Goal: Task Accomplishment & Management: Complete application form

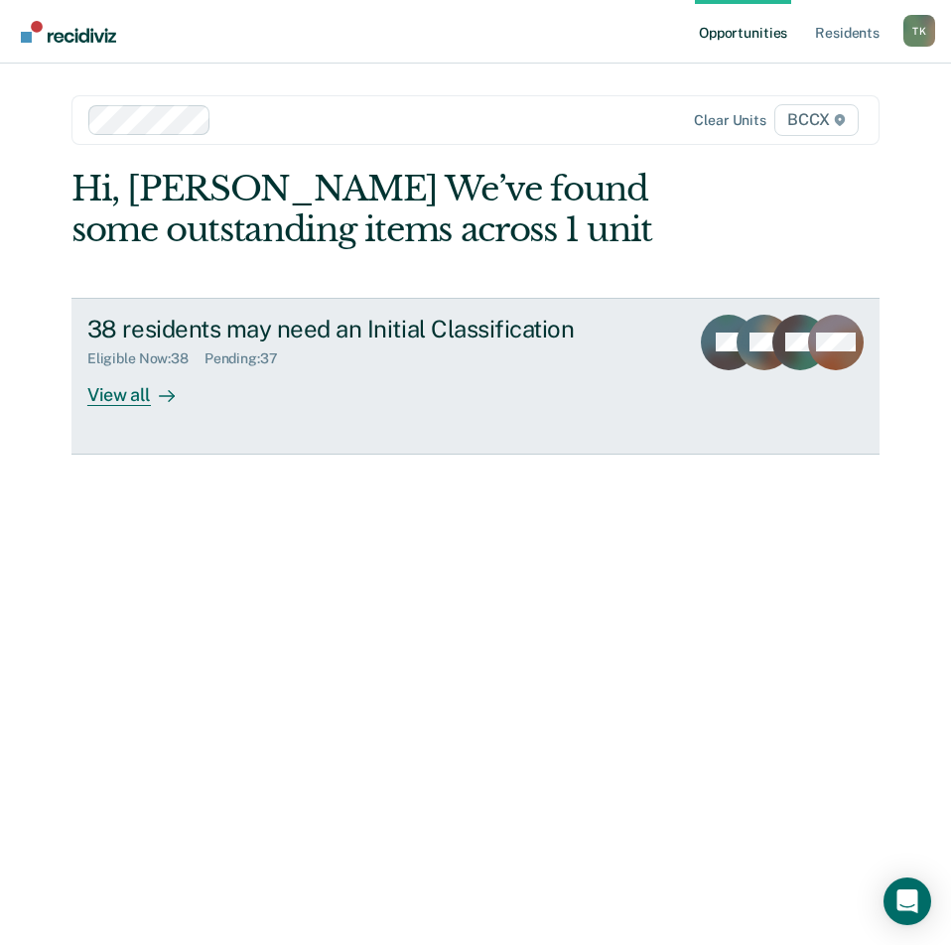
click at [351, 338] on div "38 residents may need an Initial Classification" at bounding box center [380, 329] width 586 height 29
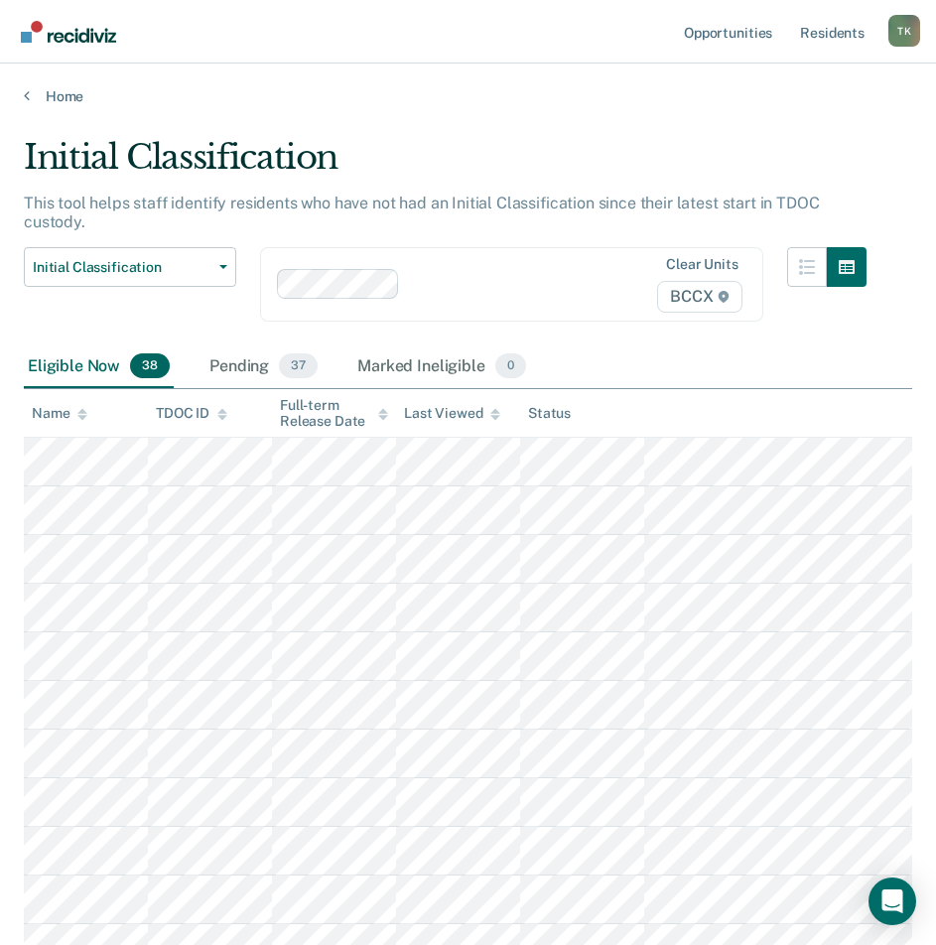
click at [72, 405] on div "Name" at bounding box center [60, 413] width 56 height 17
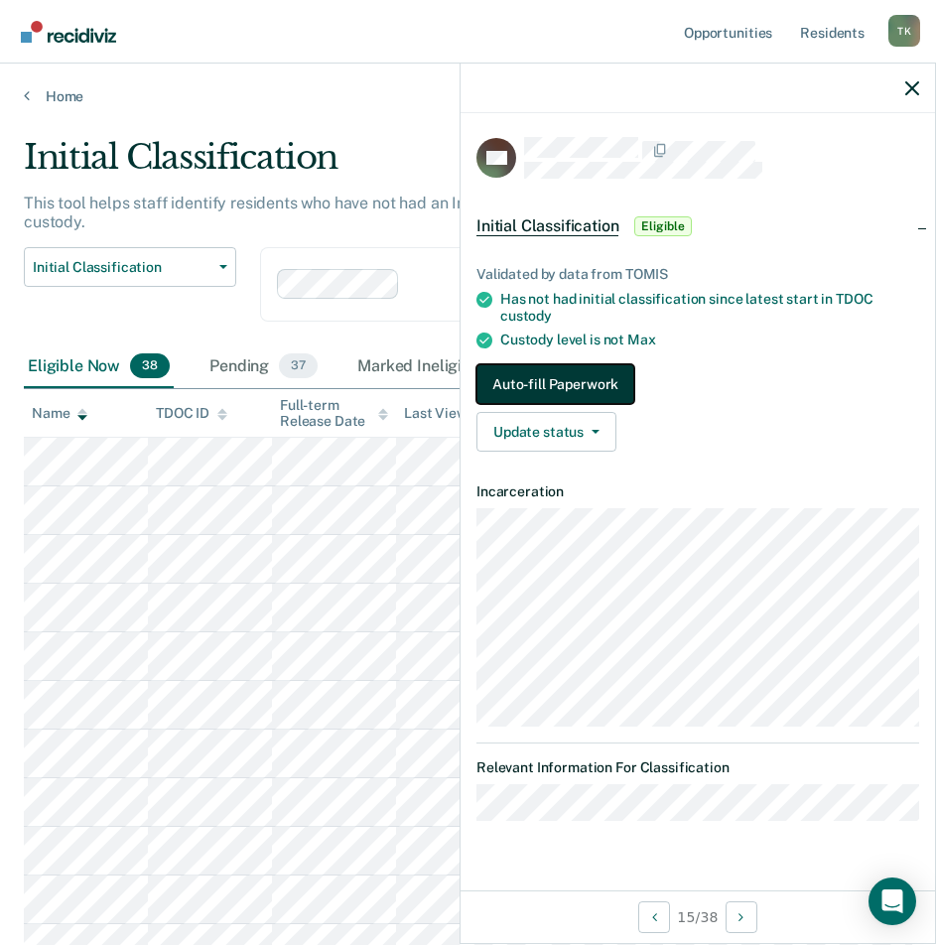
click at [545, 380] on button "Auto-fill Paperwork" at bounding box center [555, 384] width 158 height 40
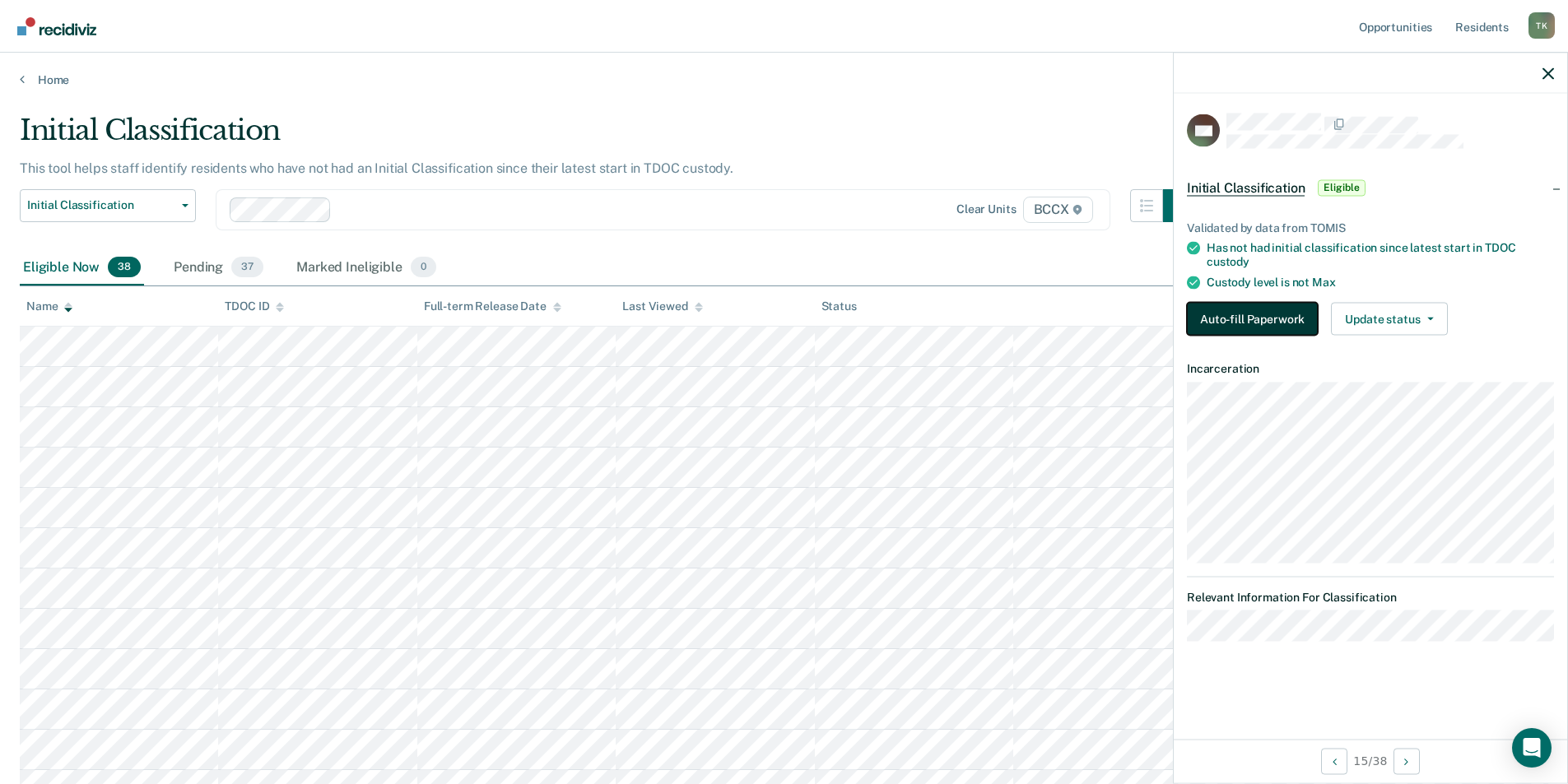
click at [788, 317] on button "Auto-fill Paperwork" at bounding box center [1252, 318] width 131 height 33
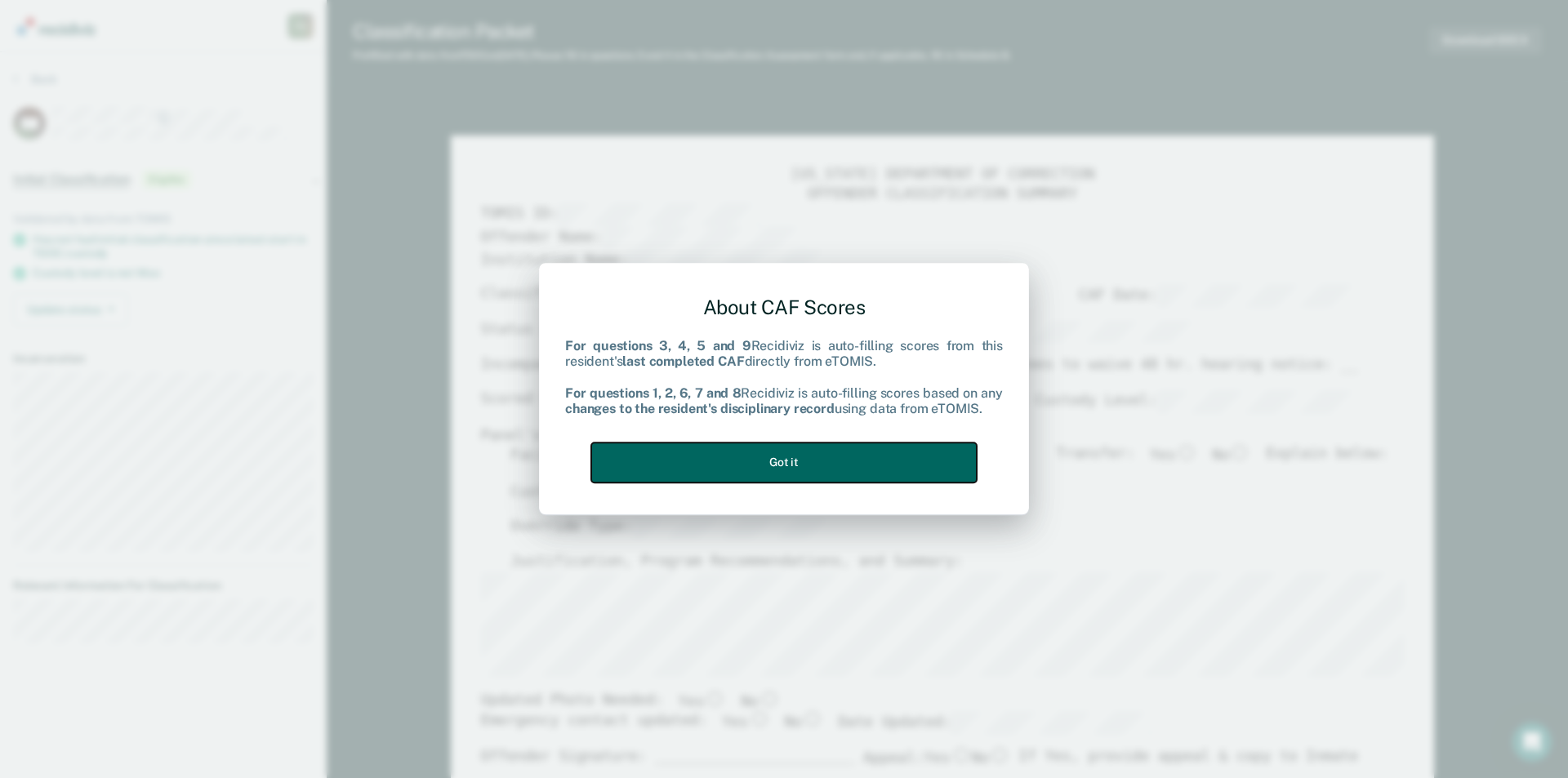
click at [765, 452] on button "Got it" at bounding box center [784, 462] width 386 height 40
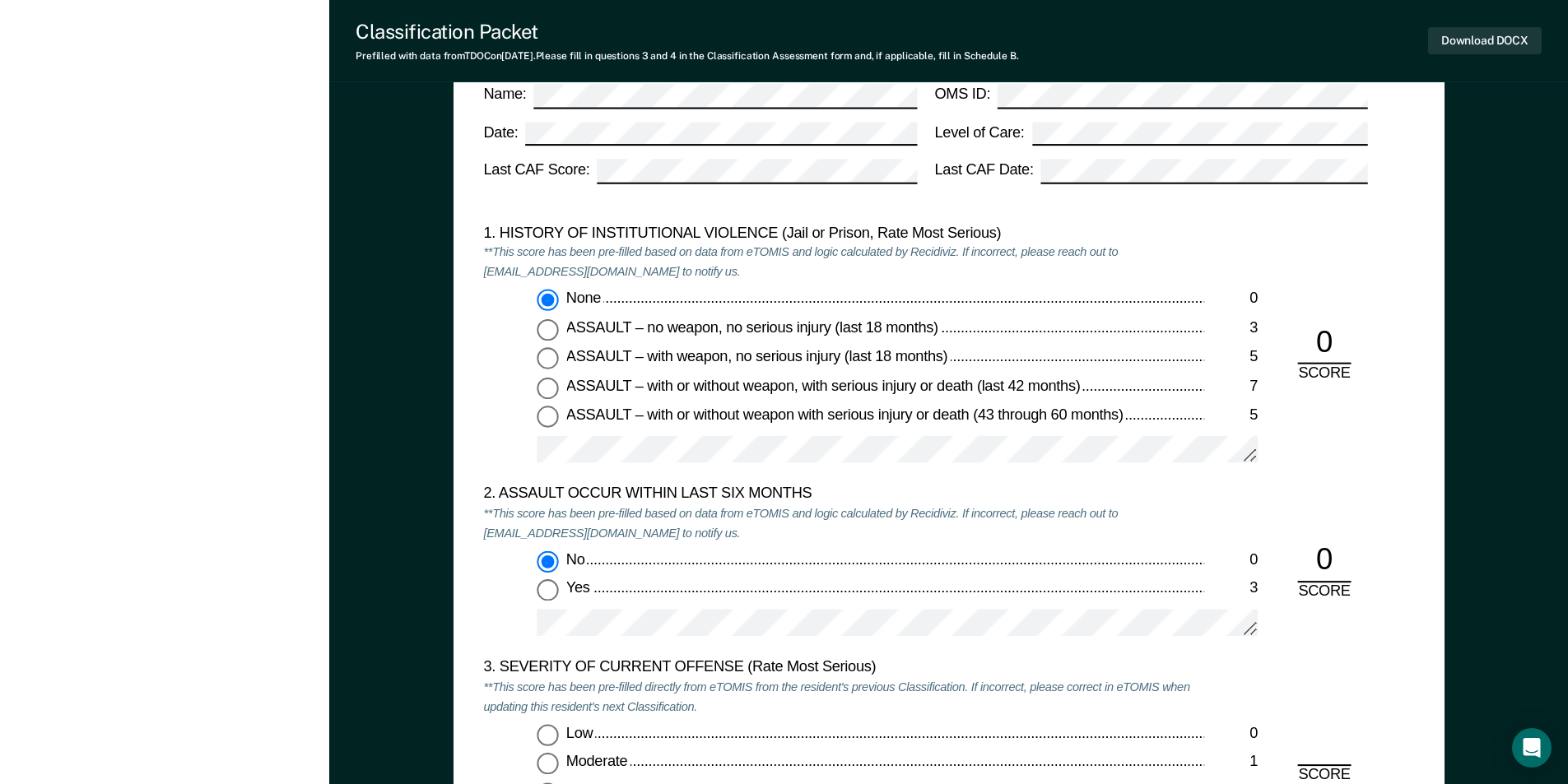
scroll to position [1728, 0]
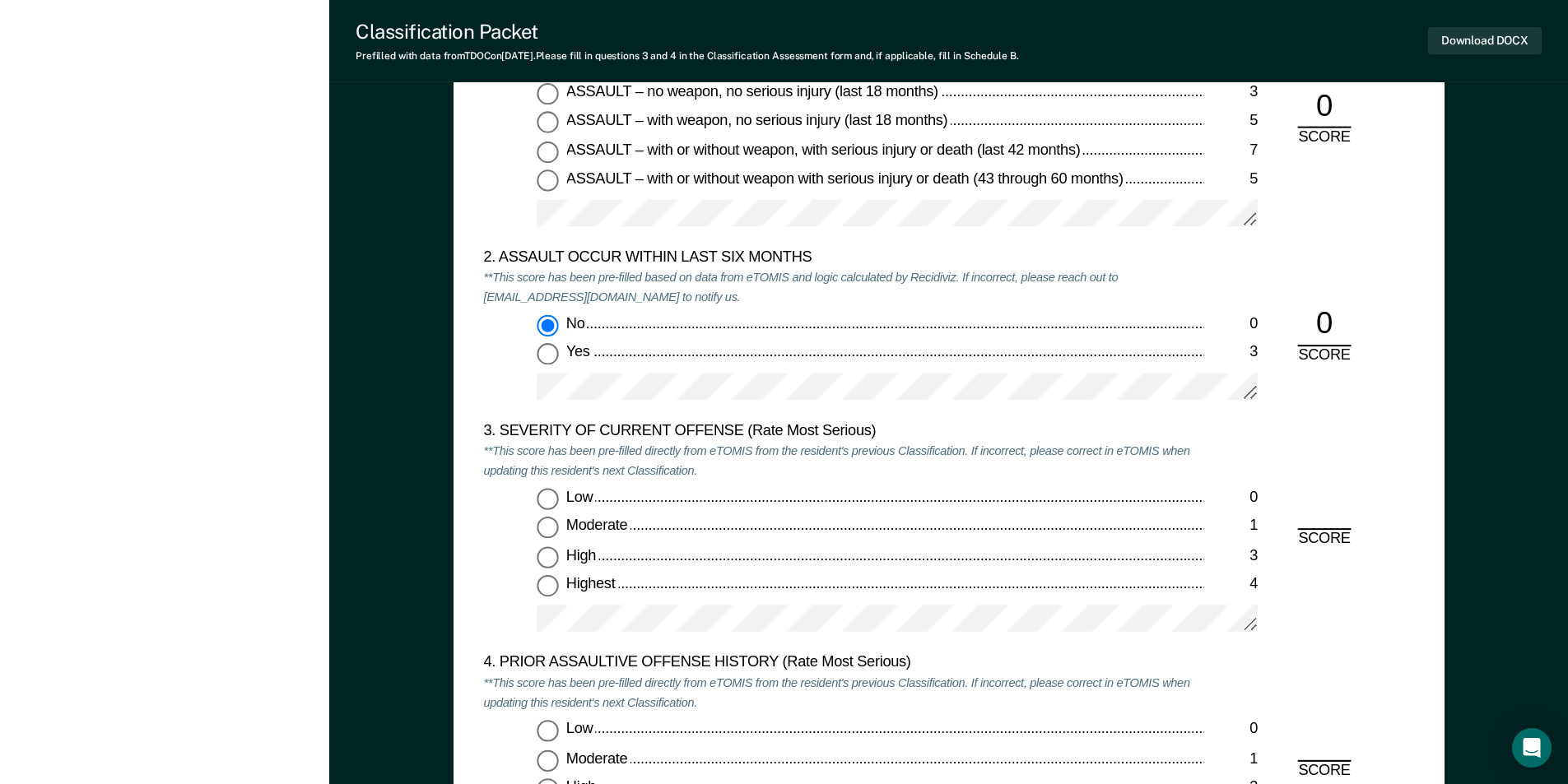
click at [549, 585] on input "Highest 4" at bounding box center [547, 587] width 22 height 22
type textarea "x"
radio input "true"
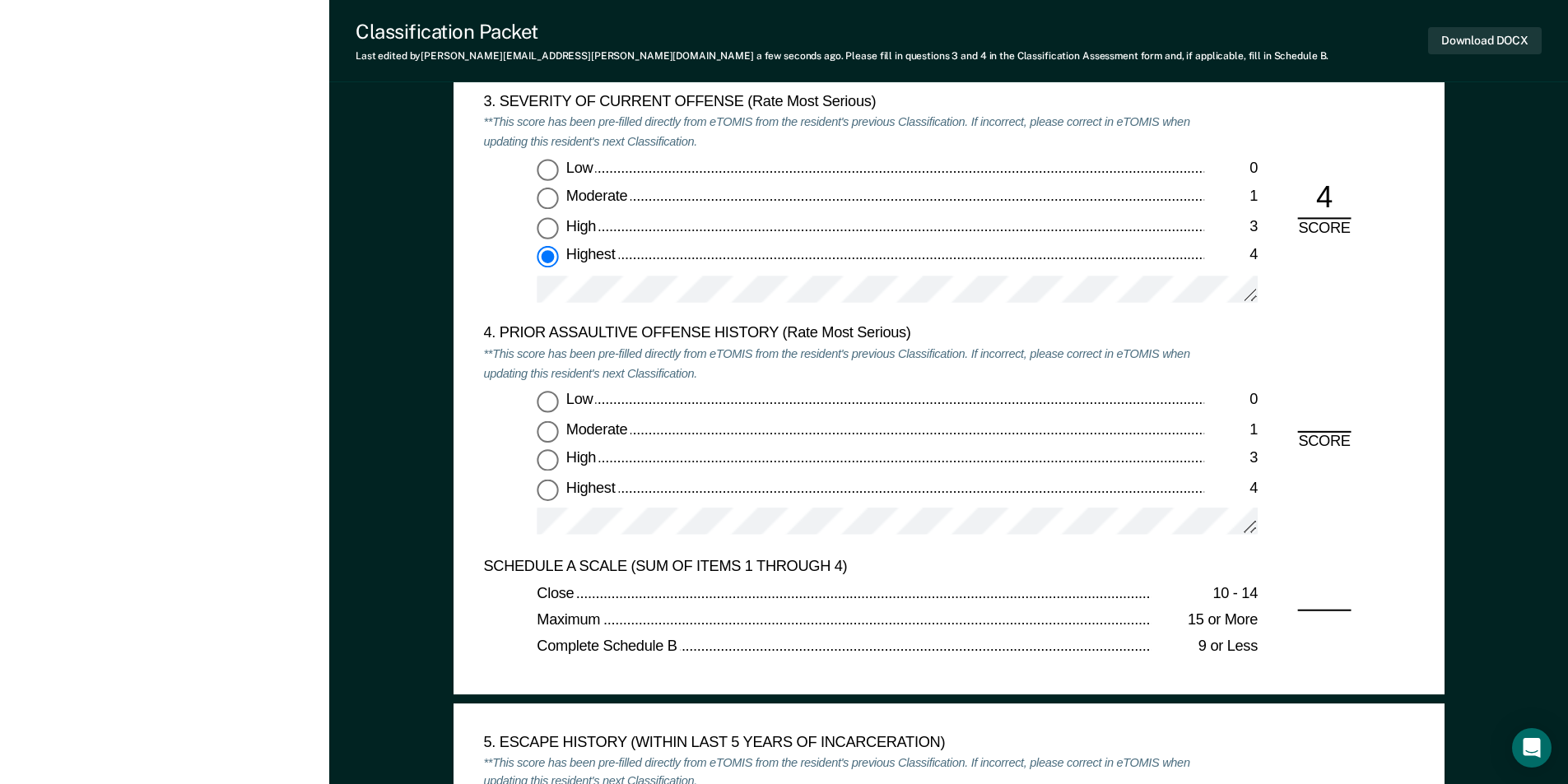
click at [541, 396] on input "Low 0" at bounding box center [547, 402] width 22 height 22
type textarea "x"
radio input "true"
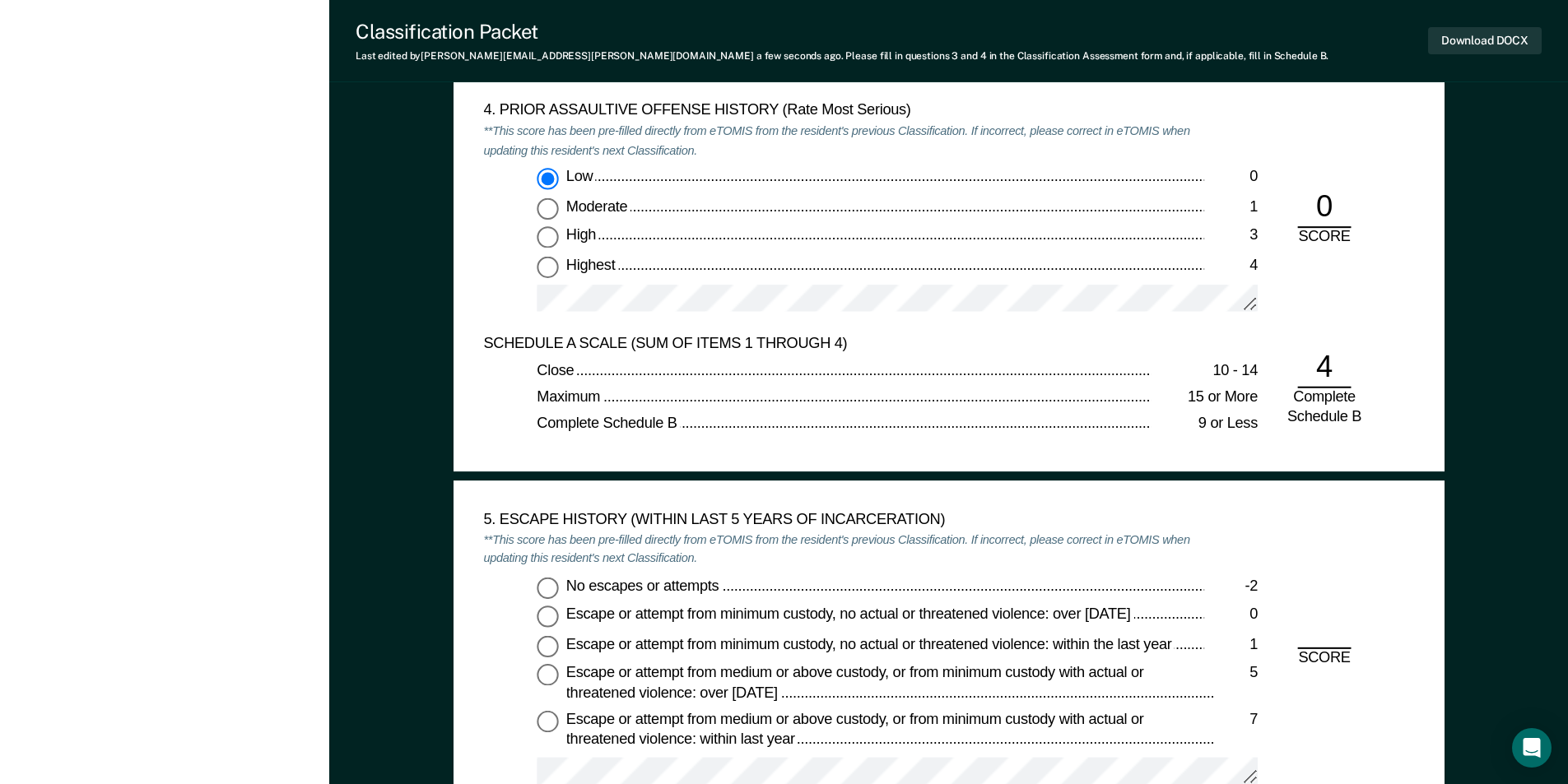
scroll to position [2468, 0]
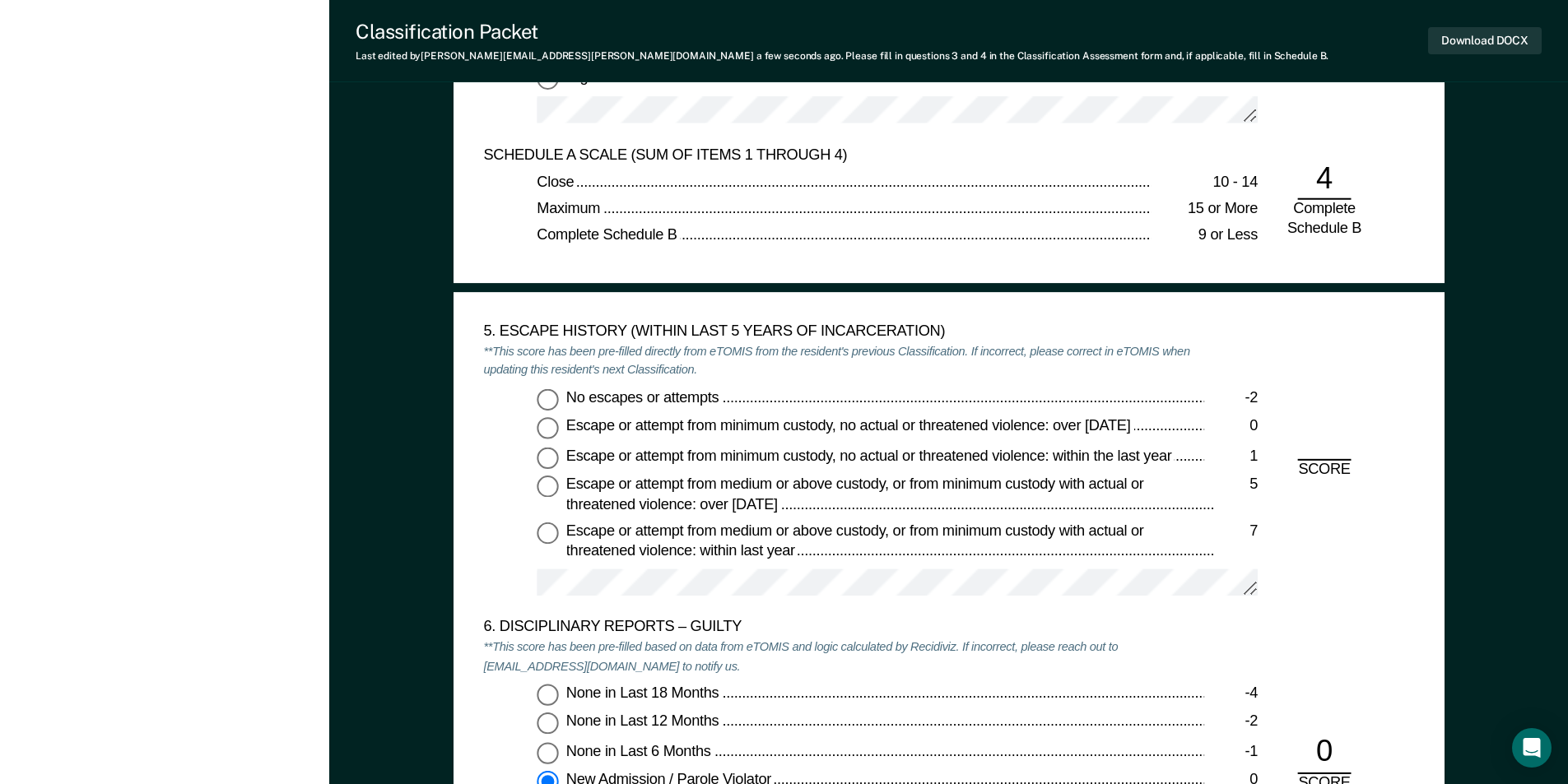
click at [546, 394] on input "No escapes or attempts -2" at bounding box center [547, 399] width 22 height 22
type textarea "x"
radio input "true"
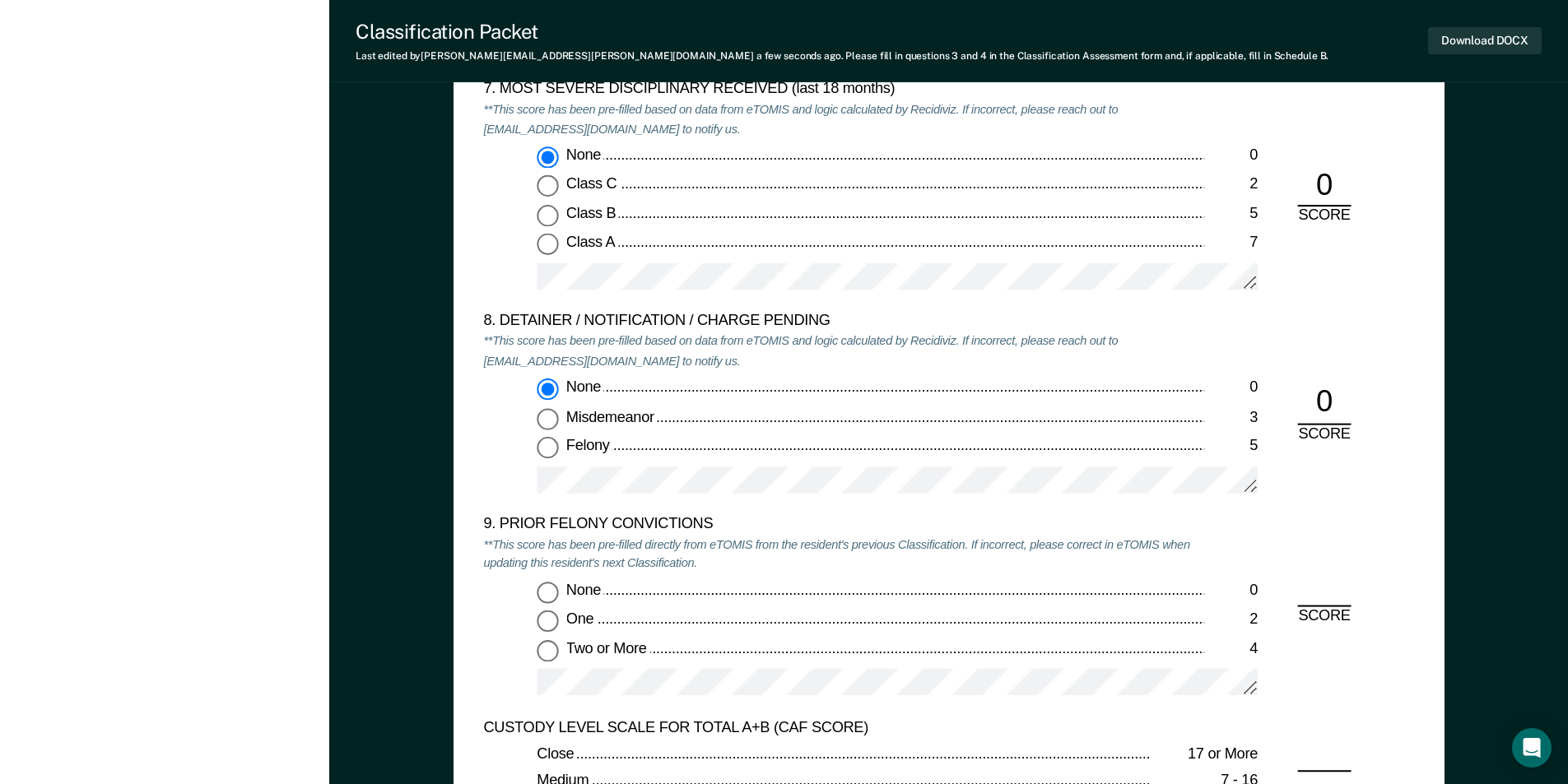
scroll to position [3455, 0]
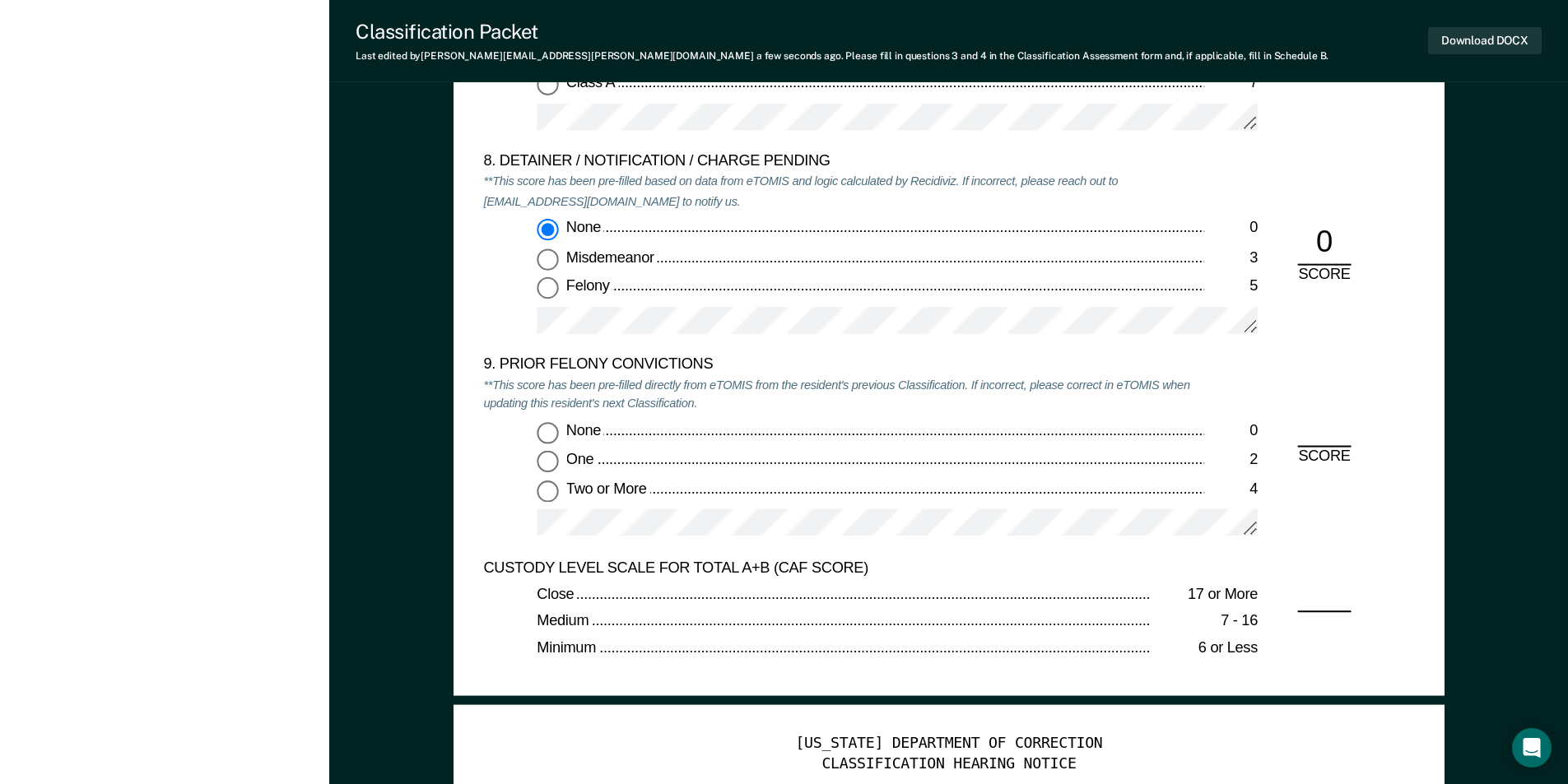
click at [552, 433] on input "None 0" at bounding box center [547, 433] width 22 height 22
type textarea "x"
radio input "true"
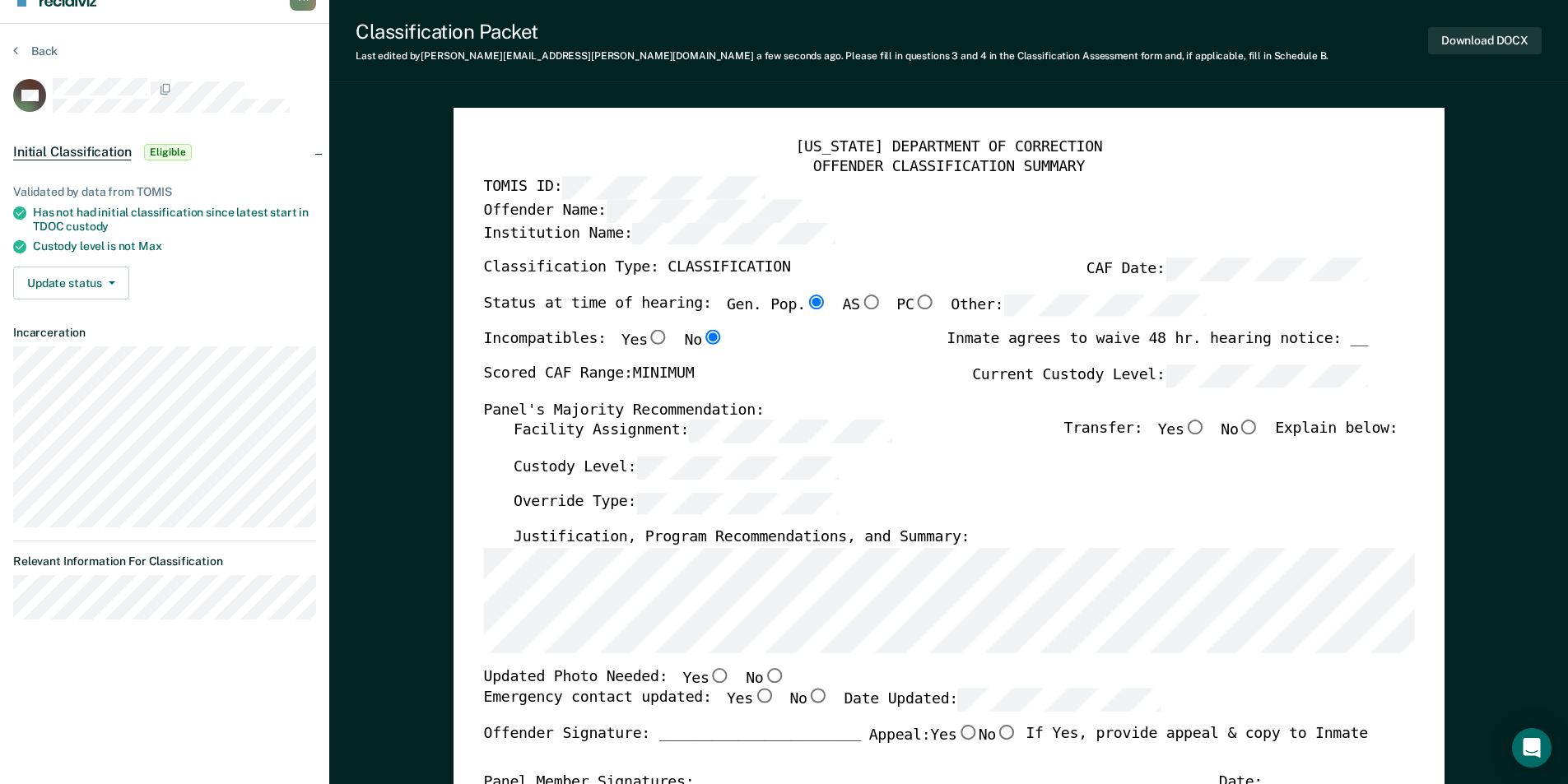
scroll to position [0, 0]
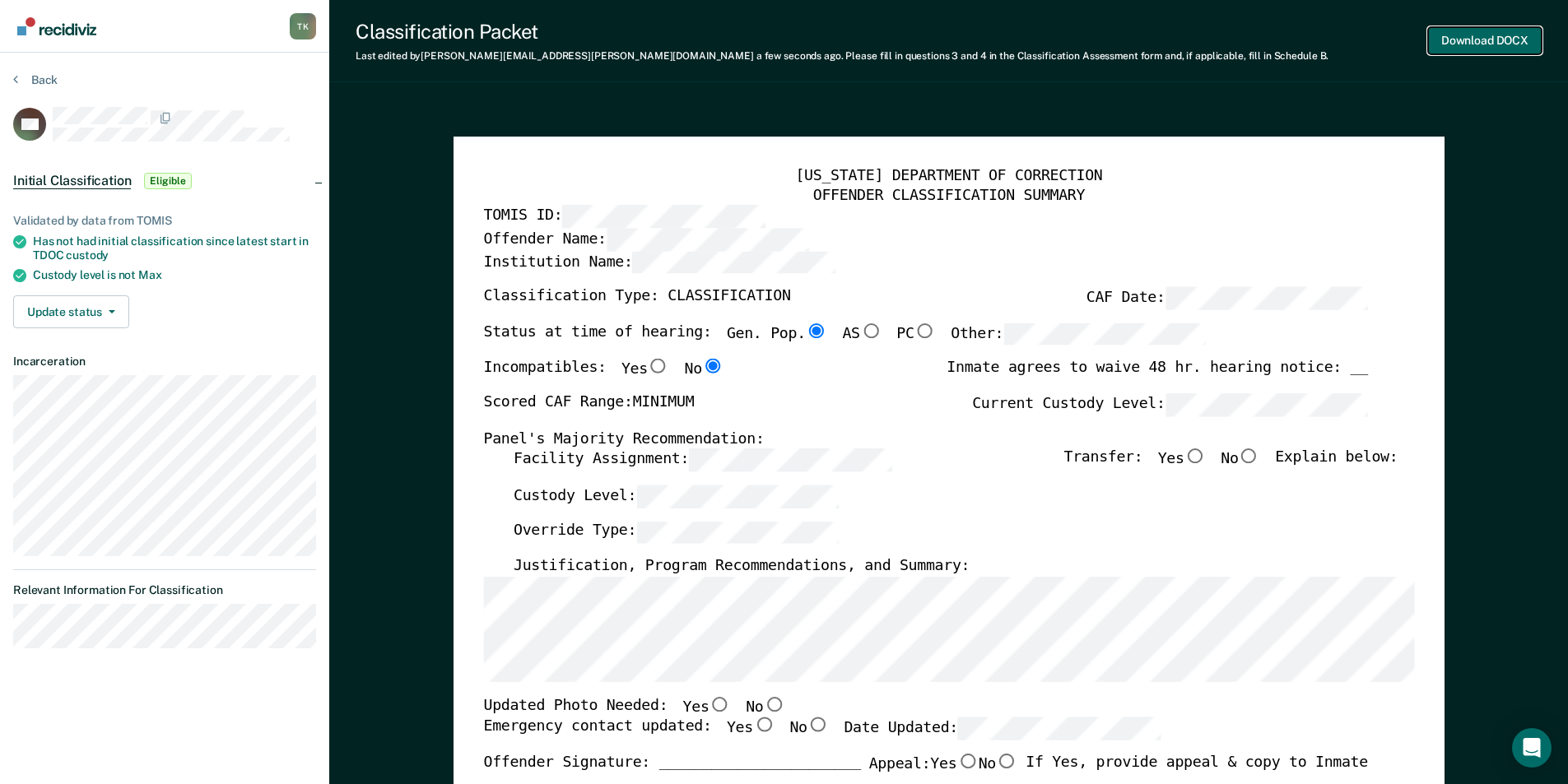
click at [788, 52] on button "Download DOCX" at bounding box center [1484, 41] width 114 height 27
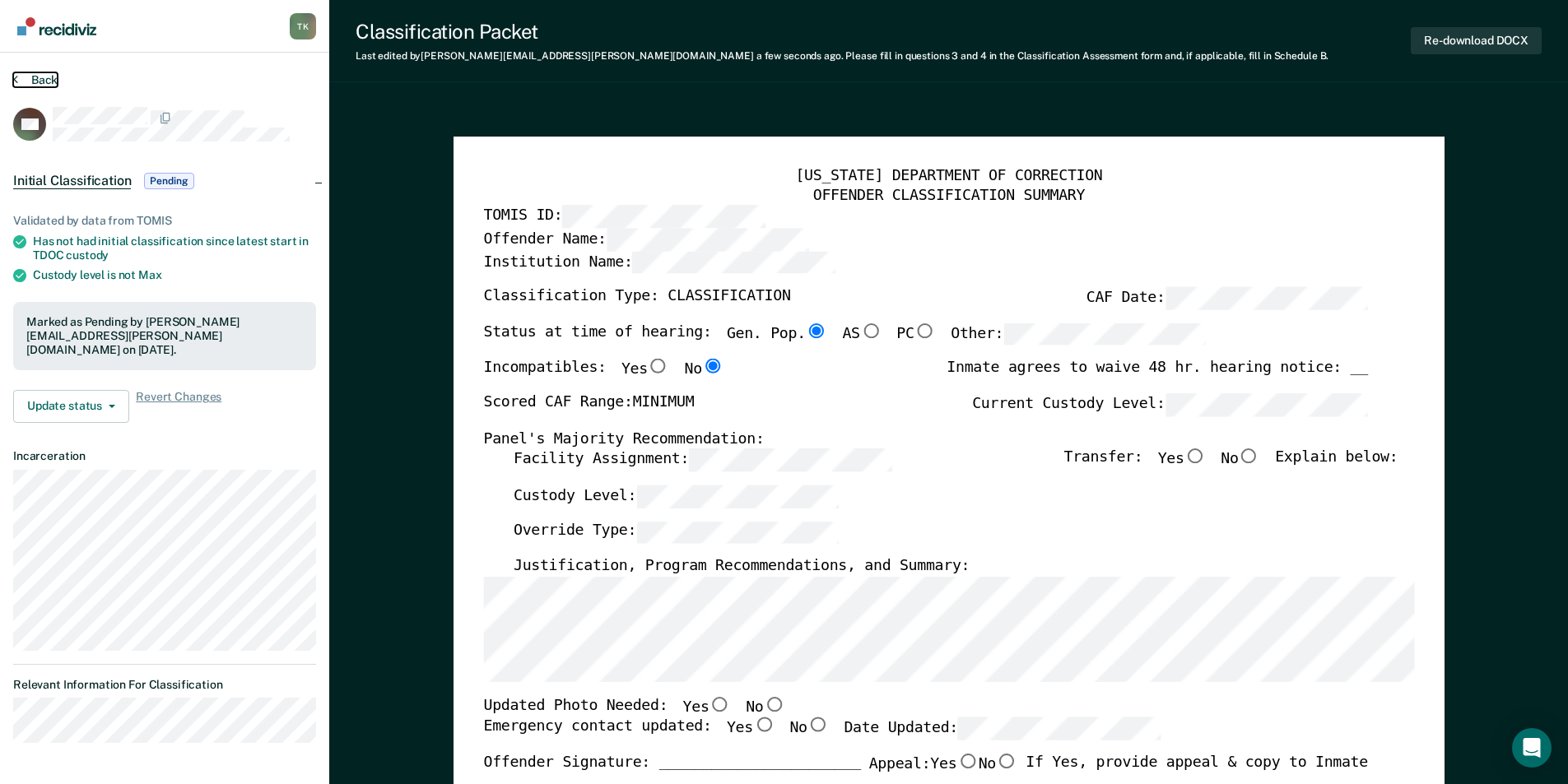
click at [38, 76] on button "Back" at bounding box center [36, 80] width 45 height 15
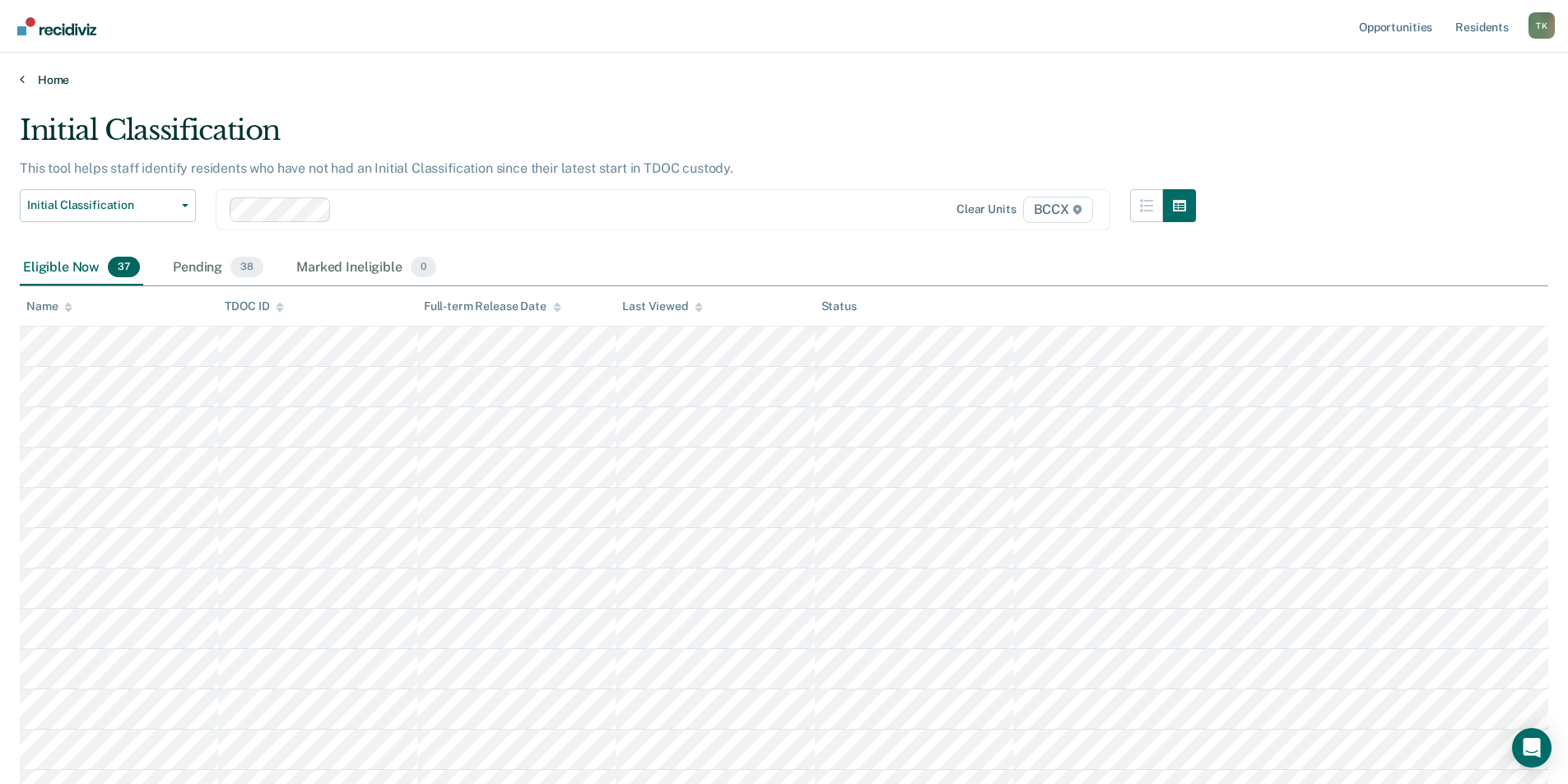
click at [57, 77] on link "Home" at bounding box center [784, 80] width 1528 height 15
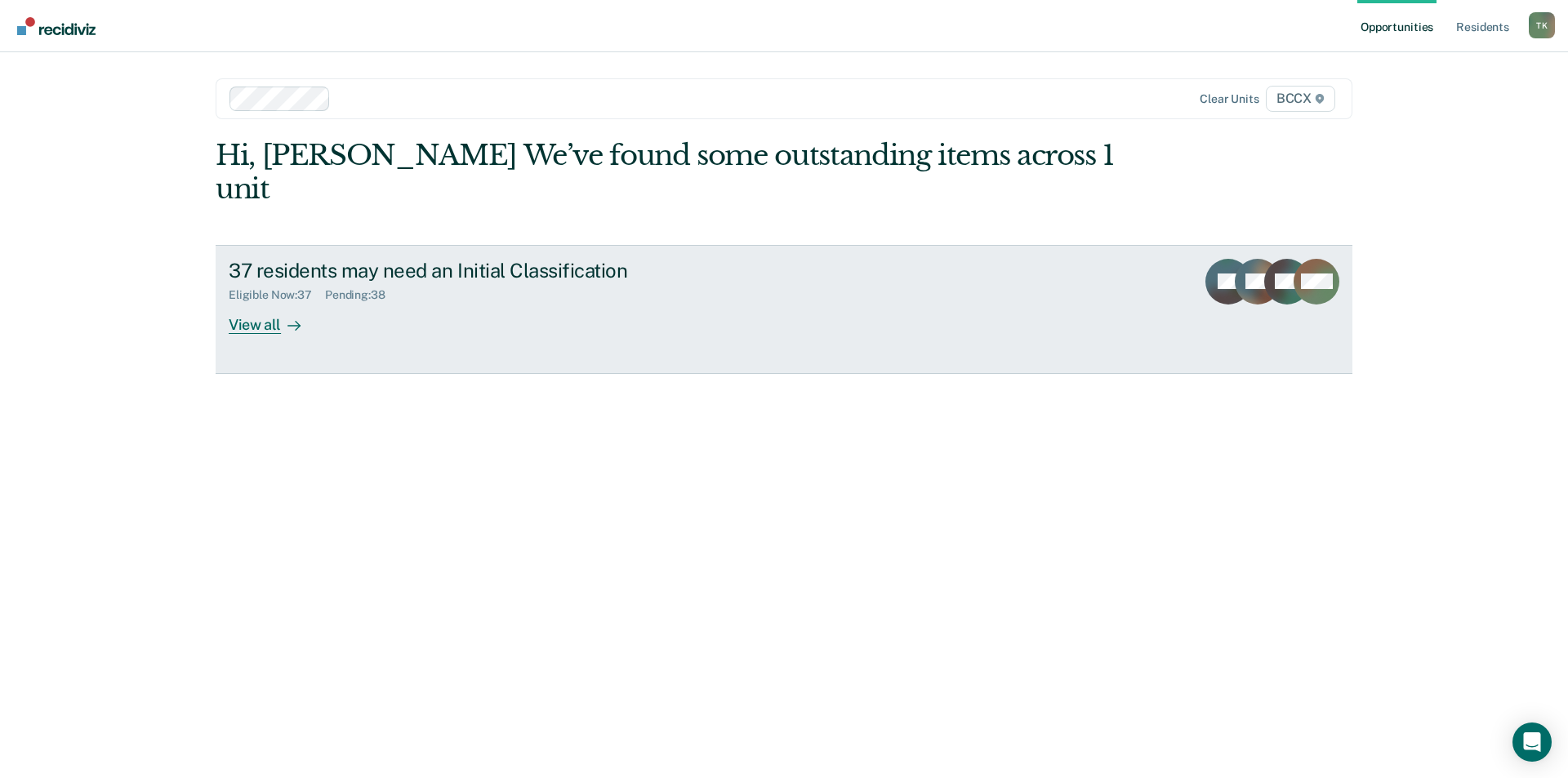
click at [312, 259] on div "37 residents may need an Initial Classification" at bounding box center [515, 271] width 573 height 24
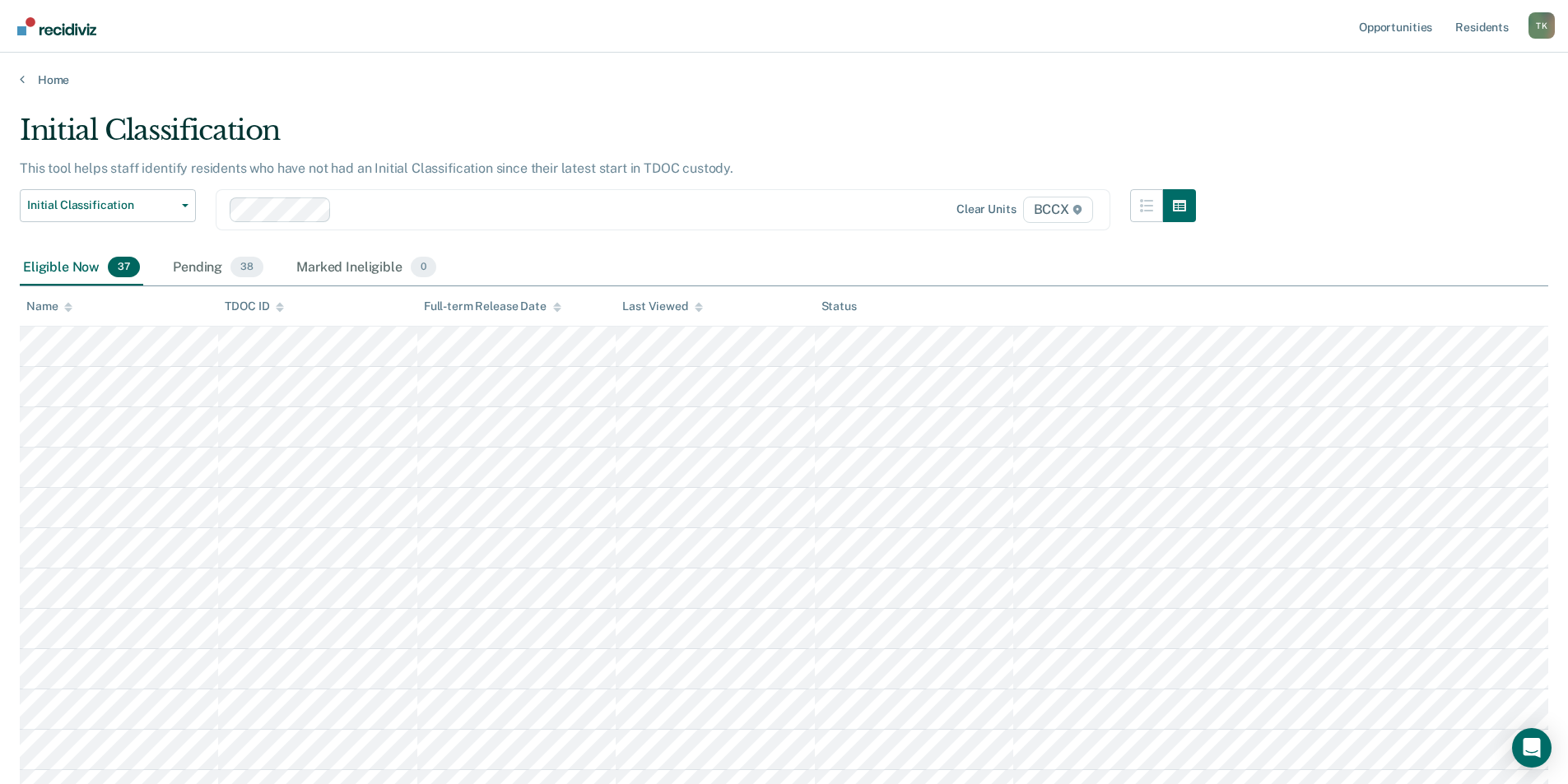
click at [55, 304] on div "Name" at bounding box center [50, 306] width 46 height 14
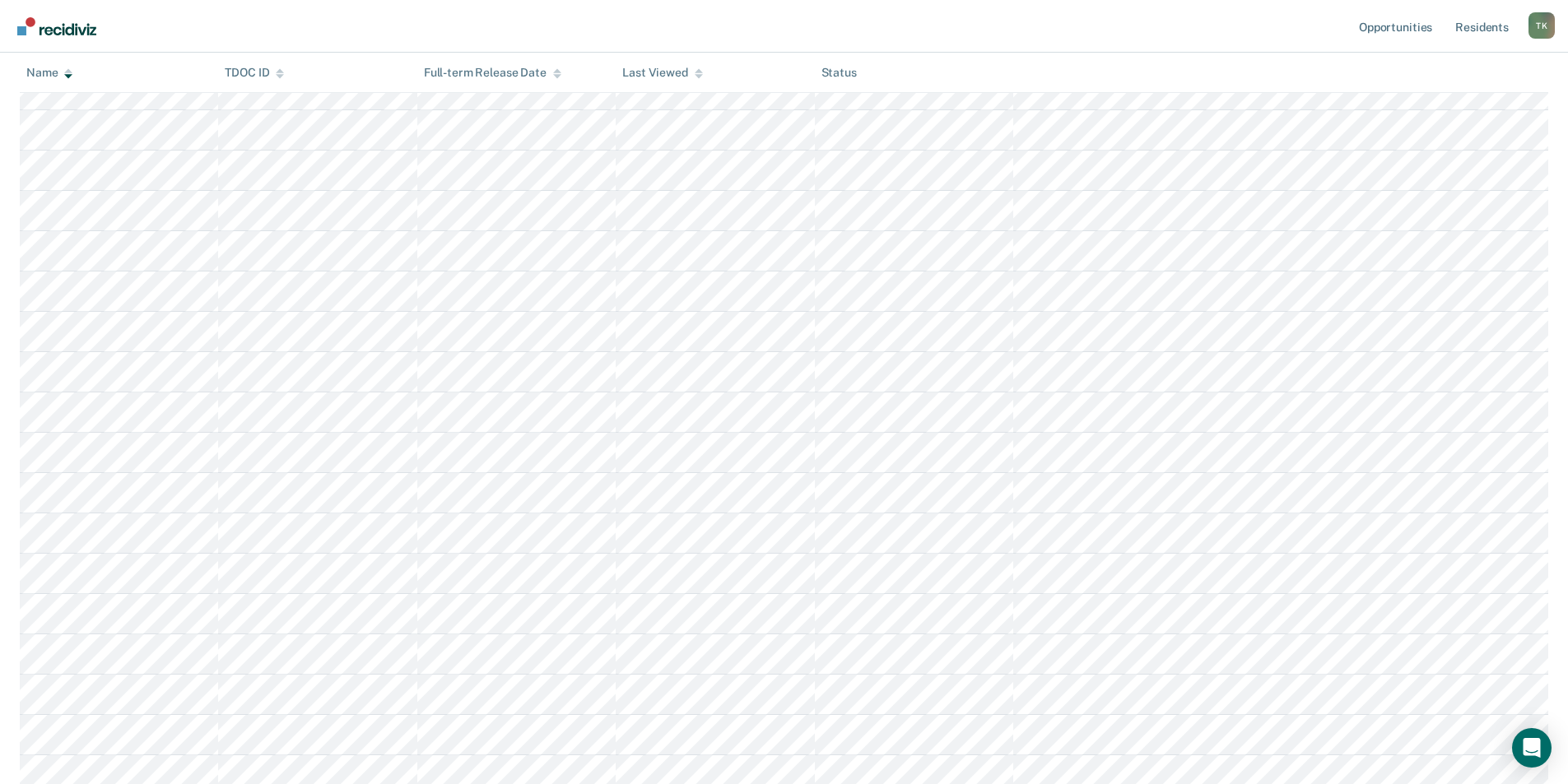
scroll to position [987, 0]
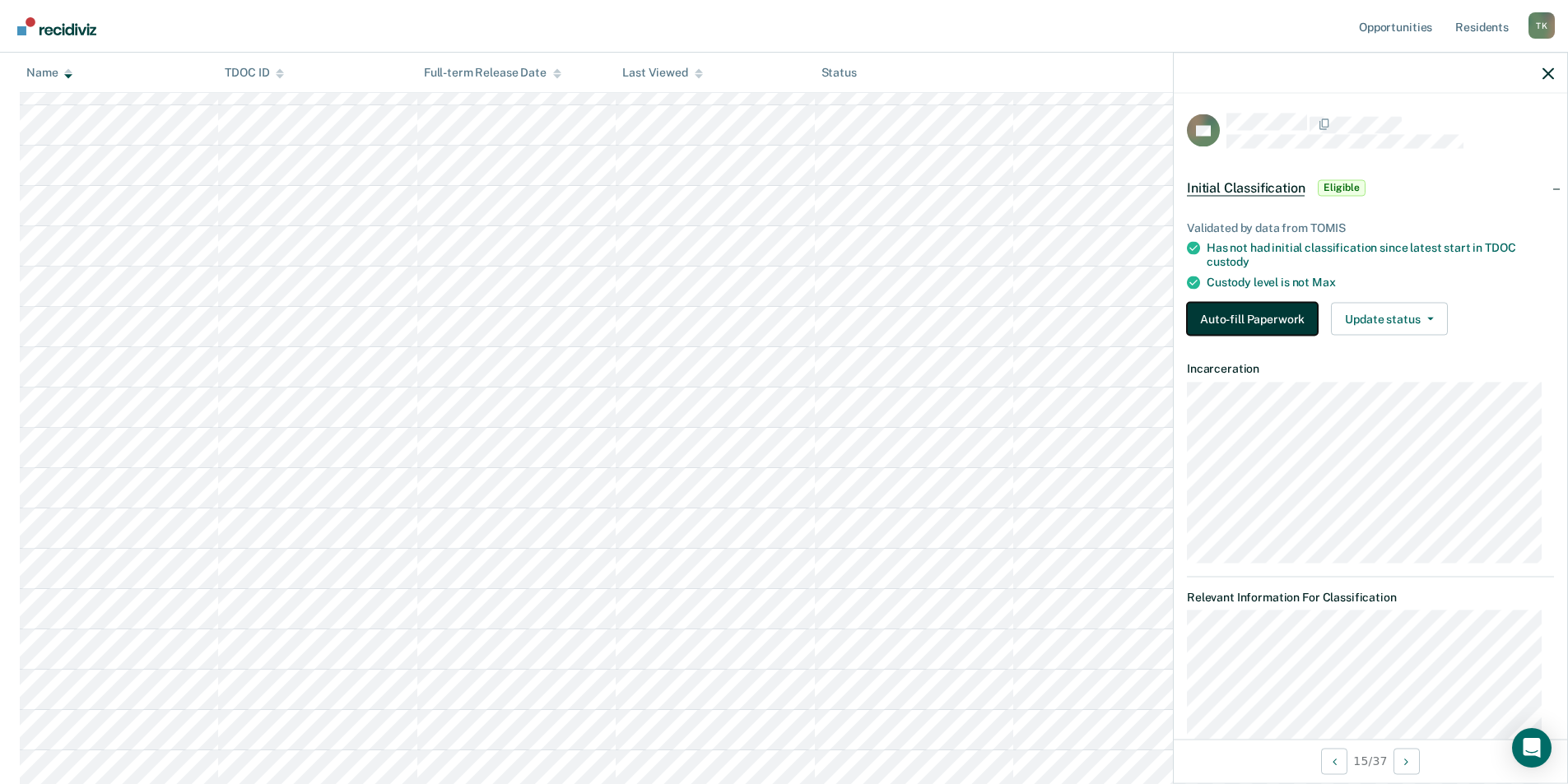
click at [788, 318] on button "Auto-fill Paperwork" at bounding box center [1252, 318] width 131 height 33
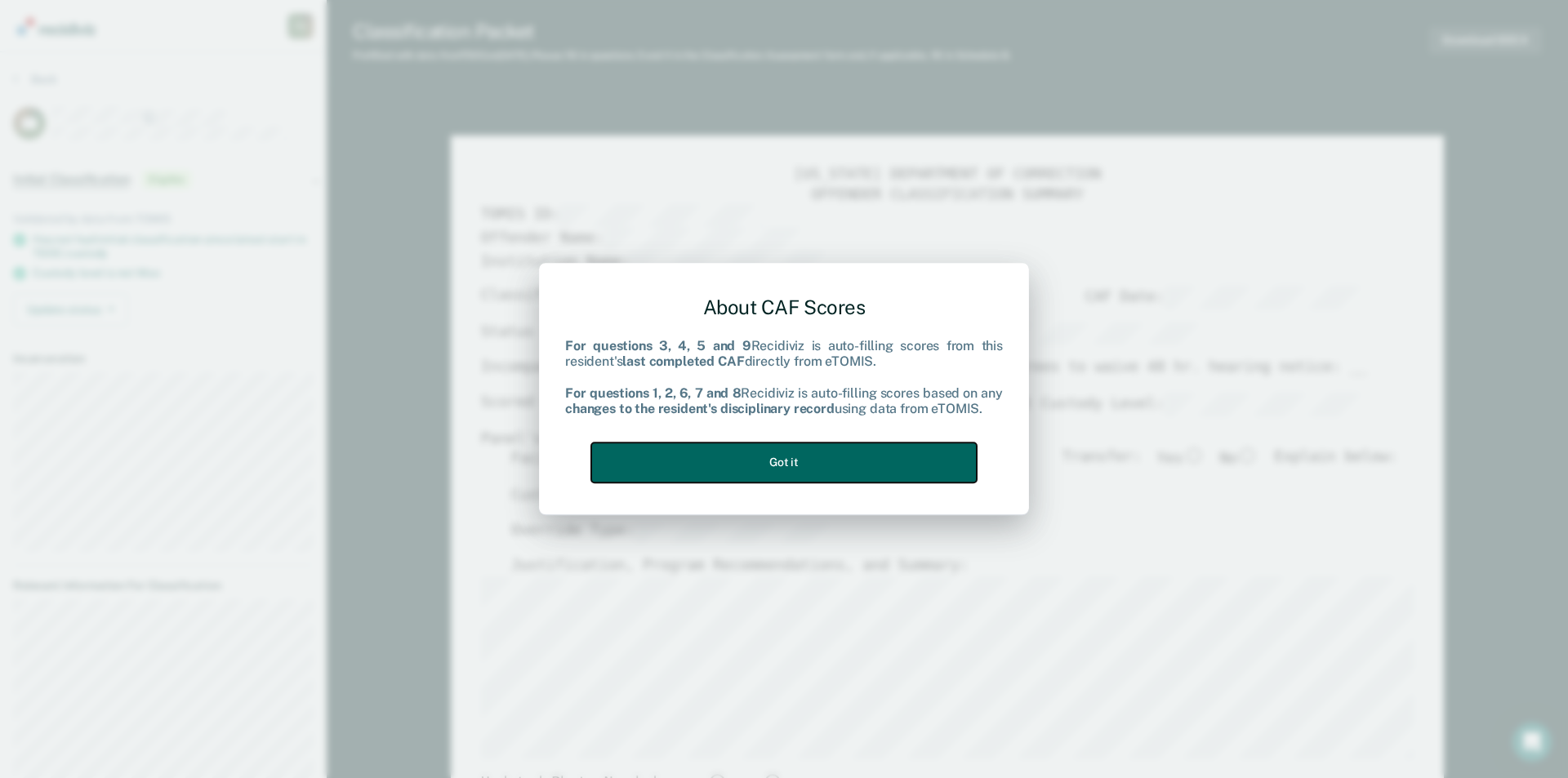
click at [769, 466] on button "Got it" at bounding box center [784, 462] width 386 height 40
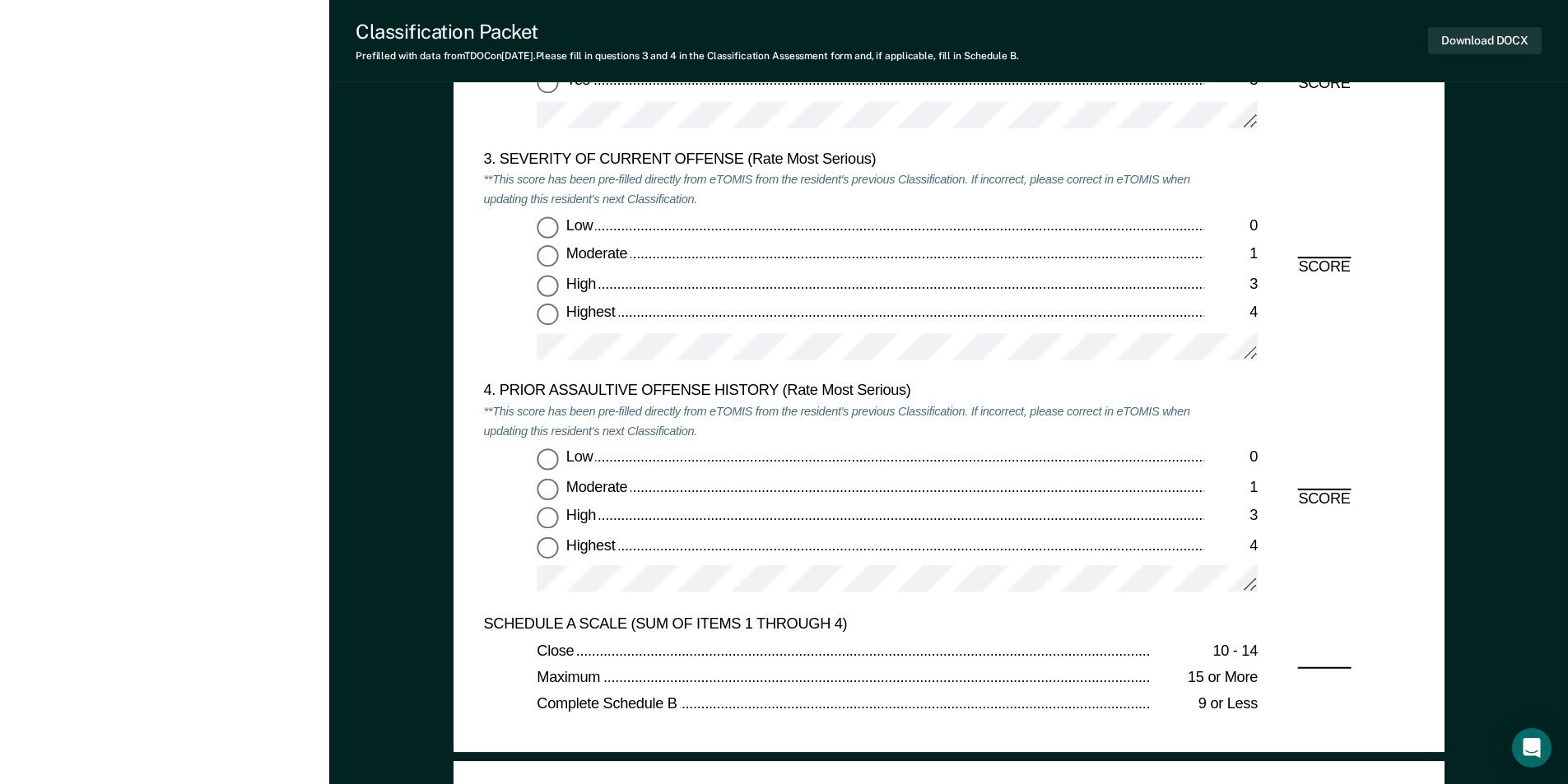
scroll to position [1974, 0]
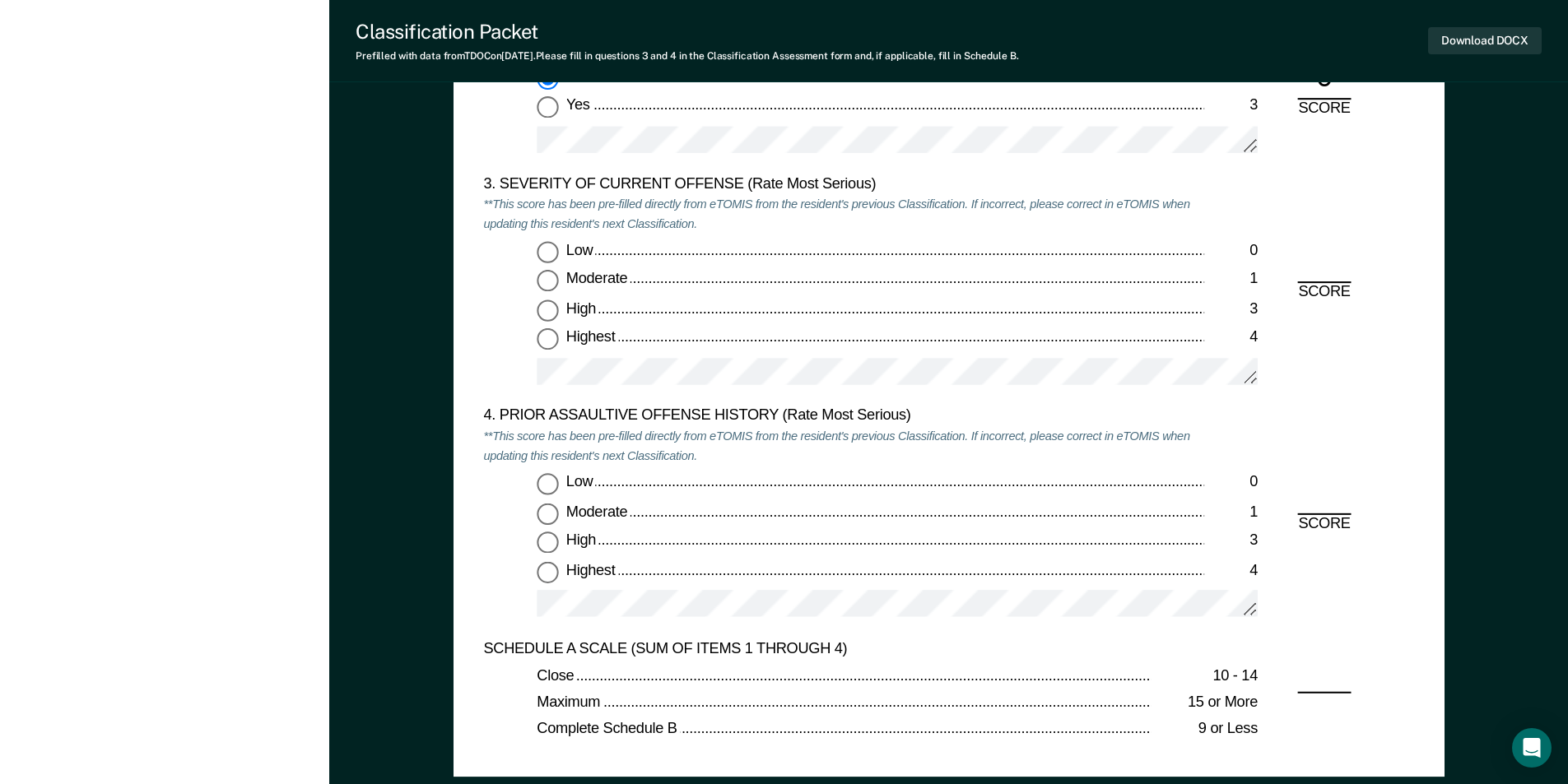
click at [549, 271] on input "Moderate 1" at bounding box center [547, 282] width 22 height 22
type textarea "x"
radio input "true"
click at [545, 474] on input "Low 0" at bounding box center [547, 484] width 22 height 22
type textarea "x"
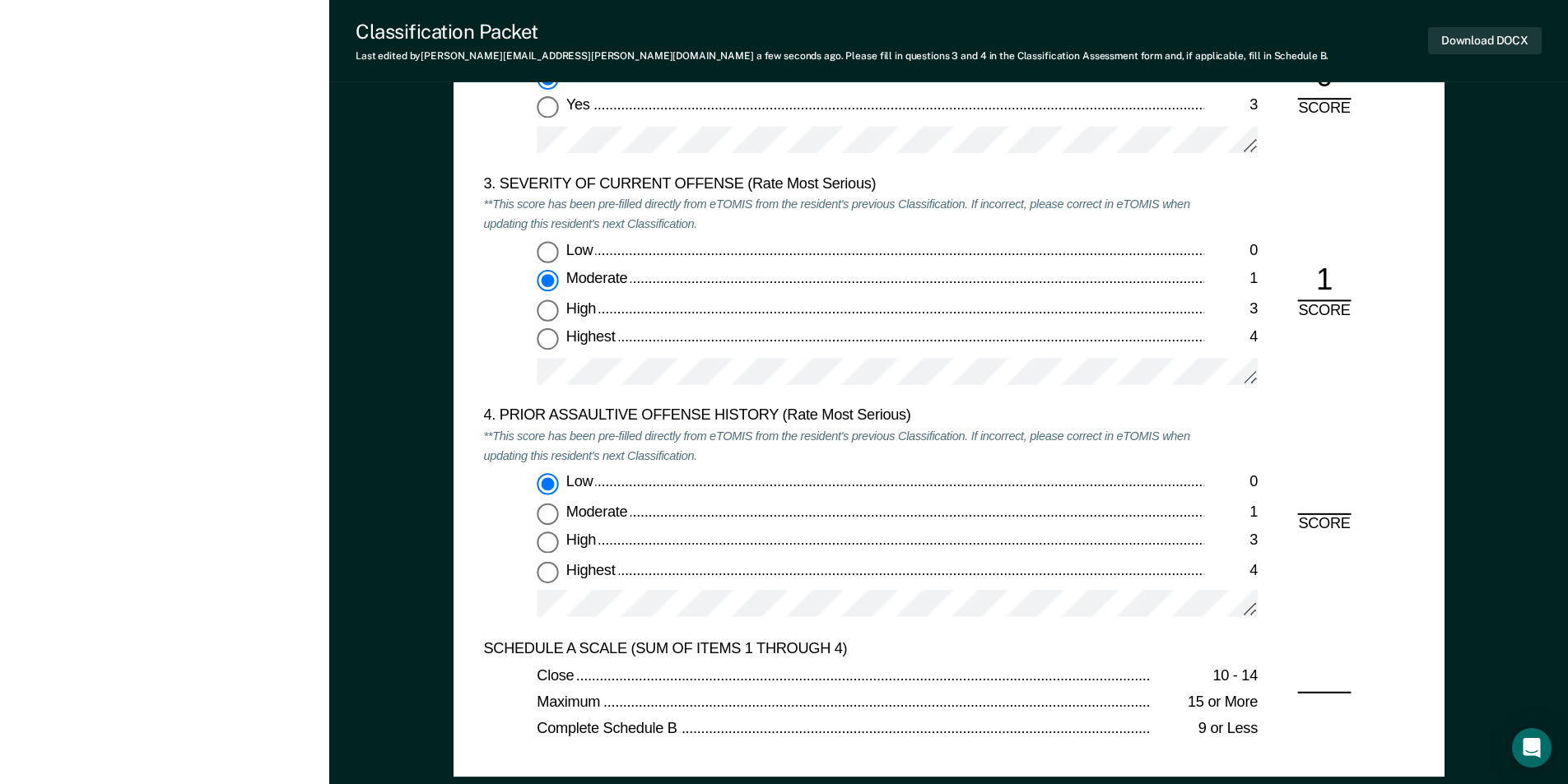
radio input "true"
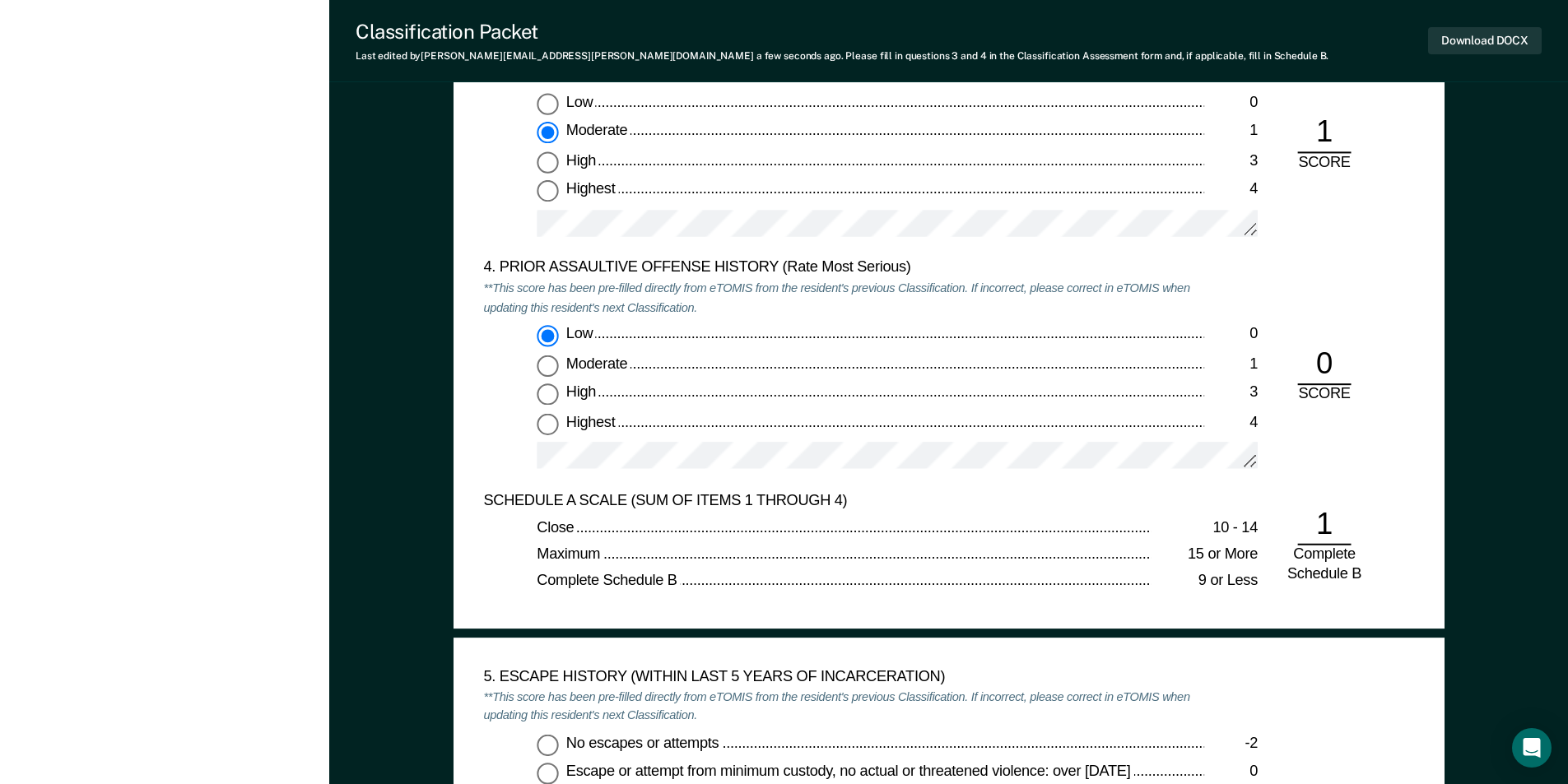
scroll to position [2304, 0]
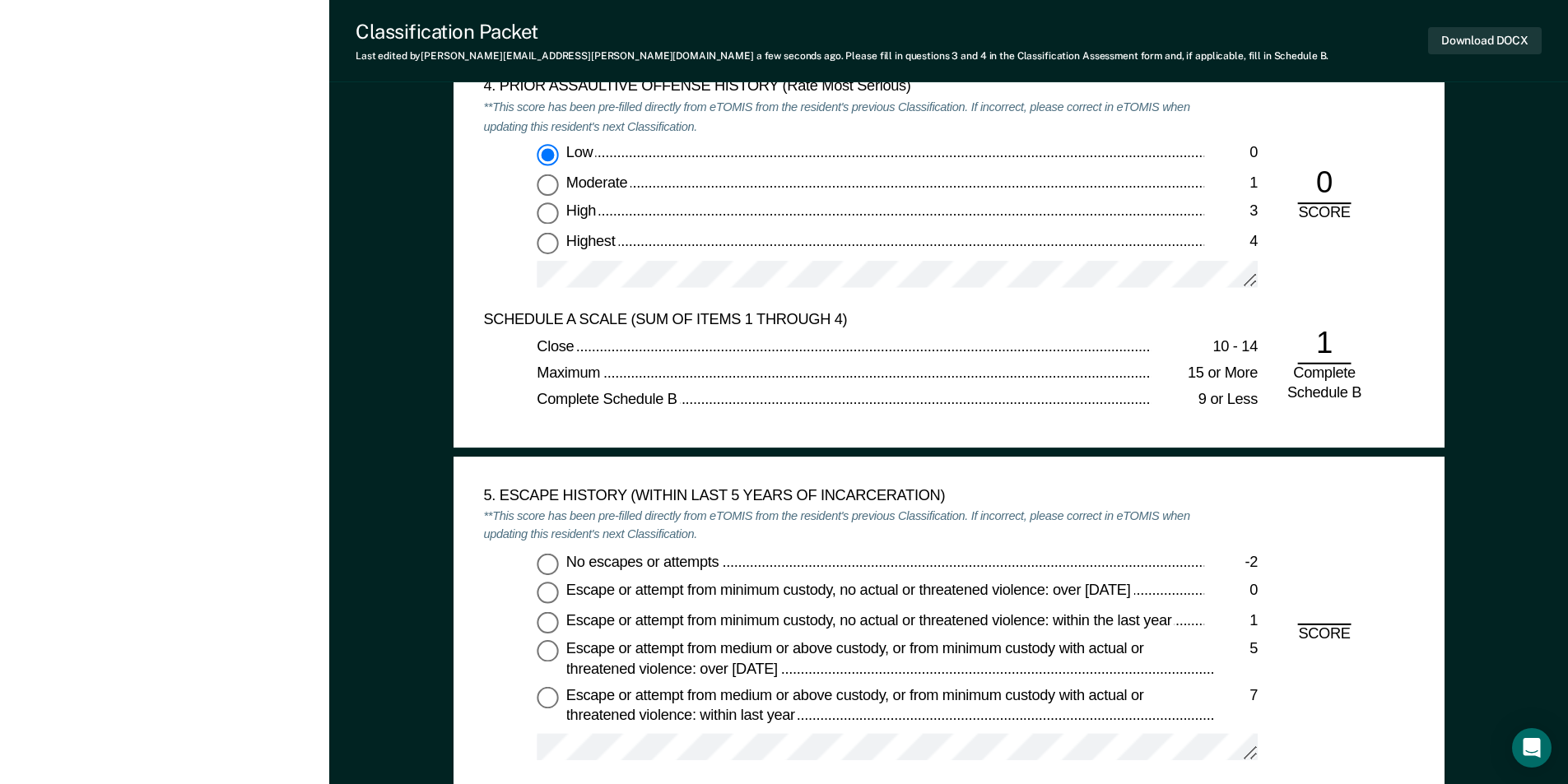
click at [551, 562] on input "No escapes or attempts -2" at bounding box center [547, 564] width 22 height 22
type textarea "x"
radio input "true"
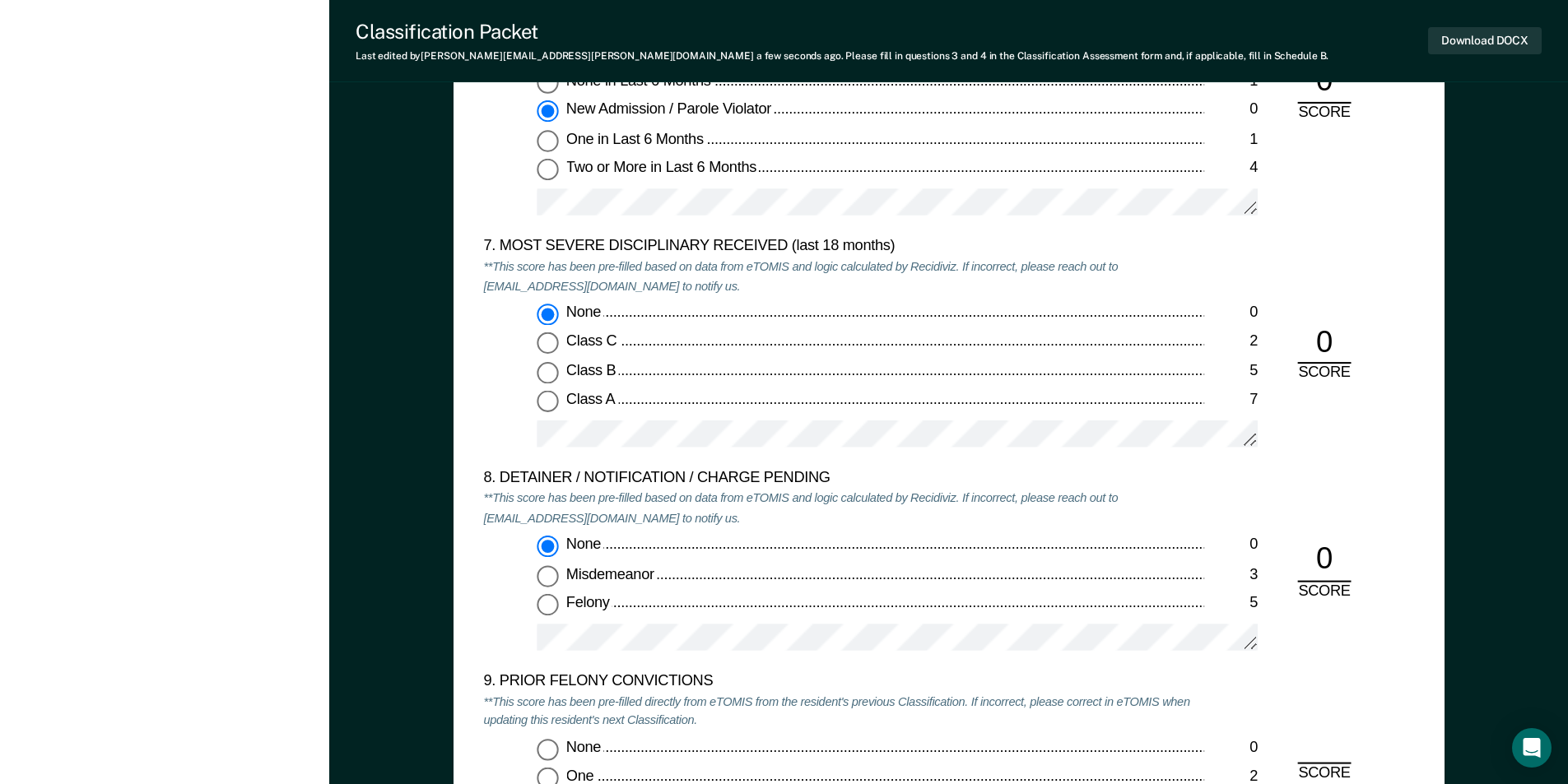
scroll to position [3538, 0]
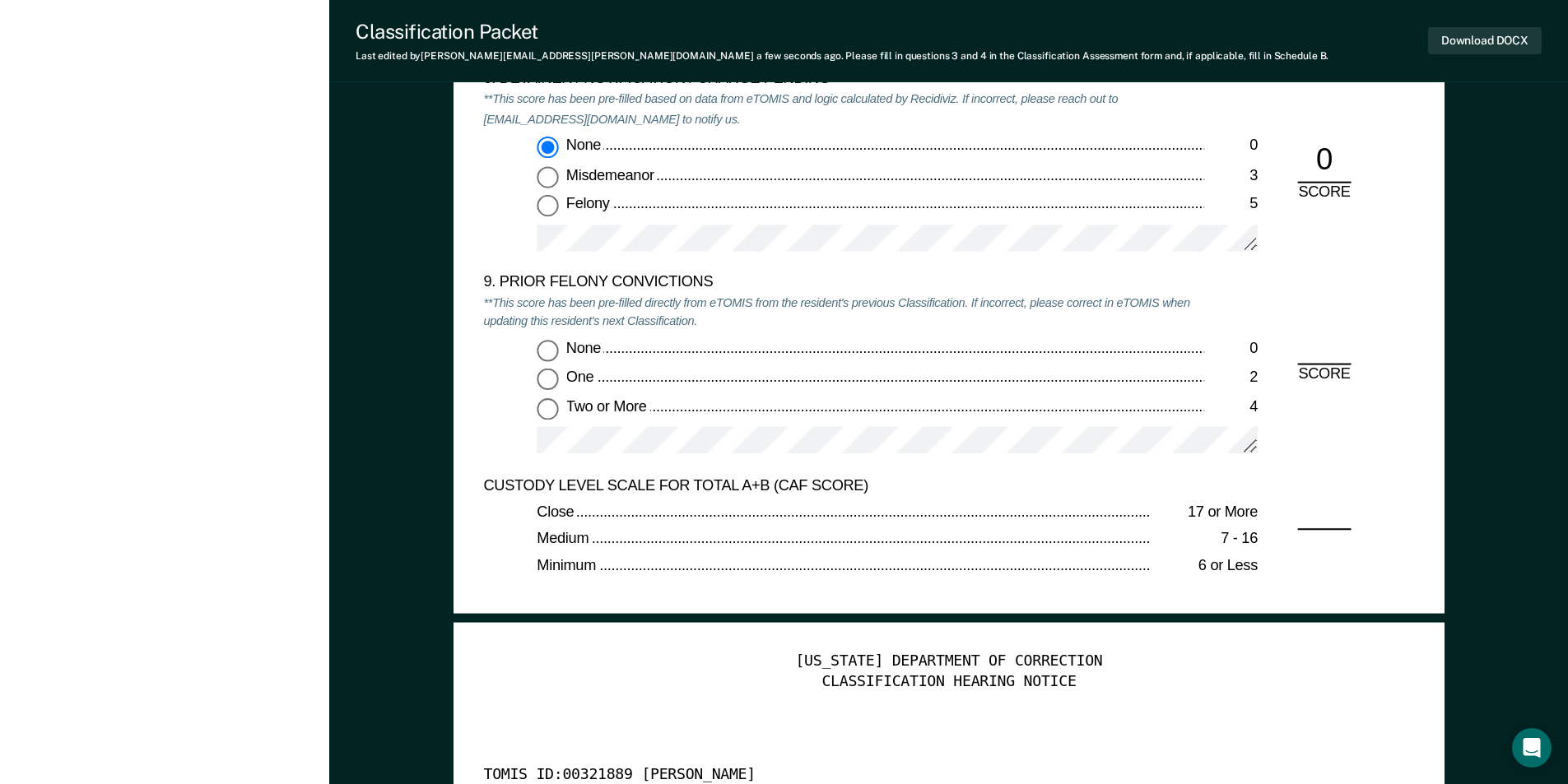
click at [548, 412] on input "Two or More 4" at bounding box center [547, 409] width 22 height 22
type textarea "x"
radio input "true"
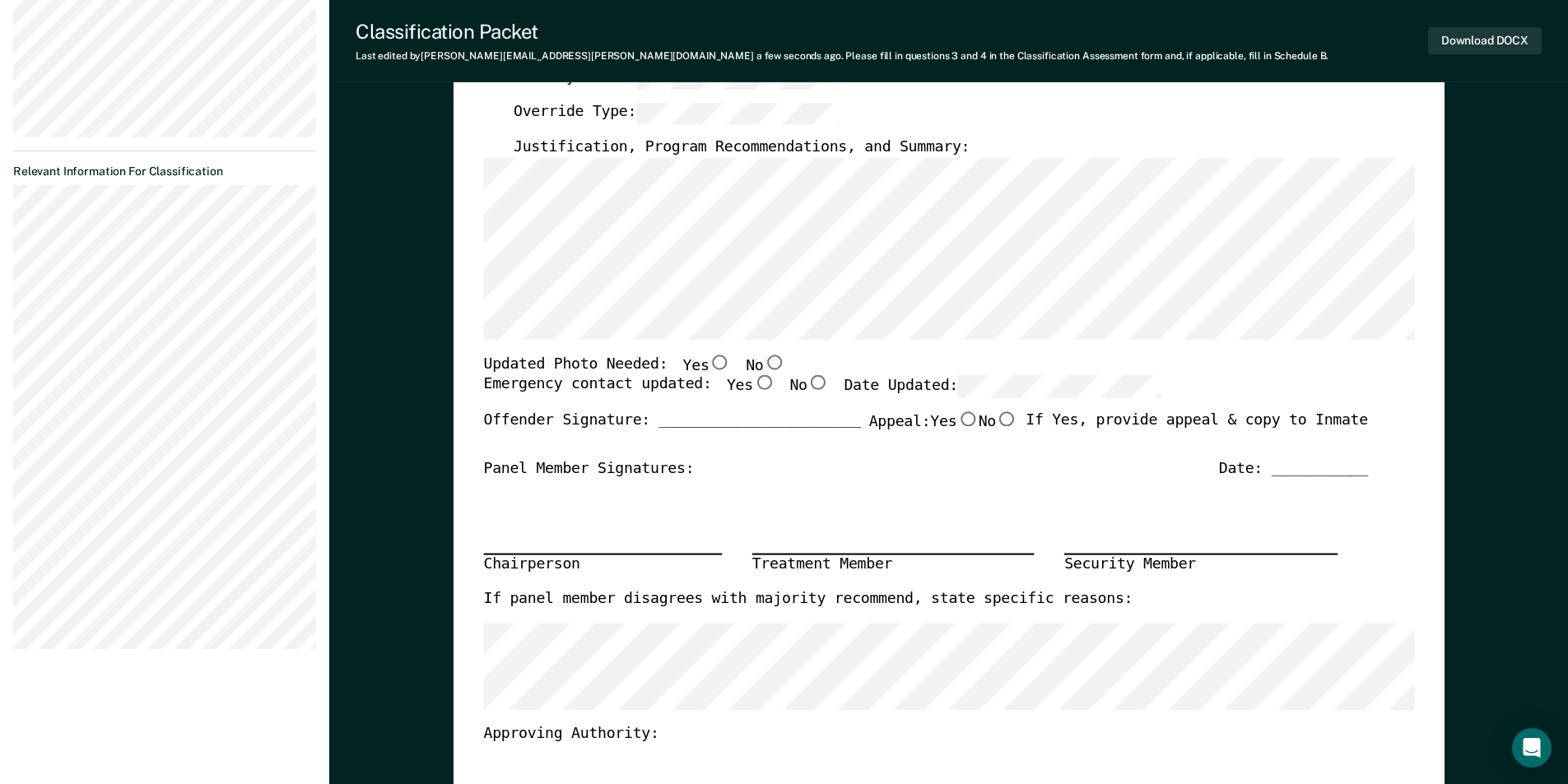
scroll to position [165, 0]
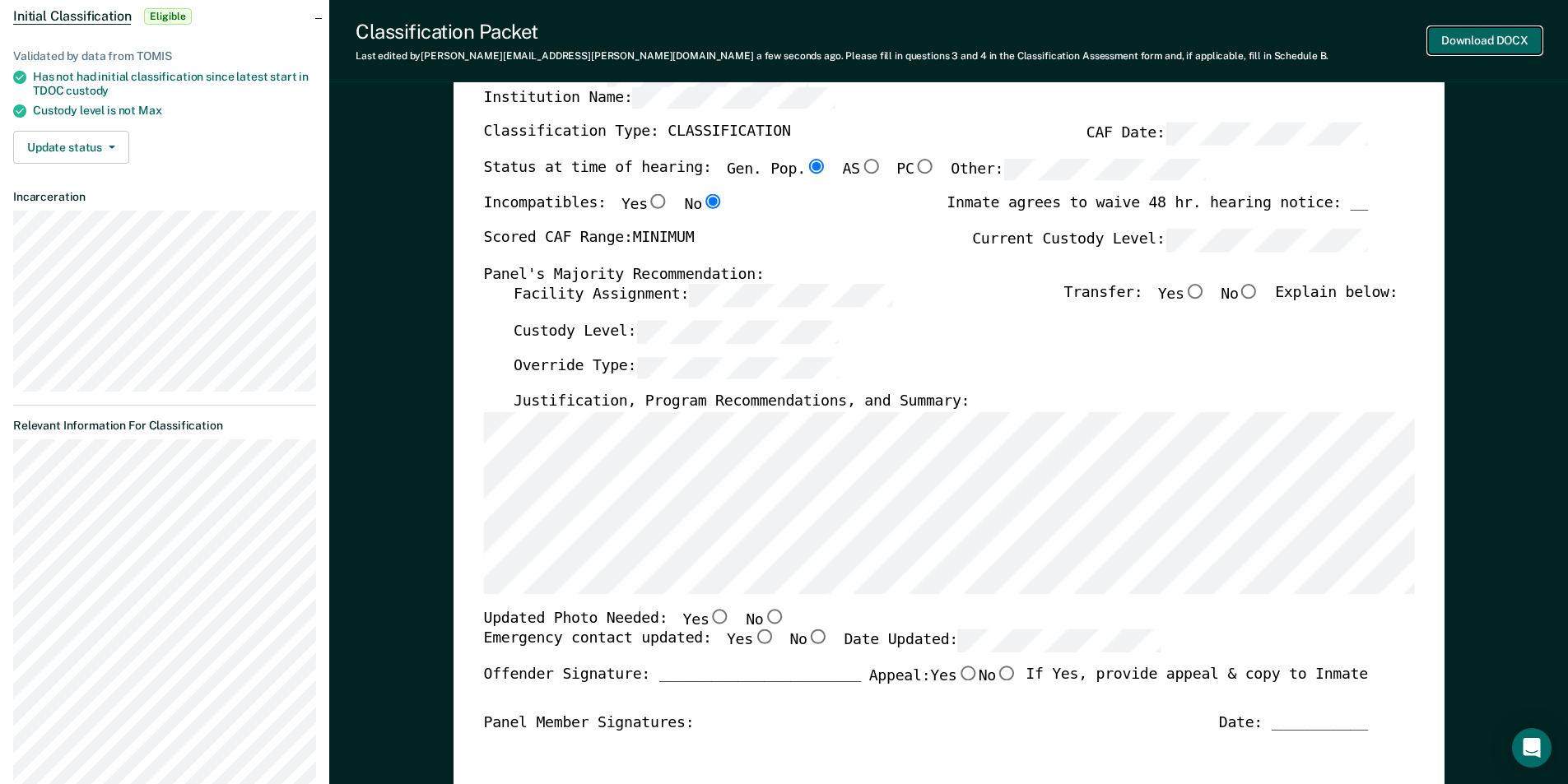
click at [788, 38] on button "Download DOCX" at bounding box center [1484, 41] width 114 height 27
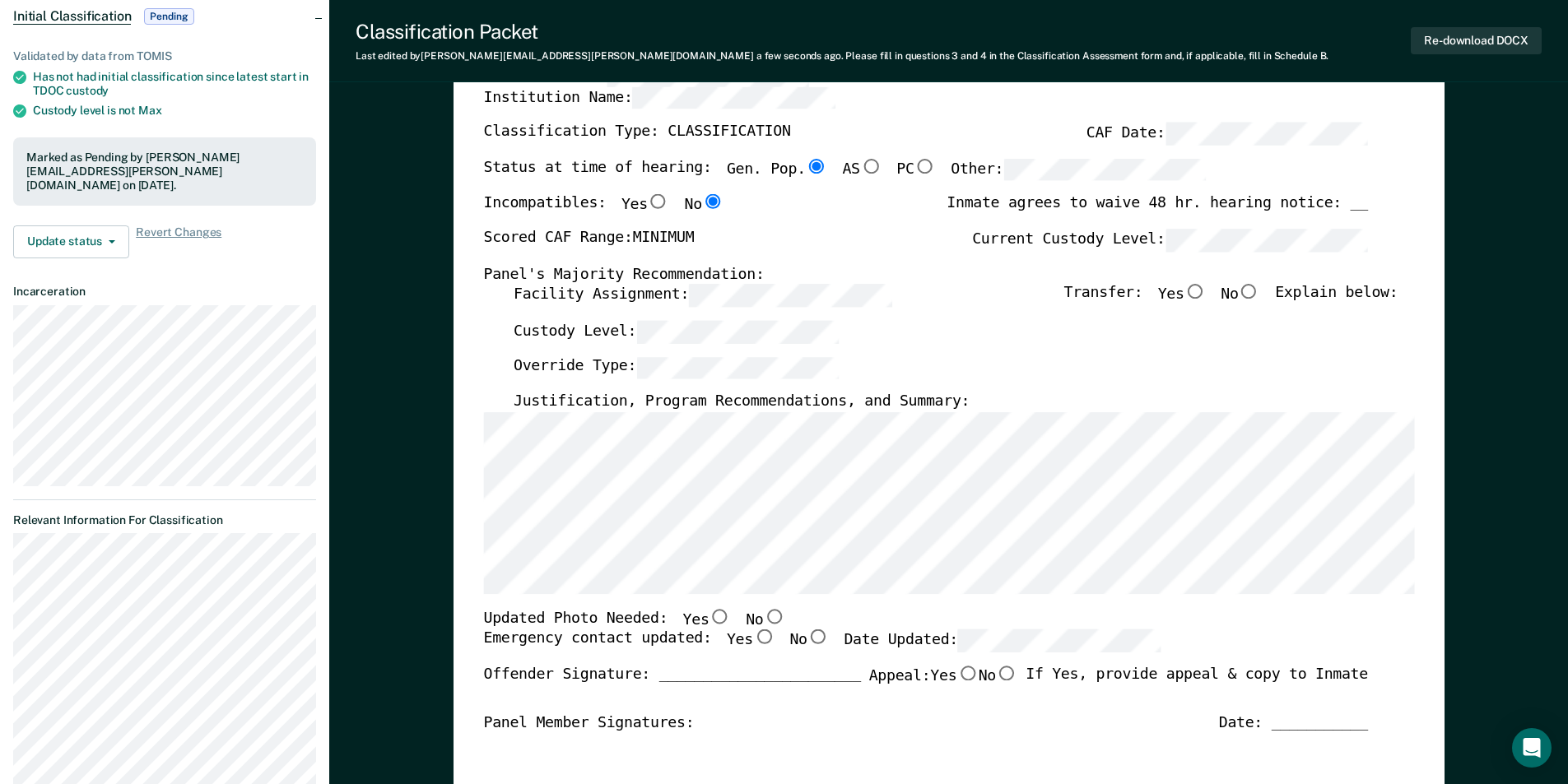
click at [401, 72] on div "Classification Packet Last edited by Tyler.D.Kent@tn.gov a few seconds ago . Pl…" at bounding box center [949, 41] width 1239 height 82
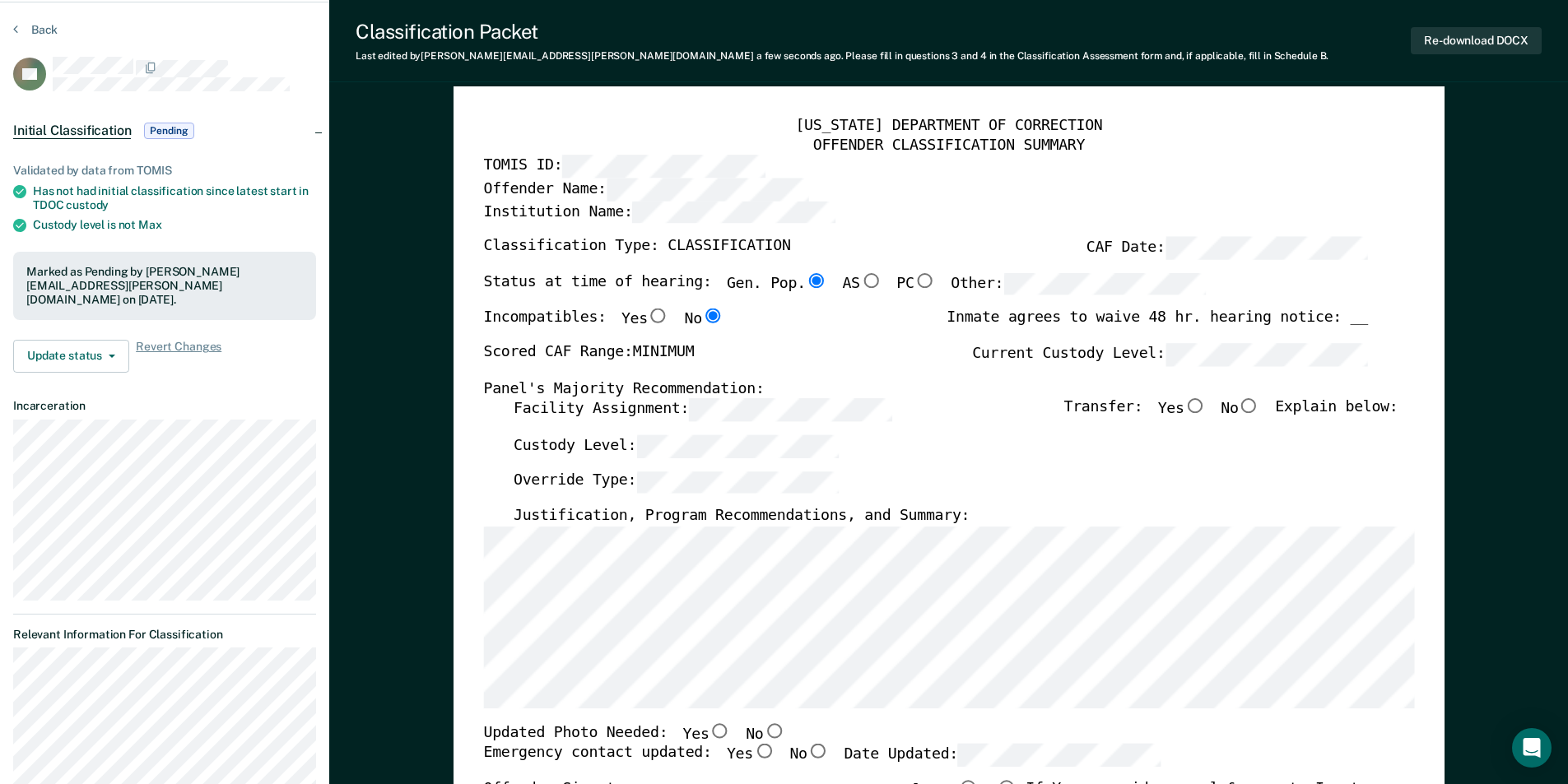
scroll to position [0, 0]
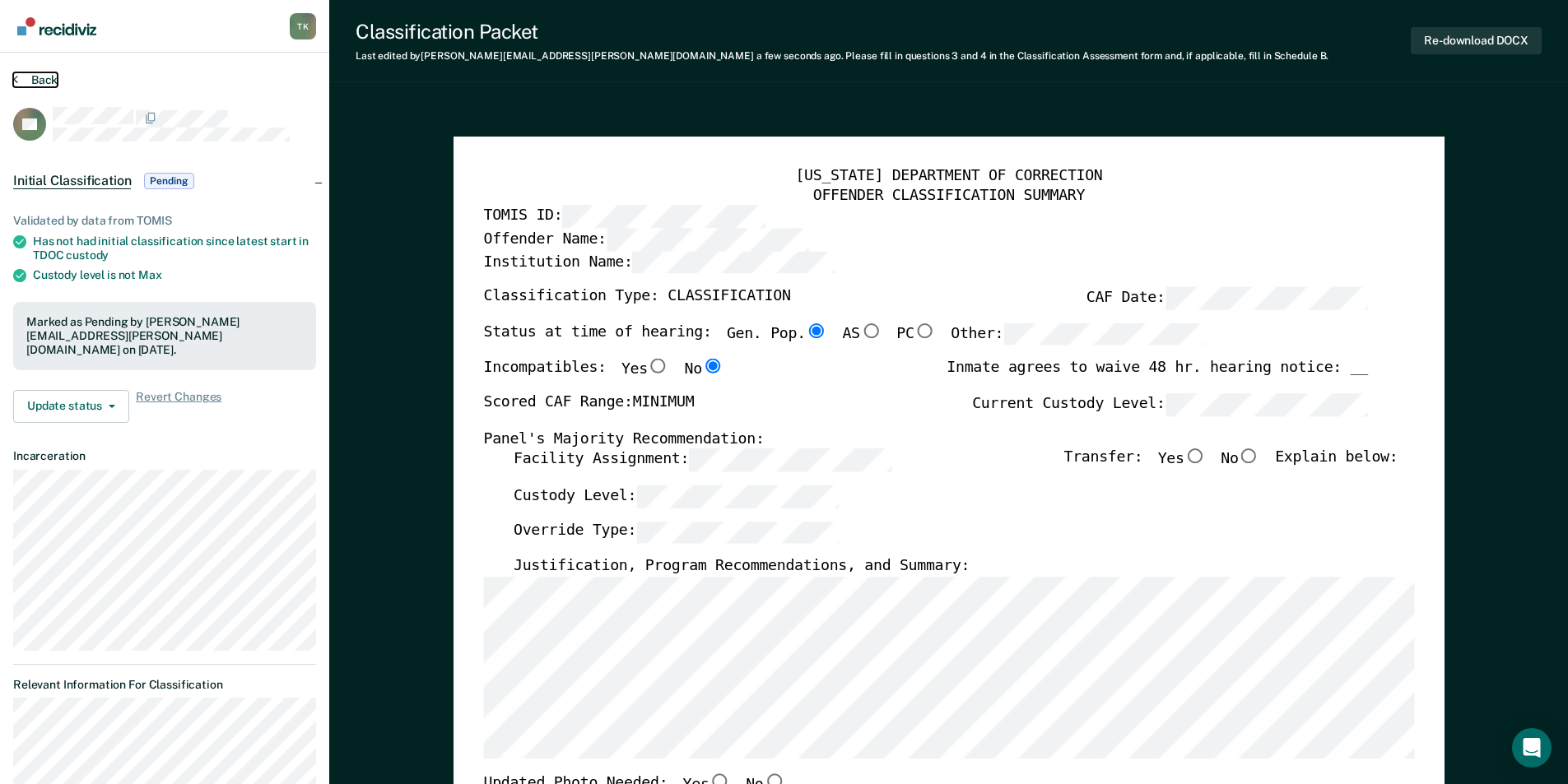
click at [46, 78] on button "Back" at bounding box center [36, 80] width 45 height 15
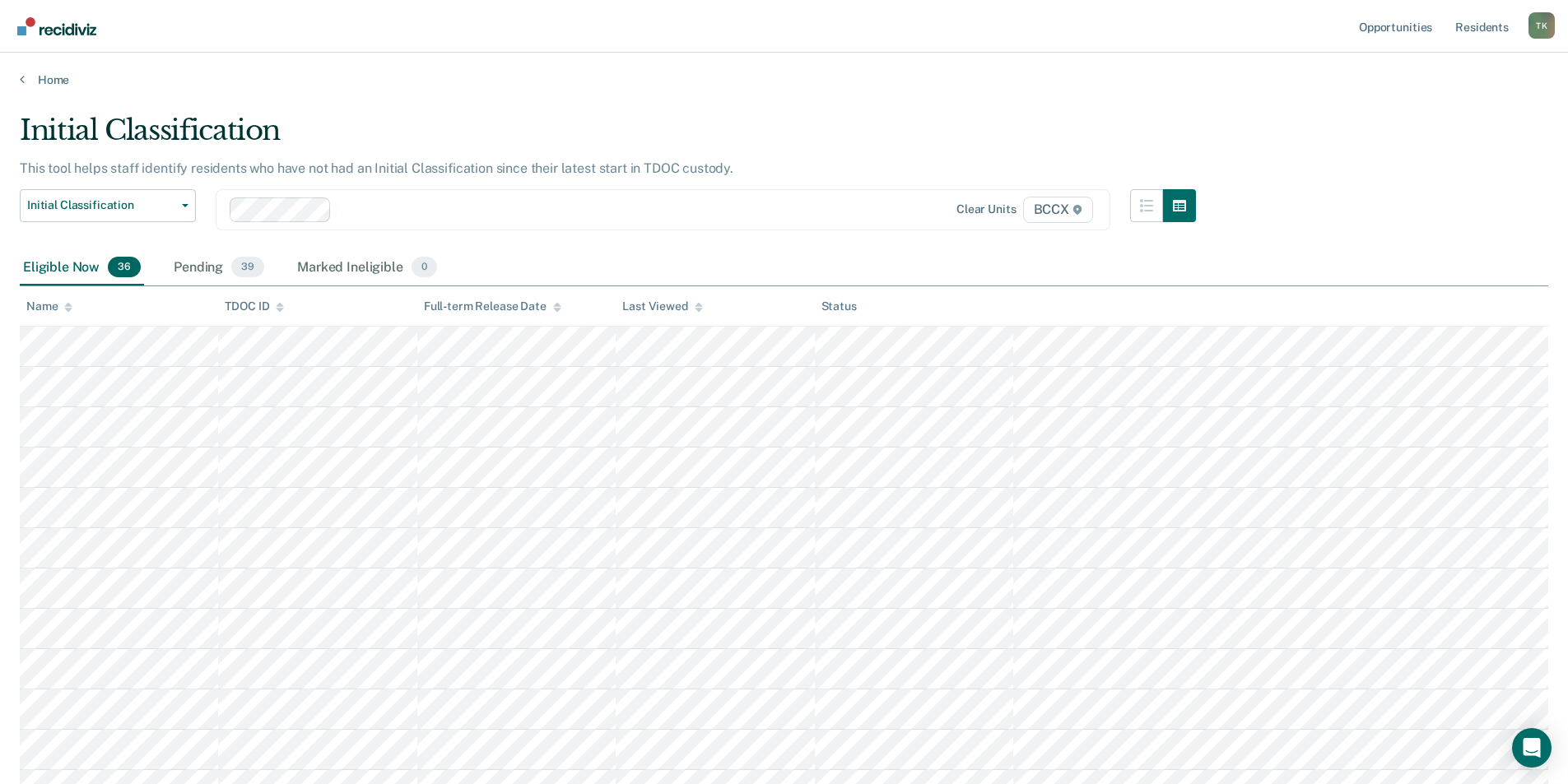
click at [46, 304] on div "Name" at bounding box center [50, 306] width 46 height 14
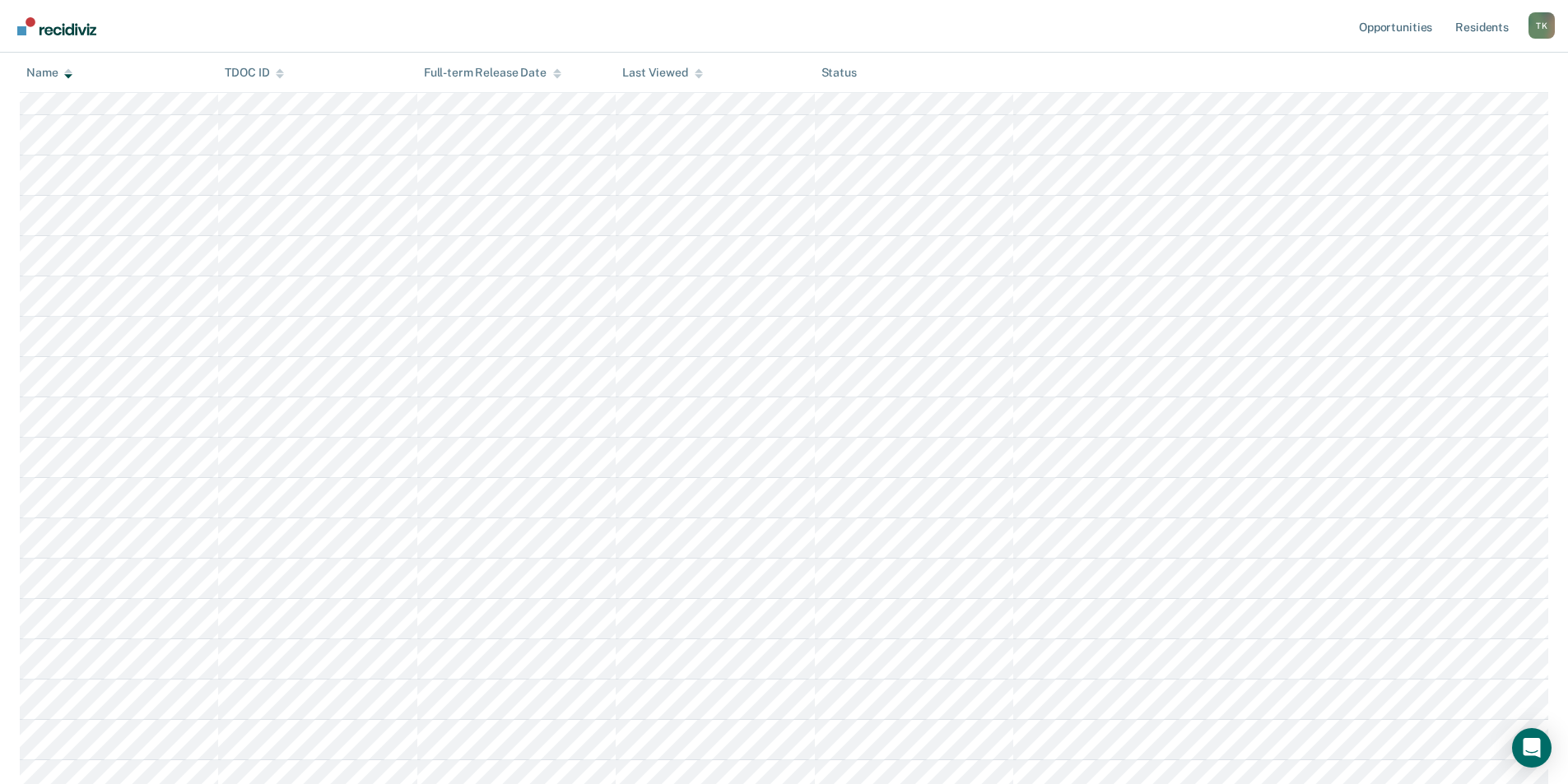
scroll to position [576, 0]
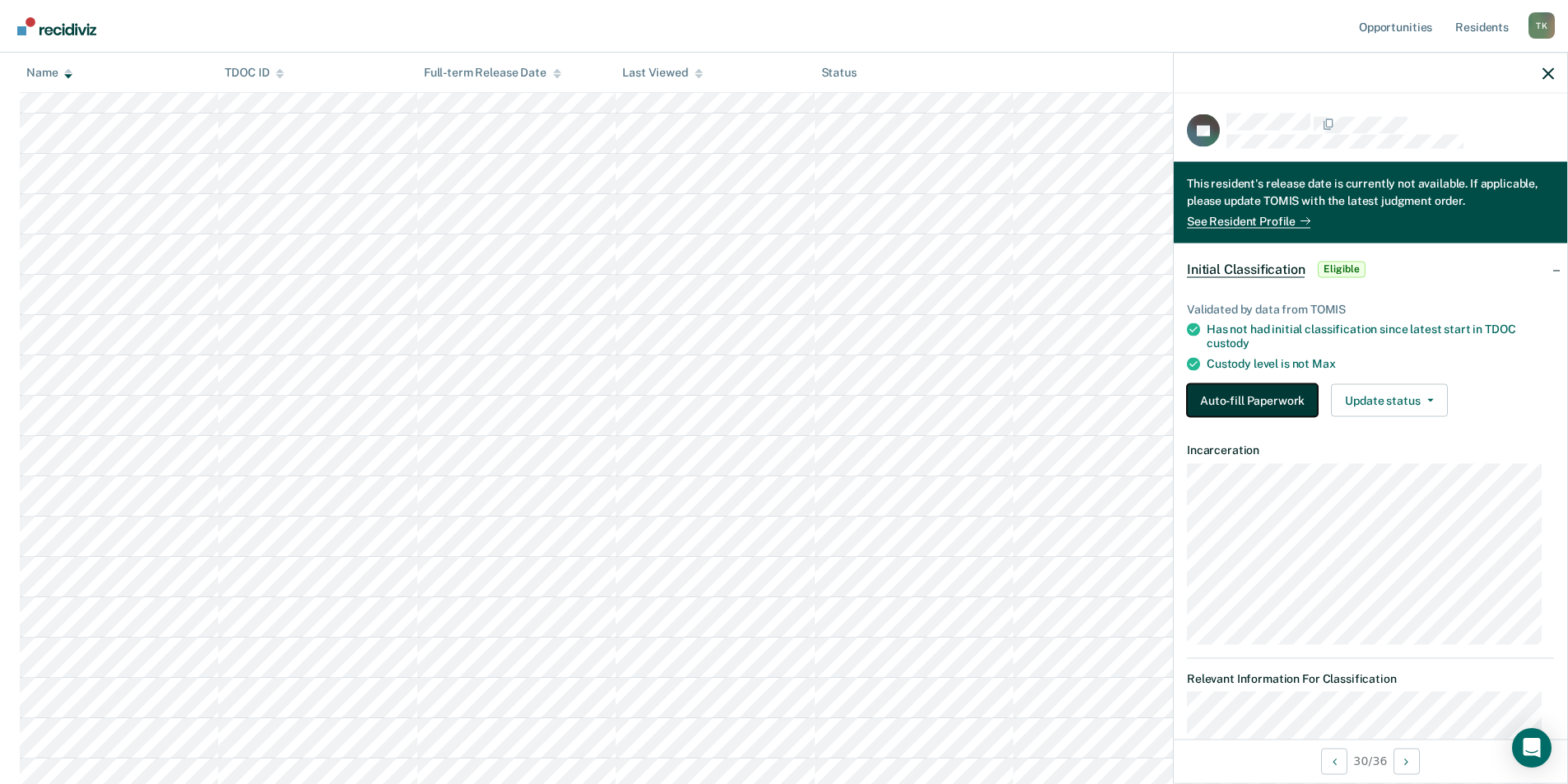
click at [788, 395] on button "Auto-fill Paperwork" at bounding box center [1252, 400] width 131 height 33
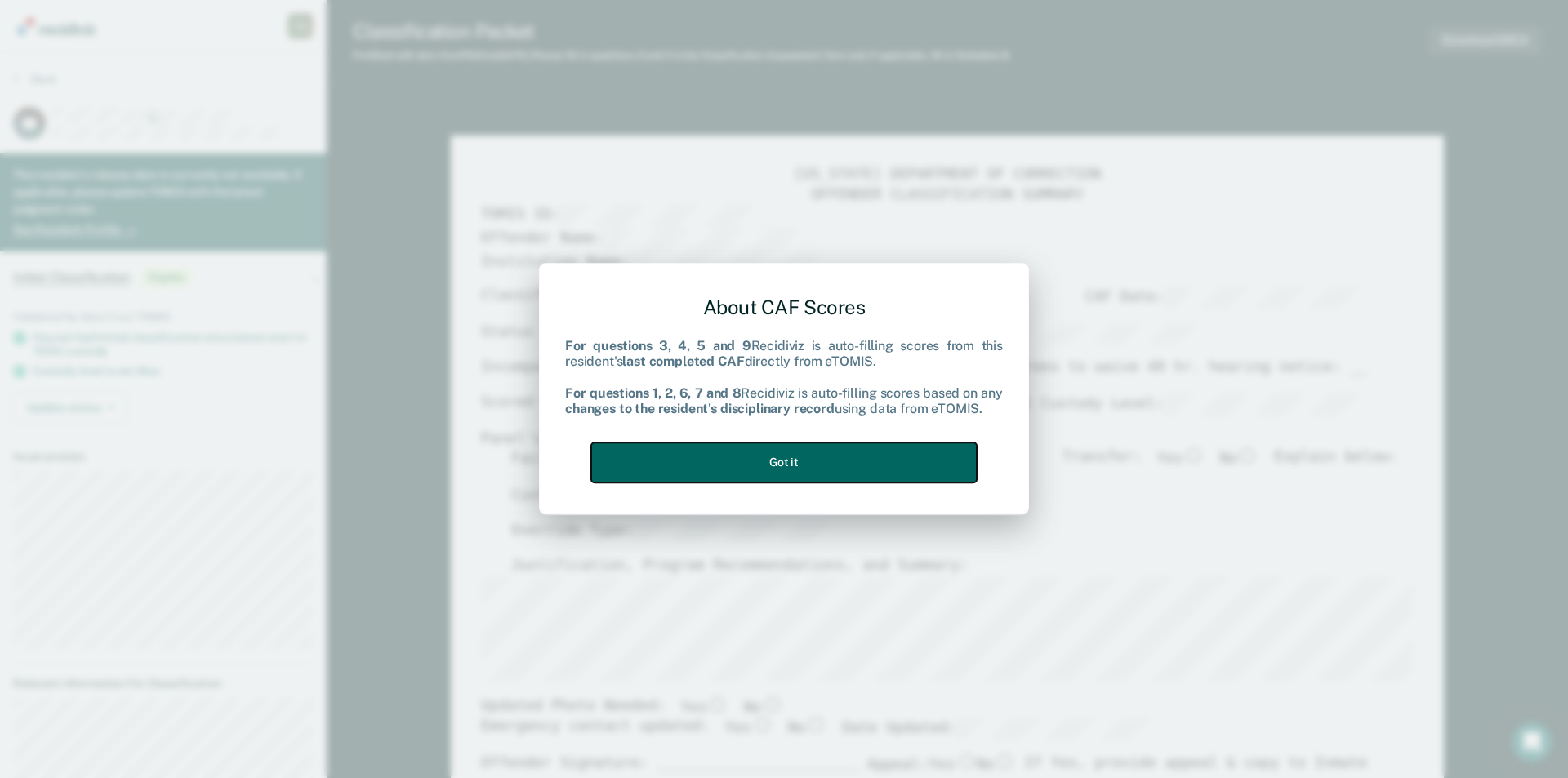
click at [782, 456] on button "Got it" at bounding box center [784, 462] width 386 height 40
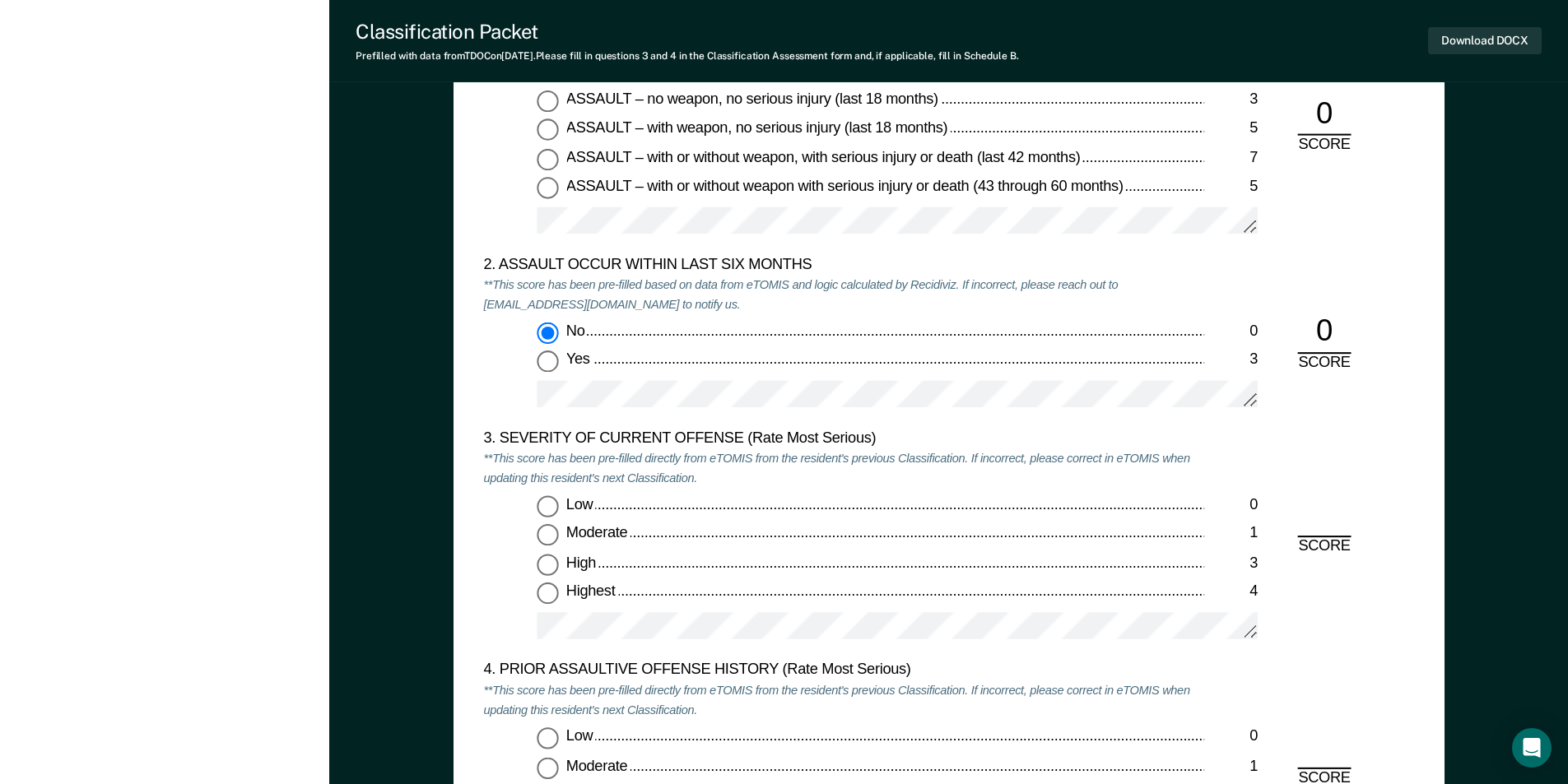
scroll to position [1892, 0]
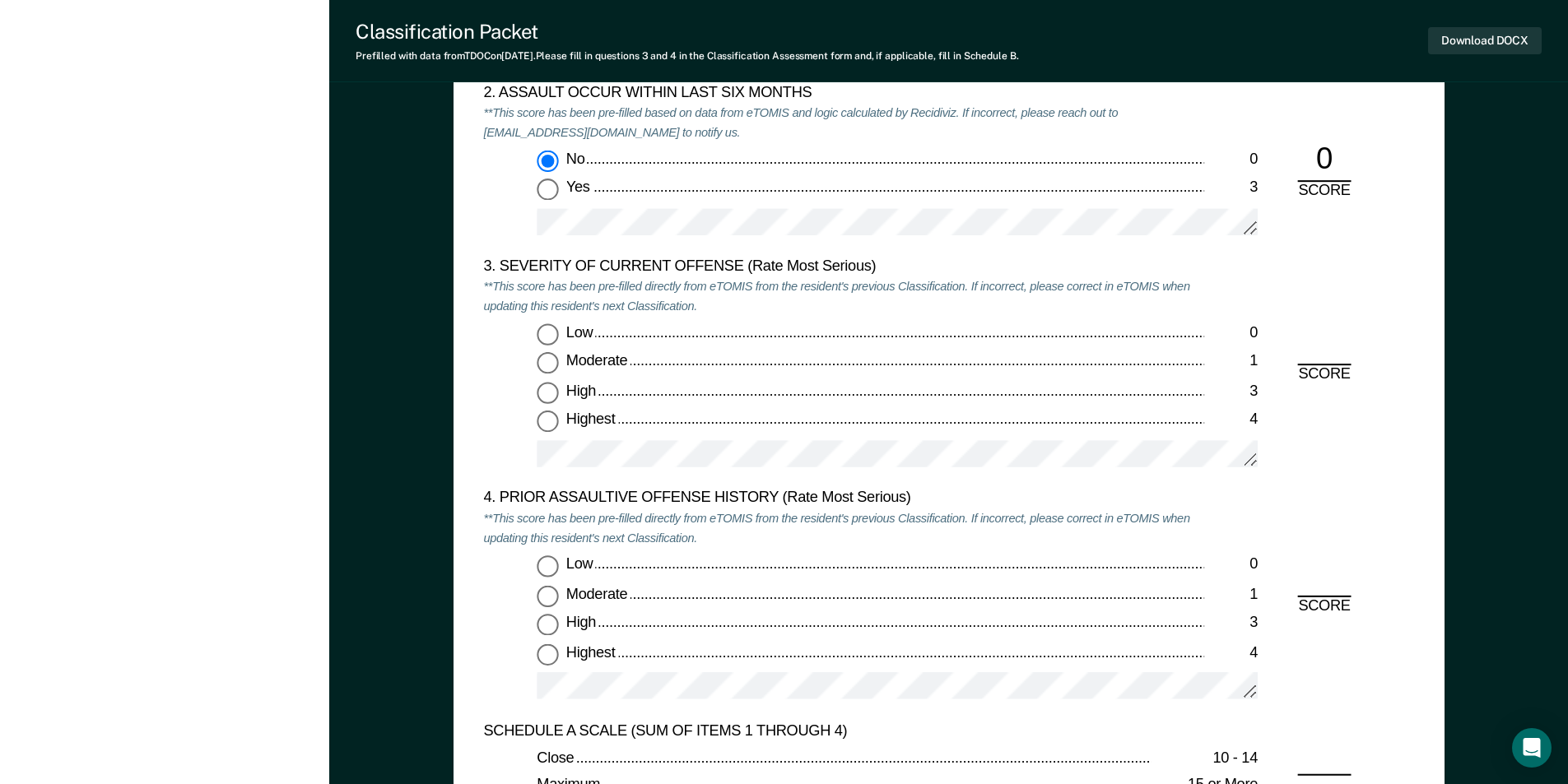
click at [548, 364] on input "Moderate 1" at bounding box center [547, 364] width 22 height 22
type textarea "x"
radio input "true"
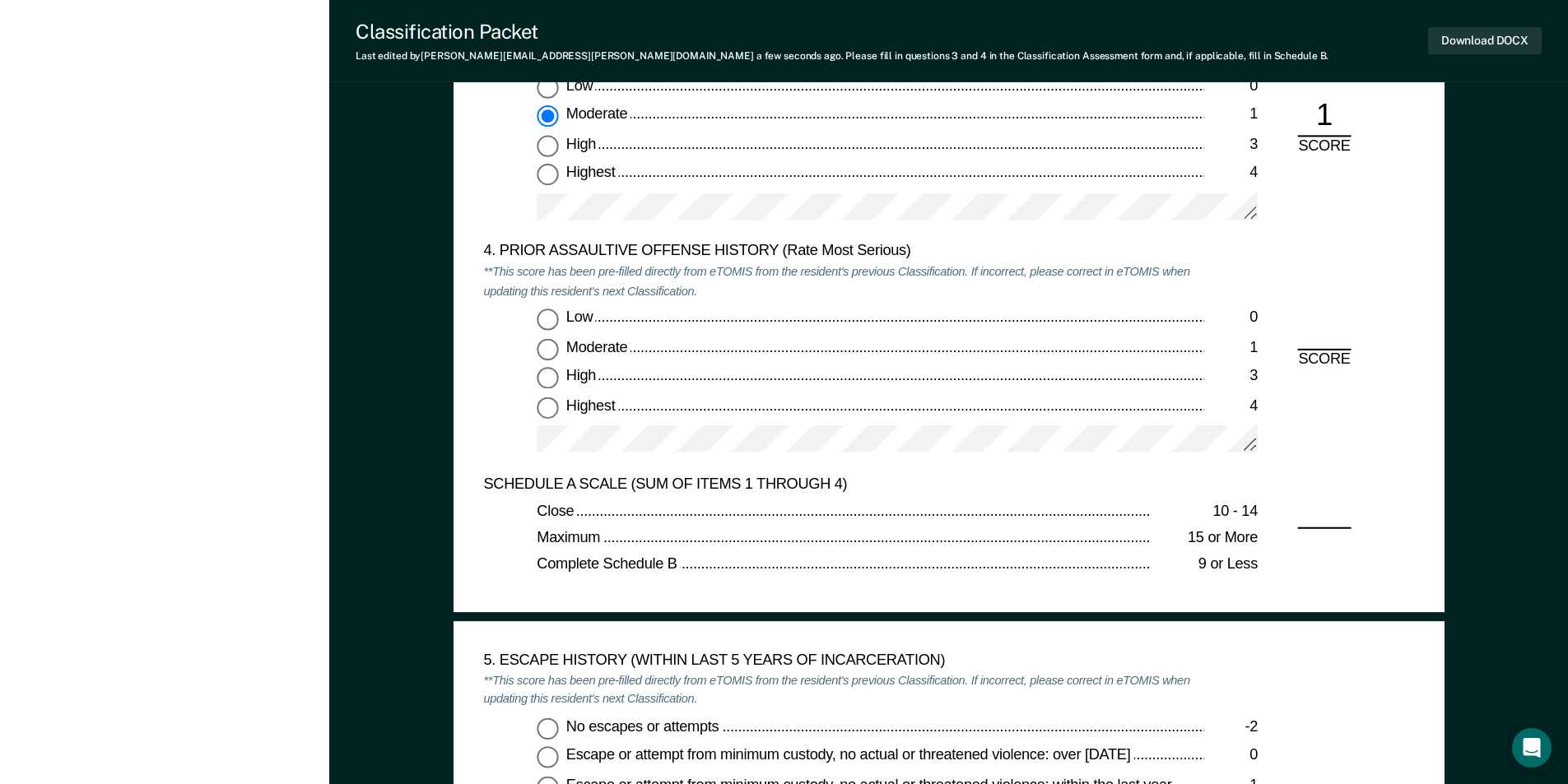
click at [541, 321] on input "Low 0" at bounding box center [547, 319] width 22 height 22
type textarea "x"
radio input "true"
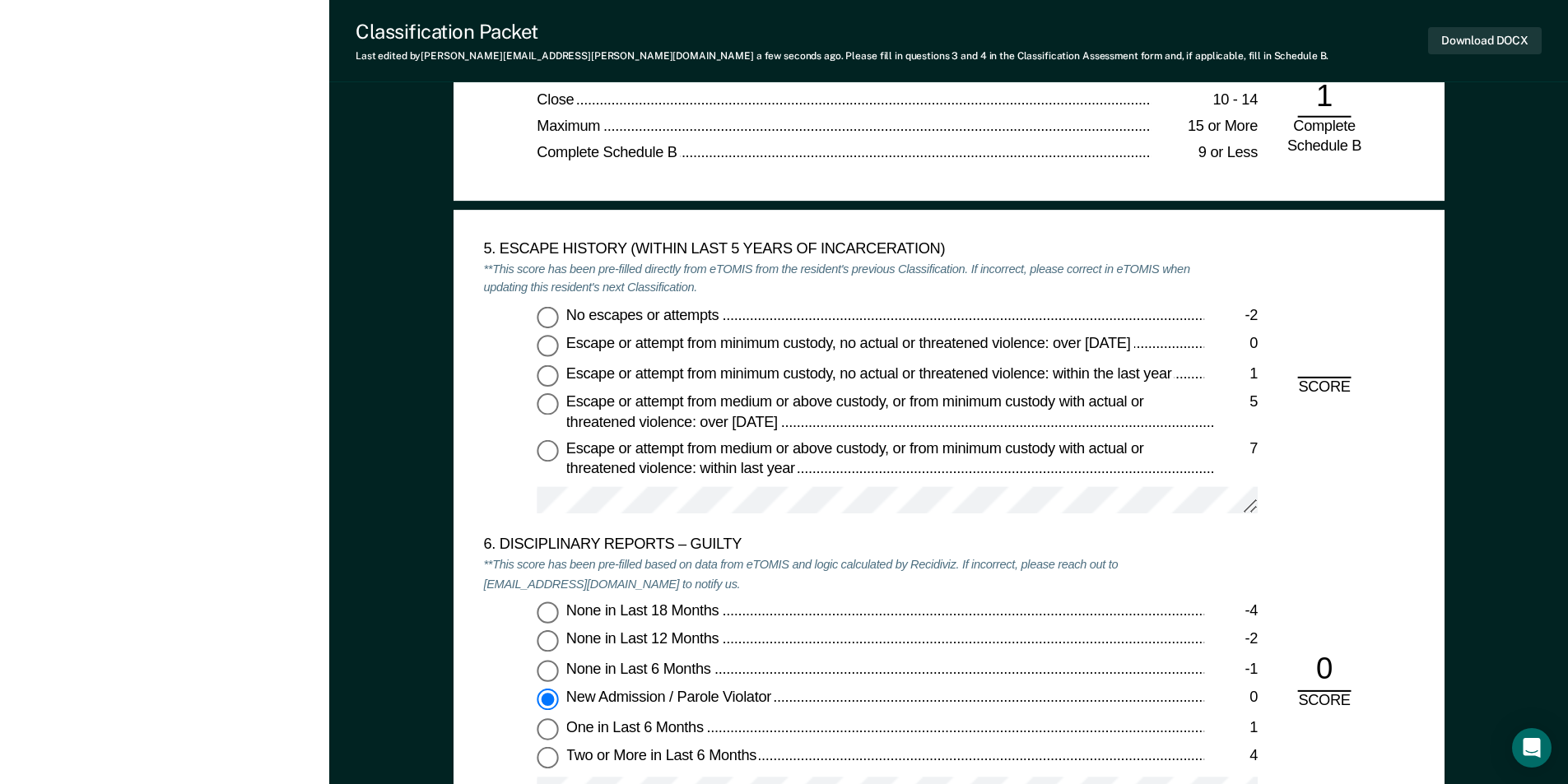
click at [545, 316] on input "No escapes or attempts -2" at bounding box center [547, 317] width 22 height 22
type textarea "x"
radio input "true"
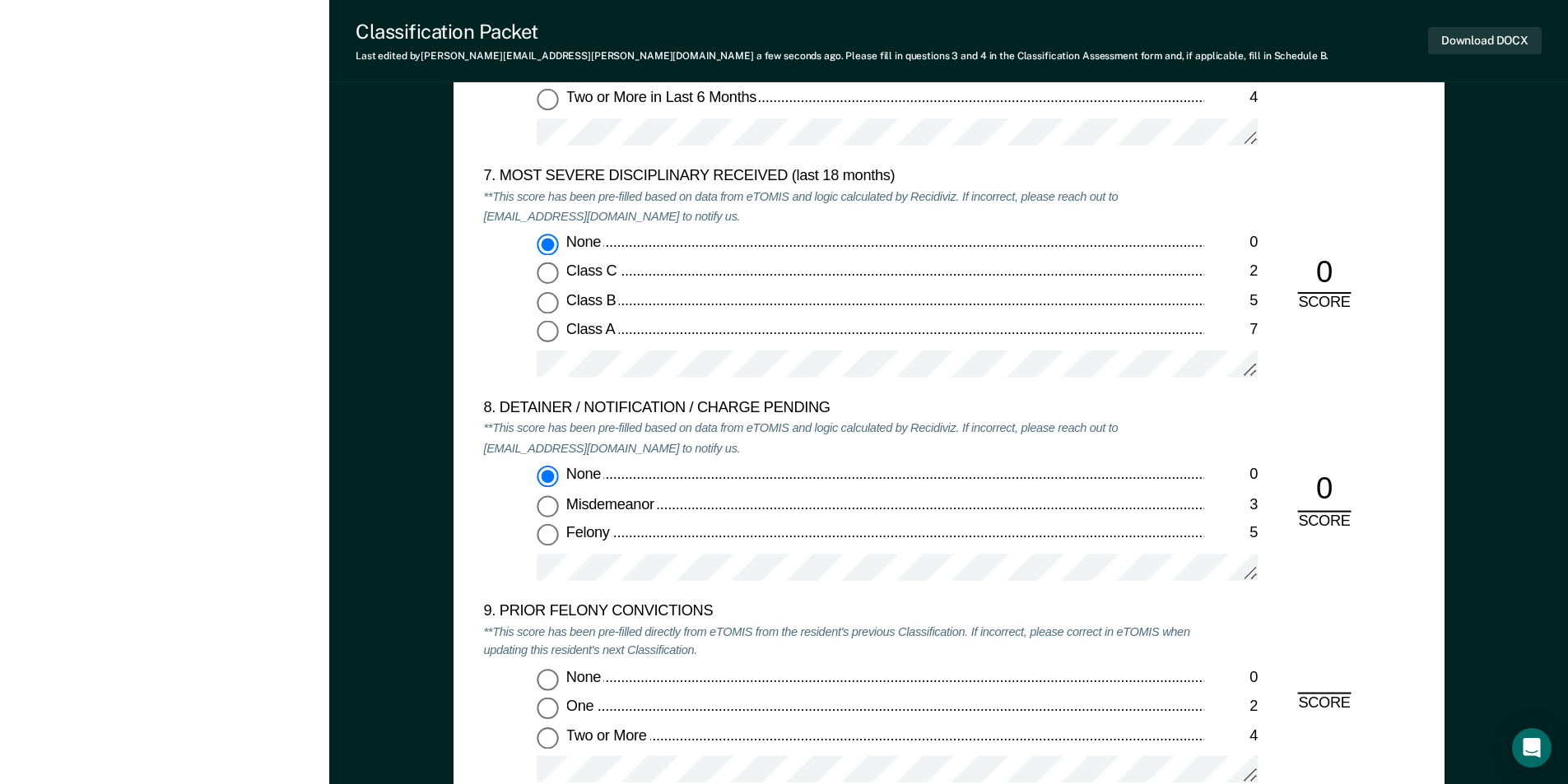
scroll to position [3702, 0]
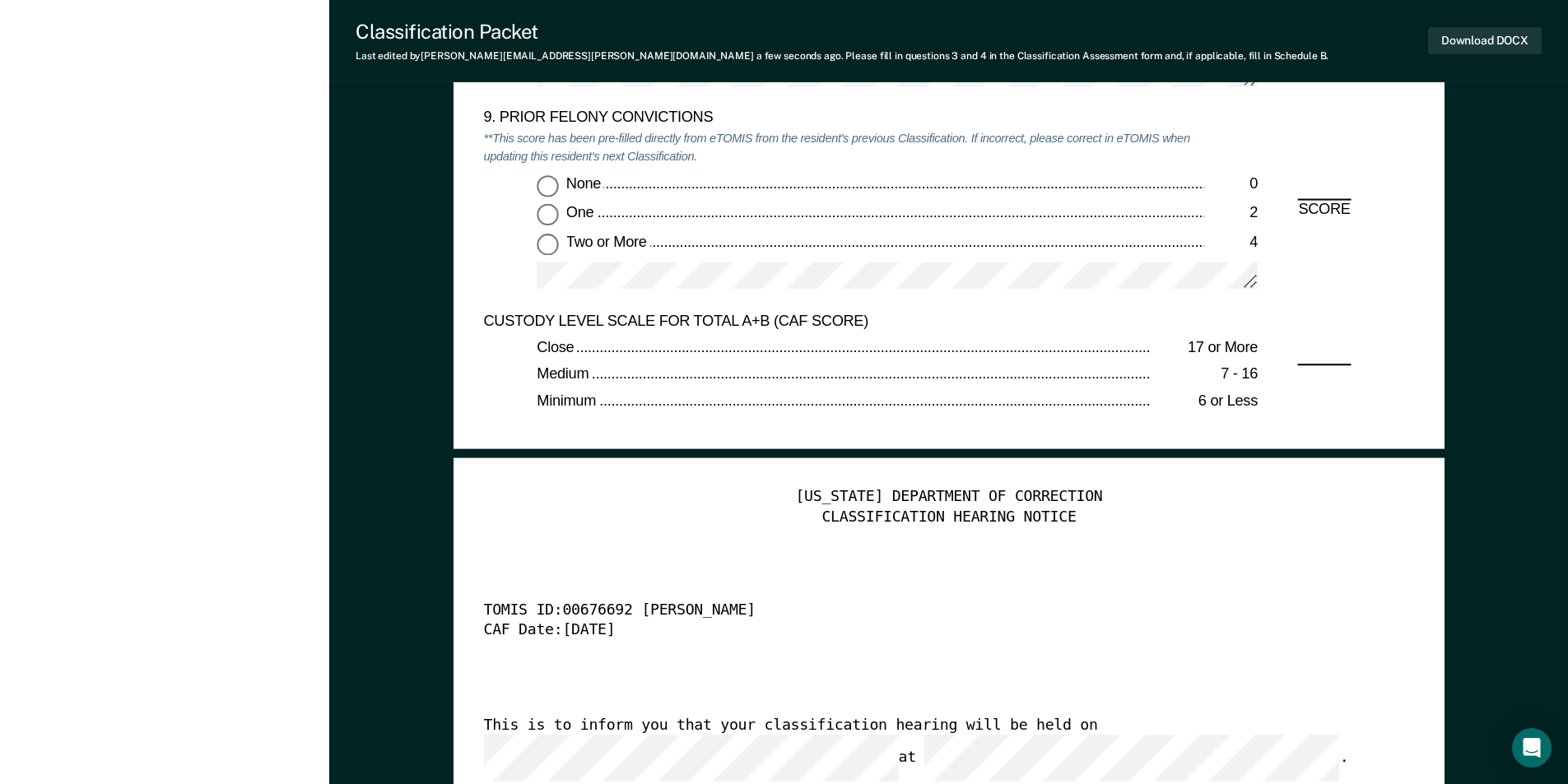
click at [551, 186] on input "None 0" at bounding box center [547, 186] width 22 height 22
type textarea "x"
radio input "true"
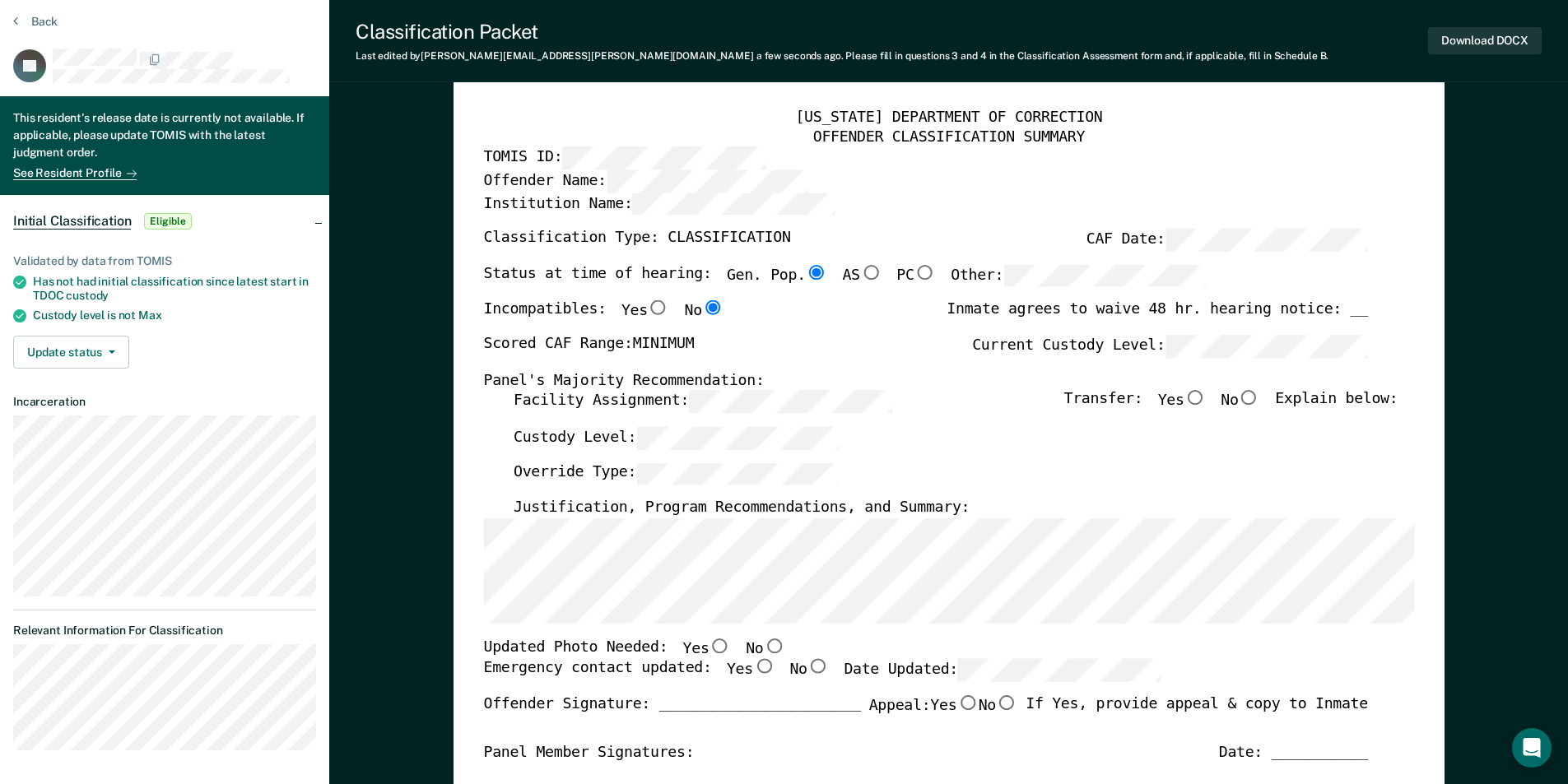
scroll to position [0, 0]
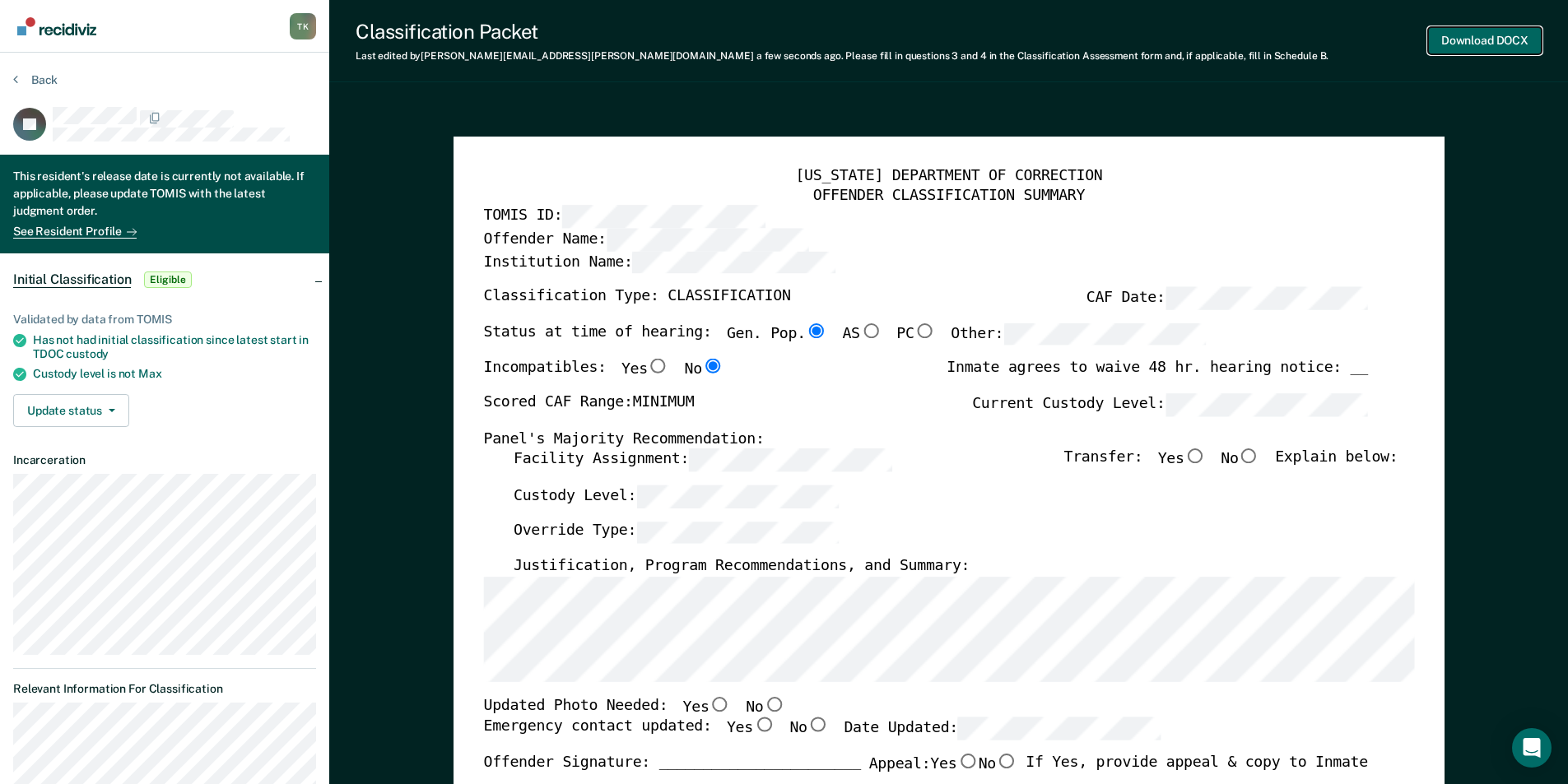
click at [788, 37] on button "Download DOCX" at bounding box center [1484, 41] width 114 height 27
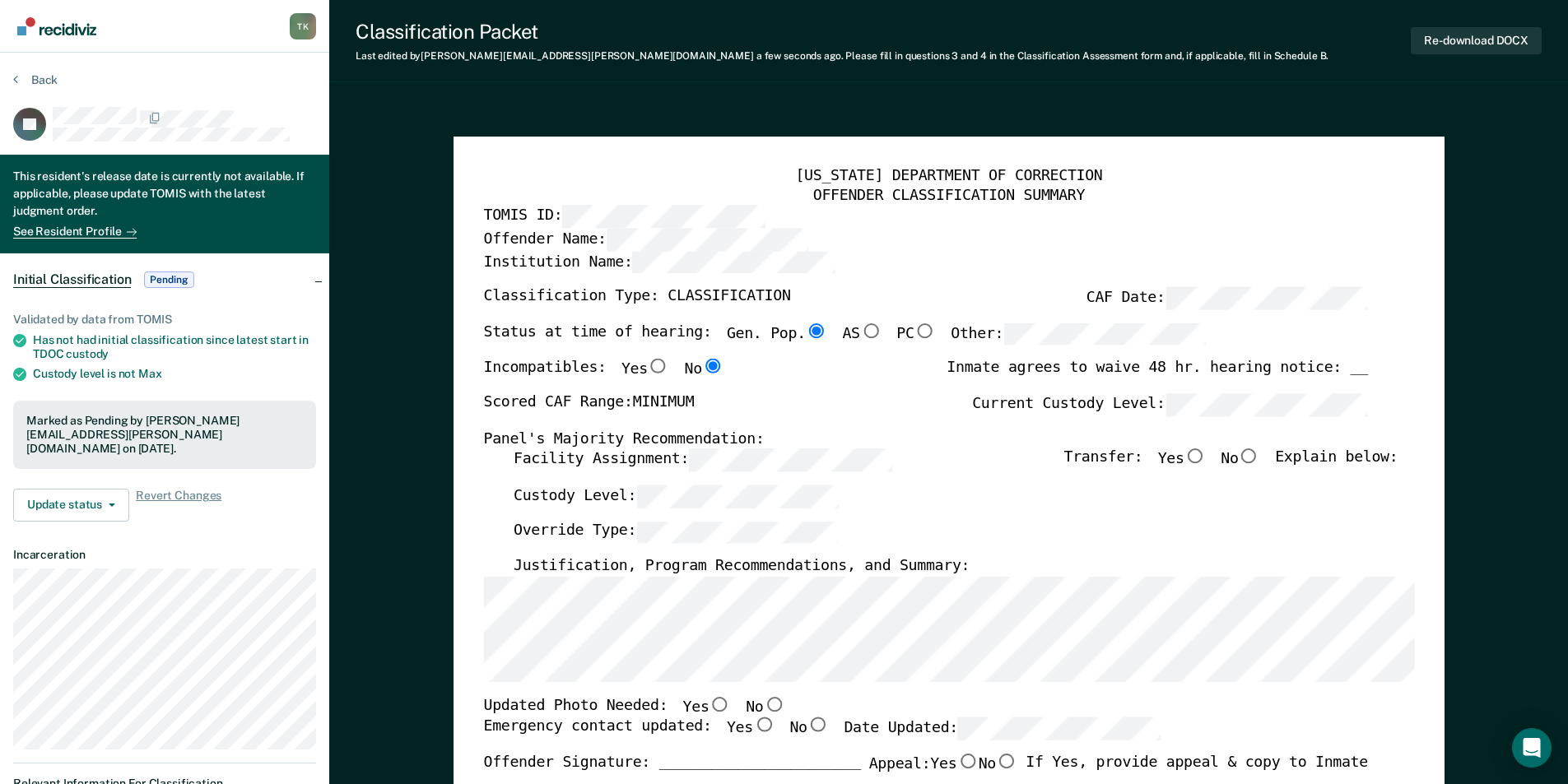
click at [27, 70] on section "Back JN This resident's release date is currently not available. If applicable,…" at bounding box center [164, 494] width 329 height 883
click at [49, 80] on button "Back" at bounding box center [36, 80] width 45 height 15
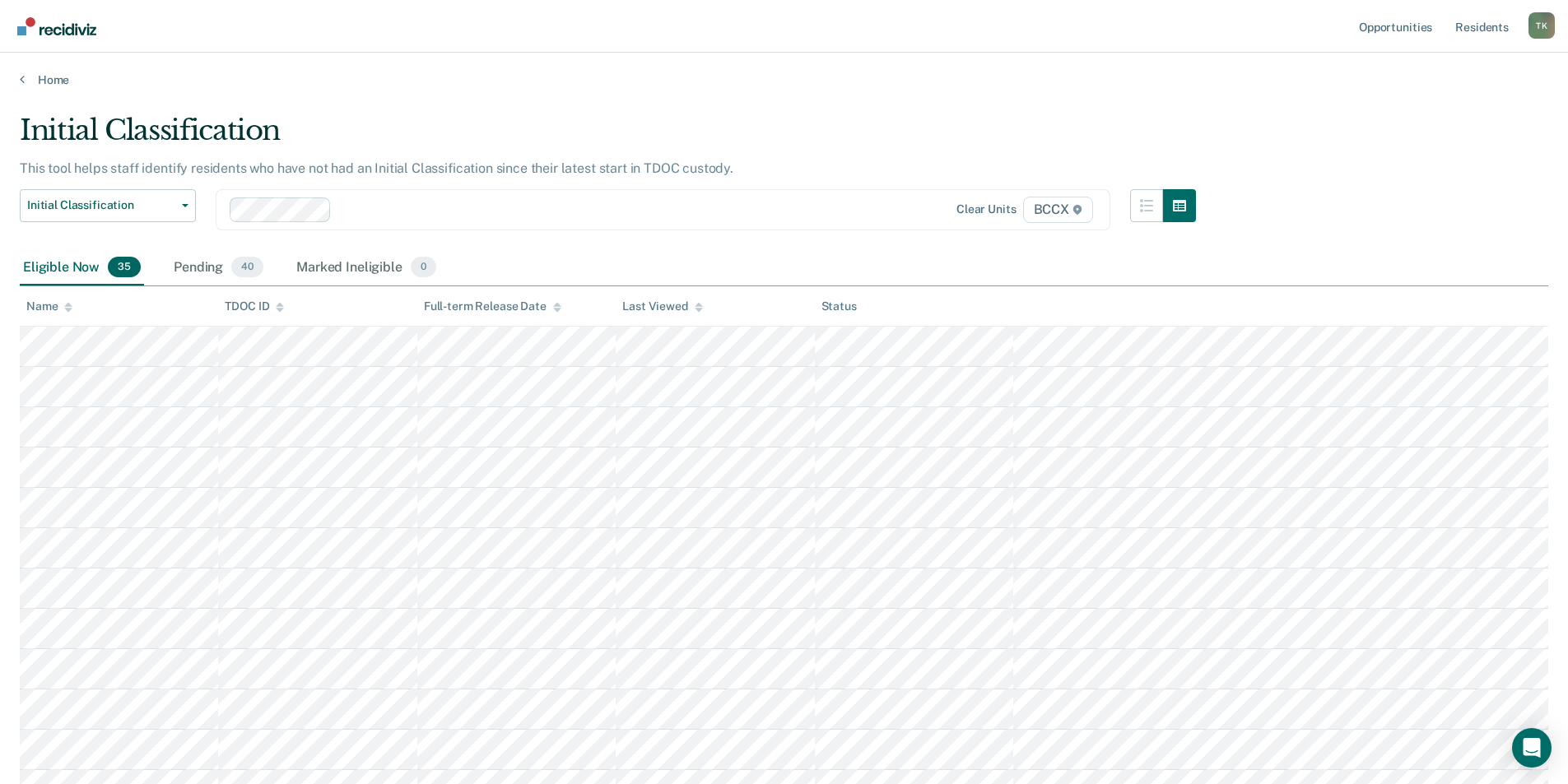
click at [40, 301] on div "Name" at bounding box center [50, 306] width 46 height 14
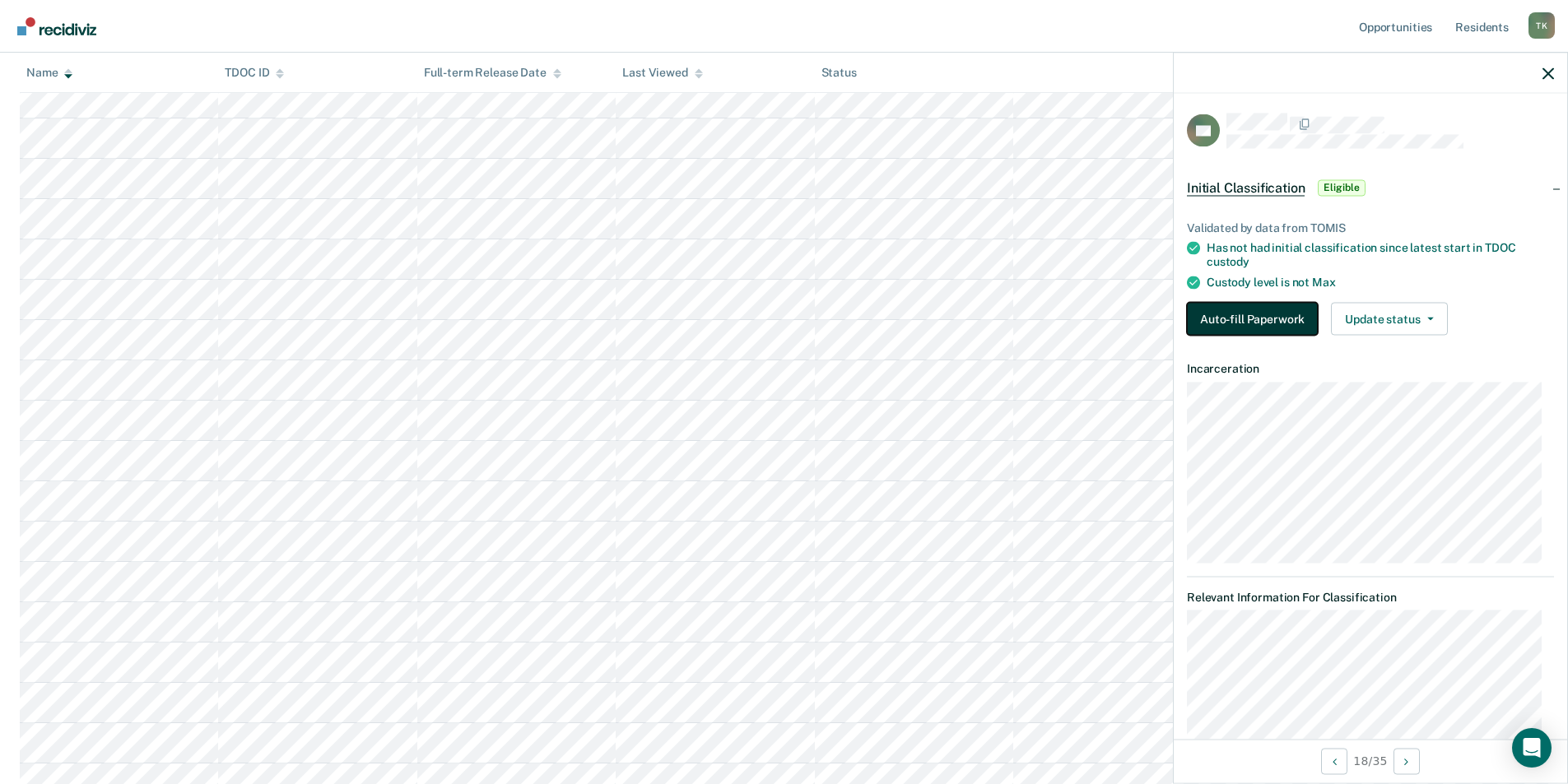
click at [788, 317] on button "Auto-fill Paperwork" at bounding box center [1252, 318] width 131 height 33
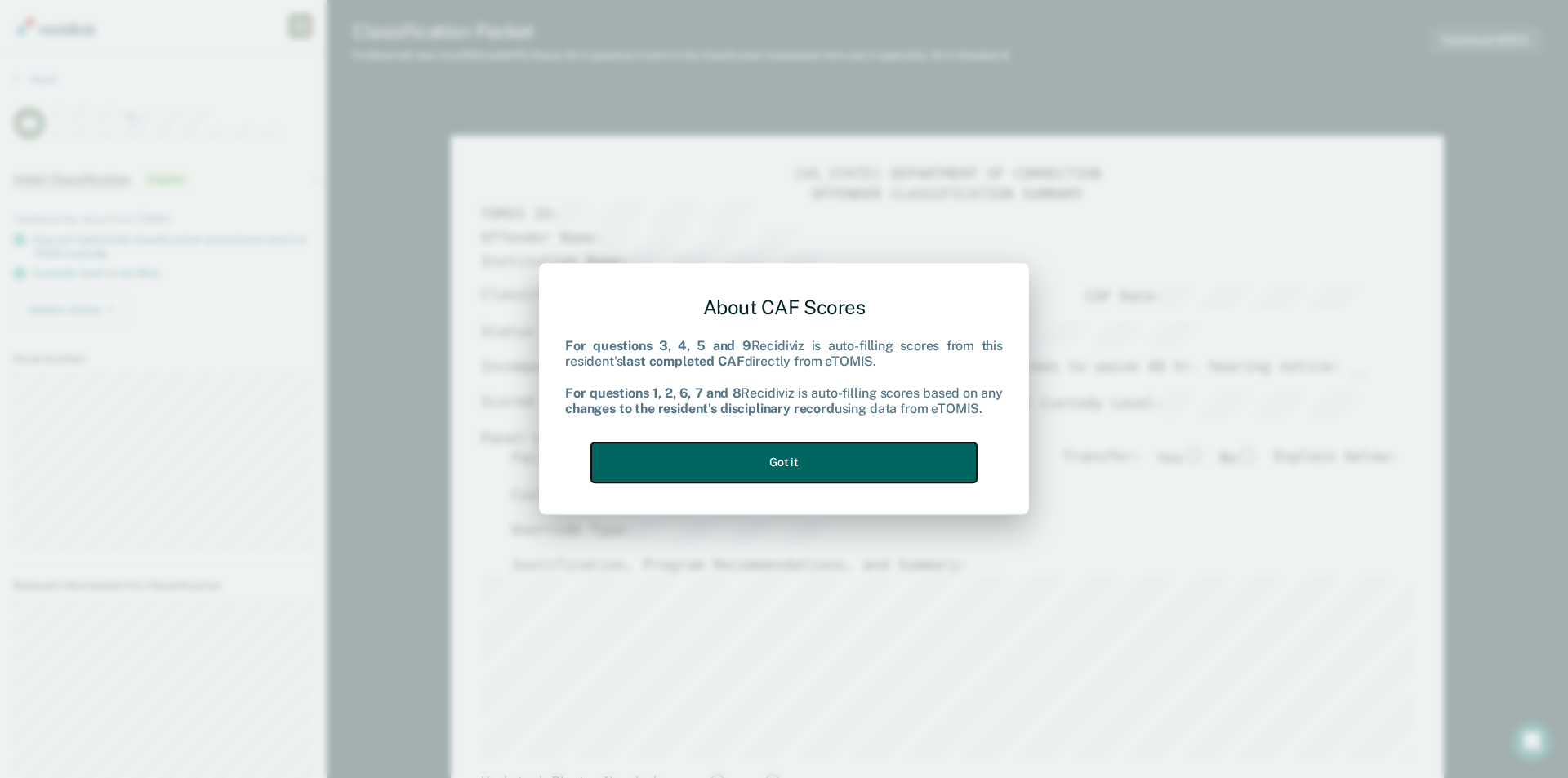
click at [782, 461] on button "Got it" at bounding box center [784, 462] width 386 height 40
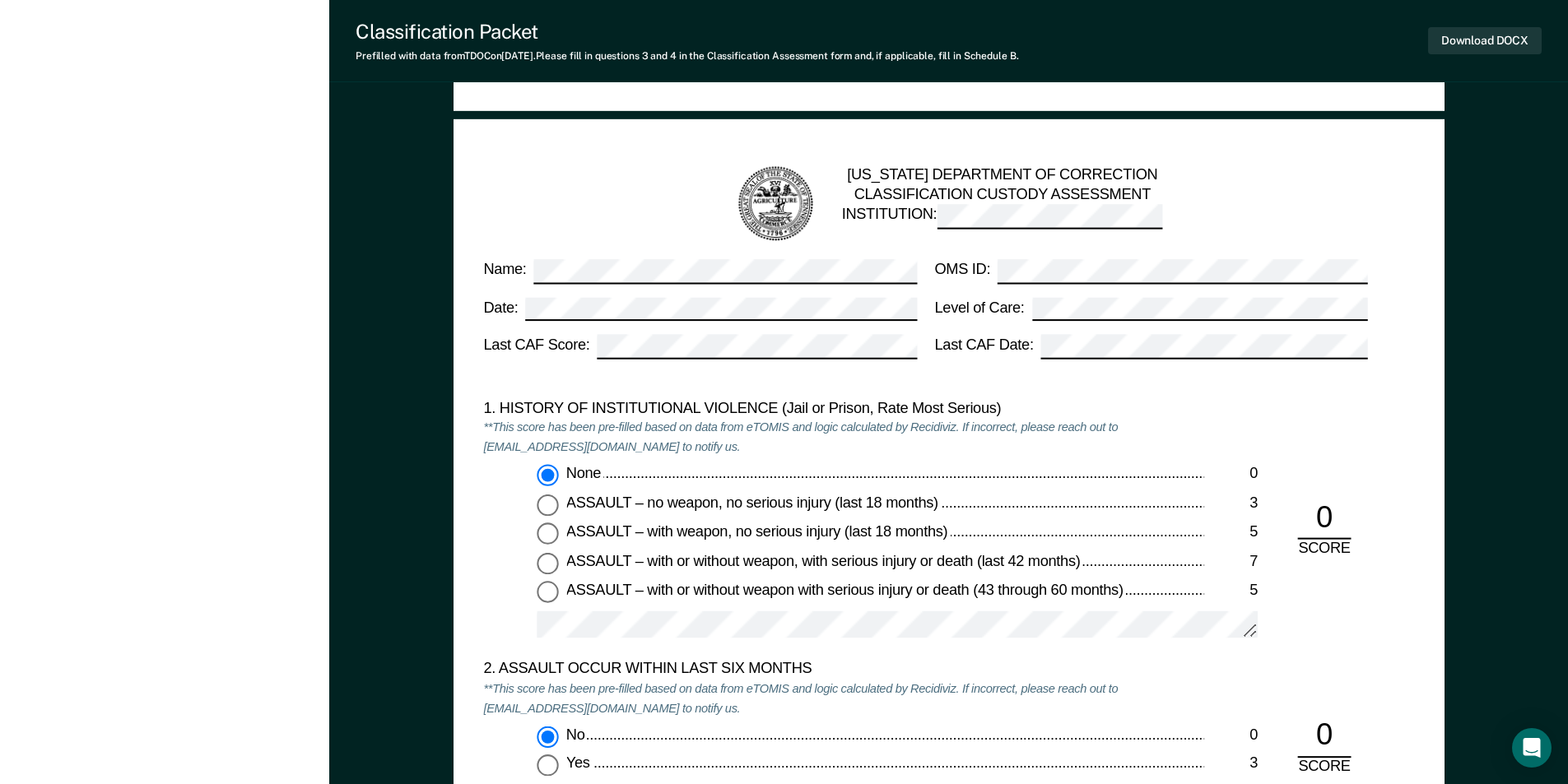
scroll to position [1810, 0]
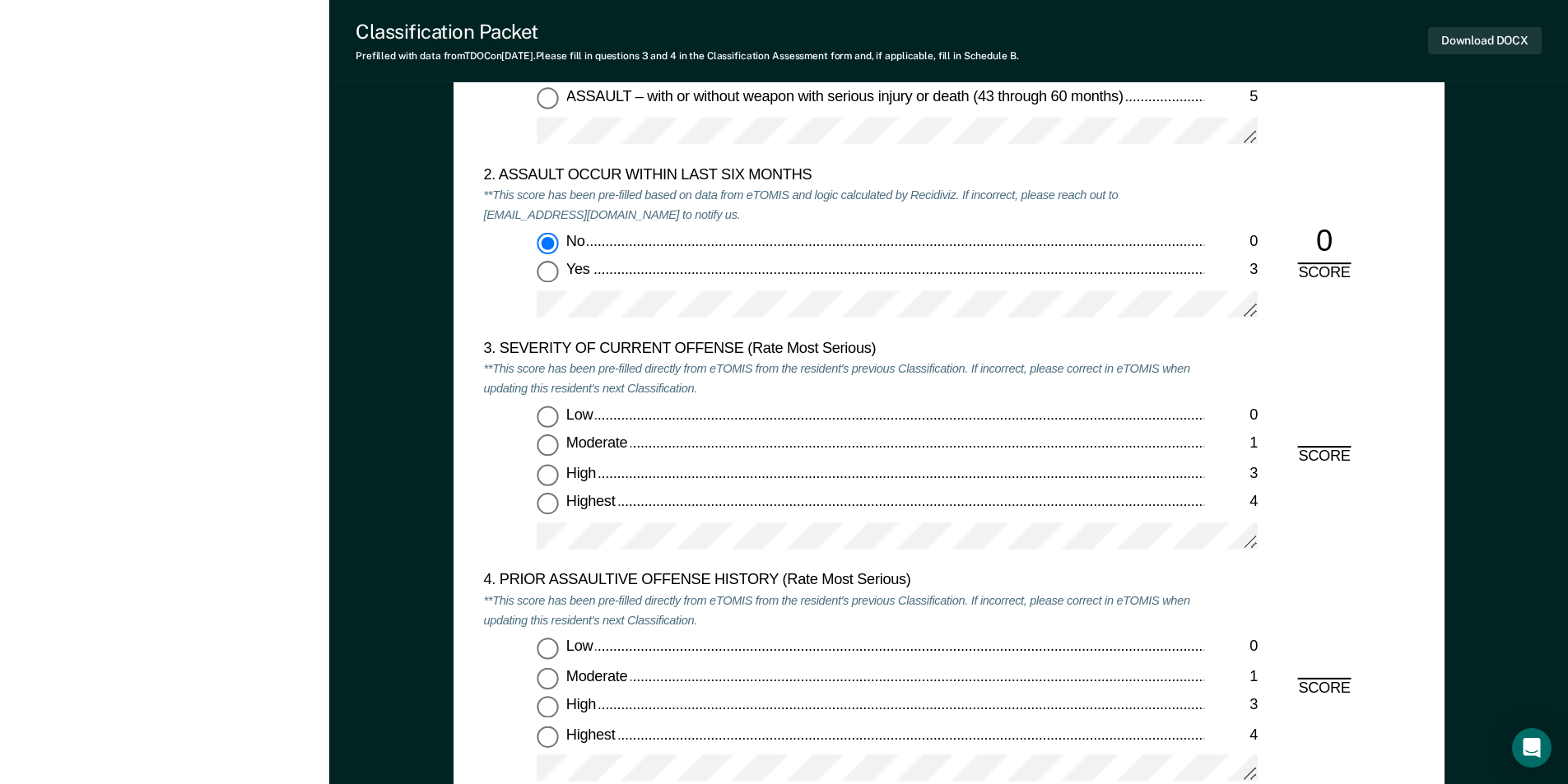
click at [551, 411] on input "Low 0" at bounding box center [547, 417] width 22 height 22
type textarea "x"
radio input "true"
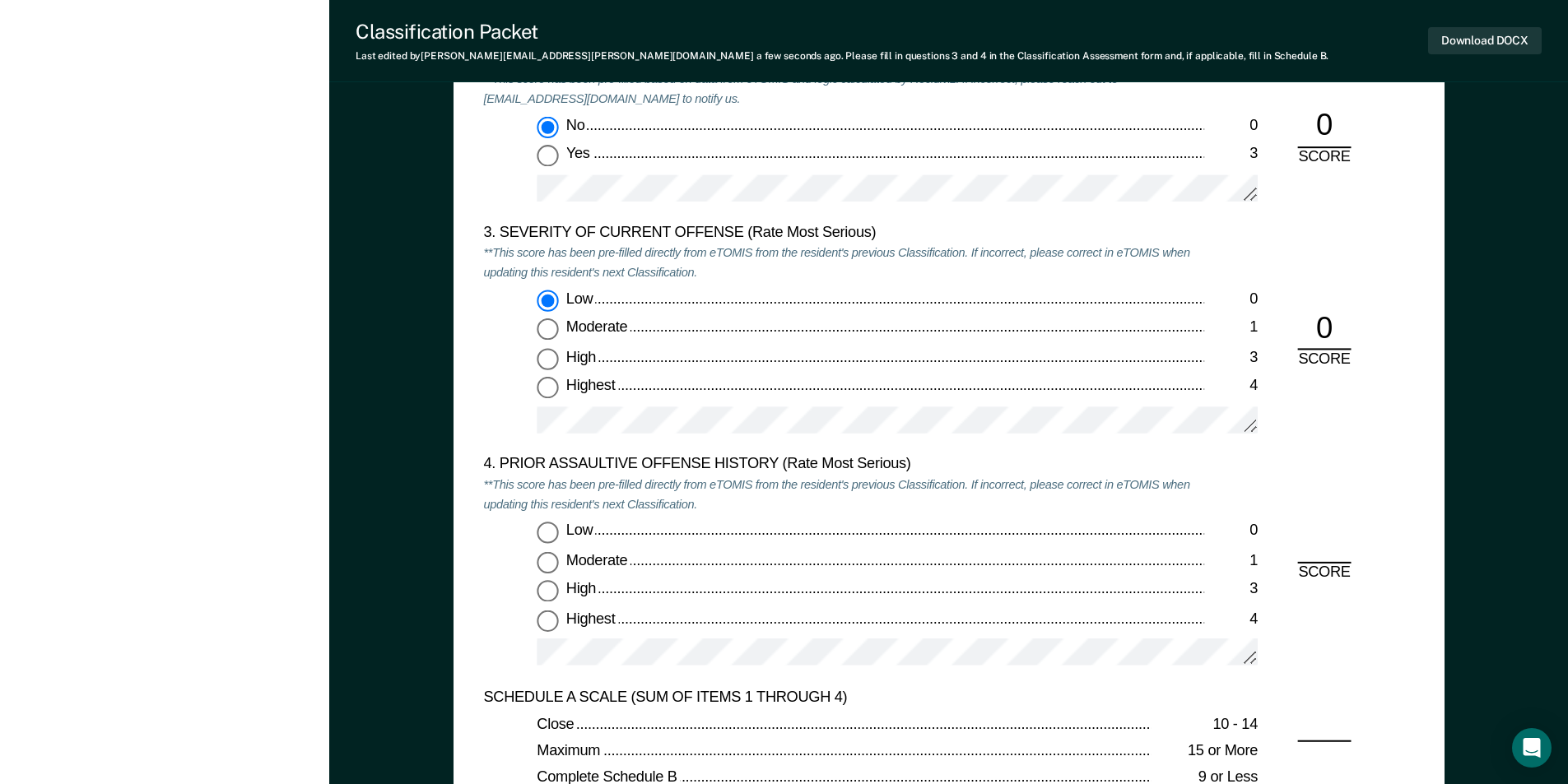
scroll to position [2139, 0]
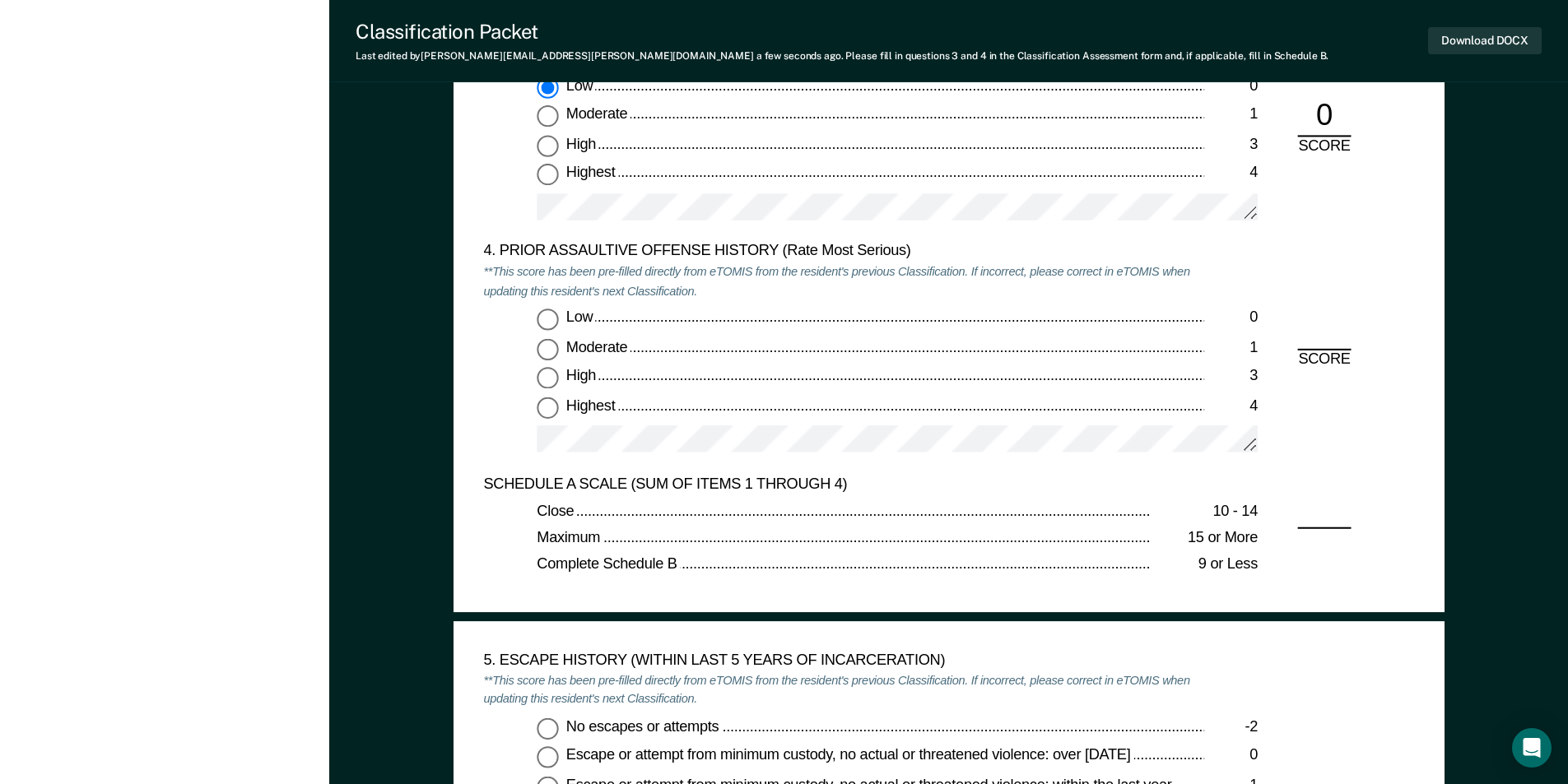
click at [550, 406] on input "Highest 4" at bounding box center [547, 407] width 22 height 22
type textarea "x"
radio input "true"
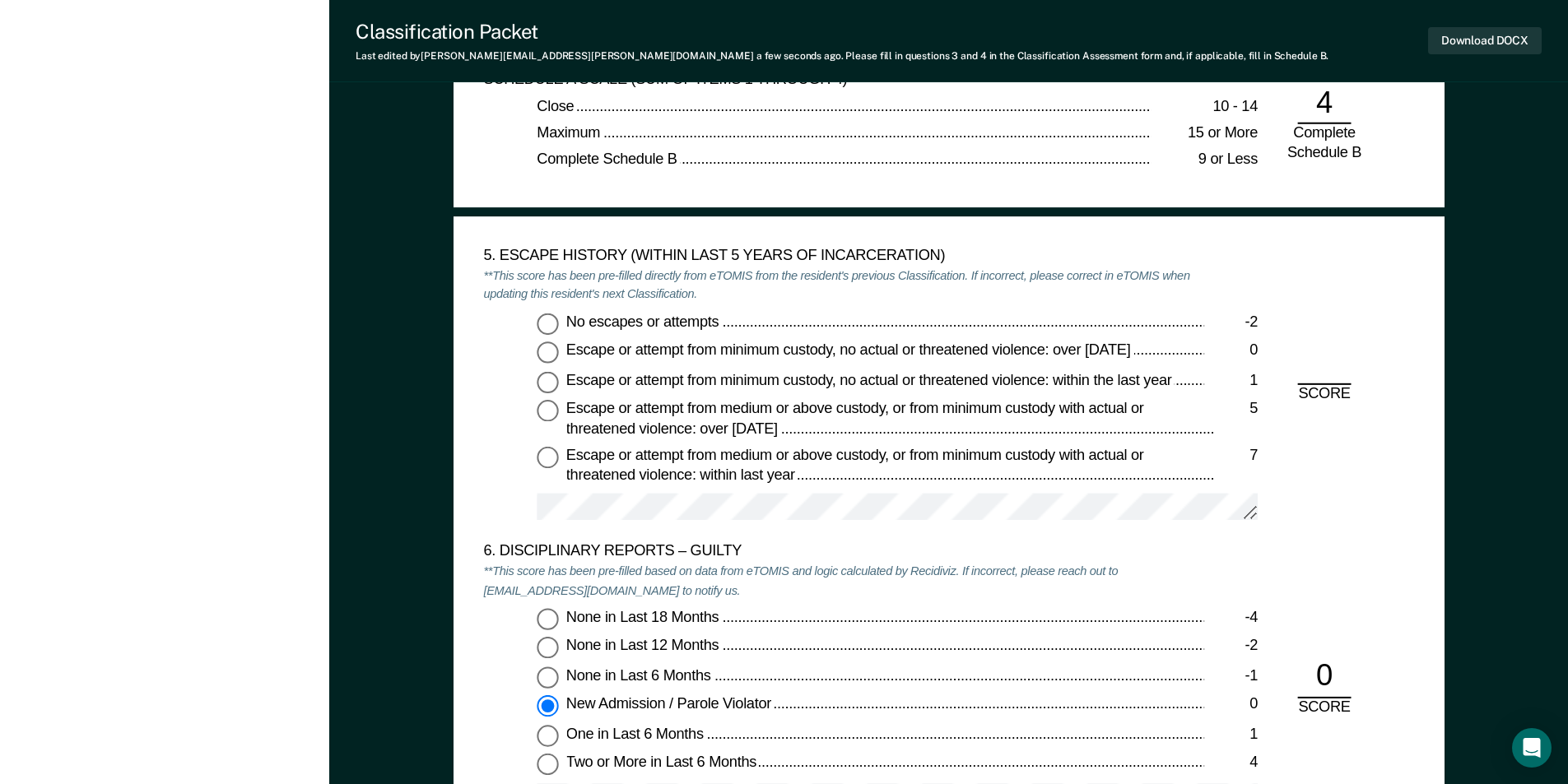
scroll to position [2550, 0]
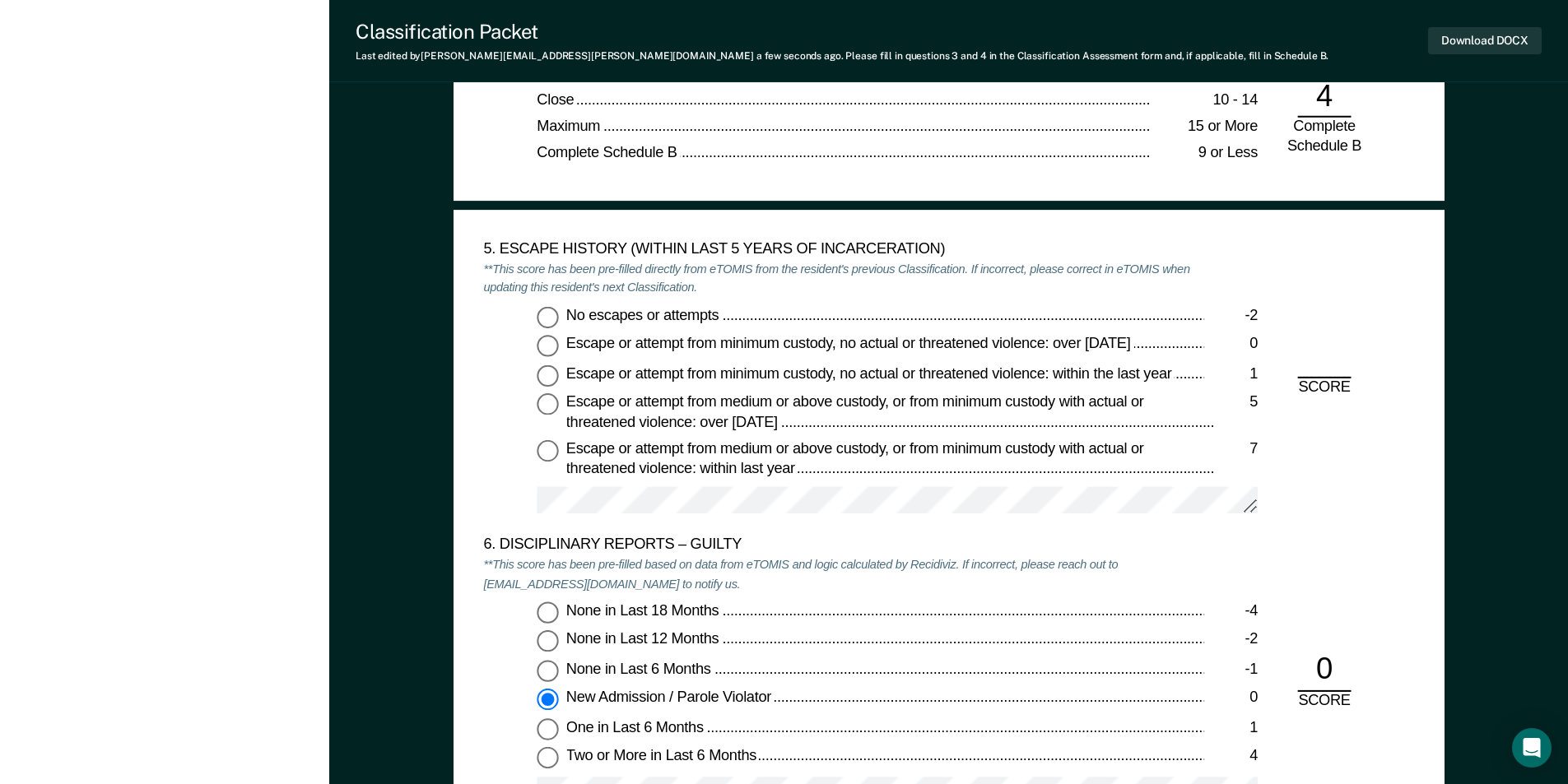
click at [552, 320] on input "No escapes or attempts -2" at bounding box center [547, 317] width 22 height 22
type textarea "x"
radio input "true"
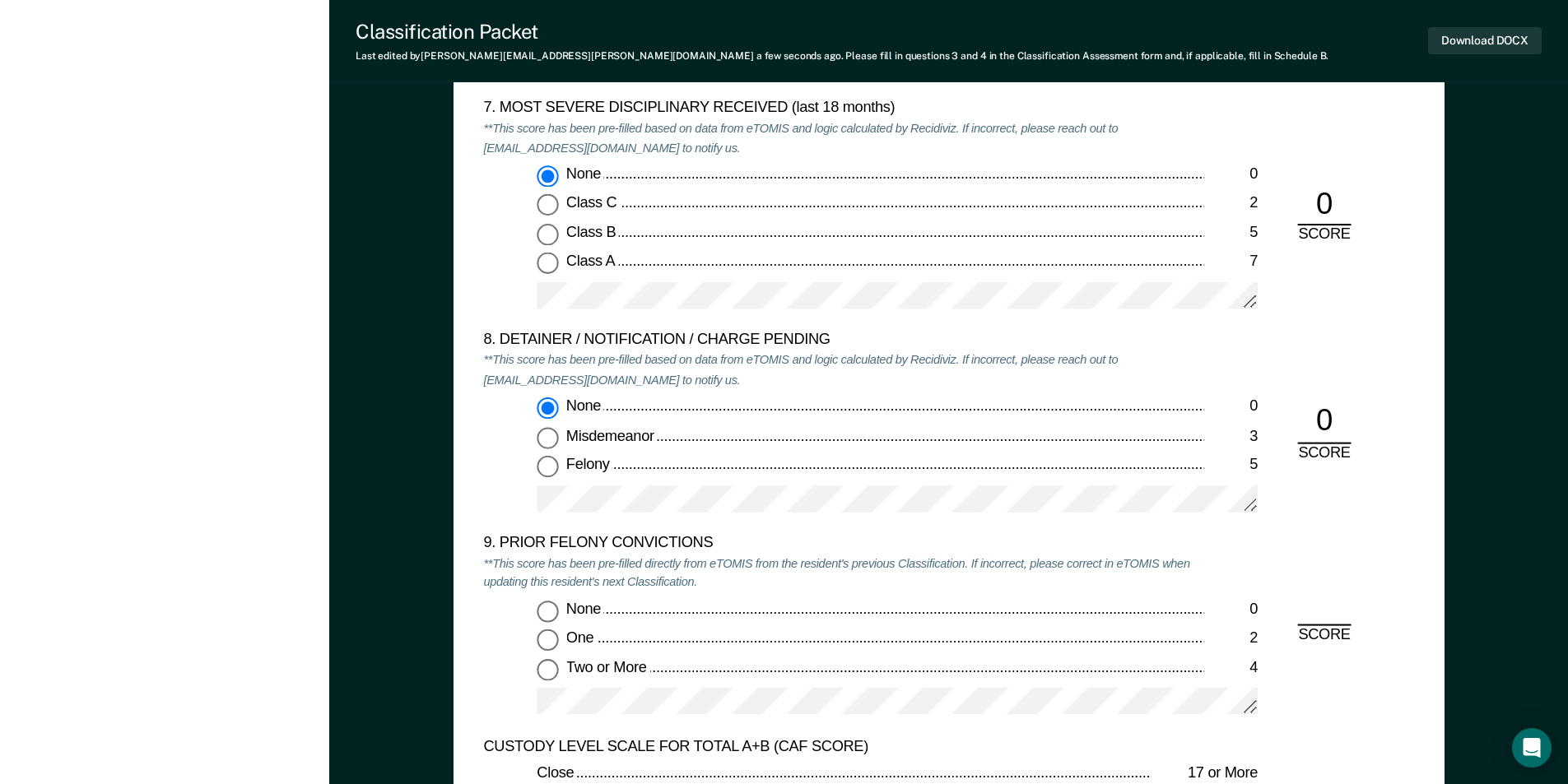
scroll to position [3291, 0]
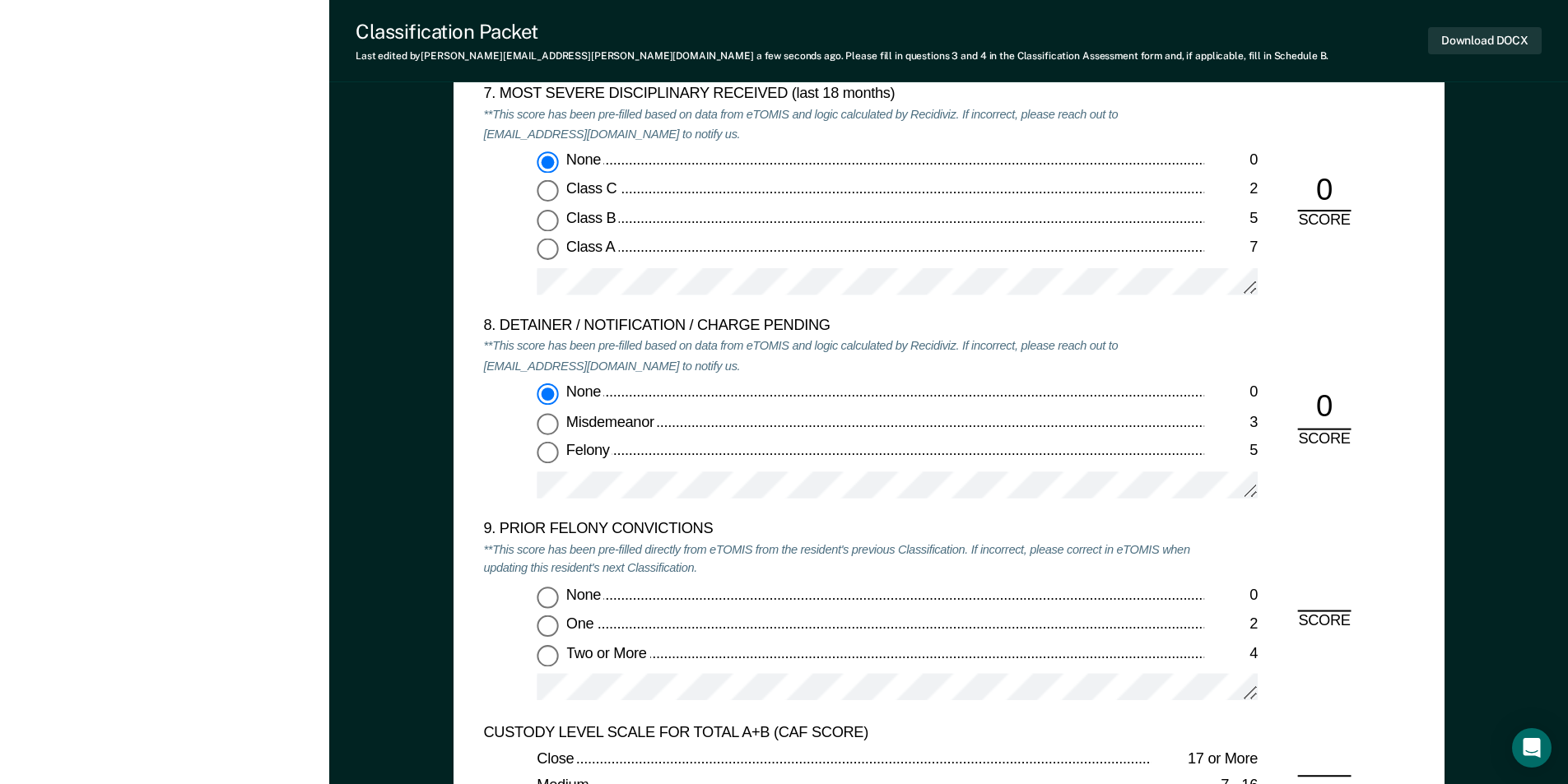
click at [551, 654] on input "Two or More 4" at bounding box center [547, 656] width 22 height 22
type textarea "x"
radio input "true"
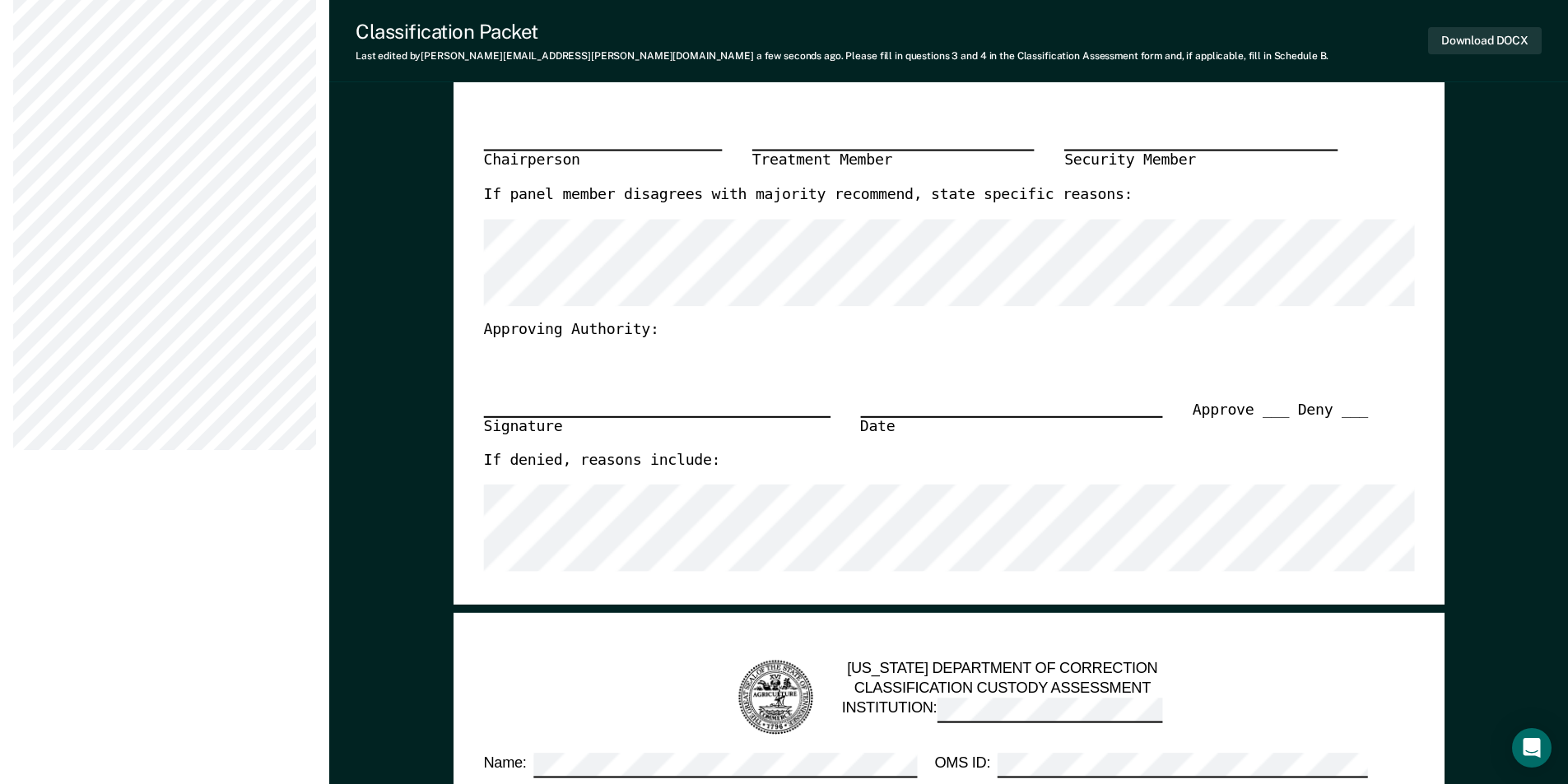
scroll to position [329, 0]
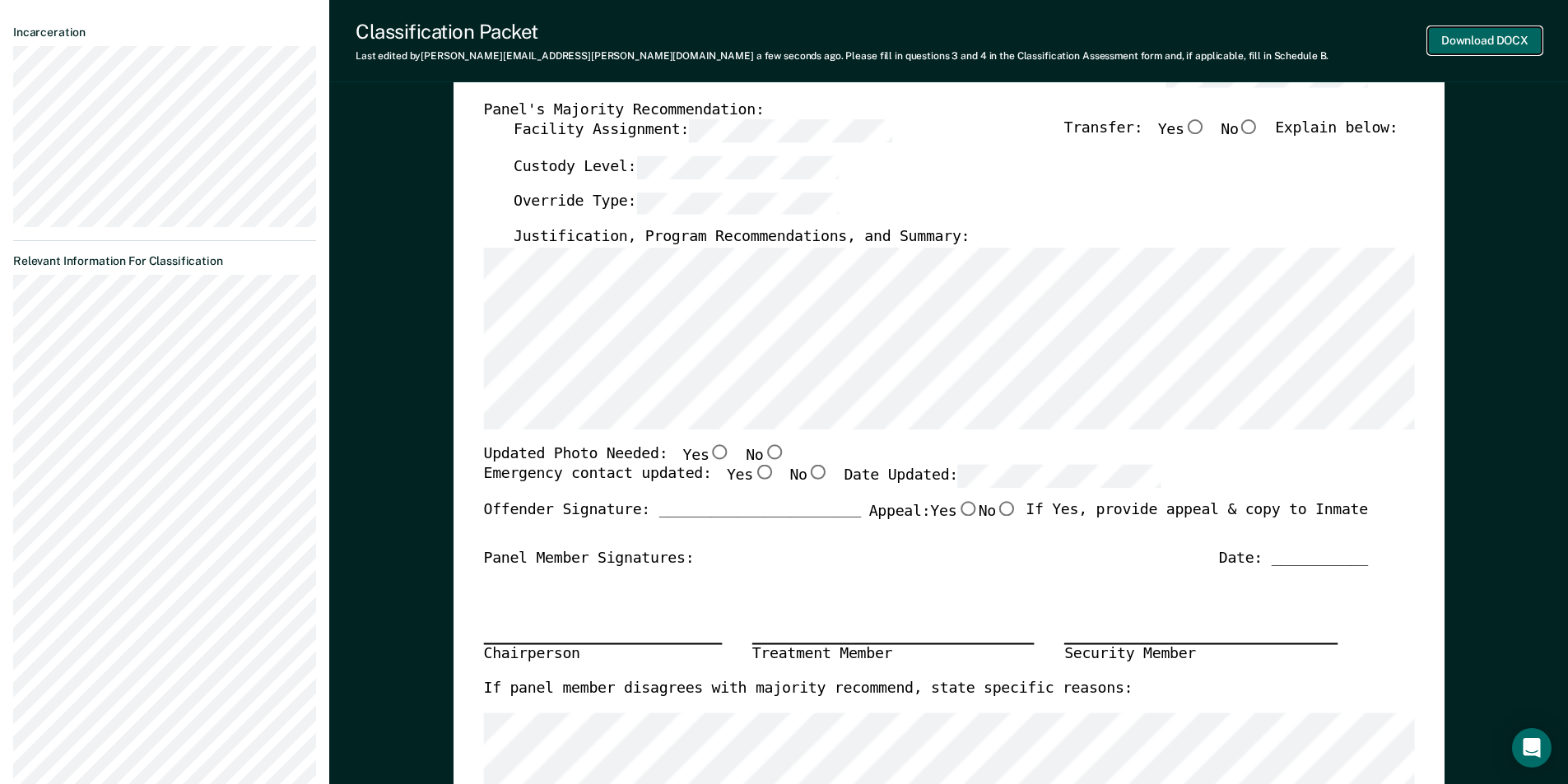
drag, startPoint x: 1490, startPoint y: 34, endPoint x: 1478, endPoint y: 36, distance: 12.2
click at [788, 34] on button "Download DOCX" at bounding box center [1484, 41] width 114 height 27
type textarea "x"
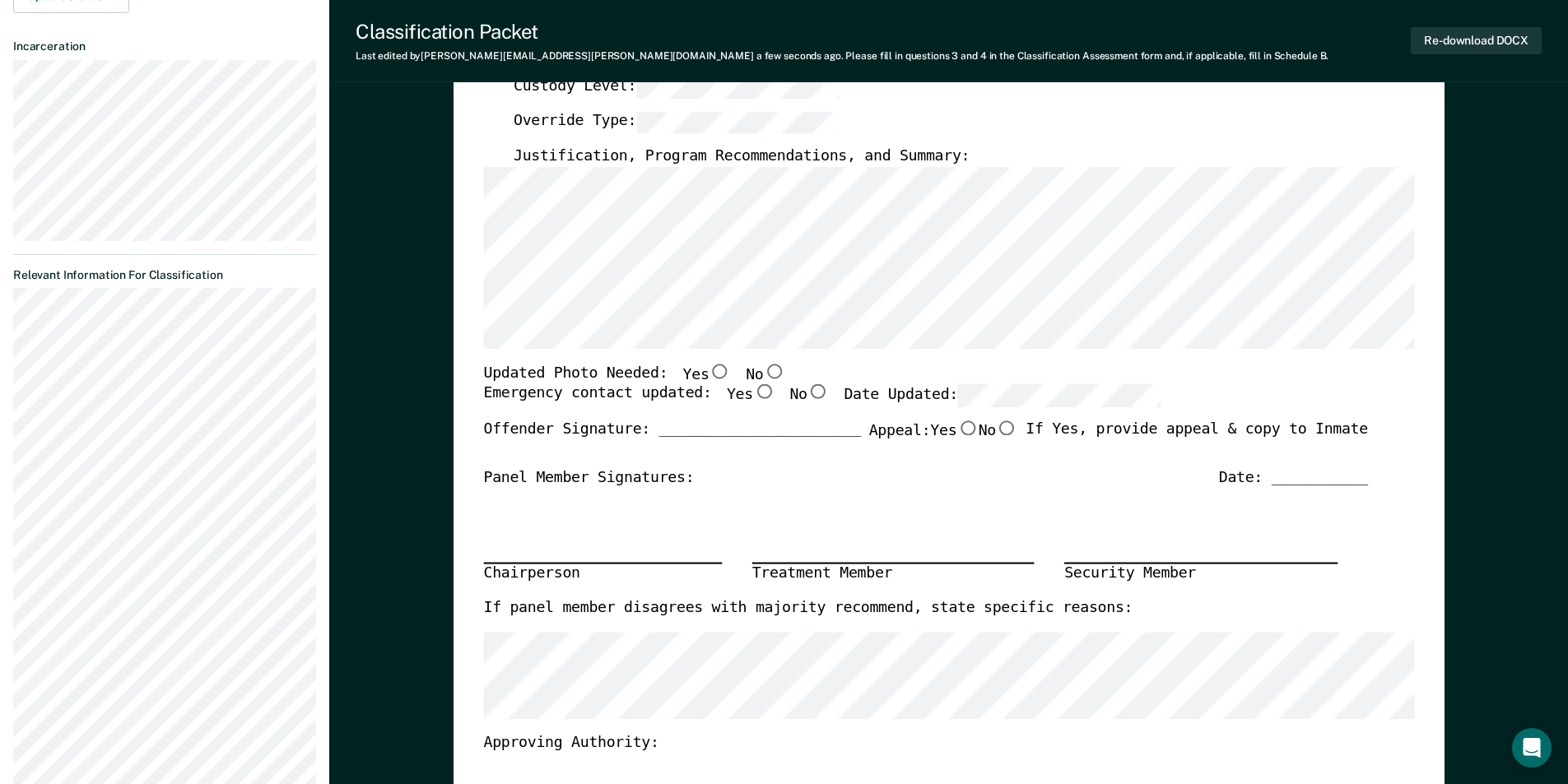
scroll to position [0, 0]
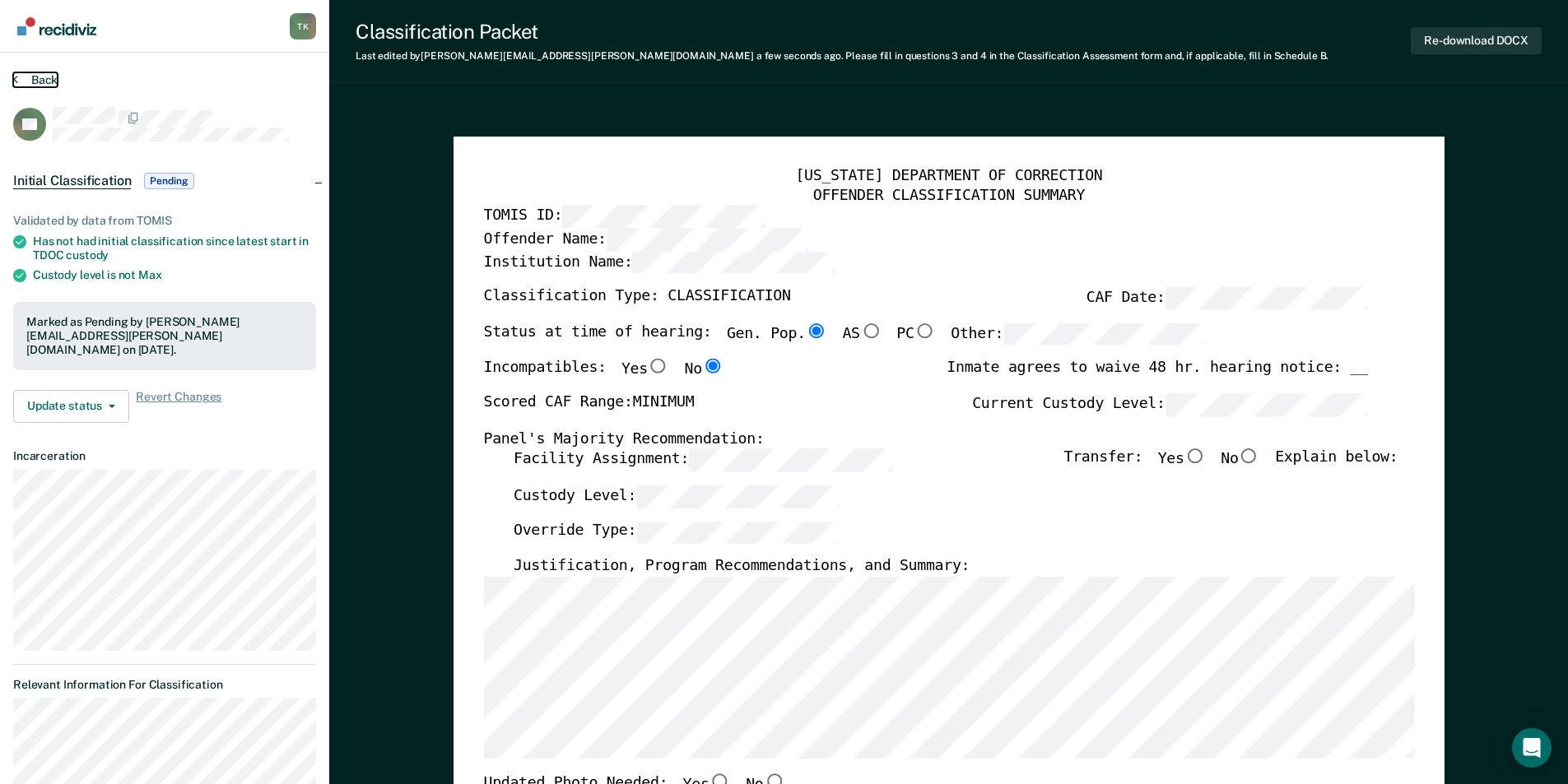
click at [43, 79] on button "Back" at bounding box center [36, 80] width 45 height 15
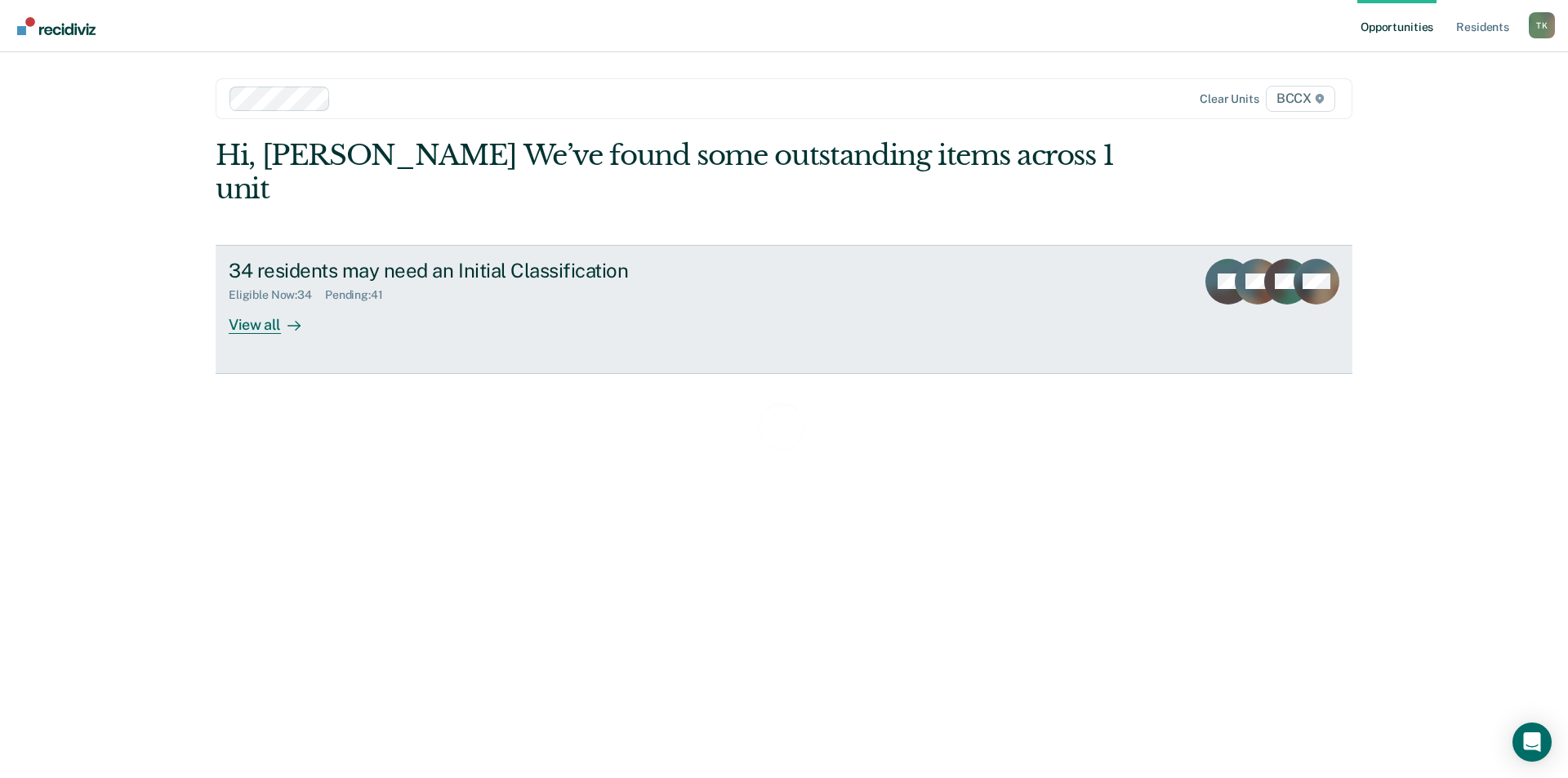
click at [415, 281] on div "Eligible Now : 34 Pending : 41" at bounding box center [515, 291] width 573 height 21
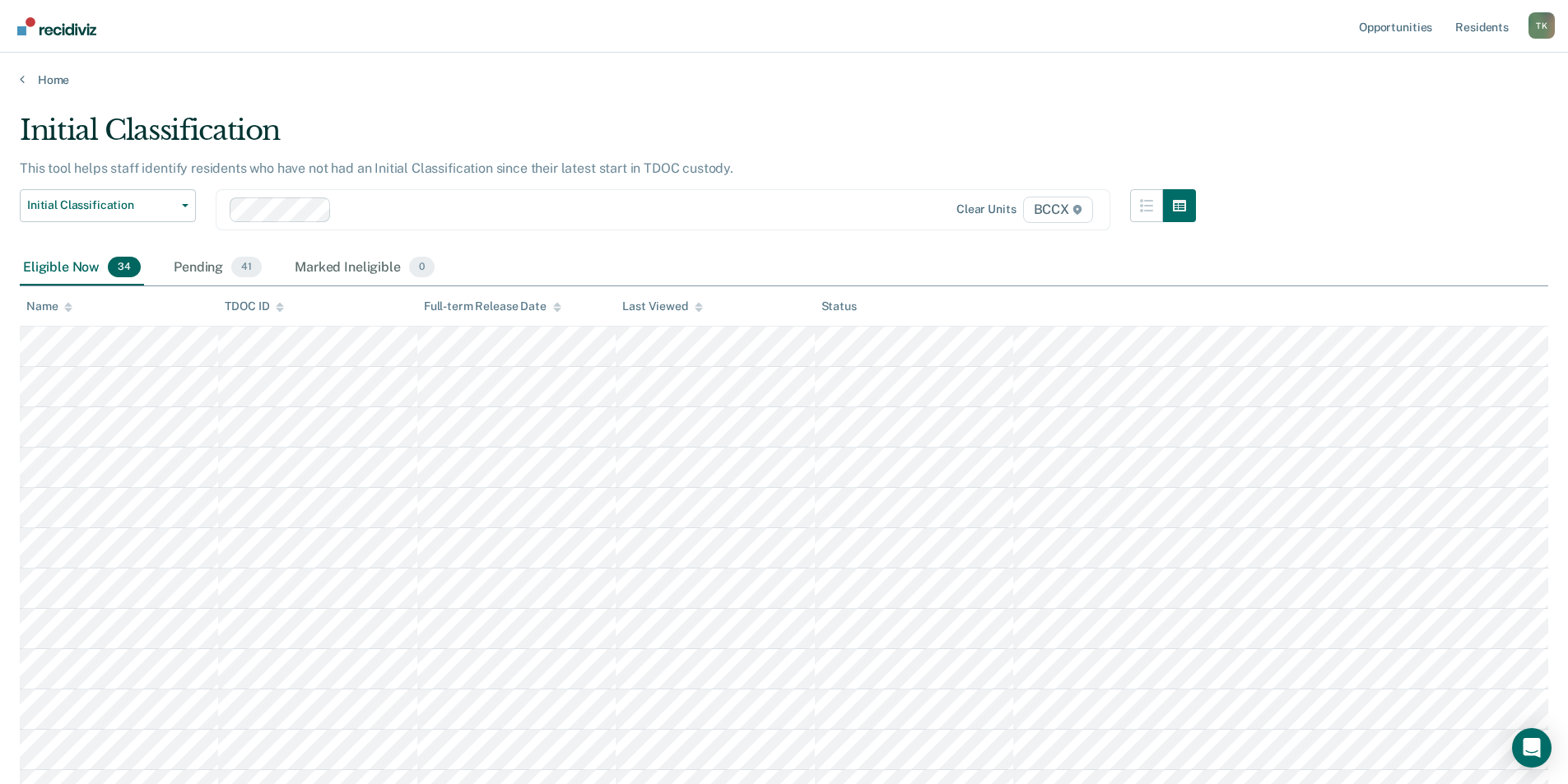
click at [58, 301] on div "Name" at bounding box center [50, 306] width 46 height 14
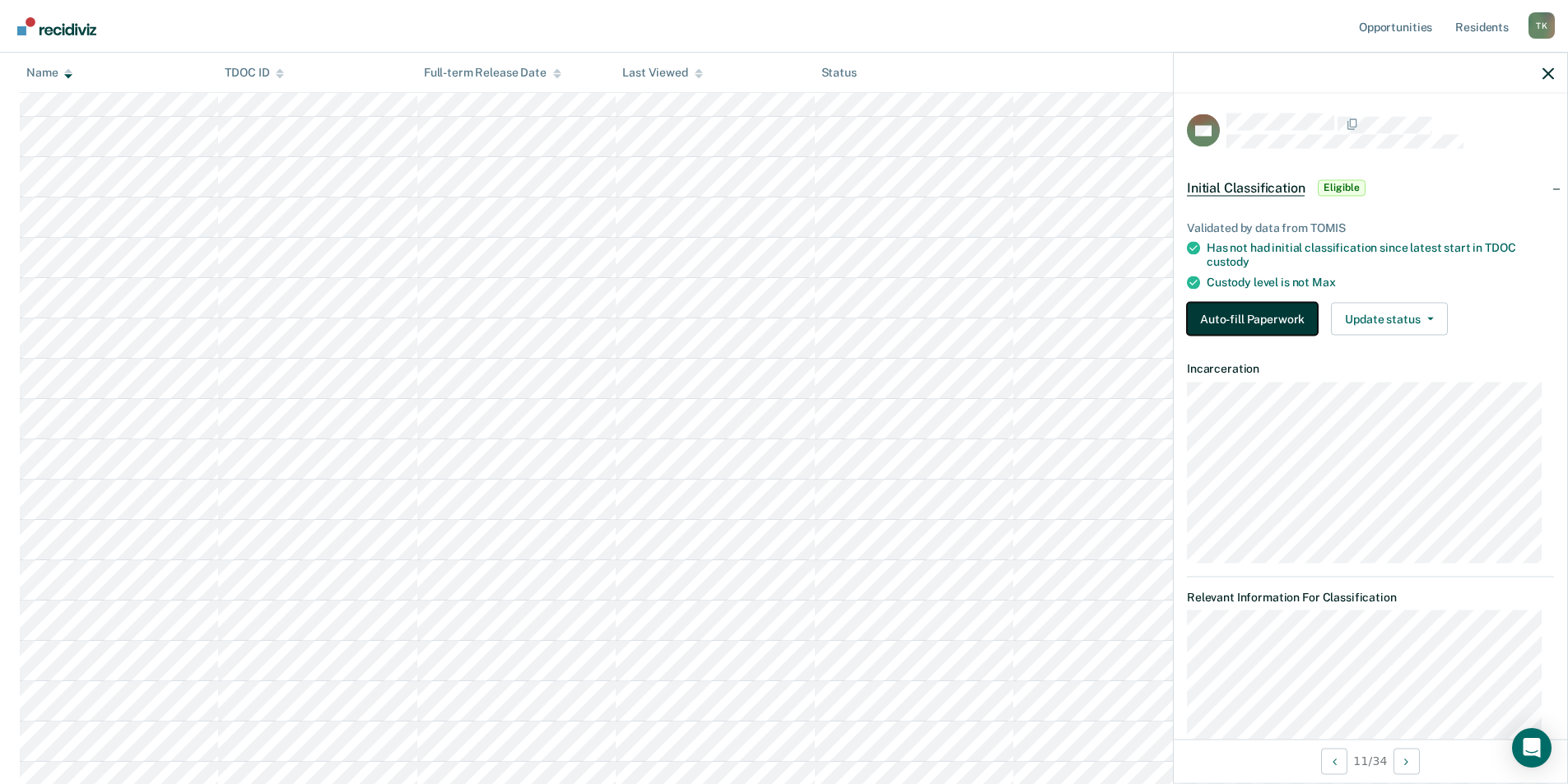
click at [1256, 319] on button "Auto-fill Paperwork" at bounding box center [1252, 318] width 131 height 33
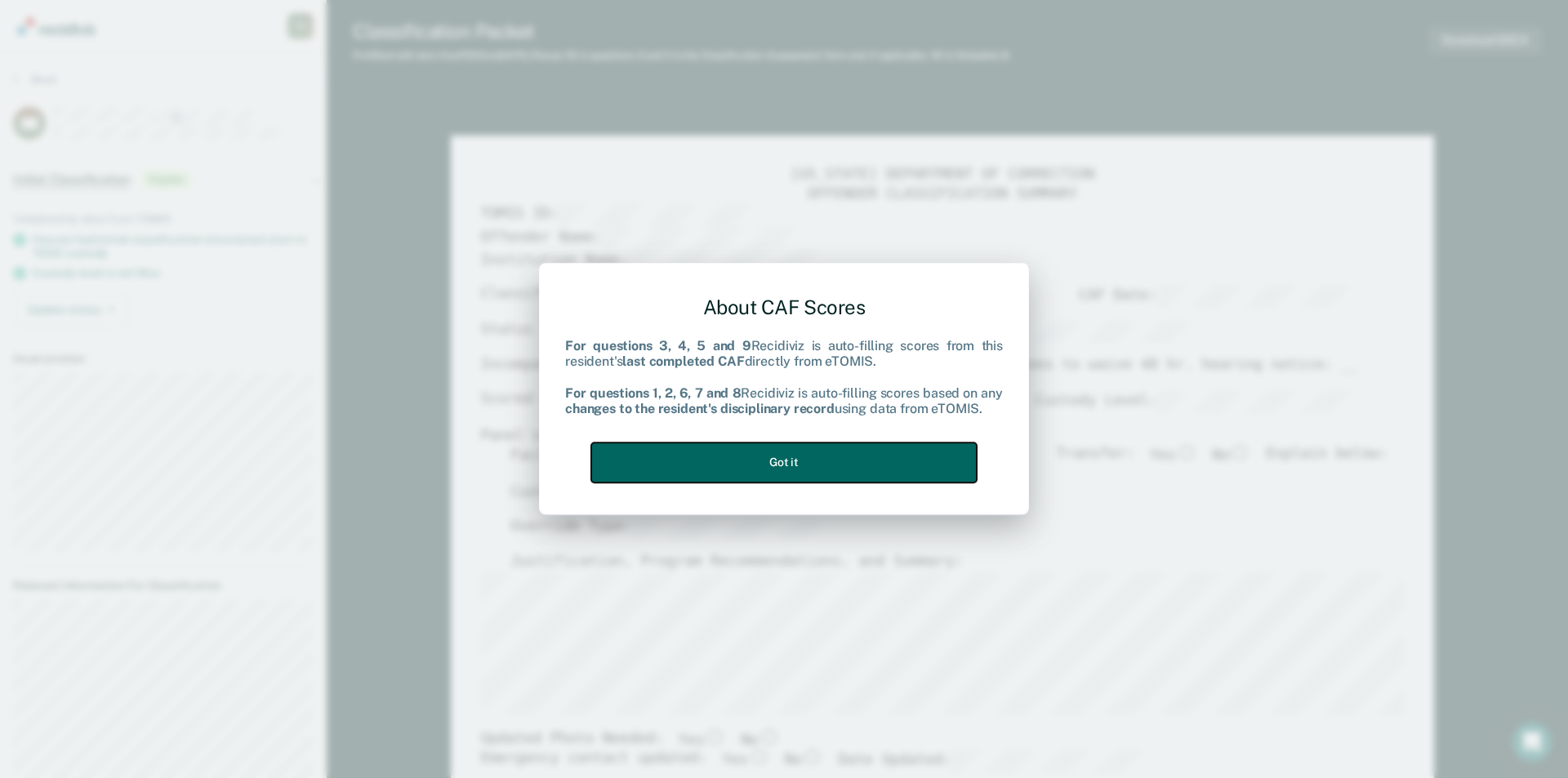
click at [805, 467] on button "Got it" at bounding box center [784, 462] width 386 height 40
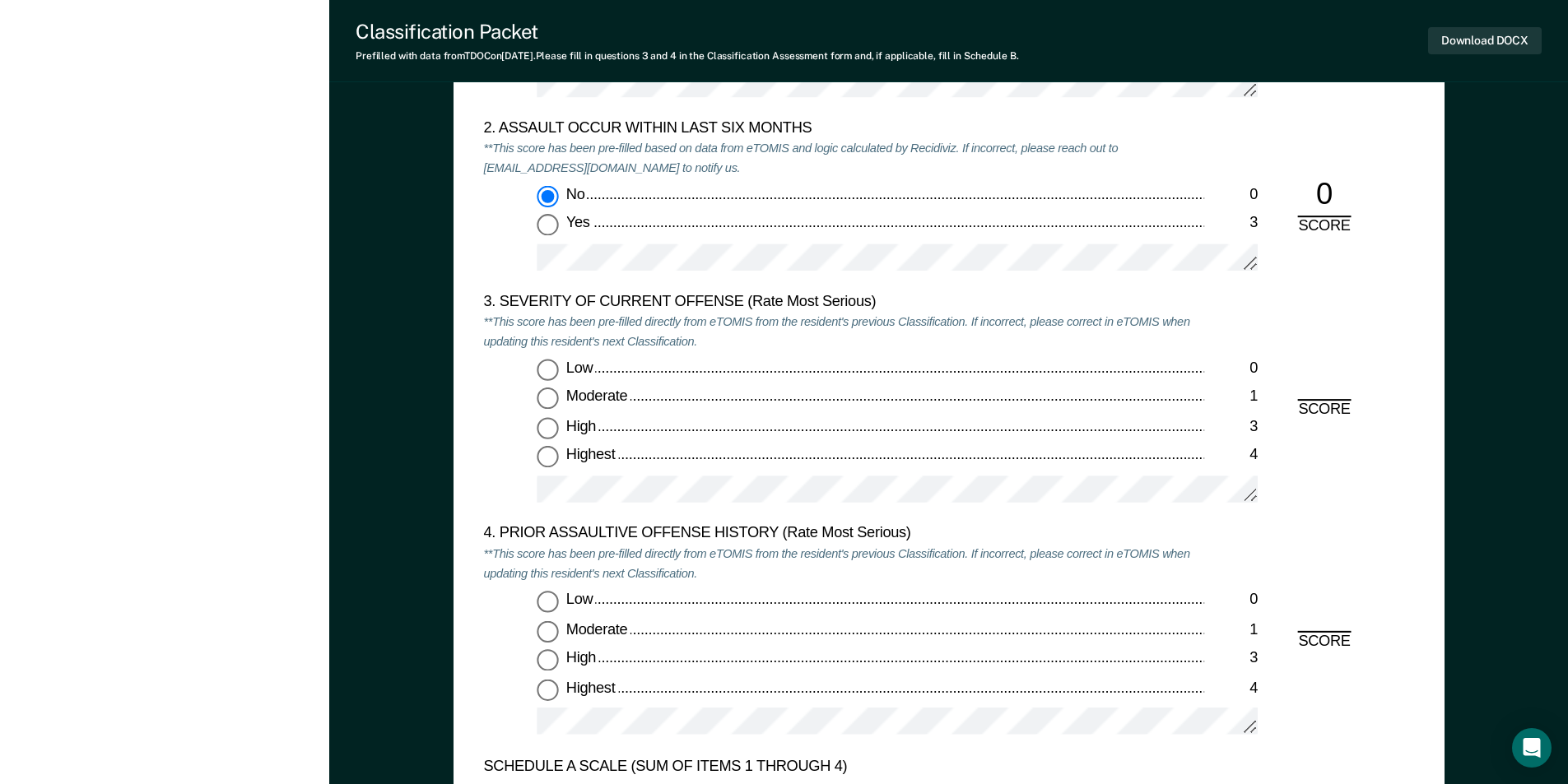
scroll to position [1974, 0]
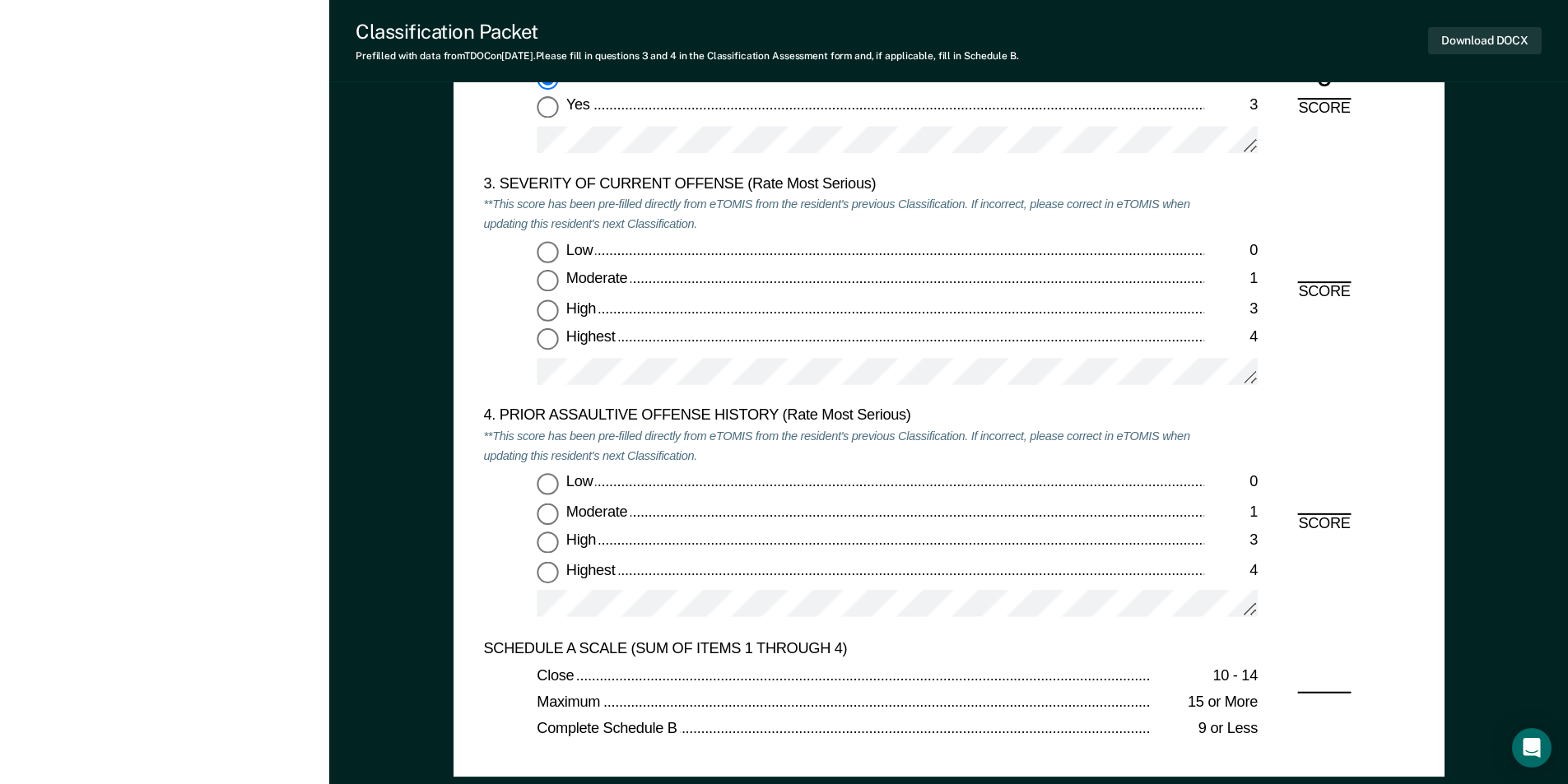
click at [546, 333] on input "Highest 4" at bounding box center [547, 340] width 22 height 22
type textarea "x"
radio input "true"
drag, startPoint x: 538, startPoint y: 561, endPoint x: 574, endPoint y: 566, distance: 36.3
click at [538, 562] on input "Highest 4" at bounding box center [547, 572] width 22 height 22
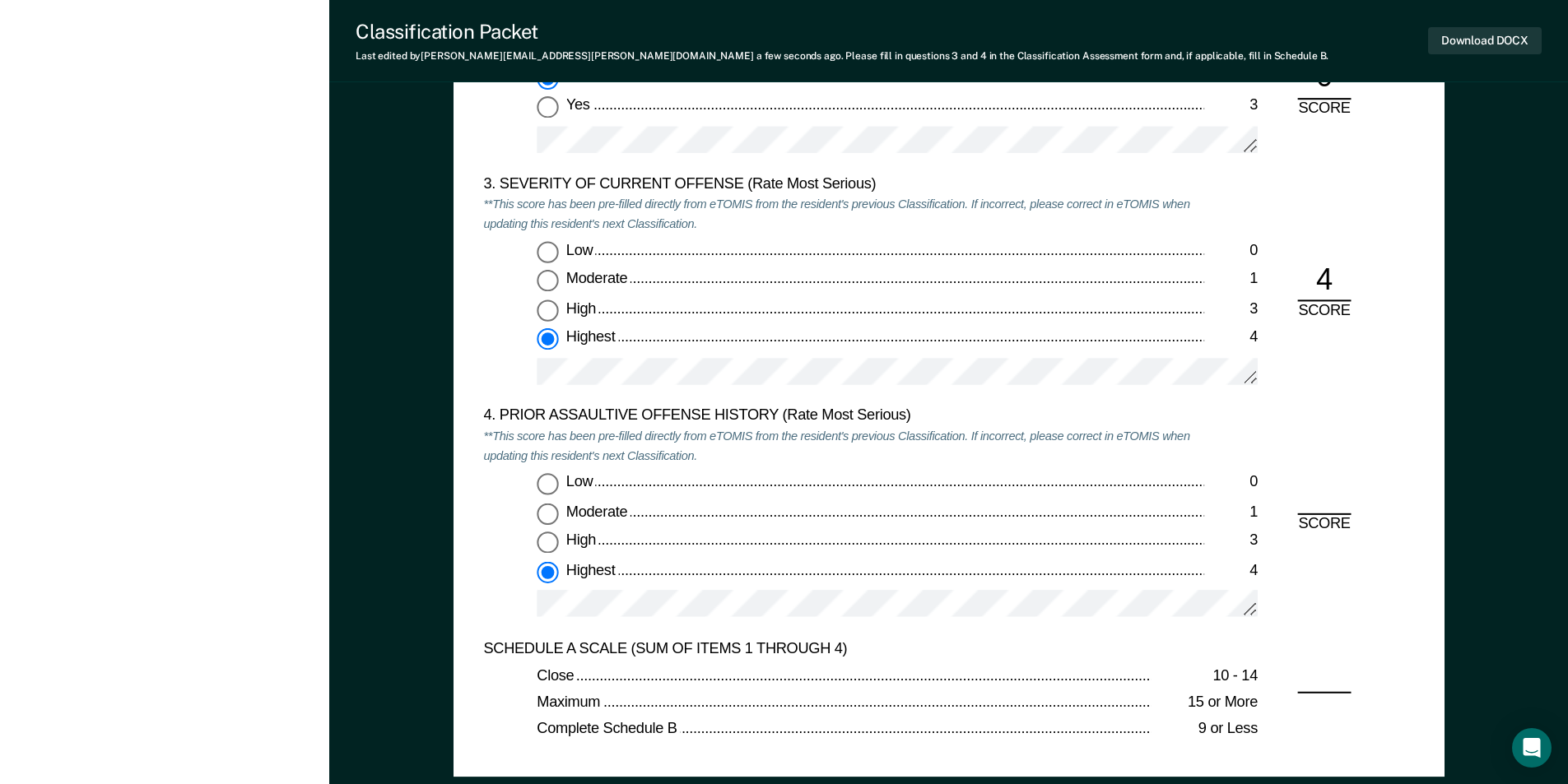
type textarea "x"
radio input "true"
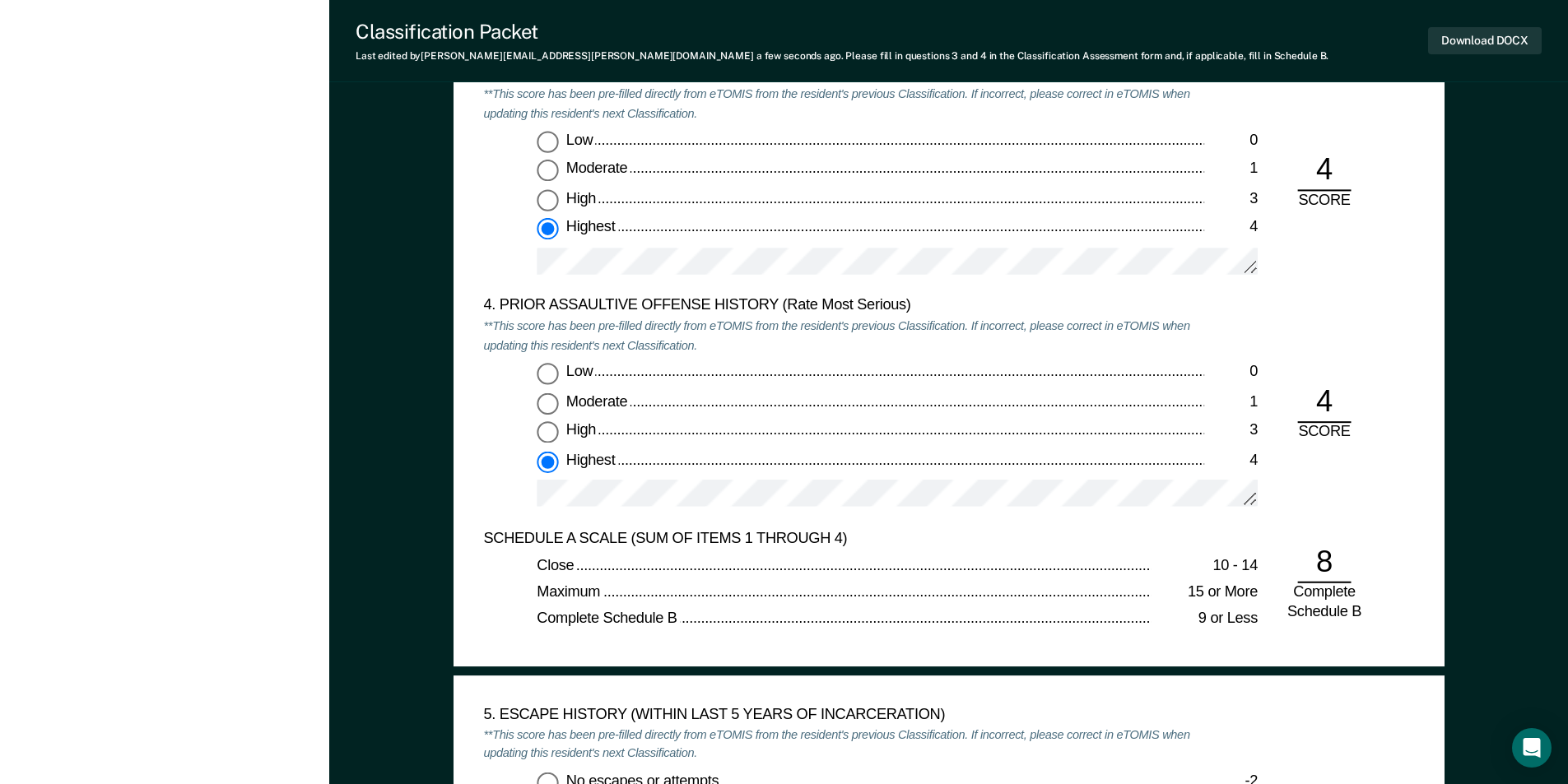
scroll to position [2386, 0]
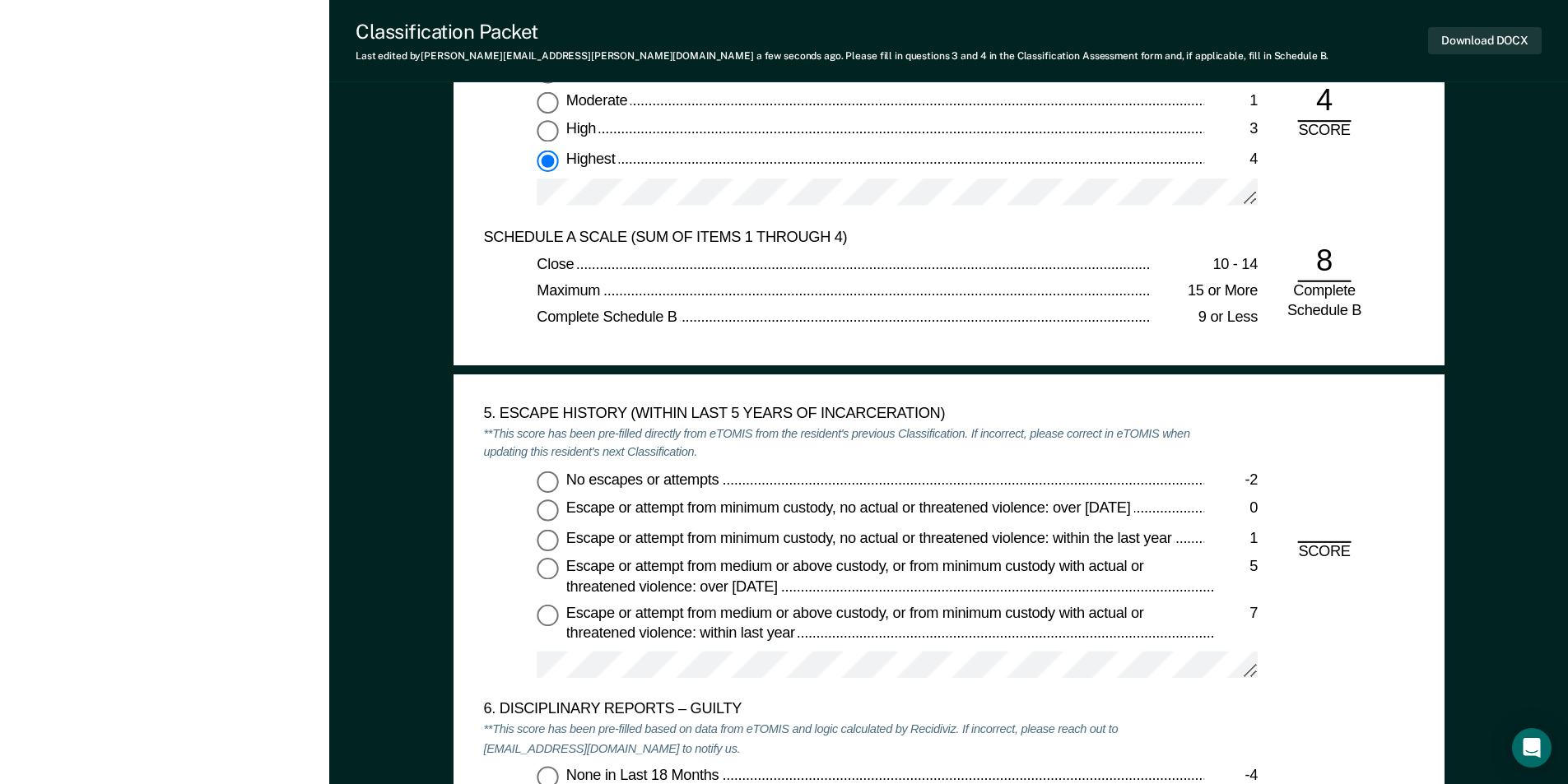
click at [548, 478] on input "No escapes or attempts -2" at bounding box center [547, 482] width 22 height 22
type textarea "x"
radio input "true"
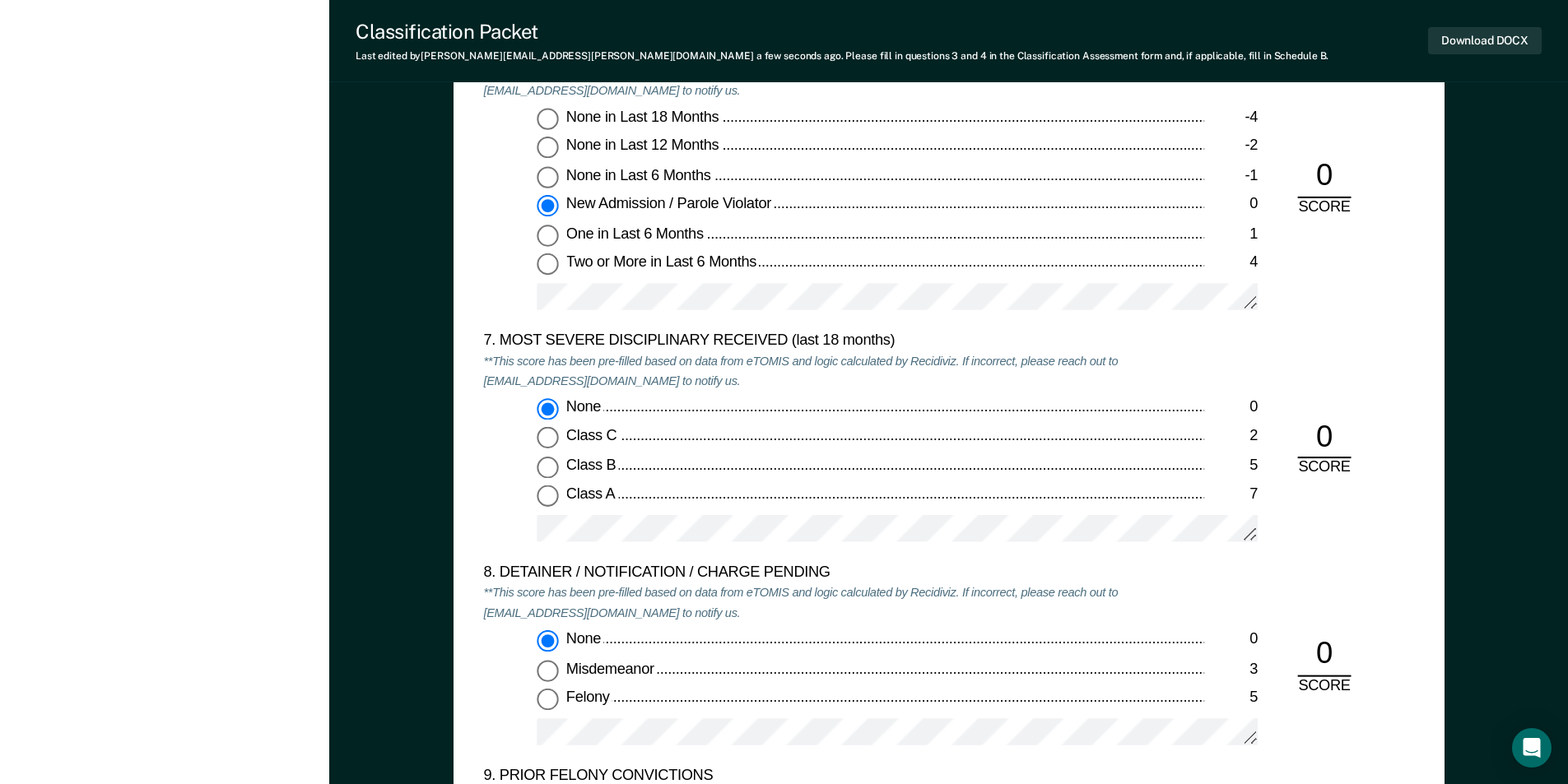
scroll to position [3538, 0]
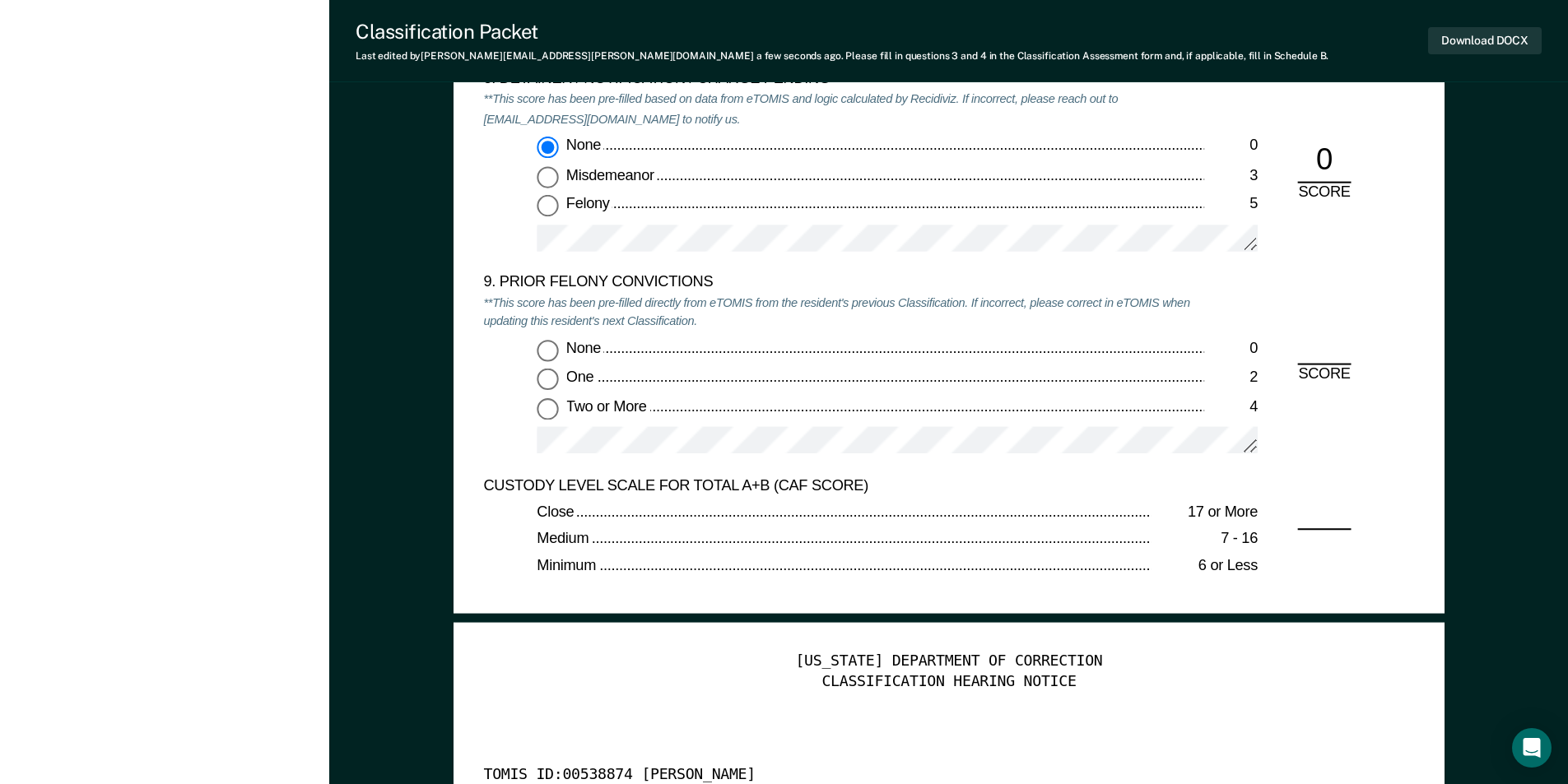
click at [544, 408] on input "Two or More 4" at bounding box center [547, 409] width 22 height 22
type textarea "x"
radio input "true"
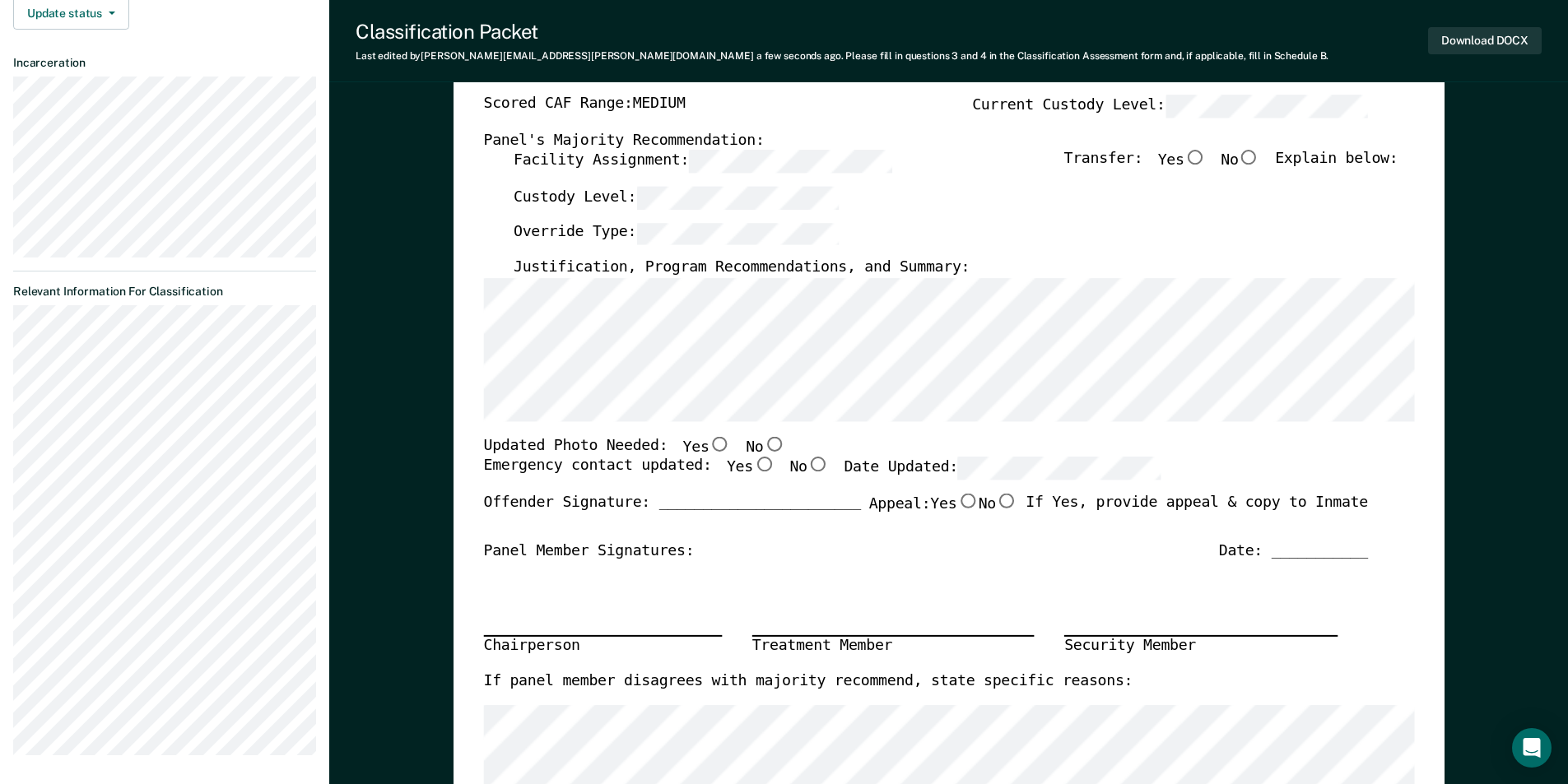
scroll to position [165, 0]
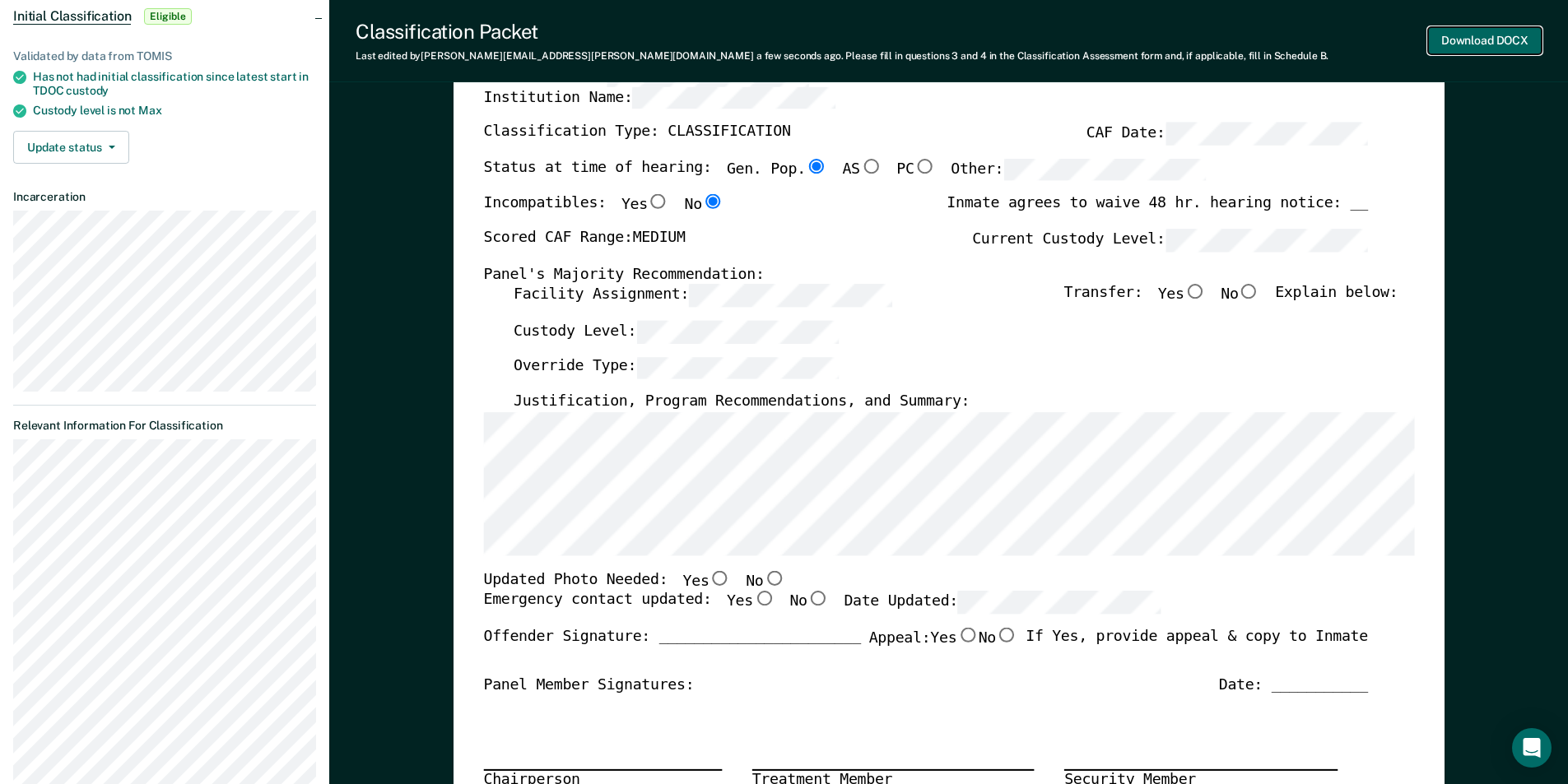
click at [1476, 40] on button "Download DOCX" at bounding box center [1484, 41] width 114 height 27
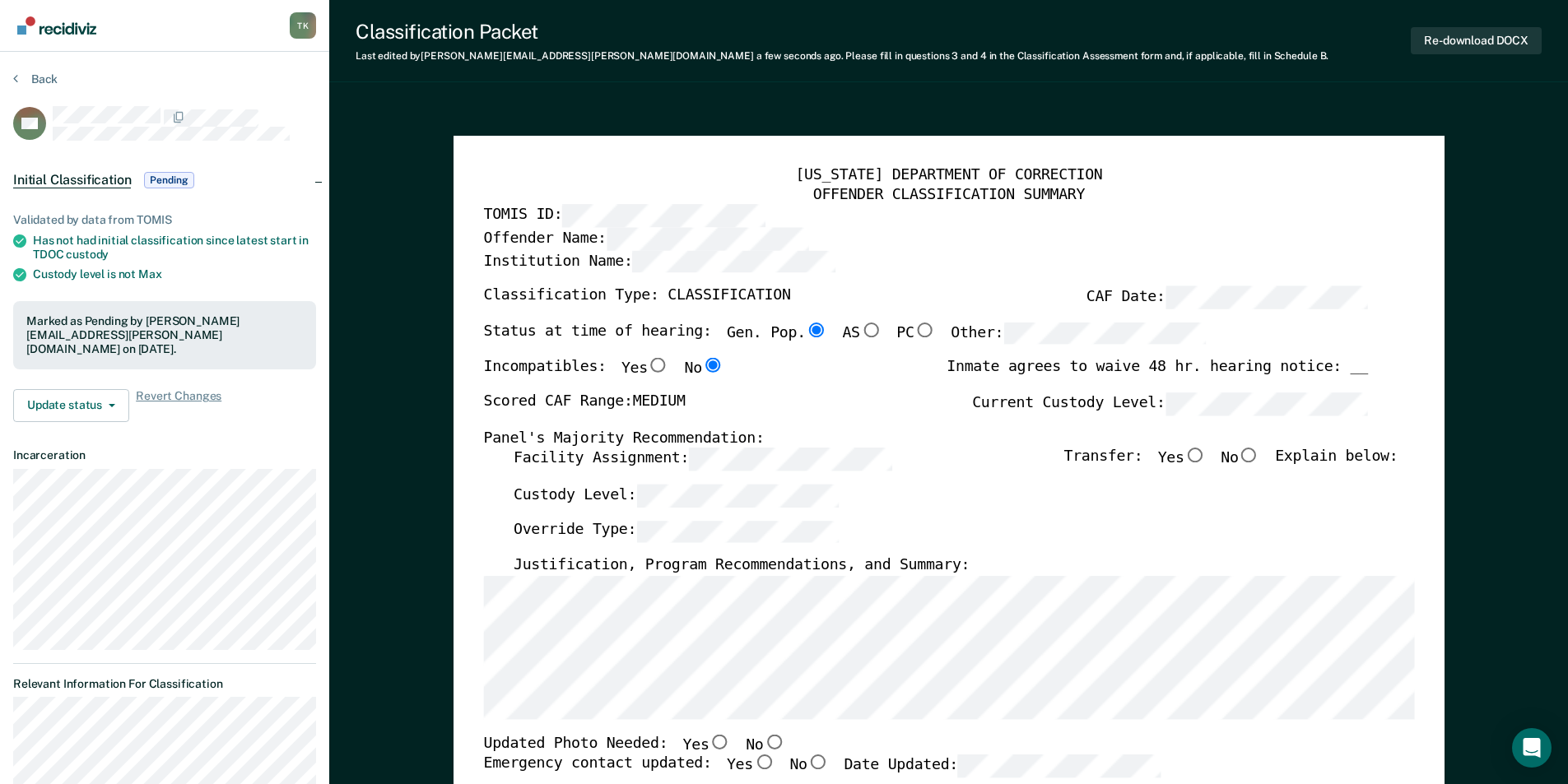
scroll to position [0, 0]
click at [41, 71] on section "Back BH Initial Classification Pending Validated by data from TOMIS Has not had…" at bounding box center [164, 617] width 329 height 1128
click at [49, 81] on button "Back" at bounding box center [36, 80] width 45 height 15
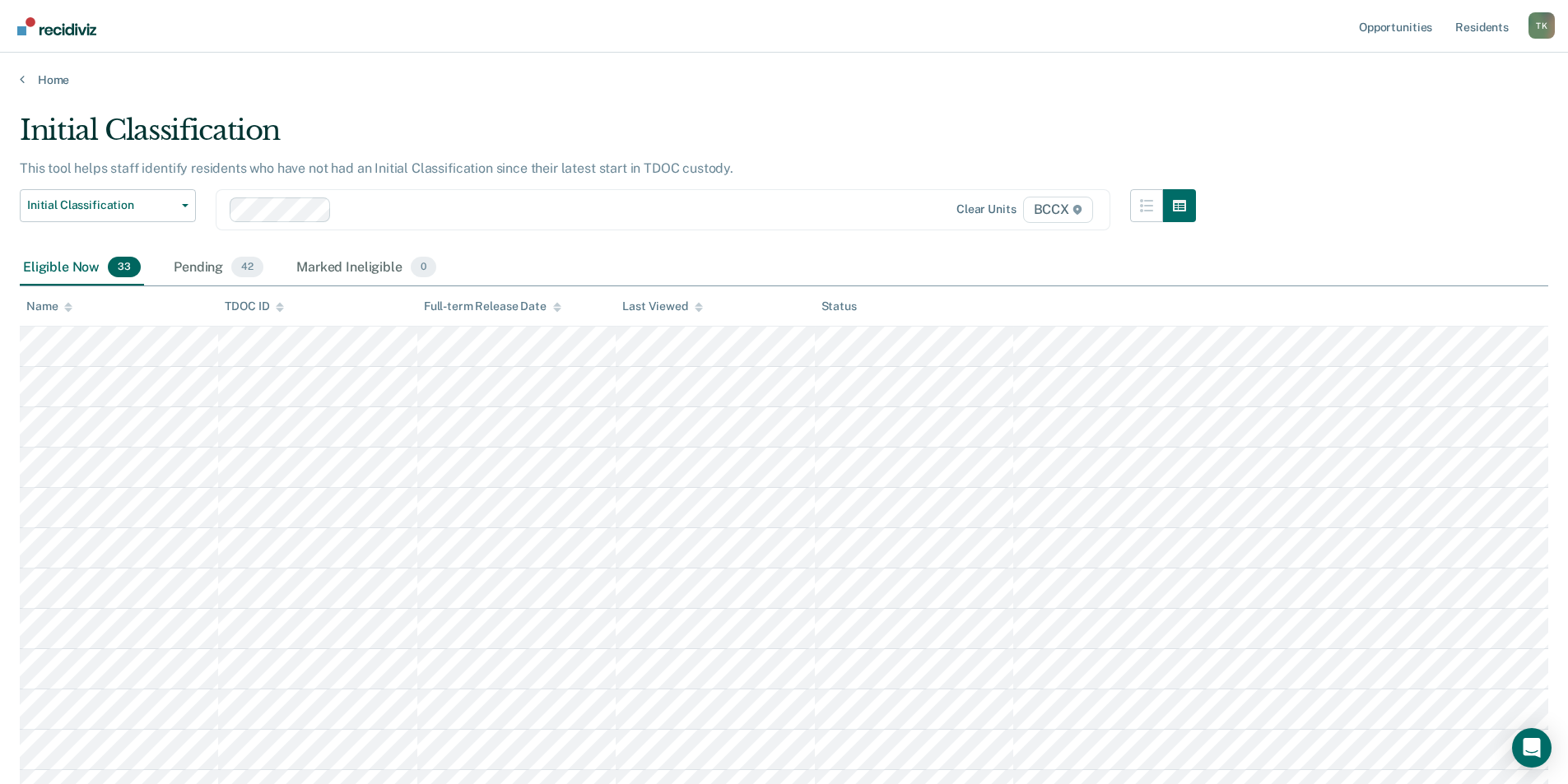
click at [46, 312] on div "Name" at bounding box center [50, 306] width 46 height 14
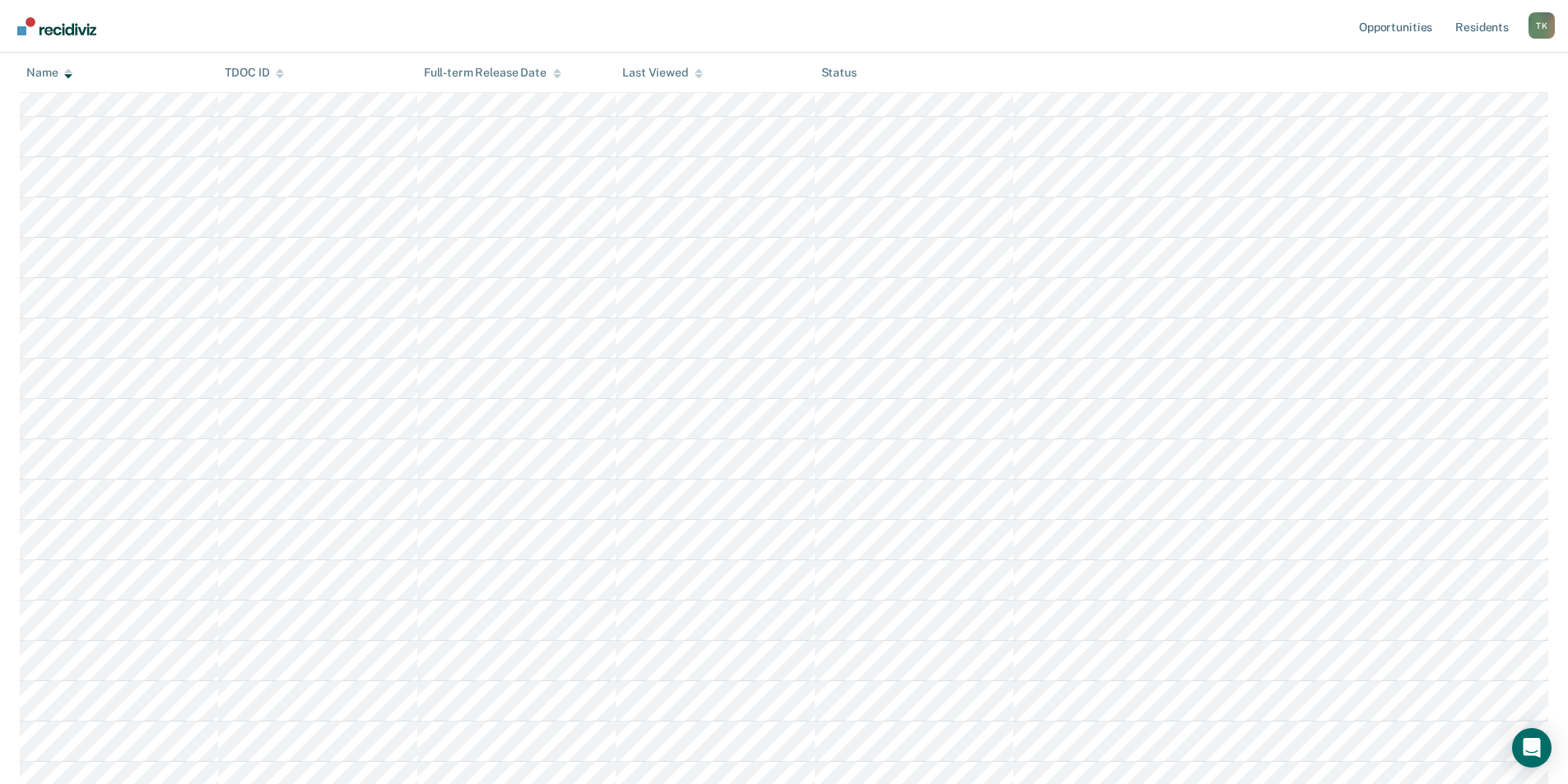
scroll to position [494, 0]
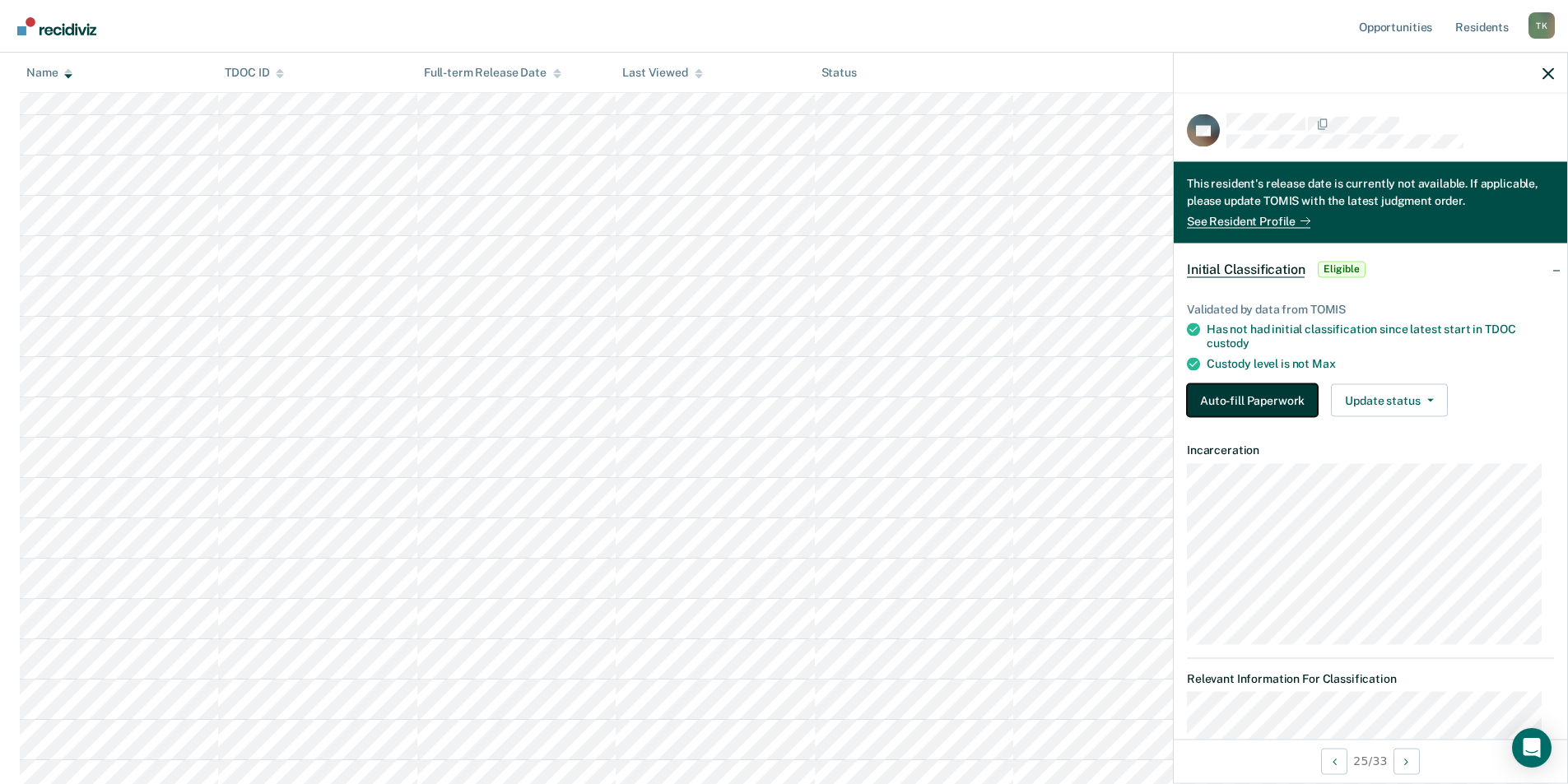
click at [1213, 399] on button "Auto-fill Paperwork" at bounding box center [1252, 400] width 131 height 33
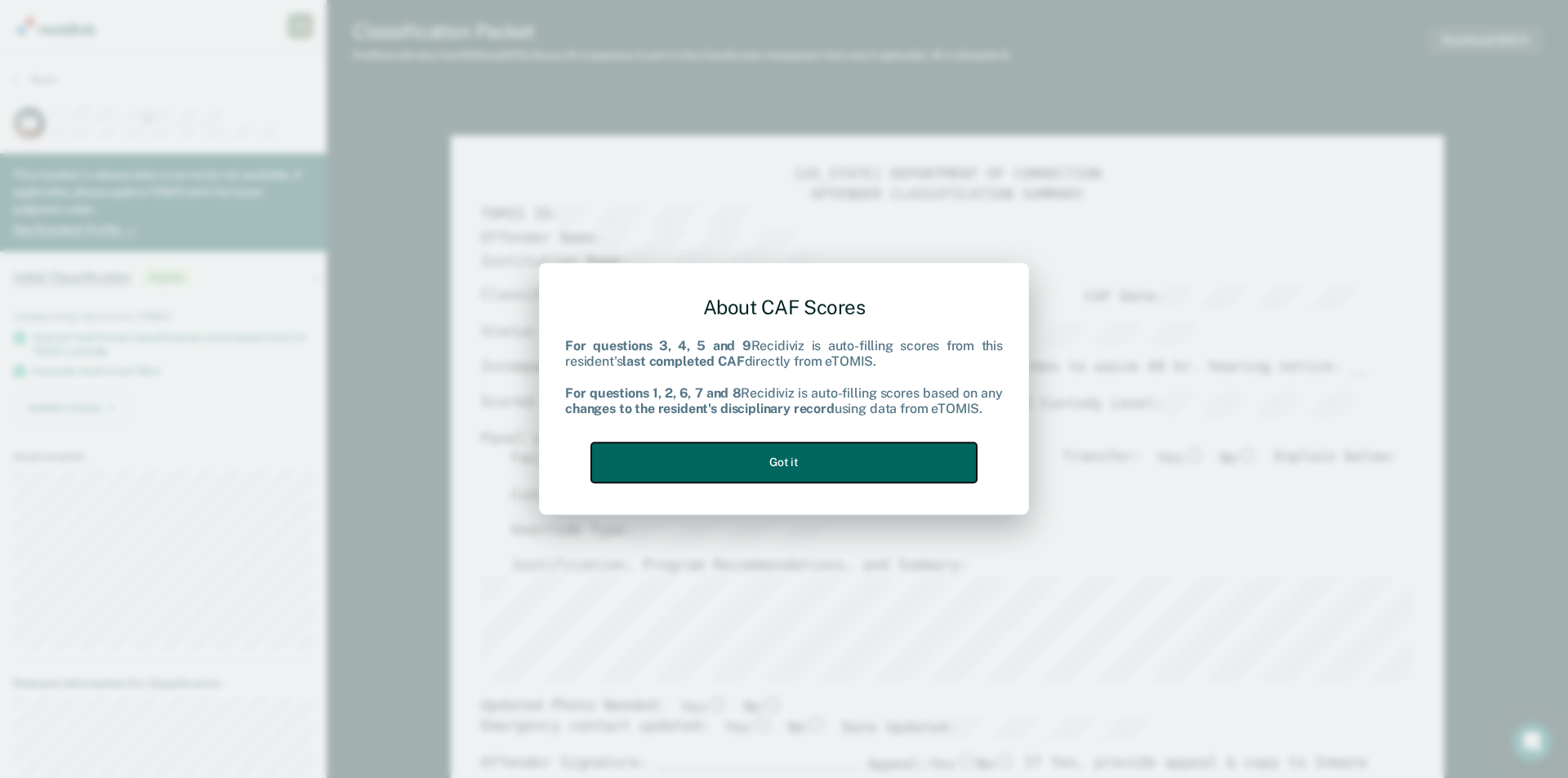
click at [904, 469] on button "Got it" at bounding box center [784, 462] width 386 height 40
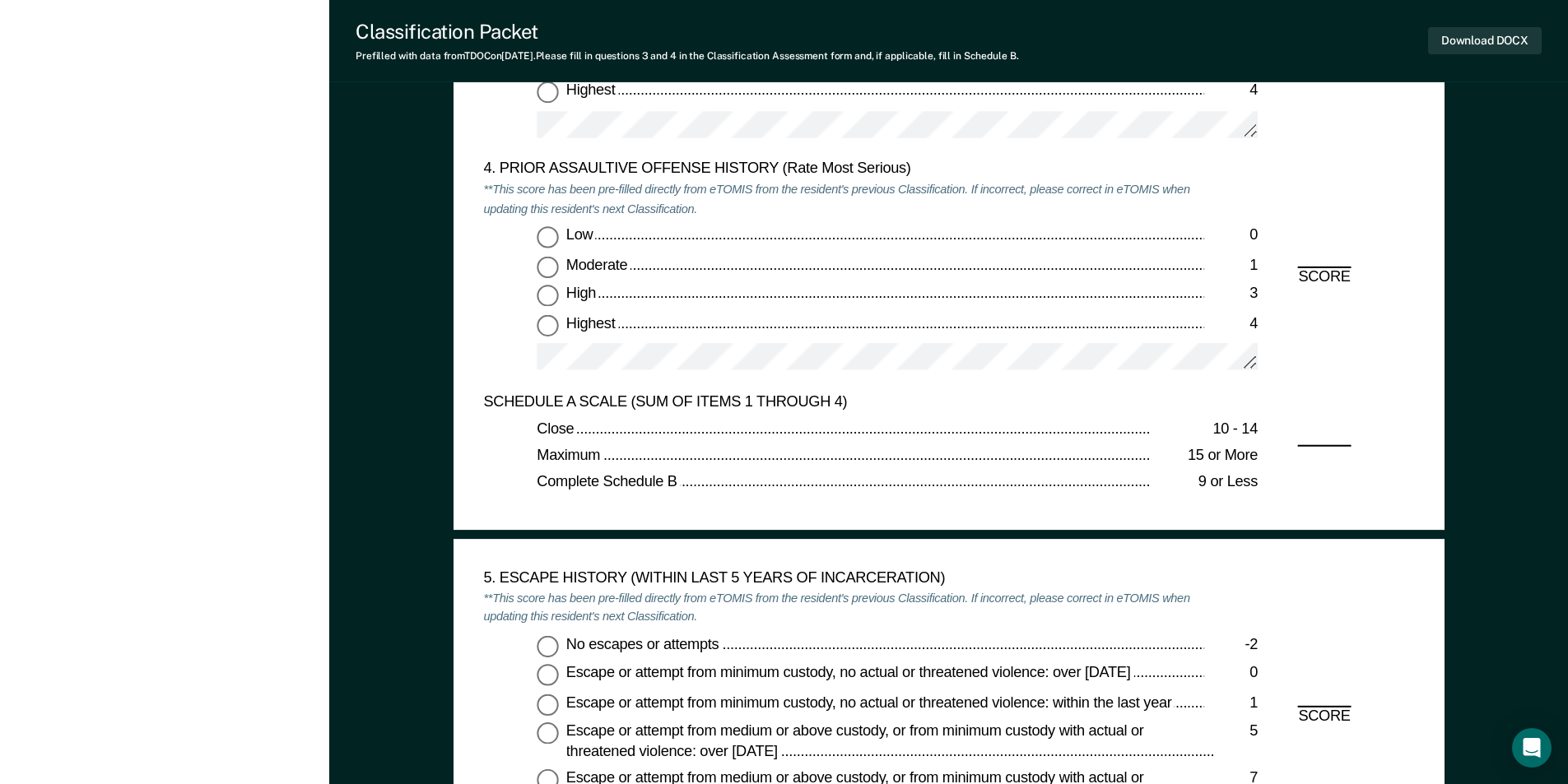
scroll to position [1974, 0]
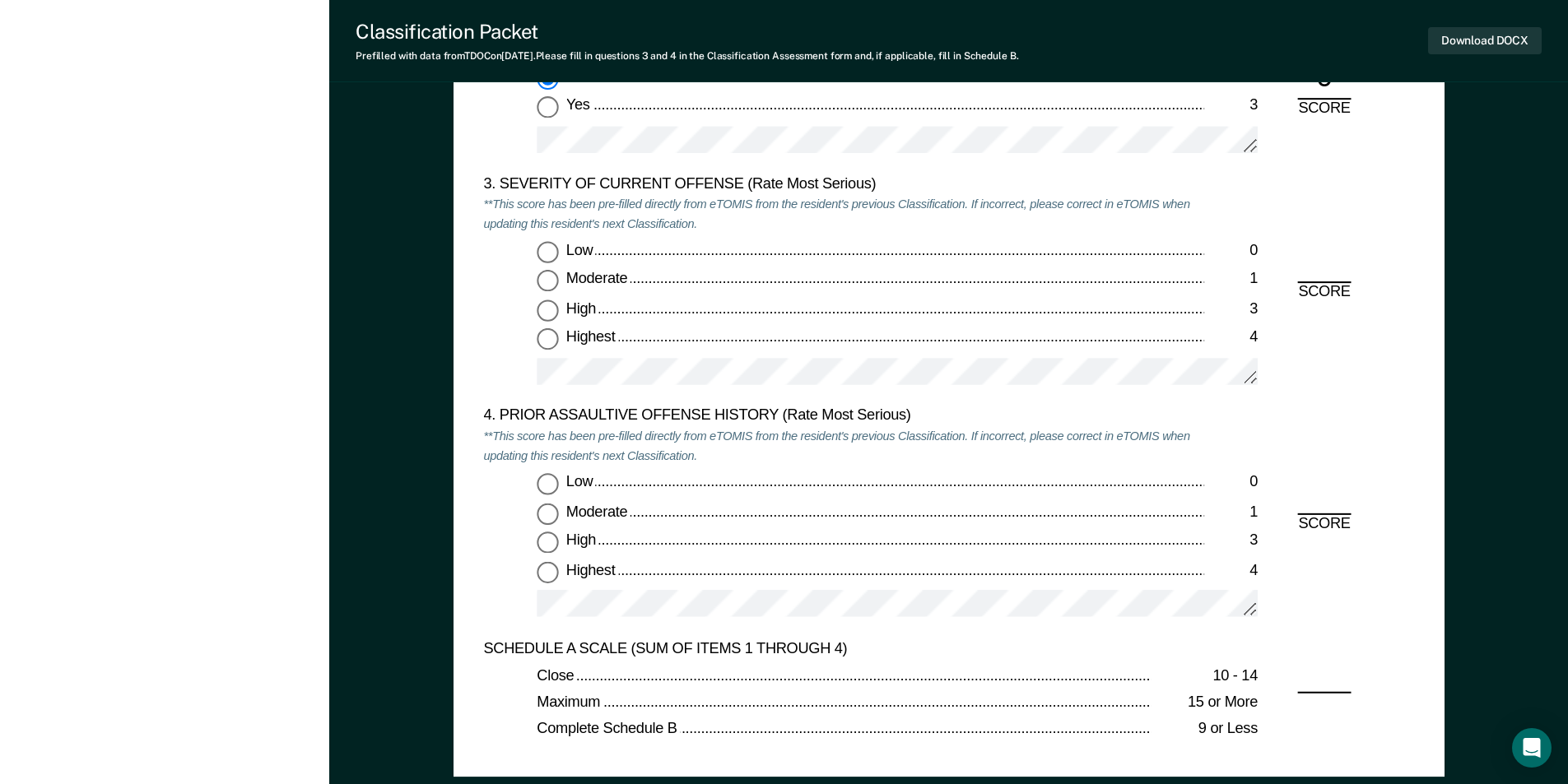
click at [541, 239] on div "3. SEVERITY OF CURRENT OFFENSE (Rate Most Serious) **This score has been pre-fi…" at bounding box center [844, 291] width 721 height 232
click at [543, 249] on input "Low 0" at bounding box center [547, 253] width 22 height 22
type textarea "x"
radio input "true"
click at [546, 487] on input "Low 0" at bounding box center [547, 484] width 22 height 22
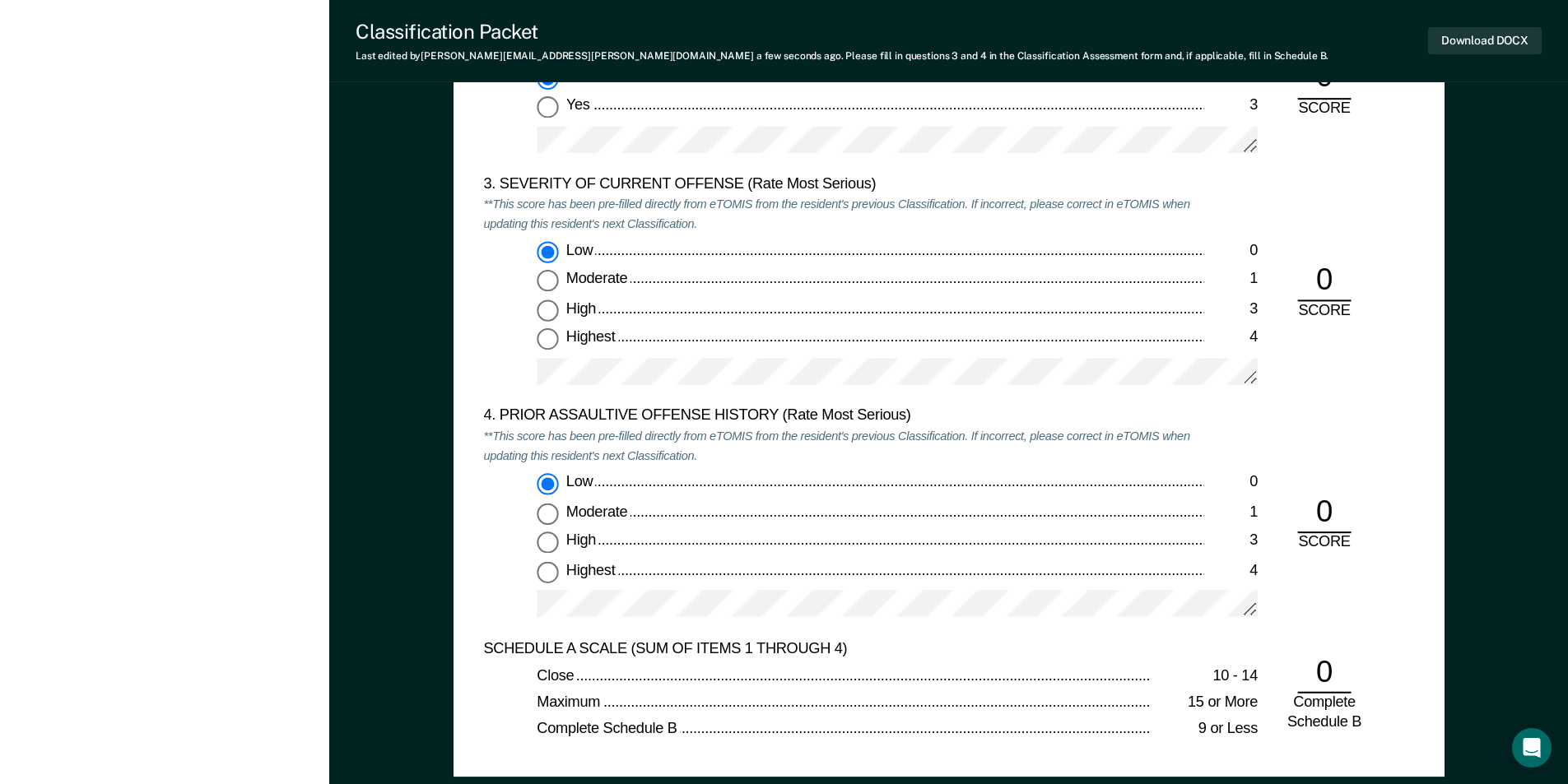
type textarea "x"
radio input "true"
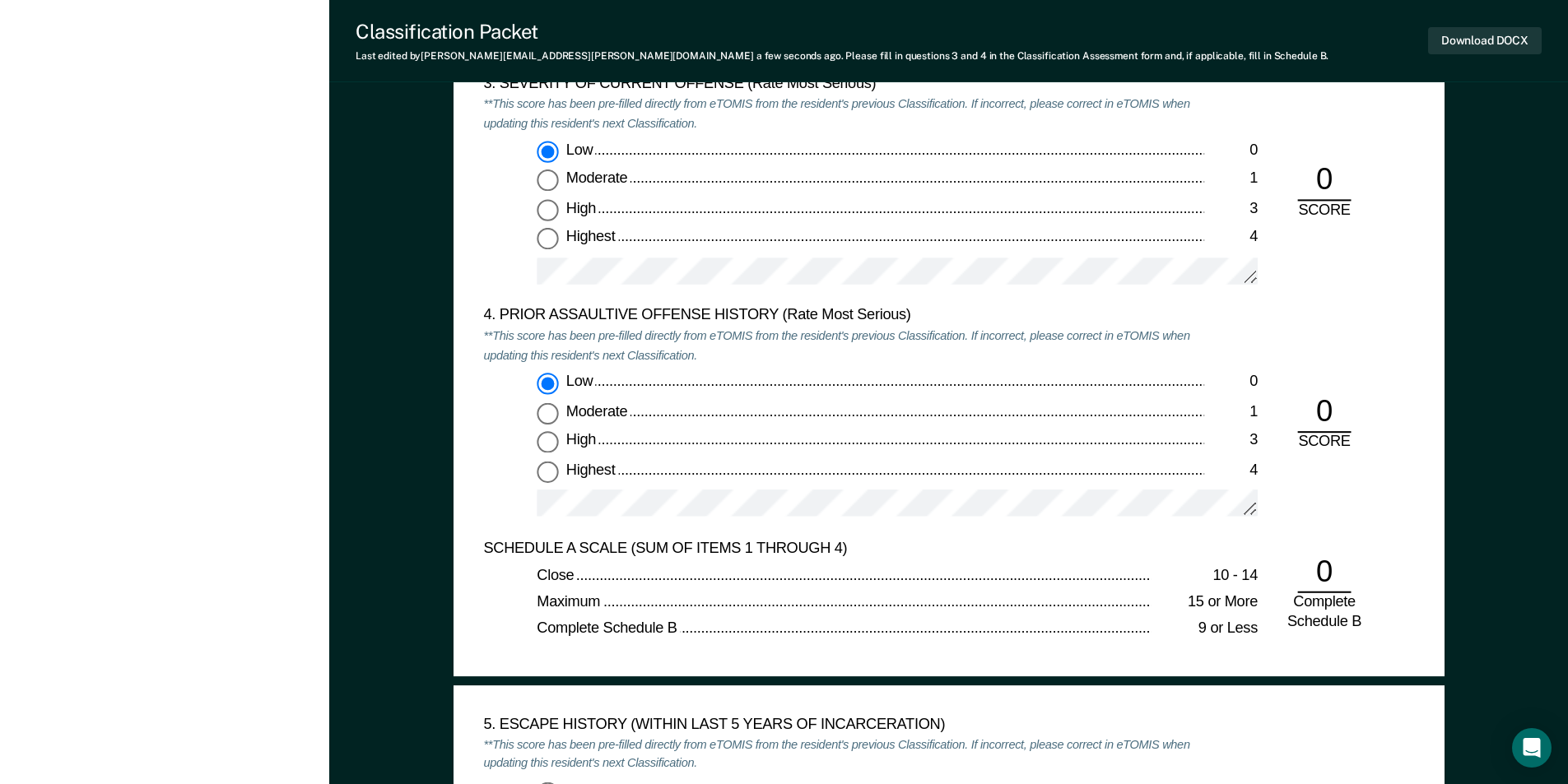
scroll to position [2221, 0]
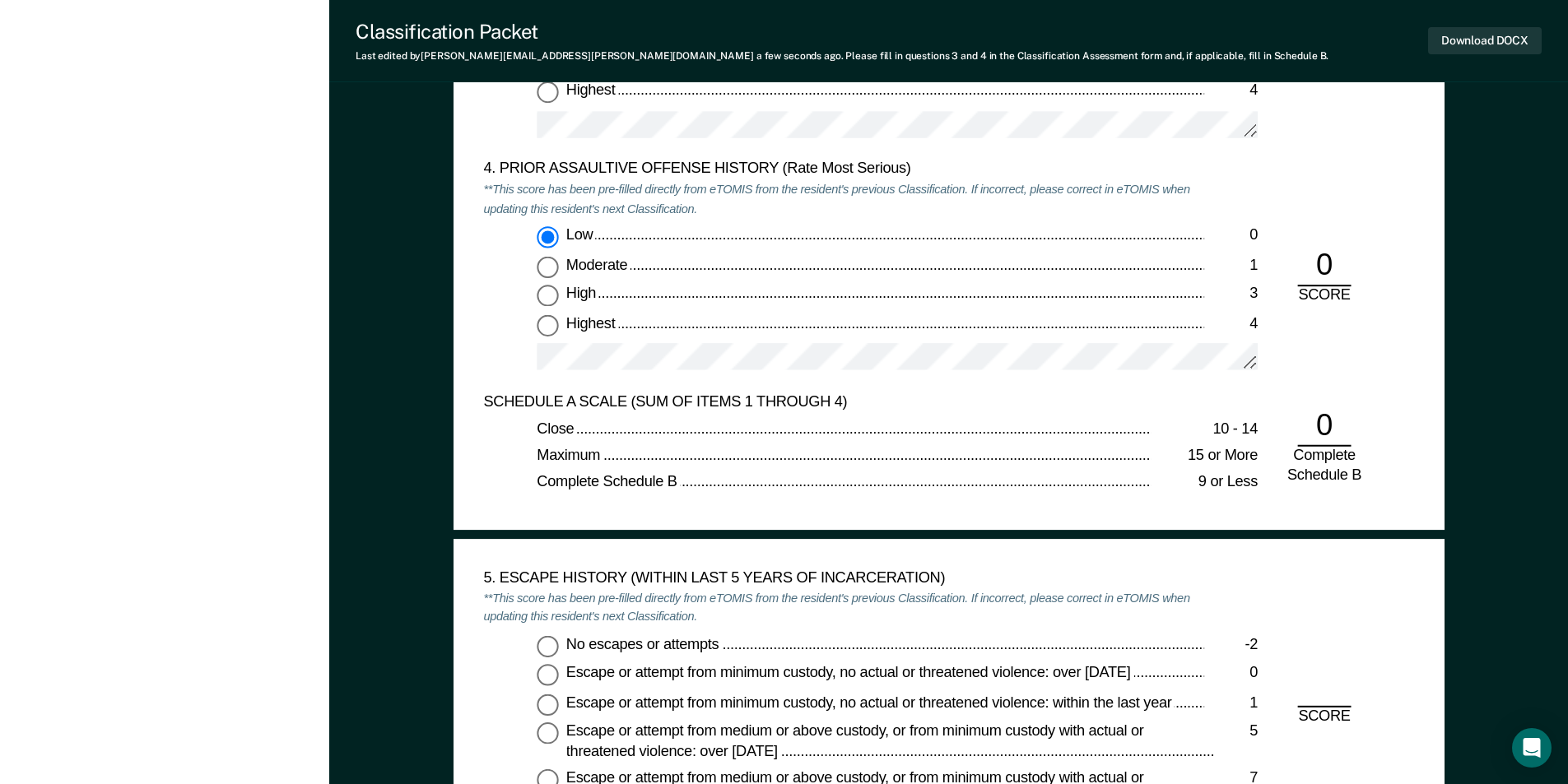
click at [548, 651] on input "No escapes or attempts -2" at bounding box center [547, 646] width 22 height 22
type textarea "x"
radio input "true"
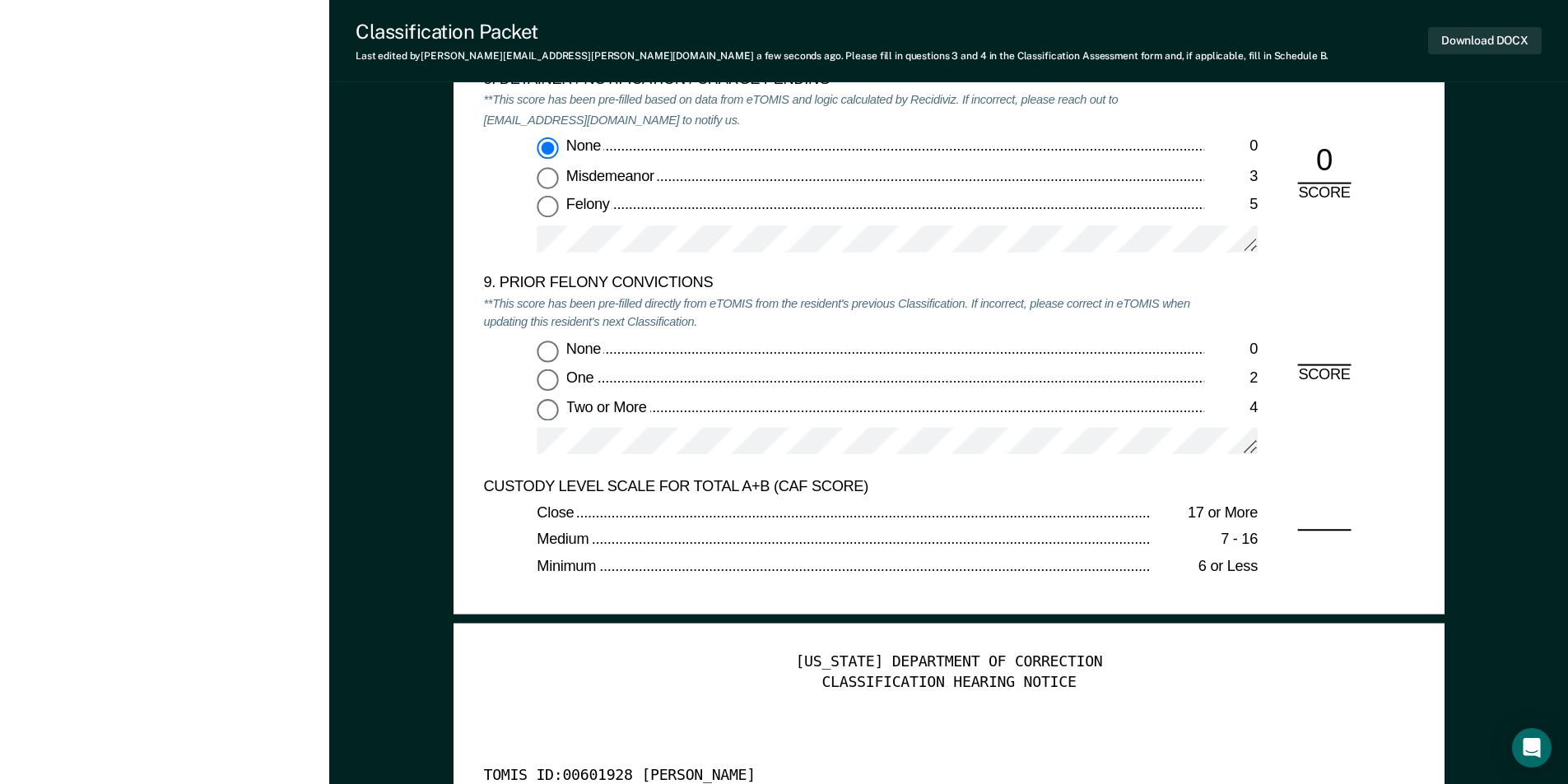
scroll to position [3620, 0]
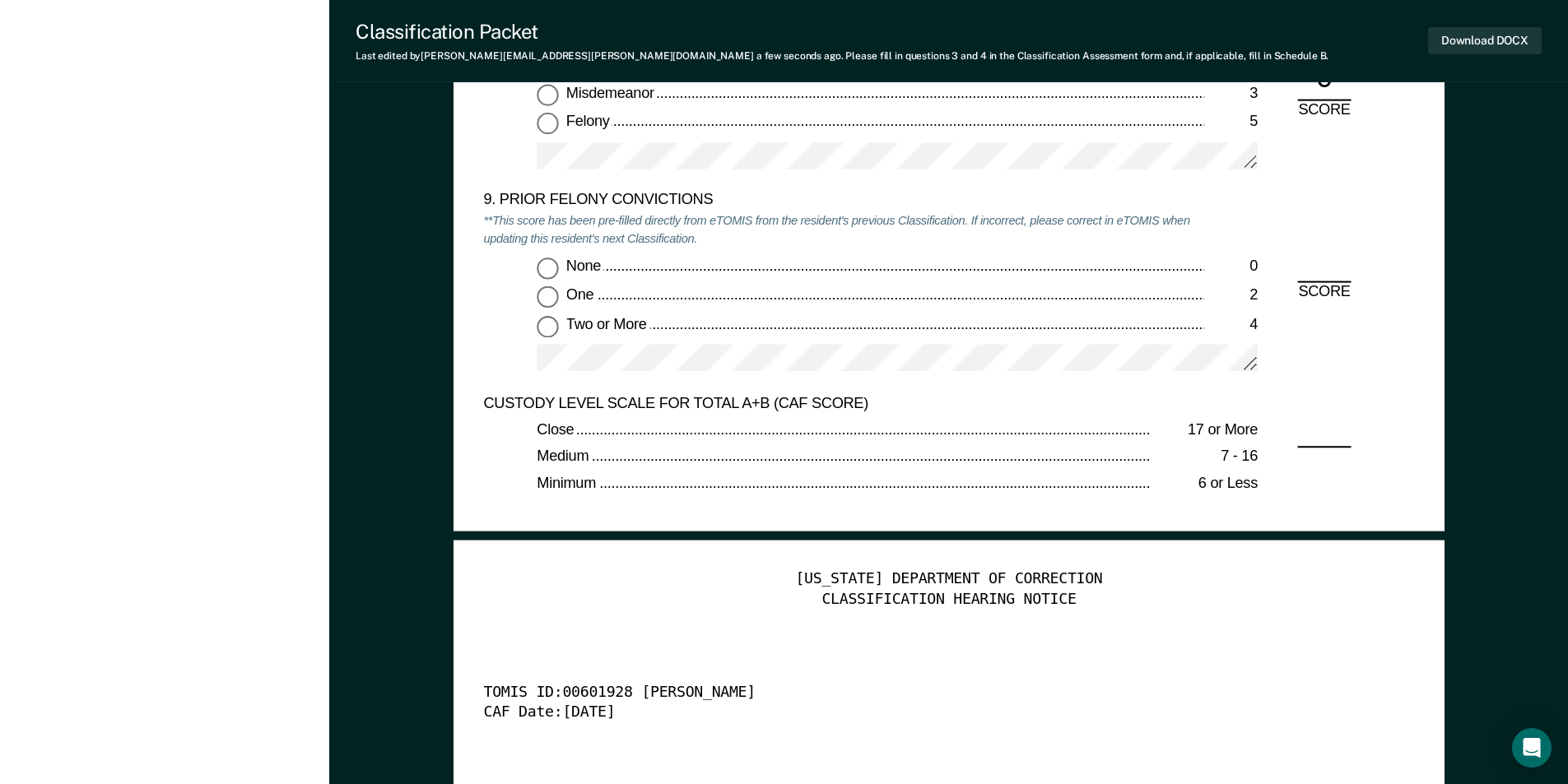
click at [542, 261] on input "None 0" at bounding box center [547, 269] width 22 height 22
type textarea "x"
radio input "true"
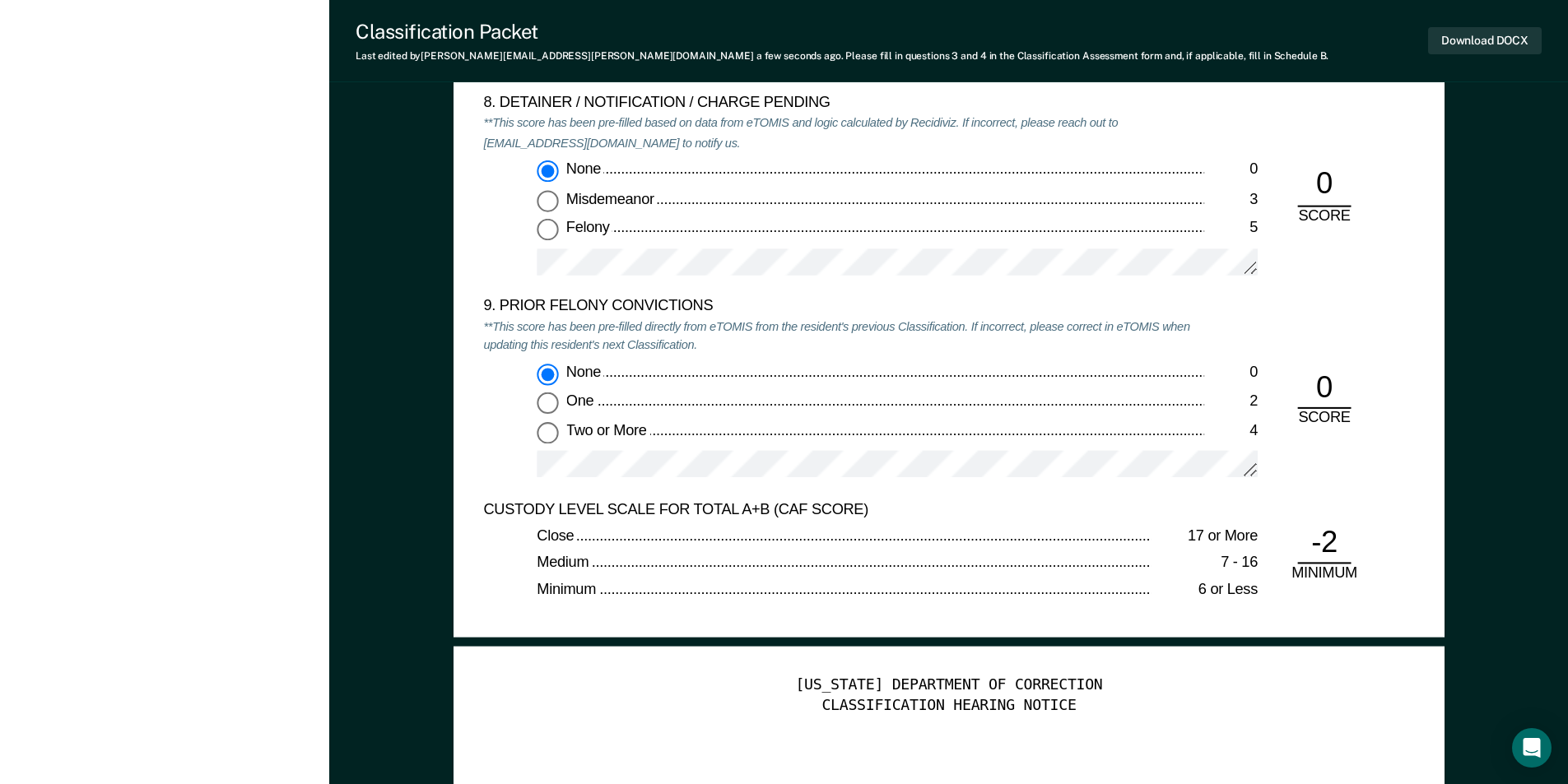
scroll to position [3455, 0]
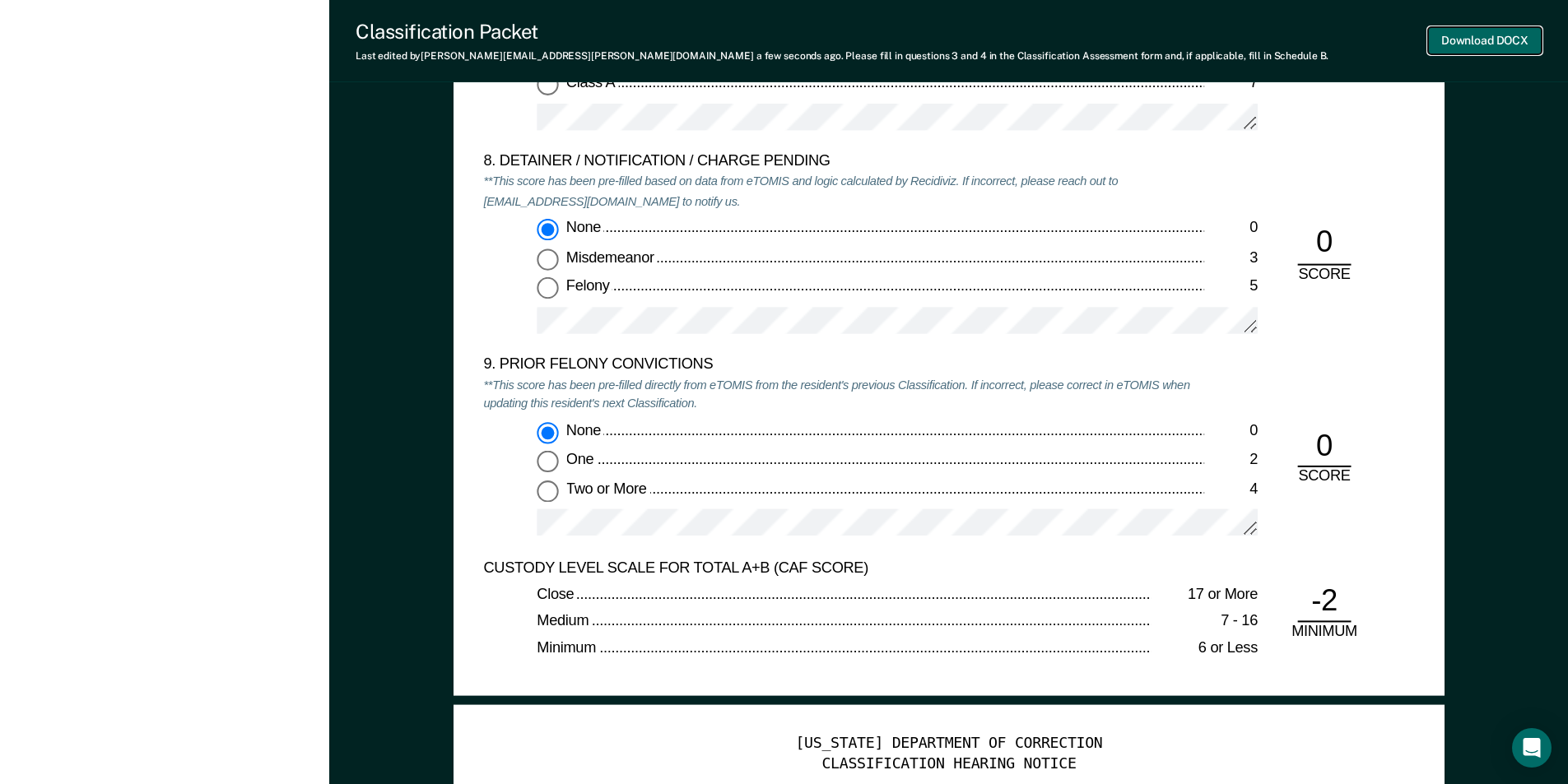
click at [1483, 41] on button "Download DOCX" at bounding box center [1484, 41] width 114 height 27
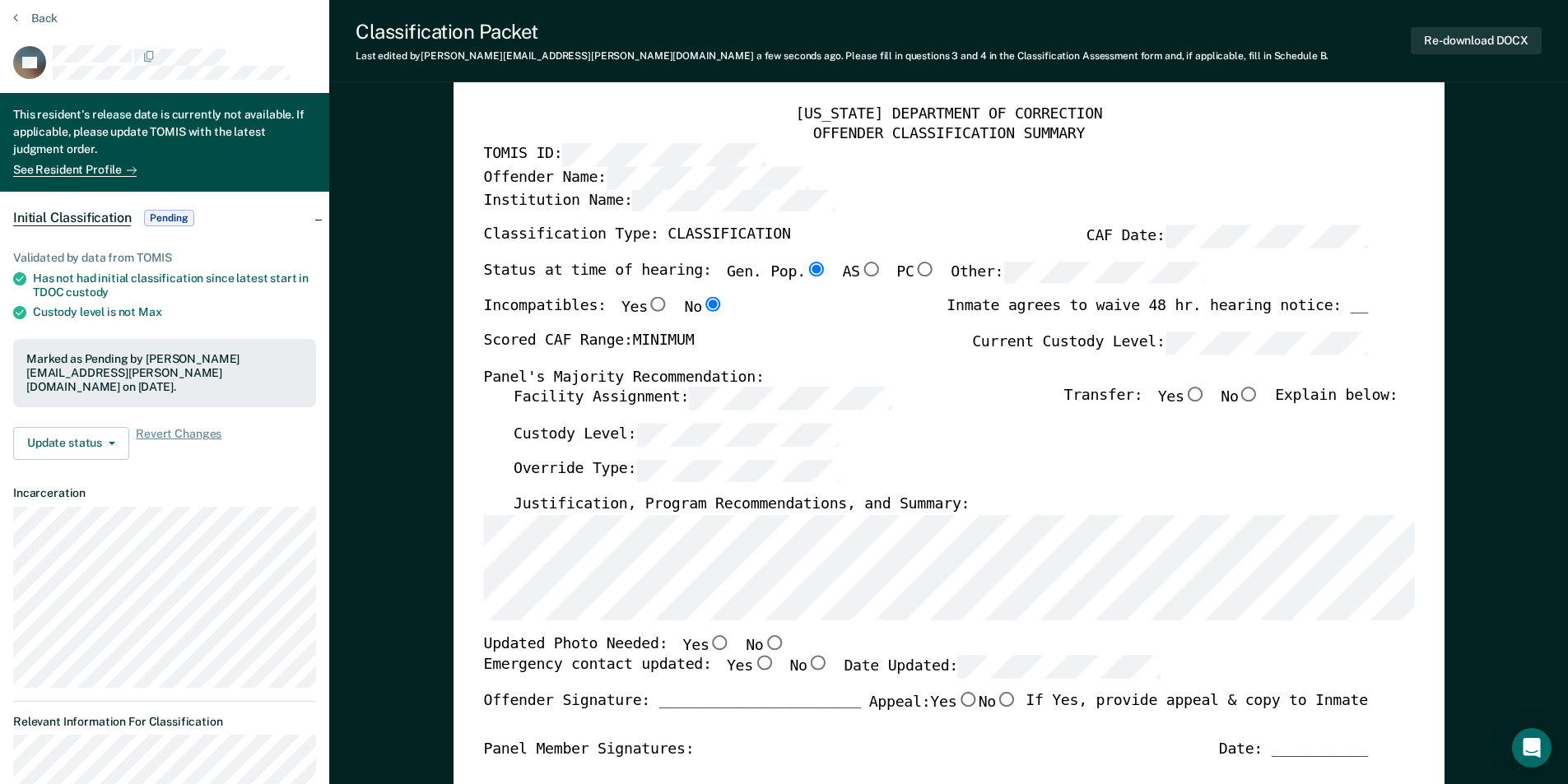
scroll to position [0, 0]
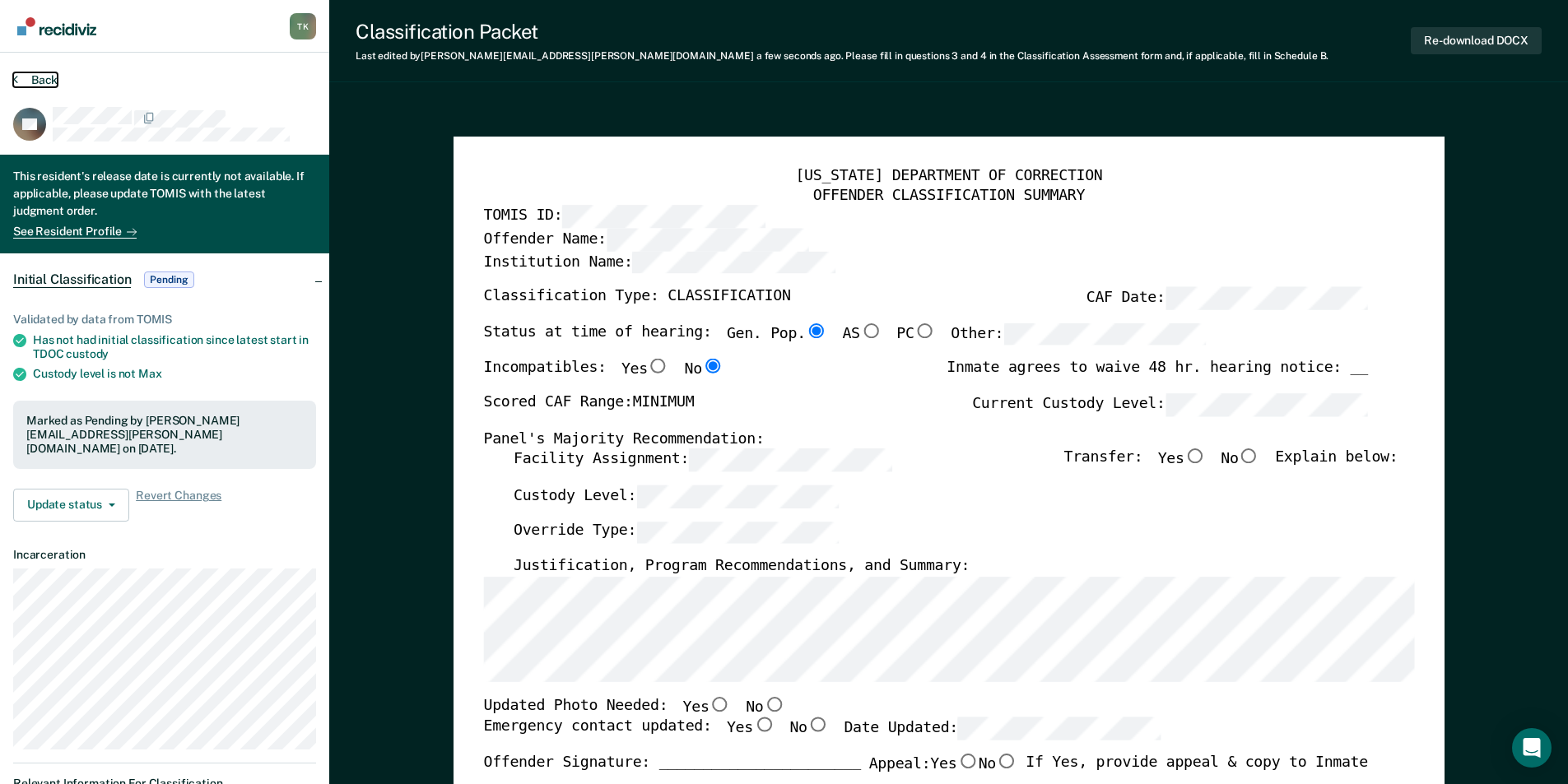
click at [51, 76] on button "Back" at bounding box center [36, 80] width 45 height 15
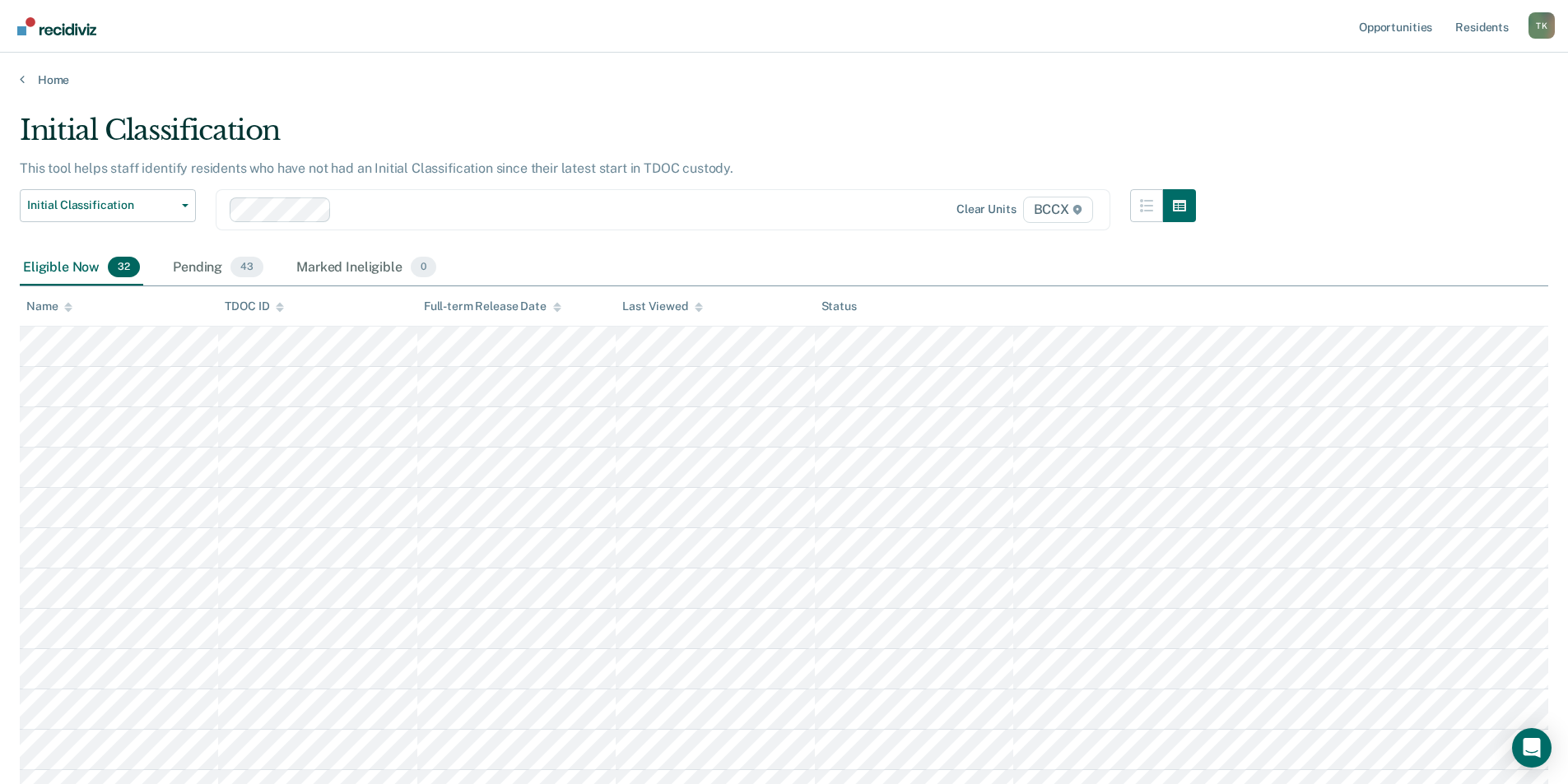
click at [56, 312] on div "Name" at bounding box center [50, 306] width 46 height 14
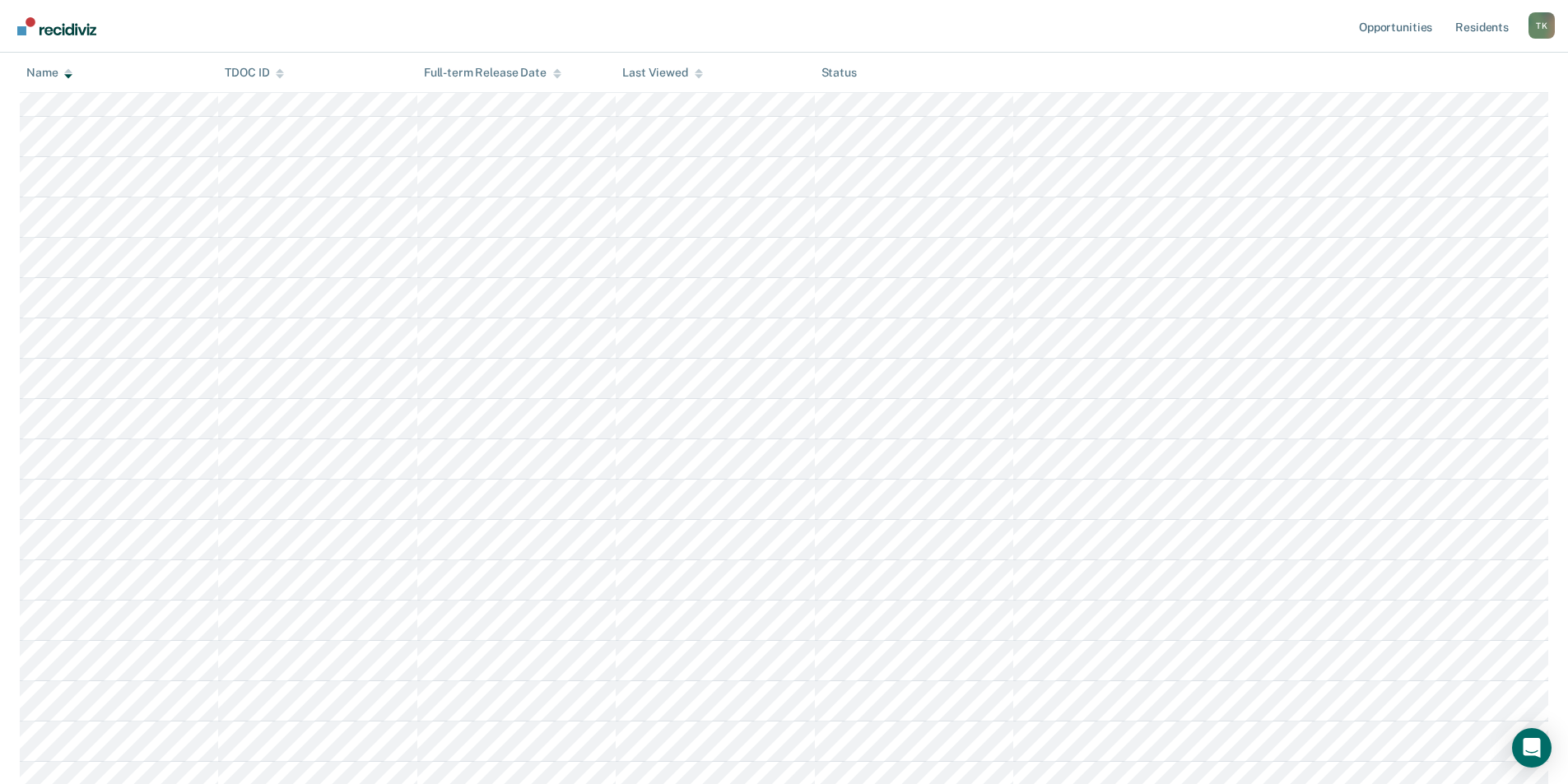
scroll to position [905, 0]
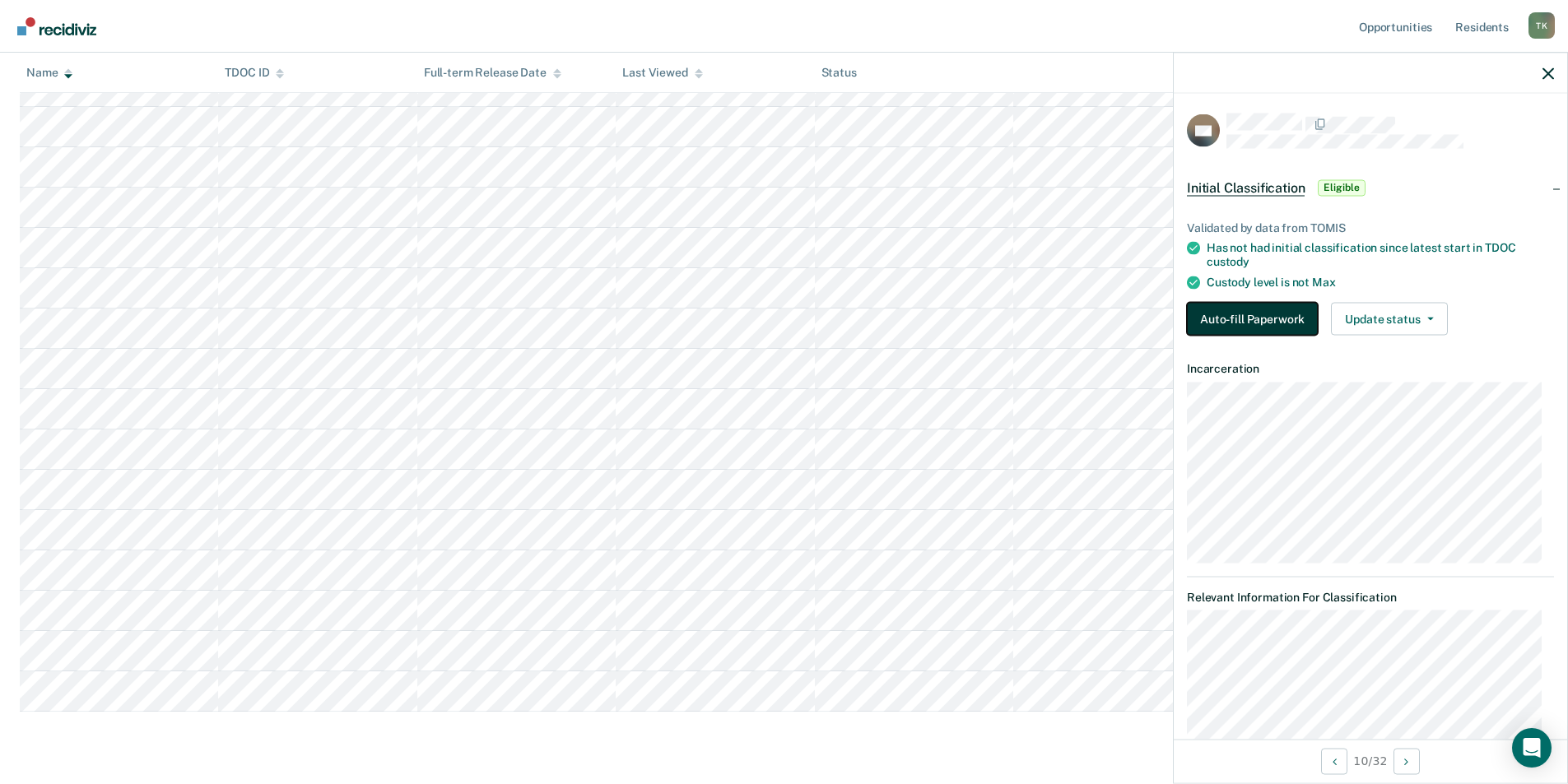
click at [1197, 321] on button "Auto-fill Paperwork" at bounding box center [1252, 318] width 131 height 33
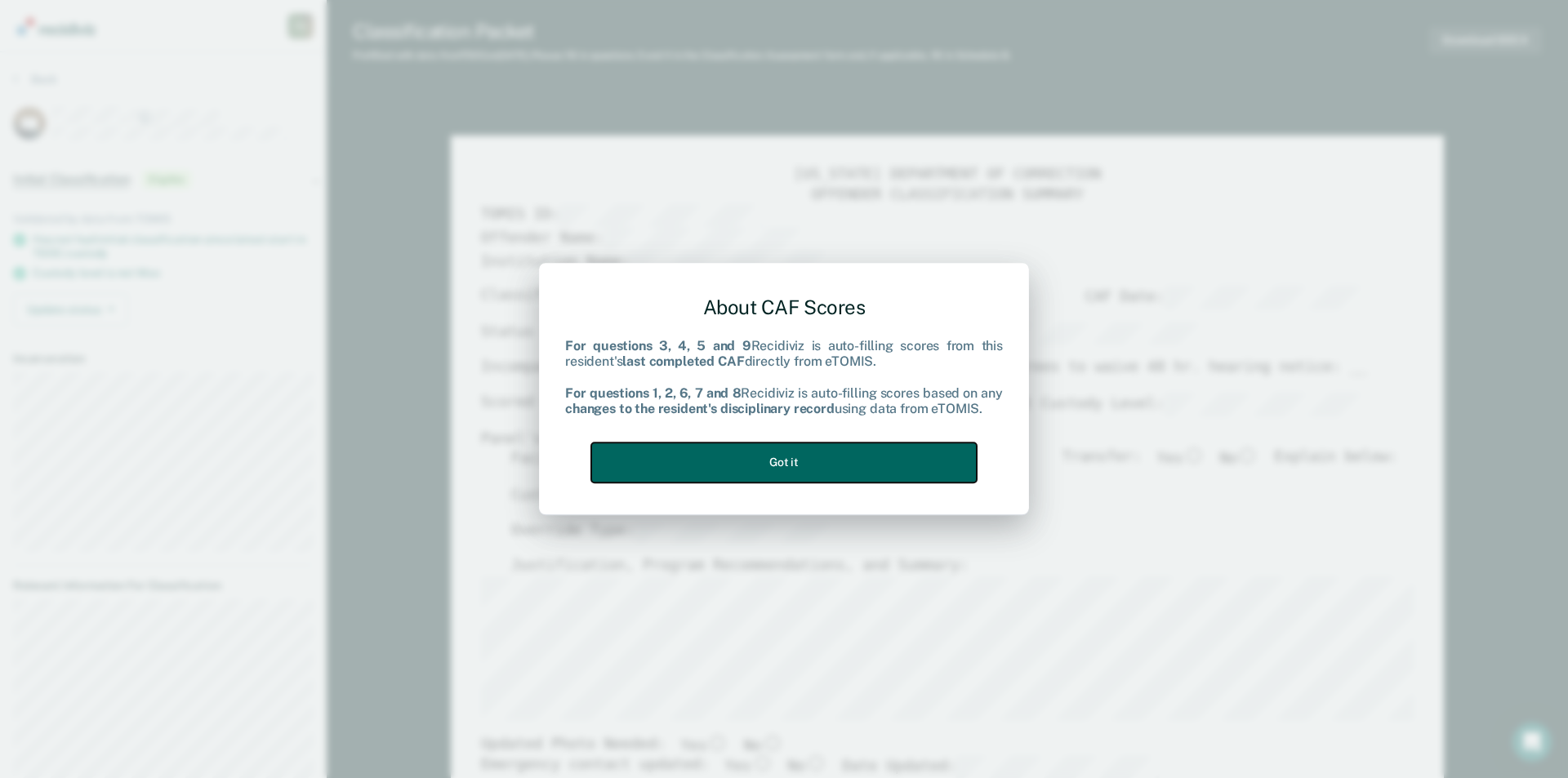
click at [721, 464] on button "Got it" at bounding box center [784, 462] width 386 height 40
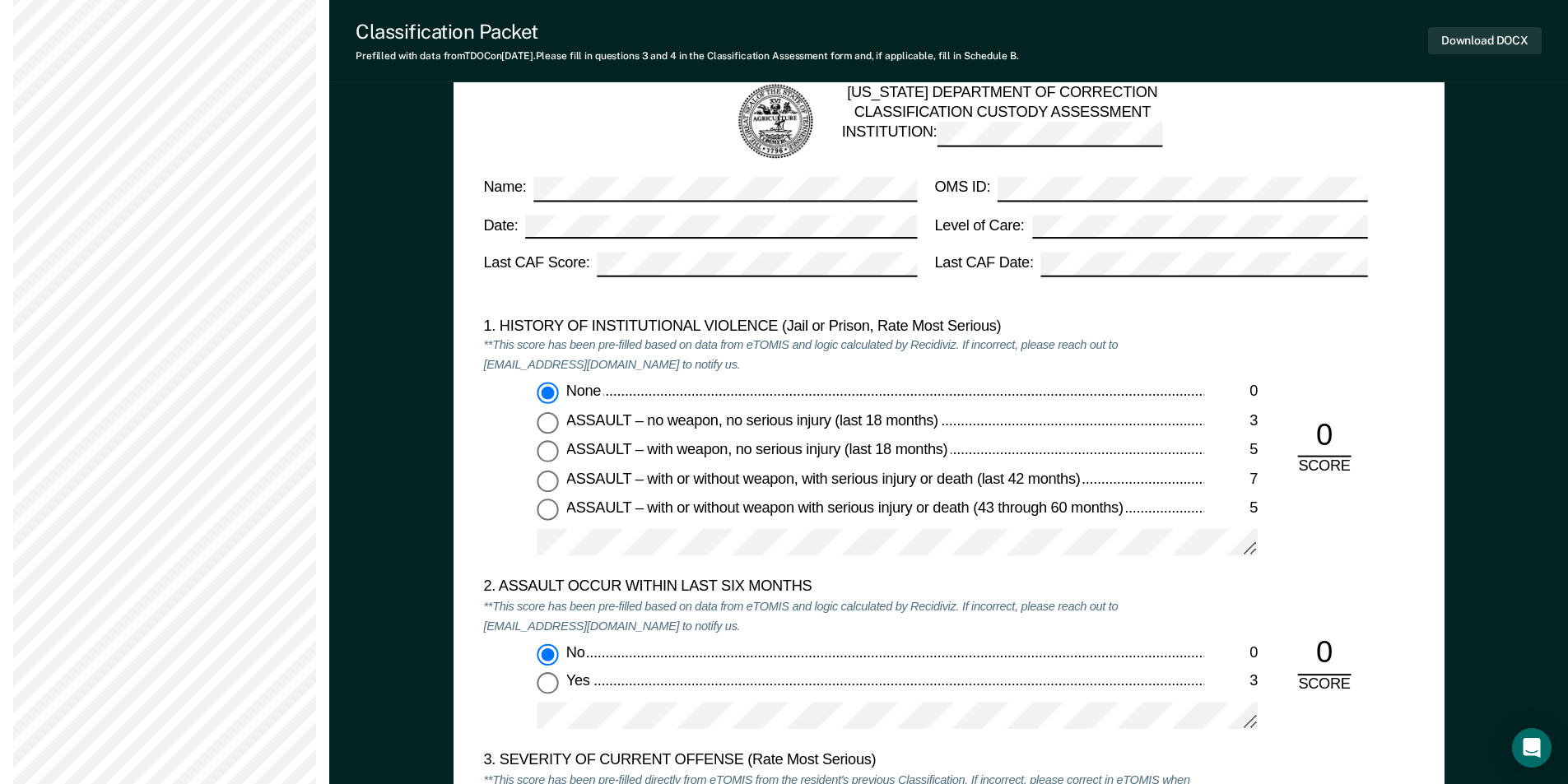
scroll to position [1728, 0]
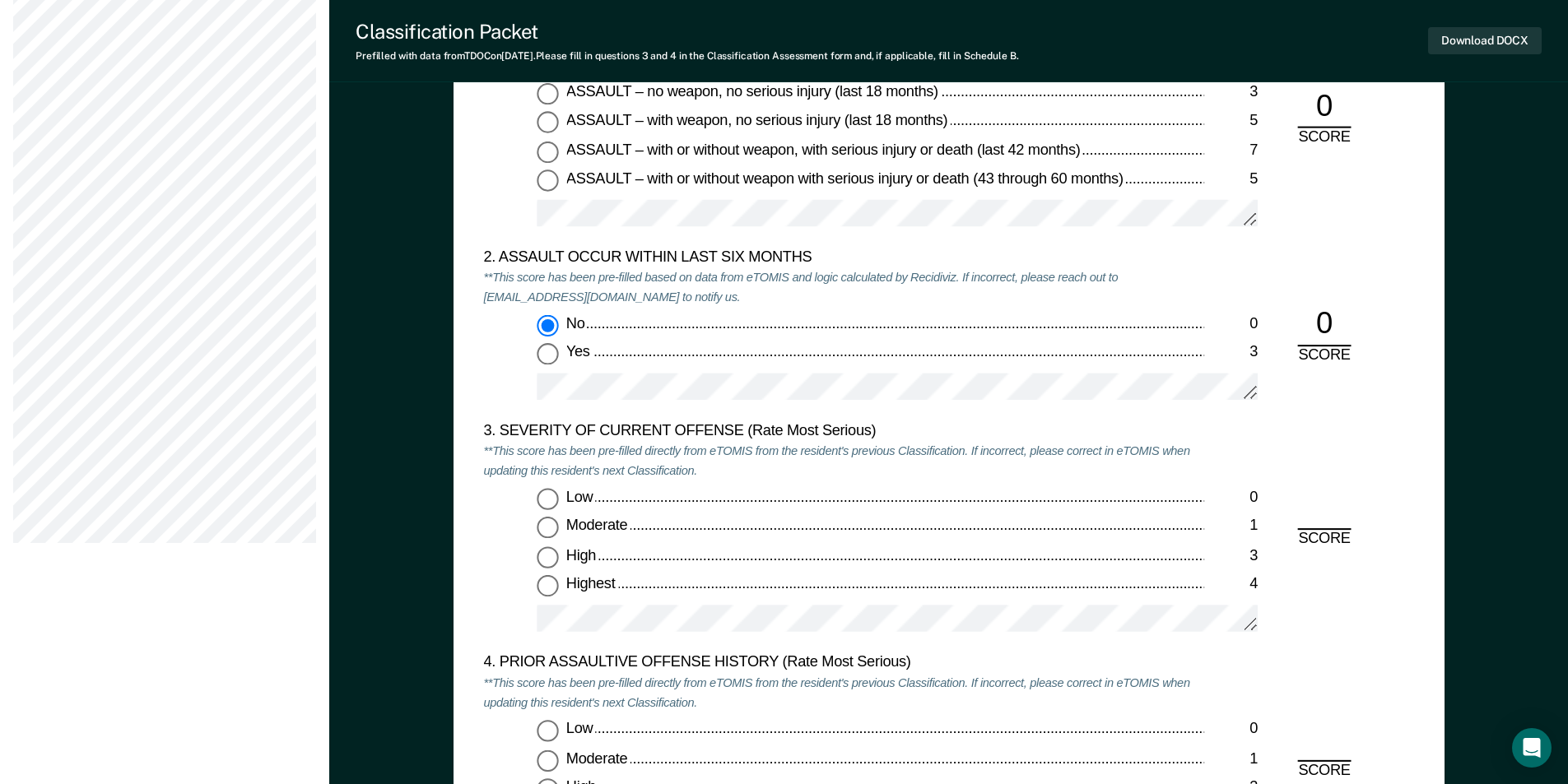
click at [552, 525] on input "Moderate 1" at bounding box center [547, 528] width 22 height 22
type textarea "x"
radio input "true"
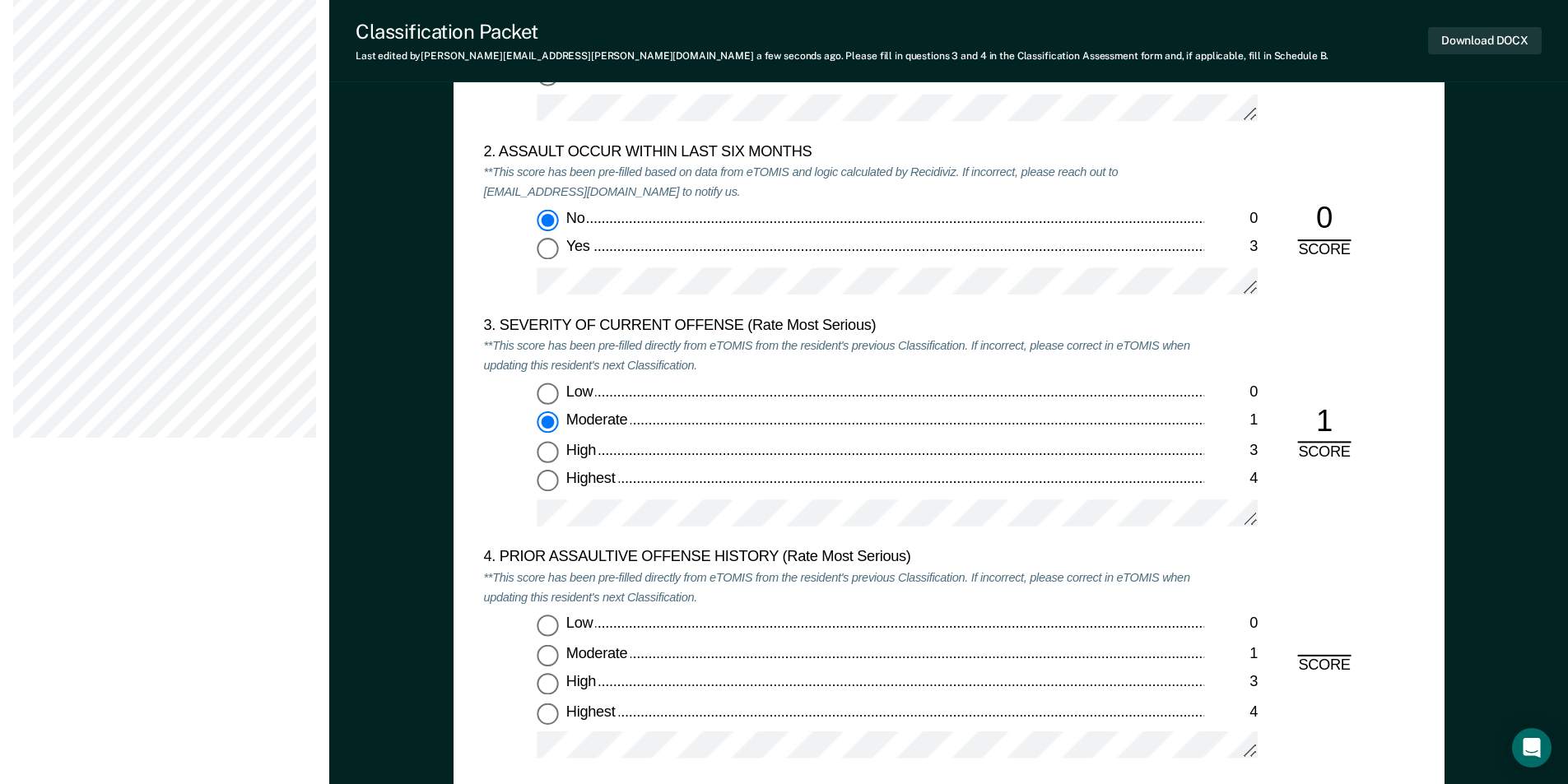
scroll to position [2057, 0]
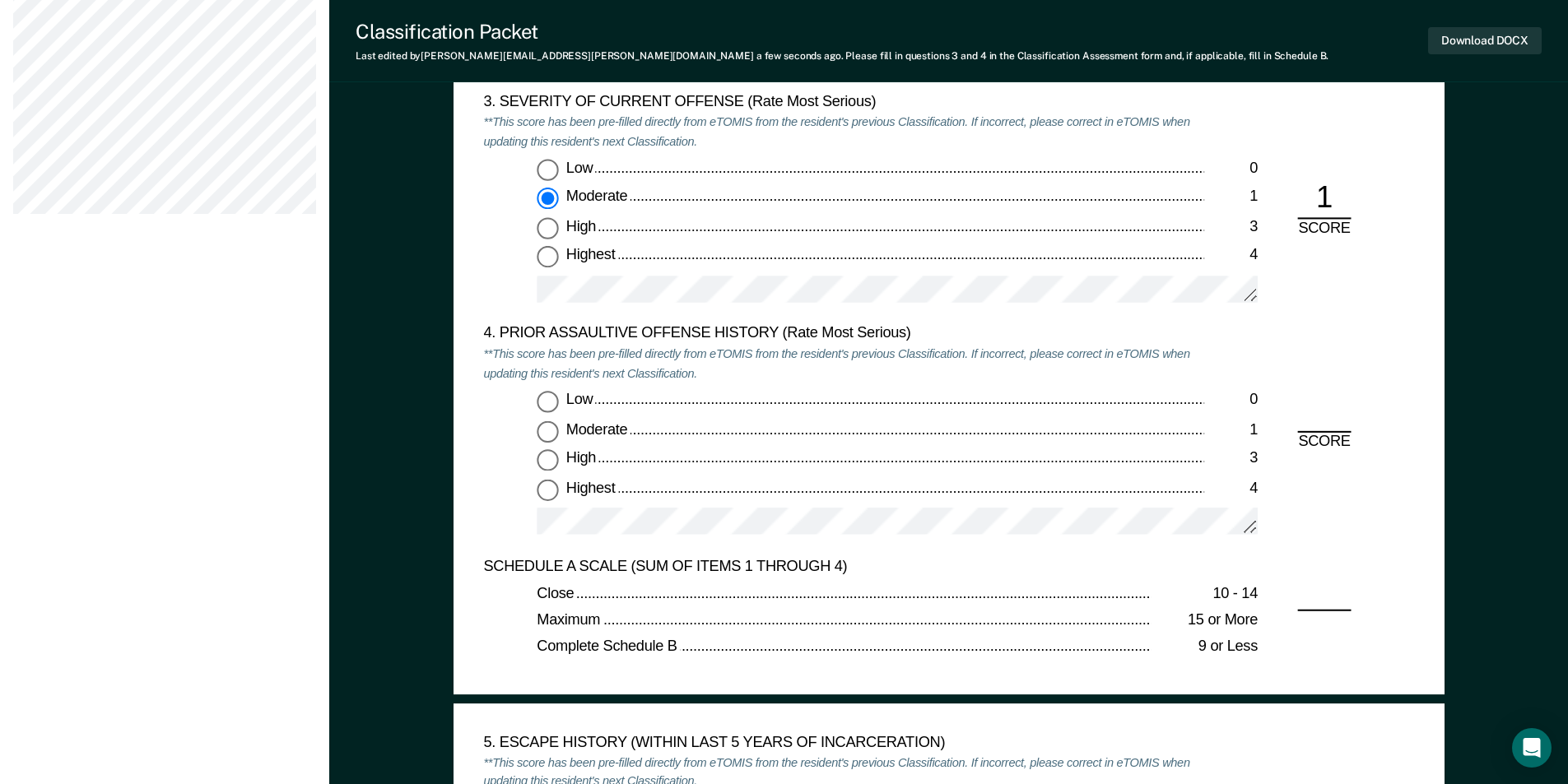
click at [547, 401] on input "Low 0" at bounding box center [547, 402] width 22 height 22
type textarea "x"
radio input "true"
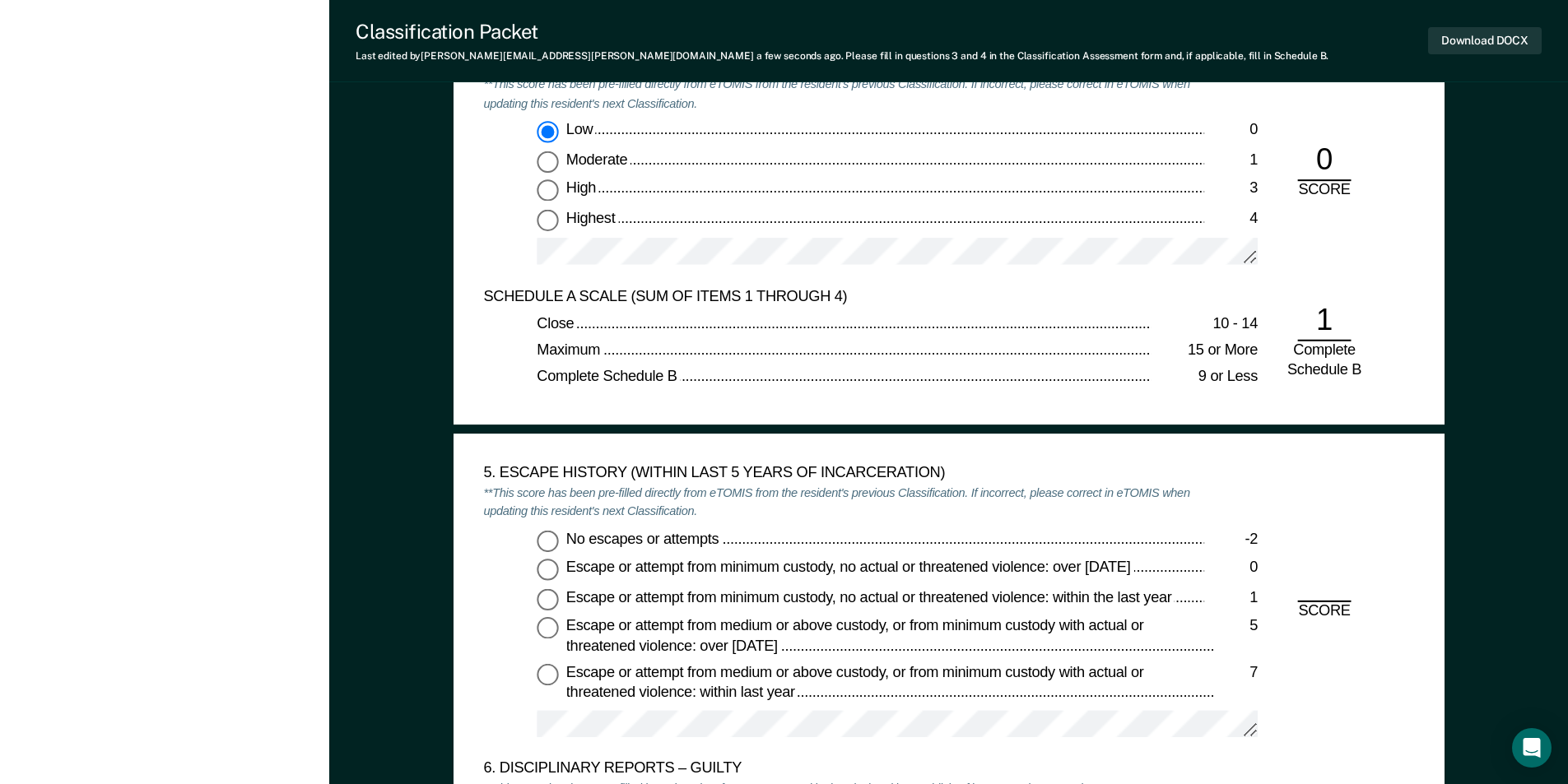
scroll to position [2550, 0]
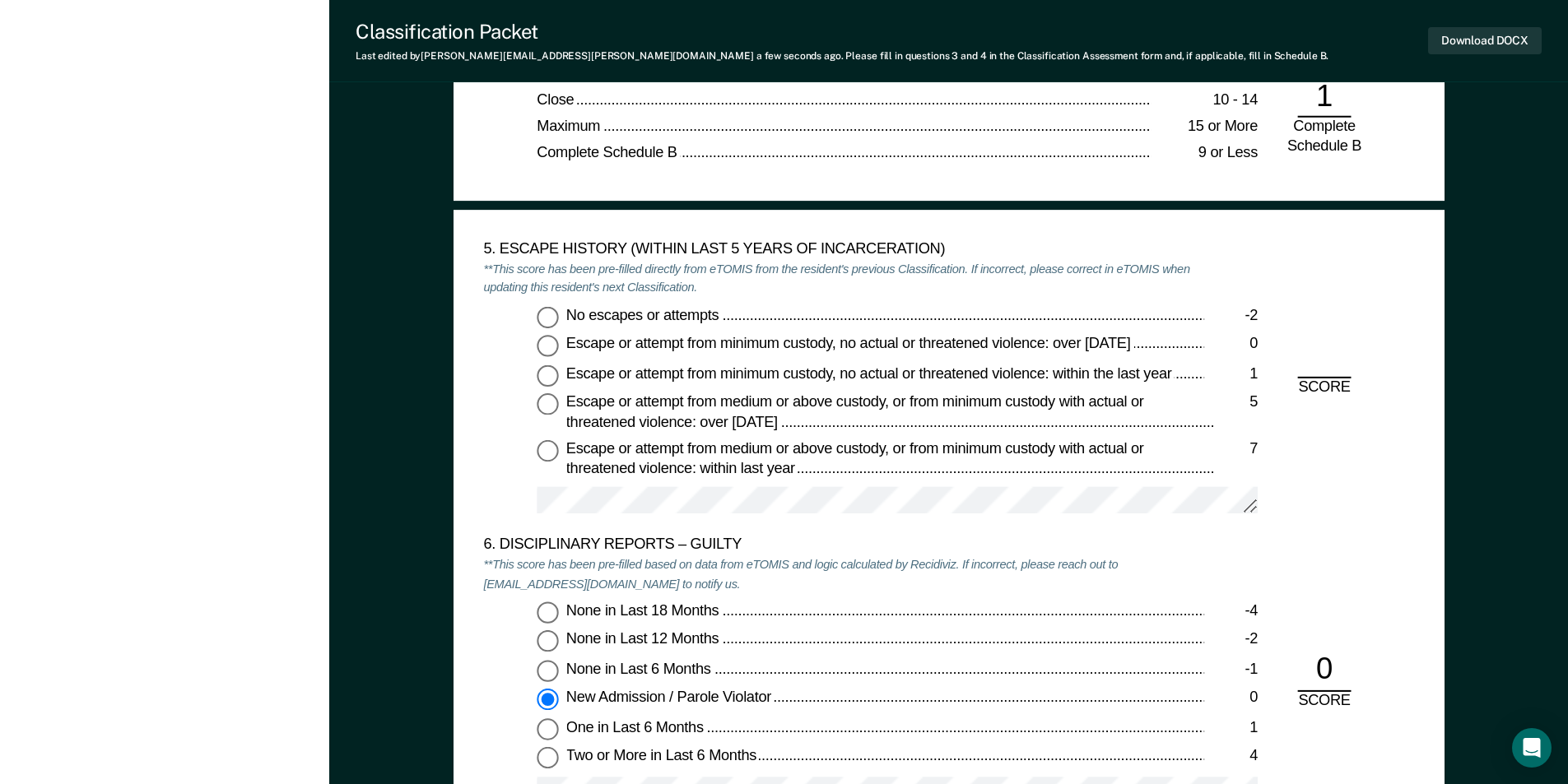
click at [549, 319] on input "No escapes or attempts -2" at bounding box center [547, 317] width 22 height 22
type textarea "x"
radio input "true"
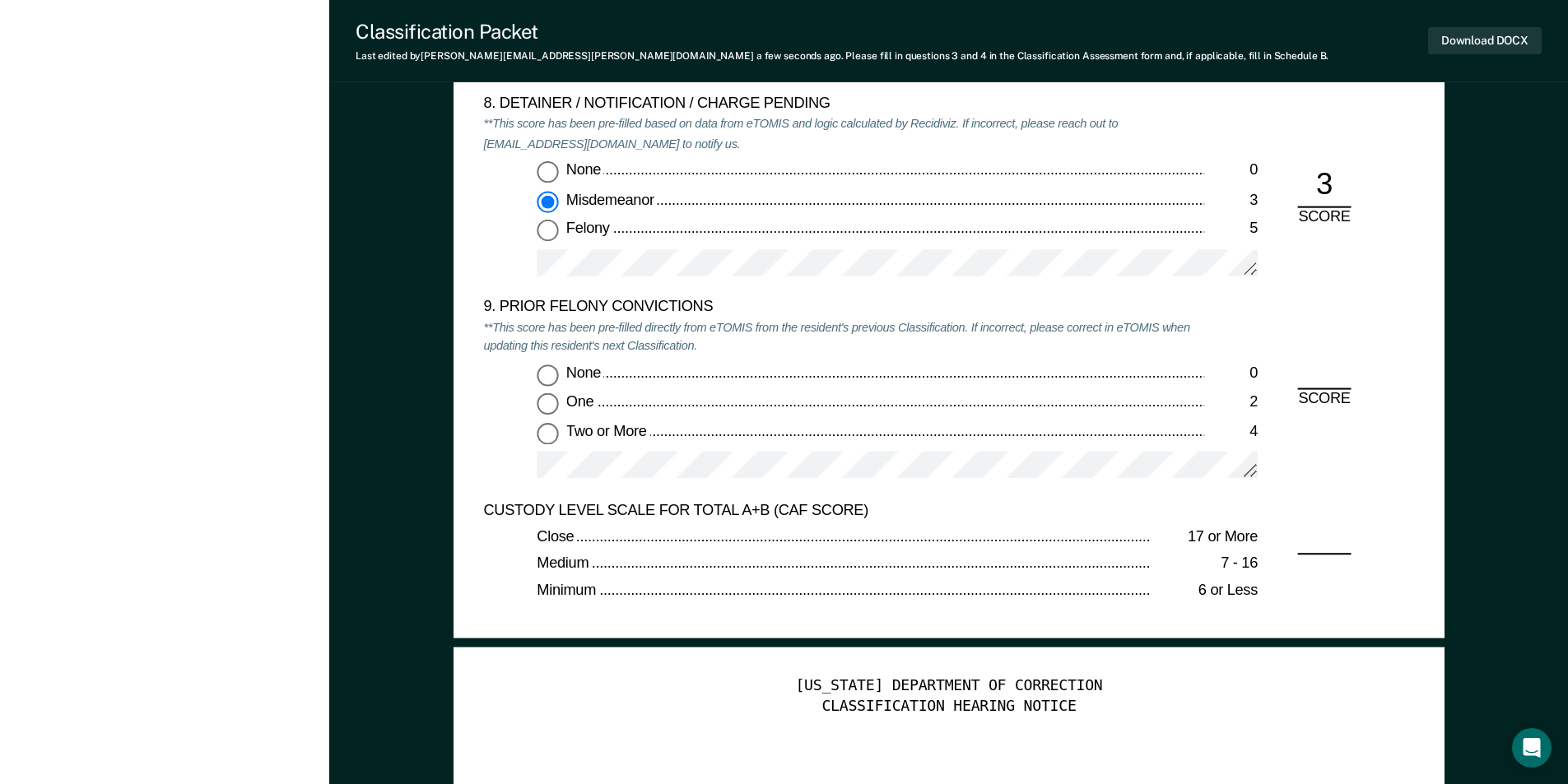
scroll to position [3538, 0]
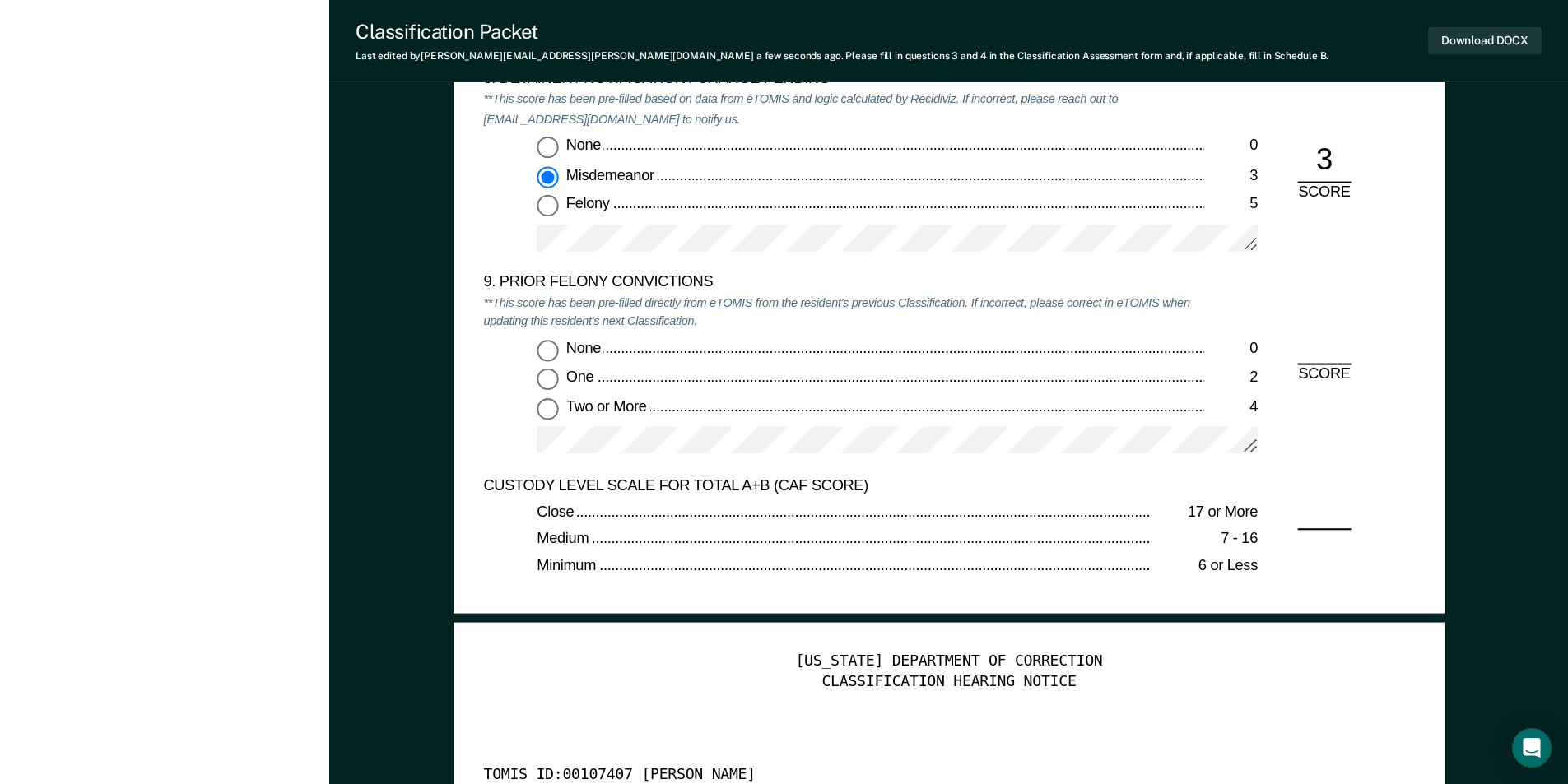
click at [551, 413] on input "Two or More 4" at bounding box center [547, 409] width 22 height 22
type textarea "x"
radio input "true"
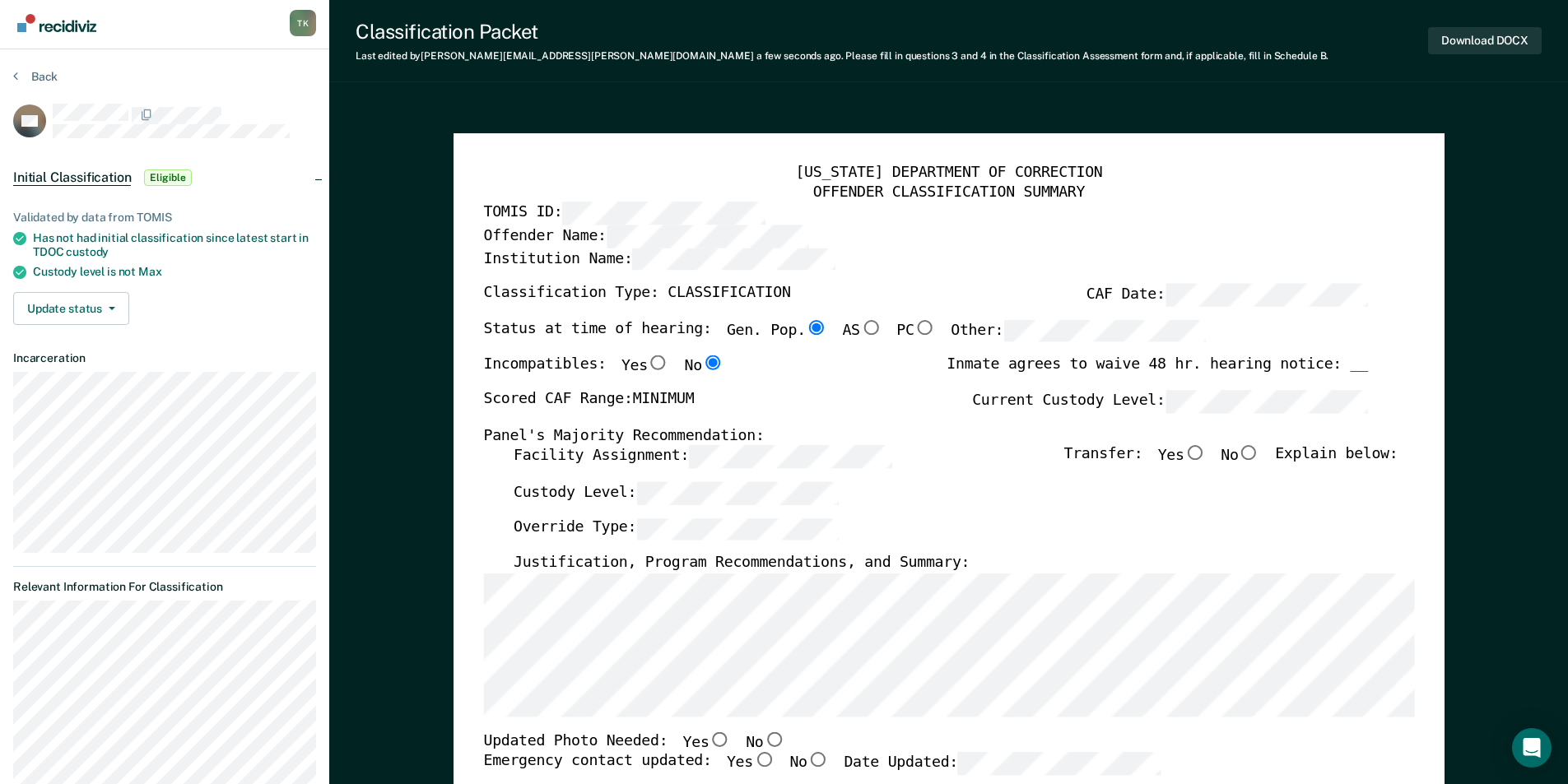
scroll to position [0, 0]
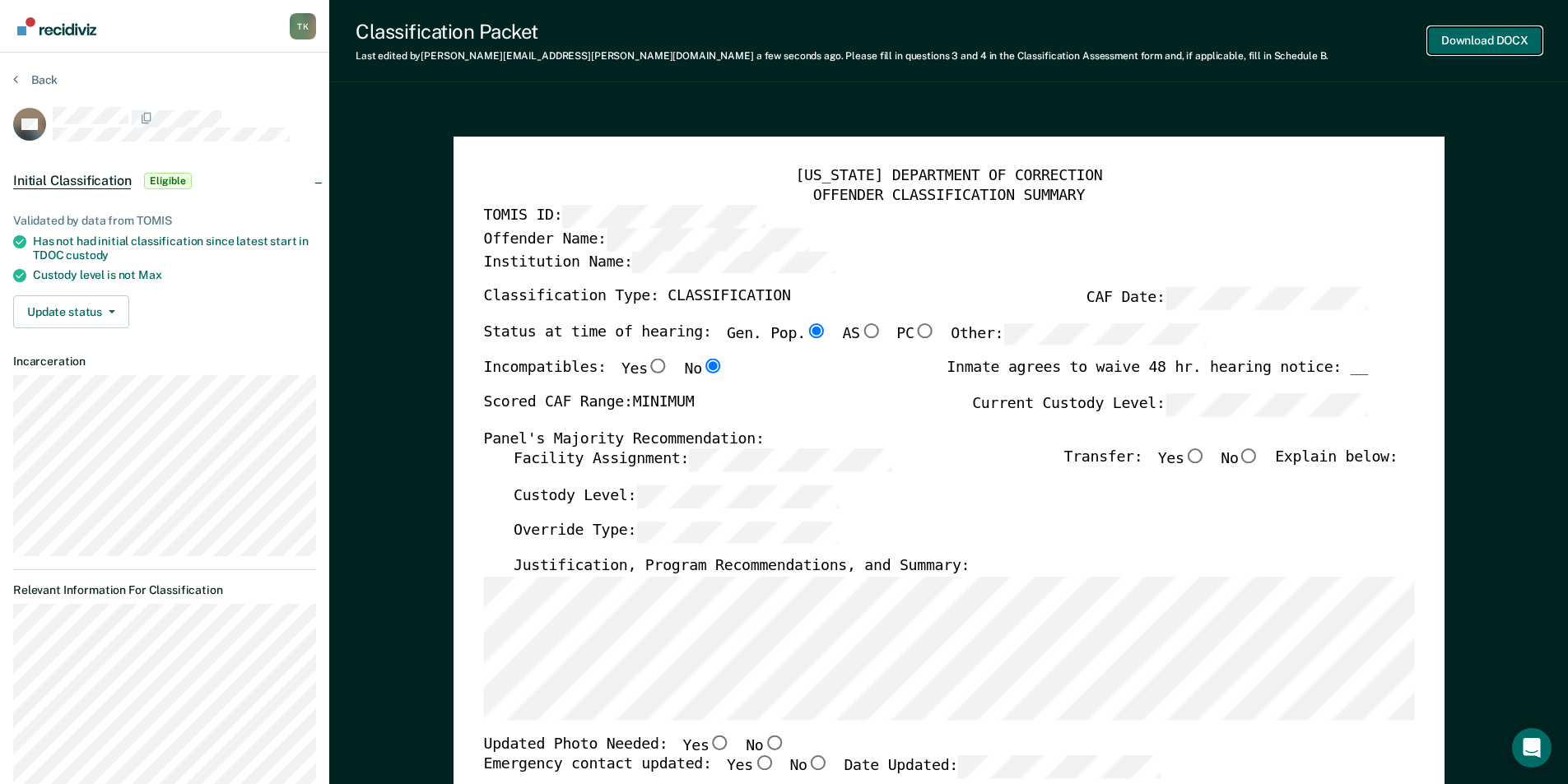
click at [1493, 37] on button "Download DOCX" at bounding box center [1484, 41] width 114 height 27
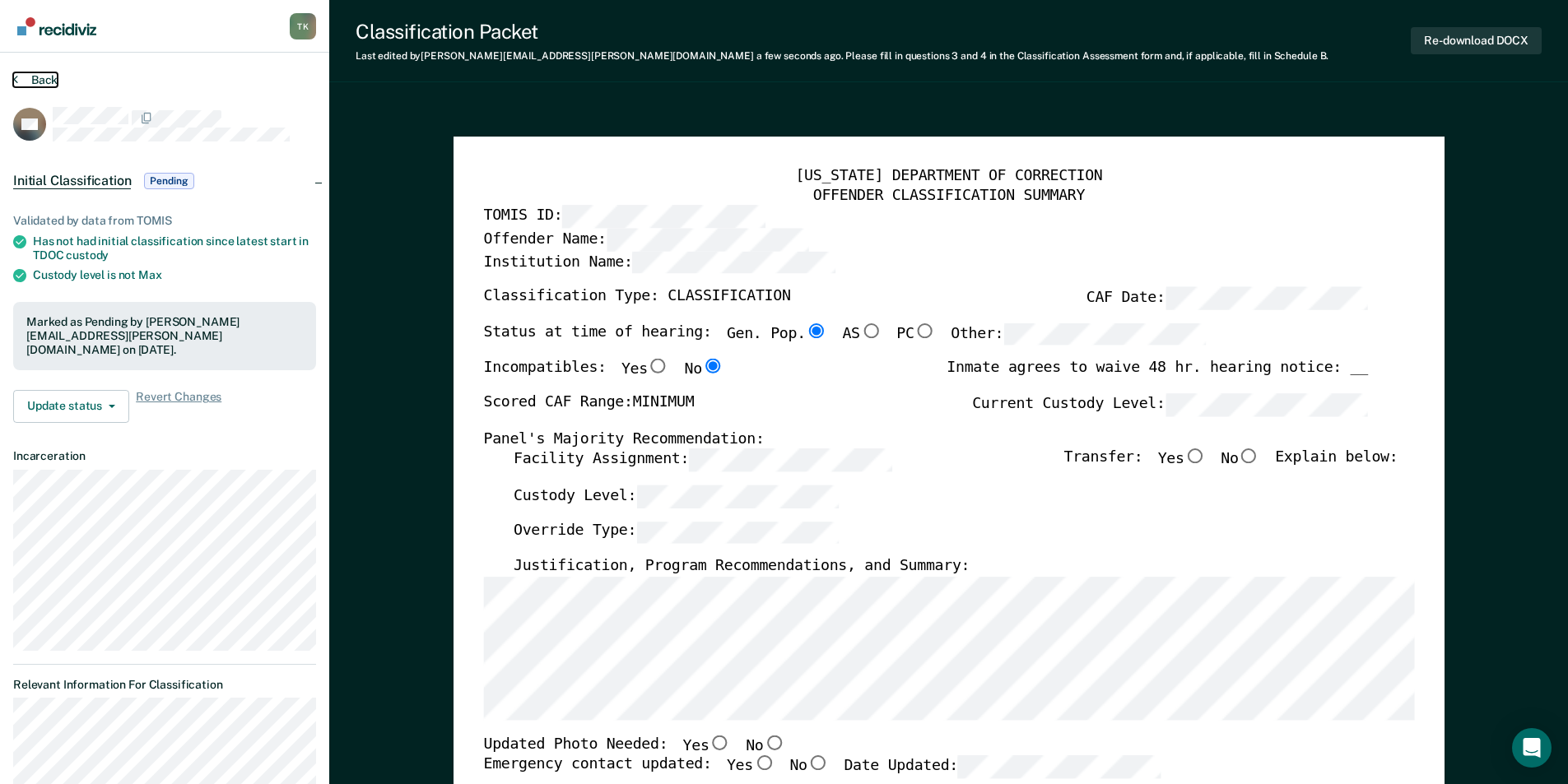
click at [47, 75] on button "Back" at bounding box center [36, 80] width 45 height 15
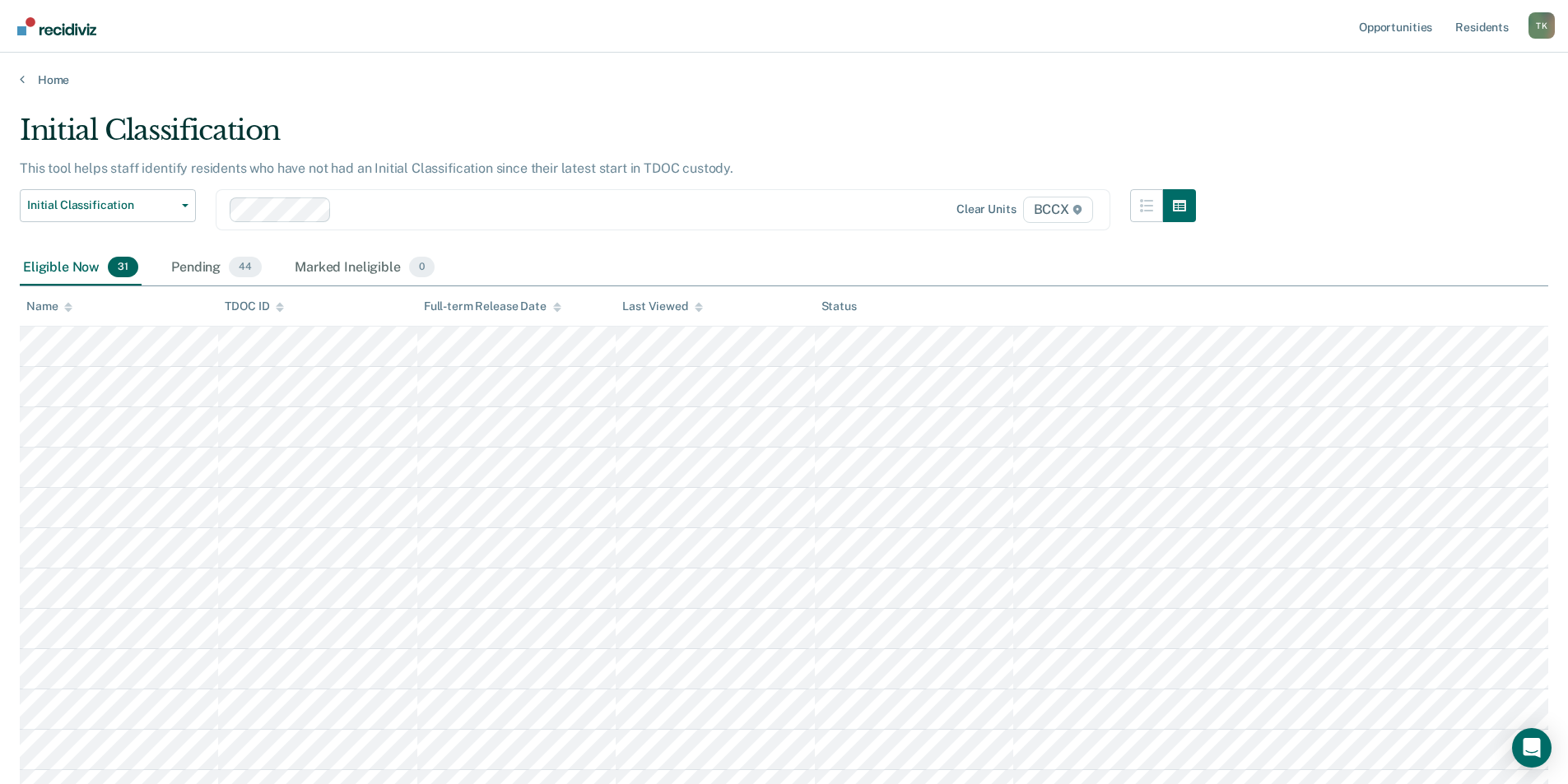
click at [61, 306] on div "Name" at bounding box center [50, 306] width 46 height 14
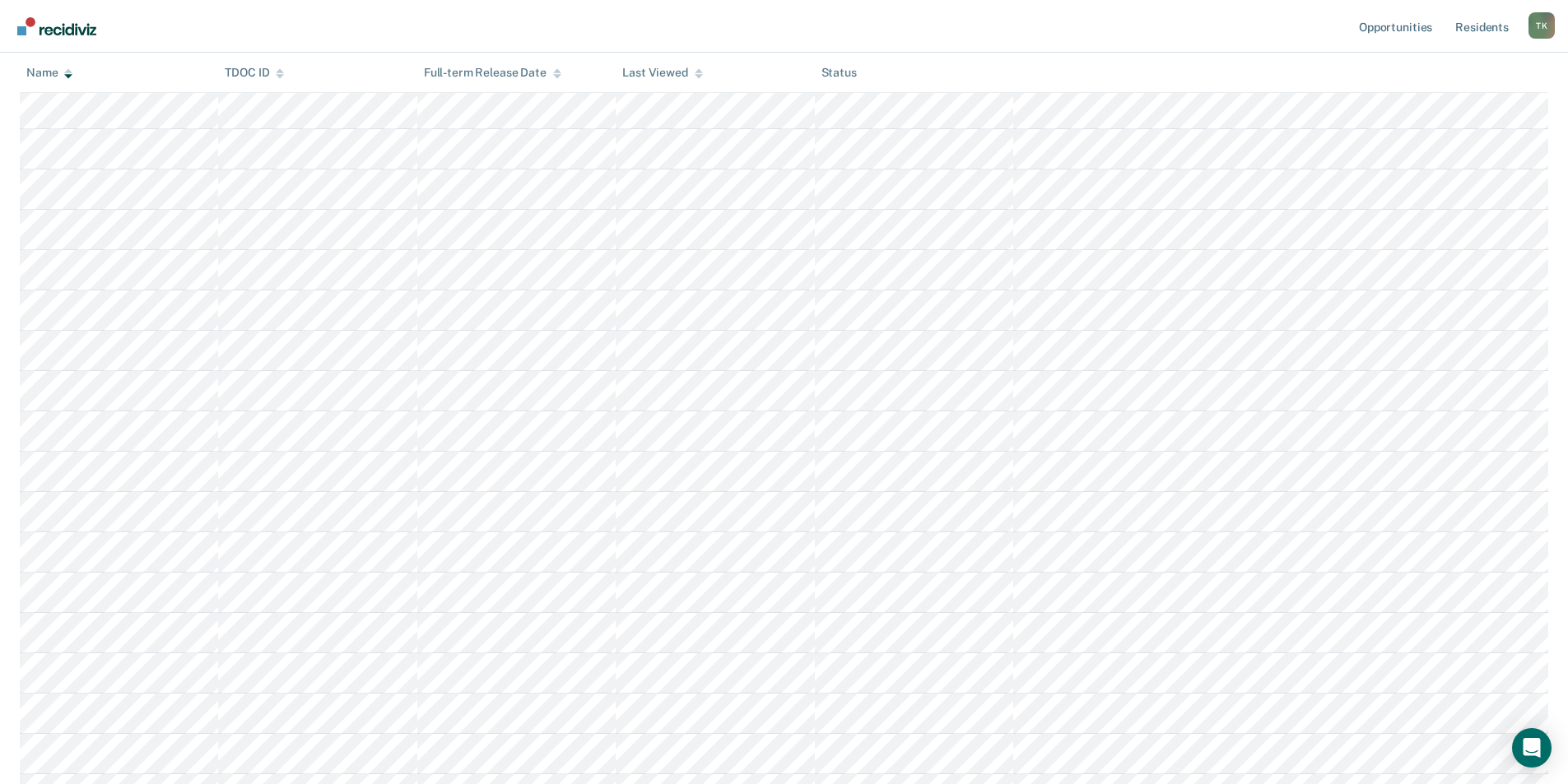
scroll to position [494, 0]
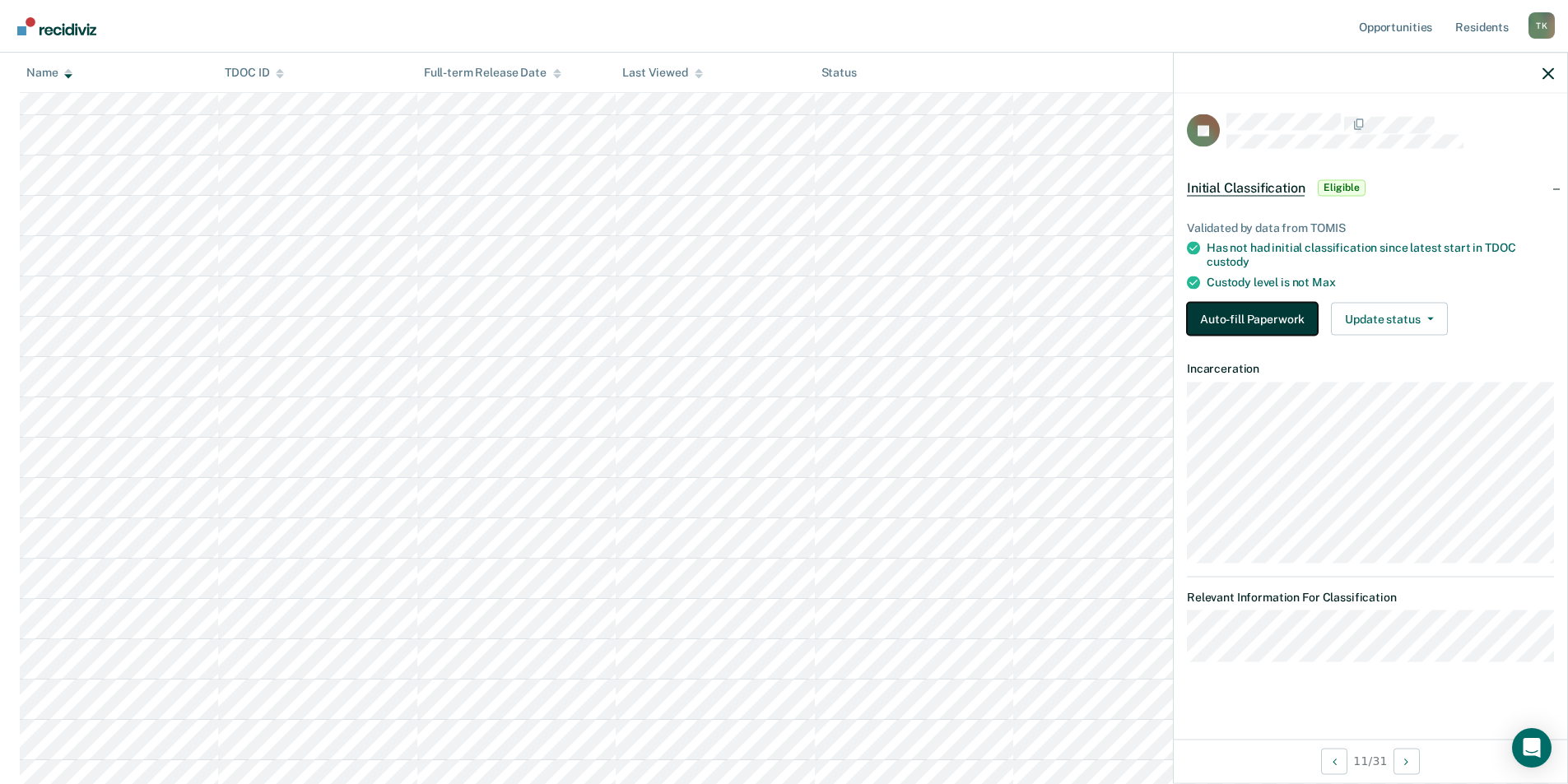
click at [1236, 314] on button "Auto-fill Paperwork" at bounding box center [1252, 318] width 131 height 33
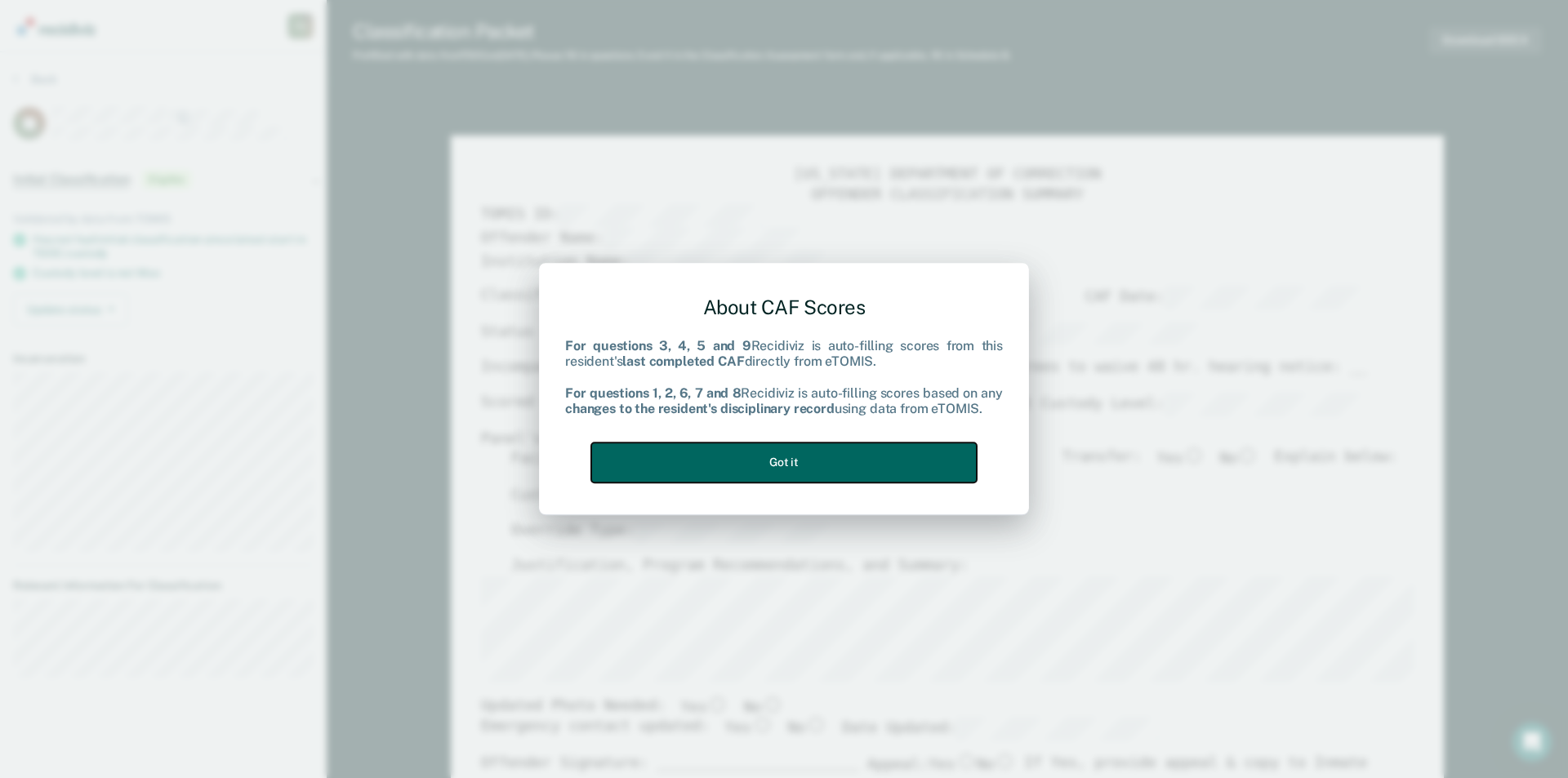
click at [714, 470] on button "Got it" at bounding box center [784, 462] width 386 height 40
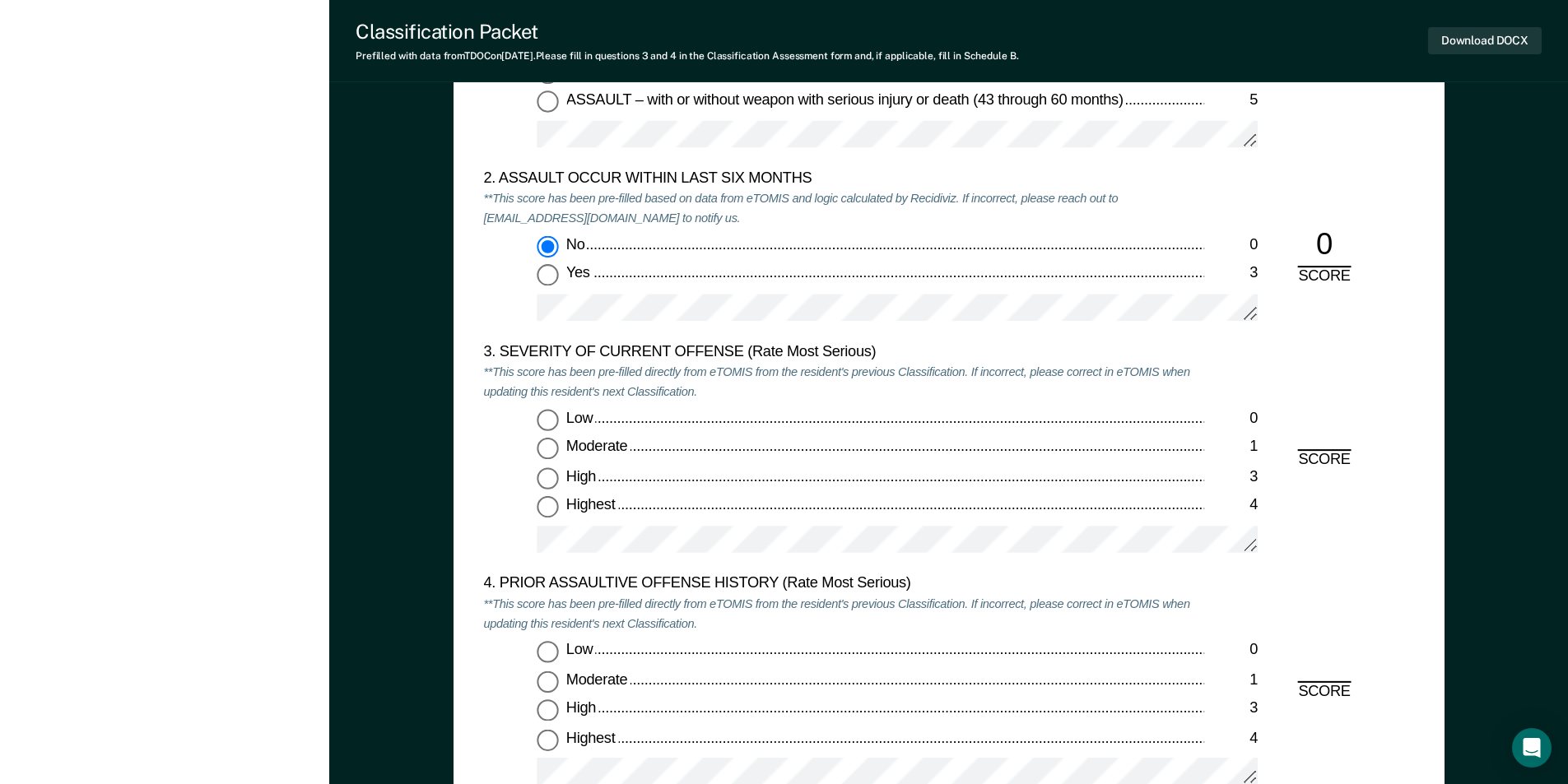
scroll to position [1810, 0]
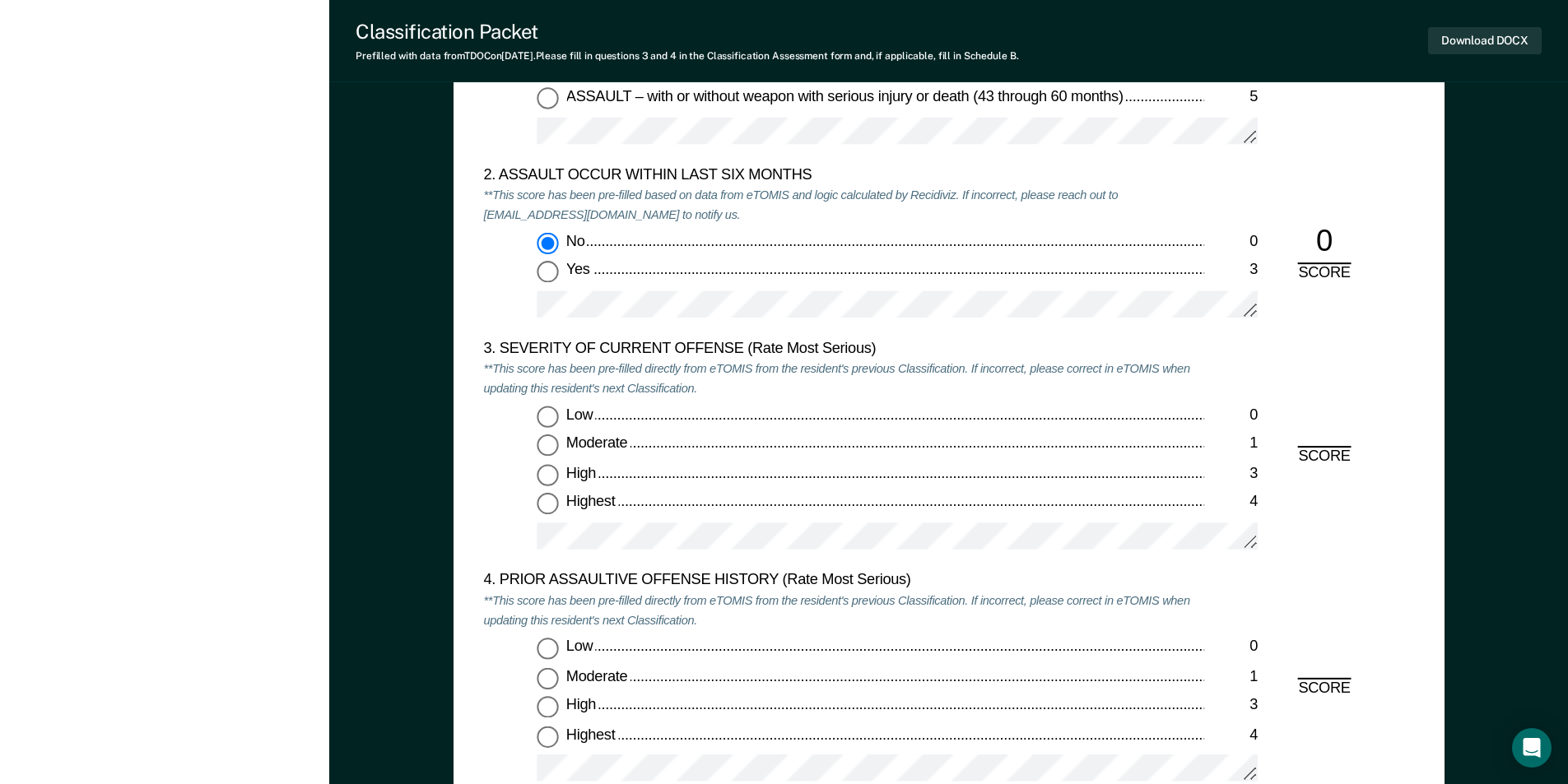
click at [549, 501] on input "Highest 4" at bounding box center [547, 505] width 22 height 22
type textarea "x"
radio input "true"
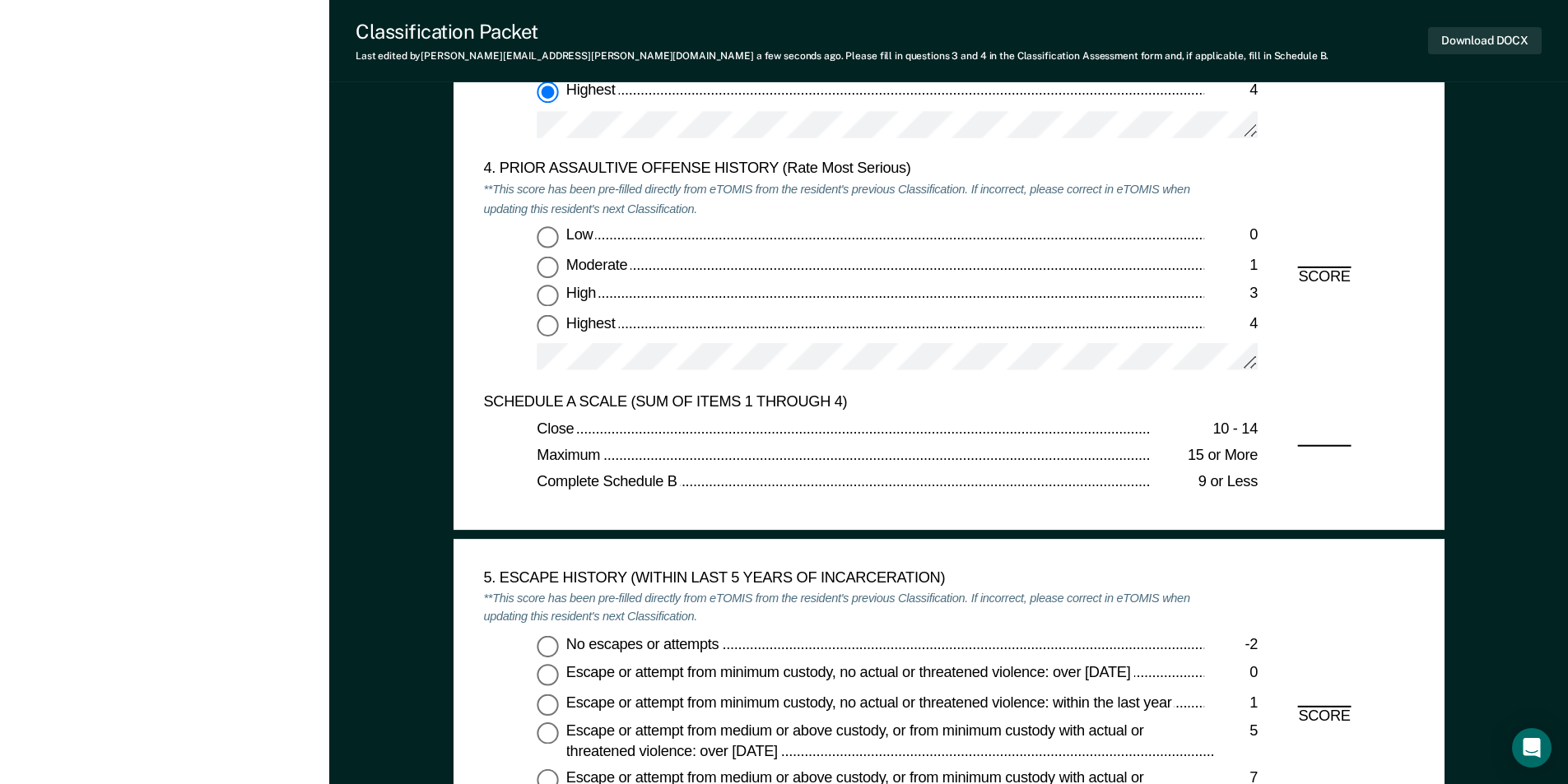
click at [550, 227] on input "Low 0" at bounding box center [547, 237] width 22 height 22
type textarea "x"
radio input "true"
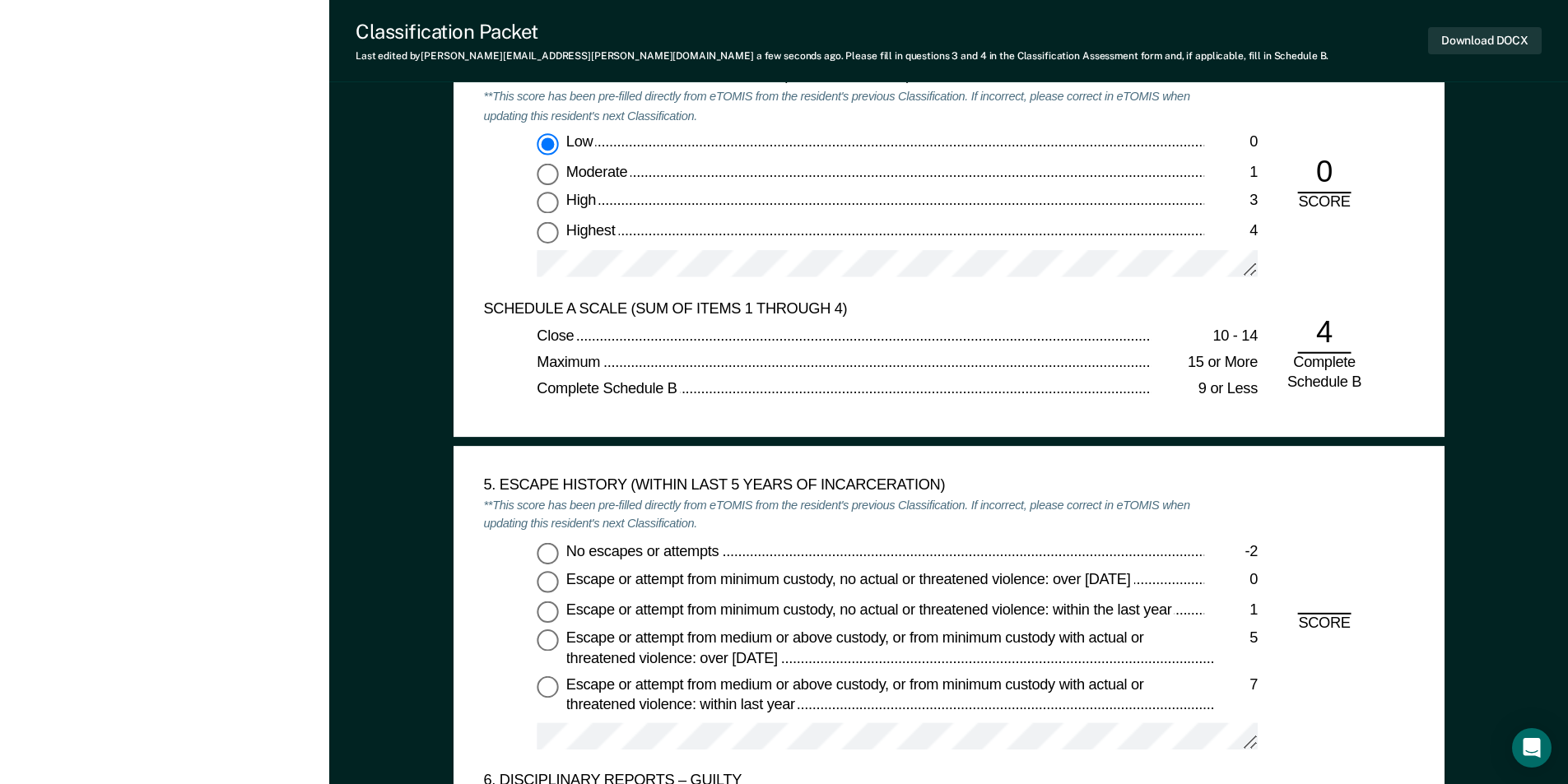
scroll to position [2633, 0]
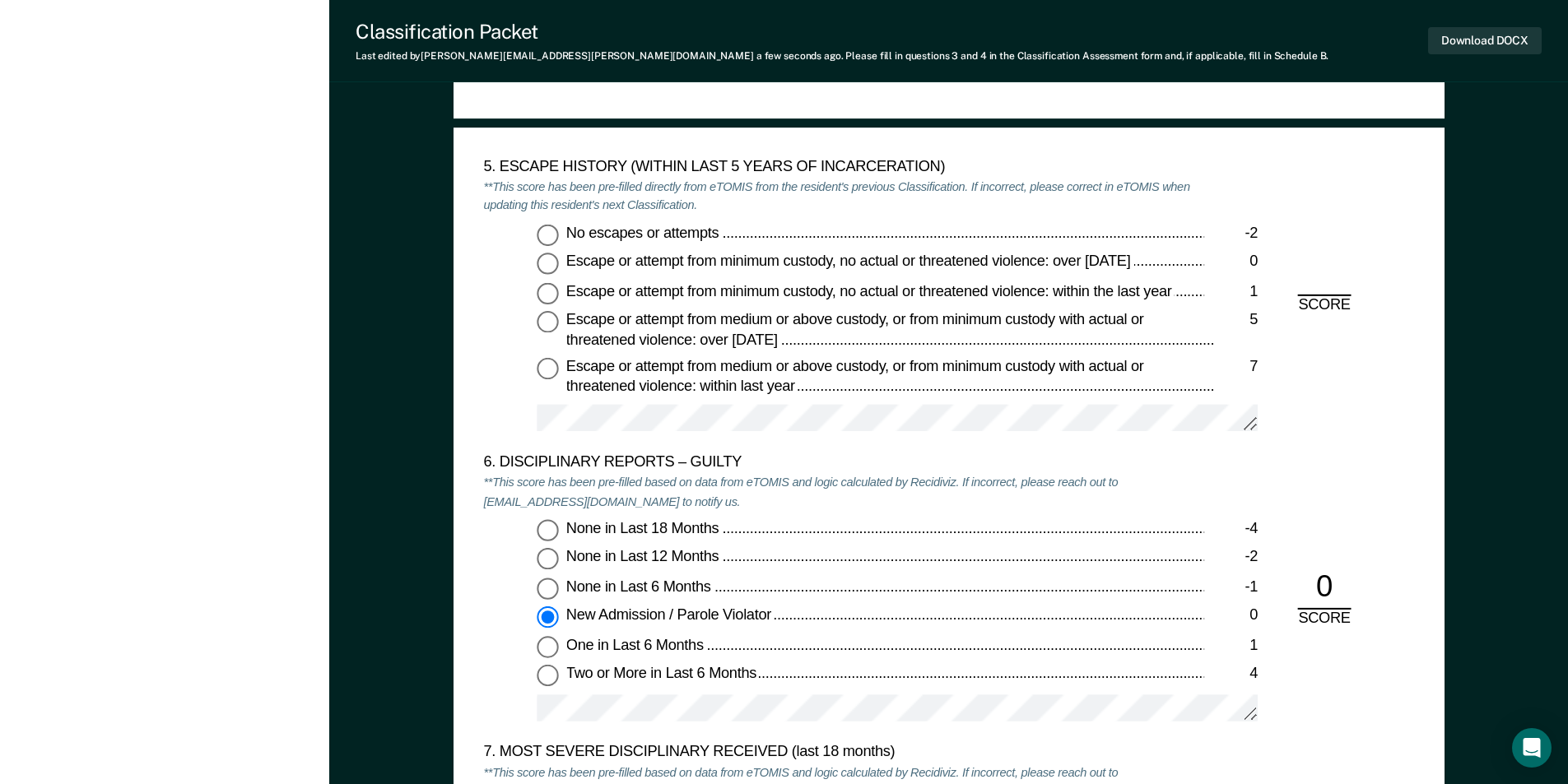
click at [549, 232] on input "No escapes or attempts -2" at bounding box center [547, 235] width 22 height 22
type textarea "x"
radio input "true"
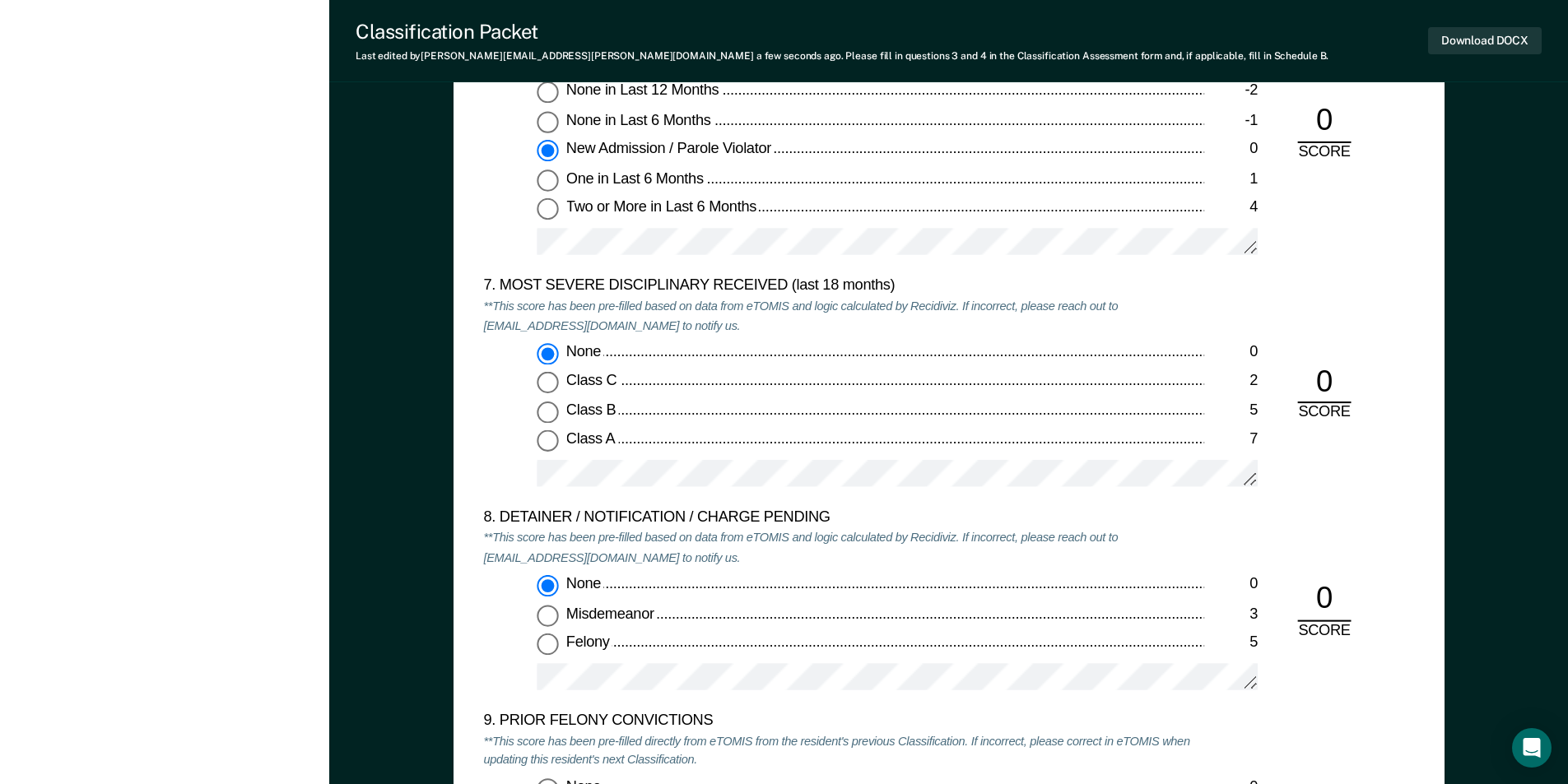
scroll to position [3373, 0]
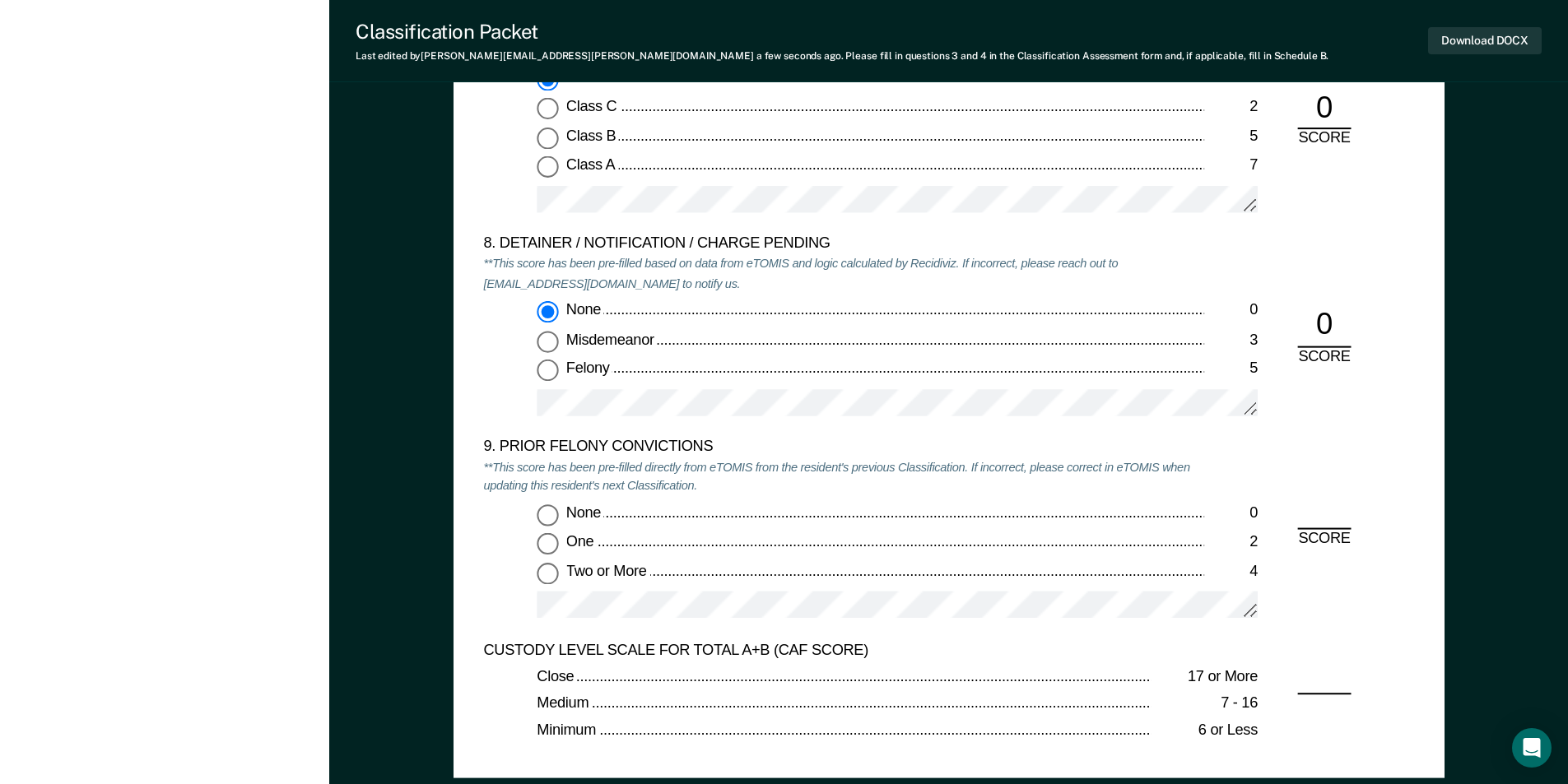
click at [545, 517] on input "None 0" at bounding box center [547, 515] width 22 height 22
type textarea "x"
radio input "true"
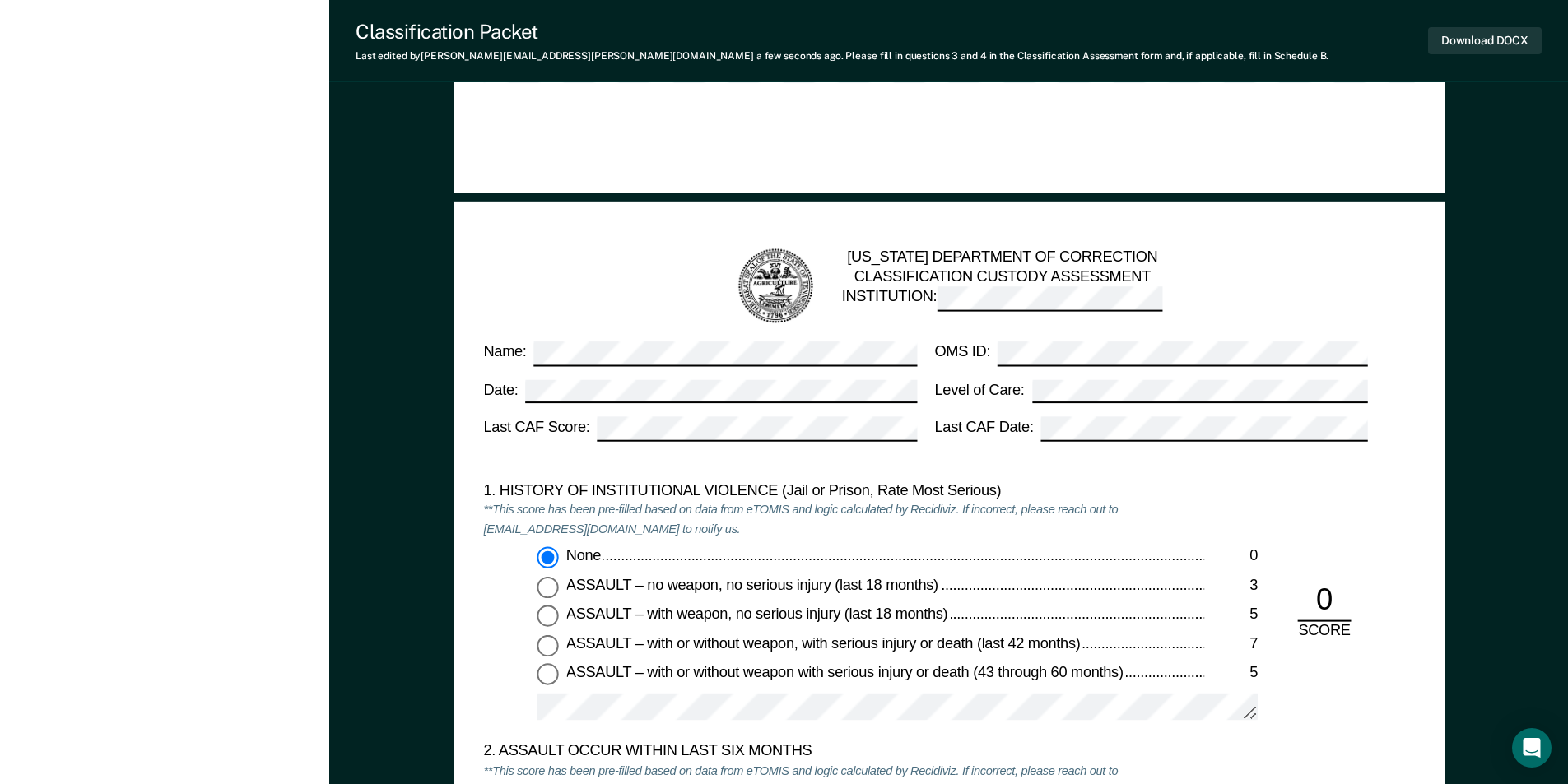
scroll to position [658, 0]
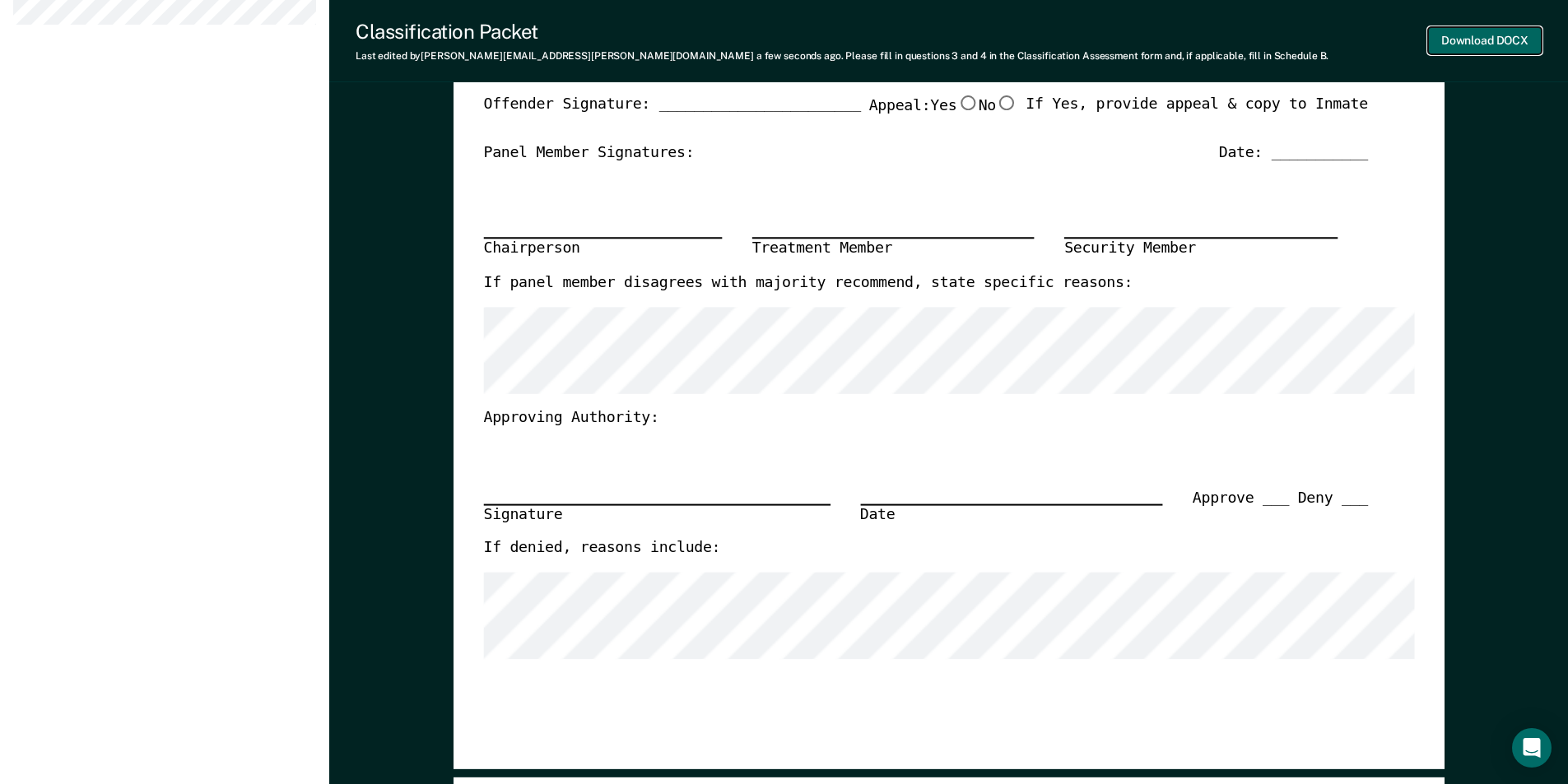
click at [1487, 31] on button "Download DOCX" at bounding box center [1484, 41] width 114 height 27
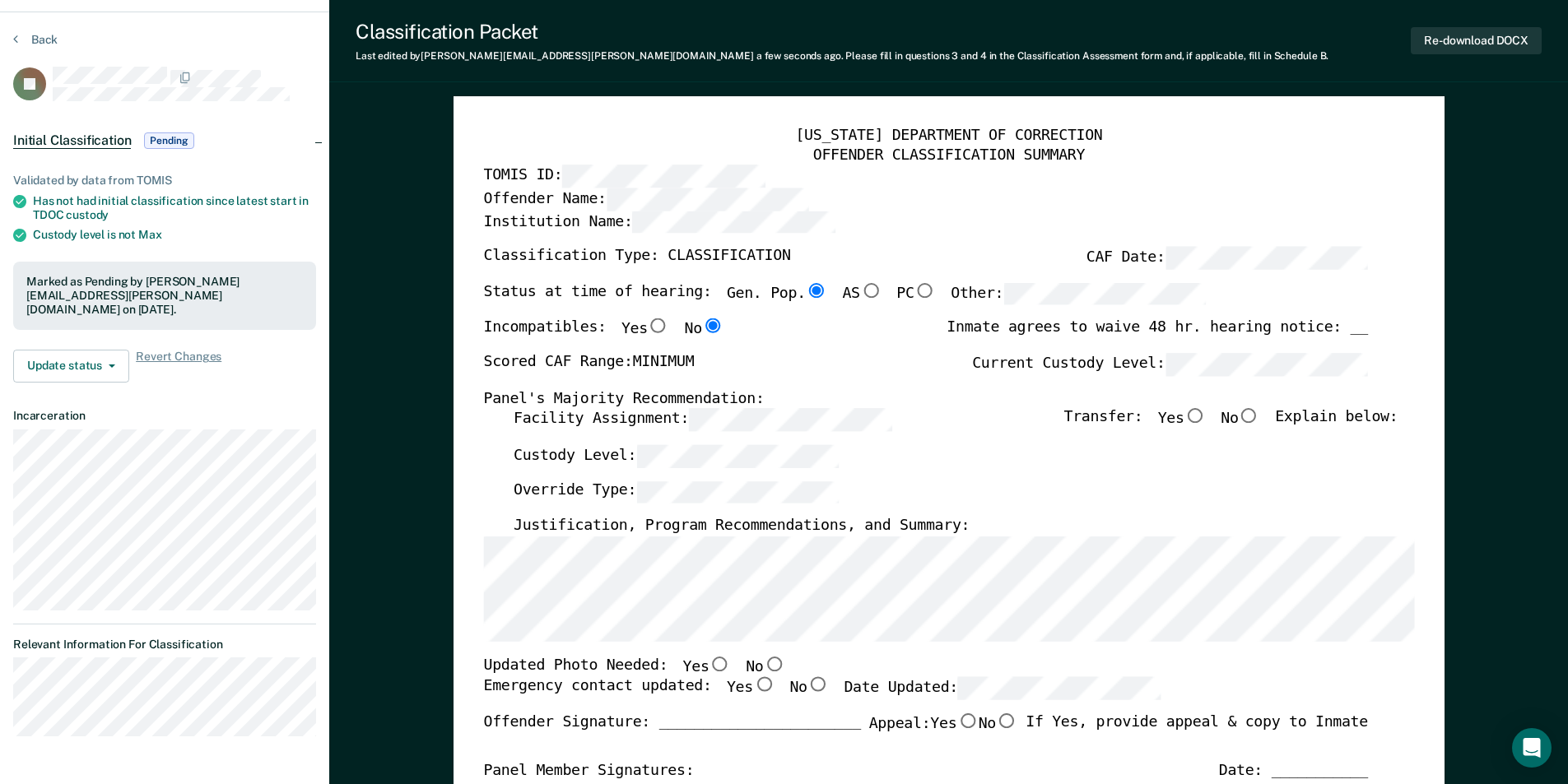
scroll to position [0, 0]
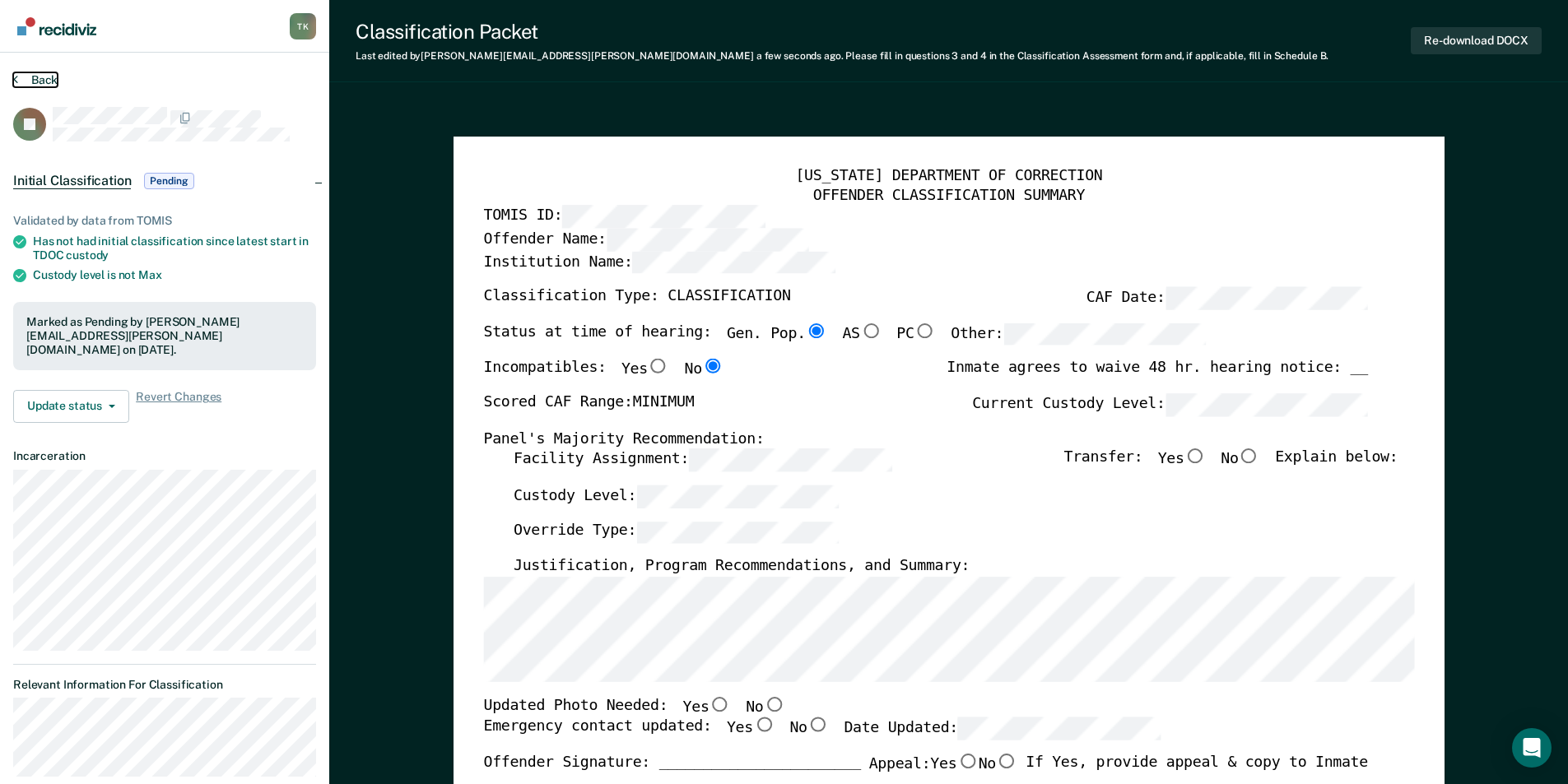
click at [50, 79] on button "Back" at bounding box center [36, 80] width 45 height 15
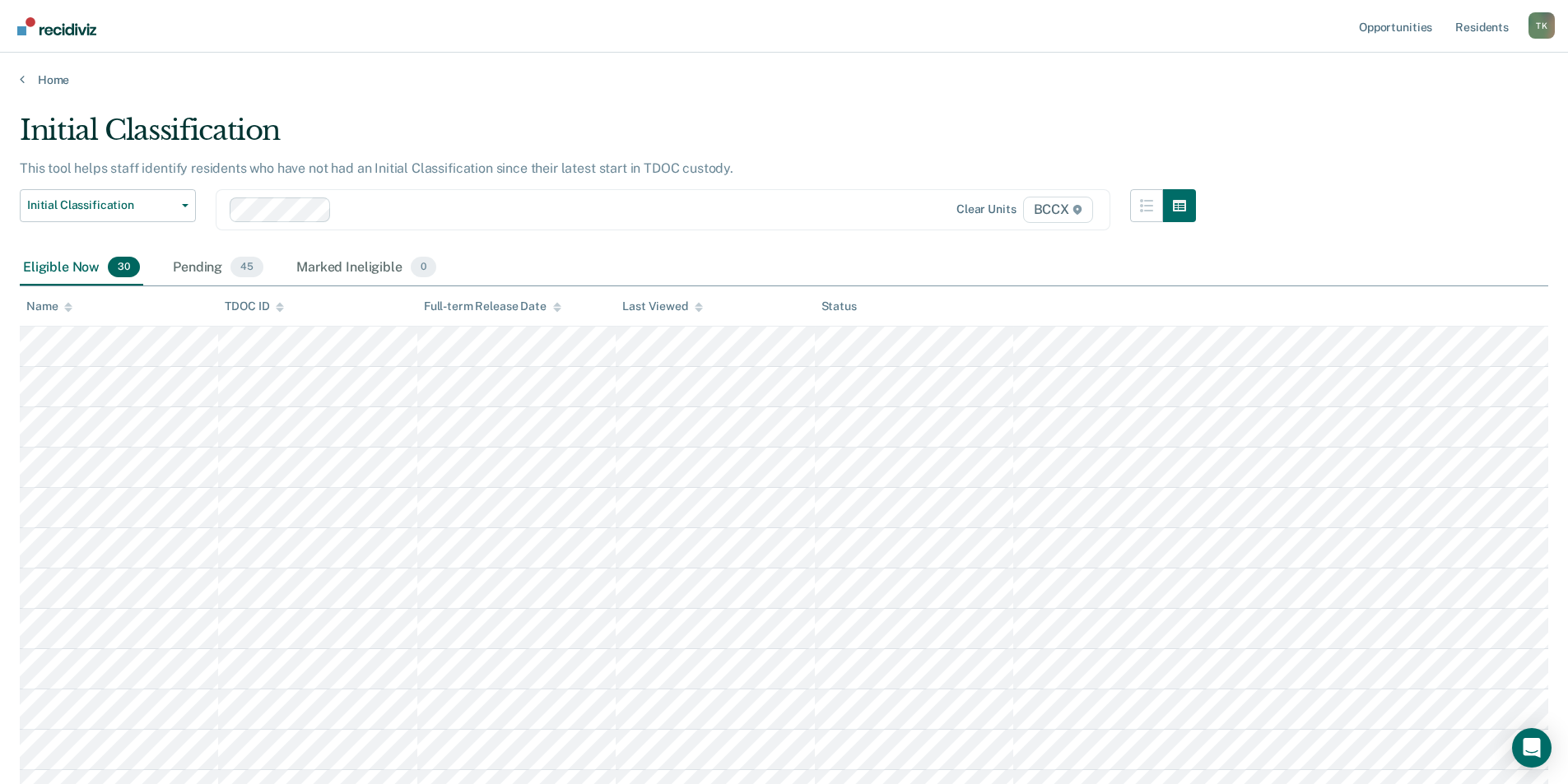
click at [52, 301] on div "Name" at bounding box center [50, 306] width 46 height 14
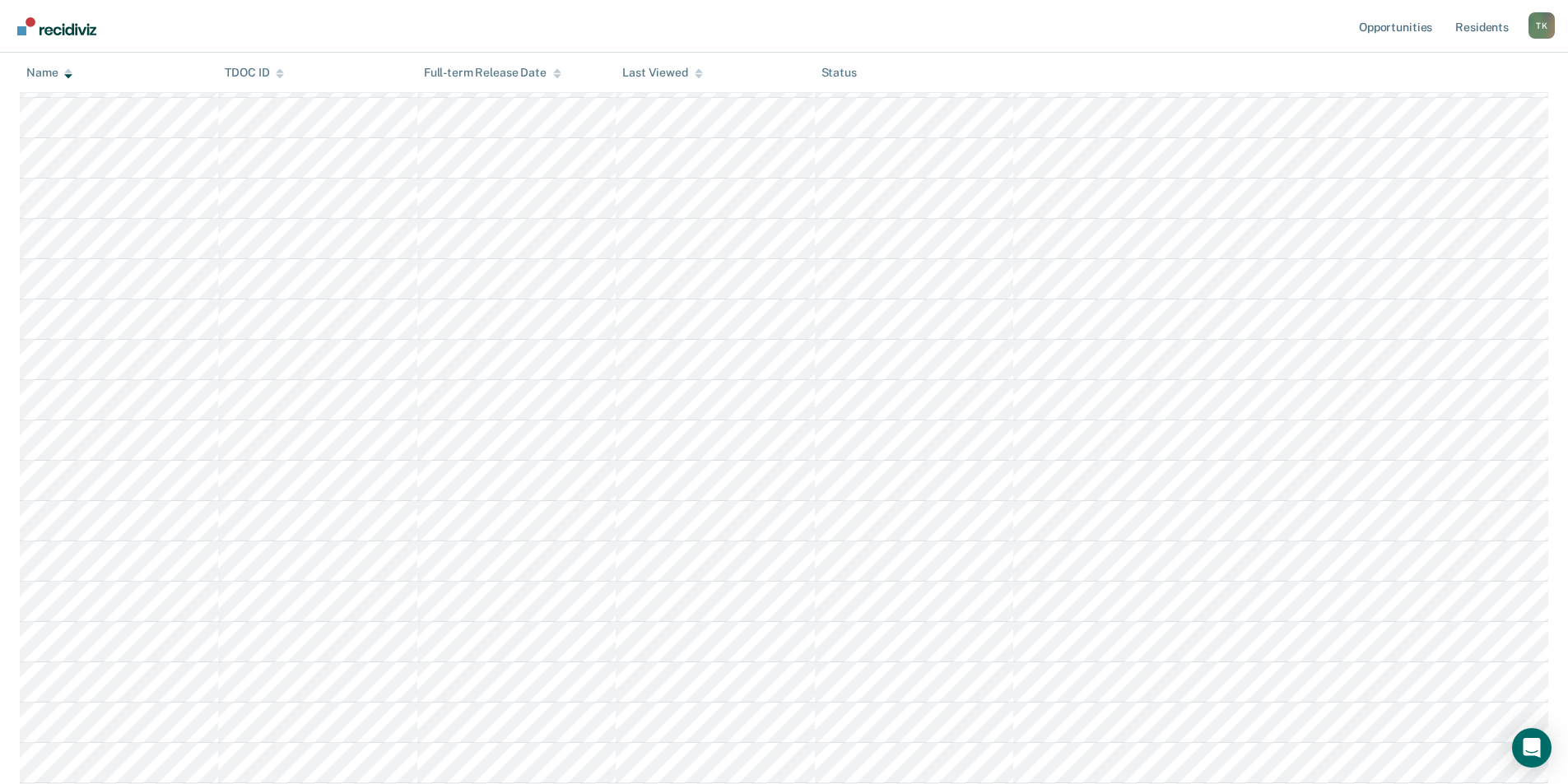
scroll to position [494, 0]
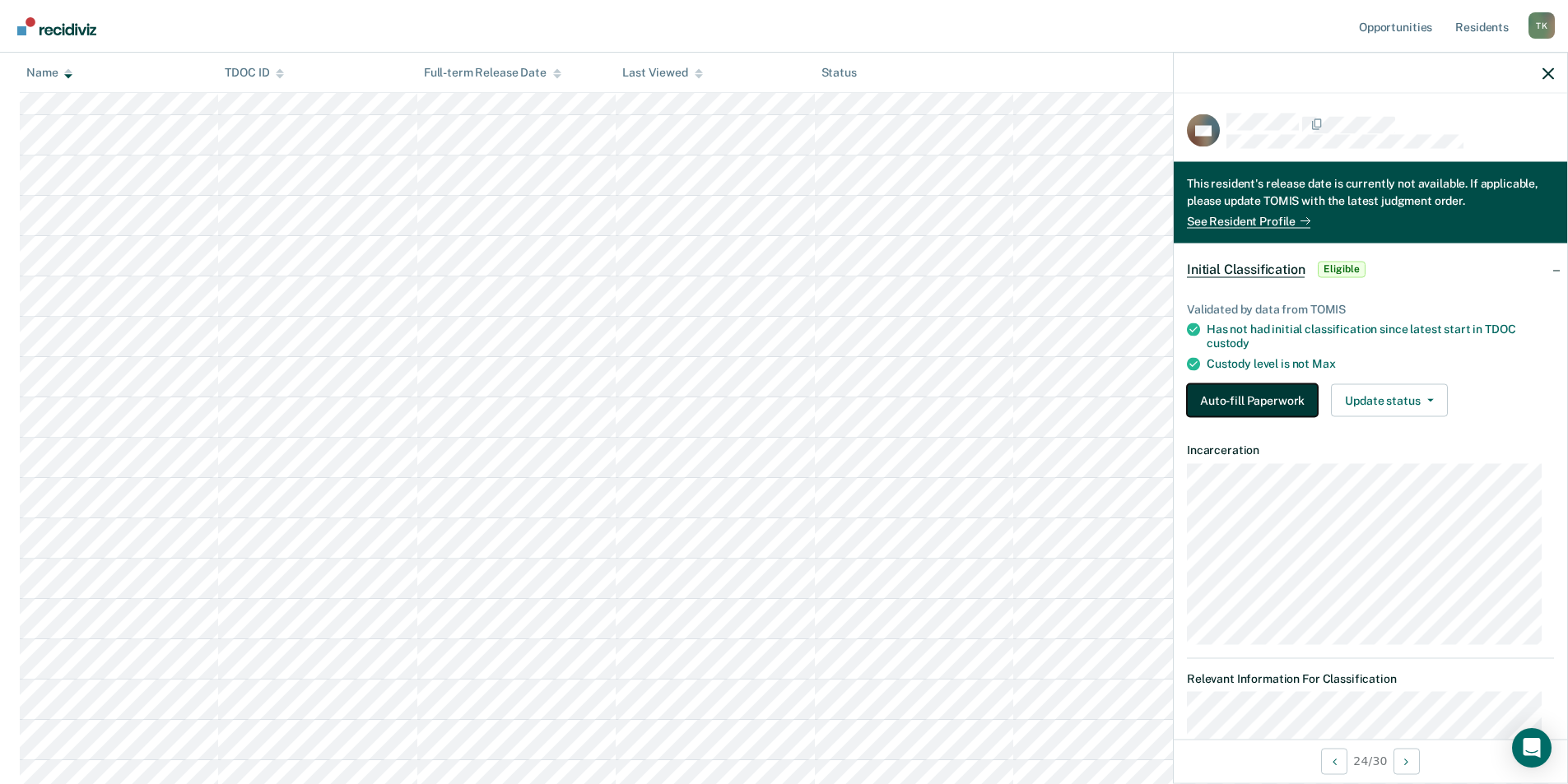
click at [1268, 394] on button "Auto-fill Paperwork" at bounding box center [1252, 400] width 131 height 33
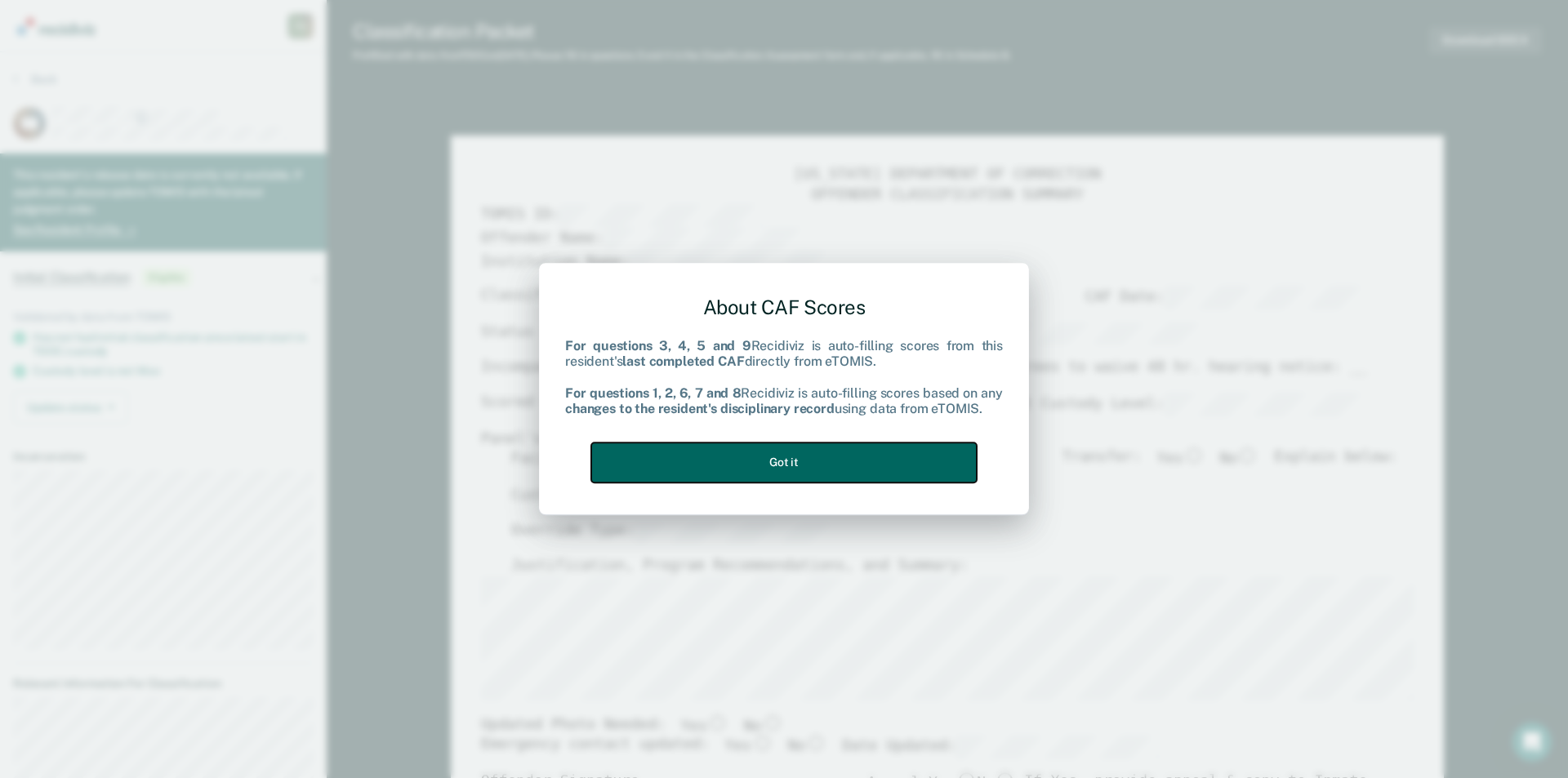
click at [773, 465] on button "Got it" at bounding box center [784, 462] width 386 height 40
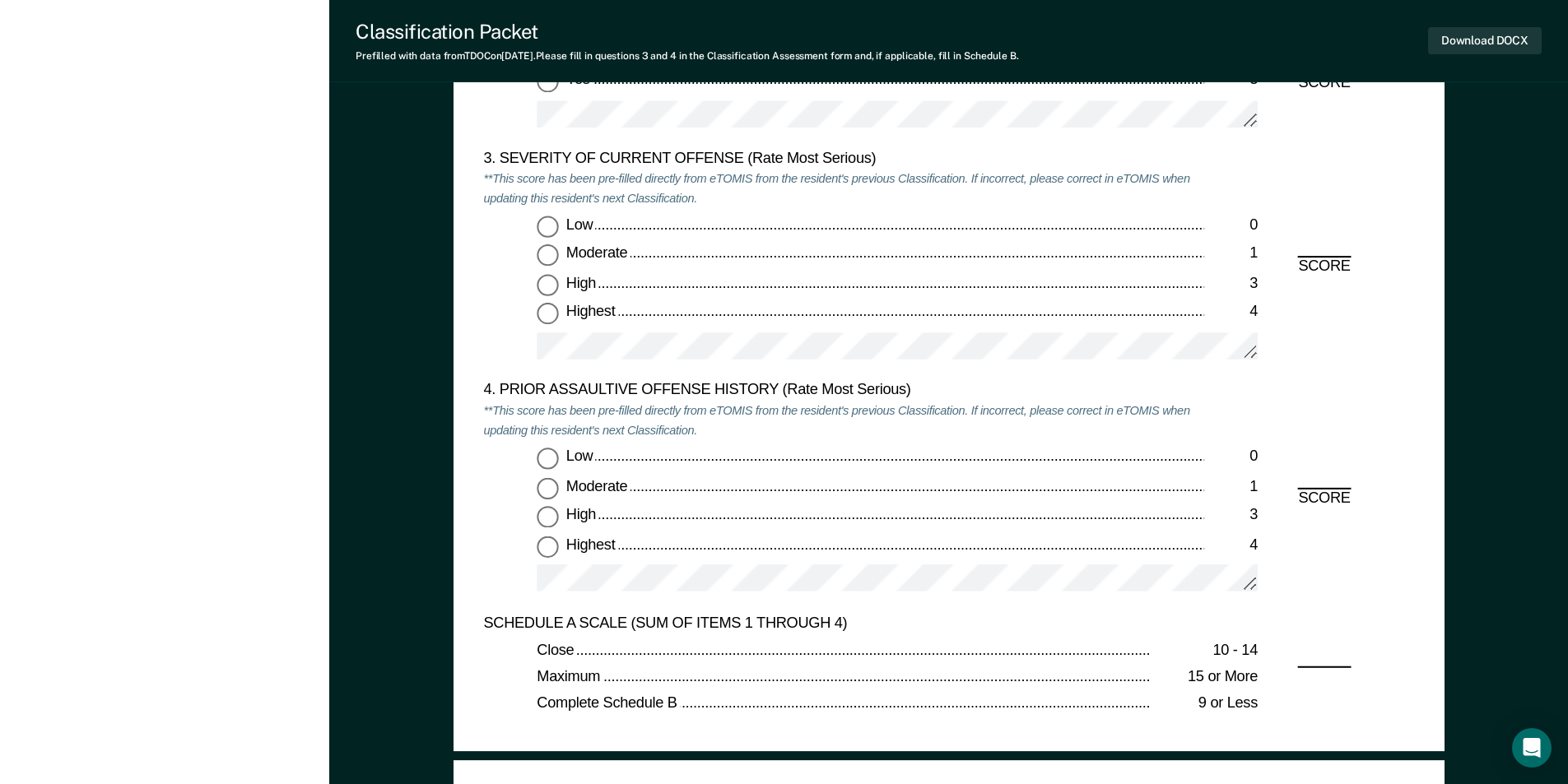
scroll to position [1974, 0]
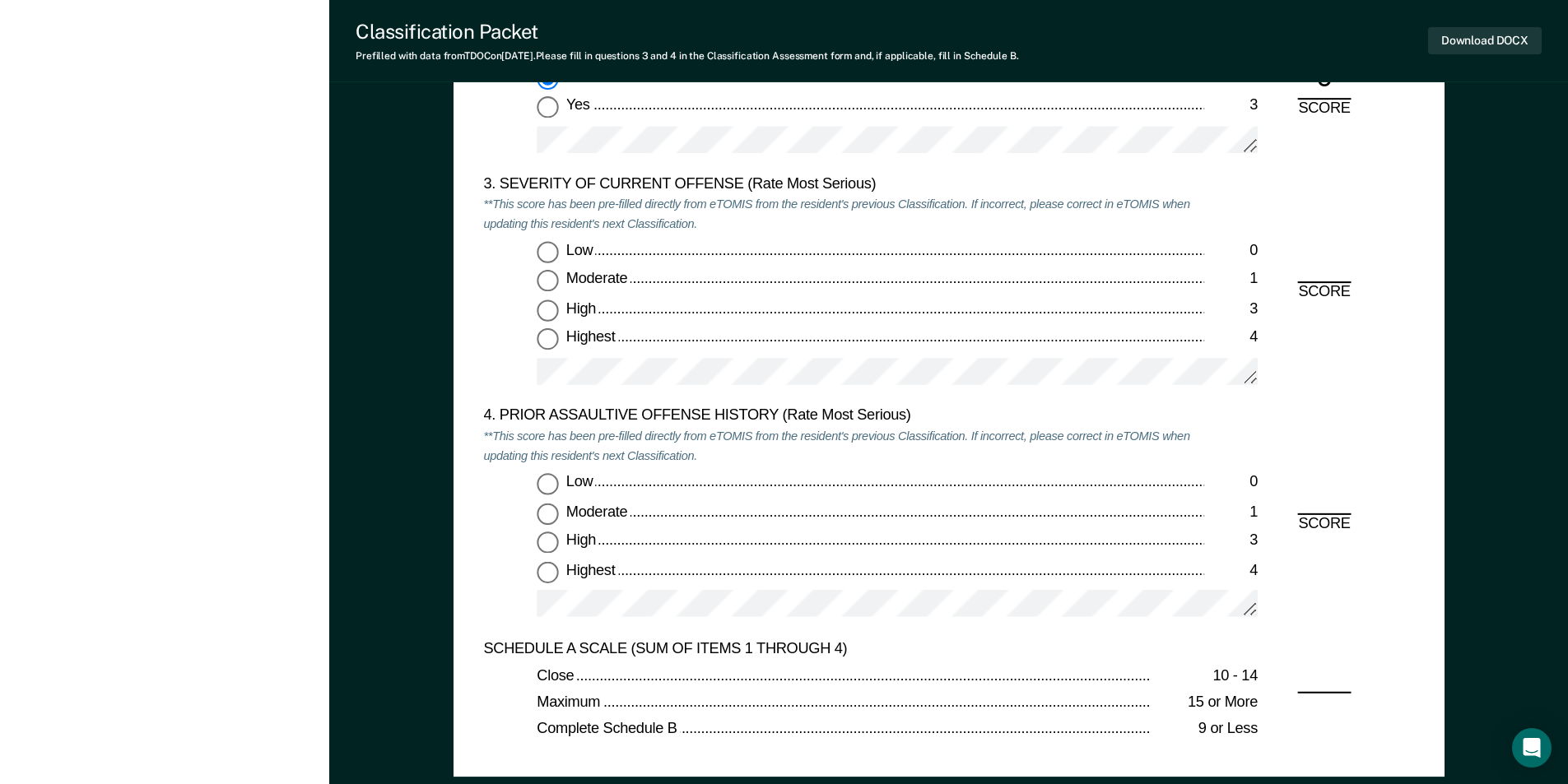
click at [546, 341] on input "Highest 4" at bounding box center [547, 340] width 22 height 22
type textarea "x"
radio input "true"
click at [546, 484] on input "Low 0" at bounding box center [547, 484] width 22 height 22
type textarea "x"
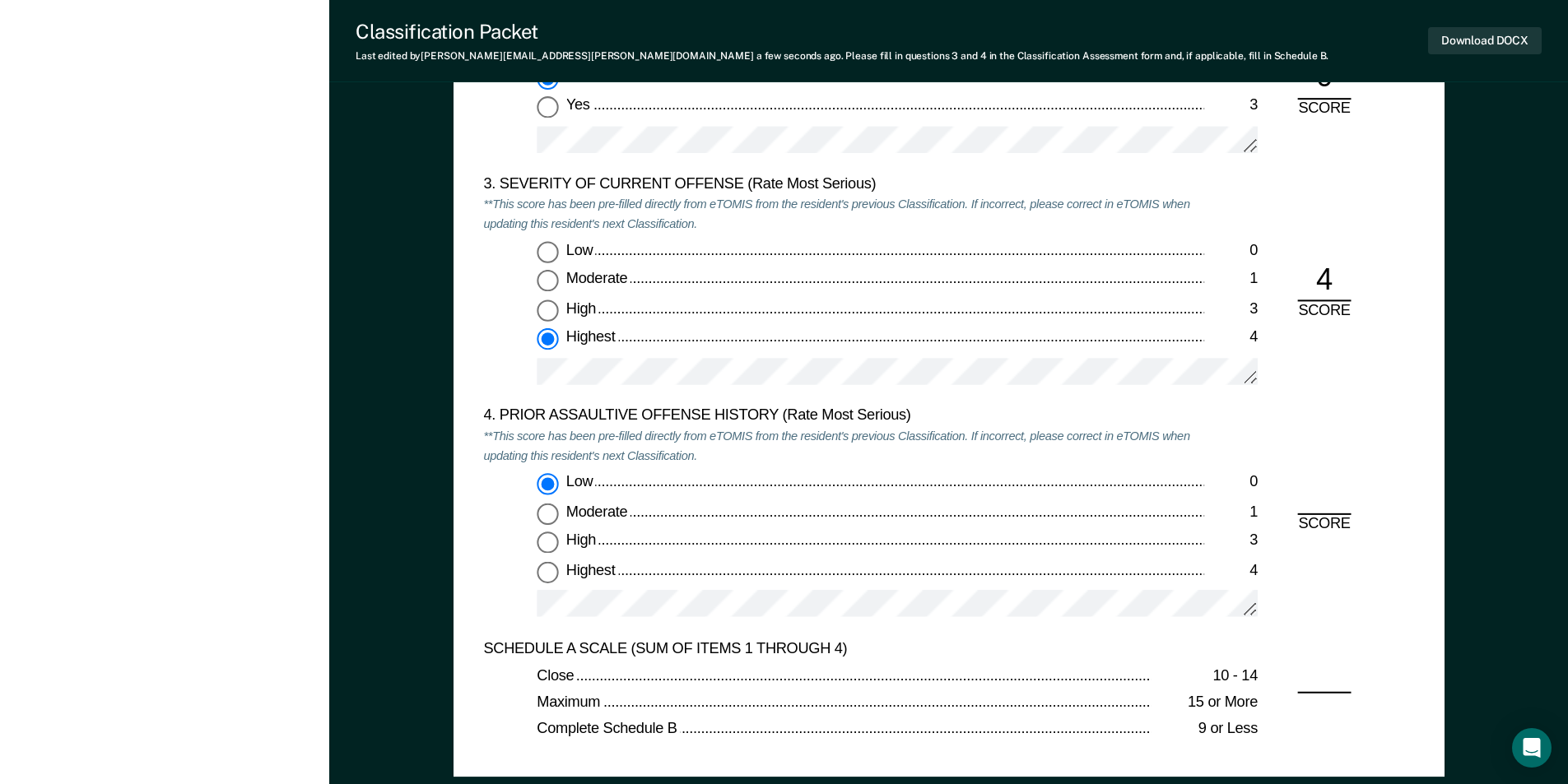
radio input "true"
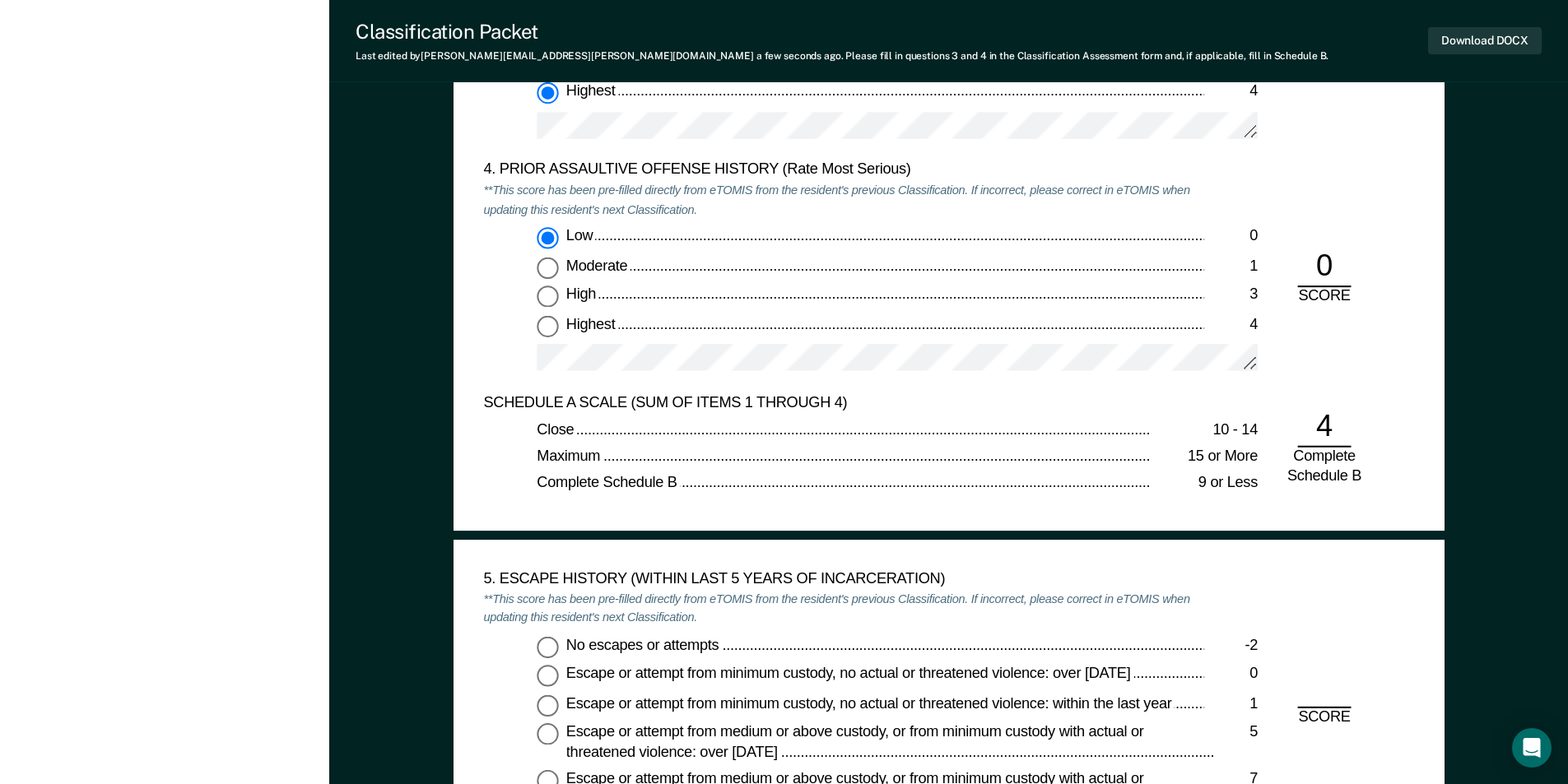
scroll to position [2386, 0]
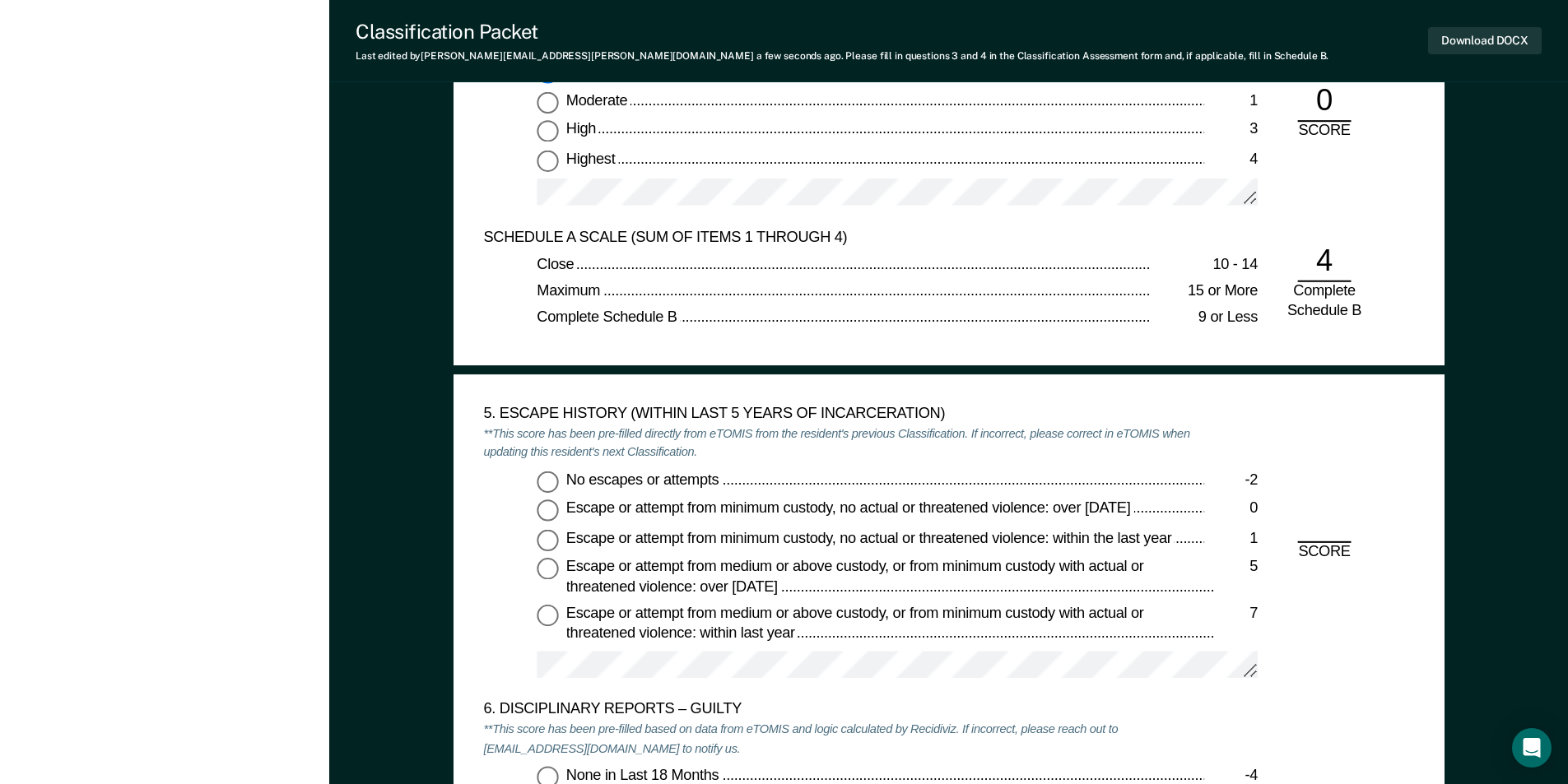
click at [552, 476] on input "No escapes or attempts -2" at bounding box center [547, 482] width 22 height 22
type textarea "x"
radio input "true"
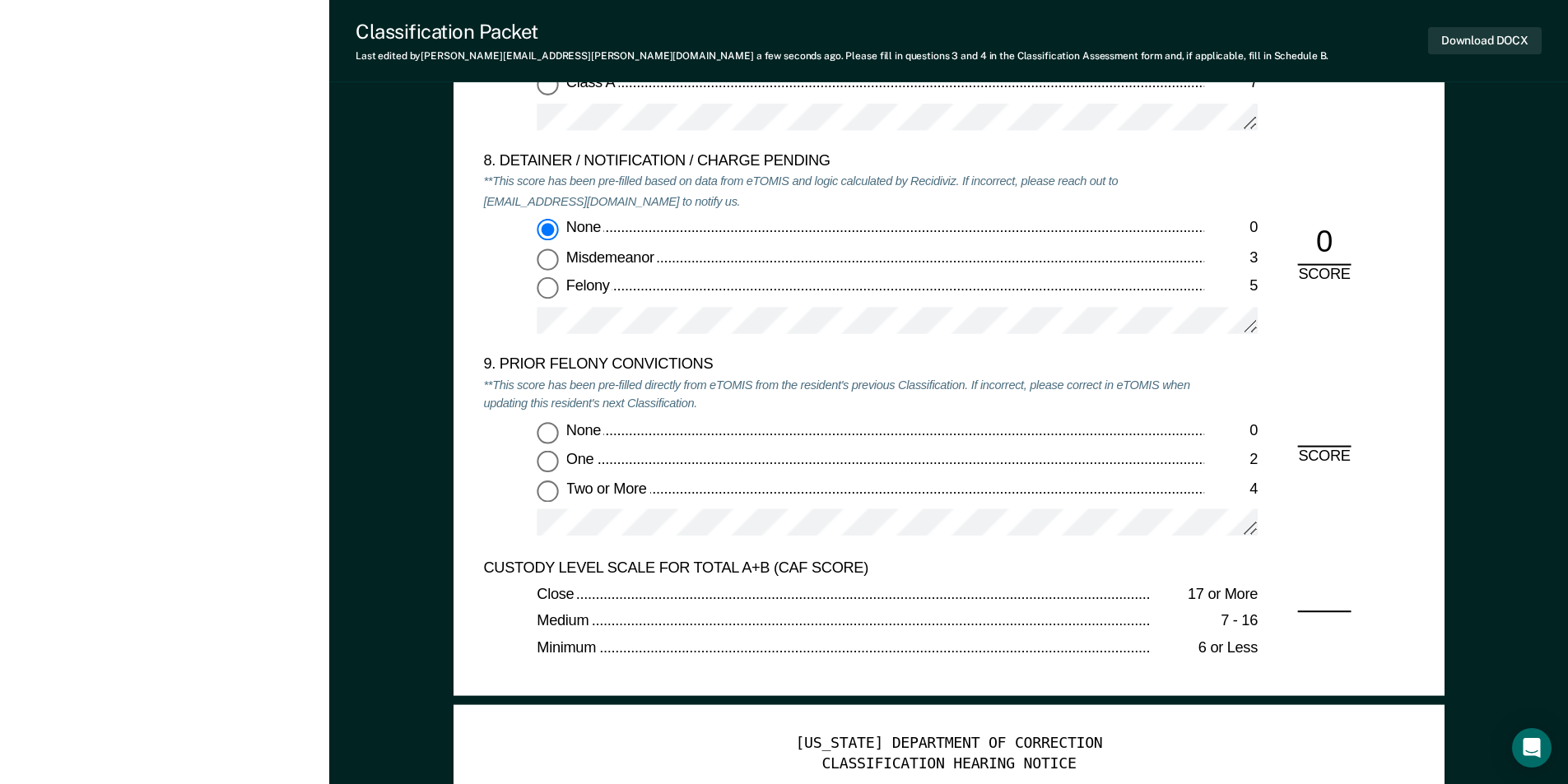
scroll to position [3620, 0]
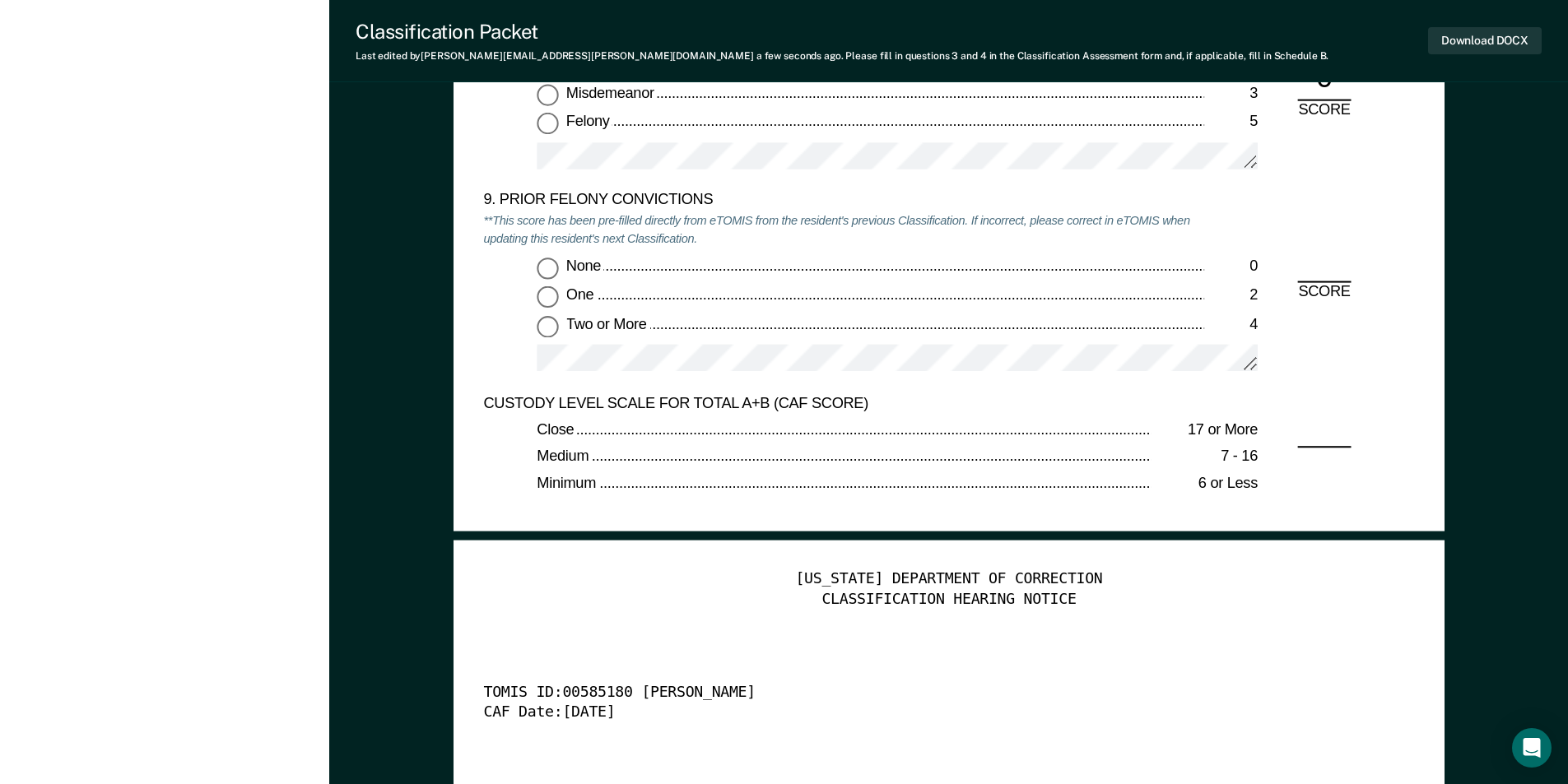
click at [544, 273] on input "None 0" at bounding box center [547, 269] width 22 height 22
type textarea "x"
radio input "true"
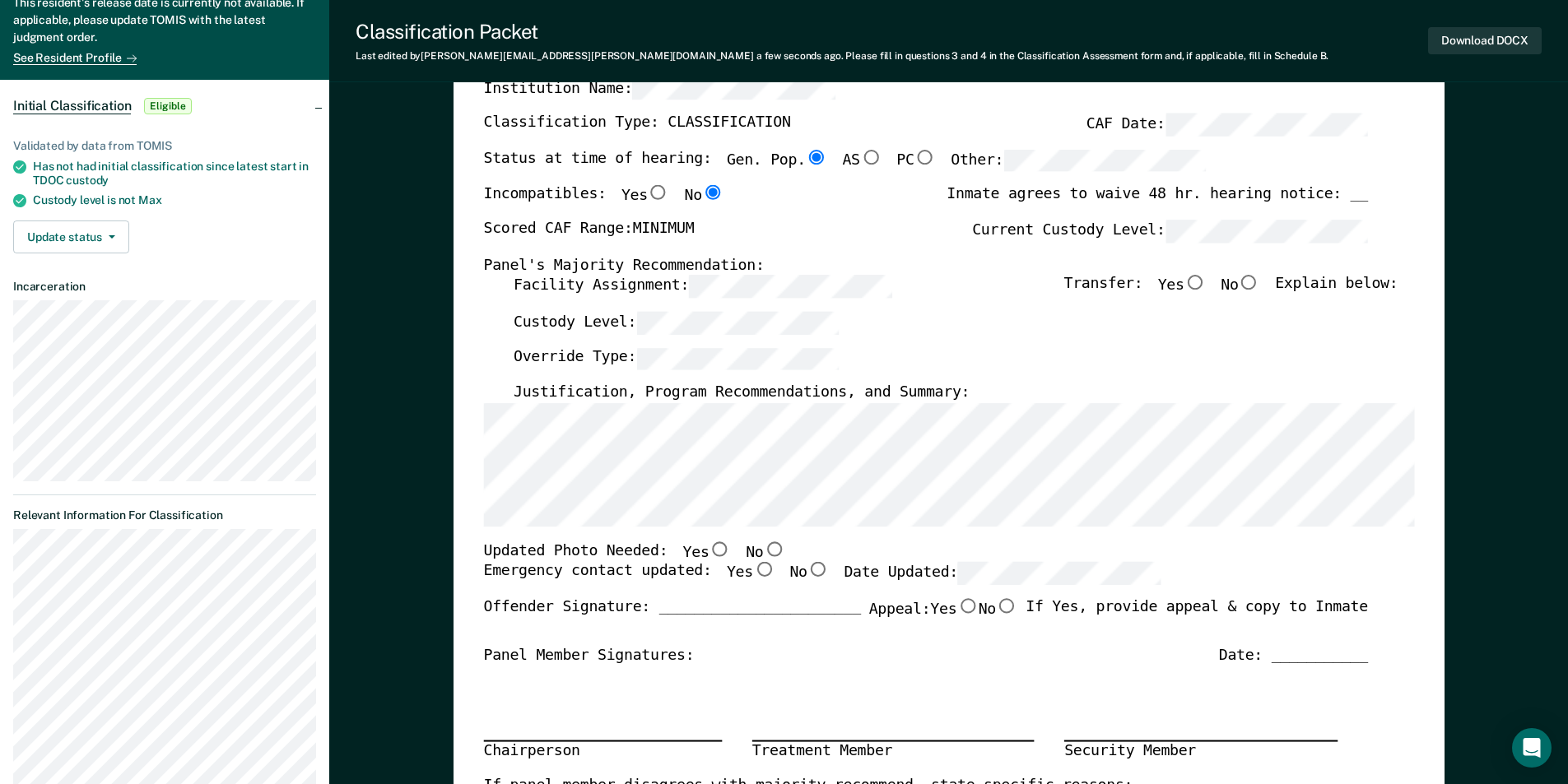
scroll to position [0, 0]
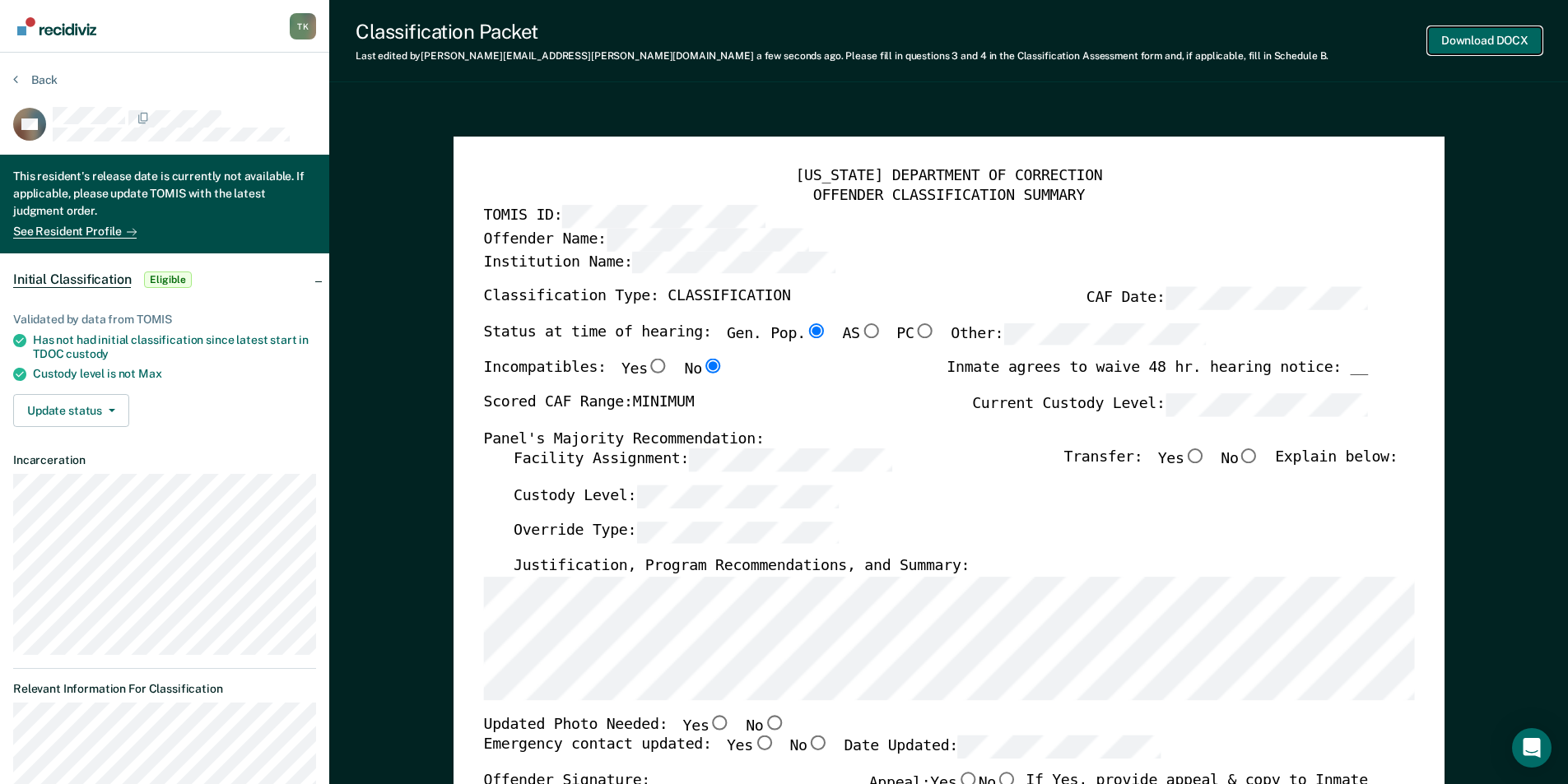
click at [1478, 40] on button "Download DOCX" at bounding box center [1484, 41] width 114 height 27
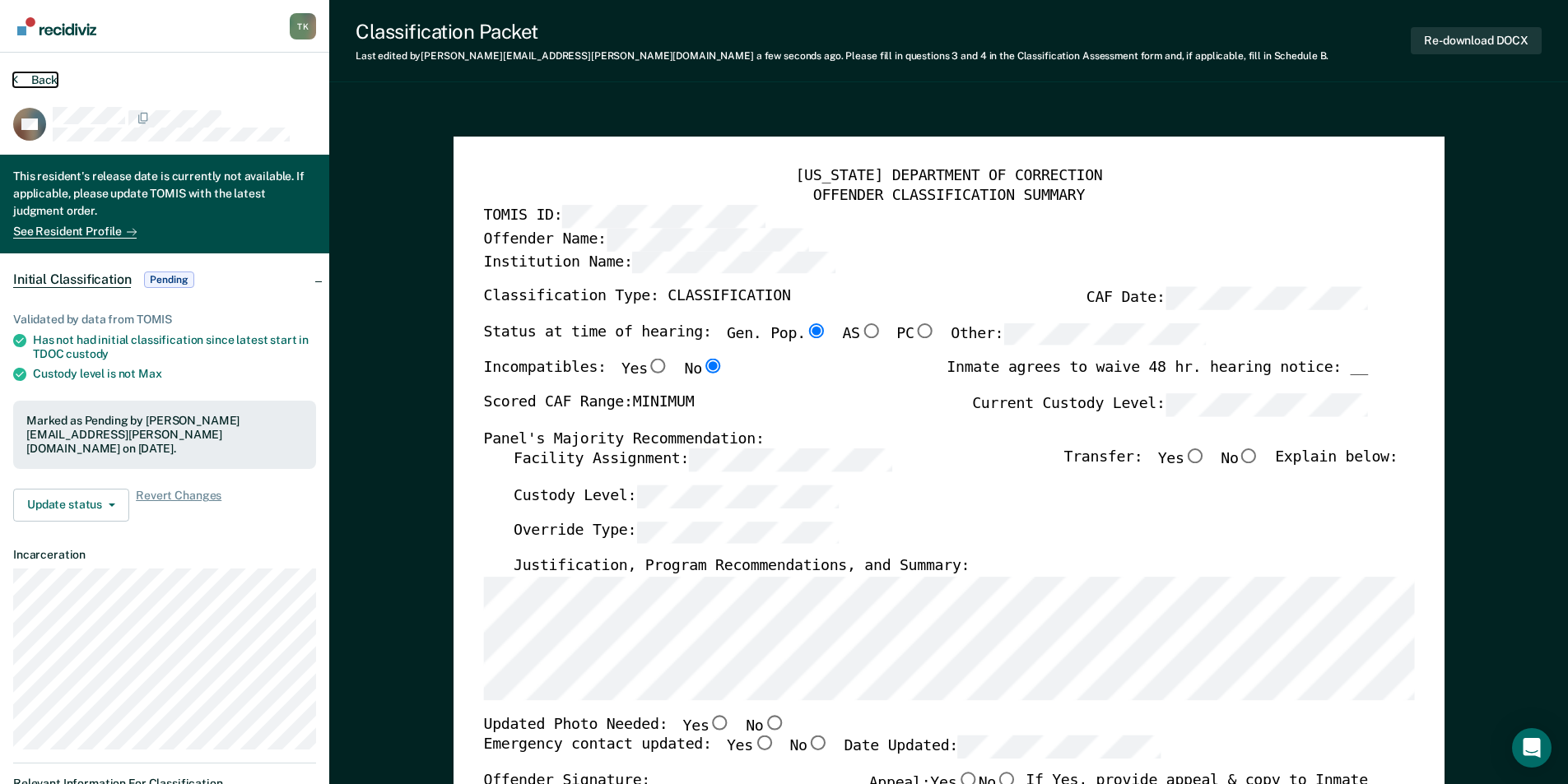
click at [34, 79] on button "Back" at bounding box center [36, 80] width 45 height 15
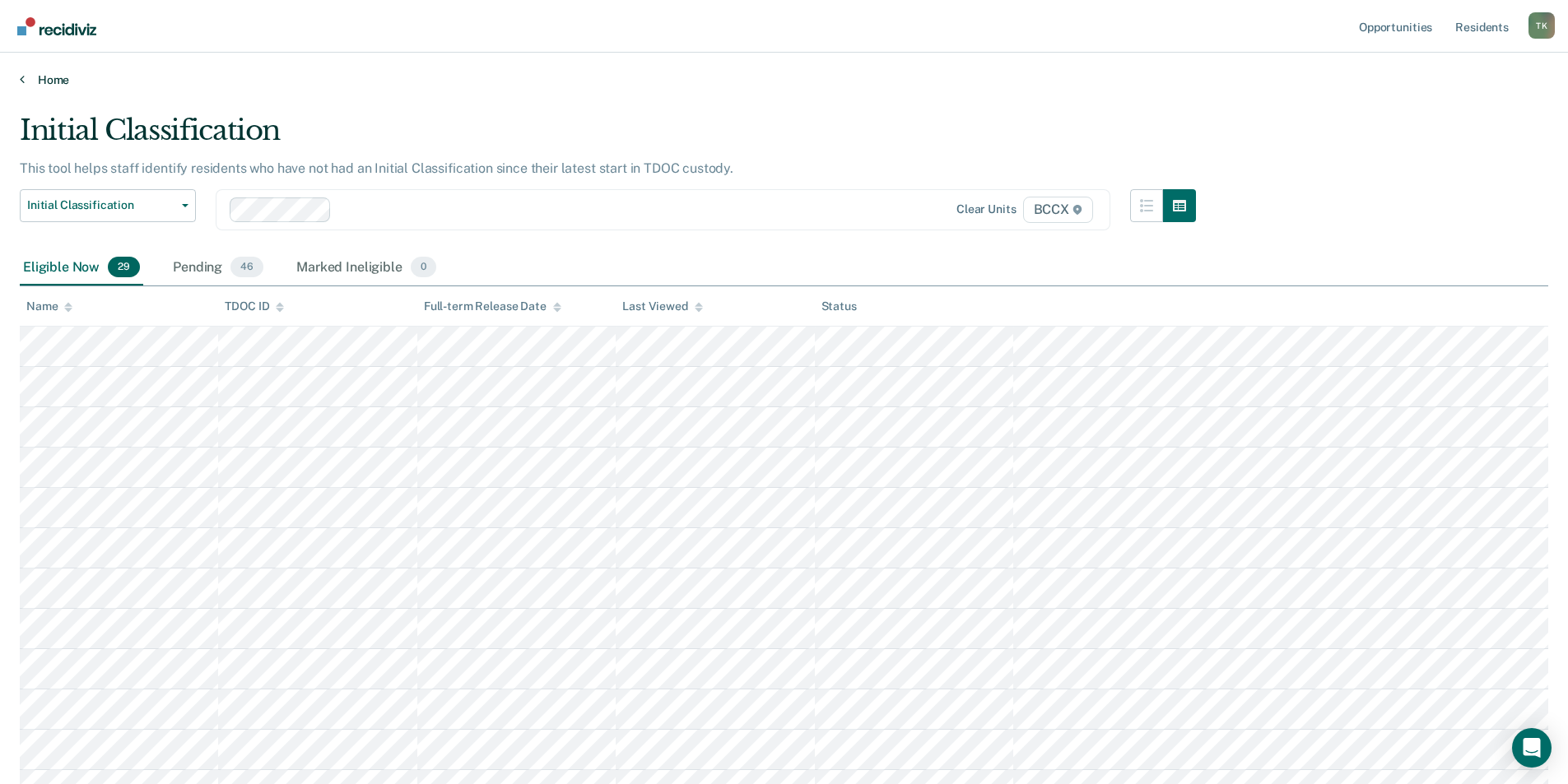
click at [47, 80] on link "Home" at bounding box center [784, 80] width 1528 height 15
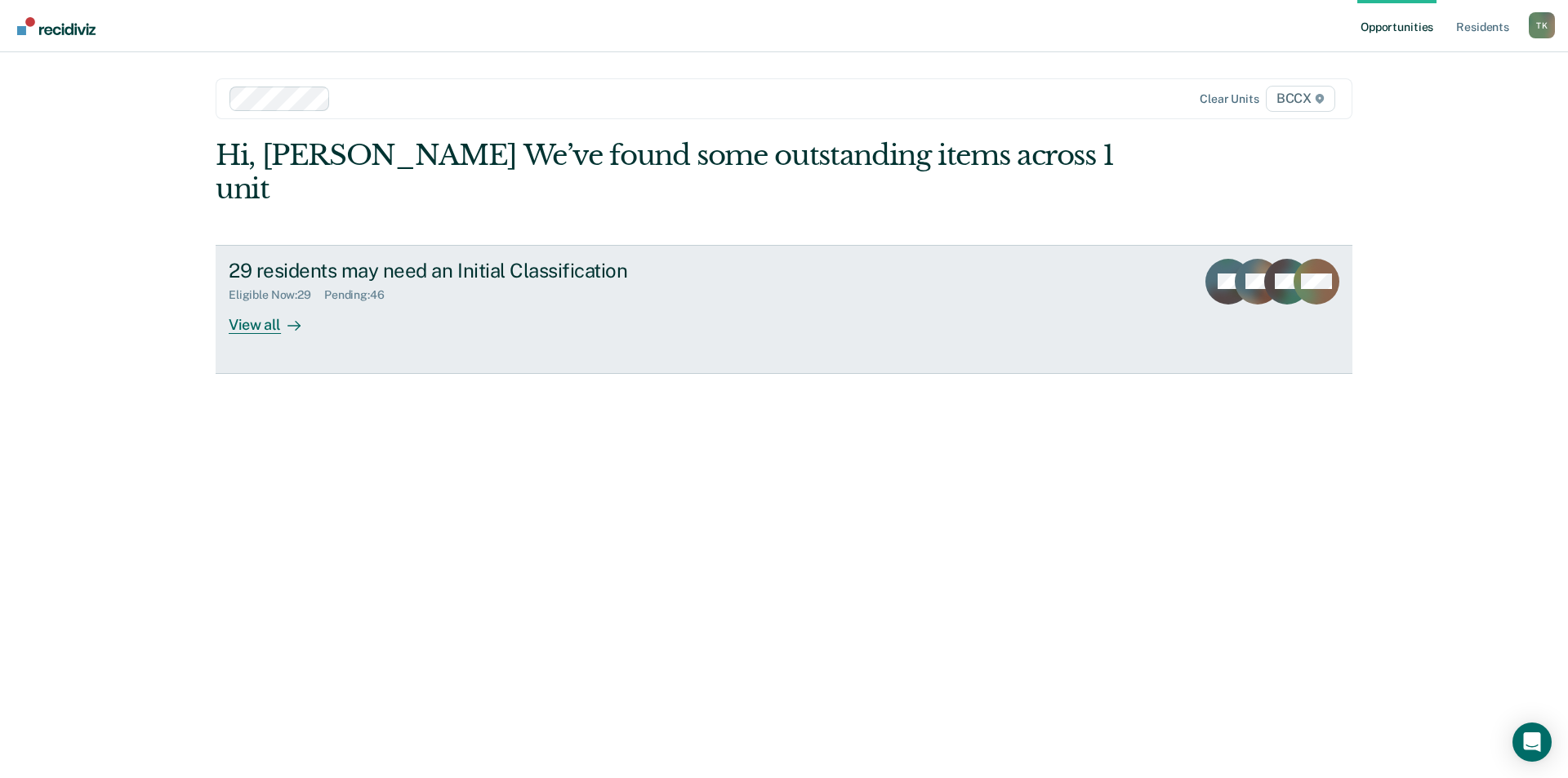
click at [333, 259] on div "29 residents may need an Initial Classification" at bounding box center [515, 271] width 573 height 24
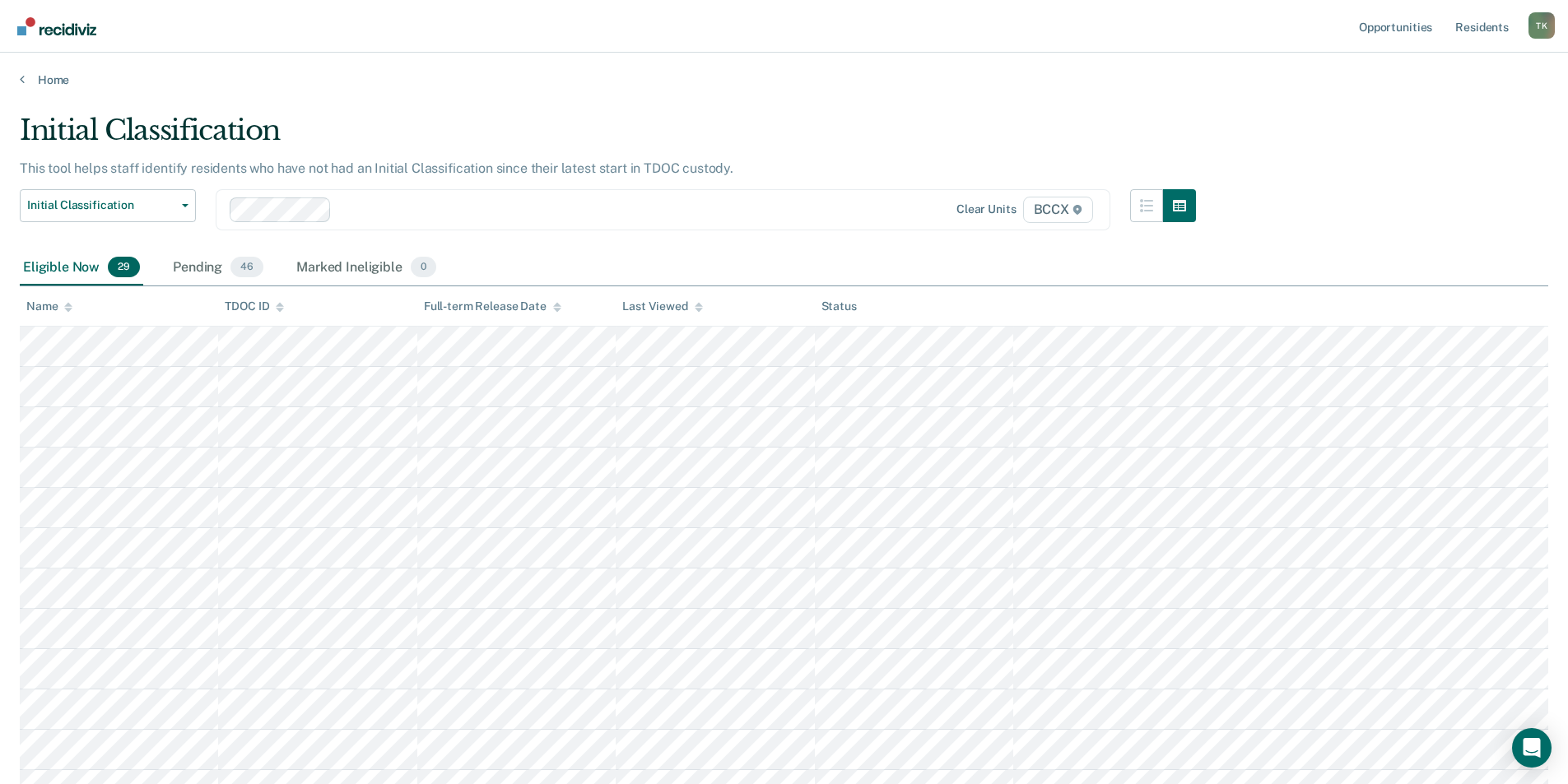
click at [57, 309] on div "Name" at bounding box center [50, 306] width 46 height 14
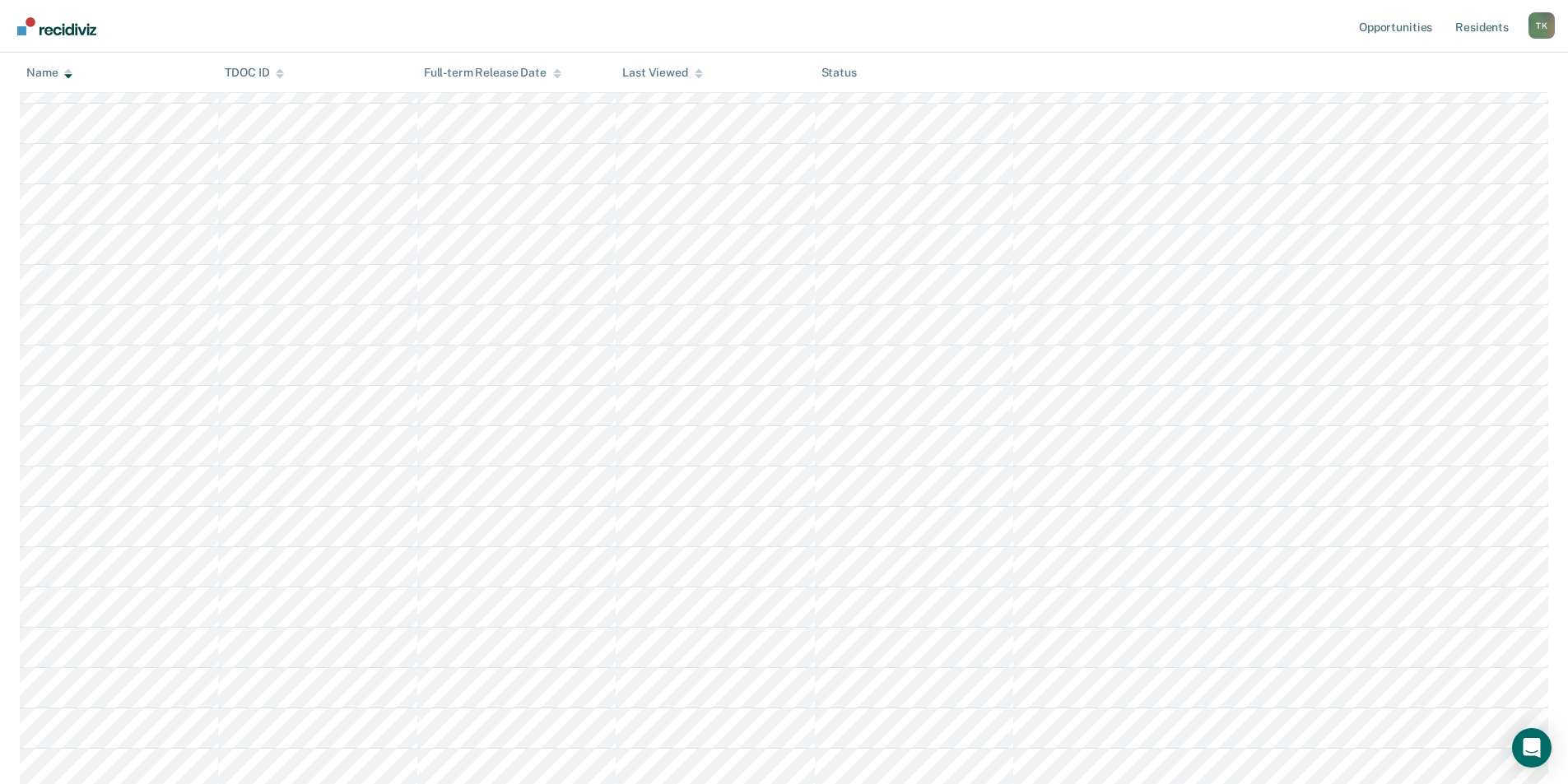
scroll to position [583, 0]
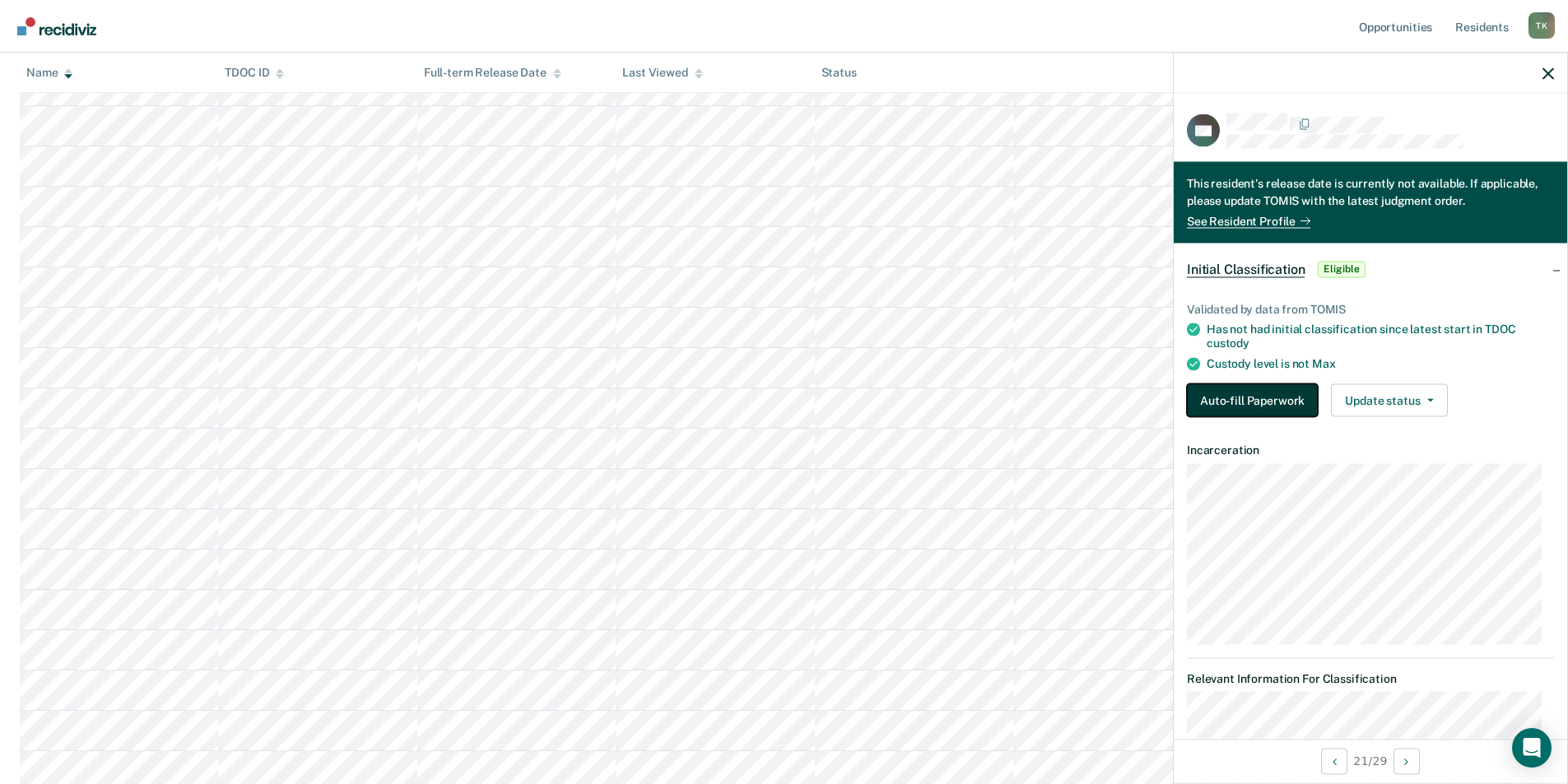
click at [1240, 399] on button "Auto-fill Paperwork" at bounding box center [1252, 400] width 131 height 33
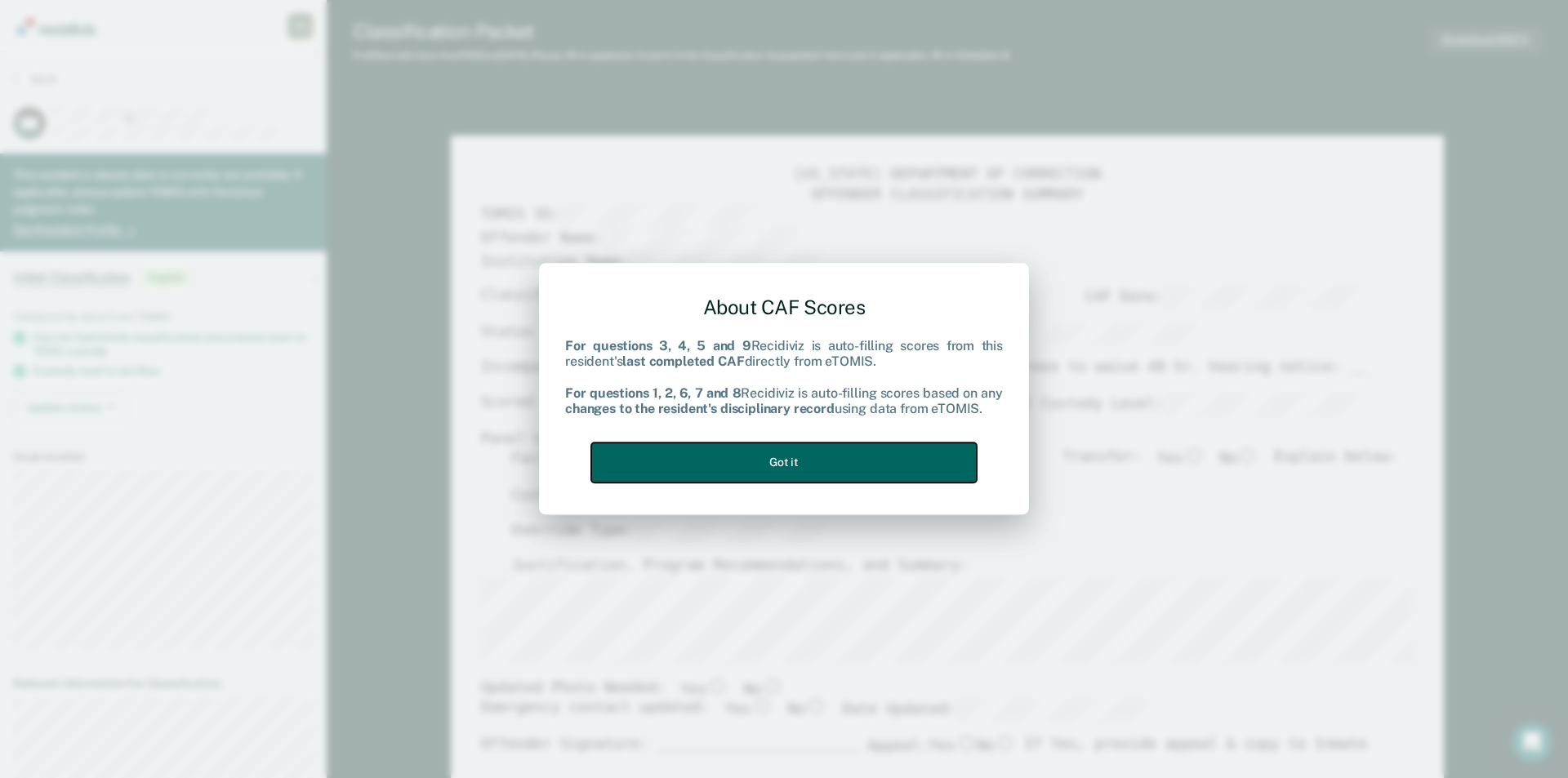
click at [805, 448] on button "Got it" at bounding box center [784, 462] width 386 height 40
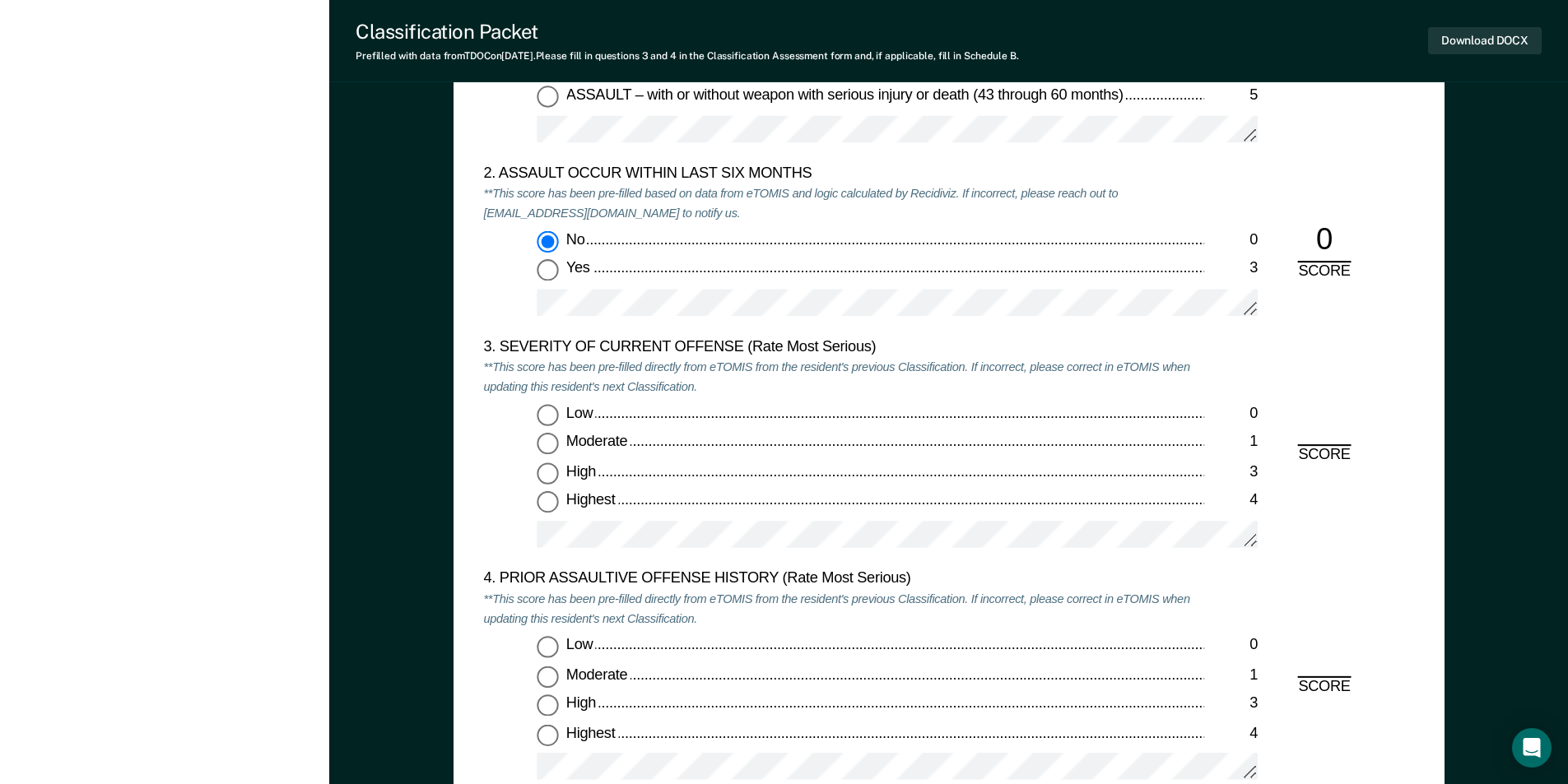
scroll to position [1892, 0]
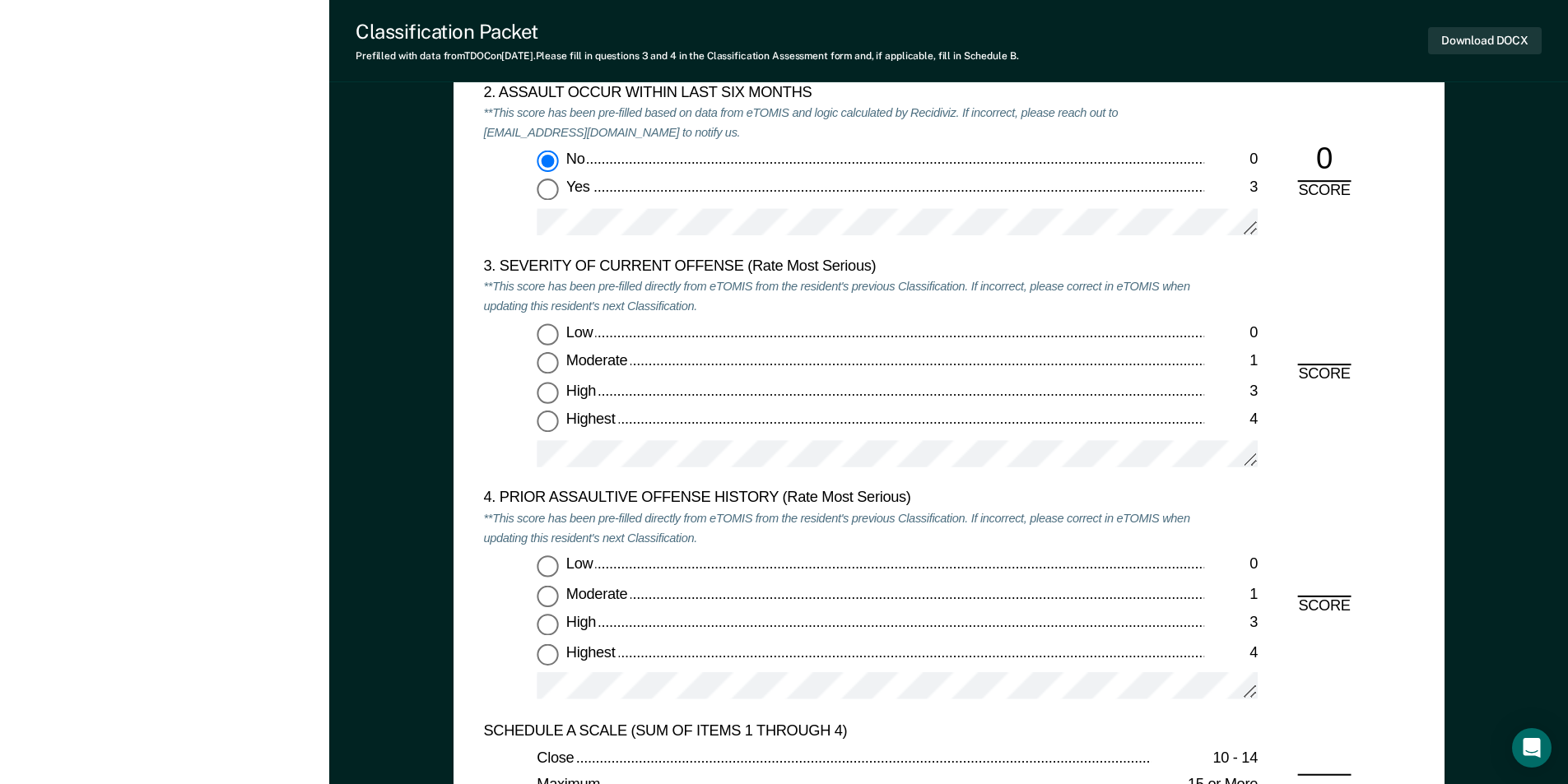
click at [546, 427] on input "Highest 4" at bounding box center [547, 422] width 22 height 22
type textarea "x"
radio input "true"
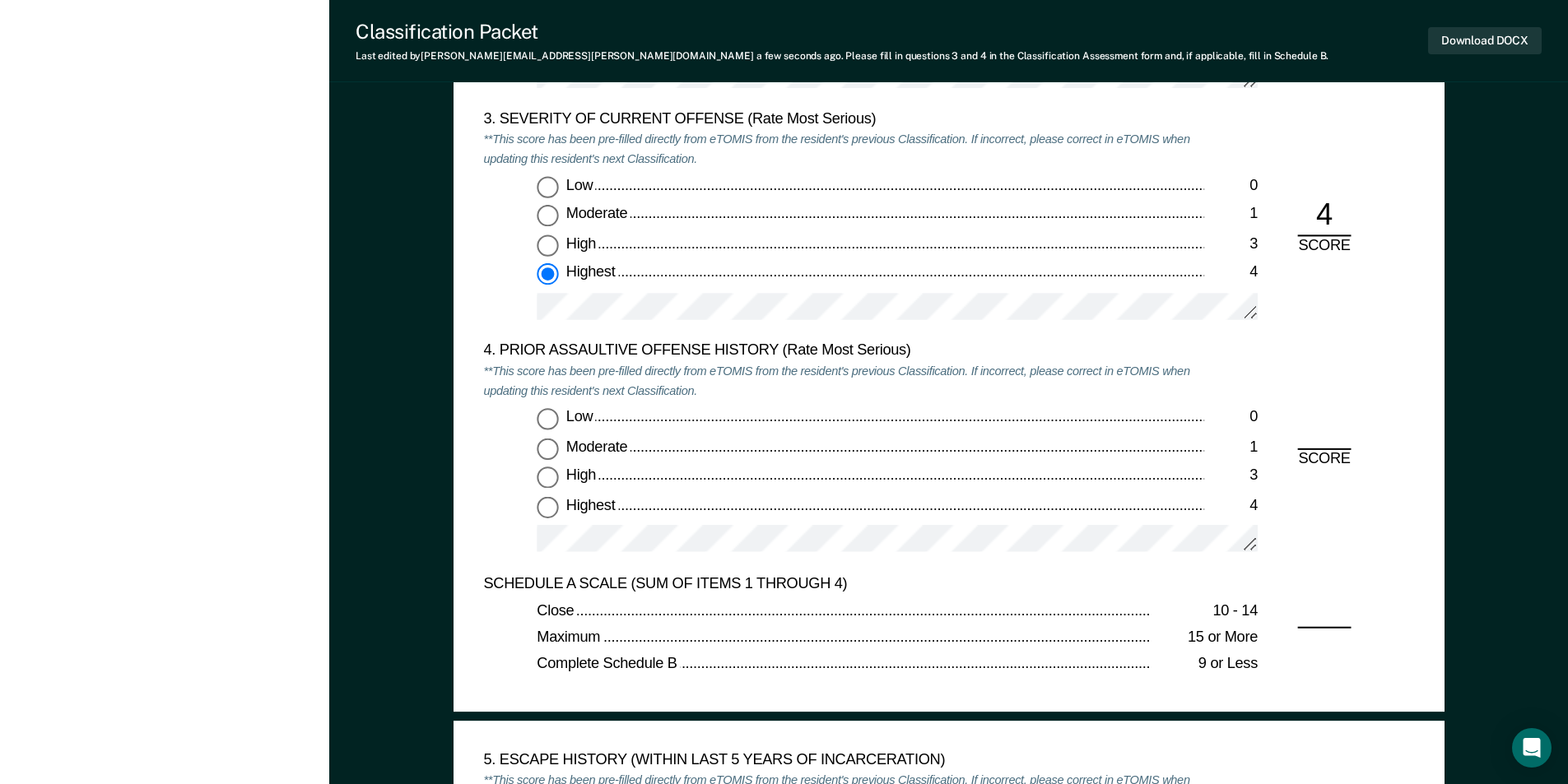
scroll to position [2221, 0]
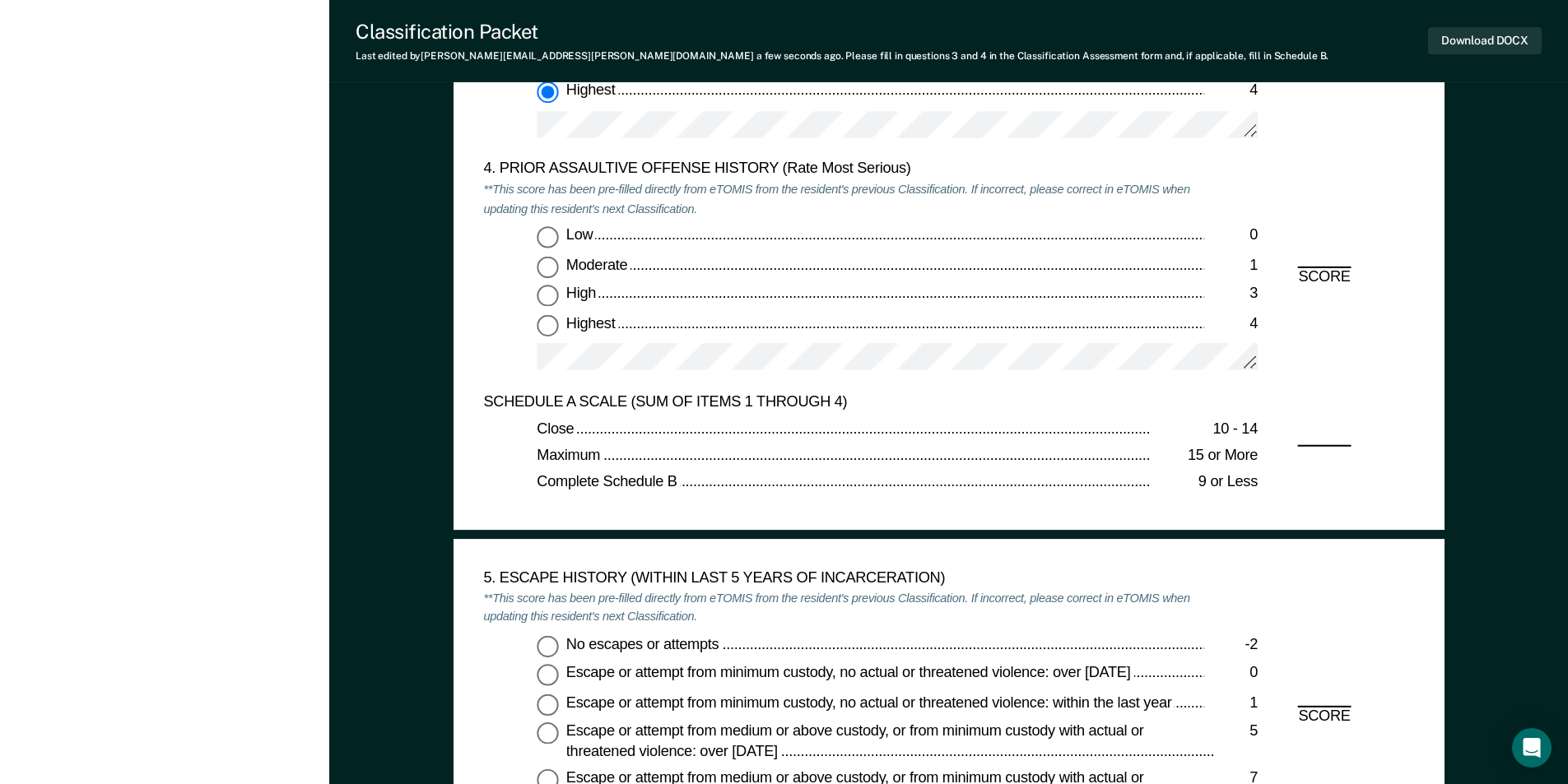
click at [543, 235] on input "Low 0" at bounding box center [547, 237] width 22 height 22
type textarea "x"
radio input "true"
click at [547, 646] on input "No escapes or attempts -2" at bounding box center [547, 646] width 22 height 22
type textarea "x"
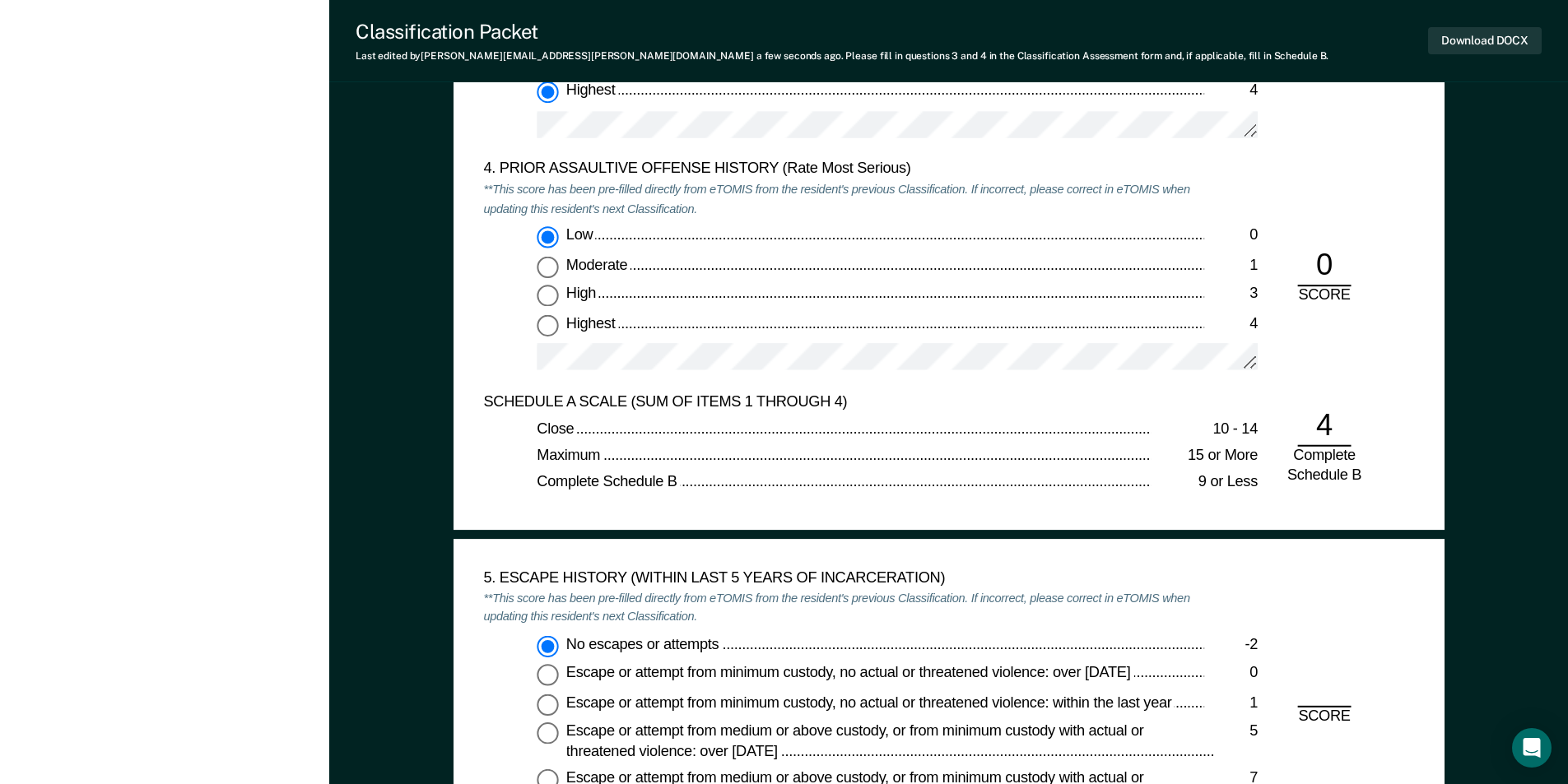
radio input "true"
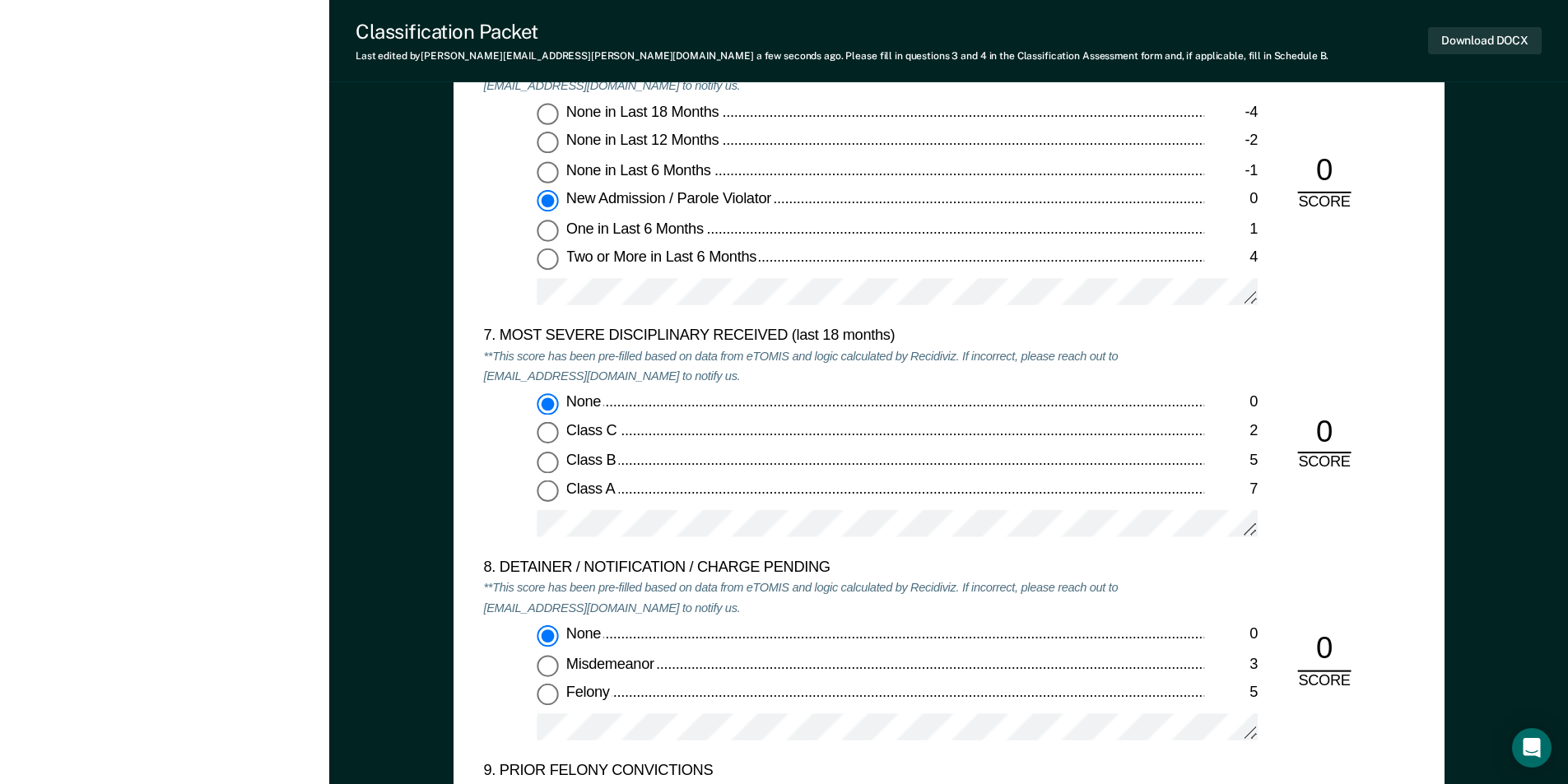
scroll to position [3291, 0]
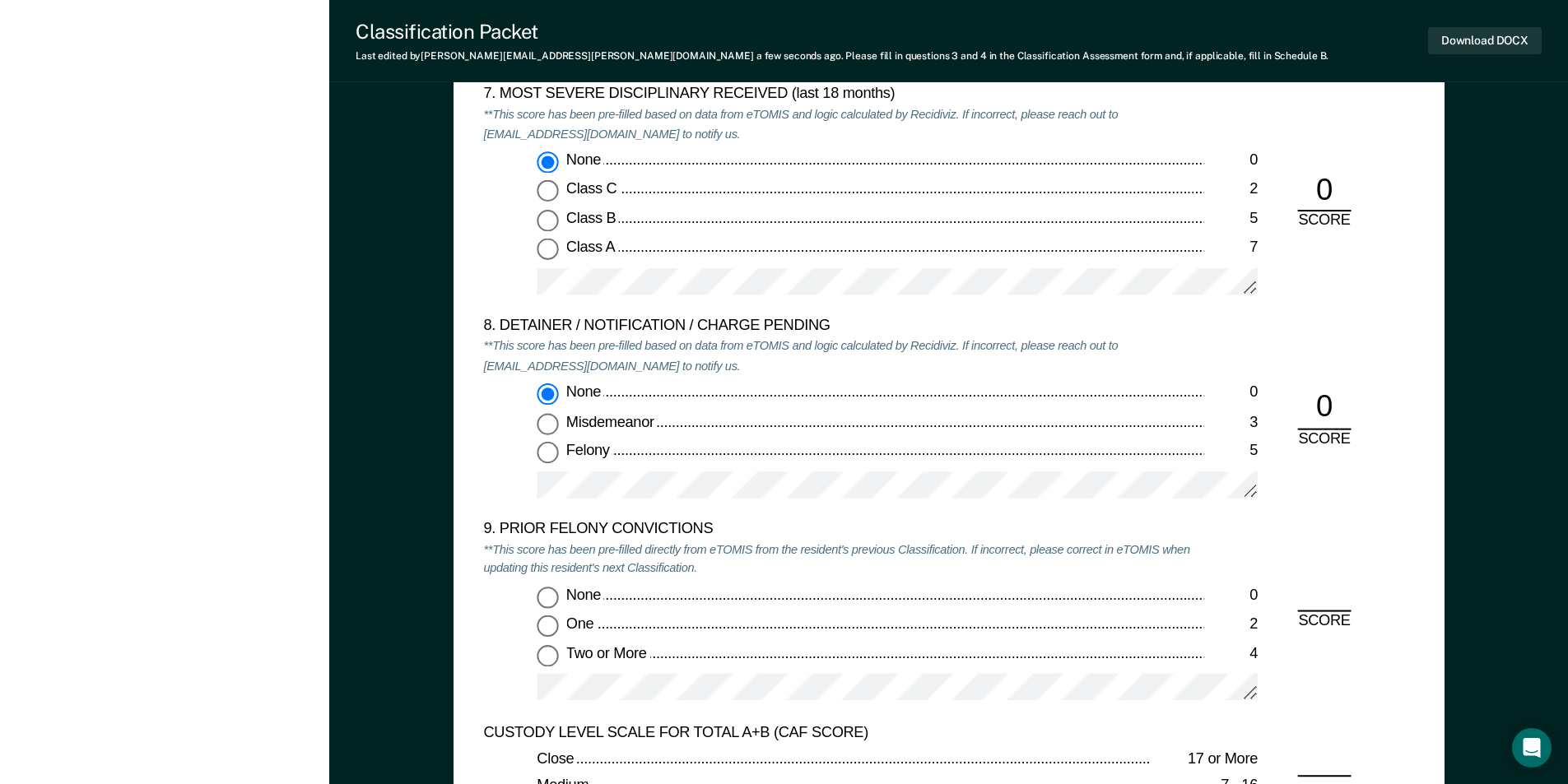
click at [542, 663] on input "Two or More 4" at bounding box center [547, 656] width 22 height 22
type textarea "x"
radio input "true"
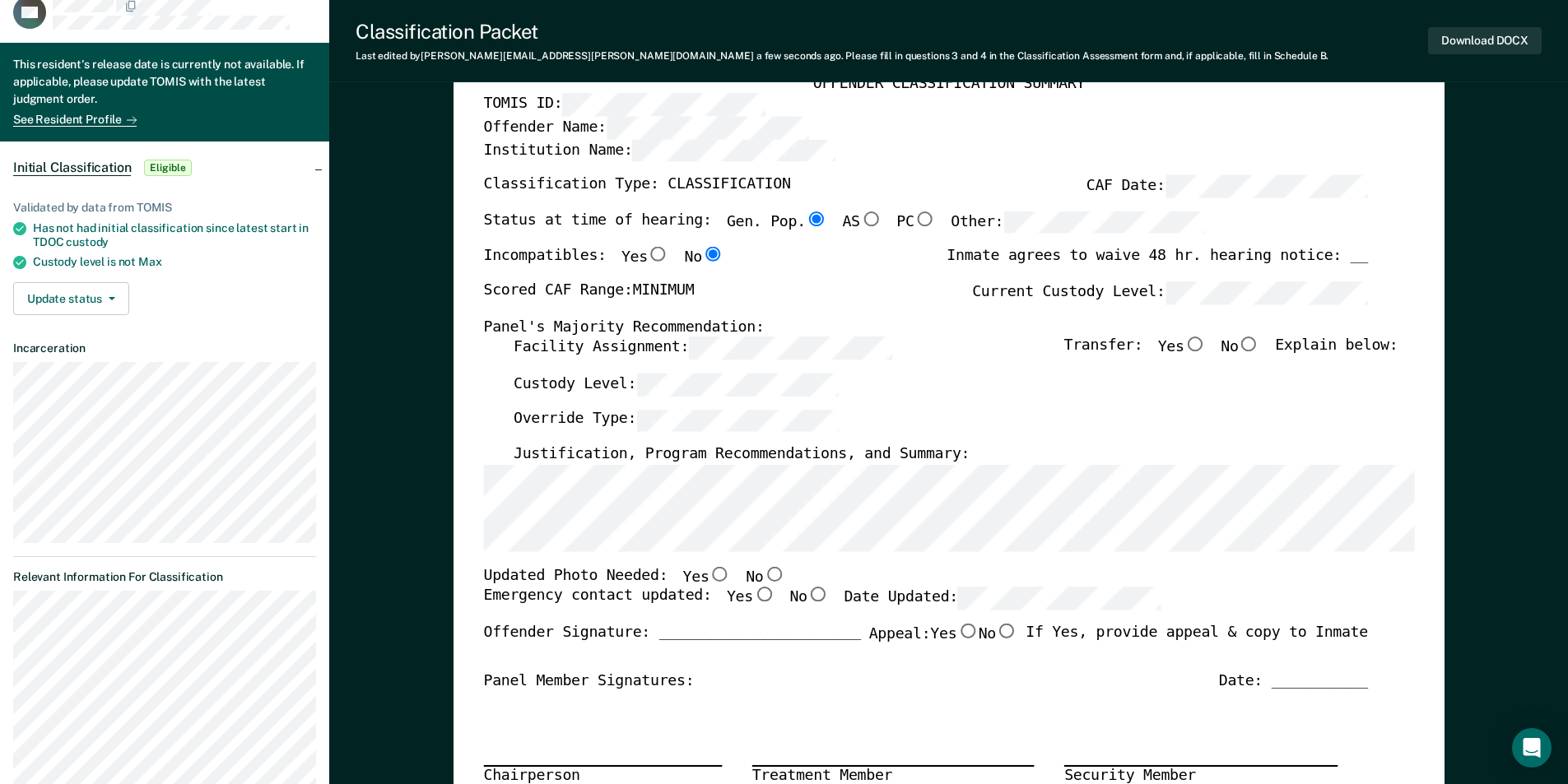
scroll to position [0, 0]
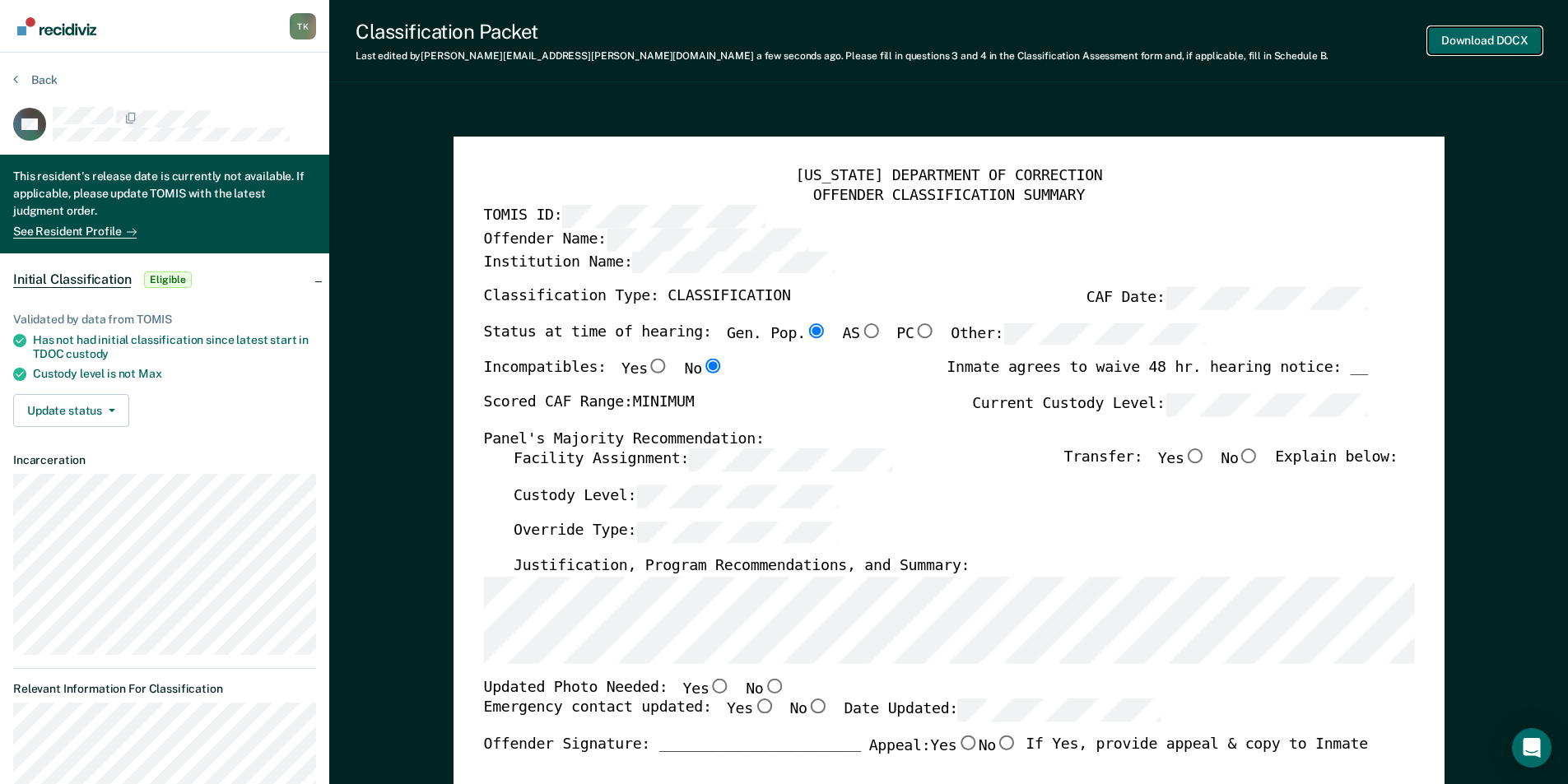
click at [1473, 38] on button "Download DOCX" at bounding box center [1484, 41] width 114 height 27
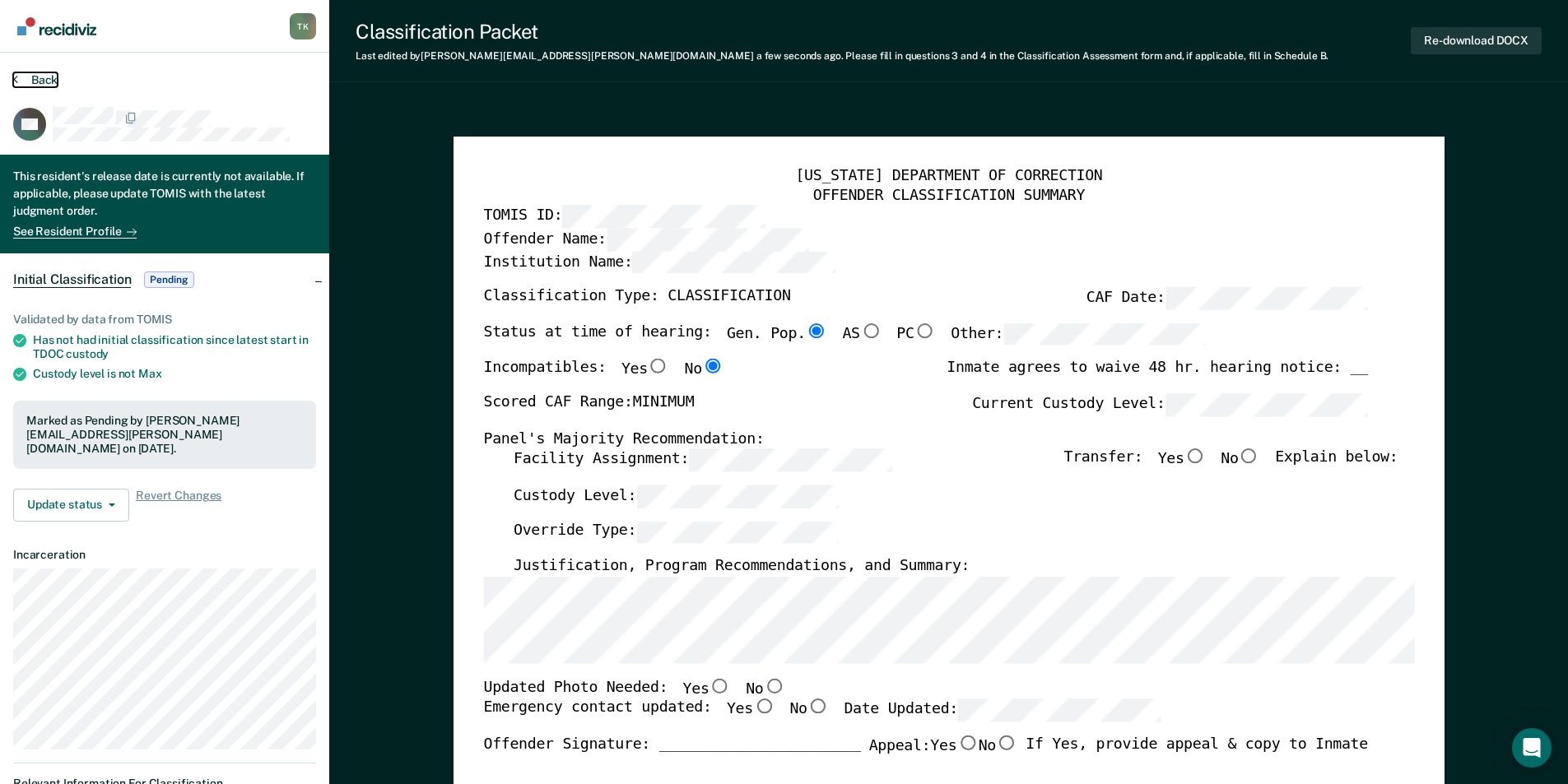
click at [36, 77] on button "Back" at bounding box center [36, 80] width 45 height 15
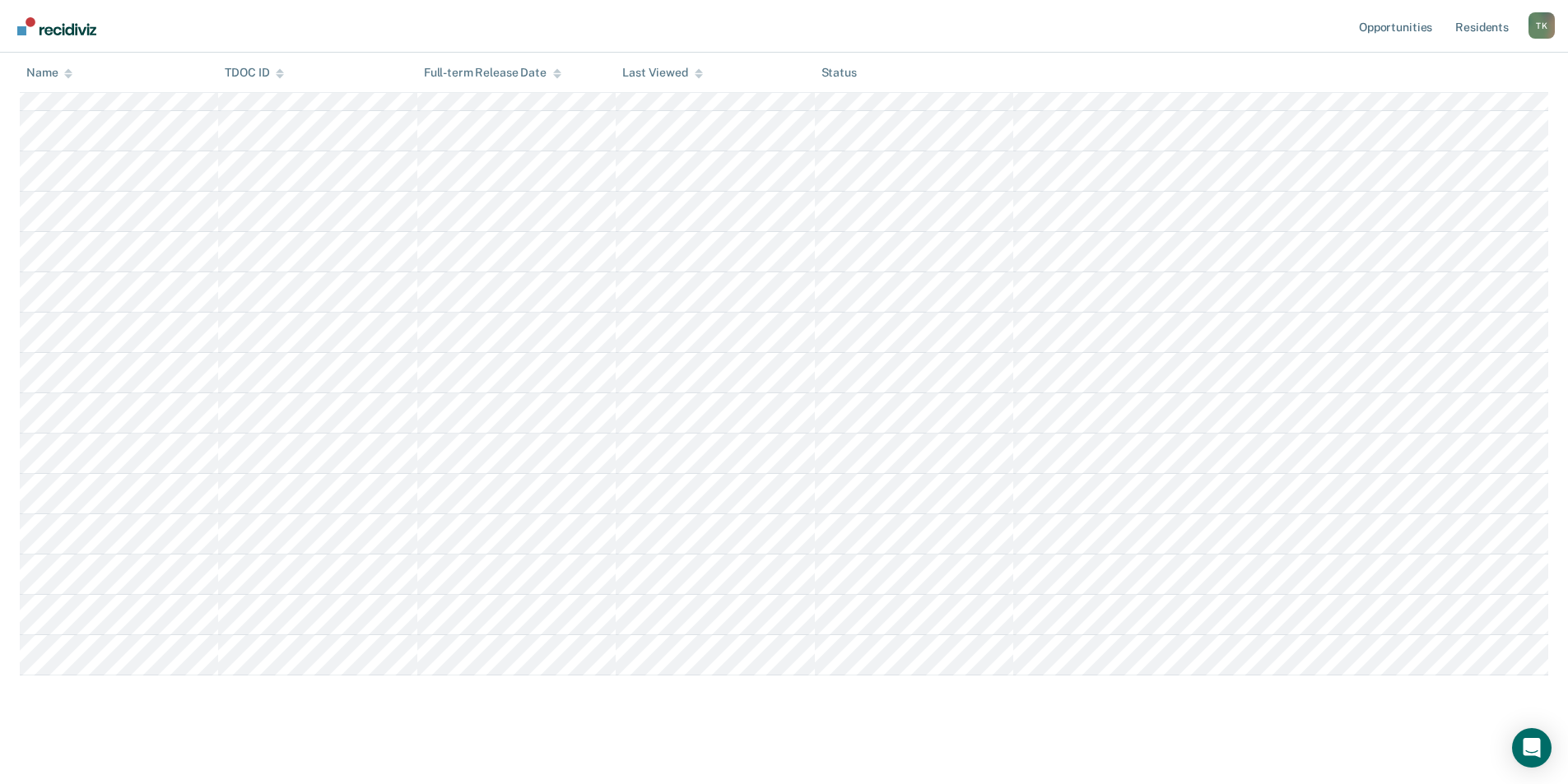
scroll to position [790, 0]
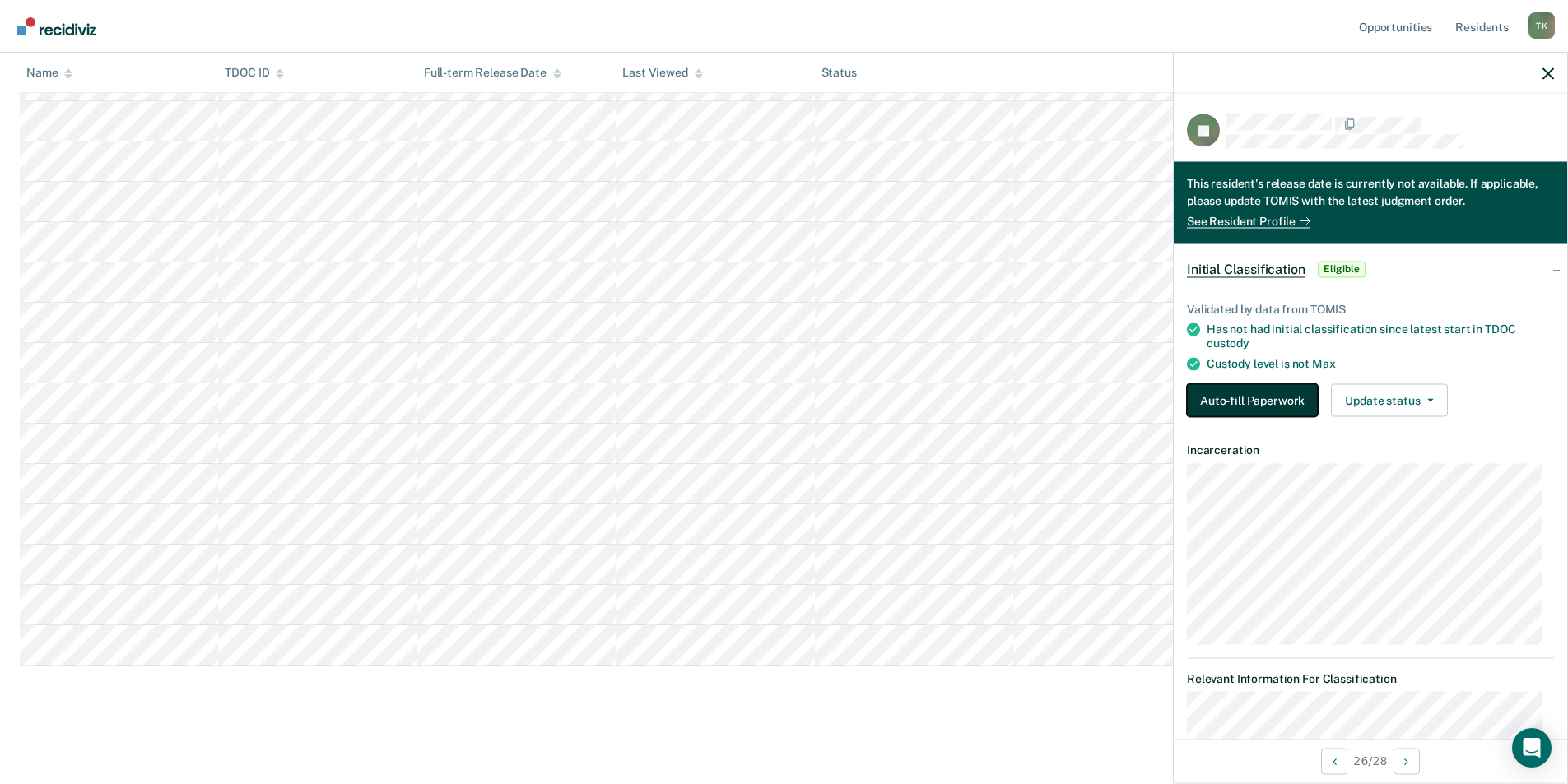
click at [1250, 397] on button "Auto-fill Paperwork" at bounding box center [1252, 400] width 131 height 33
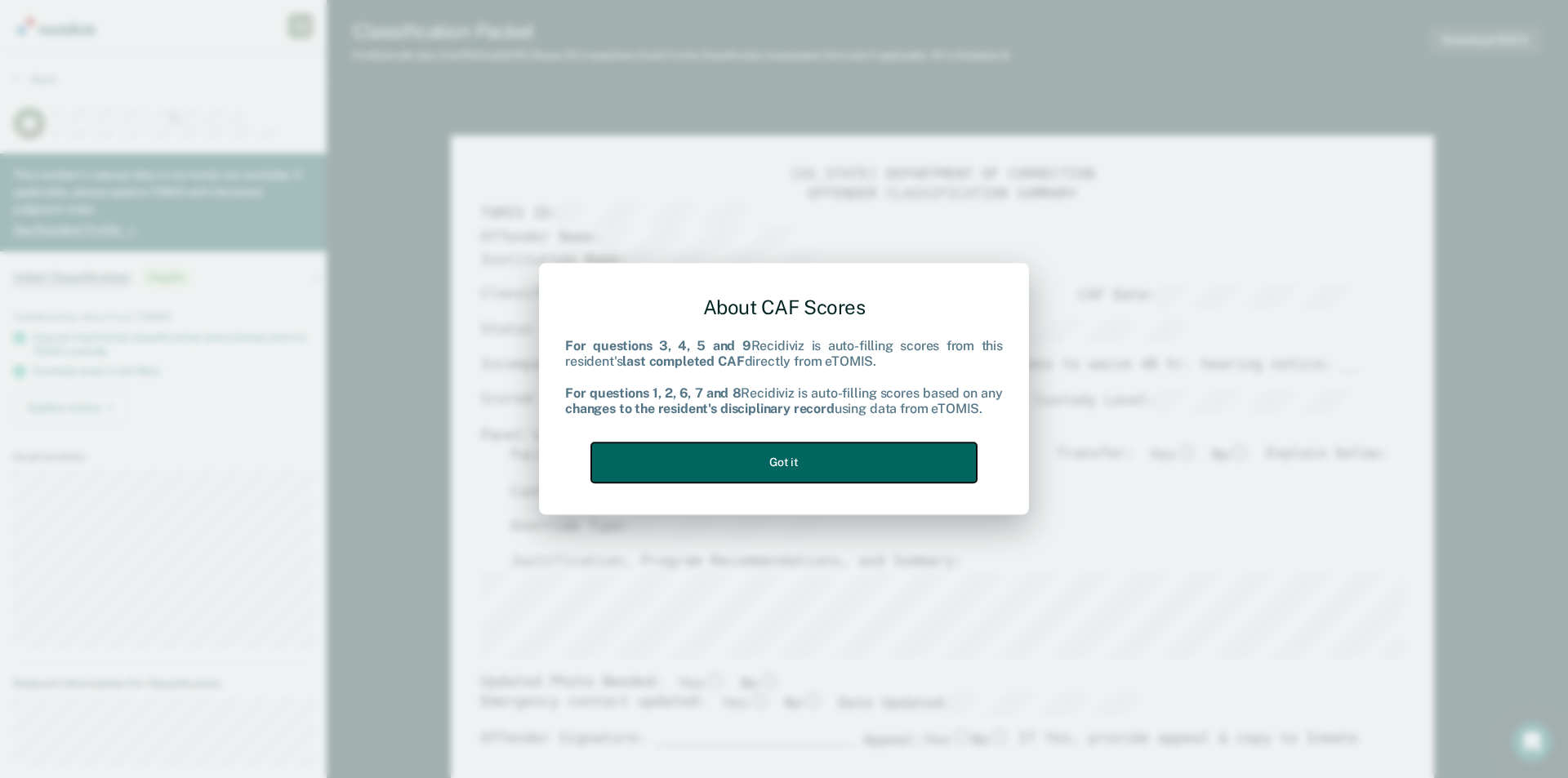
click at [862, 456] on button "Got it" at bounding box center [784, 462] width 386 height 40
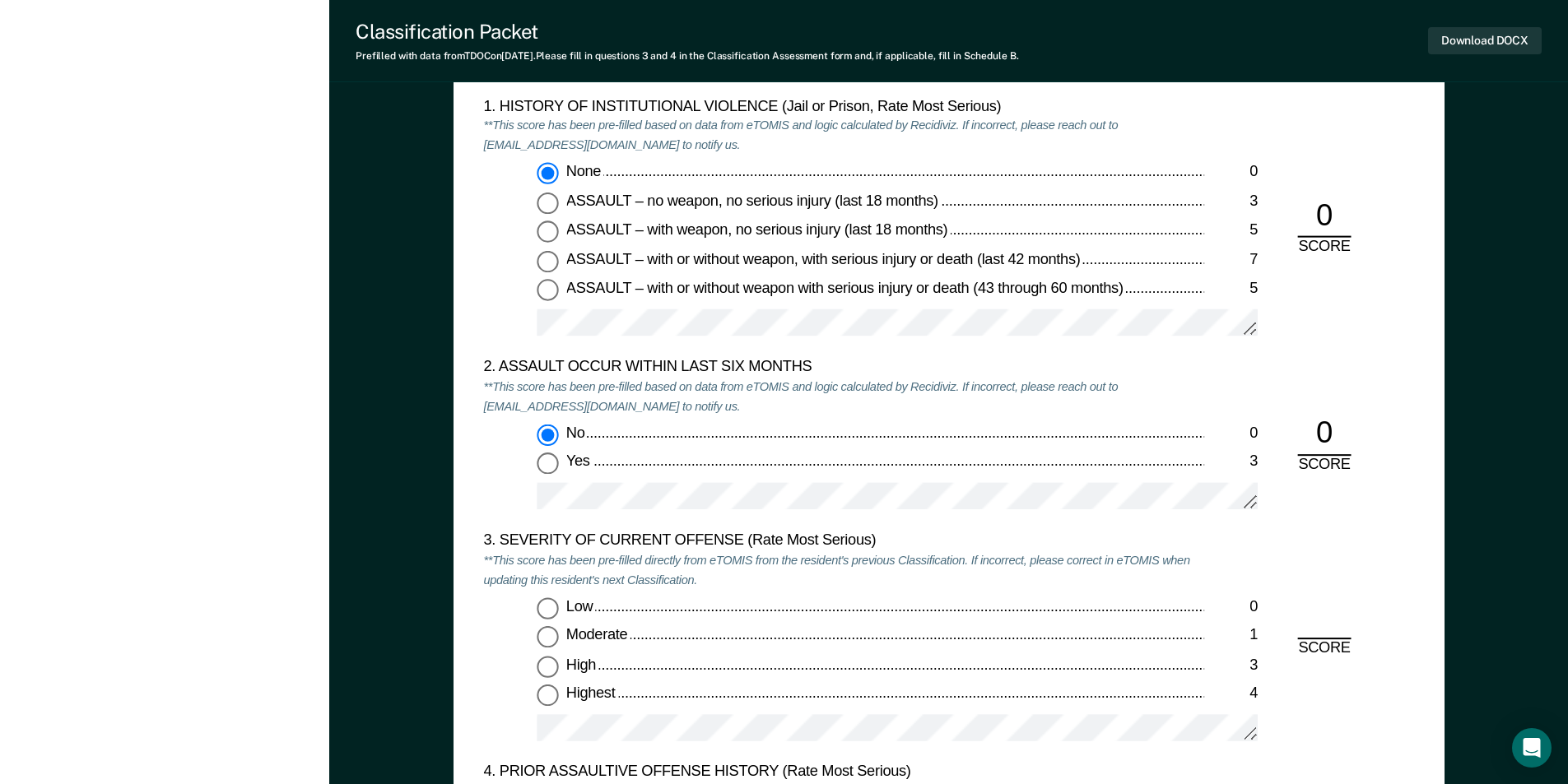
scroll to position [1810, 0]
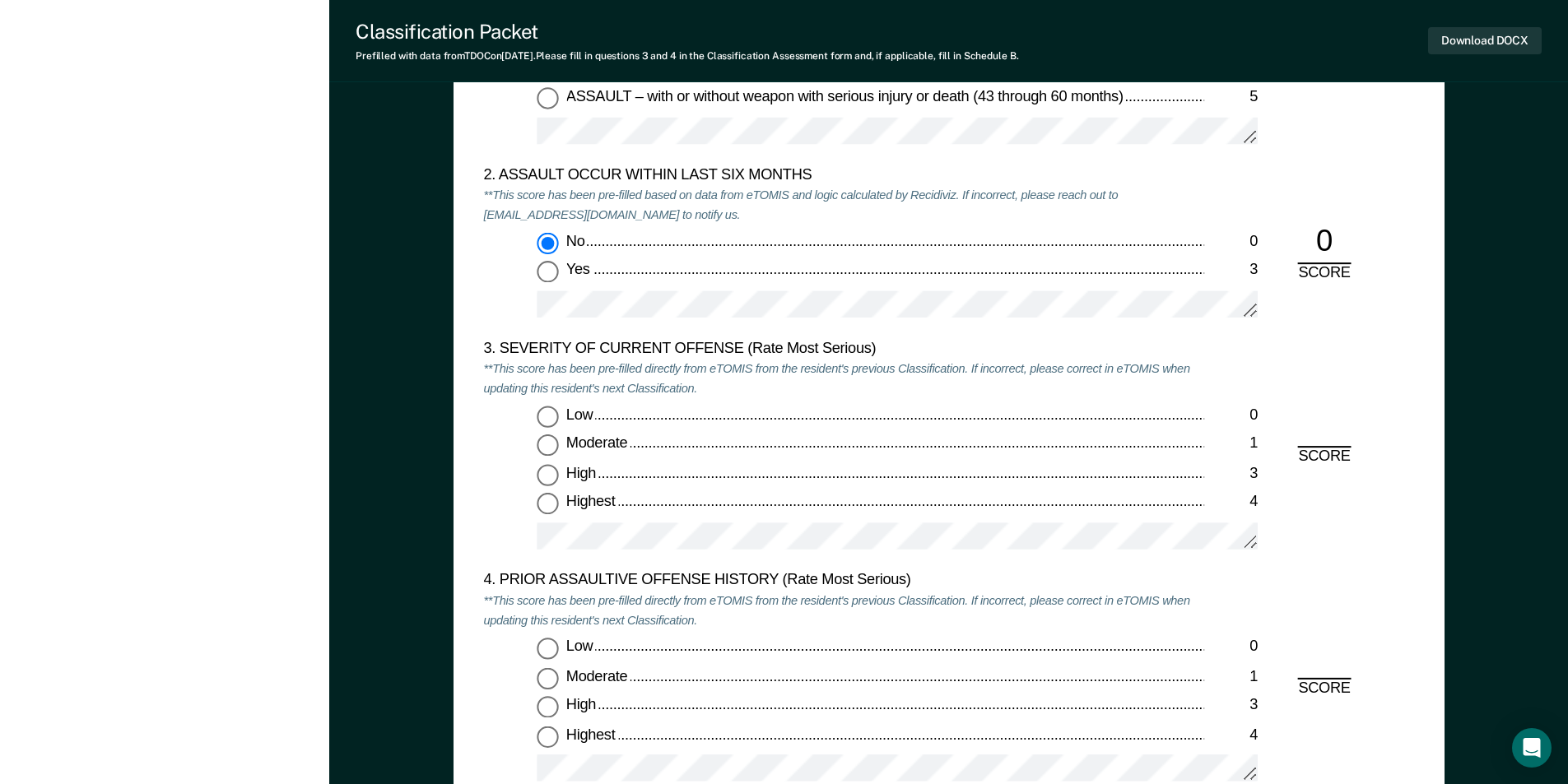
click at [548, 506] on input "Highest 4" at bounding box center [547, 505] width 22 height 22
type textarea "x"
radio input "true"
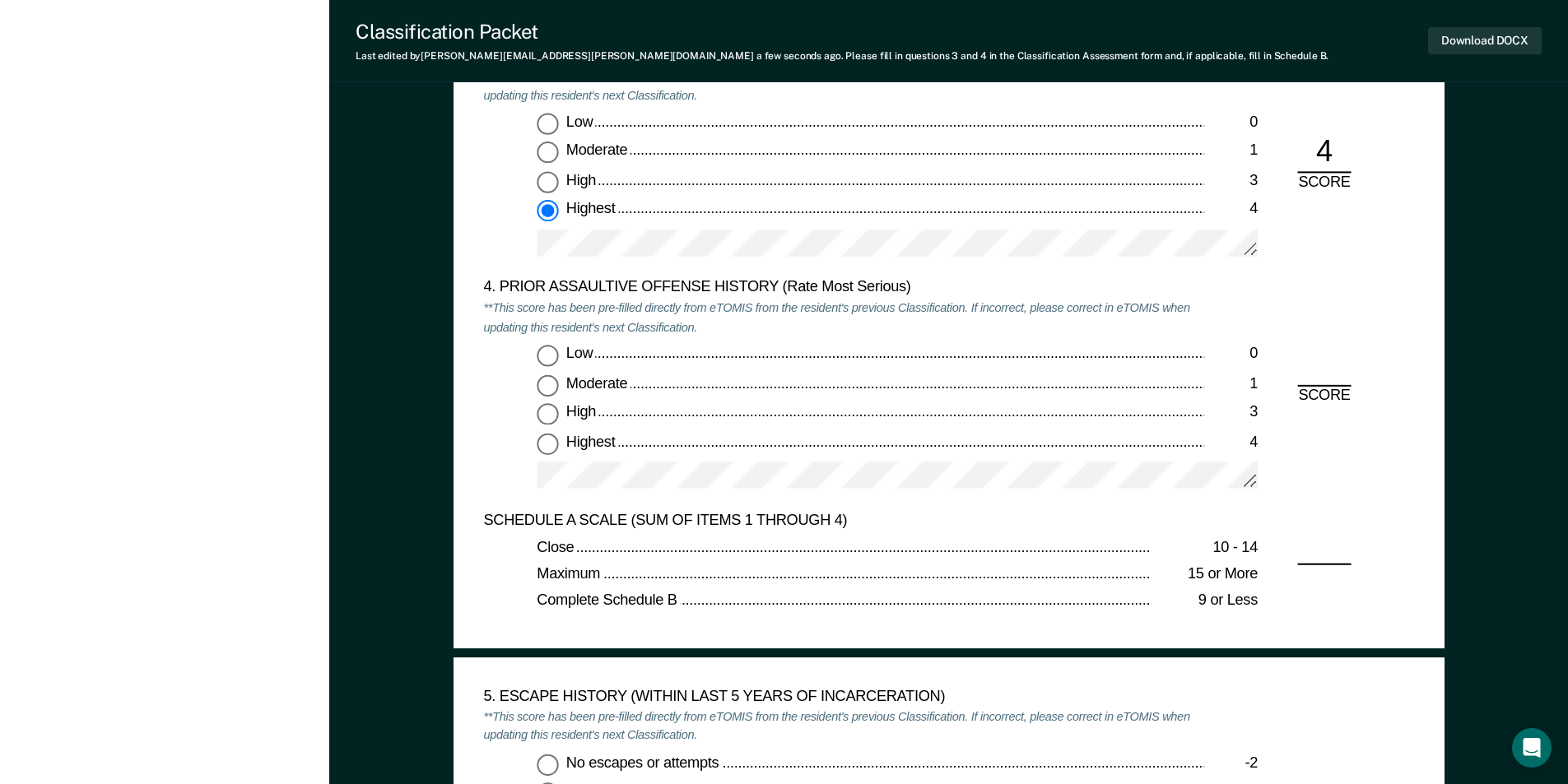
scroll to position [2057, 0]
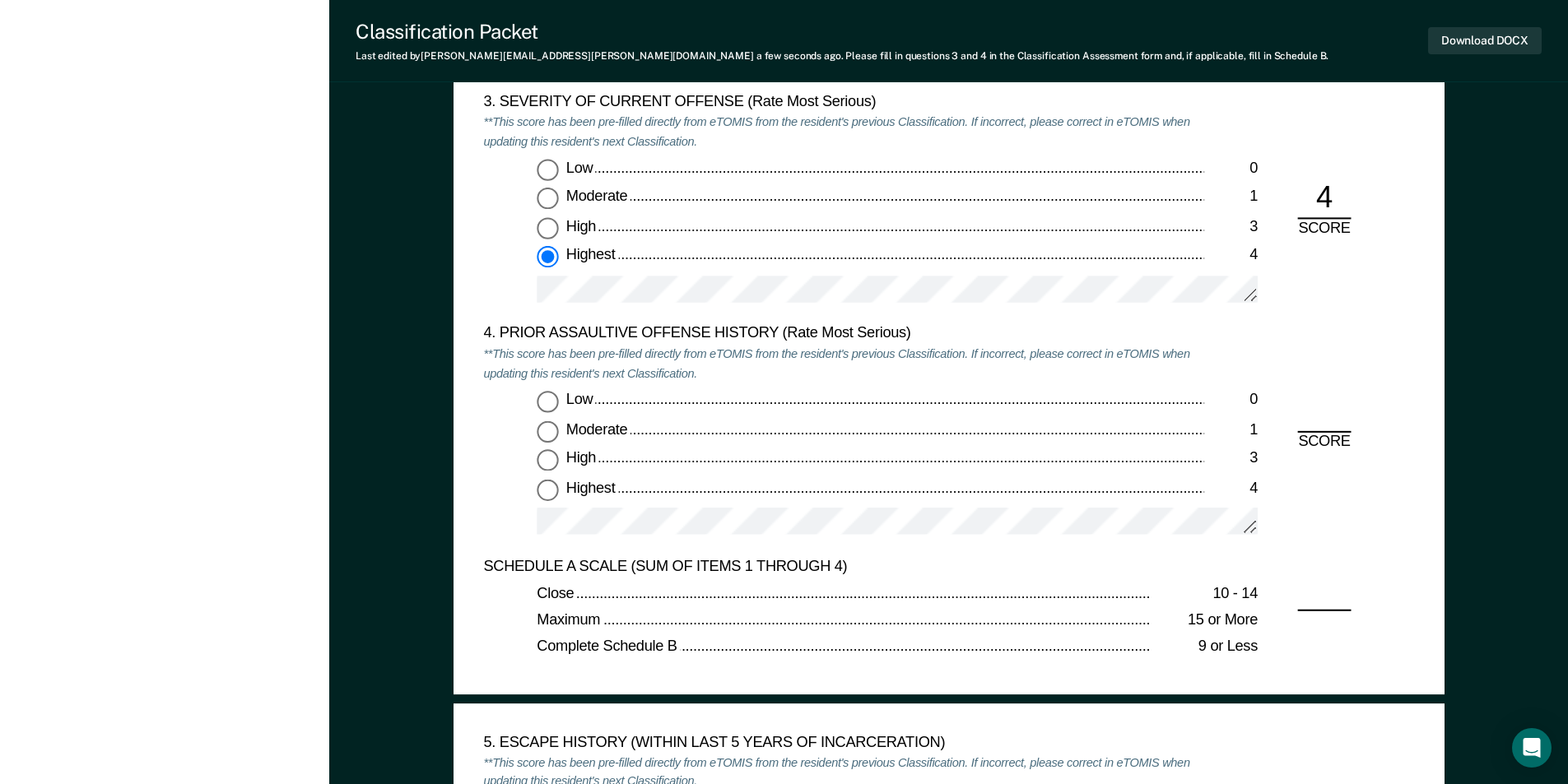
click at [543, 398] on input "Low 0" at bounding box center [547, 402] width 22 height 22
type textarea "x"
radio input "true"
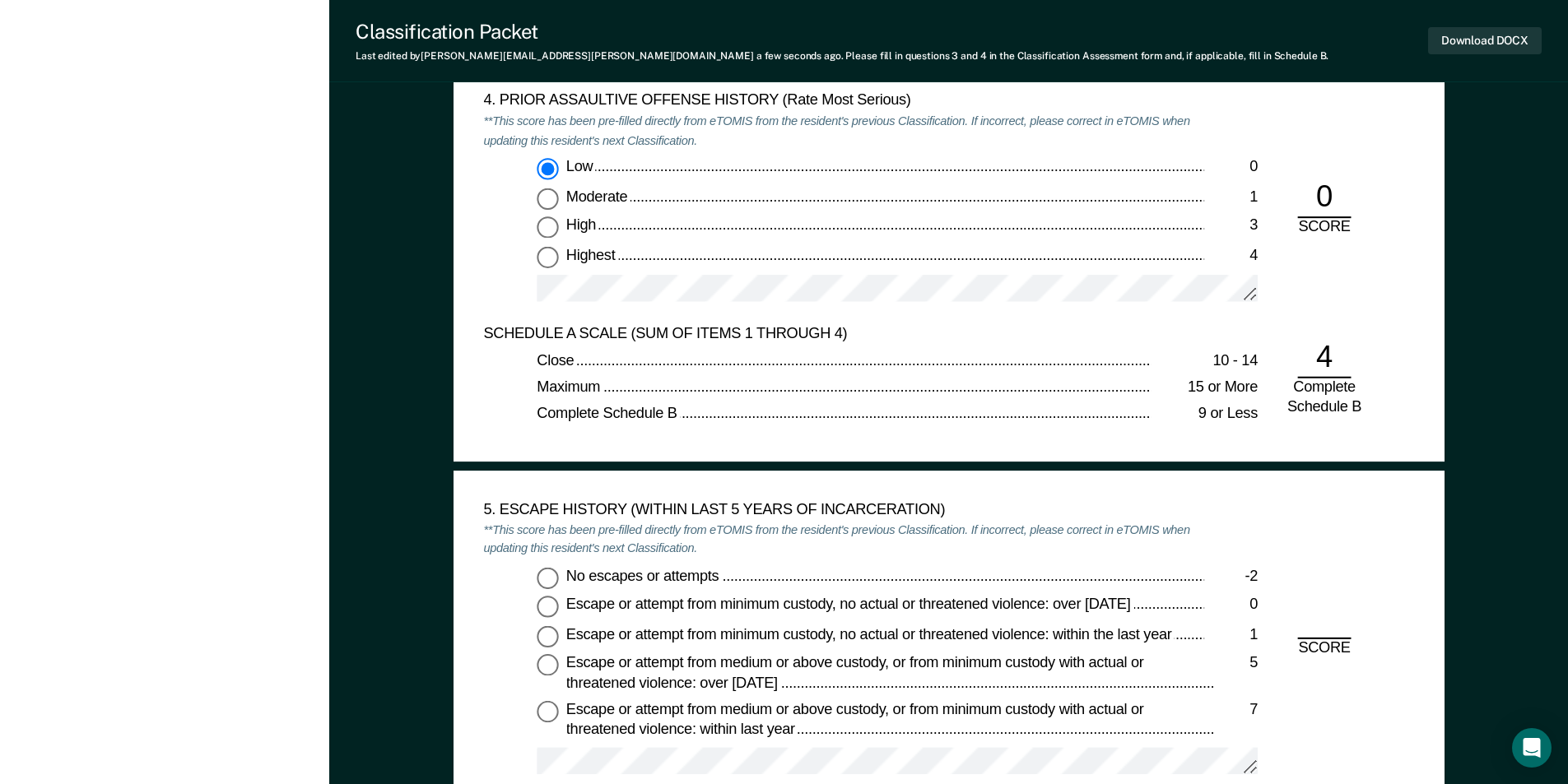
scroll to position [2550, 0]
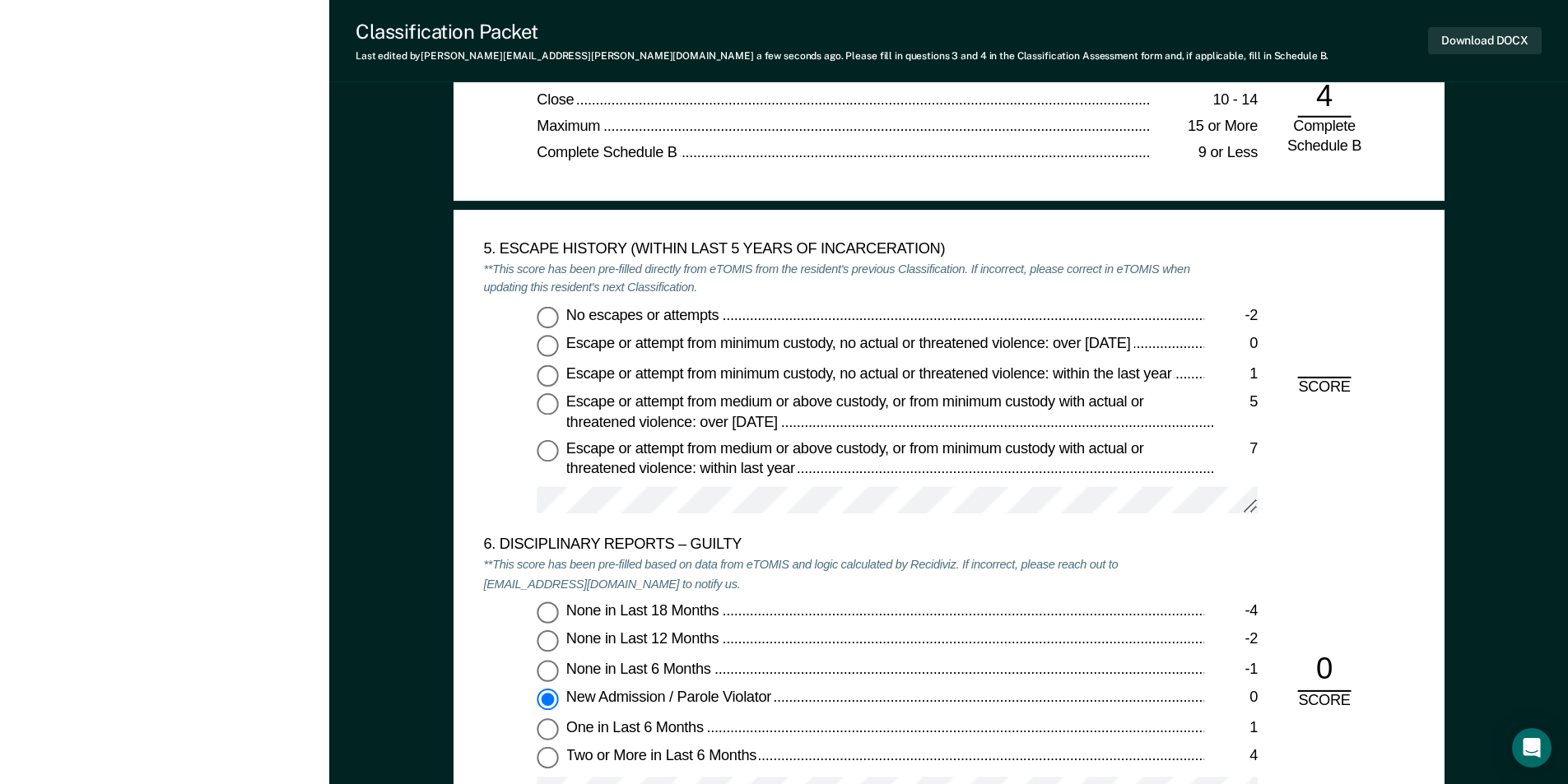
click at [553, 317] on input "No escapes or attempts -2" at bounding box center [547, 317] width 22 height 22
type textarea "x"
radio input "true"
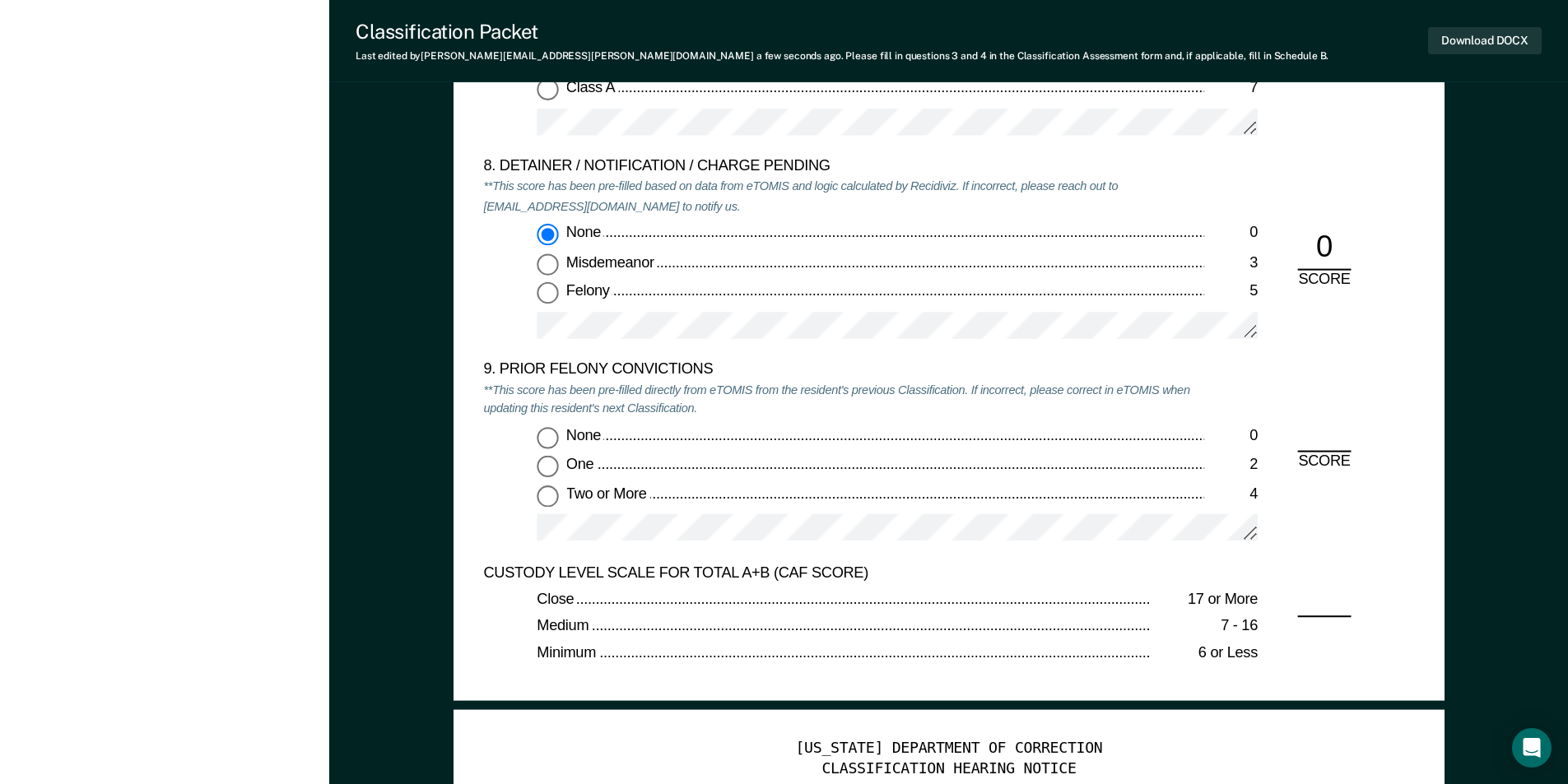
scroll to position [3620, 0]
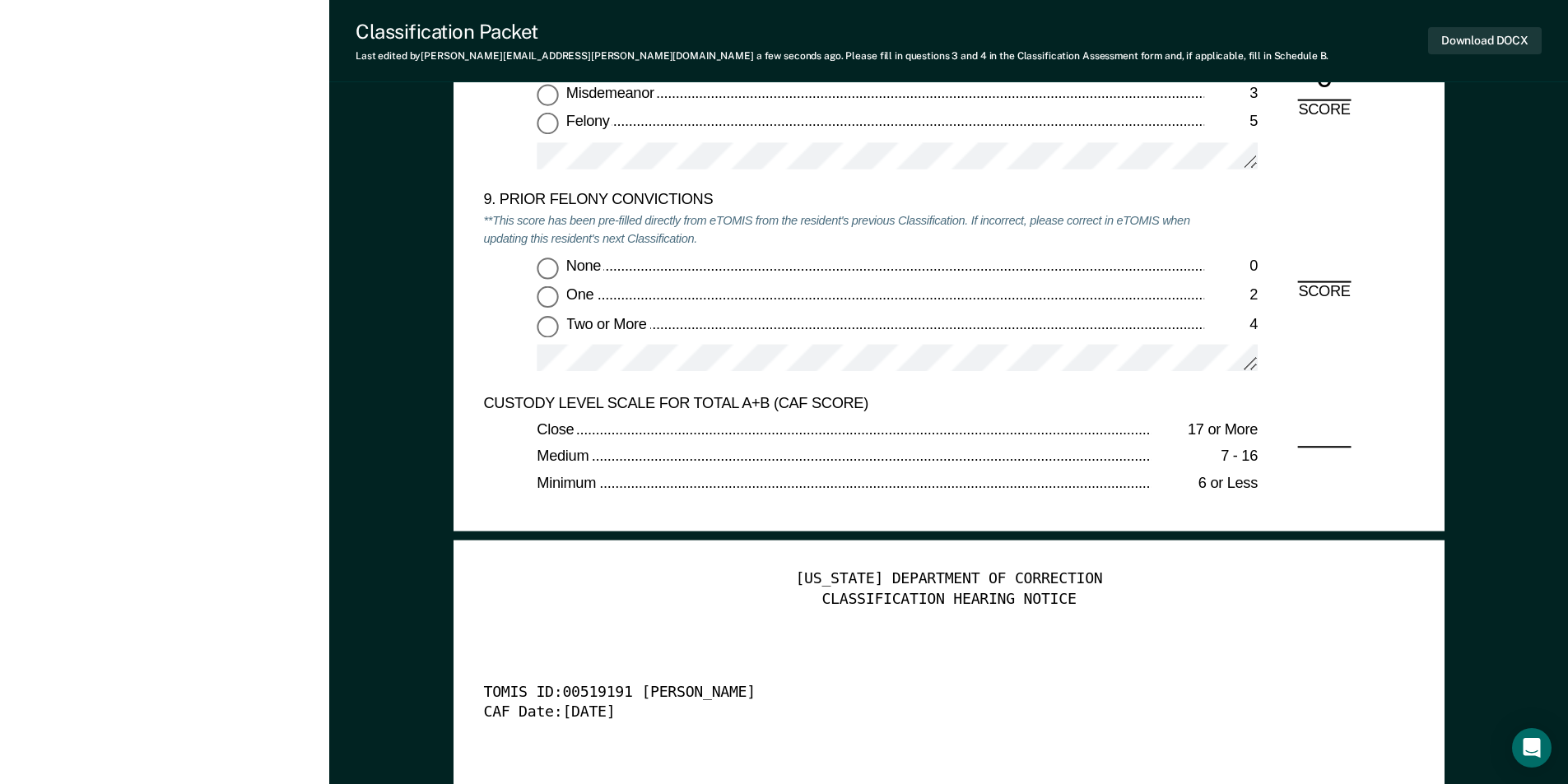
click at [546, 266] on input "None 0" at bounding box center [547, 269] width 22 height 22
type textarea "x"
radio input "true"
click at [1518, 46] on button "Download DOCX" at bounding box center [1484, 41] width 114 height 27
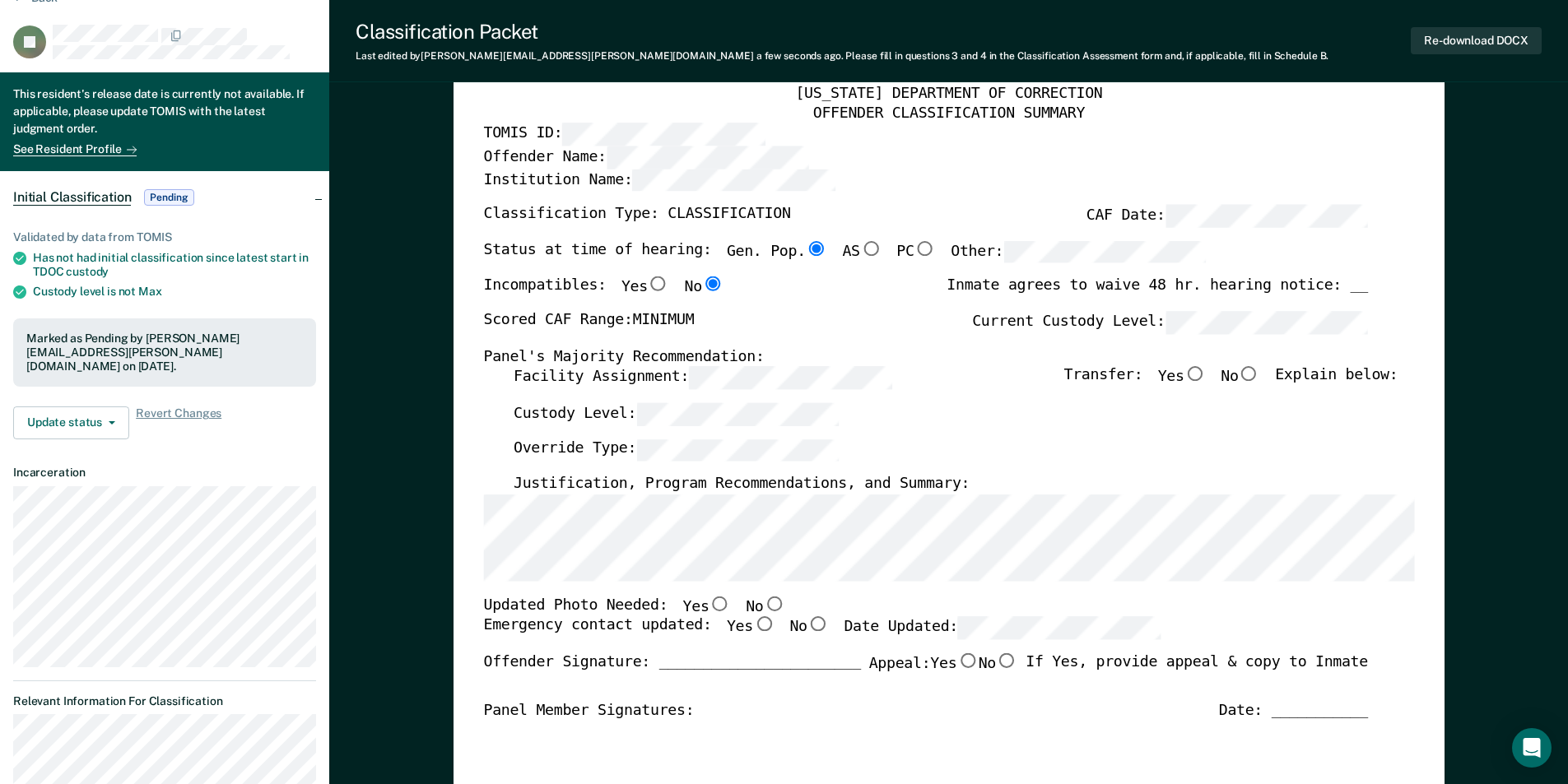
scroll to position [0, 0]
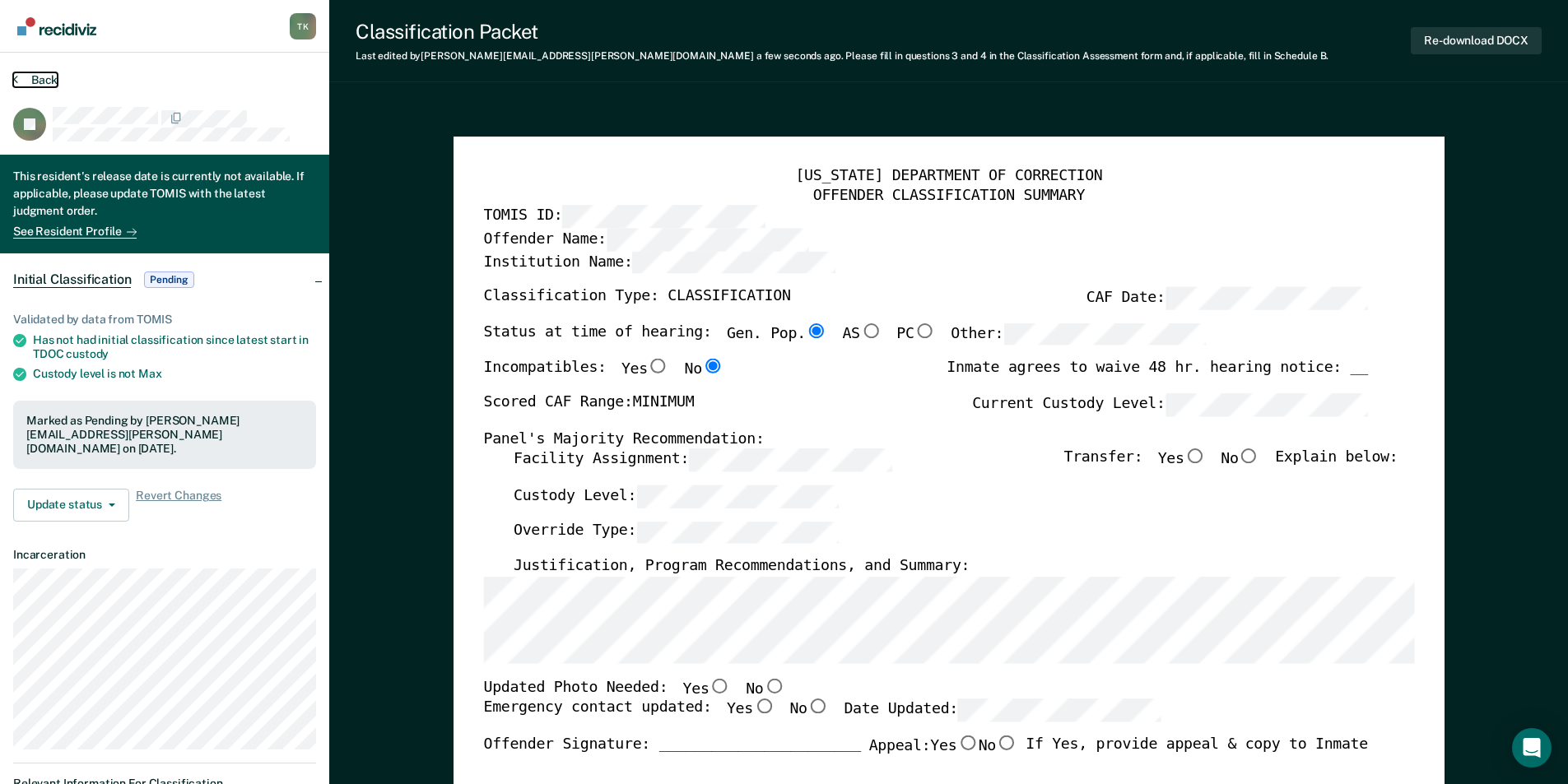
click at [33, 83] on button "Back" at bounding box center [36, 80] width 45 height 15
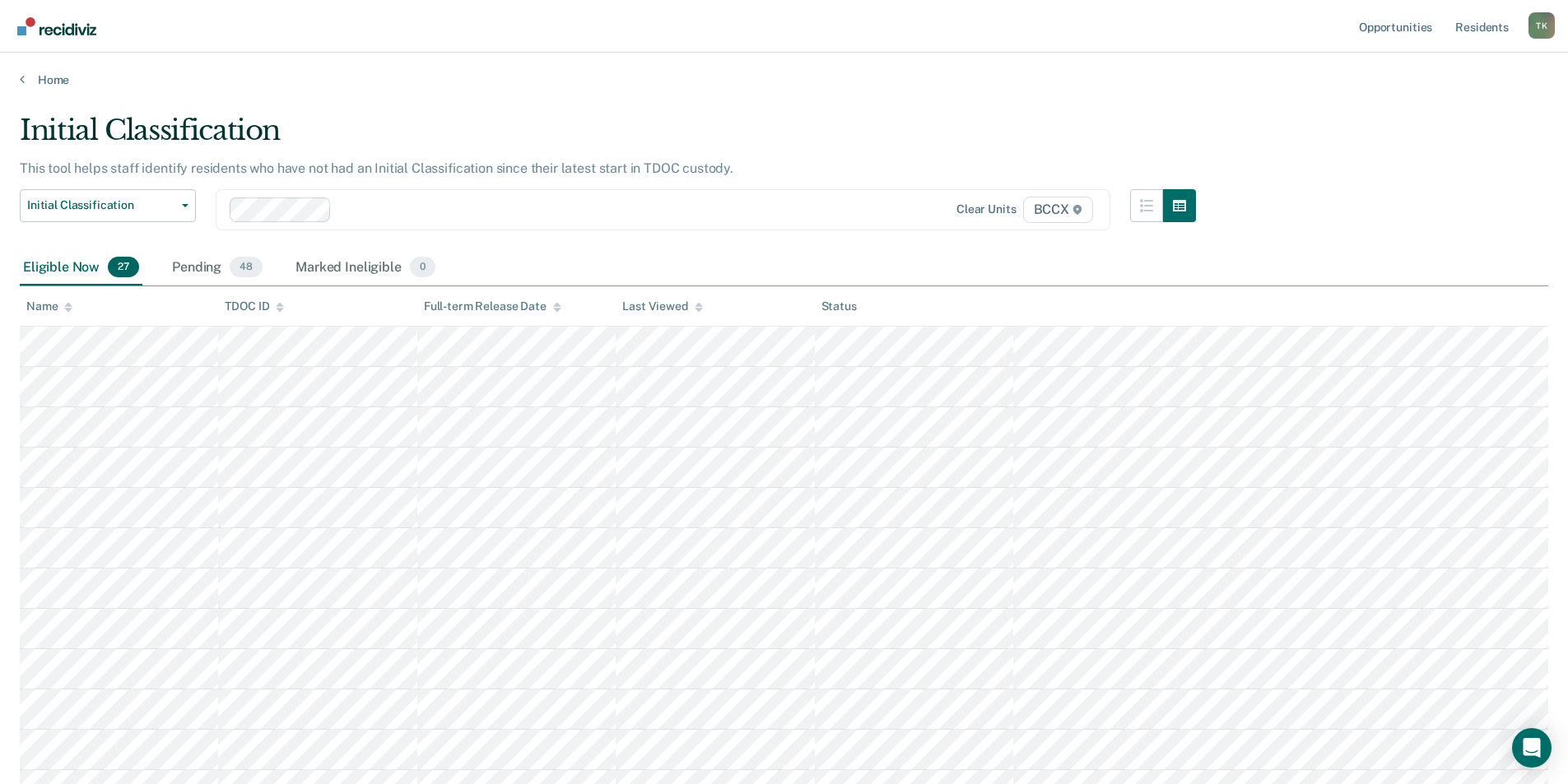
click at [56, 304] on div "Name" at bounding box center [50, 306] width 46 height 14
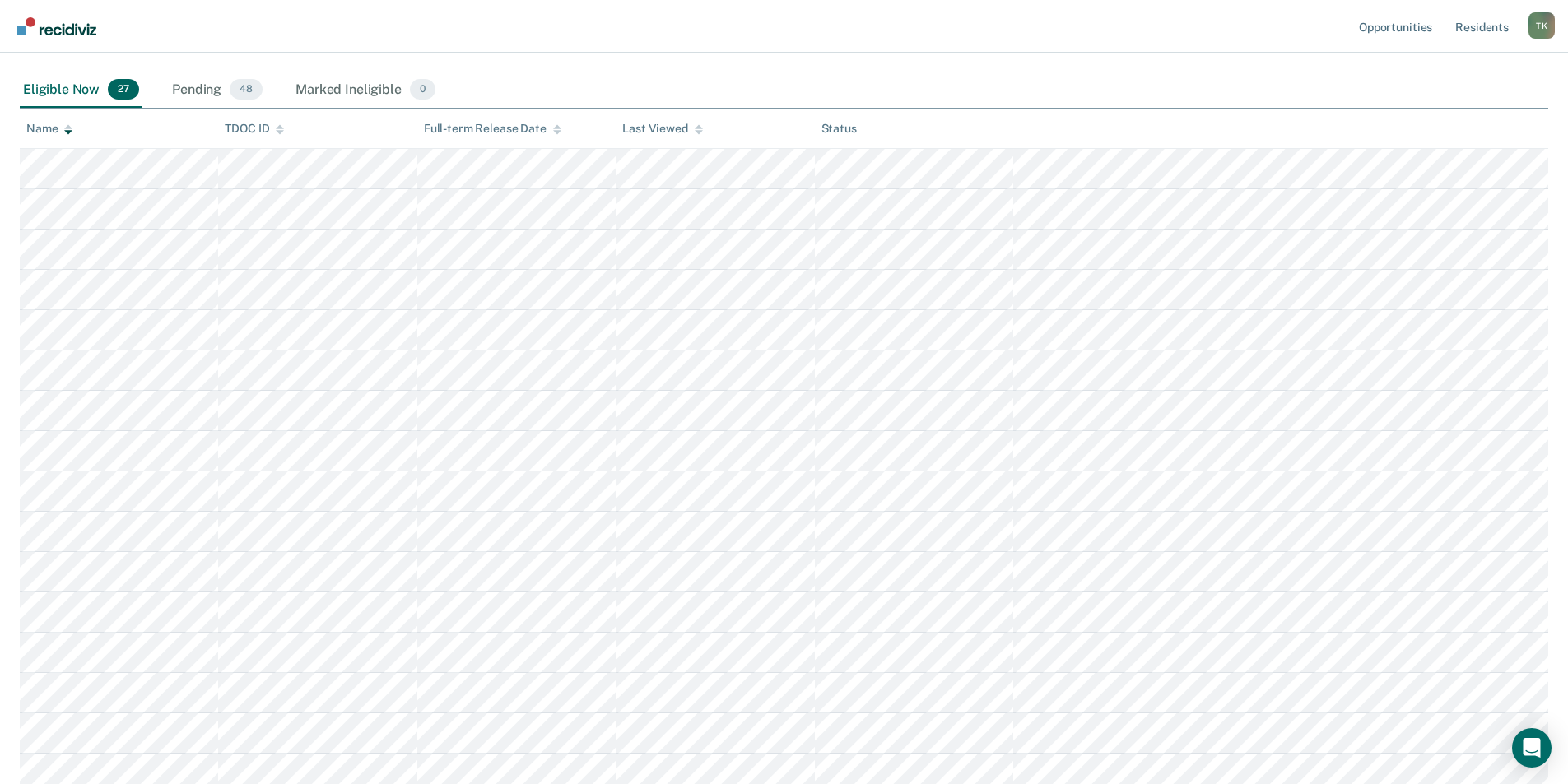
scroll to position [247, 0]
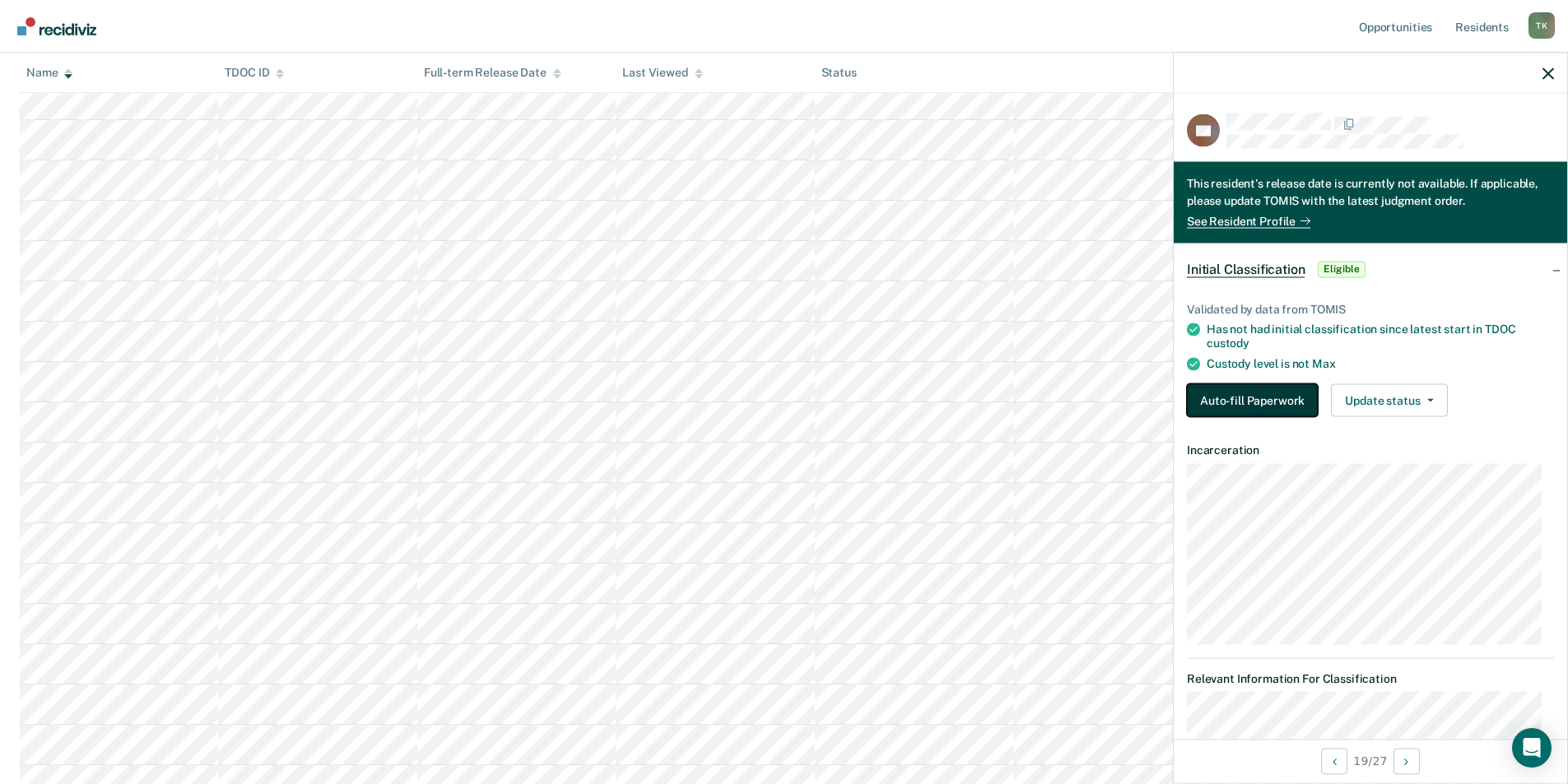
click at [1252, 393] on button "Auto-fill Paperwork" at bounding box center [1252, 400] width 131 height 33
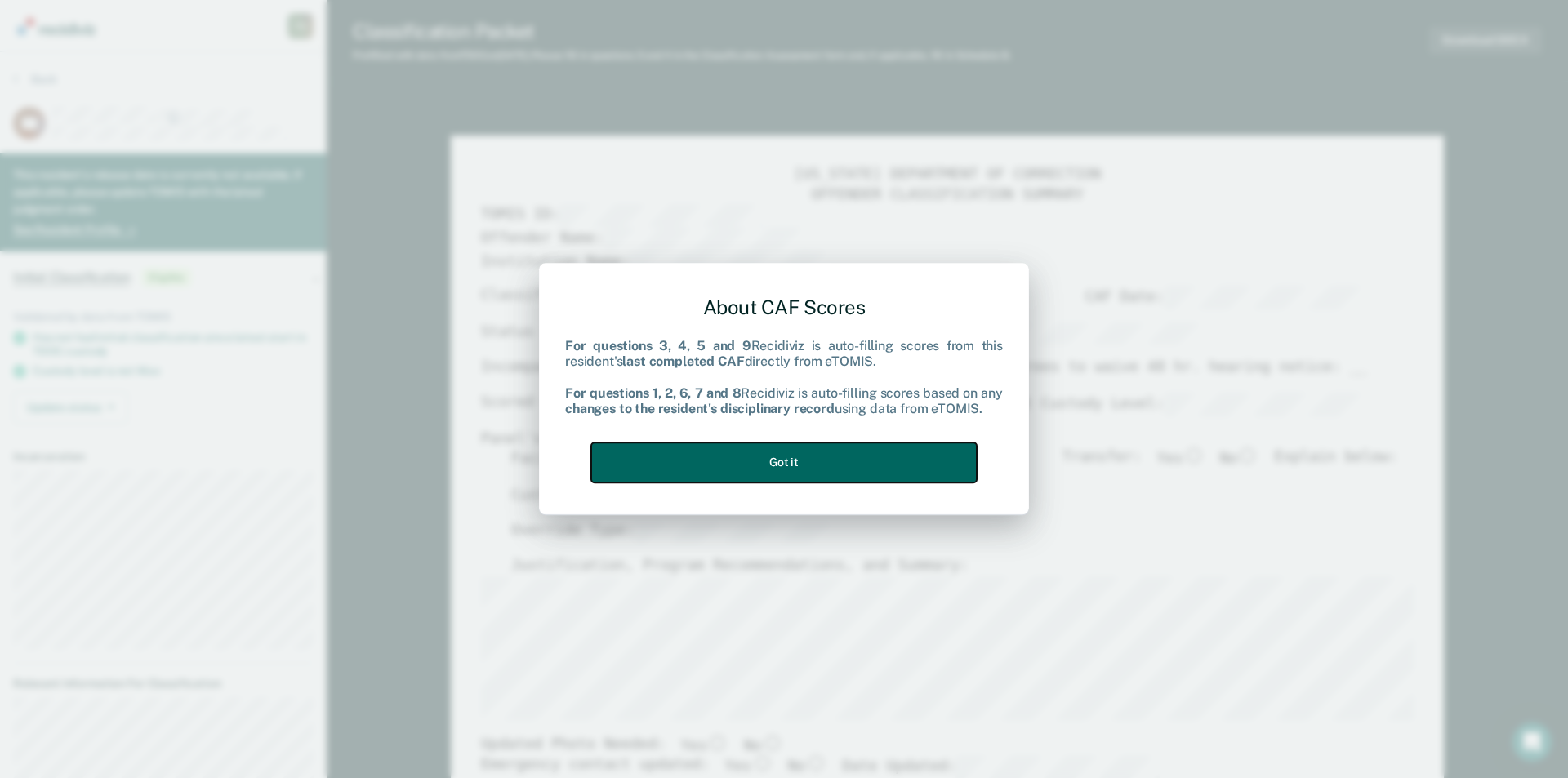
click at [798, 461] on button "Got it" at bounding box center [784, 462] width 386 height 40
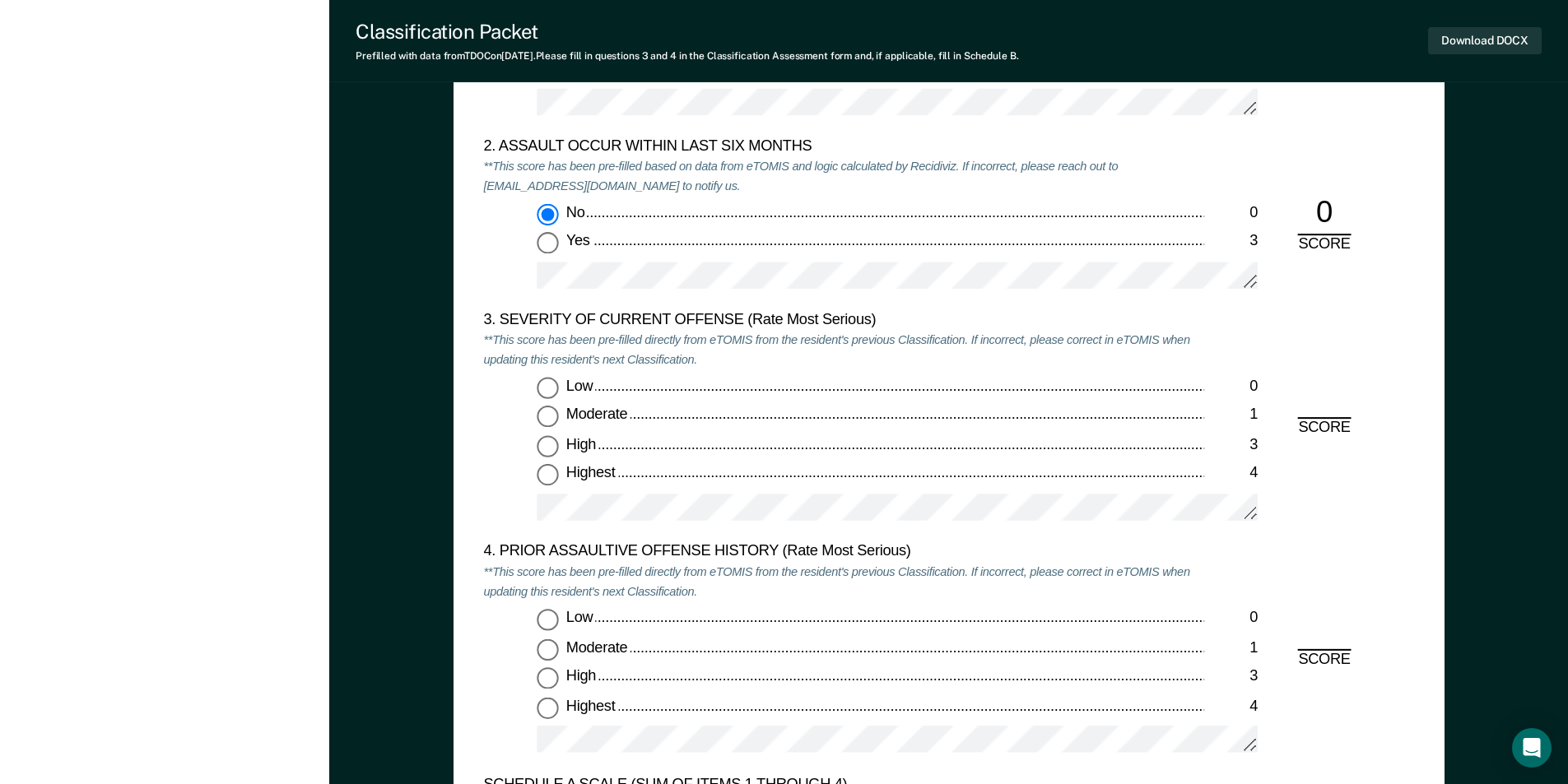
scroll to position [2057, 0]
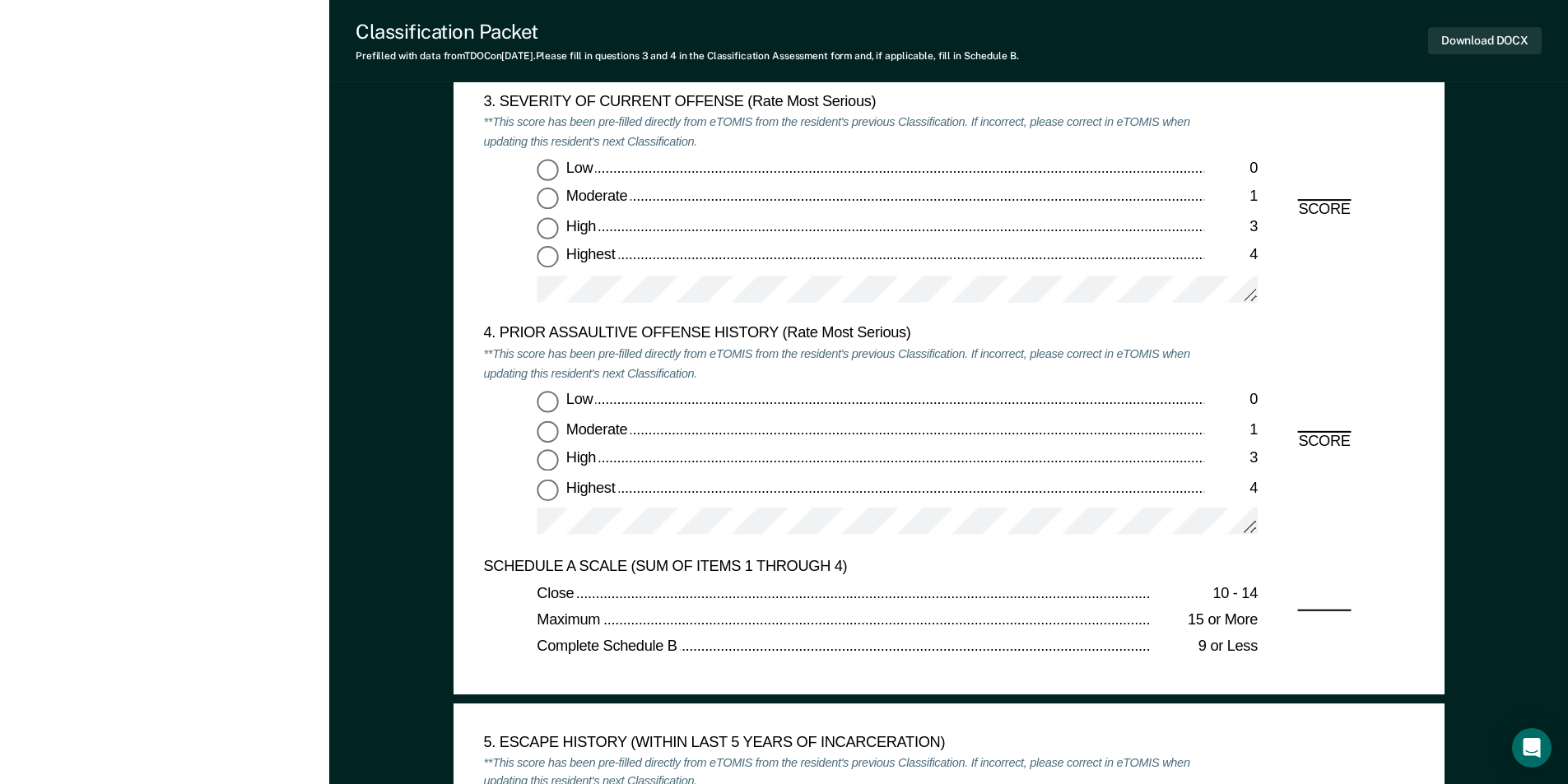
click at [544, 269] on input "Highest 4" at bounding box center [547, 258] width 22 height 22
type textarea "x"
radio input "true"
click at [559, 492] on label "Highest 4" at bounding box center [897, 490] width 721 height 22
click at [558, 492] on input "Highest 4" at bounding box center [547, 490] width 22 height 22
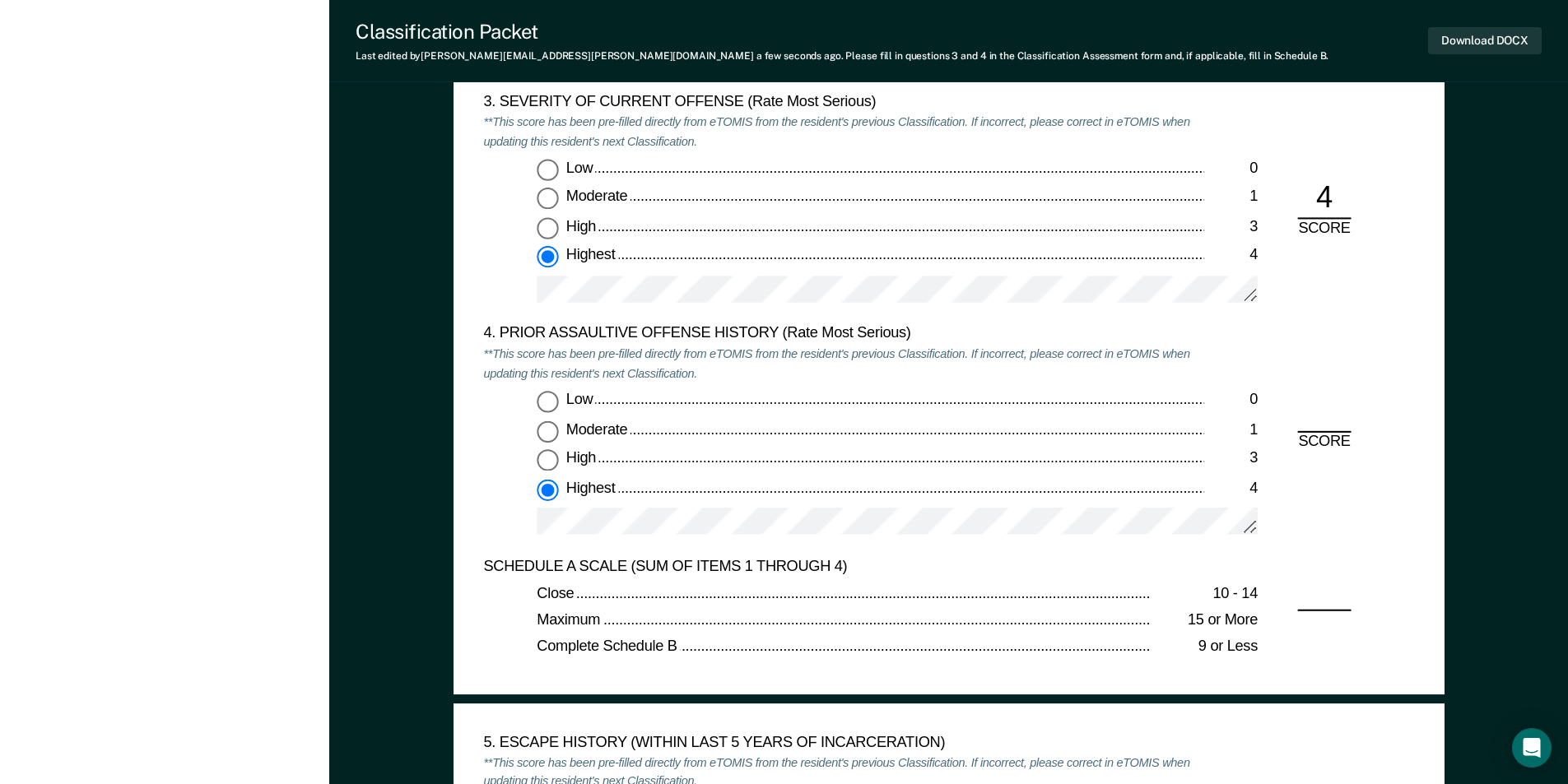
type textarea "x"
radio input "true"
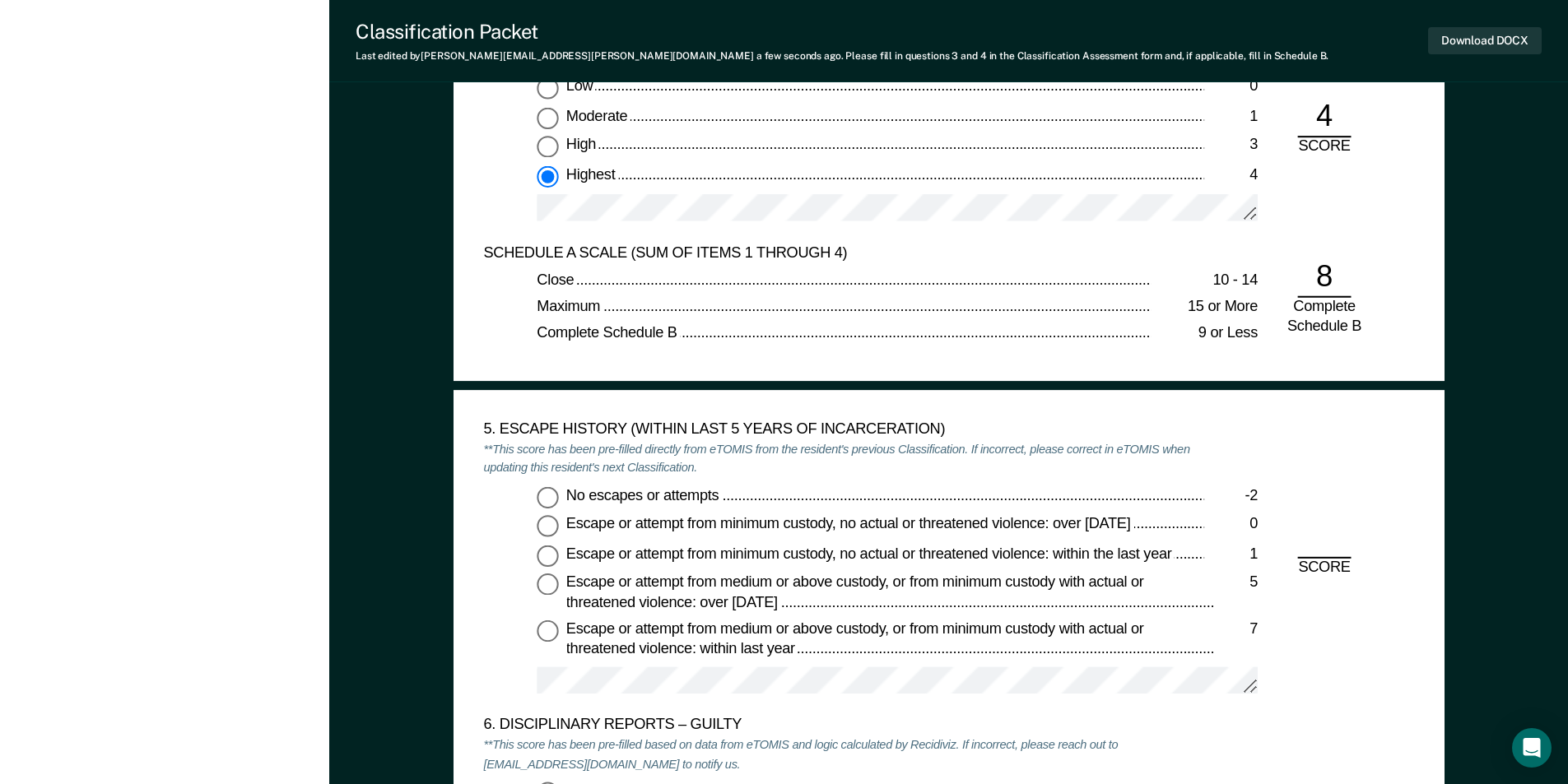
scroll to position [2550, 0]
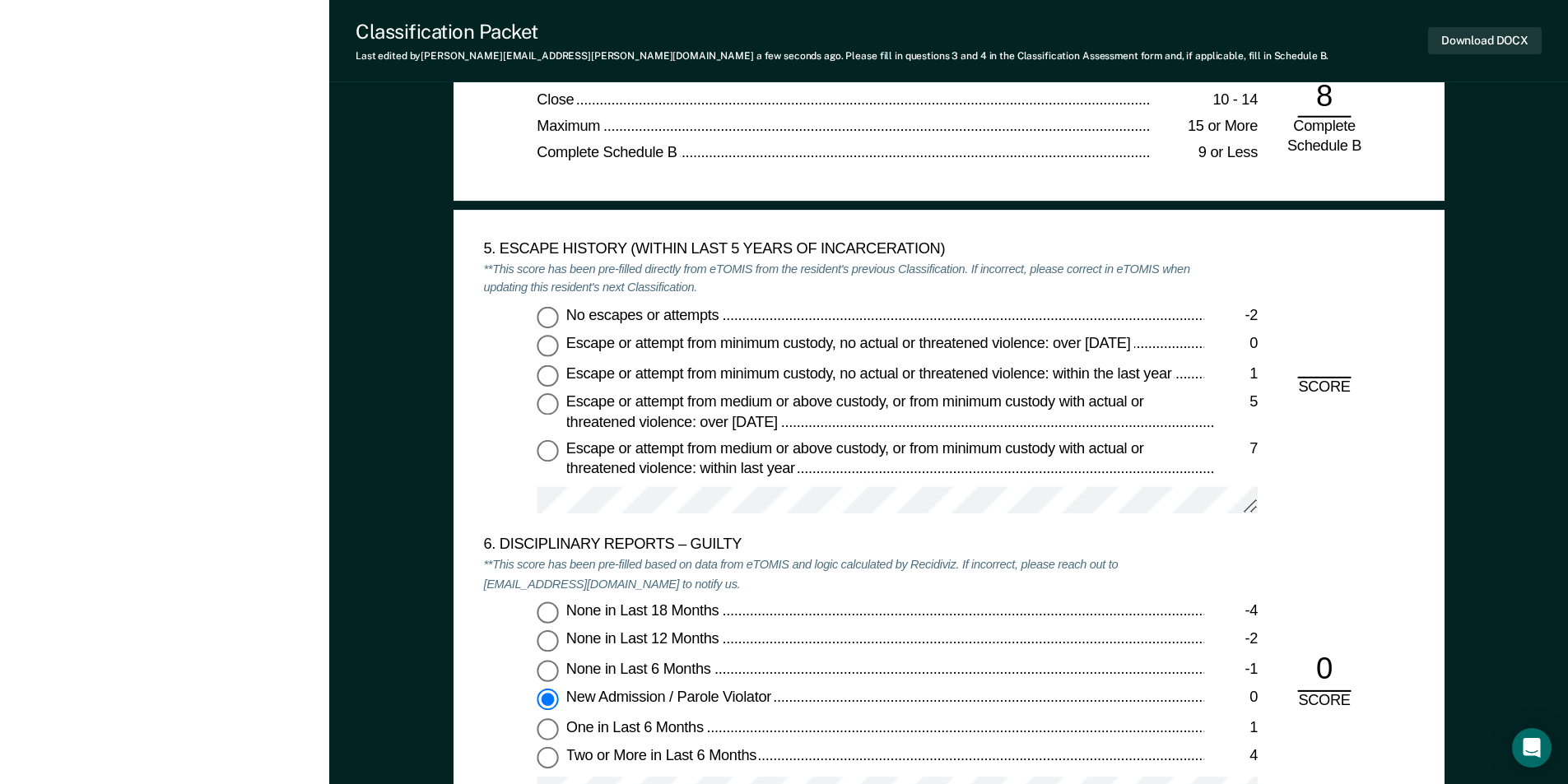
click at [537, 308] on input "No escapes or attempts -2" at bounding box center [547, 317] width 22 height 22
type textarea "x"
radio input "true"
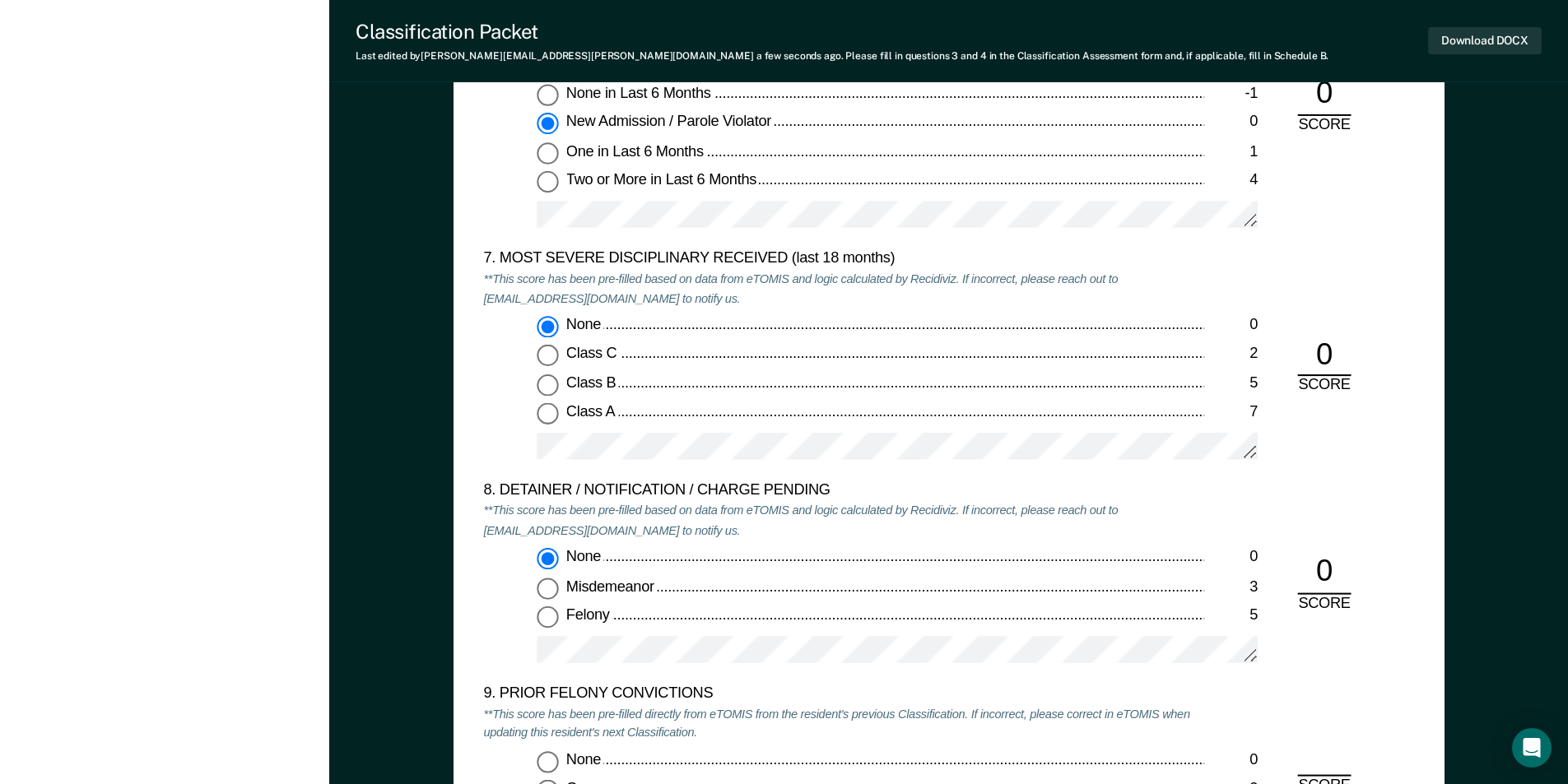
scroll to position [3702, 0]
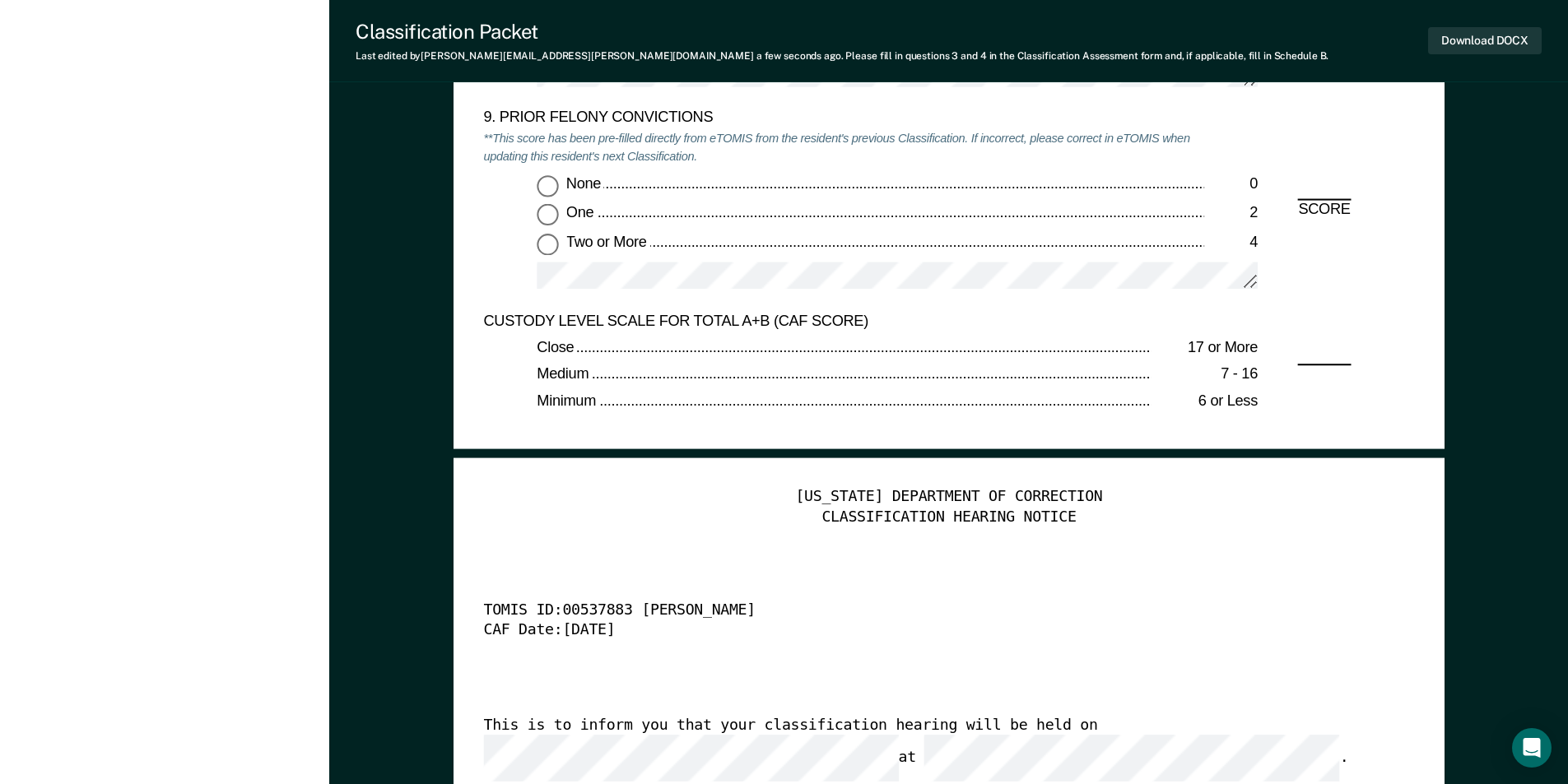
click at [547, 240] on input "Two or More 4" at bounding box center [547, 244] width 22 height 22
type textarea "x"
radio input "true"
click at [1454, 38] on button "Download DOCX" at bounding box center [1484, 41] width 114 height 27
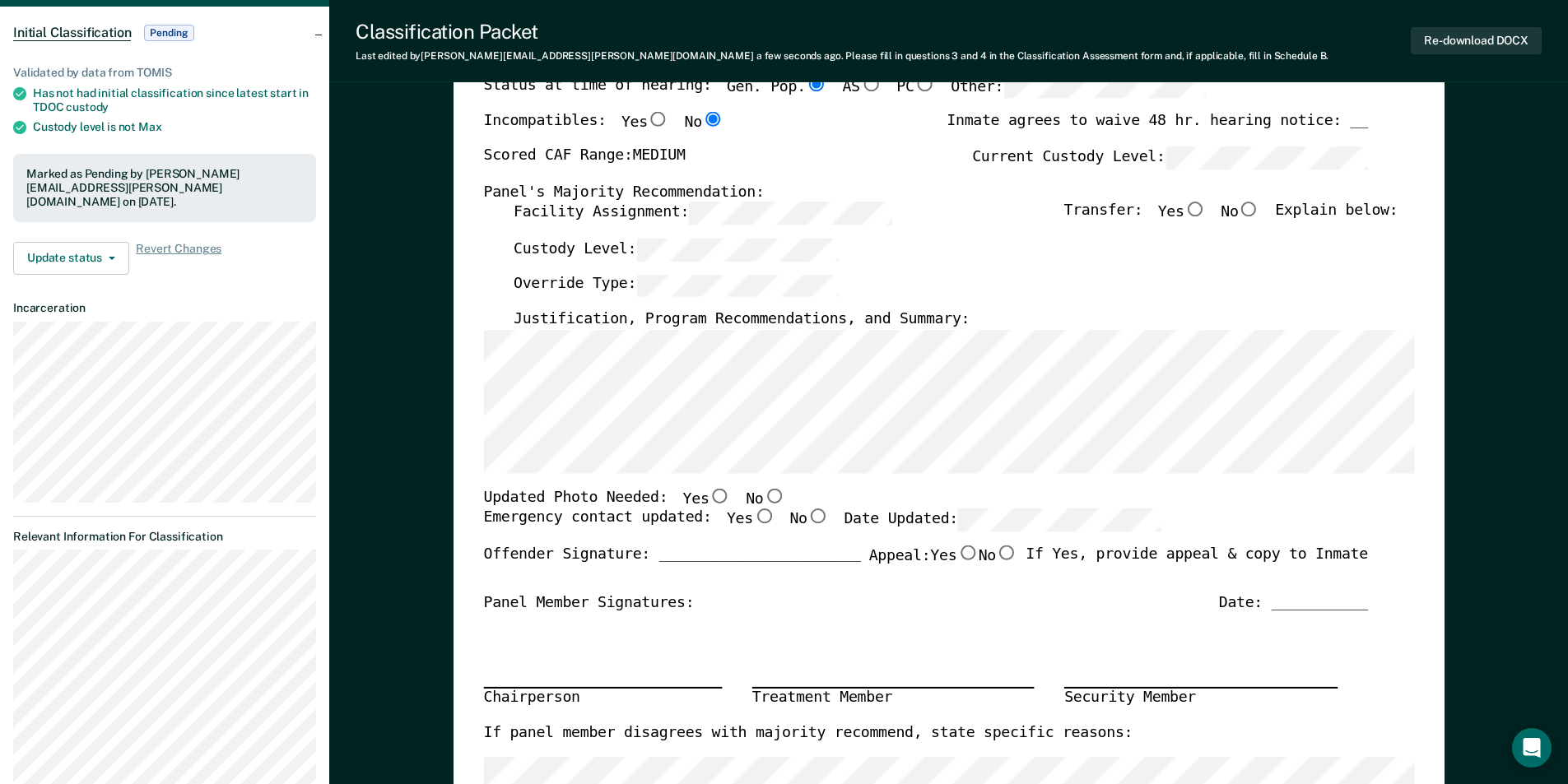
scroll to position [0, 0]
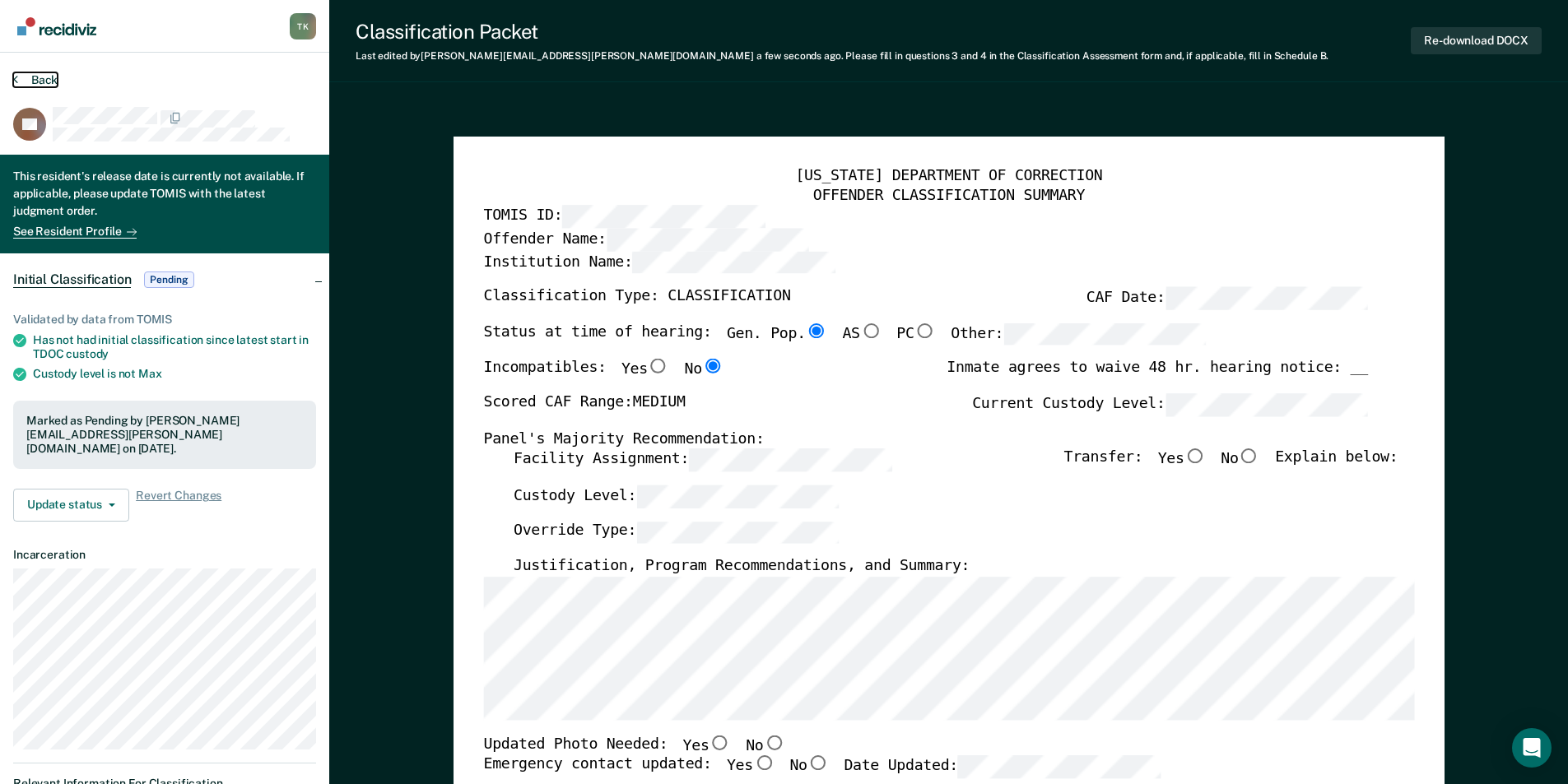
click at [46, 80] on button "Back" at bounding box center [36, 80] width 45 height 15
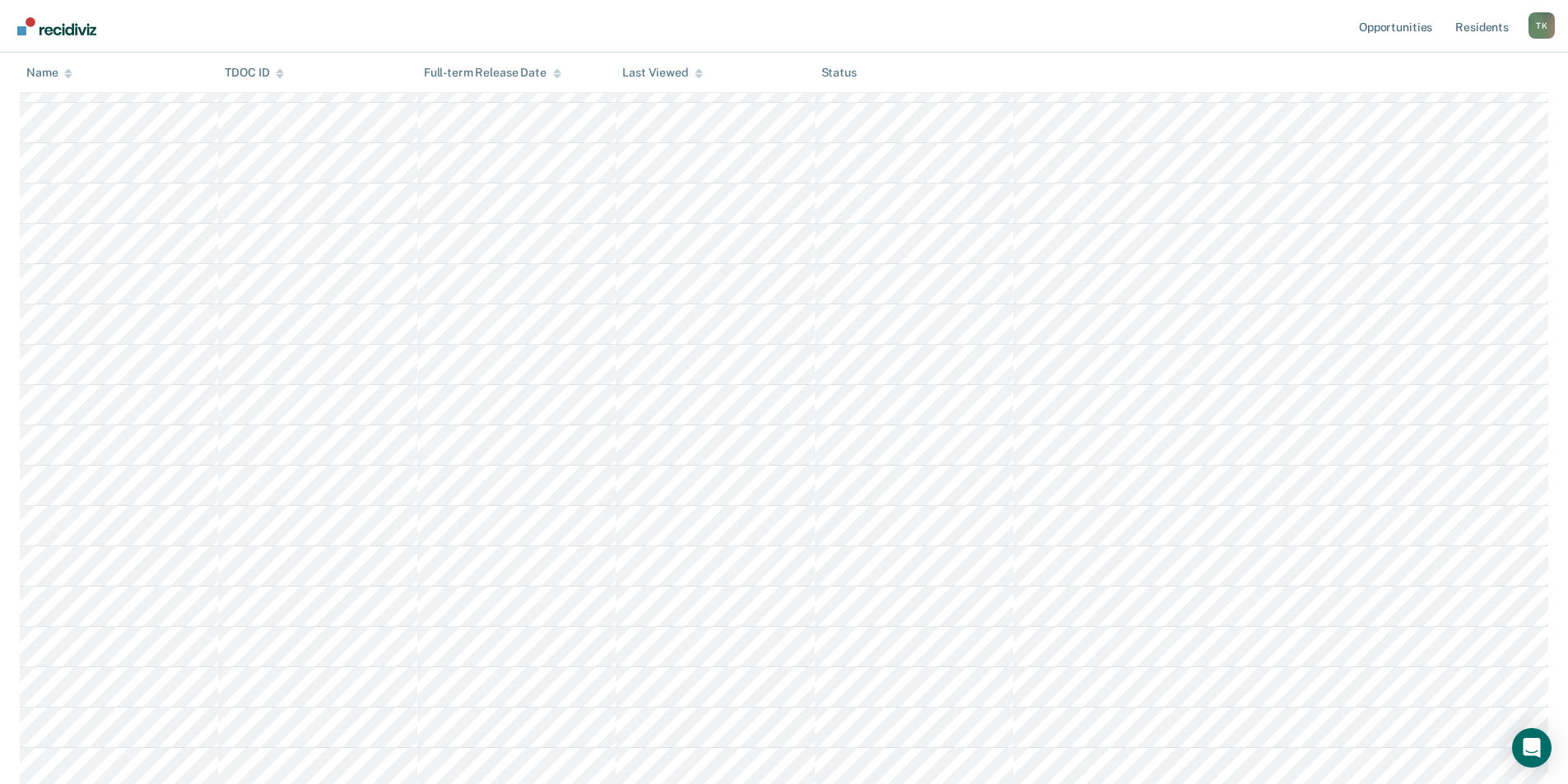
scroll to position [247, 0]
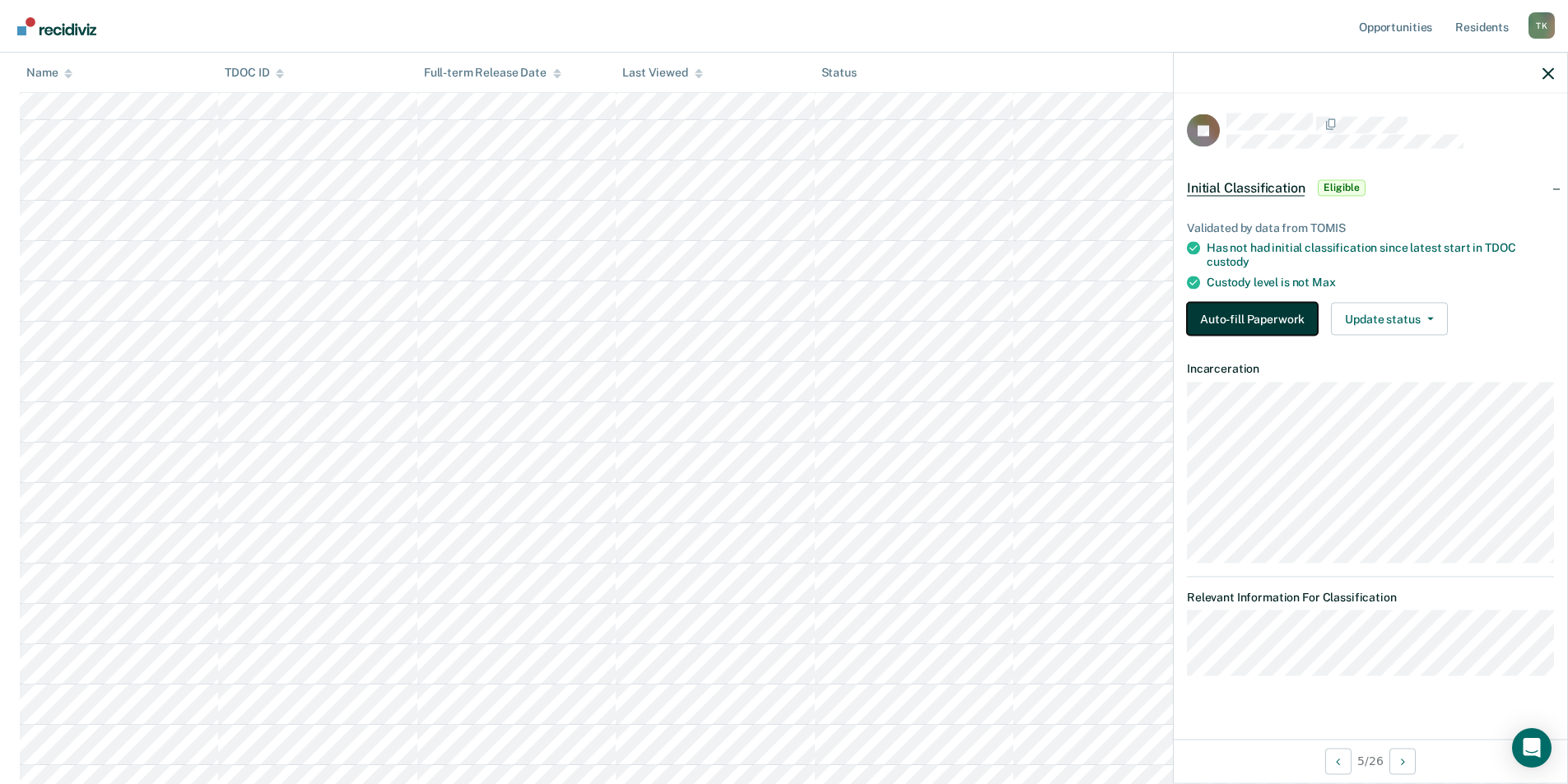
click at [1282, 318] on button "Auto-fill Paperwork" at bounding box center [1252, 318] width 131 height 33
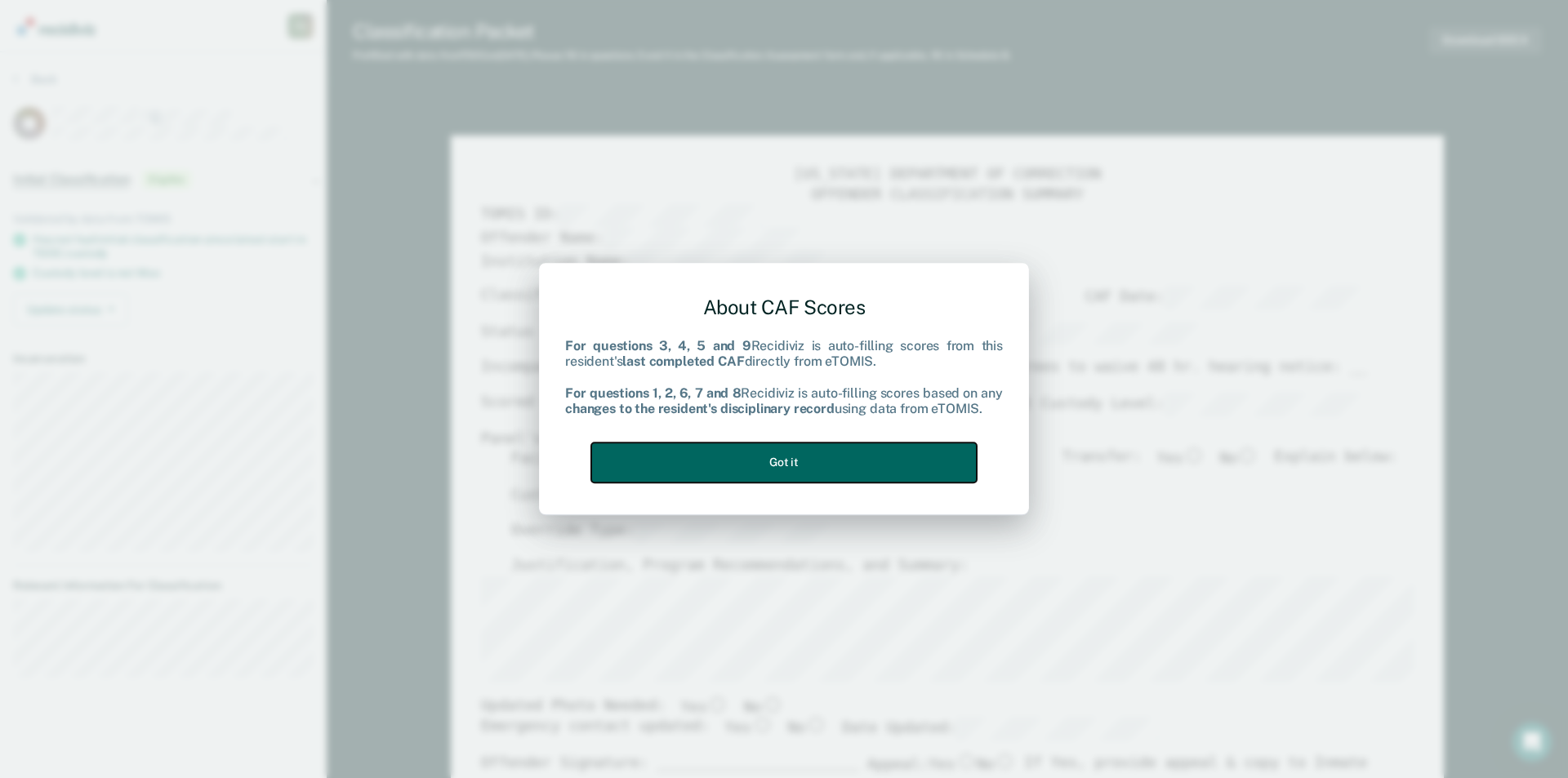
click at [883, 467] on button "Got it" at bounding box center [784, 462] width 386 height 40
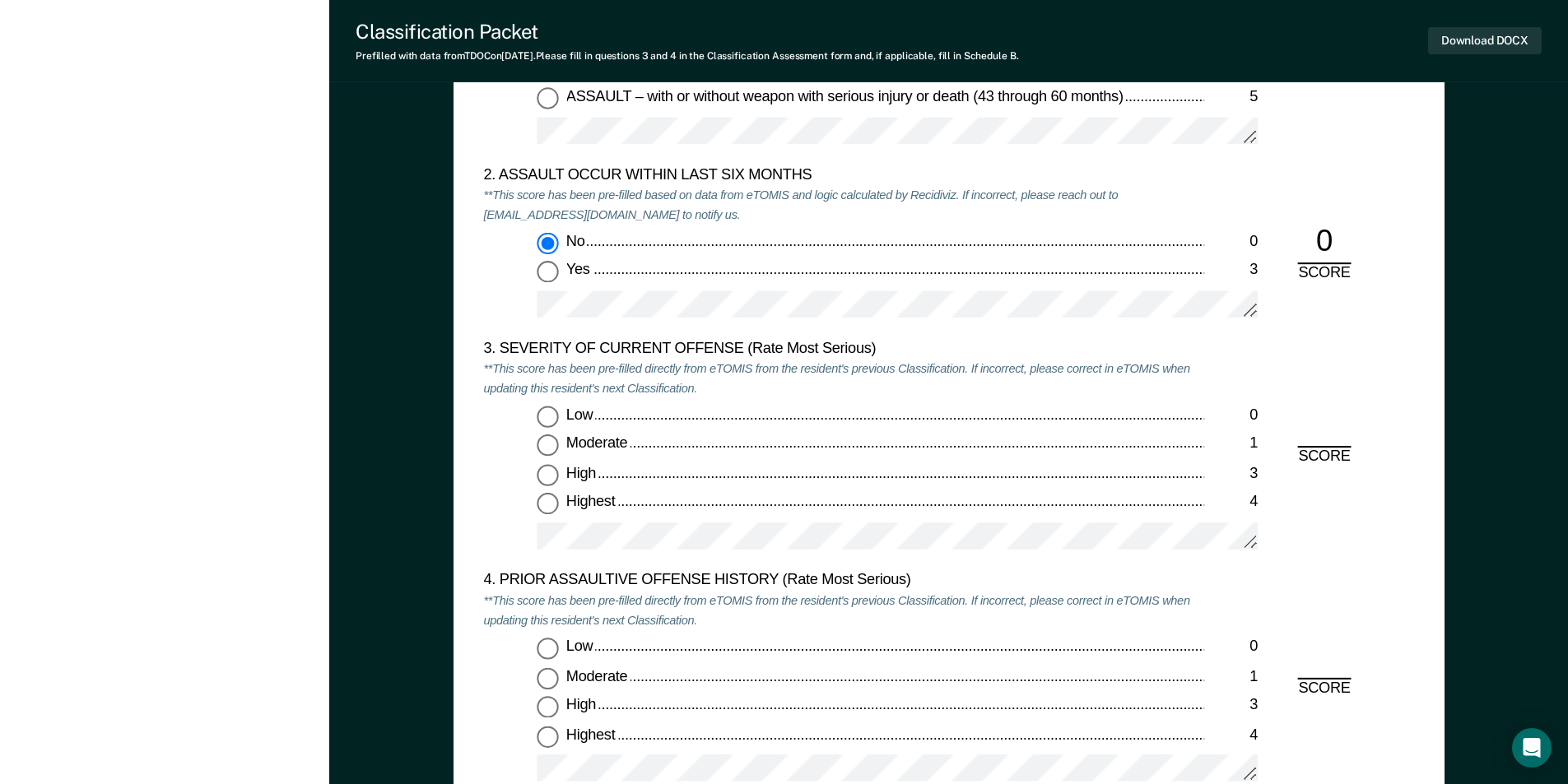
scroll to position [1892, 0]
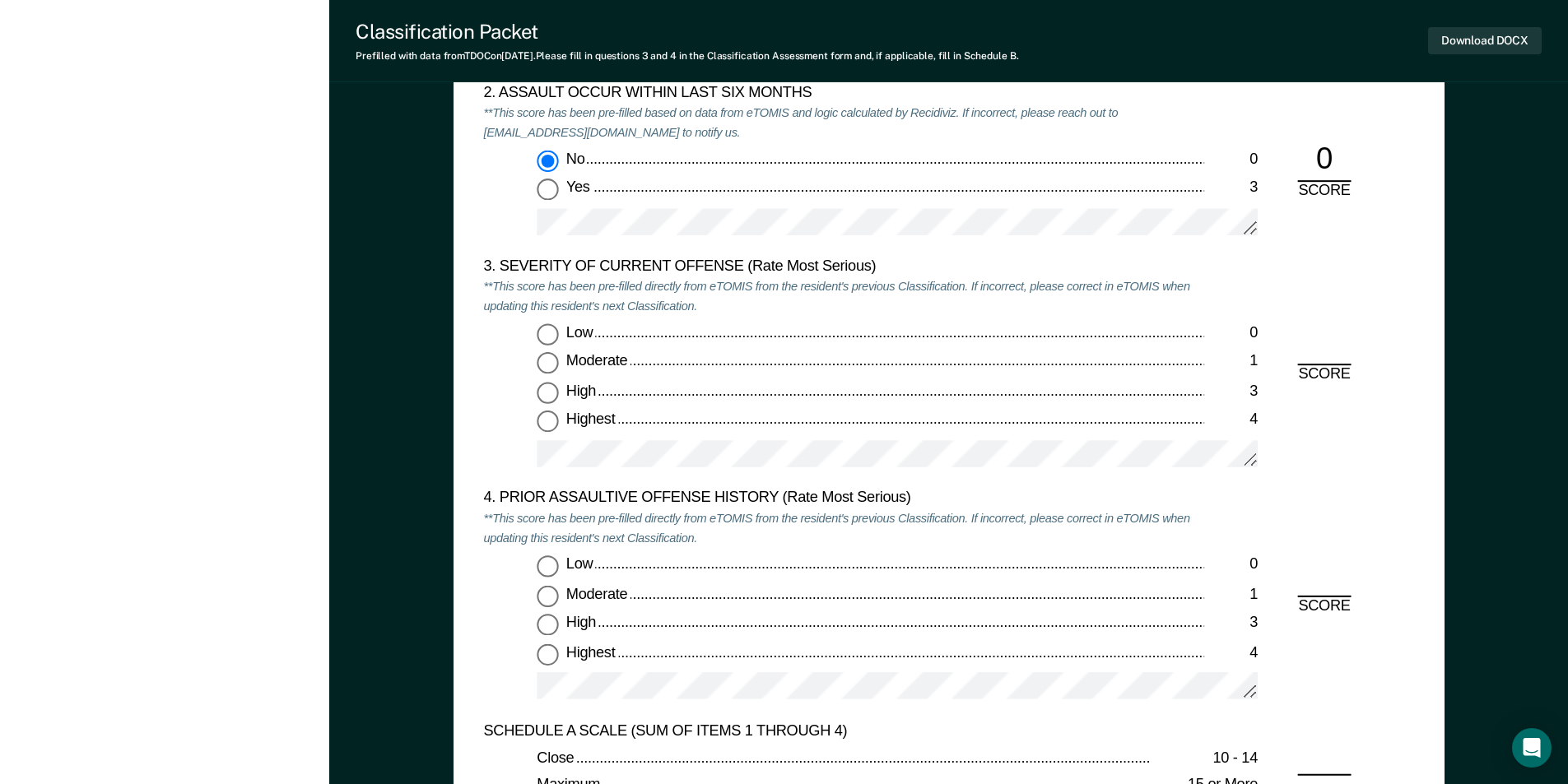
click at [548, 336] on input "Low 0" at bounding box center [547, 335] width 22 height 22
type textarea "x"
radio input "true"
click at [547, 564] on input "Low 0" at bounding box center [547, 566] width 22 height 22
type textarea "x"
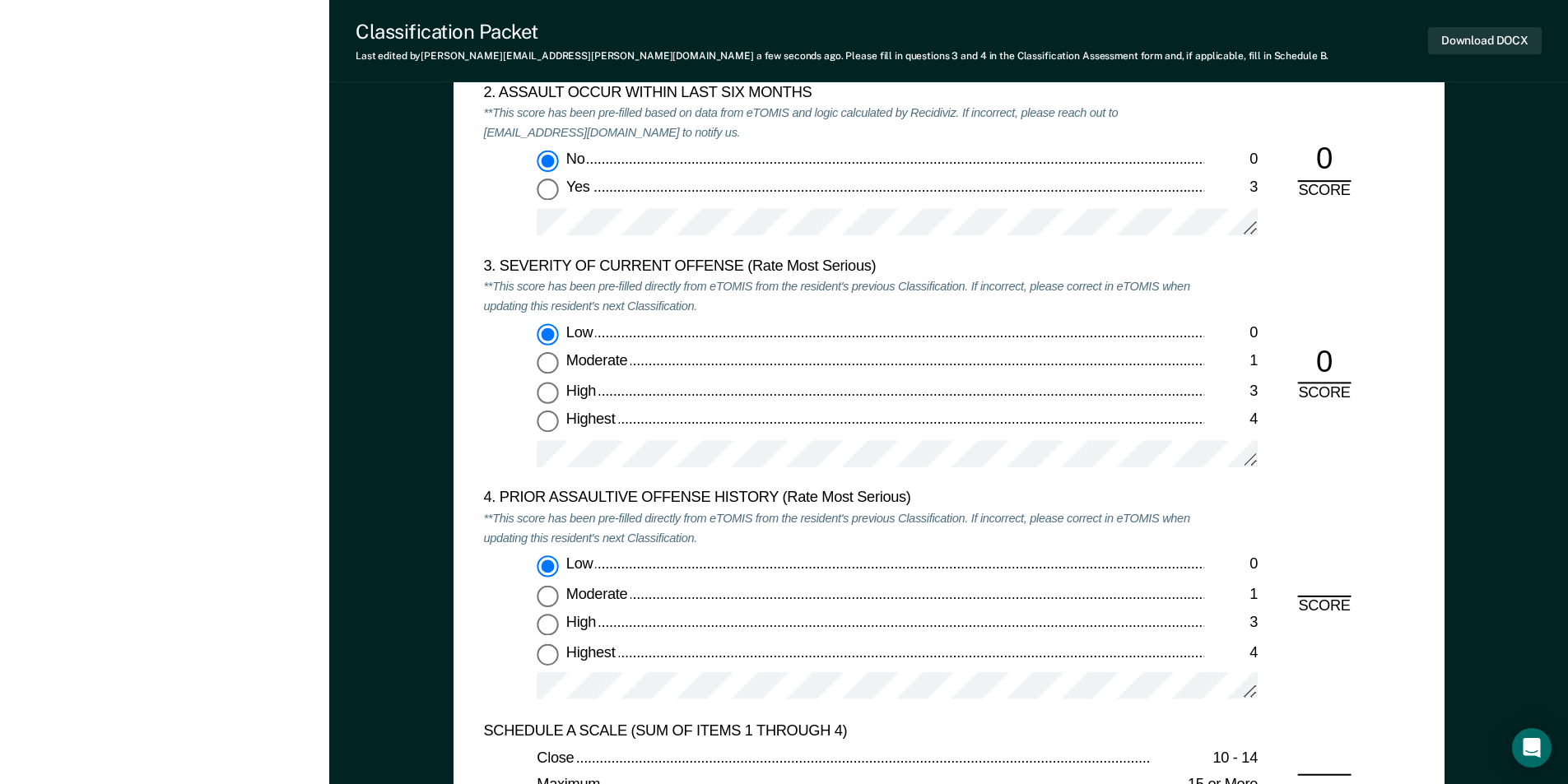
radio input "true"
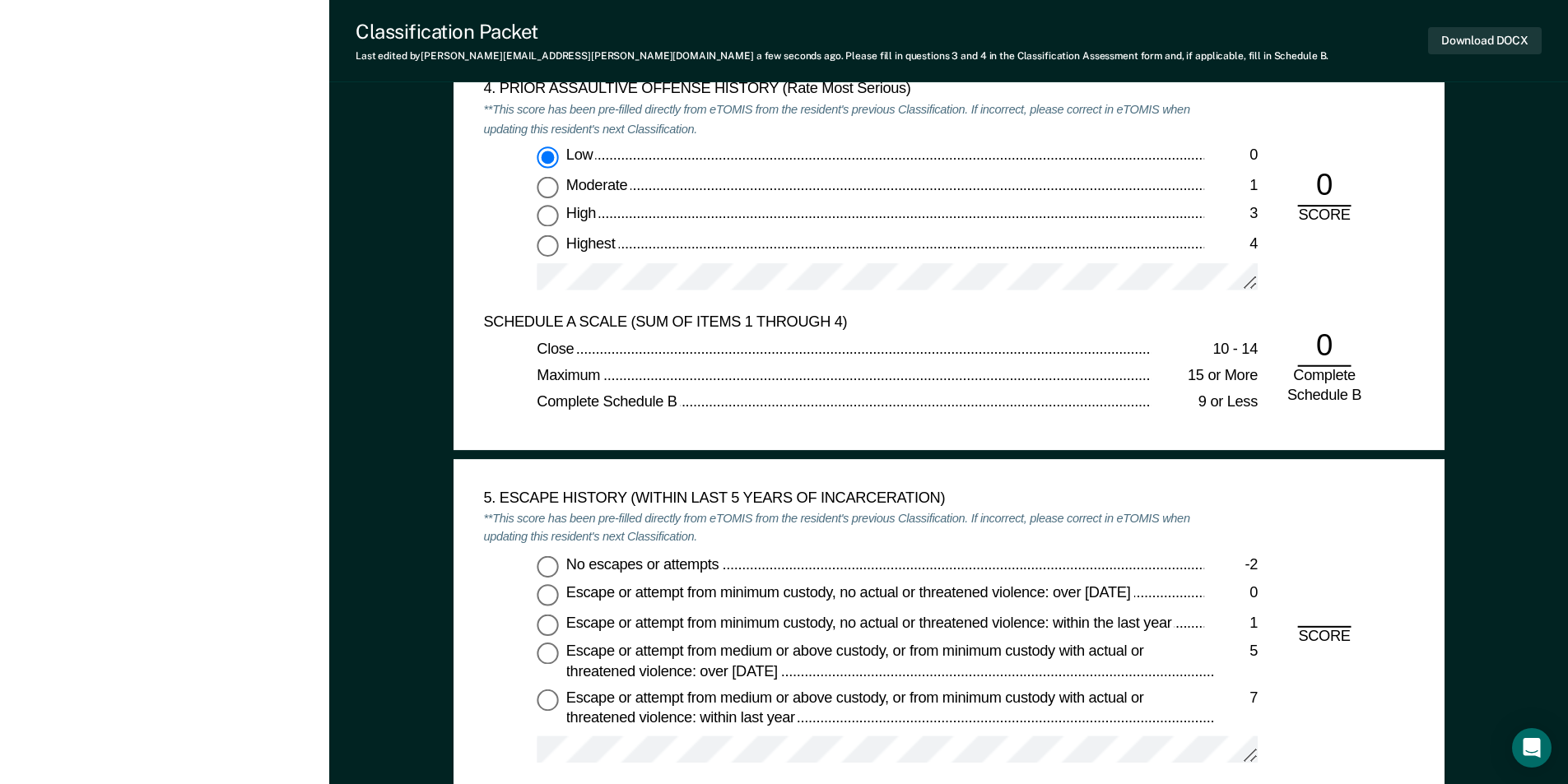
scroll to position [2304, 0]
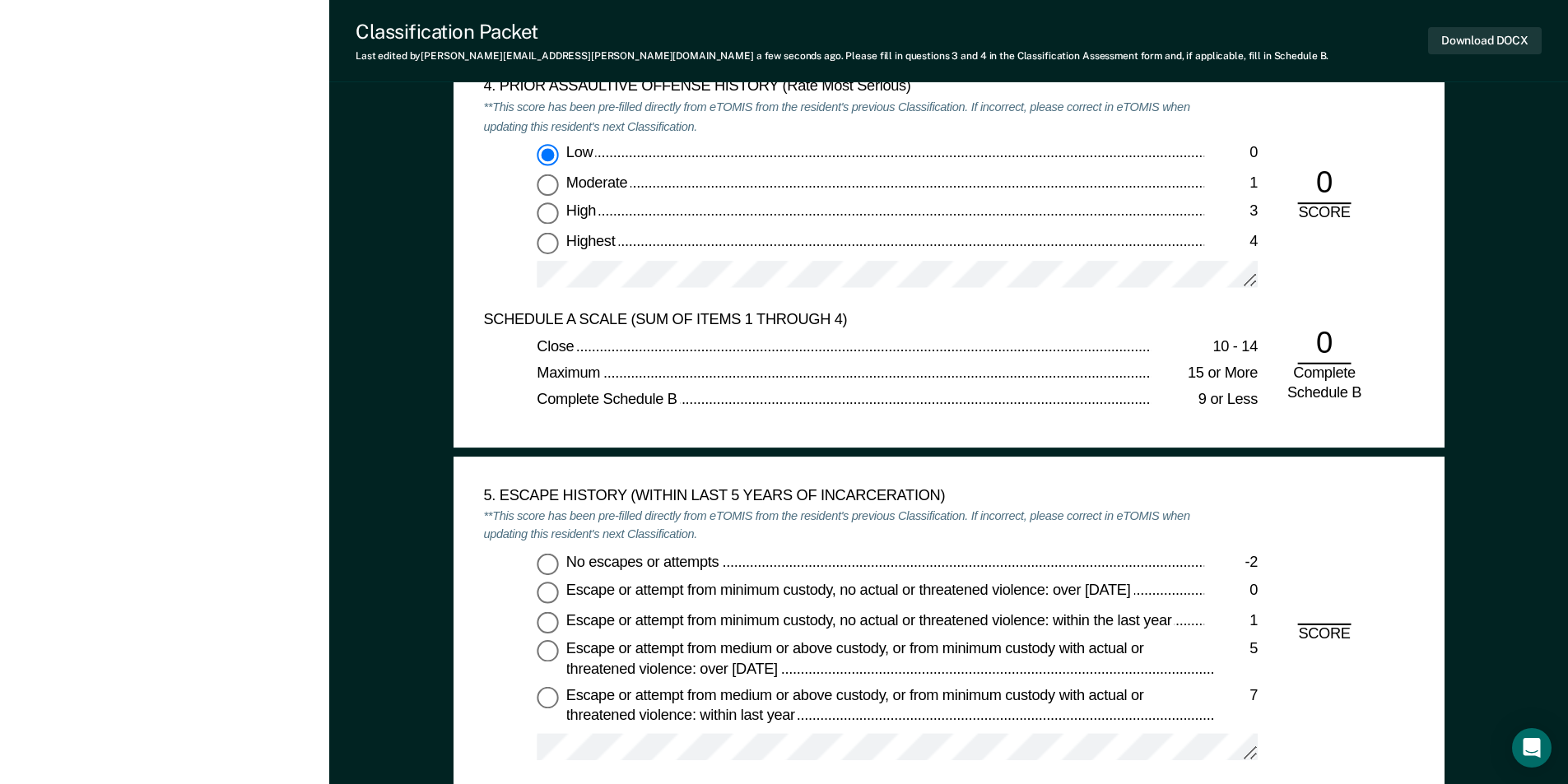
drag, startPoint x: 551, startPoint y: 576, endPoint x: 548, endPoint y: 566, distance: 10.4
click at [549, 576] on div "No escapes or attempts -2 Escape or attempt from minimum custody, no actual or …" at bounding box center [844, 664] width 721 height 222
click at [548, 565] on input "No escapes or attempts -2" at bounding box center [547, 564] width 22 height 22
type textarea "x"
radio input "true"
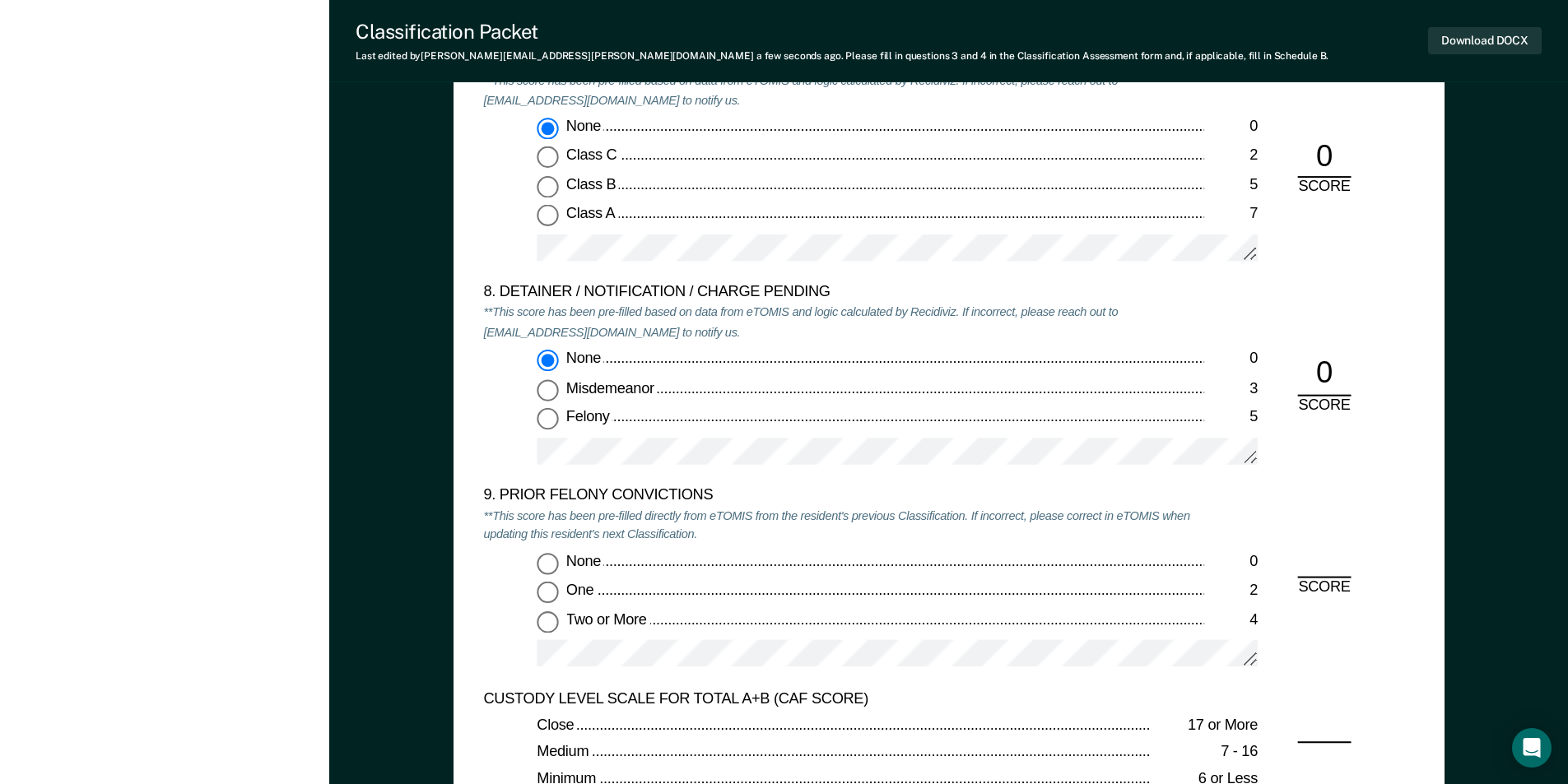
scroll to position [3455, 0]
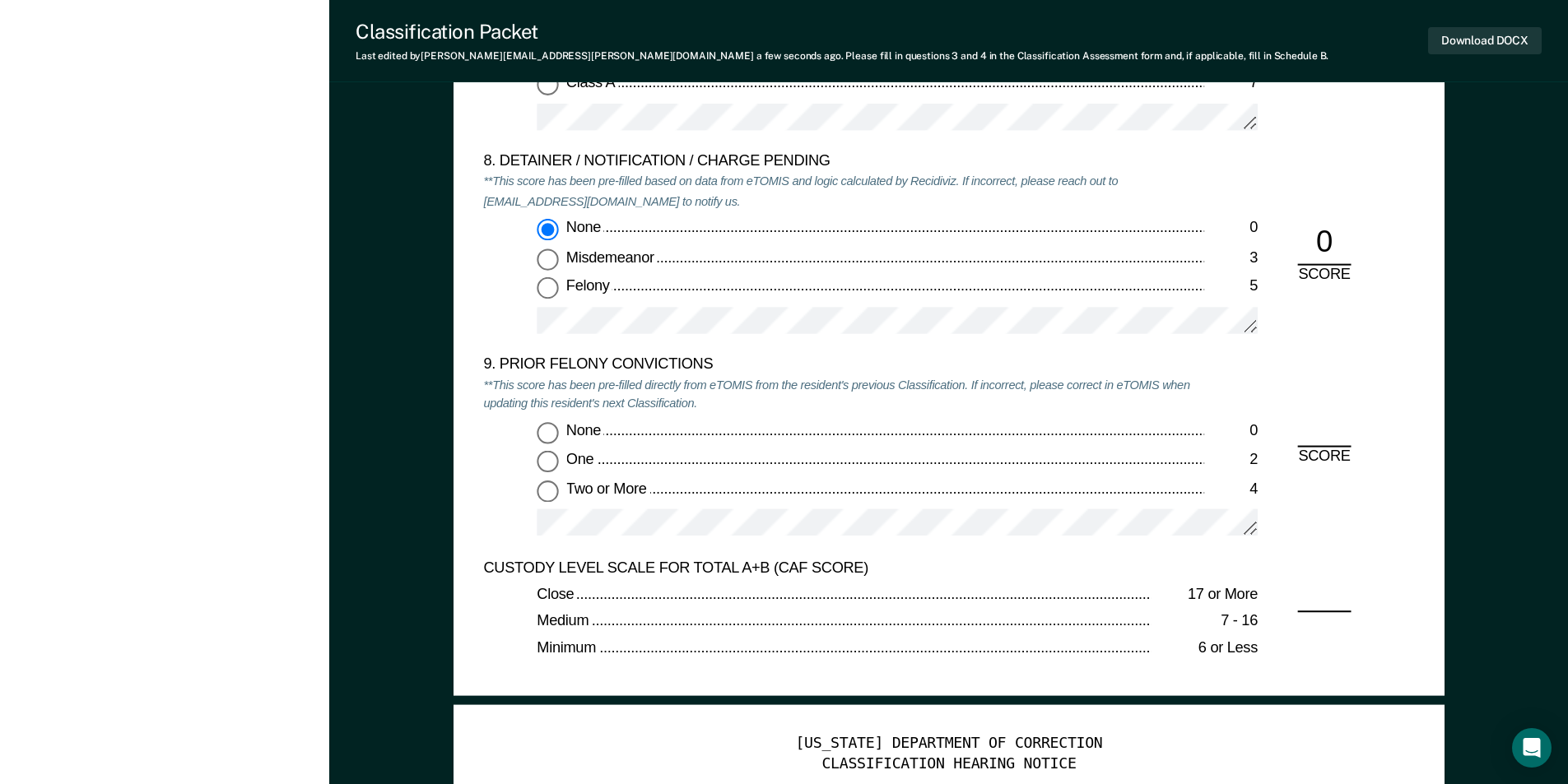
click at [546, 426] on input "None 0" at bounding box center [547, 433] width 22 height 22
type textarea "x"
radio input "true"
click at [1498, 31] on button "Download DOCX" at bounding box center [1484, 41] width 114 height 27
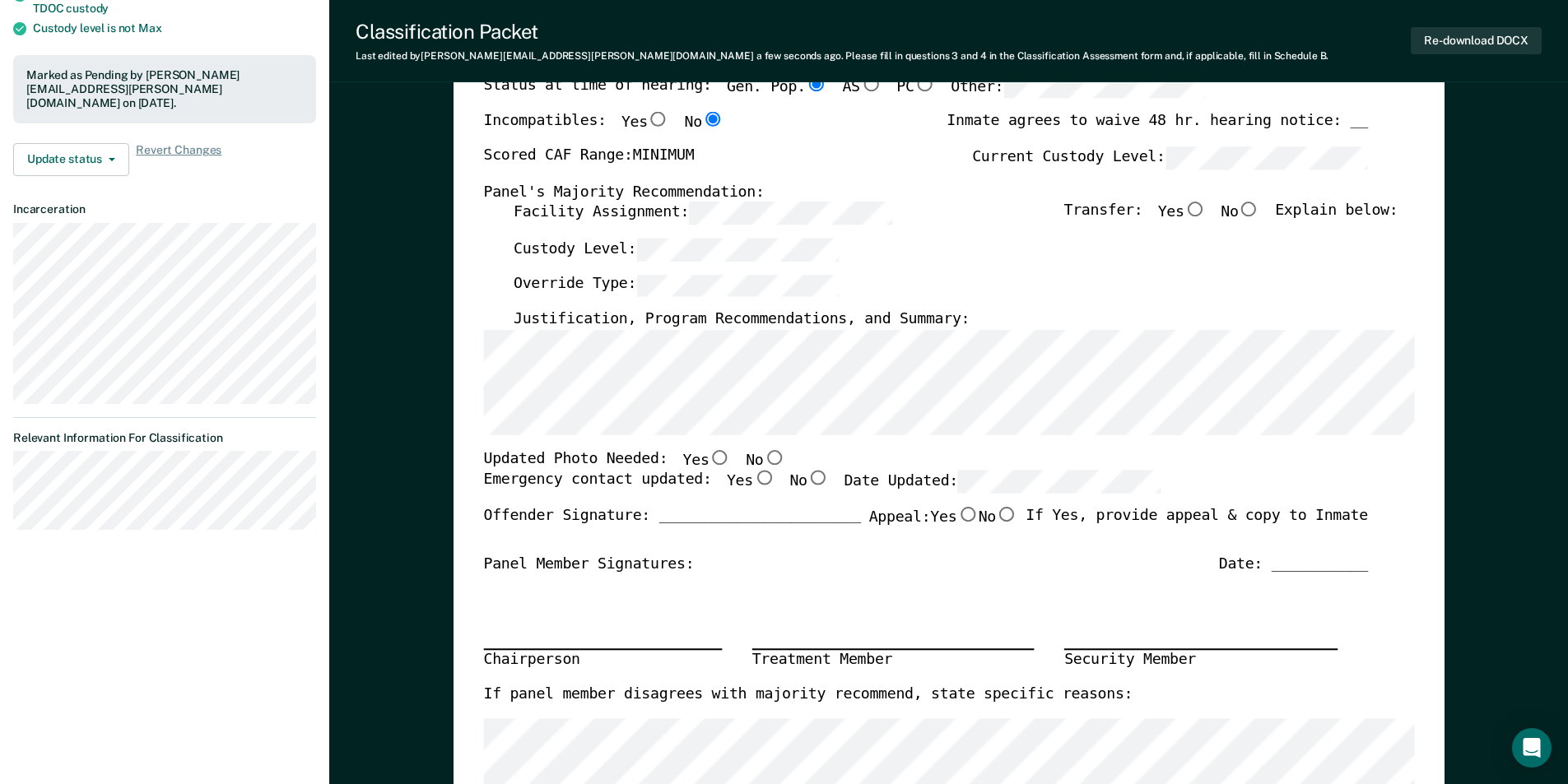
scroll to position [0, 0]
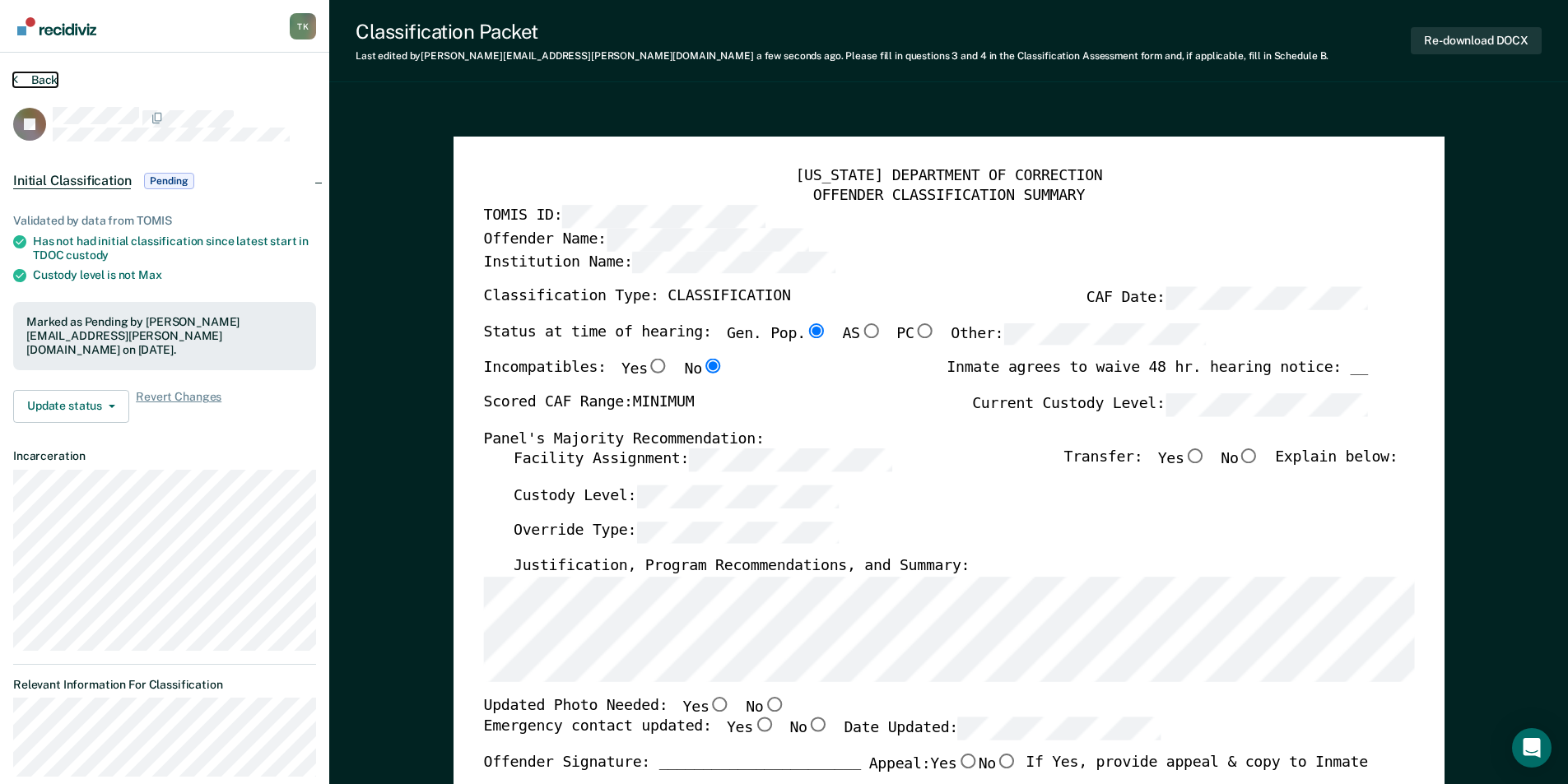
click at [51, 73] on button "Back" at bounding box center [36, 80] width 45 height 15
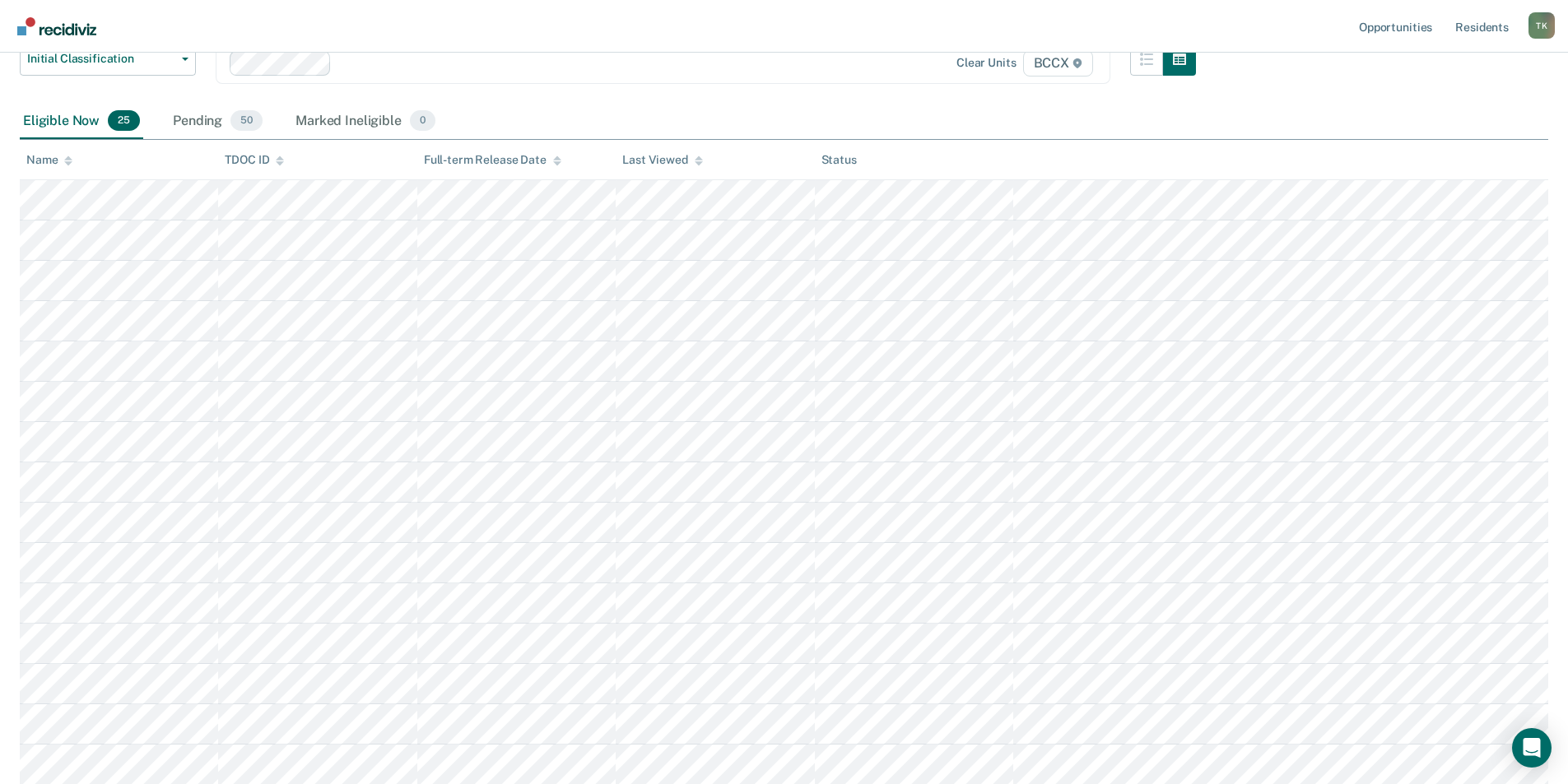
scroll to position [165, 0]
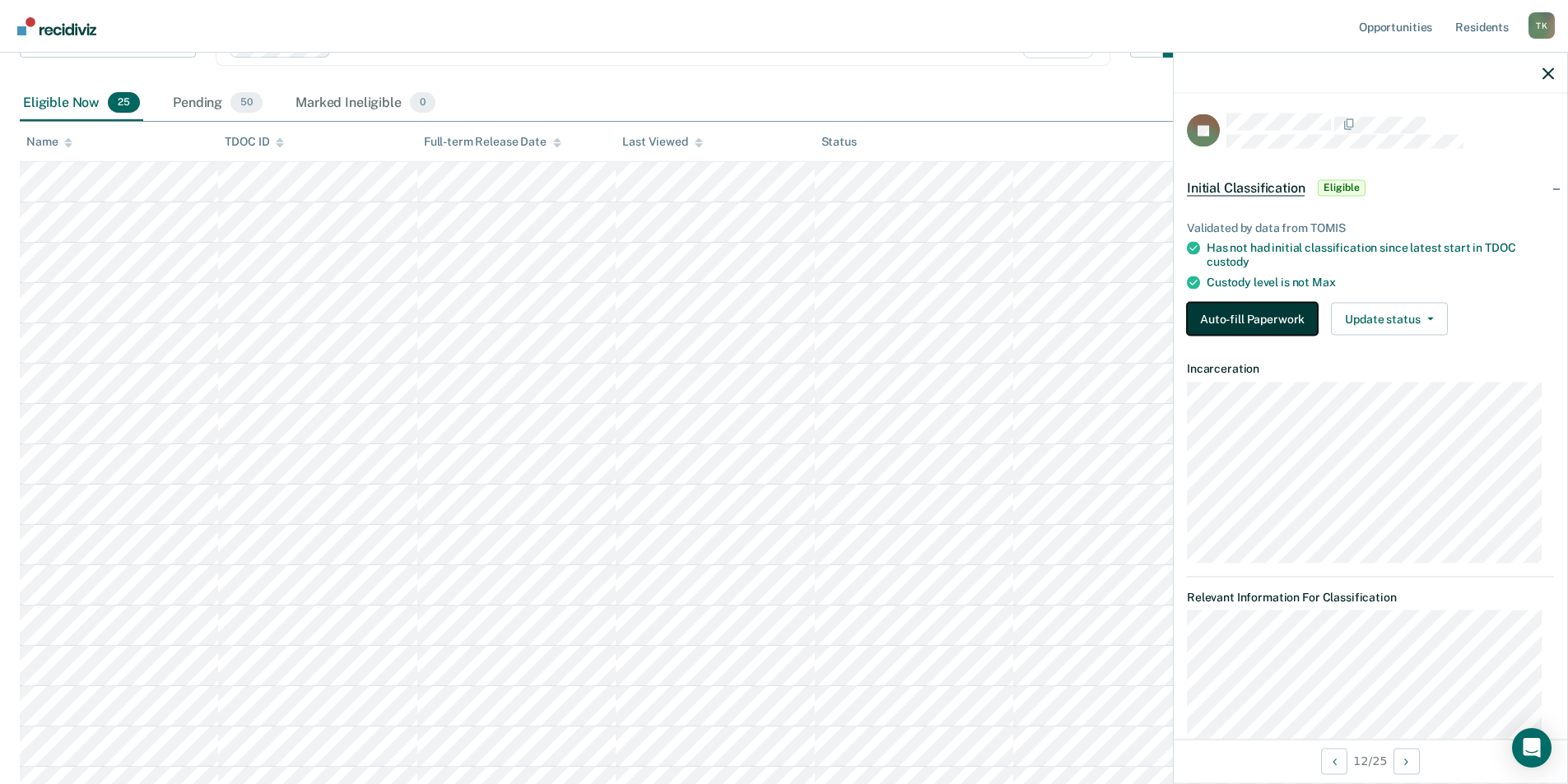
click at [1270, 316] on button "Auto-fill Paperwork" at bounding box center [1252, 318] width 131 height 33
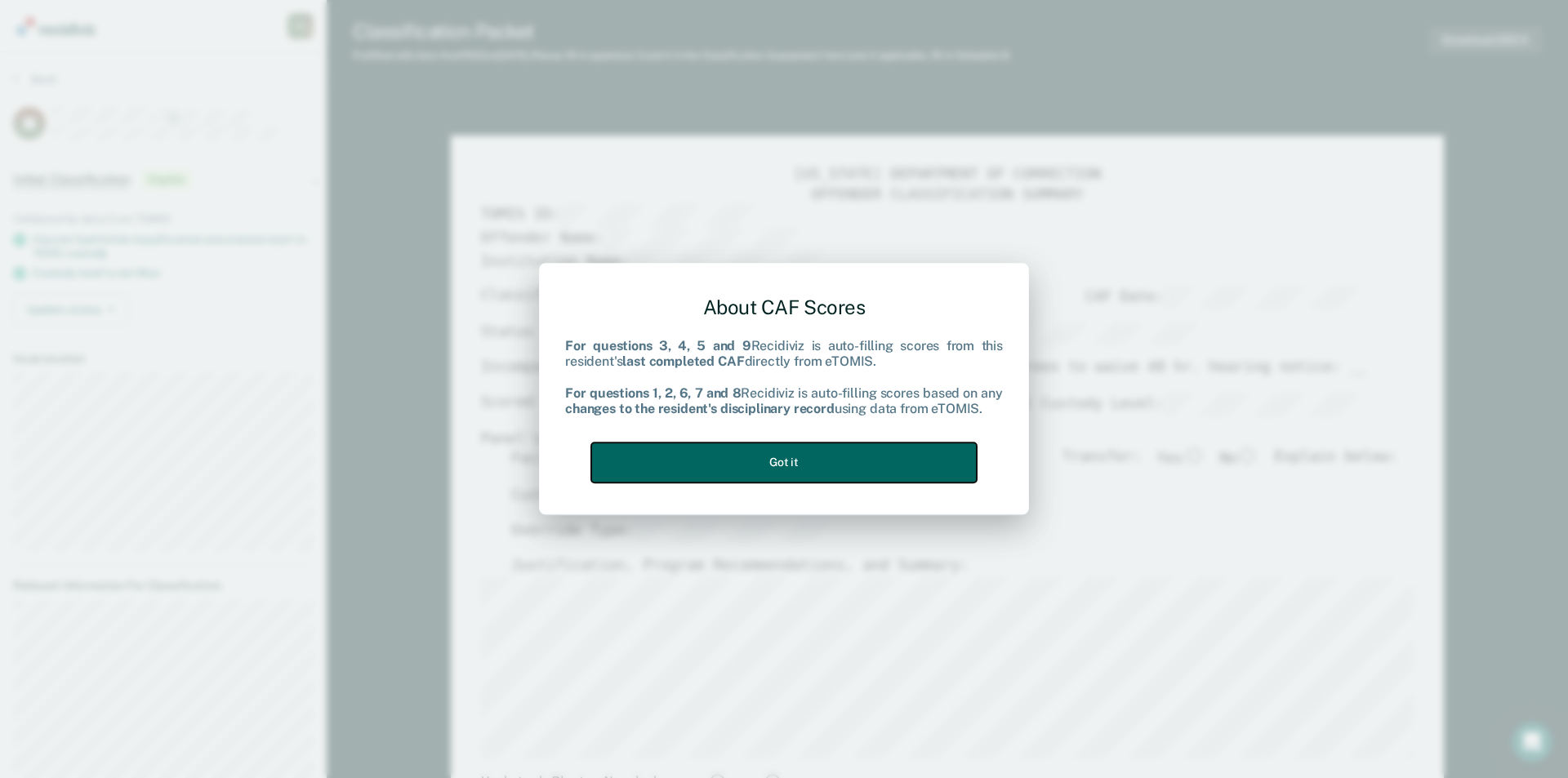
click at [834, 461] on button "Got it" at bounding box center [784, 462] width 386 height 40
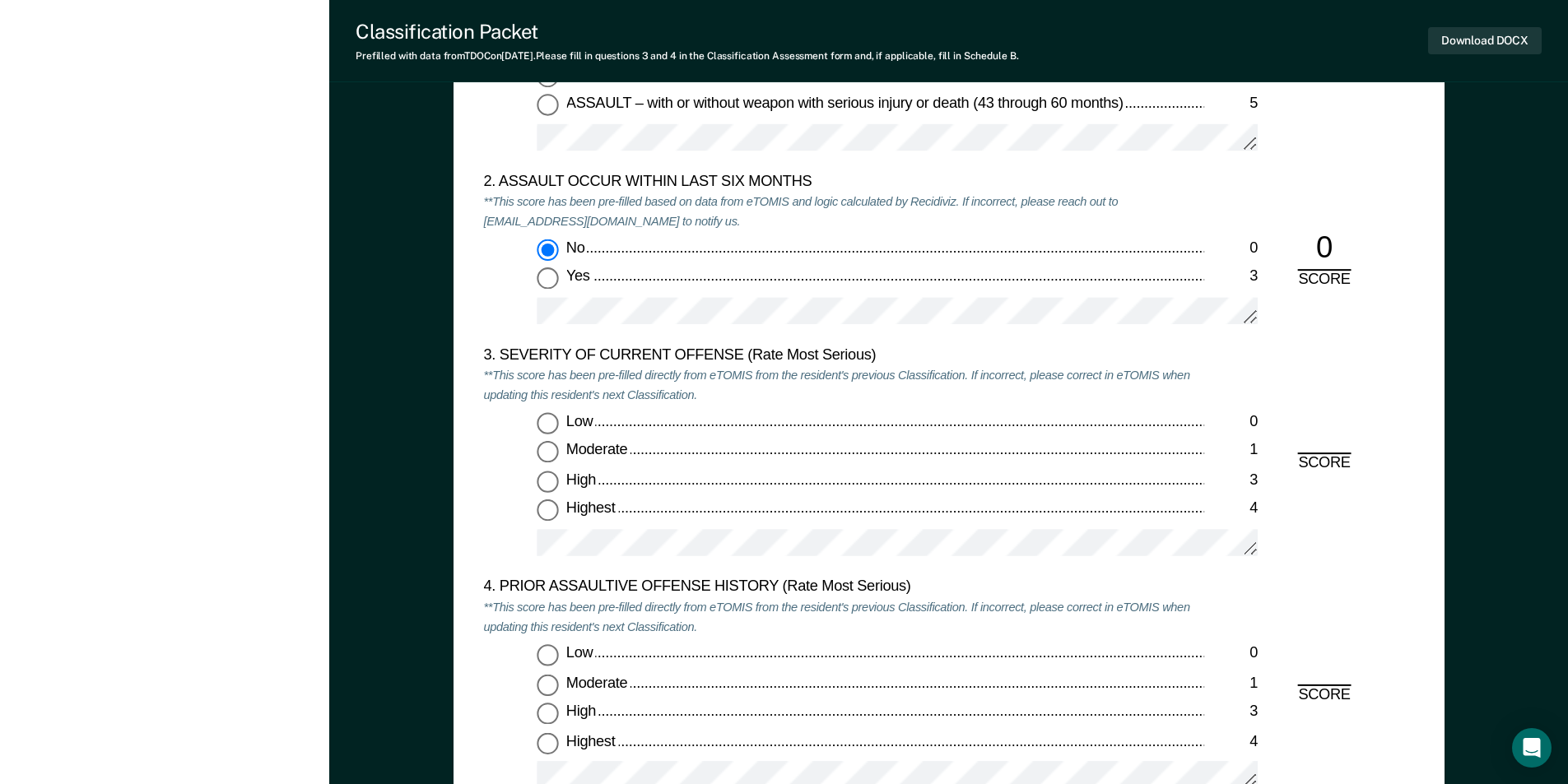
scroll to position [1974, 0]
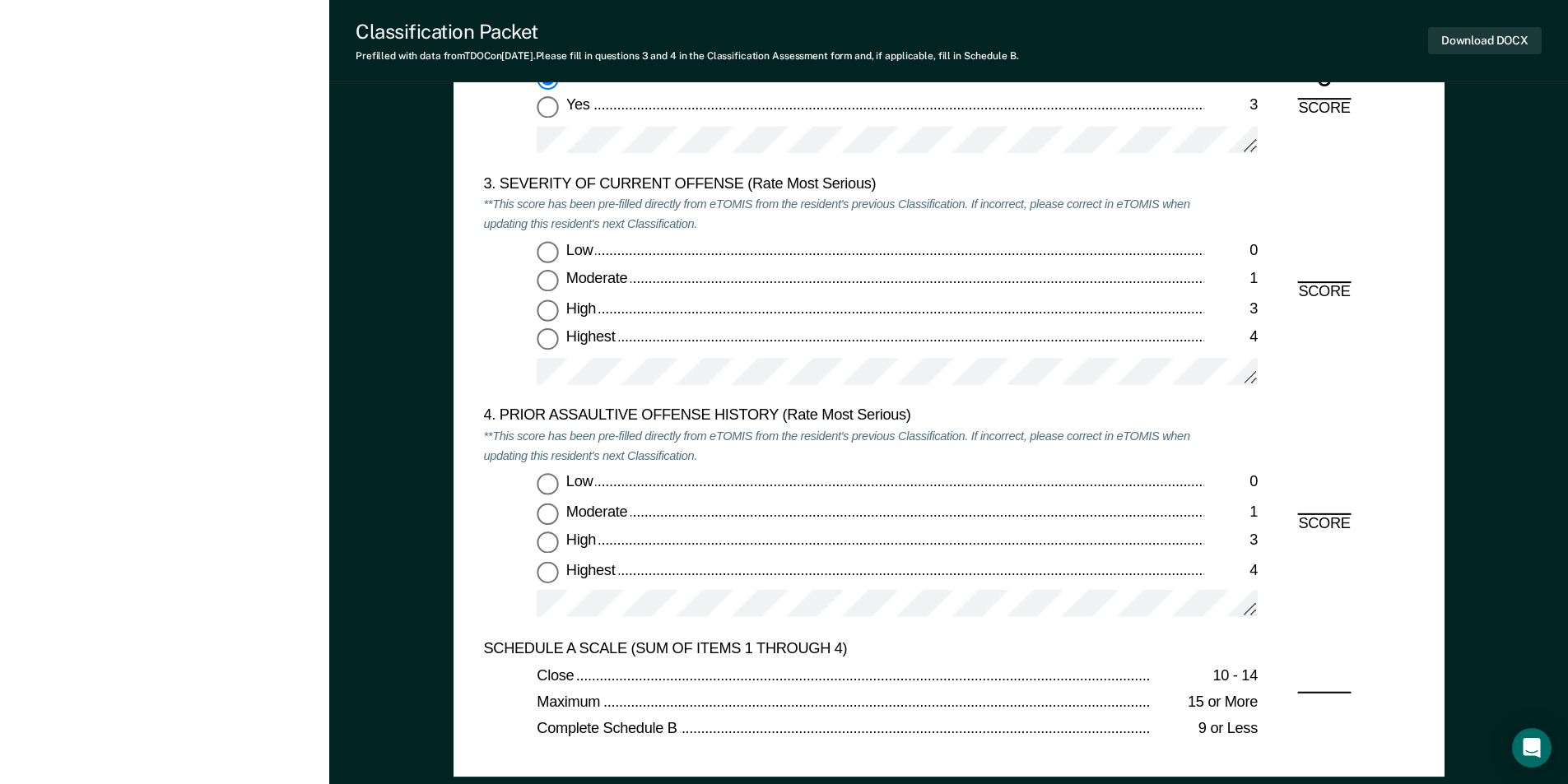
click at [543, 285] on input "Moderate 1" at bounding box center [547, 282] width 22 height 22
type textarea "x"
radio input "true"
click at [548, 485] on input "Low 0" at bounding box center [547, 484] width 22 height 22
type textarea "x"
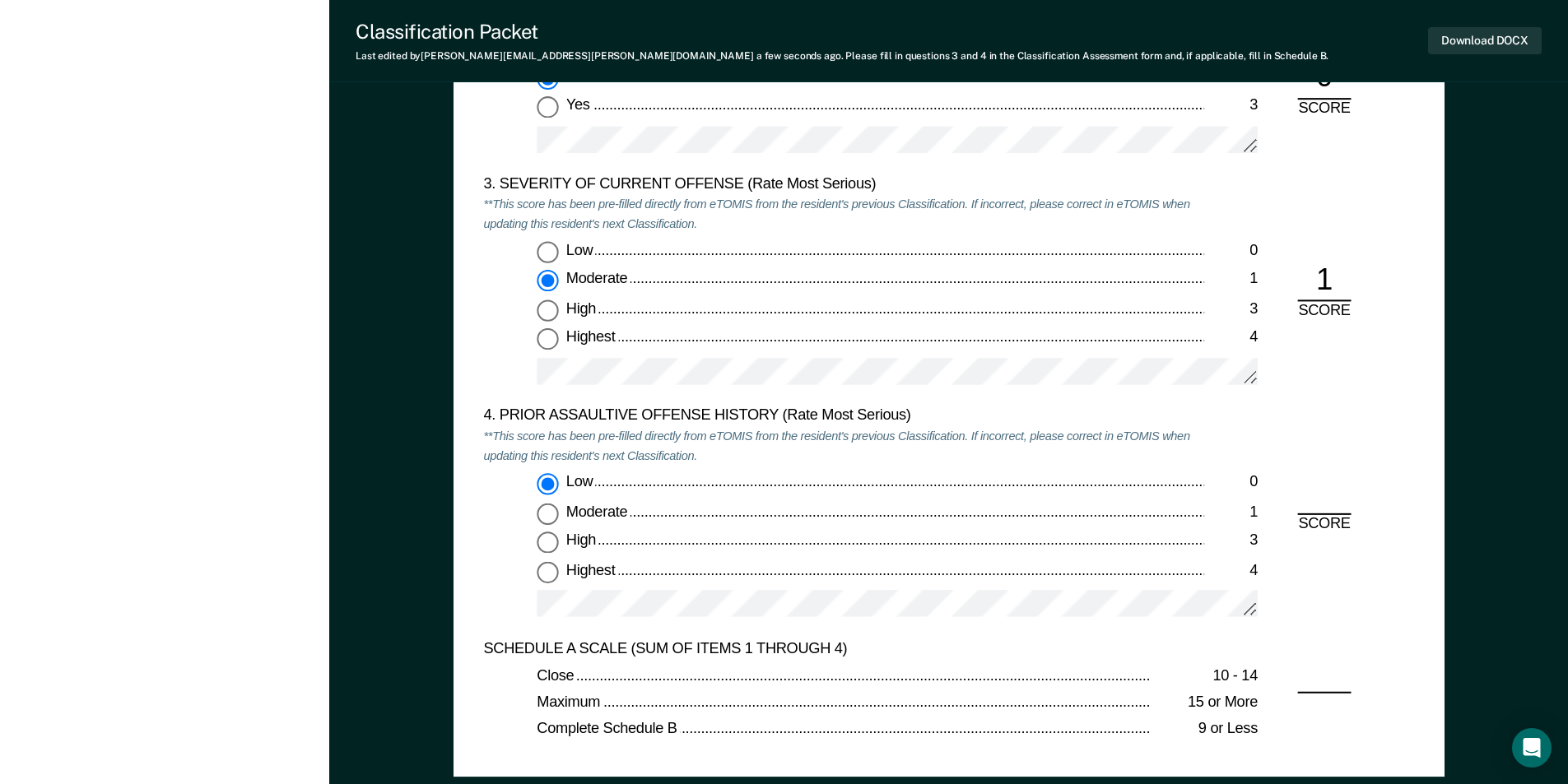
radio input "true"
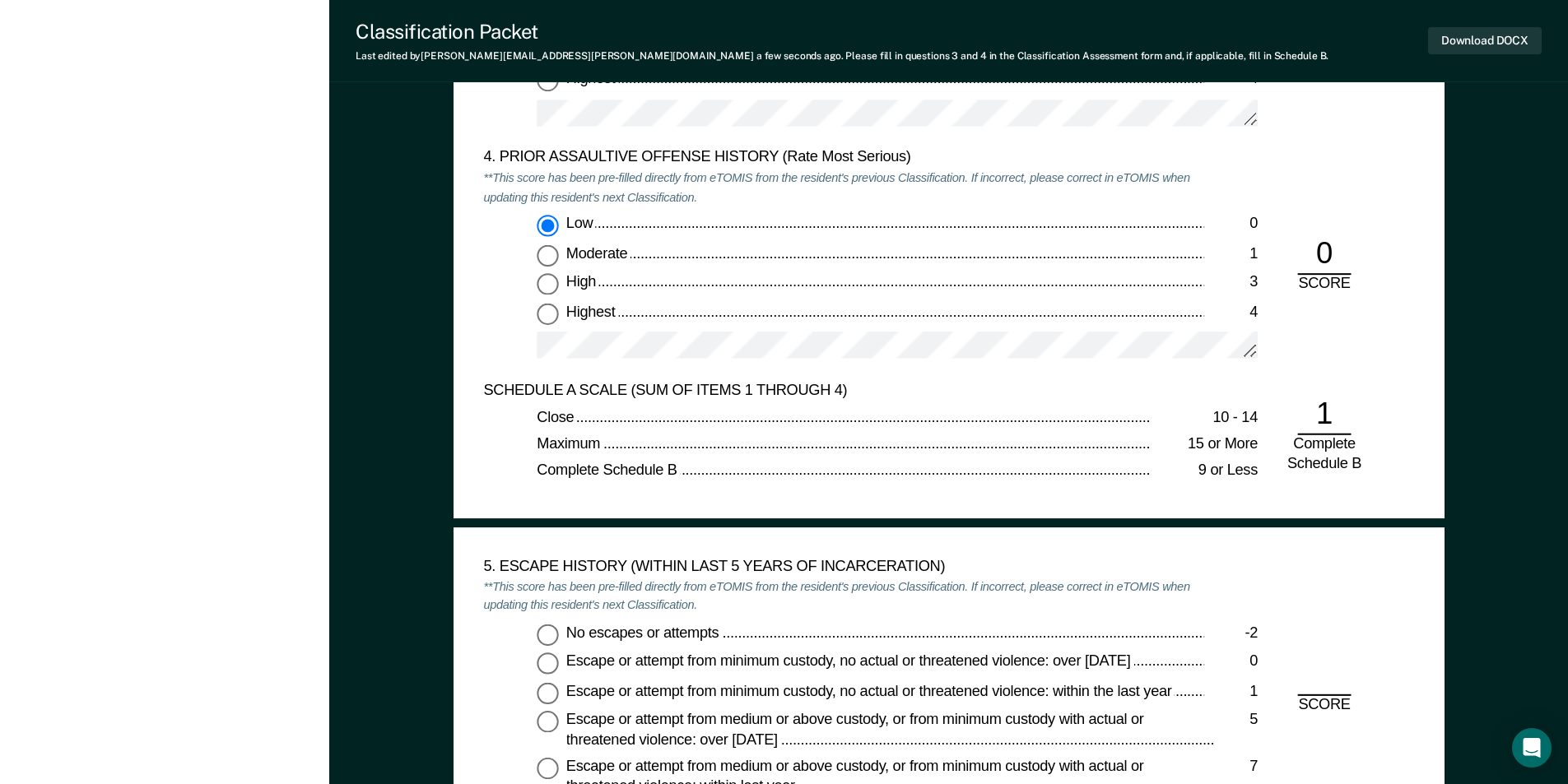
scroll to position [2386, 0]
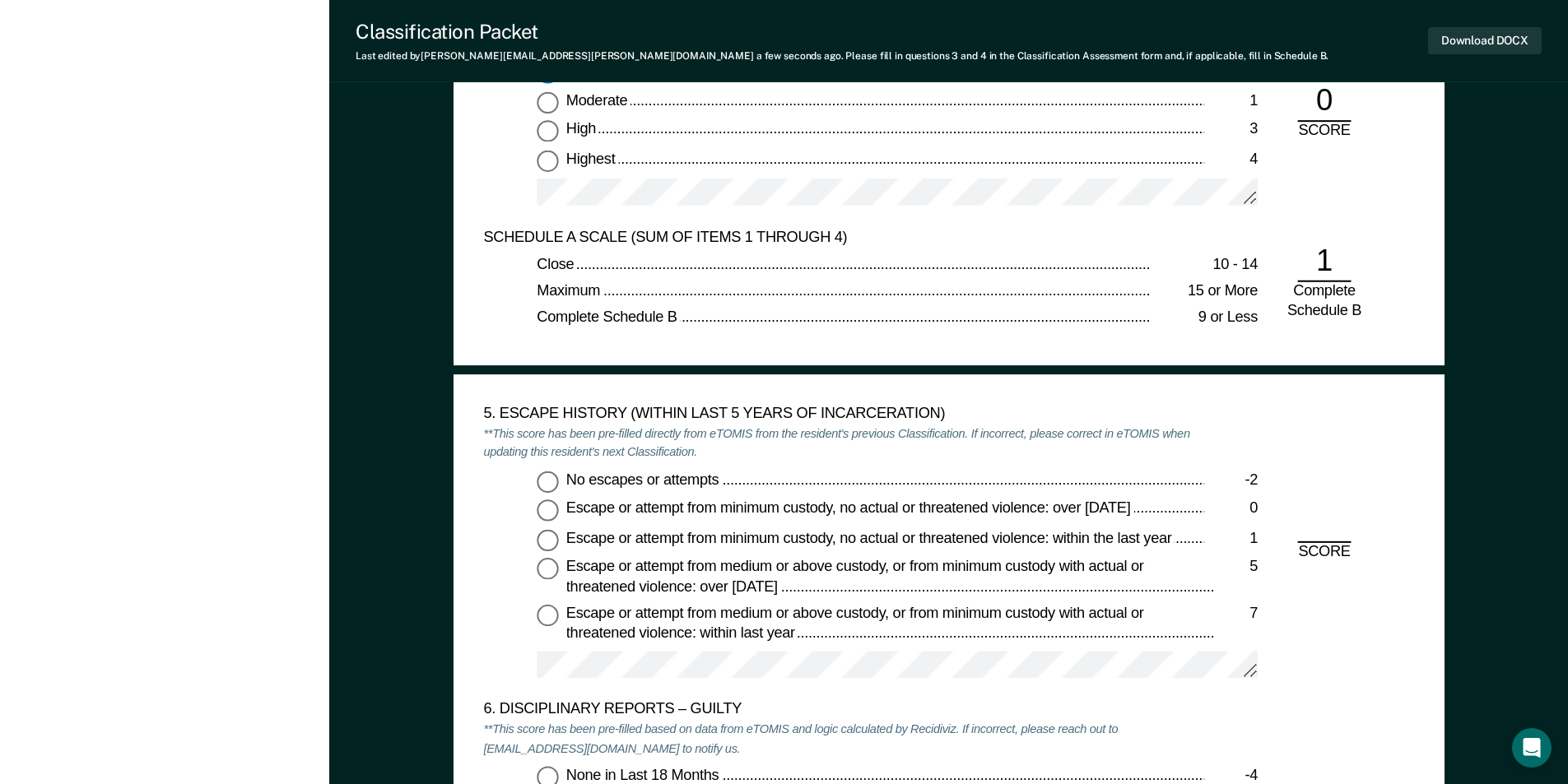
click at [548, 491] on input "No escapes or attempts -2" at bounding box center [547, 482] width 22 height 22
type textarea "x"
radio input "true"
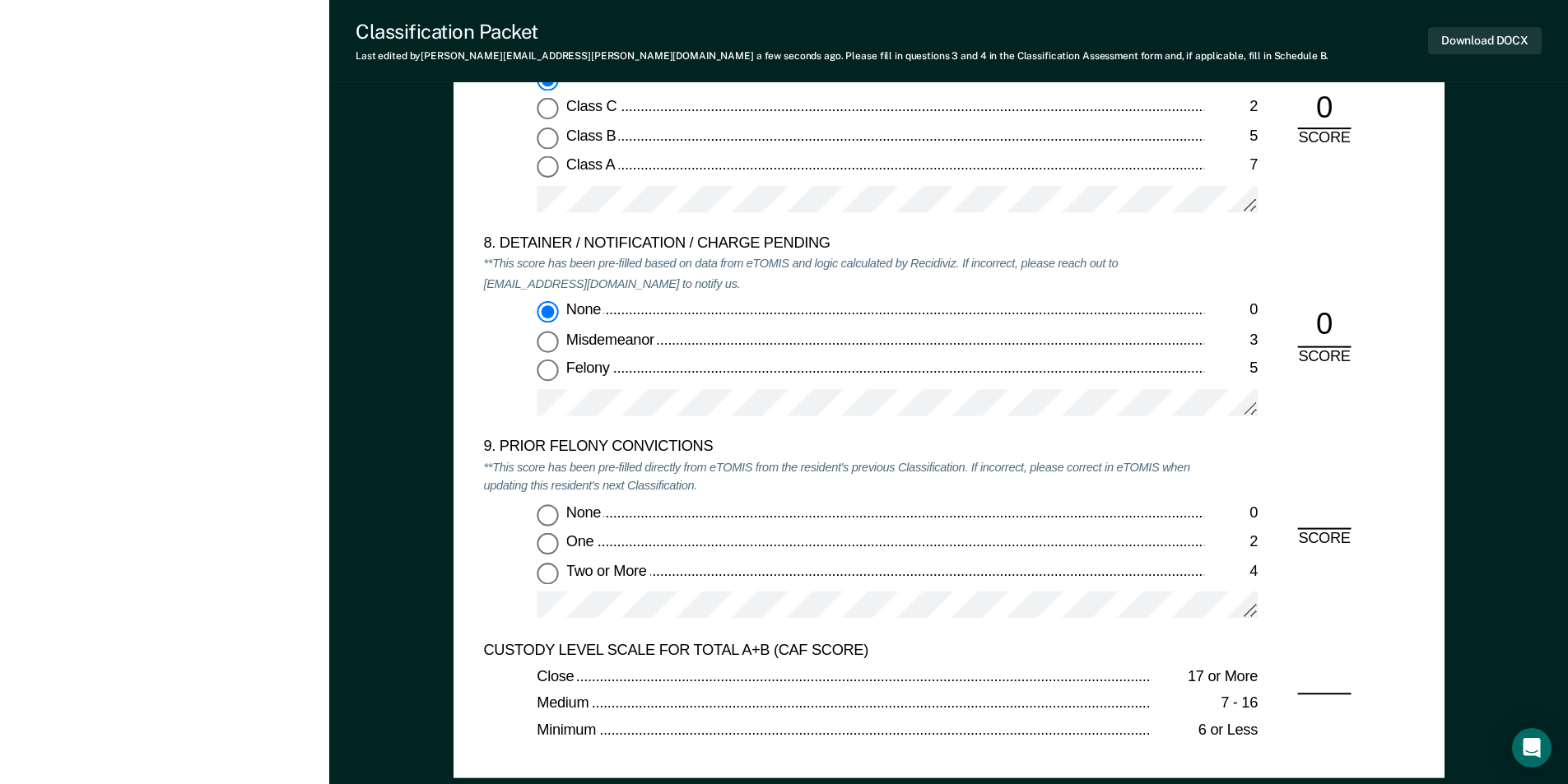
scroll to position [3620, 0]
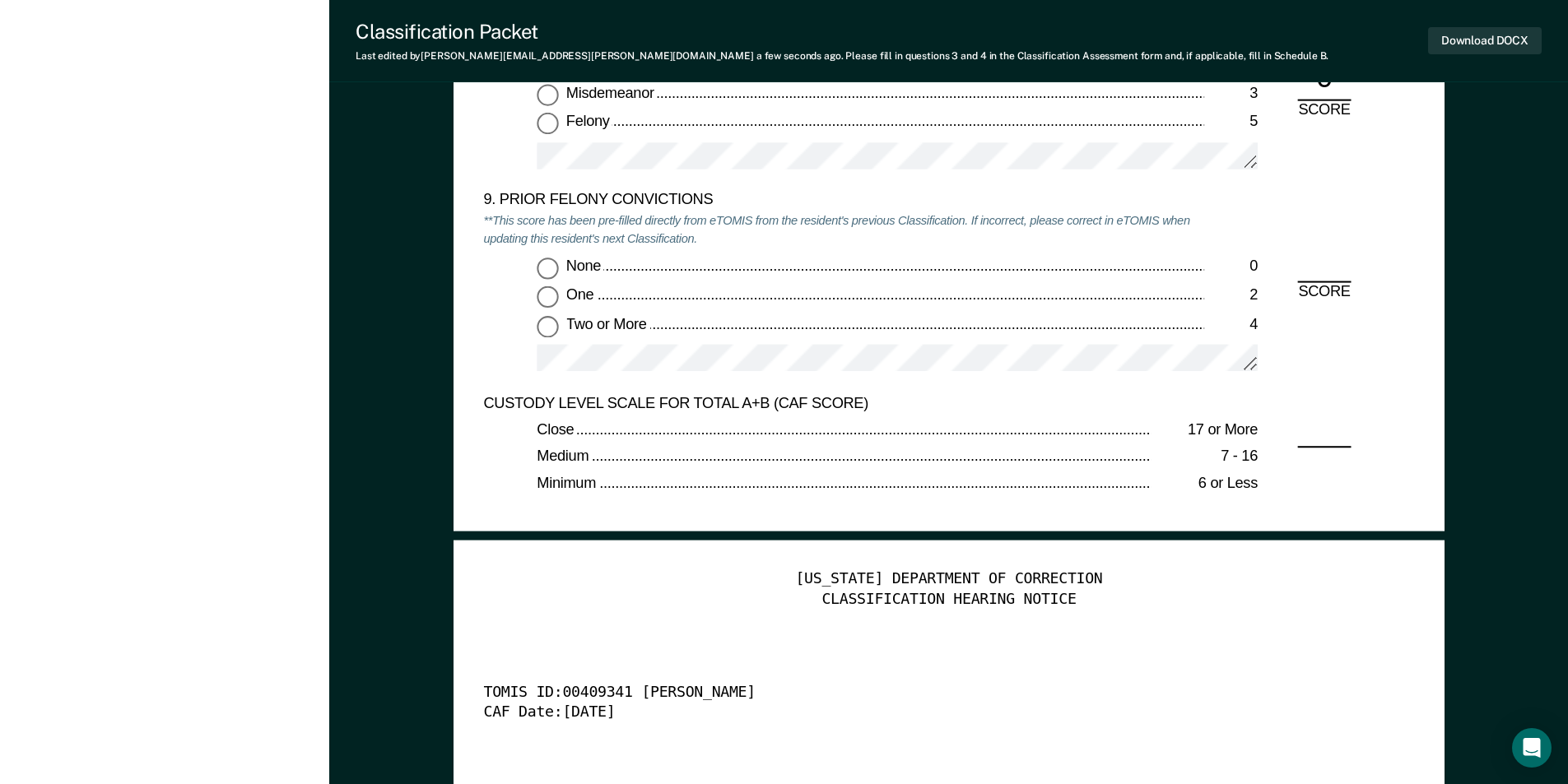
click at [546, 337] on input "Two or More 4" at bounding box center [547, 327] width 22 height 22
type textarea "x"
radio input "true"
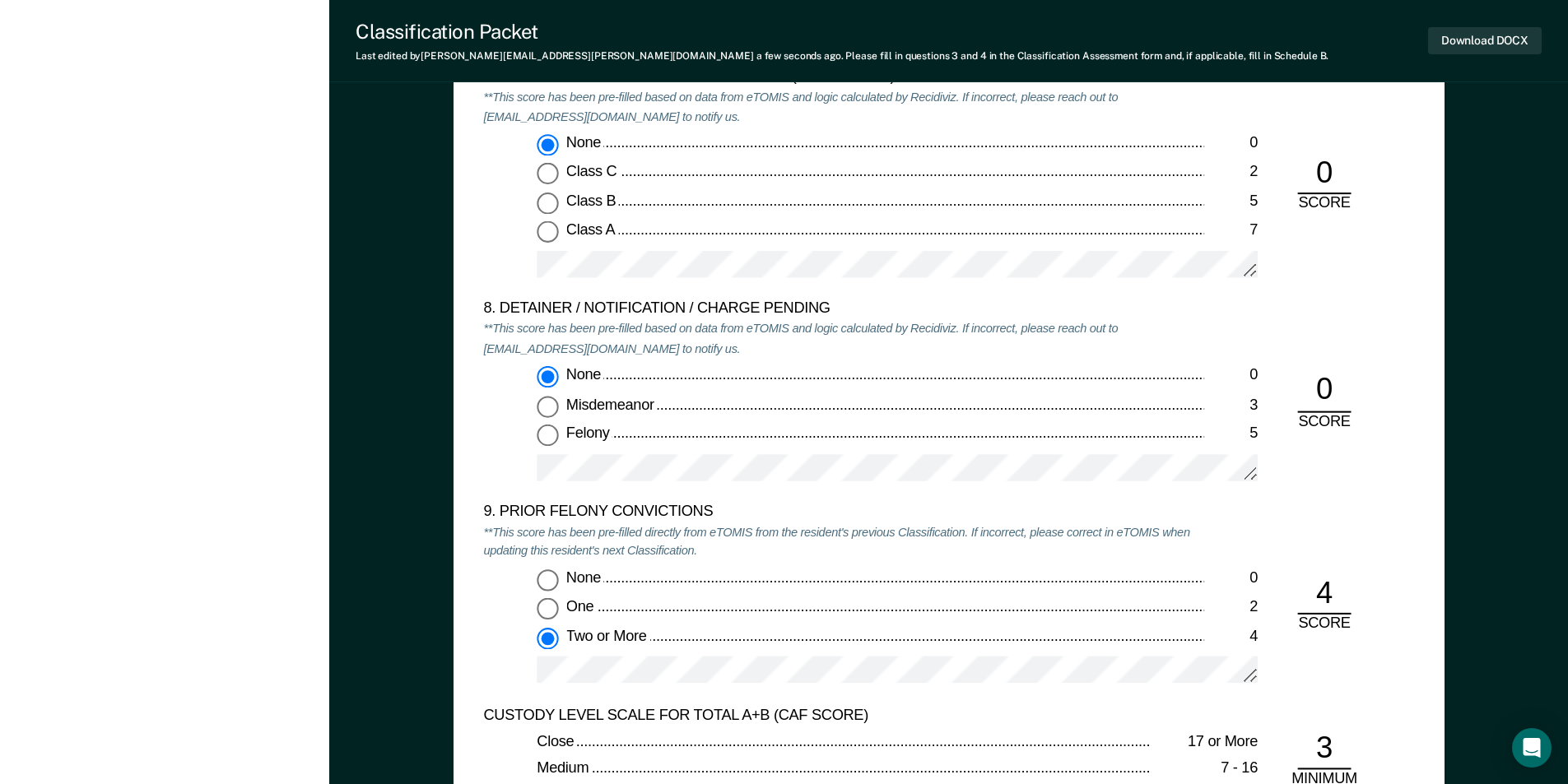
scroll to position [2962, 0]
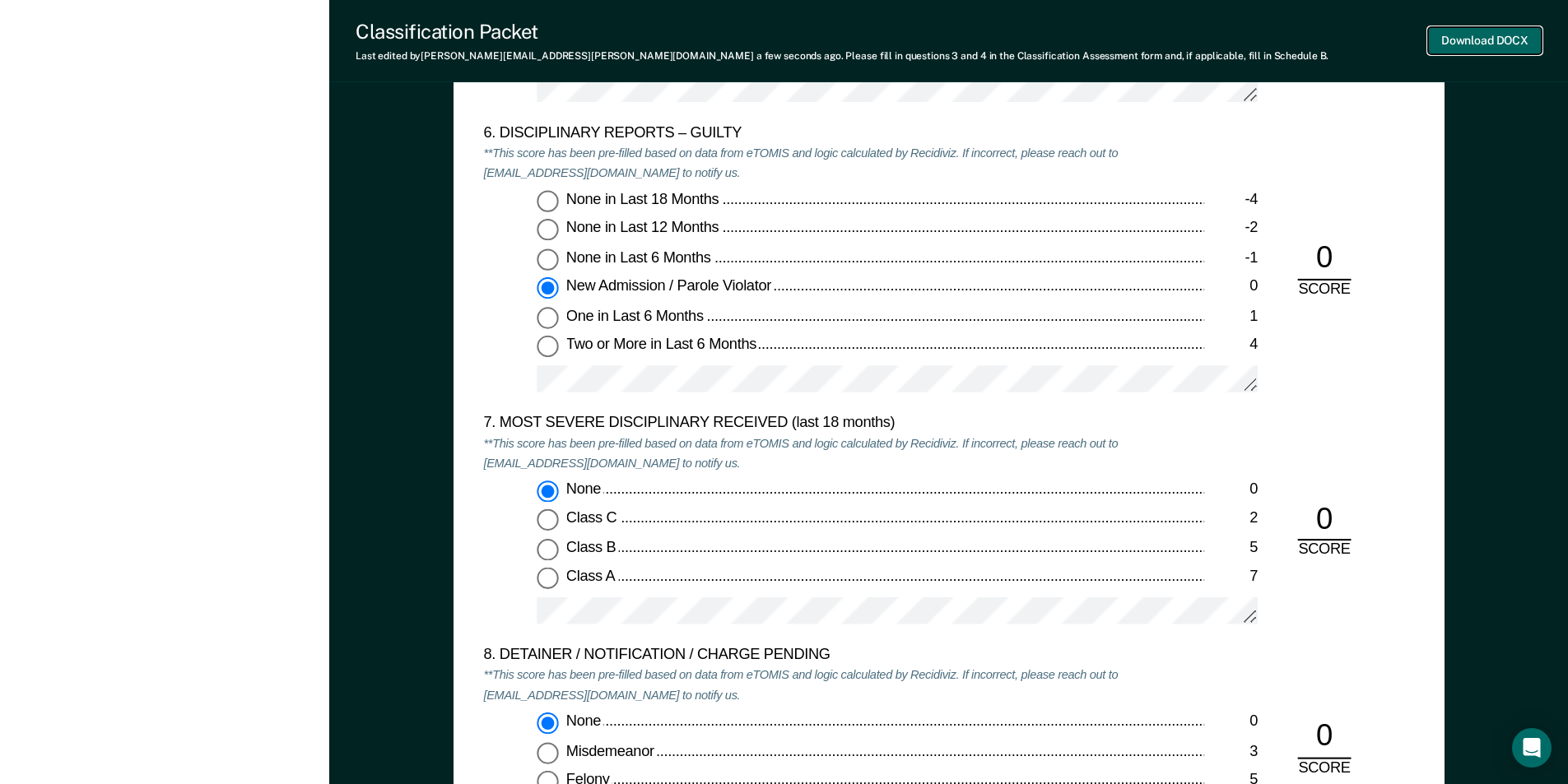
click at [1460, 38] on button "Download DOCX" at bounding box center [1484, 41] width 114 height 27
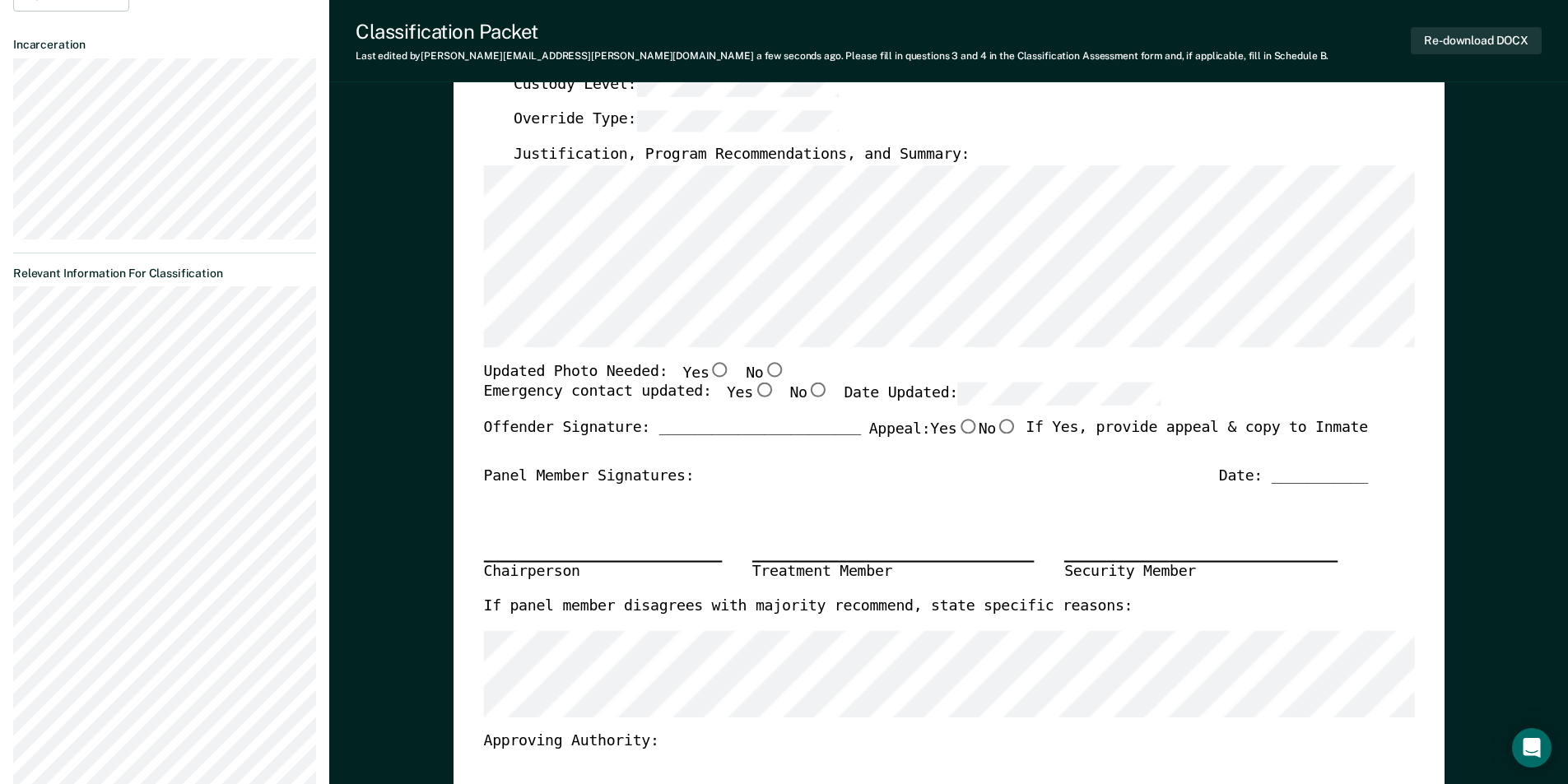
scroll to position [0, 0]
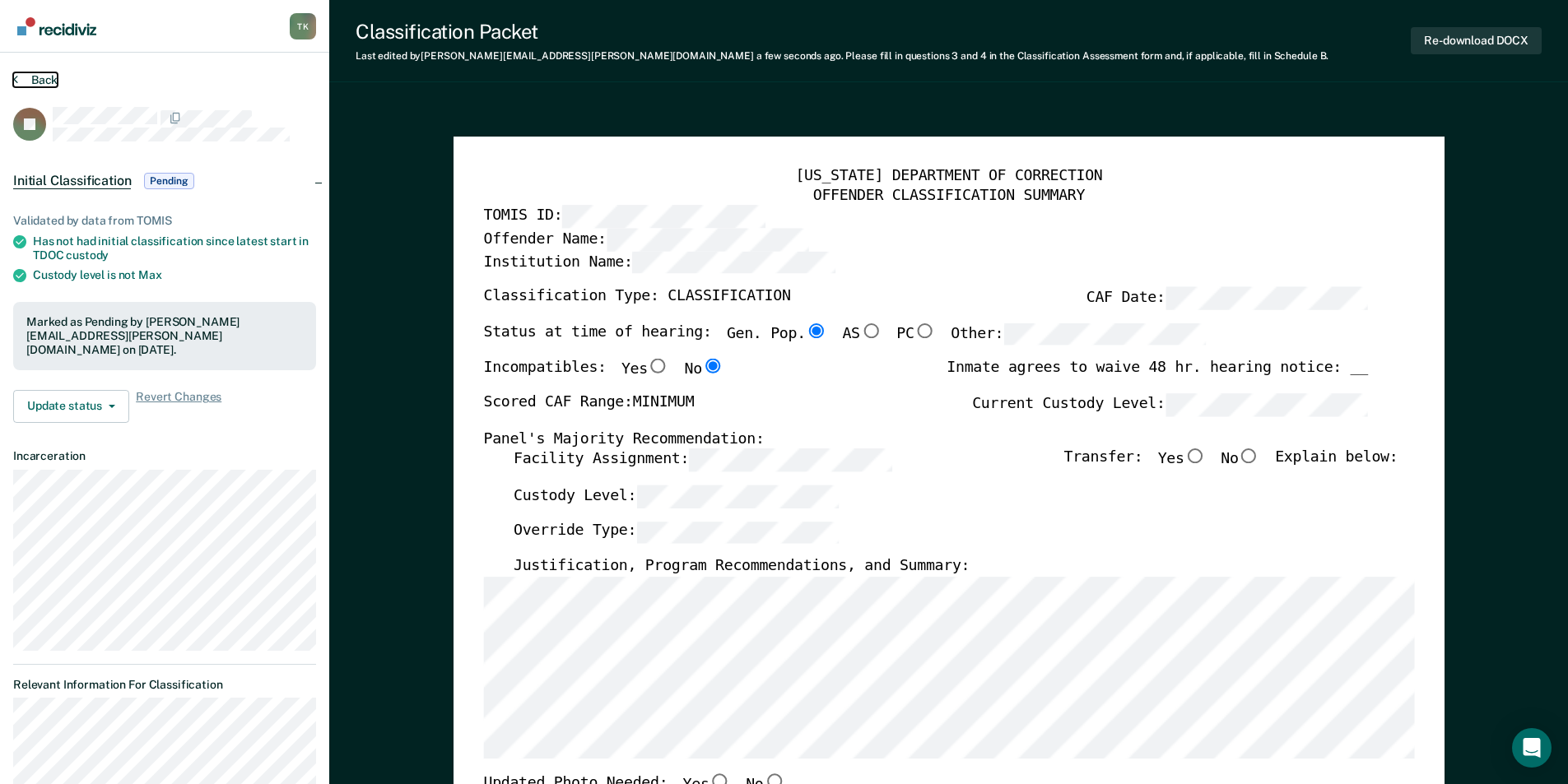
click at [39, 85] on button "Back" at bounding box center [36, 80] width 45 height 15
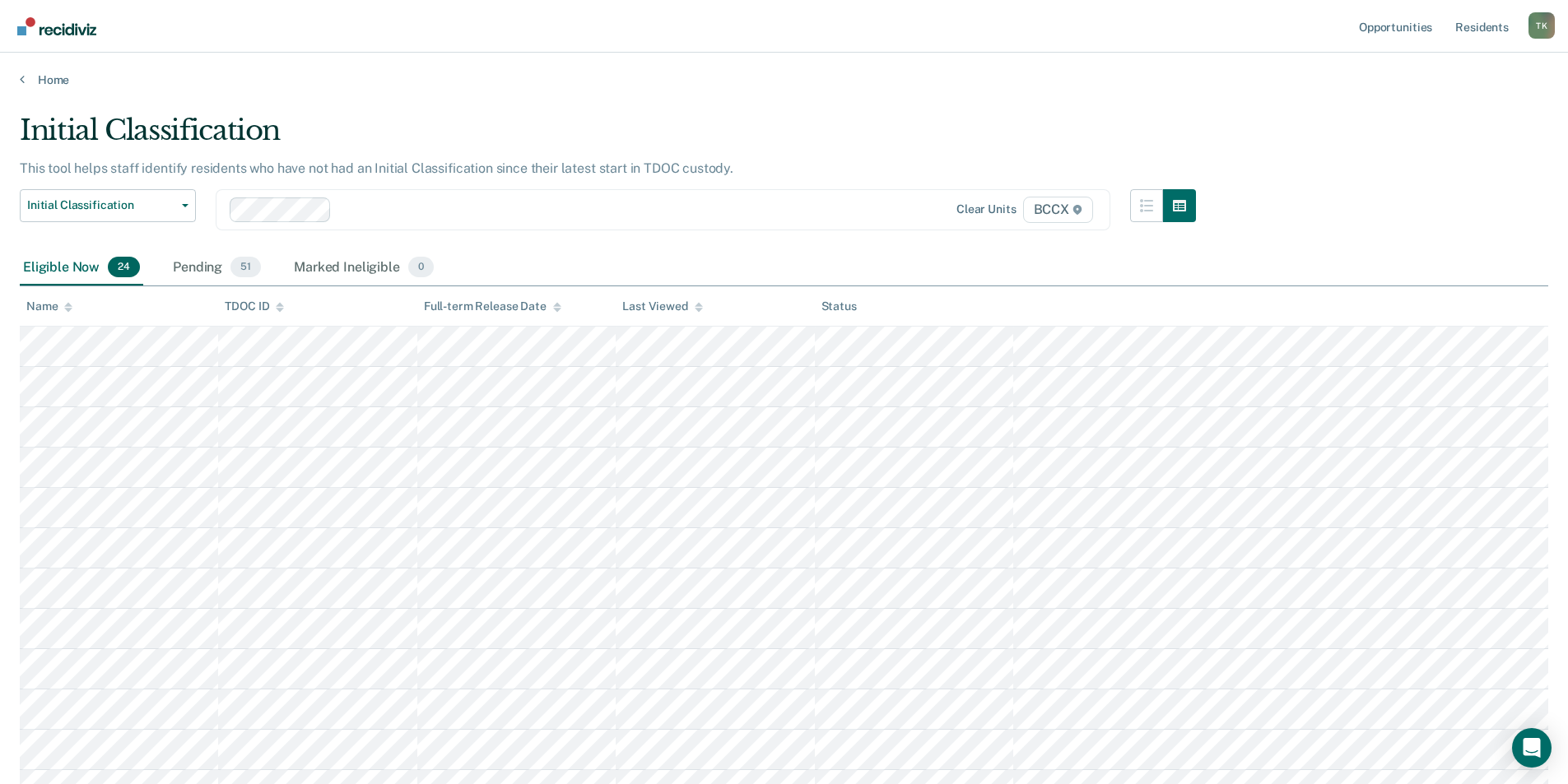
click at [56, 309] on div "Name" at bounding box center [50, 306] width 46 height 14
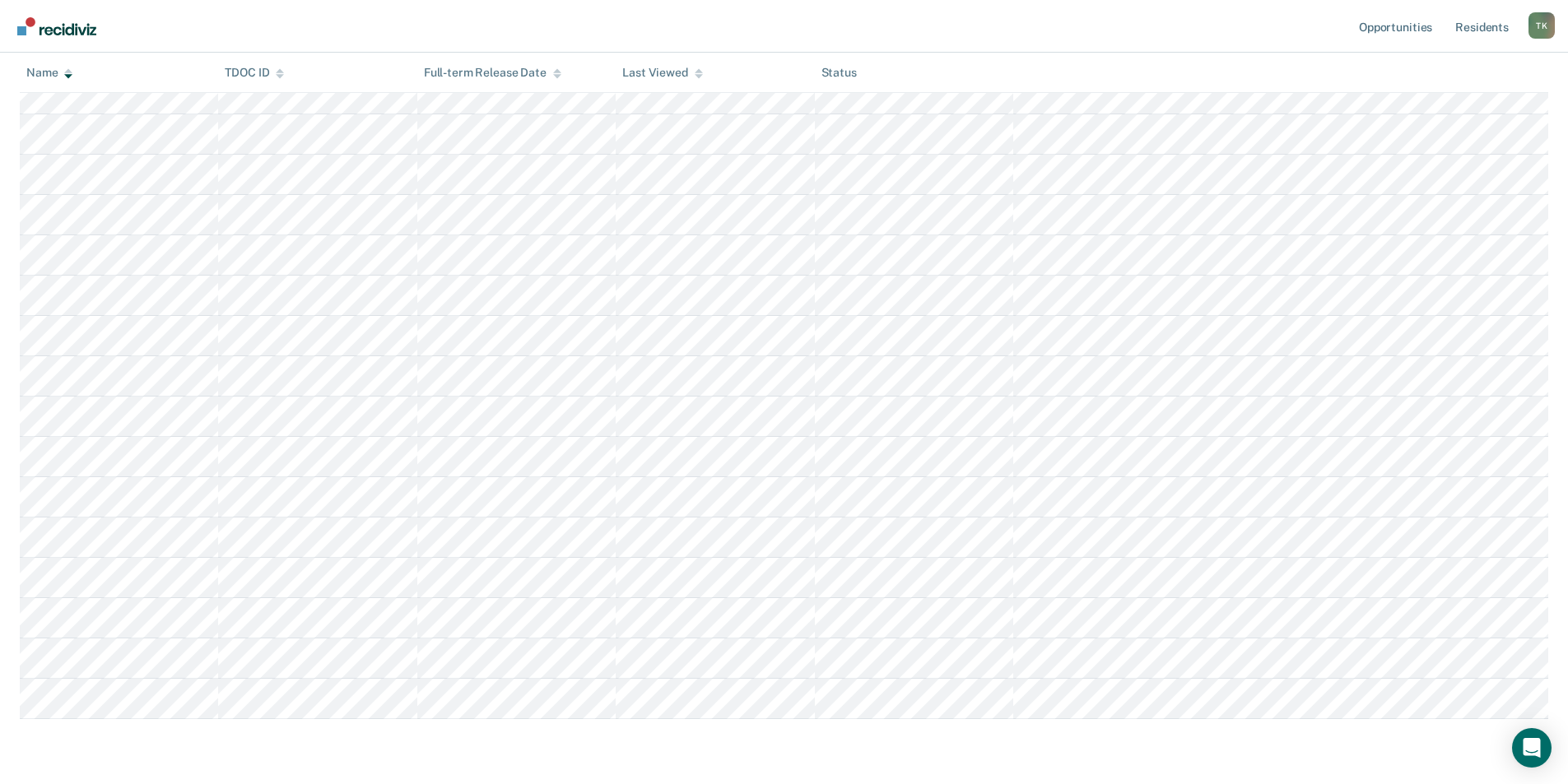
scroll to position [546, 0]
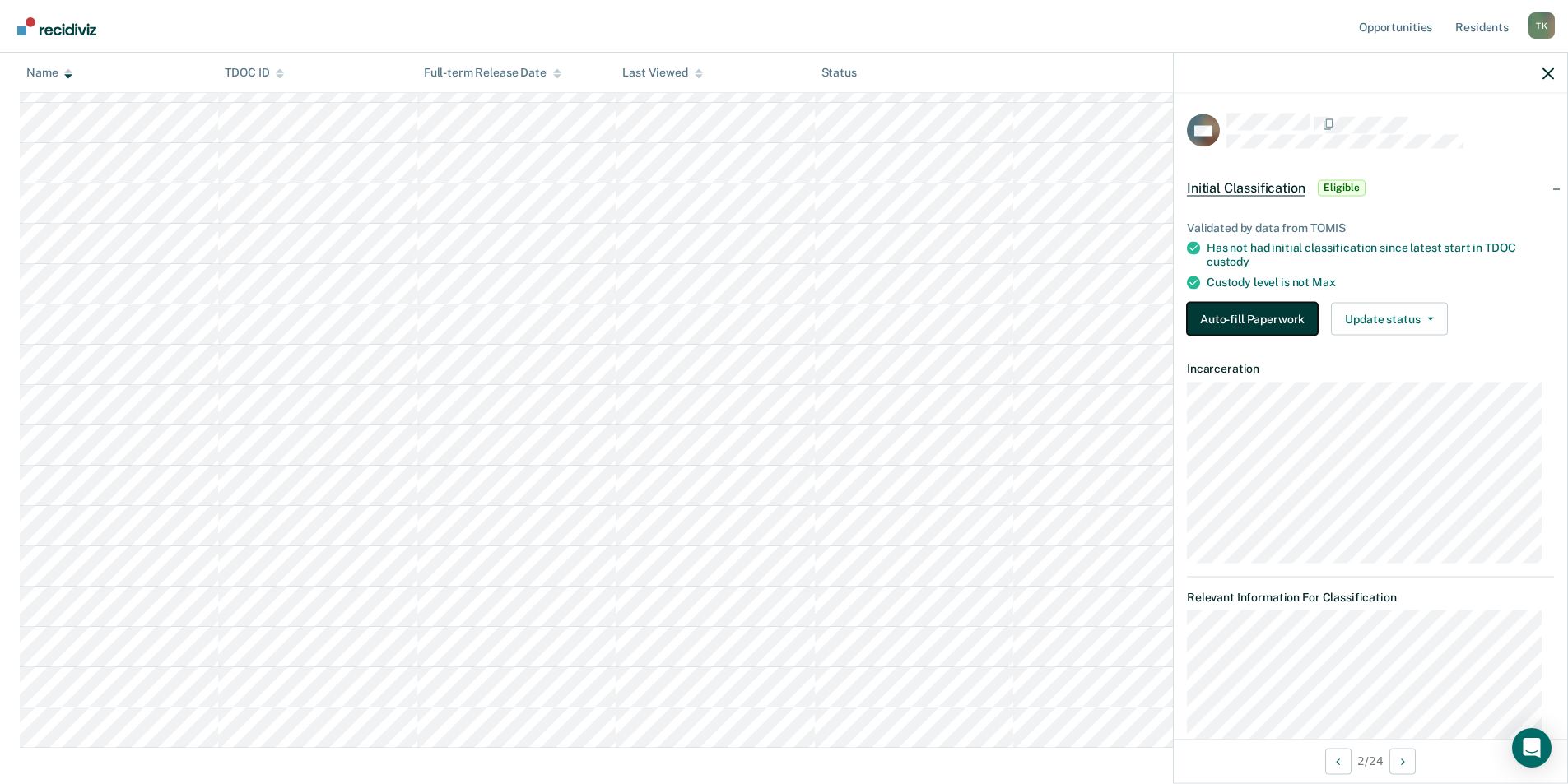
click at [1260, 320] on button "Auto-fill Paperwork" at bounding box center [1252, 318] width 131 height 33
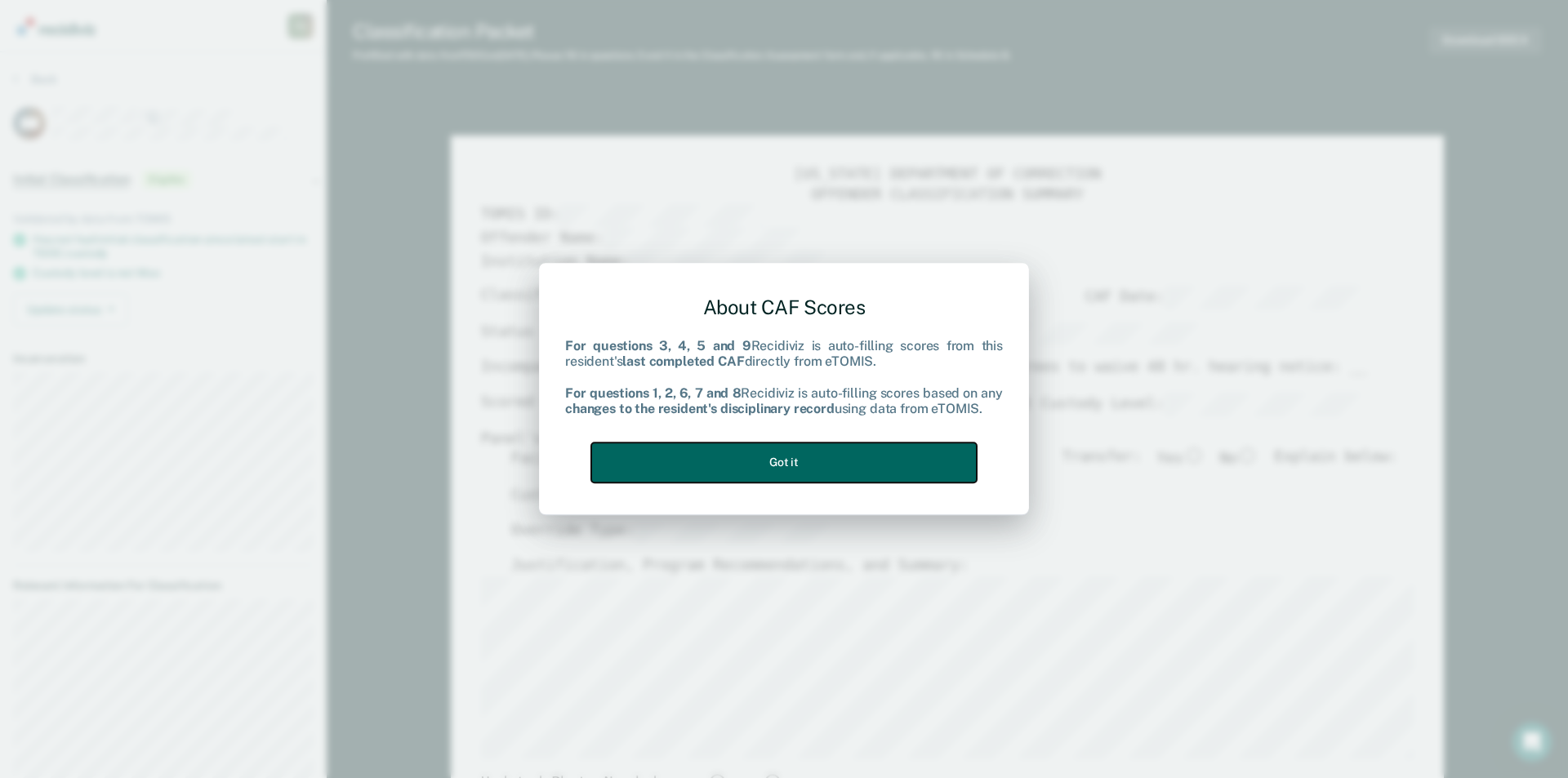
click at [872, 452] on button "Got it" at bounding box center [784, 462] width 386 height 40
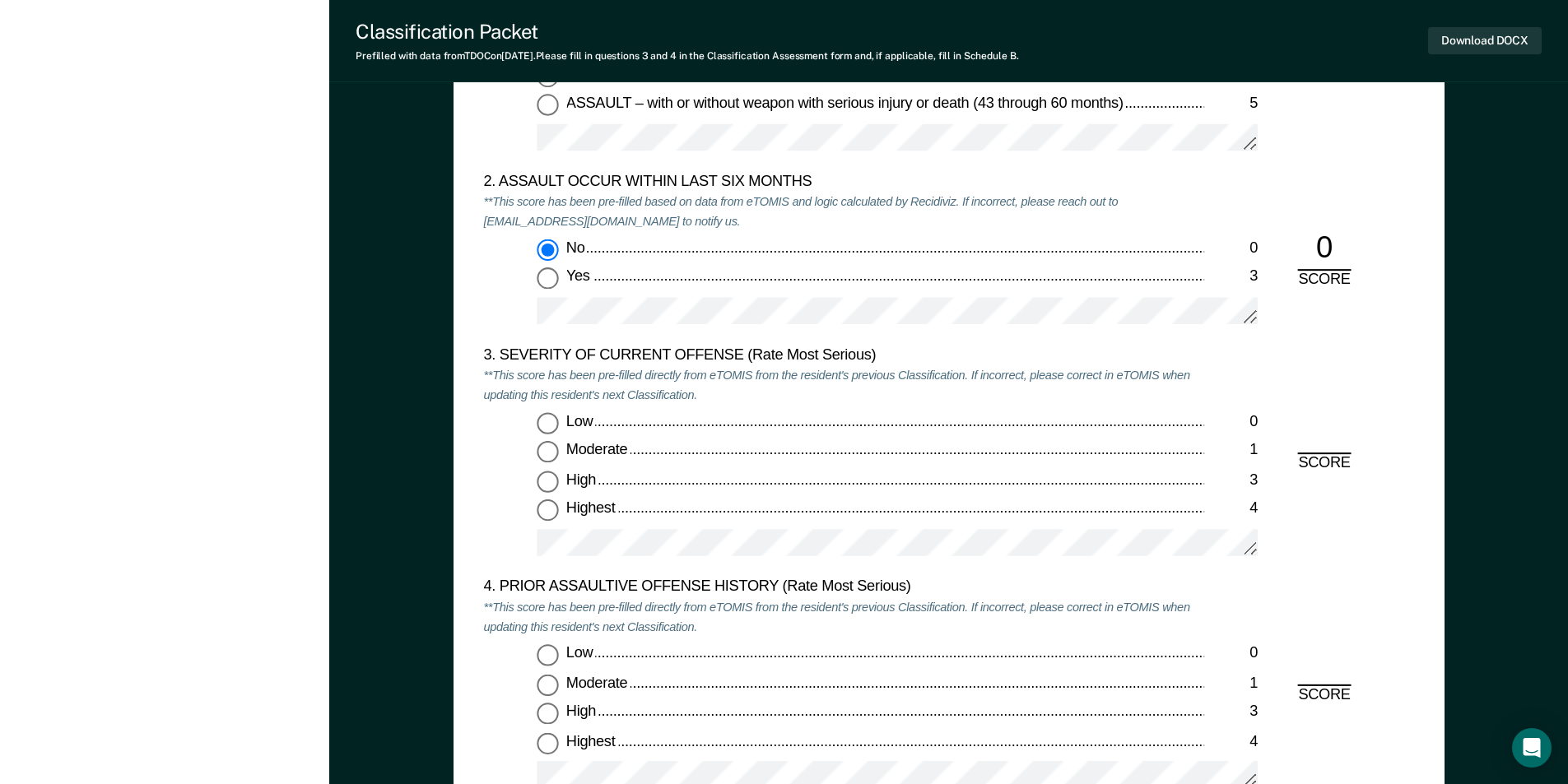
scroll to position [1974, 0]
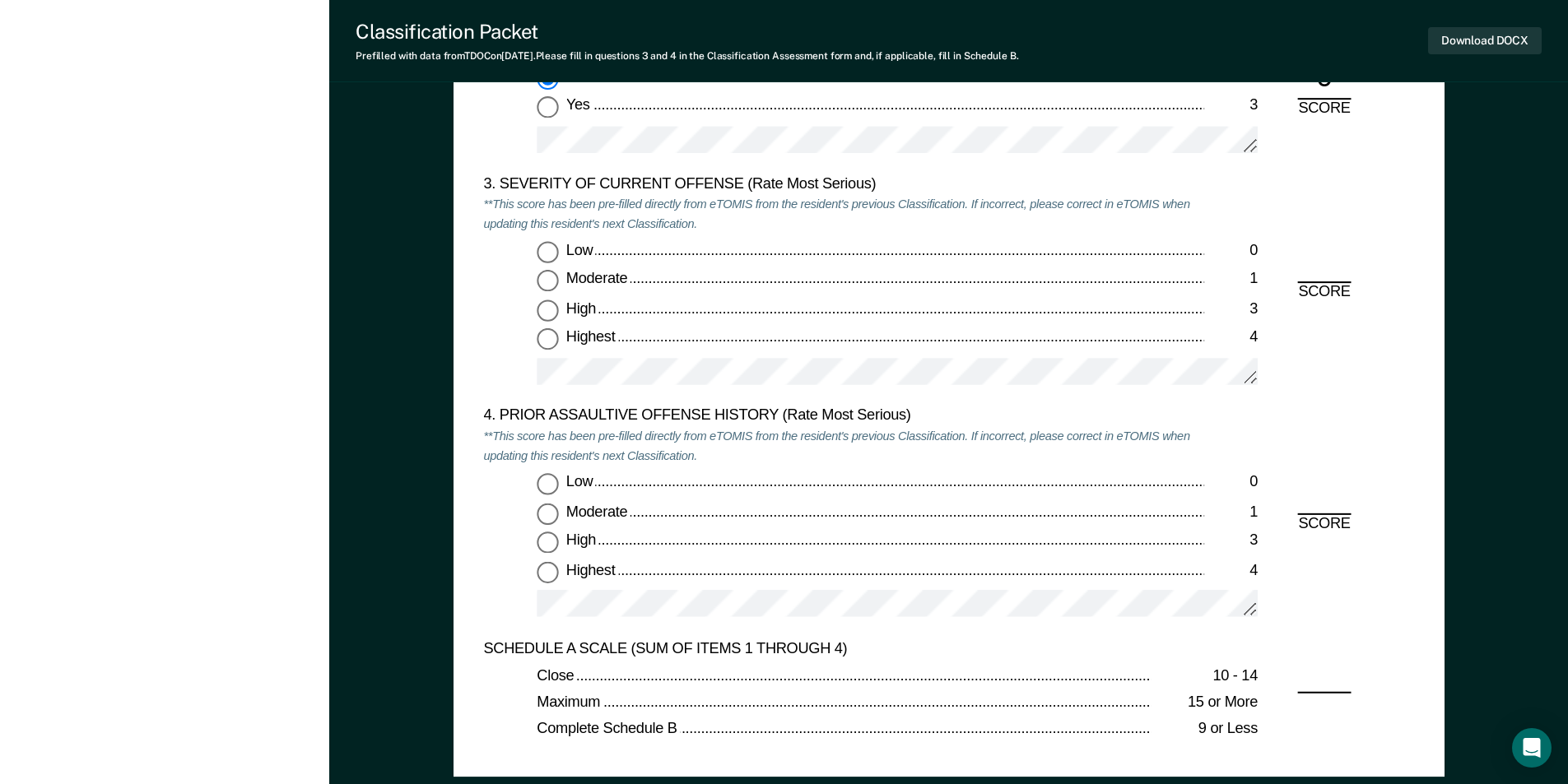
click at [557, 281] on input "Moderate 1" at bounding box center [547, 282] width 22 height 22
type textarea "x"
radio input "true"
click at [553, 484] on input "Low 0" at bounding box center [547, 484] width 22 height 22
type textarea "x"
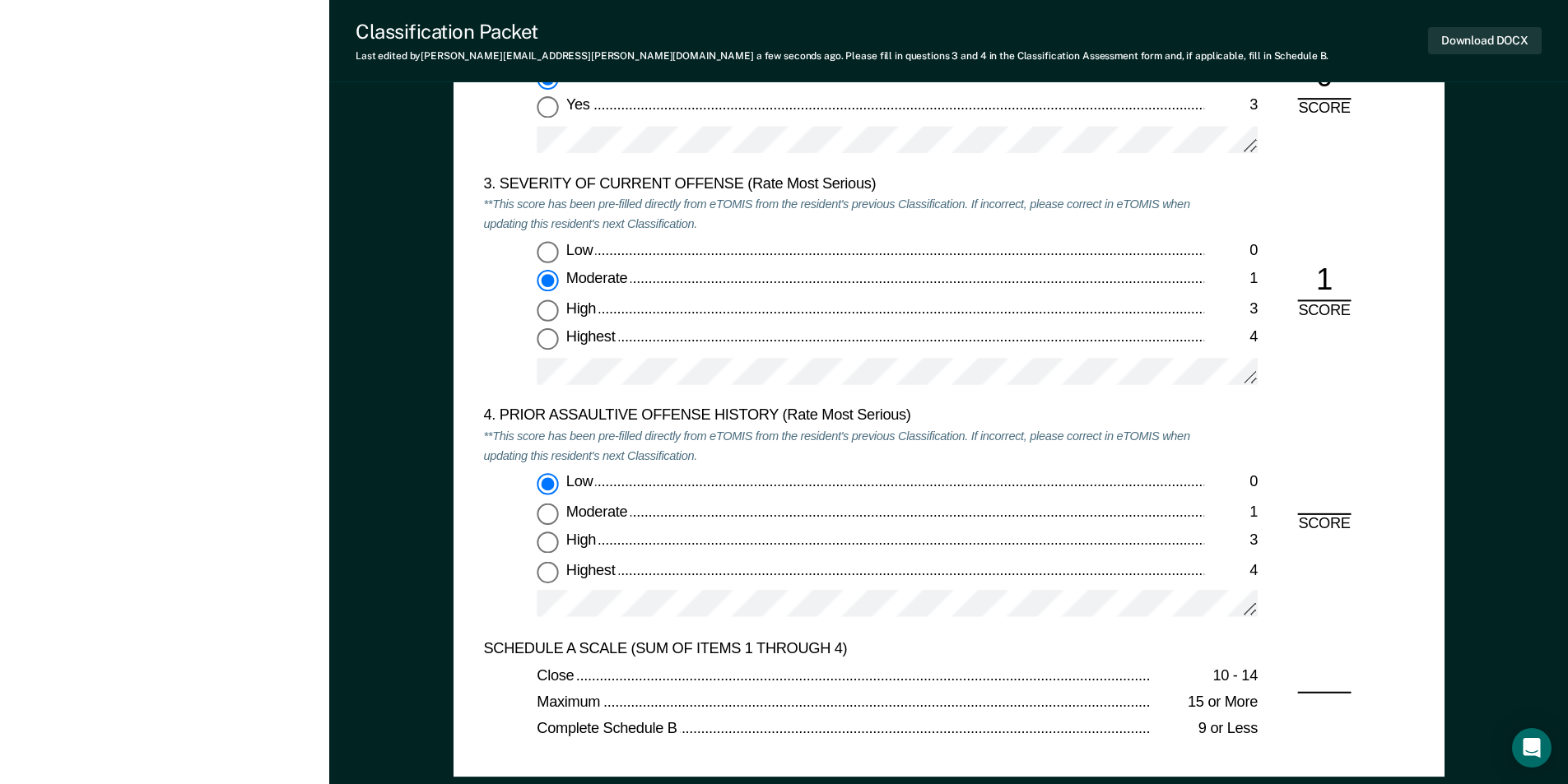
radio input "true"
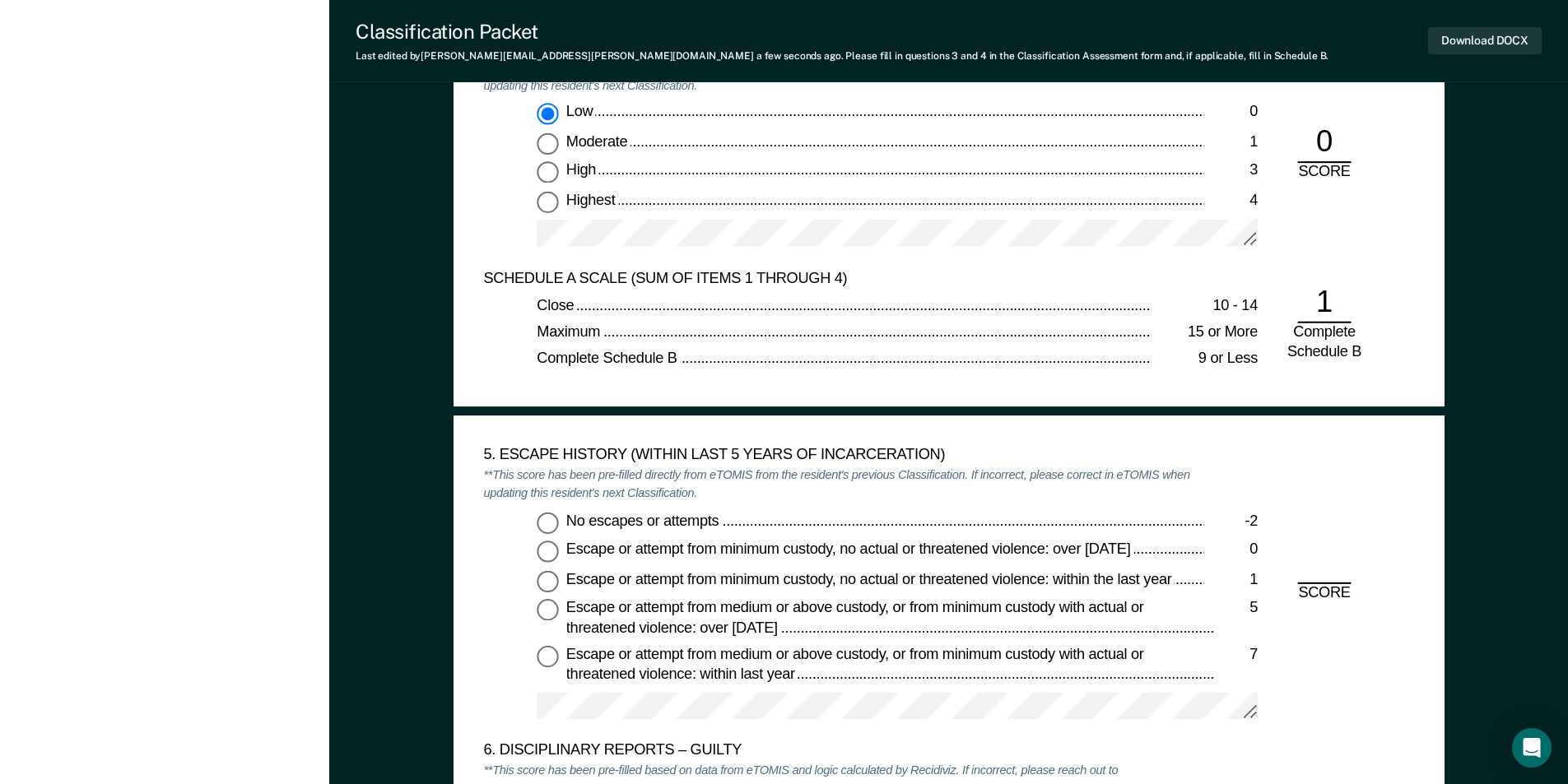
scroll to position [2386, 0]
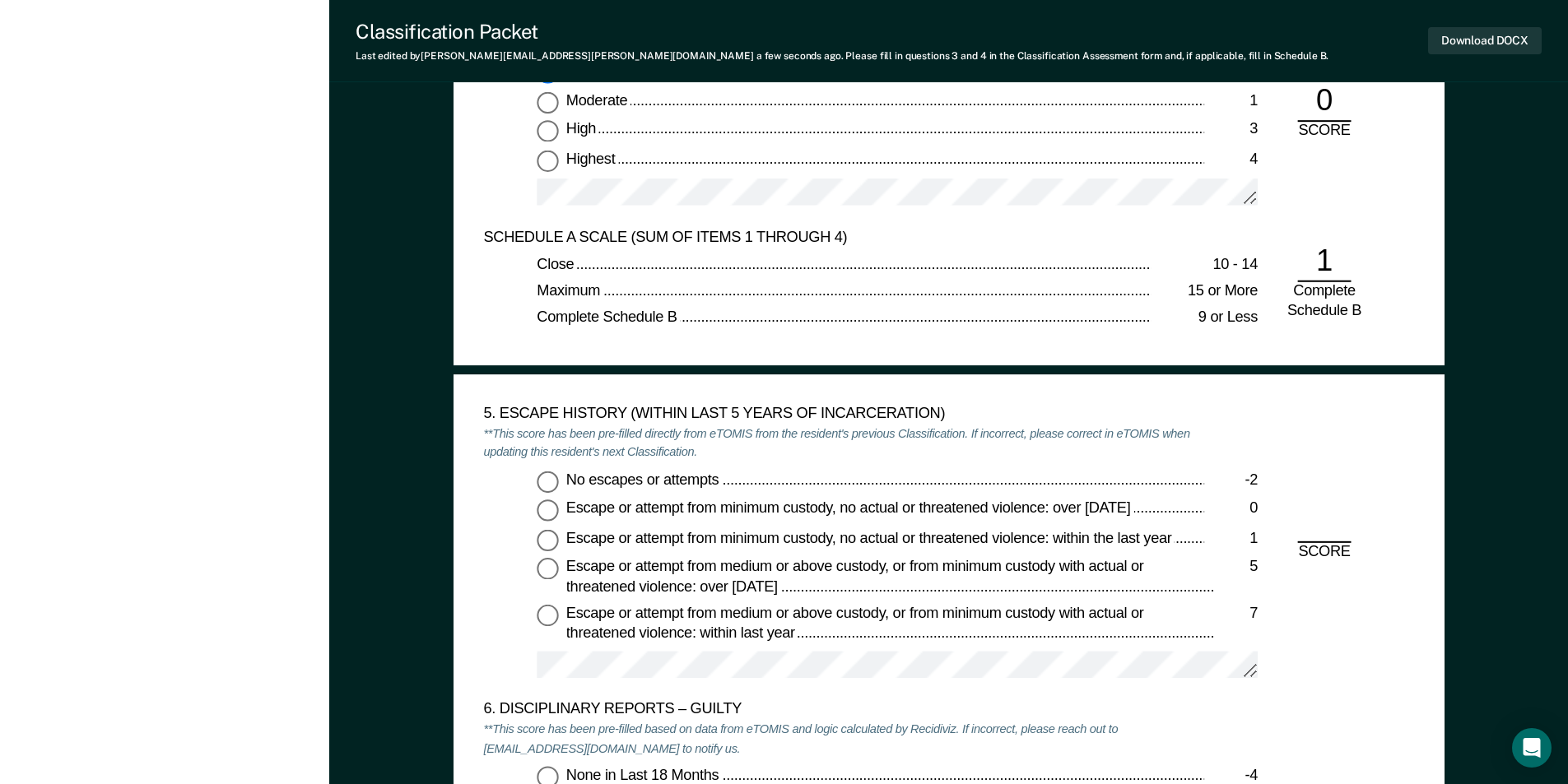
click at [551, 478] on input "No escapes or attempts -2" at bounding box center [547, 482] width 22 height 22
type textarea "x"
radio input "true"
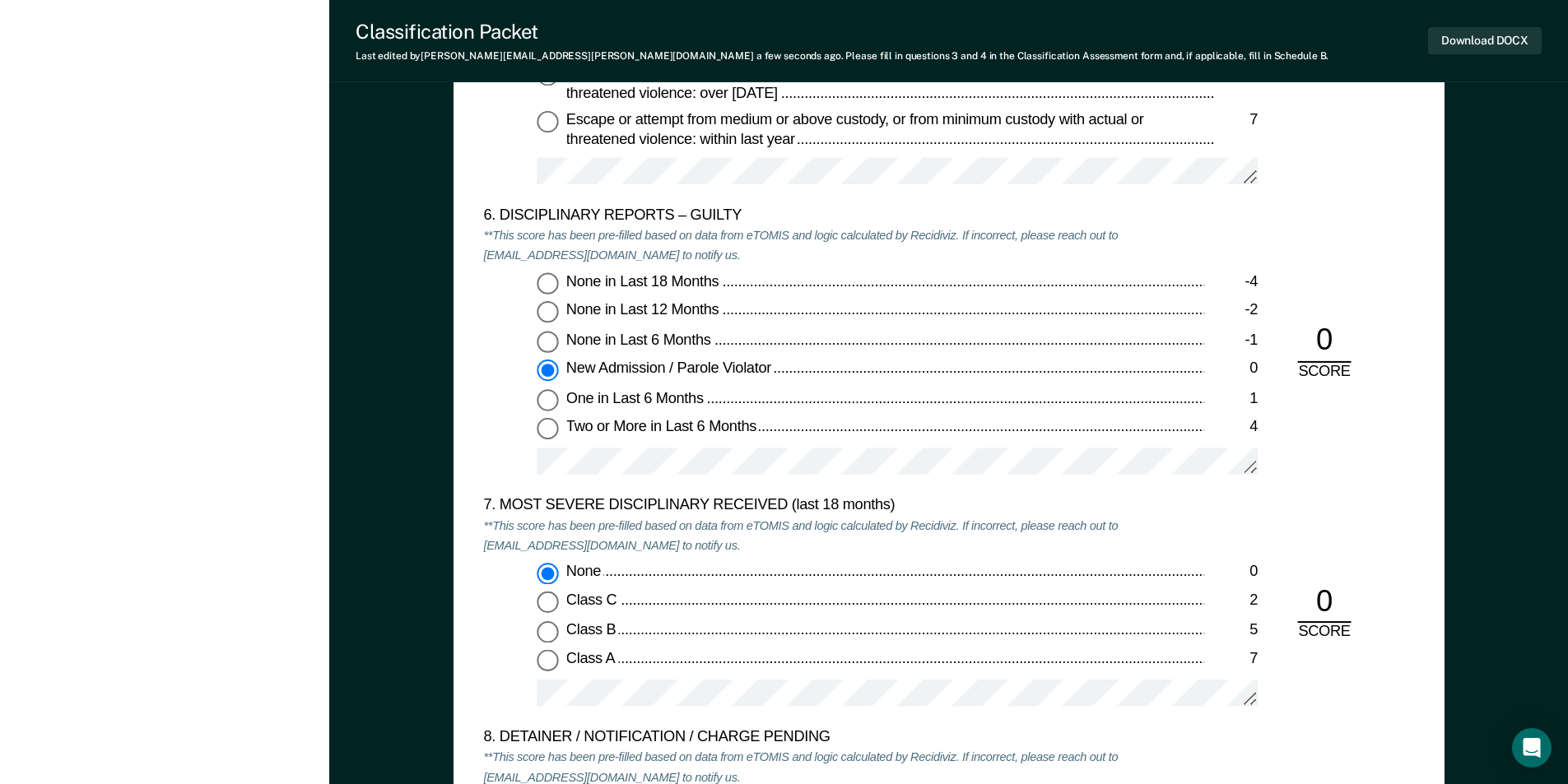
scroll to position [3373, 0]
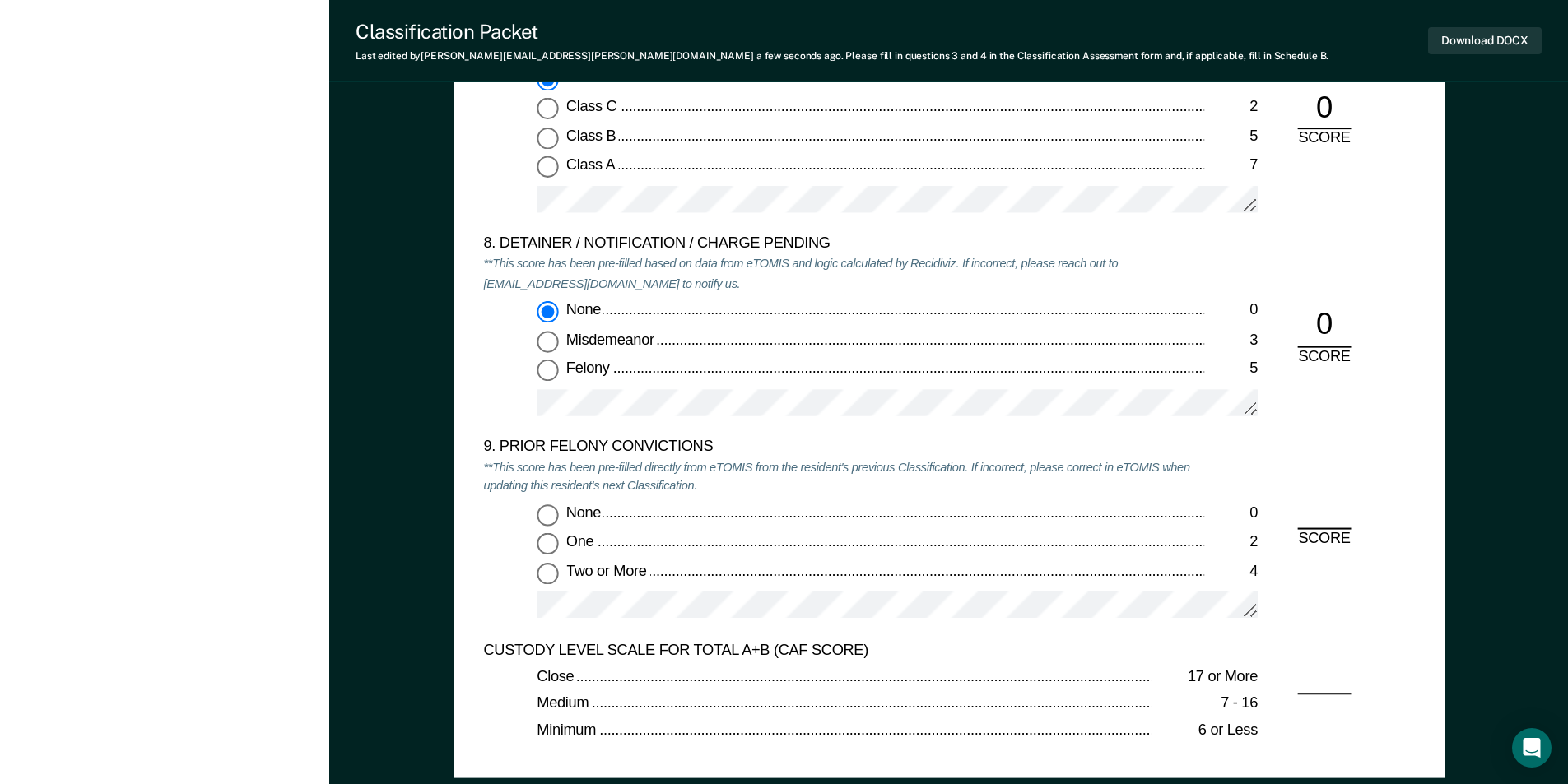
click at [546, 575] on input "Two or More 4" at bounding box center [547, 573] width 22 height 22
type textarea "x"
radio input "true"
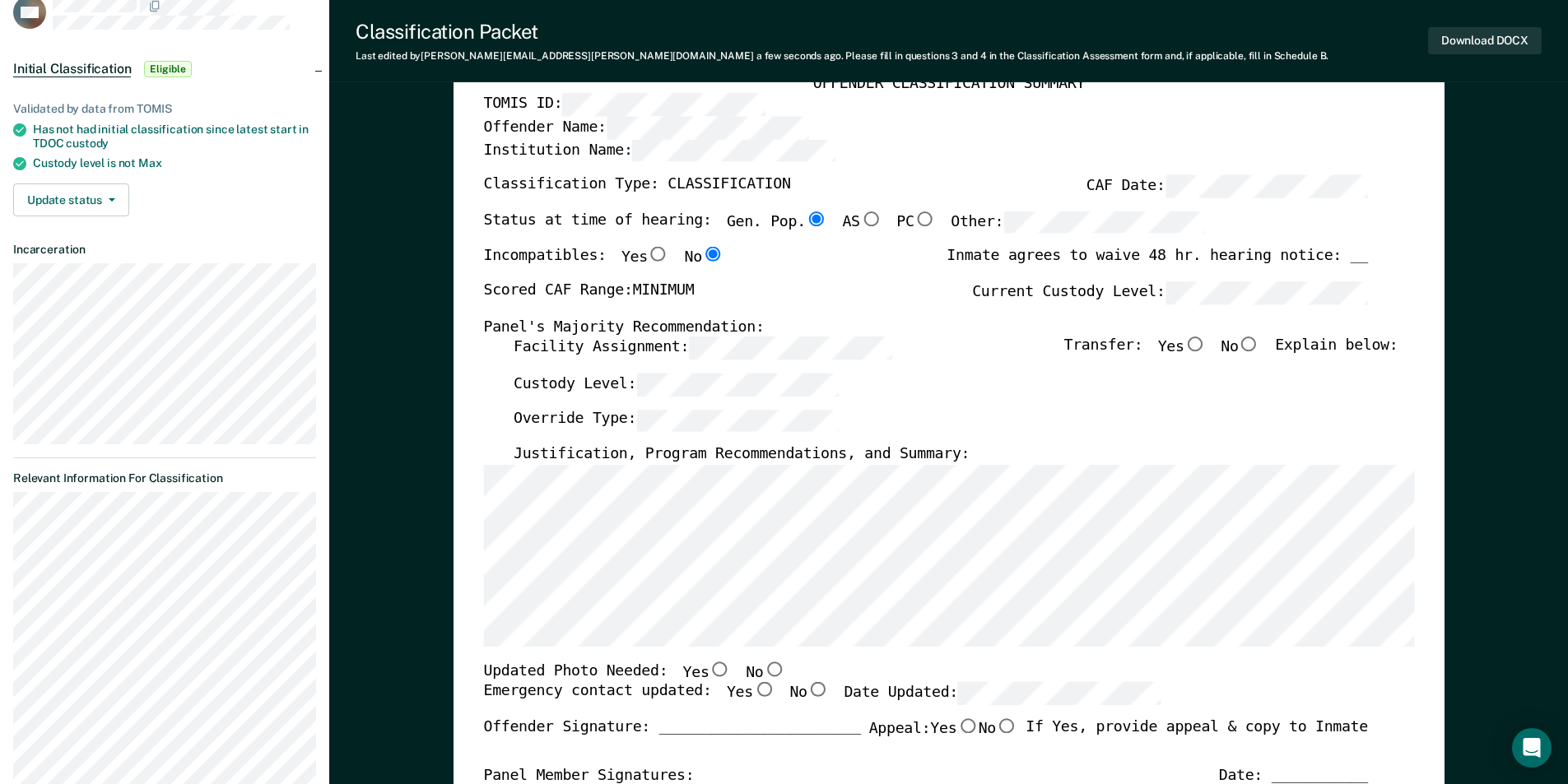
scroll to position [0, 0]
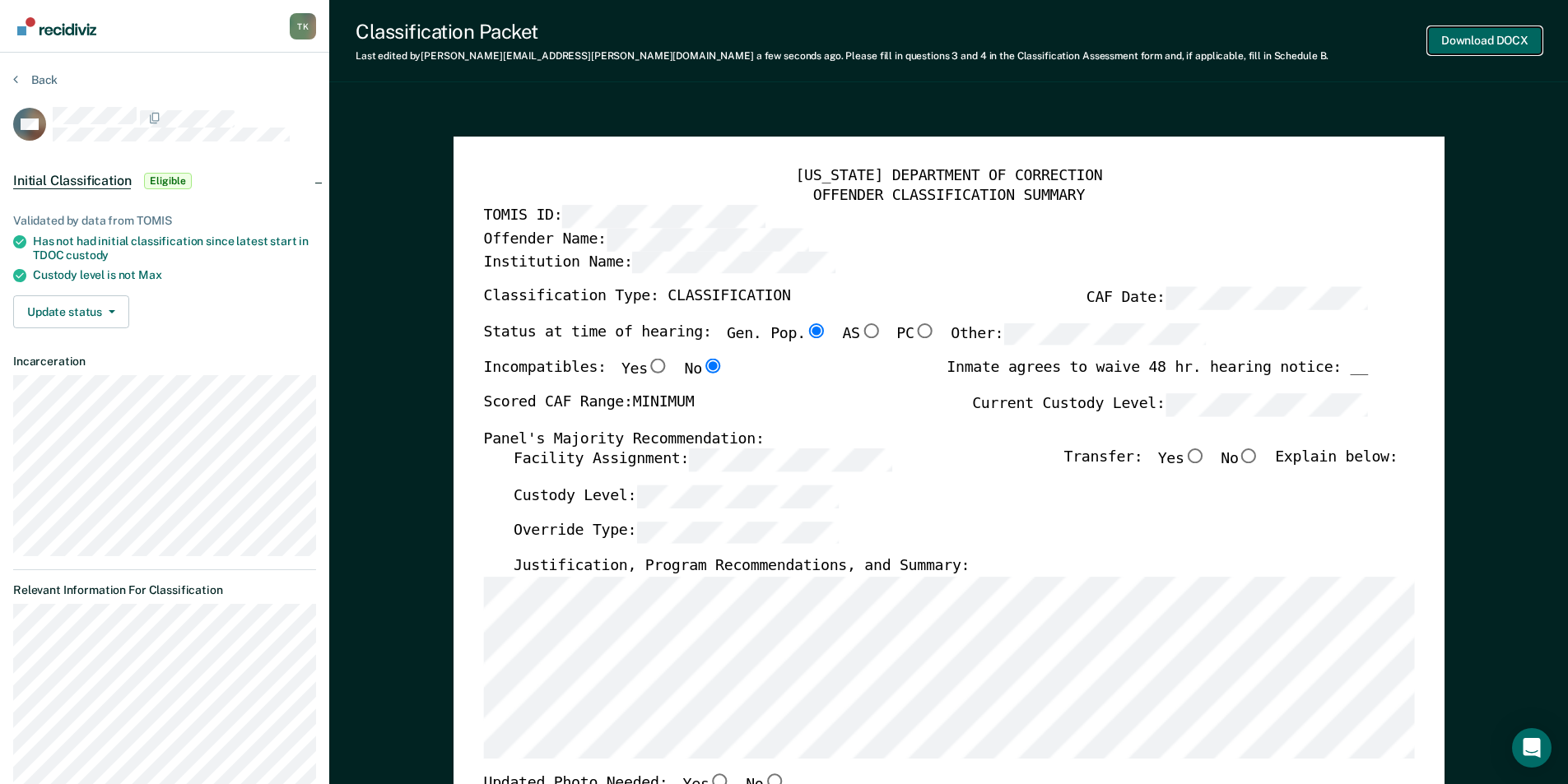
click at [1466, 49] on button "Download DOCX" at bounding box center [1484, 41] width 114 height 27
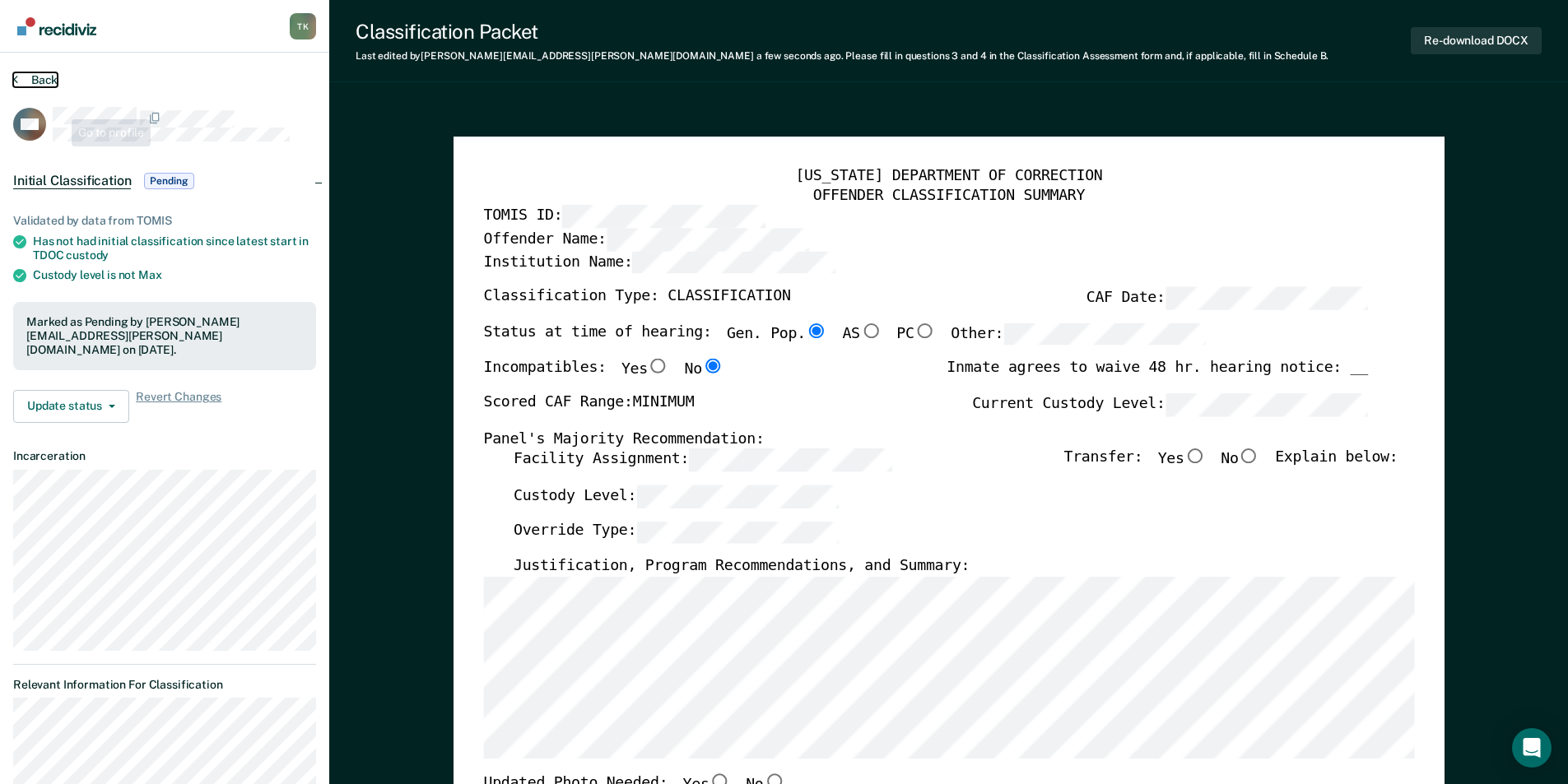
click at [42, 78] on button "Back" at bounding box center [36, 80] width 45 height 15
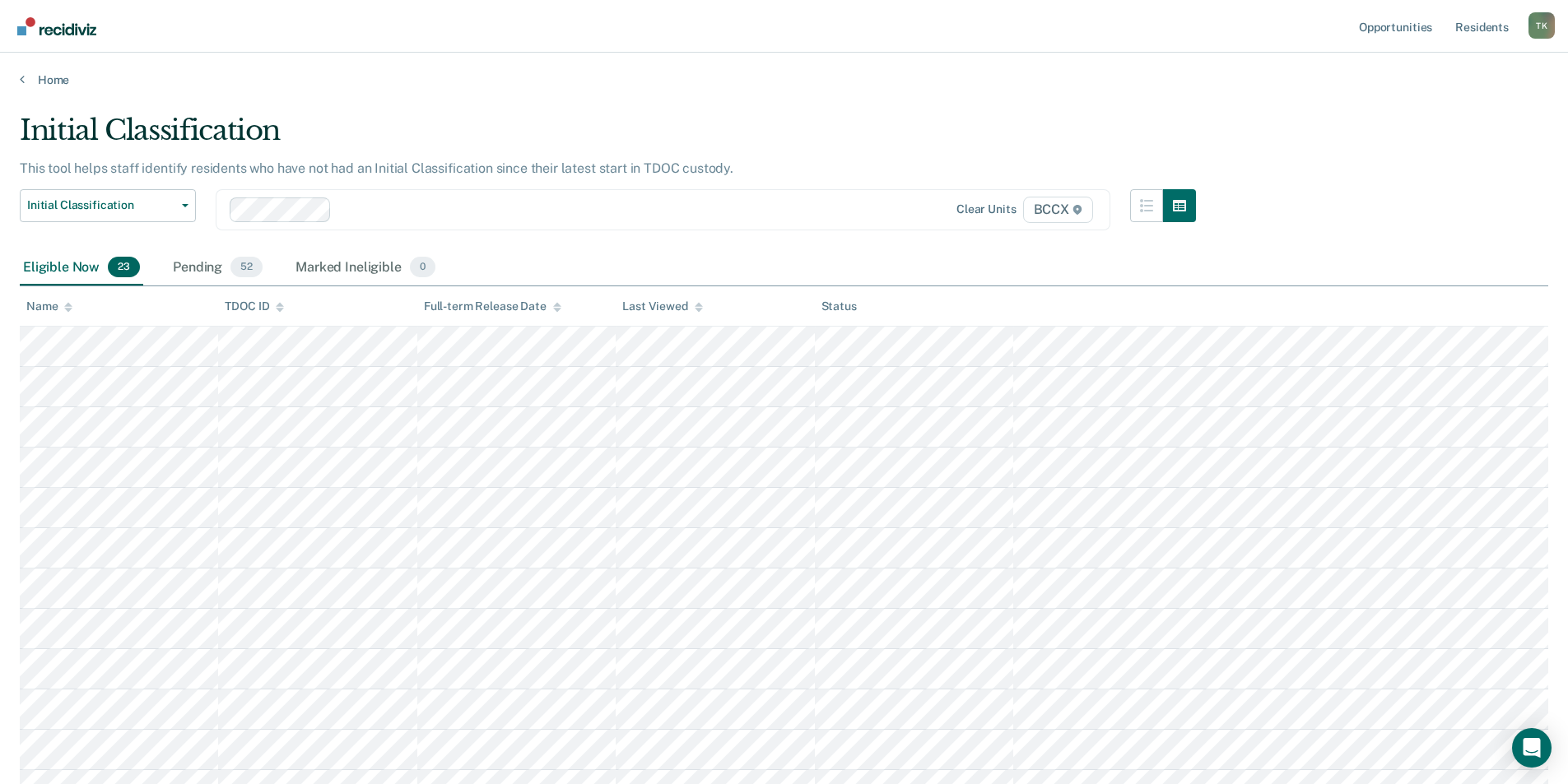
click at [52, 307] on div "Name" at bounding box center [50, 306] width 46 height 14
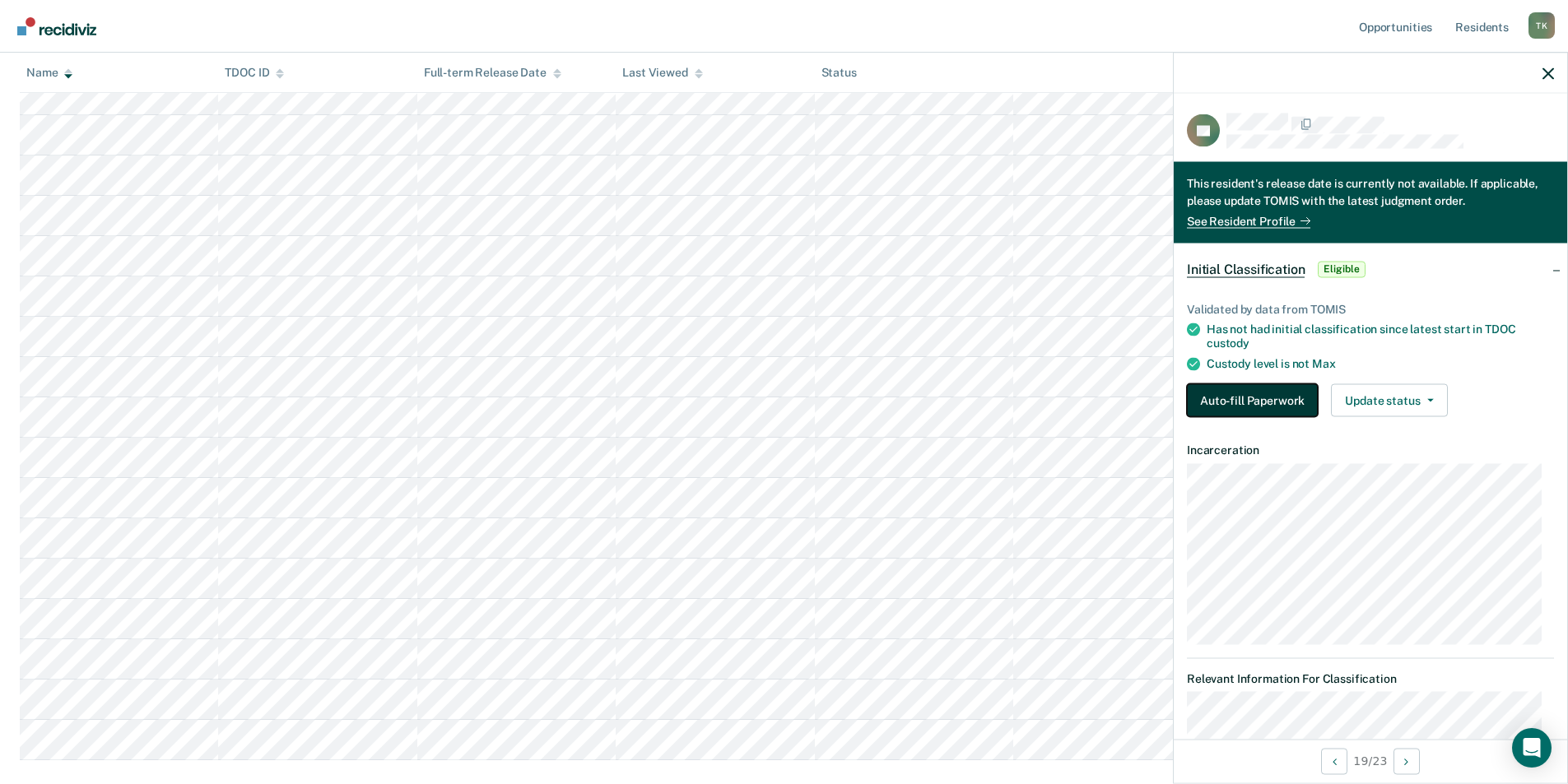
click at [1238, 399] on button "Auto-fill Paperwork" at bounding box center [1252, 400] width 131 height 33
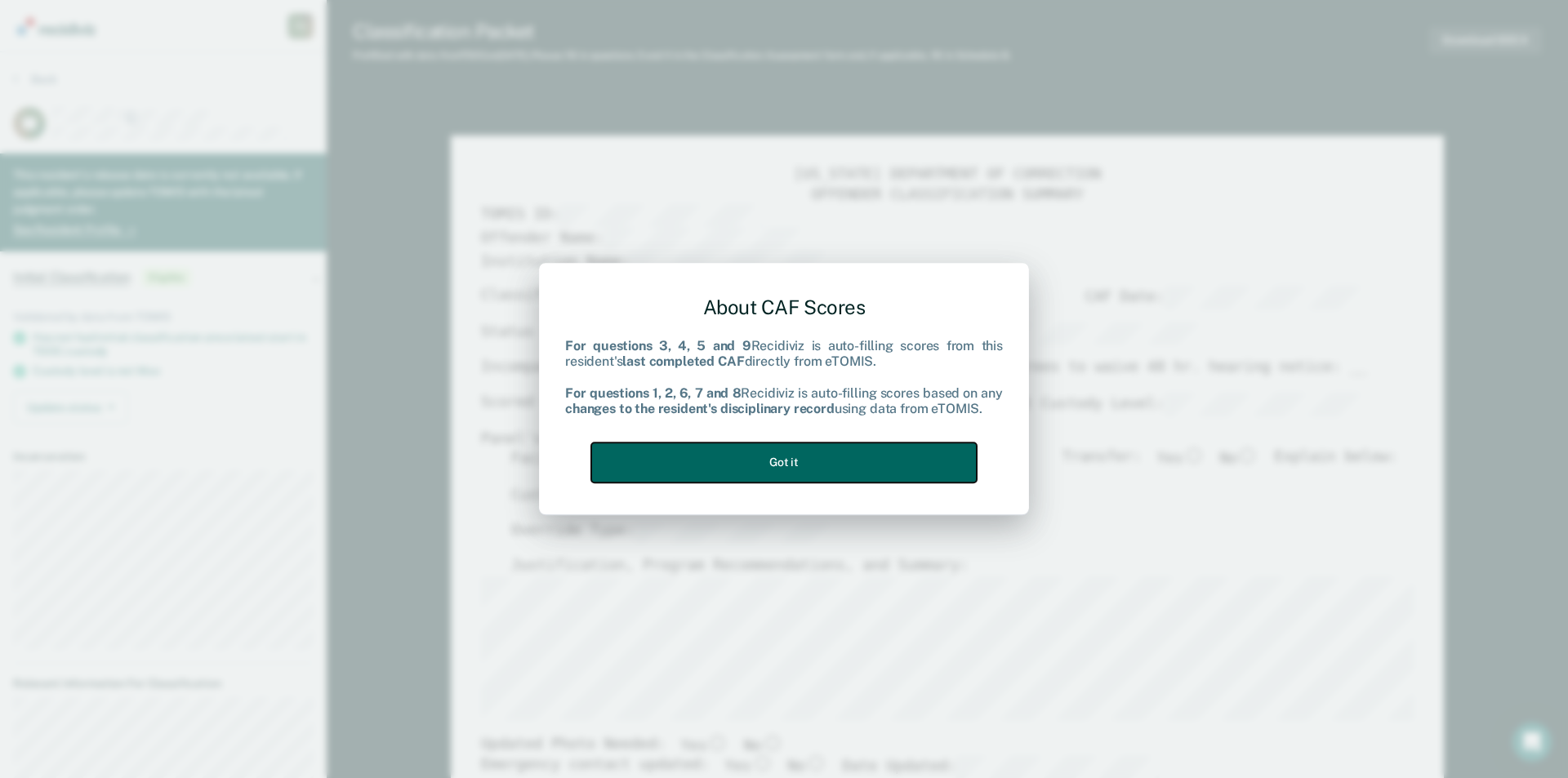
click at [889, 460] on button "Got it" at bounding box center [784, 462] width 386 height 40
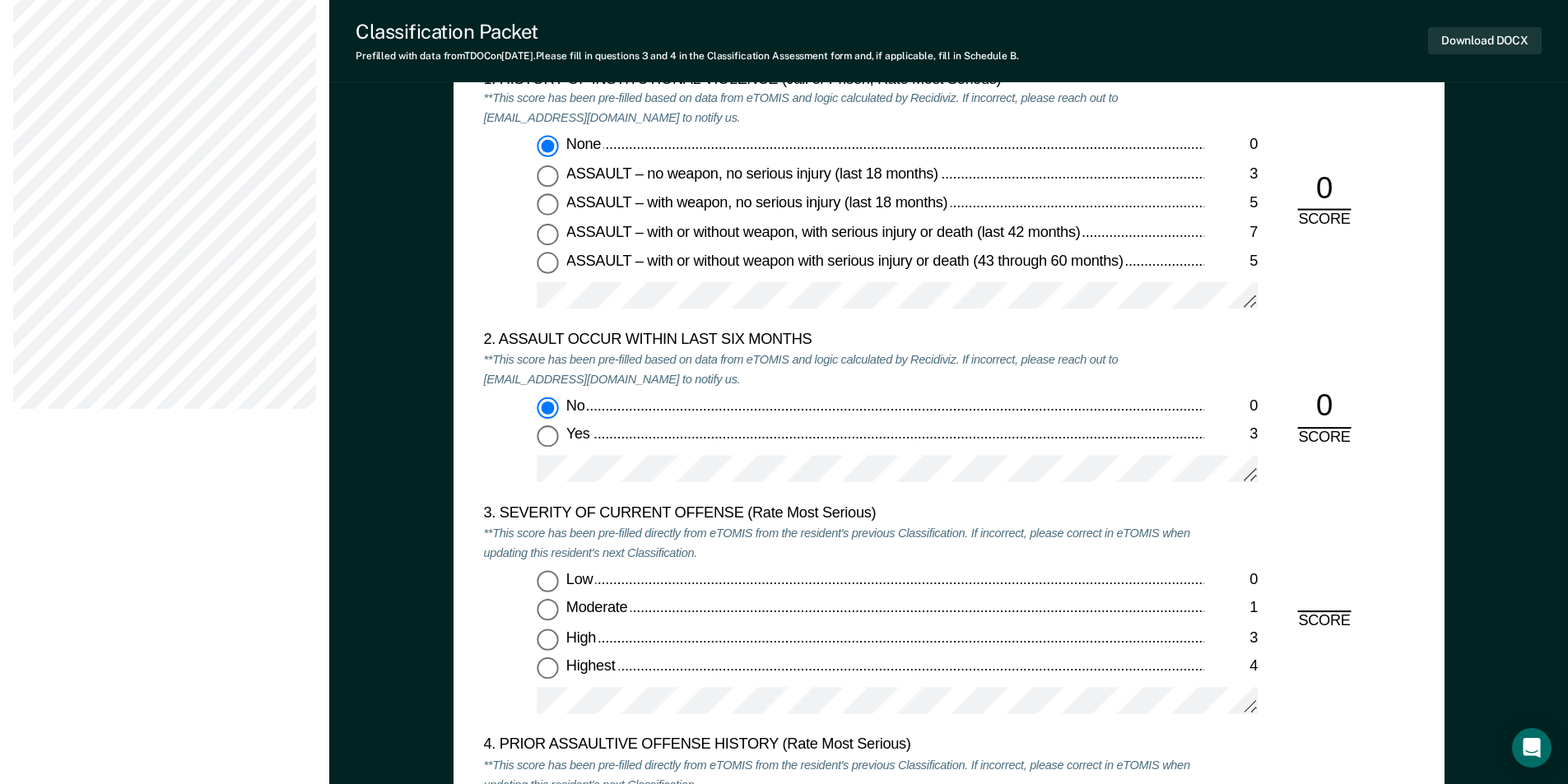
scroll to position [1892, 0]
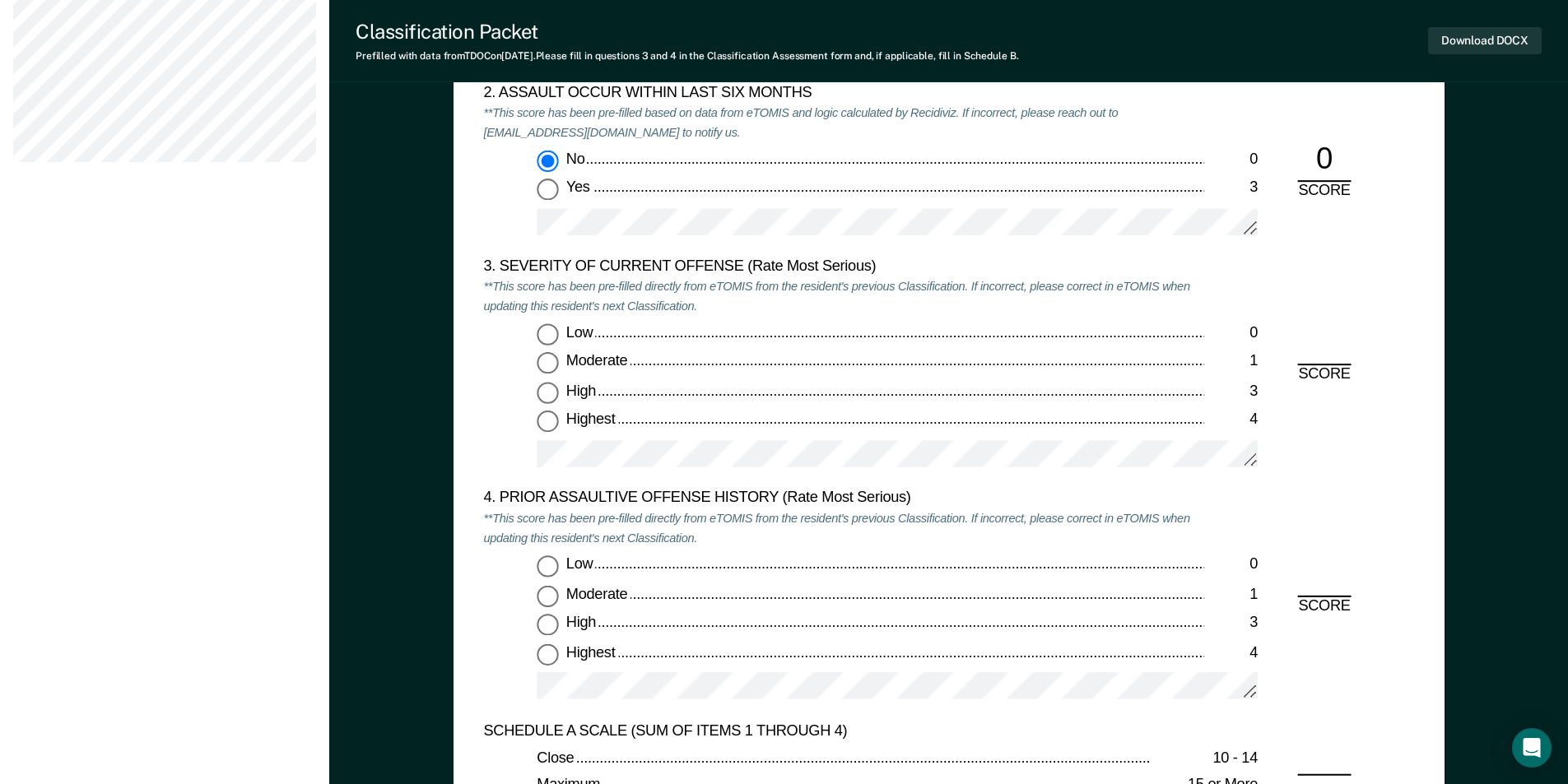
click at [546, 366] on input "Moderate 1" at bounding box center [547, 364] width 22 height 22
type textarea "x"
radio input "true"
click at [551, 653] on input "Highest 4" at bounding box center [547, 654] width 22 height 22
type textarea "x"
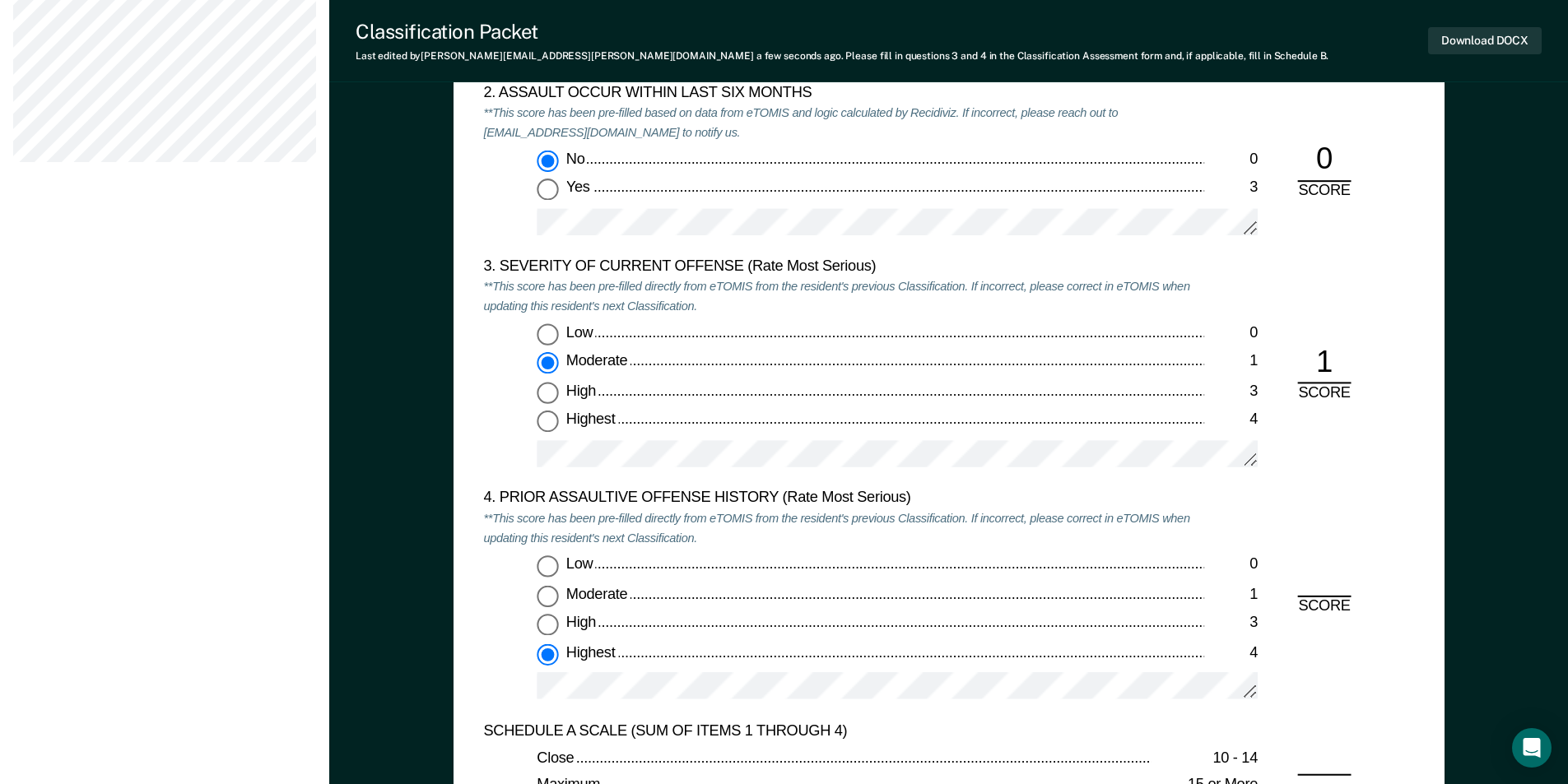
radio input "true"
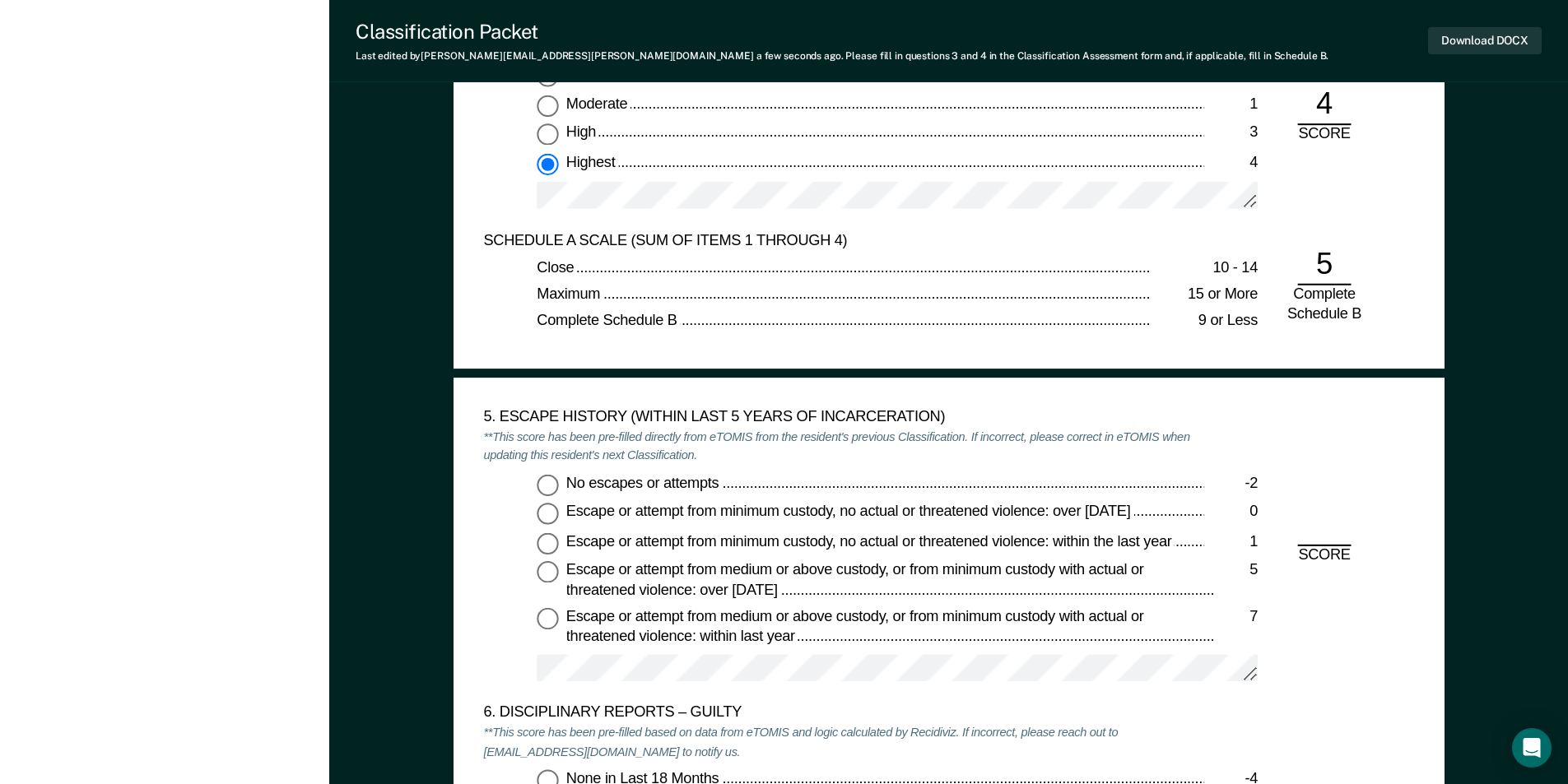
scroll to position [2386, 0]
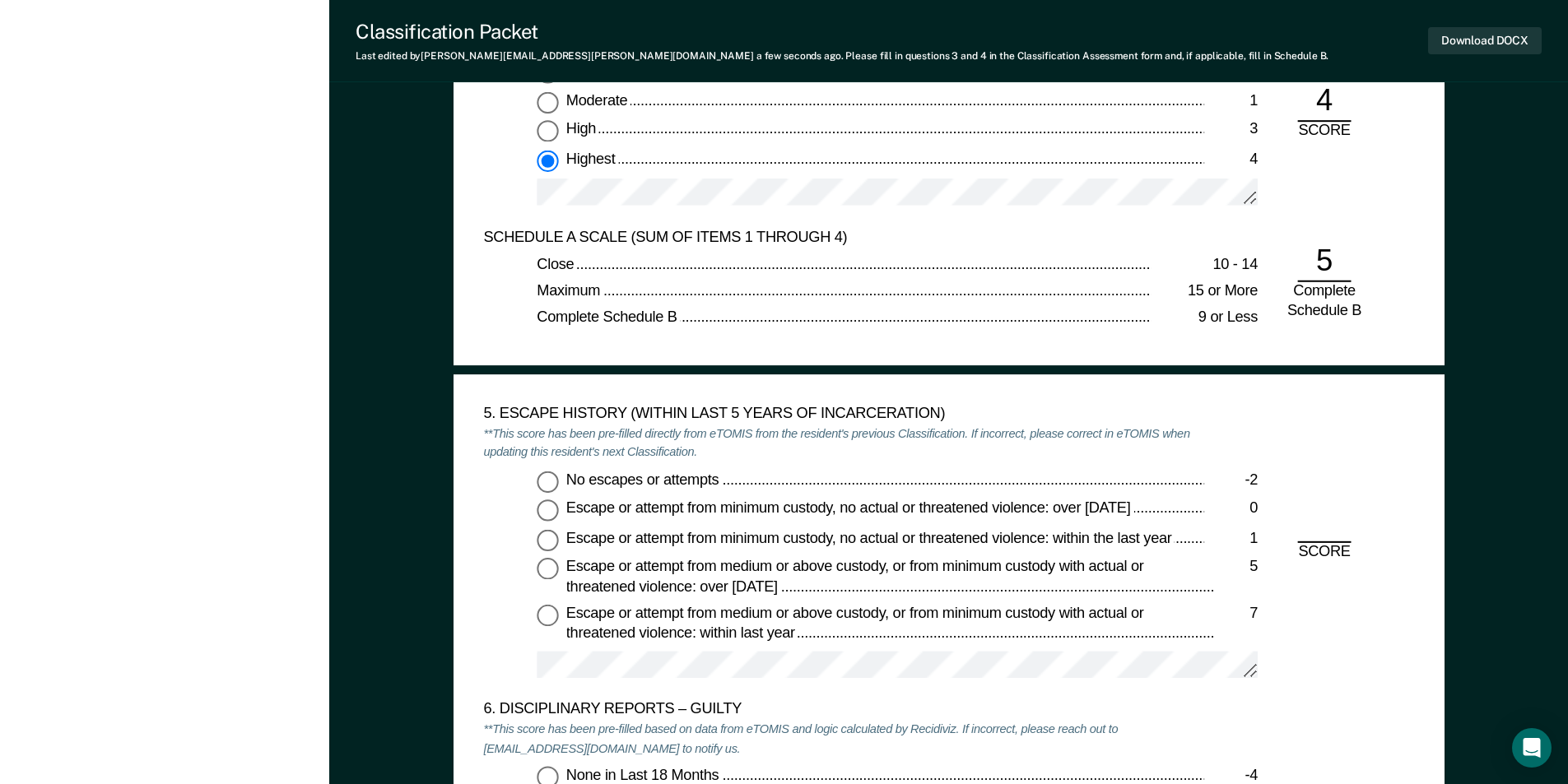
click at [549, 484] on input "No escapes or attempts -2" at bounding box center [547, 482] width 22 height 22
type textarea "x"
radio input "true"
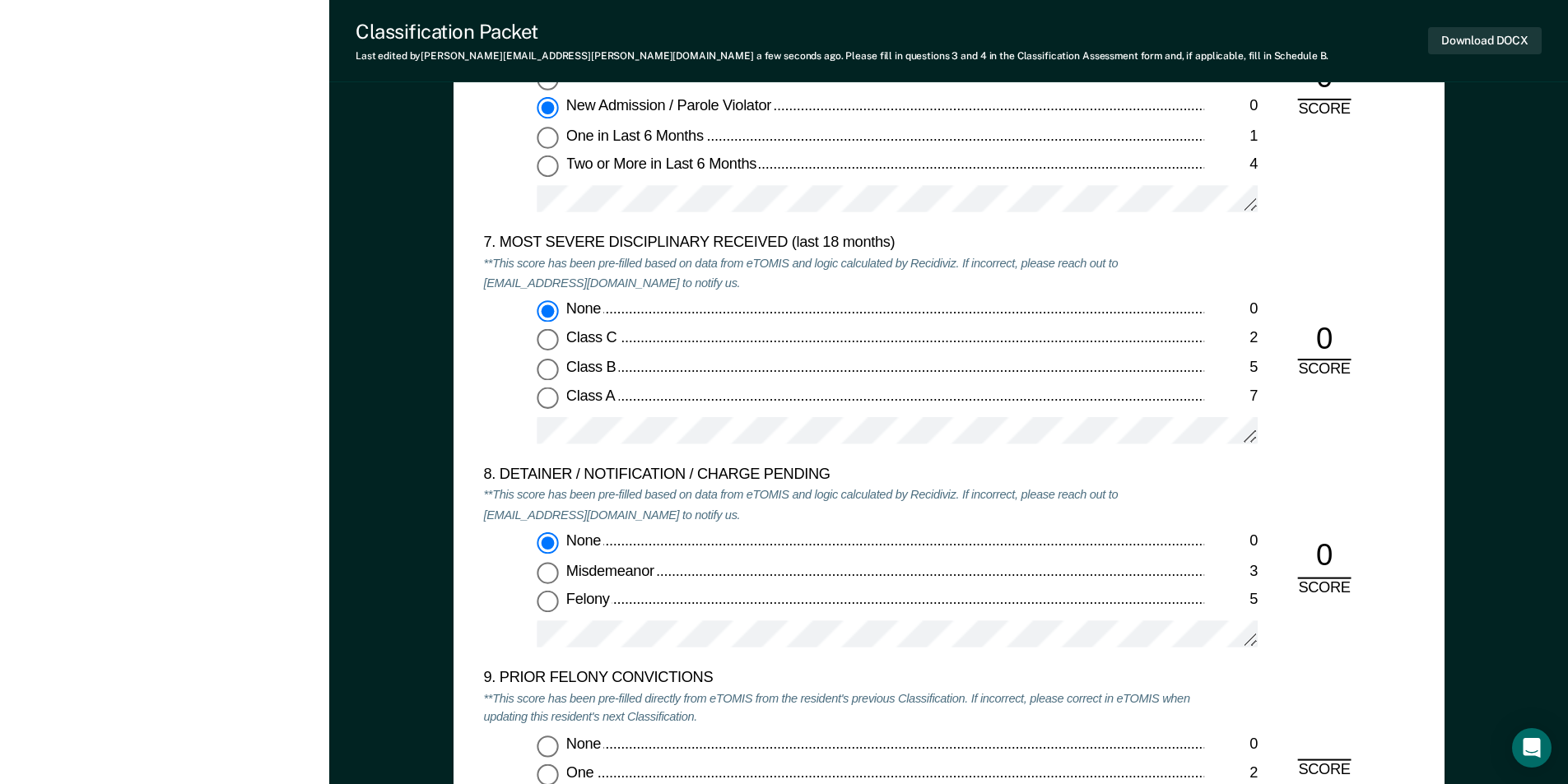
scroll to position [3291, 0]
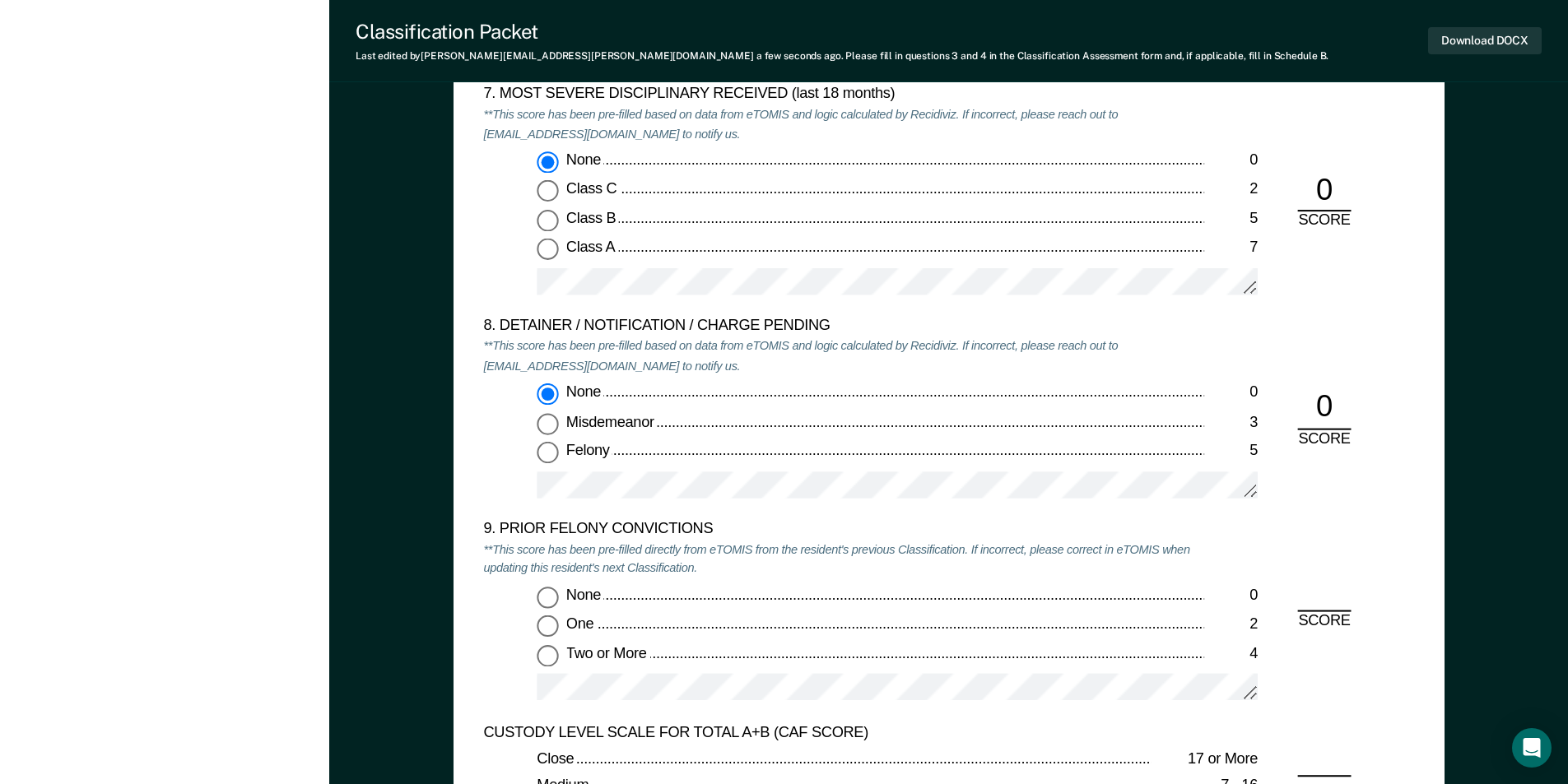
click at [544, 664] on input "Two or More 4" at bounding box center [547, 656] width 22 height 22
type textarea "x"
radio input "true"
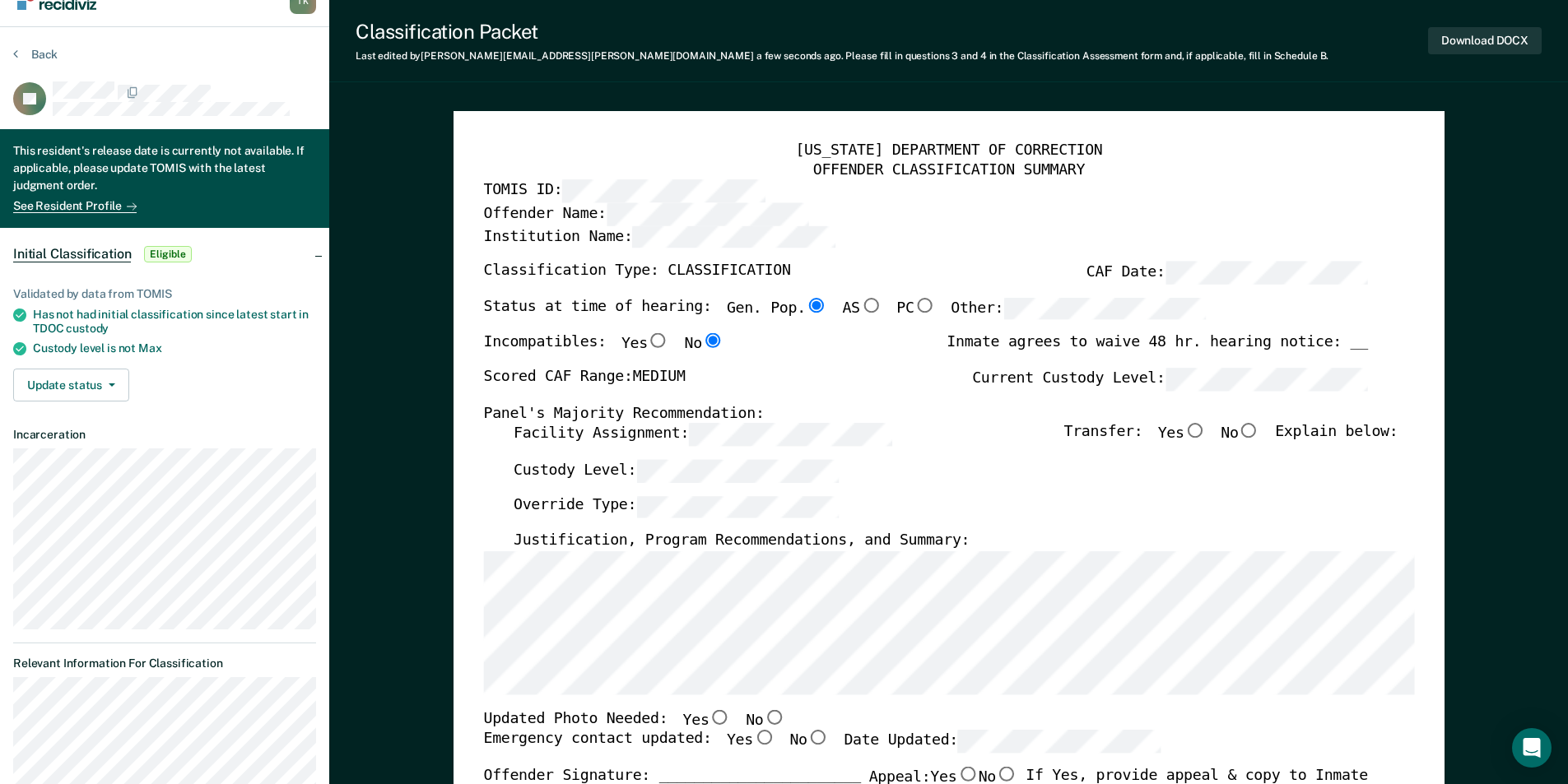
scroll to position [0, 0]
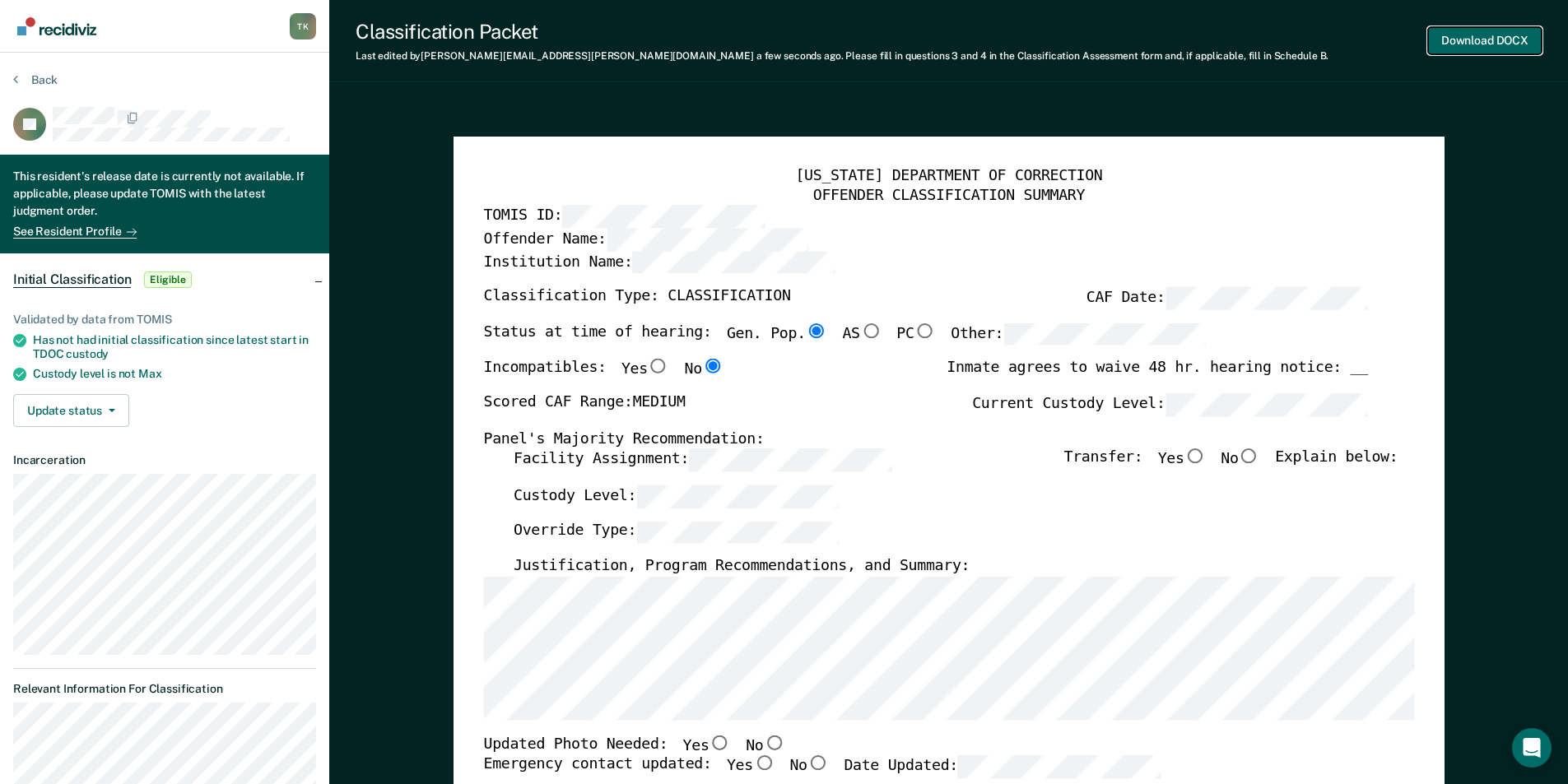
click at [1493, 42] on button "Download DOCX" at bounding box center [1484, 41] width 114 height 27
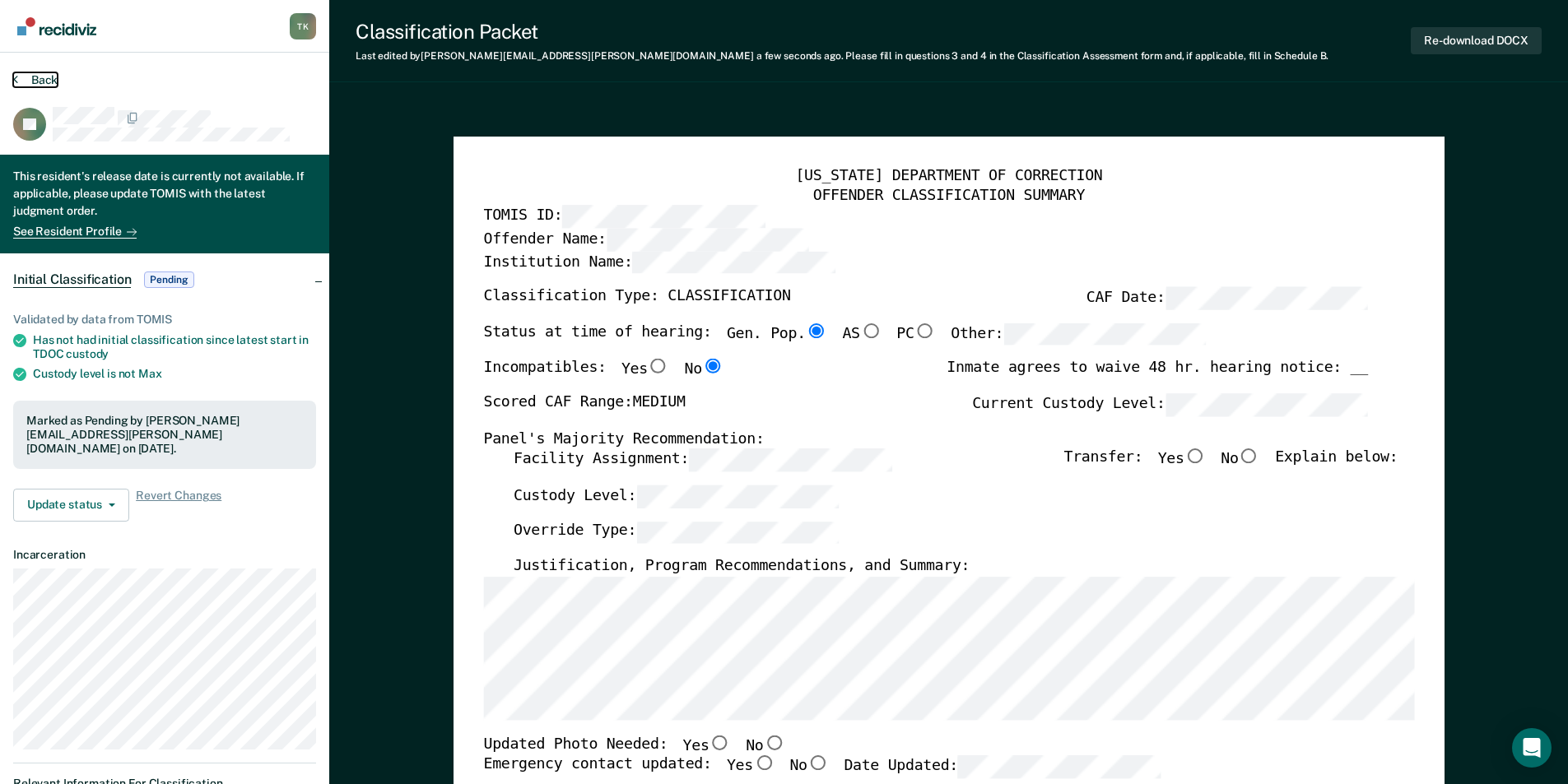
click at [43, 78] on button "Back" at bounding box center [36, 80] width 45 height 15
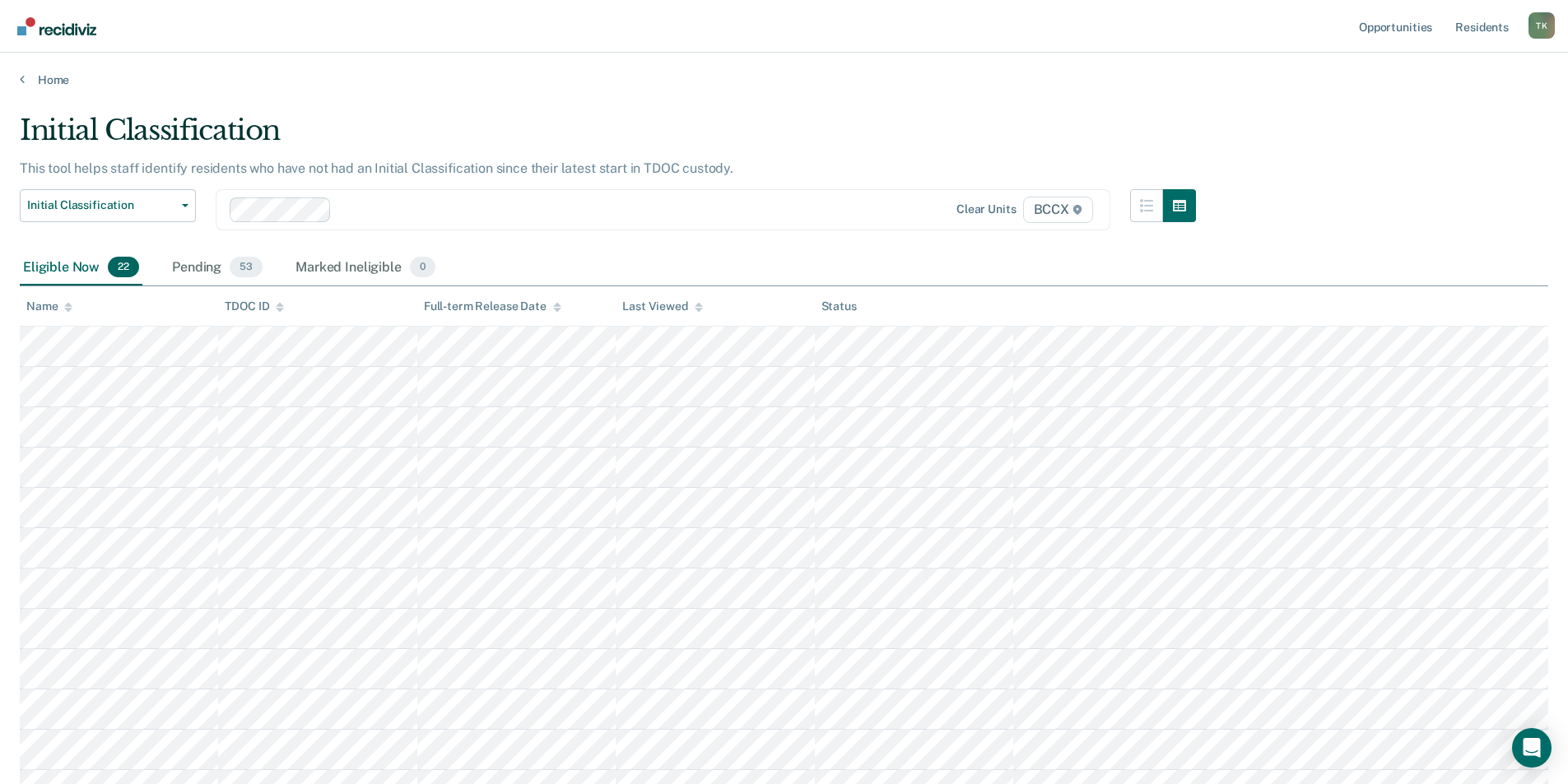
click at [56, 304] on div "Name" at bounding box center [50, 306] width 46 height 14
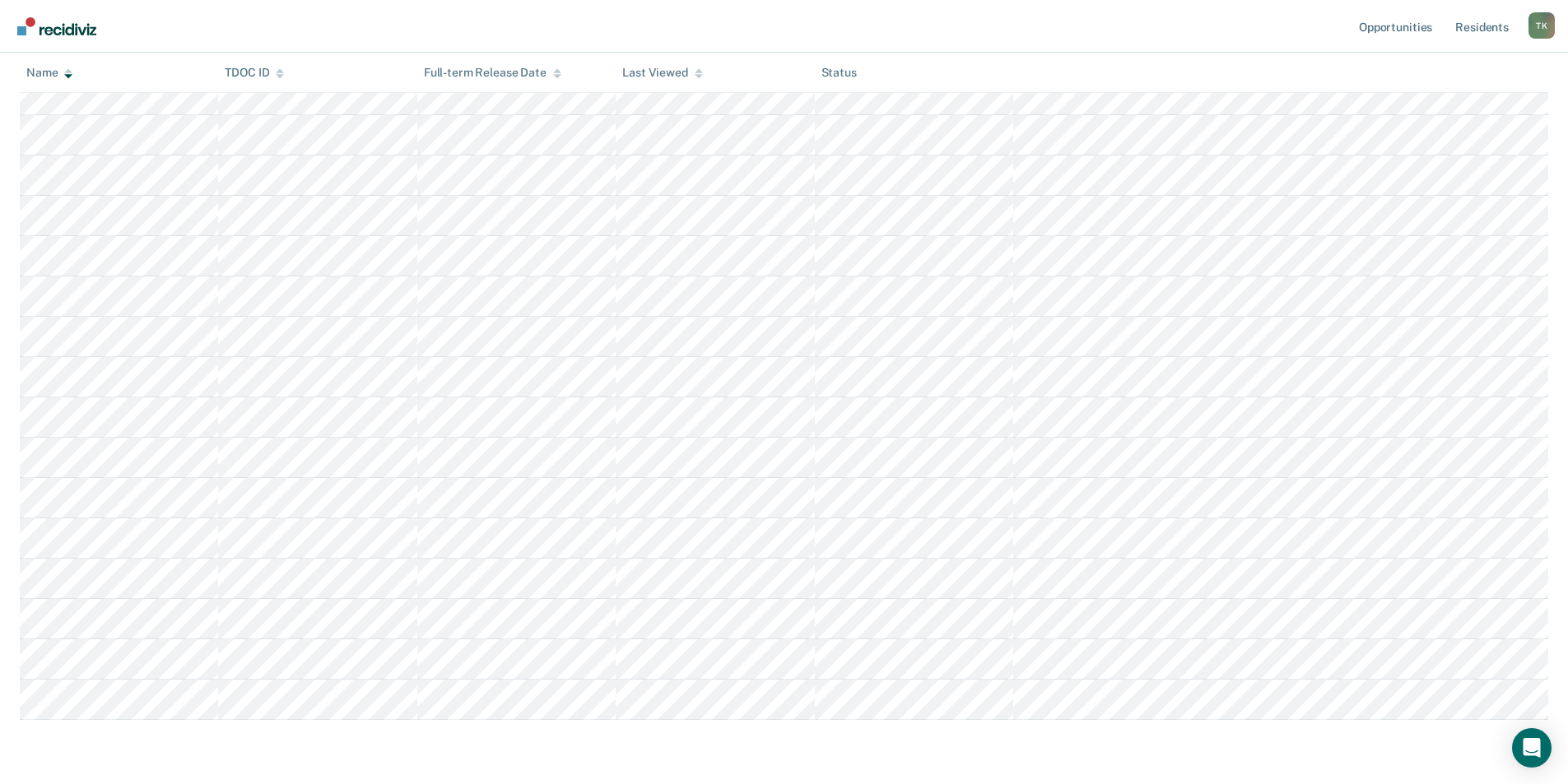
scroll to position [548, 0]
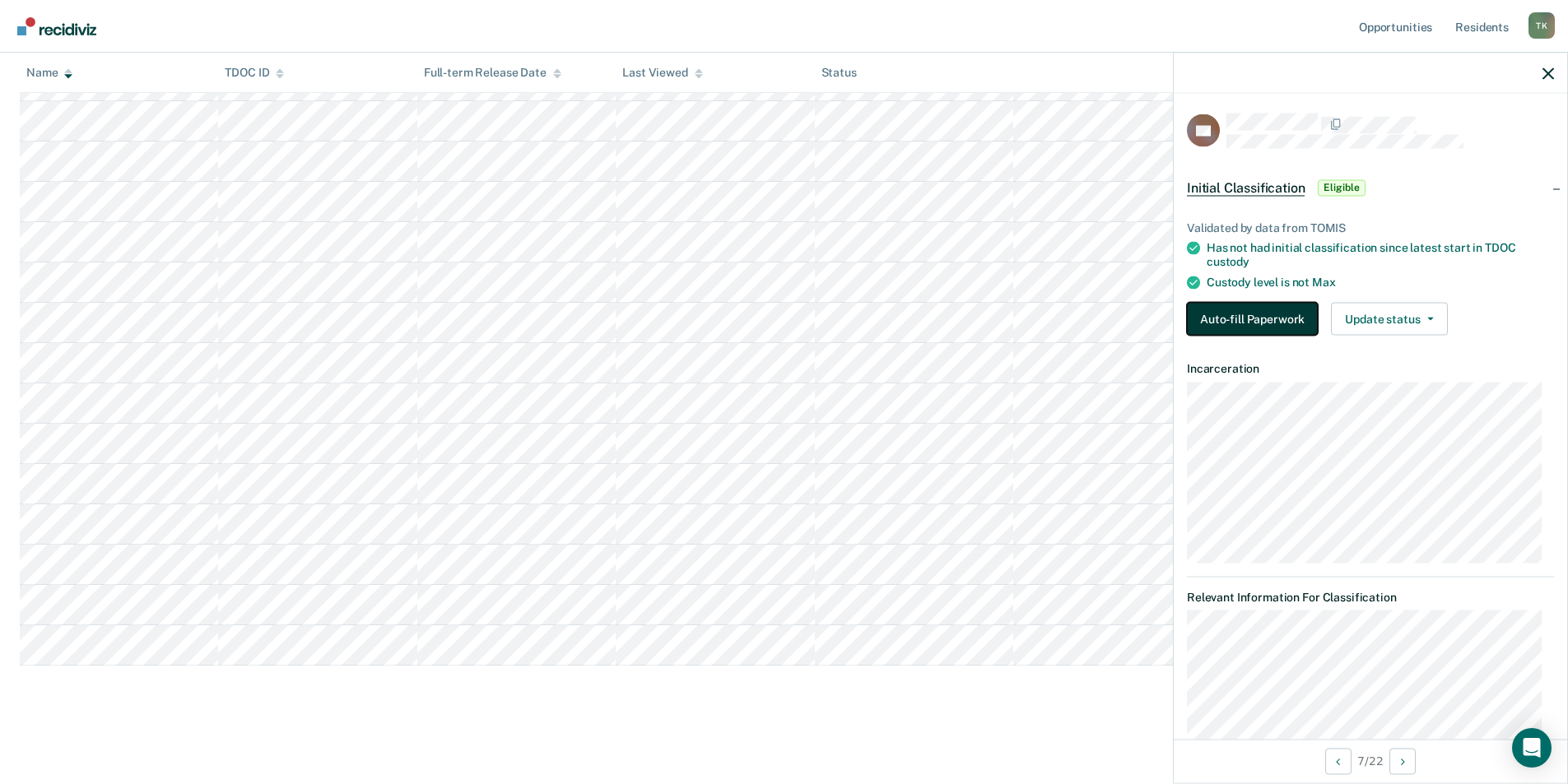
click at [1238, 316] on button "Auto-fill Paperwork" at bounding box center [1252, 318] width 131 height 33
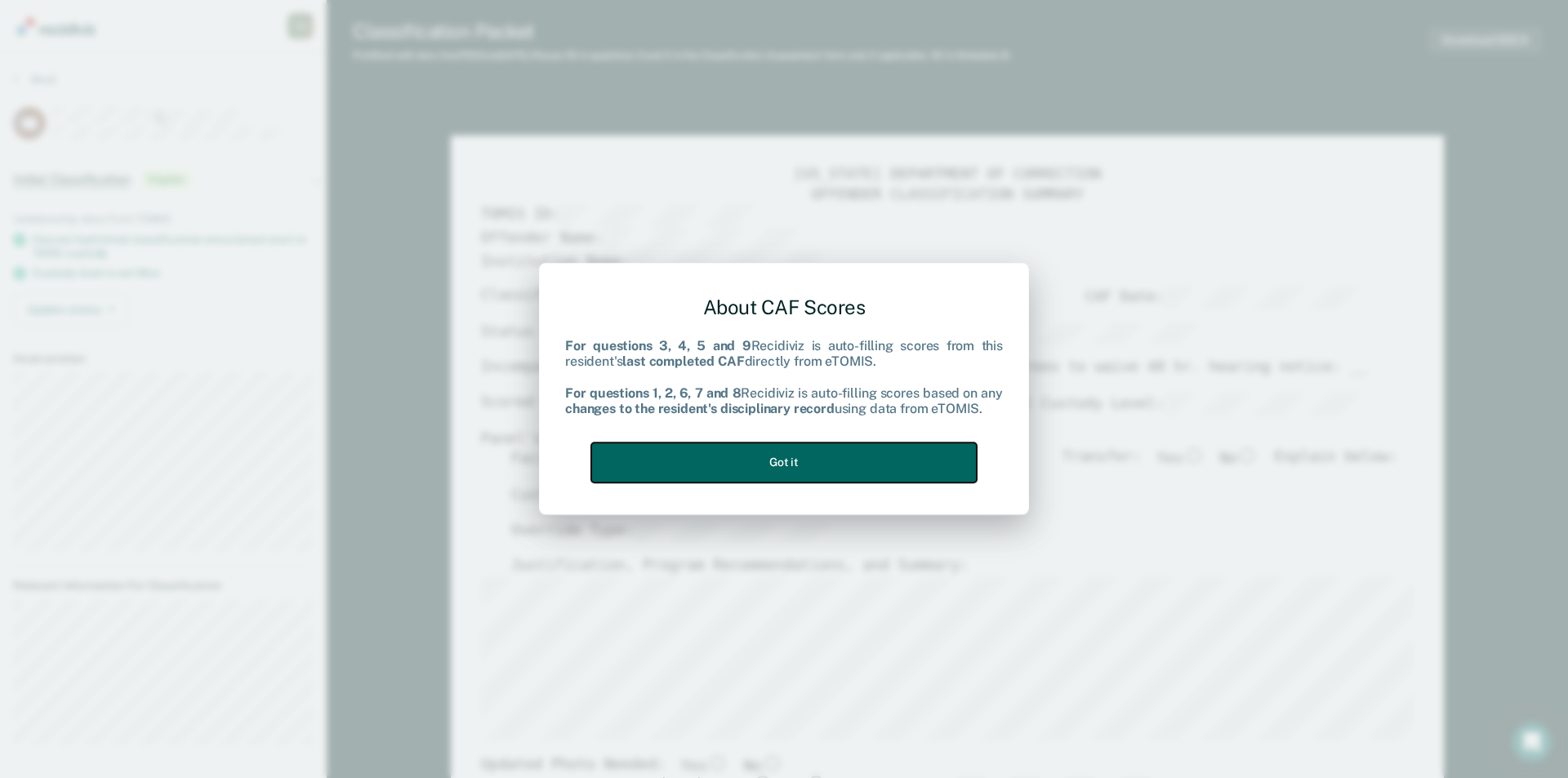
click at [835, 455] on button "Got it" at bounding box center [784, 462] width 386 height 40
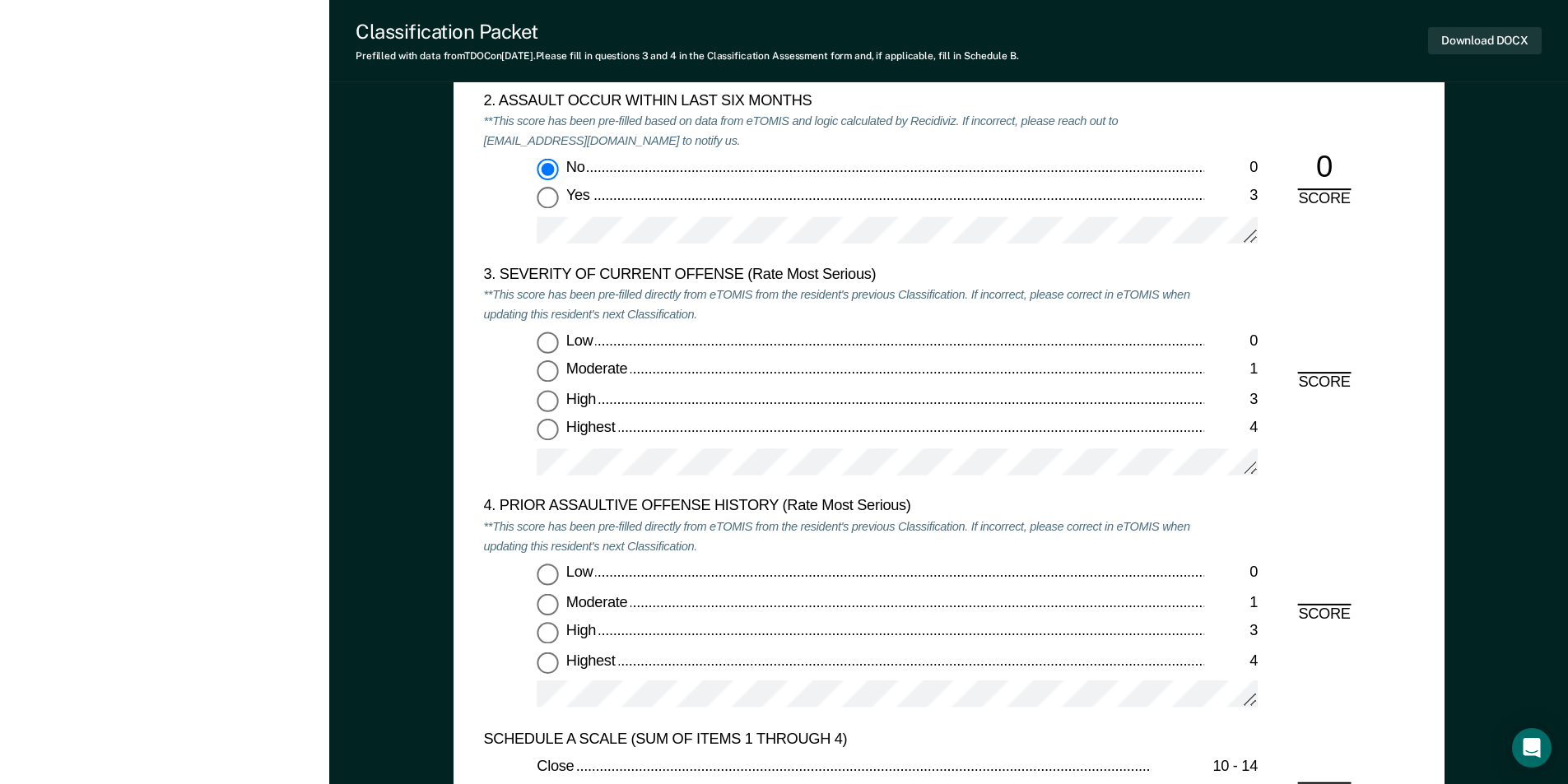
scroll to position [2057, 0]
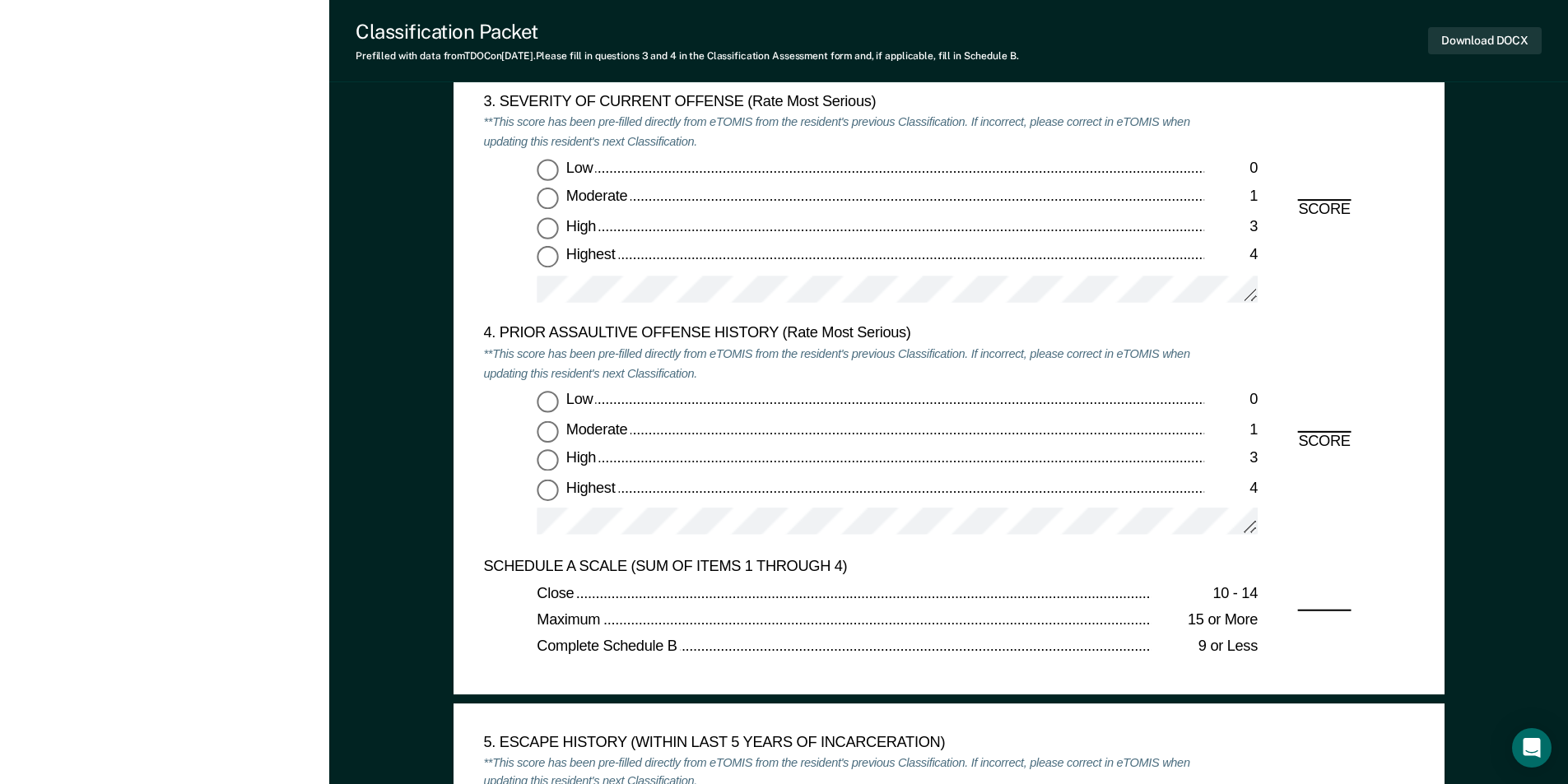
click at [547, 258] on input "Highest 4" at bounding box center [547, 258] width 22 height 22
type textarea "x"
radio input "true"
click at [541, 496] on input "Highest 4" at bounding box center [547, 490] width 22 height 22
type textarea "x"
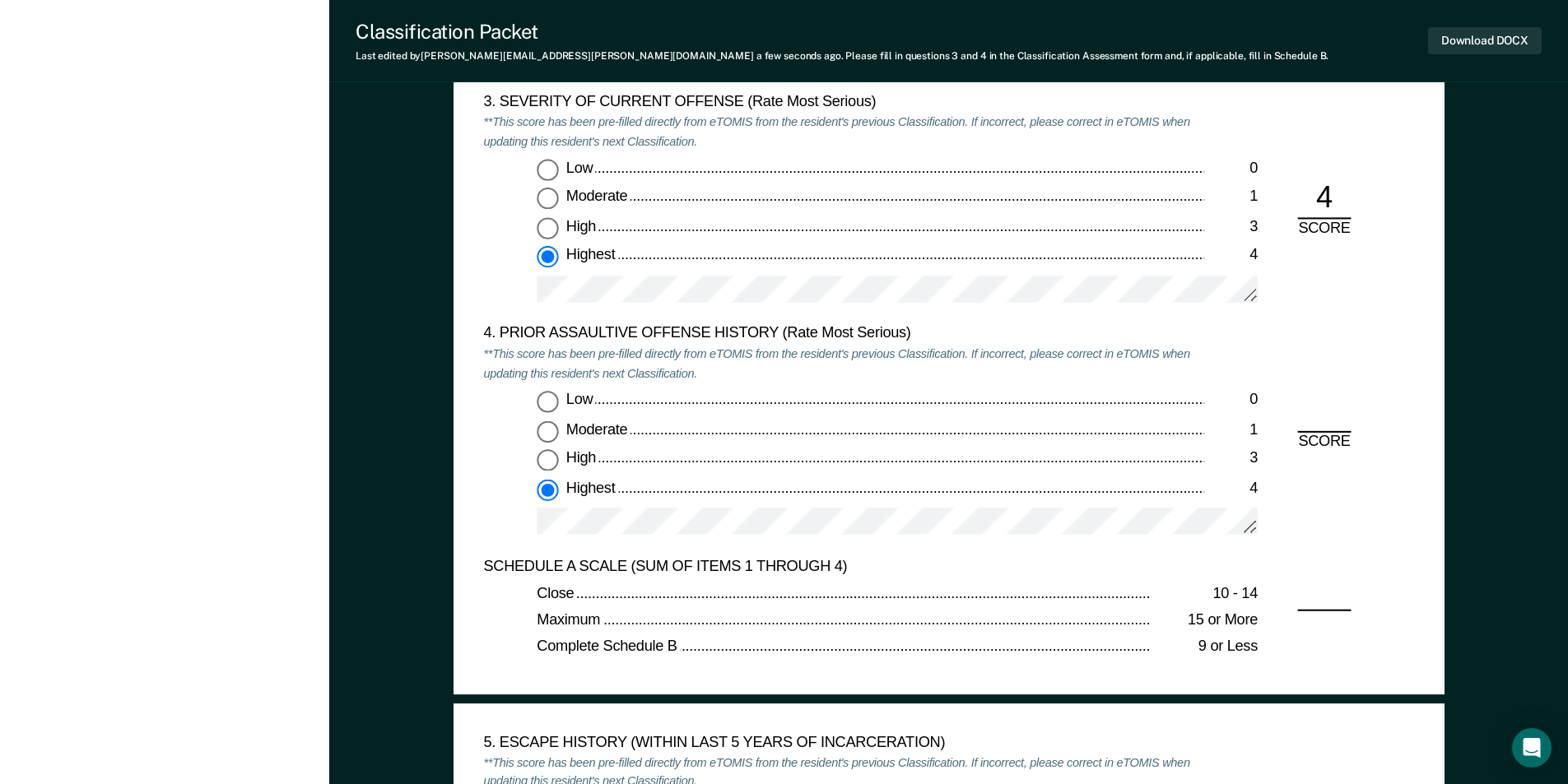
radio input "true"
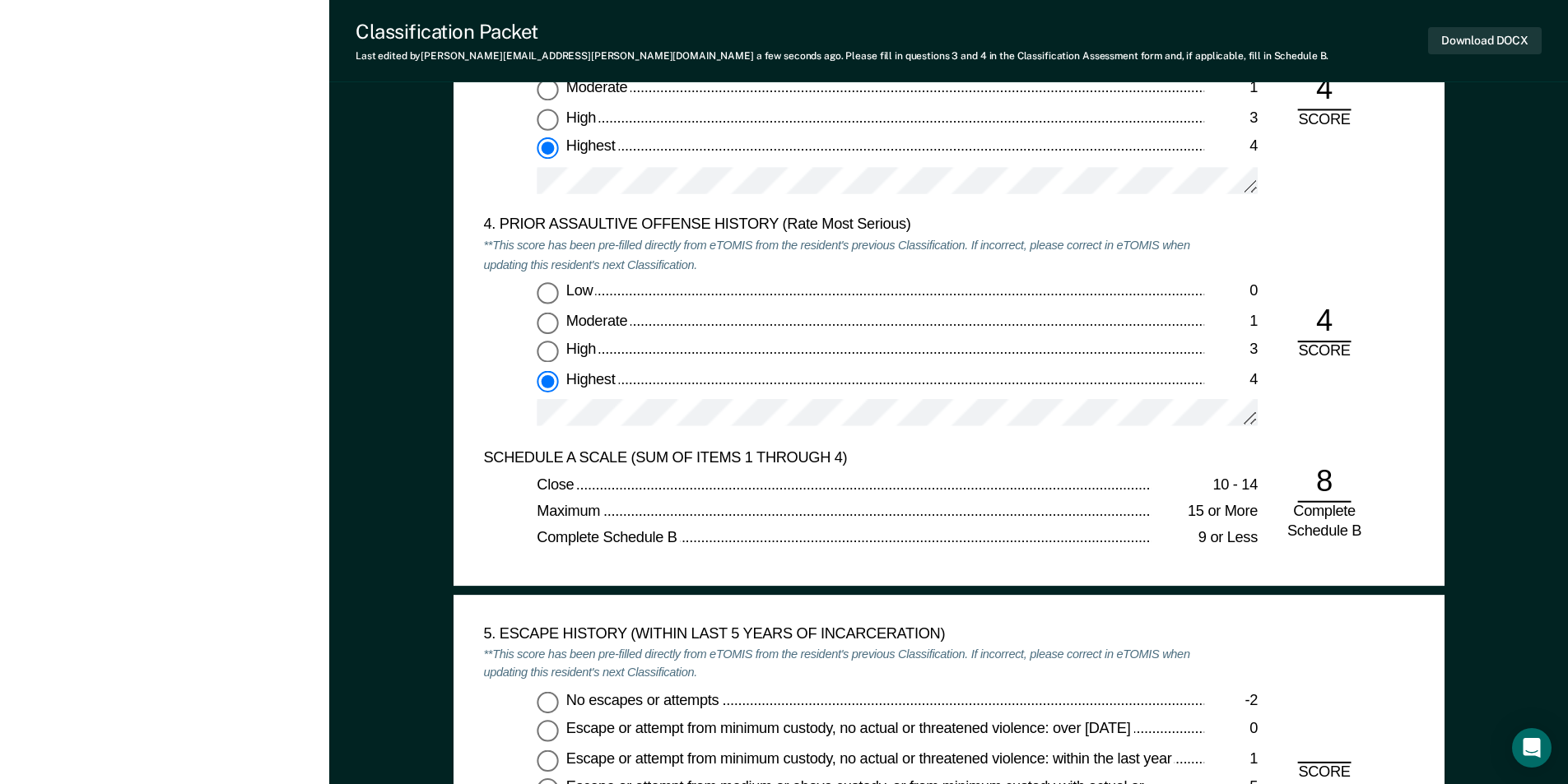
scroll to position [2468, 0]
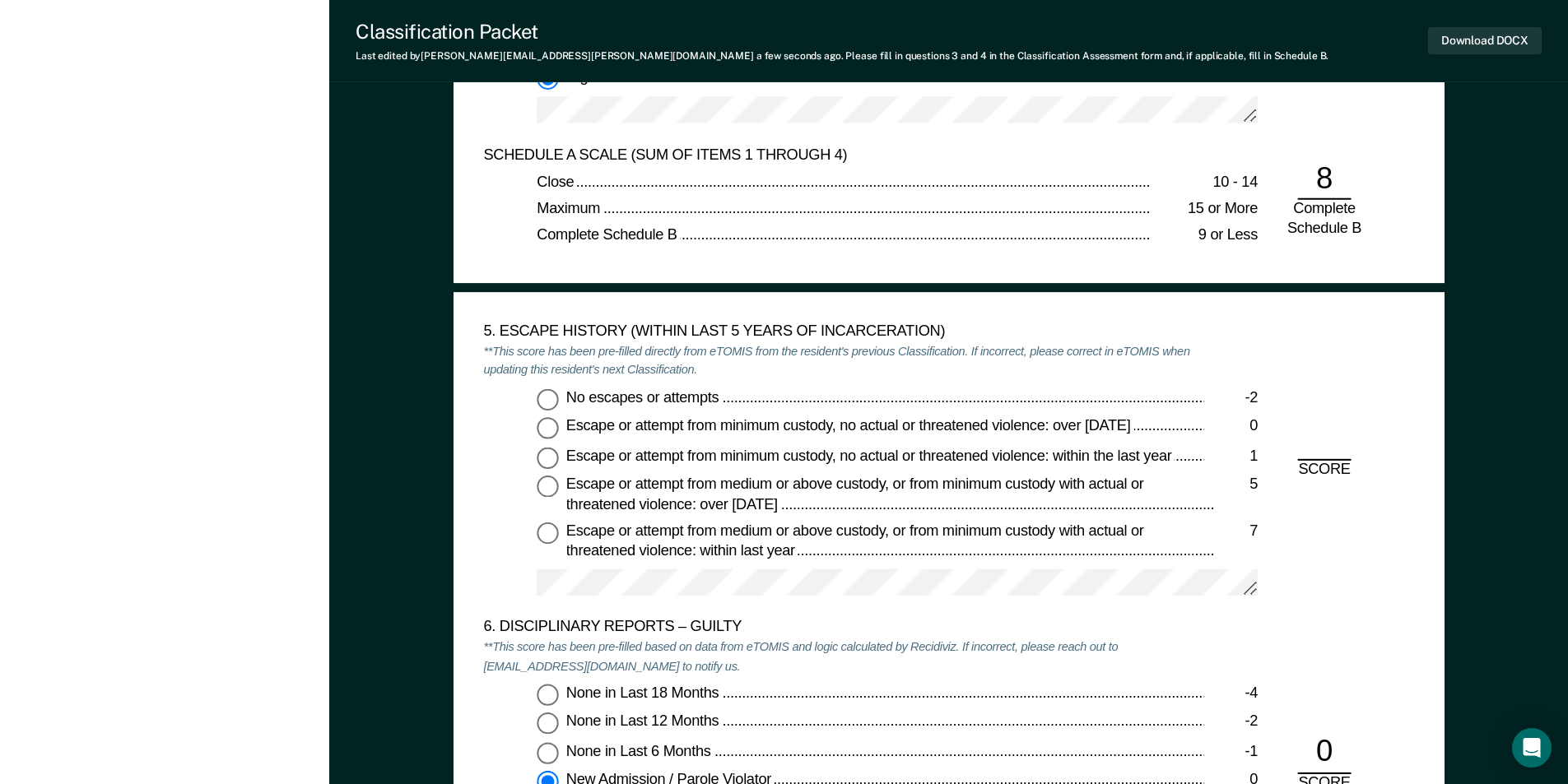
click at [550, 399] on input "No escapes or attempts -2" at bounding box center [547, 399] width 22 height 22
type textarea "x"
radio input "true"
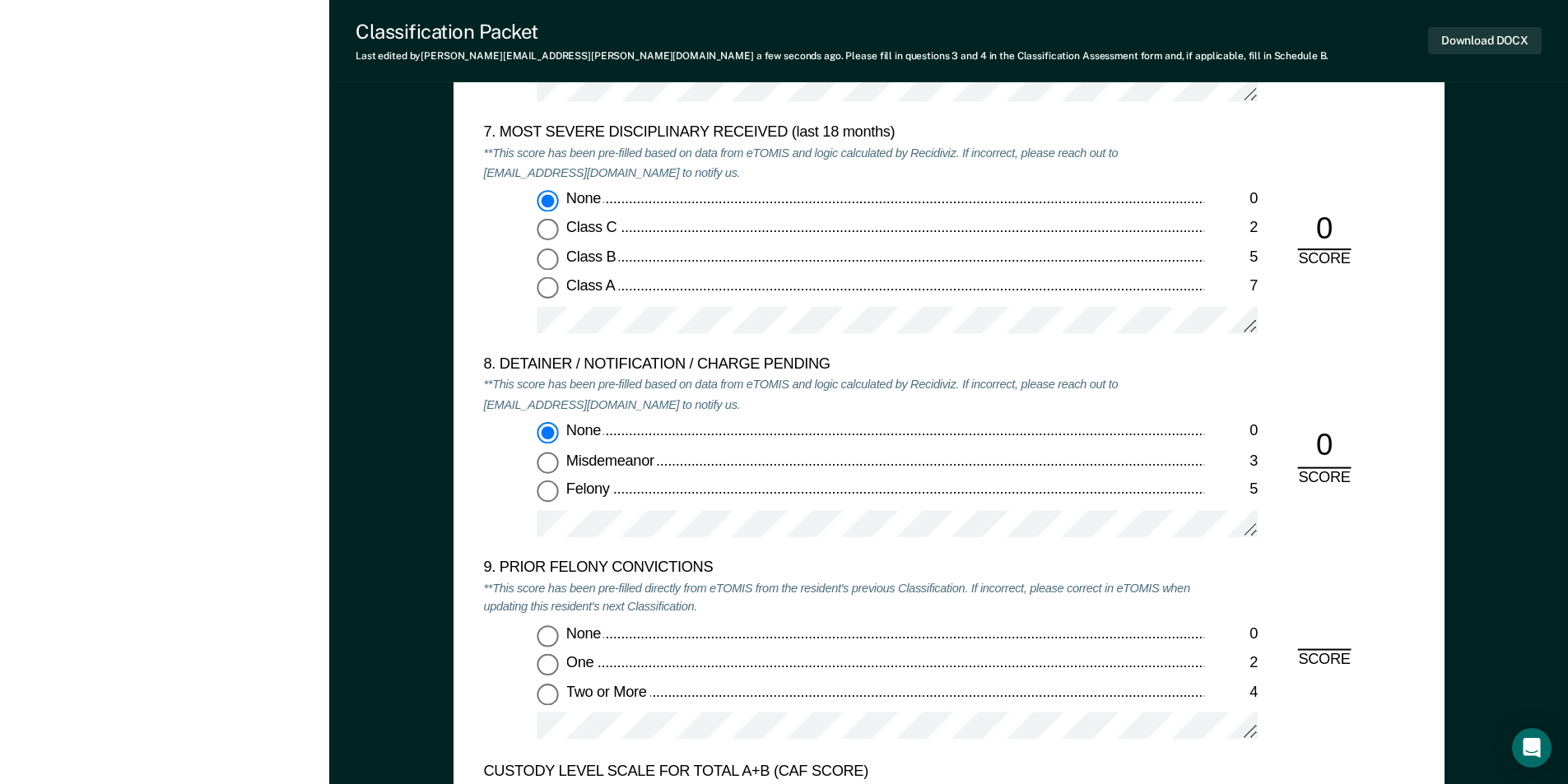
scroll to position [3455, 0]
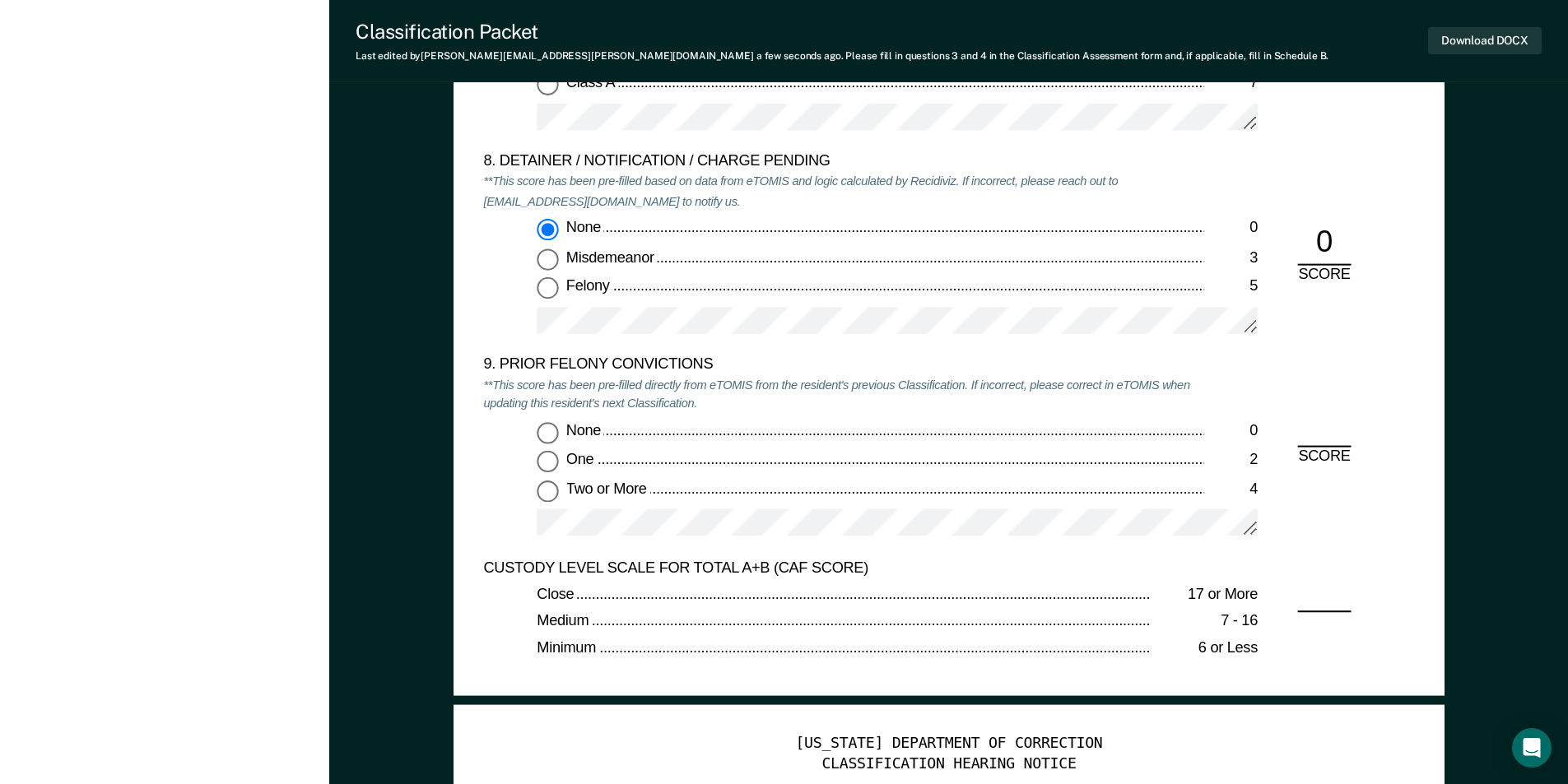
click at [546, 458] on input "One 2" at bounding box center [547, 462] width 22 height 22
type textarea "x"
radio input "true"
click at [1482, 28] on button "Download DOCX" at bounding box center [1484, 41] width 114 height 27
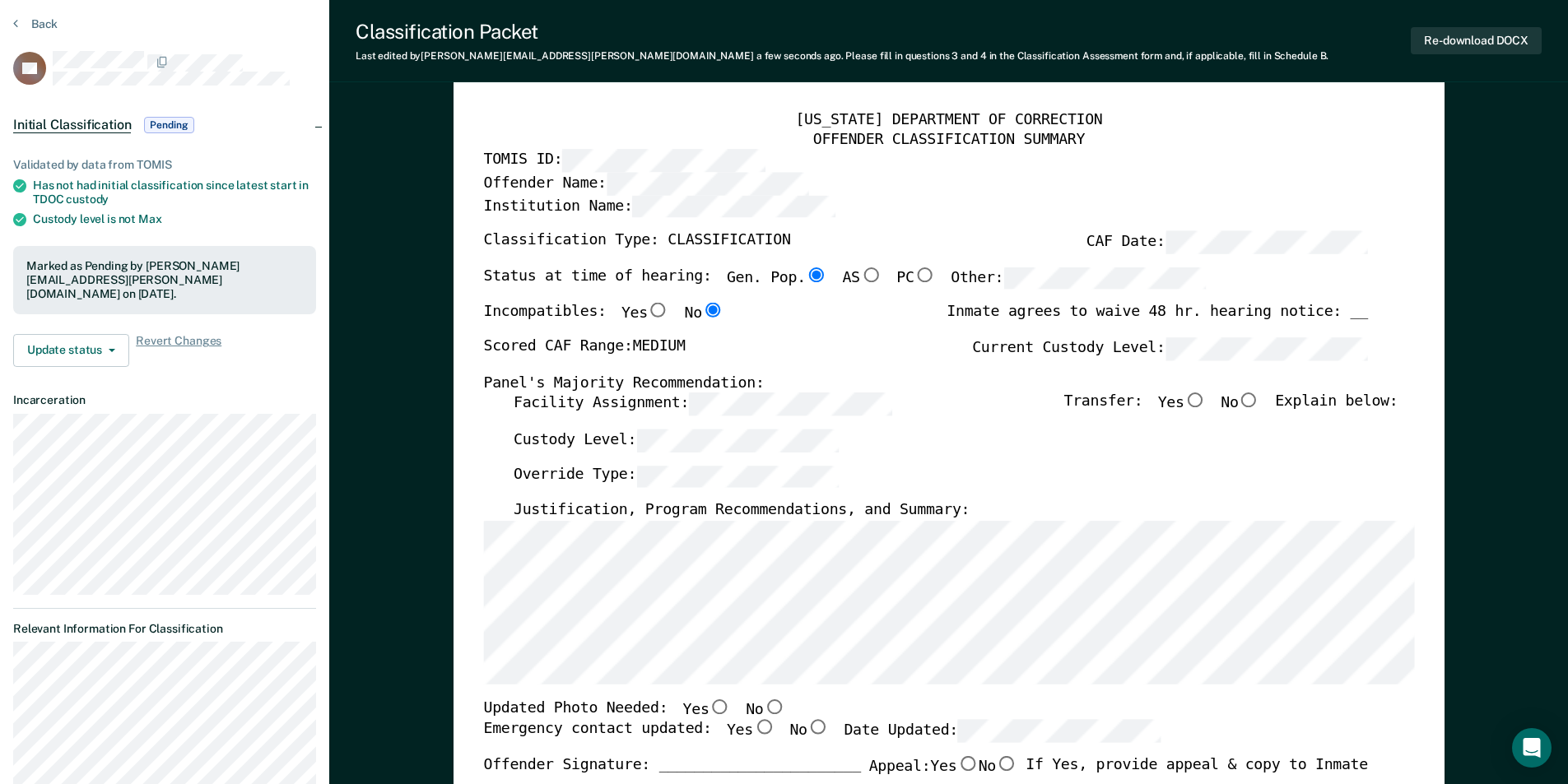
scroll to position [0, 0]
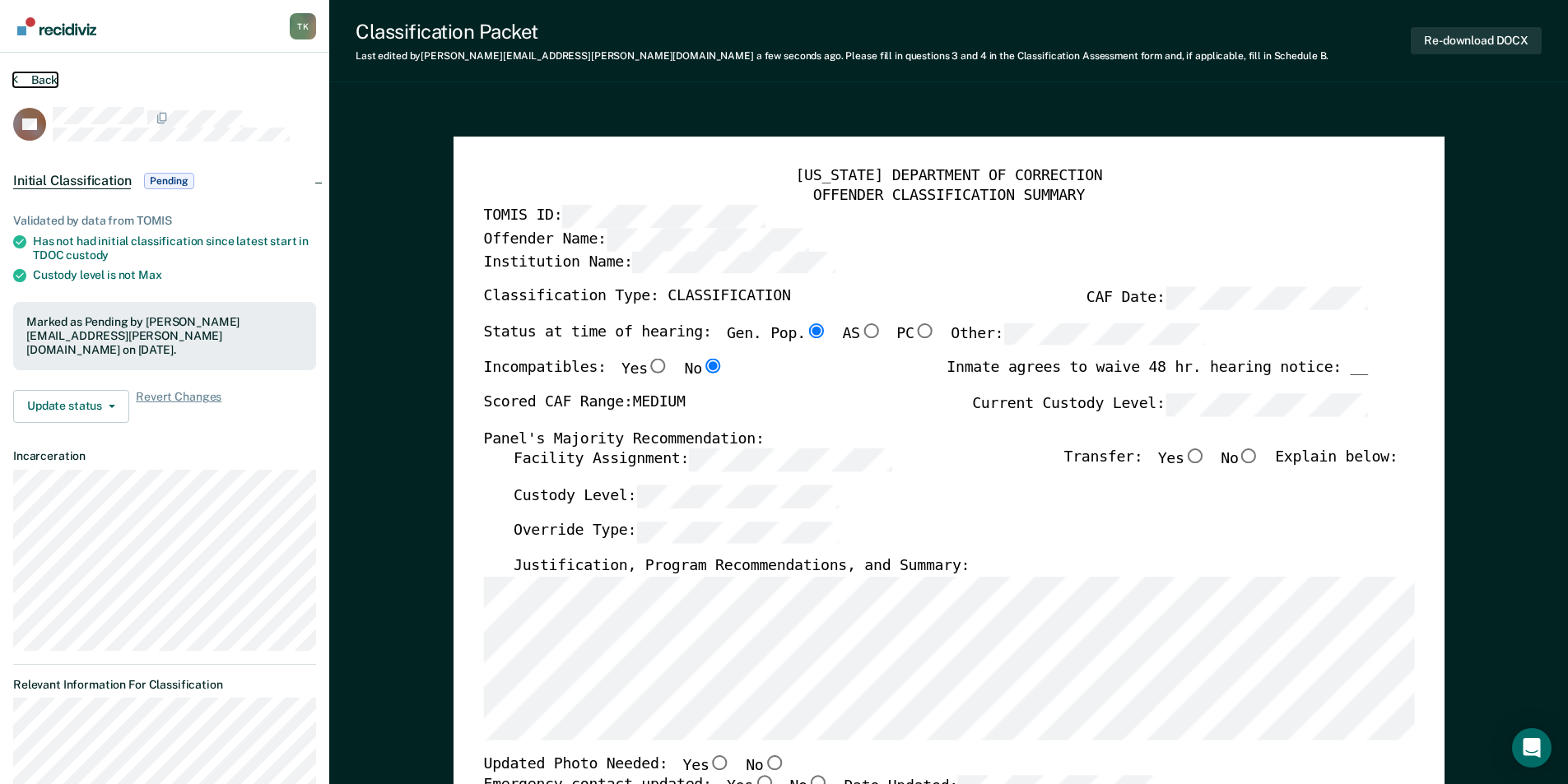
click at [48, 75] on button "Back" at bounding box center [36, 80] width 45 height 15
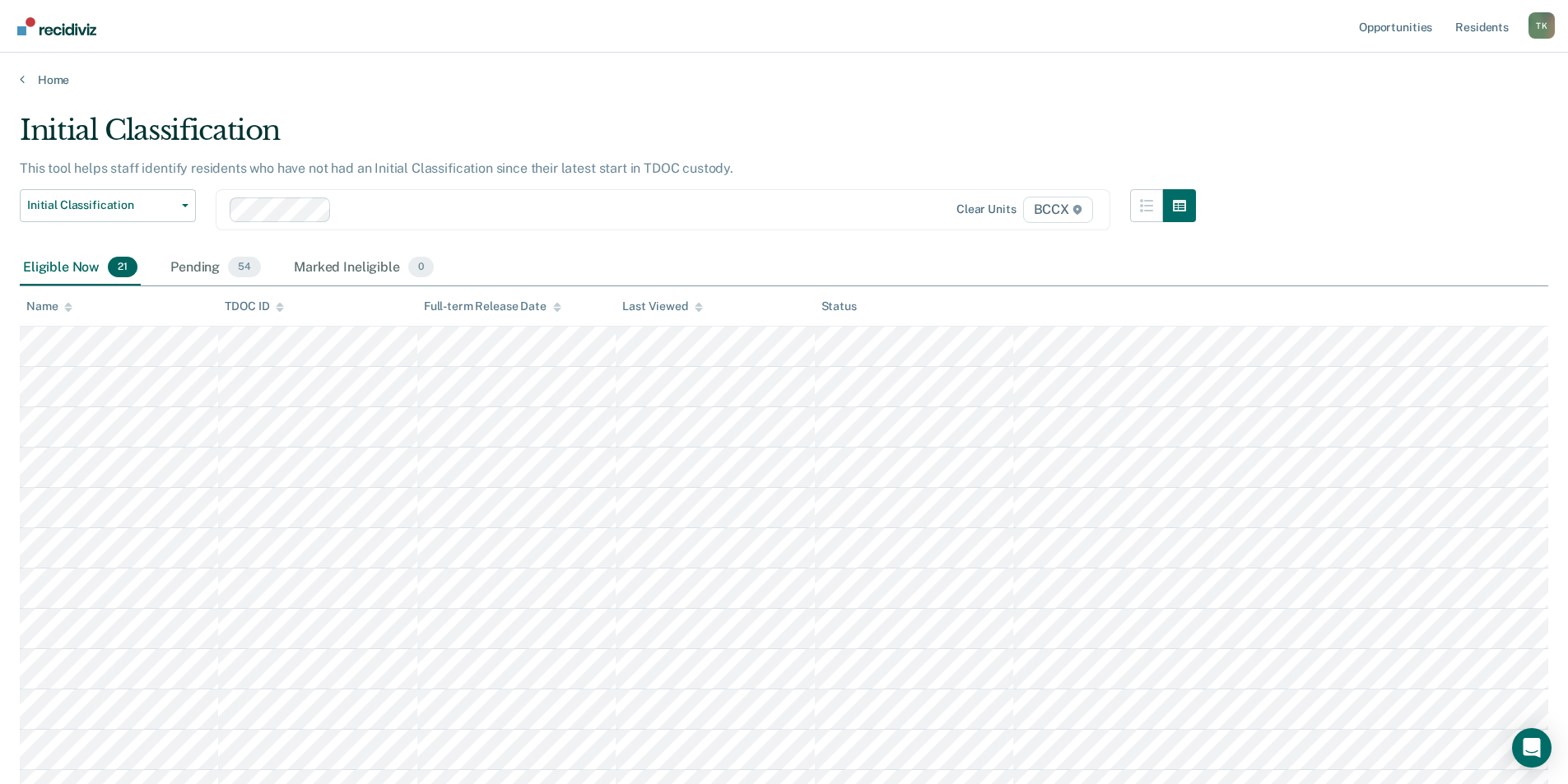
click at [58, 299] on div "Name" at bounding box center [50, 306] width 46 height 14
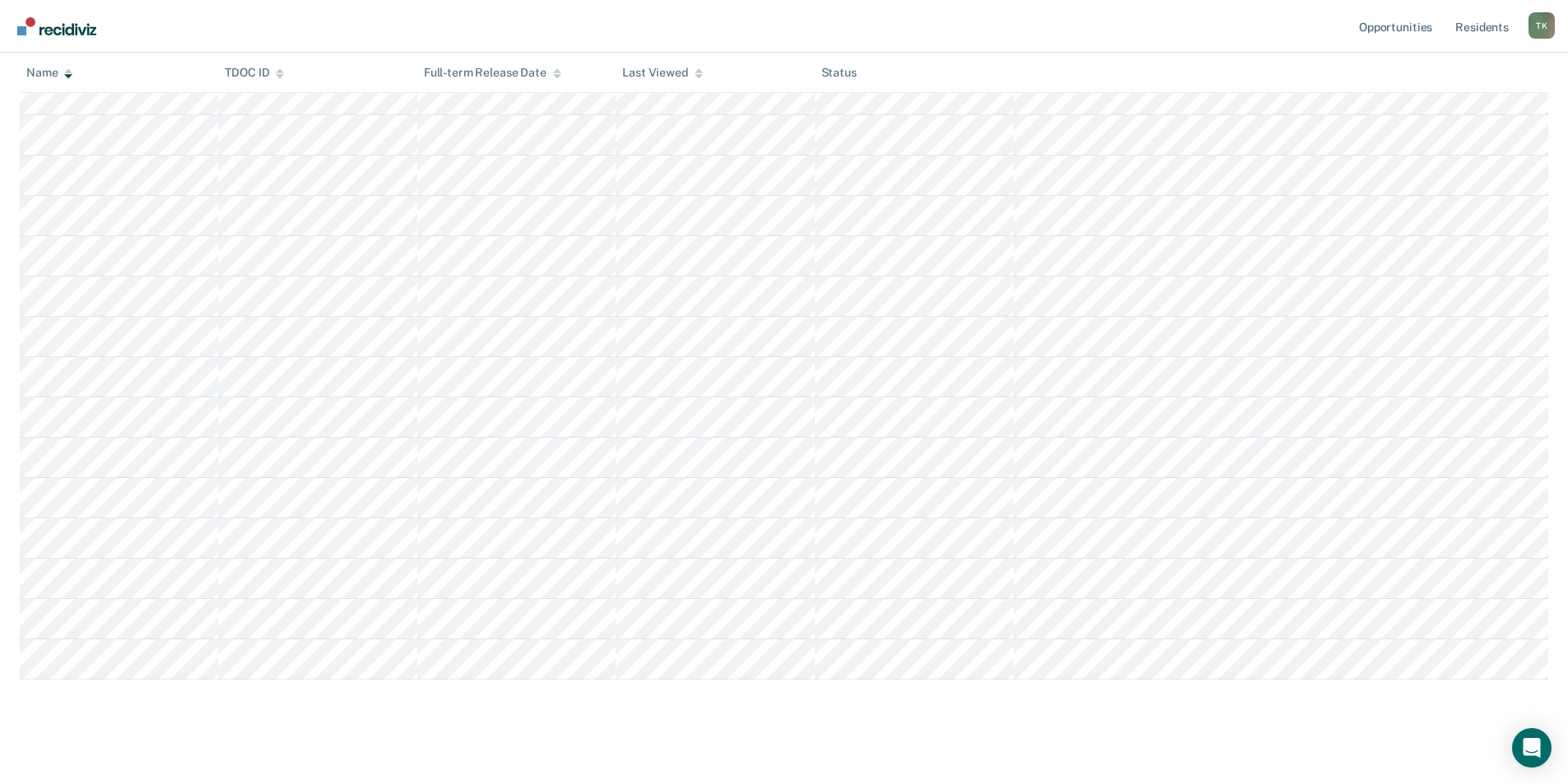
scroll to position [507, 0]
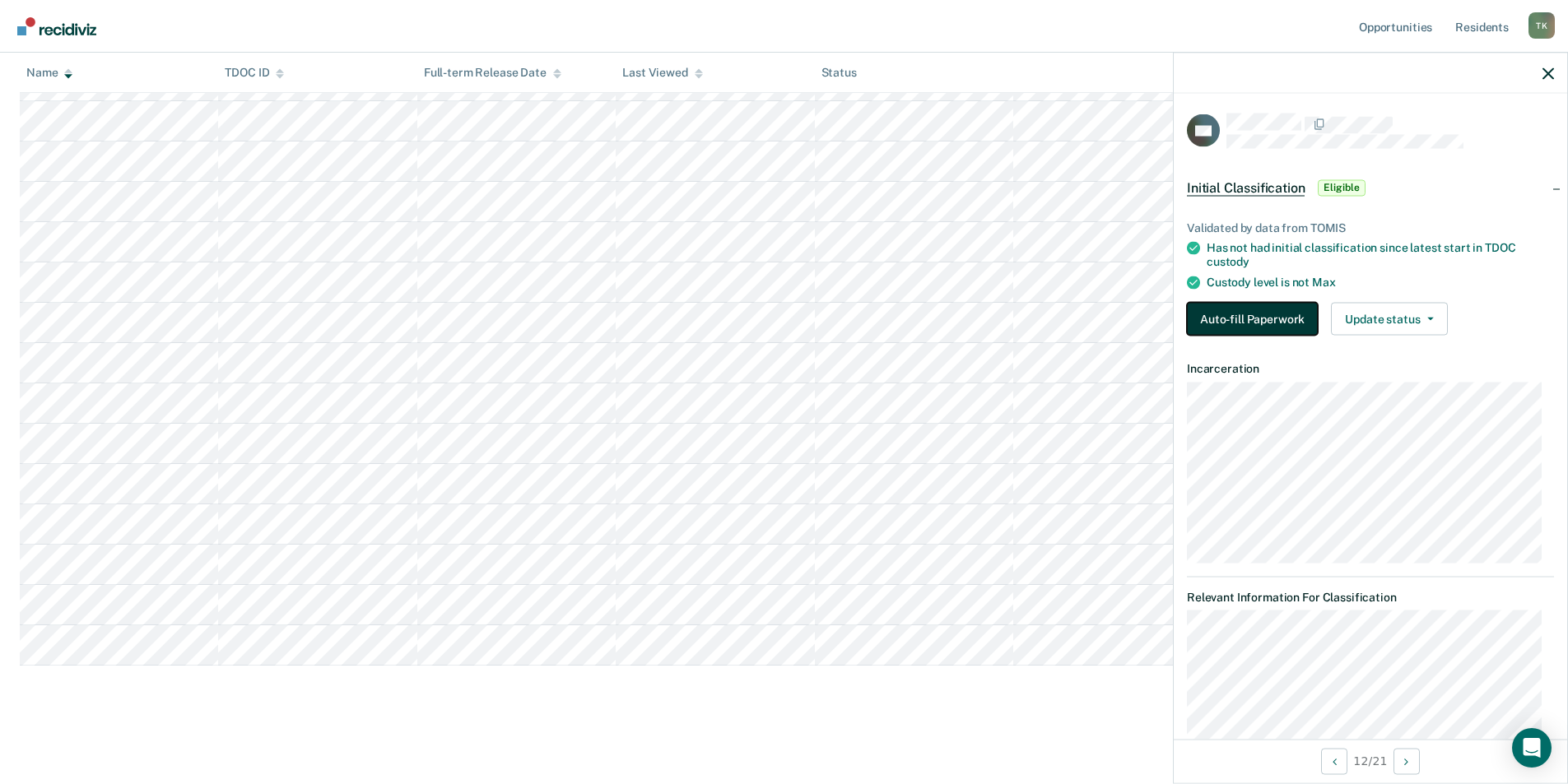
click at [1269, 318] on button "Auto-fill Paperwork" at bounding box center [1252, 318] width 131 height 33
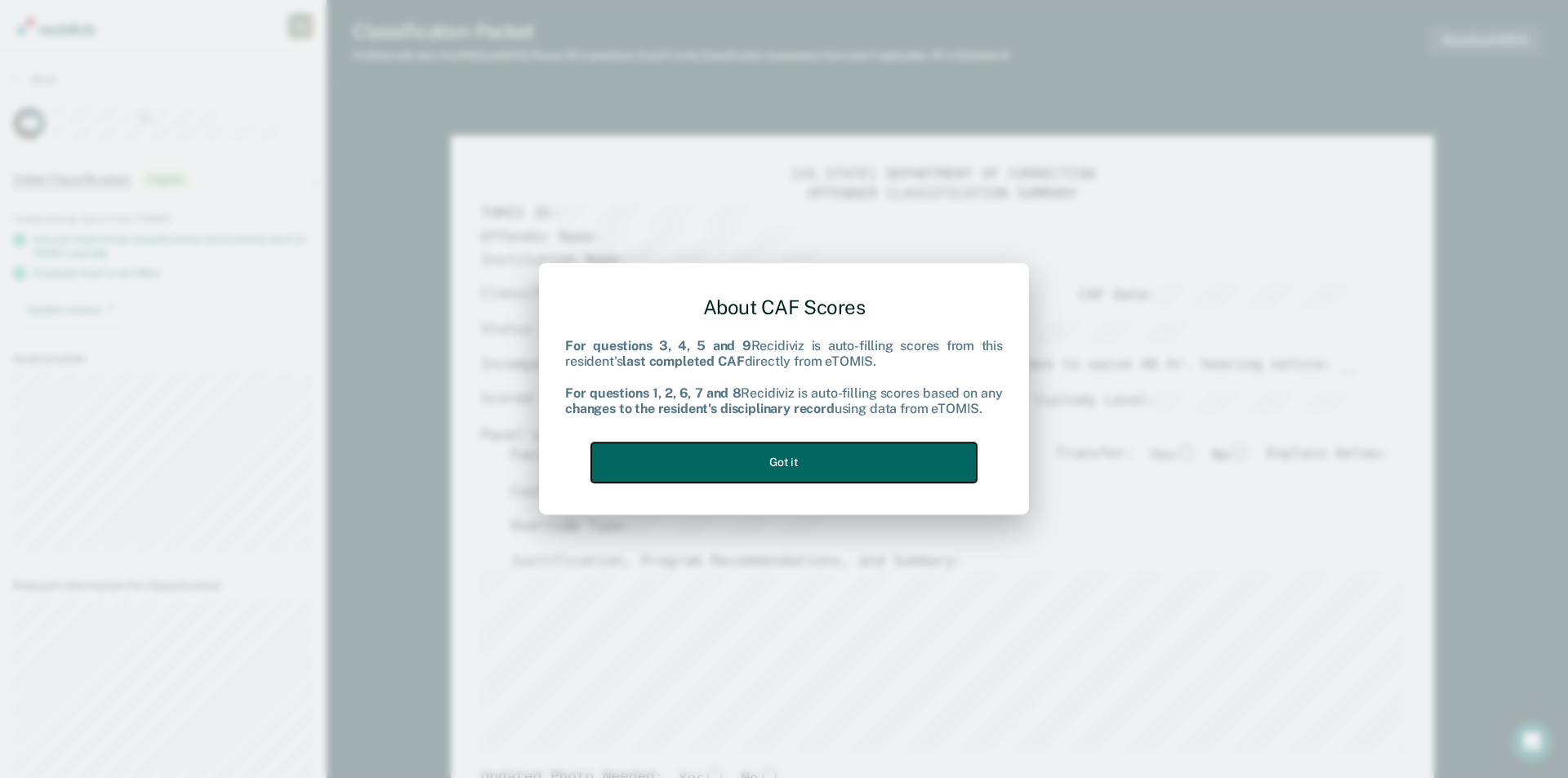
click at [773, 454] on button "Got it" at bounding box center [784, 462] width 386 height 40
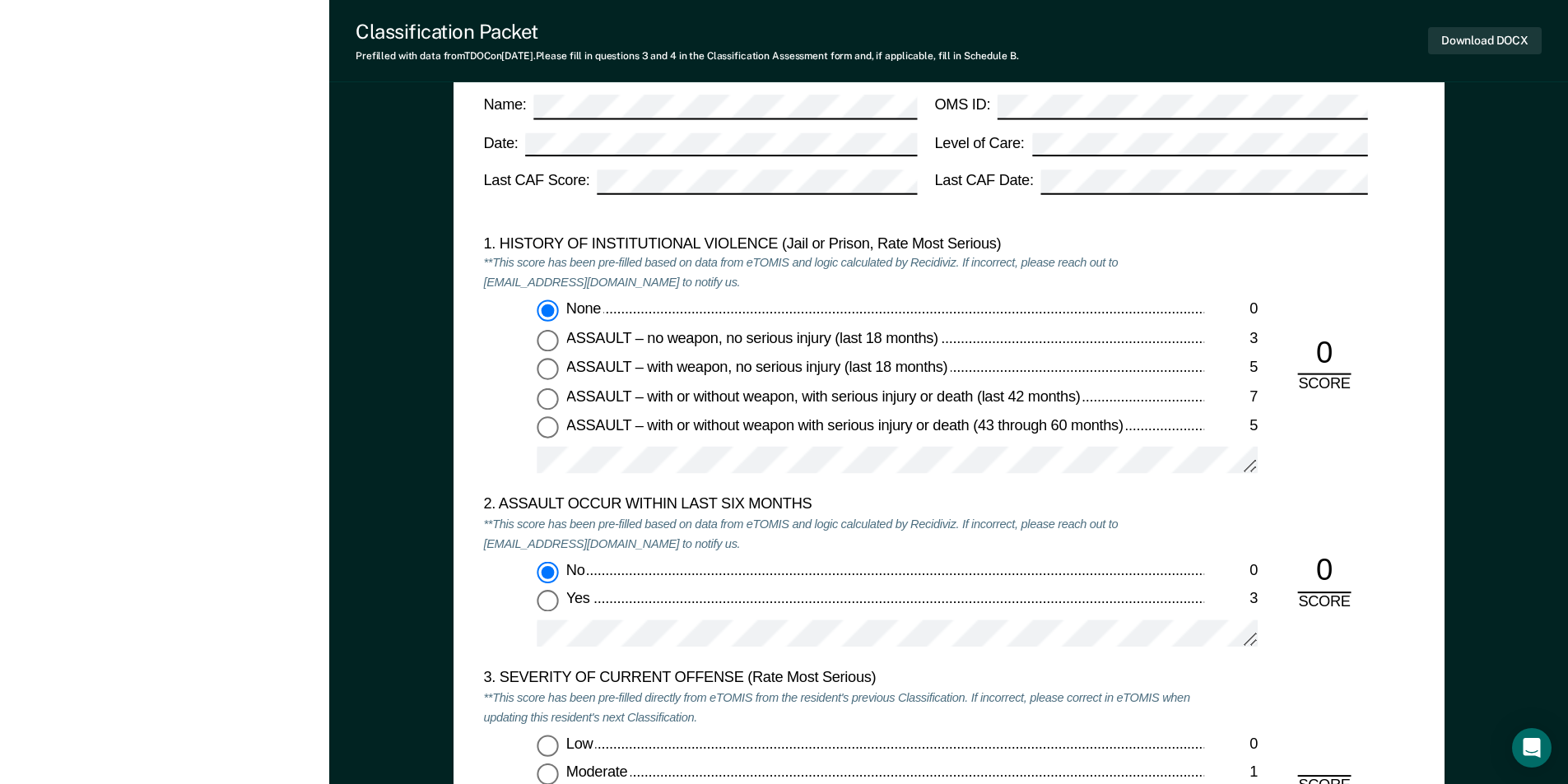
scroll to position [1974, 0]
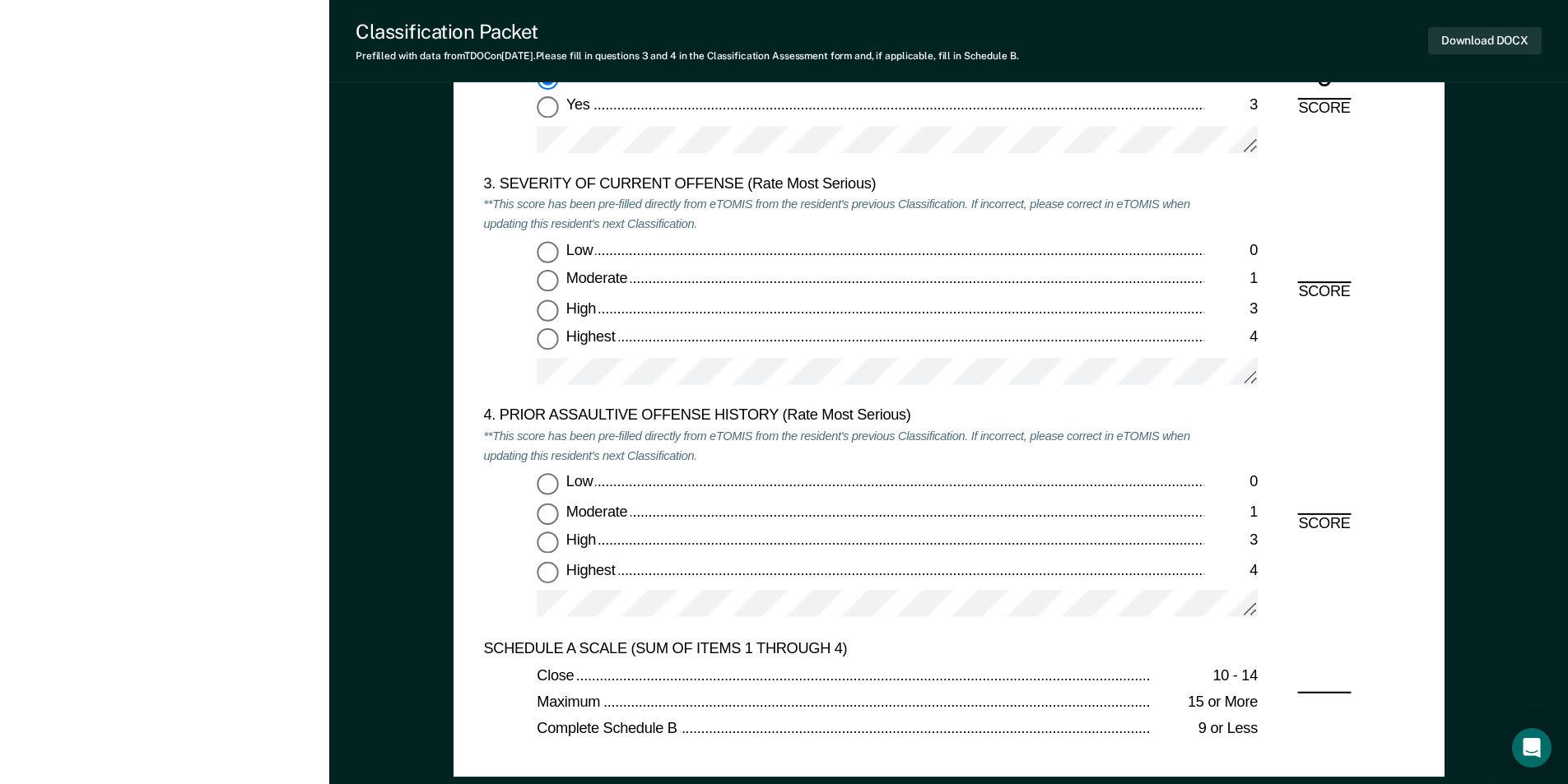
click at [551, 341] on input "Highest 4" at bounding box center [547, 340] width 22 height 22
type textarea "x"
radio input "true"
click at [549, 544] on input "High 3" at bounding box center [547, 542] width 22 height 22
type textarea "x"
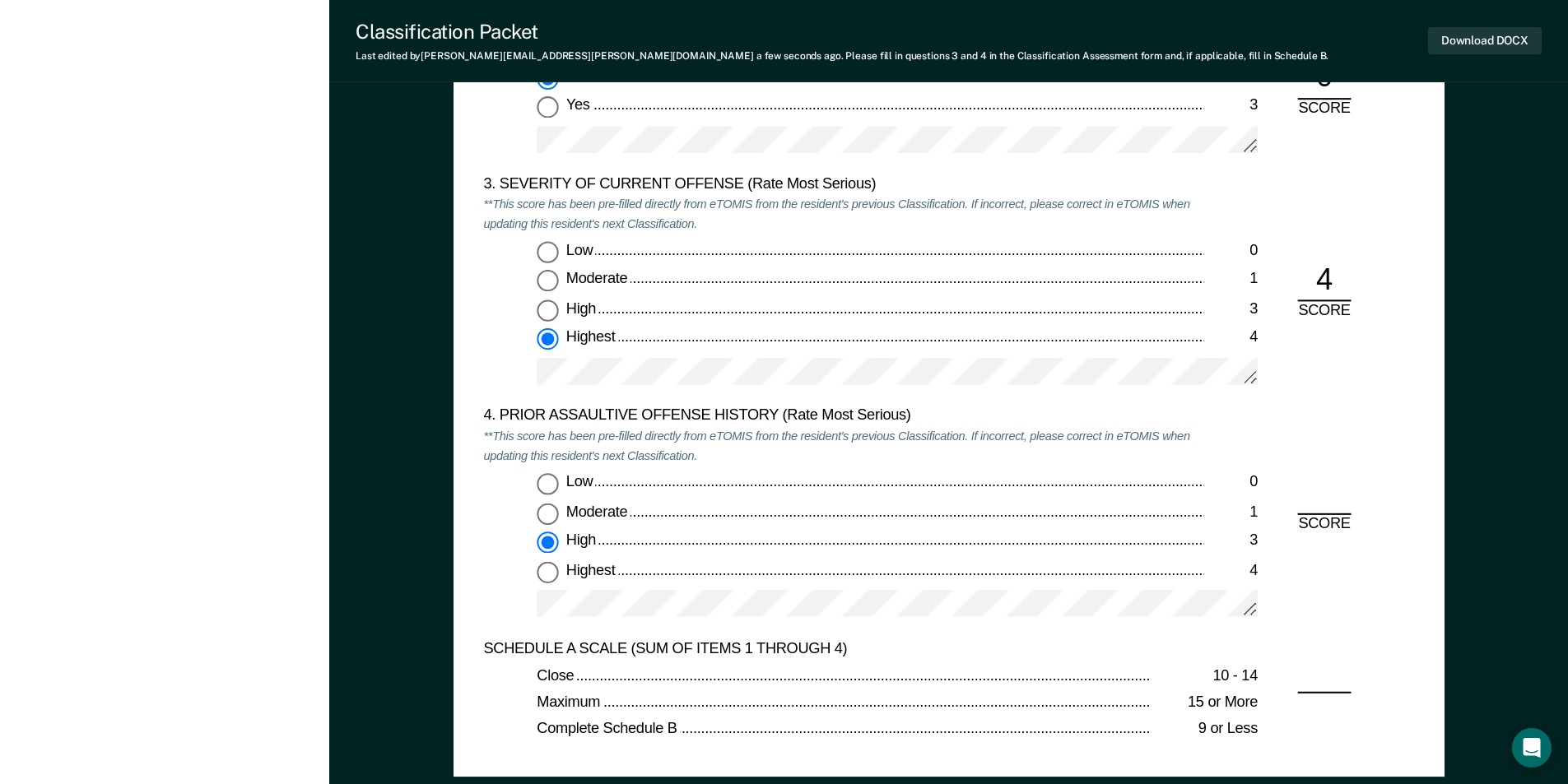
radio input "true"
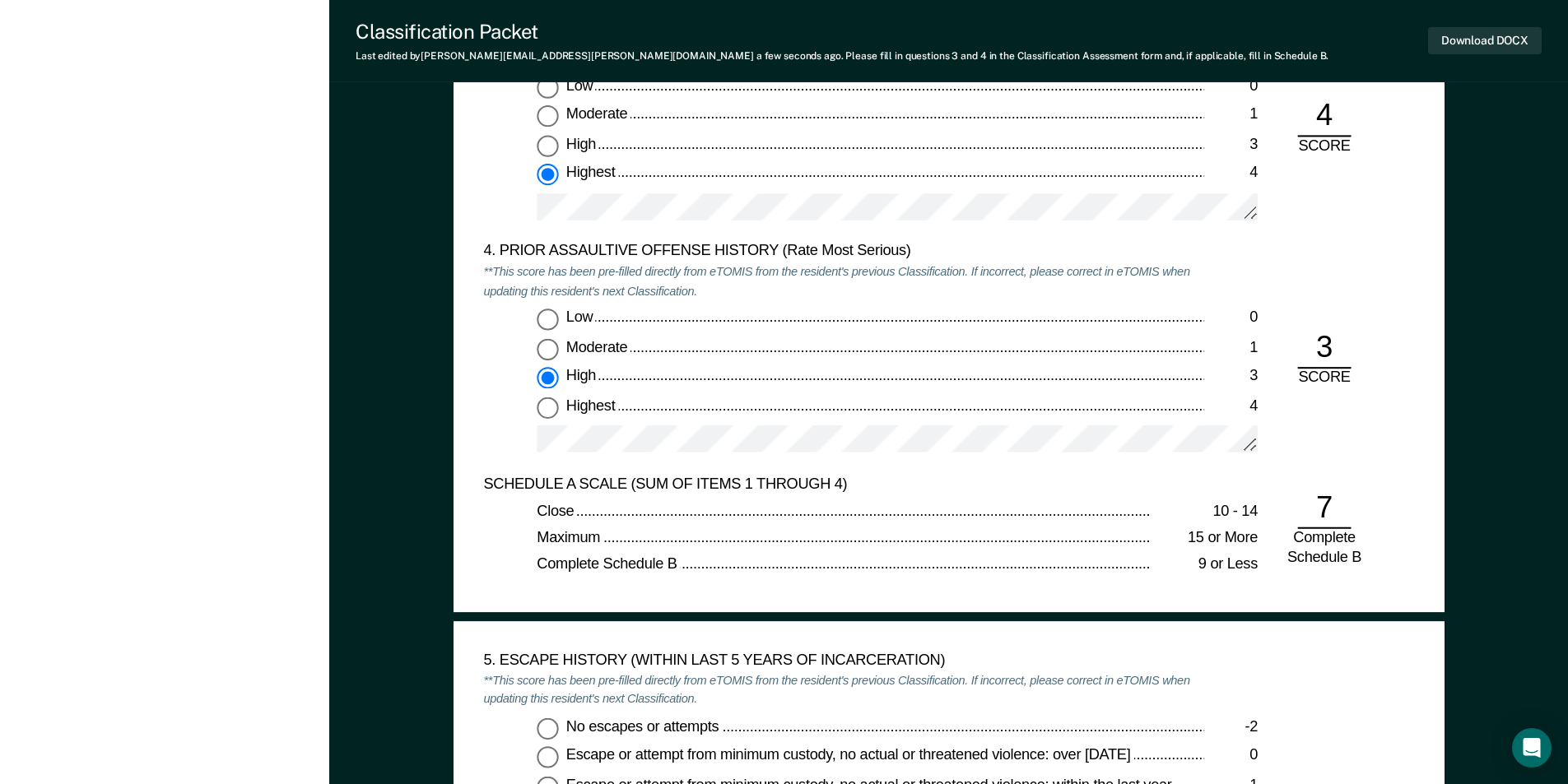
scroll to position [2386, 0]
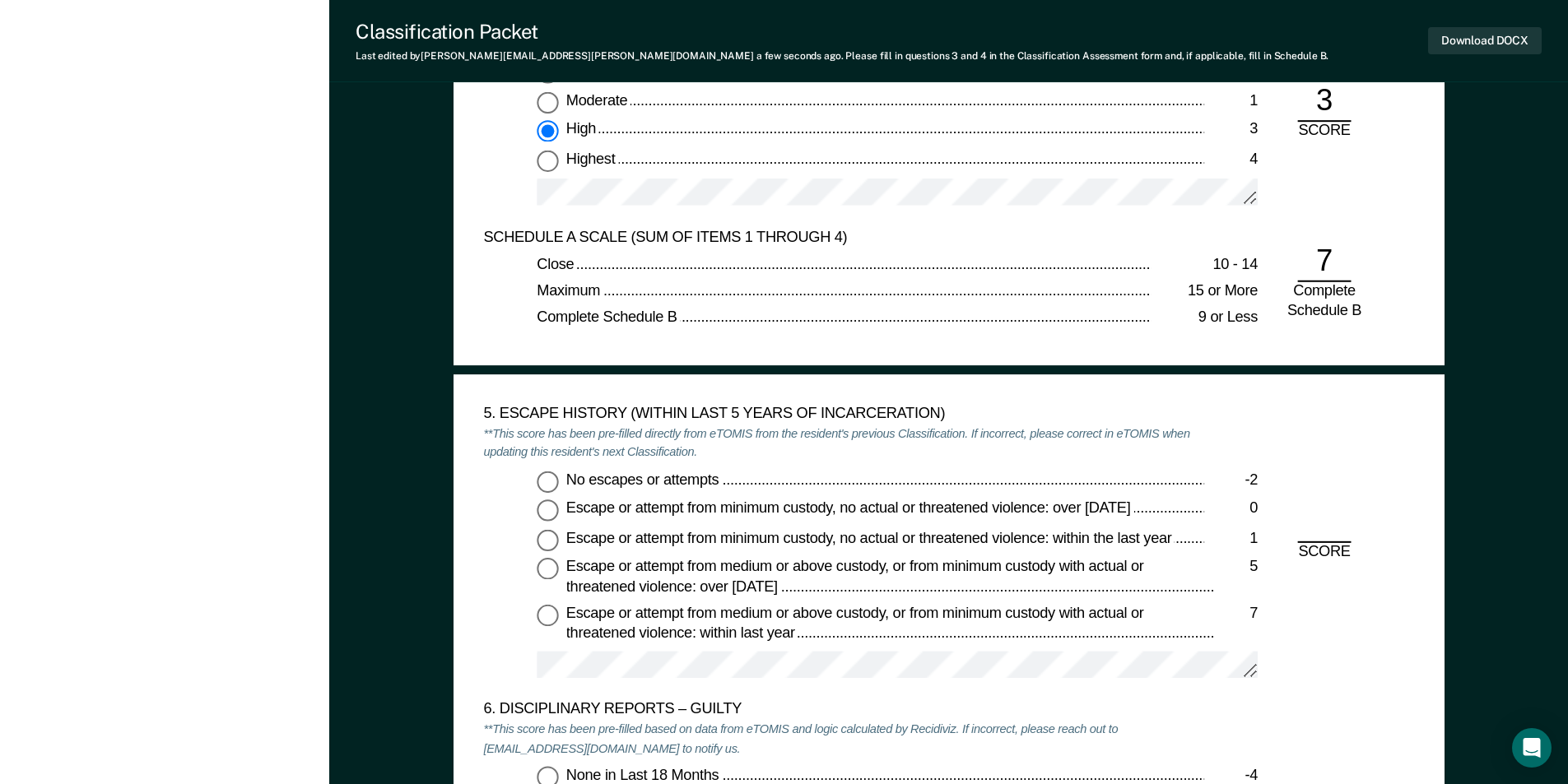
click at [552, 486] on input "No escapes or attempts -2" at bounding box center [547, 482] width 22 height 22
type textarea "x"
radio input "true"
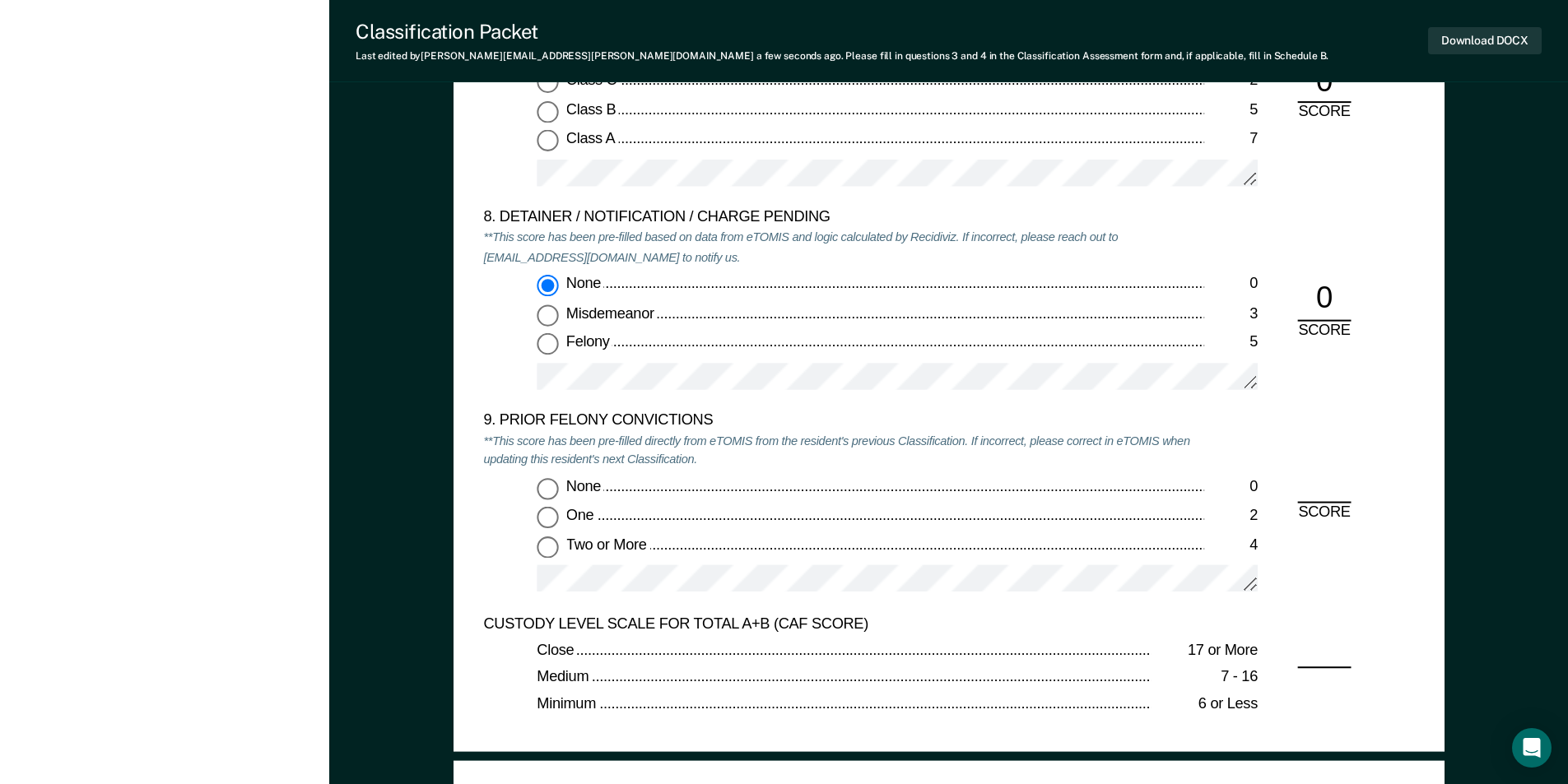
scroll to position [3538, 0]
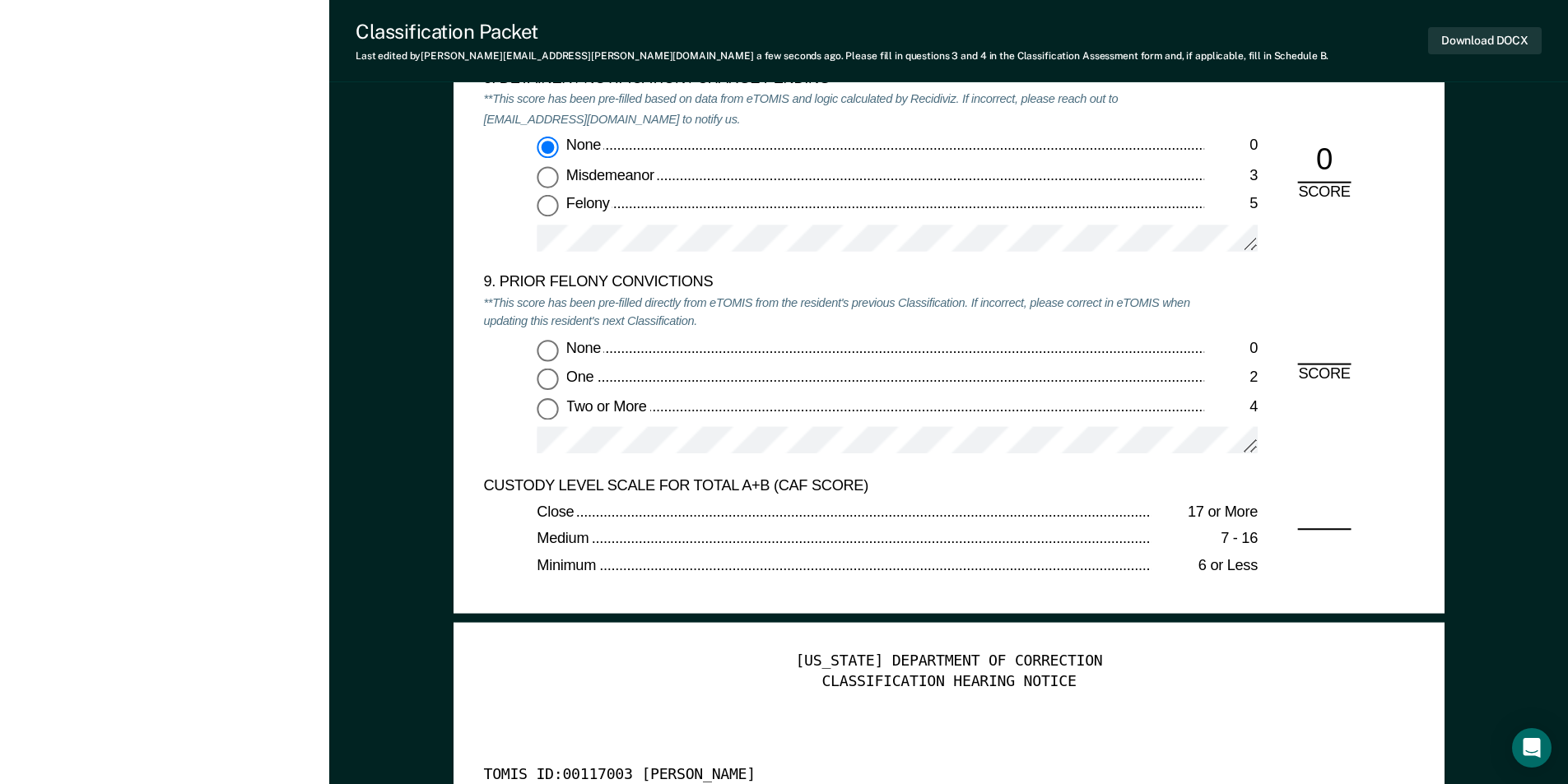
click at [556, 409] on input "Two or More 4" at bounding box center [547, 409] width 22 height 22
type textarea "x"
radio input "true"
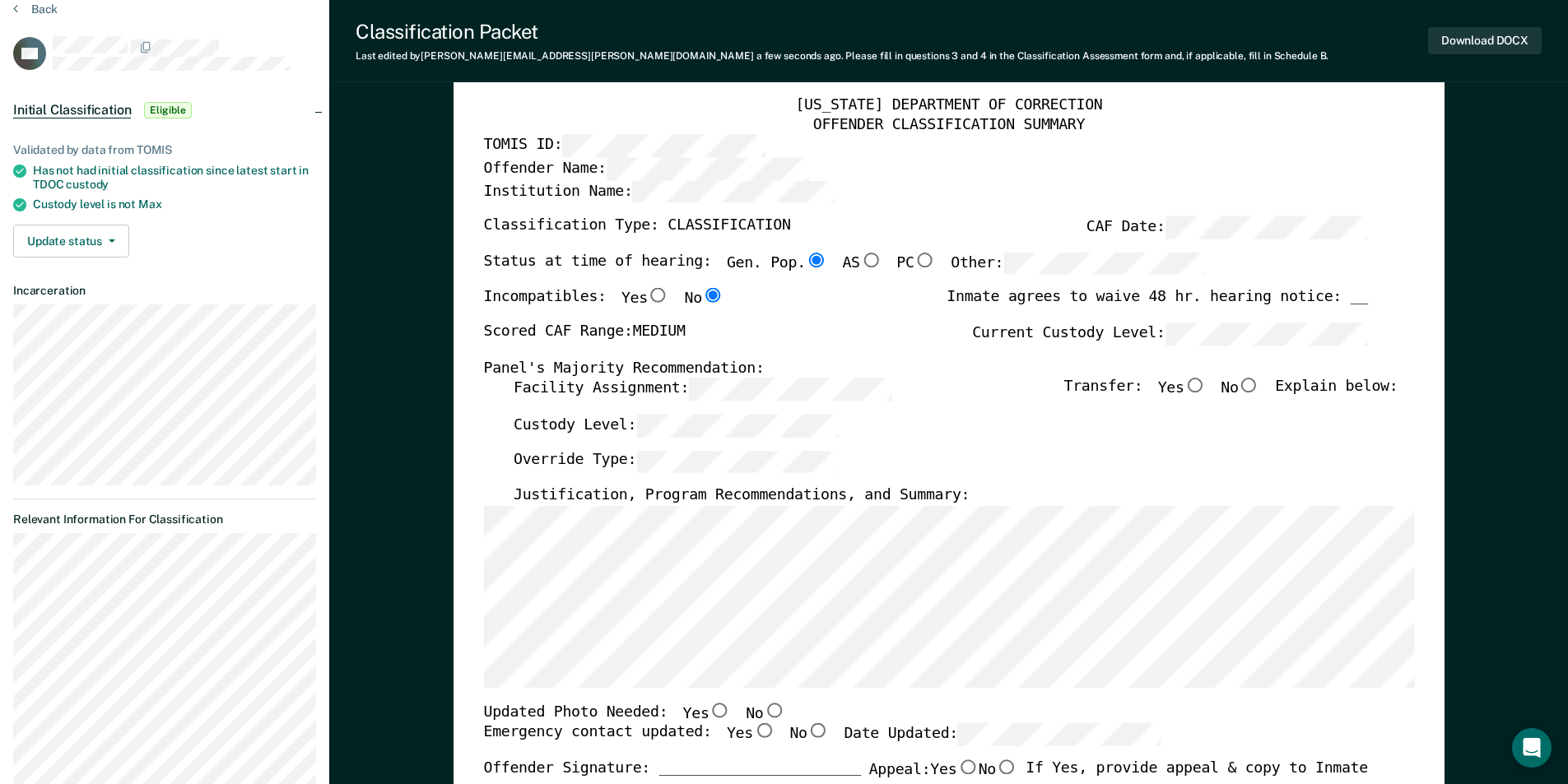
scroll to position [0, 0]
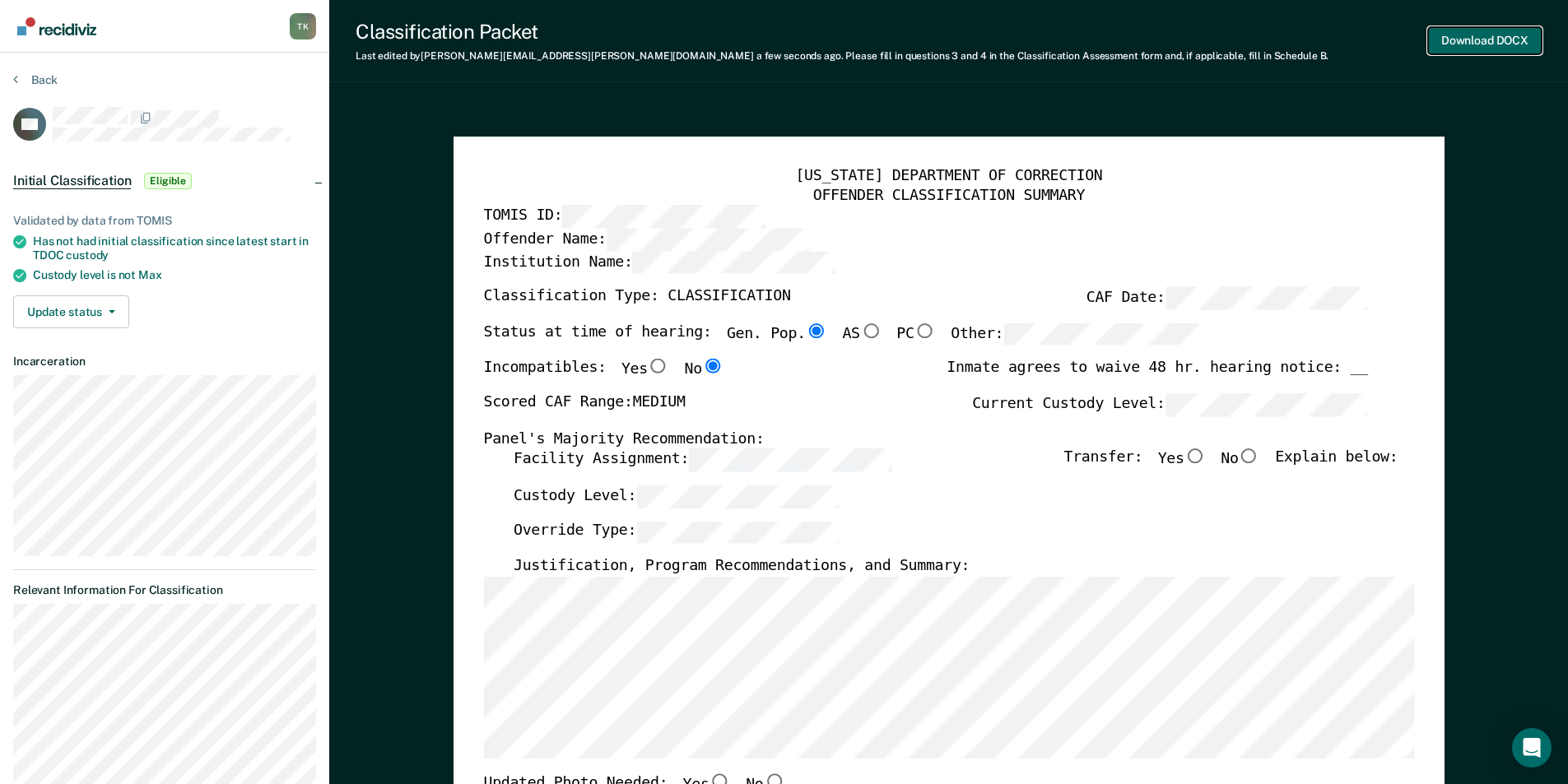
click at [1504, 37] on button "Download DOCX" at bounding box center [1484, 41] width 114 height 27
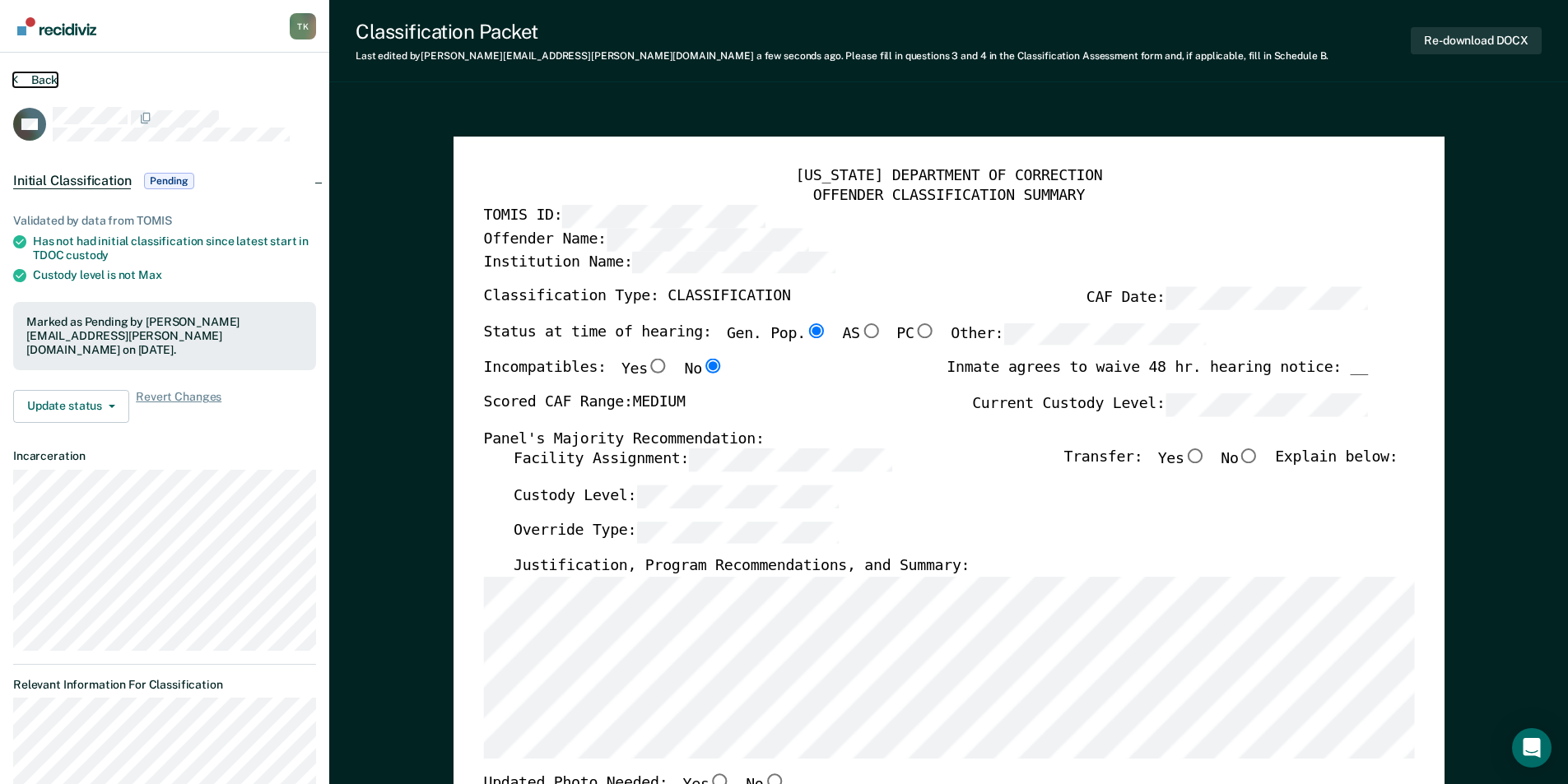
click at [48, 76] on button "Back" at bounding box center [36, 80] width 45 height 15
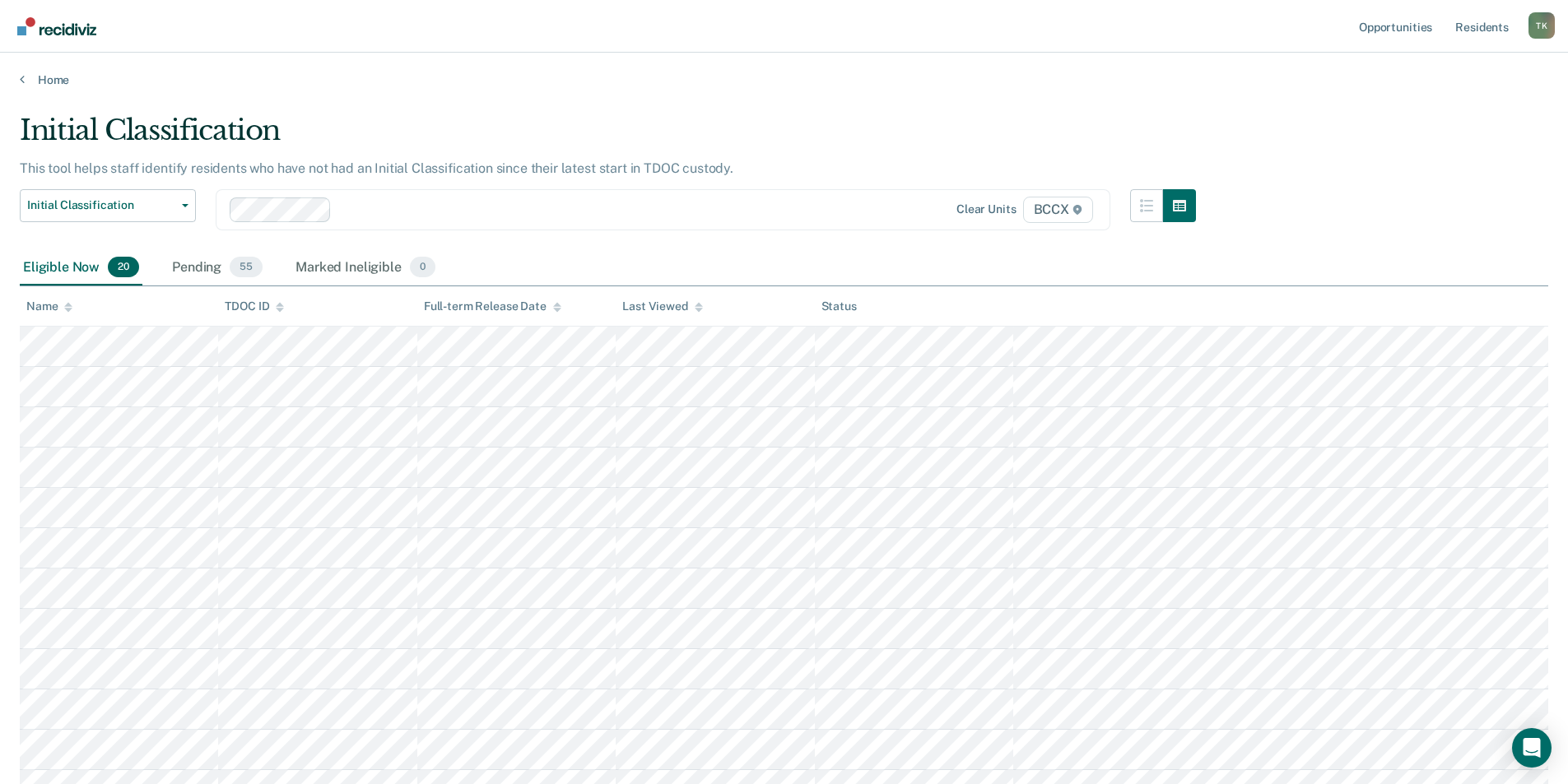
click at [67, 312] on icon at bounding box center [68, 307] width 8 height 11
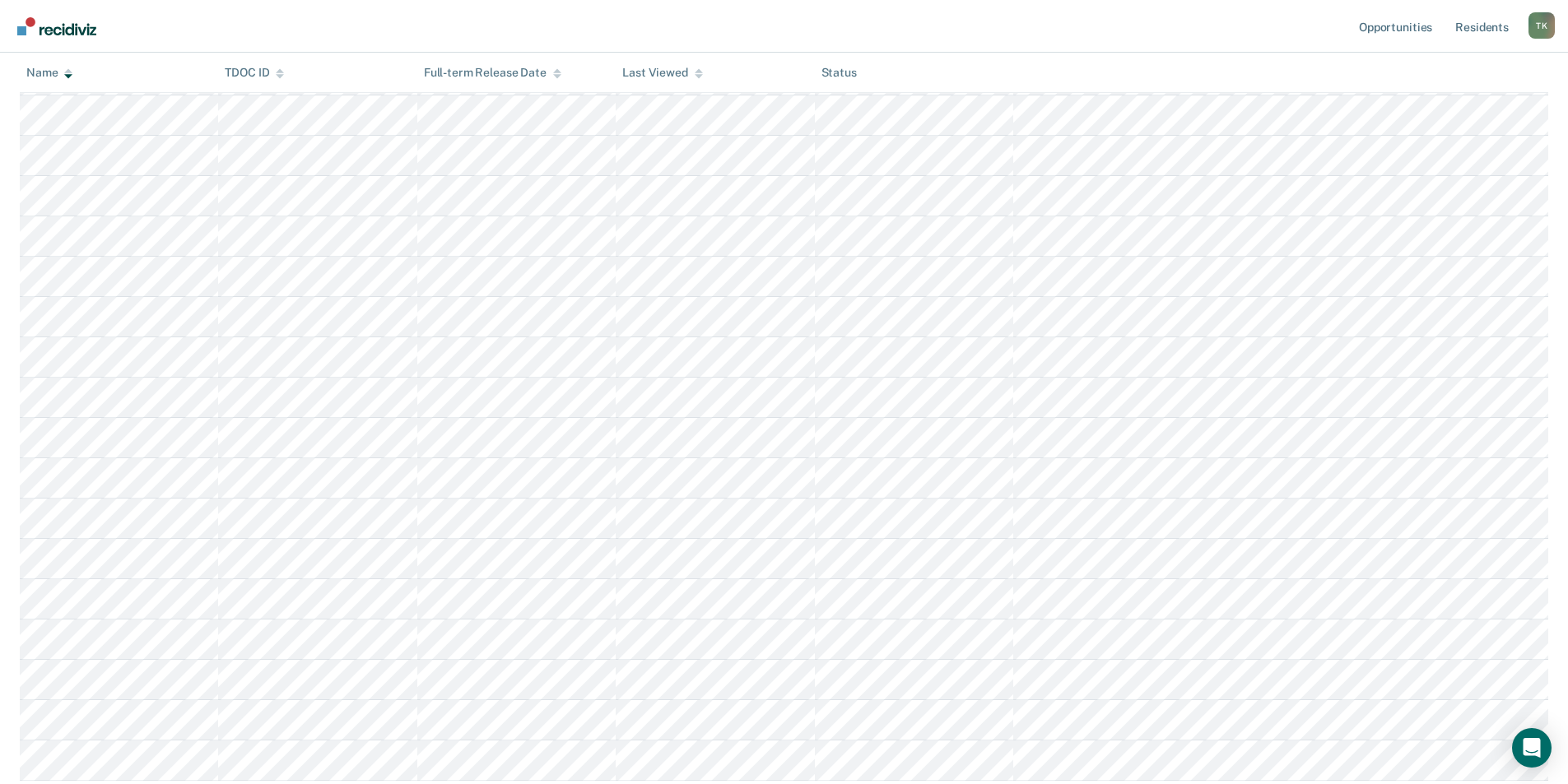
scroll to position [411, 0]
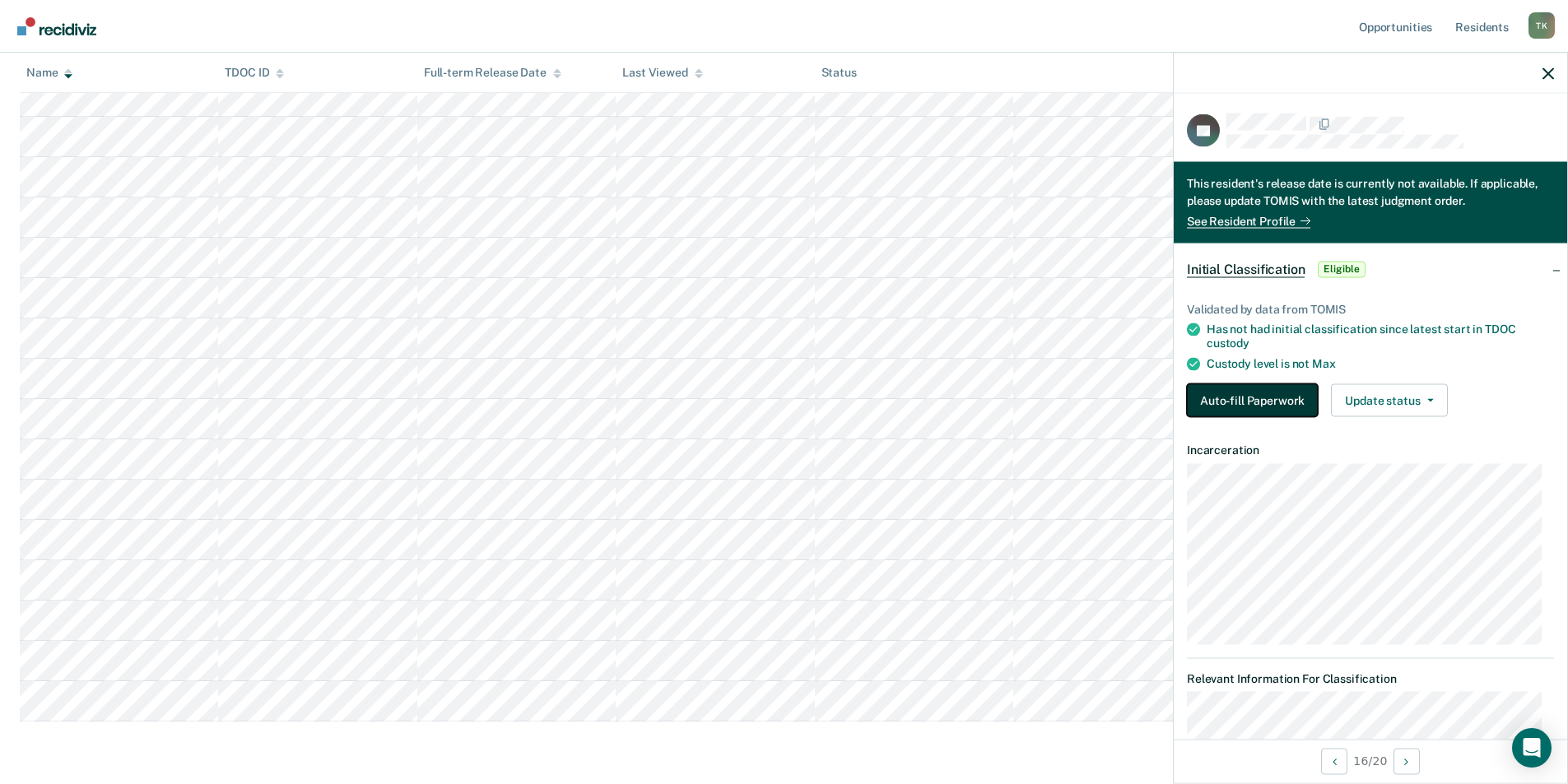
click at [1218, 394] on button "Auto-fill Paperwork" at bounding box center [1252, 400] width 131 height 33
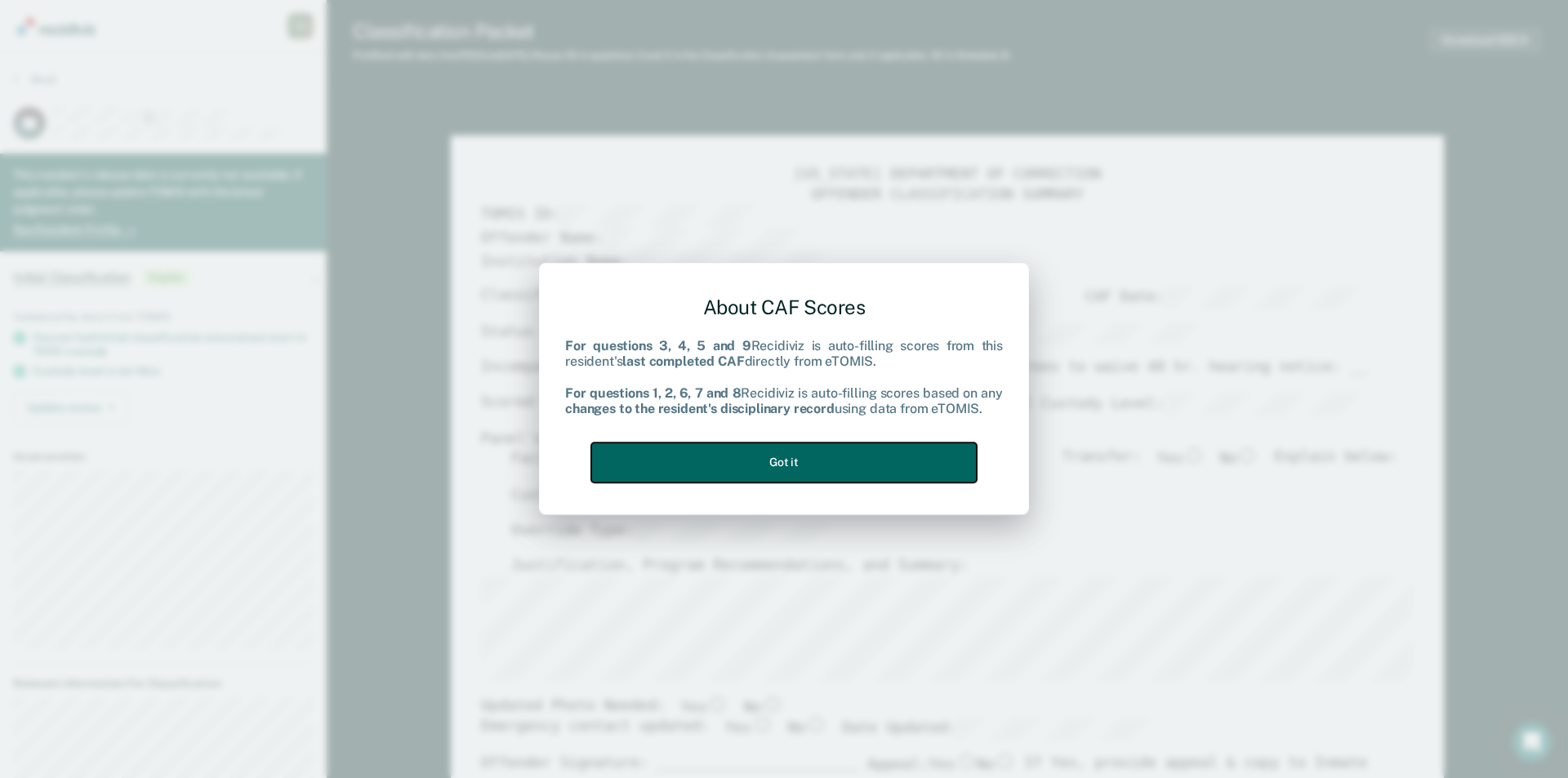
click at [815, 465] on button "Got it" at bounding box center [784, 462] width 386 height 40
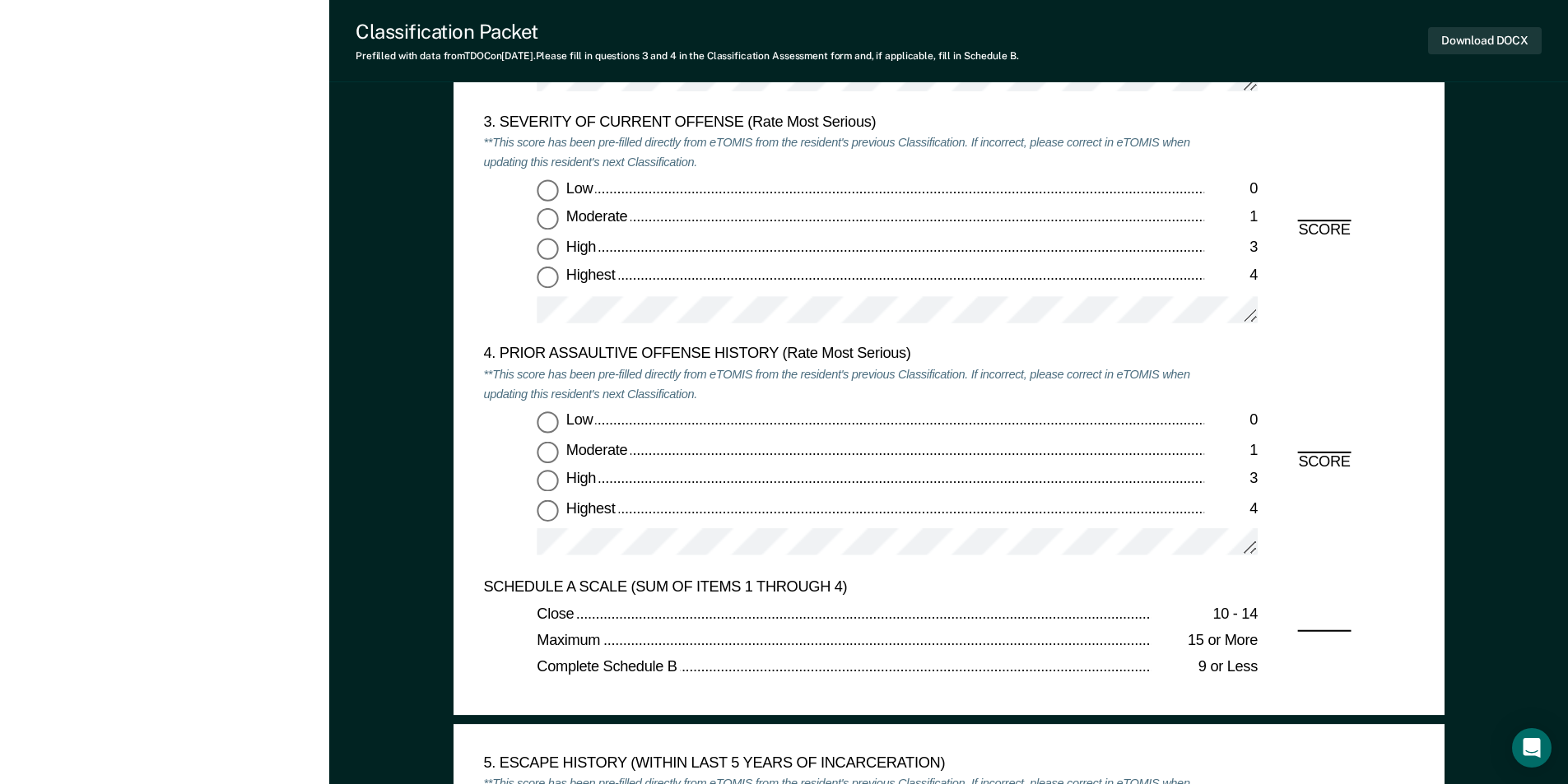
scroll to position [2057, 0]
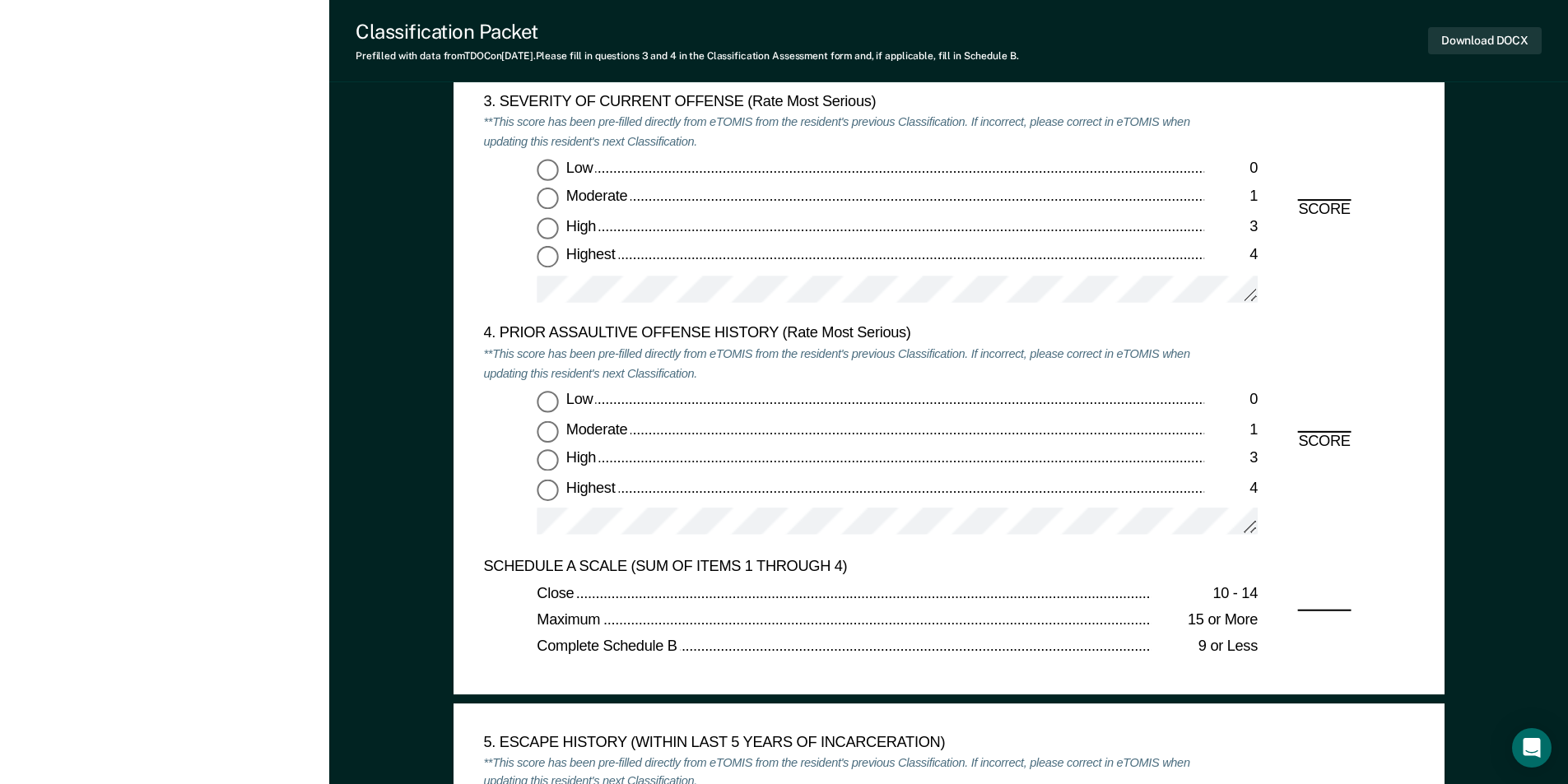
click at [543, 256] on input "Highest 4" at bounding box center [547, 258] width 22 height 22
type textarea "x"
radio input "true"
click at [541, 499] on input "Highest 4" at bounding box center [547, 490] width 22 height 22
type textarea "x"
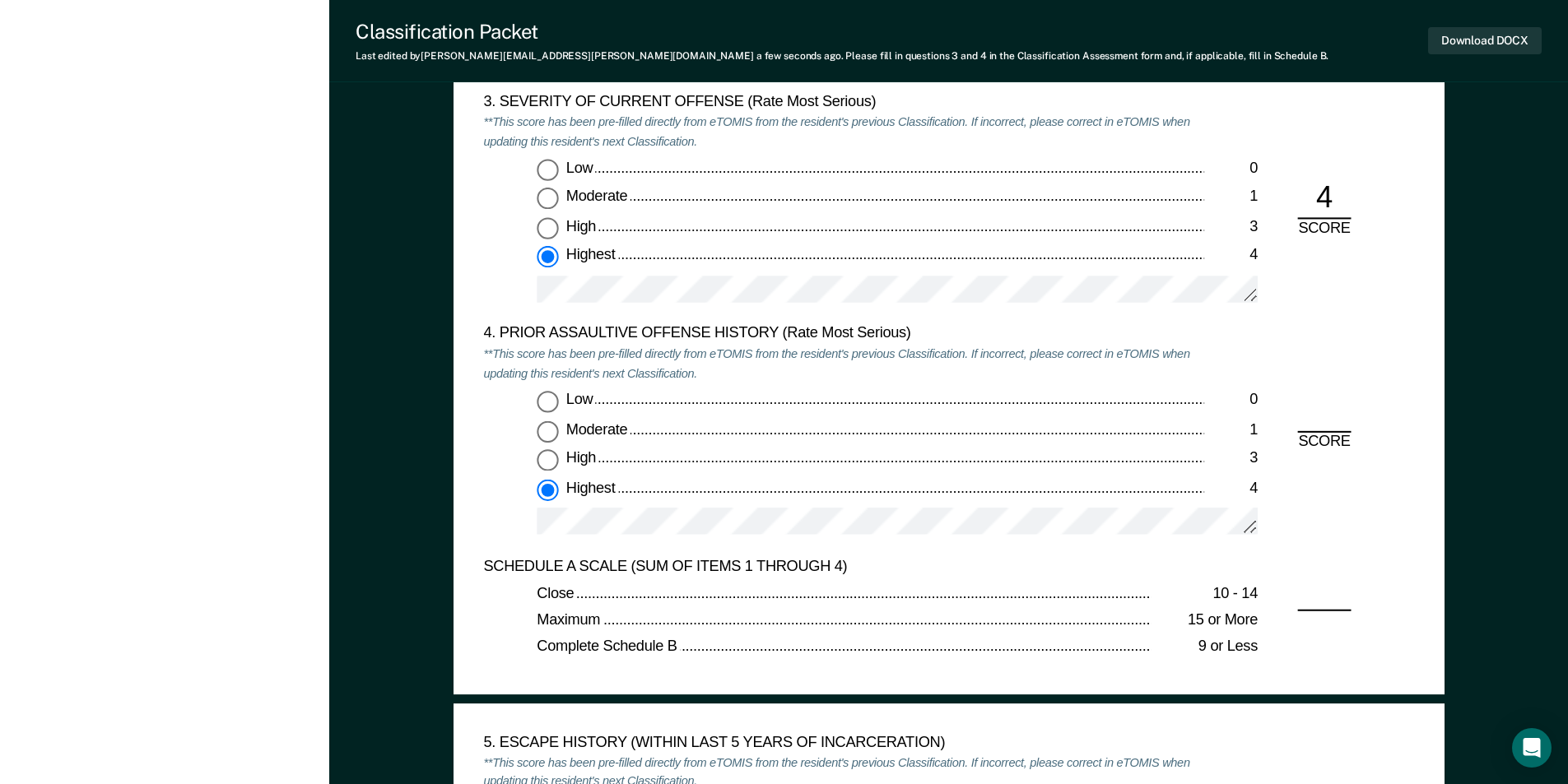
radio input "true"
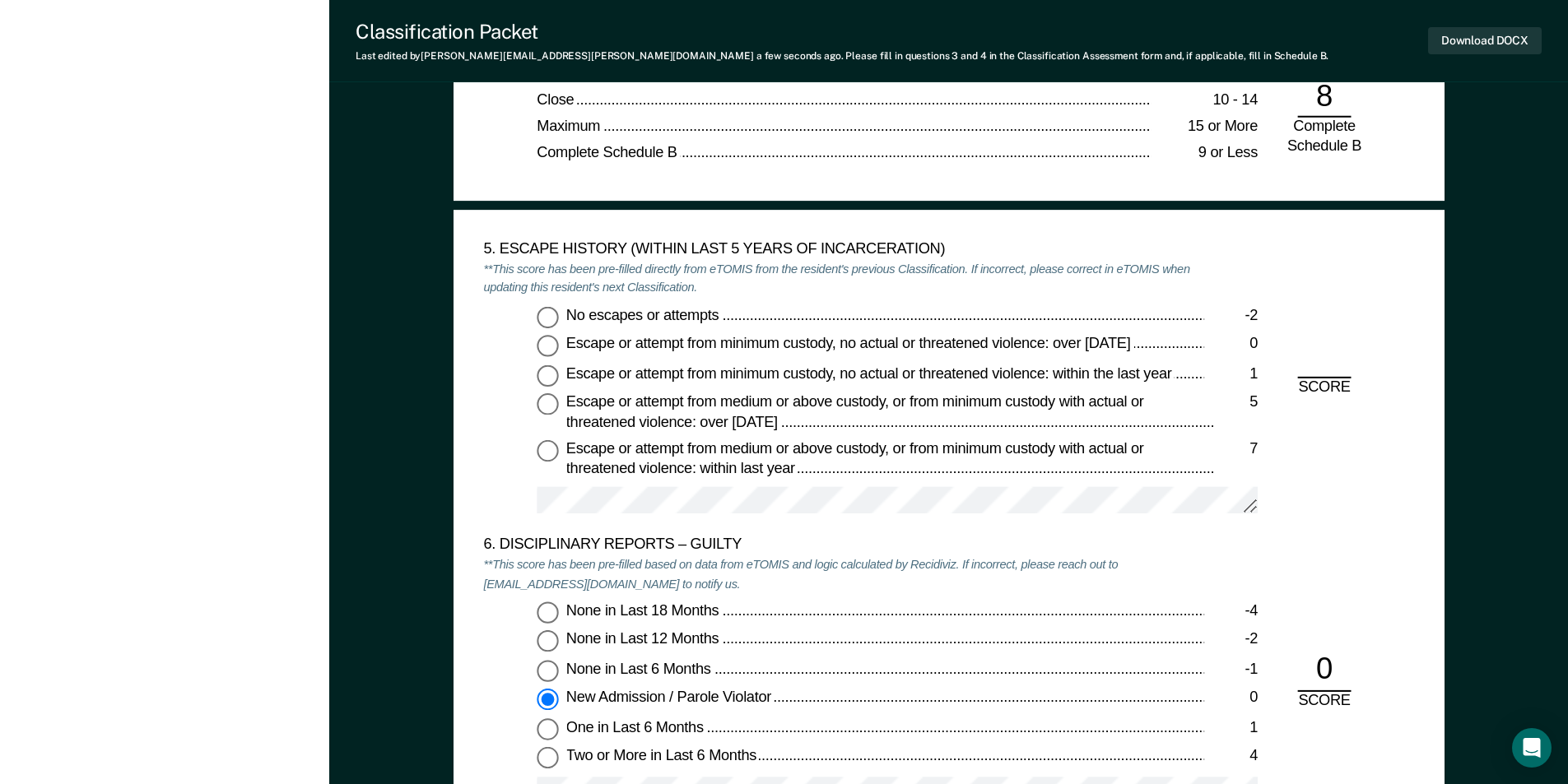
click at [548, 311] on input "No escapes or attempts -2" at bounding box center [547, 317] width 22 height 22
type textarea "x"
radio input "true"
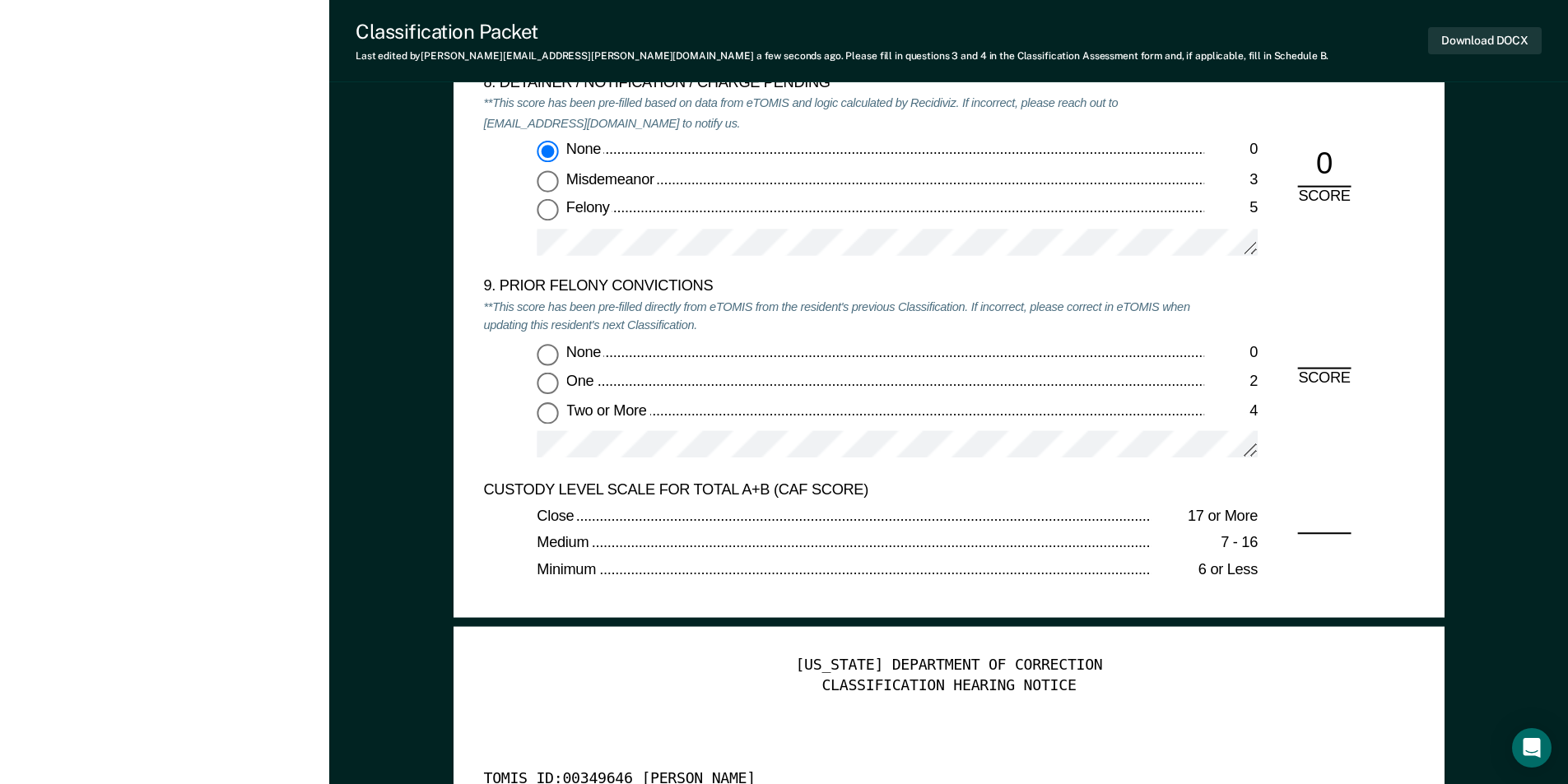
scroll to position [3538, 0]
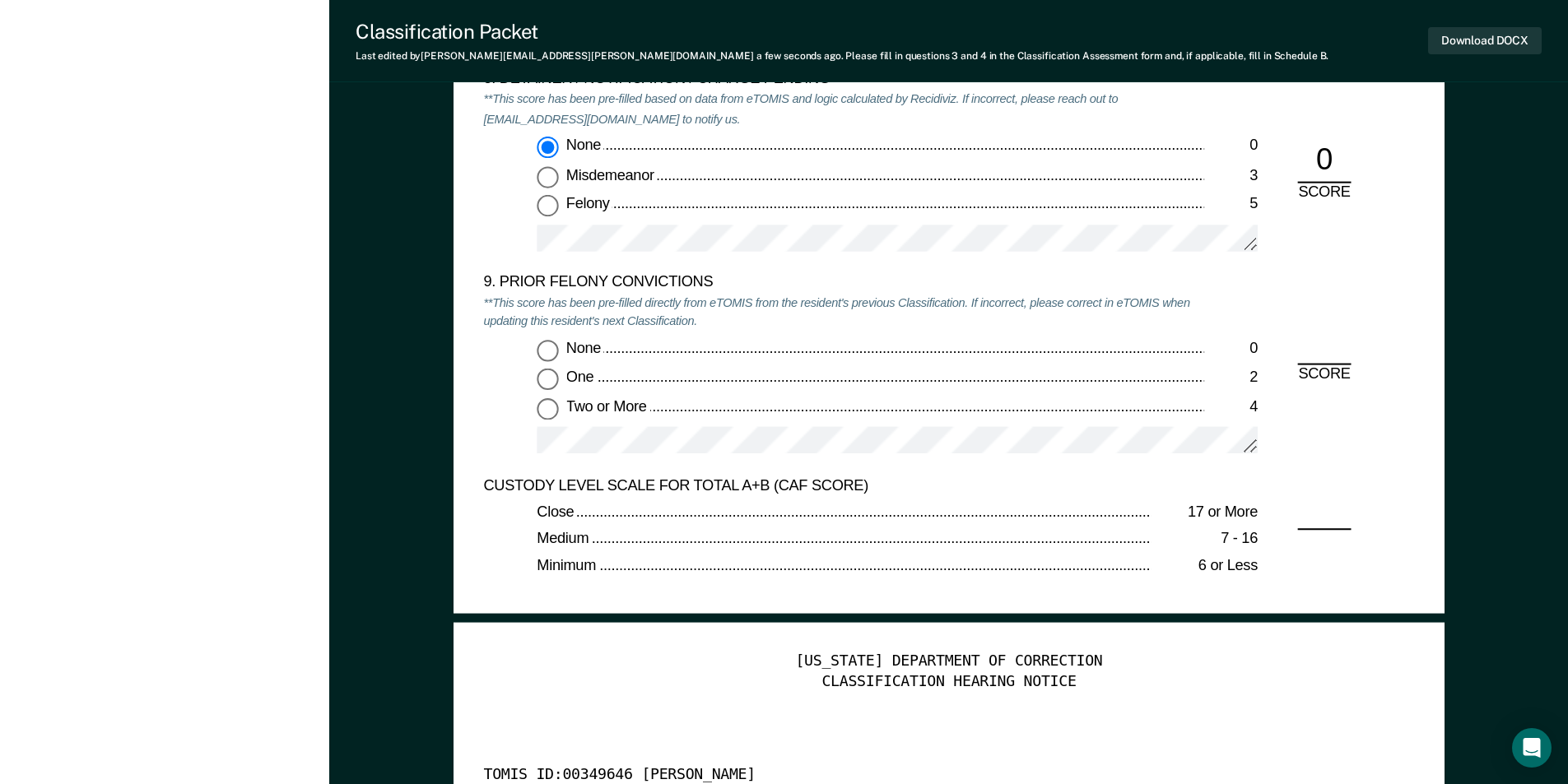
click at [538, 403] on input "Two or More 4" at bounding box center [547, 409] width 22 height 22
type textarea "x"
radio input "true"
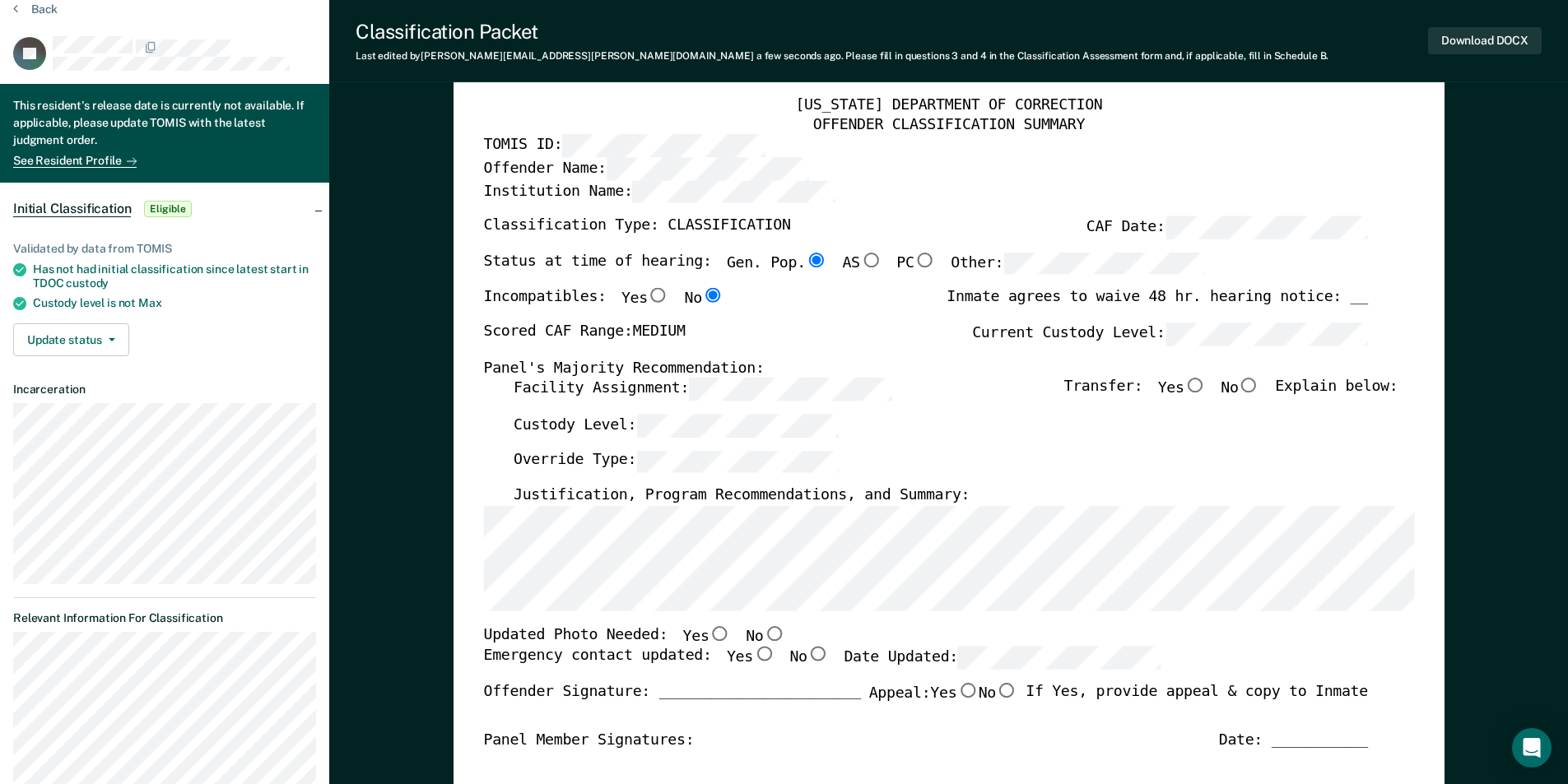
scroll to position [0, 0]
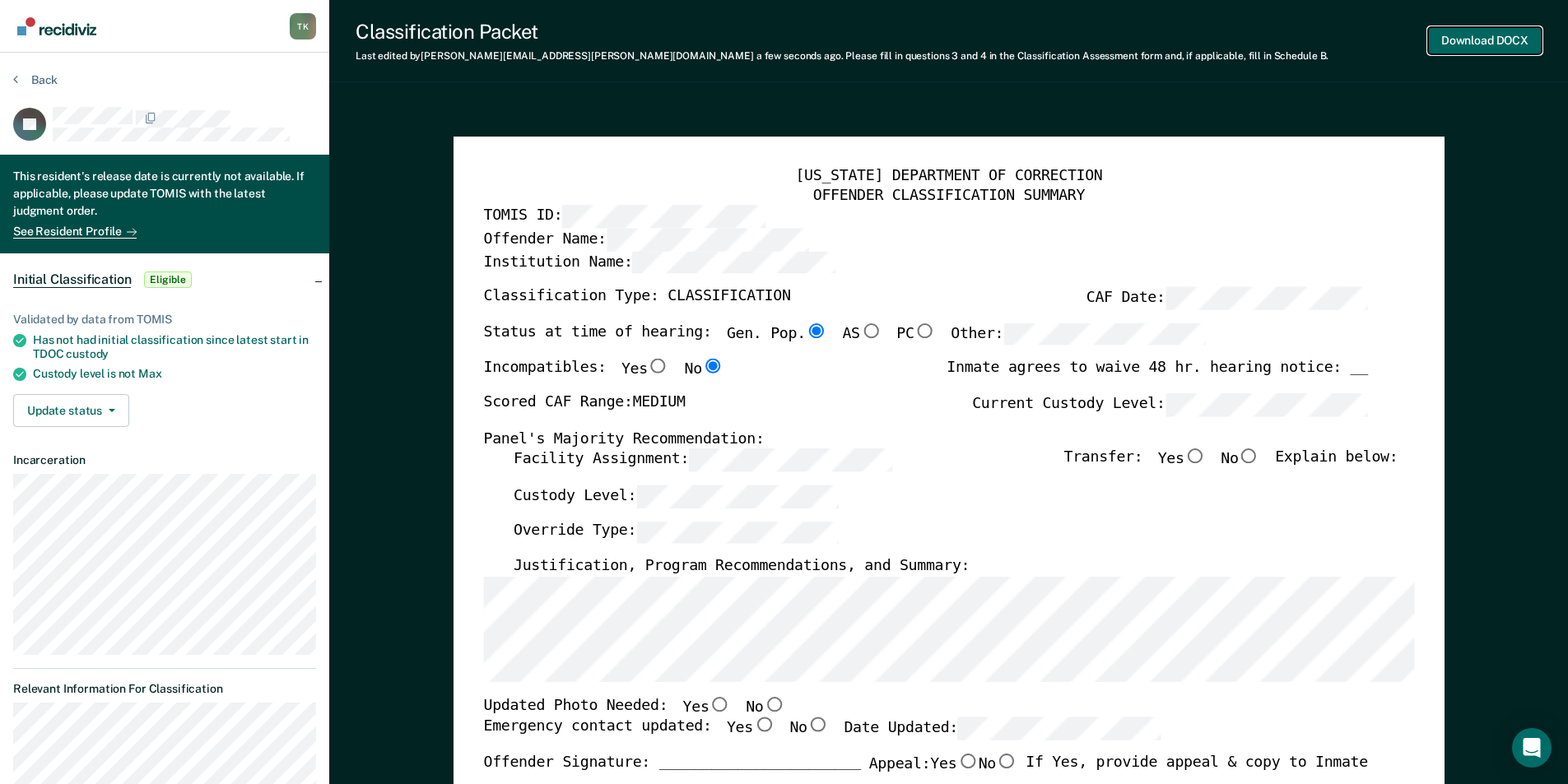
click at [1468, 36] on button "Download DOCX" at bounding box center [1484, 41] width 114 height 27
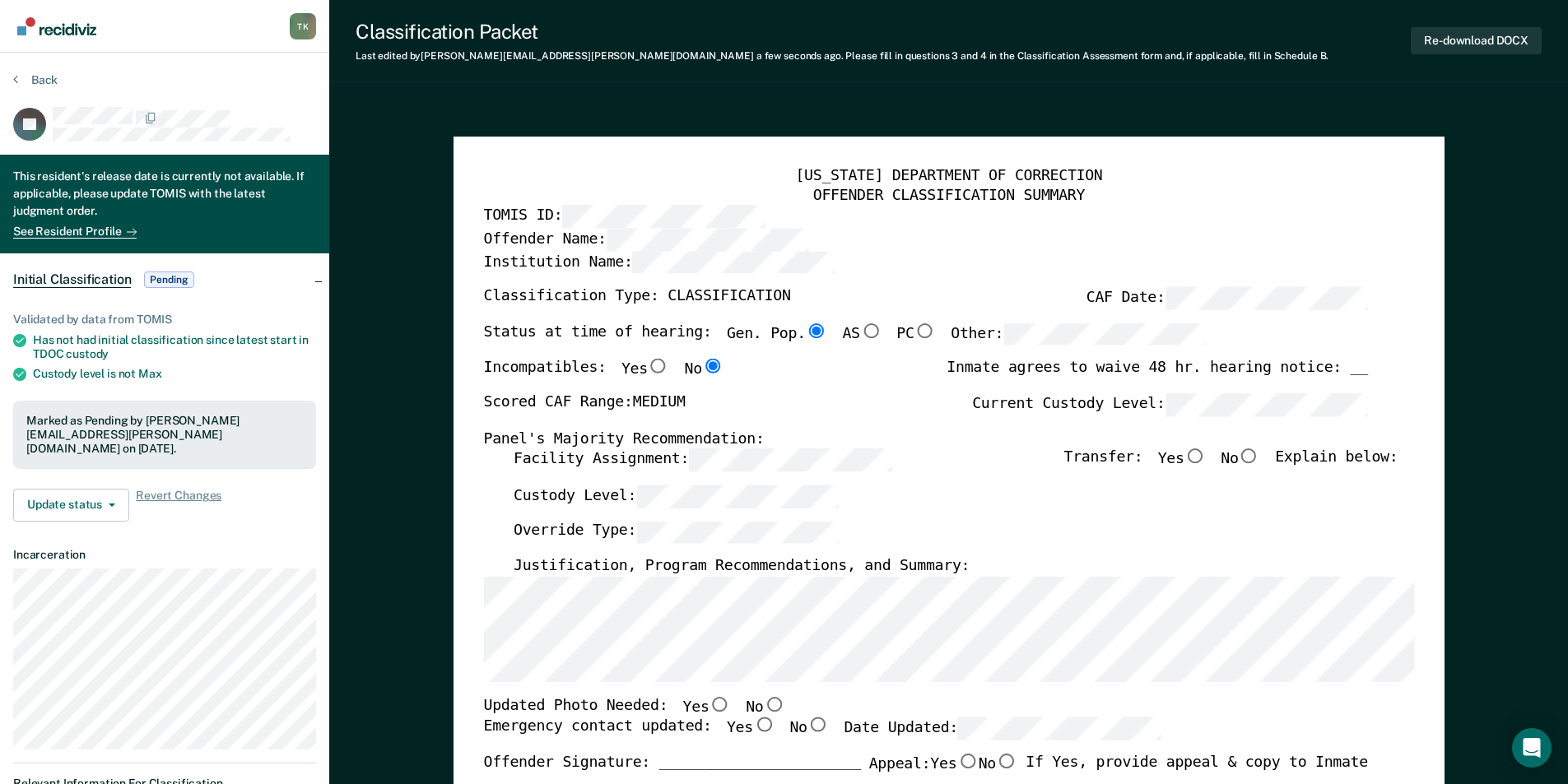
click at [1078, 189] on div "OFFENDER CLASSIFICATION SUMMARY" at bounding box center [949, 196] width 931 height 20
click at [41, 79] on button "Back" at bounding box center [36, 80] width 45 height 15
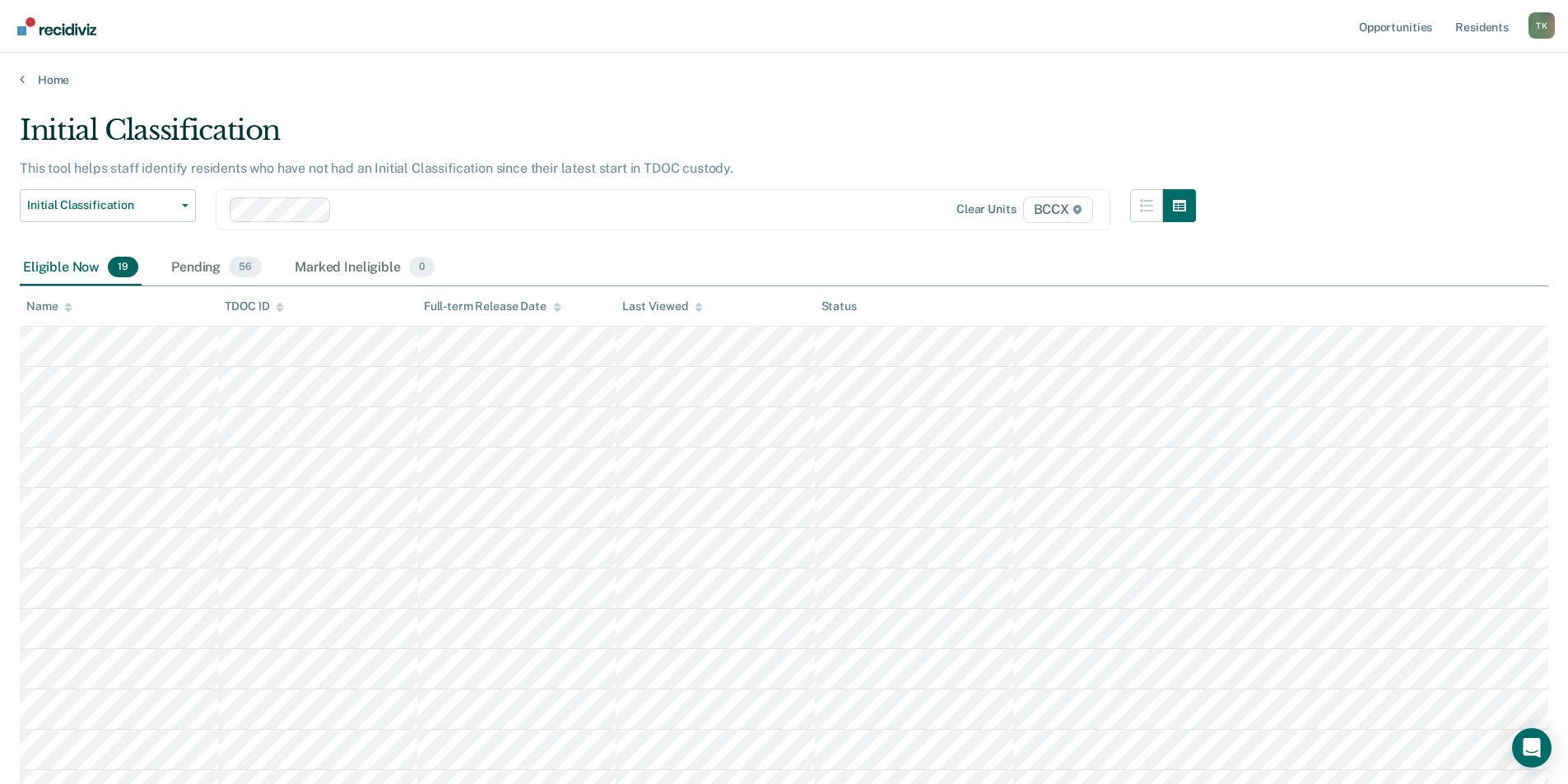
click at [53, 313] on th "Name" at bounding box center [119, 306] width 198 height 41
click at [49, 307] on div "Name" at bounding box center [50, 306] width 46 height 14
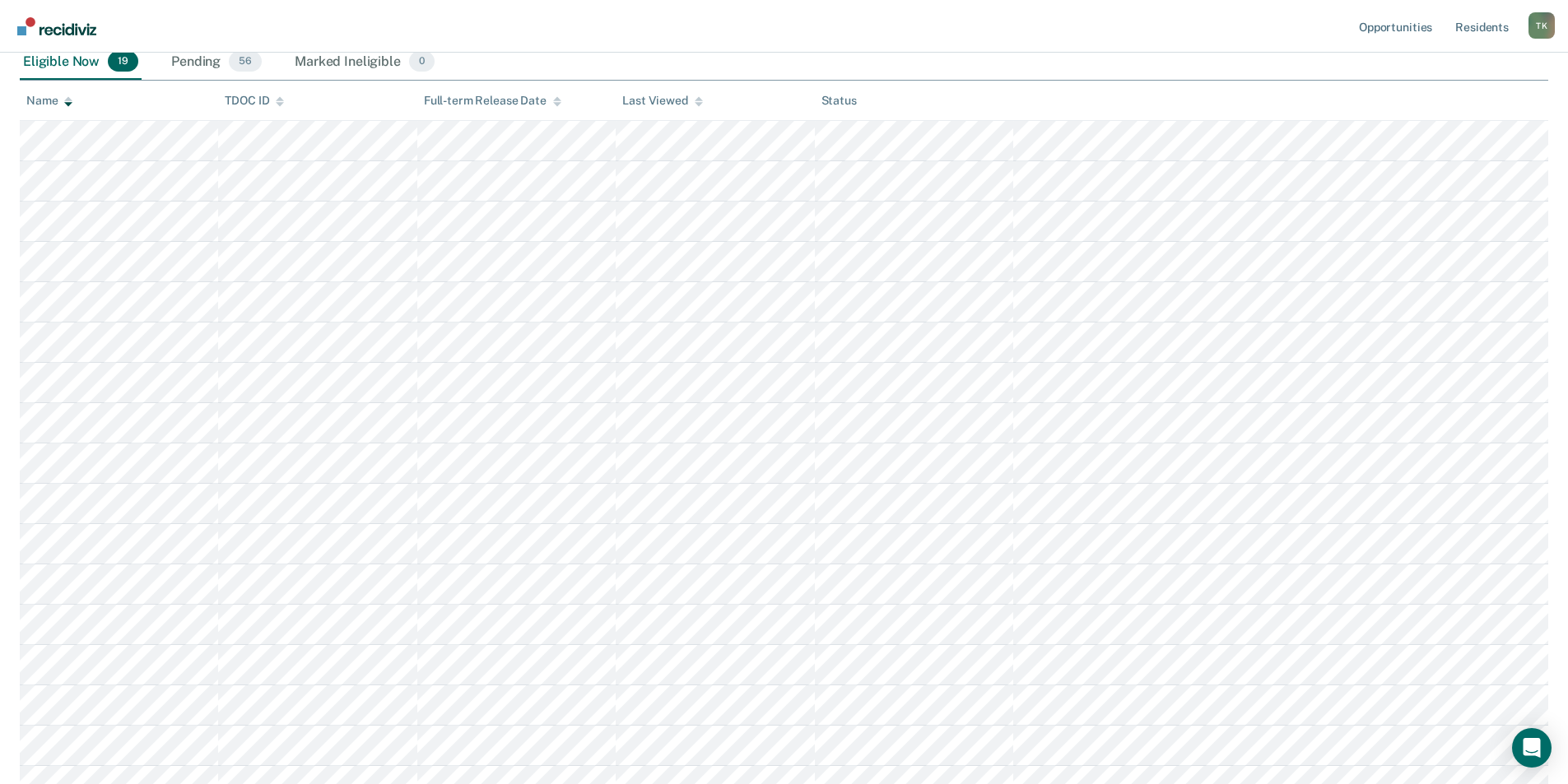
scroll to position [427, 0]
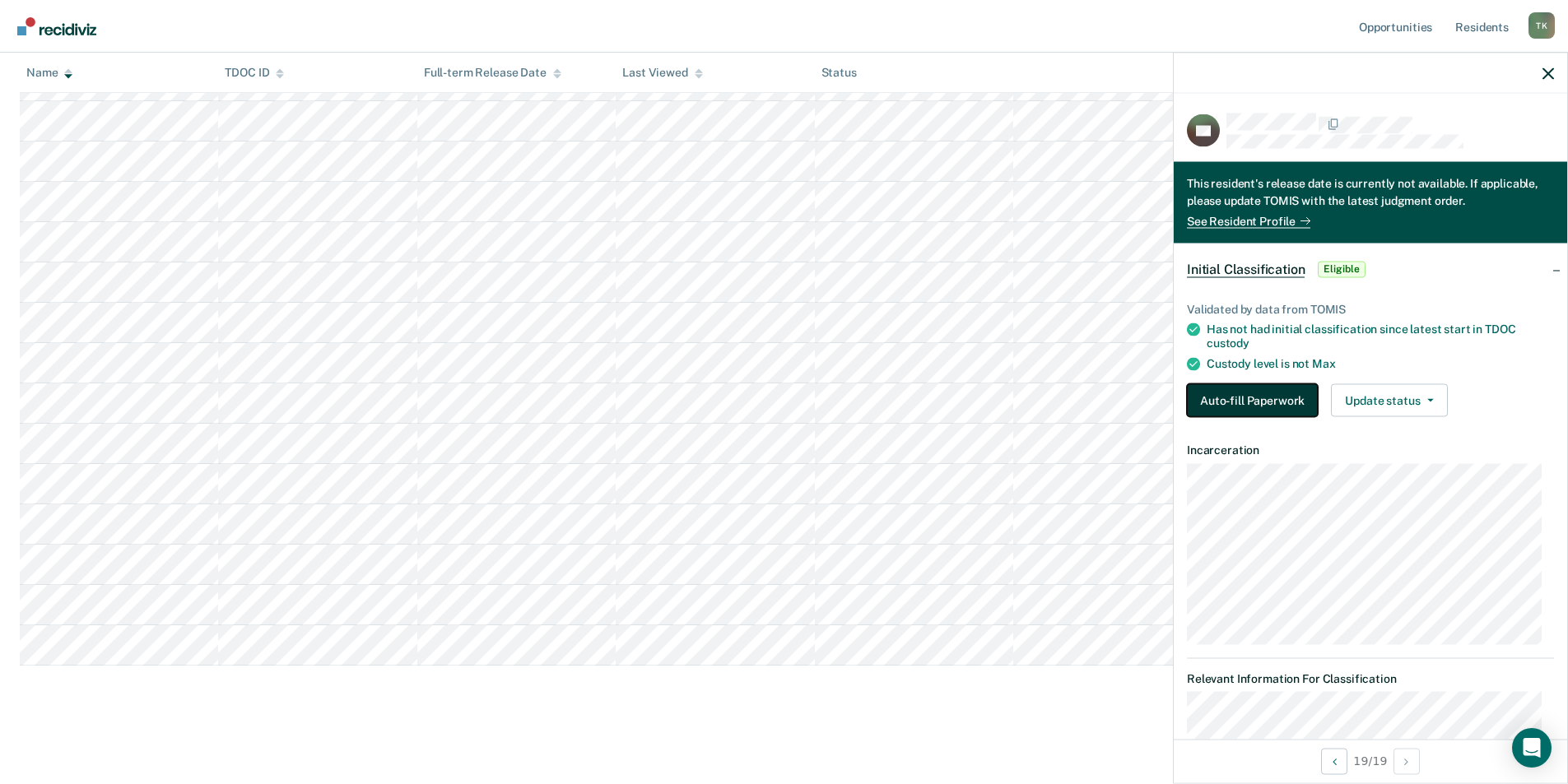
click at [1261, 394] on button "Auto-fill Paperwork" at bounding box center [1252, 400] width 131 height 33
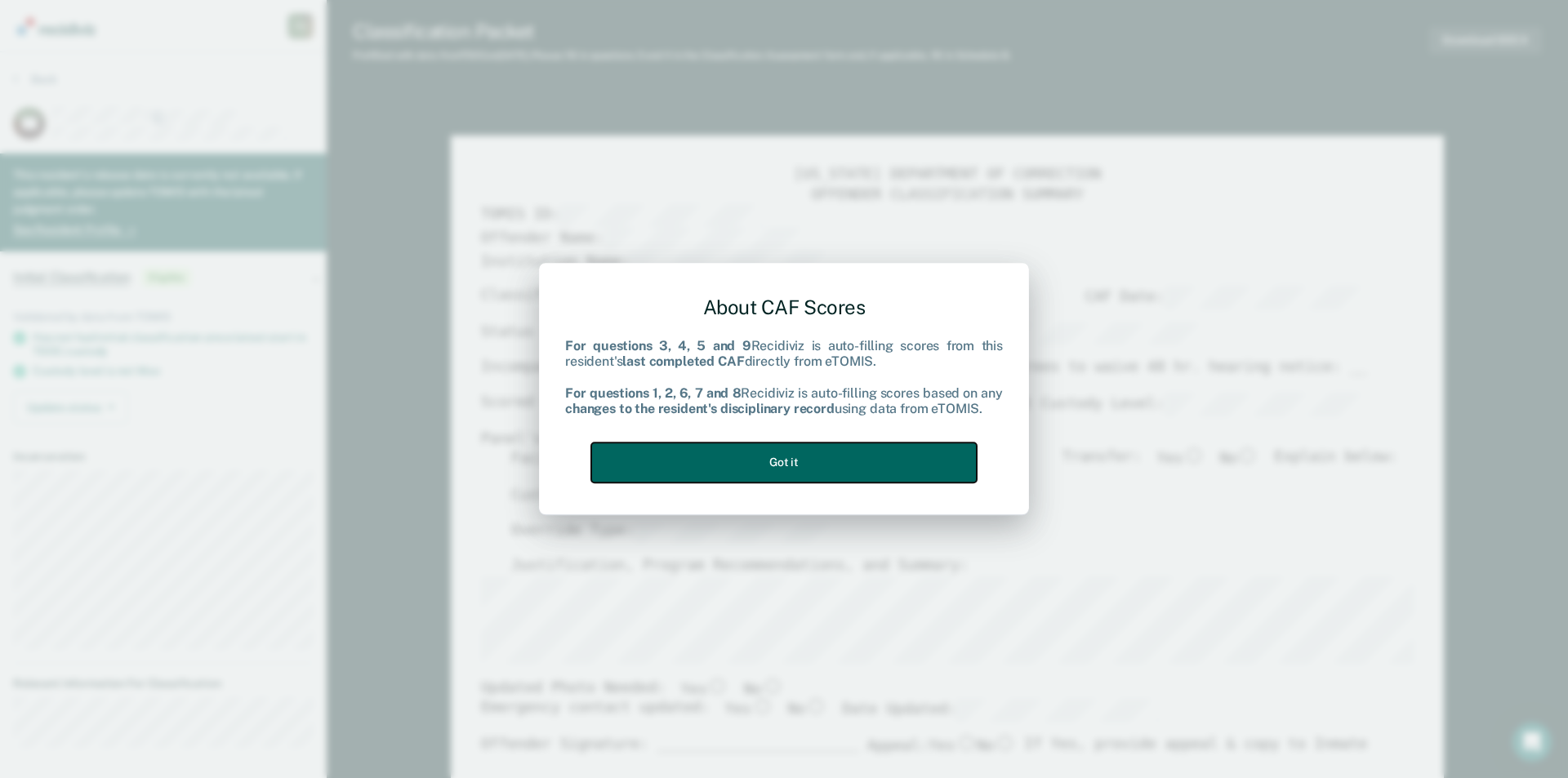
click at [793, 460] on button "Got it" at bounding box center [784, 462] width 386 height 40
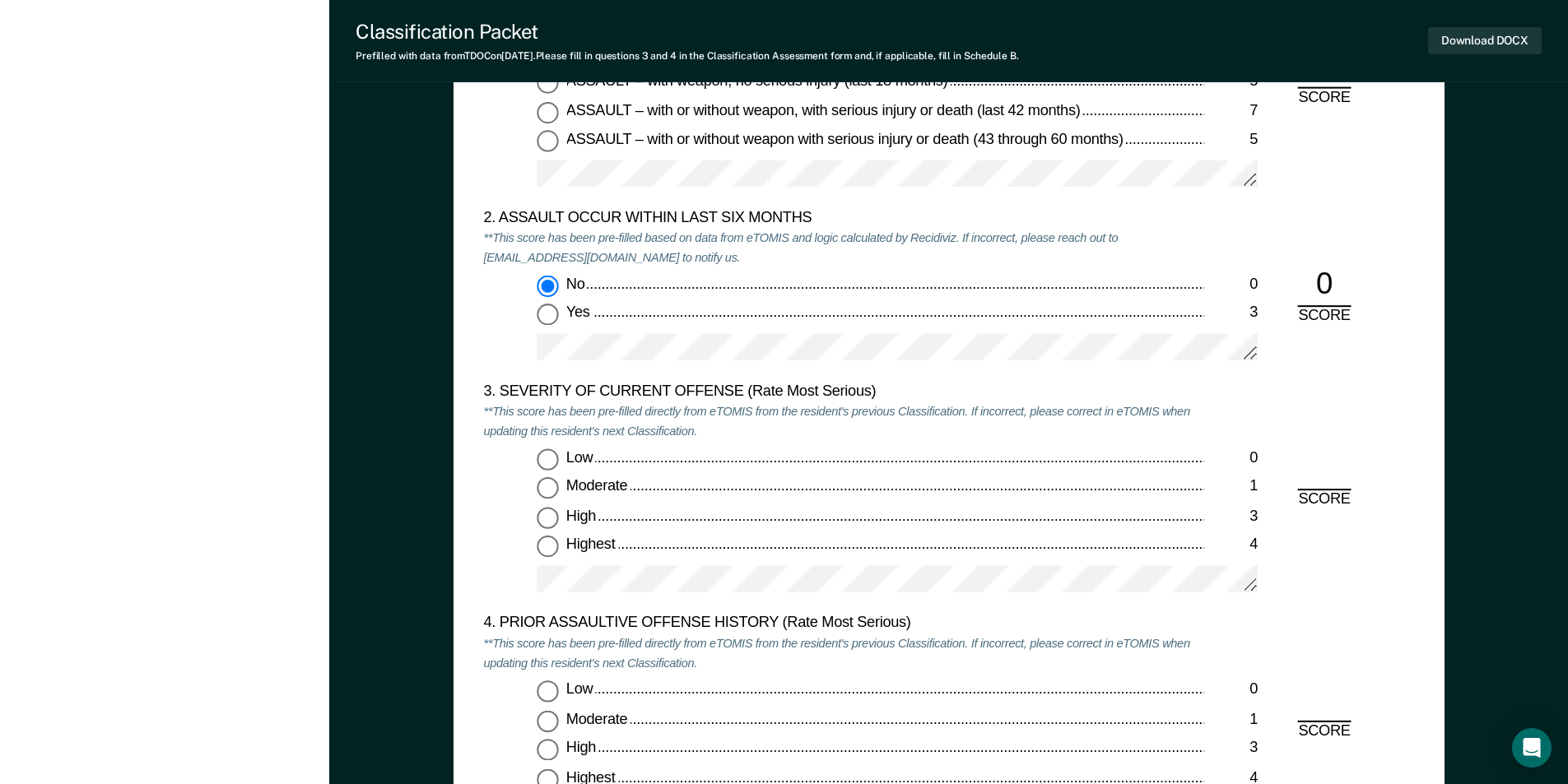
scroll to position [1892, 0]
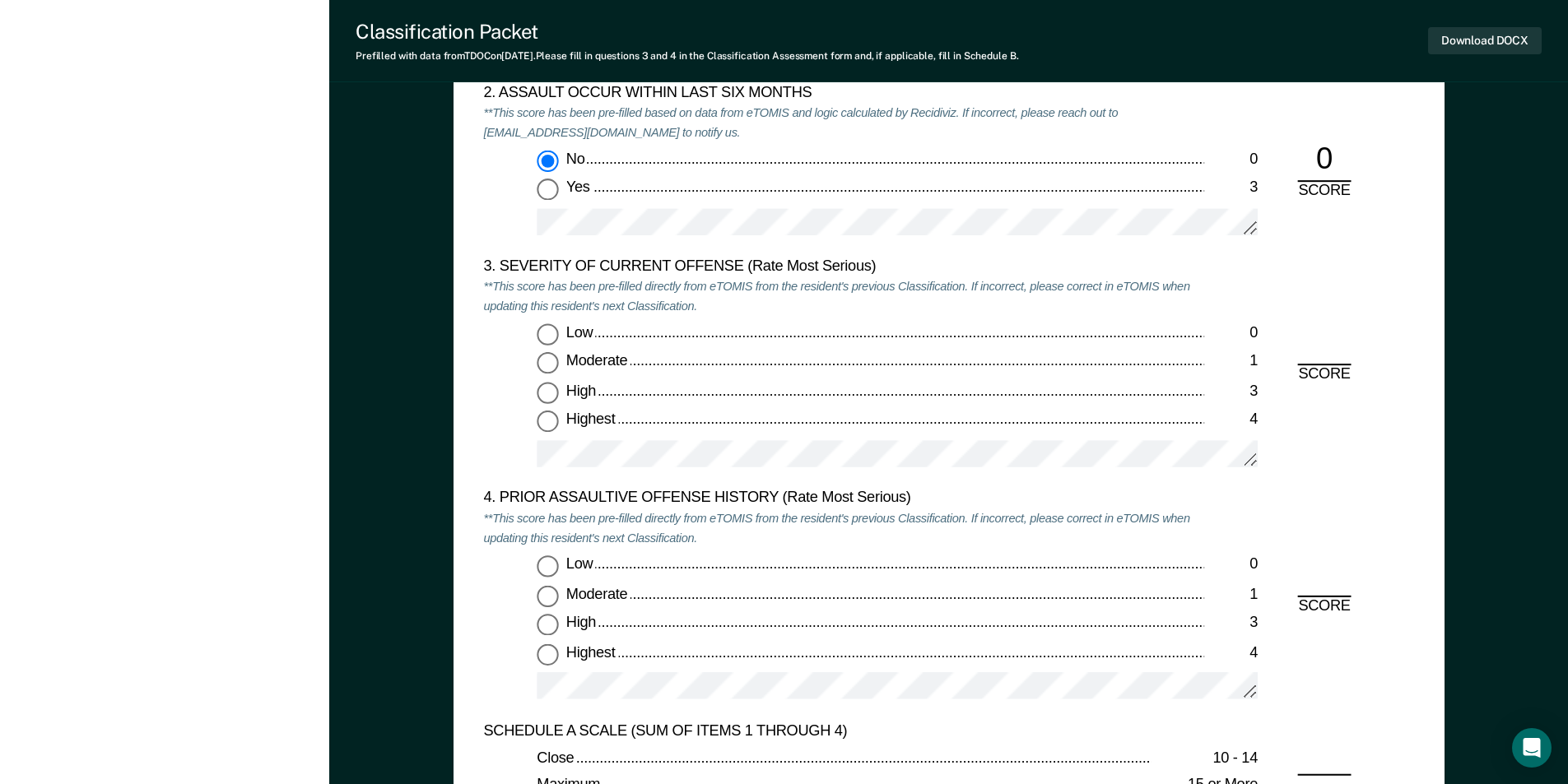
click at [551, 422] on input "Highest 4" at bounding box center [547, 422] width 22 height 22
type textarea "x"
radio input "true"
drag, startPoint x: 552, startPoint y: 560, endPoint x: 562, endPoint y: 569, distance: 13.5
click at [552, 561] on input "Low 0" at bounding box center [547, 566] width 22 height 22
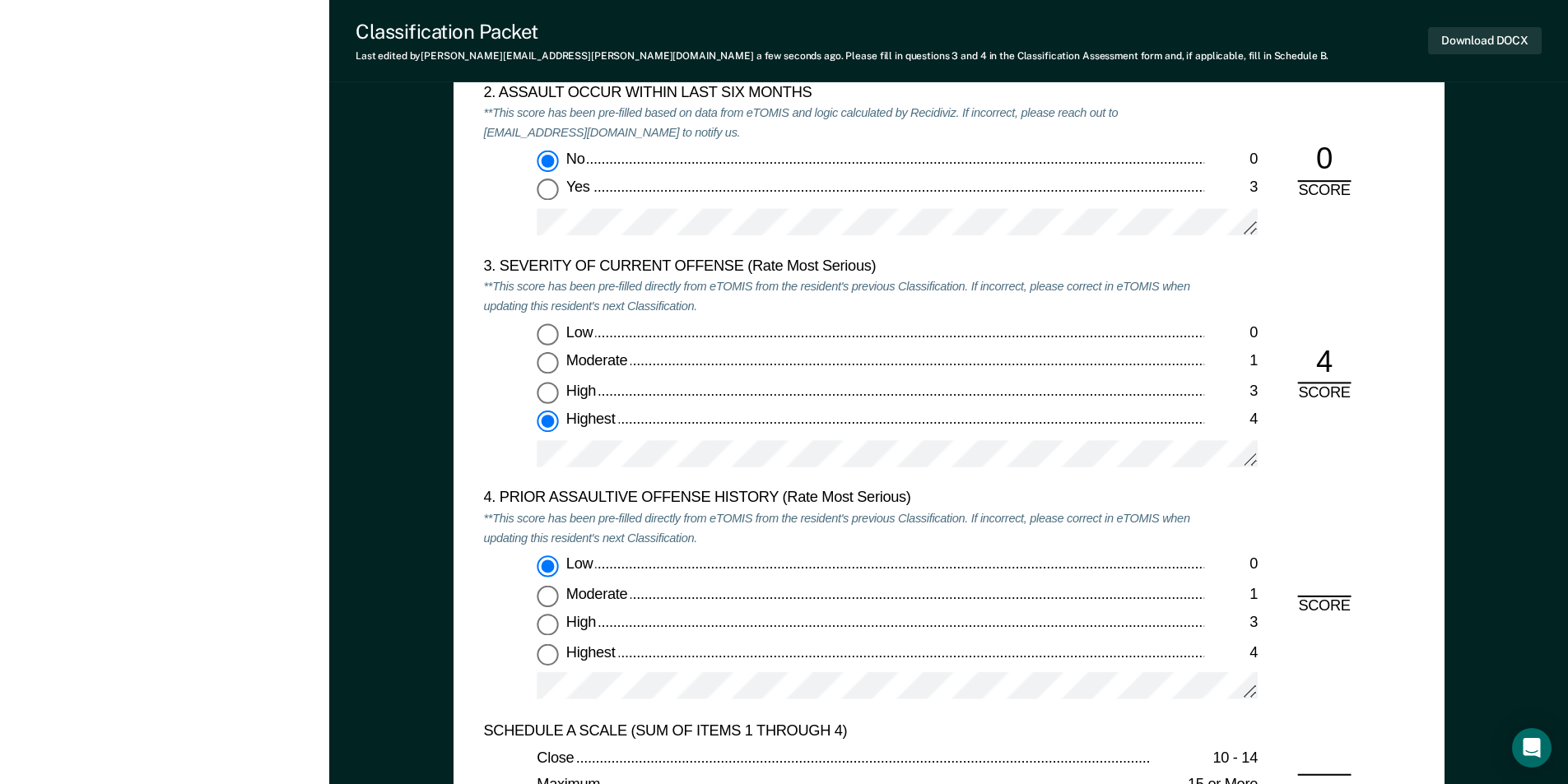
type textarea "x"
radio input "true"
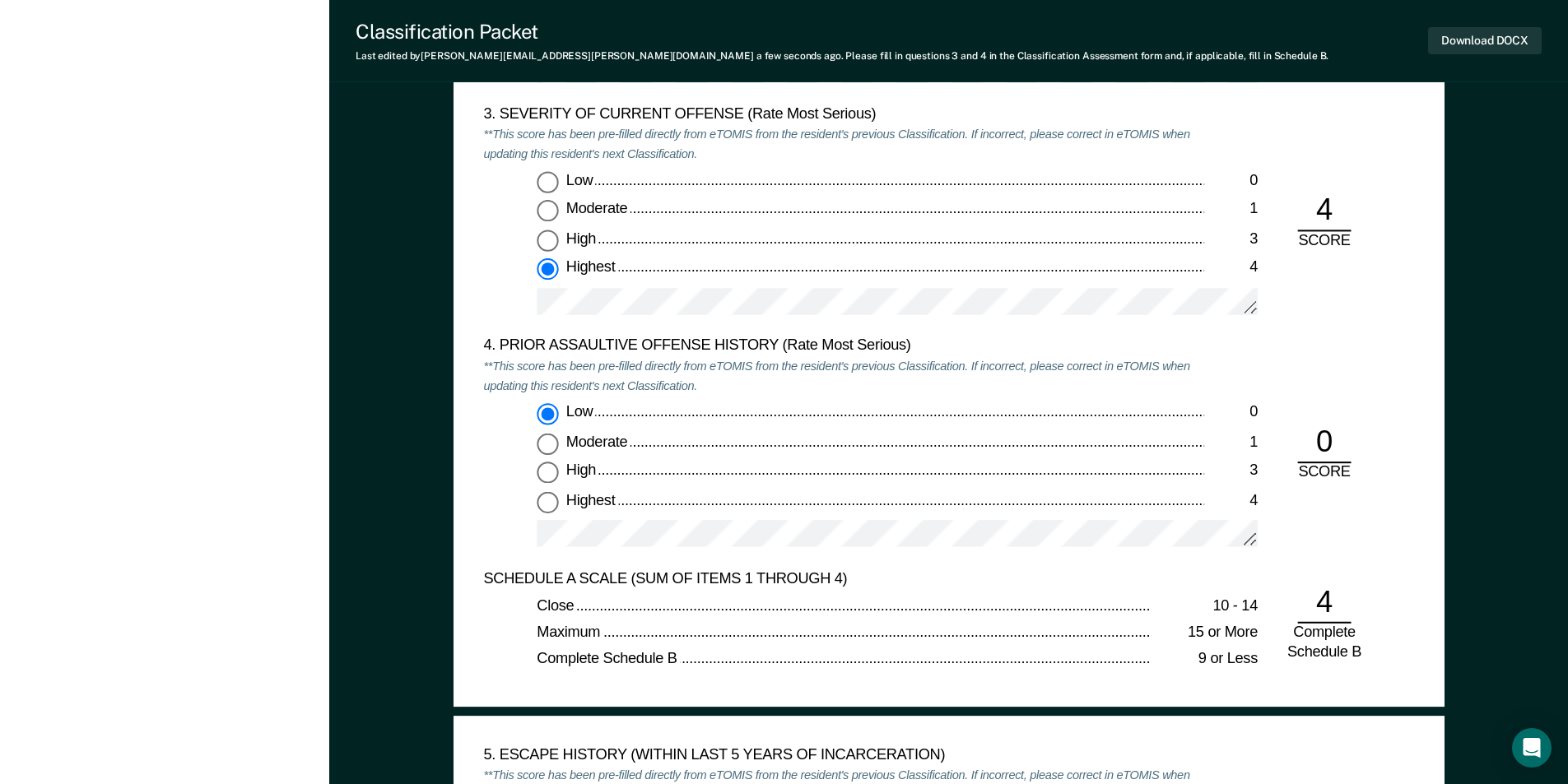
scroll to position [2221, 0]
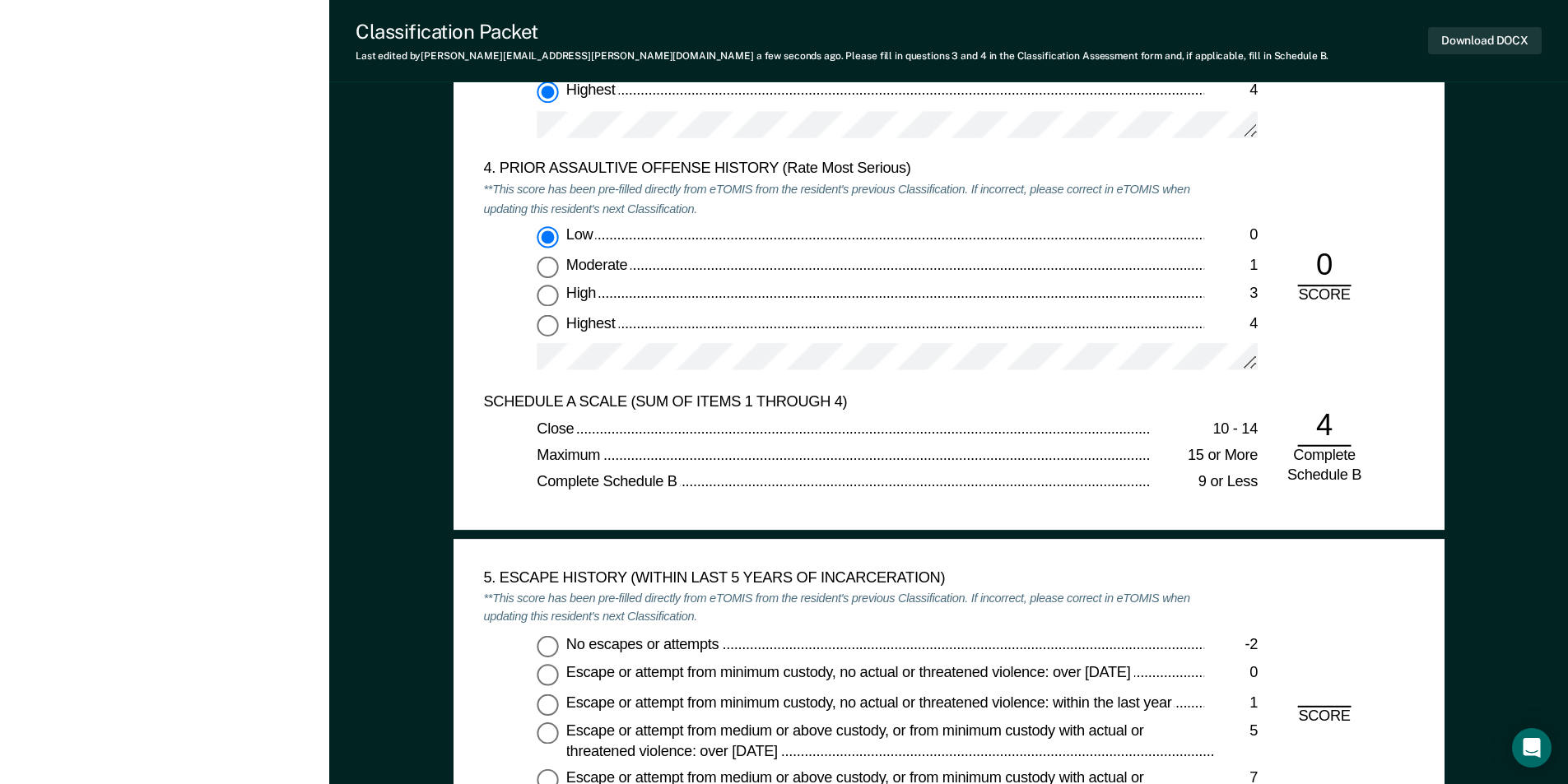
click at [547, 648] on input "No escapes or attempts -2" at bounding box center [547, 646] width 22 height 22
type textarea "x"
radio input "true"
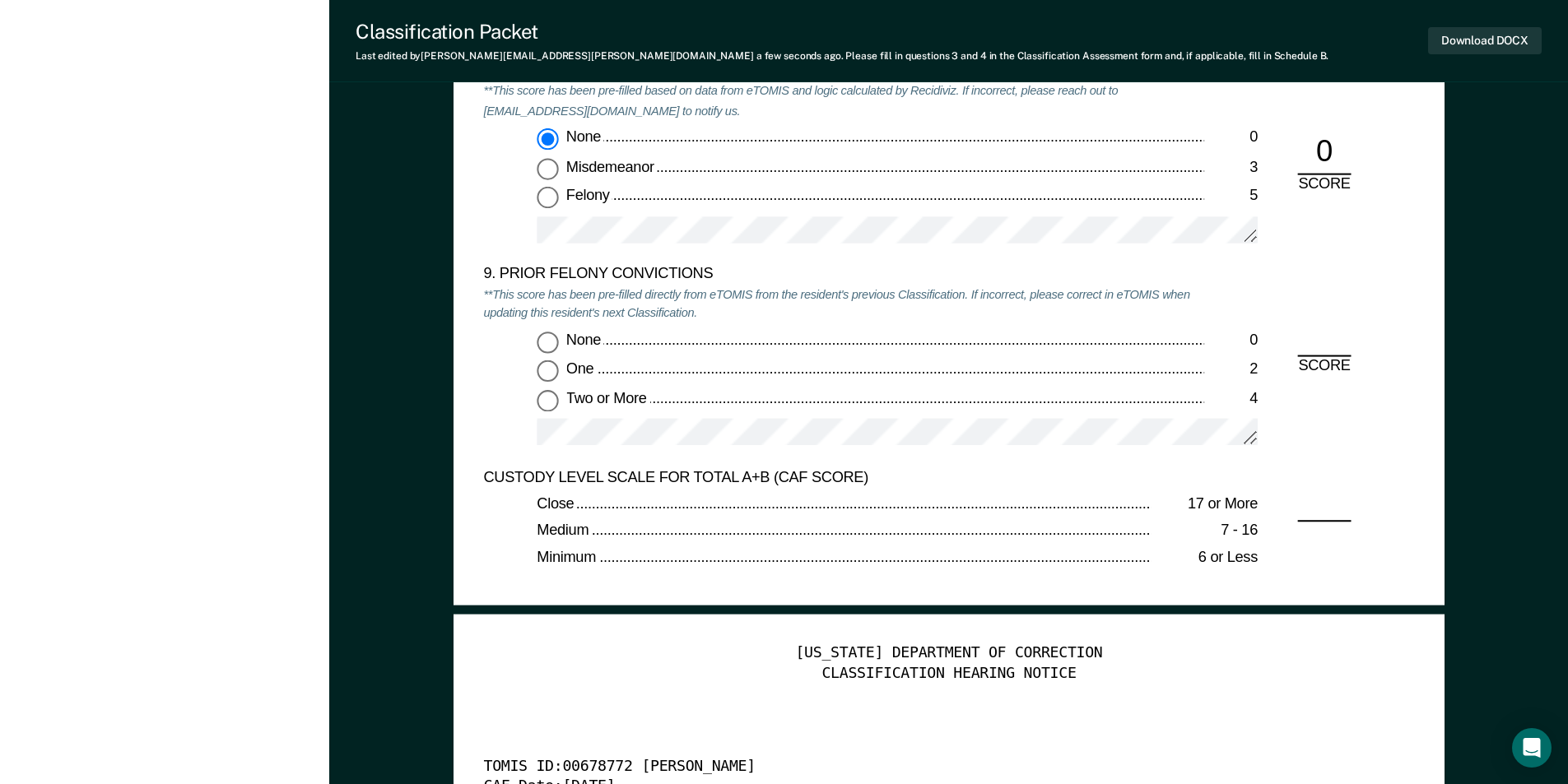
scroll to position [3291, 0]
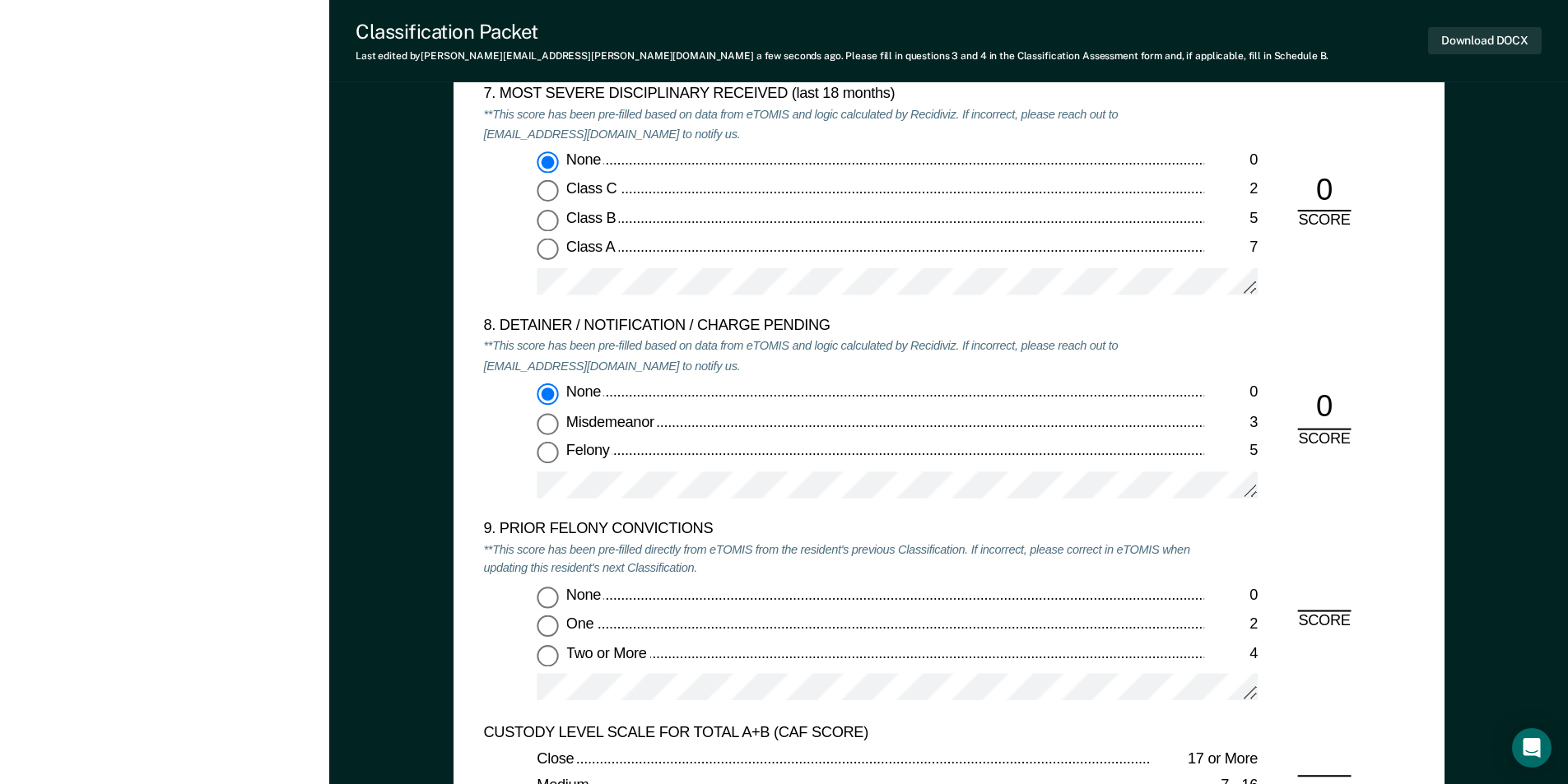
click at [547, 600] on input "None 0" at bounding box center [547, 598] width 22 height 22
type textarea "x"
radio input "true"
click at [1490, 36] on button "Download DOCX" at bounding box center [1484, 41] width 114 height 27
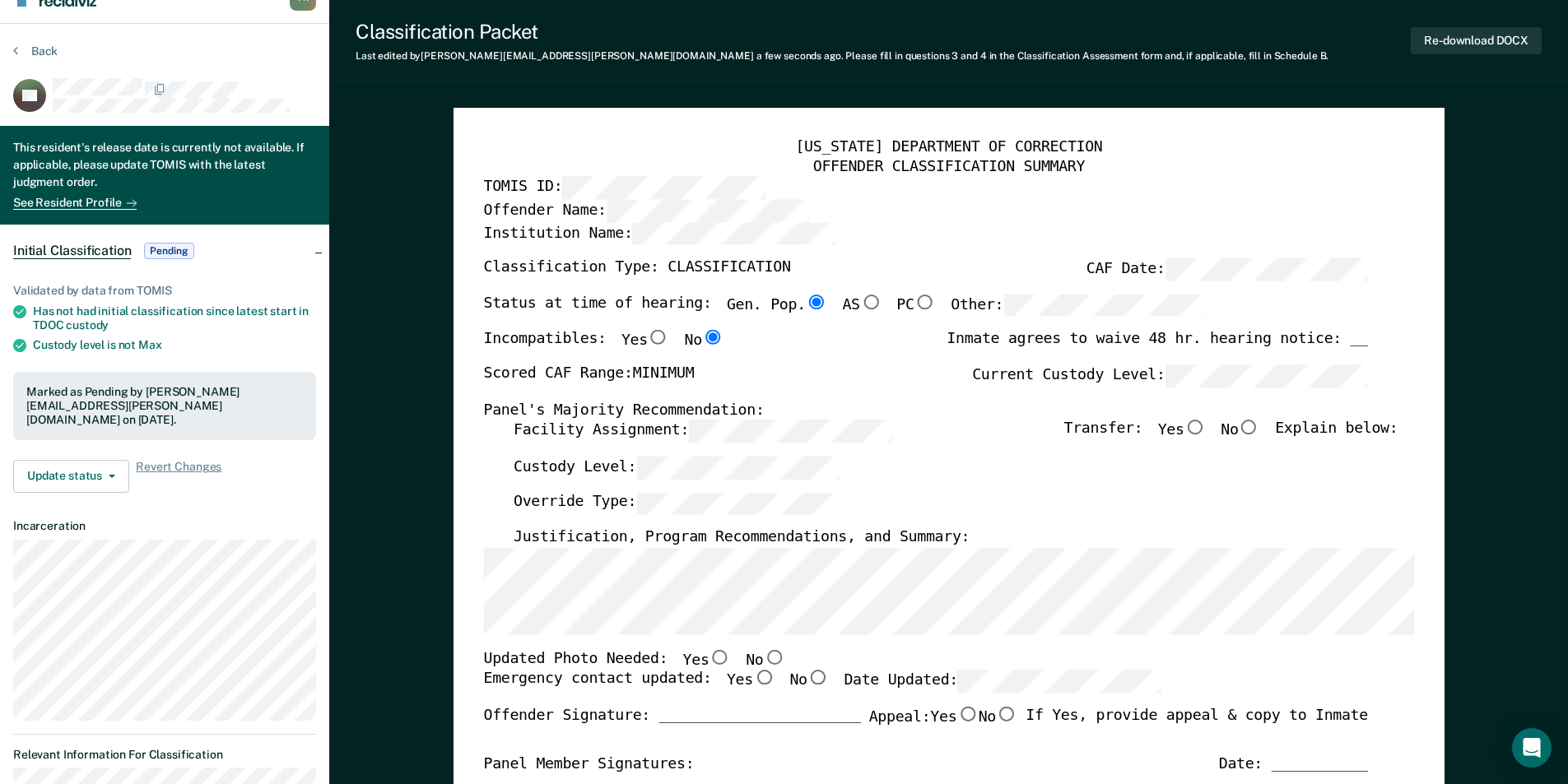
scroll to position [0, 0]
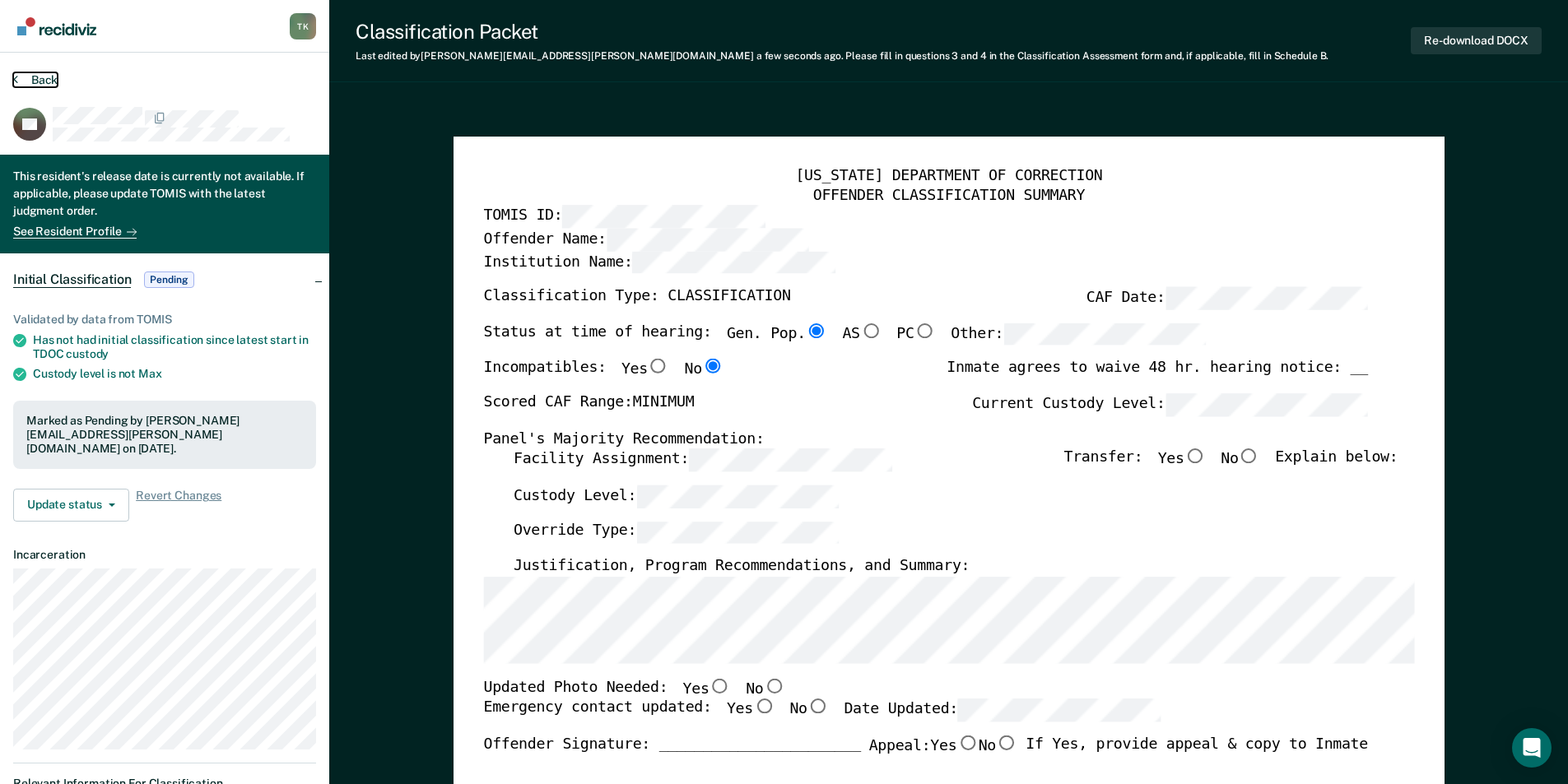
click at [47, 82] on button "Back" at bounding box center [36, 80] width 45 height 15
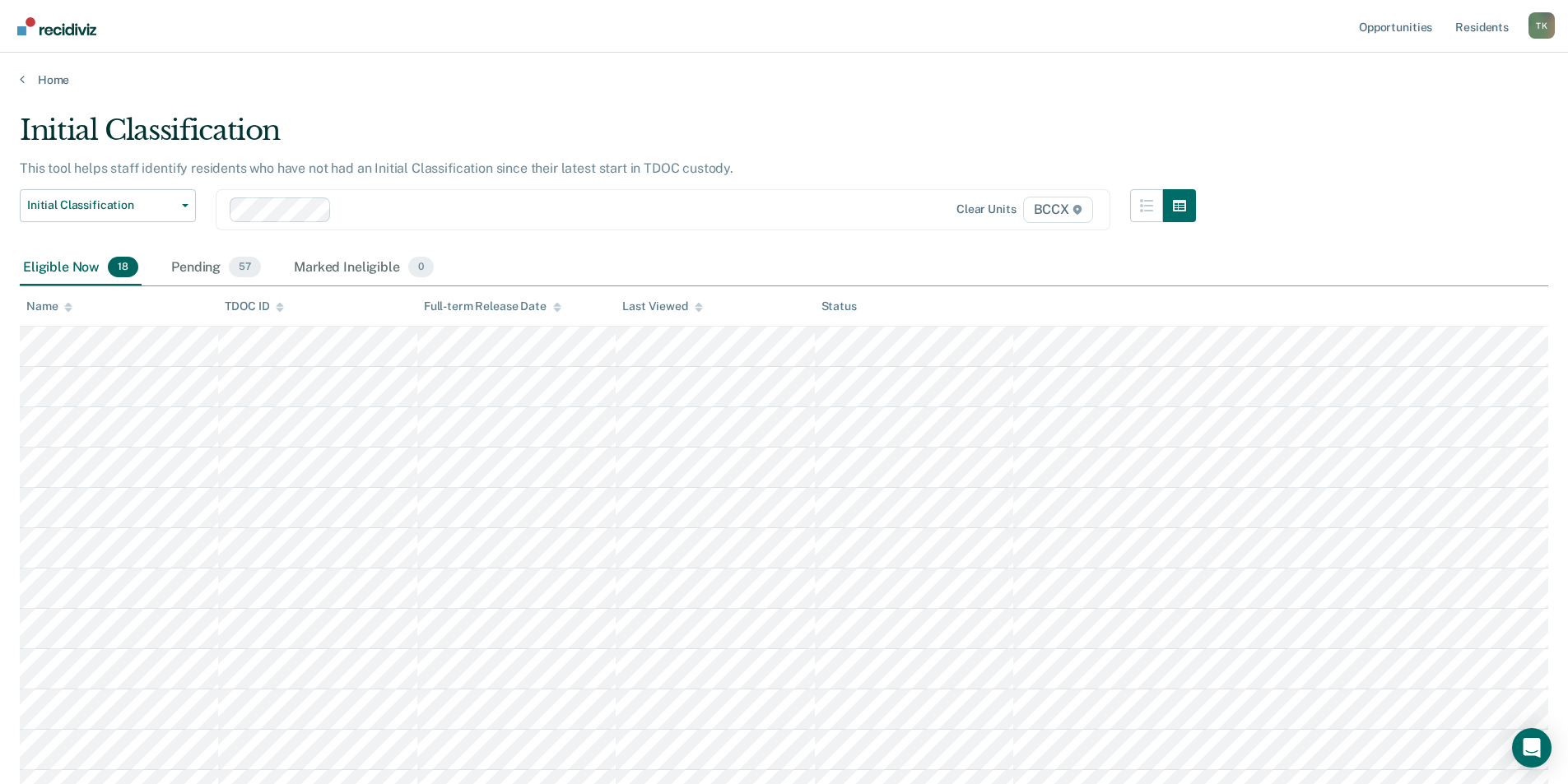
click at [56, 305] on div "Name" at bounding box center [50, 306] width 46 height 14
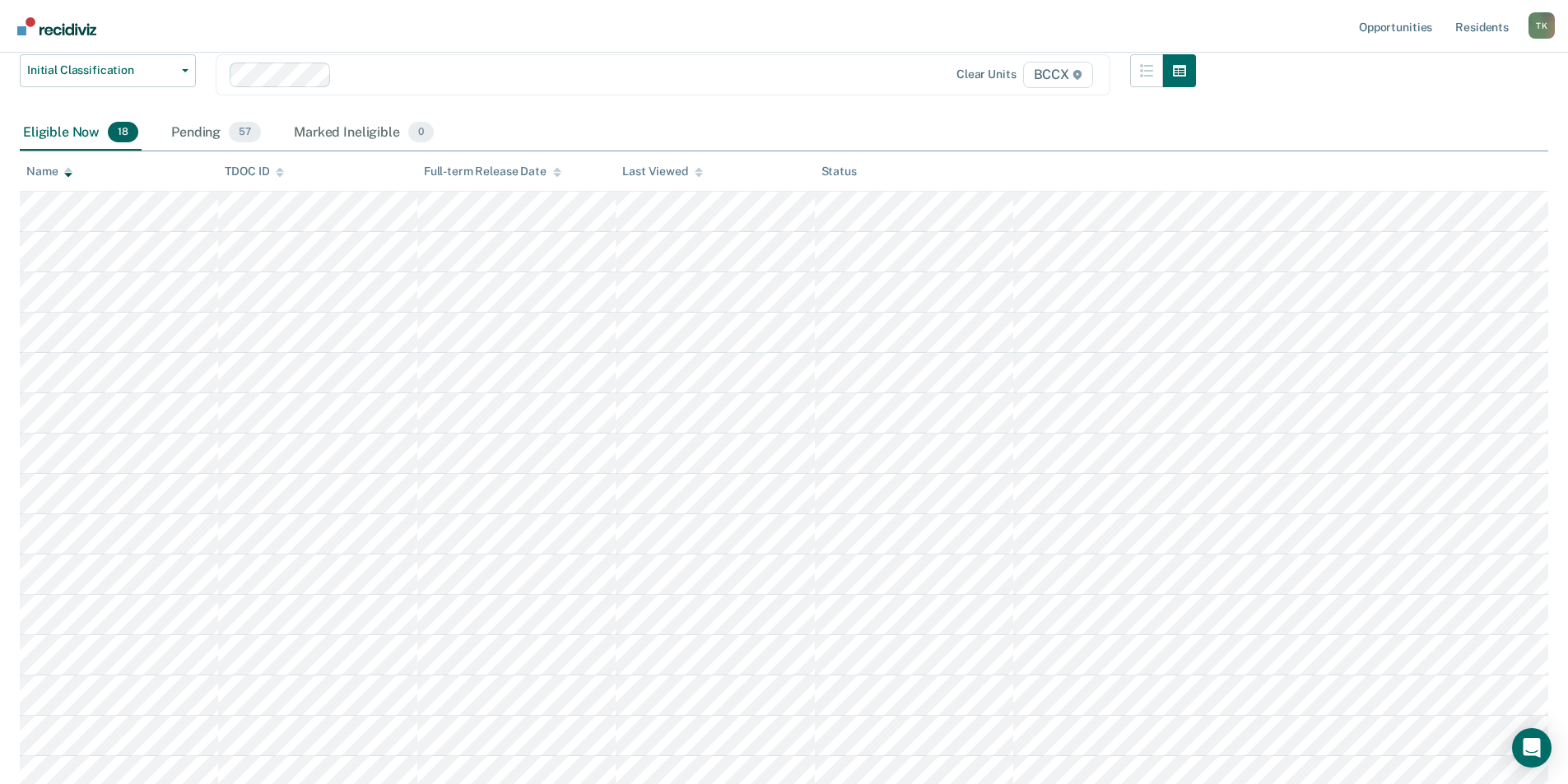
scroll to position [165, 0]
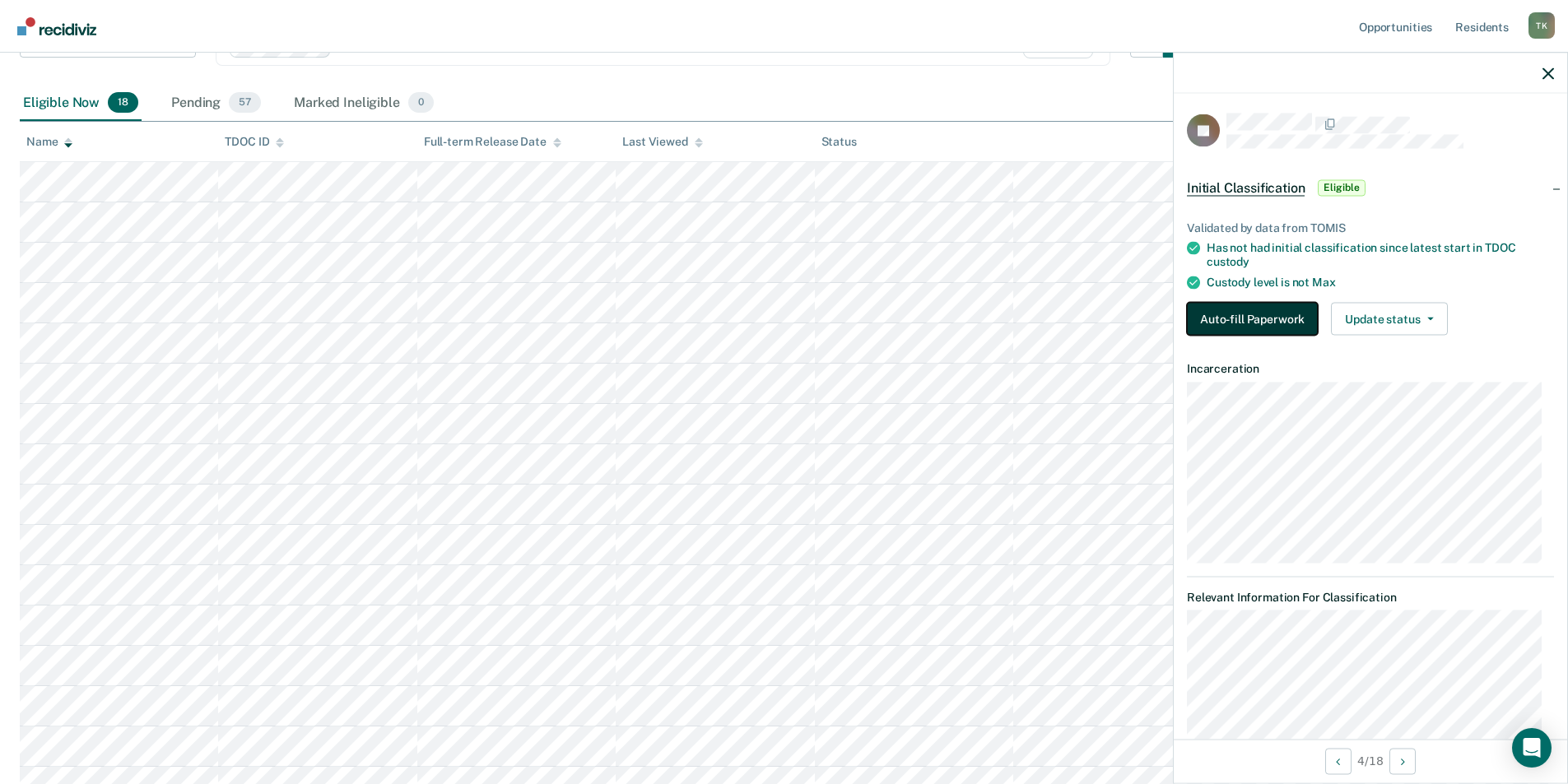
click at [1267, 320] on button "Auto-fill Paperwork" at bounding box center [1252, 318] width 131 height 33
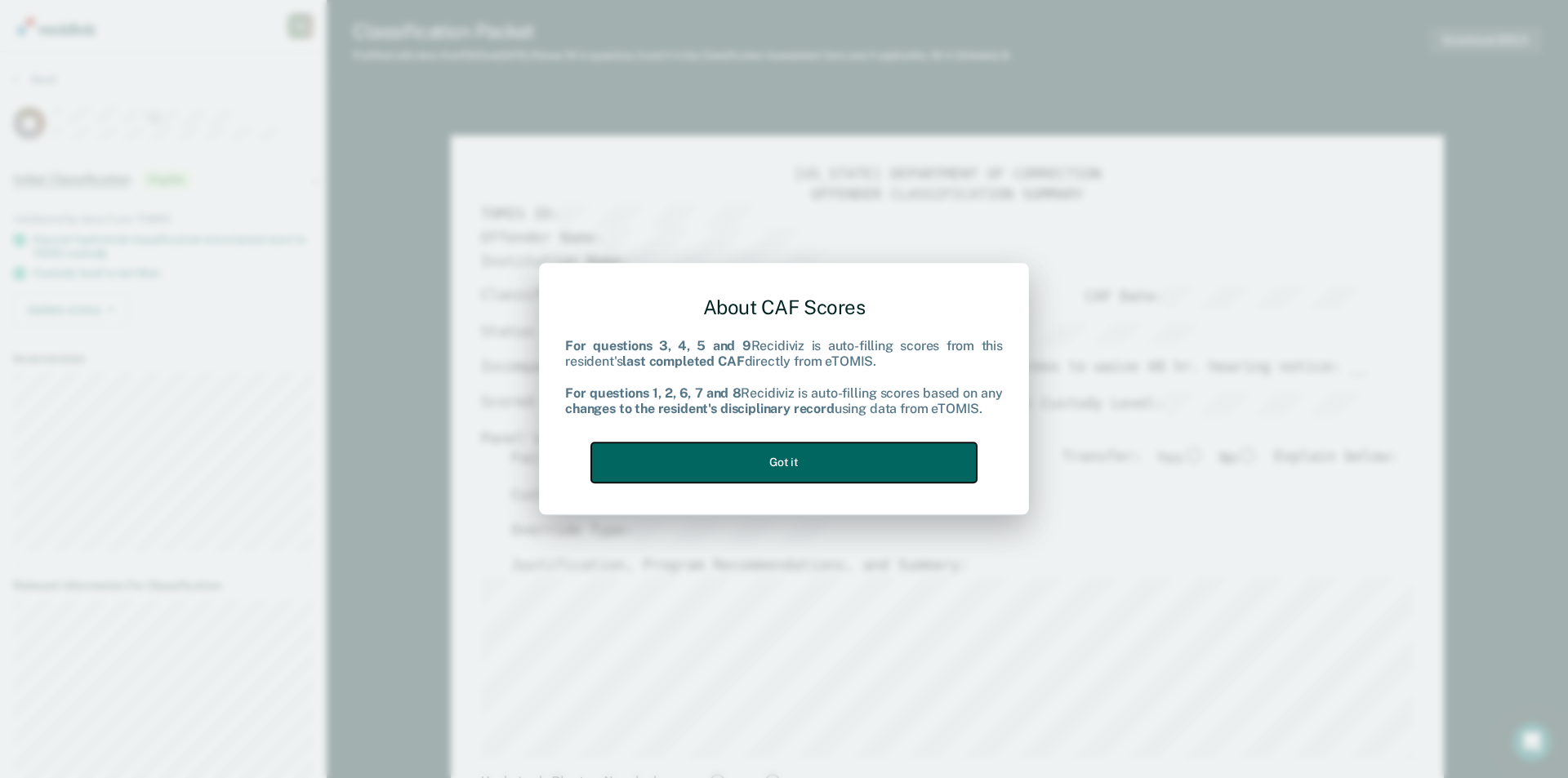
click at [757, 471] on button "Got it" at bounding box center [784, 462] width 386 height 40
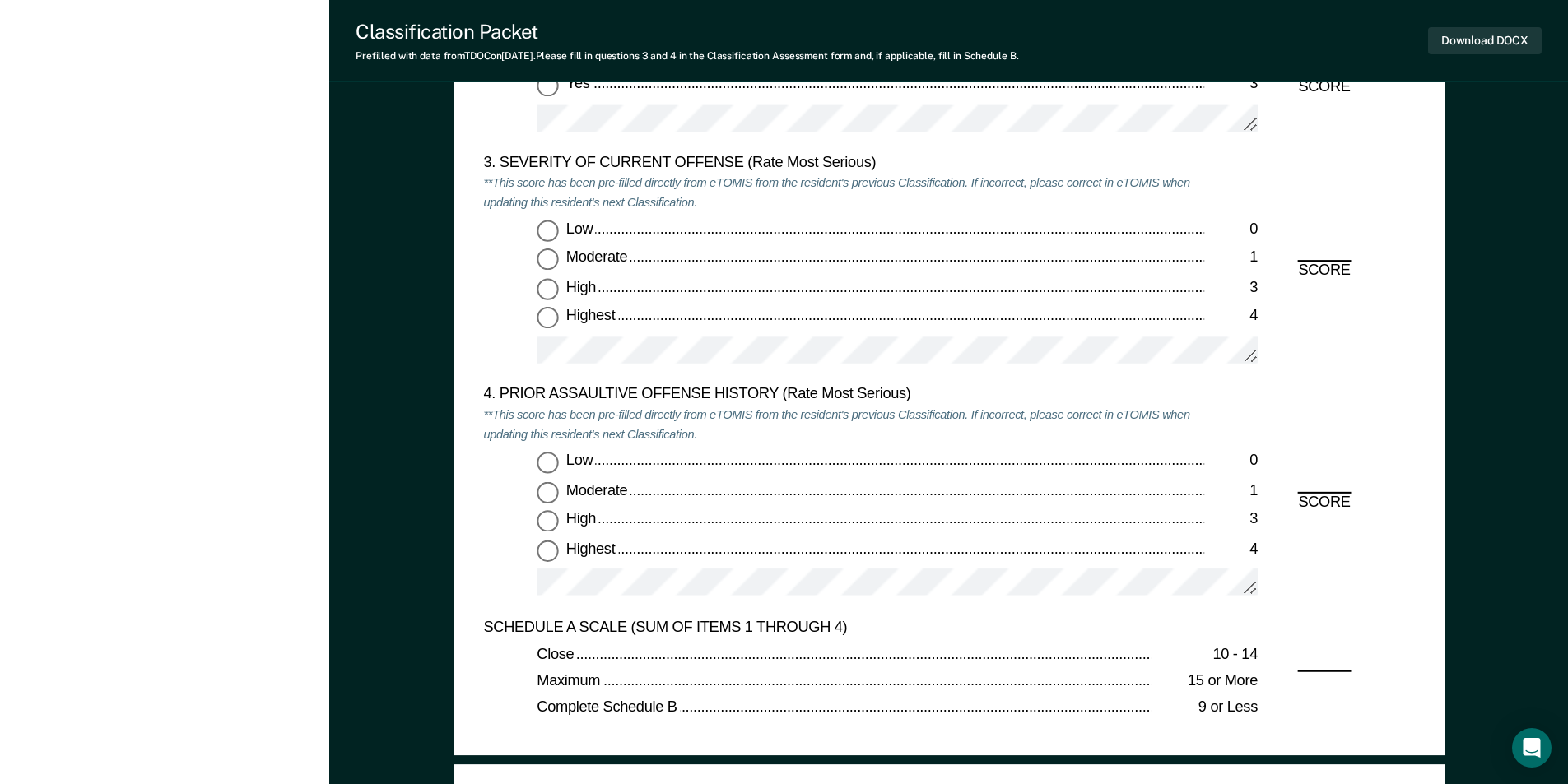
scroll to position [1892, 0]
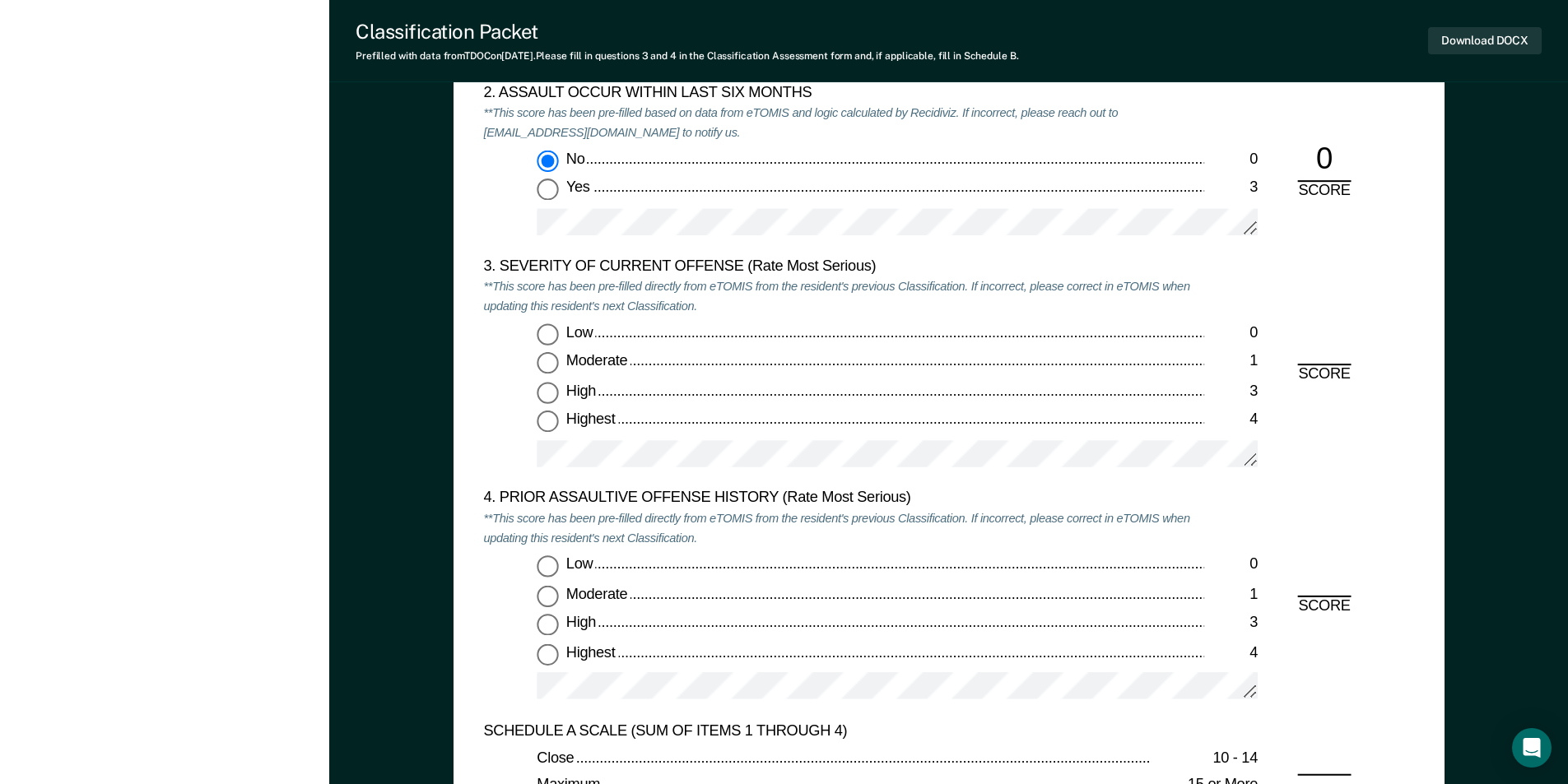
click at [549, 361] on input "Moderate 1" at bounding box center [547, 364] width 22 height 22
type textarea "x"
radio input "true"
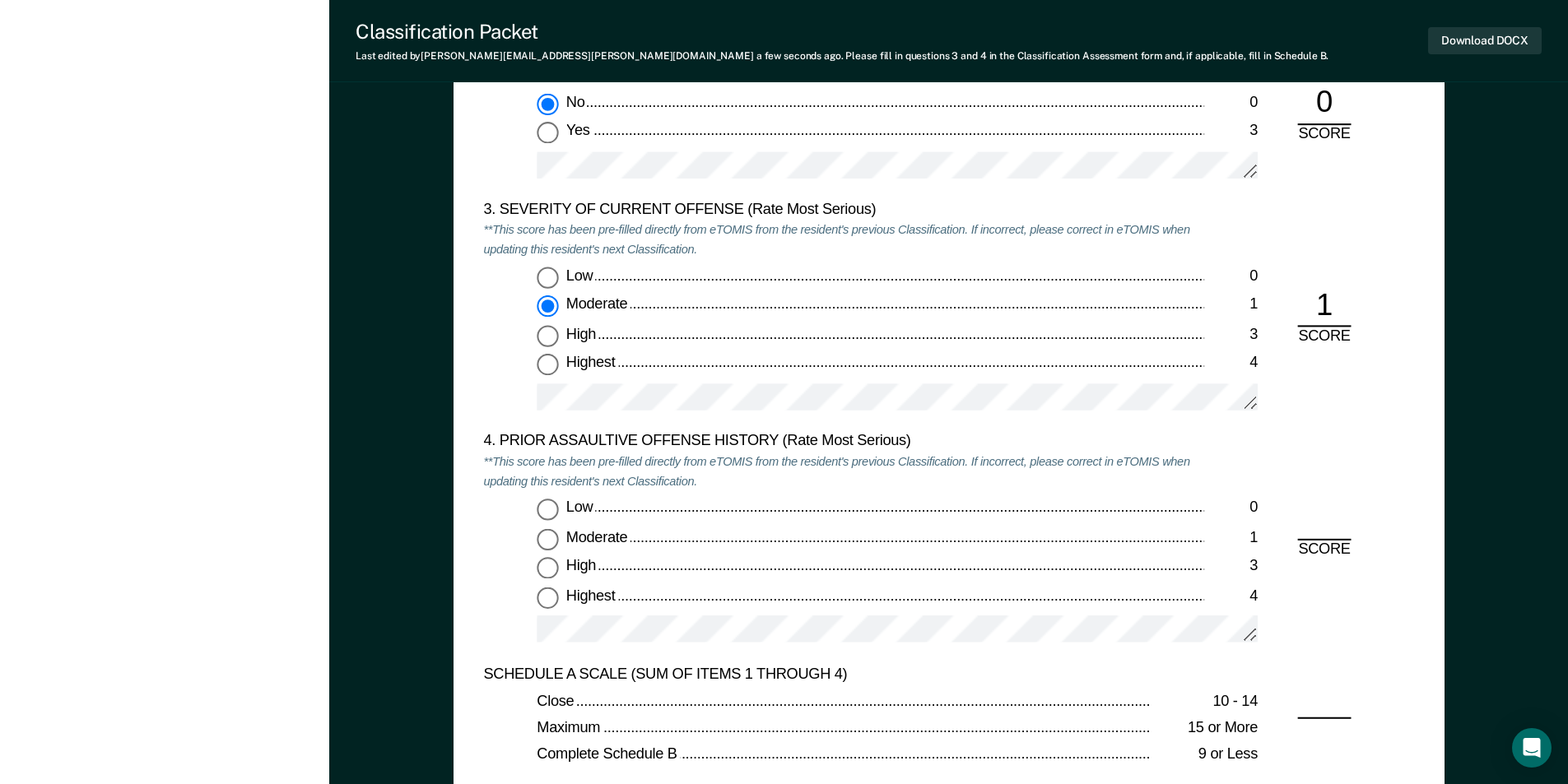
scroll to position [1974, 0]
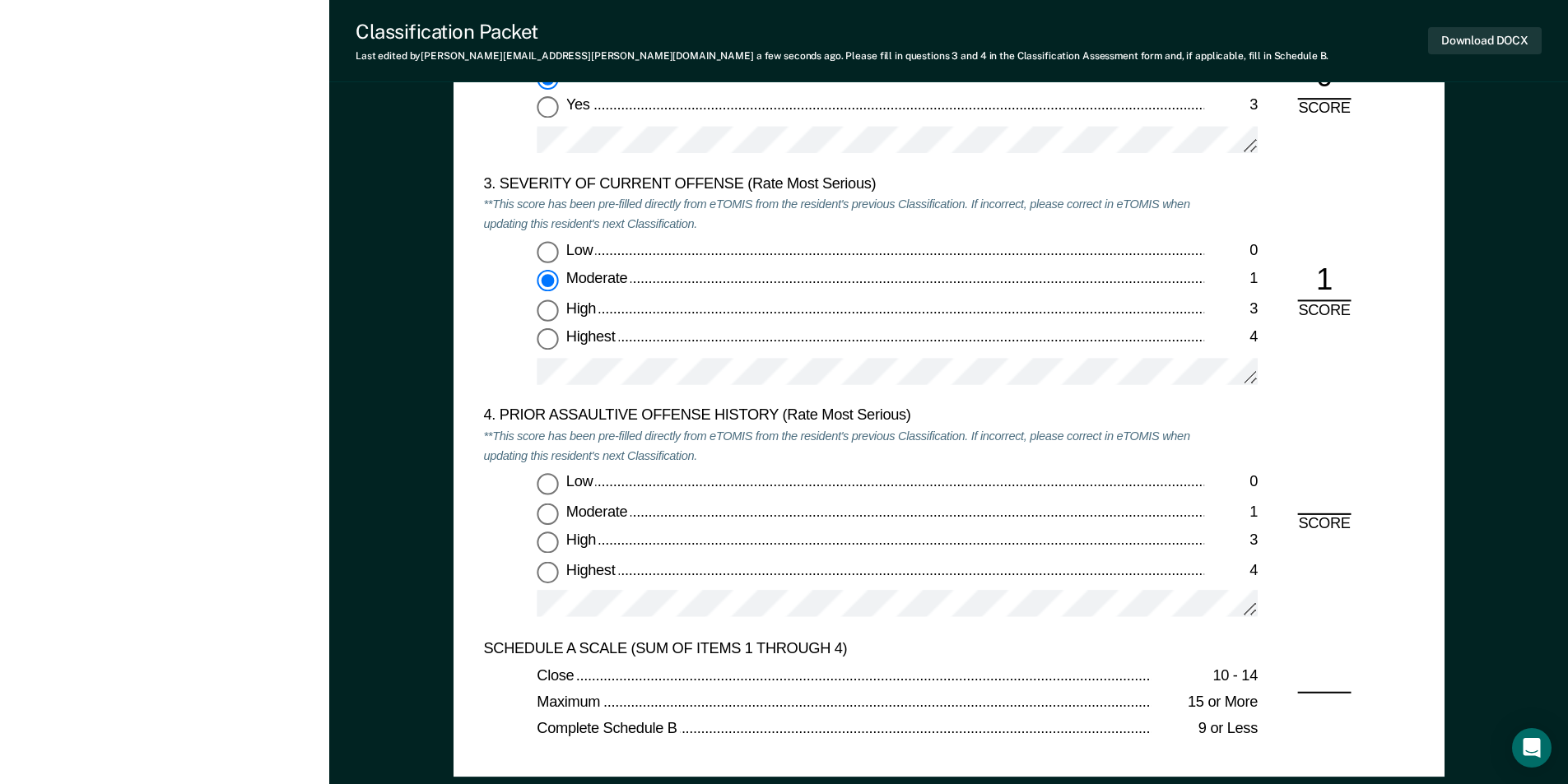
click at [548, 481] on input "Low 0" at bounding box center [547, 484] width 22 height 22
type textarea "x"
radio input "true"
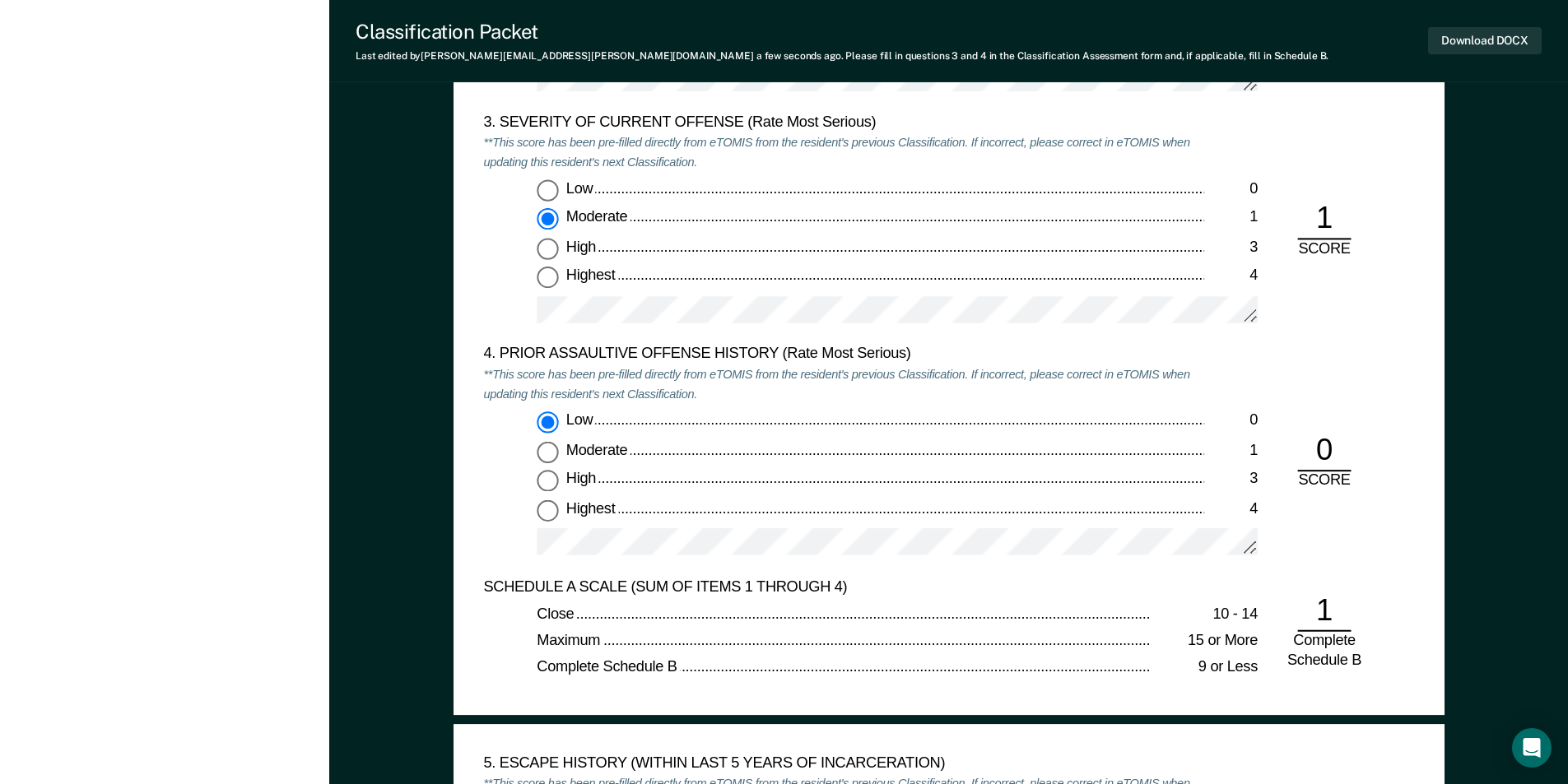
scroll to position [2386, 0]
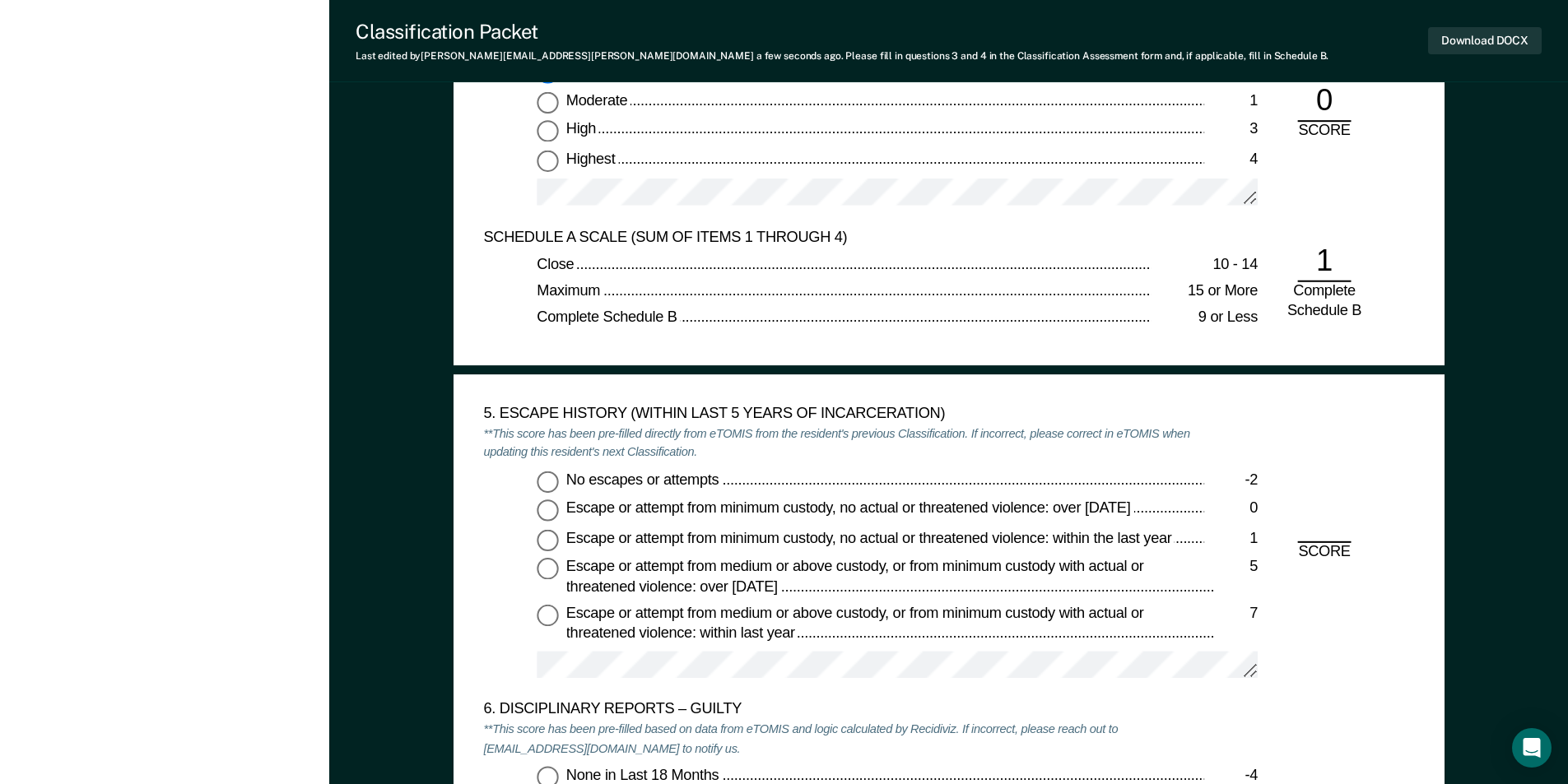
click at [555, 475] on input "No escapes or attempts -2" at bounding box center [547, 482] width 22 height 22
type textarea "x"
radio input "true"
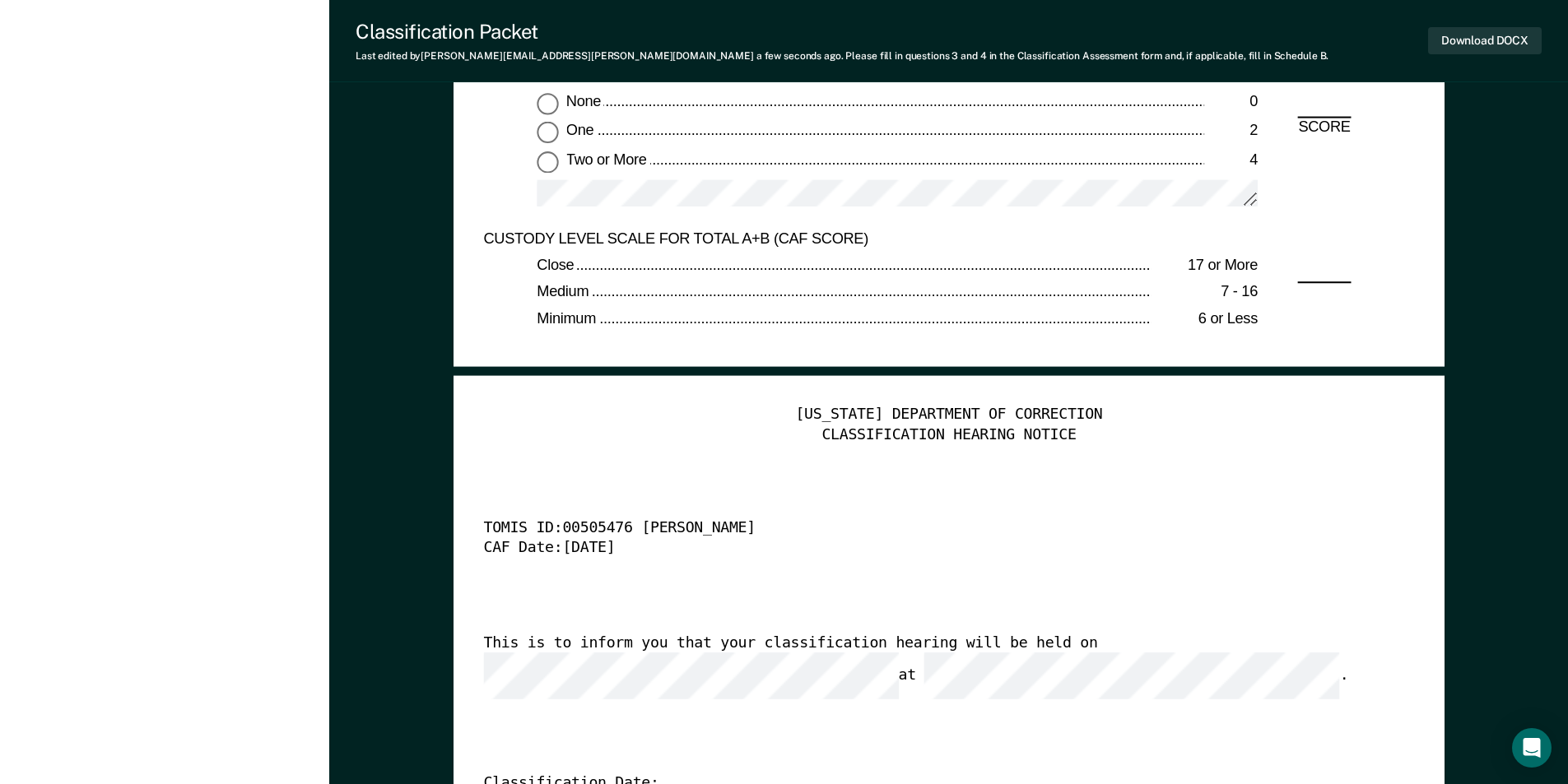
scroll to position [3455, 0]
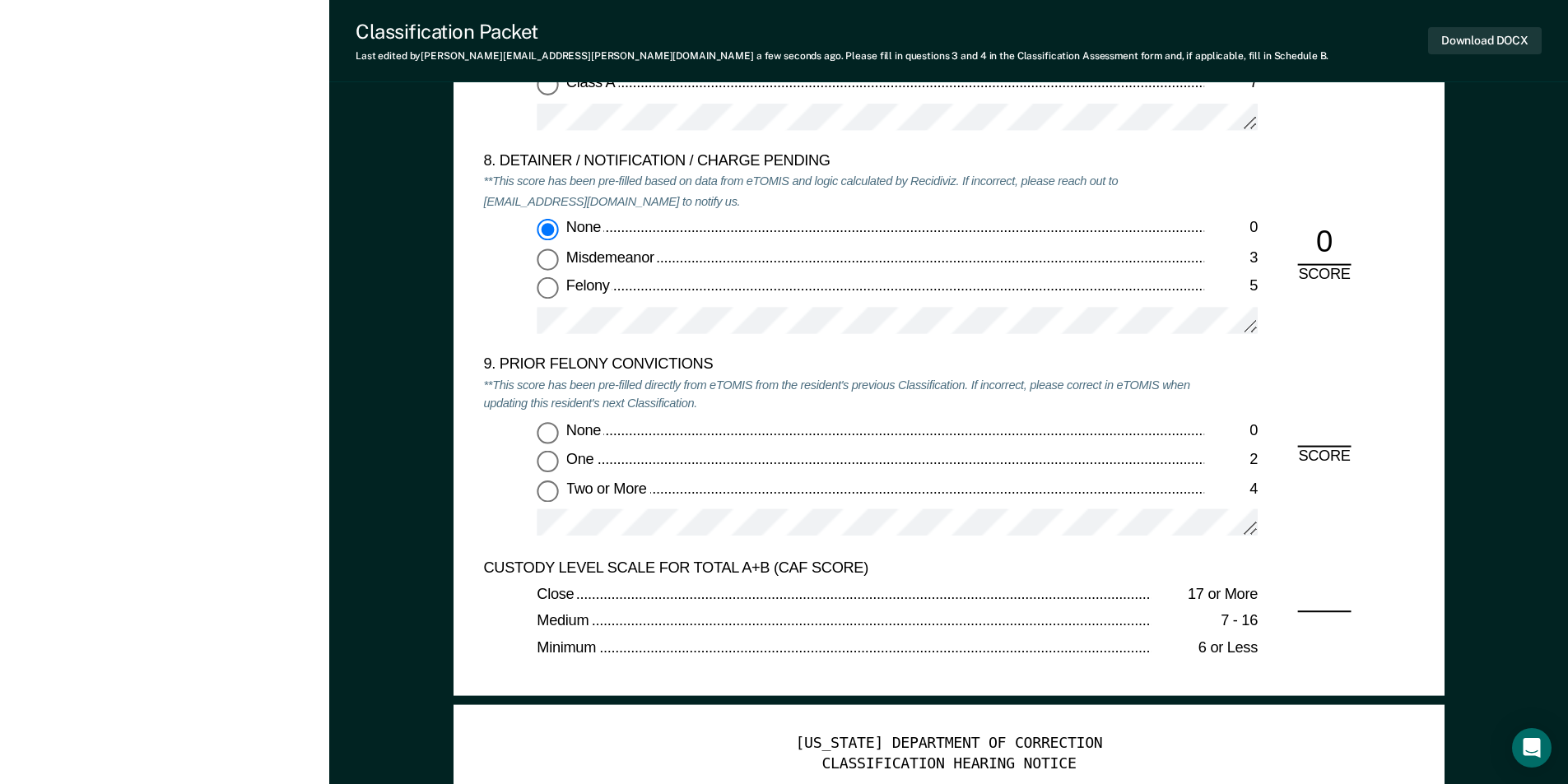
click at [544, 430] on input "None 0" at bounding box center [547, 433] width 22 height 22
type textarea "x"
radio input "true"
click at [553, 464] on input "One 2" at bounding box center [547, 462] width 22 height 22
type textarea "x"
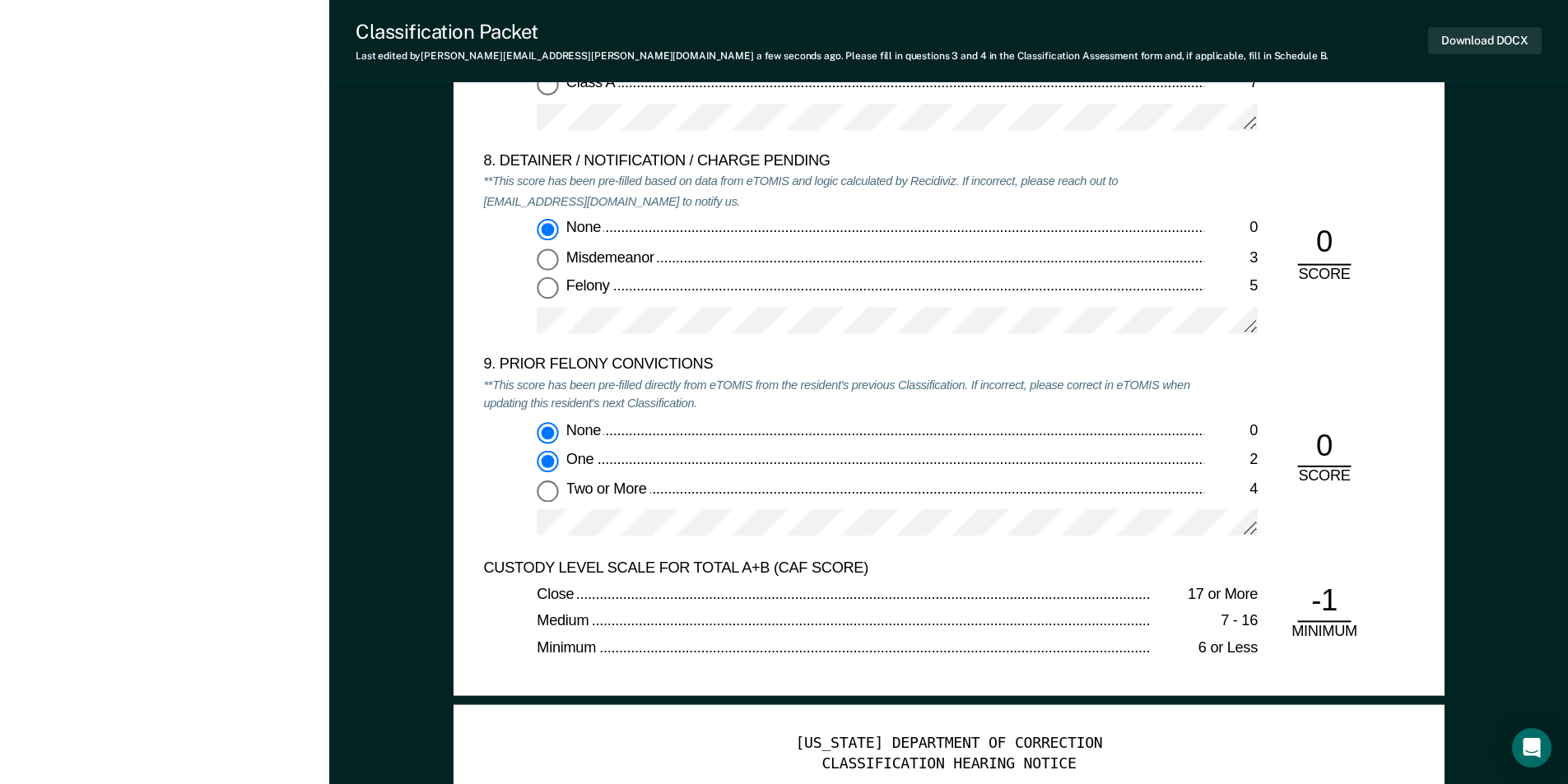
radio input "false"
radio input "true"
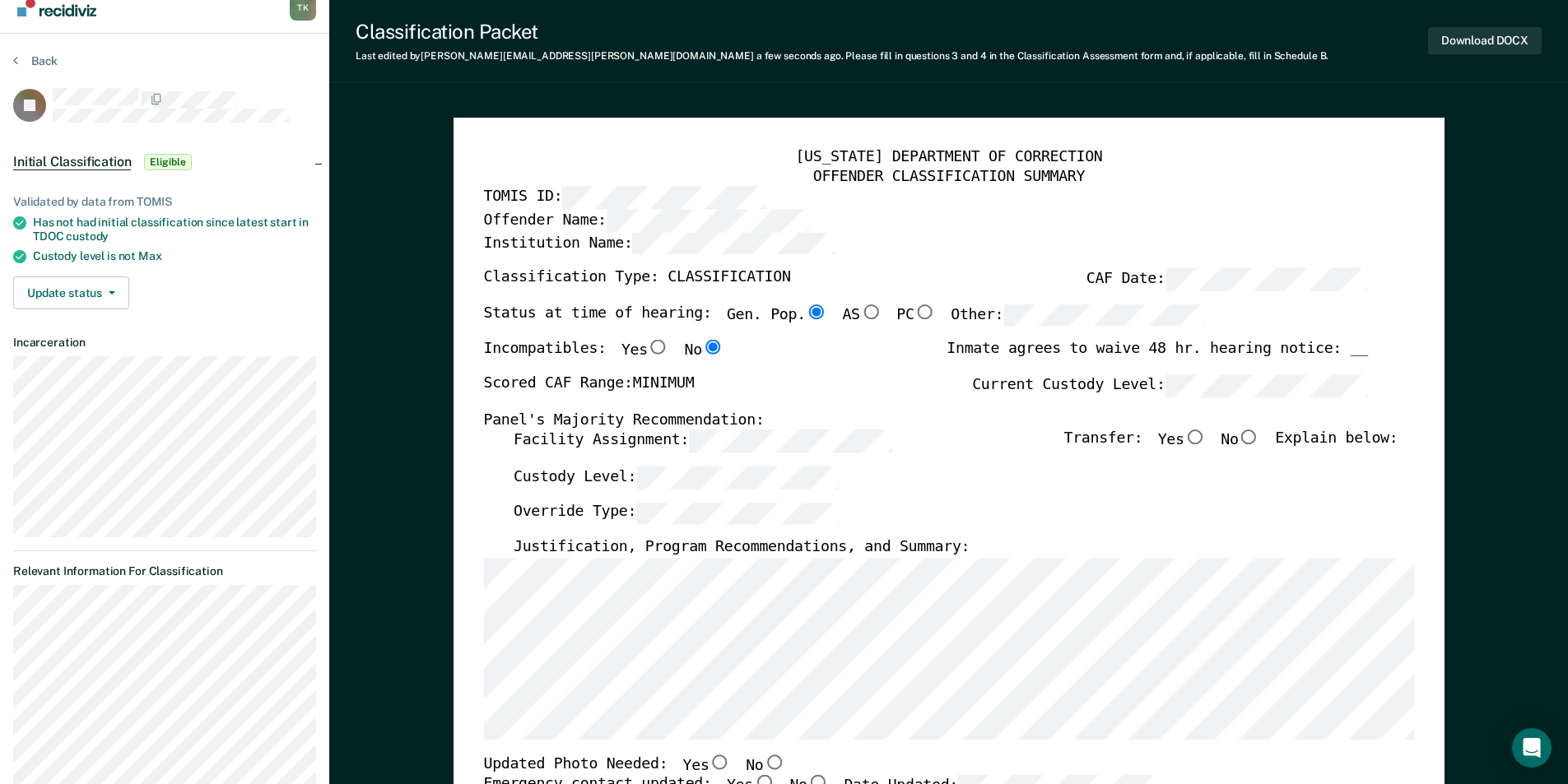
scroll to position [0, 0]
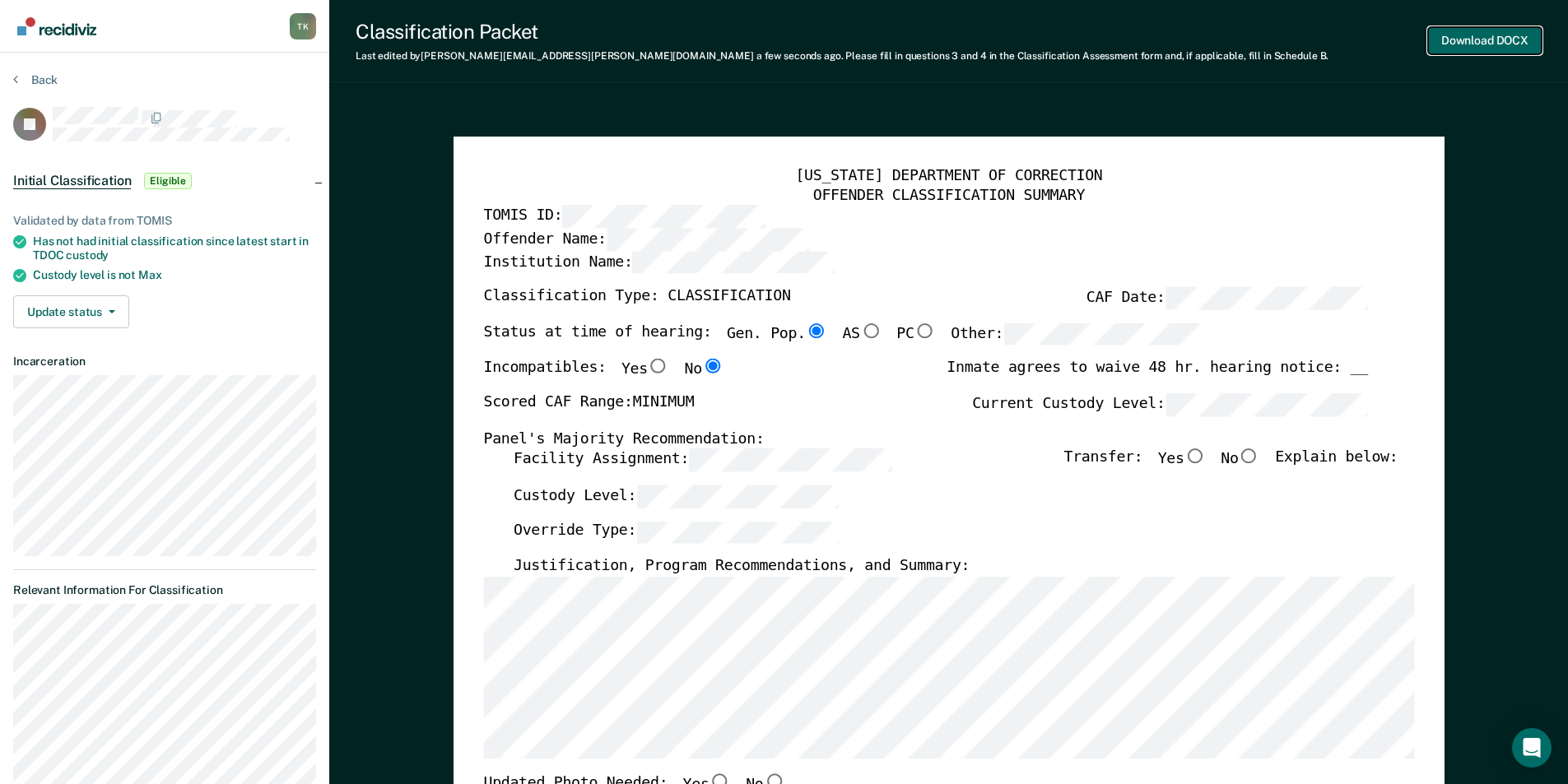
click at [1468, 38] on button "Download DOCX" at bounding box center [1484, 41] width 114 height 27
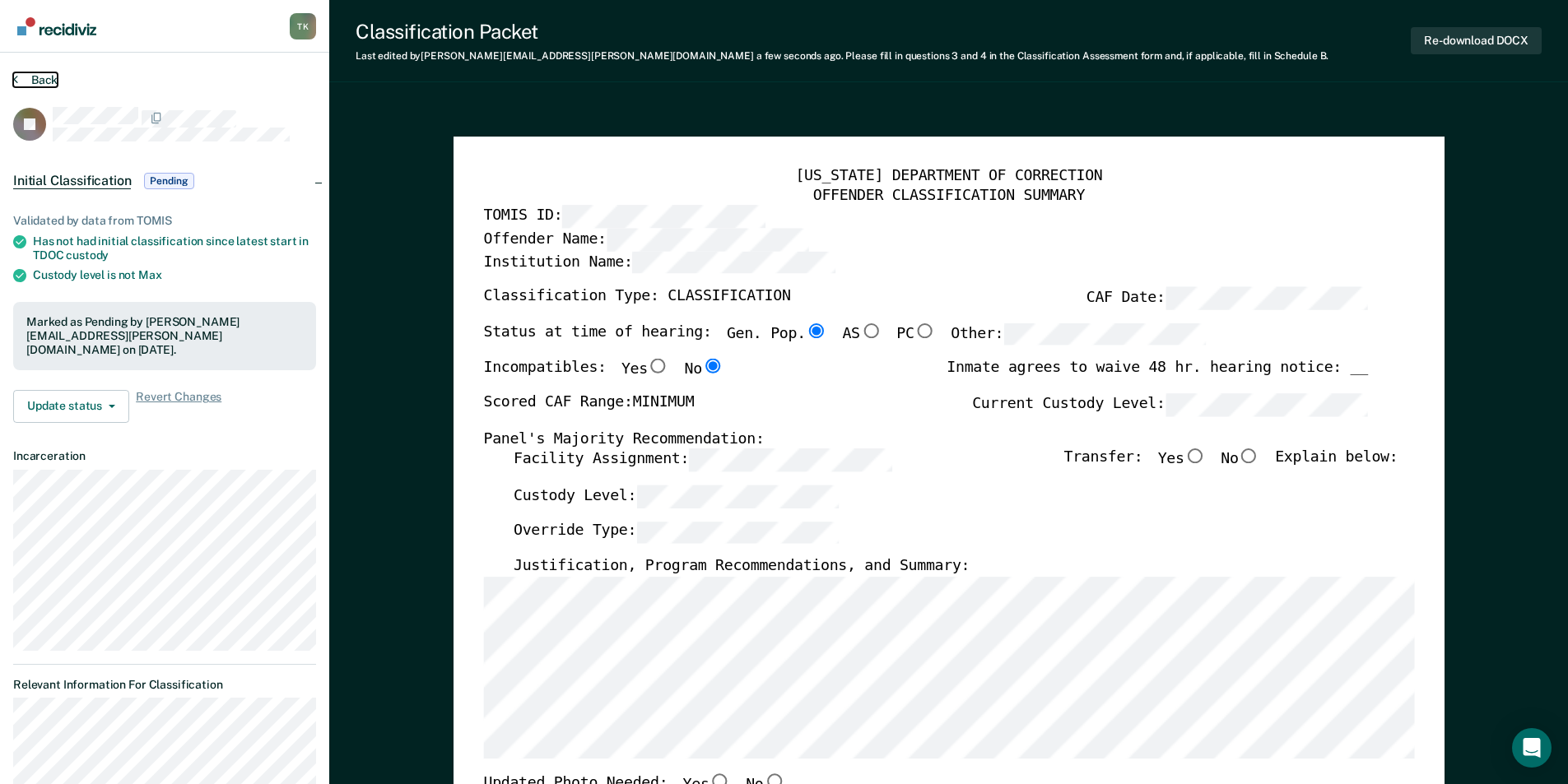
click at [42, 77] on button "Back" at bounding box center [36, 80] width 45 height 15
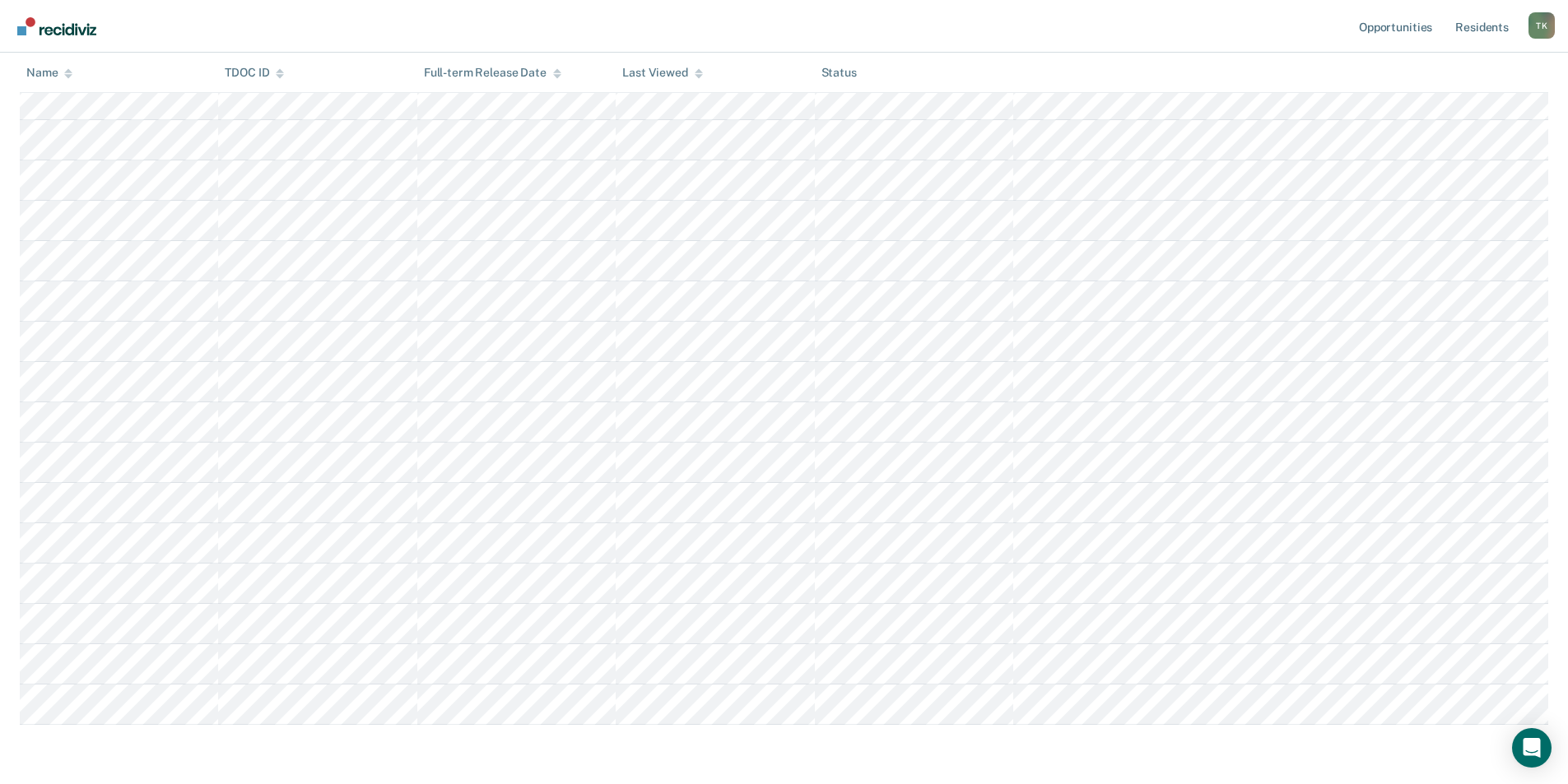
scroll to position [247, 0]
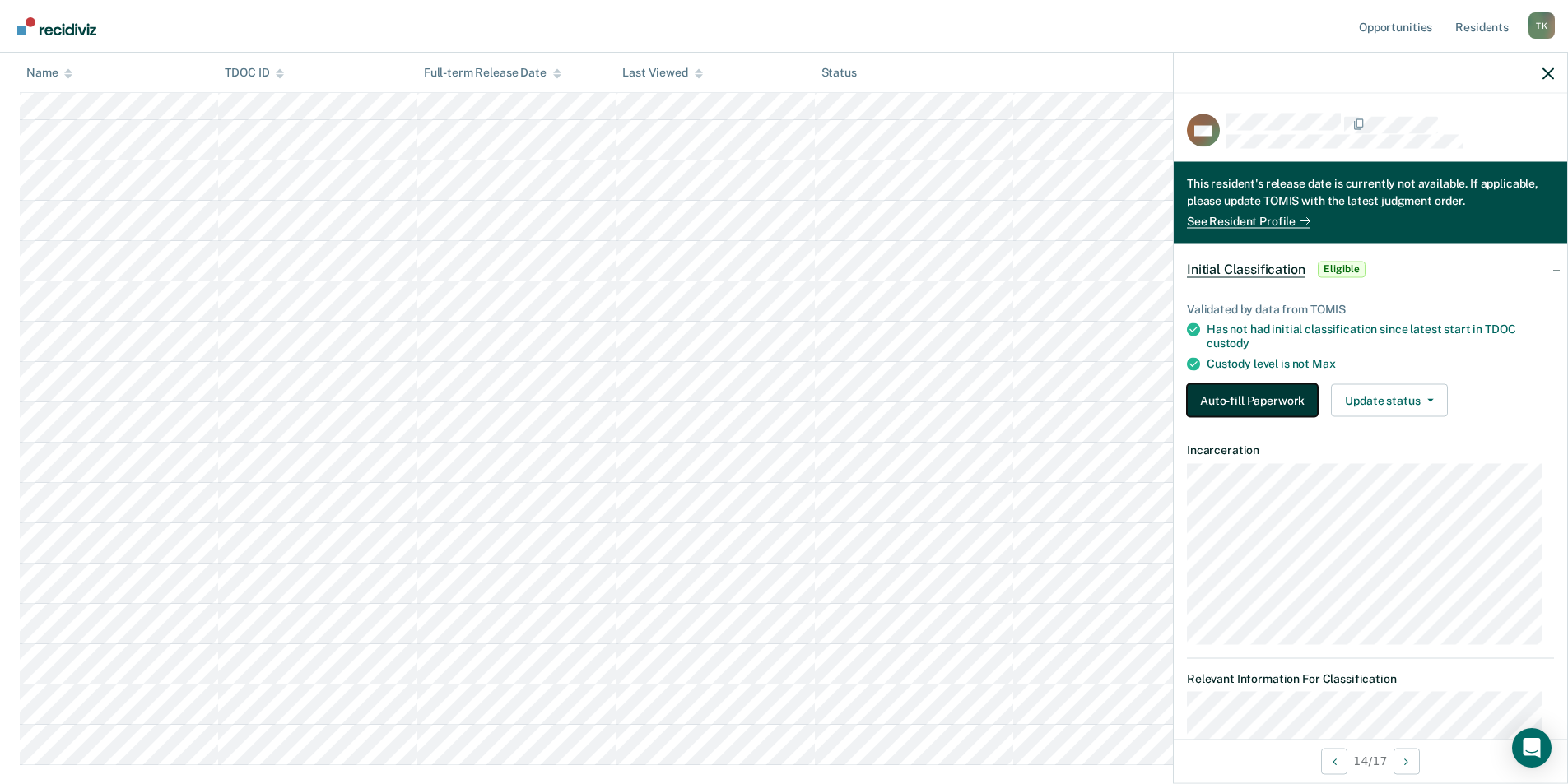
click at [1260, 394] on button "Auto-fill Paperwork" at bounding box center [1252, 400] width 131 height 33
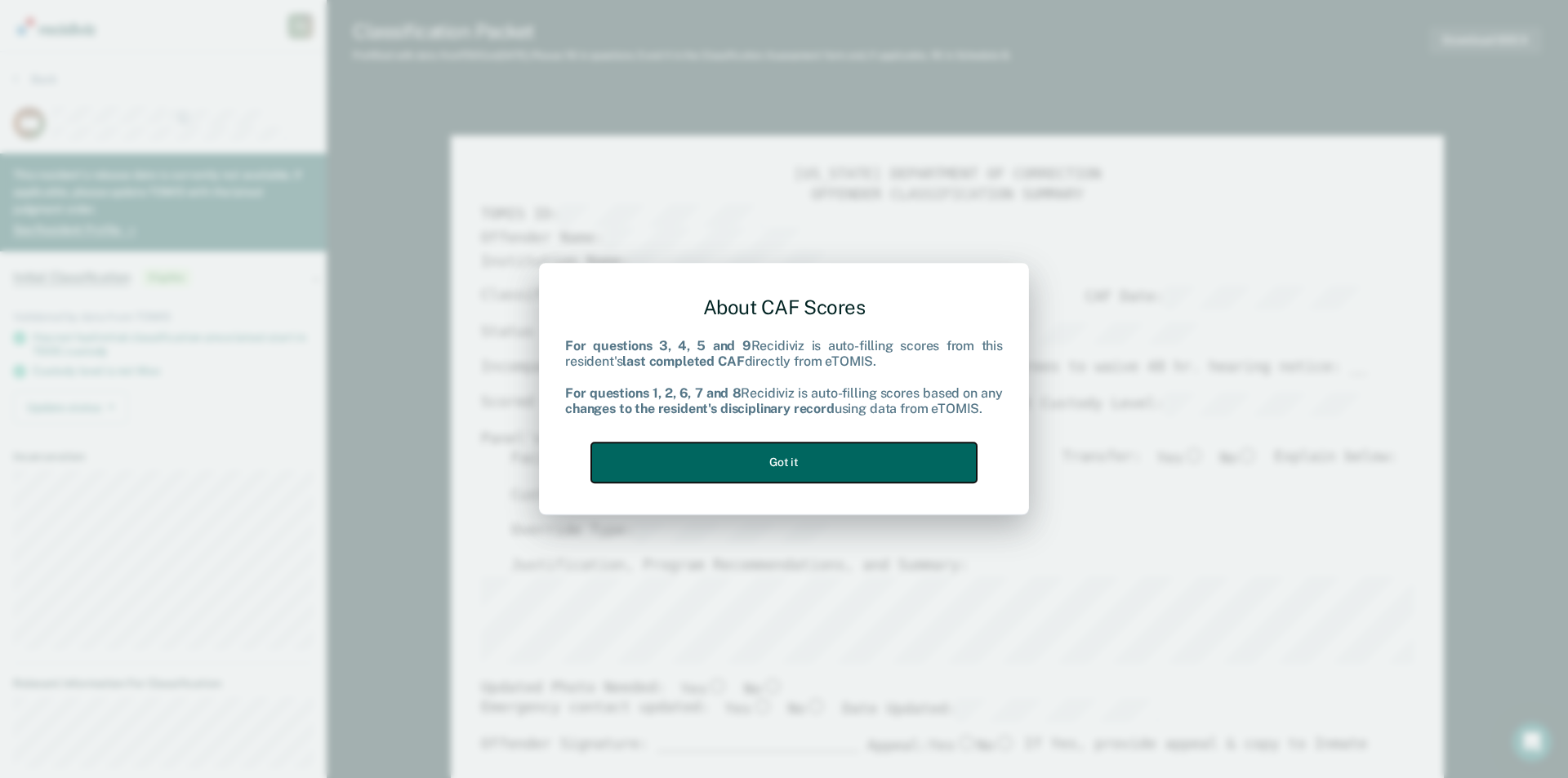
click at [750, 451] on button "Got it" at bounding box center [784, 462] width 386 height 40
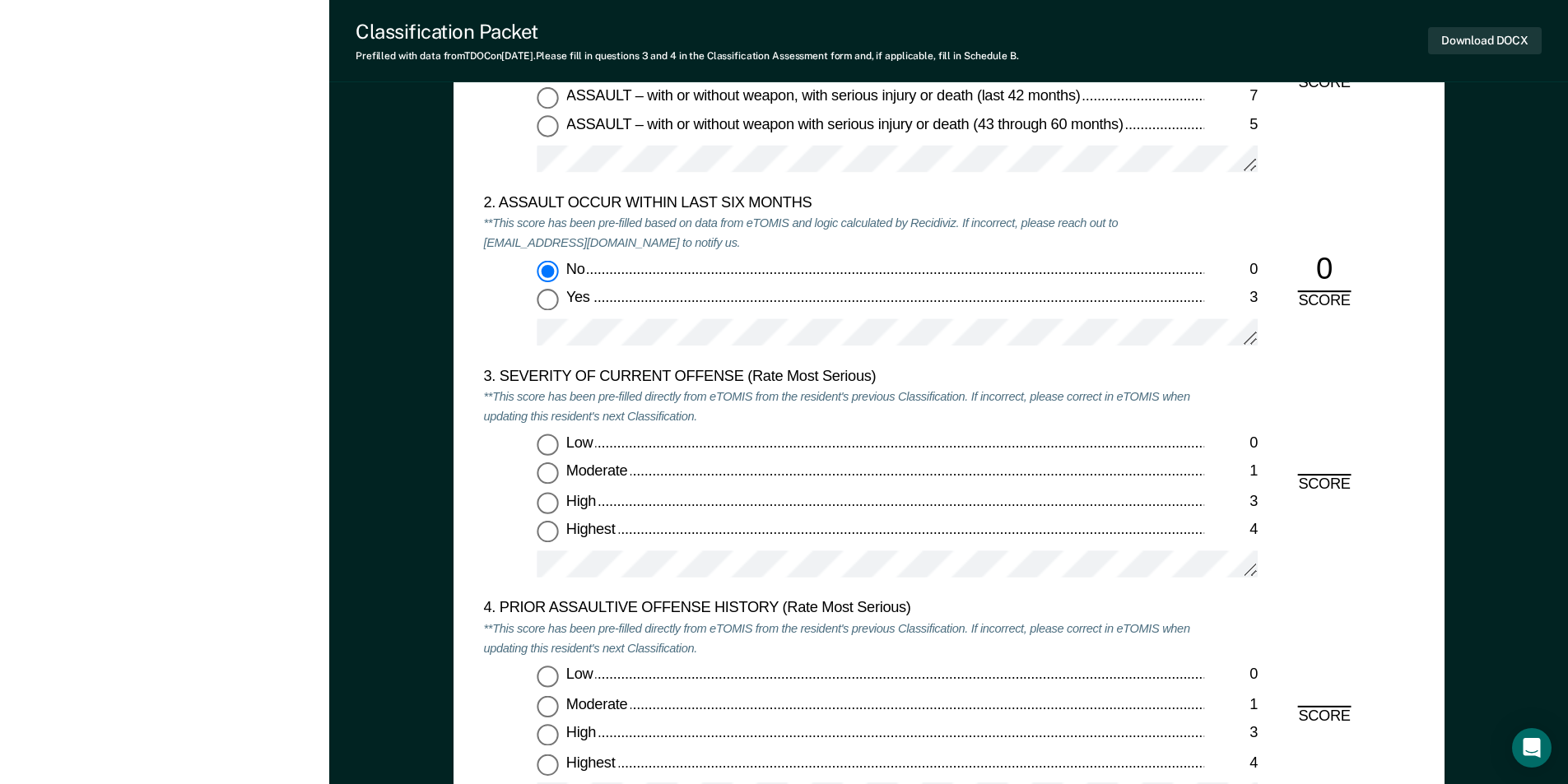
scroll to position [1892, 0]
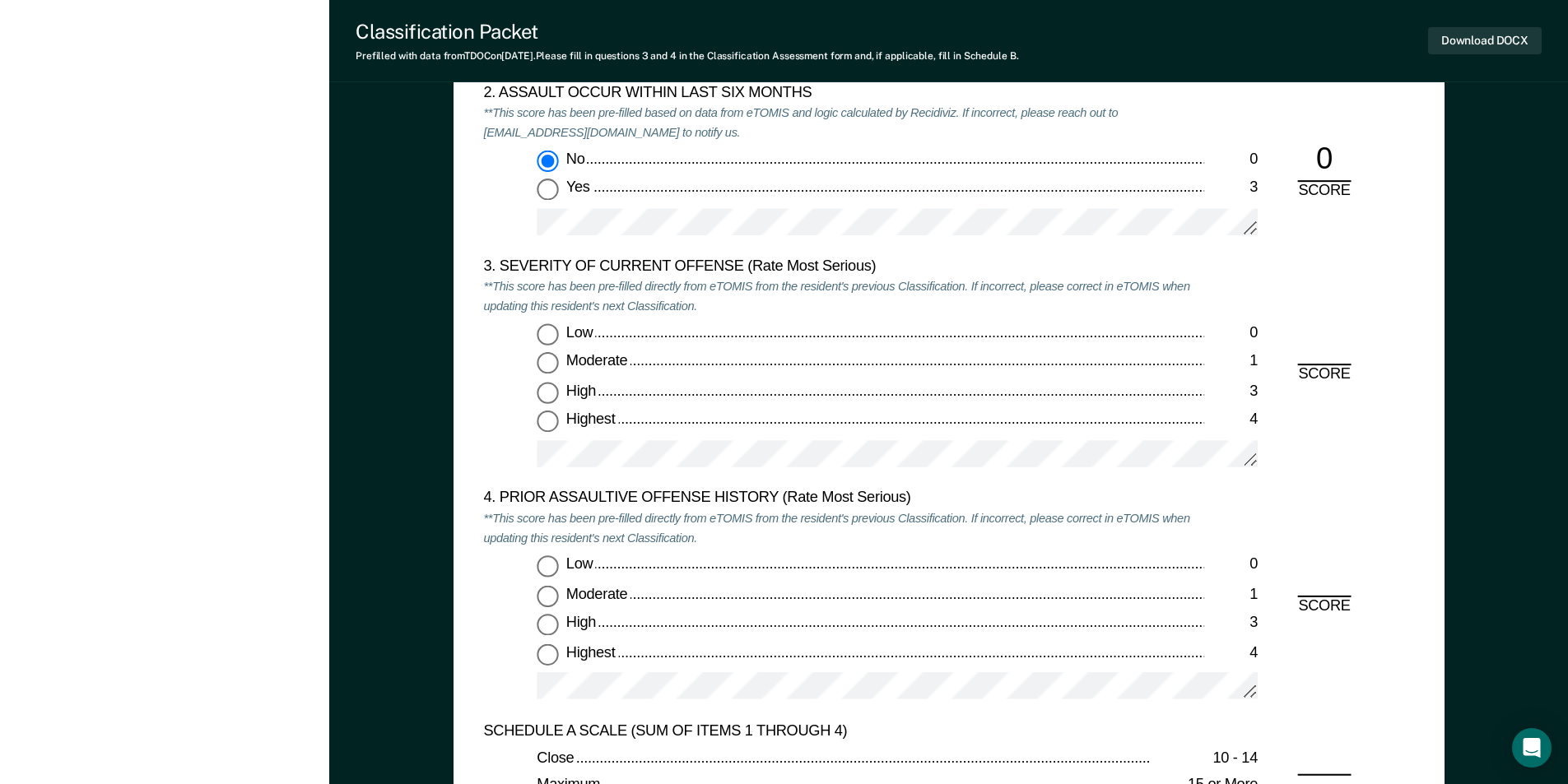
click at [541, 427] on input "Highest 4" at bounding box center [547, 422] width 22 height 22
type textarea "x"
radio input "true"
click at [544, 570] on input "Low 0" at bounding box center [547, 566] width 22 height 22
type textarea "x"
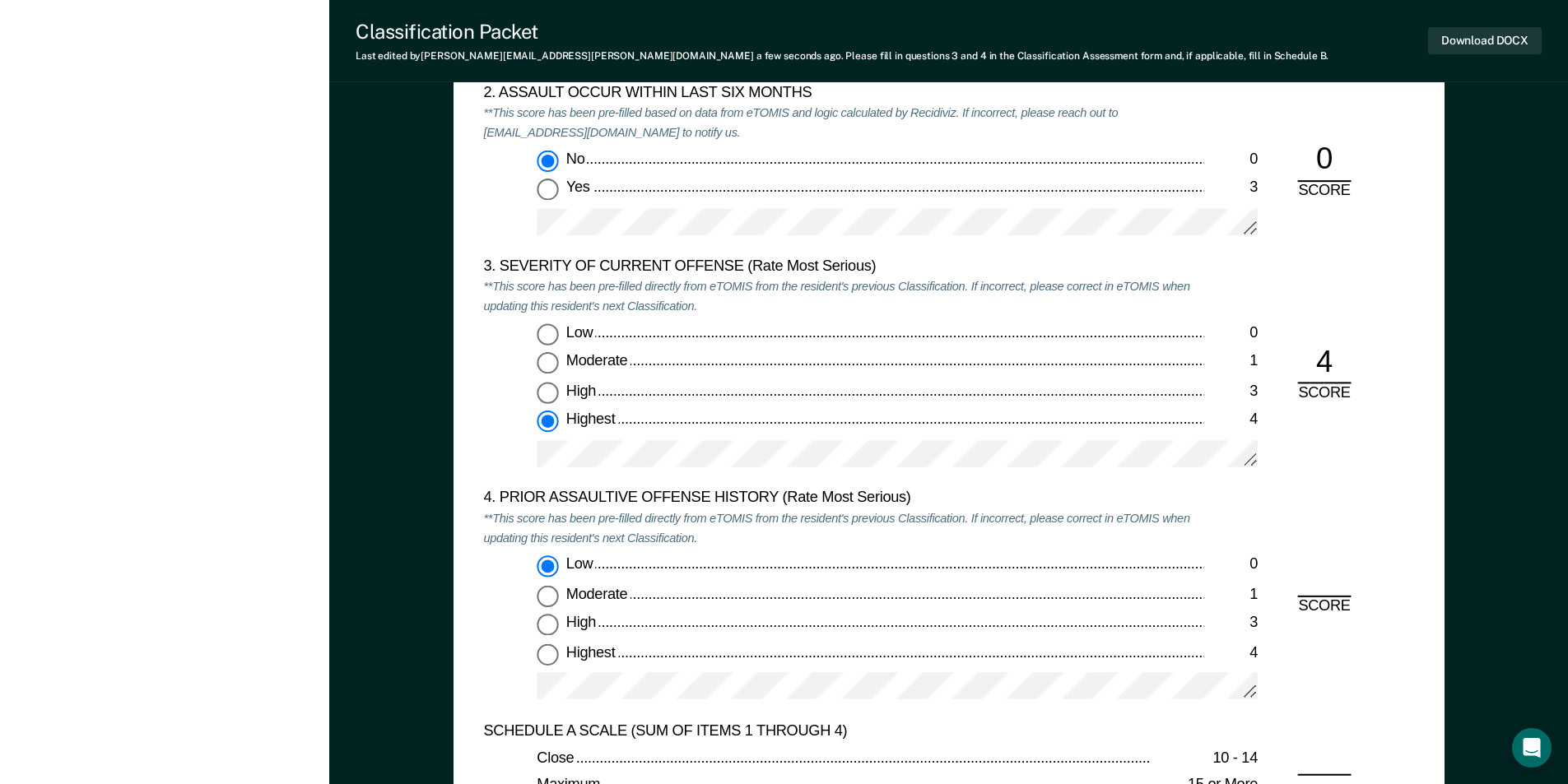
radio input "true"
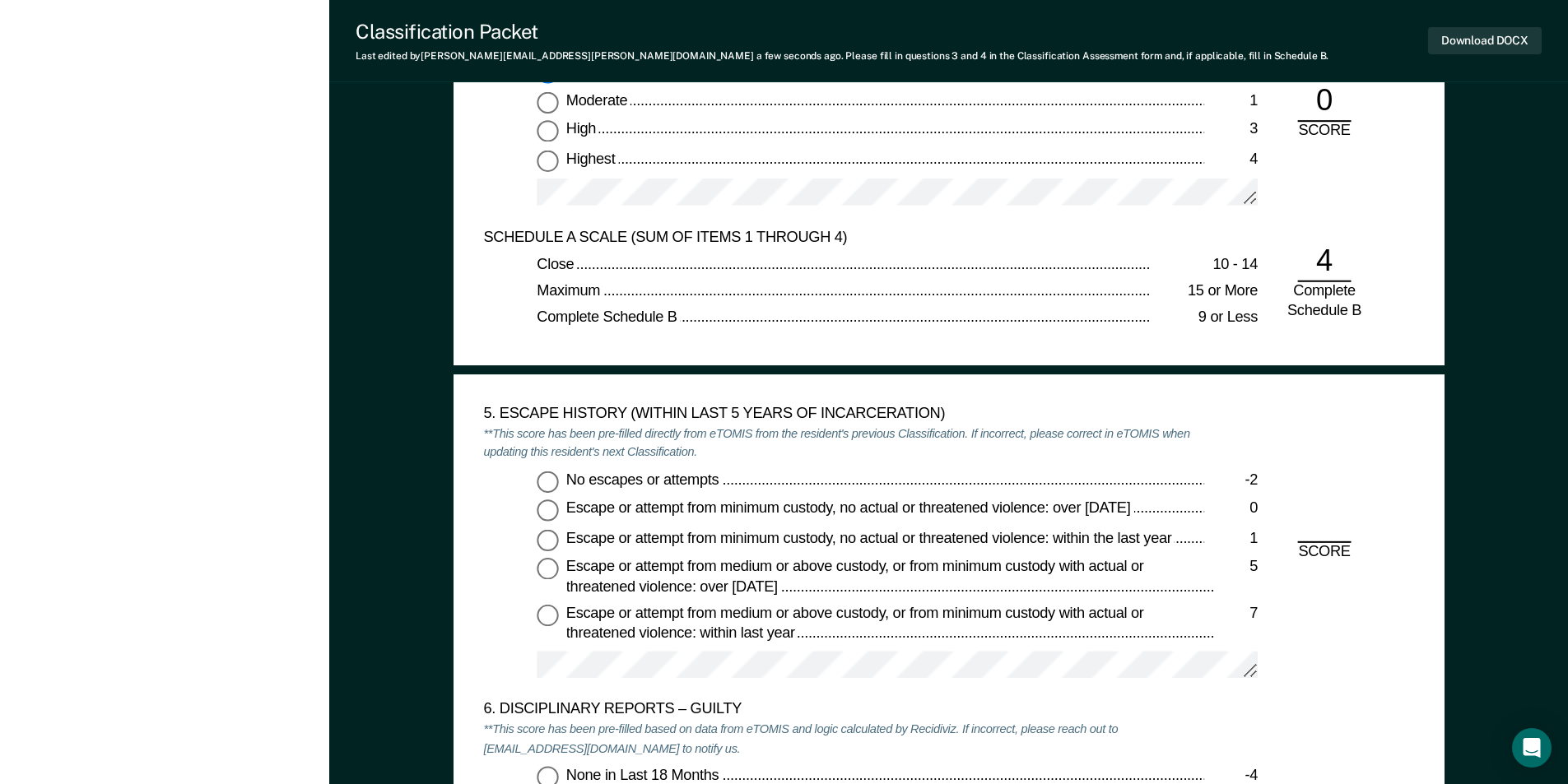
click at [546, 482] on input "No escapes or attempts -2" at bounding box center [547, 482] width 22 height 22
type textarea "x"
radio input "true"
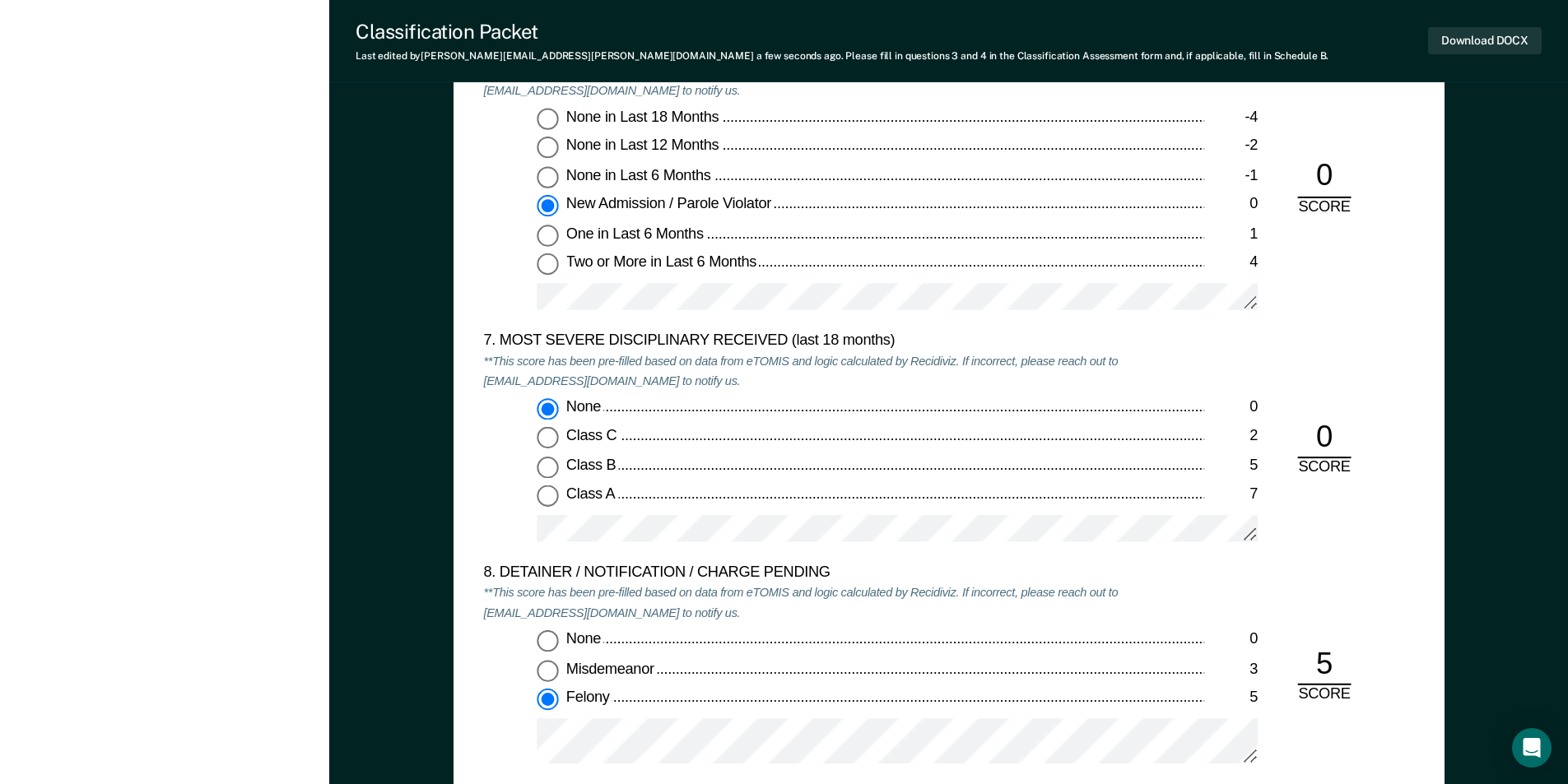
scroll to position [3373, 0]
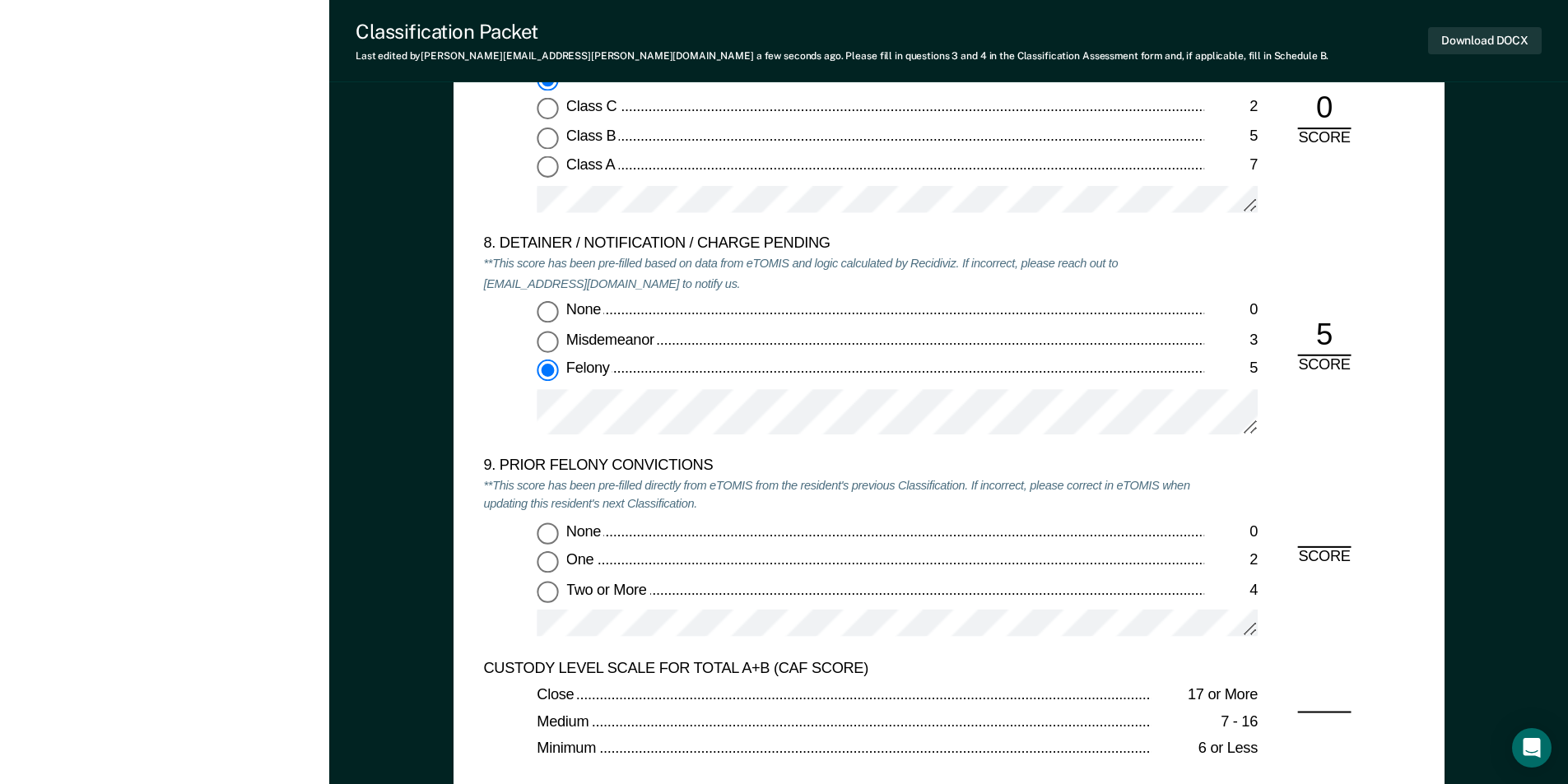
click at [549, 531] on input "None 0" at bounding box center [547, 533] width 22 height 22
type textarea "x"
radio input "true"
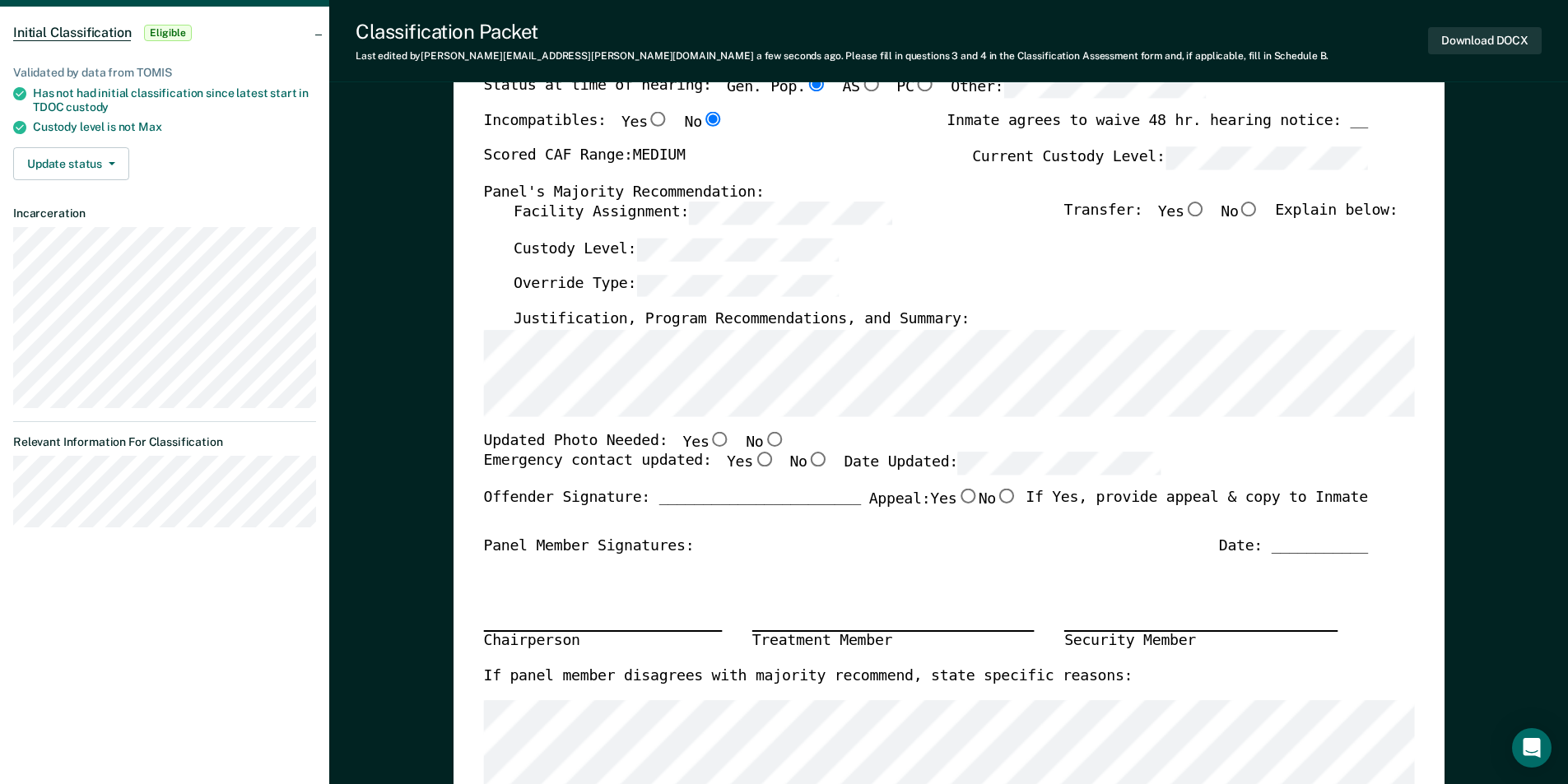
scroll to position [0, 0]
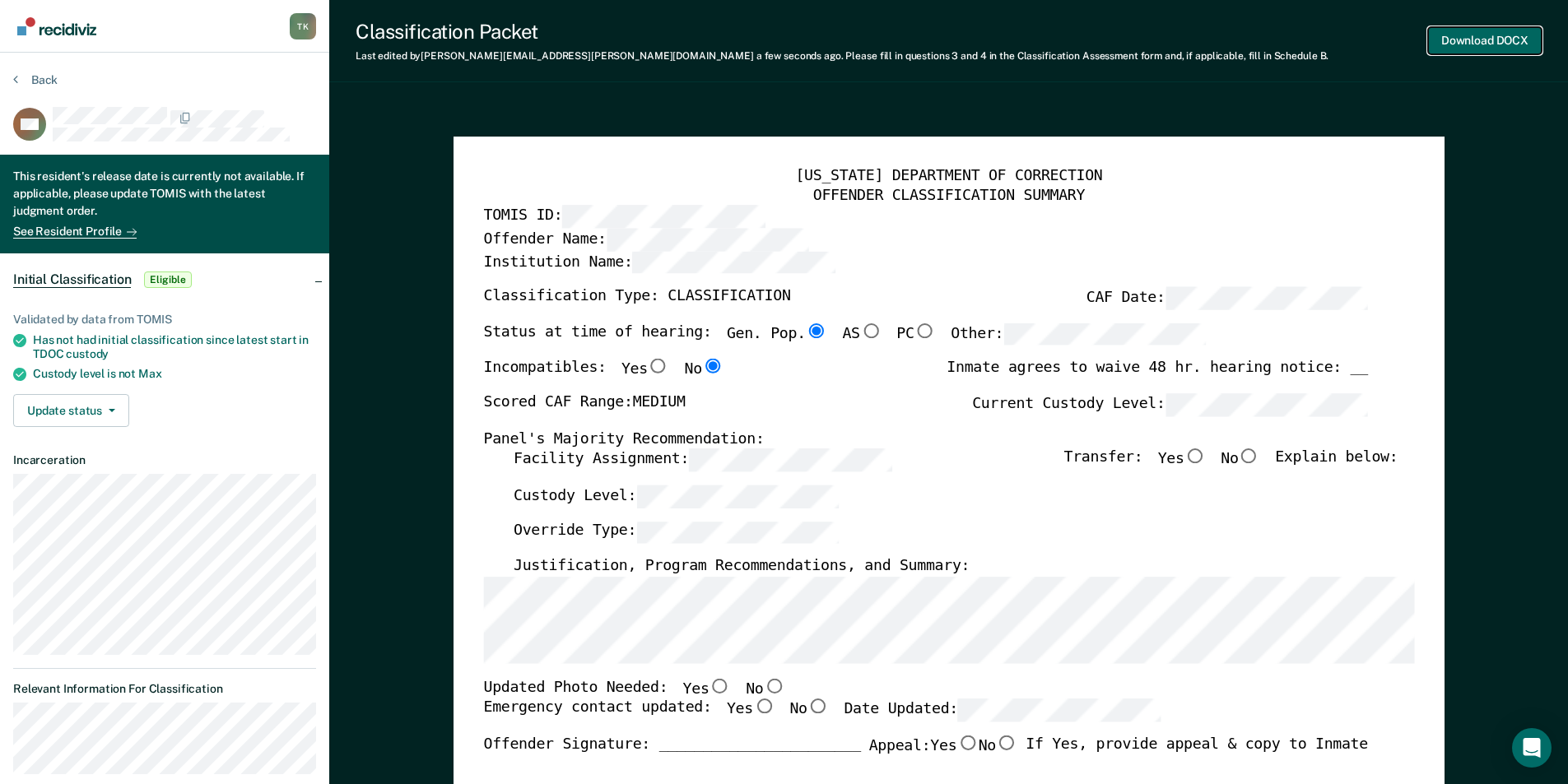
click at [1478, 41] on button "Download DOCX" at bounding box center [1484, 41] width 114 height 27
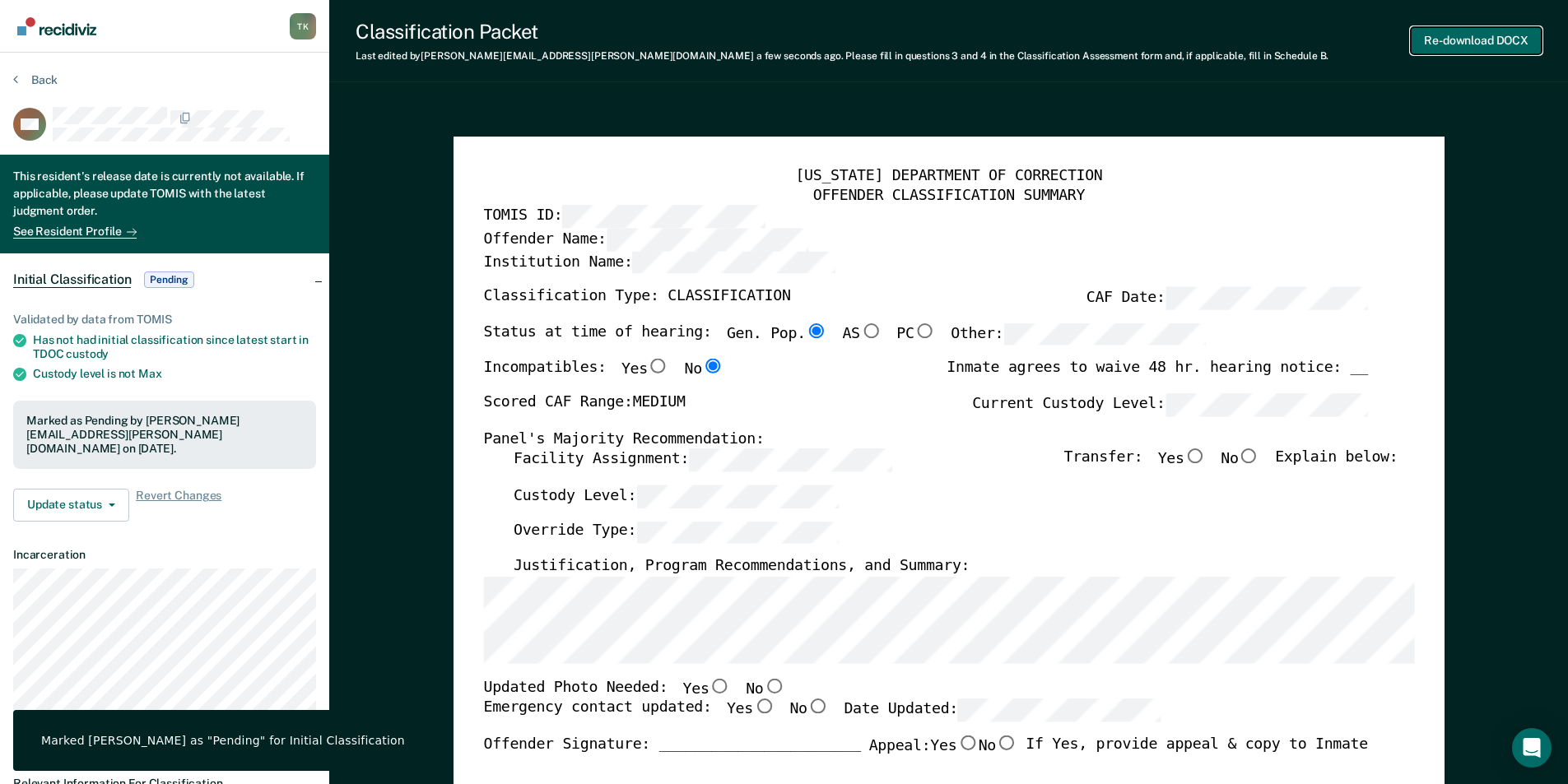
click at [1478, 37] on button "Re-download DOCX" at bounding box center [1476, 41] width 131 height 27
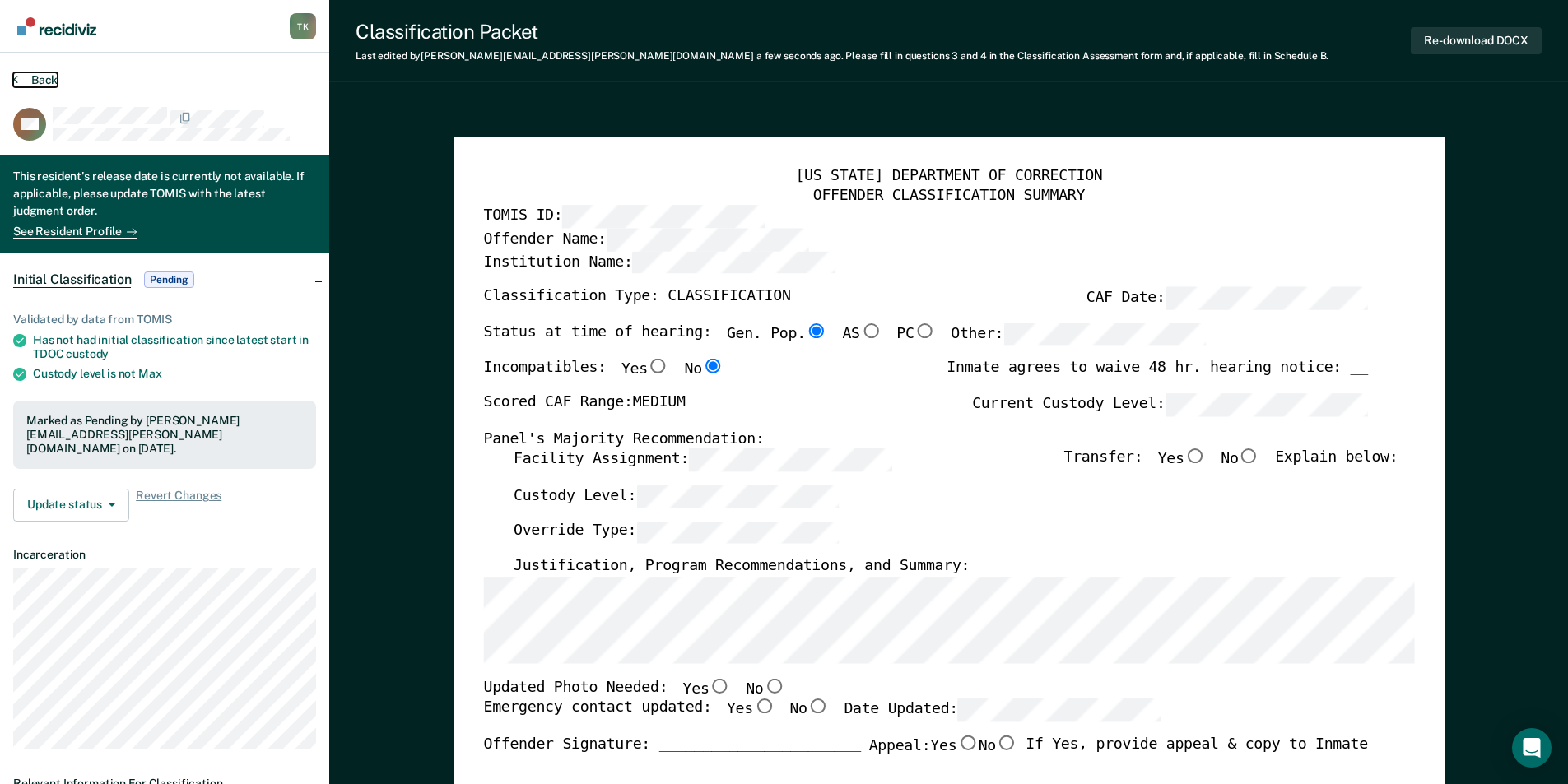
click at [38, 76] on button "Back" at bounding box center [36, 80] width 45 height 15
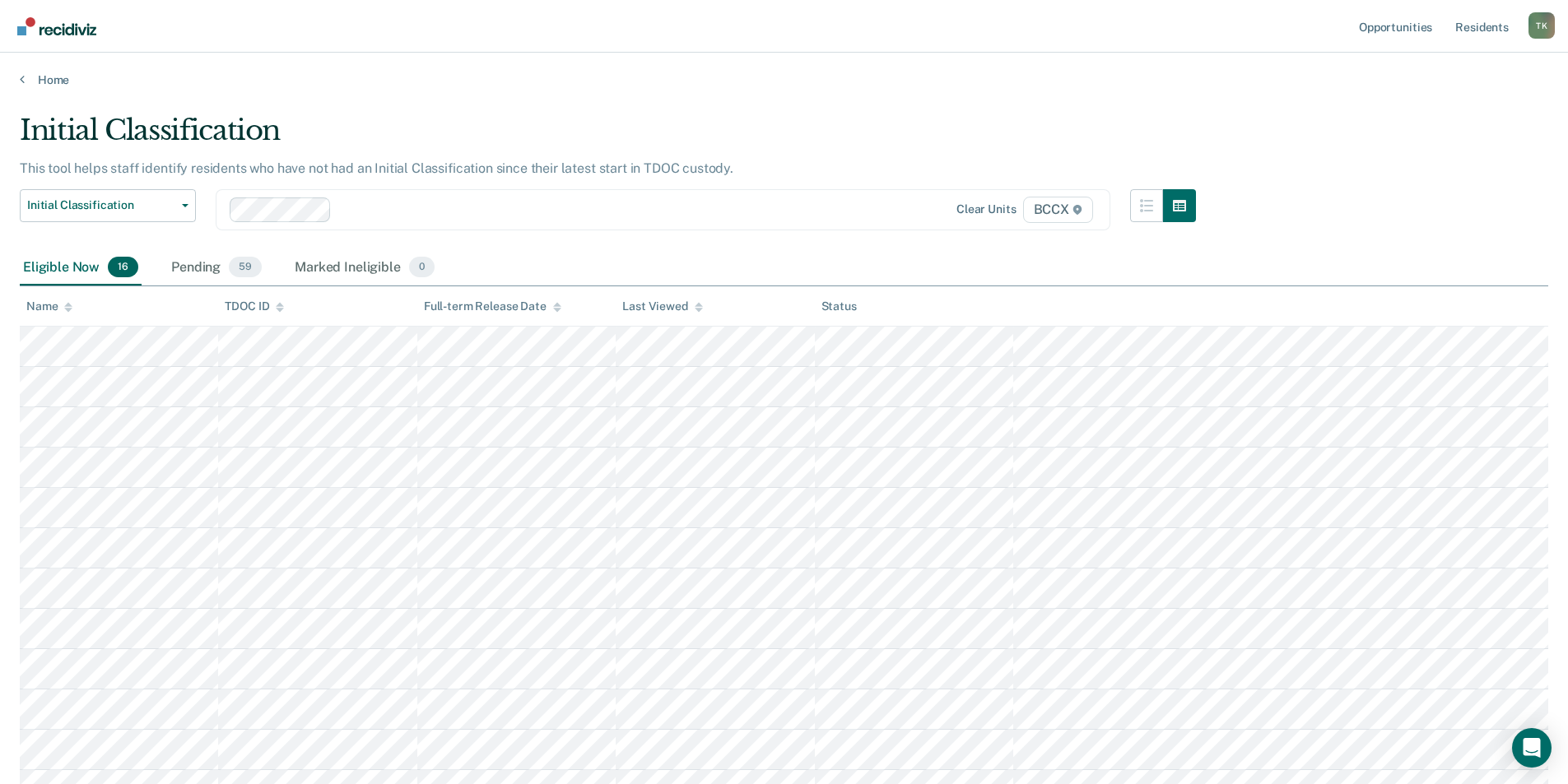
click at [65, 305] on icon at bounding box center [68, 307] width 8 height 11
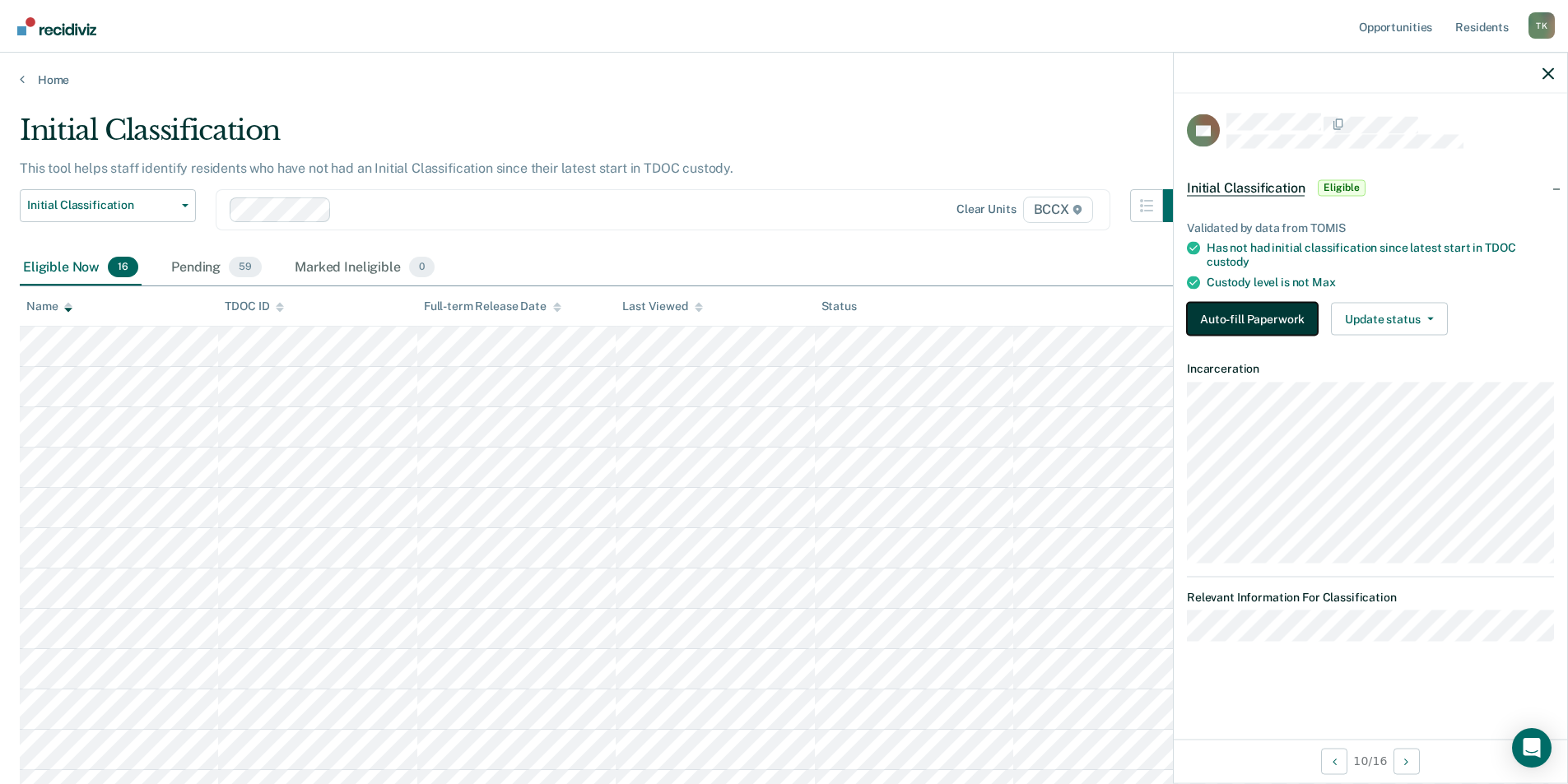
click at [1261, 317] on button "Auto-fill Paperwork" at bounding box center [1252, 318] width 131 height 33
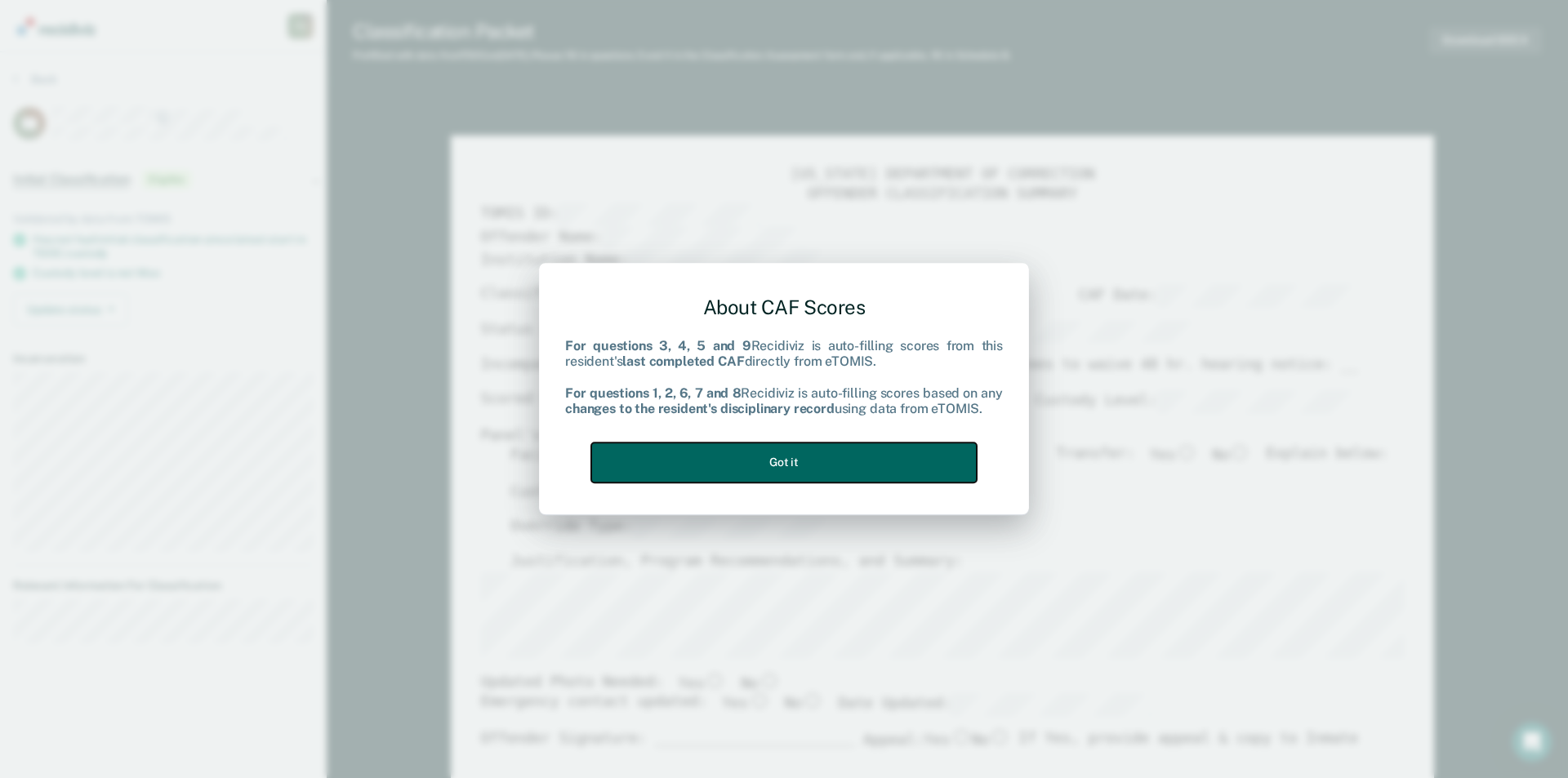
click at [721, 459] on button "Got it" at bounding box center [784, 462] width 386 height 40
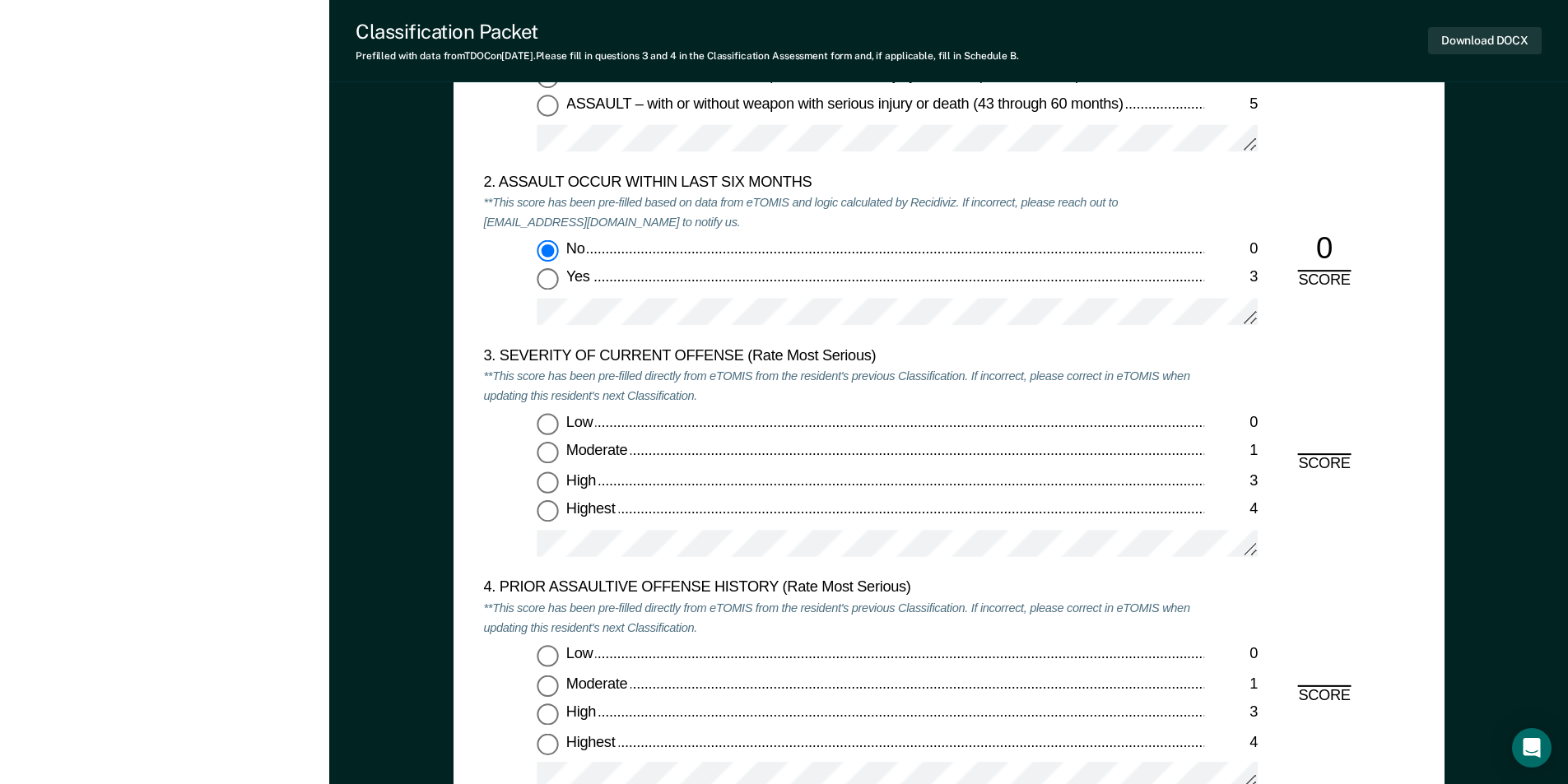
scroll to position [1810, 0]
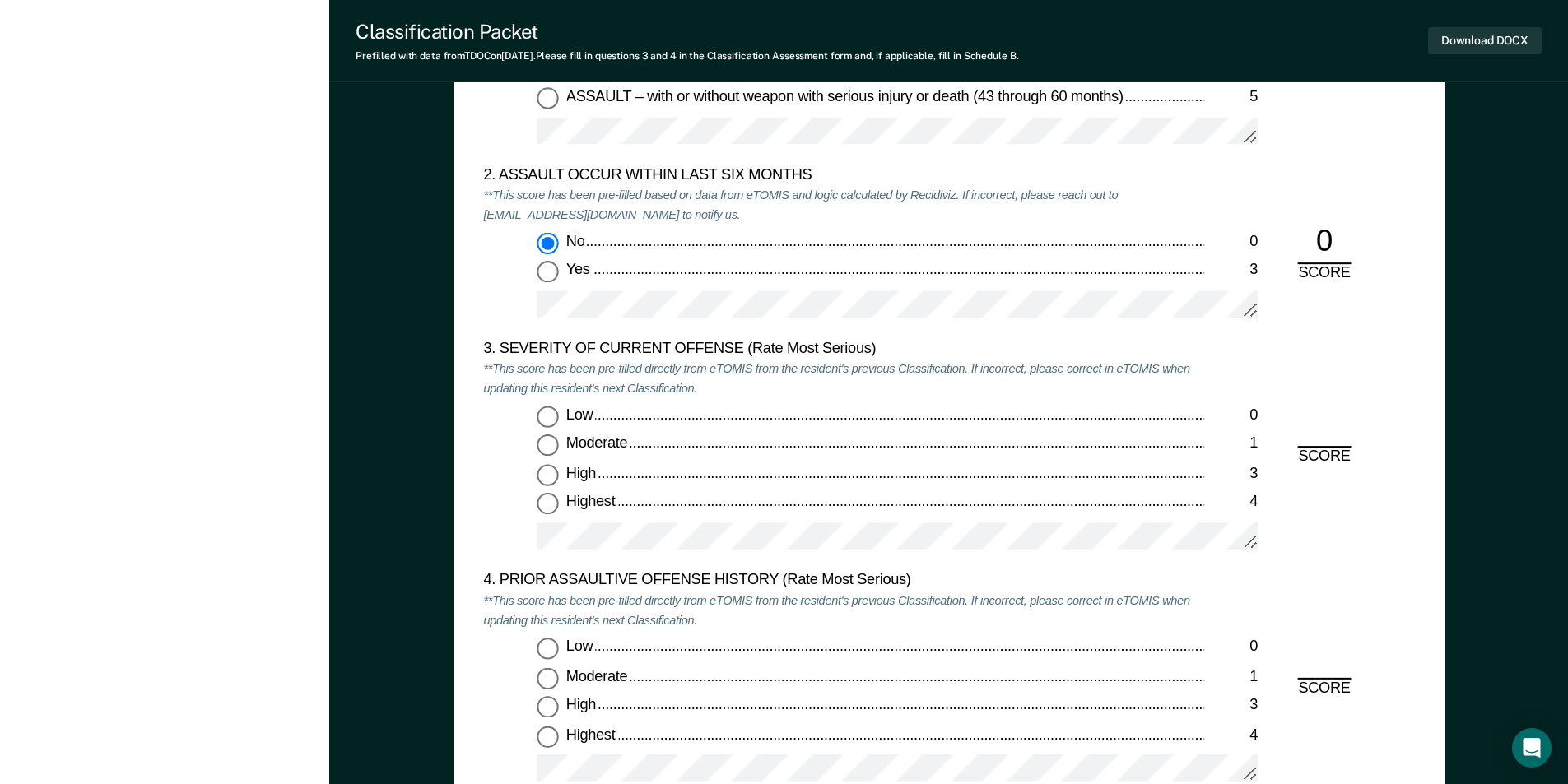
click at [546, 505] on input "Highest 4" at bounding box center [547, 505] width 22 height 22
type textarea "x"
radio input "true"
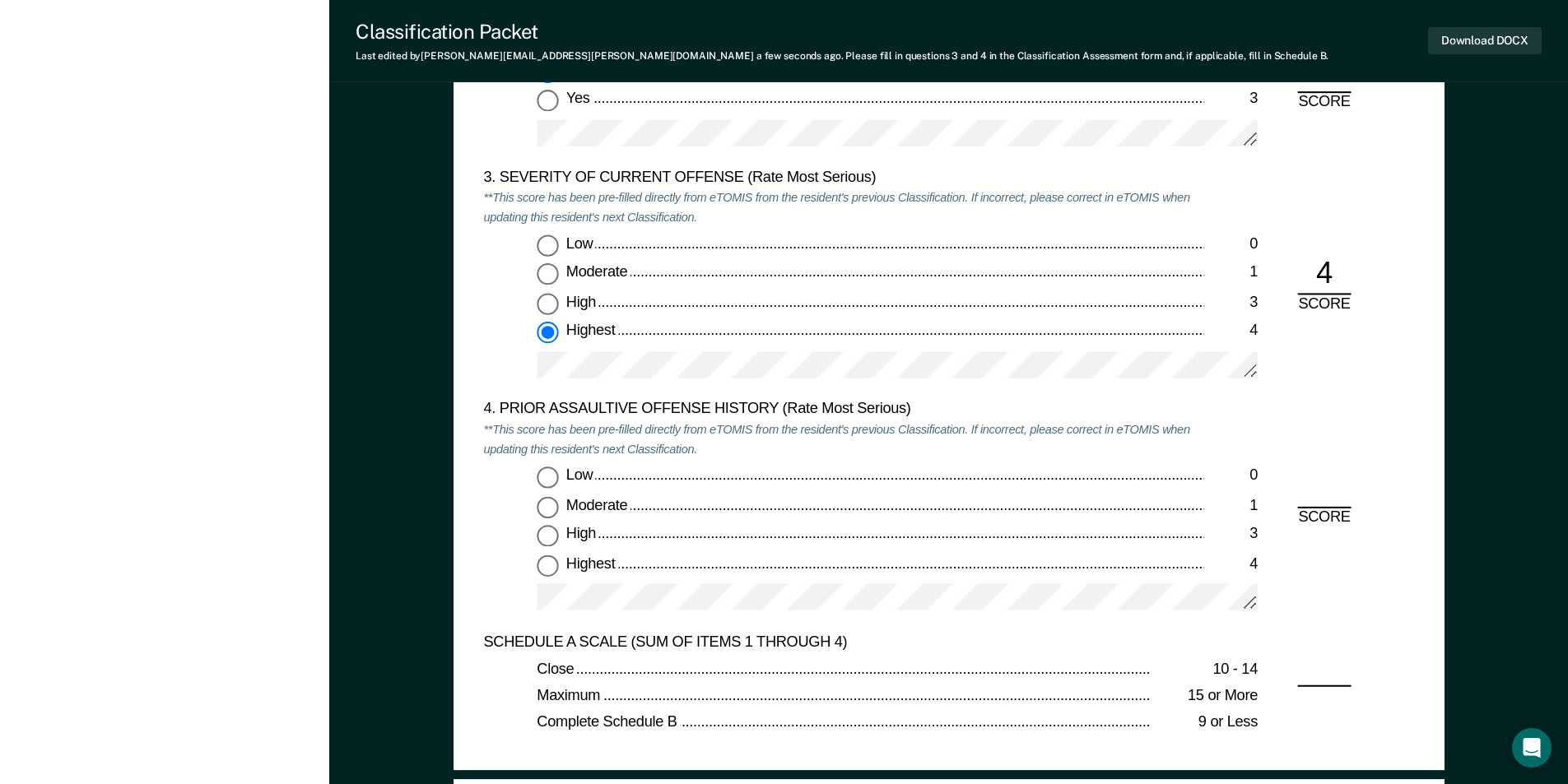
scroll to position [2139, 0]
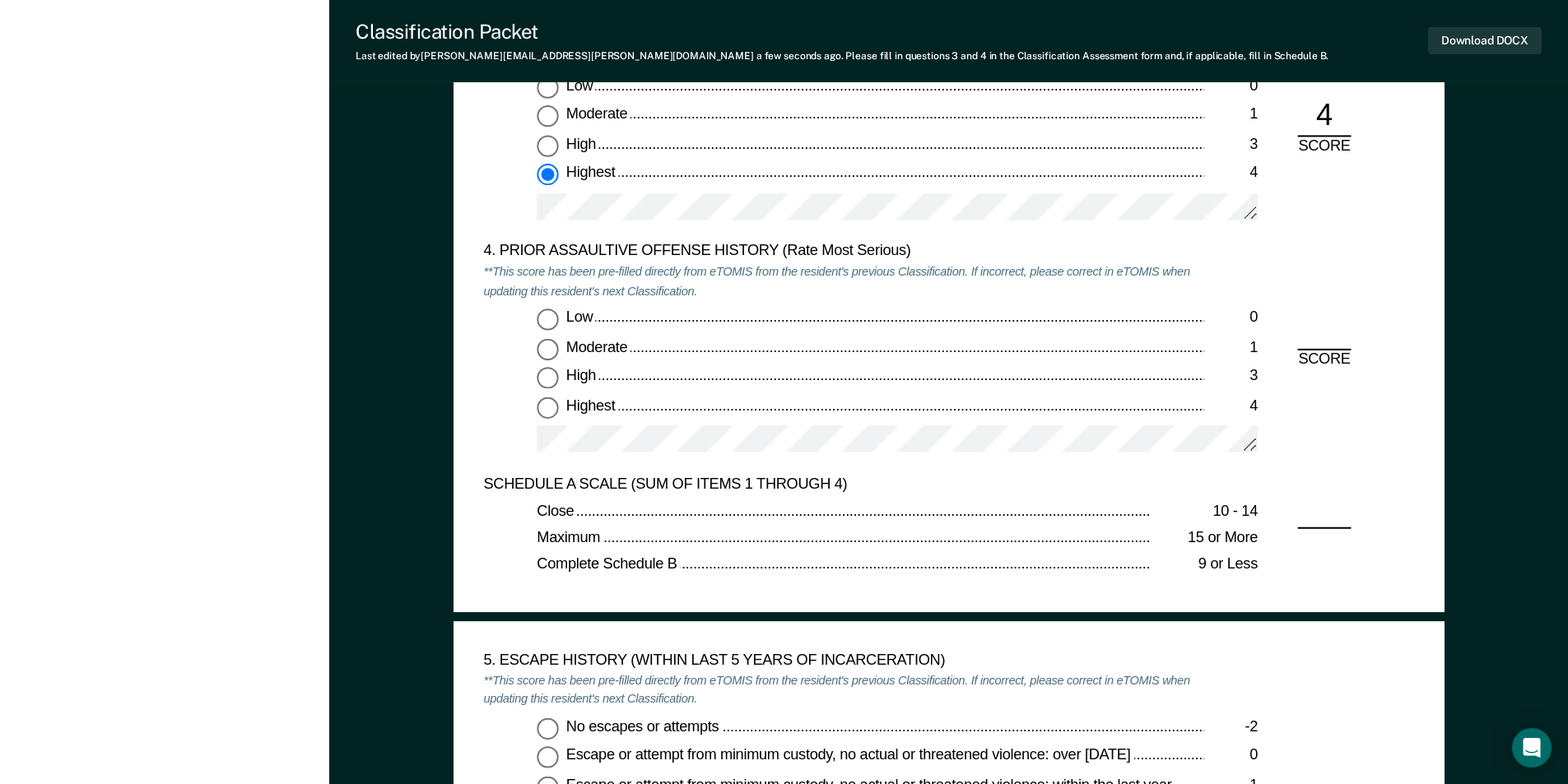
click at [547, 318] on input "Low 0" at bounding box center [547, 319] width 22 height 22
type textarea "x"
radio input "true"
click at [541, 730] on input "No escapes or attempts -2" at bounding box center [547, 728] width 22 height 22
type textarea "x"
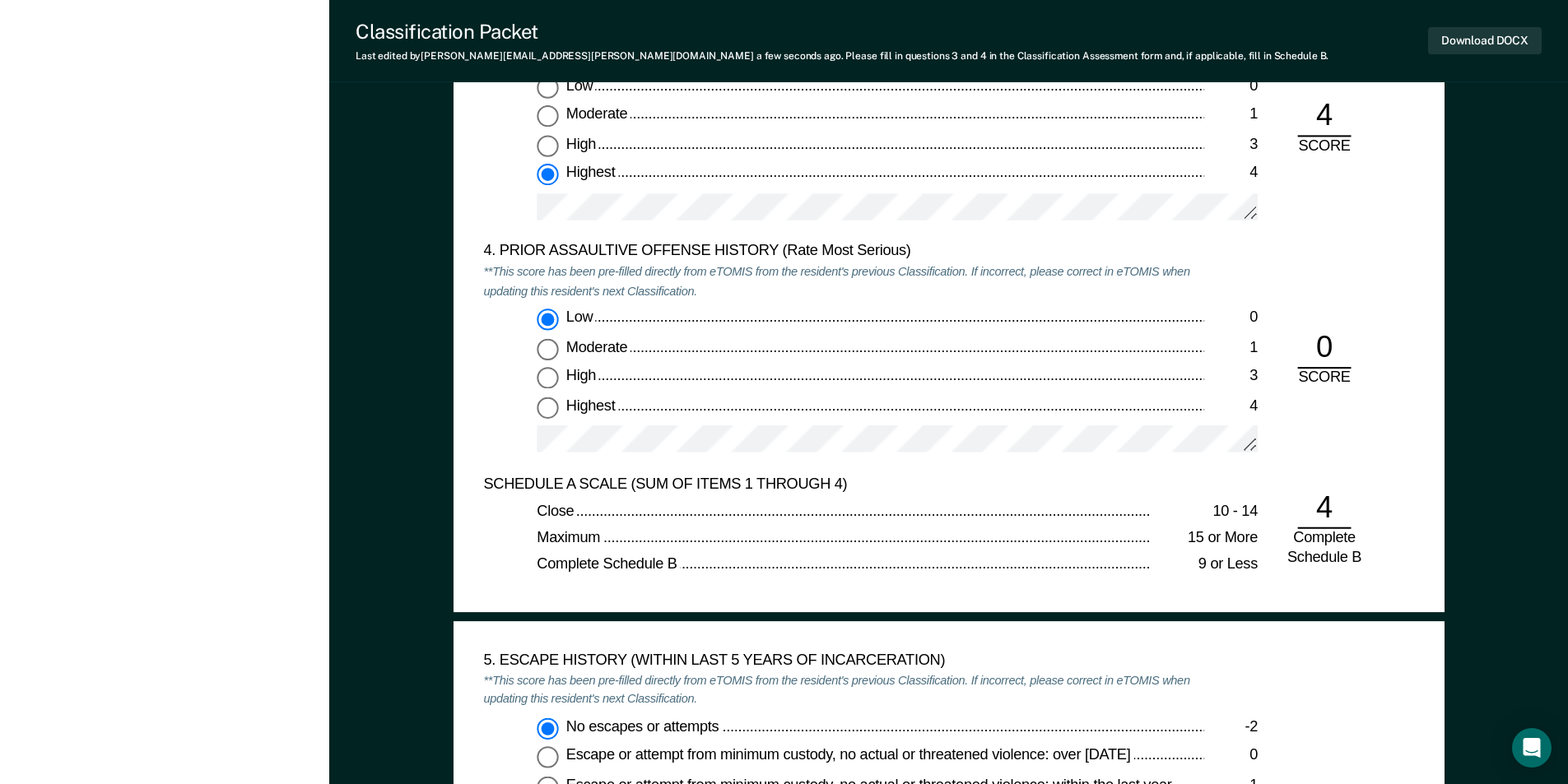
radio input "true"
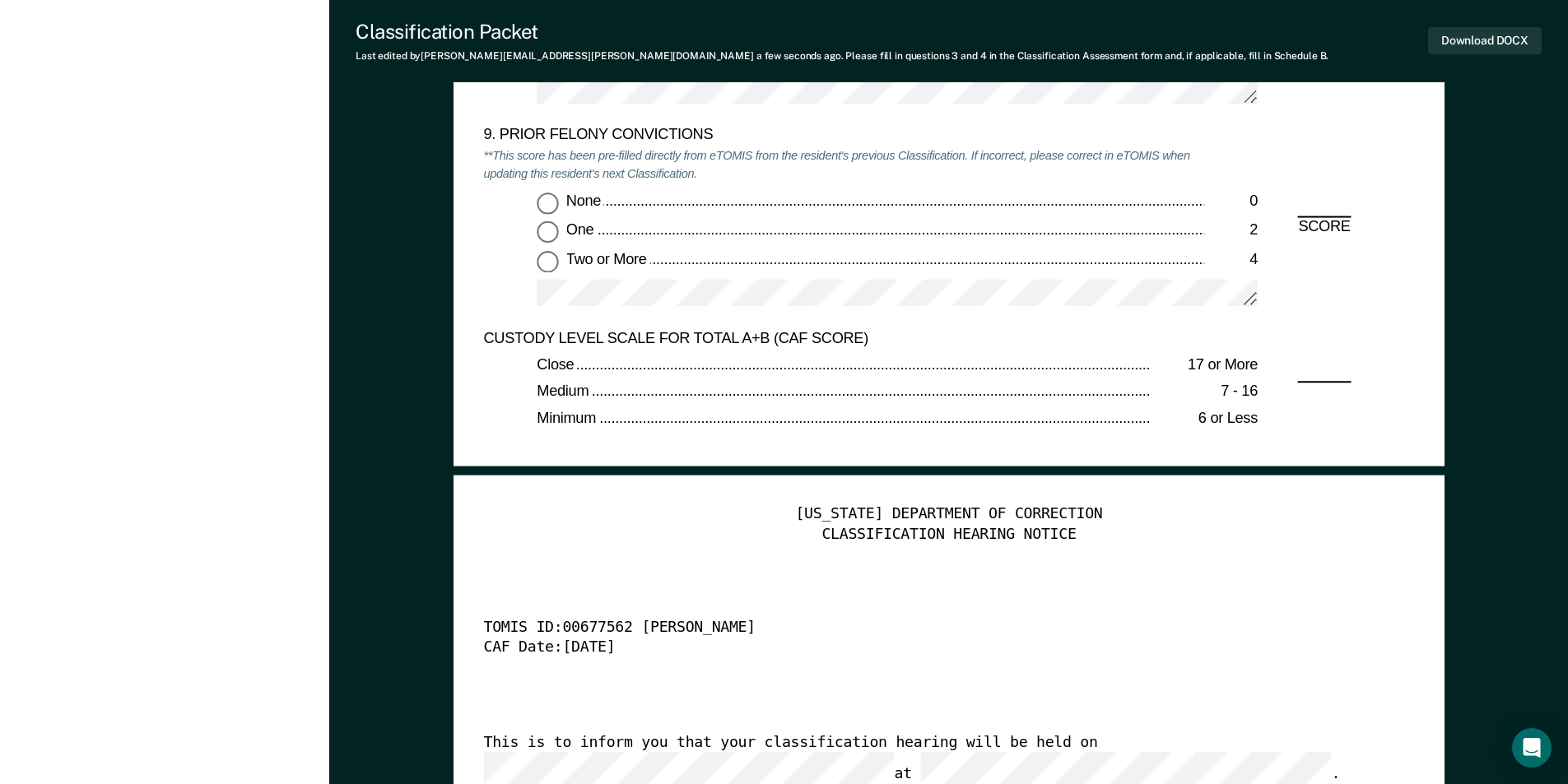
scroll to position [3702, 0]
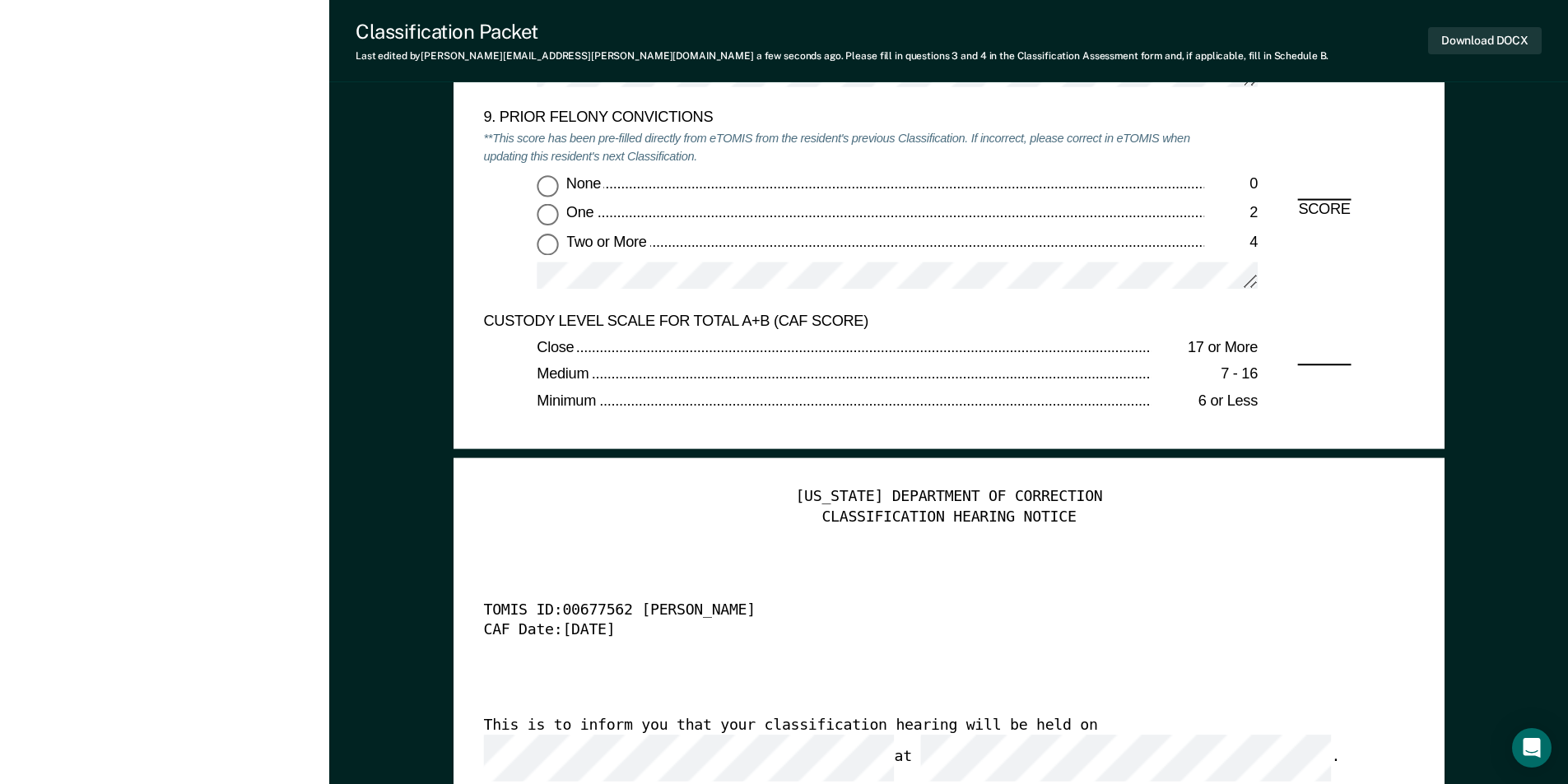
click at [547, 181] on input "None 0" at bounding box center [547, 186] width 22 height 22
type textarea "x"
radio input "true"
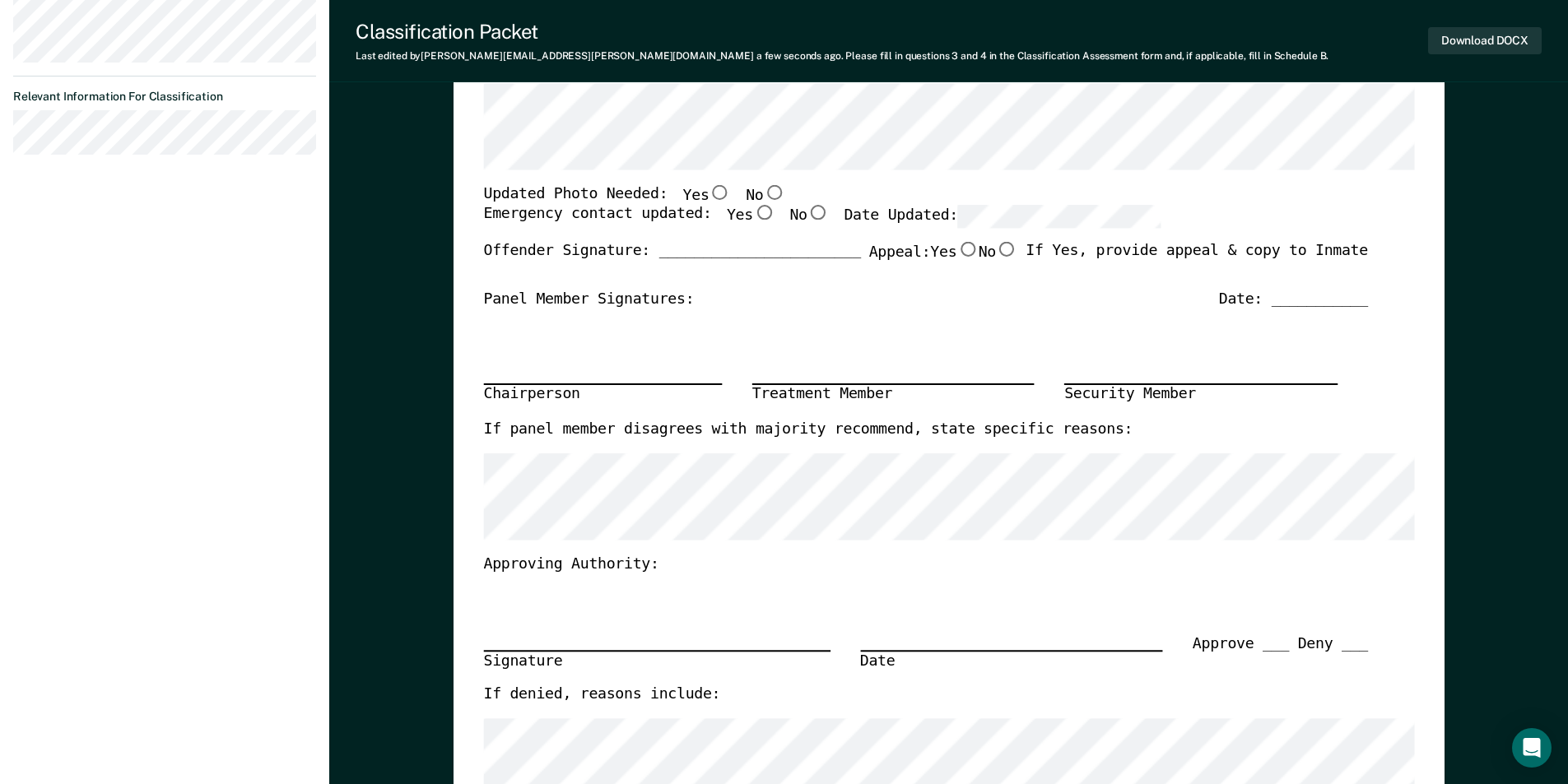
scroll to position [0, 0]
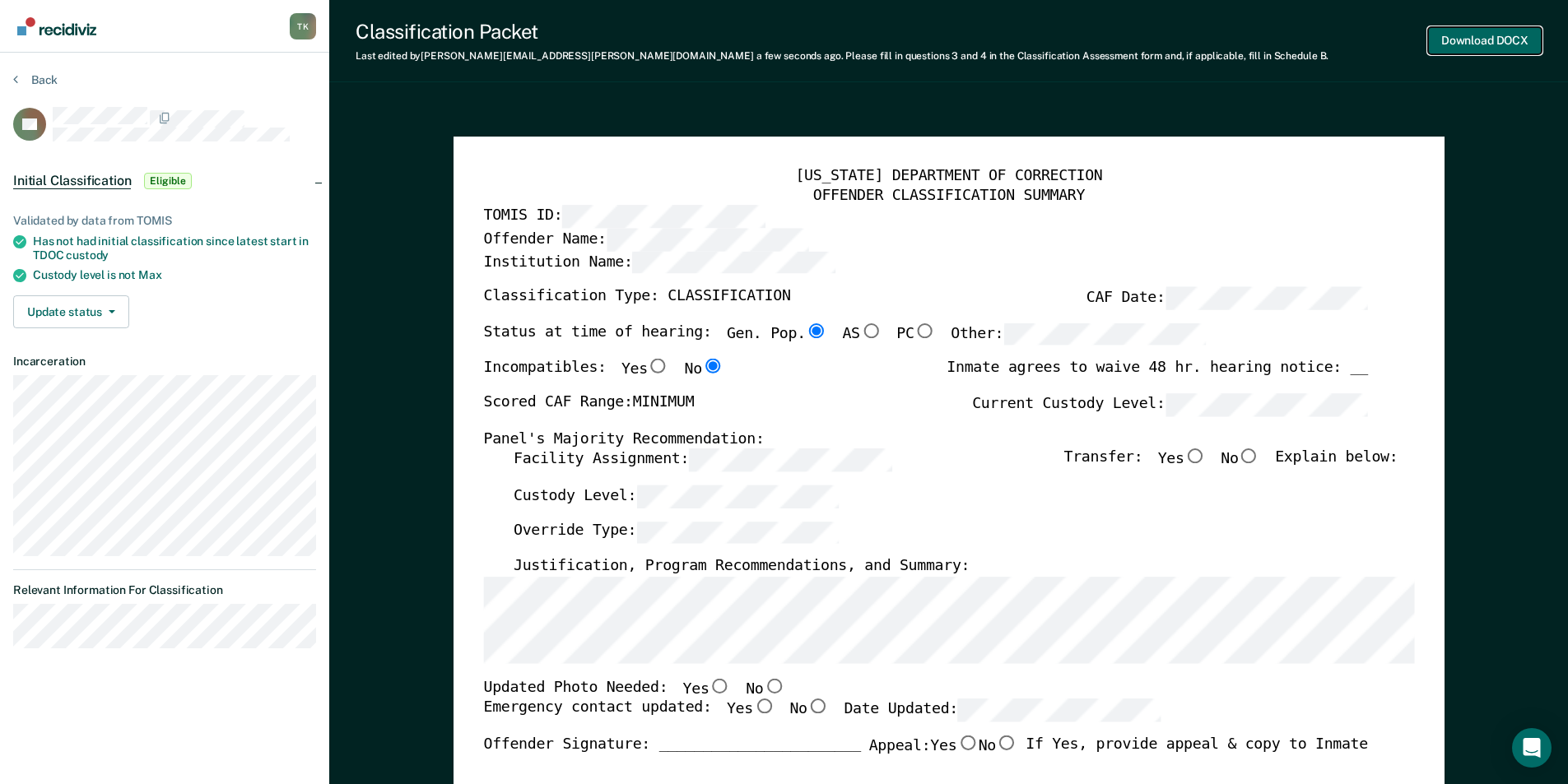
click at [1476, 40] on button "Download DOCX" at bounding box center [1484, 41] width 114 height 27
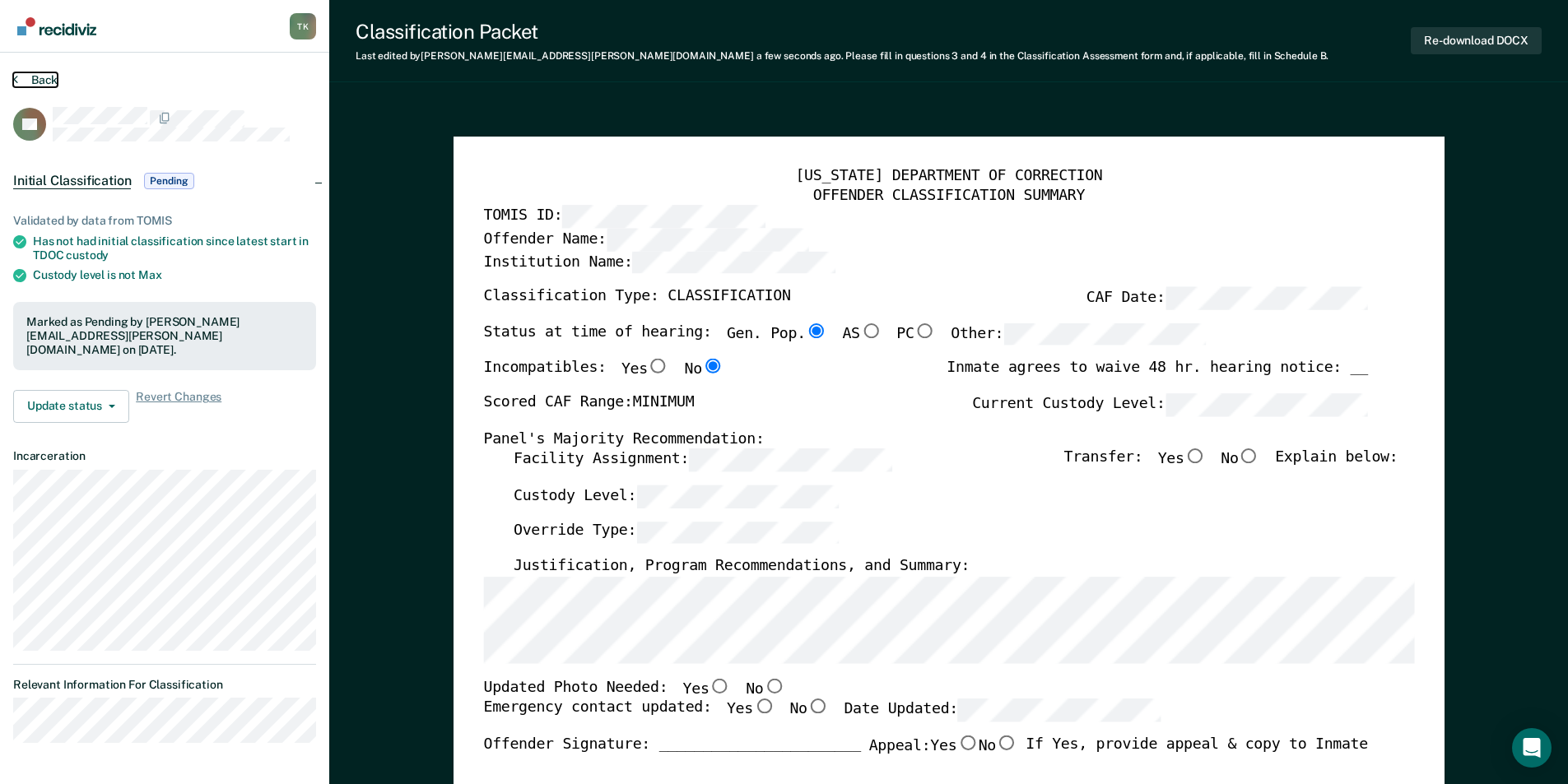
click at [36, 78] on button "Back" at bounding box center [36, 80] width 45 height 15
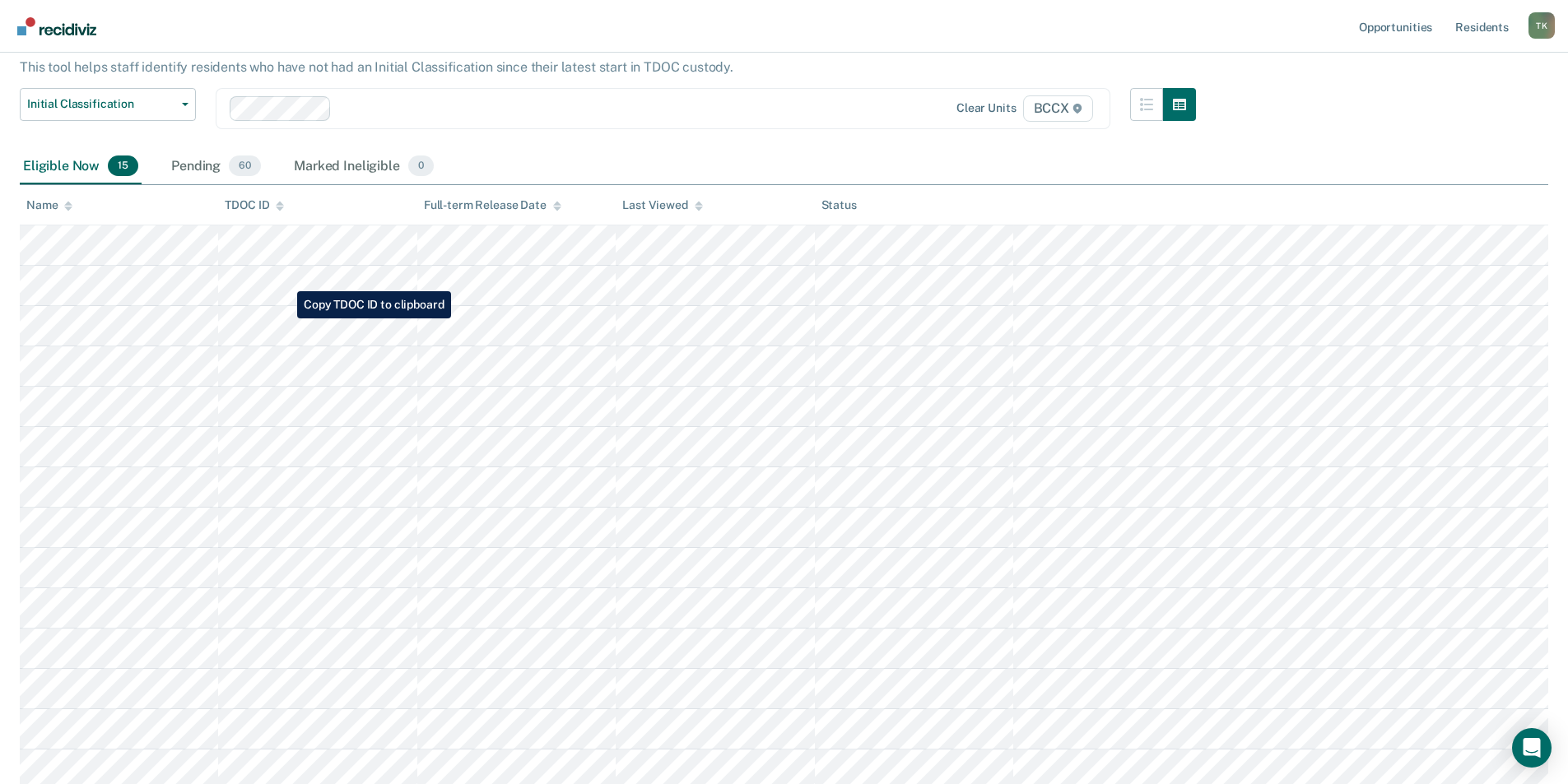
scroll to position [183, 0]
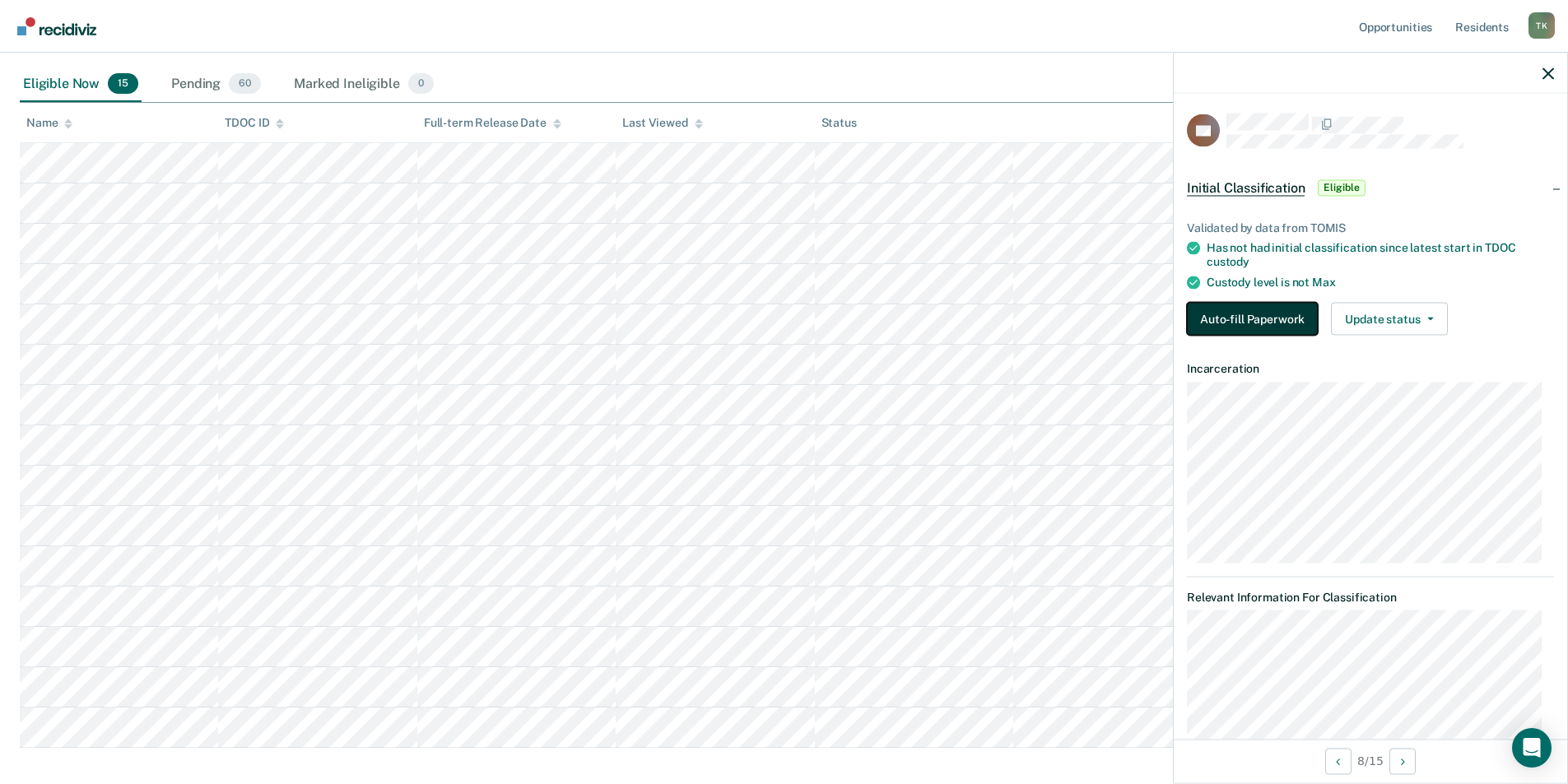
click at [1262, 306] on button "Auto-fill Paperwork" at bounding box center [1252, 318] width 131 height 33
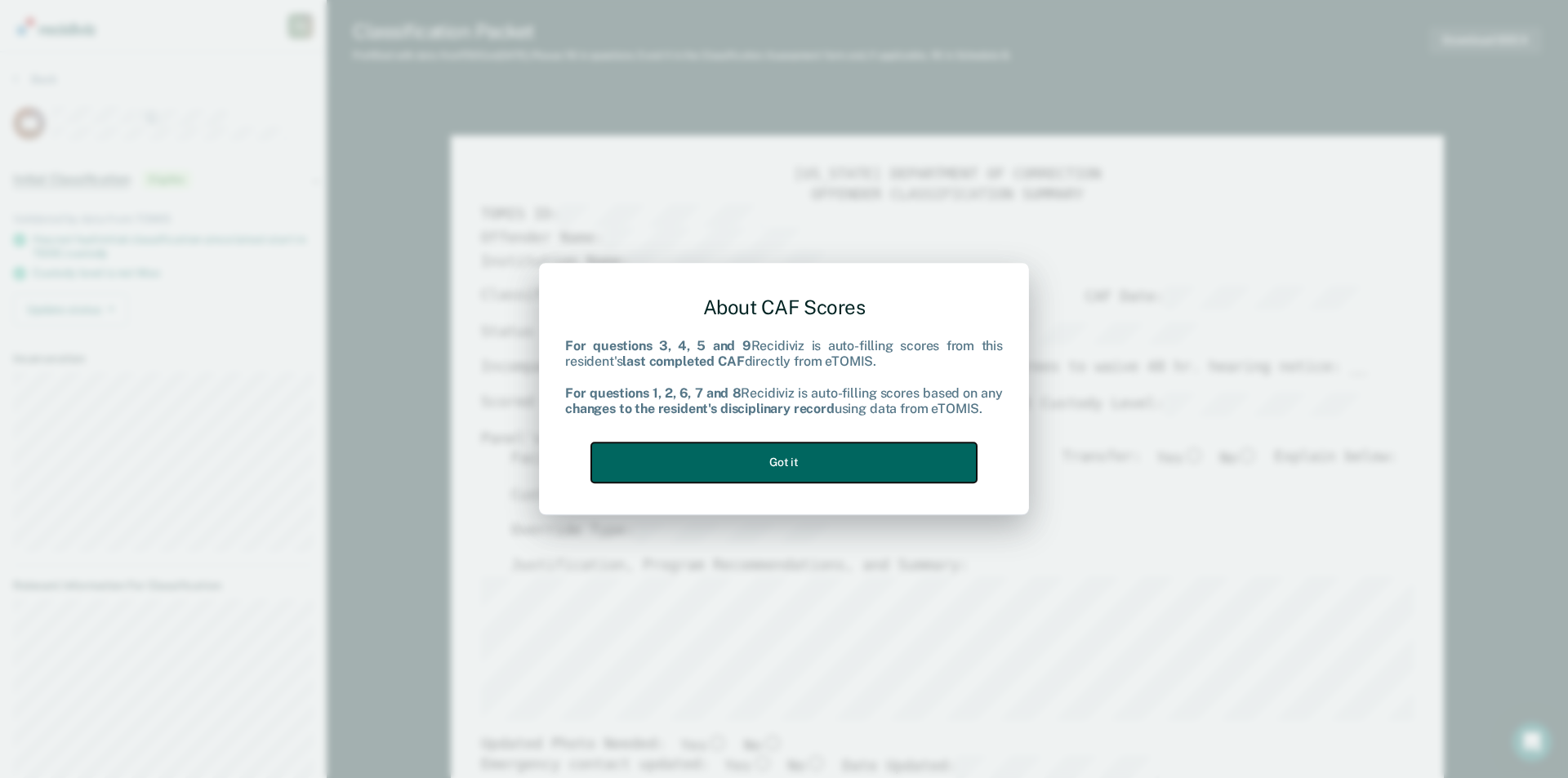
click at [794, 459] on button "Got it" at bounding box center [784, 462] width 386 height 40
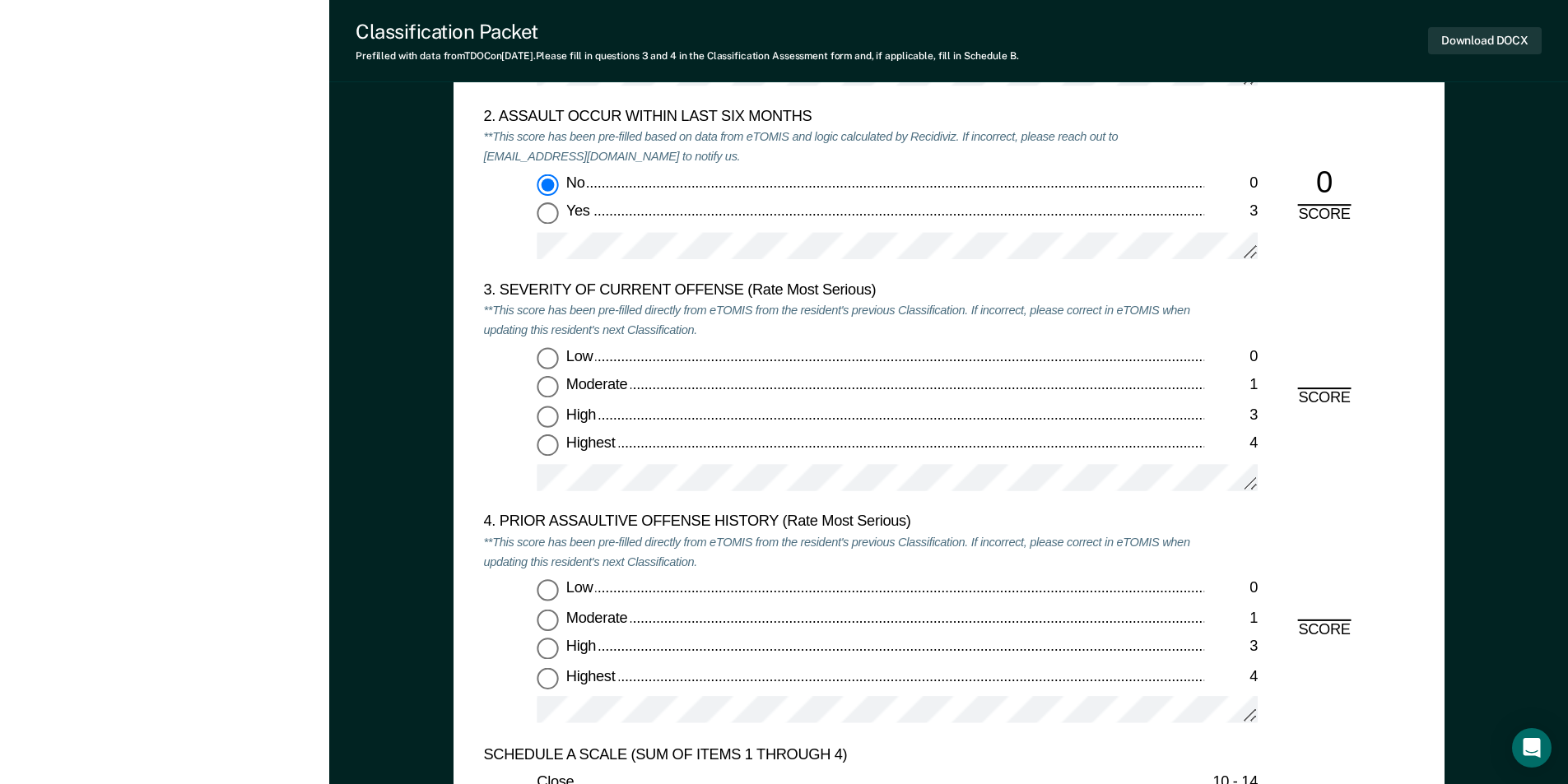
scroll to position [1974, 0]
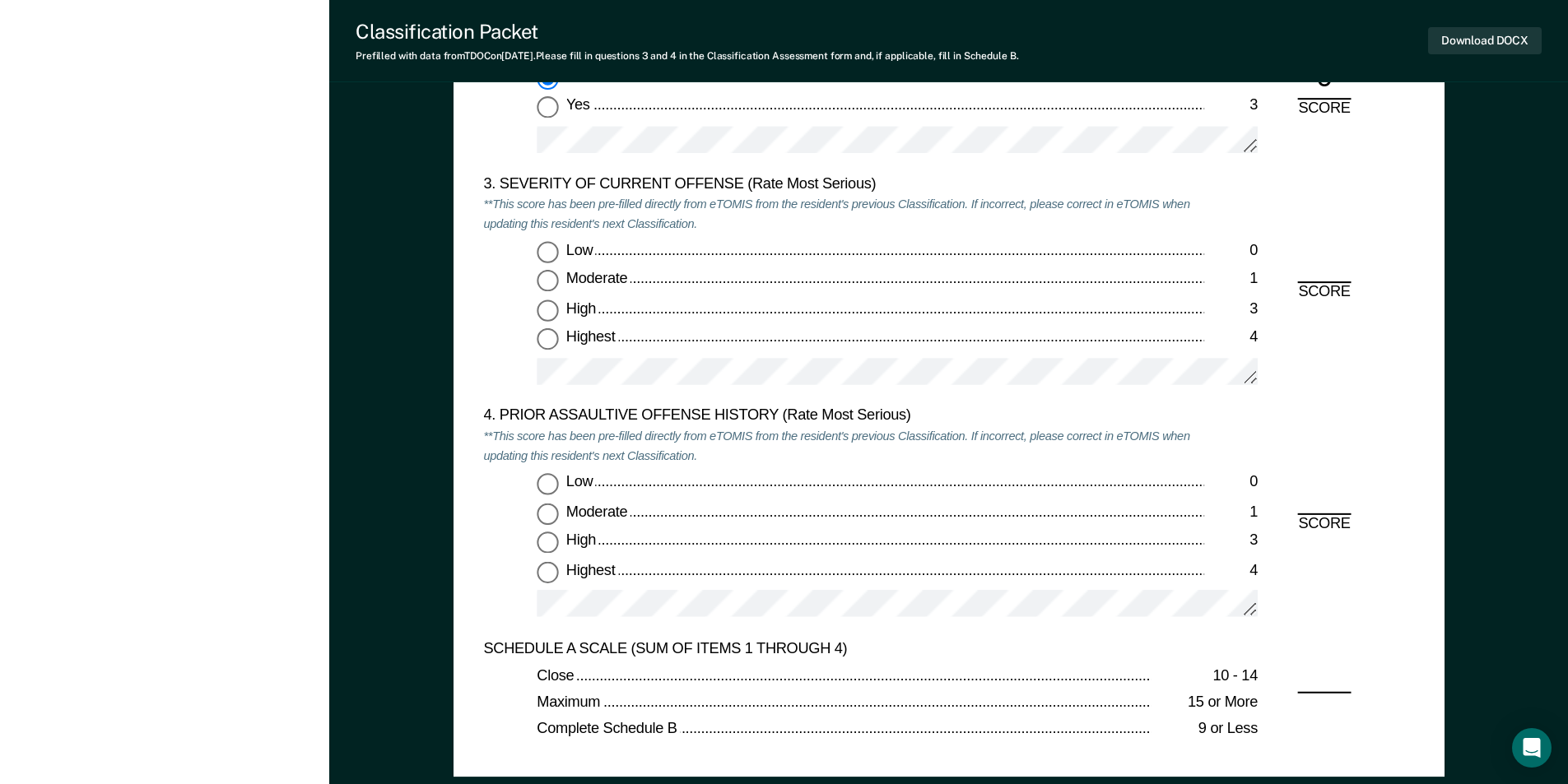
click at [543, 339] on input "Highest 4" at bounding box center [547, 340] width 22 height 22
type textarea "x"
radio input "true"
click at [544, 540] on input "High 3" at bounding box center [547, 542] width 22 height 22
type textarea "x"
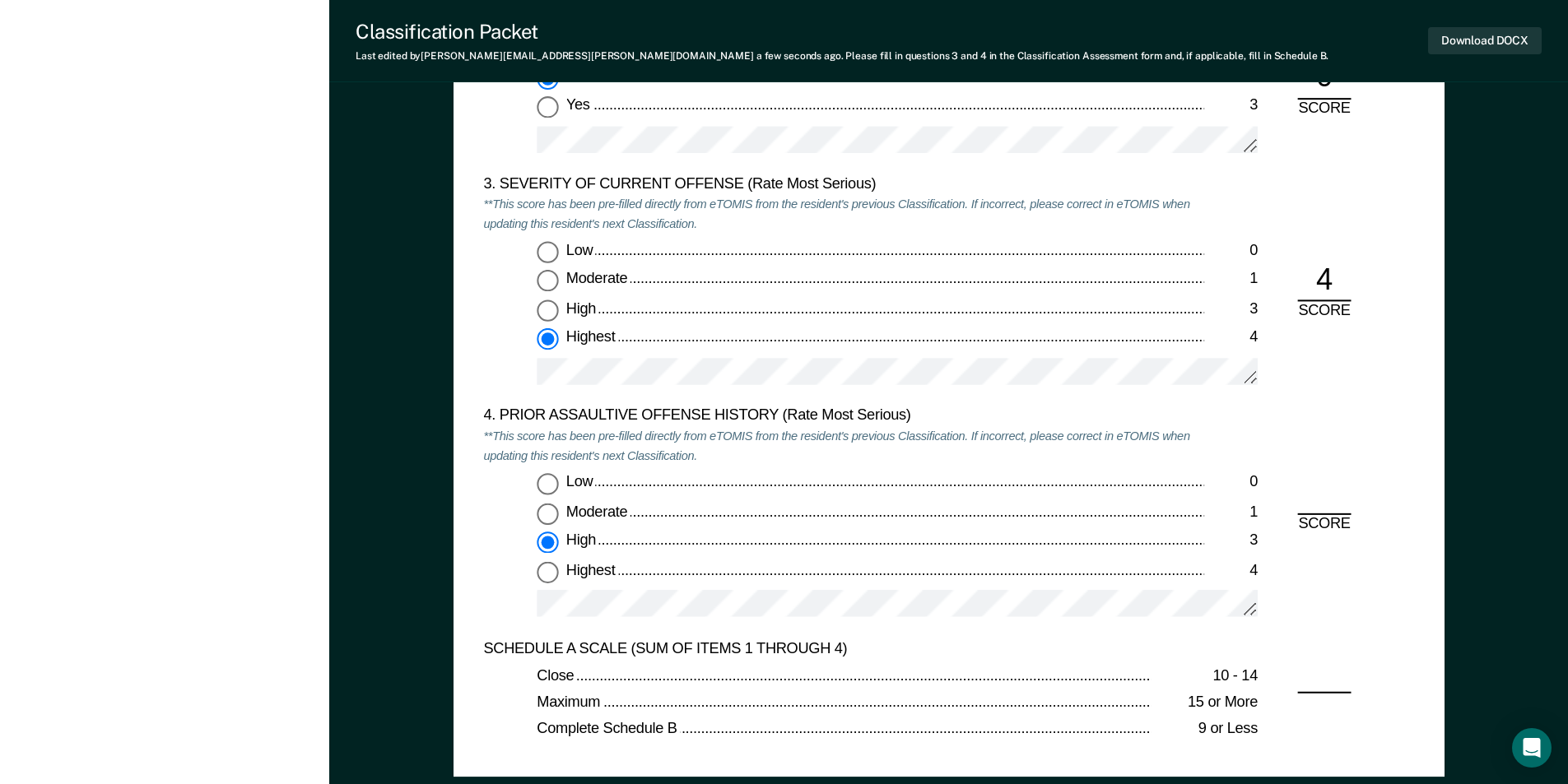
radio input "true"
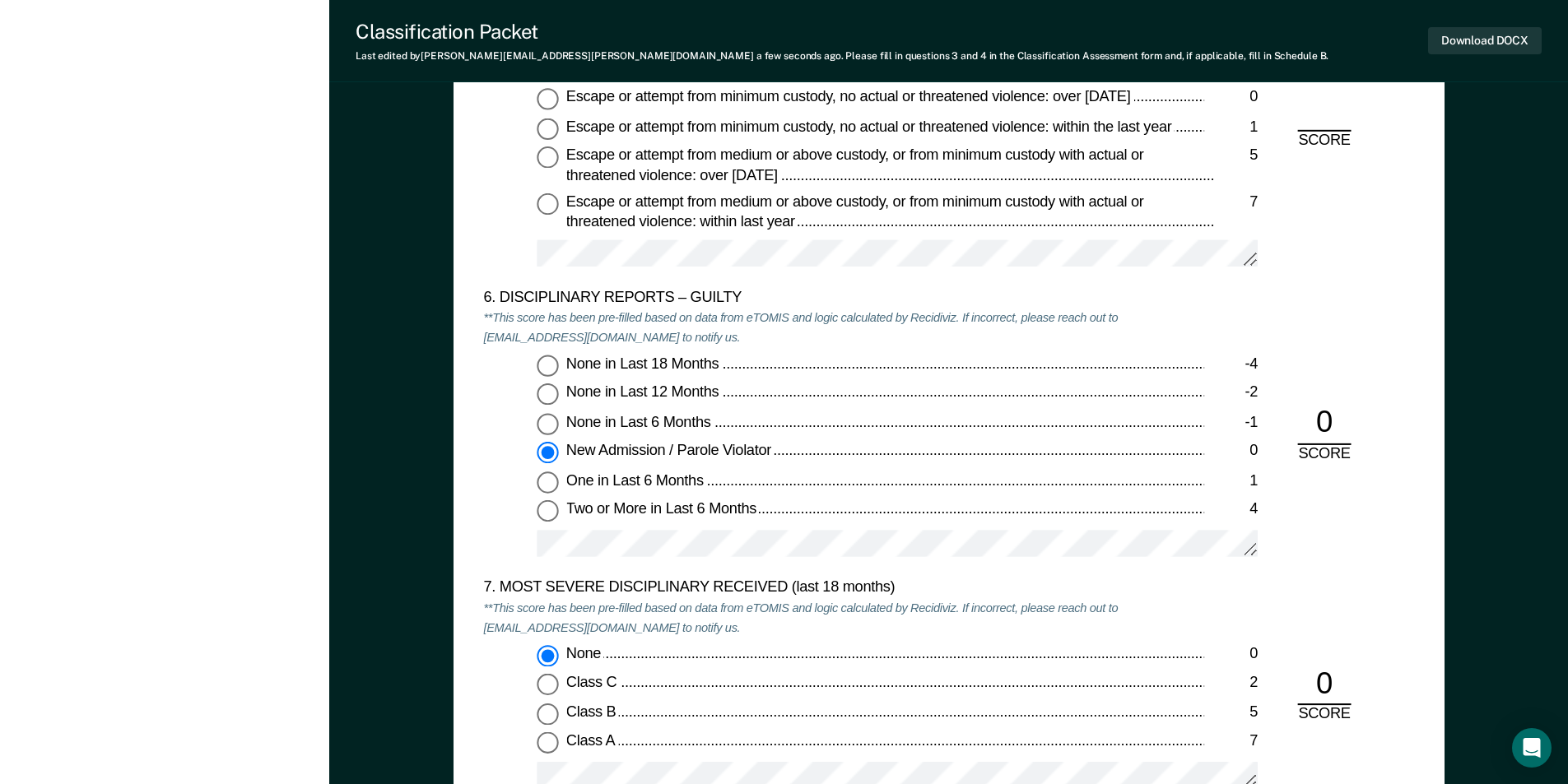
scroll to position [2715, 0]
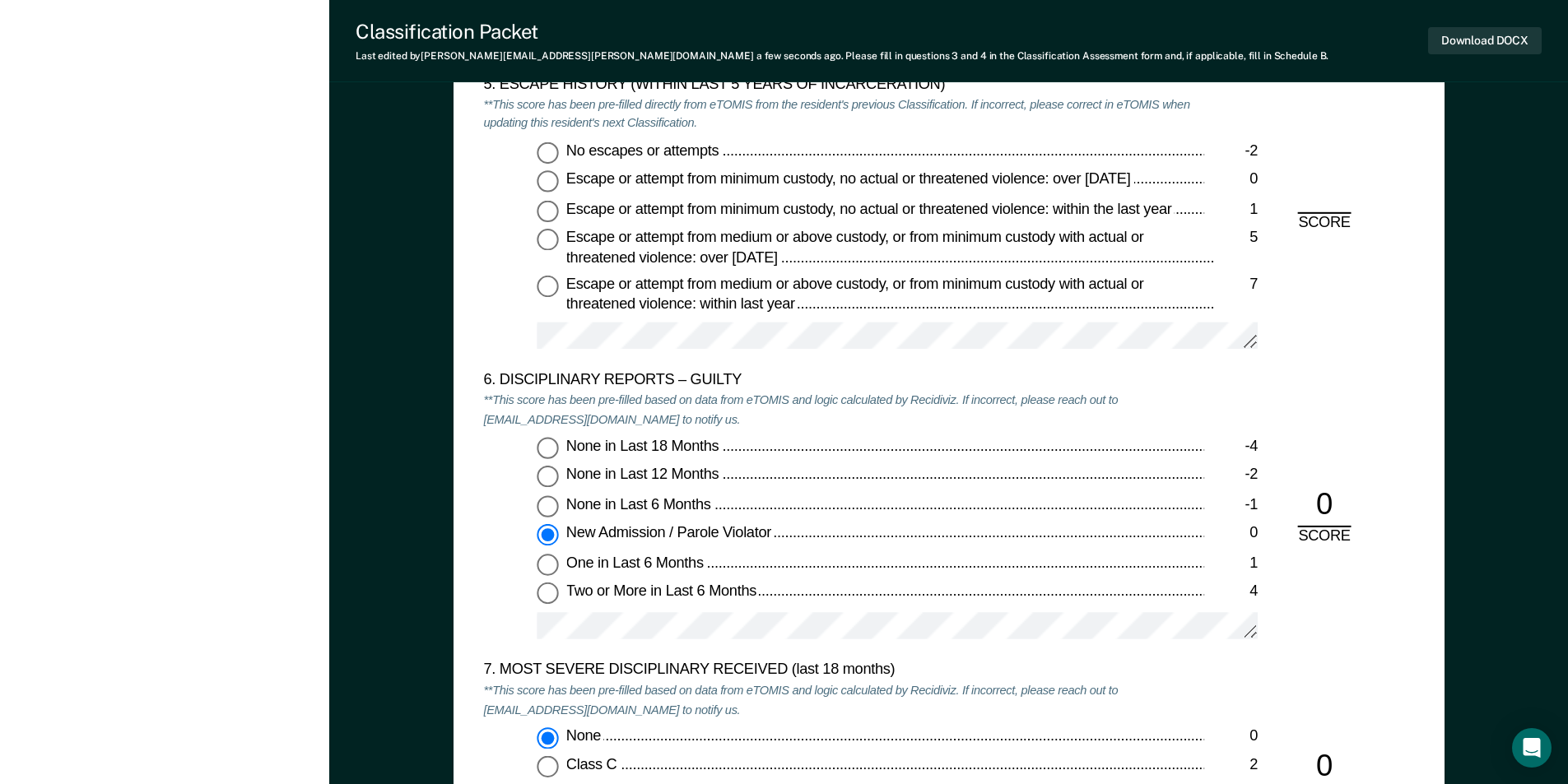
click at [546, 152] on input "No escapes or attempts -2" at bounding box center [547, 152] width 22 height 22
type textarea "x"
radio input "true"
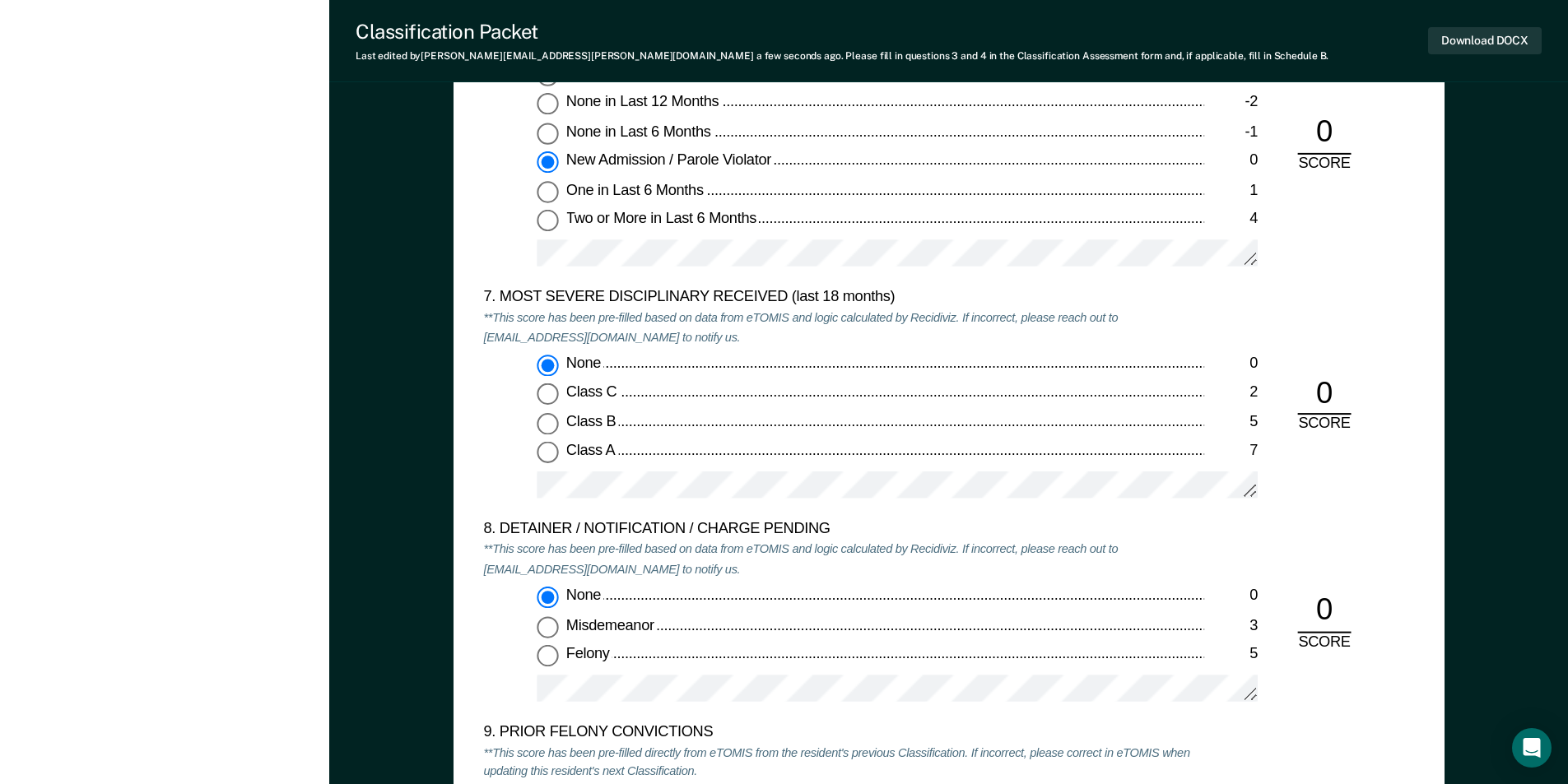
scroll to position [3208, 0]
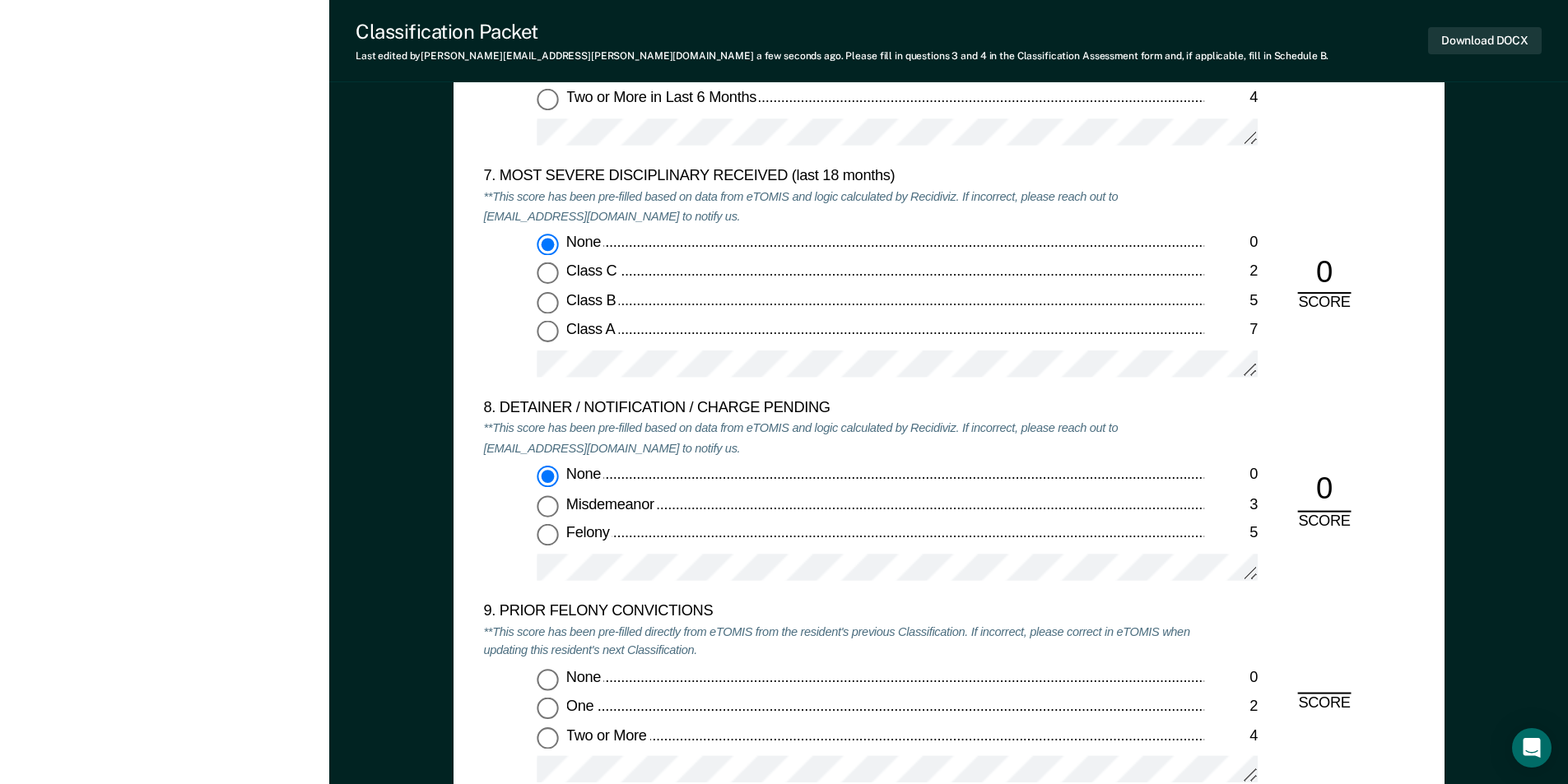
click at [548, 677] on input "None 0" at bounding box center [547, 680] width 22 height 22
type textarea "x"
radio input "true"
click at [546, 740] on input "Two or More 4" at bounding box center [547, 738] width 22 height 22
type textarea "x"
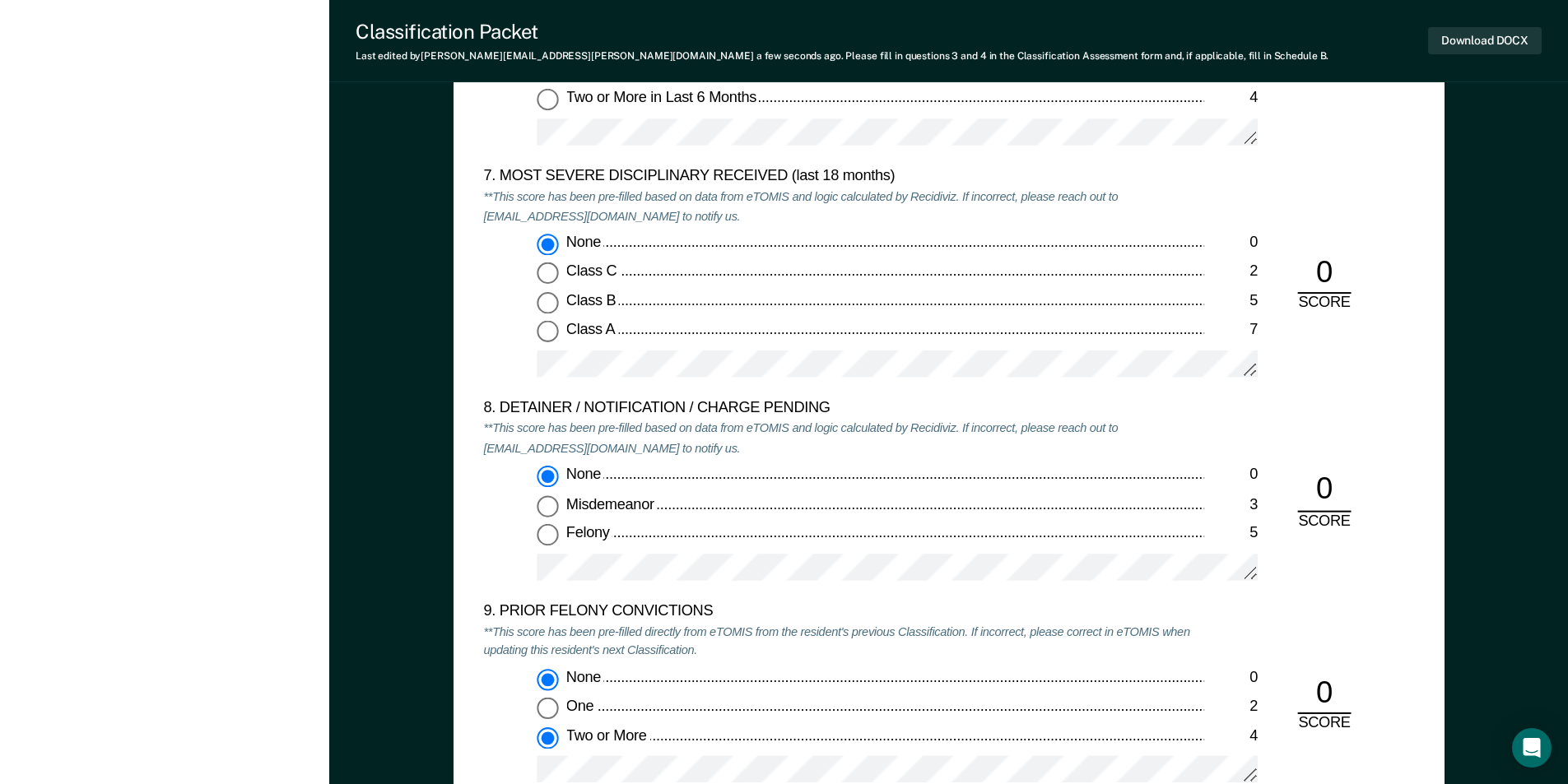
radio input "false"
radio input "true"
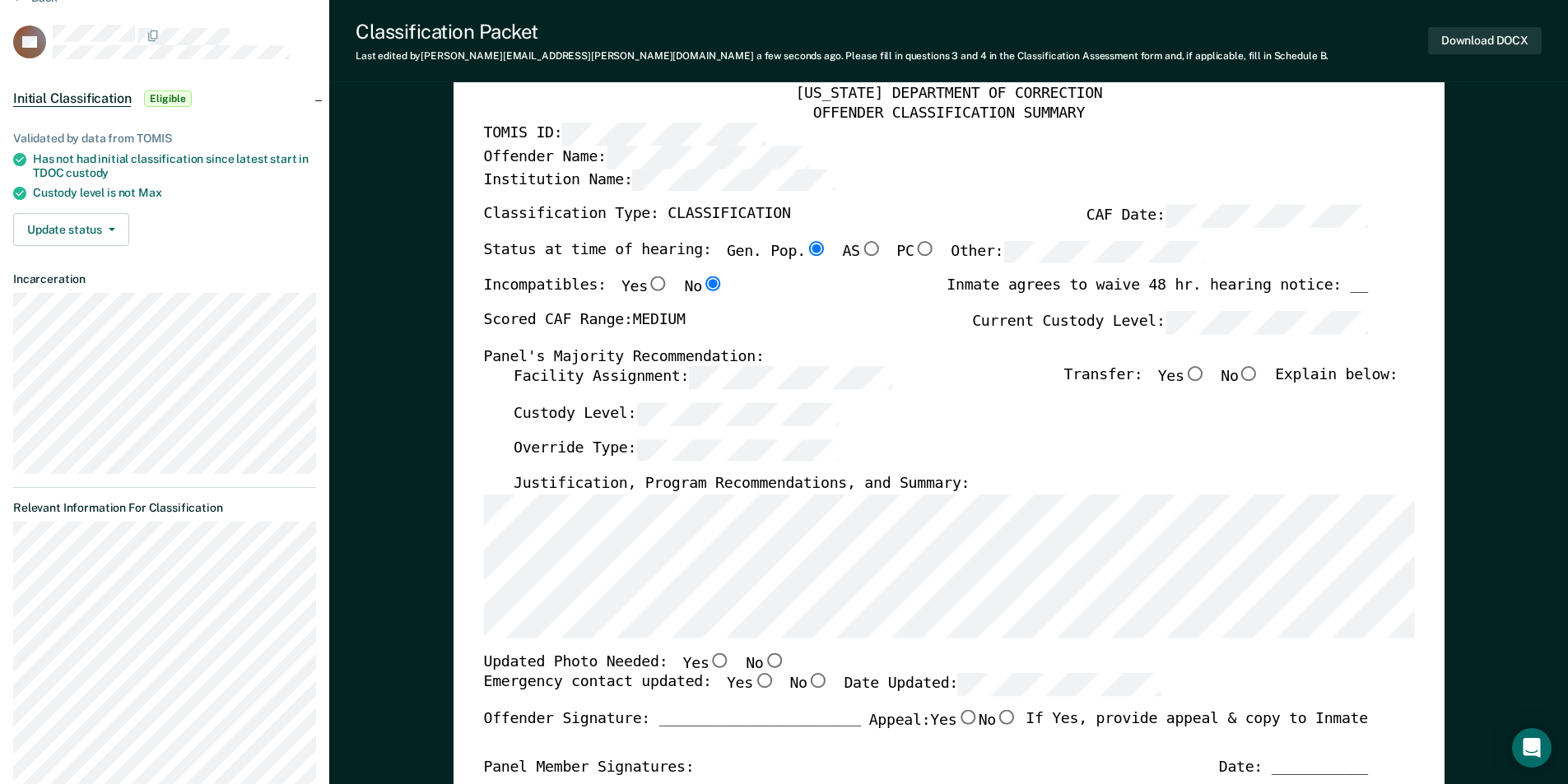
scroll to position [0, 0]
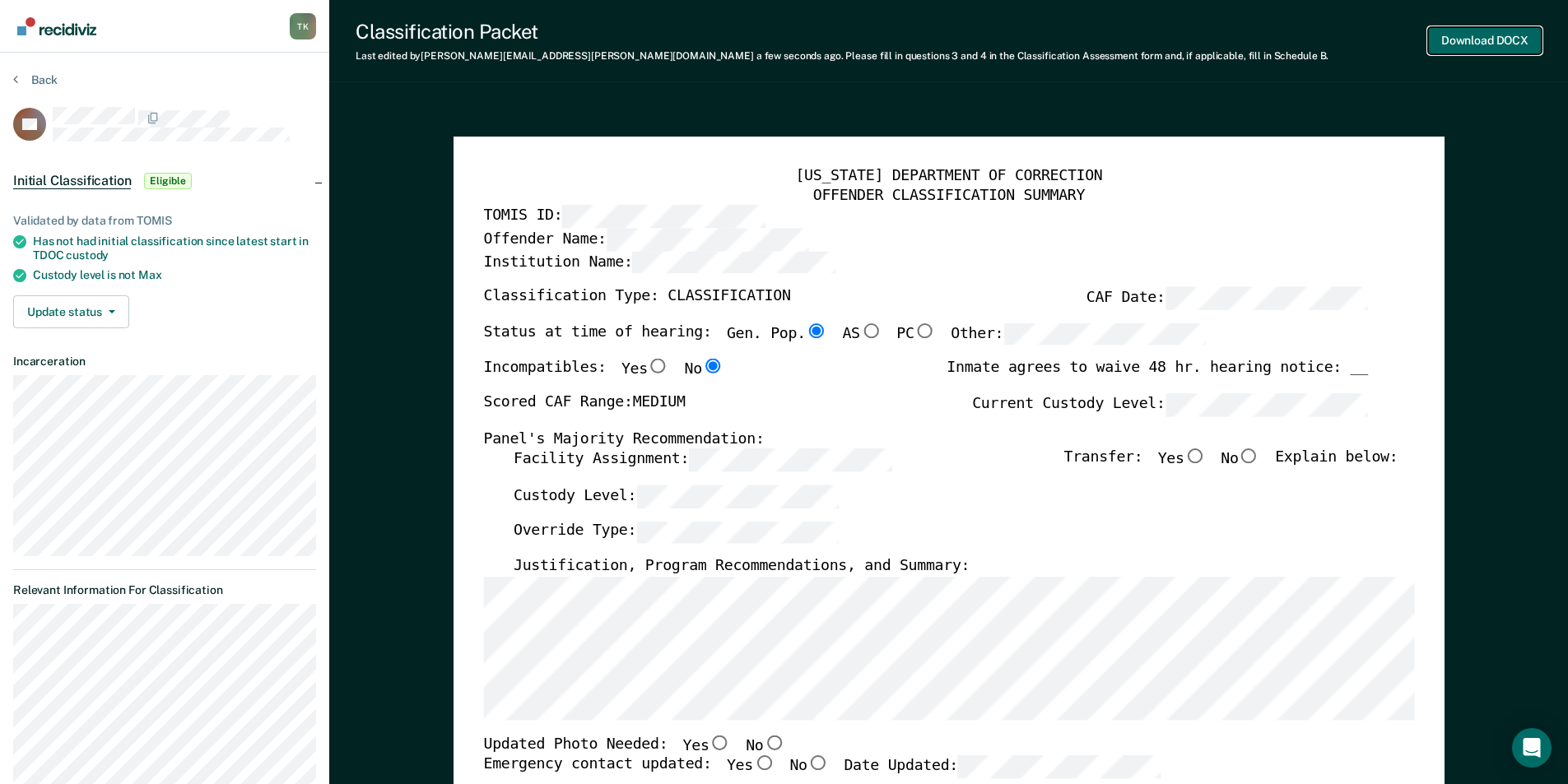
click at [1477, 42] on button "Download DOCX" at bounding box center [1484, 41] width 114 height 27
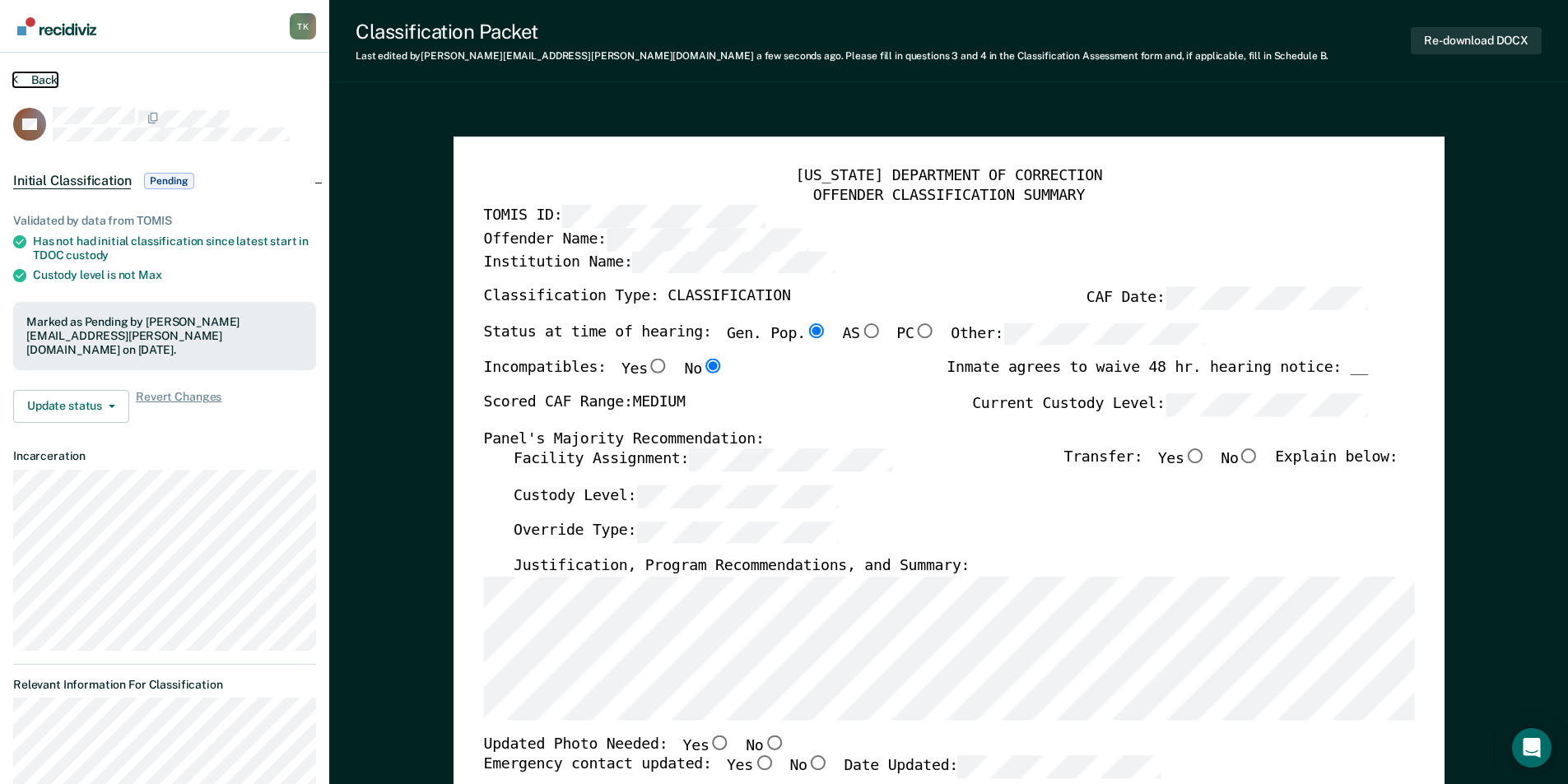
click at [35, 77] on button "Back" at bounding box center [36, 80] width 45 height 15
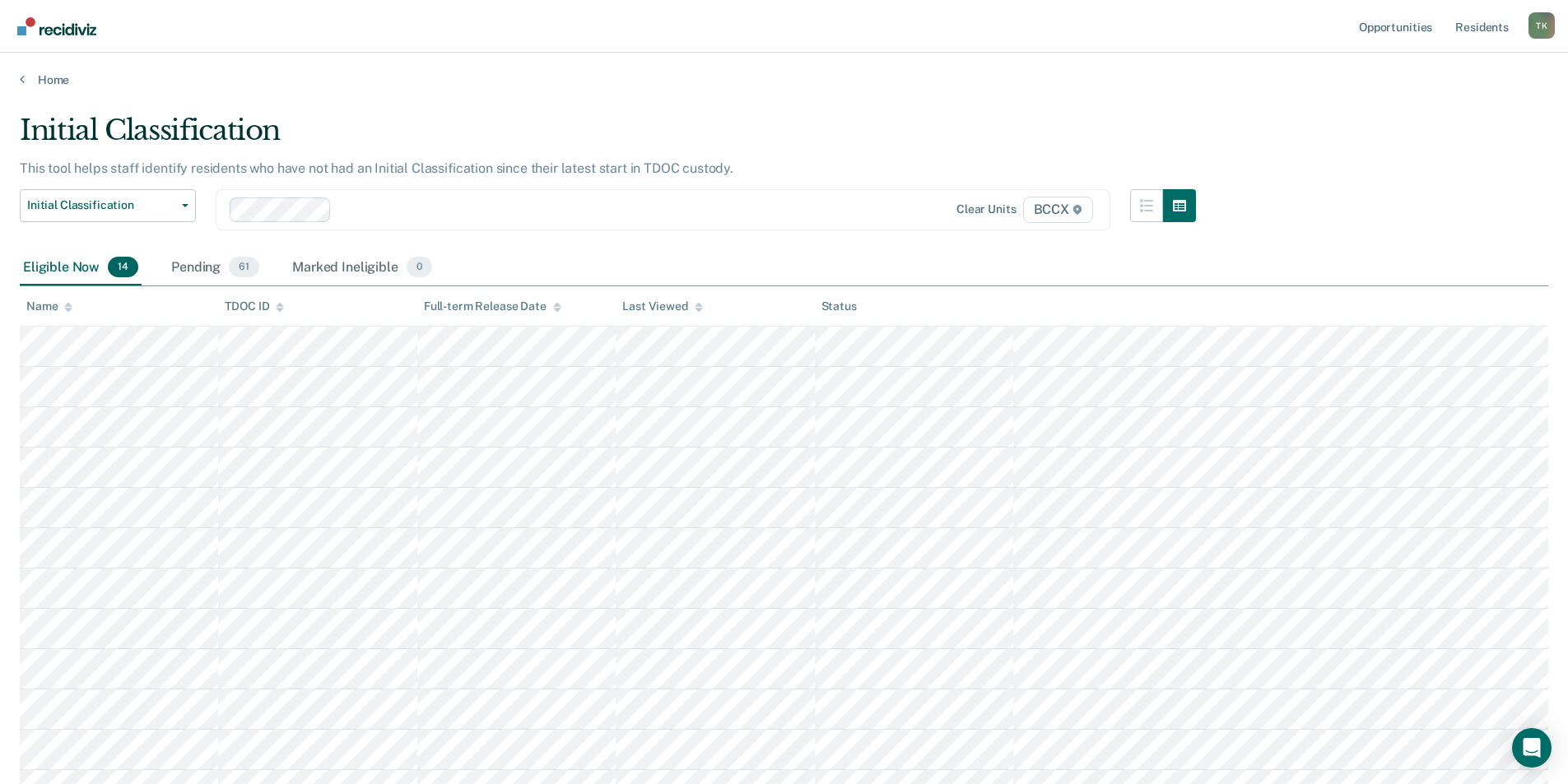
click at [59, 305] on div "Name" at bounding box center [50, 306] width 46 height 14
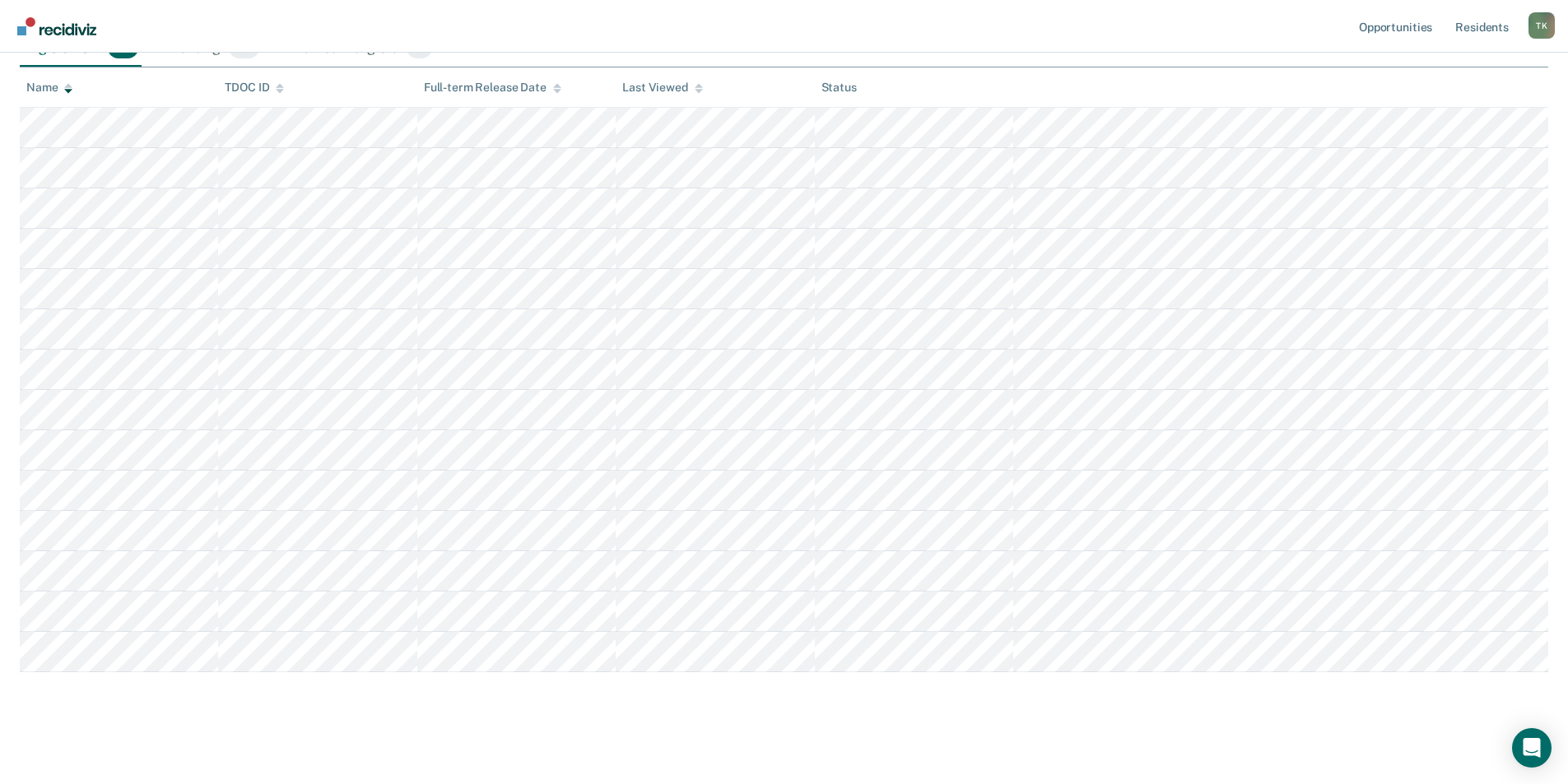
scroll to position [225, 0]
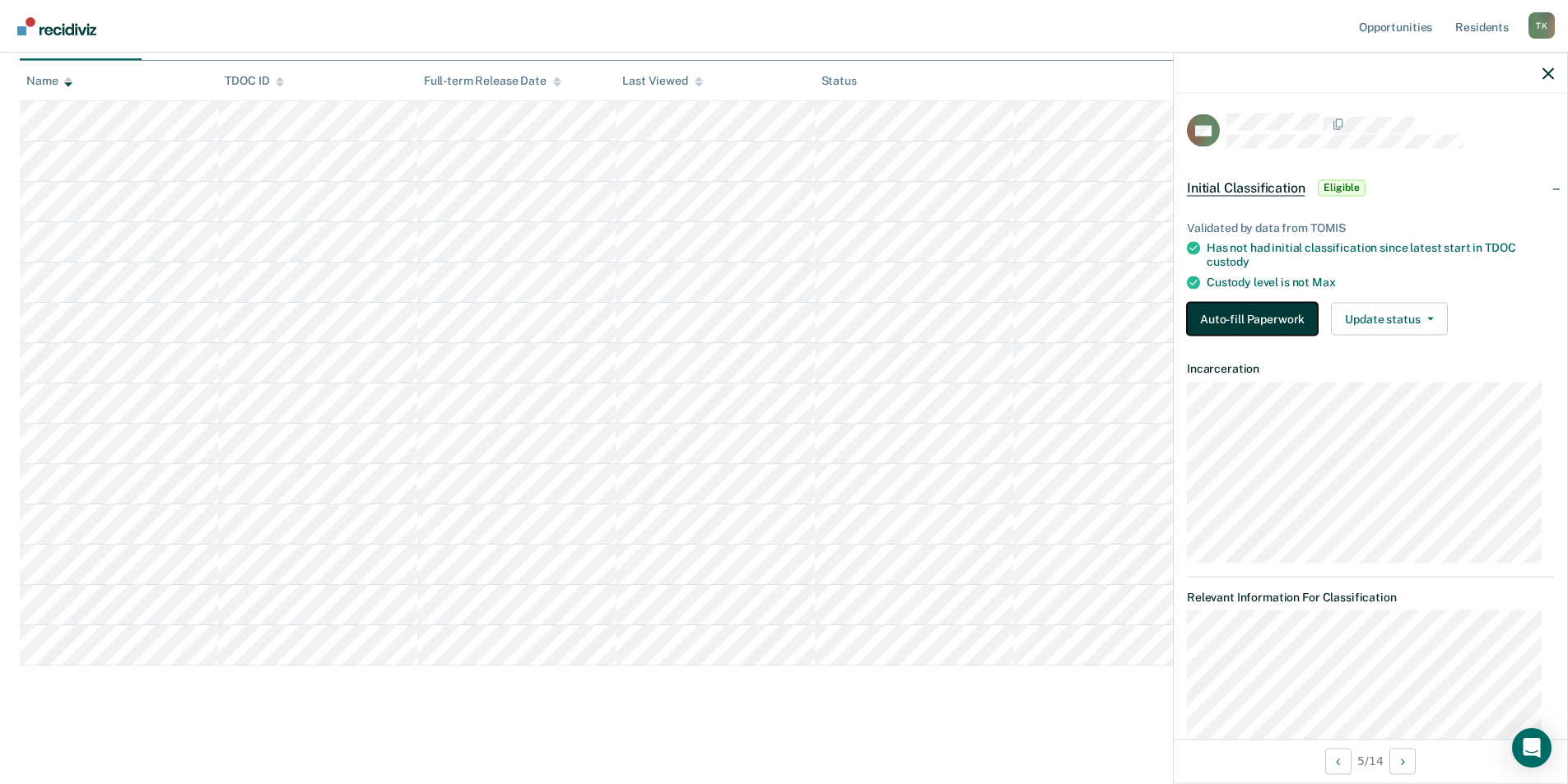
click at [1264, 308] on button "Auto-fill Paperwork" at bounding box center [1252, 318] width 131 height 33
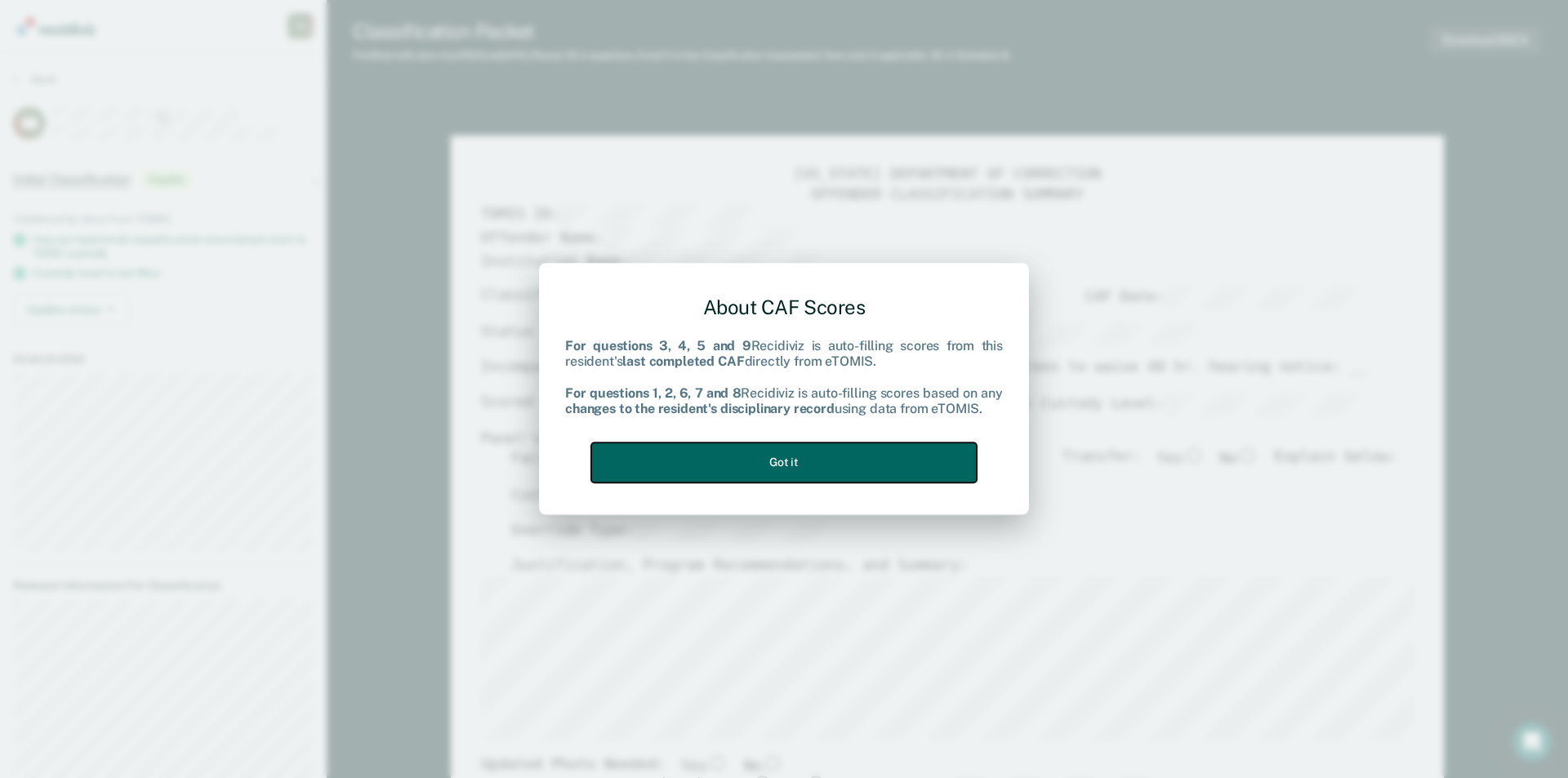
click at [853, 465] on button "Got it" at bounding box center [784, 462] width 386 height 40
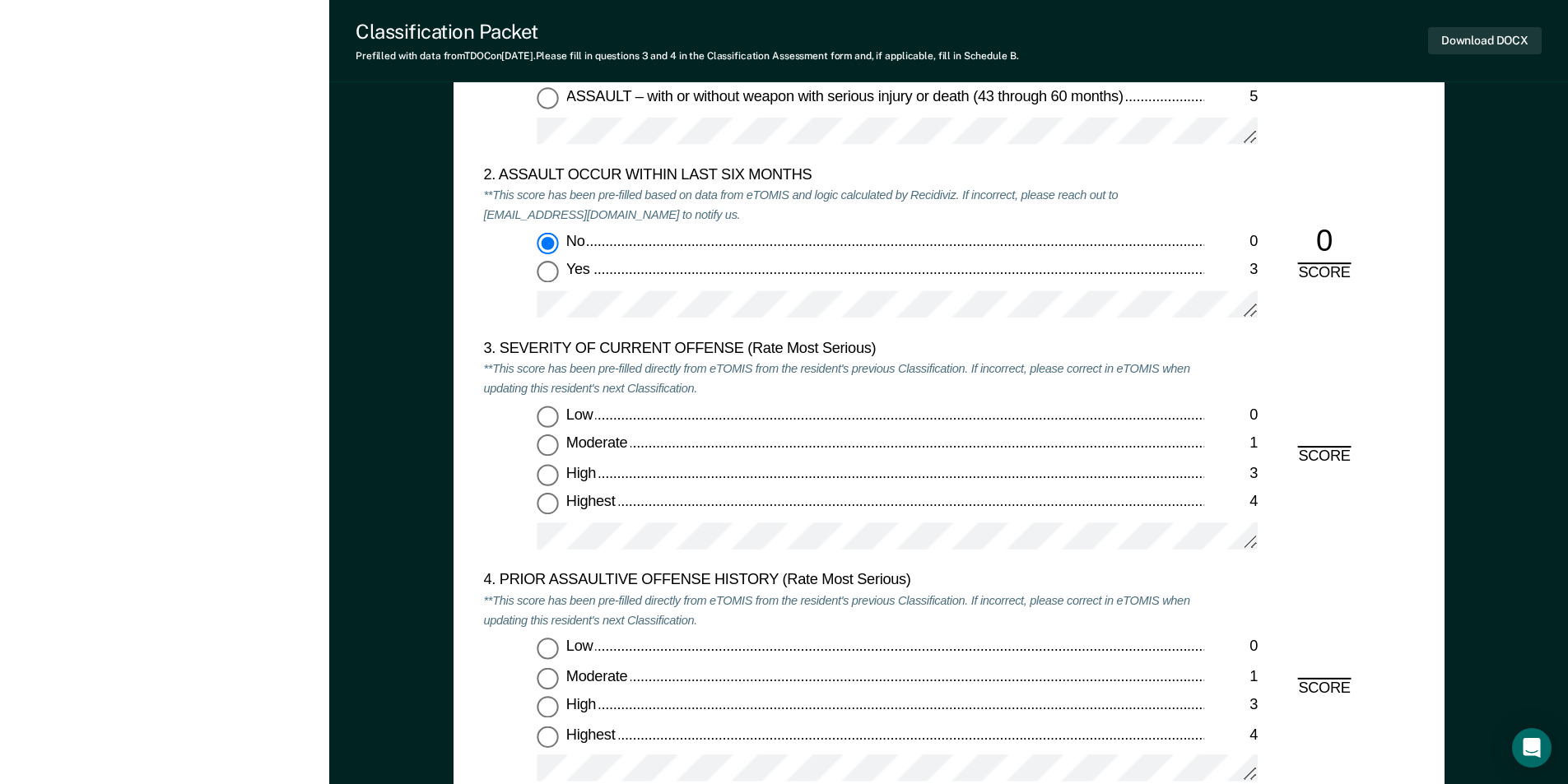
click at [544, 450] on input "Moderate 1" at bounding box center [547, 446] width 22 height 22
type textarea "x"
radio input "true"
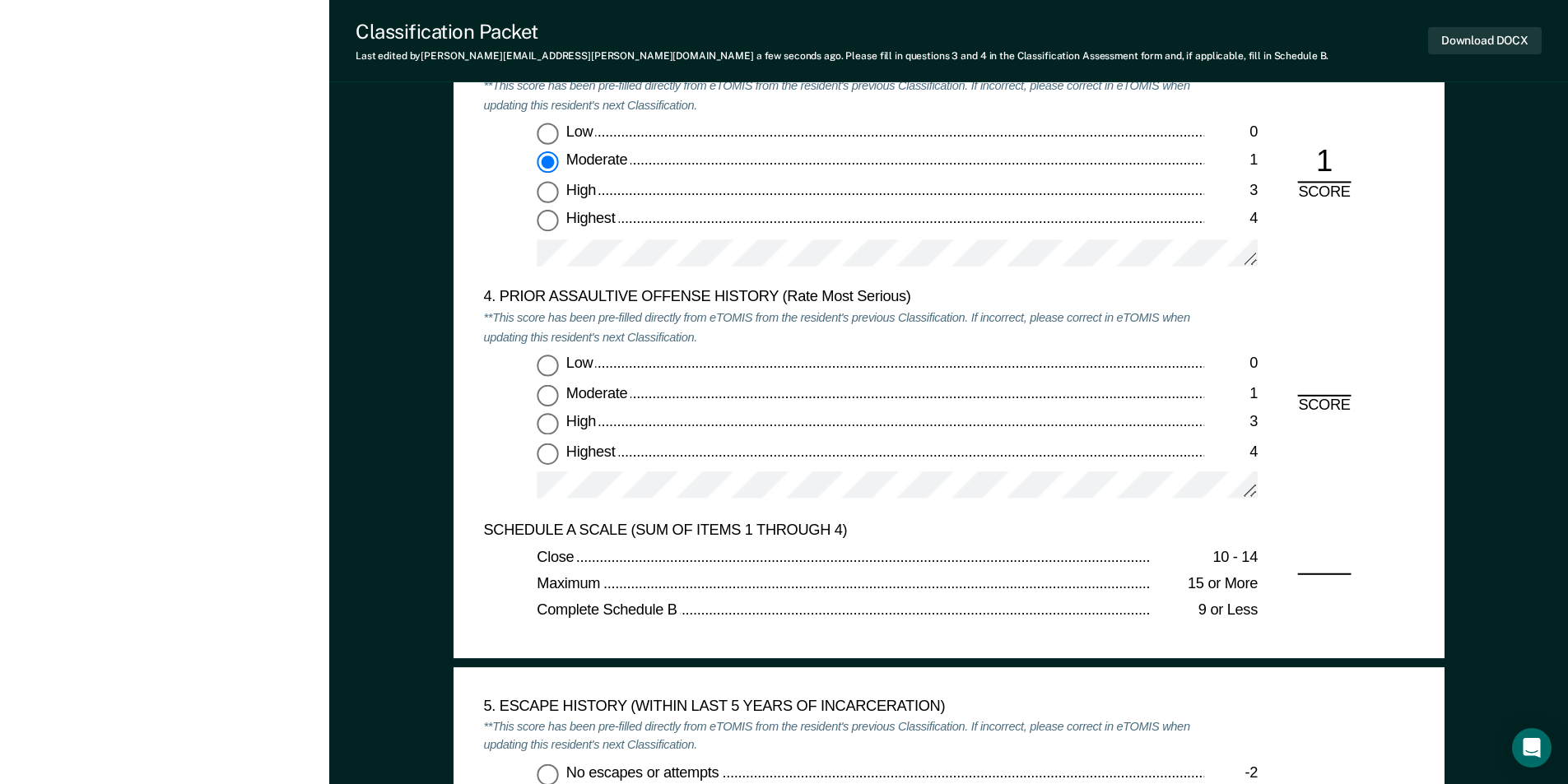
scroll to position [2221, 0]
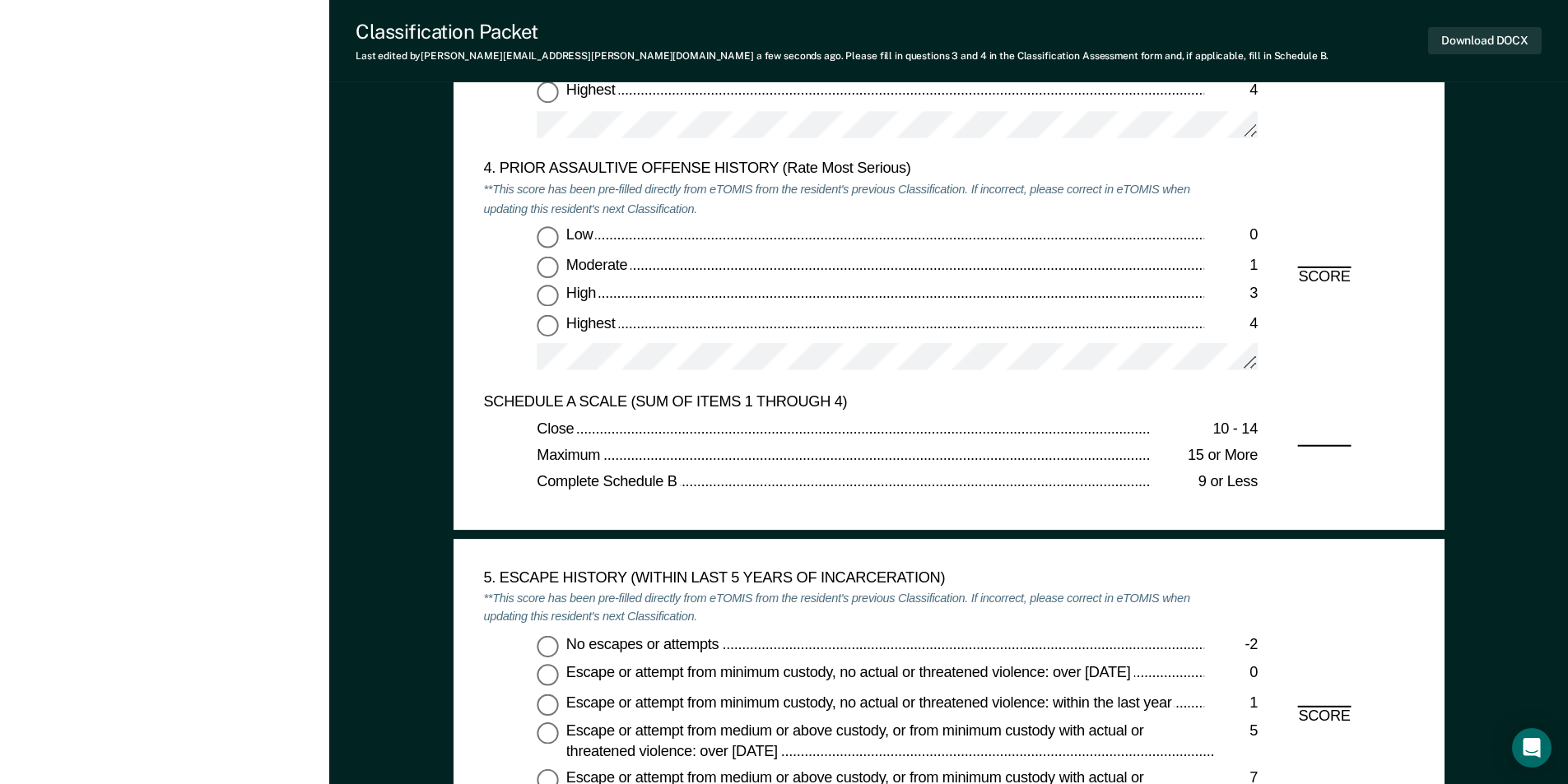
click at [541, 327] on input "Highest 4" at bounding box center [547, 325] width 22 height 22
type textarea "x"
radio input "true"
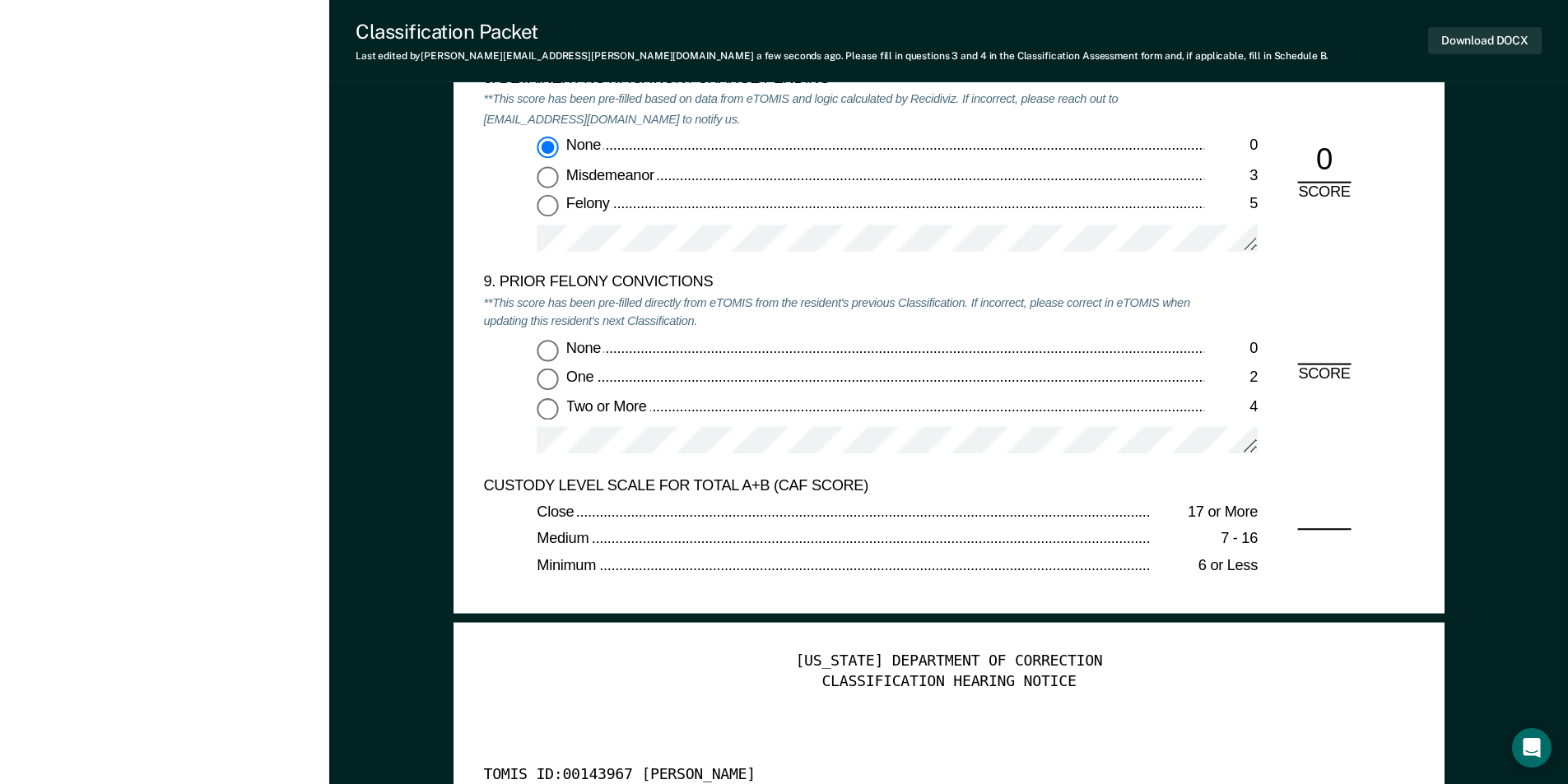
click at [553, 411] on input "Two or More 4" at bounding box center [547, 409] width 22 height 22
type textarea "x"
radio input "true"
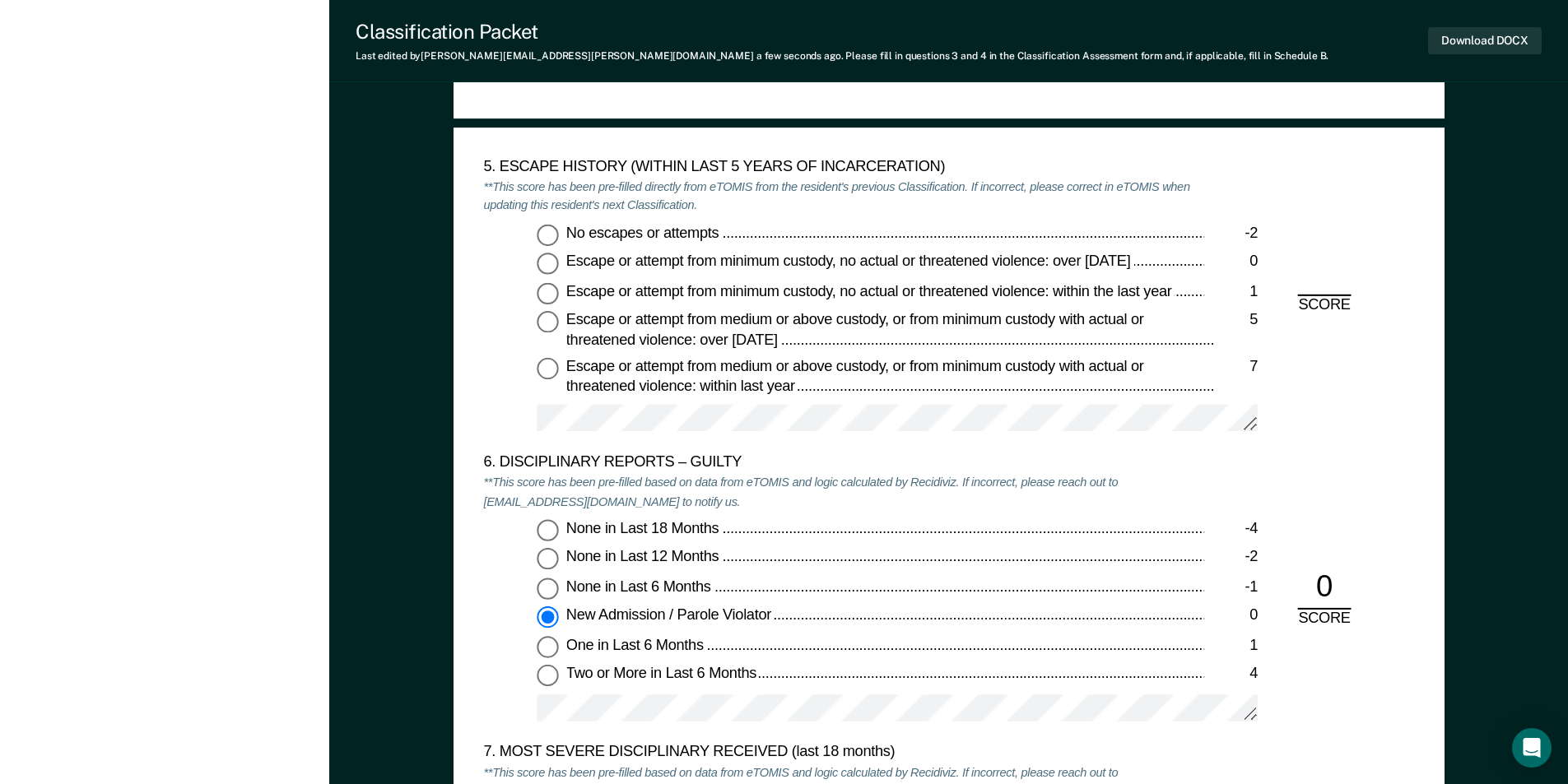
scroll to position [2386, 0]
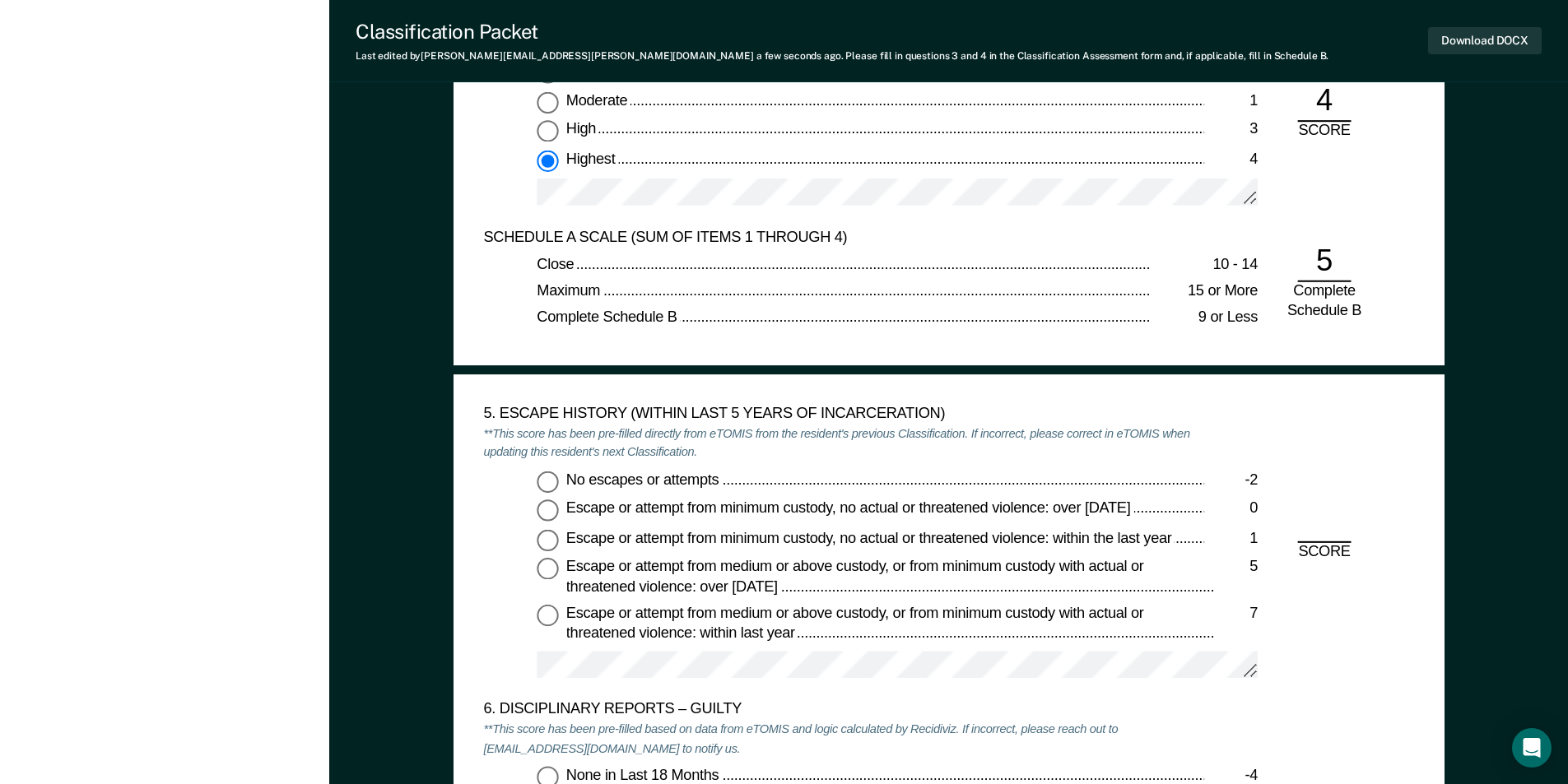
drag, startPoint x: 546, startPoint y: 492, endPoint x: 545, endPoint y: 483, distance: 9.1
click at [546, 491] on input "No escapes or attempts -2" at bounding box center [547, 482] width 22 height 22
type textarea "x"
radio input "true"
click at [1468, 45] on button "Download DOCX" at bounding box center [1484, 41] width 114 height 27
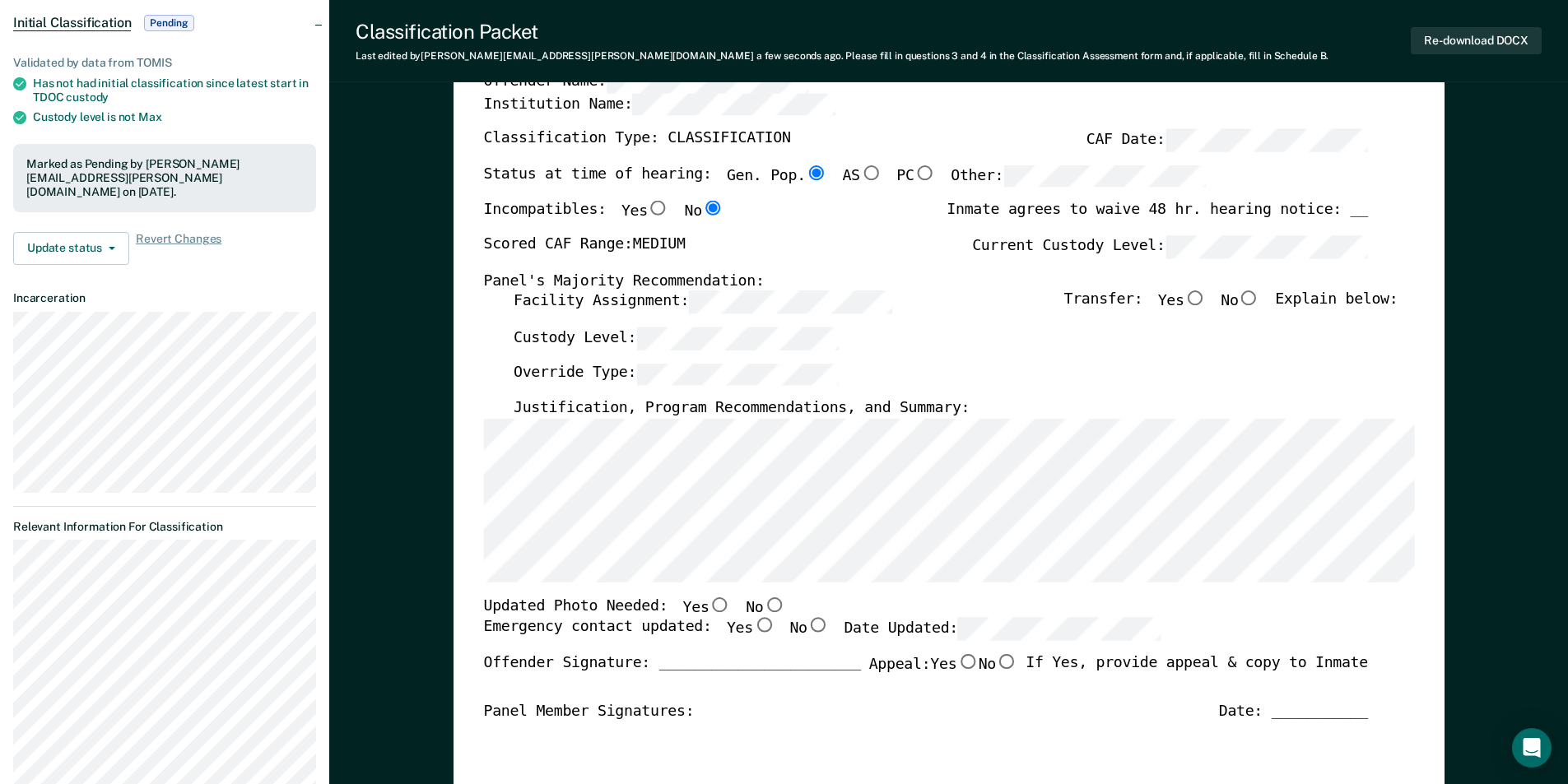
scroll to position [0, 0]
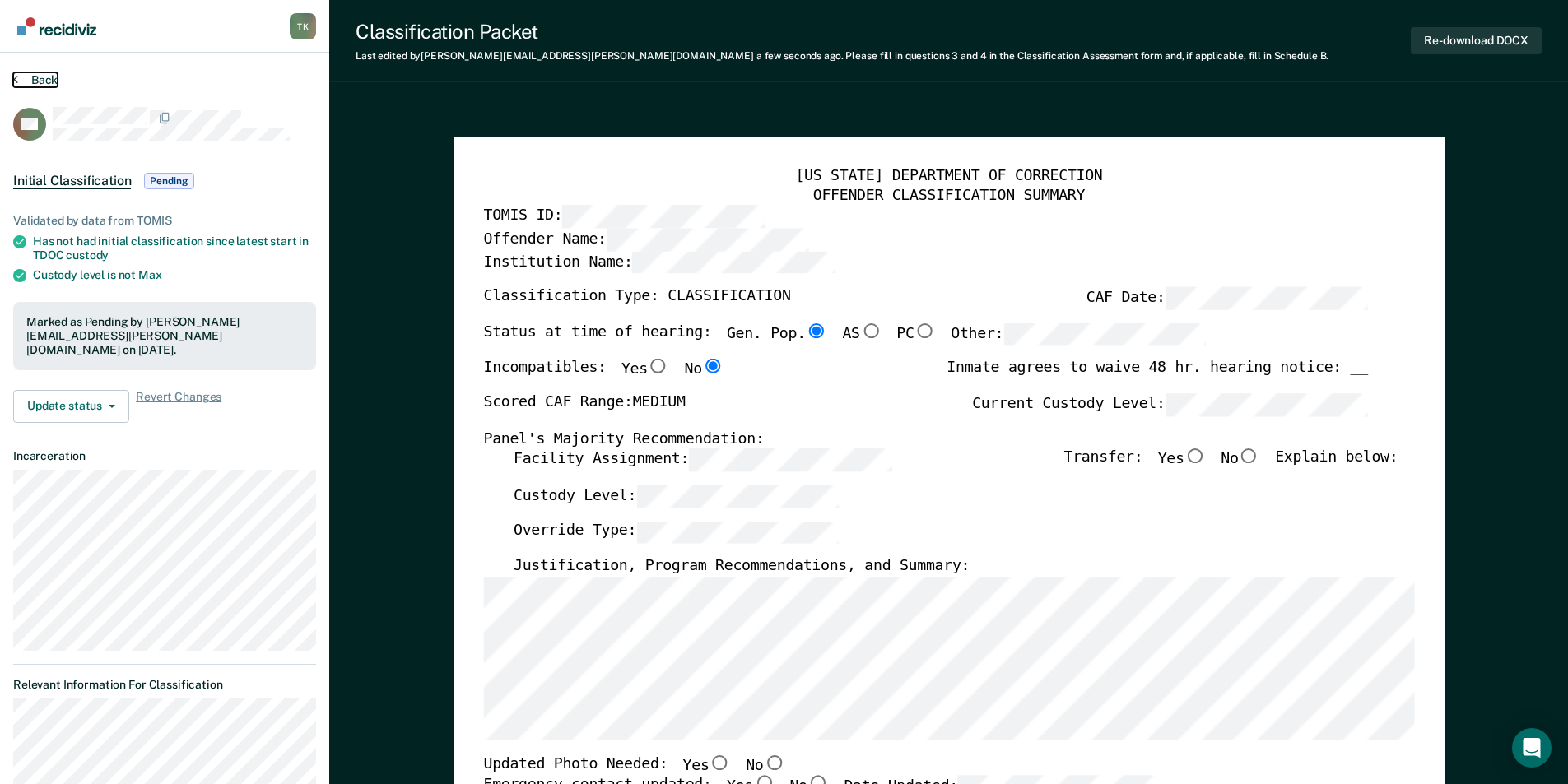
click at [36, 74] on button "Back" at bounding box center [36, 80] width 45 height 15
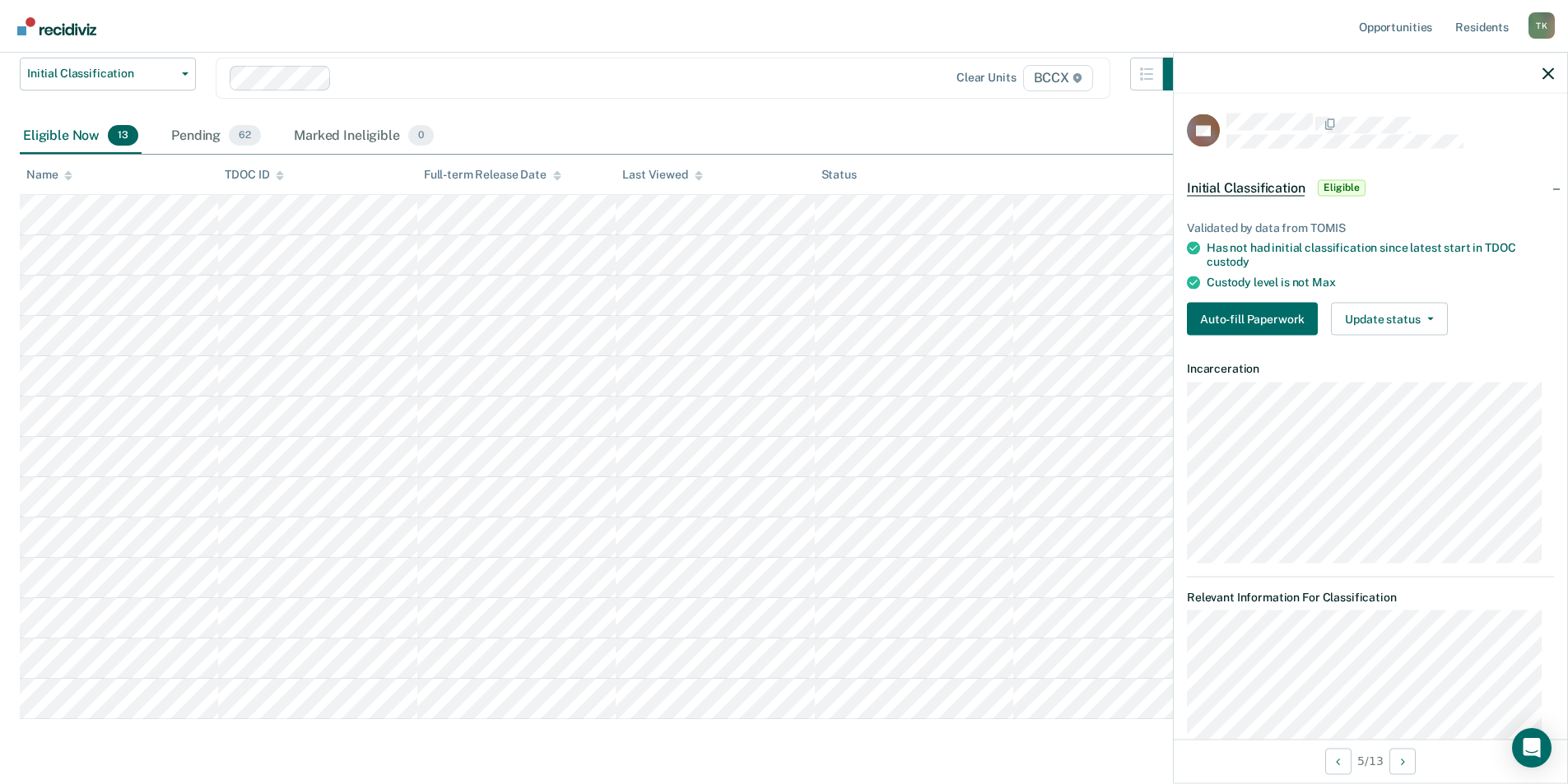
scroll to position [103, 0]
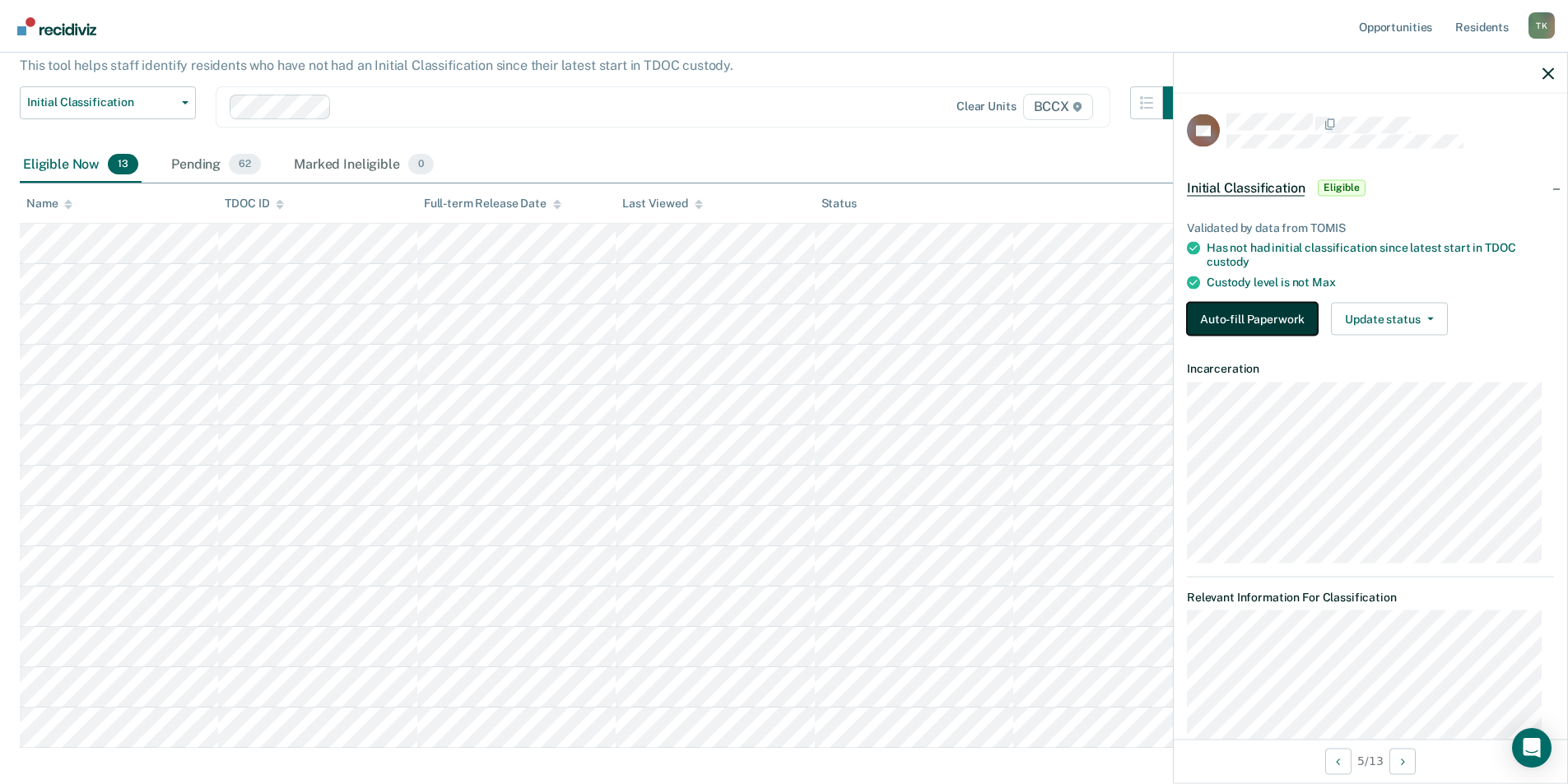
click at [1230, 312] on button "Auto-fill Paperwork" at bounding box center [1252, 318] width 131 height 33
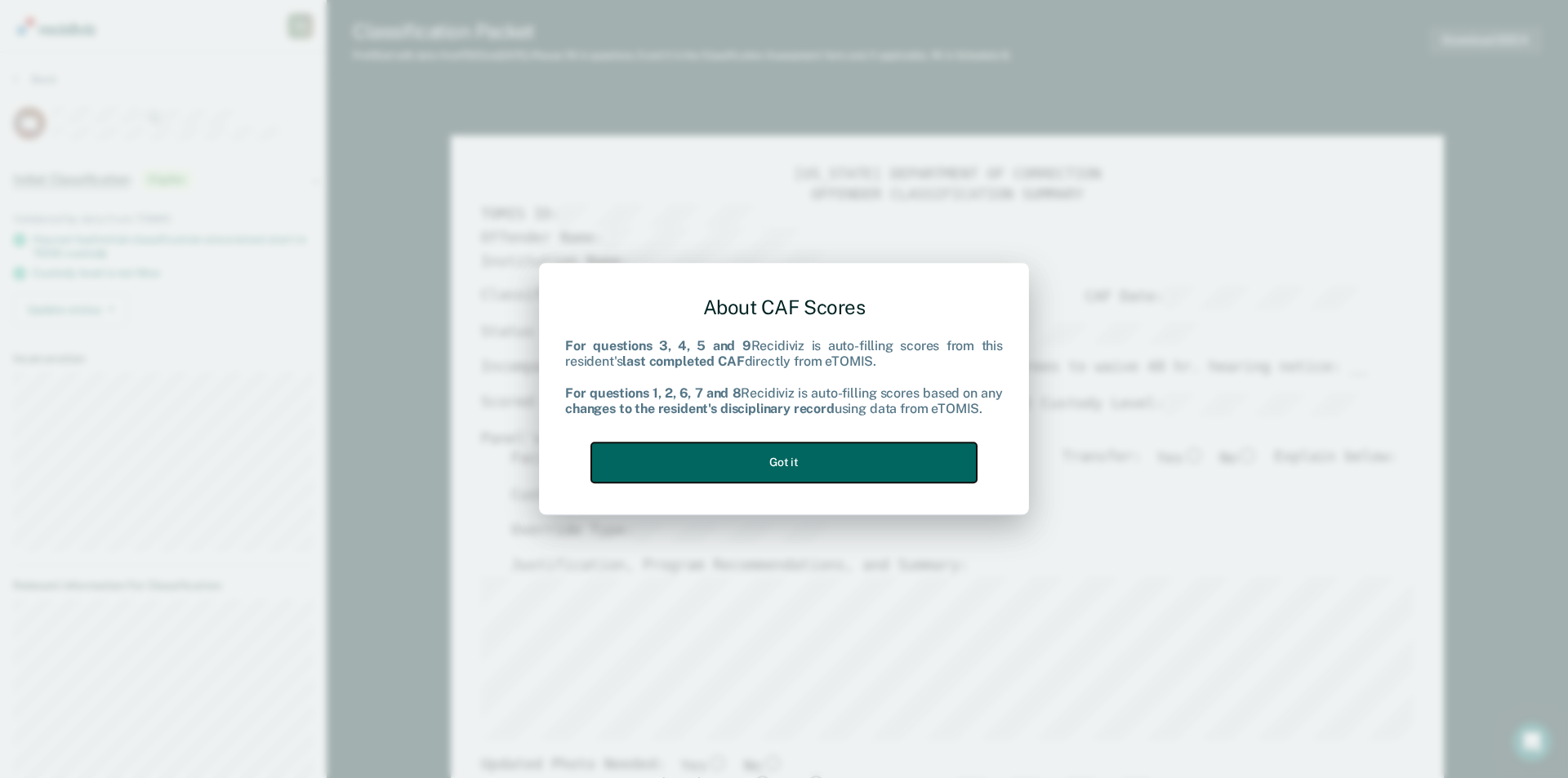
click at [918, 448] on button "Got it" at bounding box center [784, 462] width 386 height 40
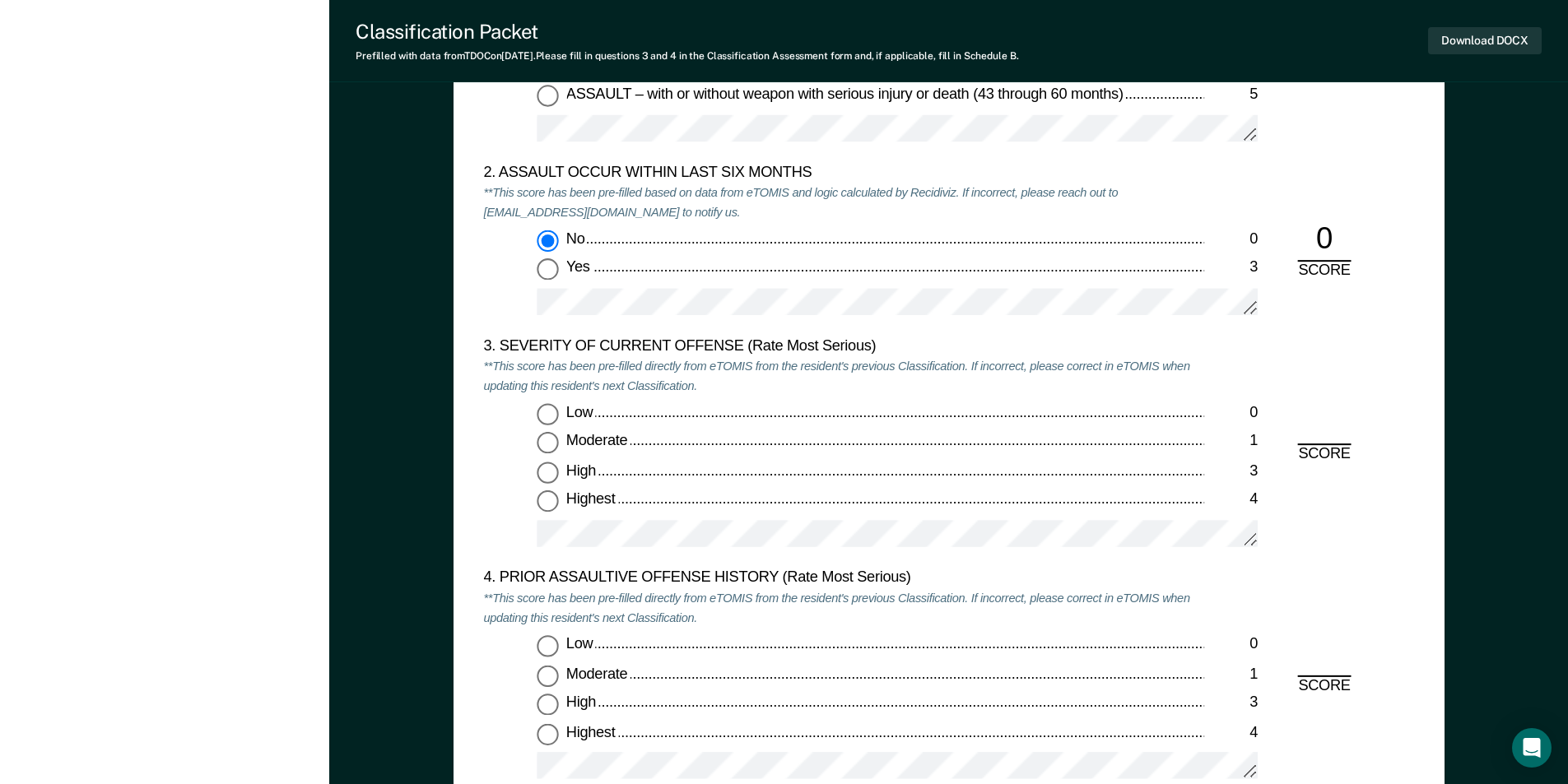
scroll to position [1892, 0]
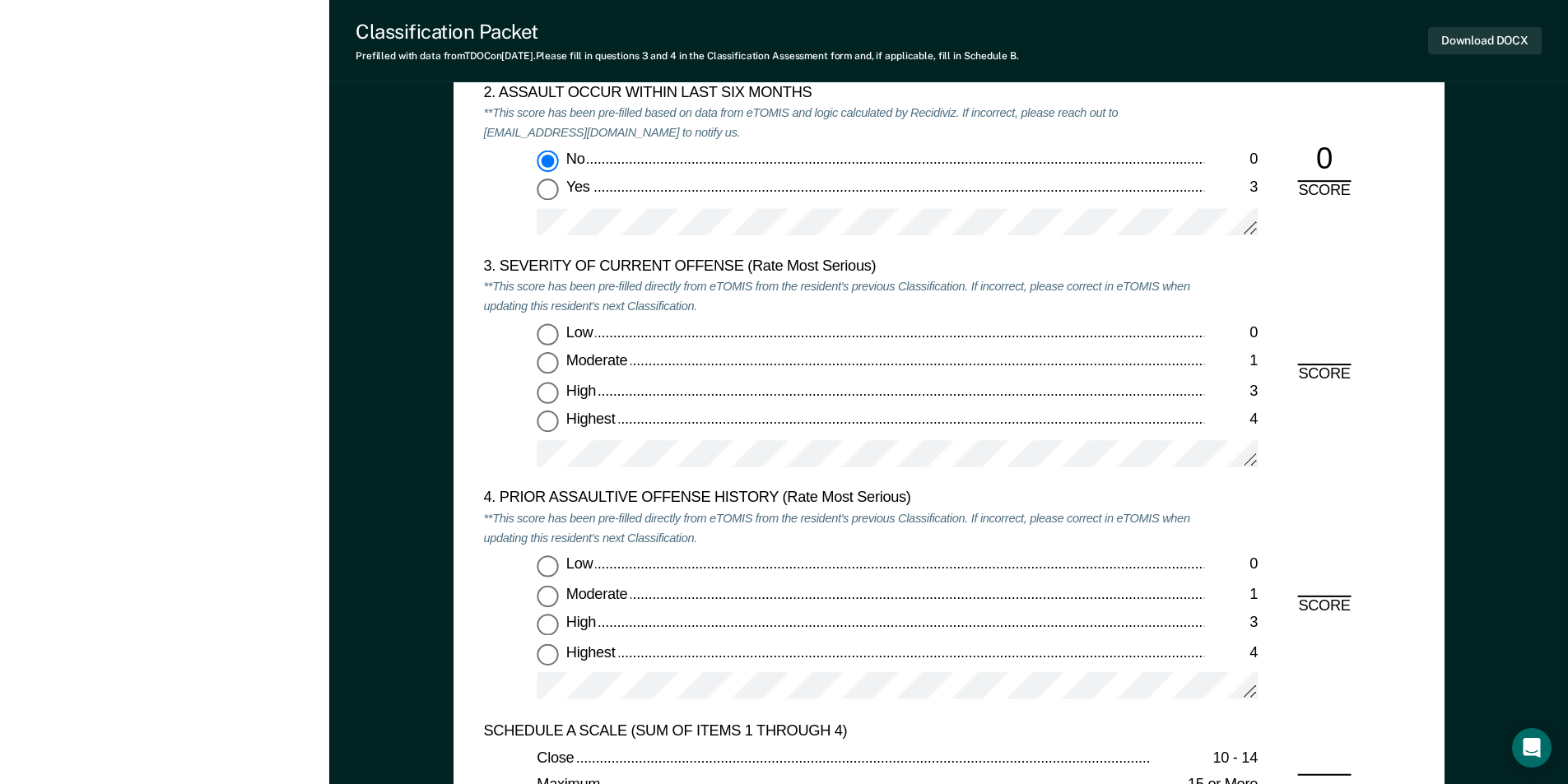
click at [551, 366] on input "Moderate 1" at bounding box center [547, 364] width 22 height 22
type textarea "x"
radio input "true"
click at [541, 564] on input "Low 0" at bounding box center [547, 566] width 22 height 22
type textarea "x"
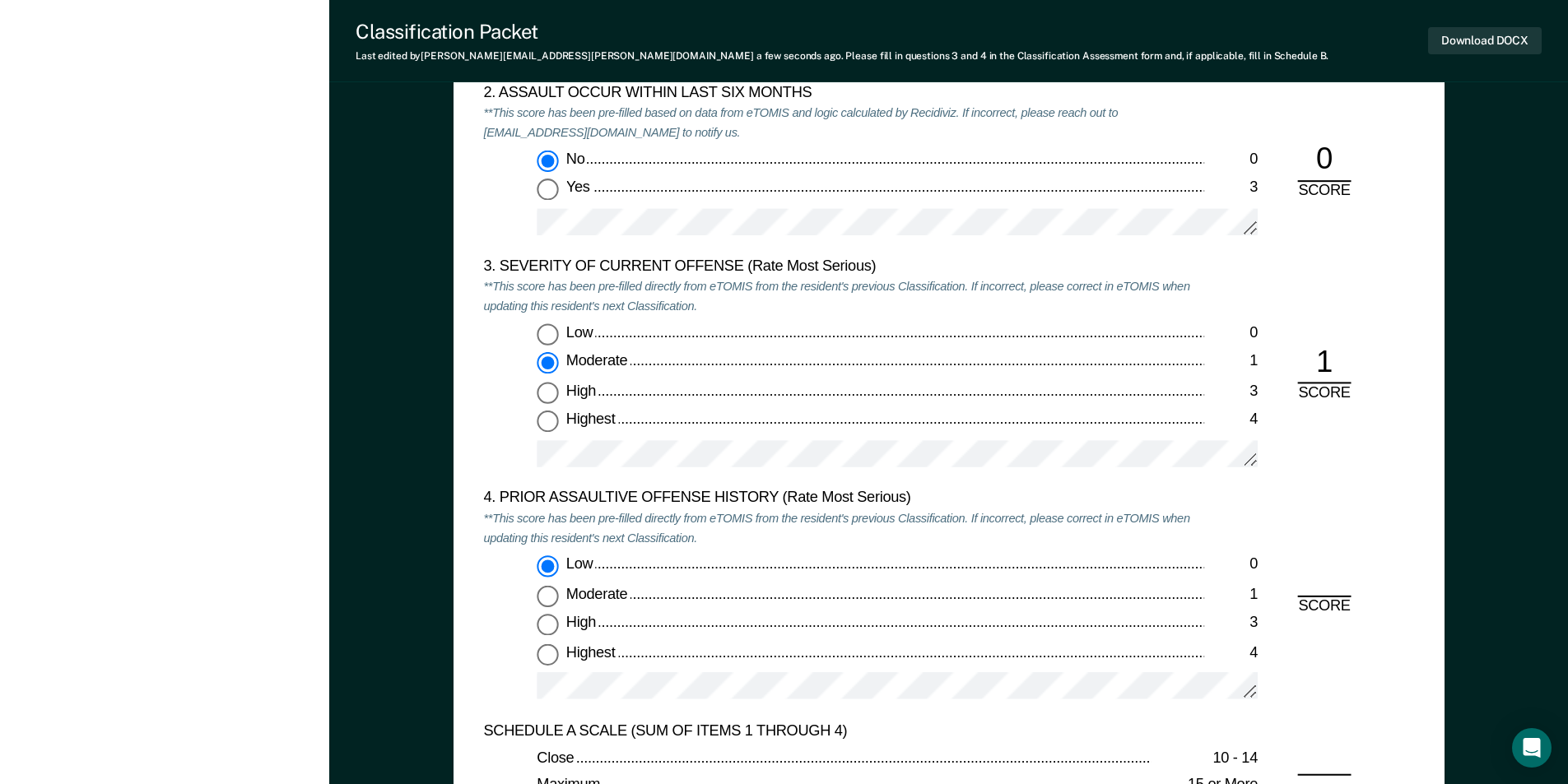
radio input "true"
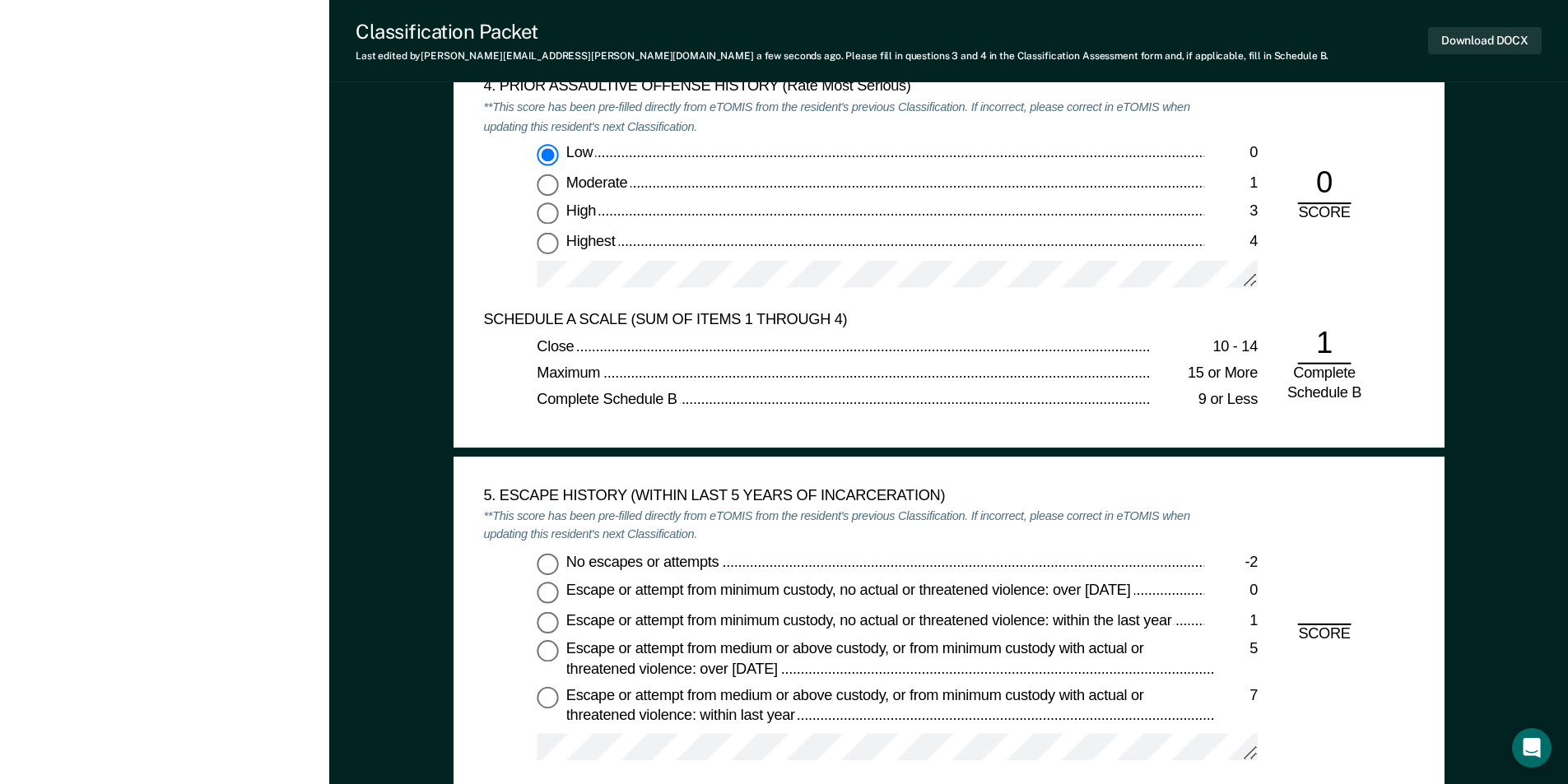
click at [551, 561] on input "No escapes or attempts -2" at bounding box center [547, 564] width 22 height 22
type textarea "x"
radio input "true"
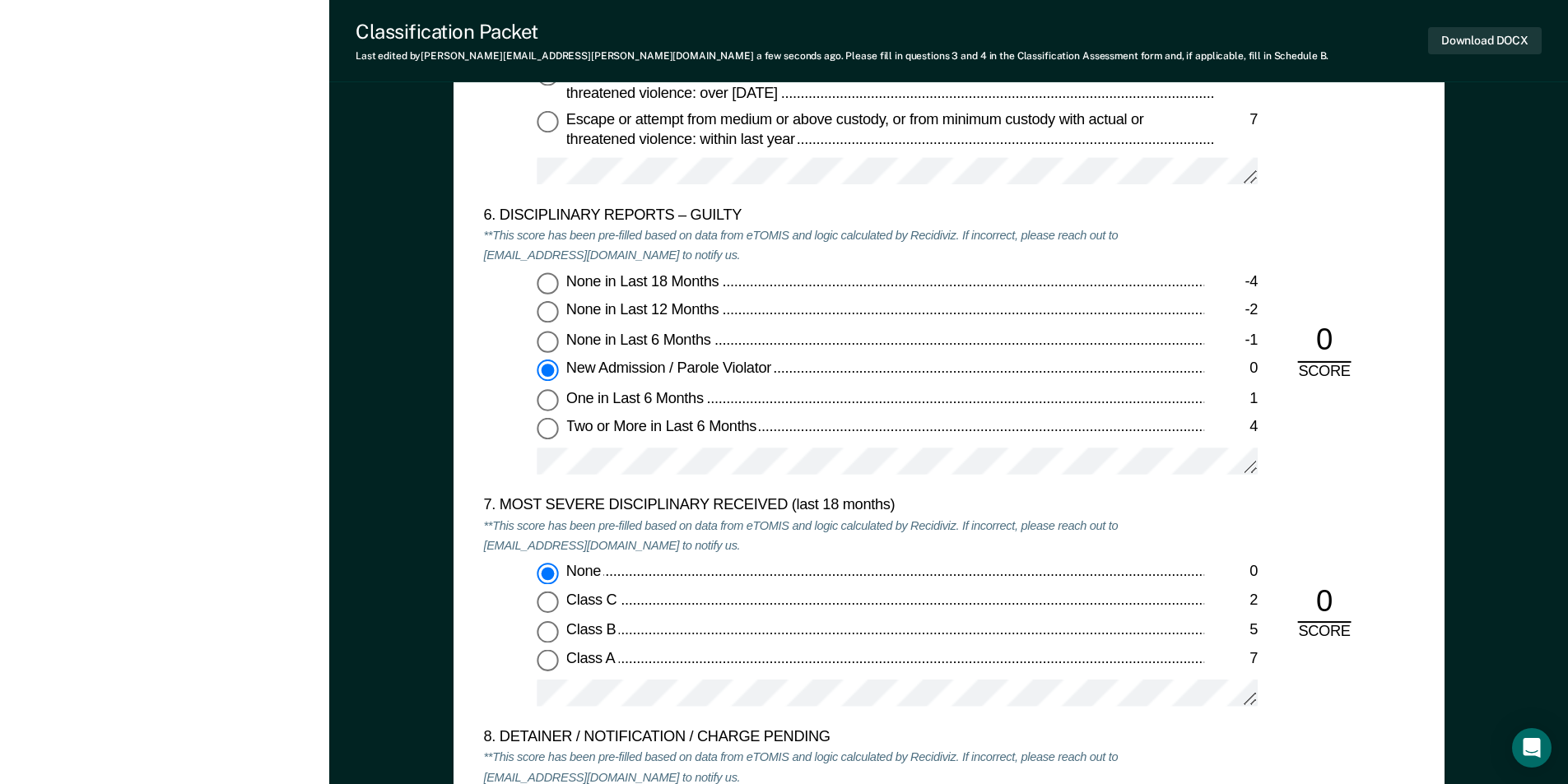
scroll to position [3373, 0]
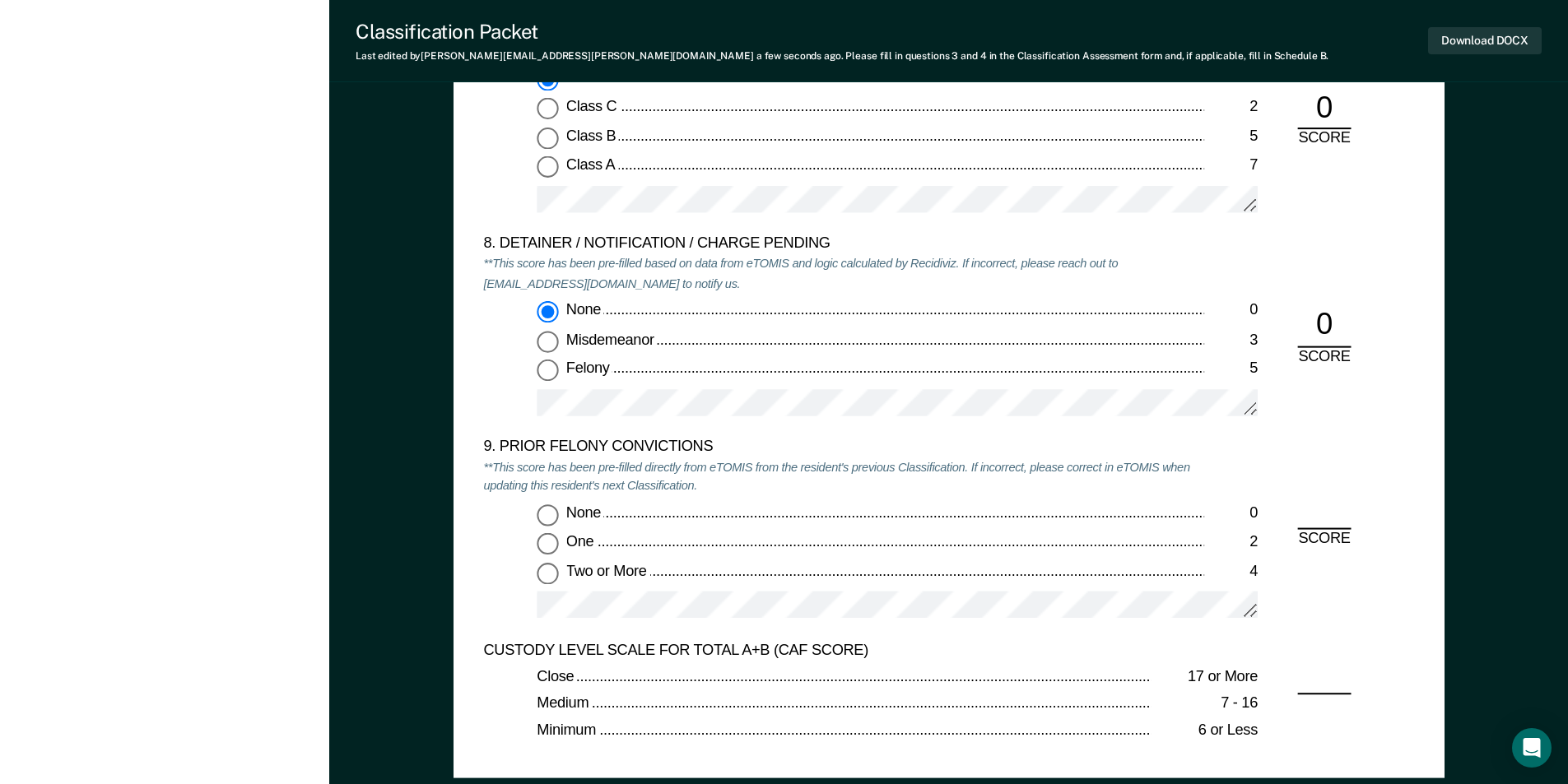
click at [550, 573] on input "Two or More 4" at bounding box center [547, 573] width 22 height 22
type textarea "x"
radio input "true"
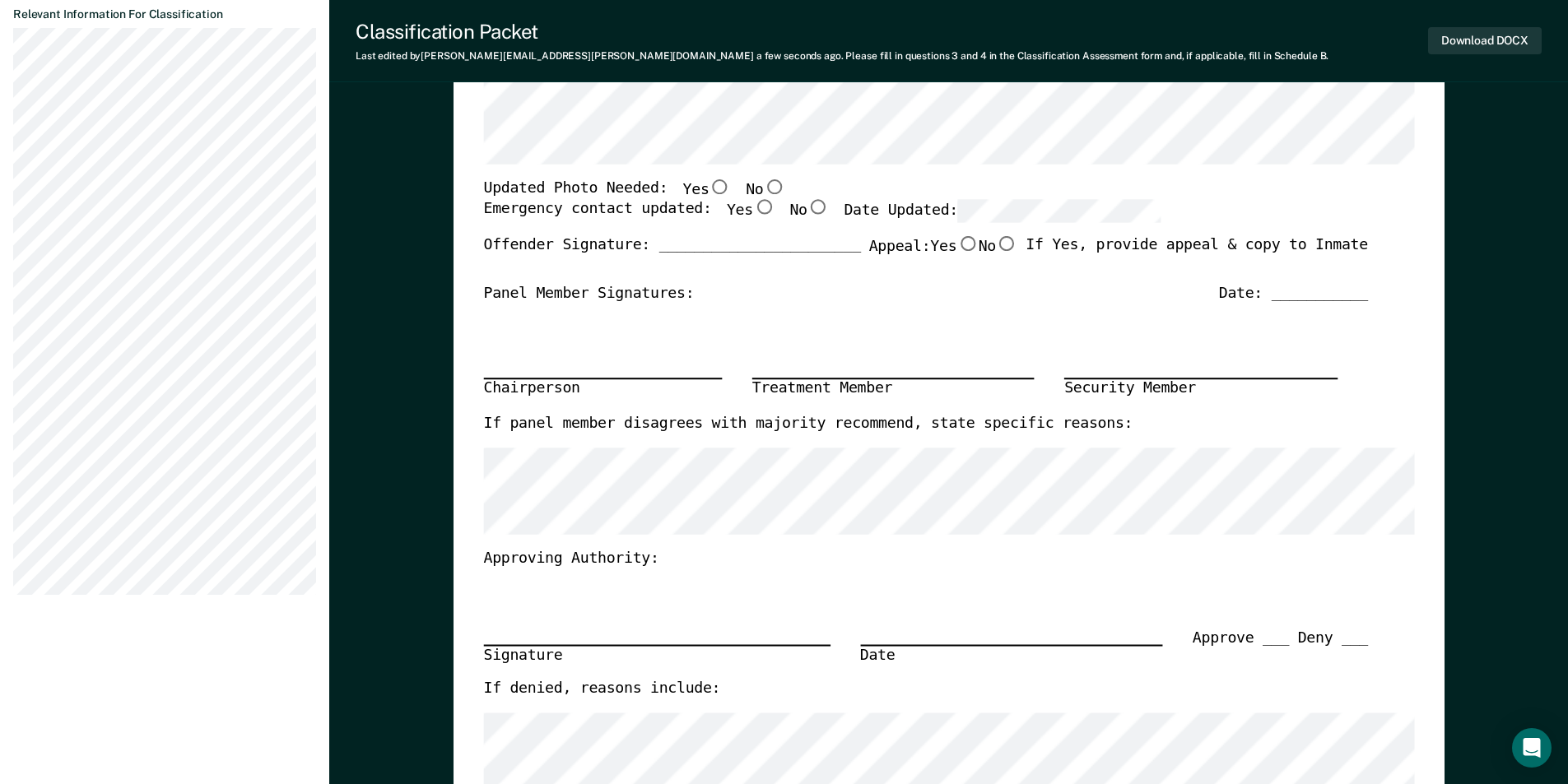
scroll to position [0, 0]
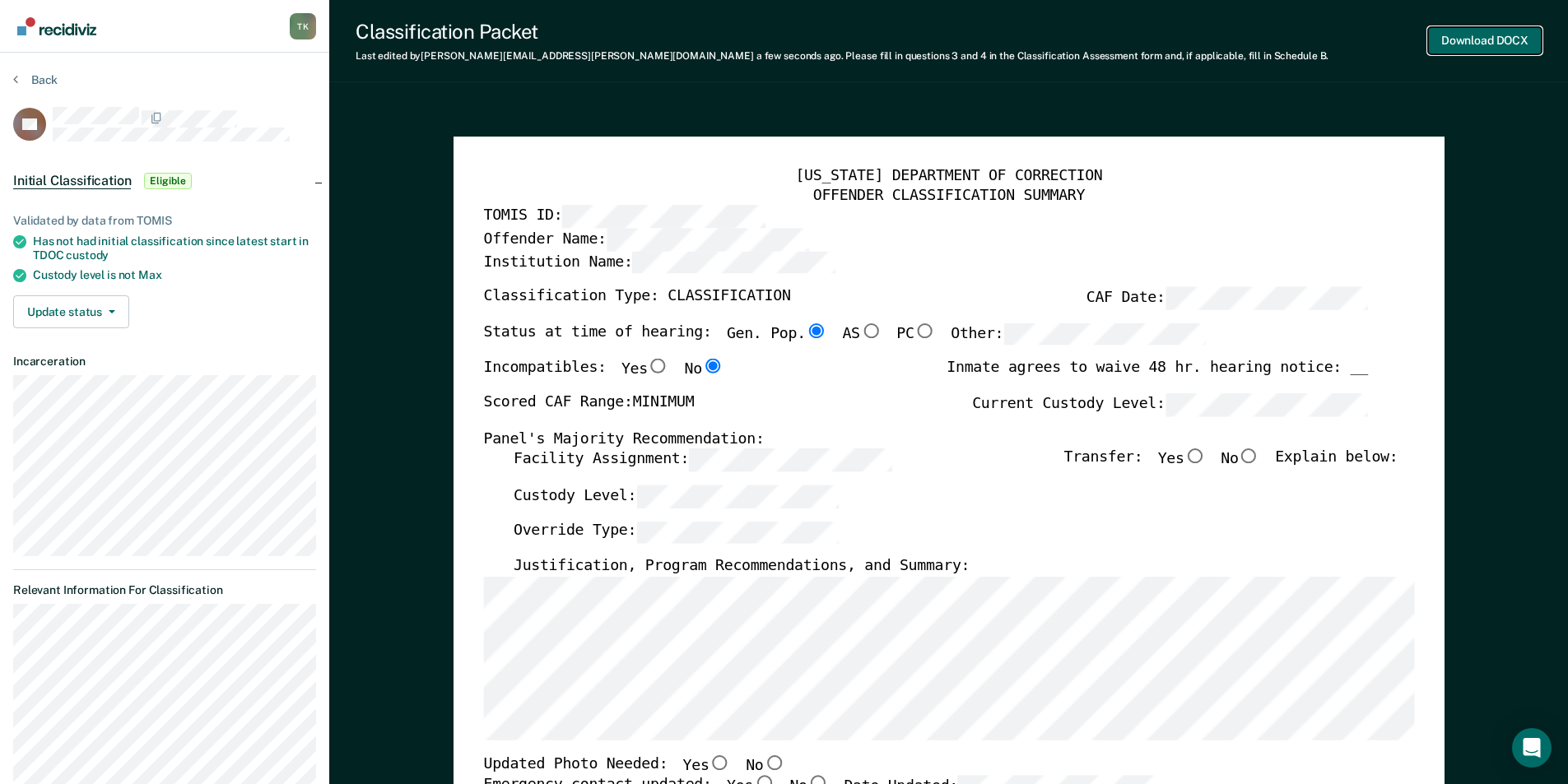
click at [1493, 45] on button "Download DOCX" at bounding box center [1484, 41] width 114 height 27
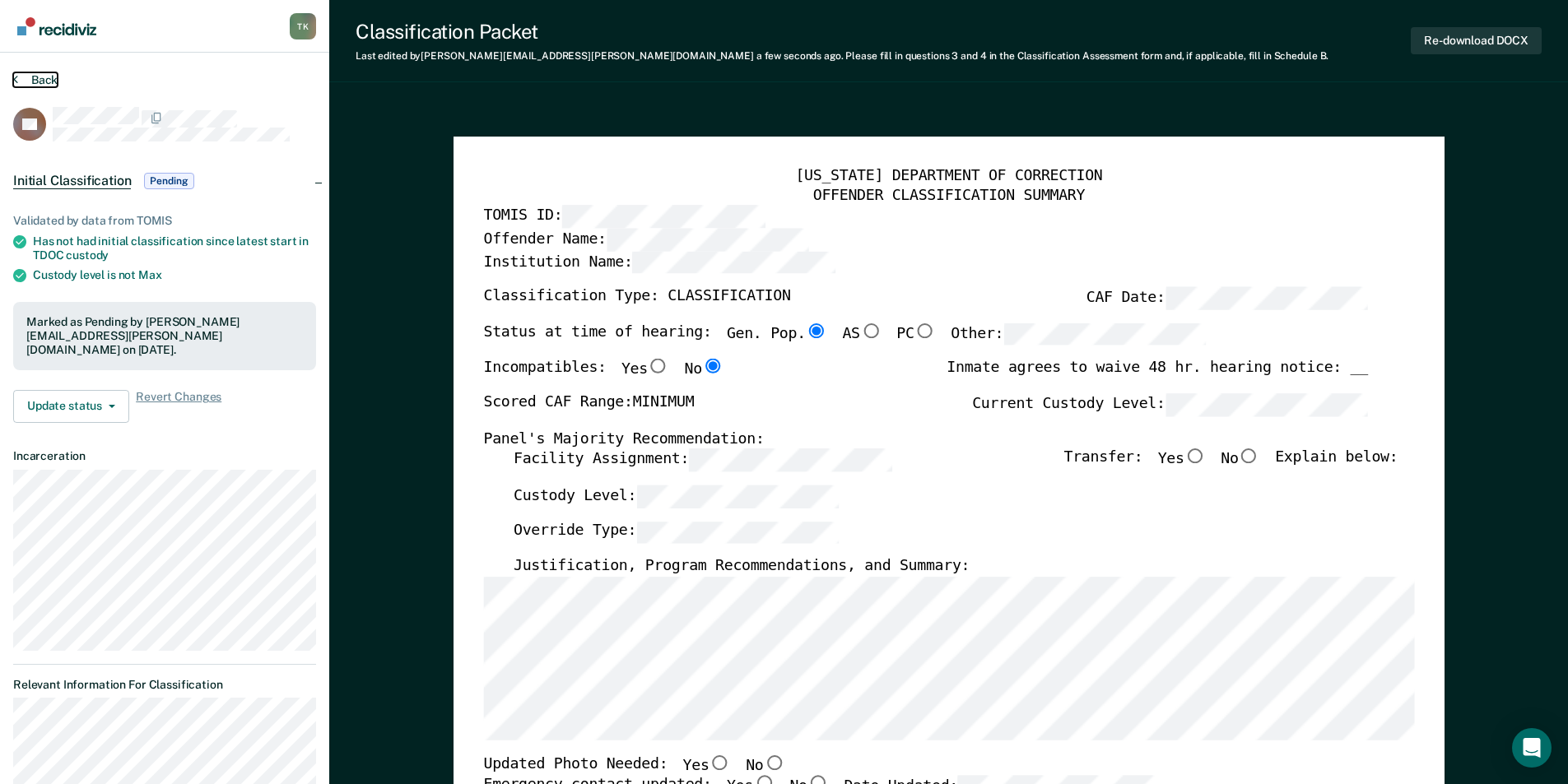
click at [37, 79] on button "Back" at bounding box center [36, 80] width 45 height 15
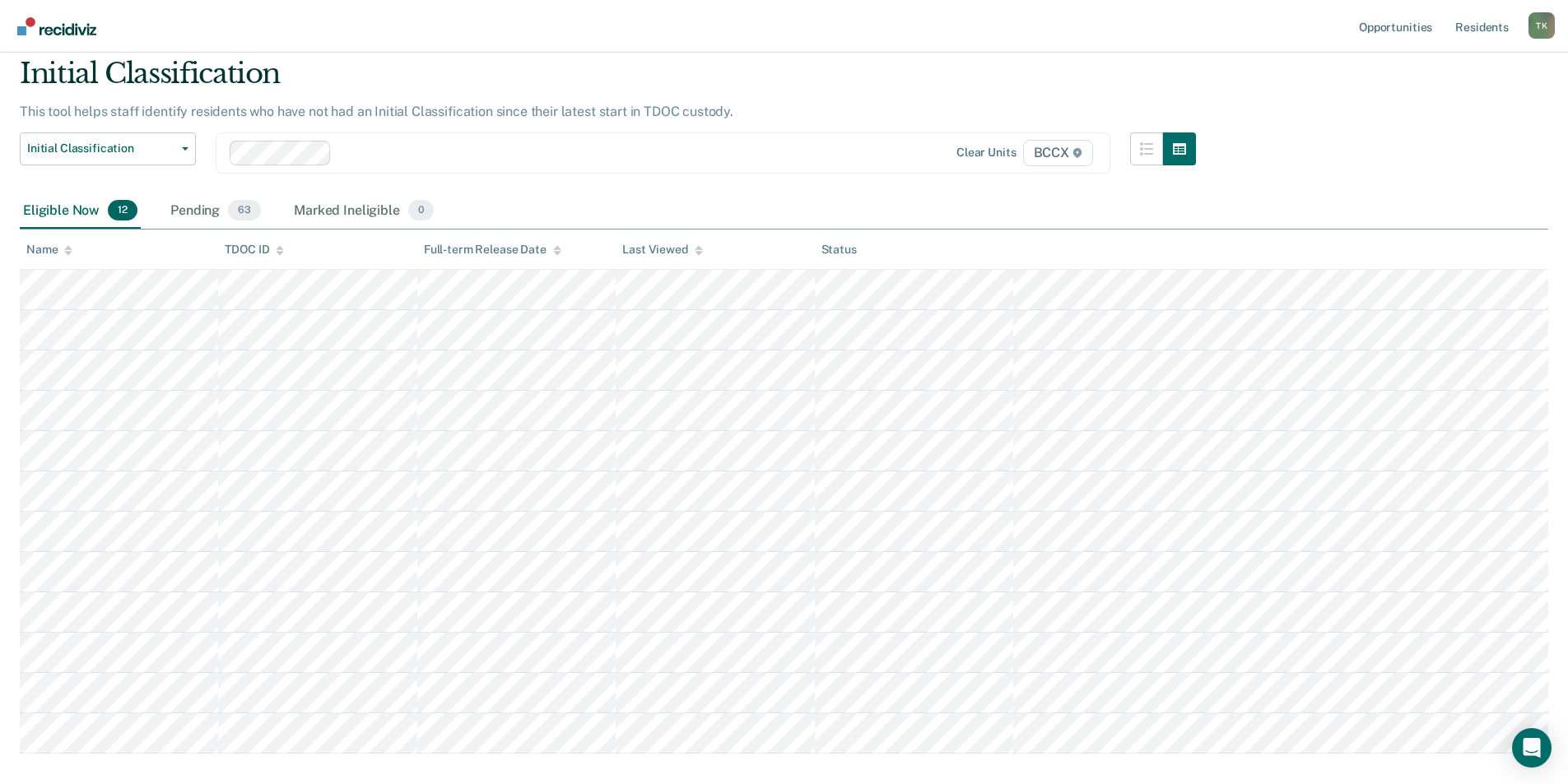
scroll to position [145, 0]
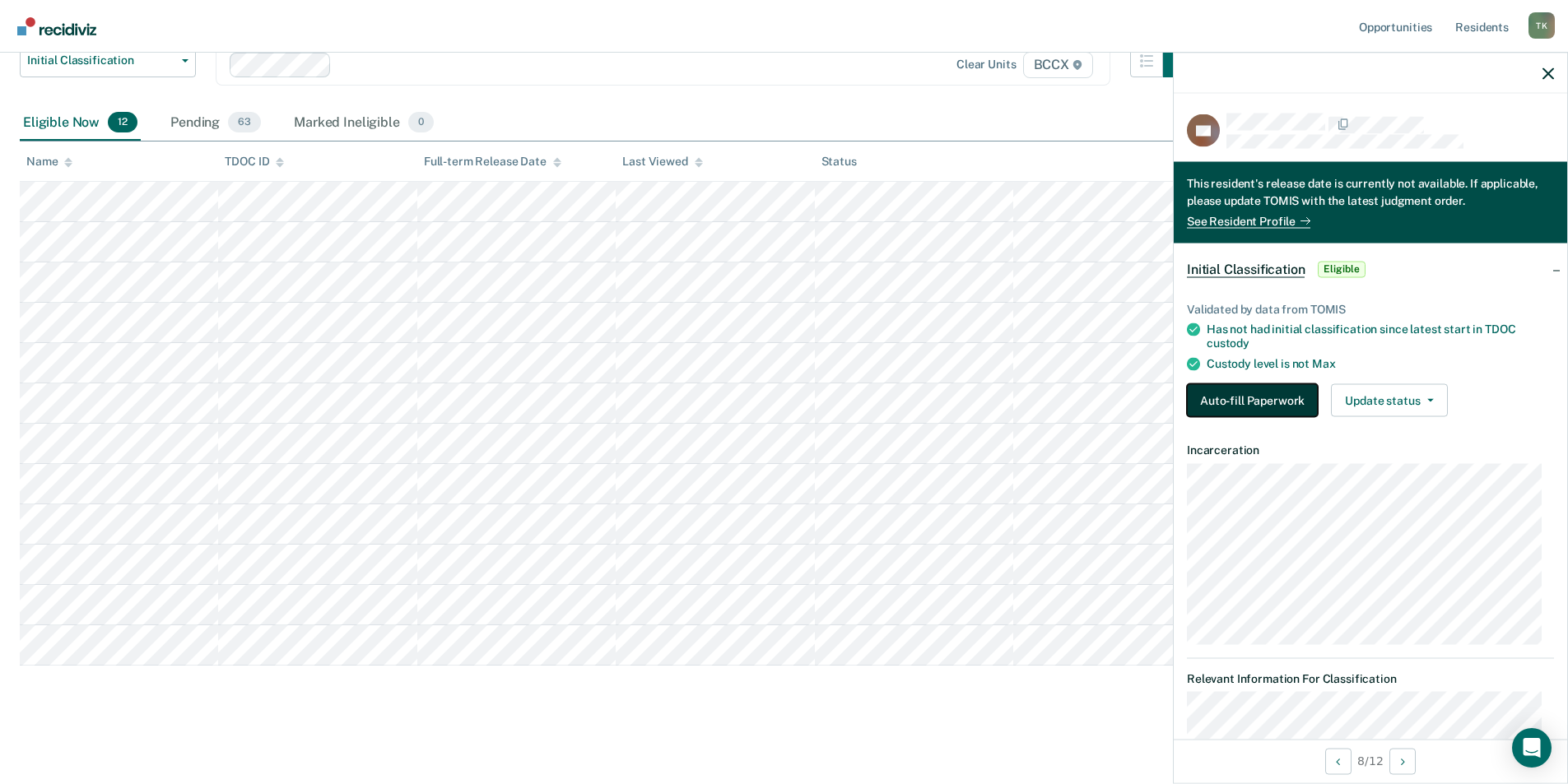
click at [1221, 395] on button "Auto-fill Paperwork" at bounding box center [1252, 400] width 131 height 33
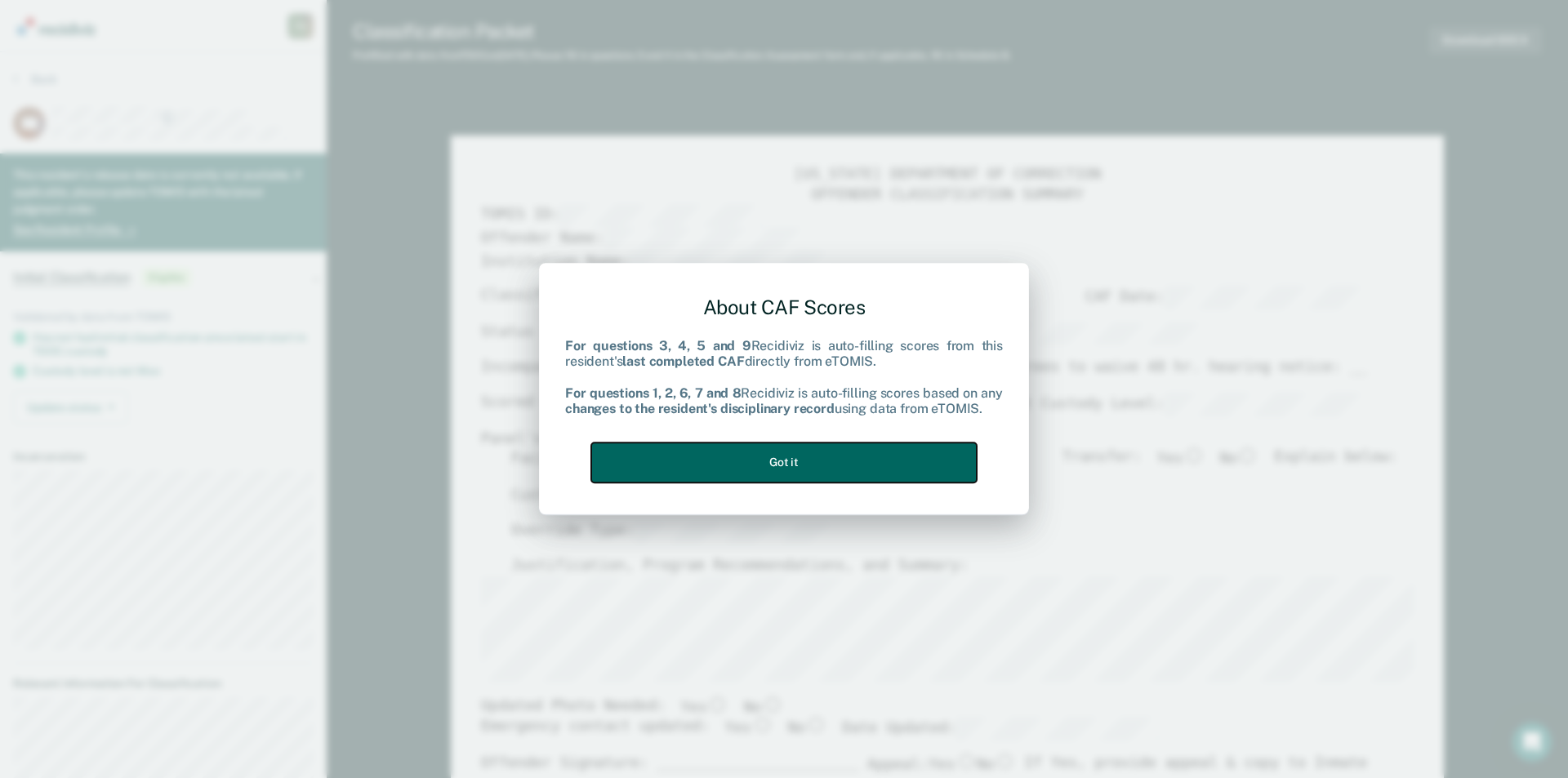
click at [833, 452] on button "Got it" at bounding box center [784, 462] width 386 height 40
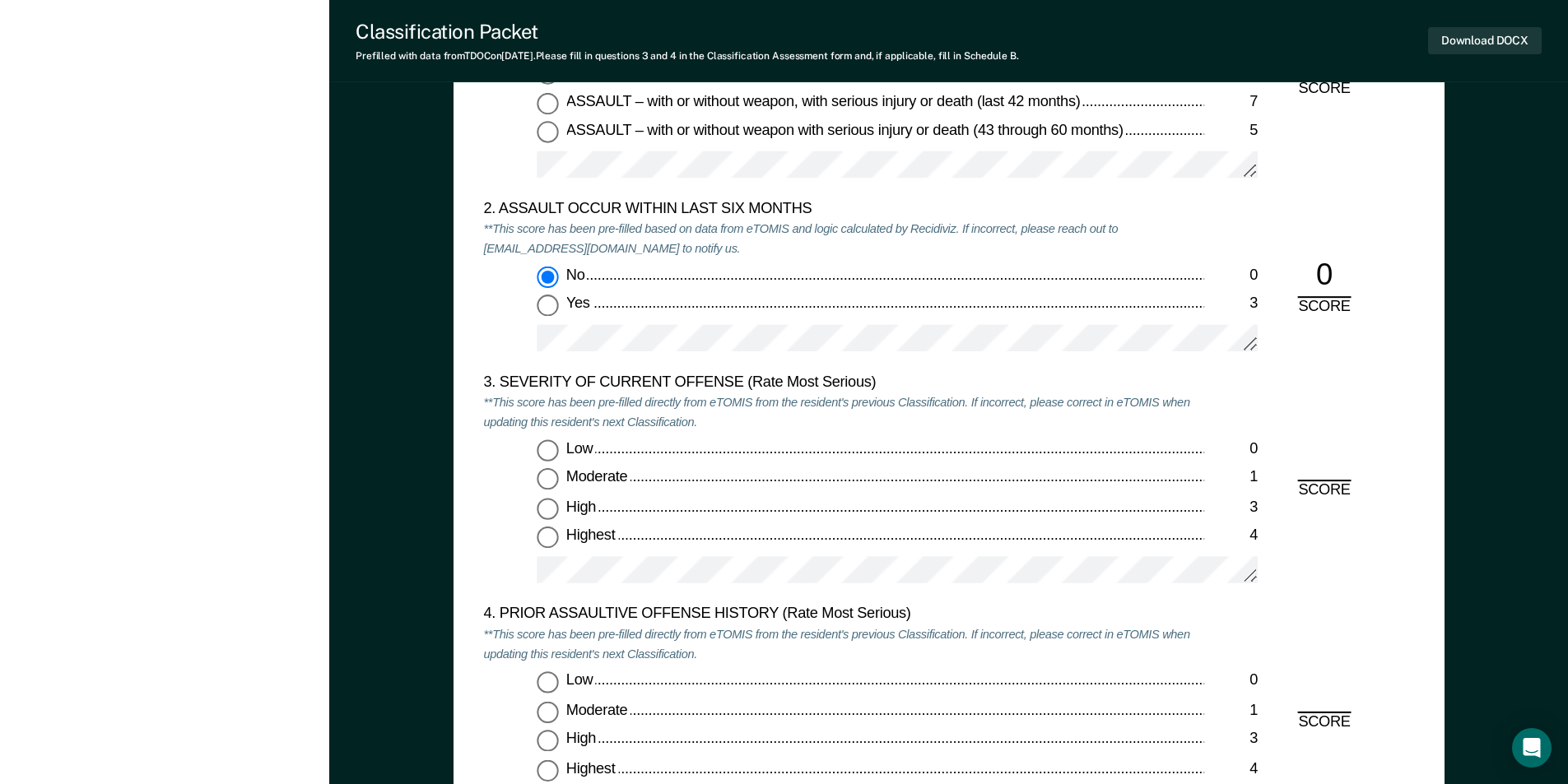
scroll to position [1810, 0]
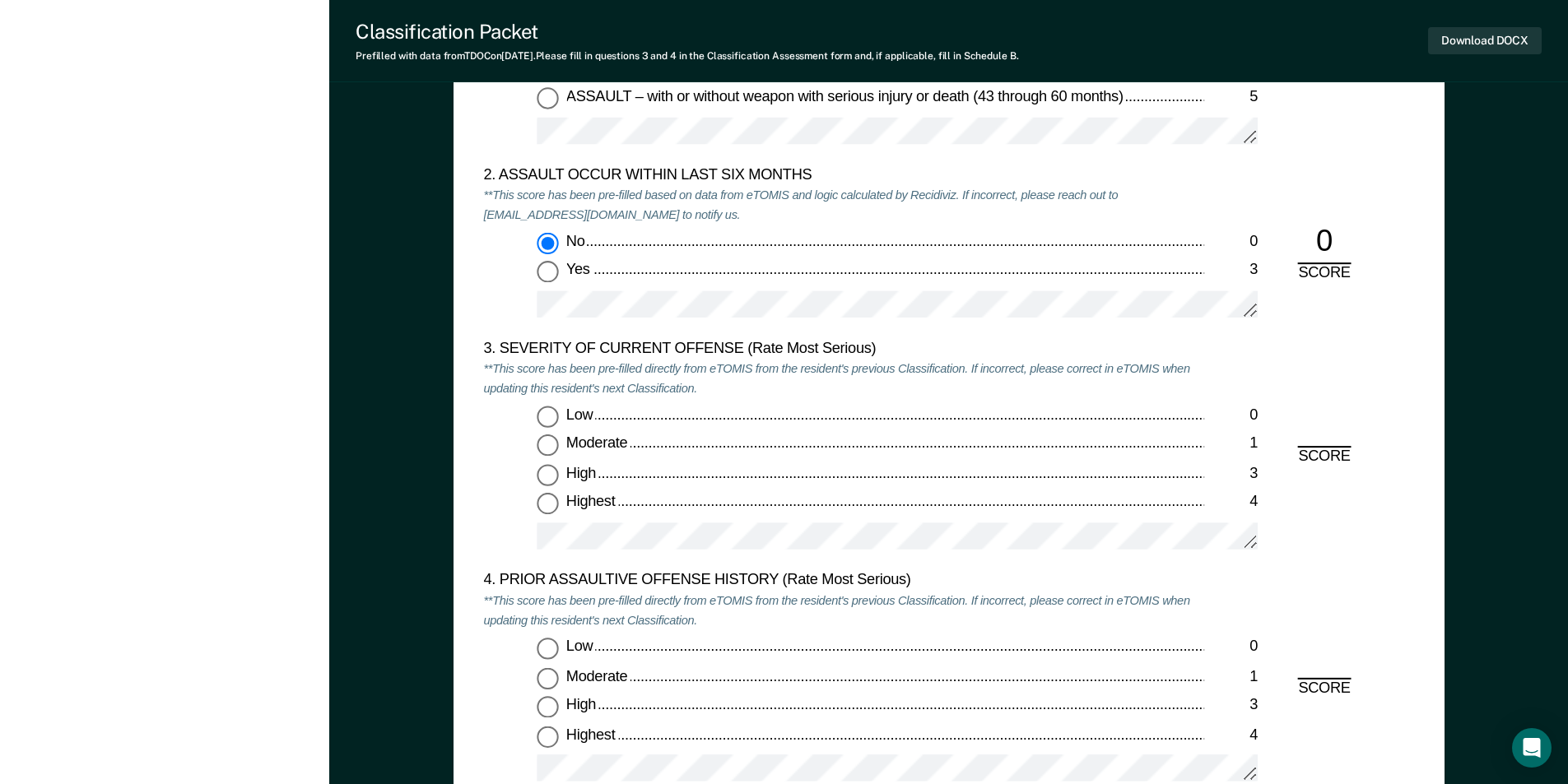
click at [545, 506] on input "Highest 4" at bounding box center [547, 505] width 22 height 22
type textarea "x"
radio input "true"
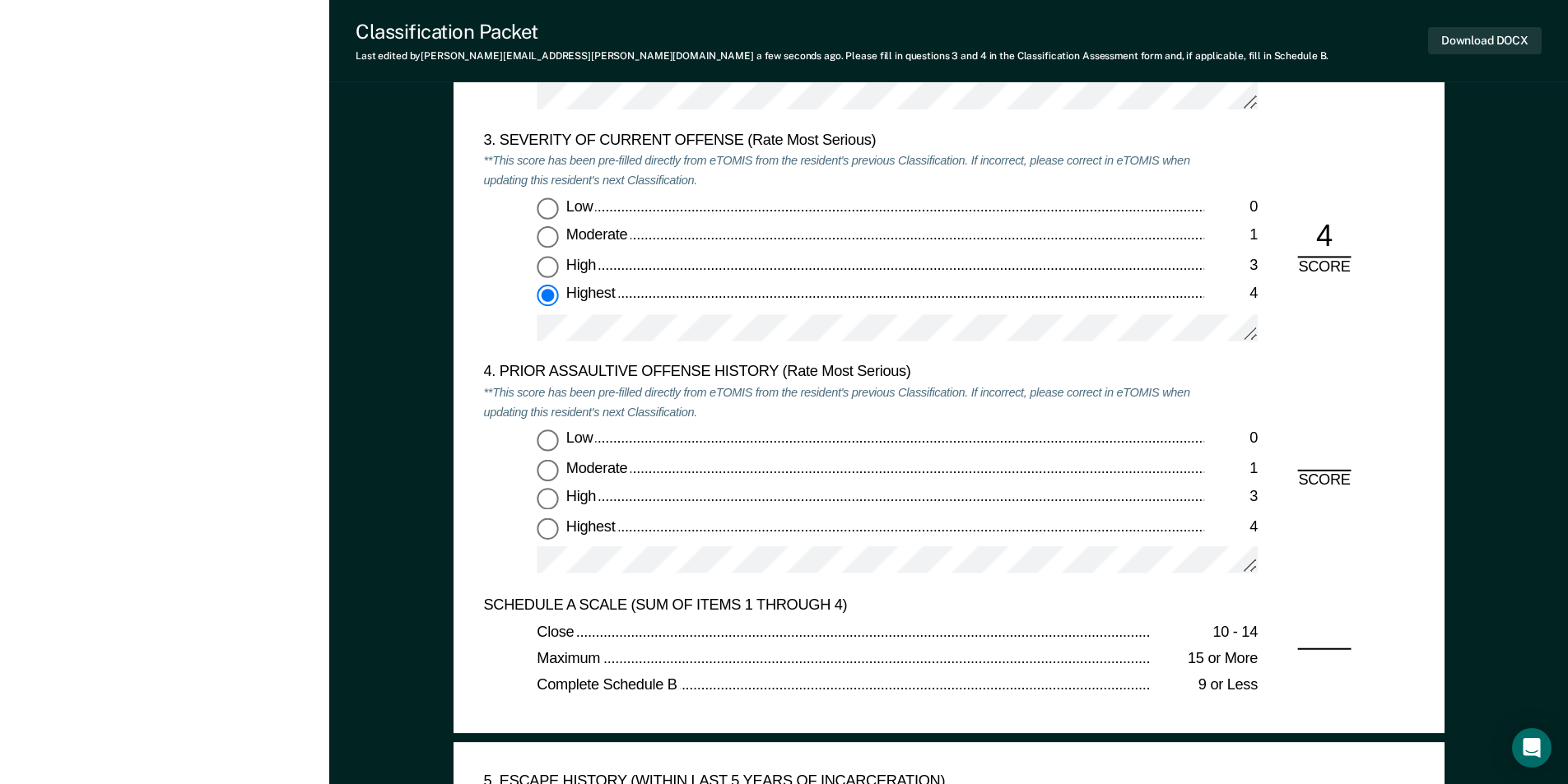
scroll to position [2304, 0]
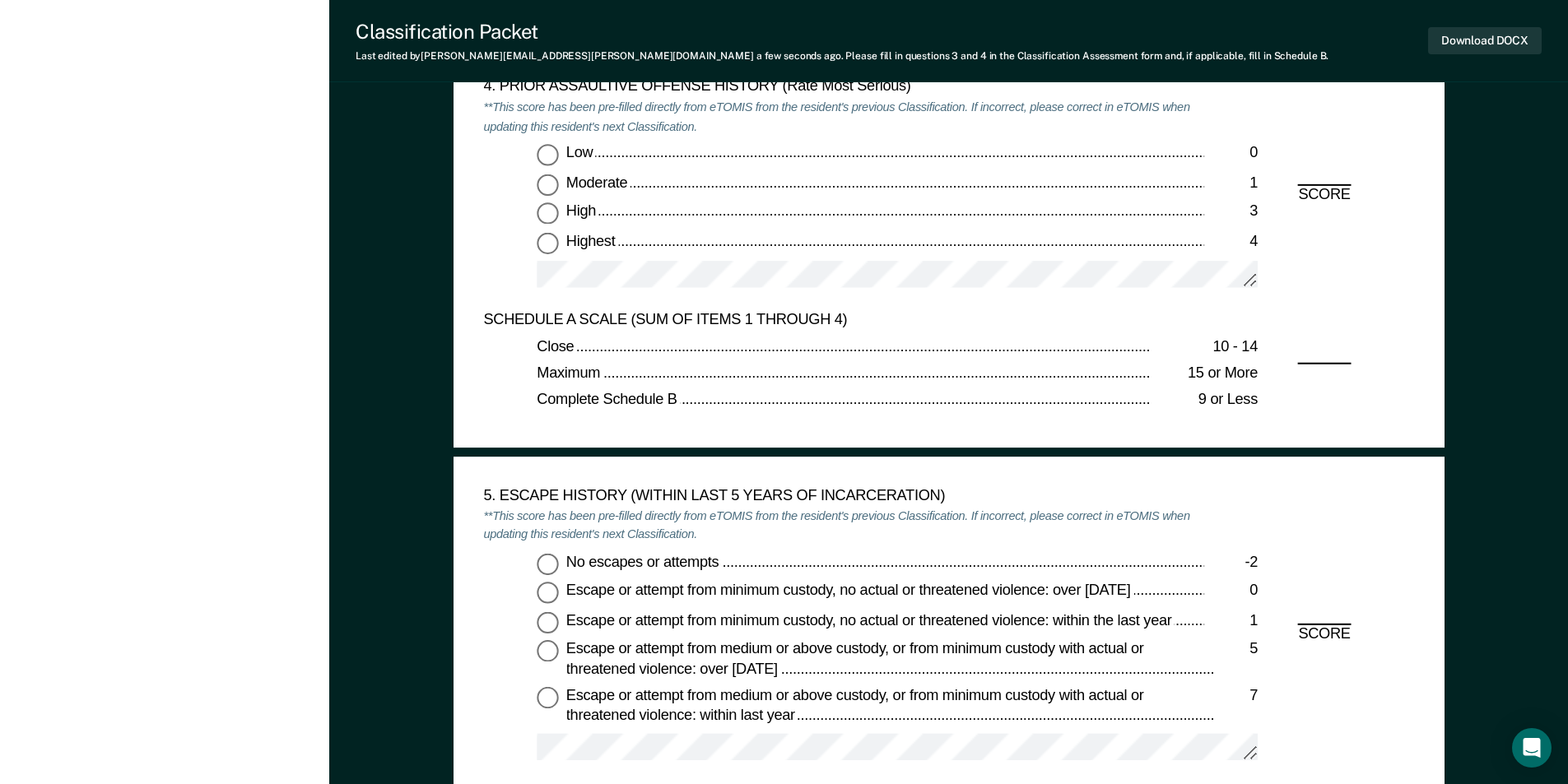
click at [540, 151] on input "Low 0" at bounding box center [547, 155] width 22 height 22
type textarea "x"
radio input "true"
click at [551, 557] on input "No escapes or attempts -2" at bounding box center [547, 564] width 22 height 22
type textarea "x"
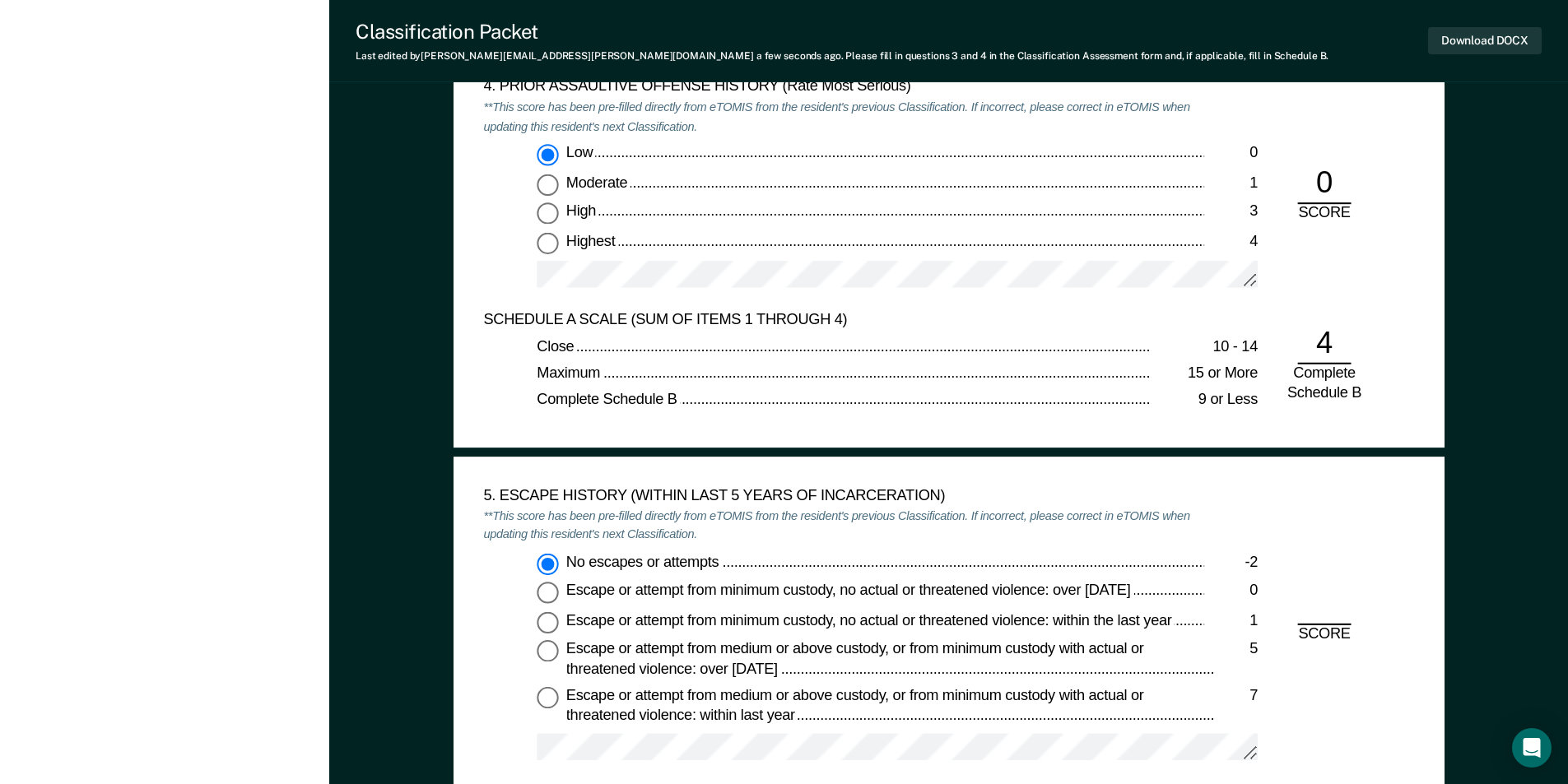
radio input "true"
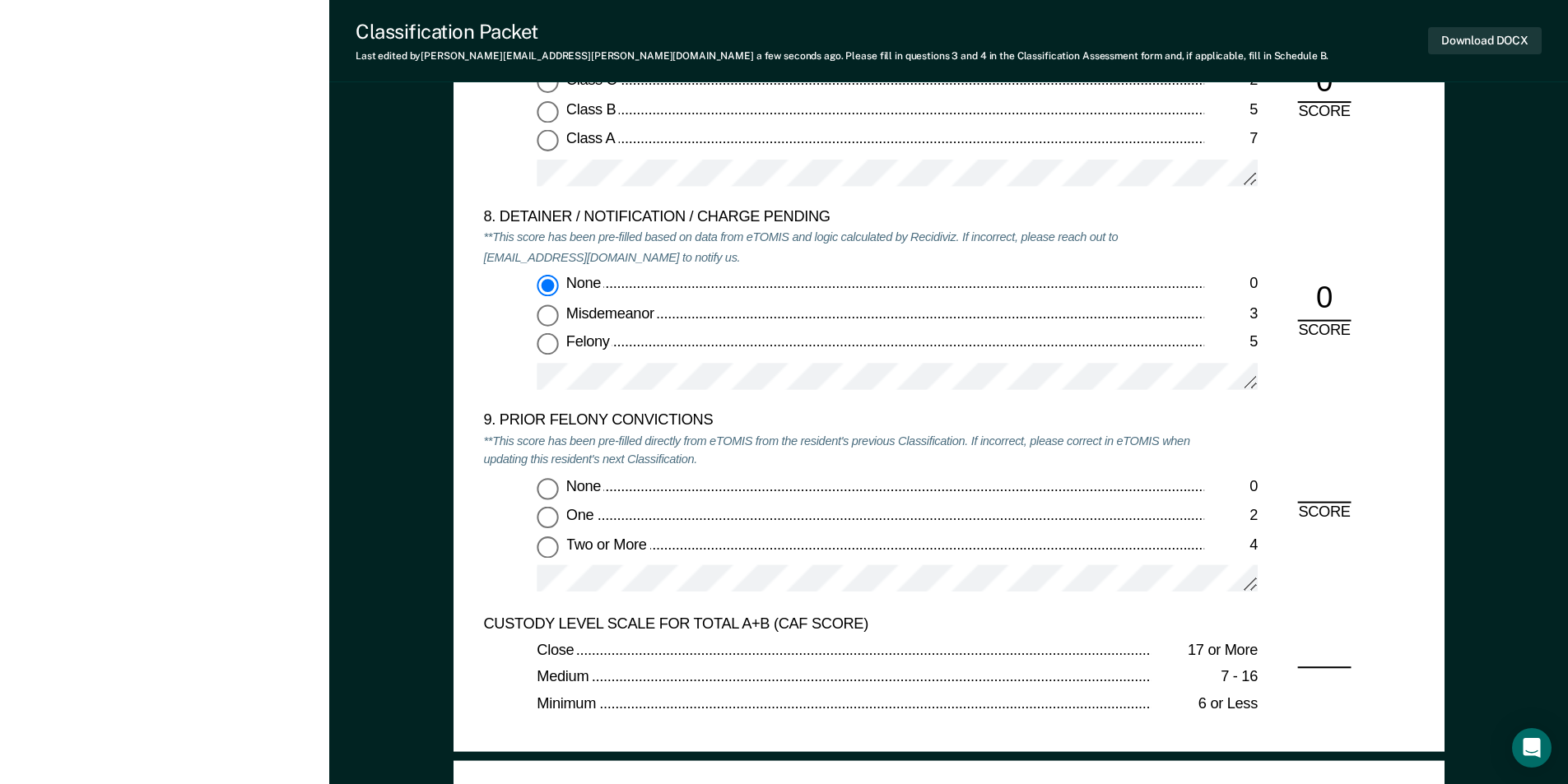
scroll to position [3538, 0]
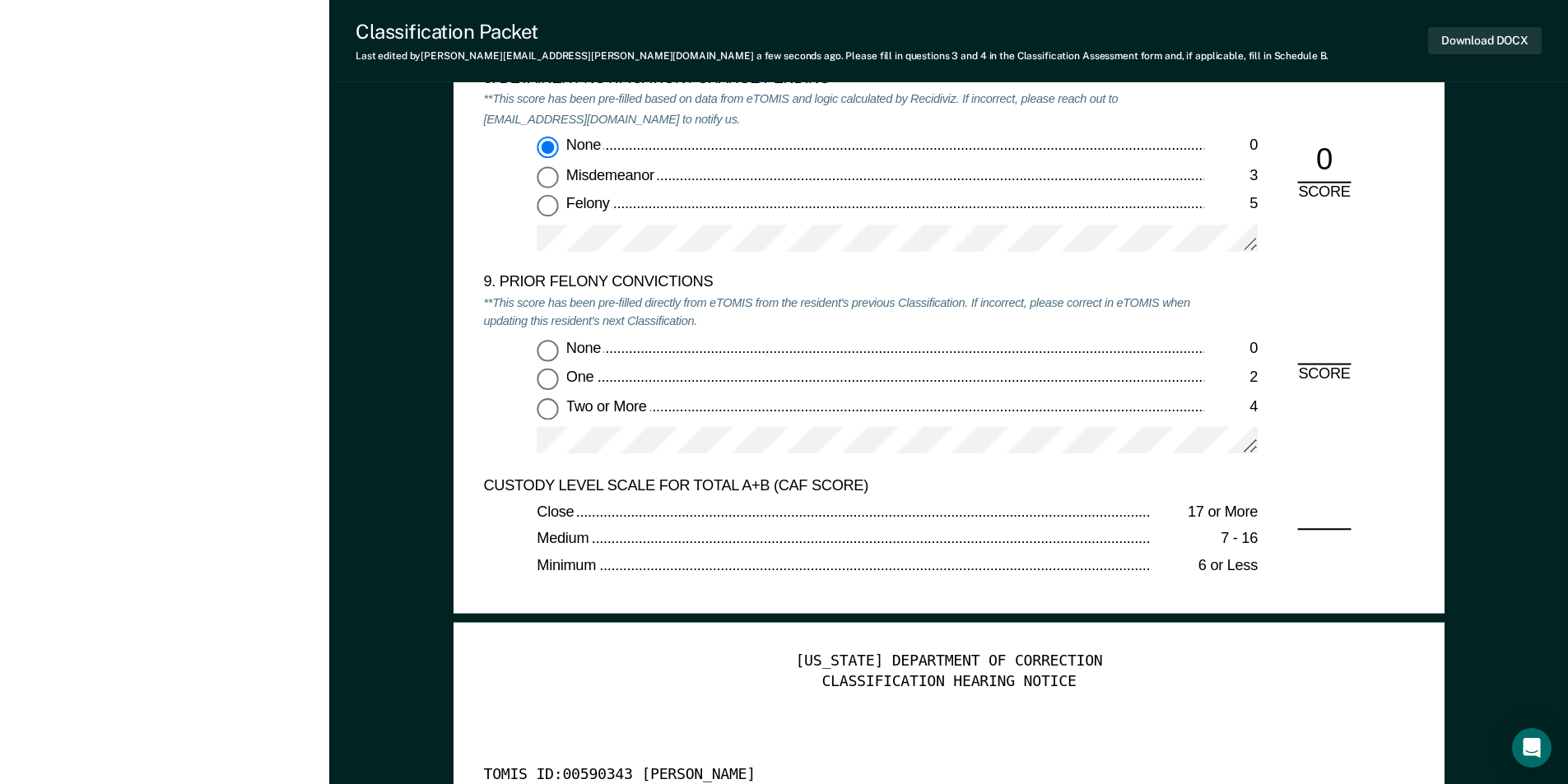
drag, startPoint x: 548, startPoint y: 378, endPoint x: 570, endPoint y: 378, distance: 22.0
click at [547, 378] on input "One 2" at bounding box center [547, 380] width 22 height 22
type textarea "x"
radio input "true"
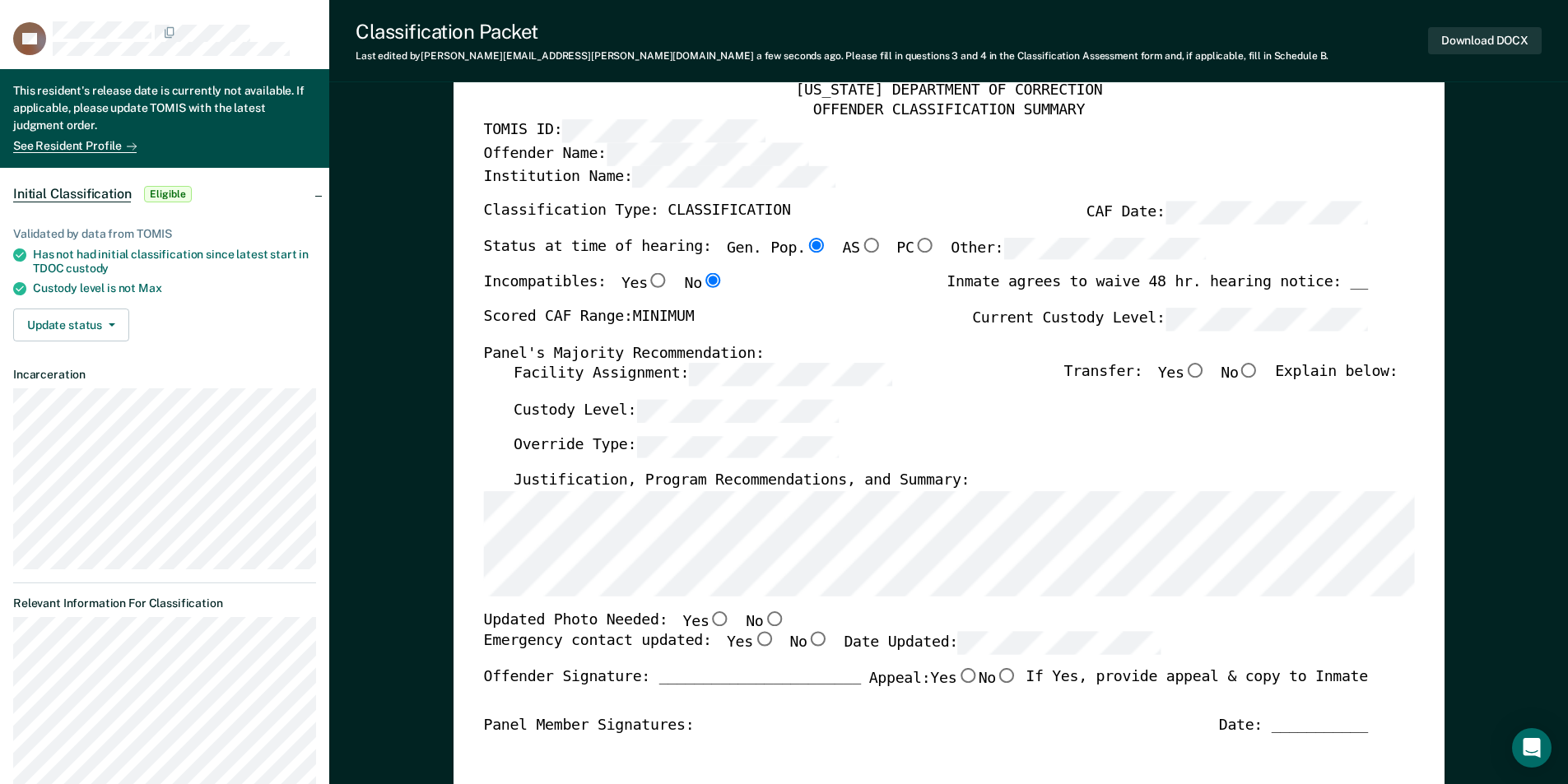
scroll to position [165, 0]
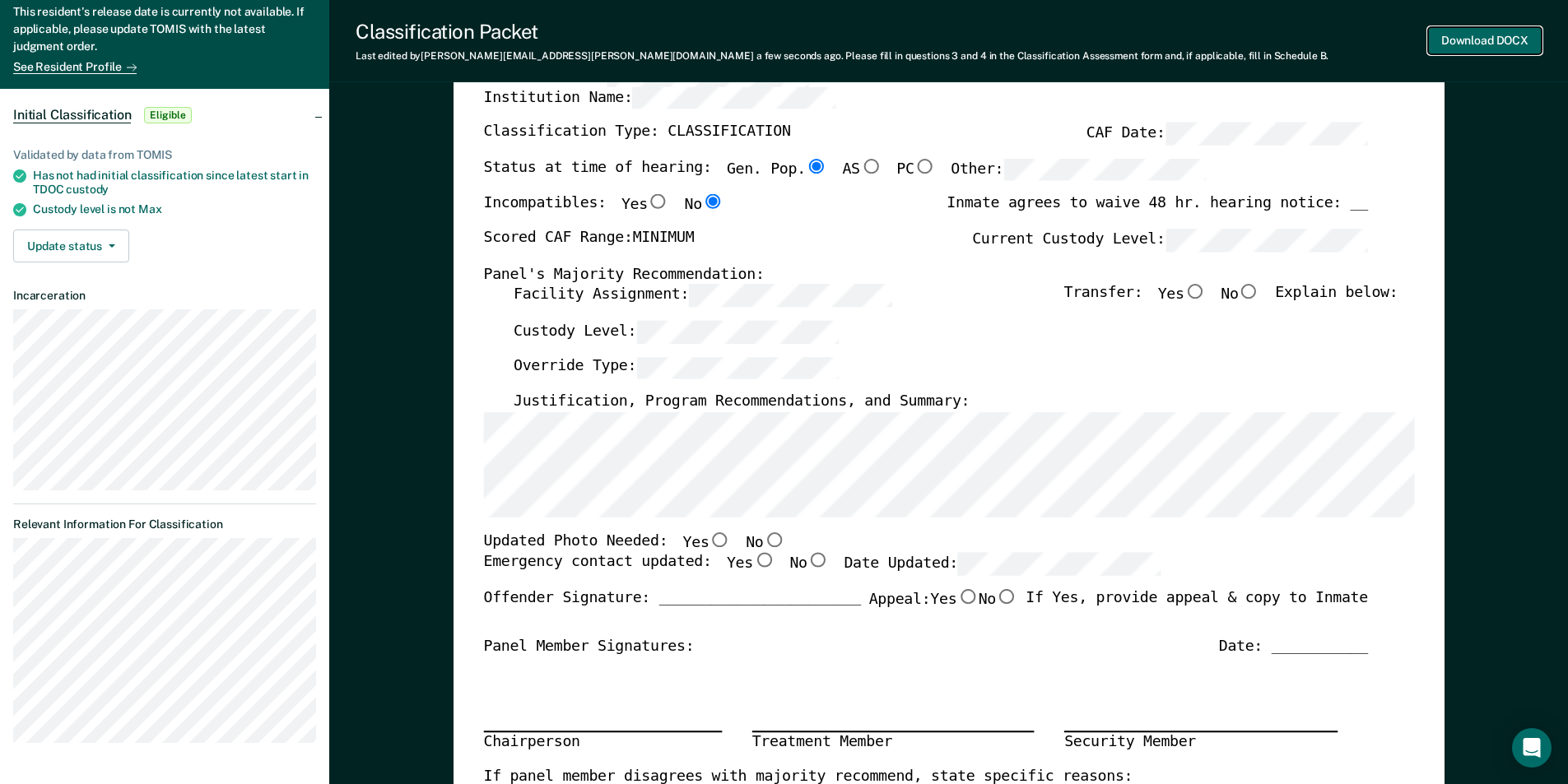
click at [1459, 43] on button "Download DOCX" at bounding box center [1484, 41] width 114 height 27
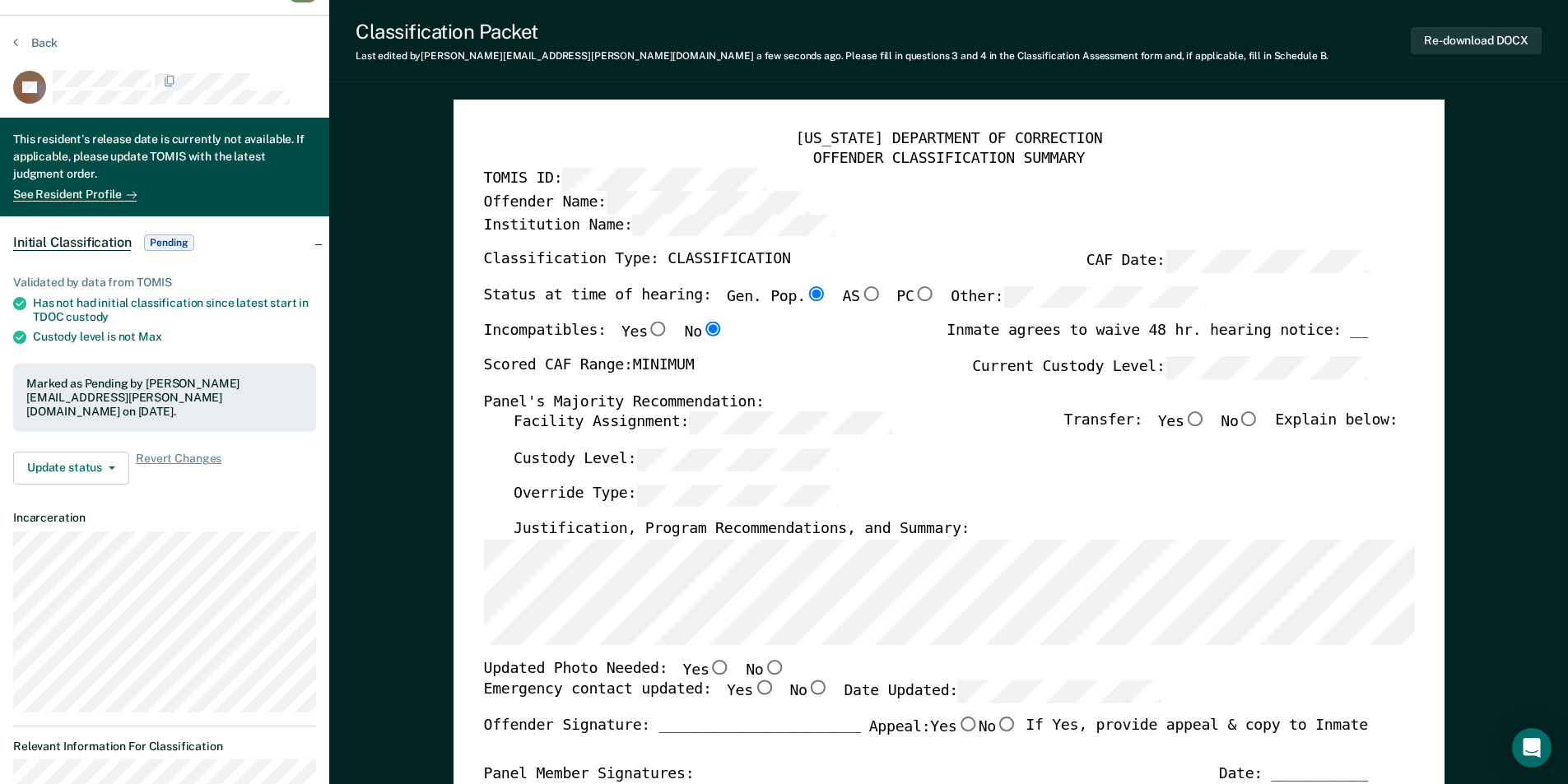
scroll to position [0, 0]
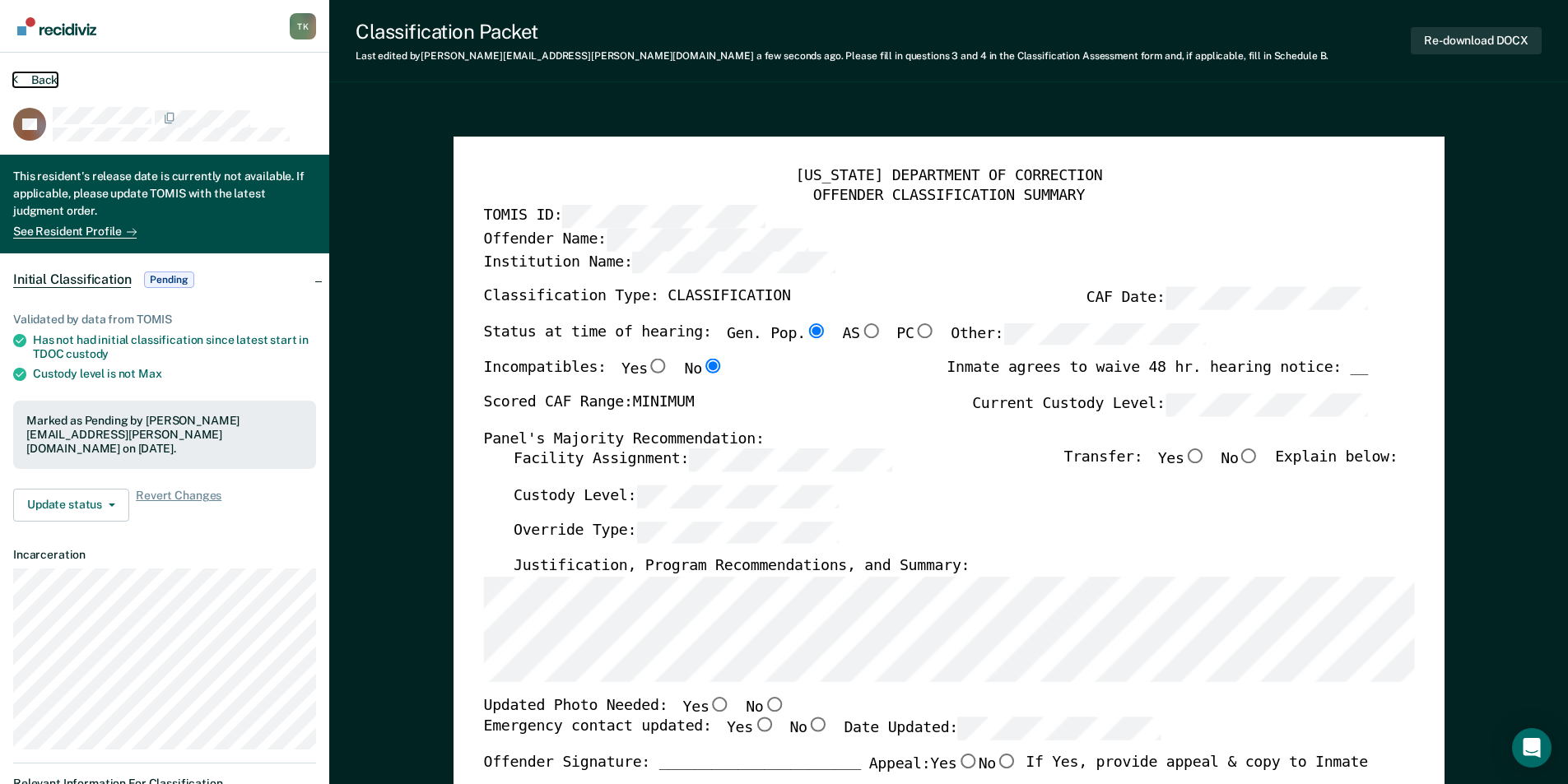
click at [40, 76] on button "Back" at bounding box center [36, 80] width 45 height 15
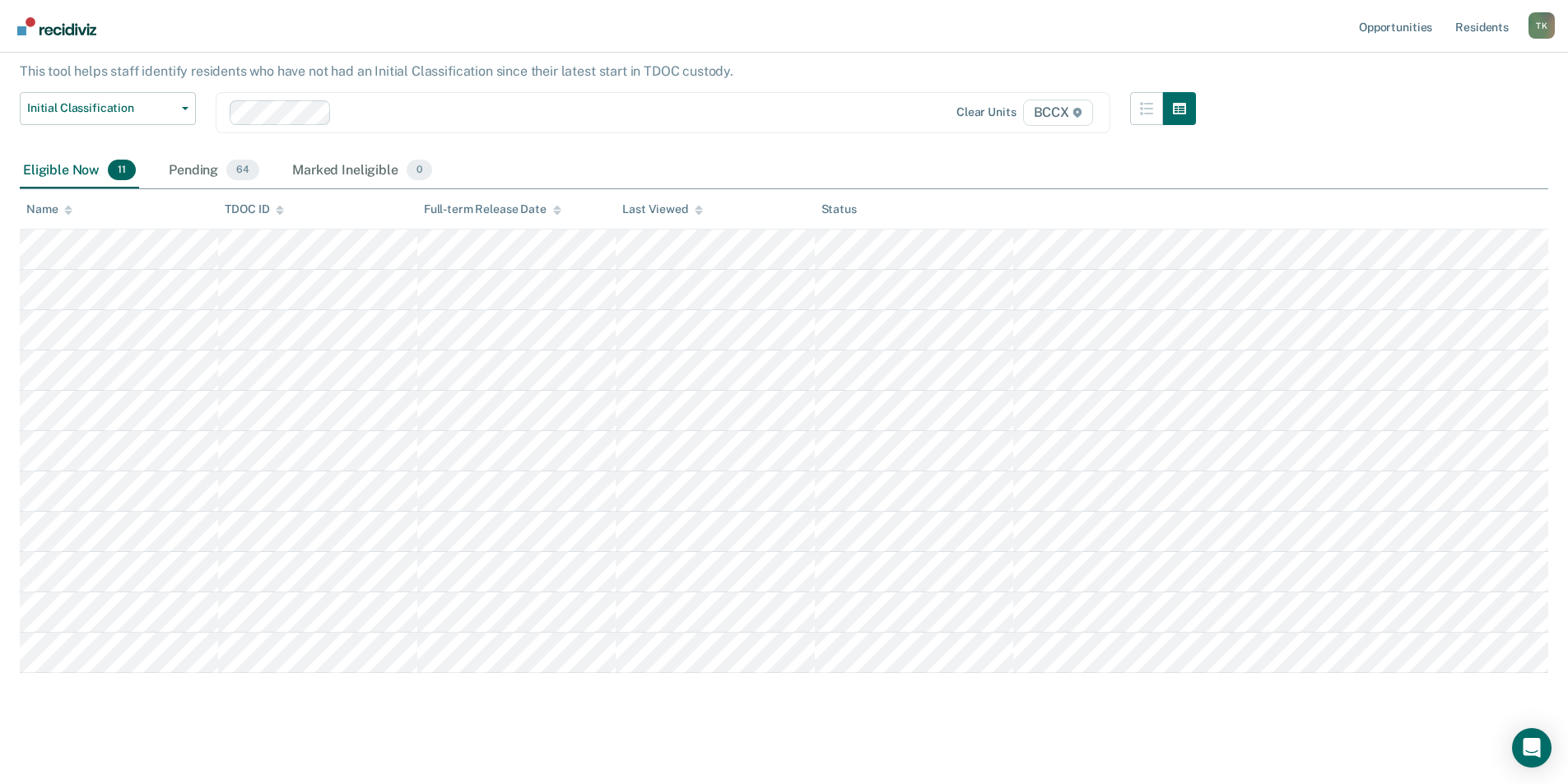
scroll to position [104, 0]
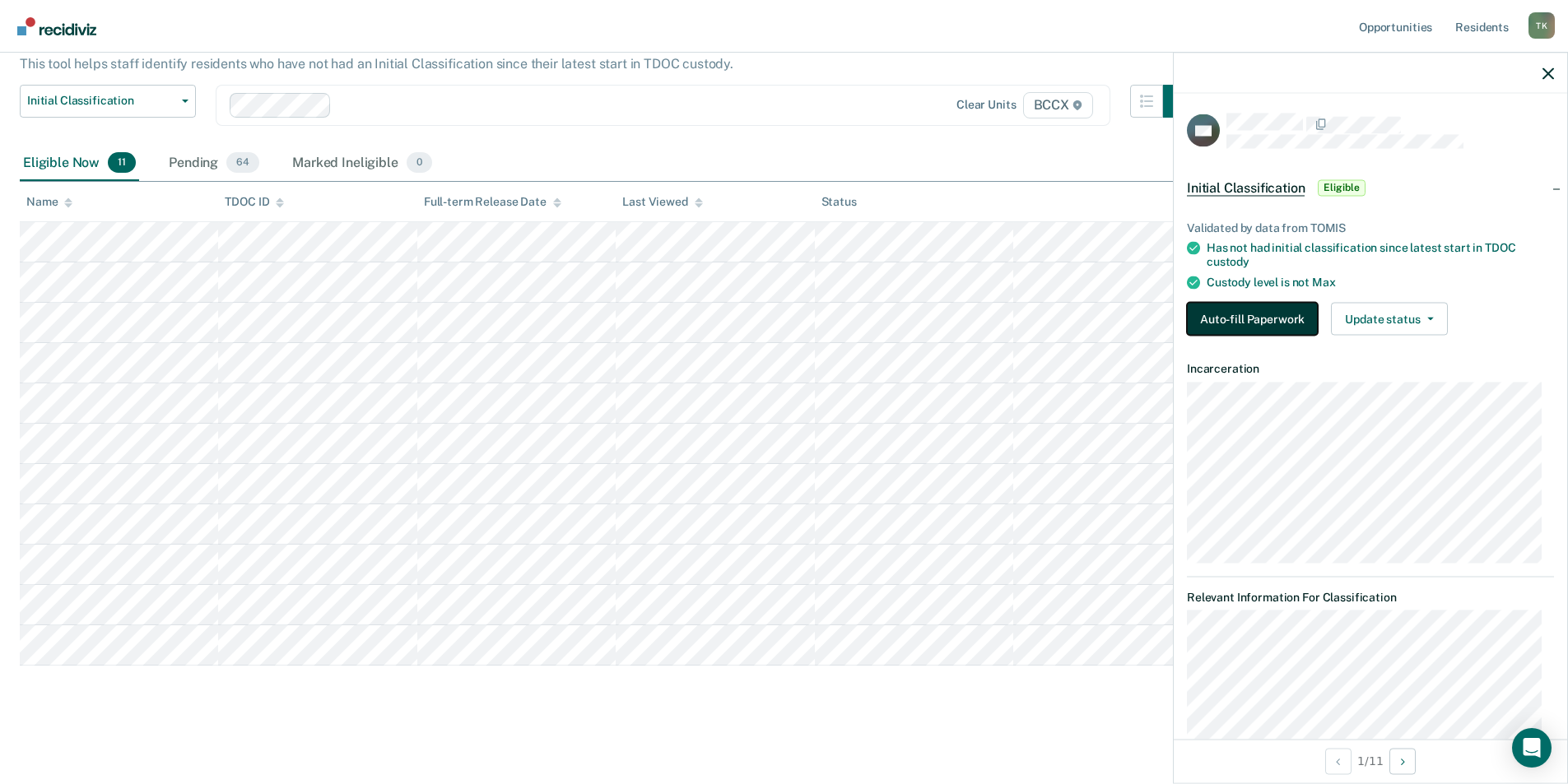
click at [1223, 311] on button "Auto-fill Paperwork" at bounding box center [1252, 318] width 131 height 33
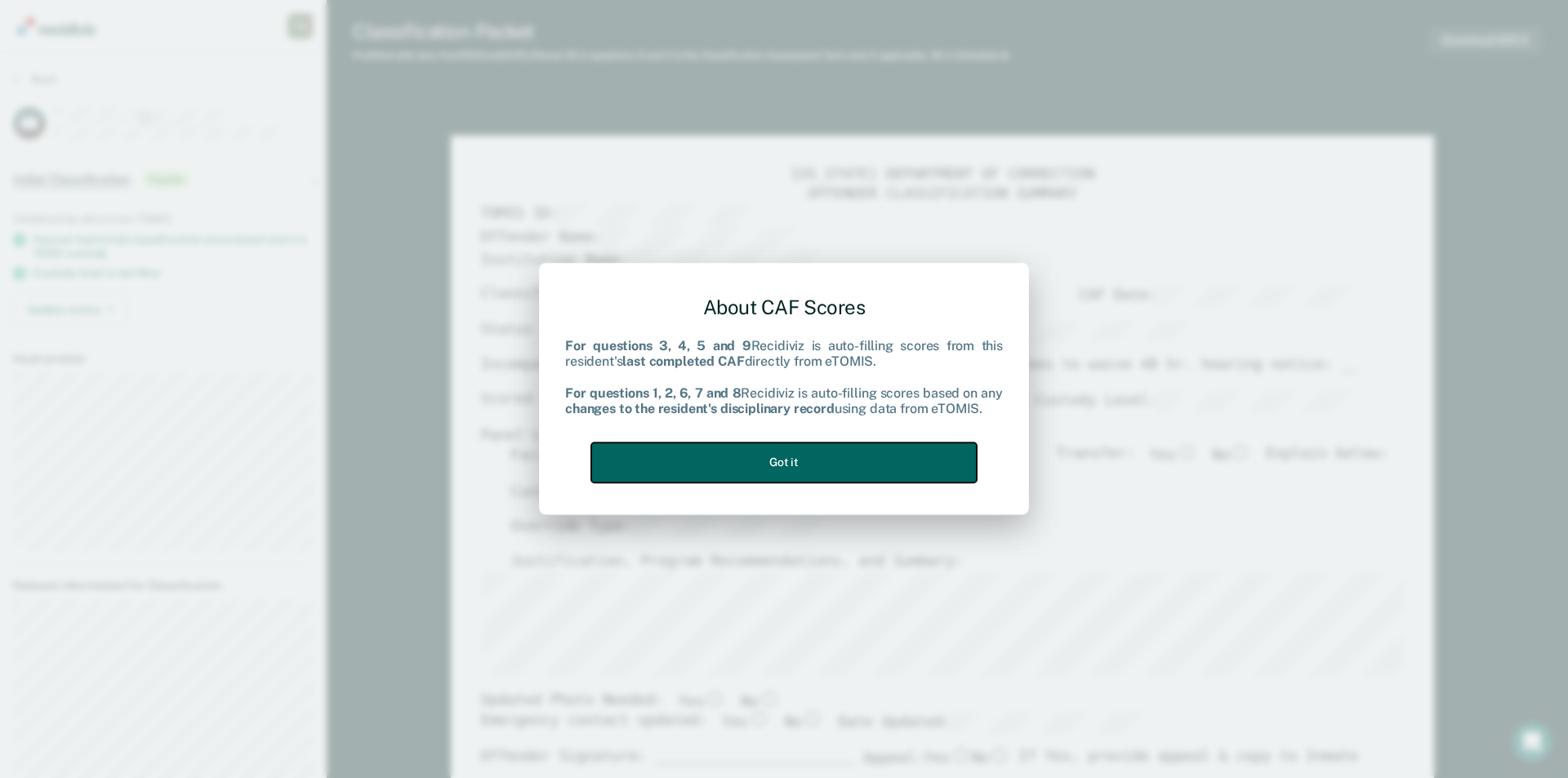
click at [758, 463] on button "Got it" at bounding box center [784, 462] width 386 height 40
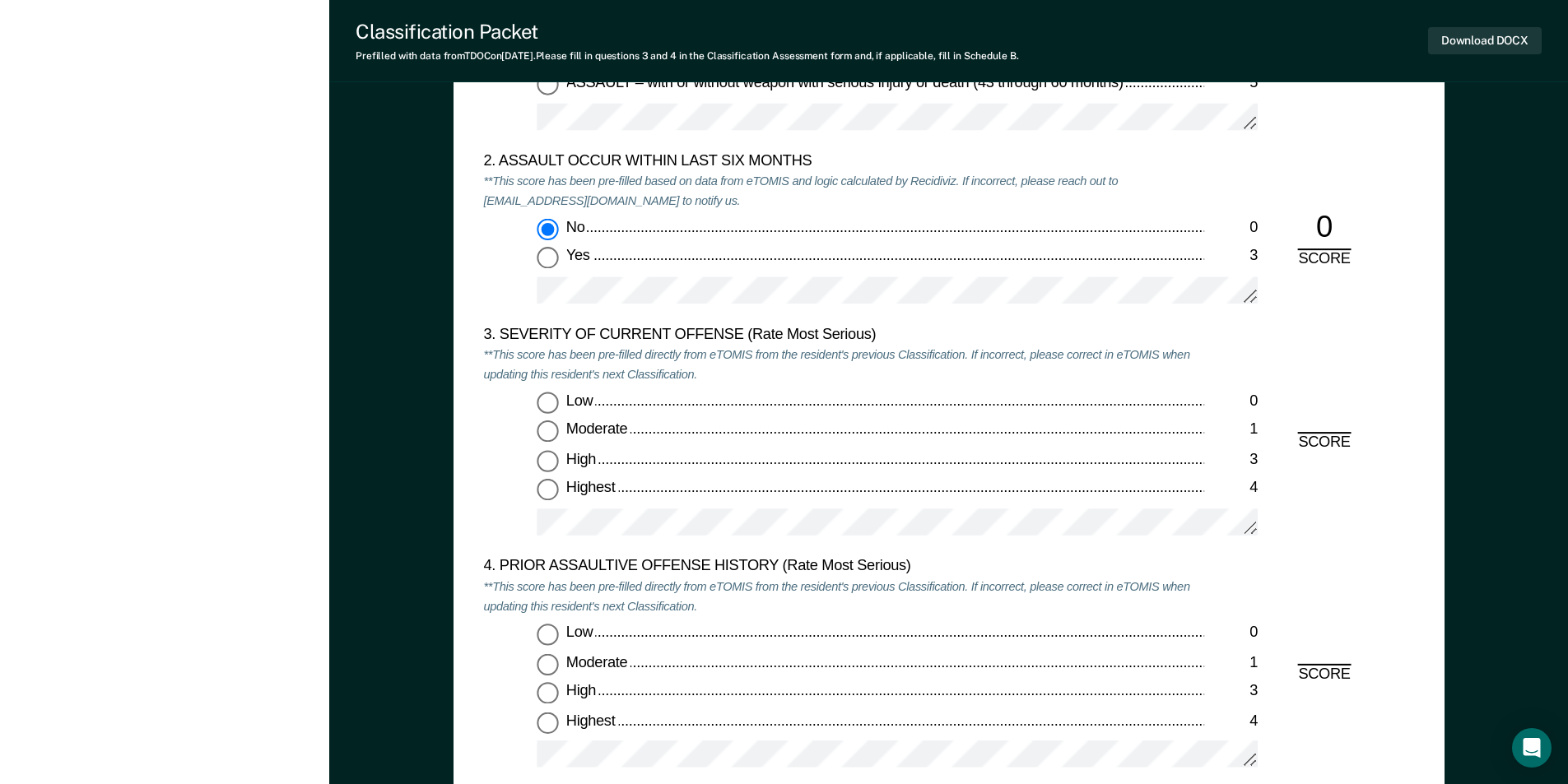
scroll to position [1974, 0]
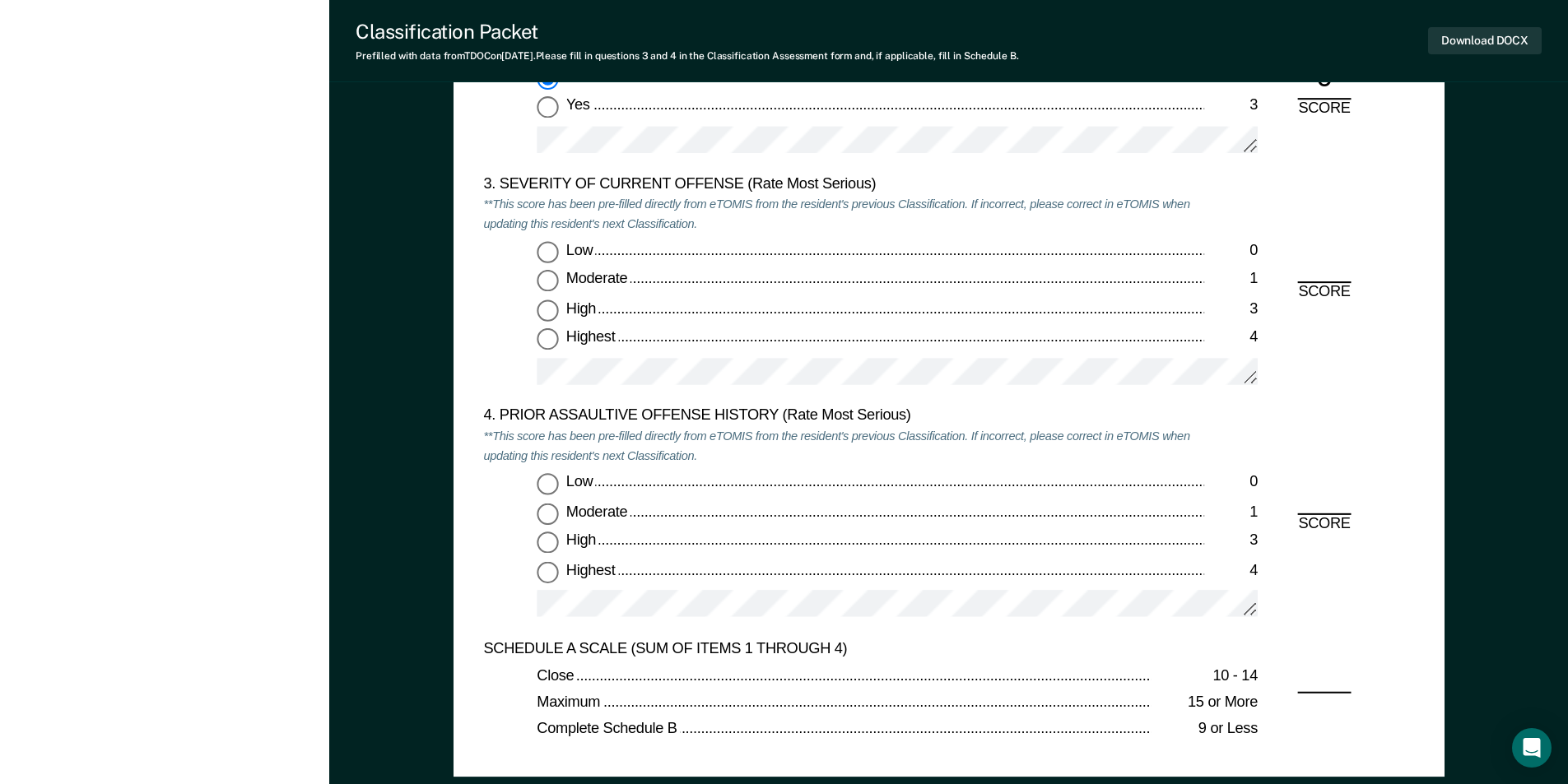
click at [542, 308] on input "High 3" at bounding box center [547, 311] width 22 height 22
type textarea "x"
radio input "true"
click at [547, 571] on input "Highest 4" at bounding box center [547, 572] width 22 height 22
type textarea "x"
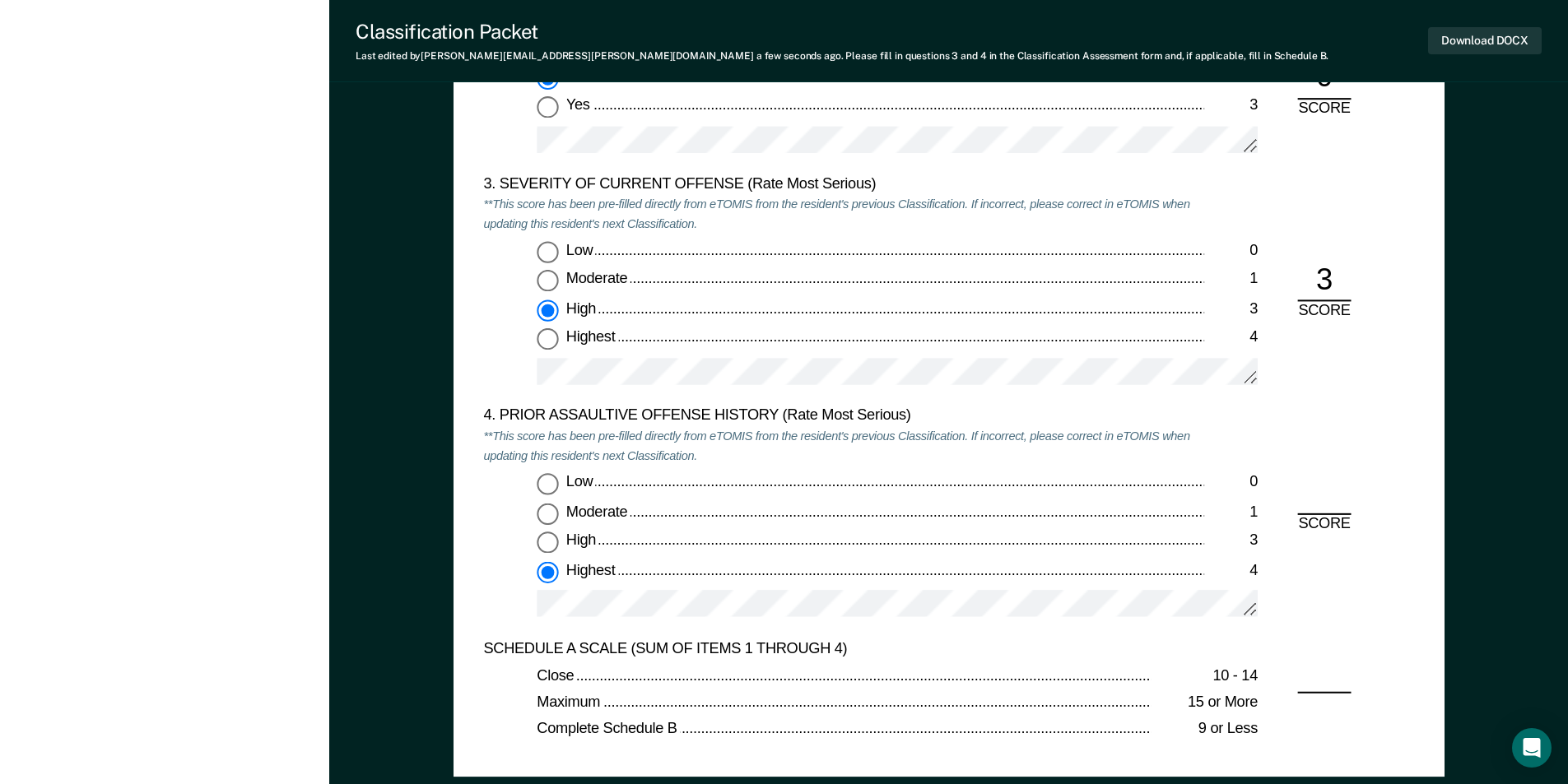
radio input "true"
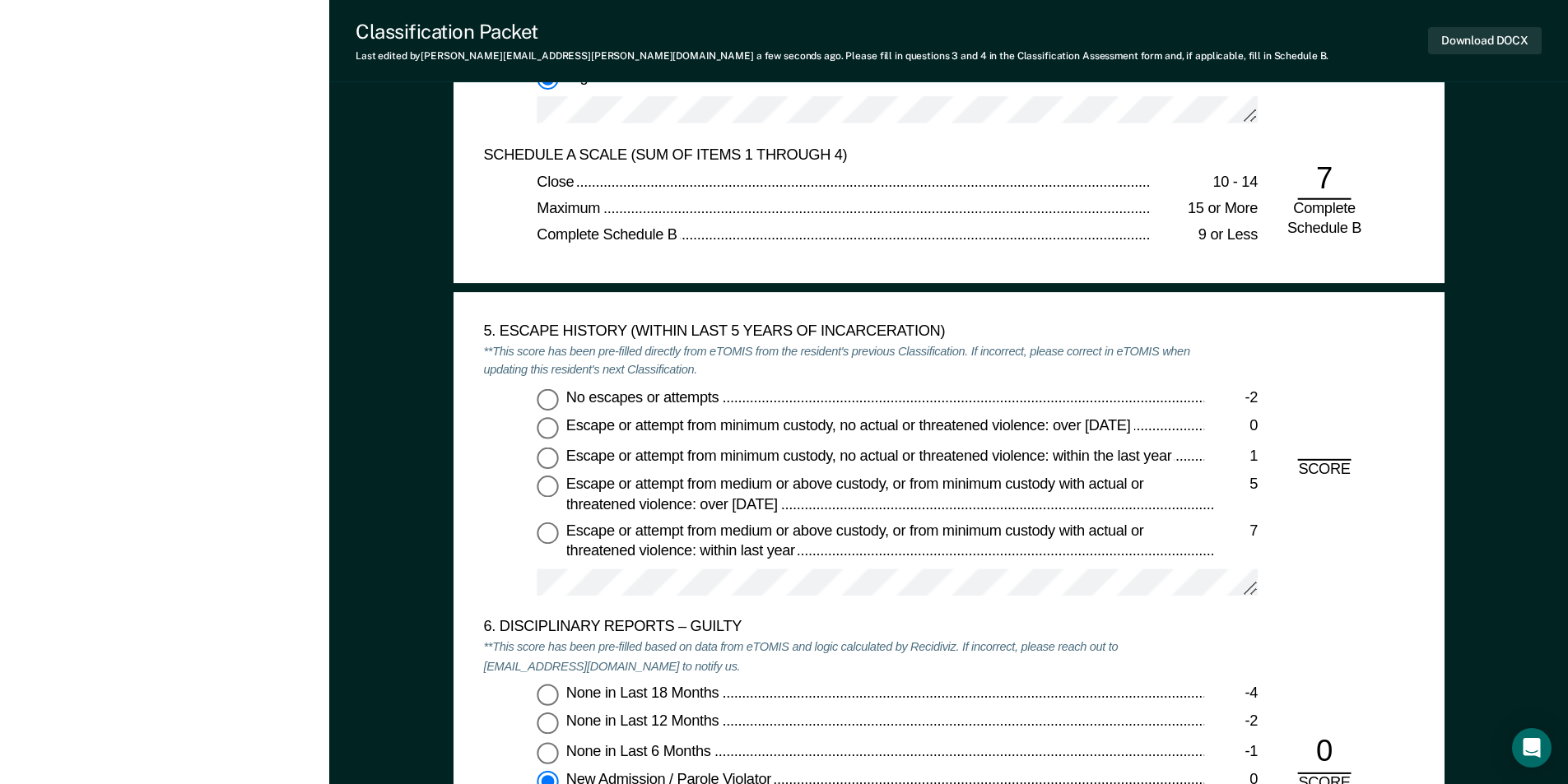
click at [549, 395] on input "No escapes or attempts -2" at bounding box center [547, 399] width 22 height 22
type textarea "x"
radio input "true"
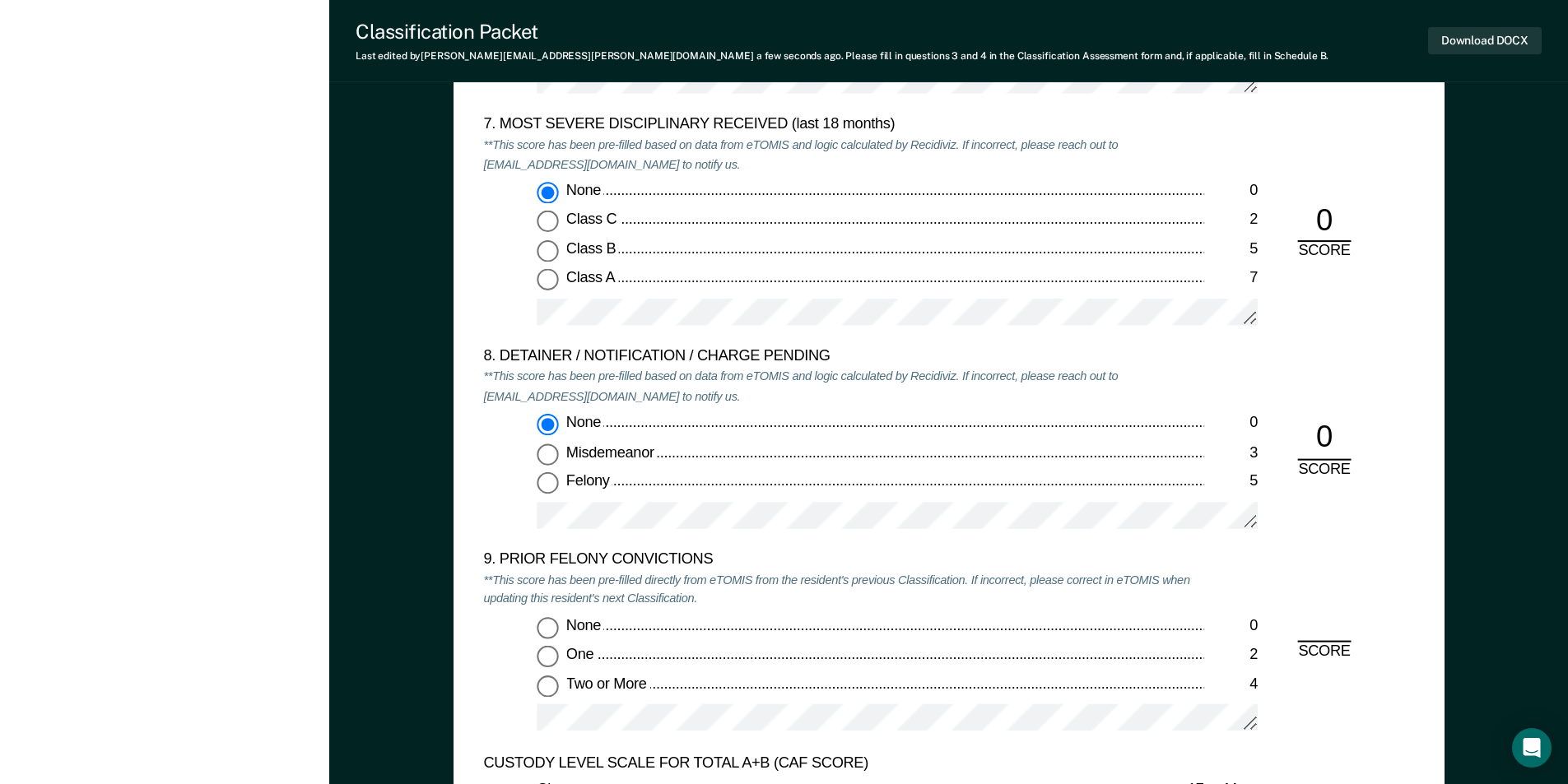
scroll to position [3373, 0]
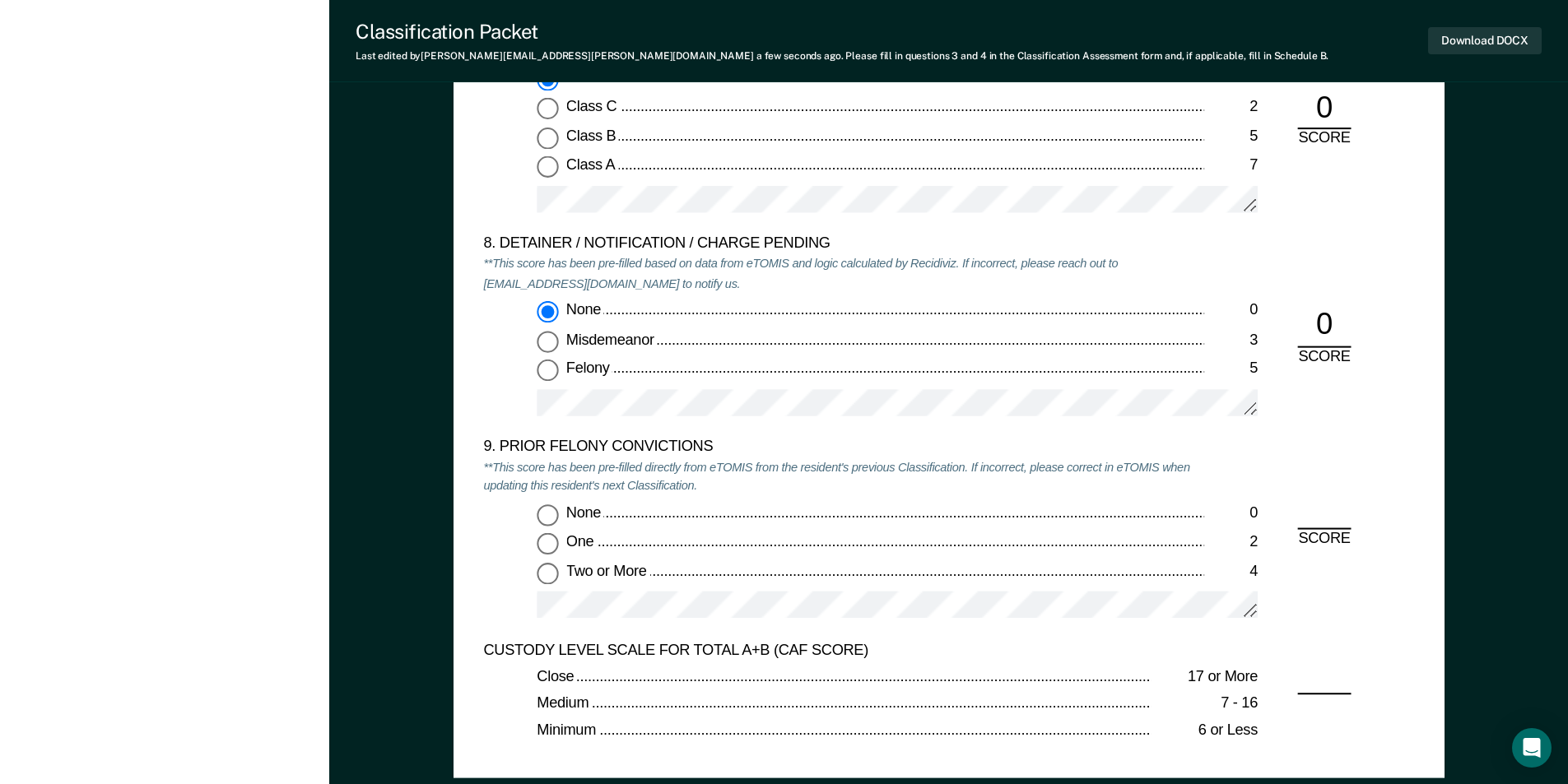
click at [549, 578] on input "Two or More 4" at bounding box center [547, 573] width 22 height 22
type textarea "x"
radio input "true"
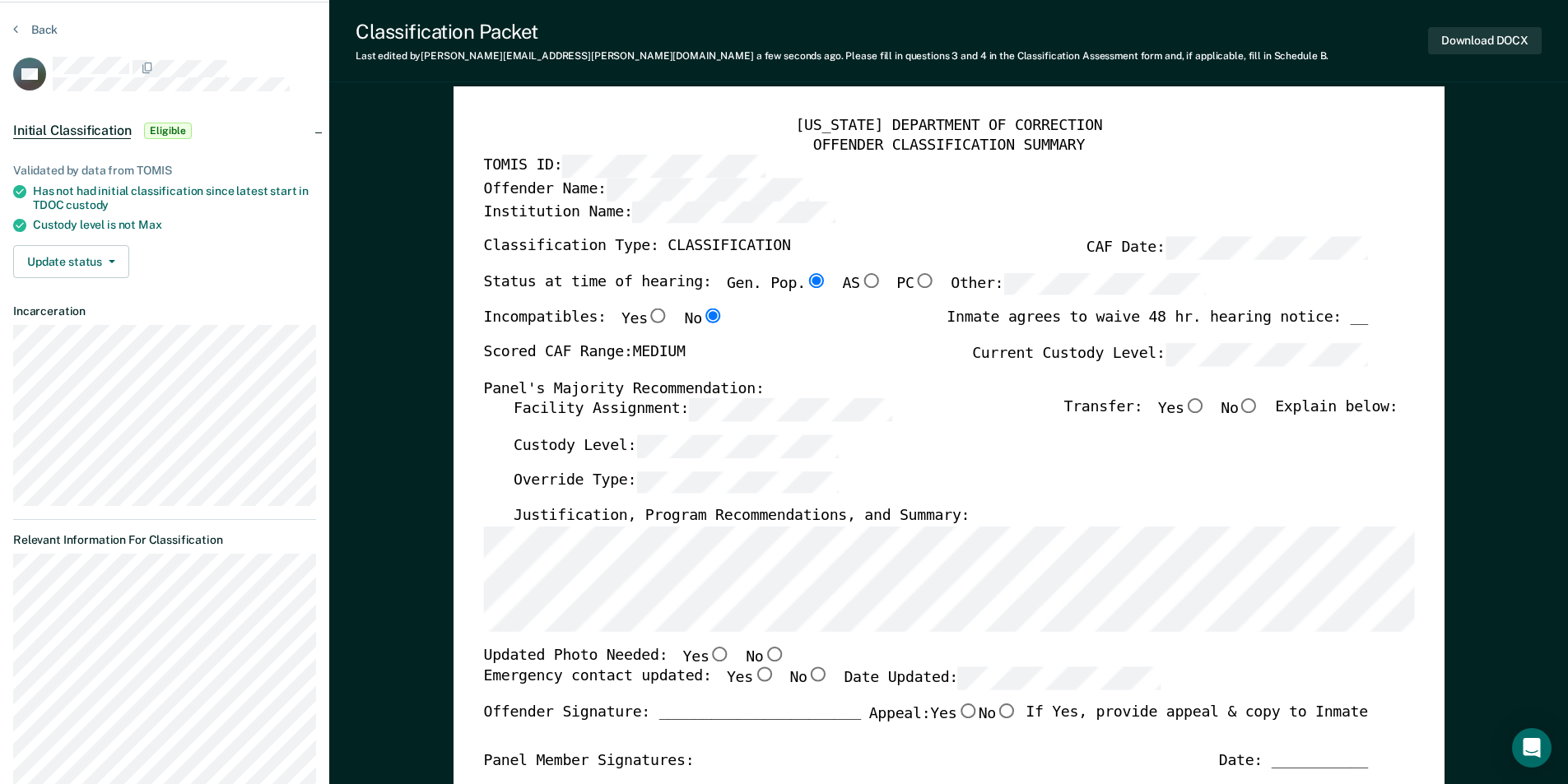
scroll to position [0, 0]
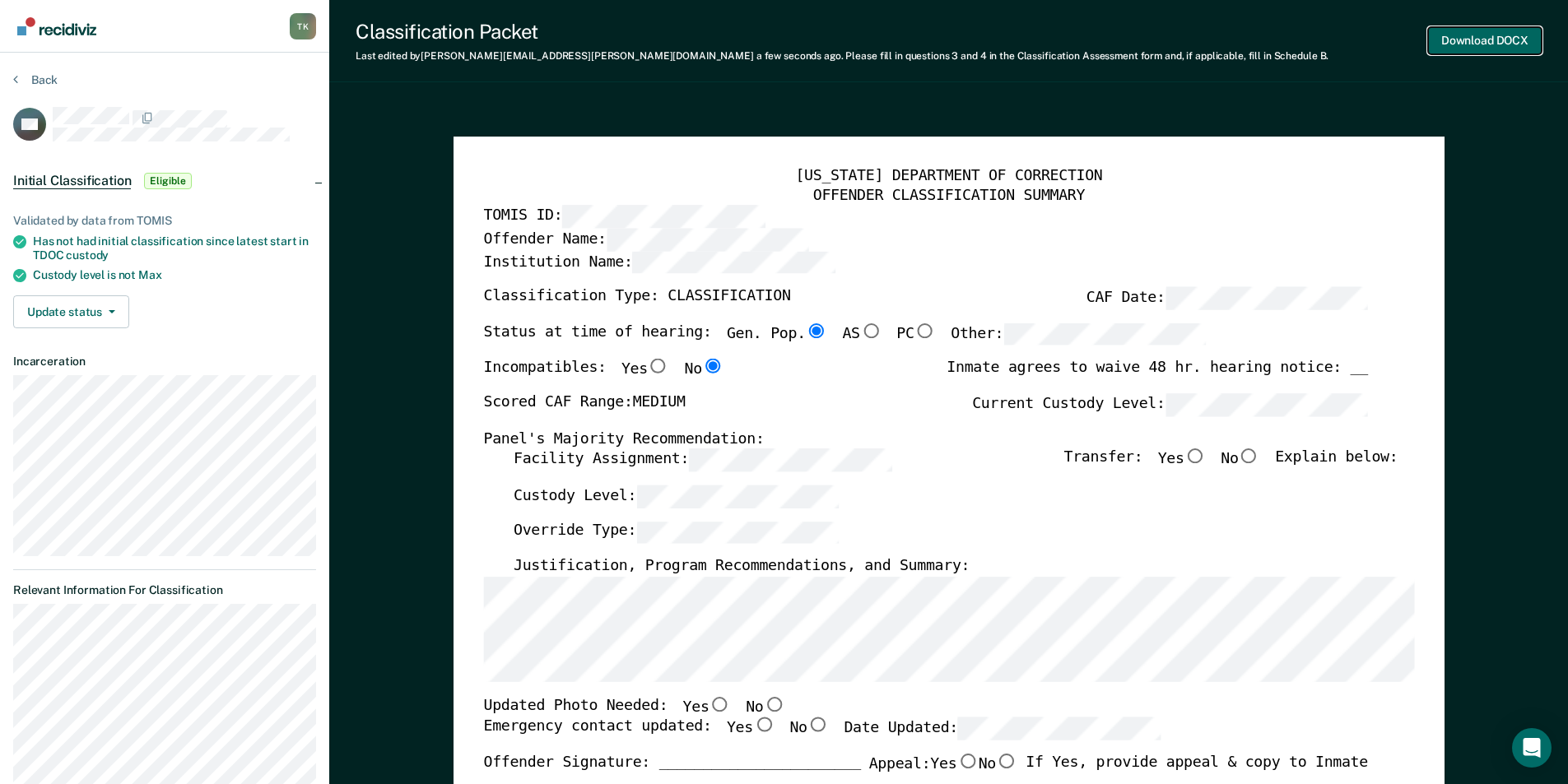
click at [1502, 41] on button "Download DOCX" at bounding box center [1484, 41] width 114 height 27
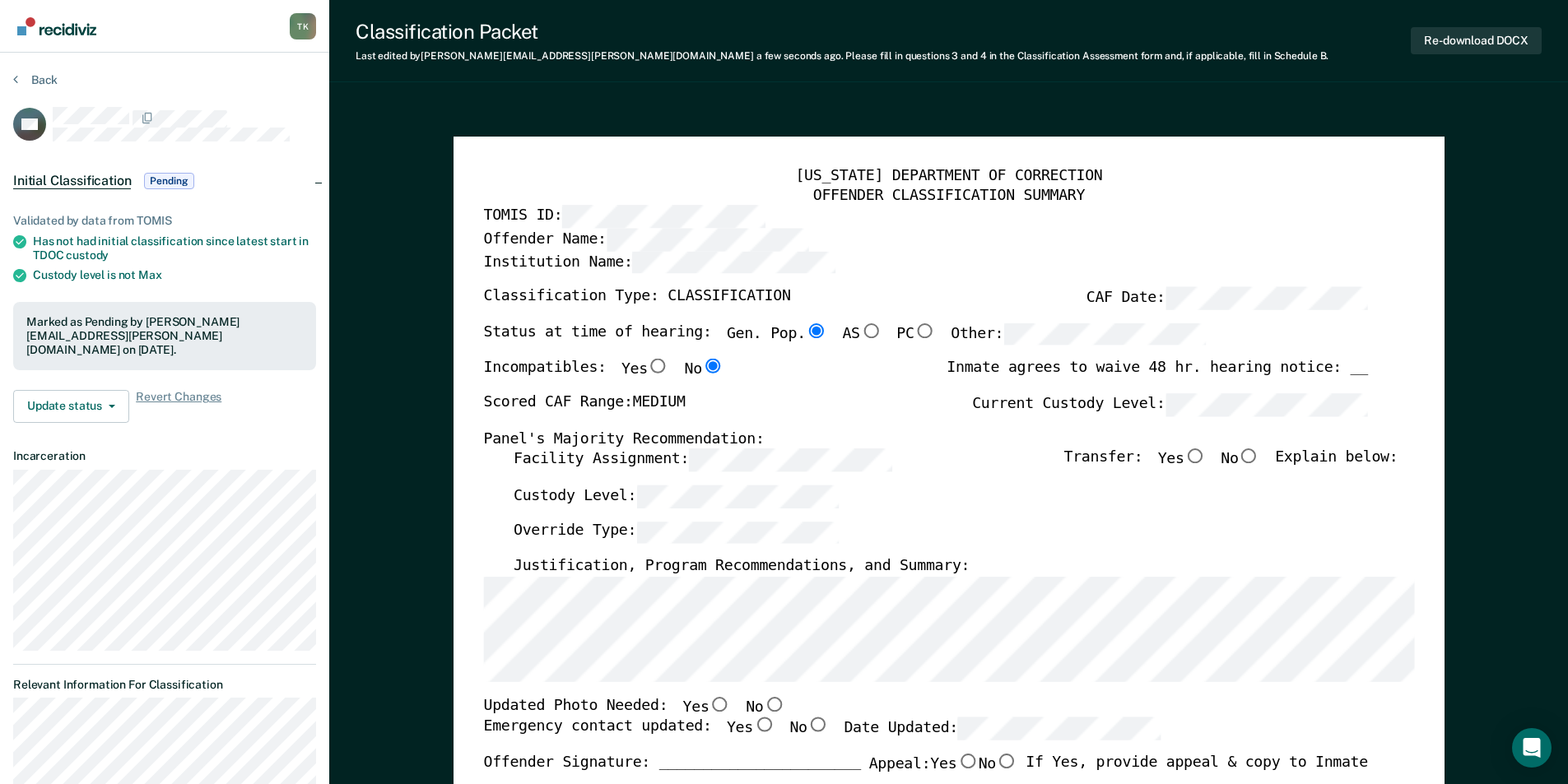
click at [1012, 448] on div "Panel's Majority Recommendation:" at bounding box center [925, 439] width 884 height 20
click at [36, 81] on button "Back" at bounding box center [36, 80] width 45 height 15
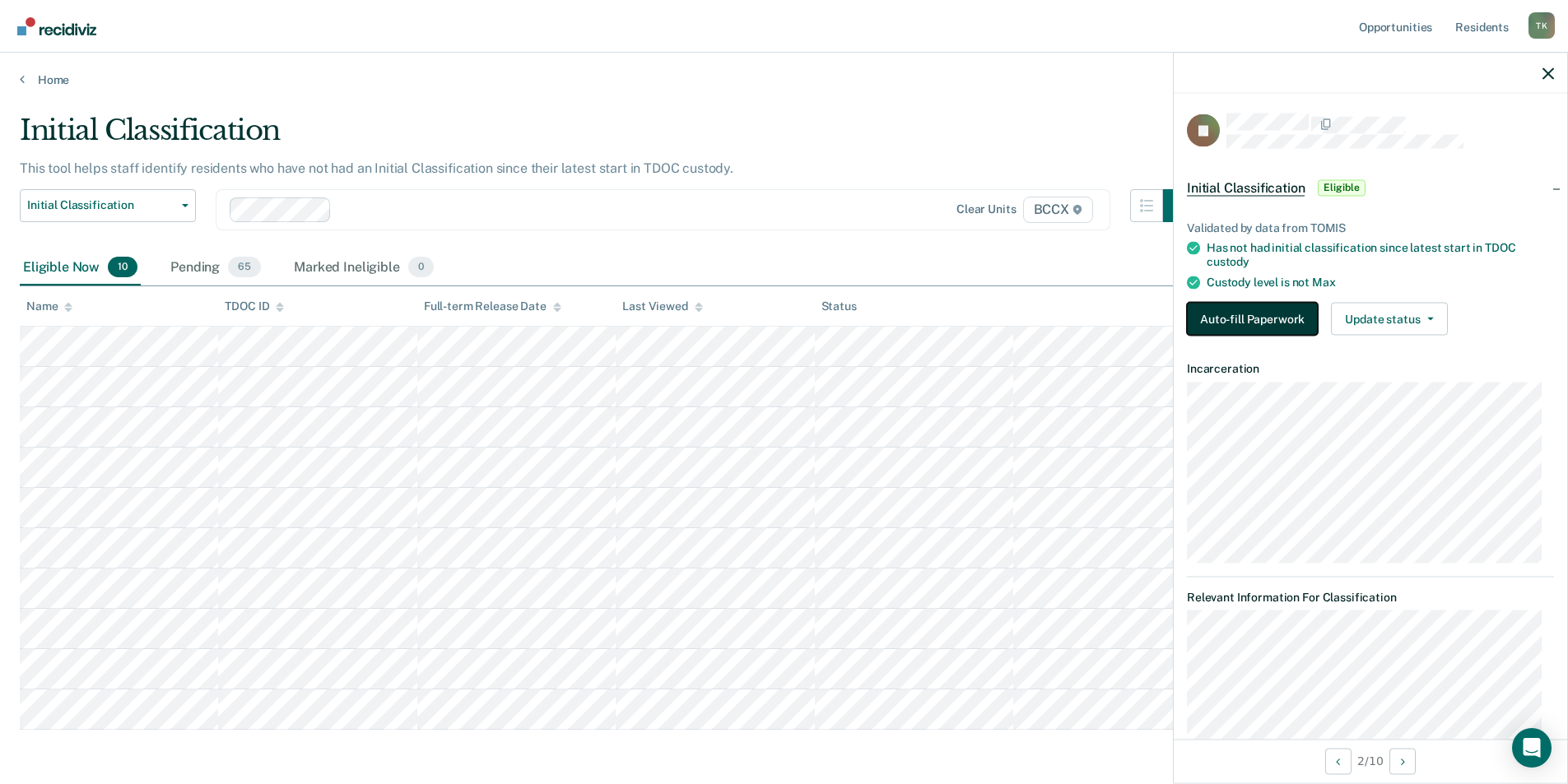
click at [1250, 311] on button "Auto-fill Paperwork" at bounding box center [1252, 318] width 131 height 33
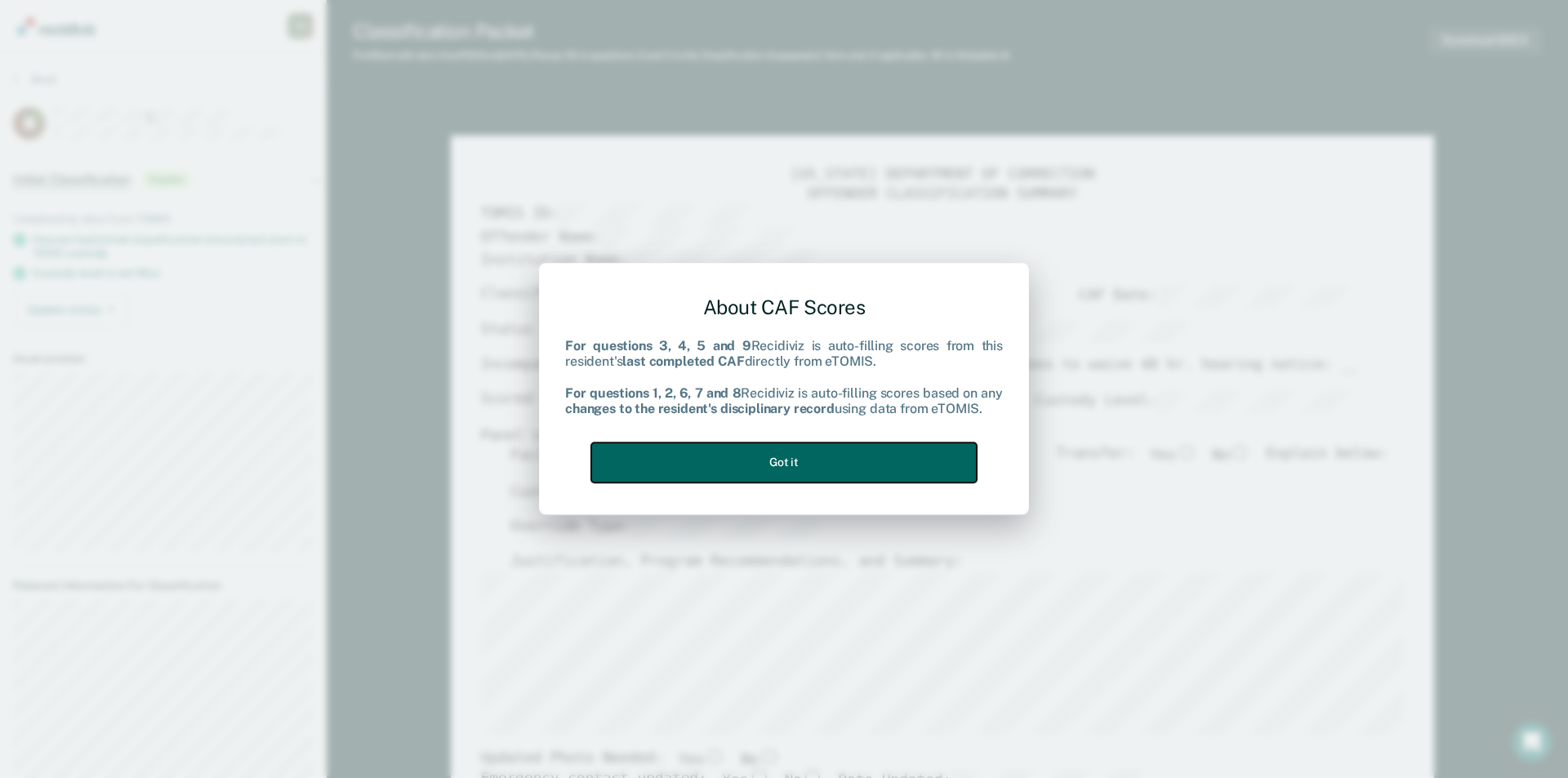
click at [862, 464] on button "Got it" at bounding box center [784, 462] width 386 height 40
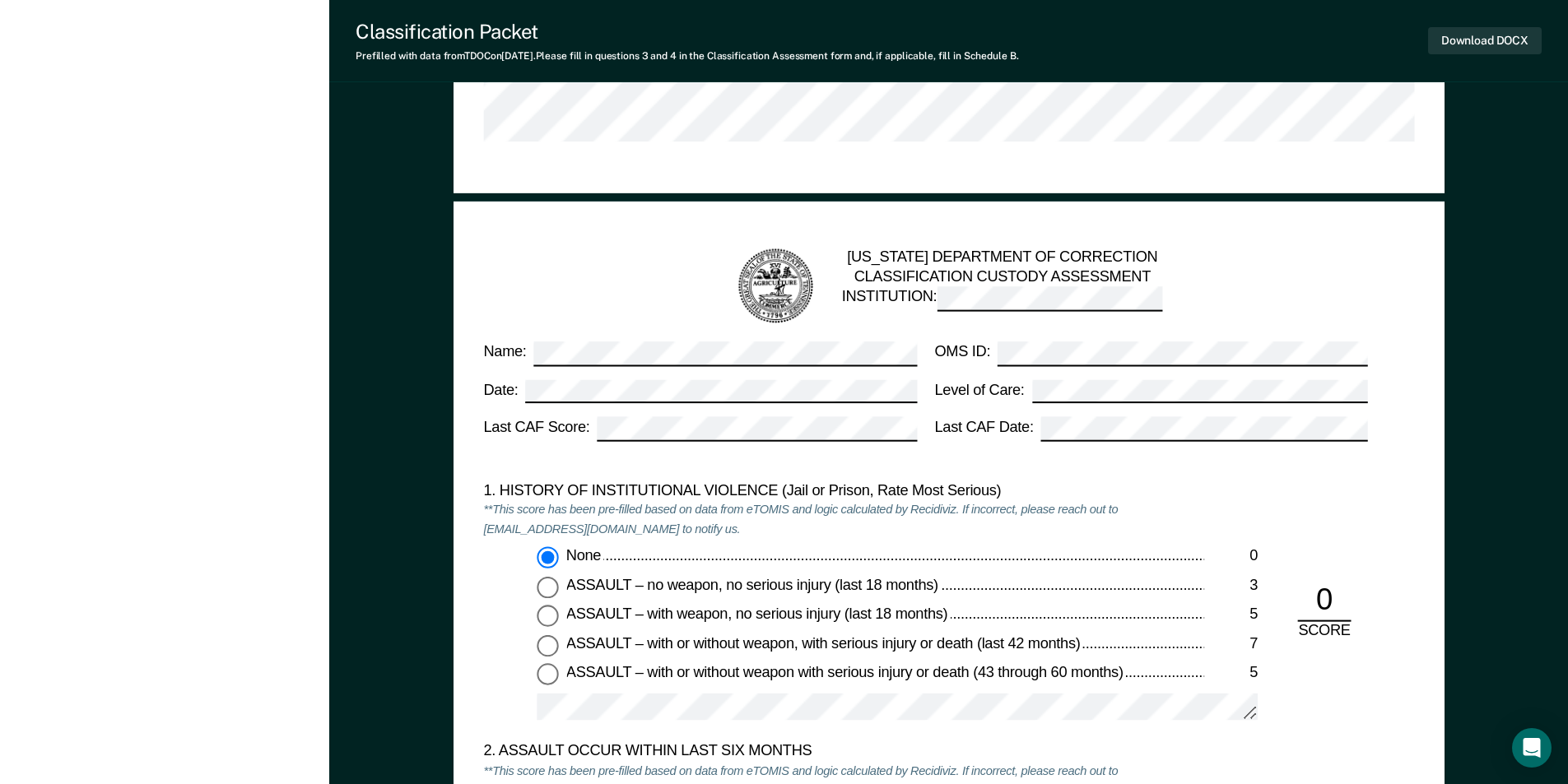
scroll to position [1810, 0]
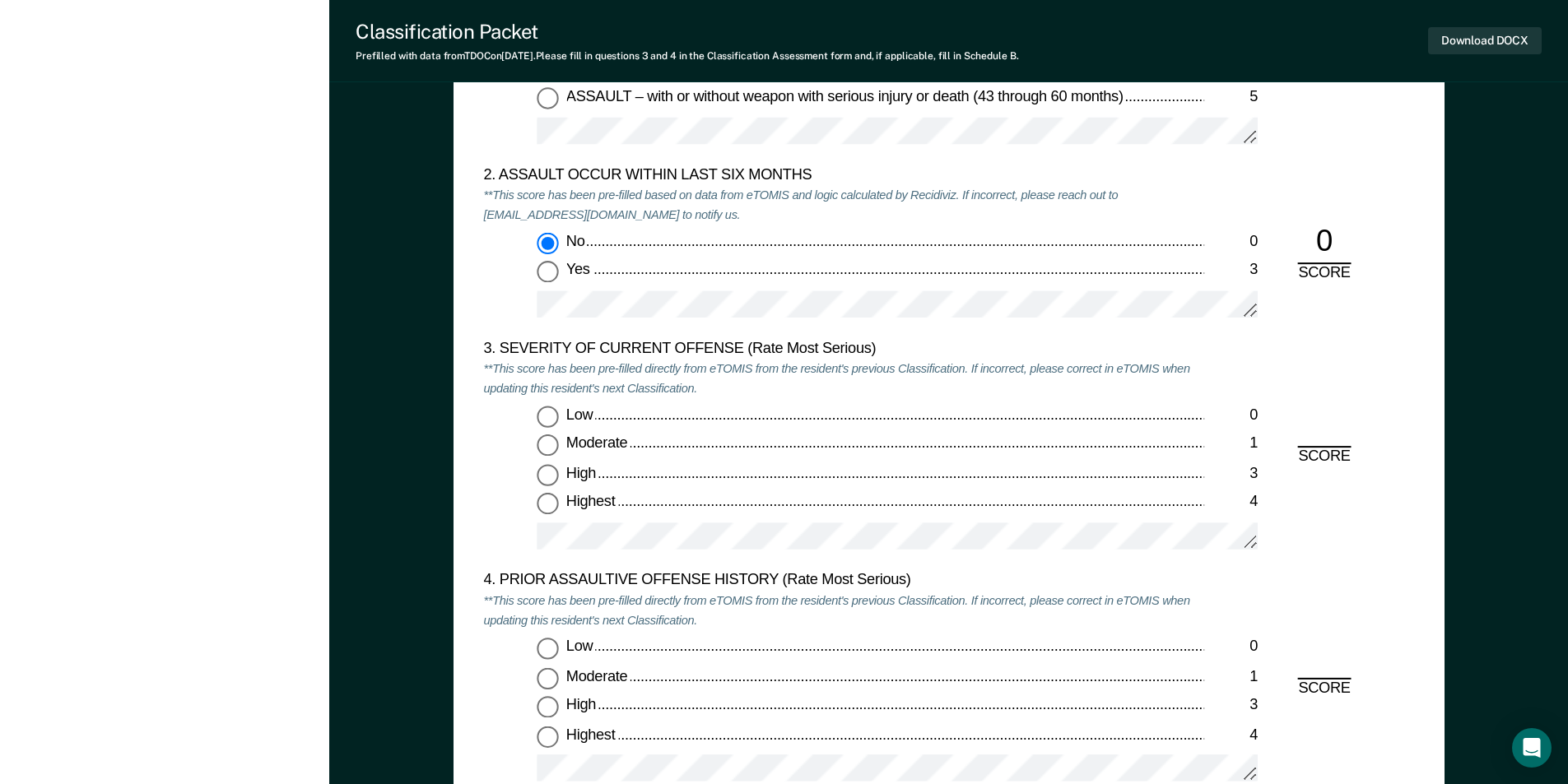
click at [544, 505] on input "Highest 4" at bounding box center [547, 505] width 22 height 22
type textarea "x"
radio input "true"
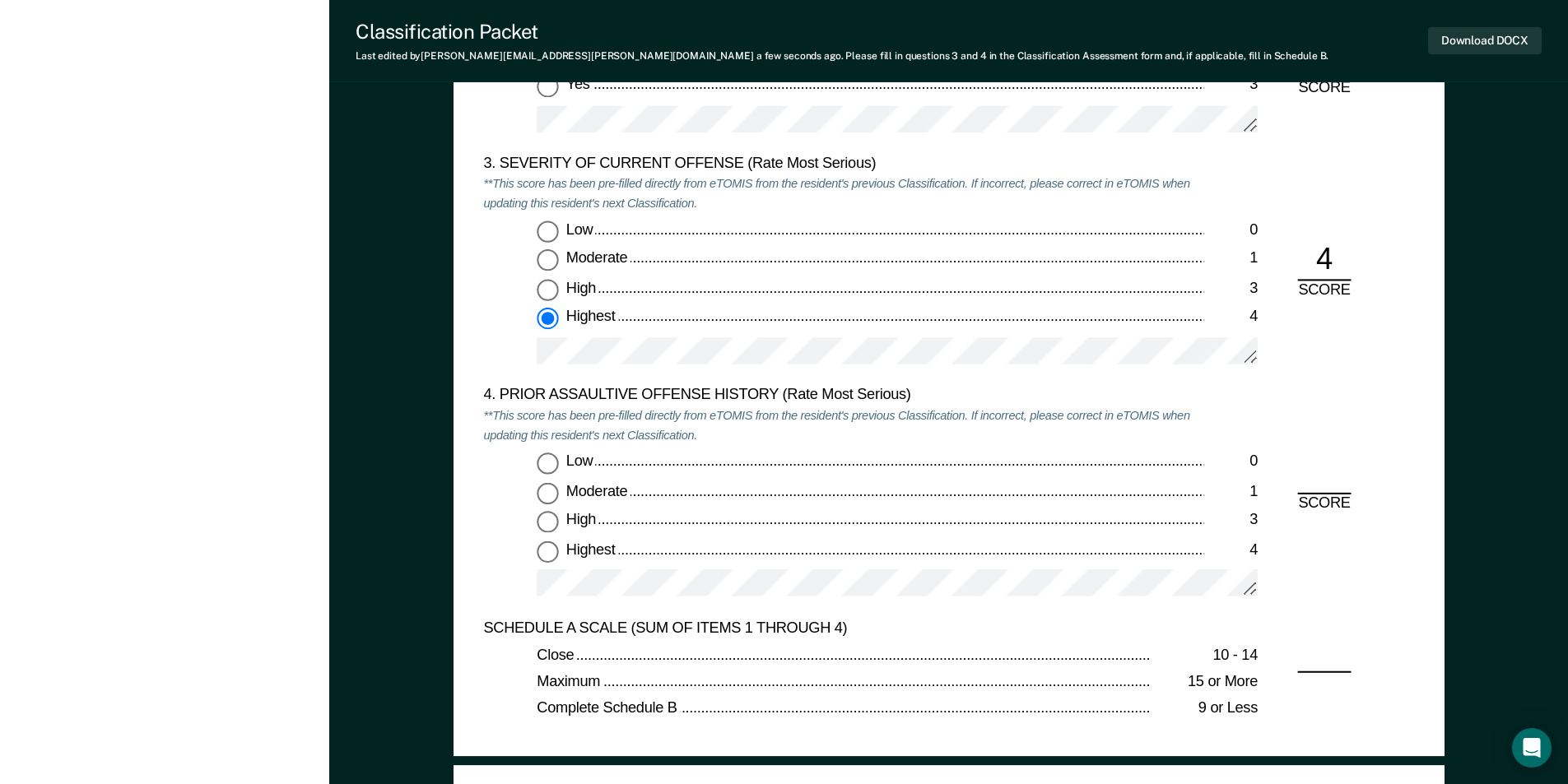
scroll to position [2139, 0]
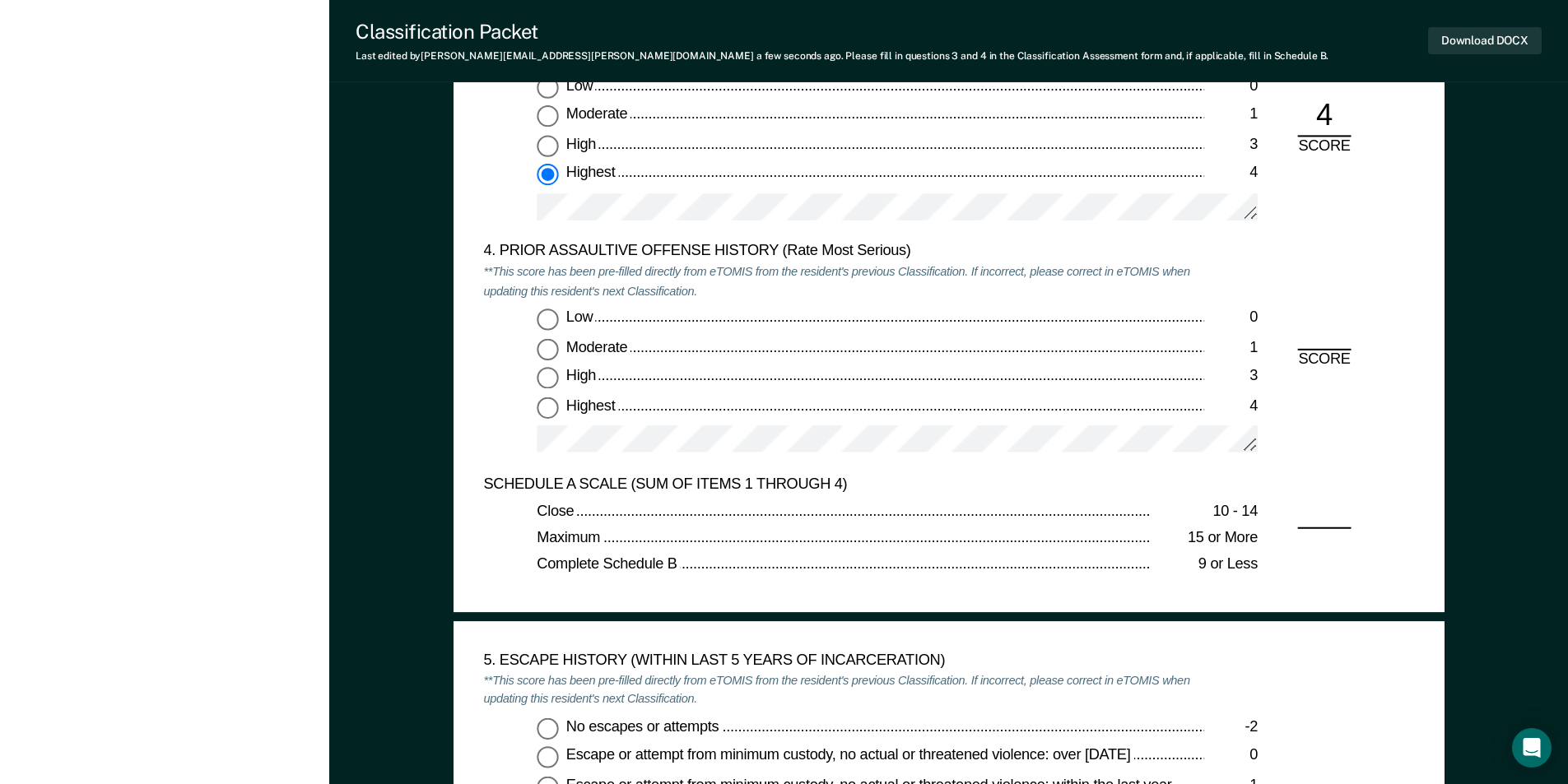
click at [545, 319] on input "Low 0" at bounding box center [547, 319] width 22 height 22
click at [544, 724] on input "No escapes or attempts -2" at bounding box center [547, 728] width 22 height 22
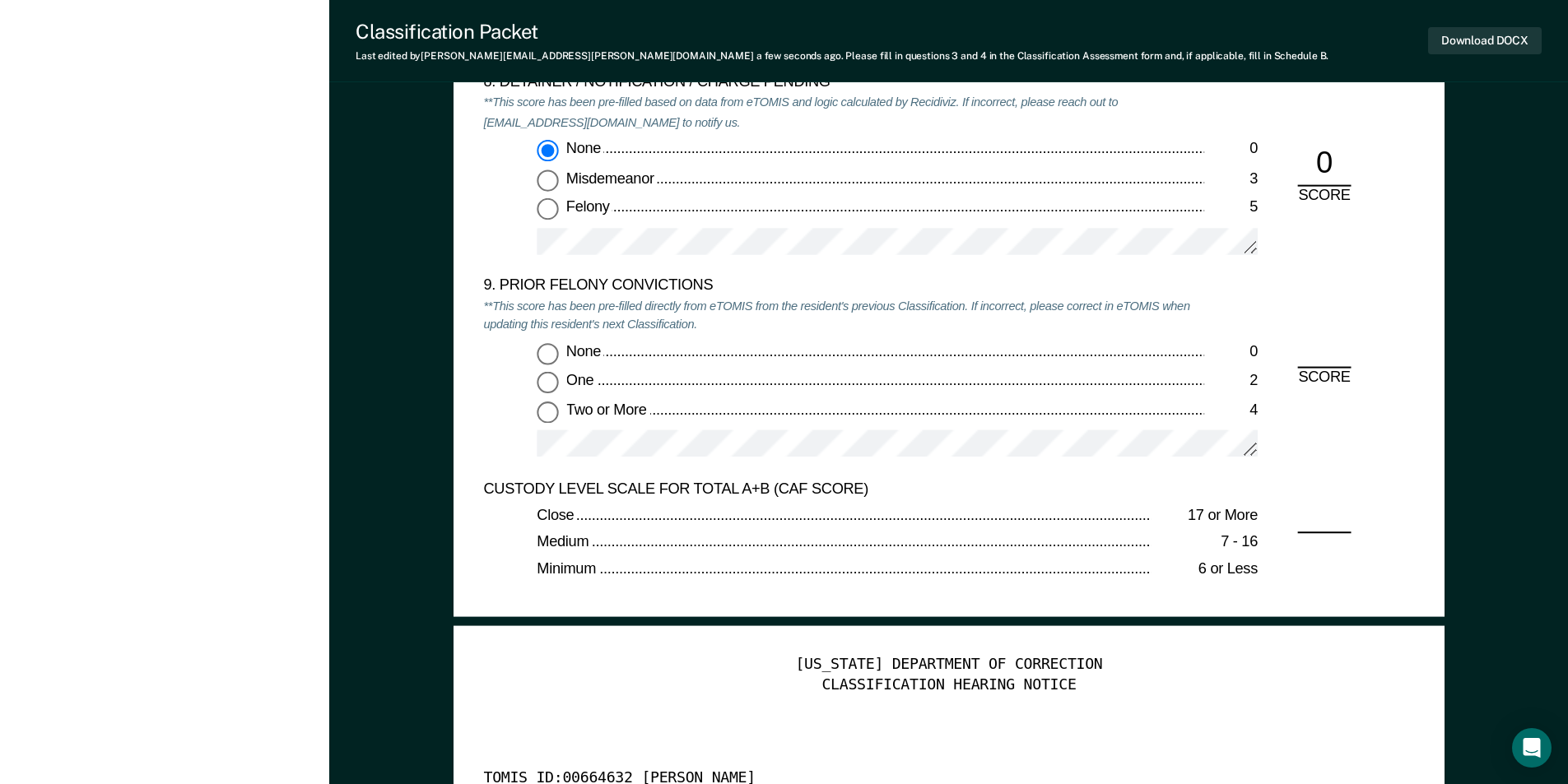
scroll to position [3538, 0]
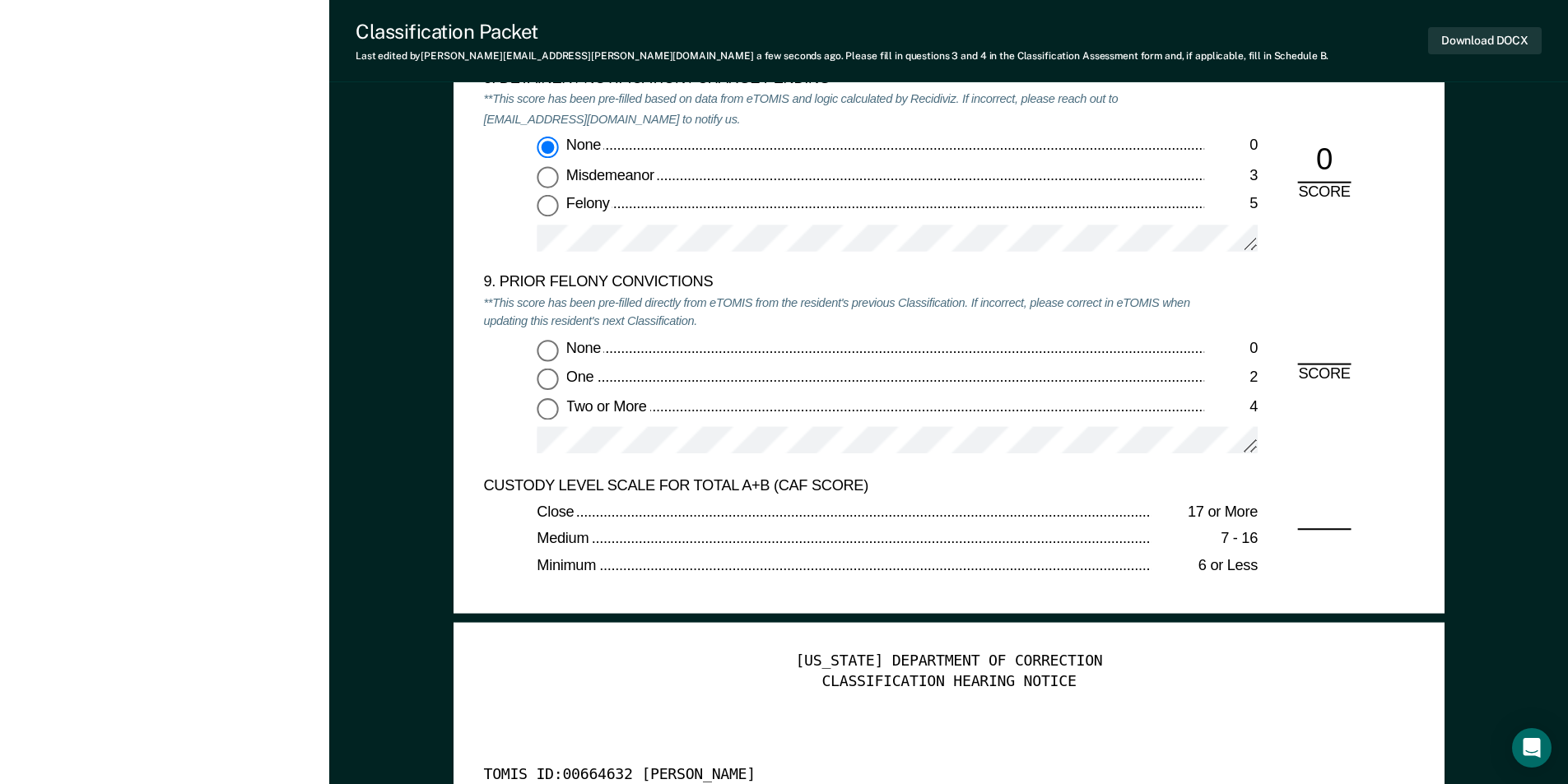
click at [558, 352] on input "None 0" at bounding box center [547, 351] width 22 height 22
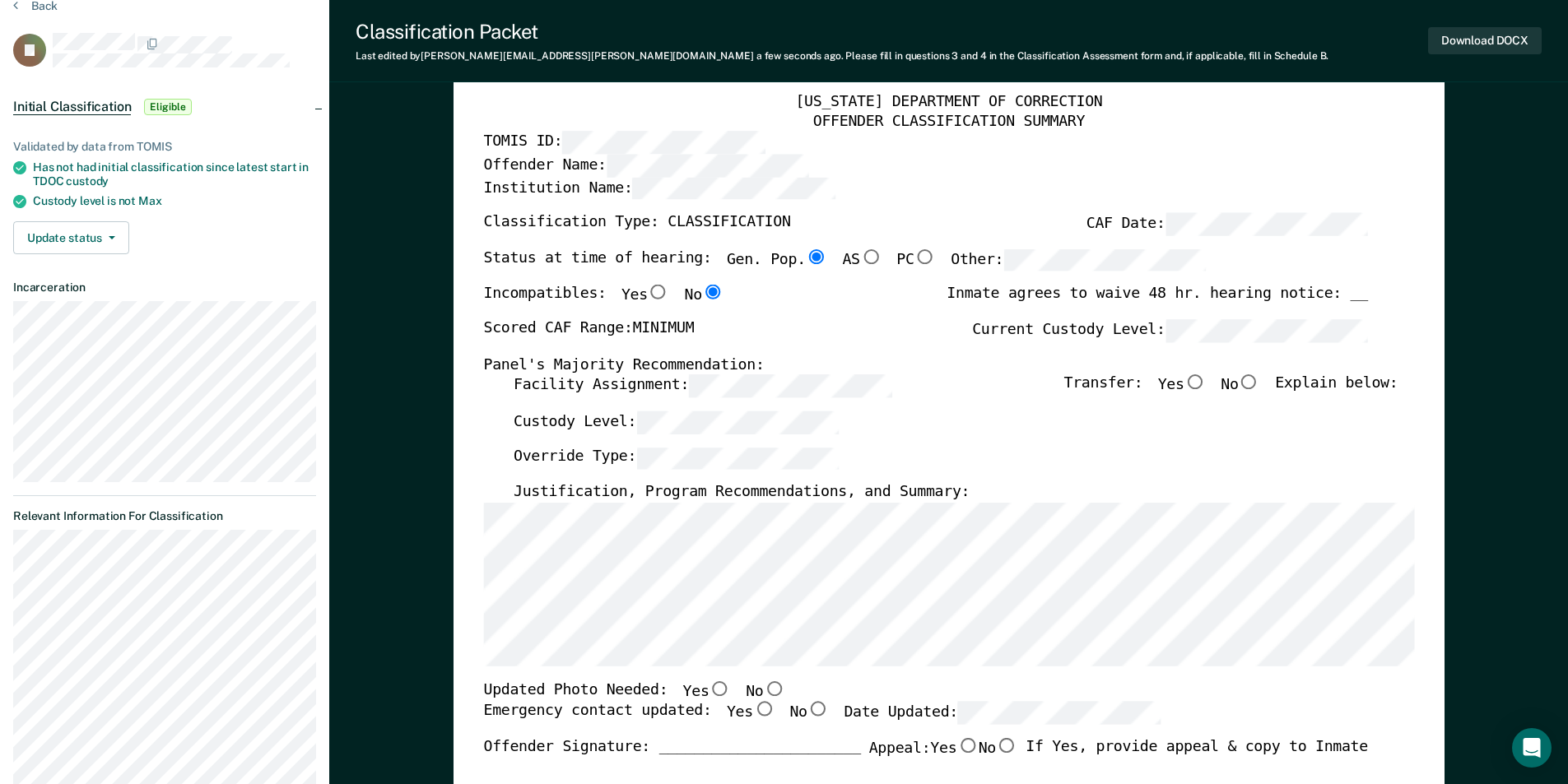
scroll to position [0, 0]
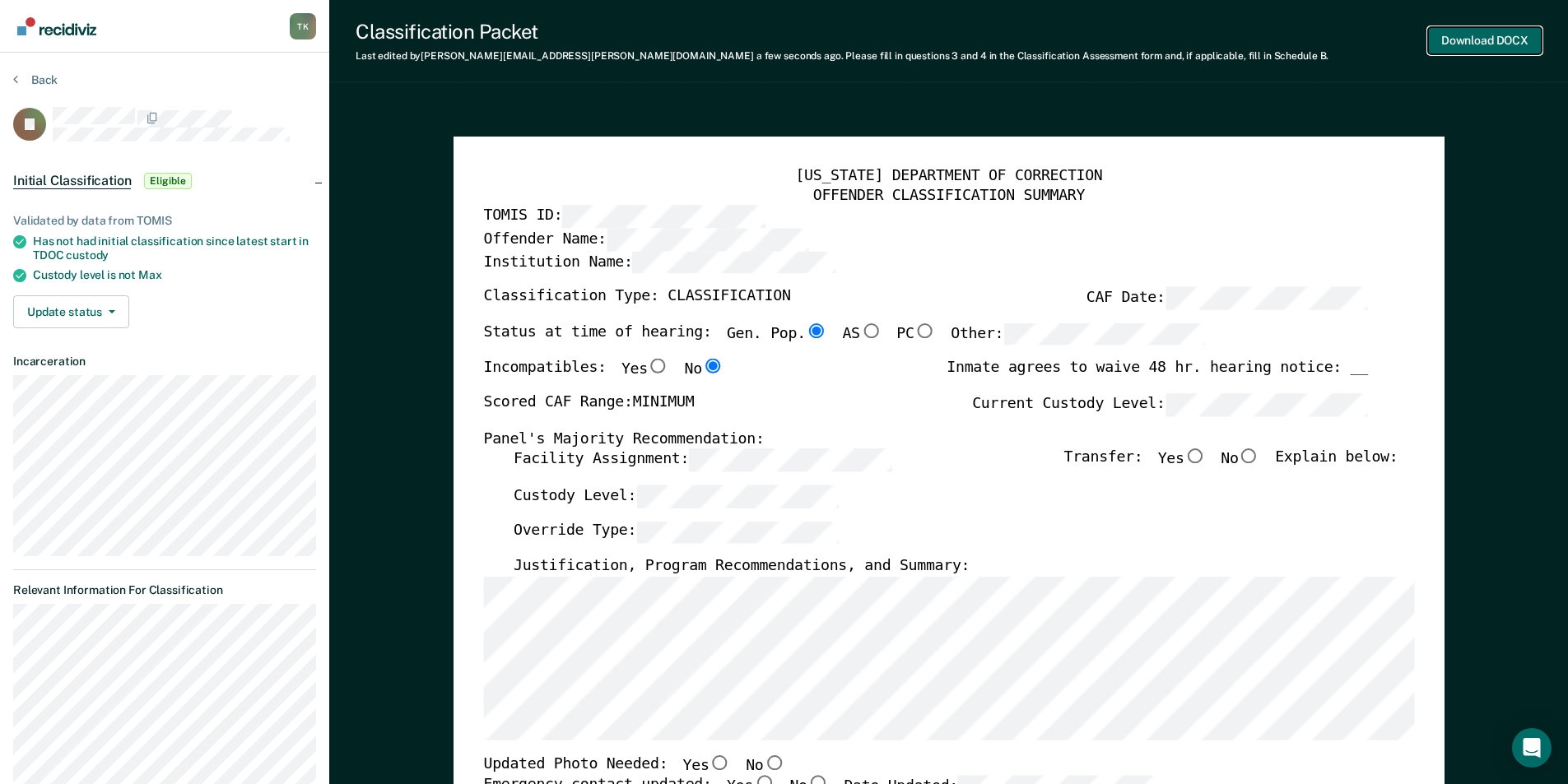
click at [1466, 38] on button "Download DOCX" at bounding box center [1484, 41] width 114 height 27
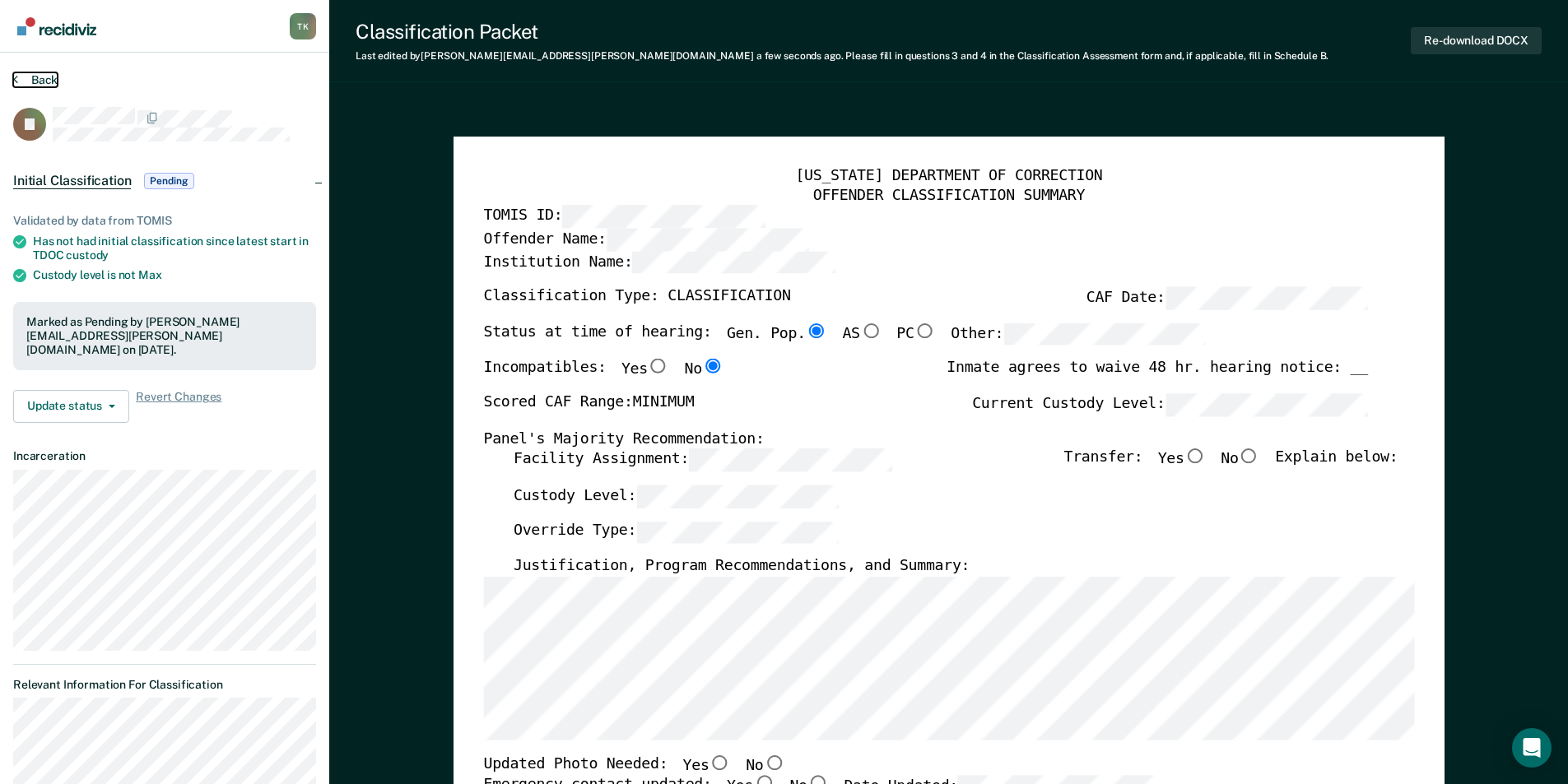
click at [45, 80] on button "Back" at bounding box center [36, 80] width 45 height 15
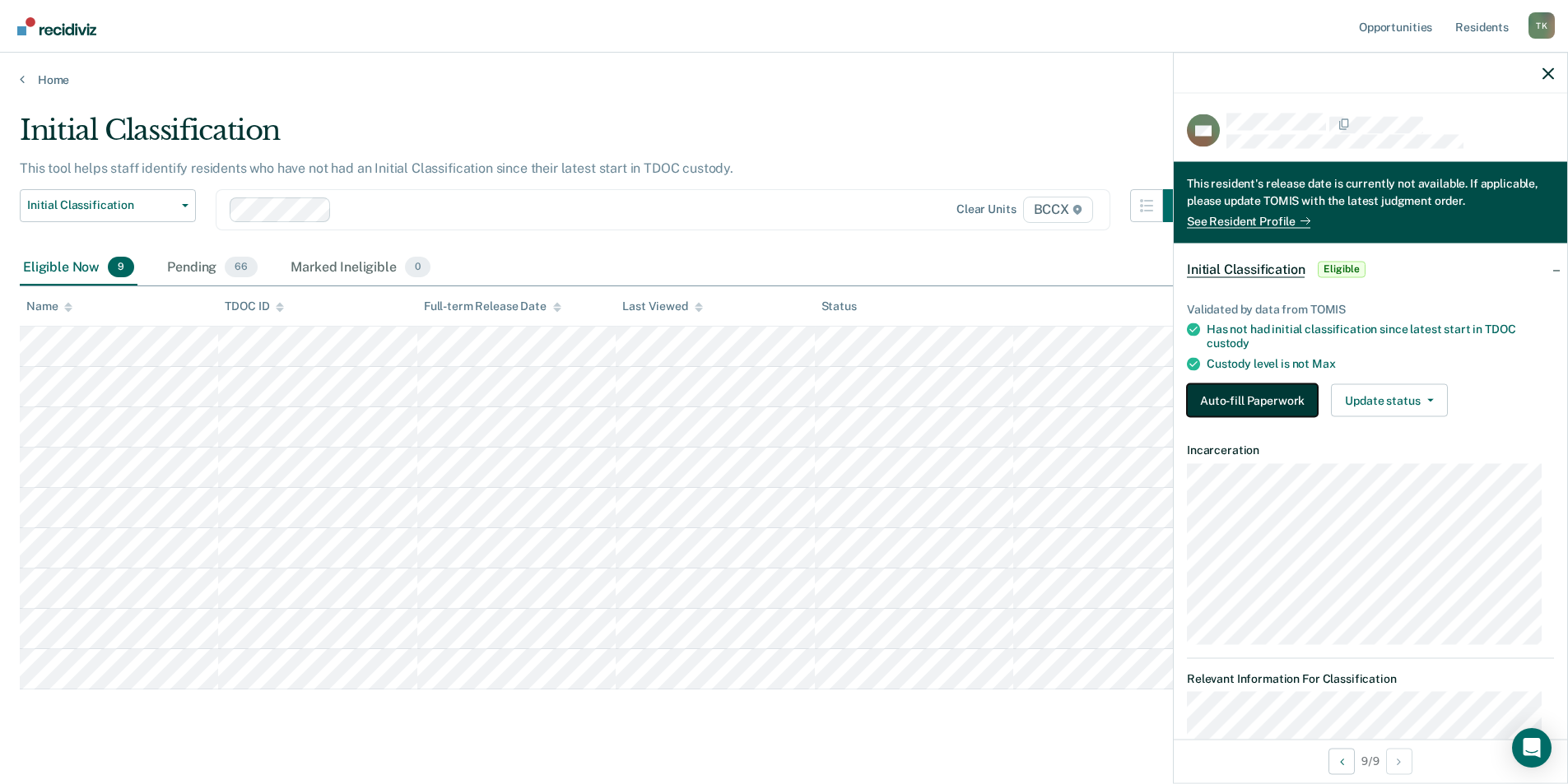
click at [1236, 394] on button "Auto-fill Paperwork" at bounding box center [1252, 400] width 131 height 33
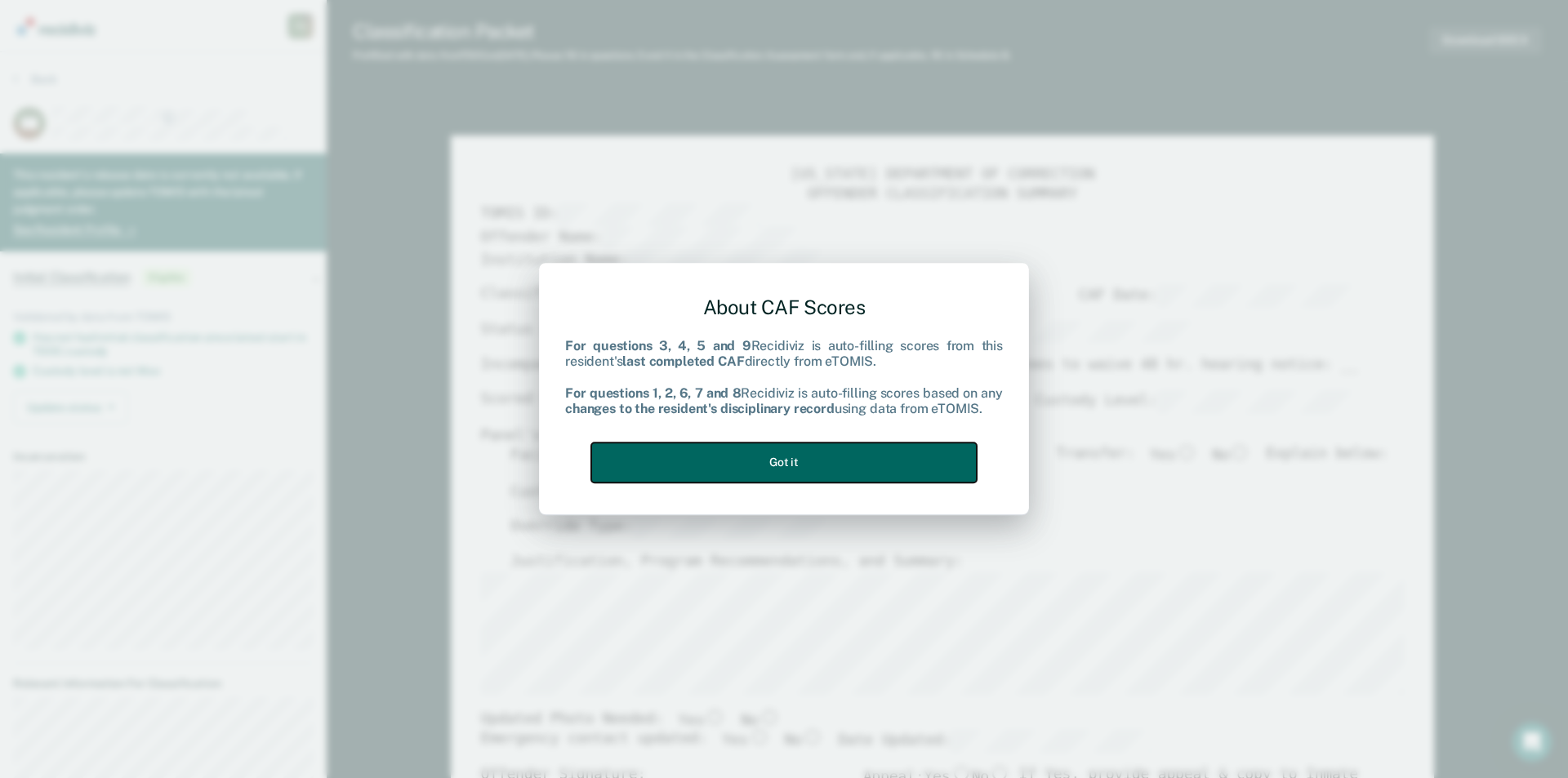
click at [913, 448] on button "Got it" at bounding box center [784, 462] width 386 height 40
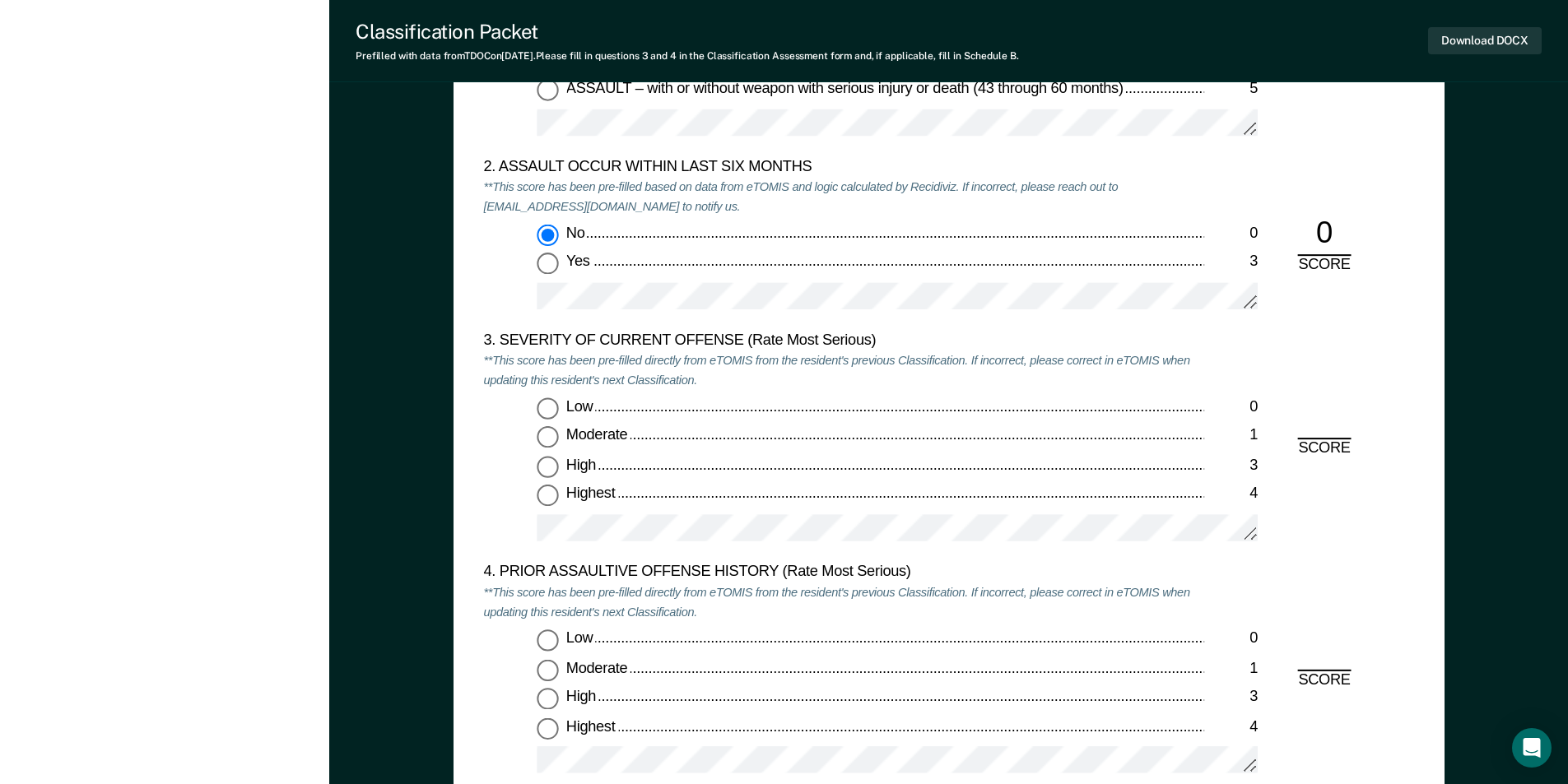
scroll to position [1892, 0]
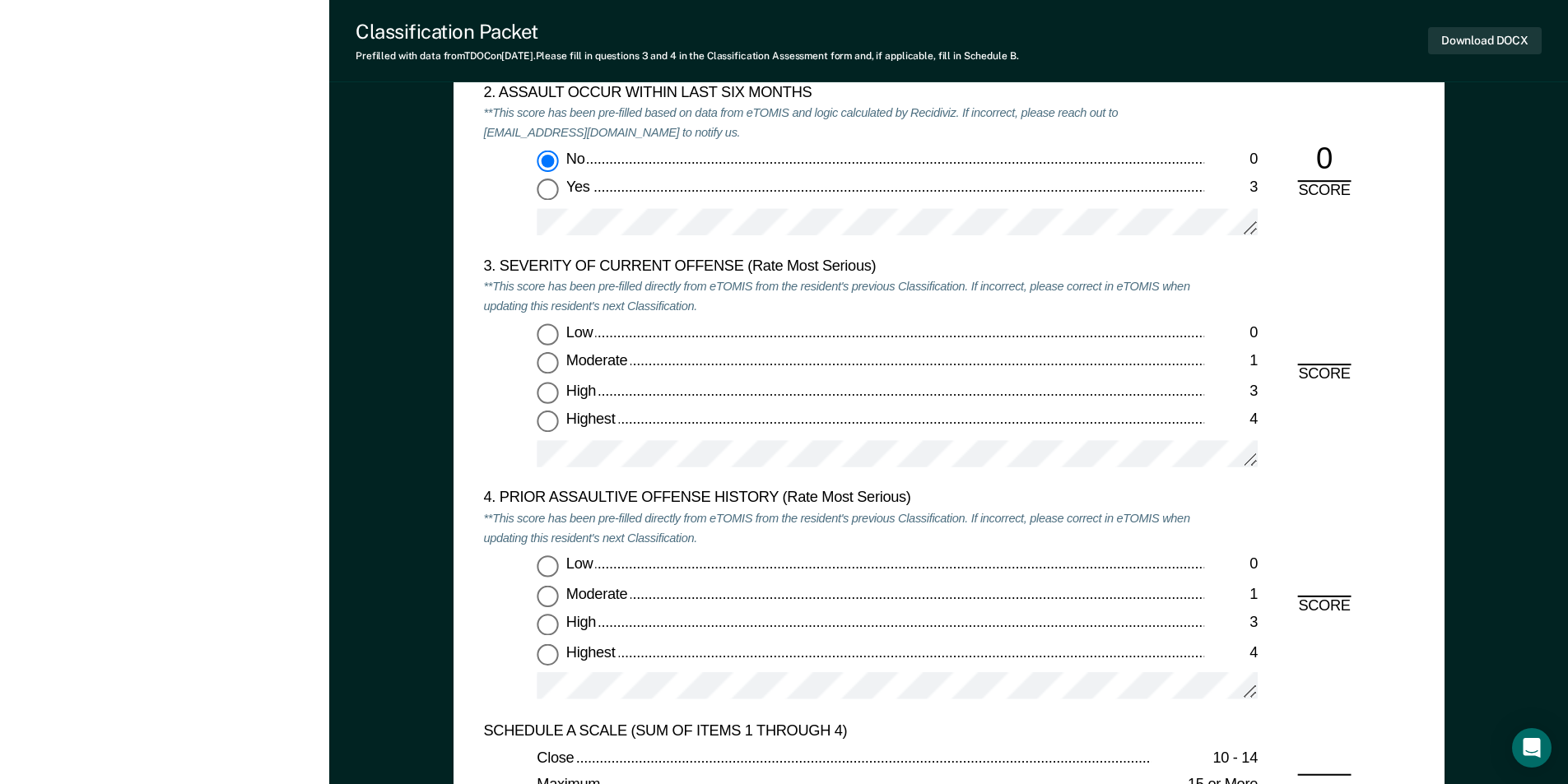
click at [546, 419] on input "Highest 4" at bounding box center [547, 422] width 22 height 22
click at [546, 651] on input "Highest 4" at bounding box center [547, 654] width 22 height 22
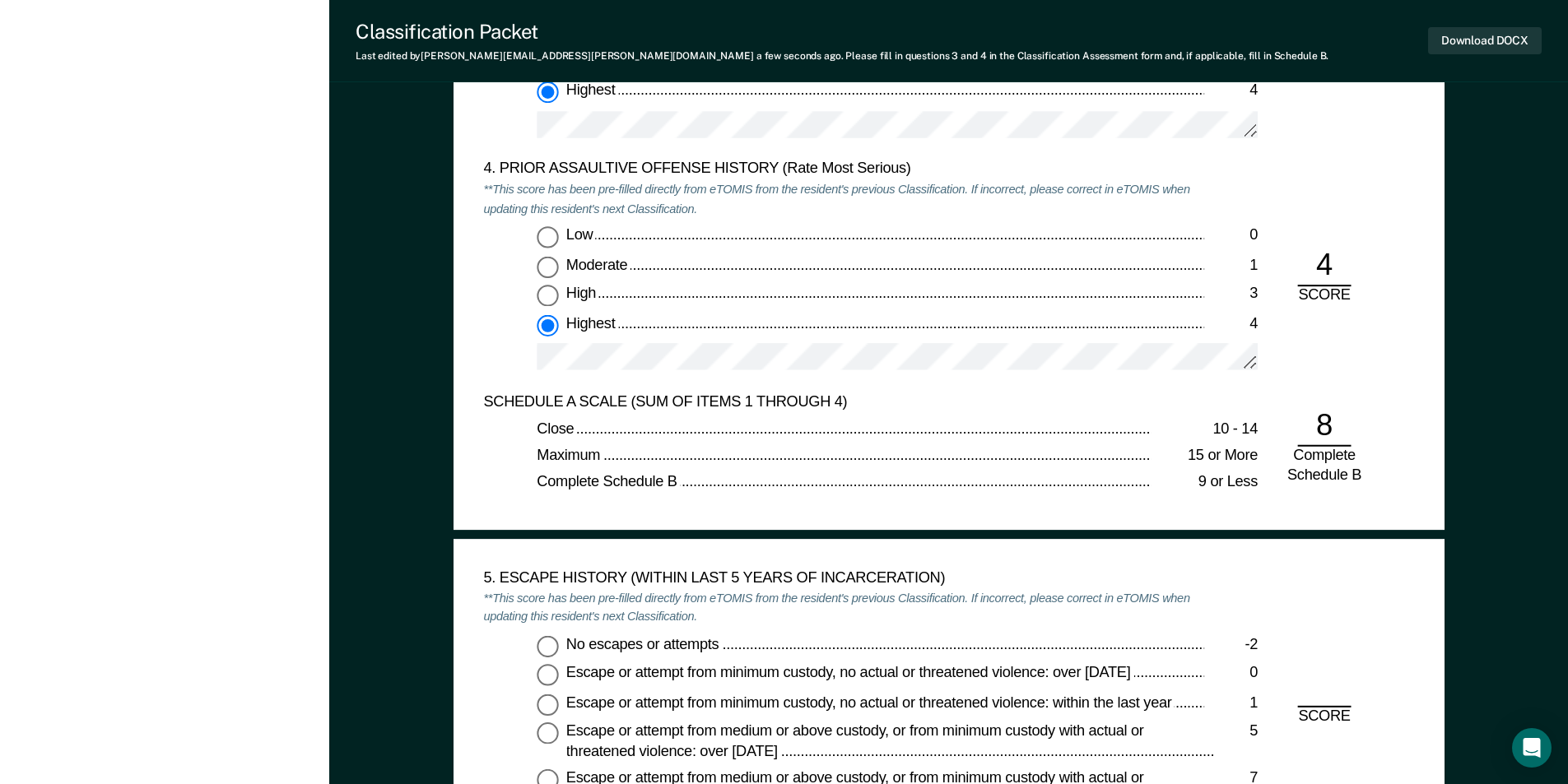
scroll to position [2386, 0]
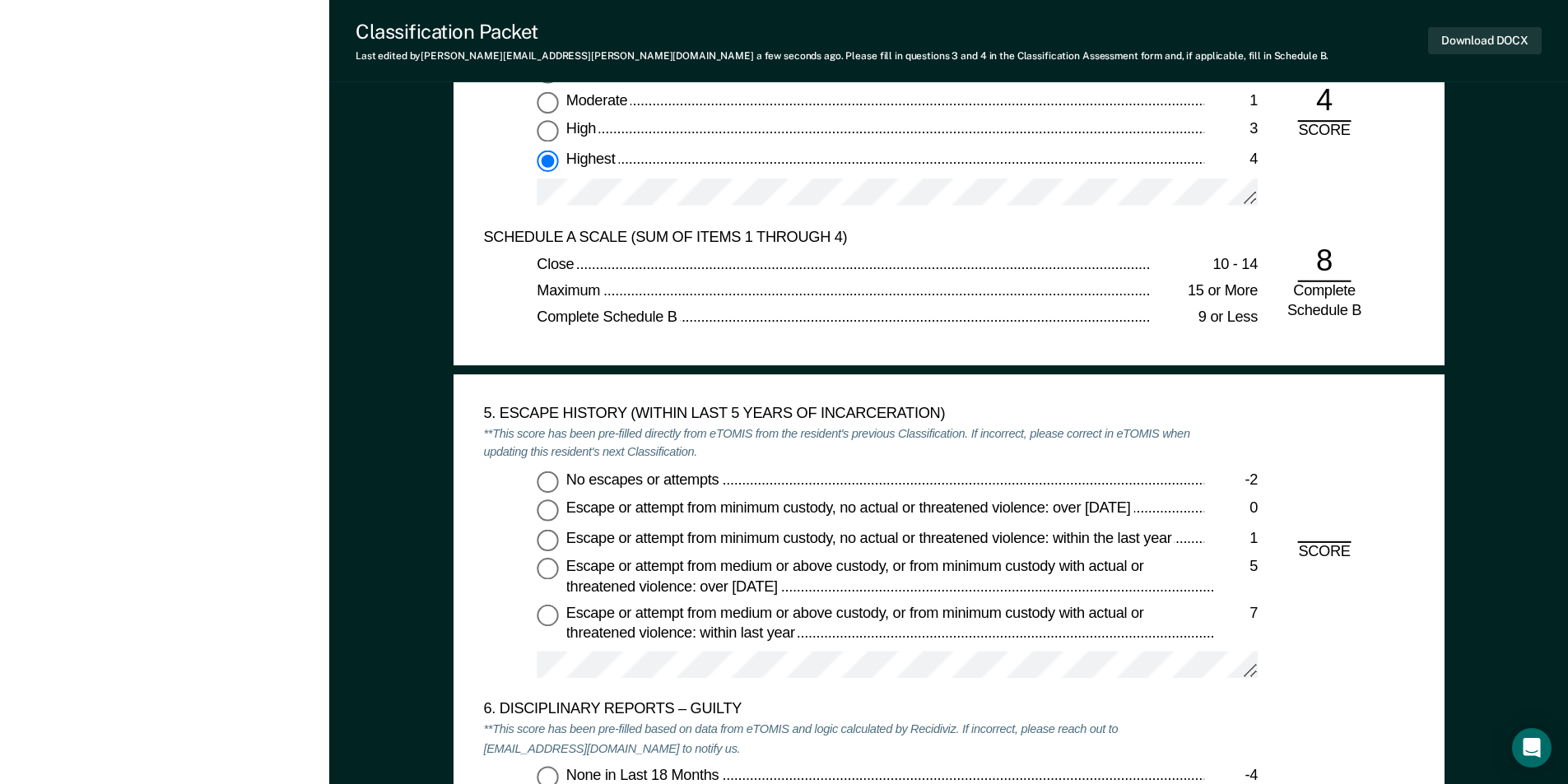
click at [551, 482] on input "No escapes or attempts -2" at bounding box center [547, 482] width 22 height 22
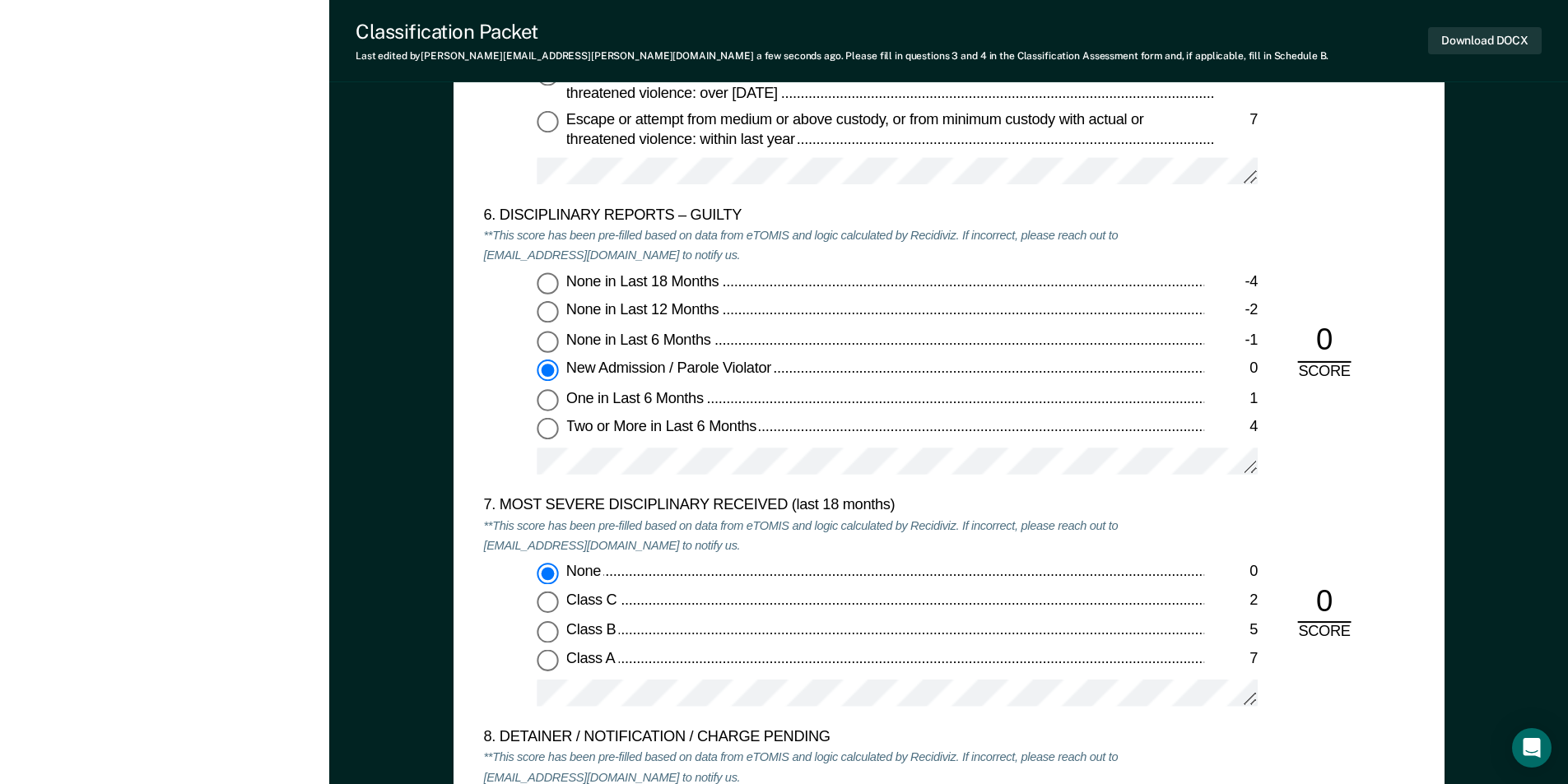
scroll to position [3208, 0]
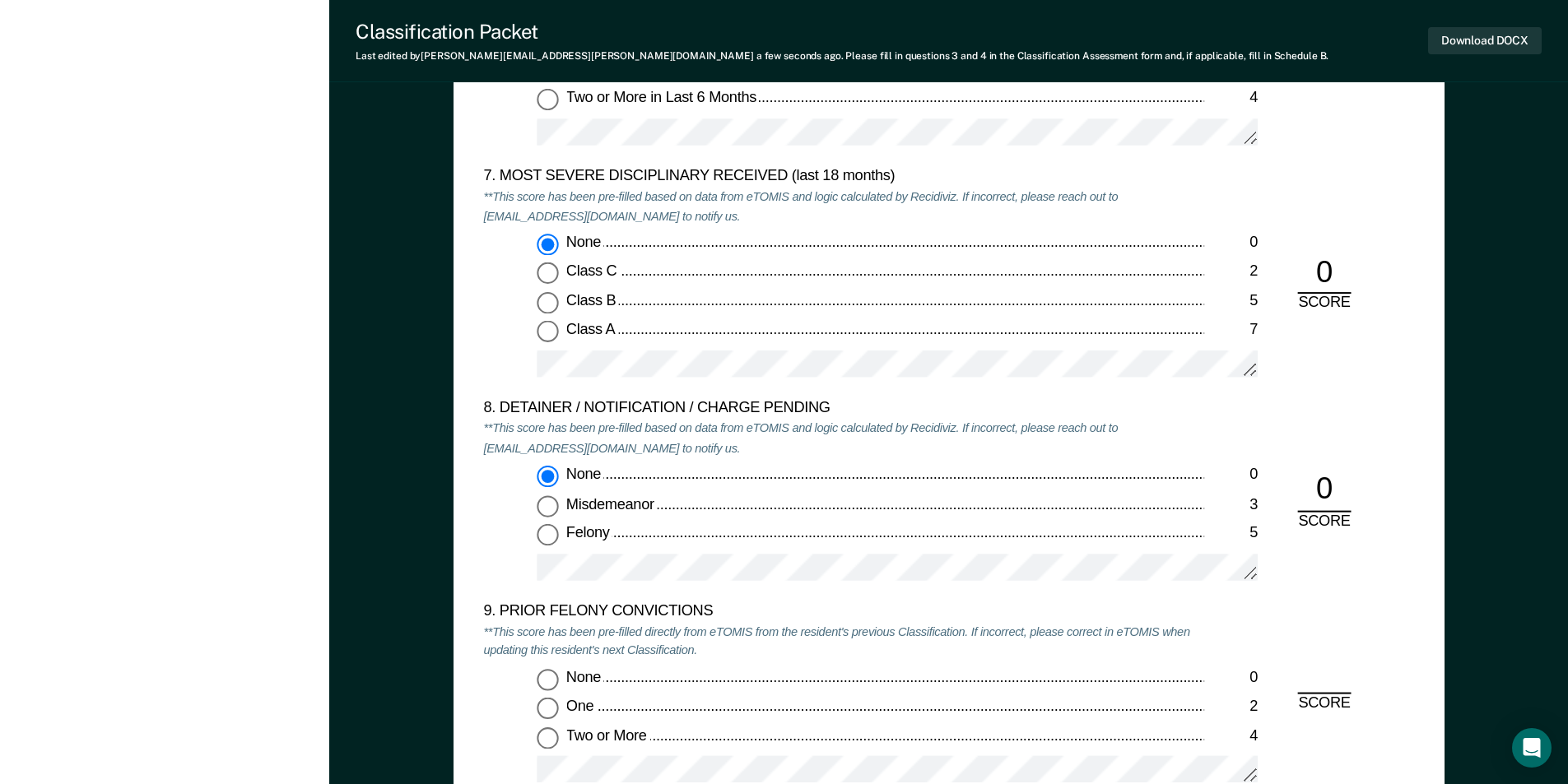
click at [550, 741] on input "Two or More 4" at bounding box center [547, 738] width 22 height 22
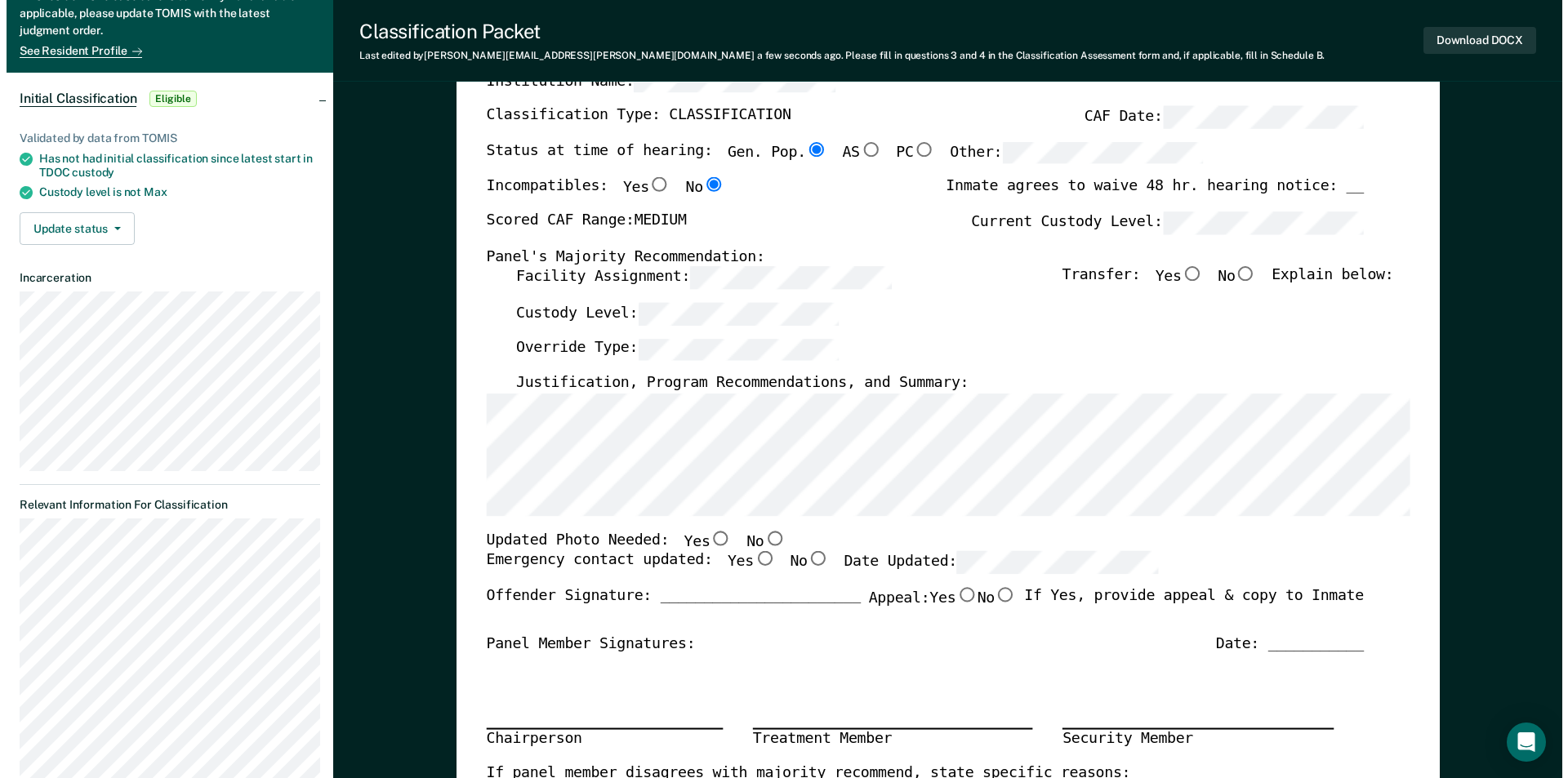
scroll to position [0, 0]
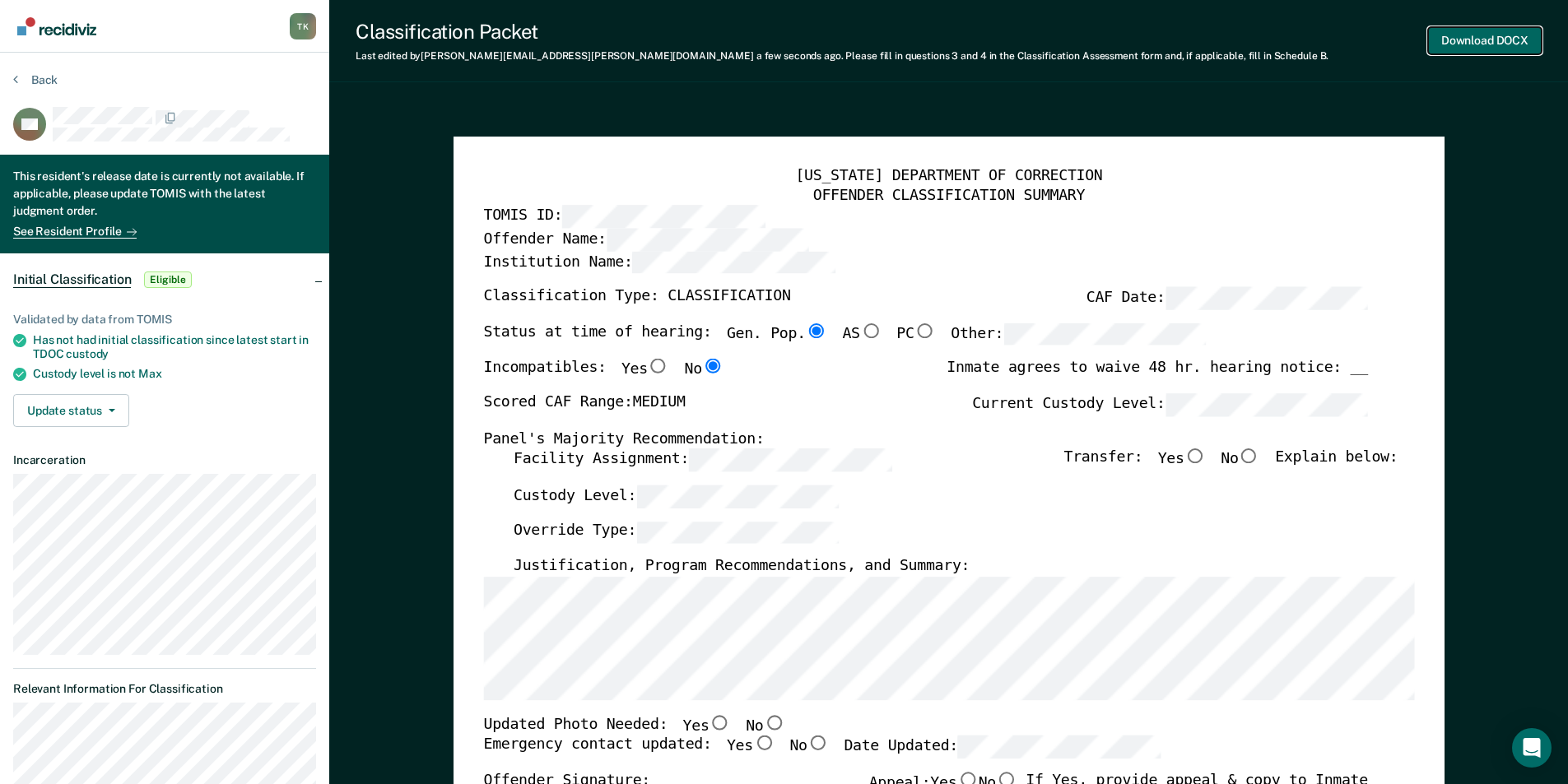
click at [1478, 38] on button "Download DOCX" at bounding box center [1484, 41] width 114 height 27
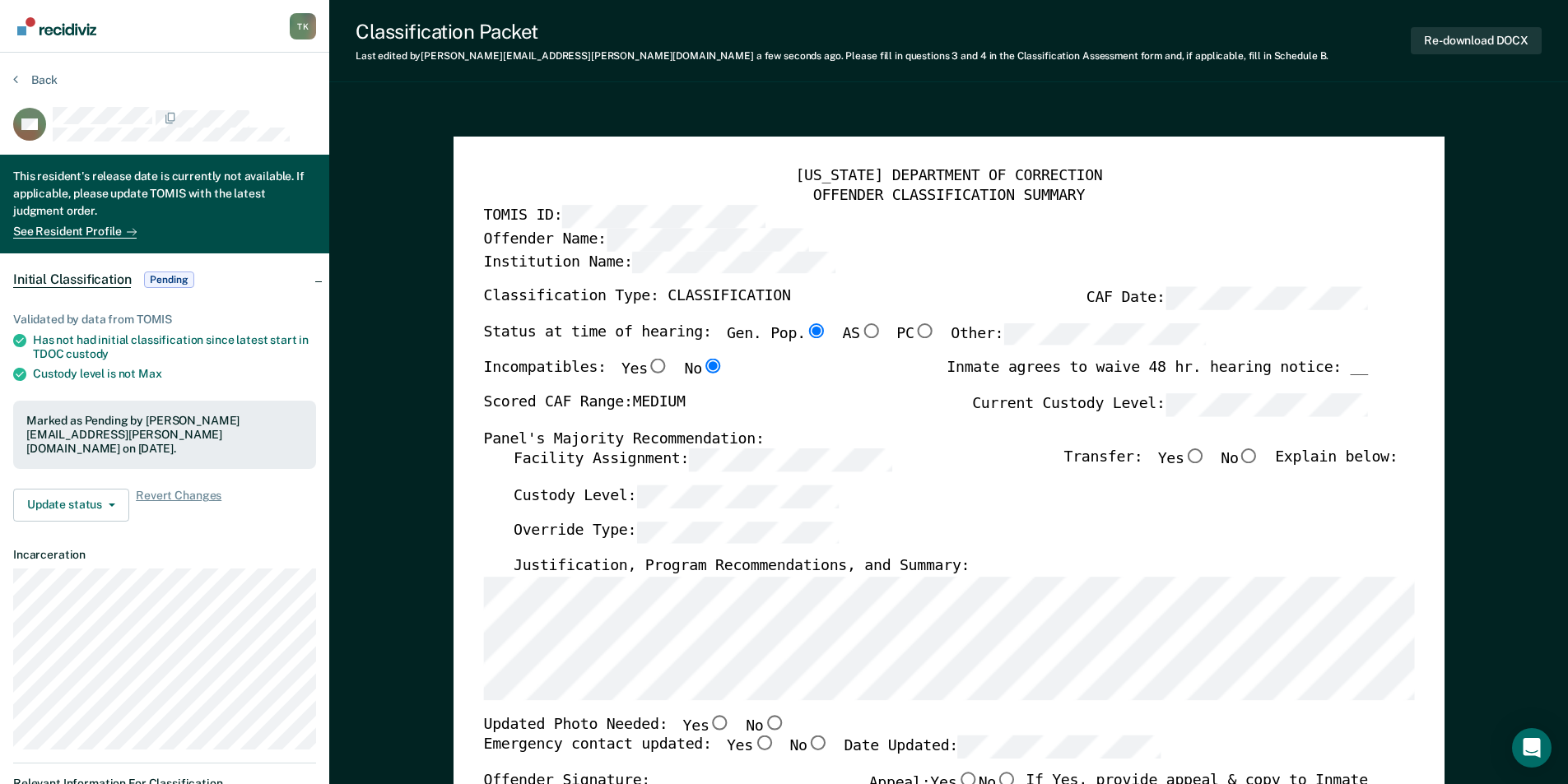
click at [7, 91] on section "Back AW This resident's release date is currently not available. If applicable,…" at bounding box center [164, 663] width 329 height 1220
click at [28, 81] on button "Back" at bounding box center [36, 80] width 45 height 15
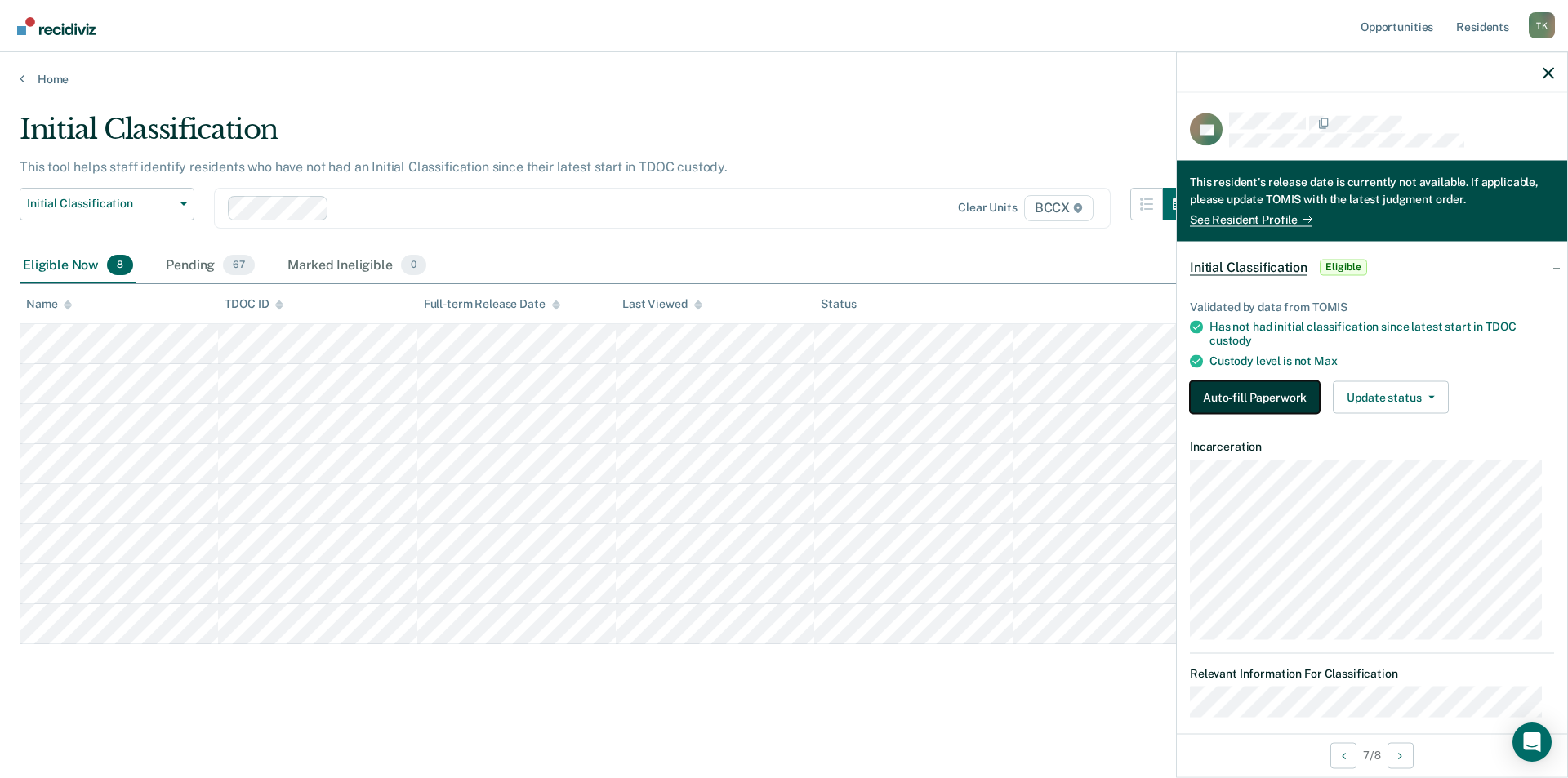
click at [1242, 393] on button "Auto-fill Paperwork" at bounding box center [1255, 397] width 130 height 33
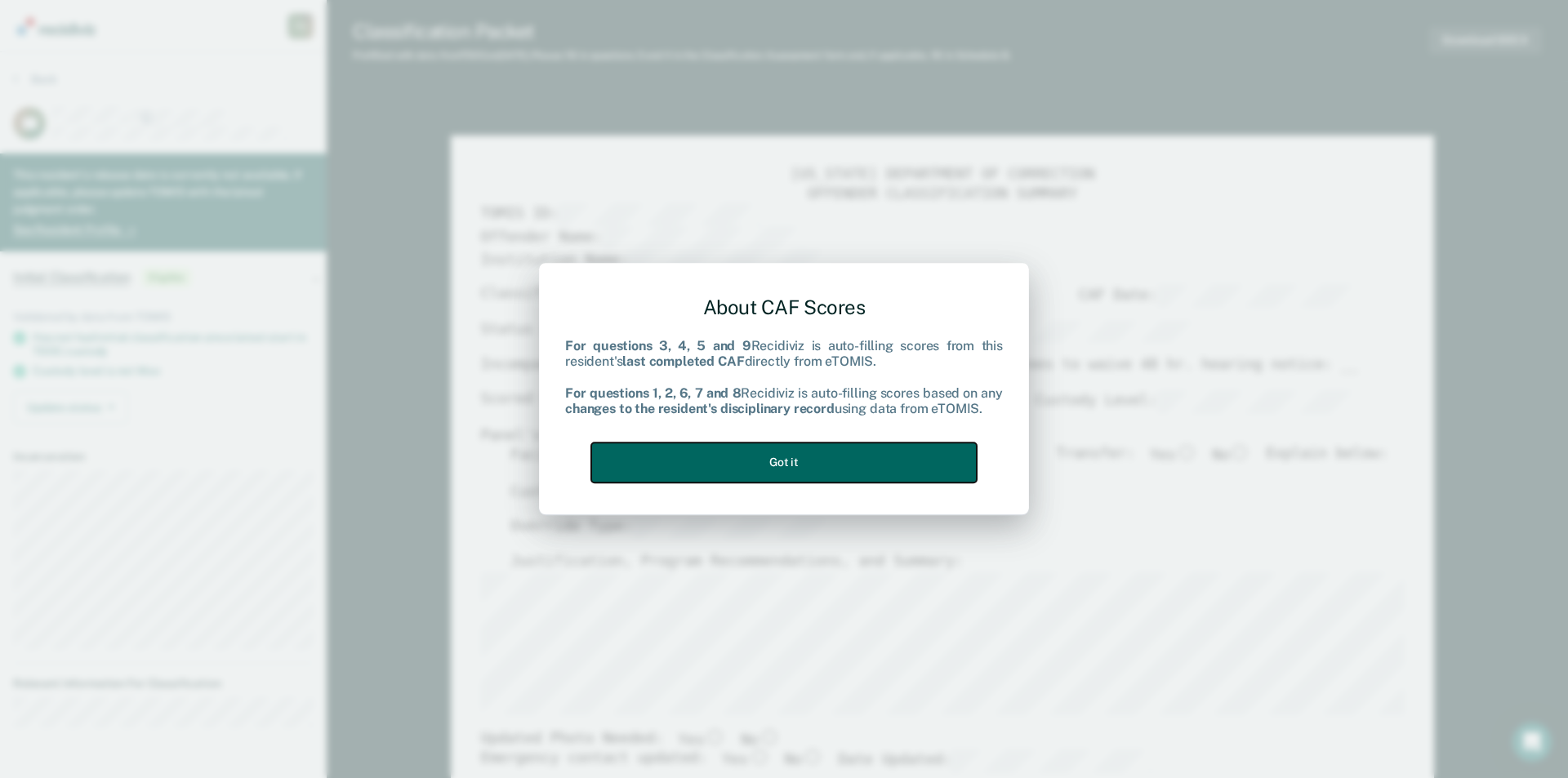
click at [913, 463] on button "Got it" at bounding box center [784, 462] width 386 height 40
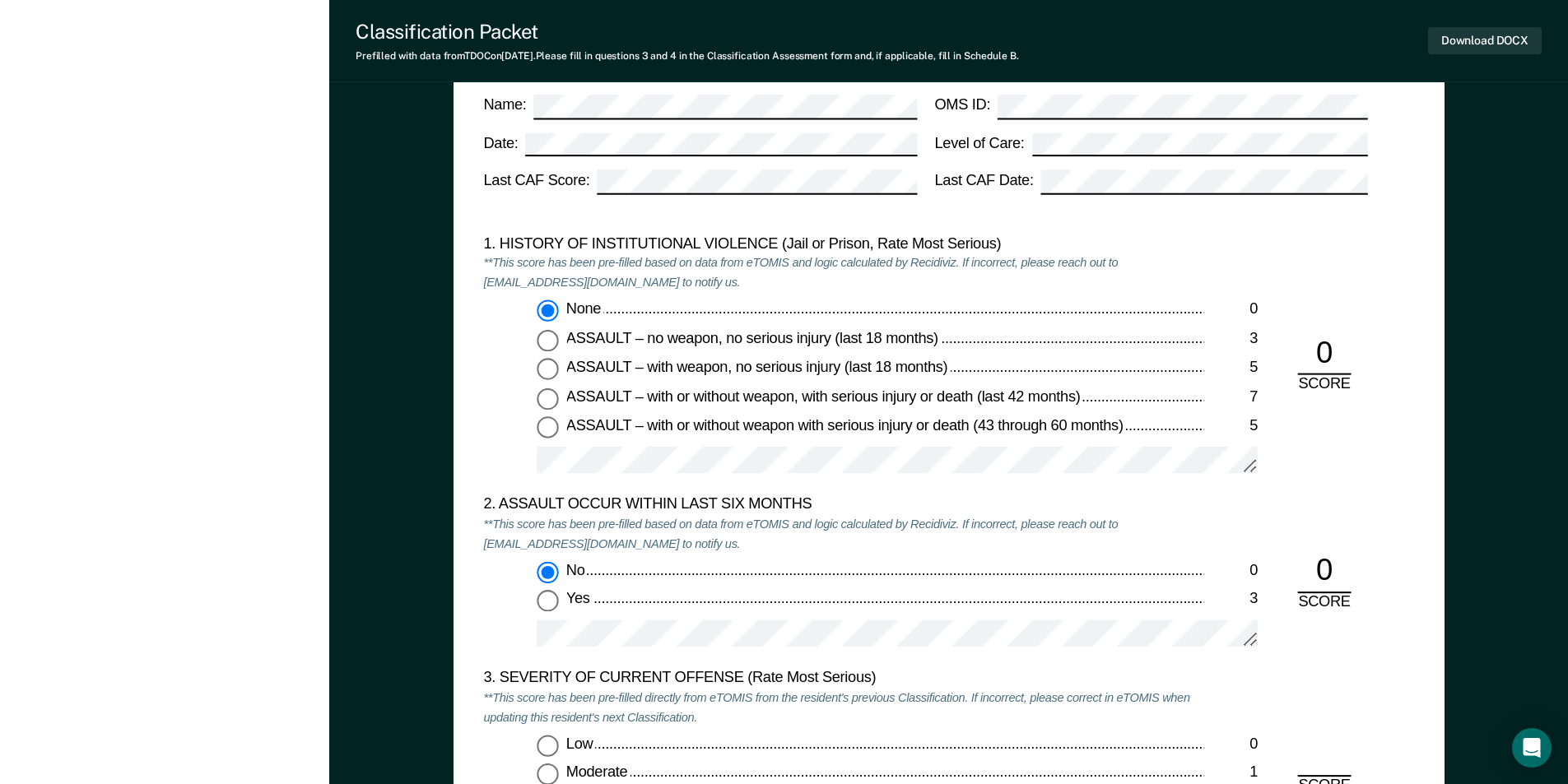
scroll to position [1810, 0]
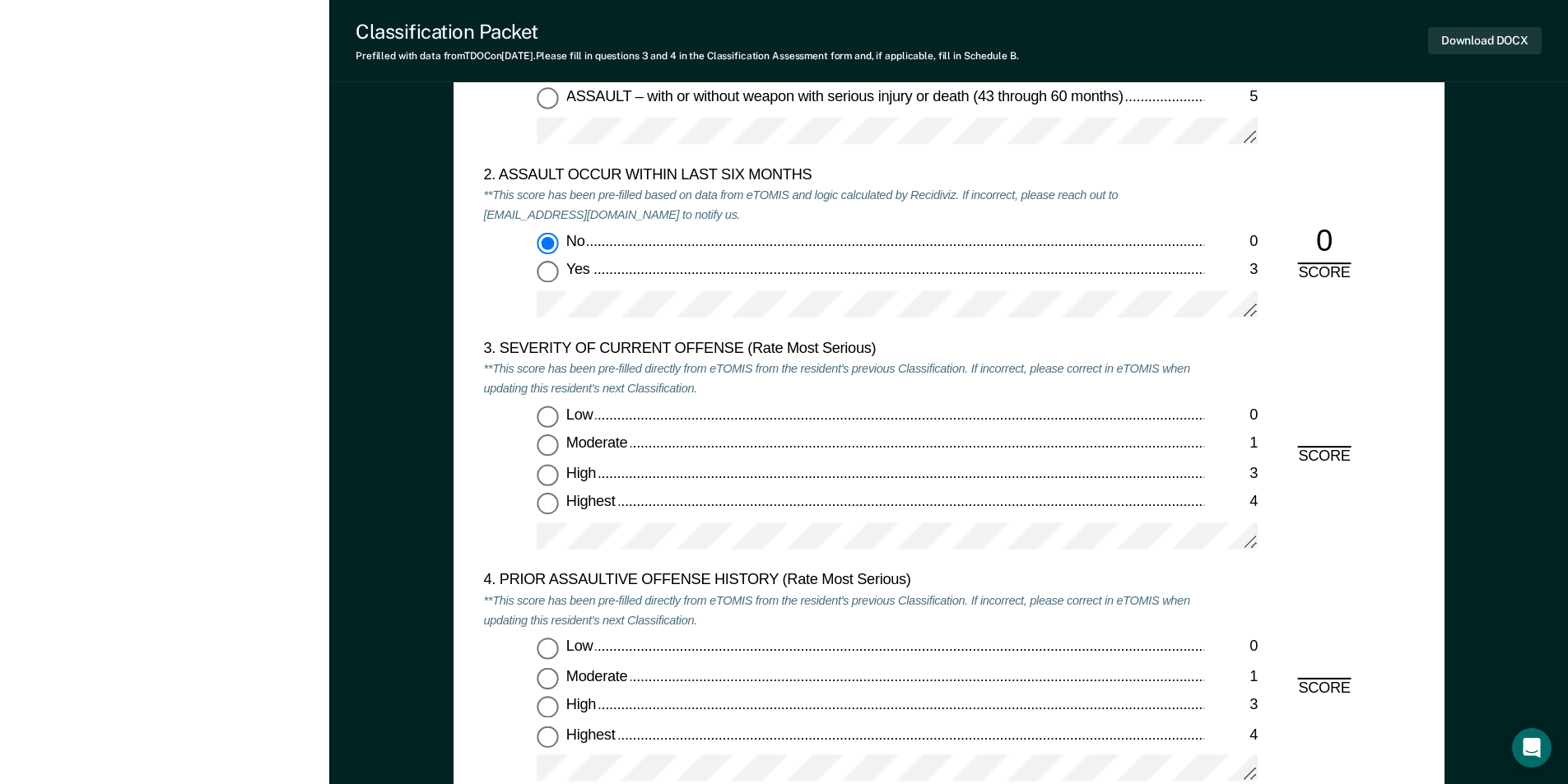
click at [548, 504] on input "Highest 4" at bounding box center [547, 505] width 22 height 22
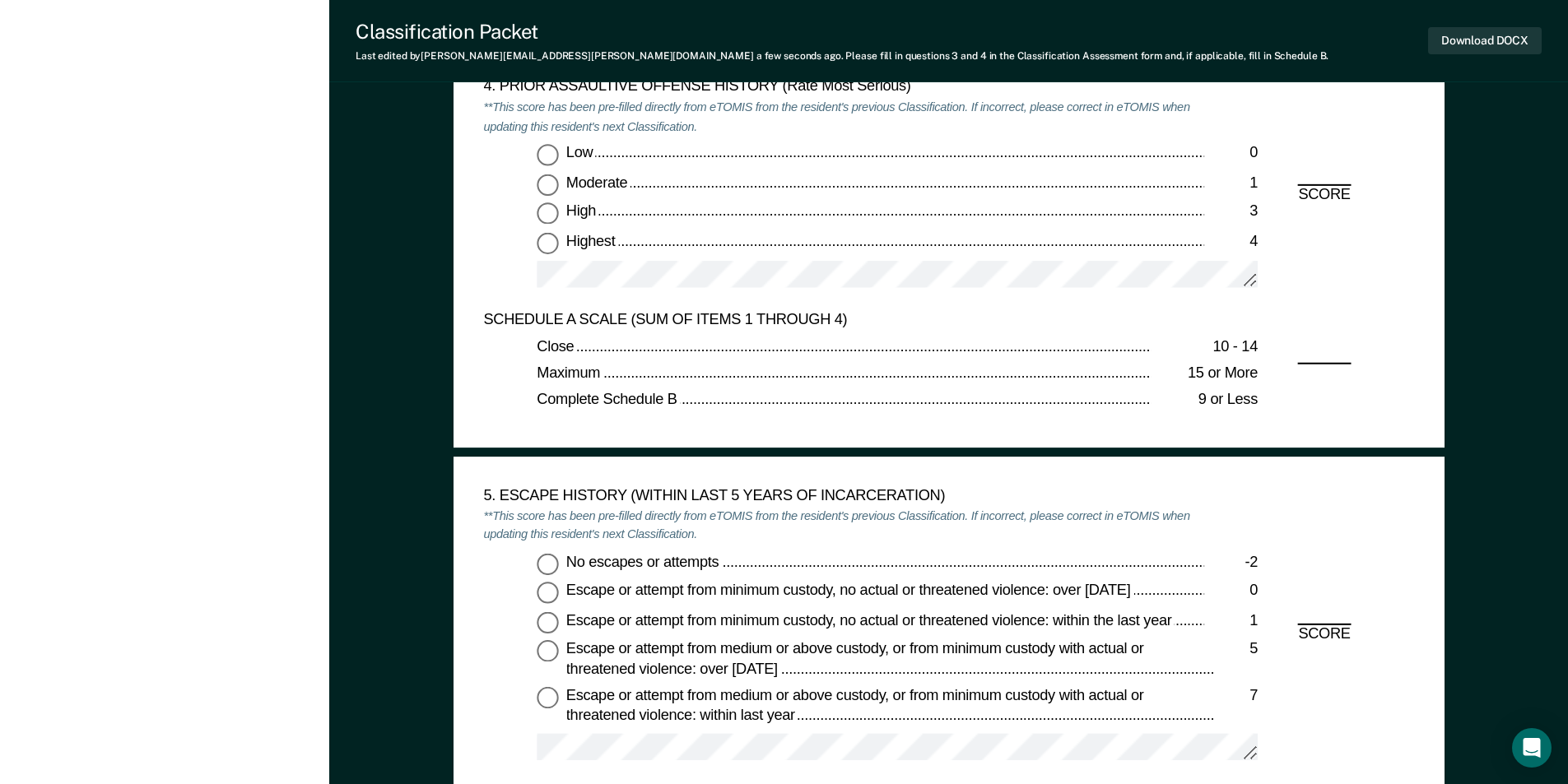
click at [545, 157] on input "Low 0" at bounding box center [547, 155] width 22 height 22
click at [548, 570] on input "No escapes or attempts -2" at bounding box center [547, 564] width 22 height 22
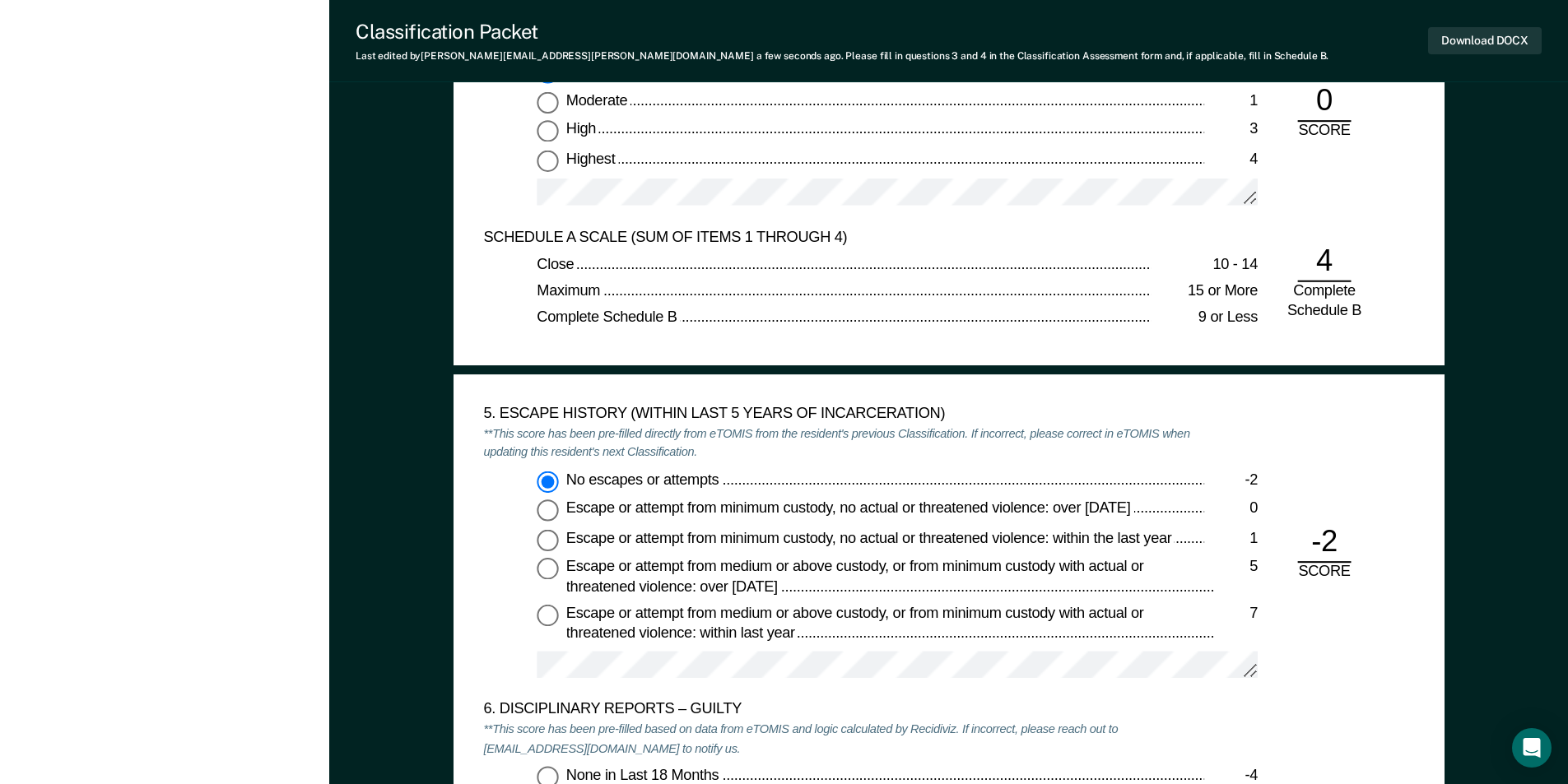
scroll to position [0, 0]
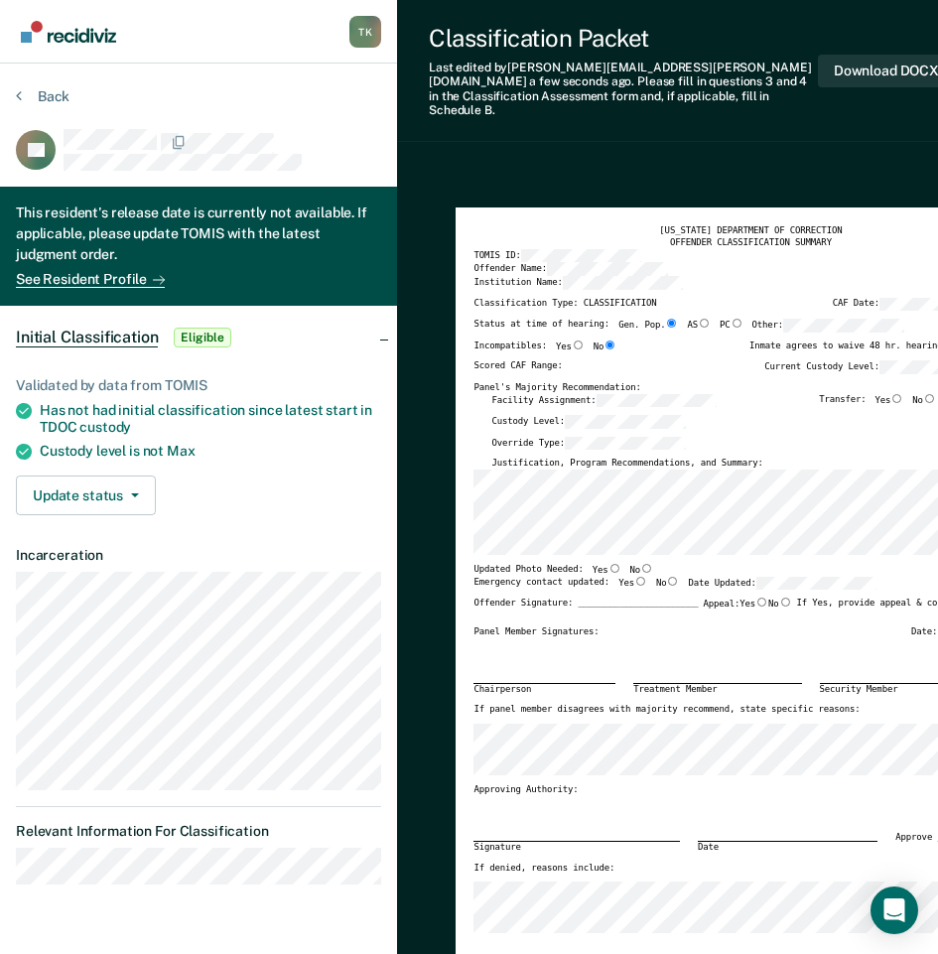
click at [579, 611] on div "Offender Signature: _______________________ Appeal: Yes No If Yes, provide appe…" at bounding box center [737, 612] width 526 height 29
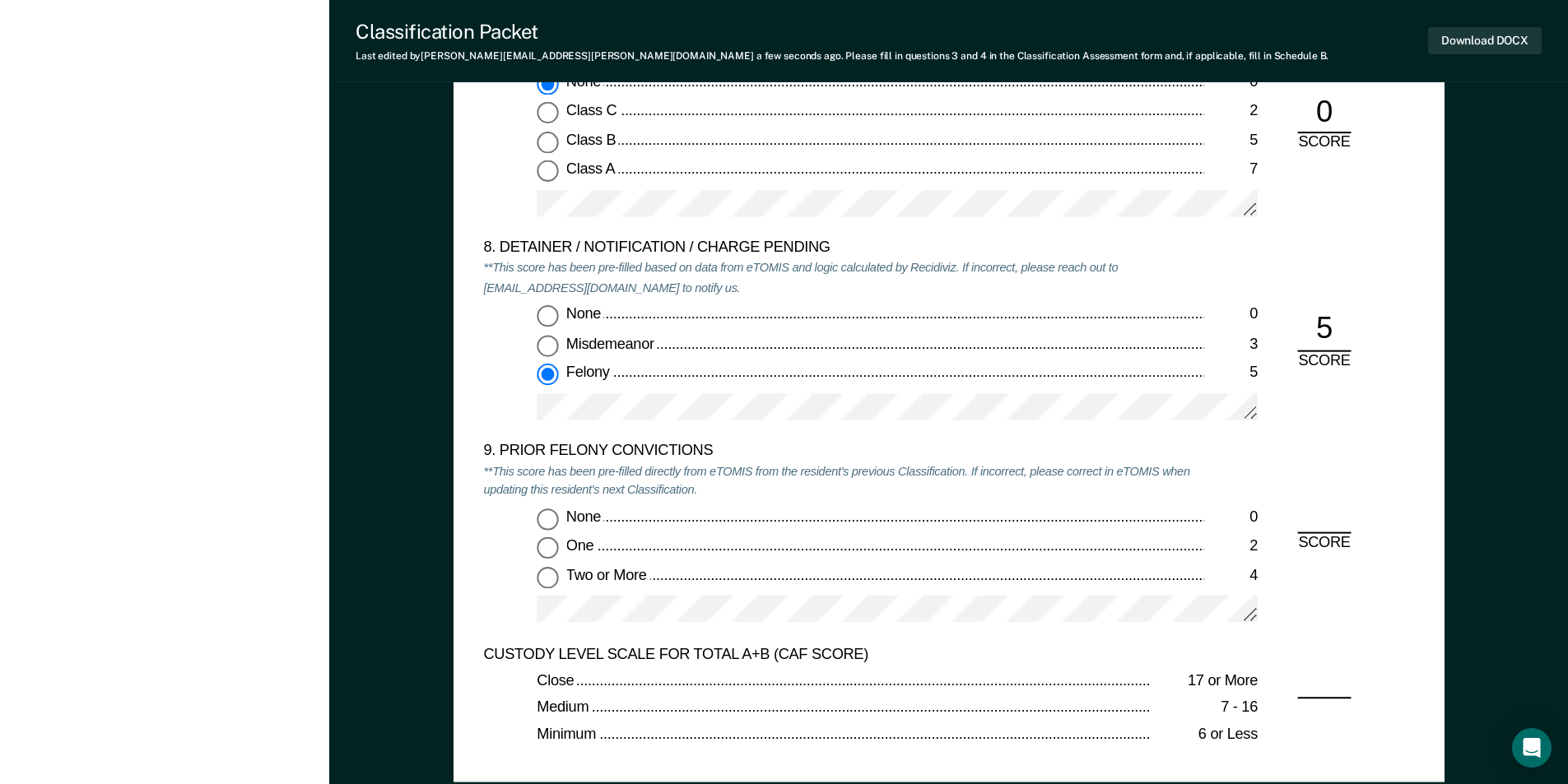
scroll to position [3373, 0]
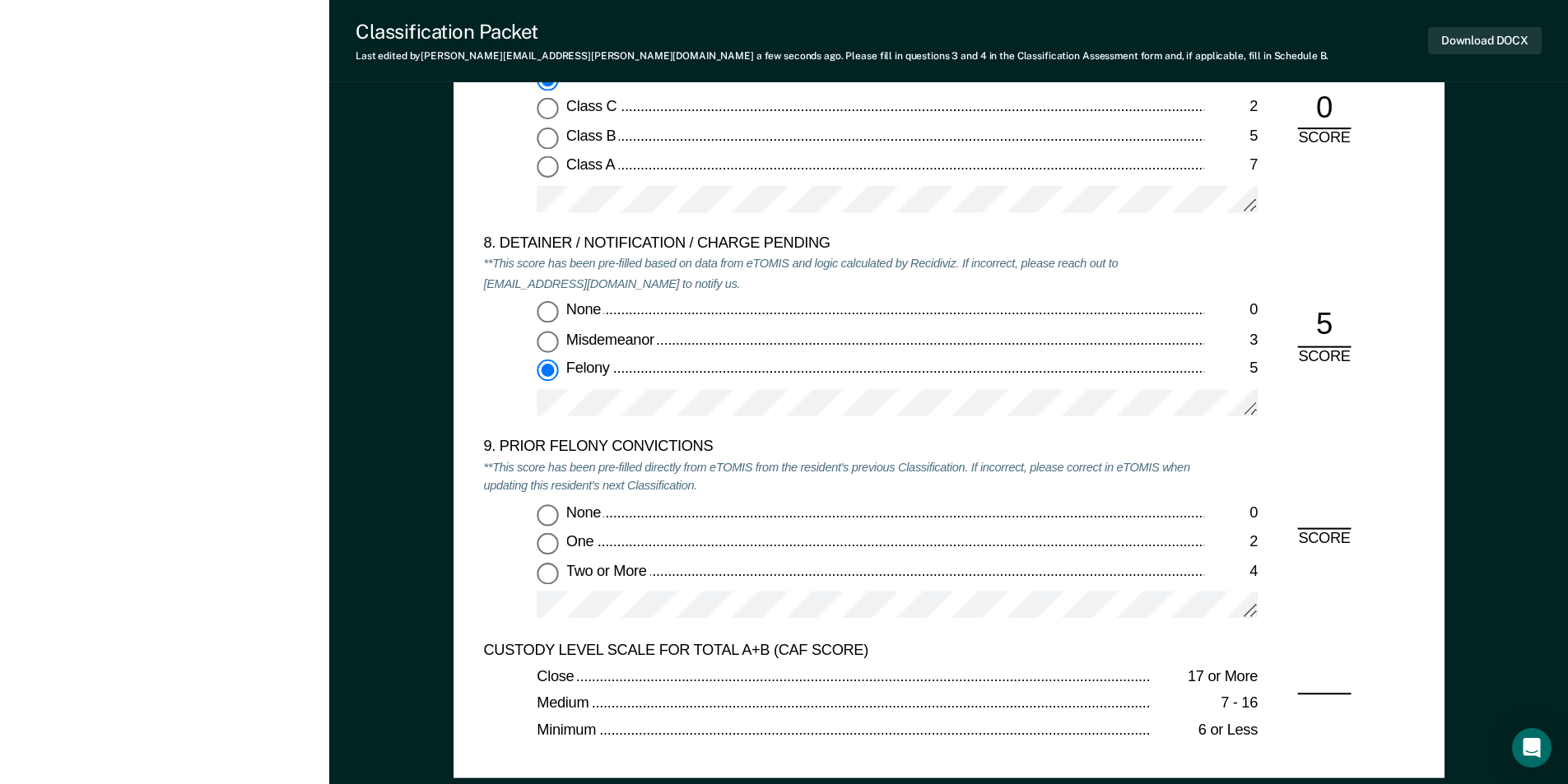
click at [546, 576] on input "Two or More 4" at bounding box center [547, 573] width 22 height 22
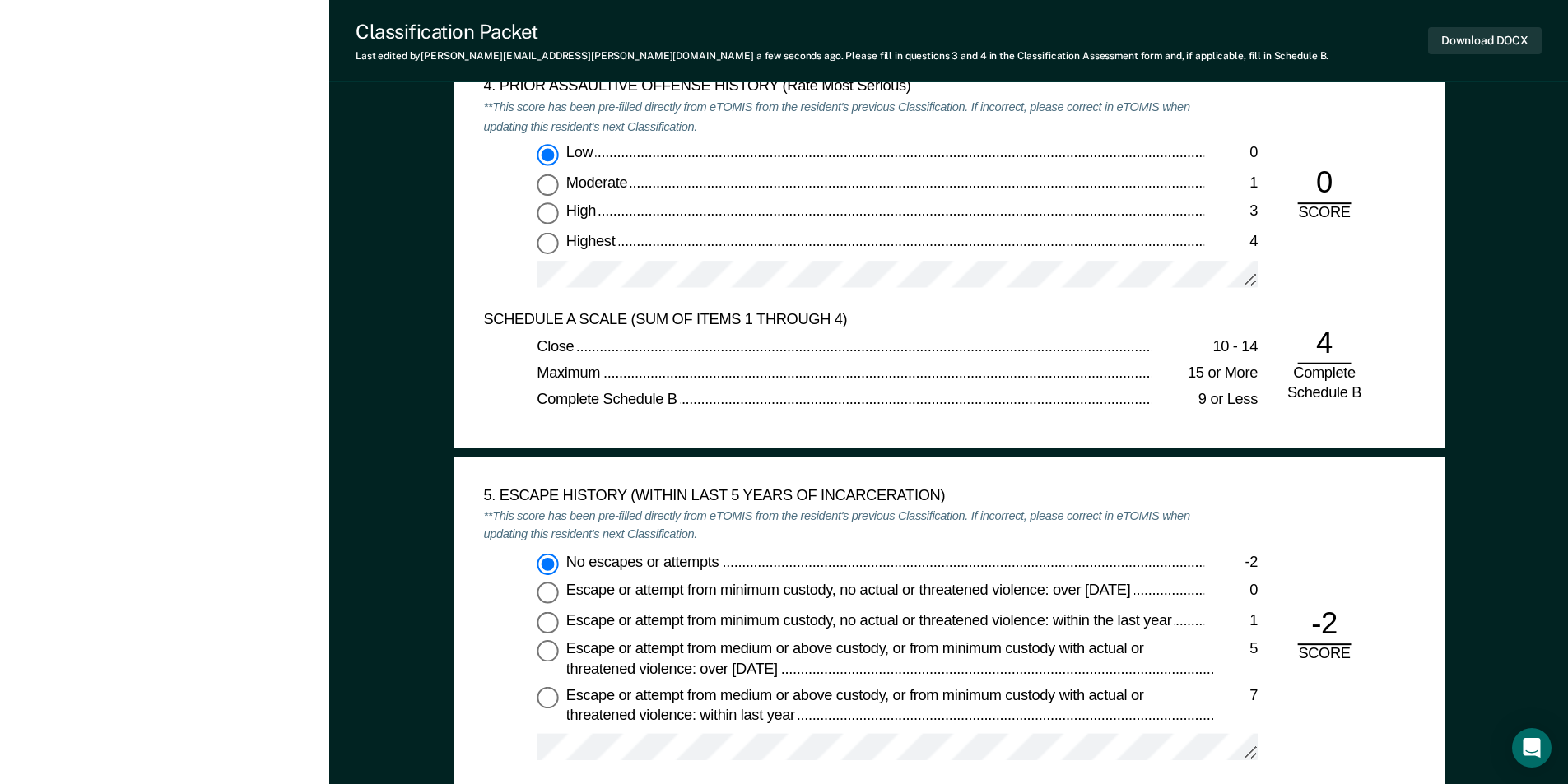
scroll to position [2057, 0]
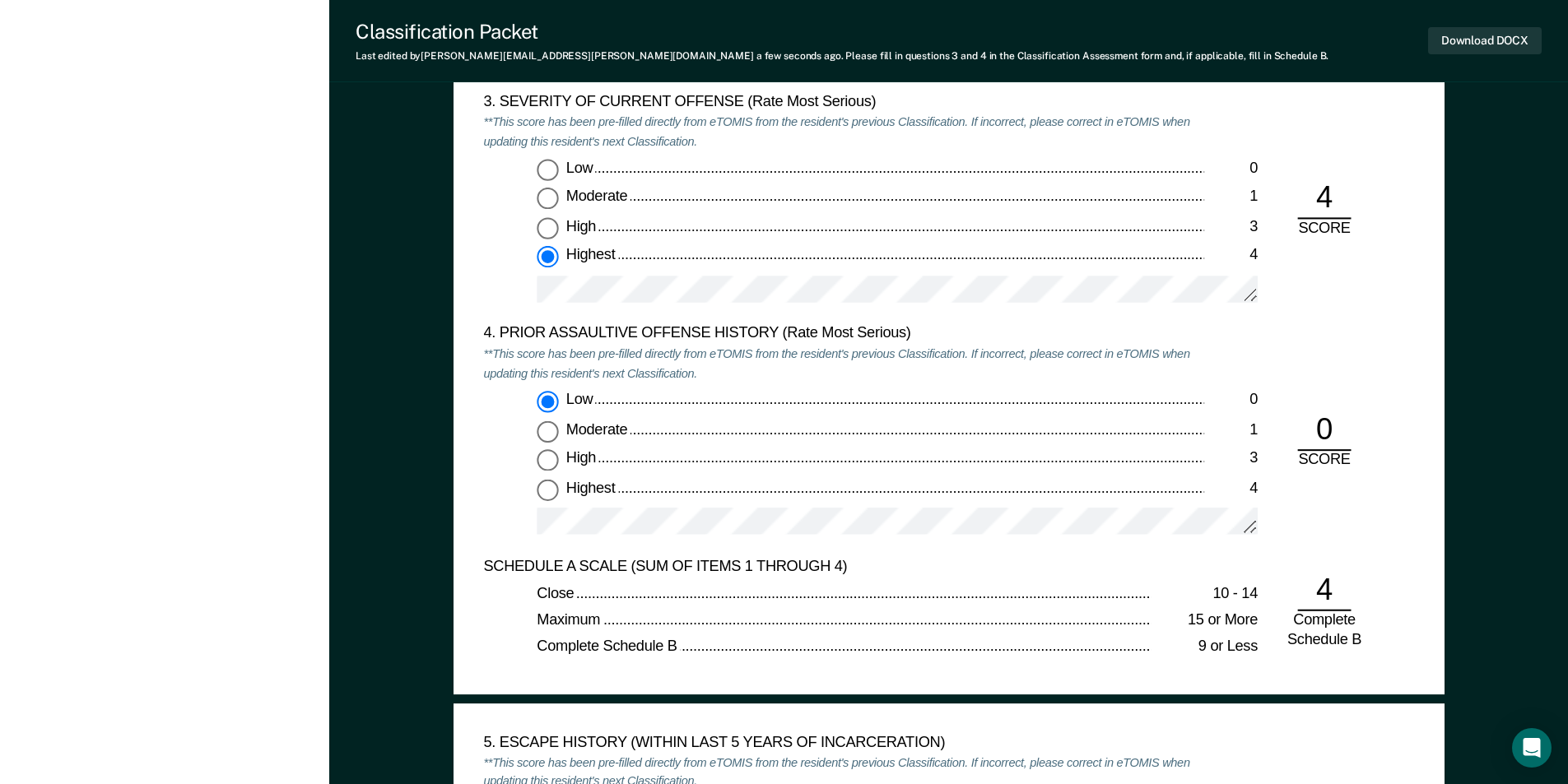
click at [541, 485] on input "Highest 4" at bounding box center [547, 490] width 22 height 22
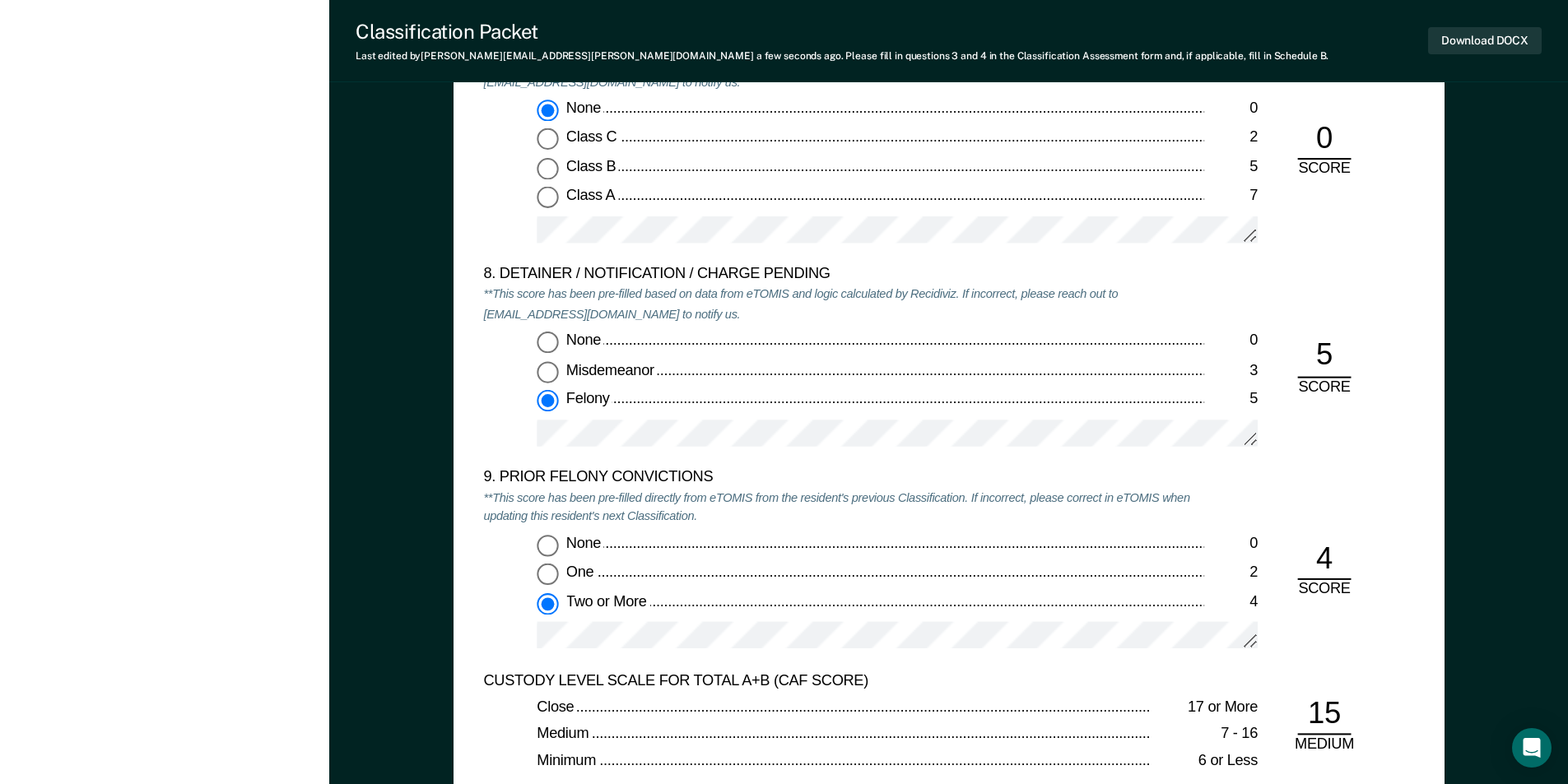
scroll to position [3455, 0]
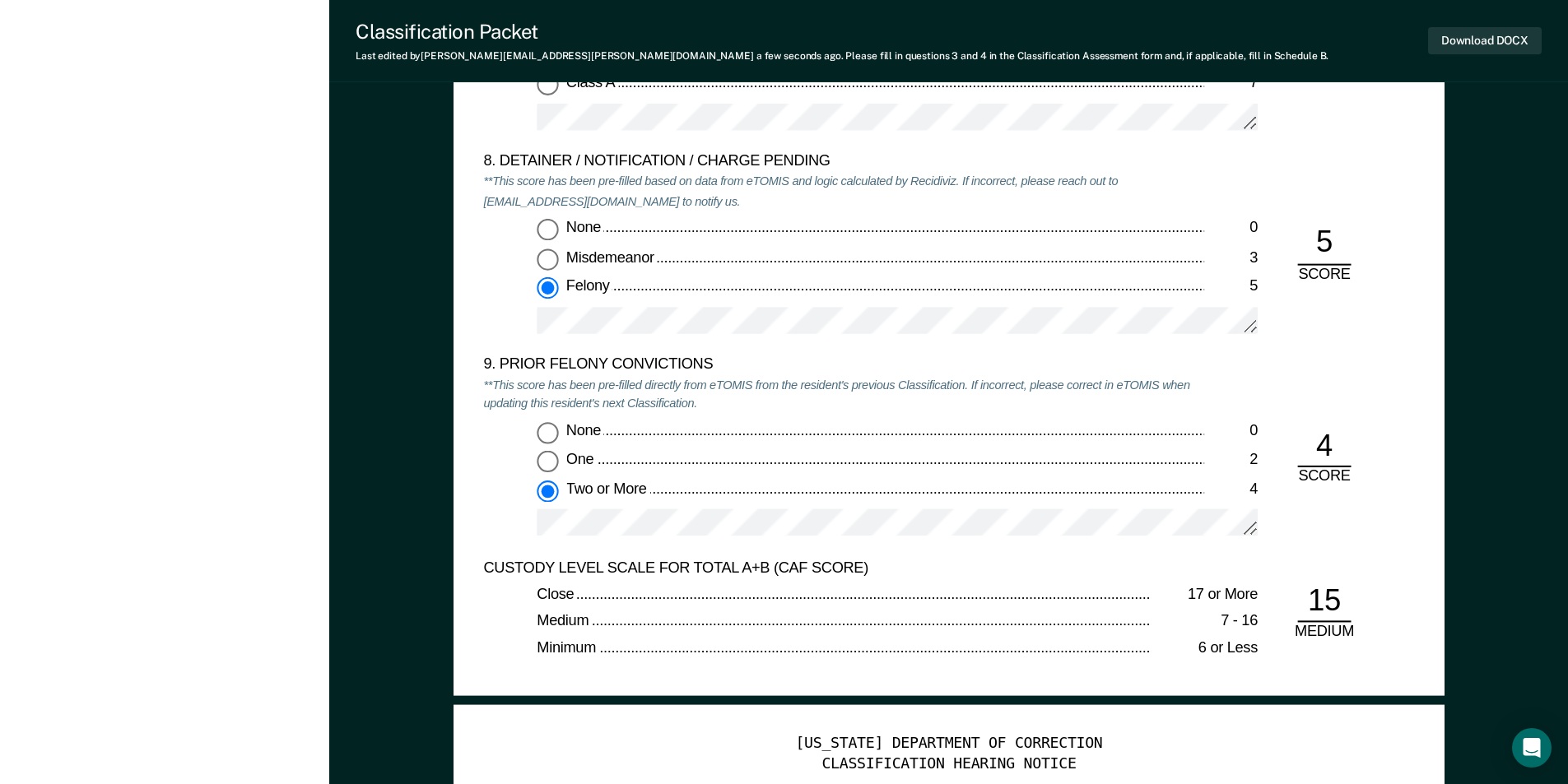
click at [551, 460] on input "One 2" at bounding box center [547, 462] width 22 height 22
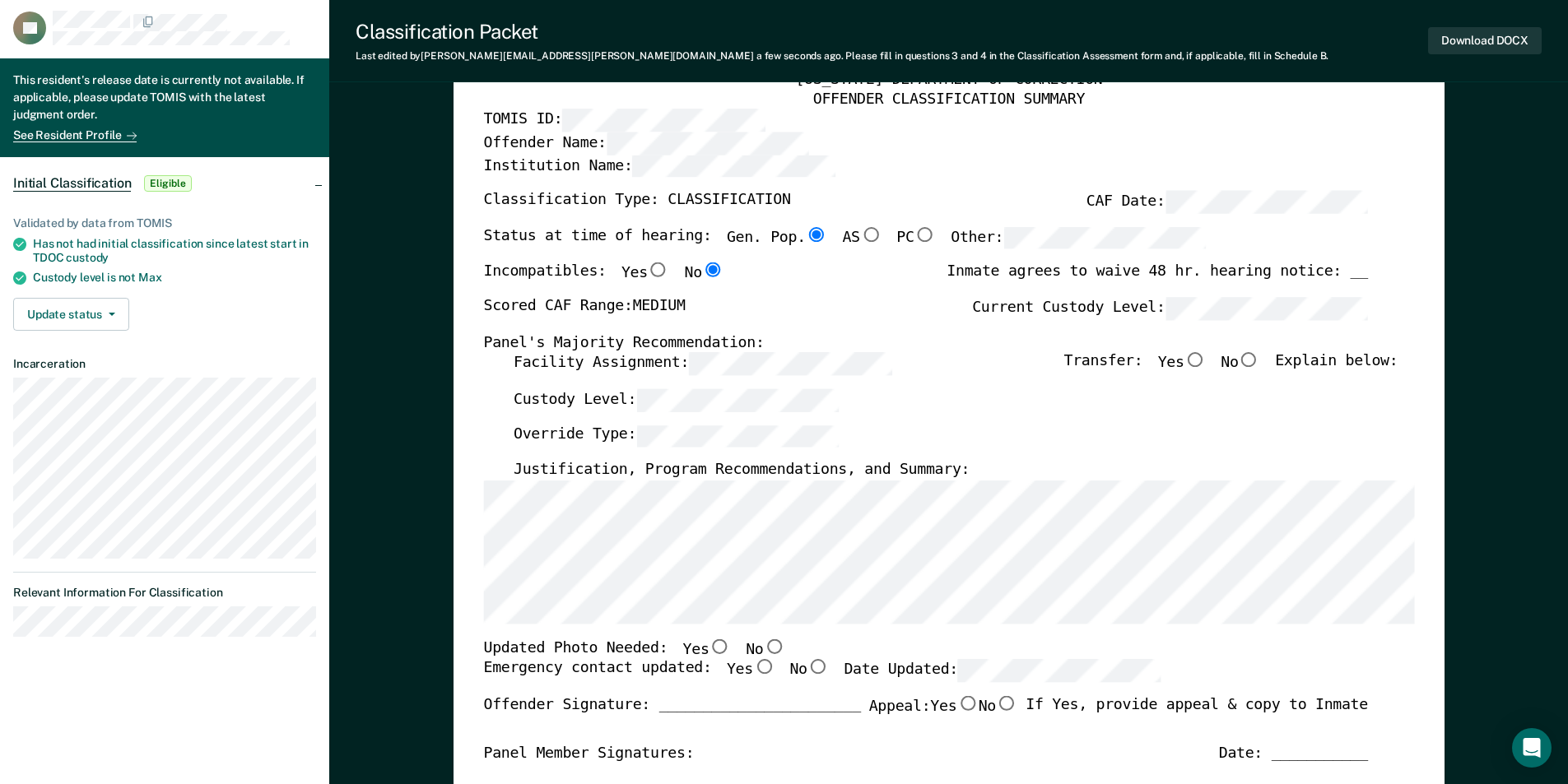
scroll to position [0, 0]
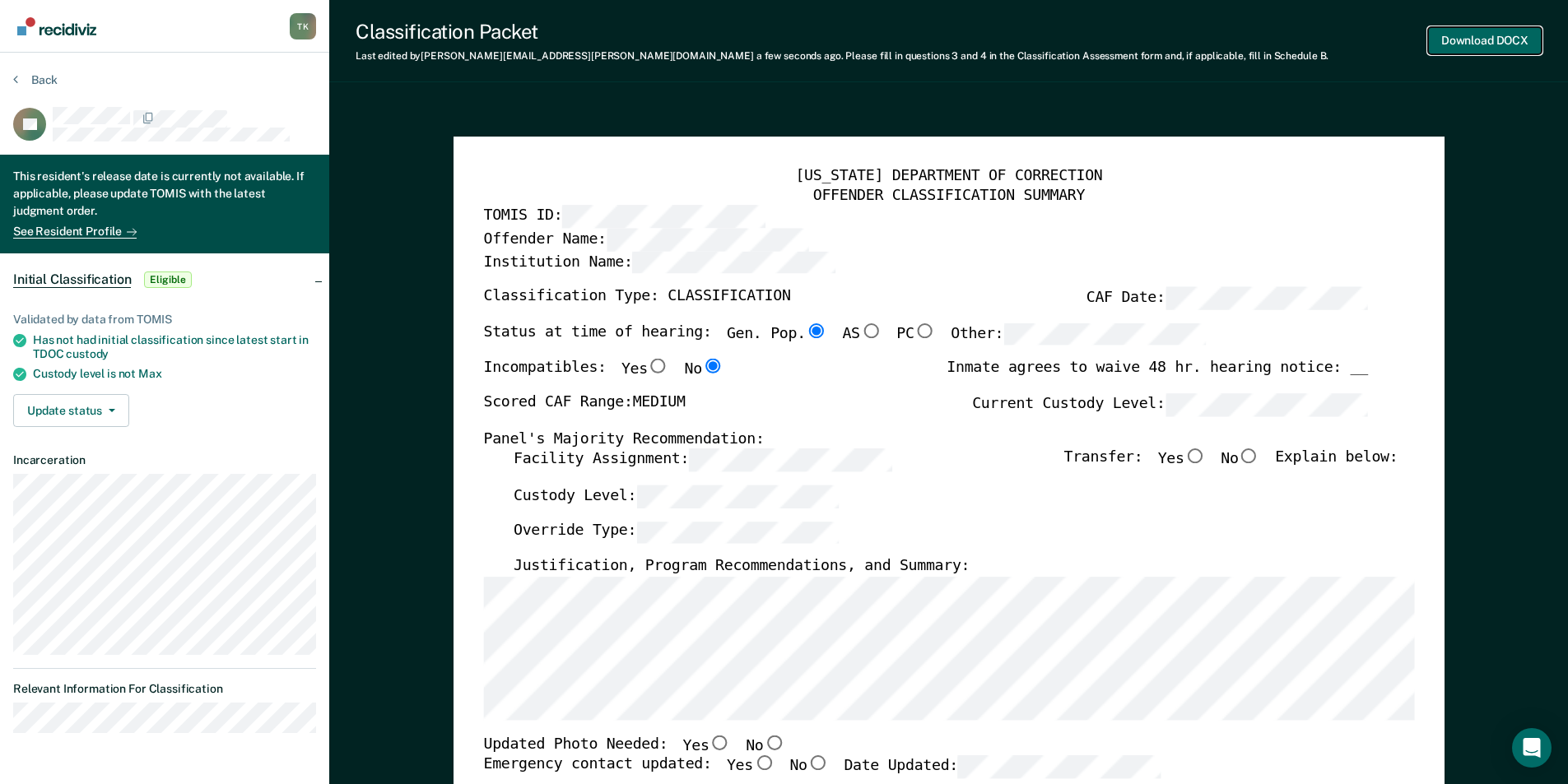
click at [1466, 38] on button "Download DOCX" at bounding box center [1484, 41] width 114 height 27
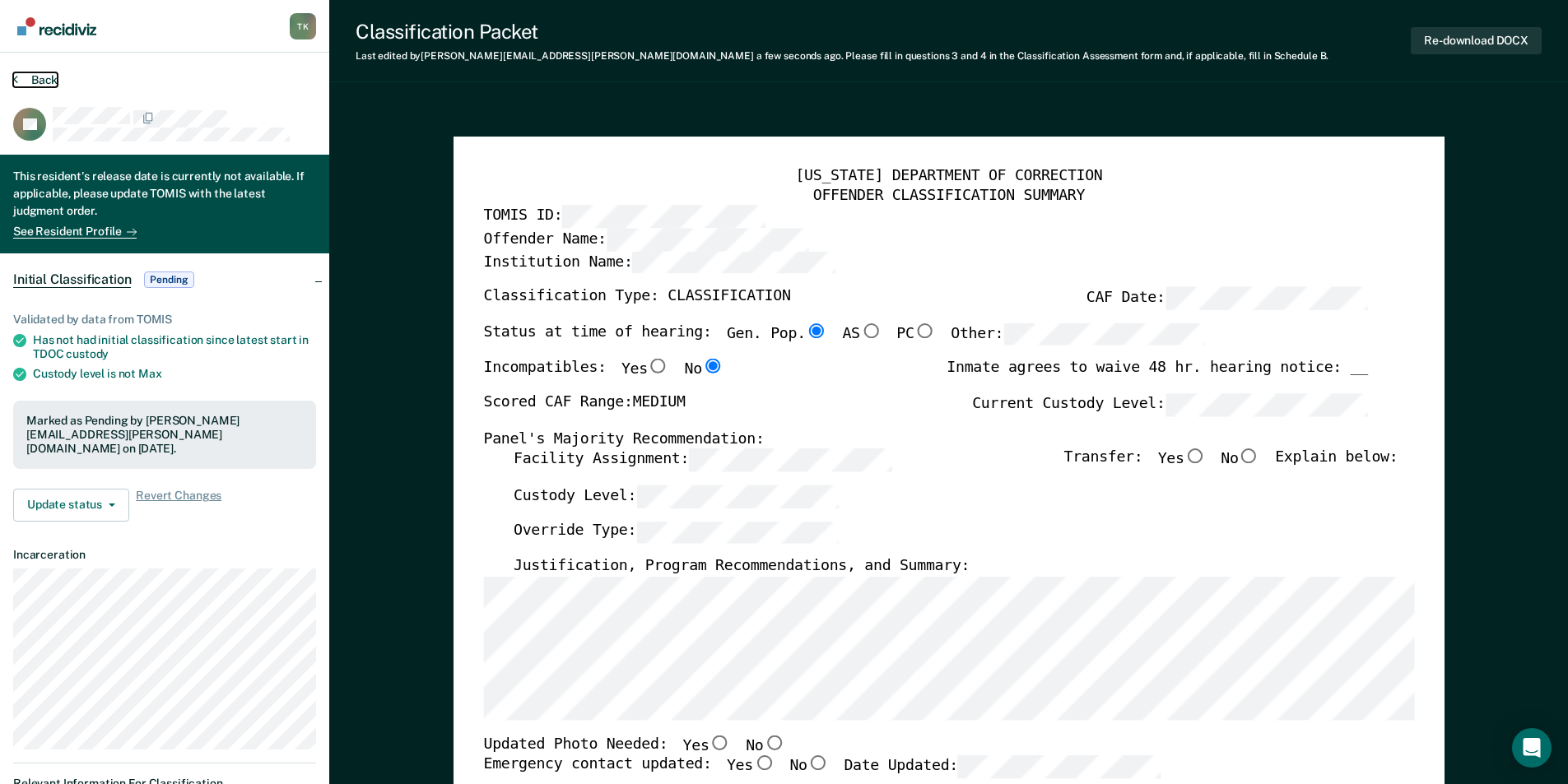
click at [36, 75] on button "Back" at bounding box center [36, 80] width 45 height 15
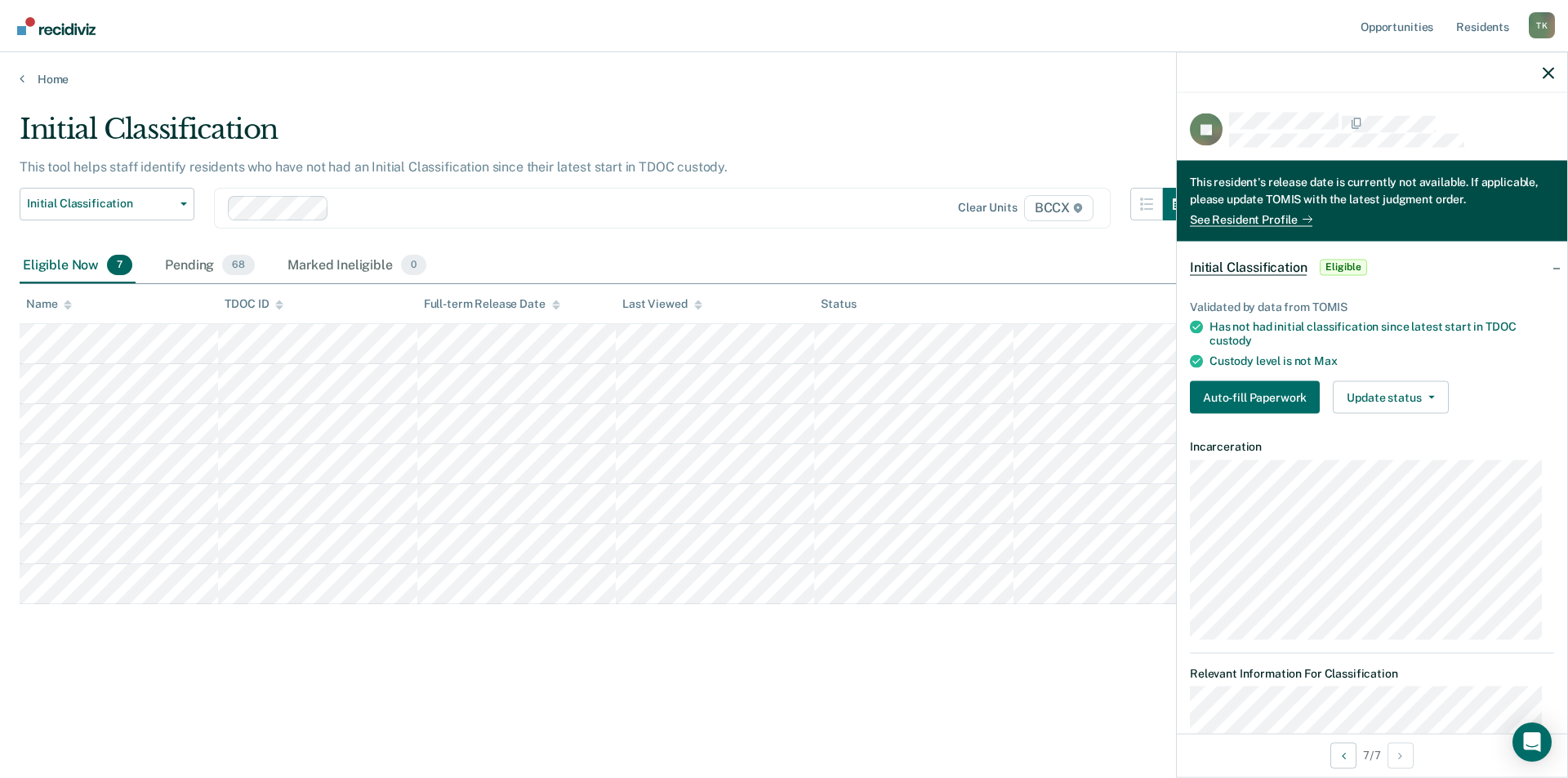
click at [1253, 374] on div "Validated by data from TOMIS Has not had initial classification since latest st…" at bounding box center [1371, 350] width 391 height 153
click at [1253, 387] on button "Auto-fill Paperwork" at bounding box center [1255, 397] width 130 height 33
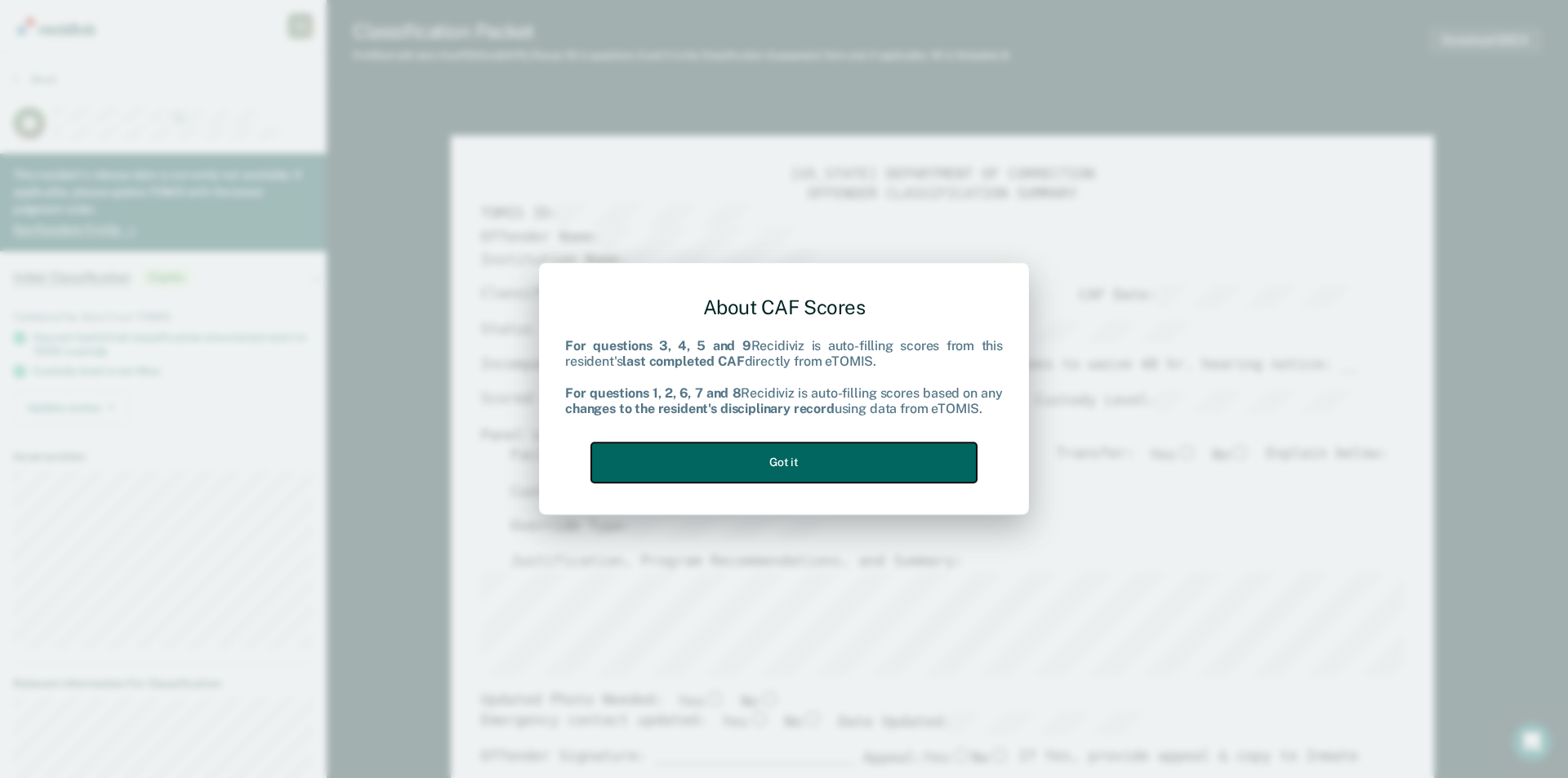
click at [837, 460] on button "Got it" at bounding box center [784, 462] width 386 height 40
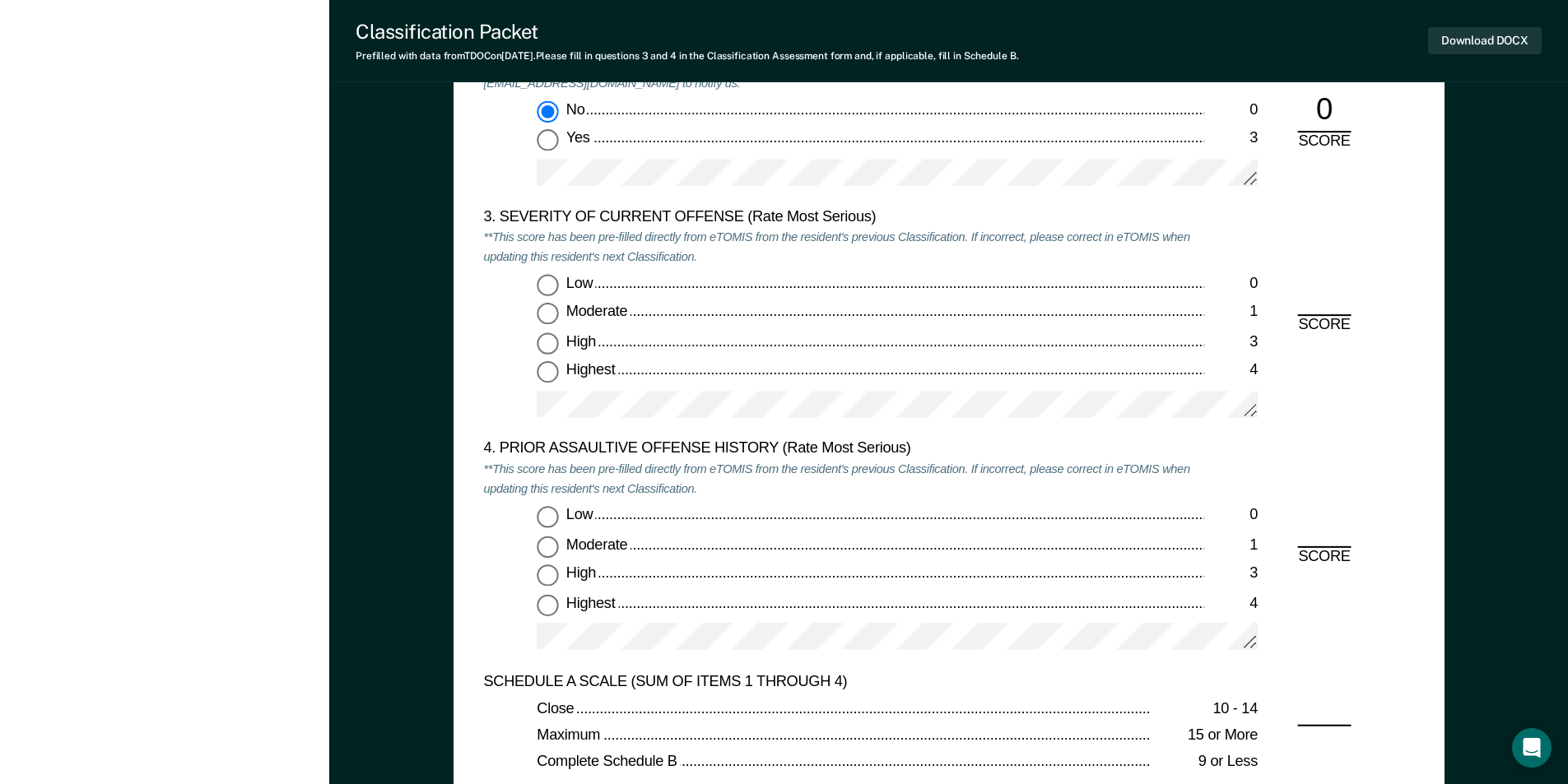
scroll to position [2057, 0]
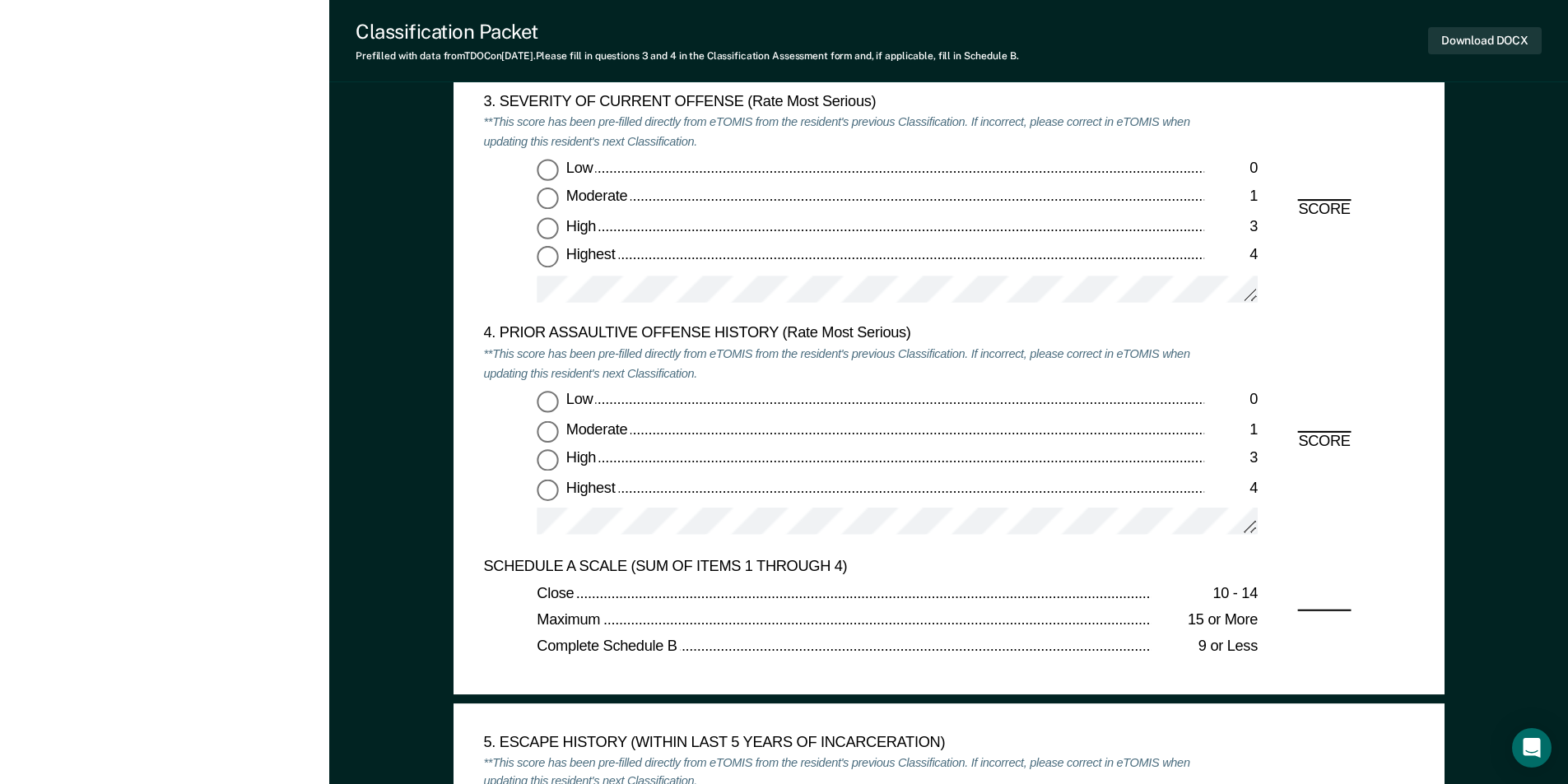
click at [544, 263] on input "Highest 4" at bounding box center [547, 258] width 22 height 22
click at [546, 404] on input "Low 0" at bounding box center [547, 402] width 22 height 22
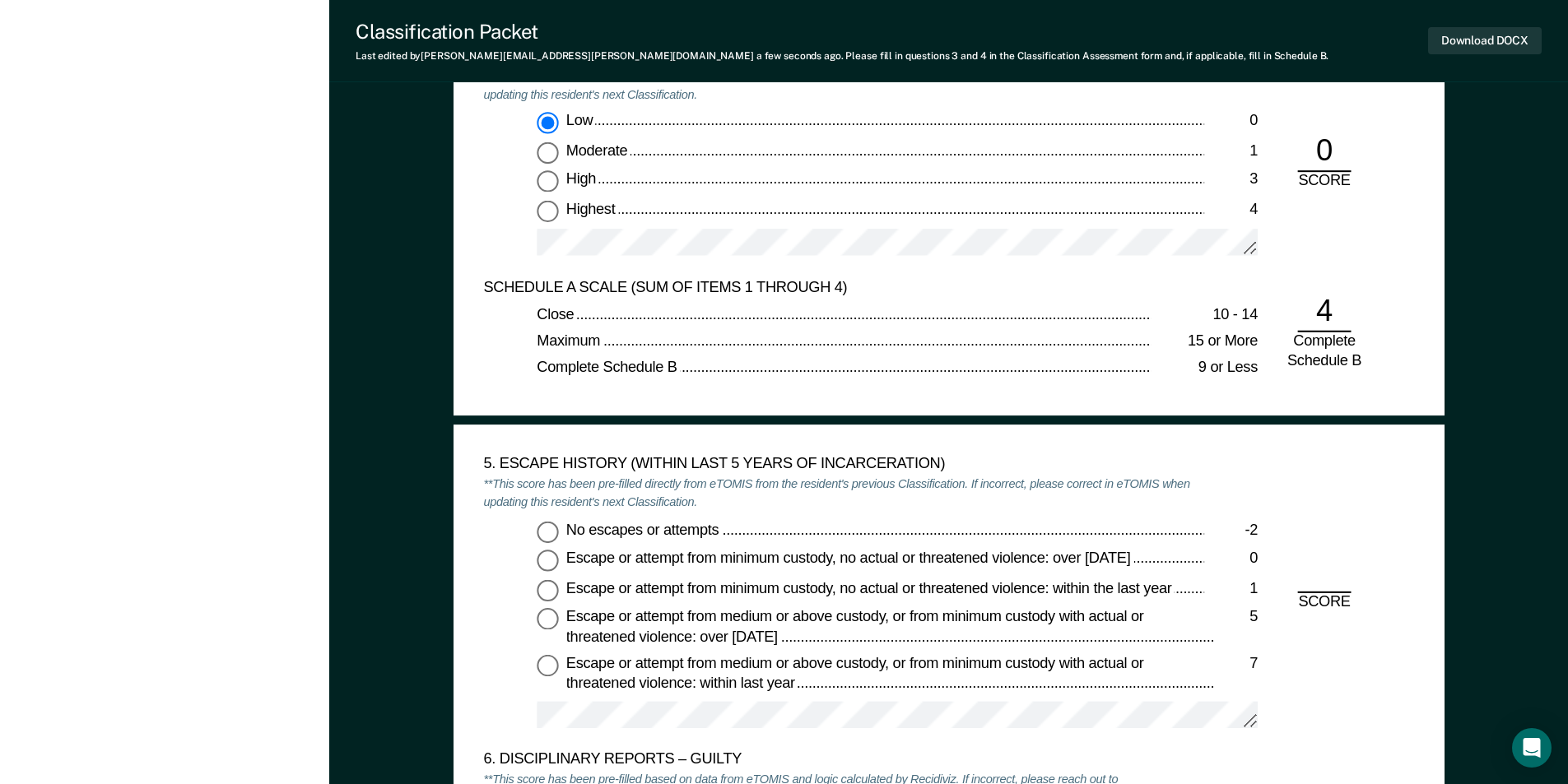
scroll to position [2468, 0]
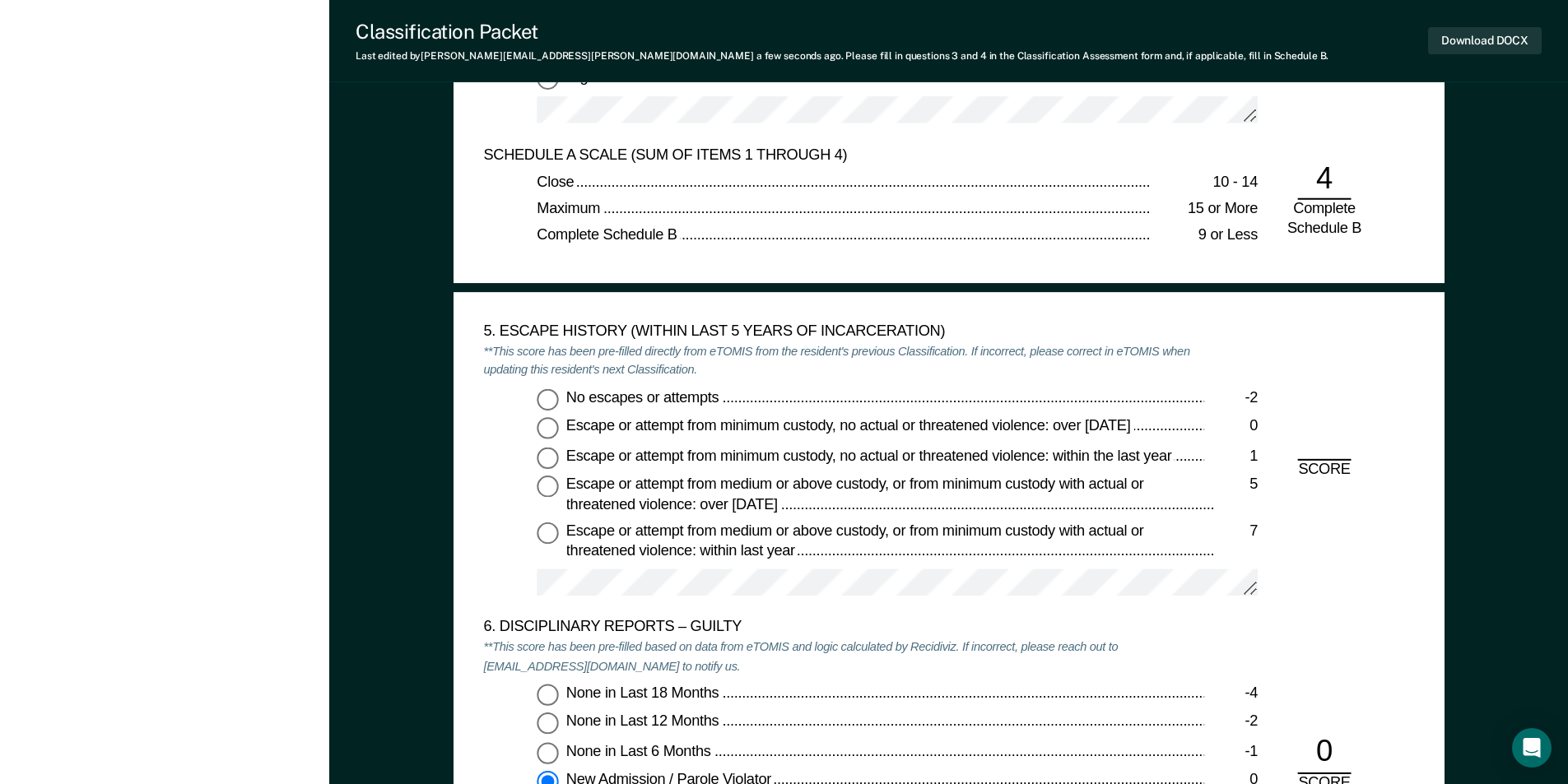
click at [544, 394] on input "No escapes or attempts -2" at bounding box center [547, 399] width 22 height 22
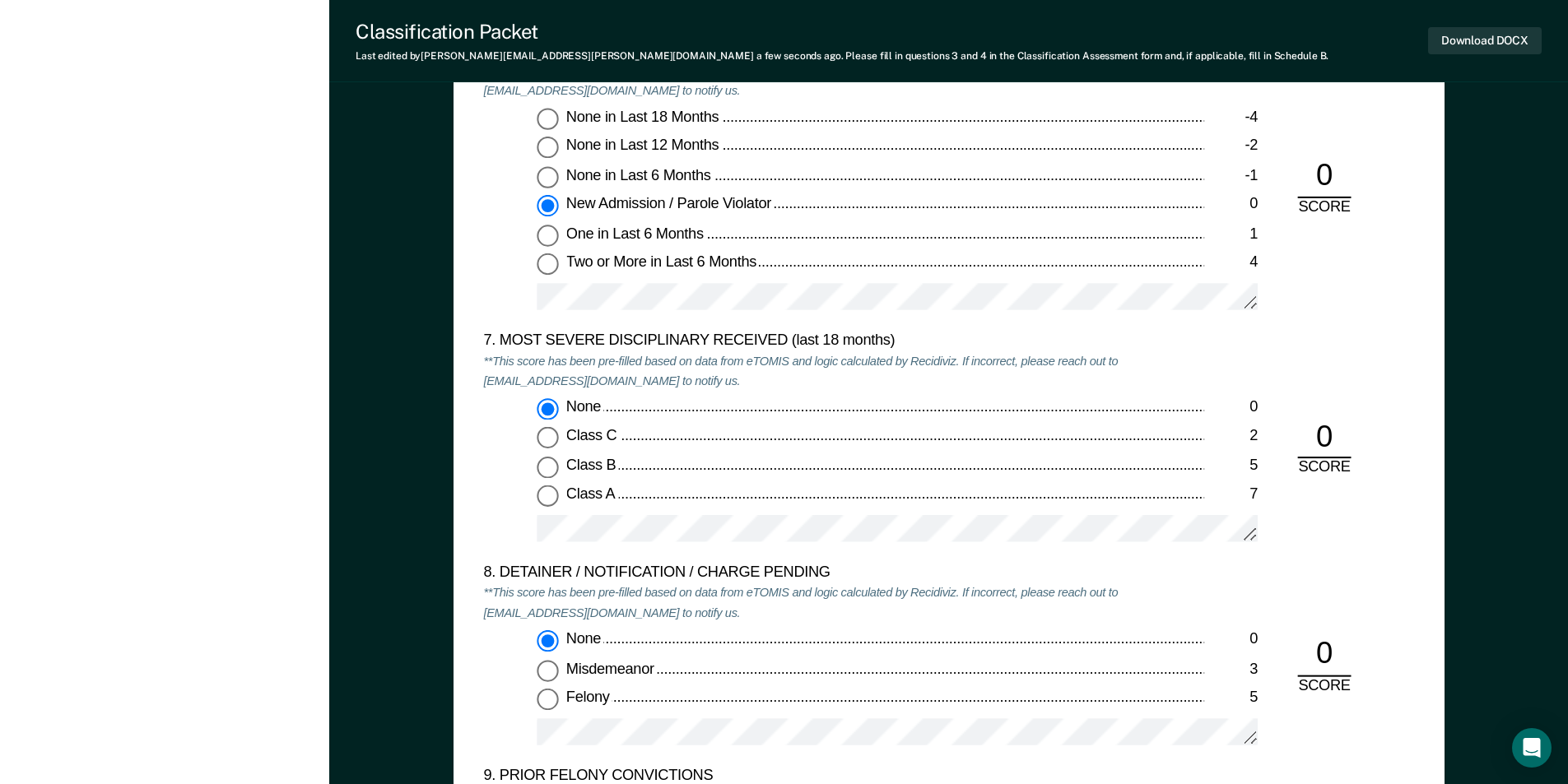
scroll to position [3455, 0]
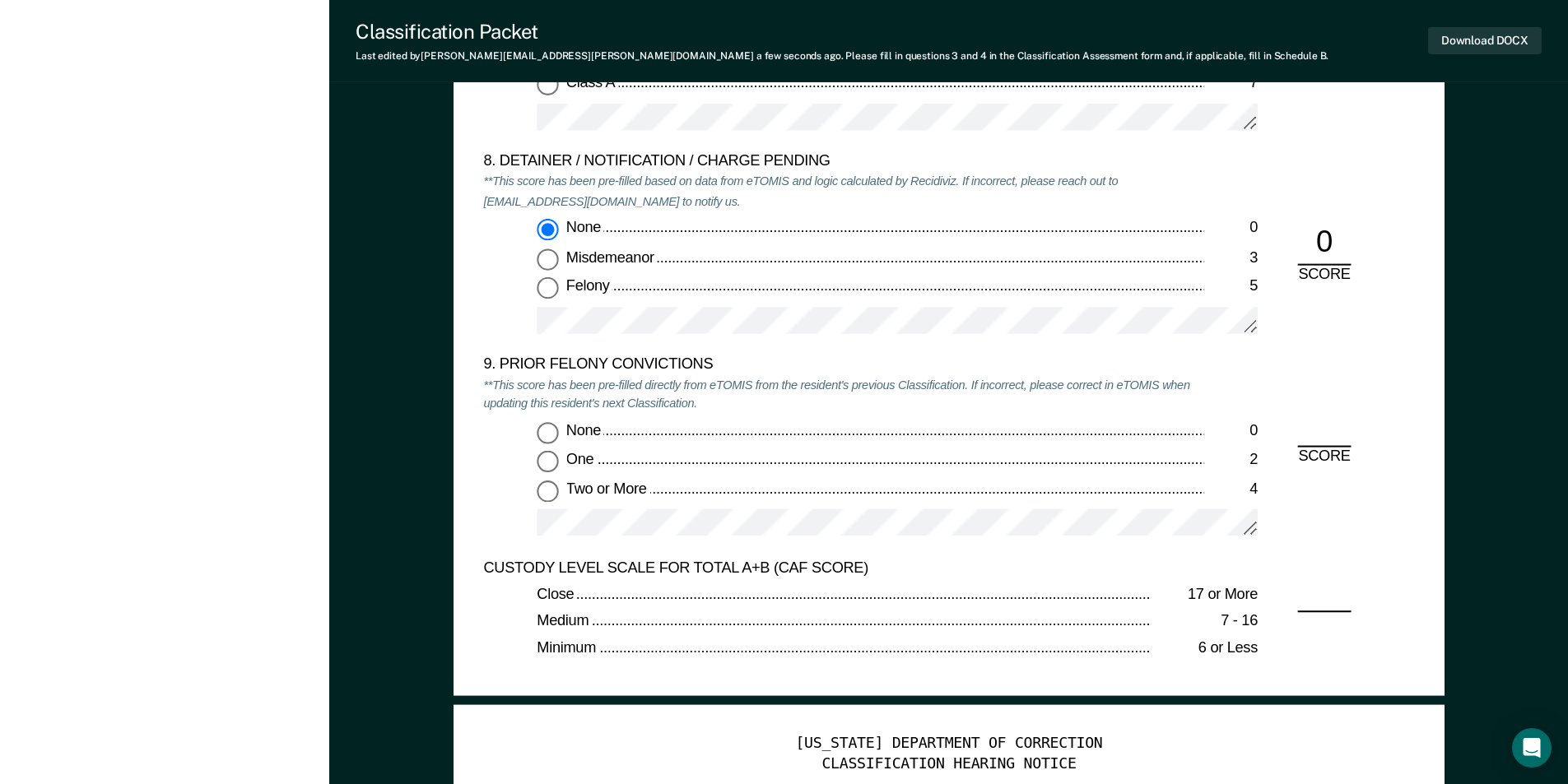
drag, startPoint x: 549, startPoint y: 426, endPoint x: 654, endPoint y: 442, distance: 106.2
click at [550, 427] on input "None 0" at bounding box center [547, 433] width 22 height 22
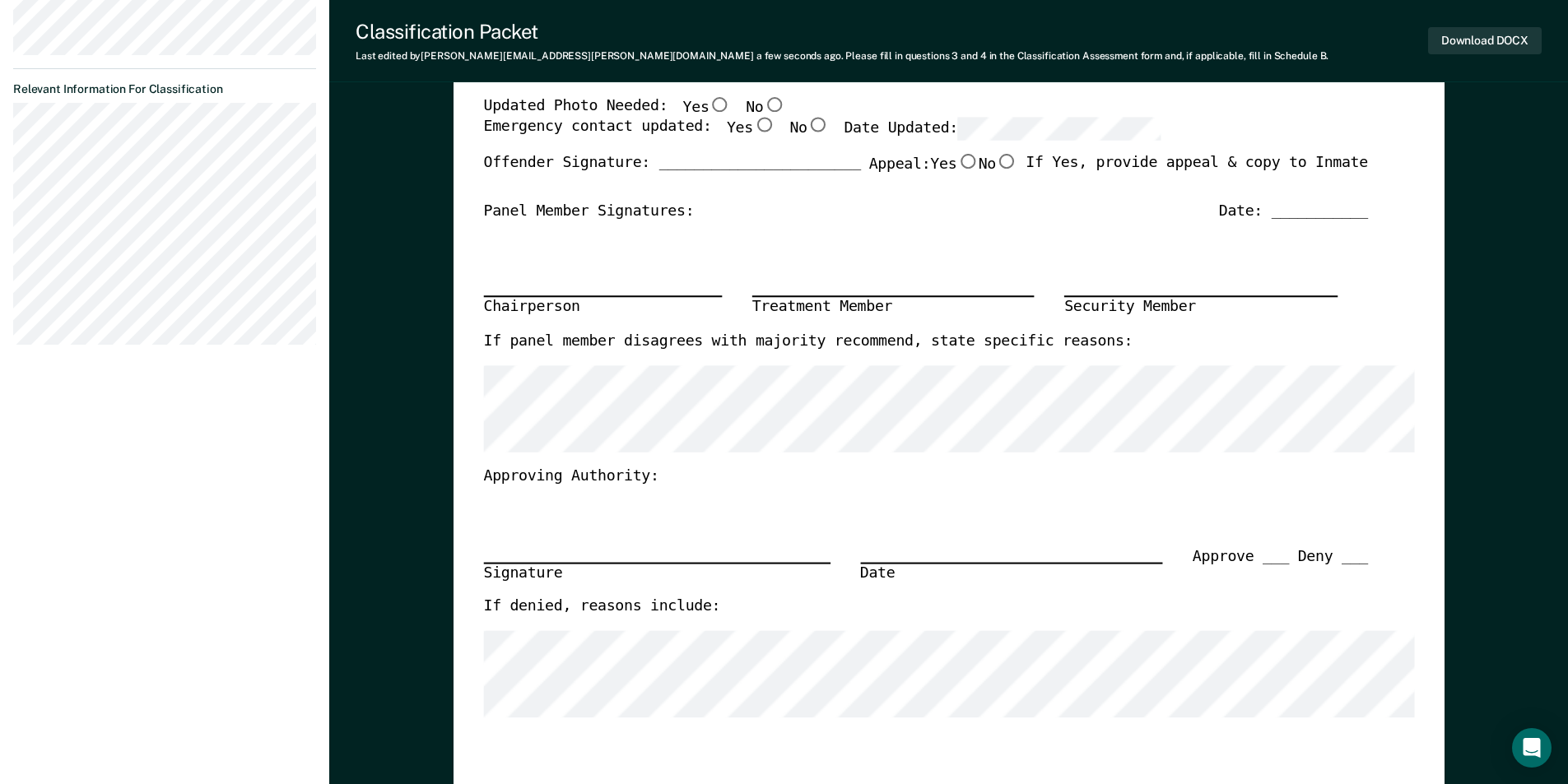
scroll to position [0, 0]
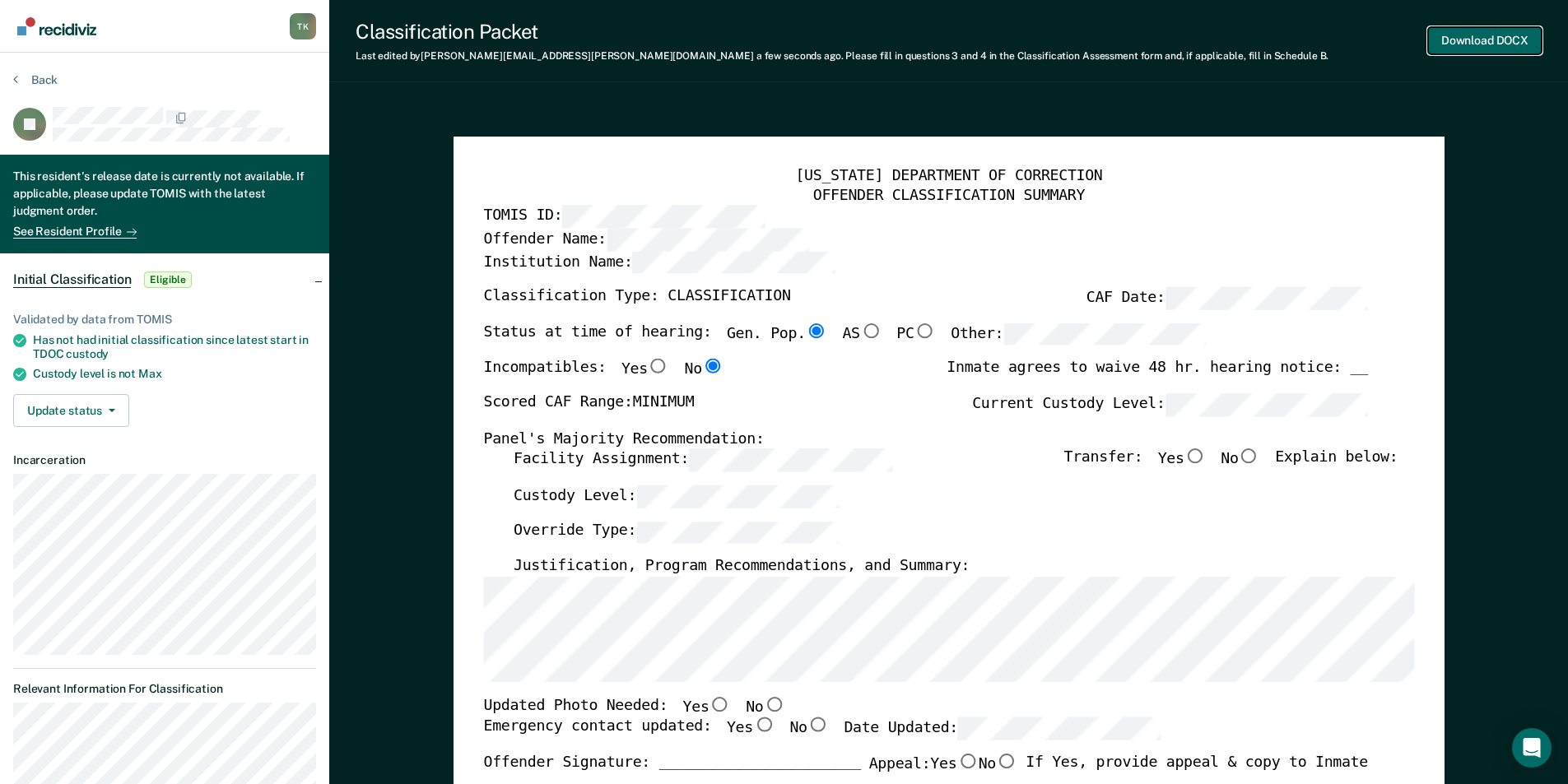
click at [1515, 46] on button "Download DOCX" at bounding box center [1484, 41] width 114 height 27
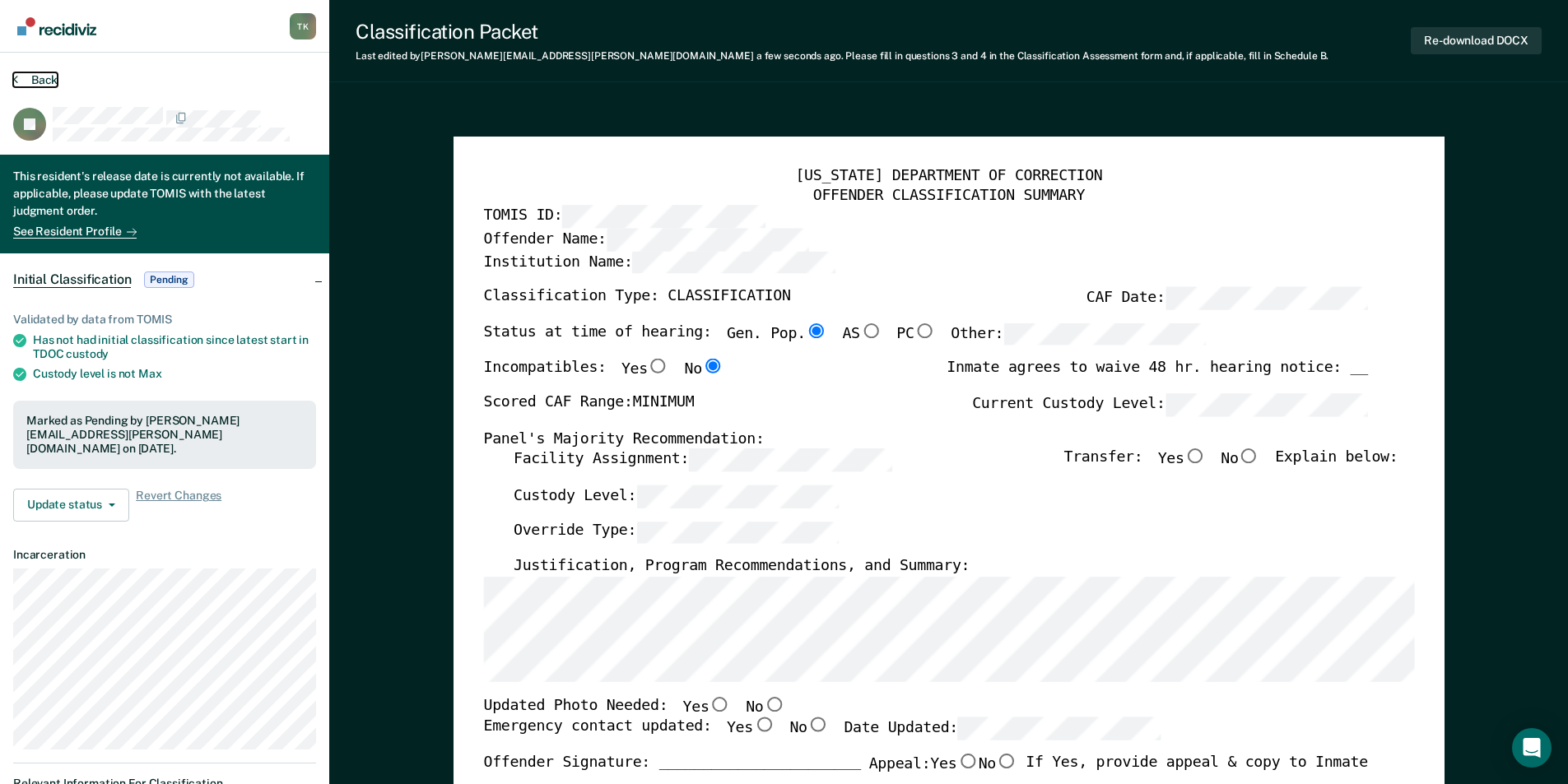
click at [30, 75] on button "Back" at bounding box center [36, 80] width 45 height 15
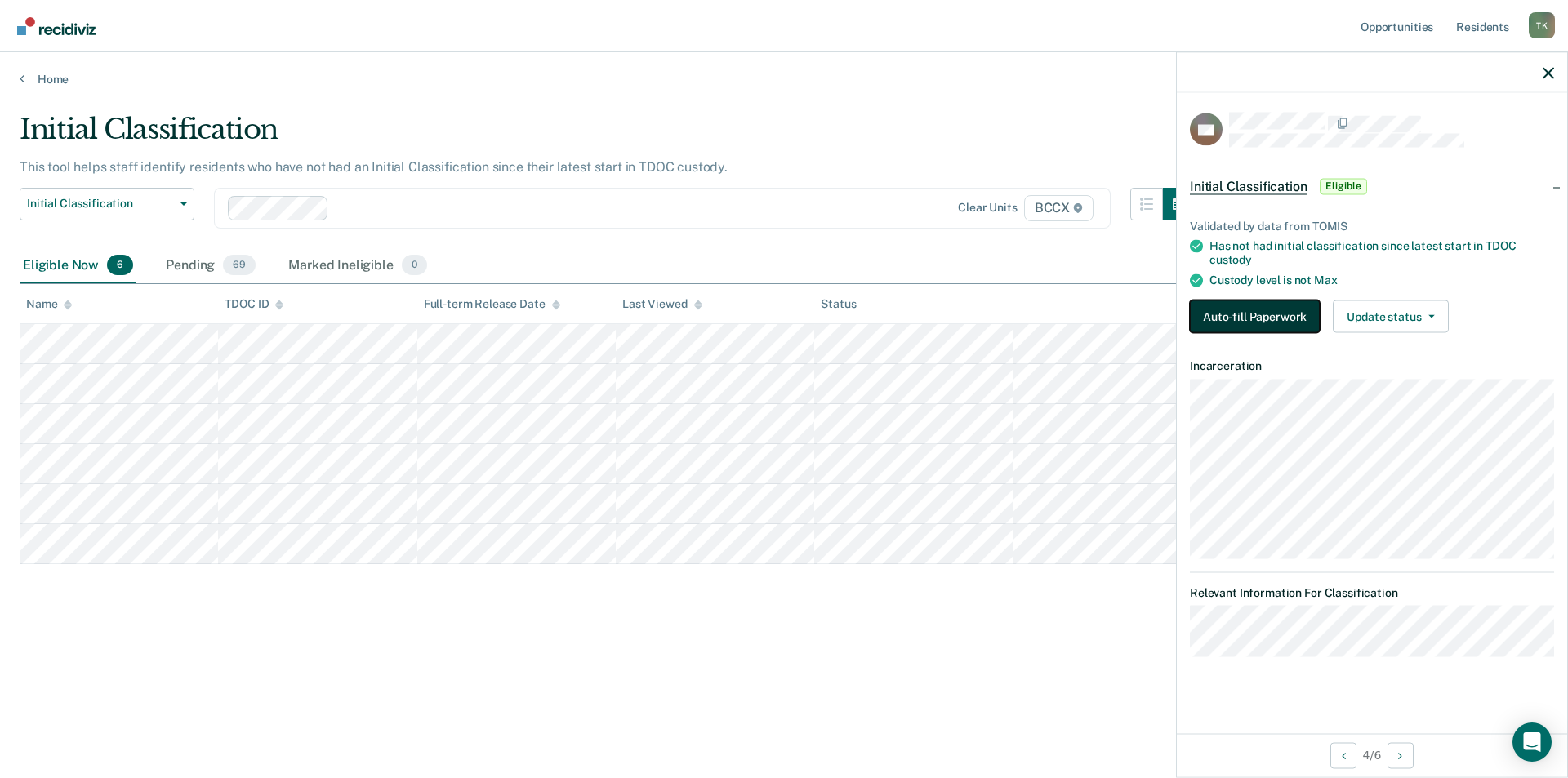
click at [1236, 321] on button "Auto-fill Paperwork" at bounding box center [1255, 316] width 130 height 33
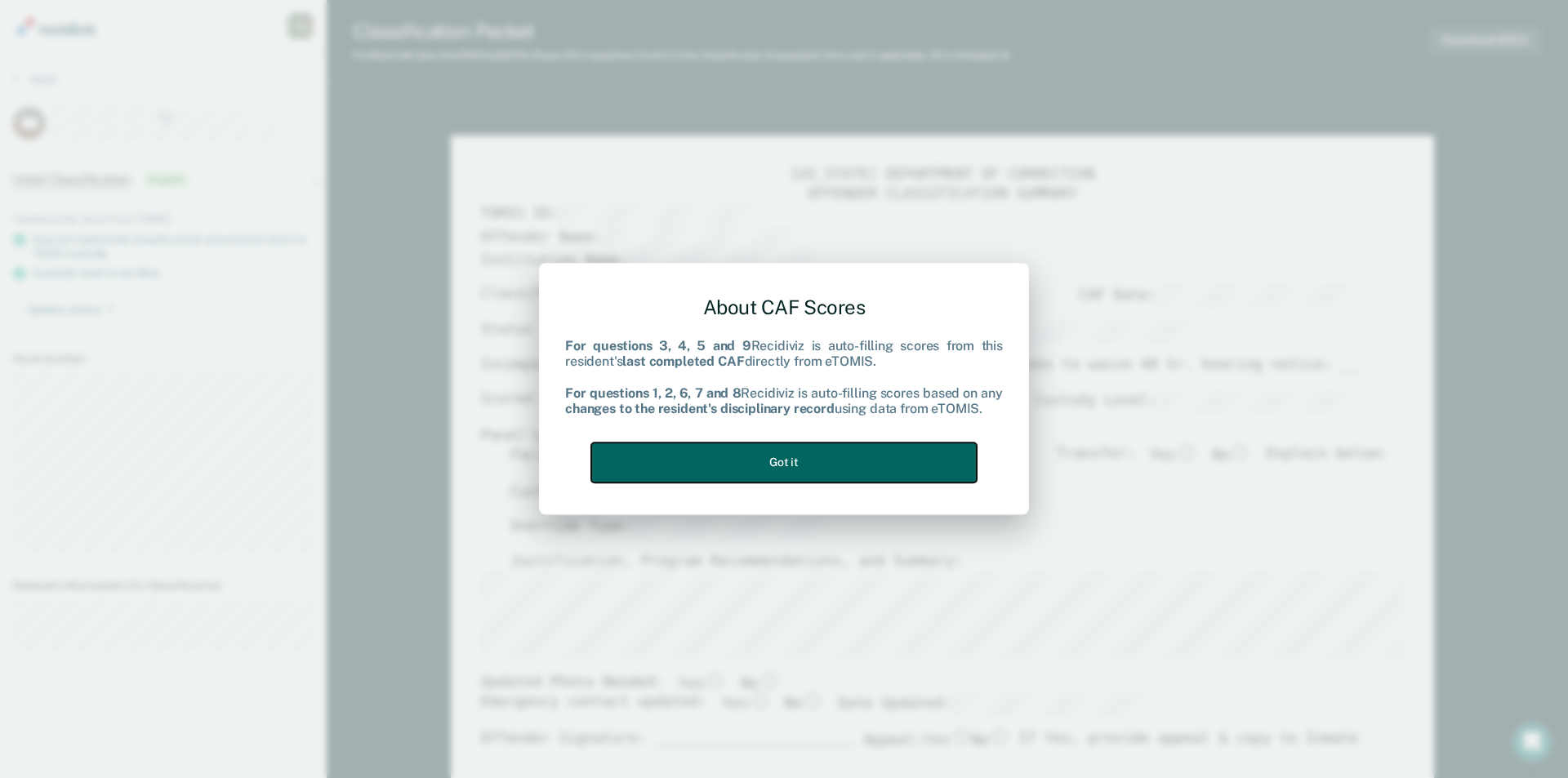
click at [783, 469] on button "Got it" at bounding box center [784, 462] width 386 height 40
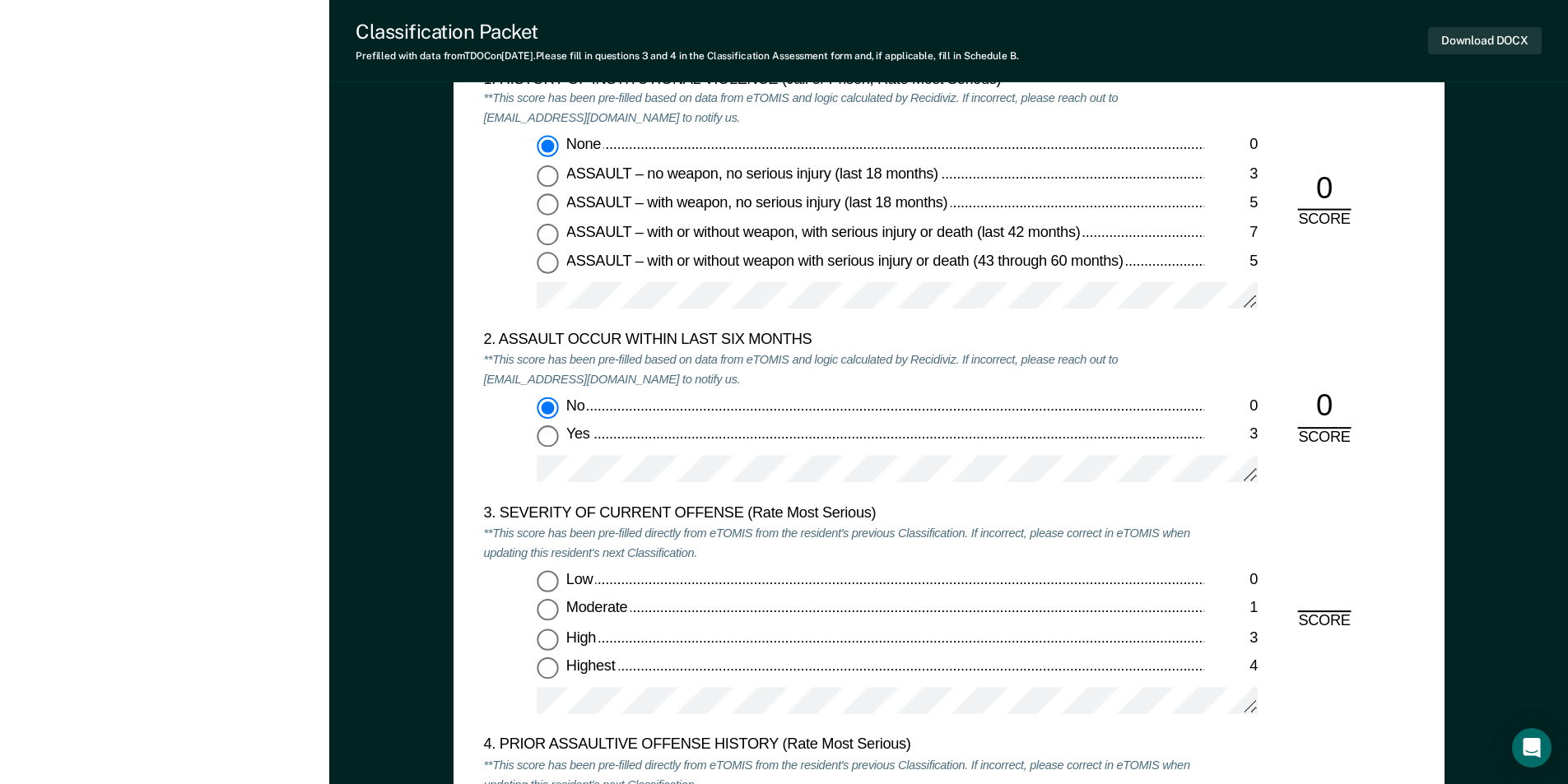
scroll to position [1974, 0]
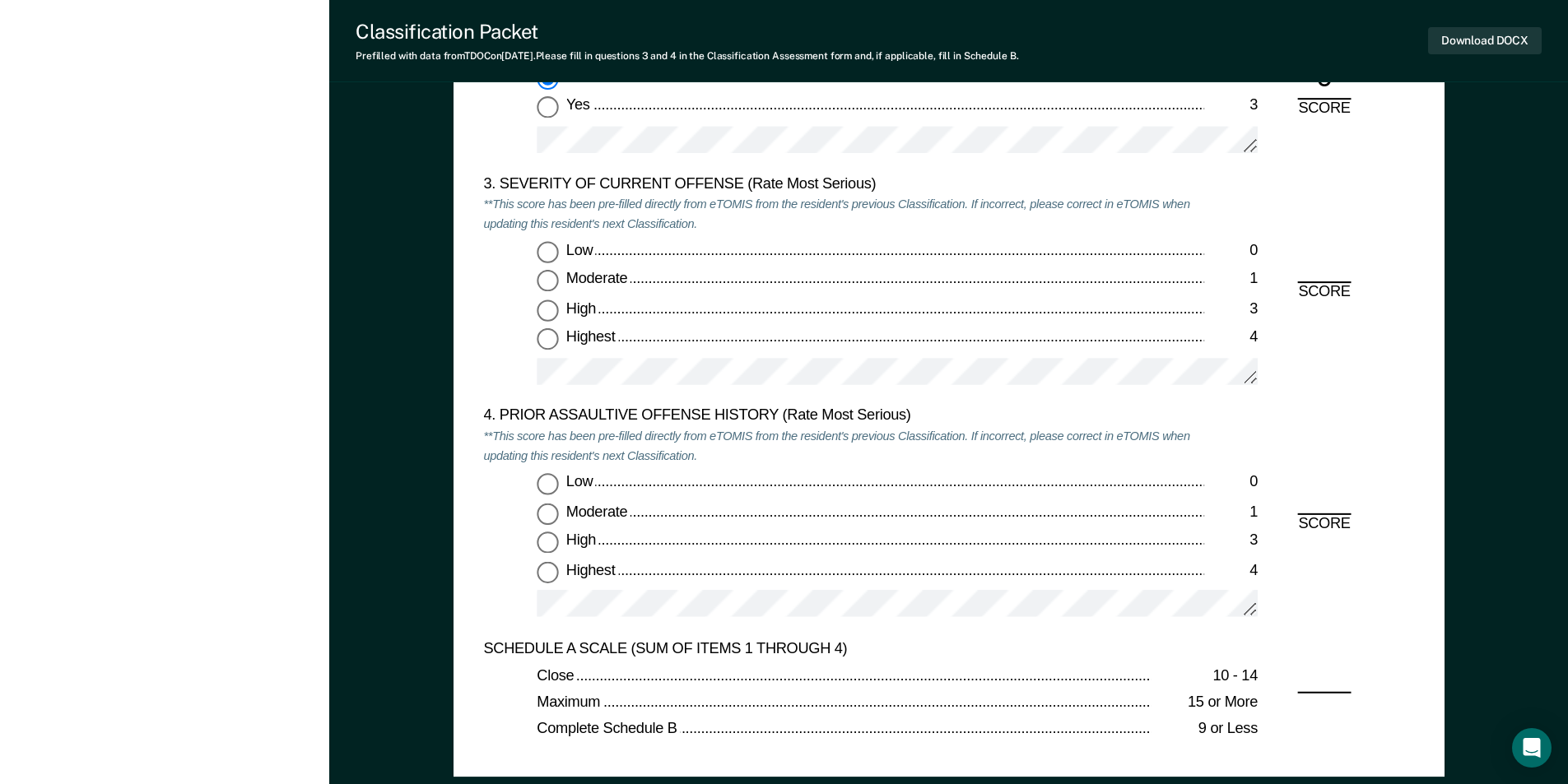
click at [543, 336] on input "Highest 4" at bounding box center [547, 340] width 22 height 22
click at [546, 488] on input "Low 0" at bounding box center [547, 484] width 22 height 22
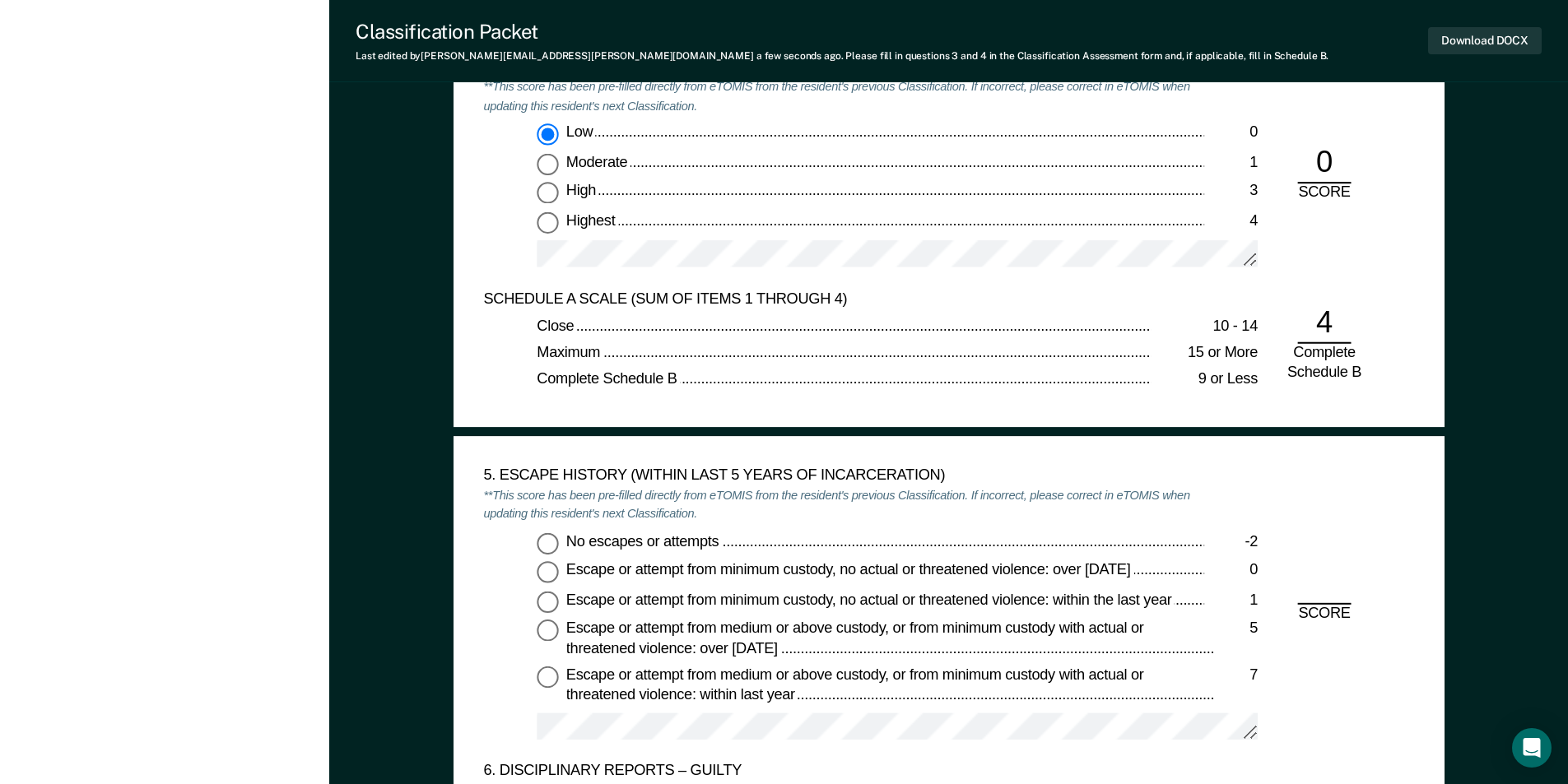
scroll to position [2468, 0]
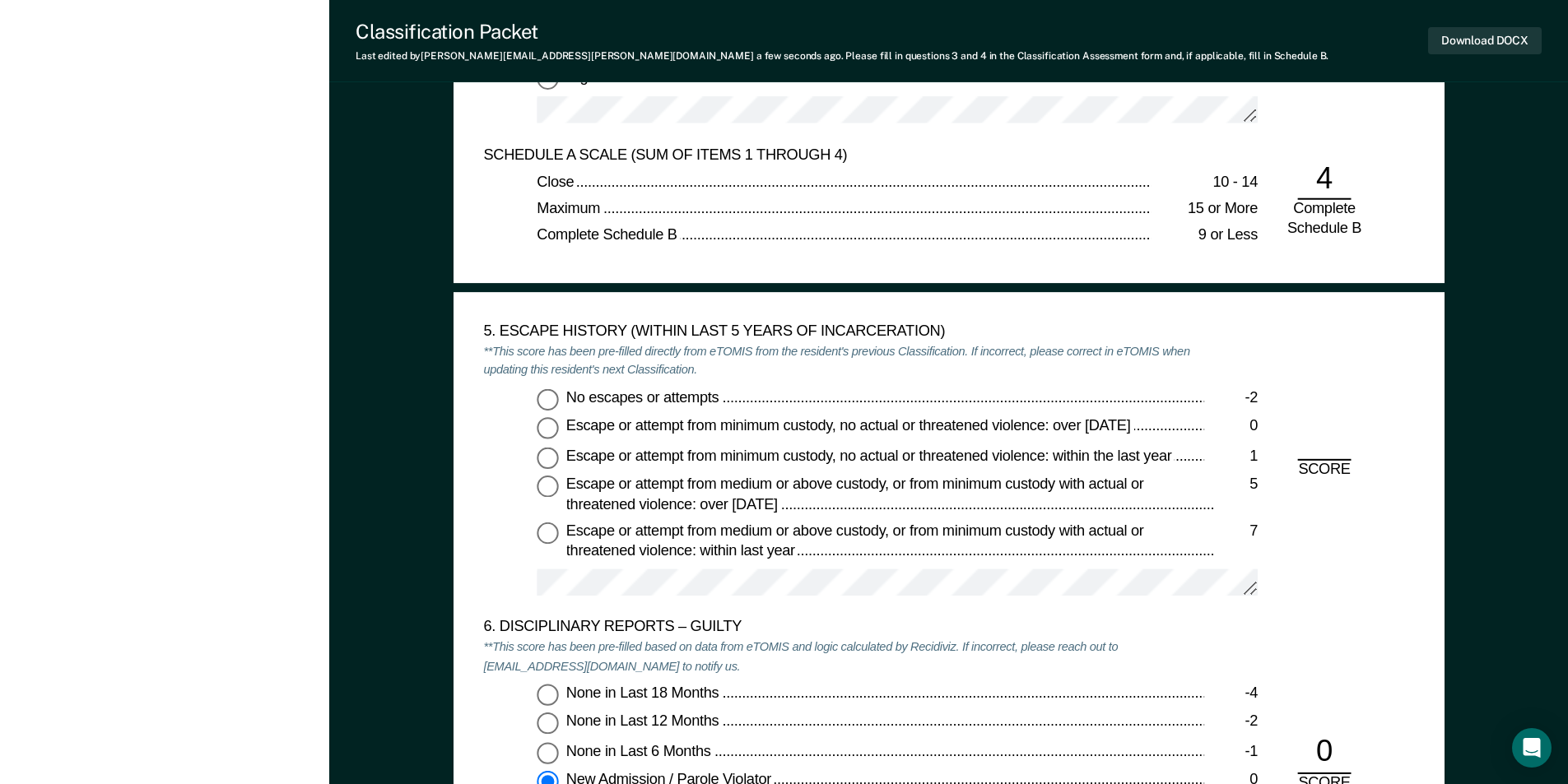
click at [542, 406] on input "No escapes or attempts -2" at bounding box center [547, 399] width 22 height 22
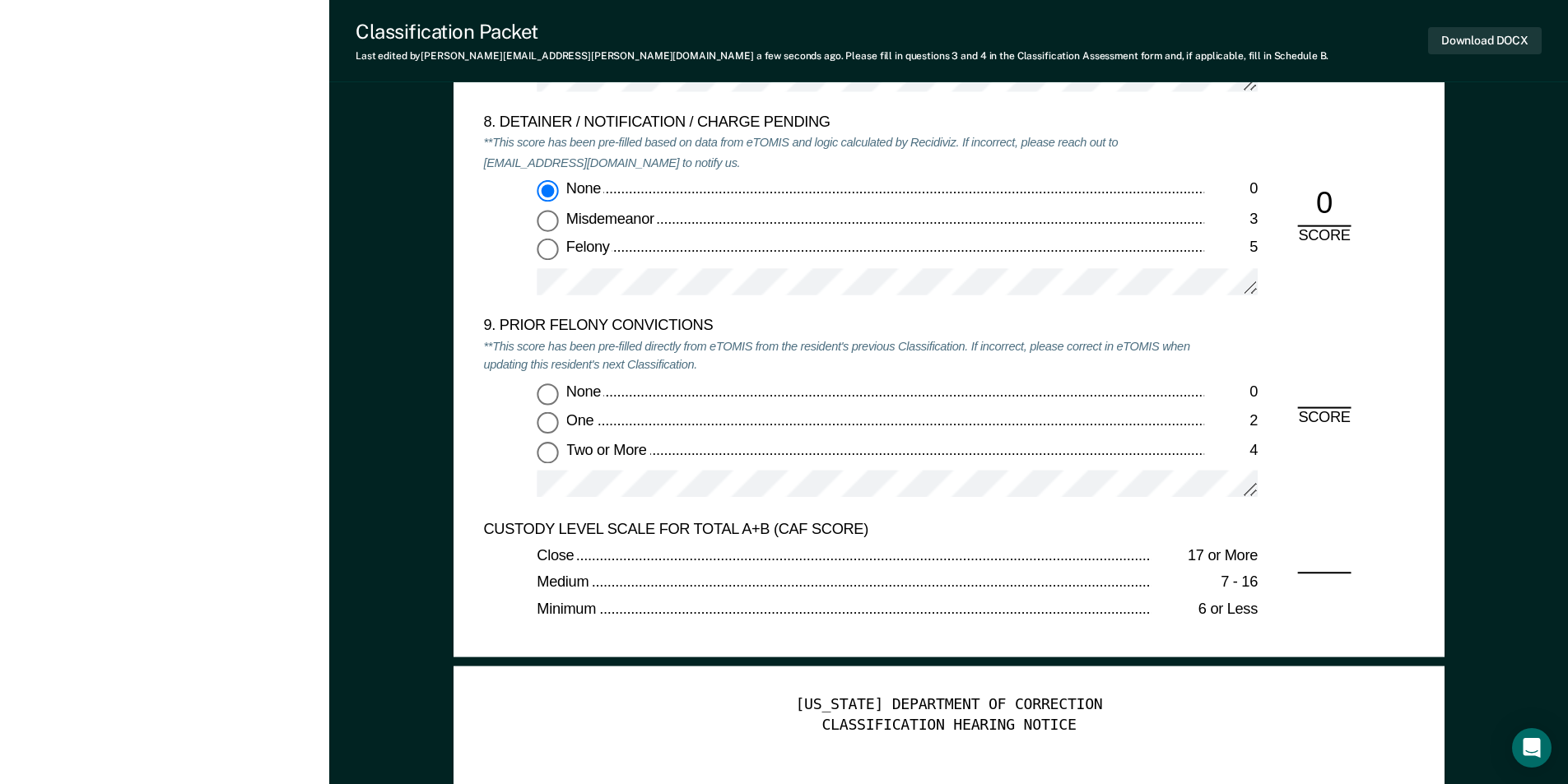
scroll to position [3620, 0]
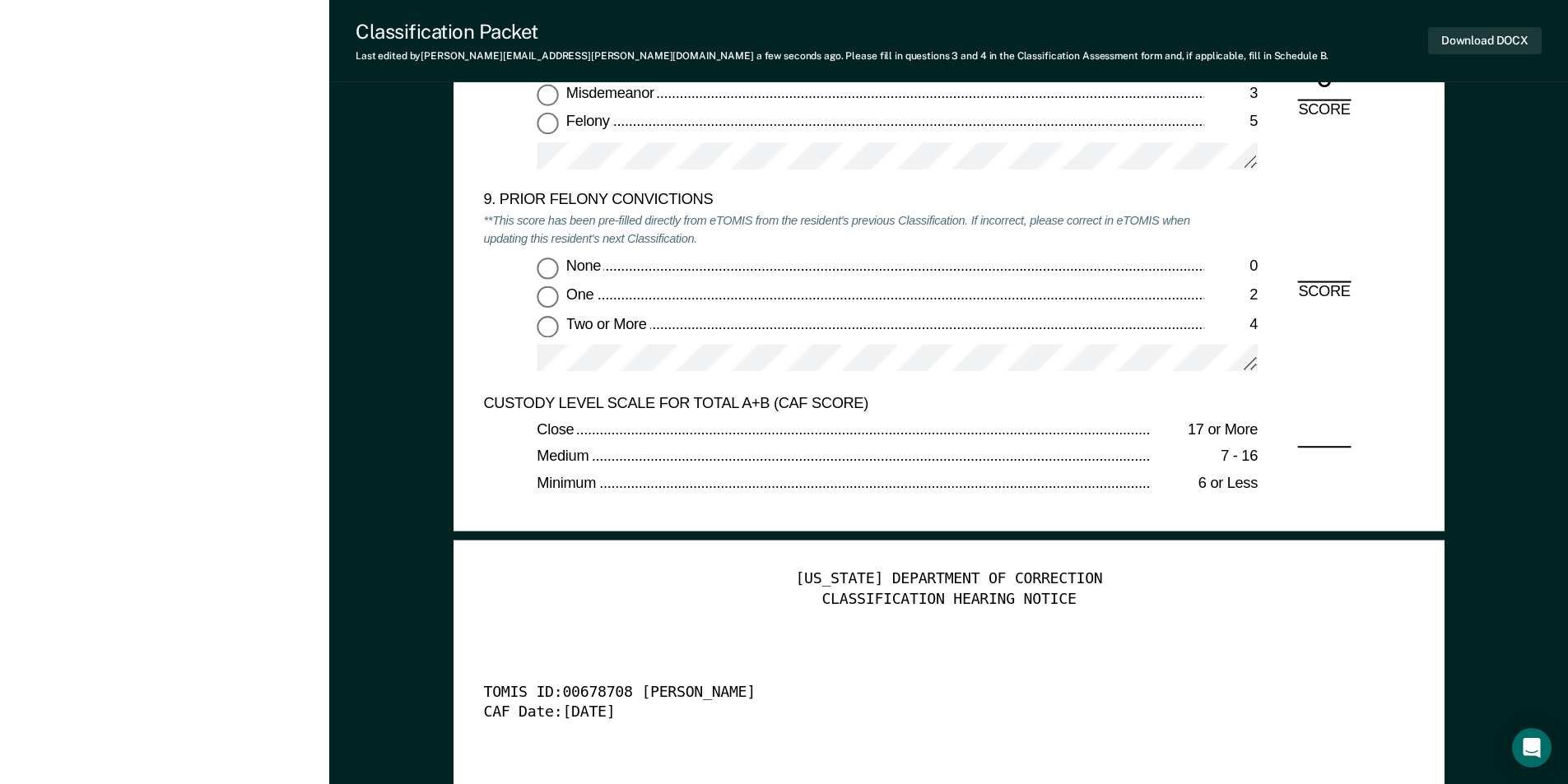
click at [552, 268] on input "None 0" at bounding box center [547, 269] width 22 height 22
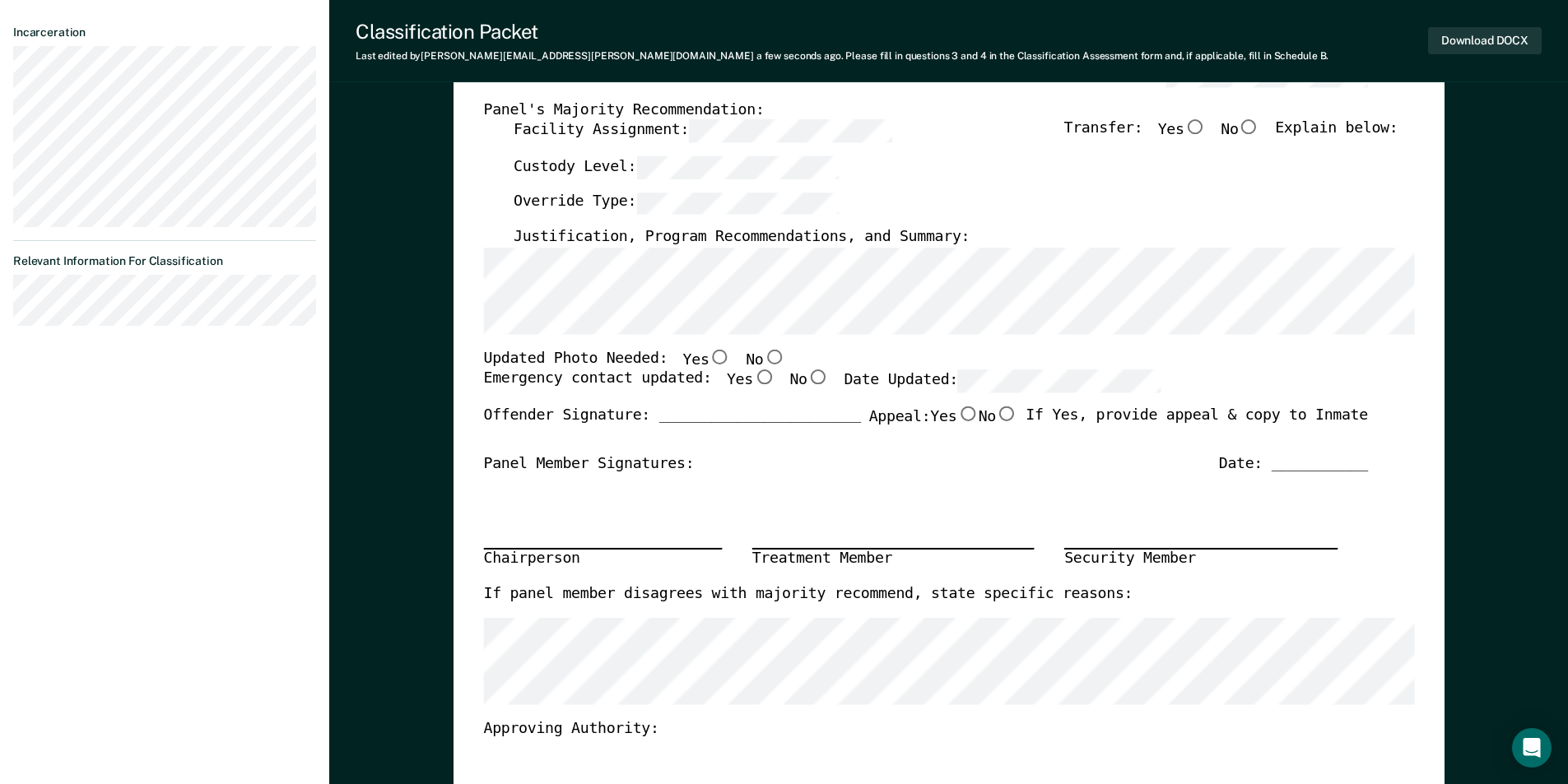
scroll to position [0, 0]
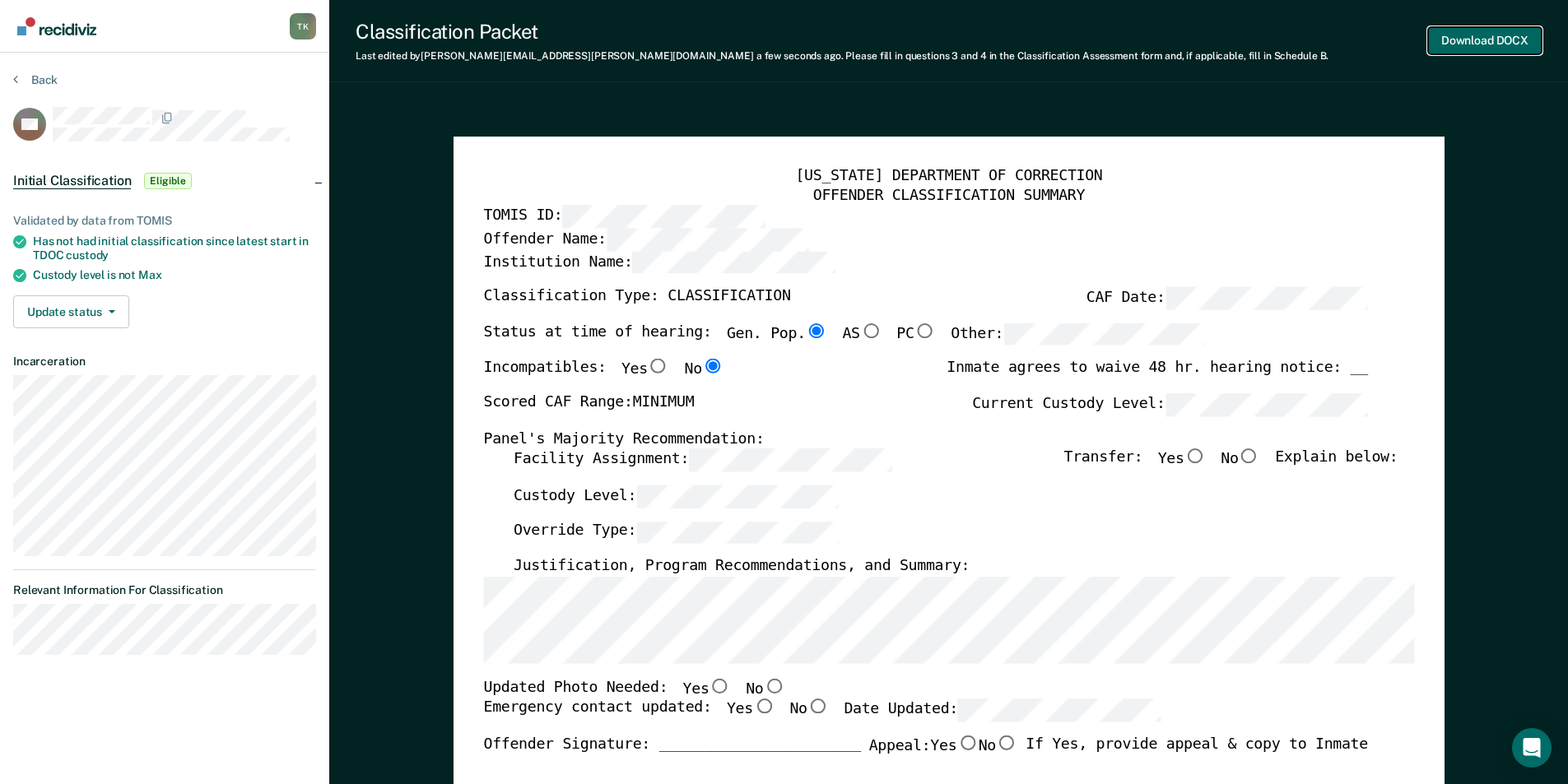
click at [1489, 40] on button "Download DOCX" at bounding box center [1484, 41] width 114 height 27
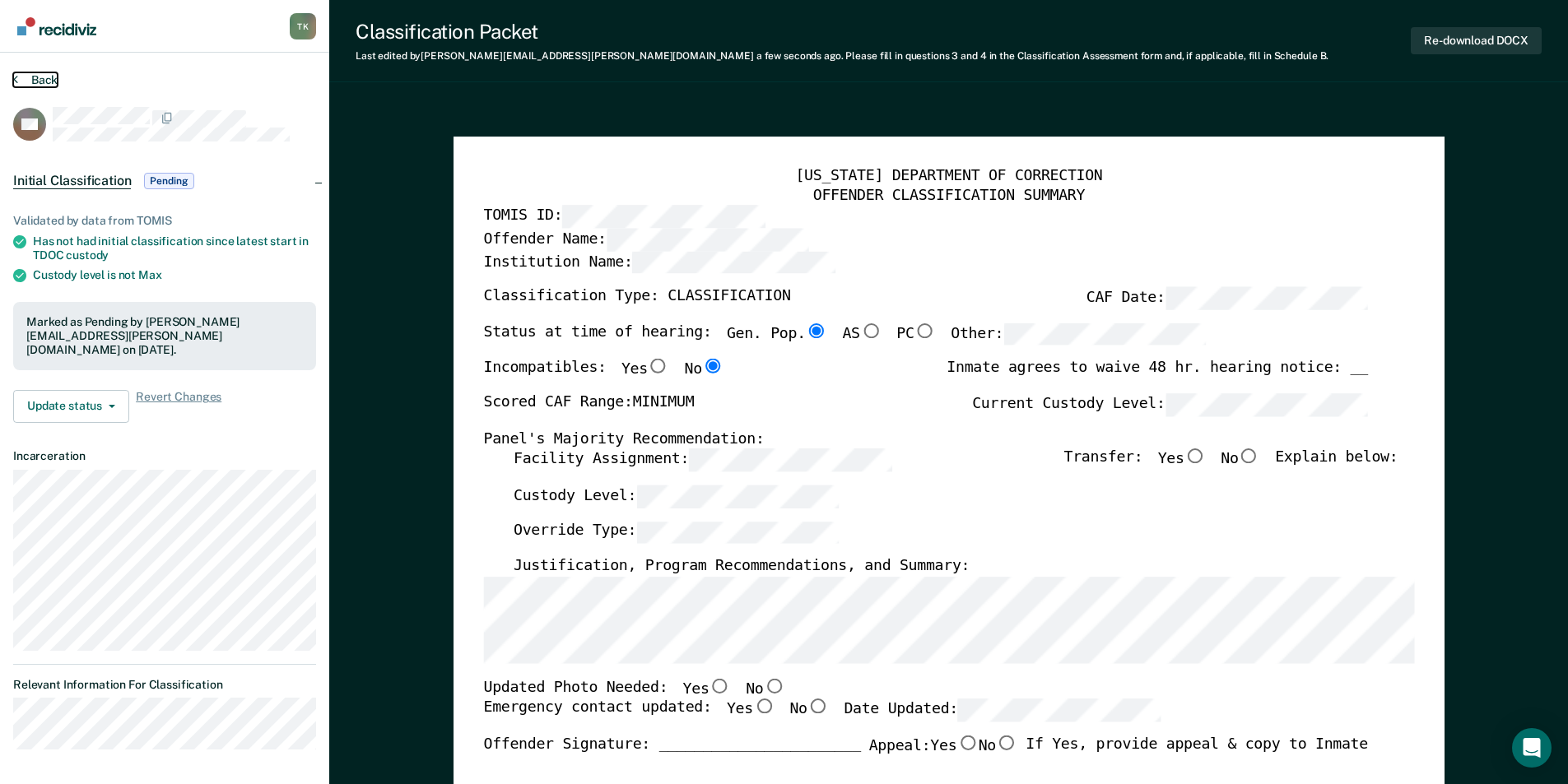
click at [54, 82] on button "Back" at bounding box center [36, 80] width 45 height 15
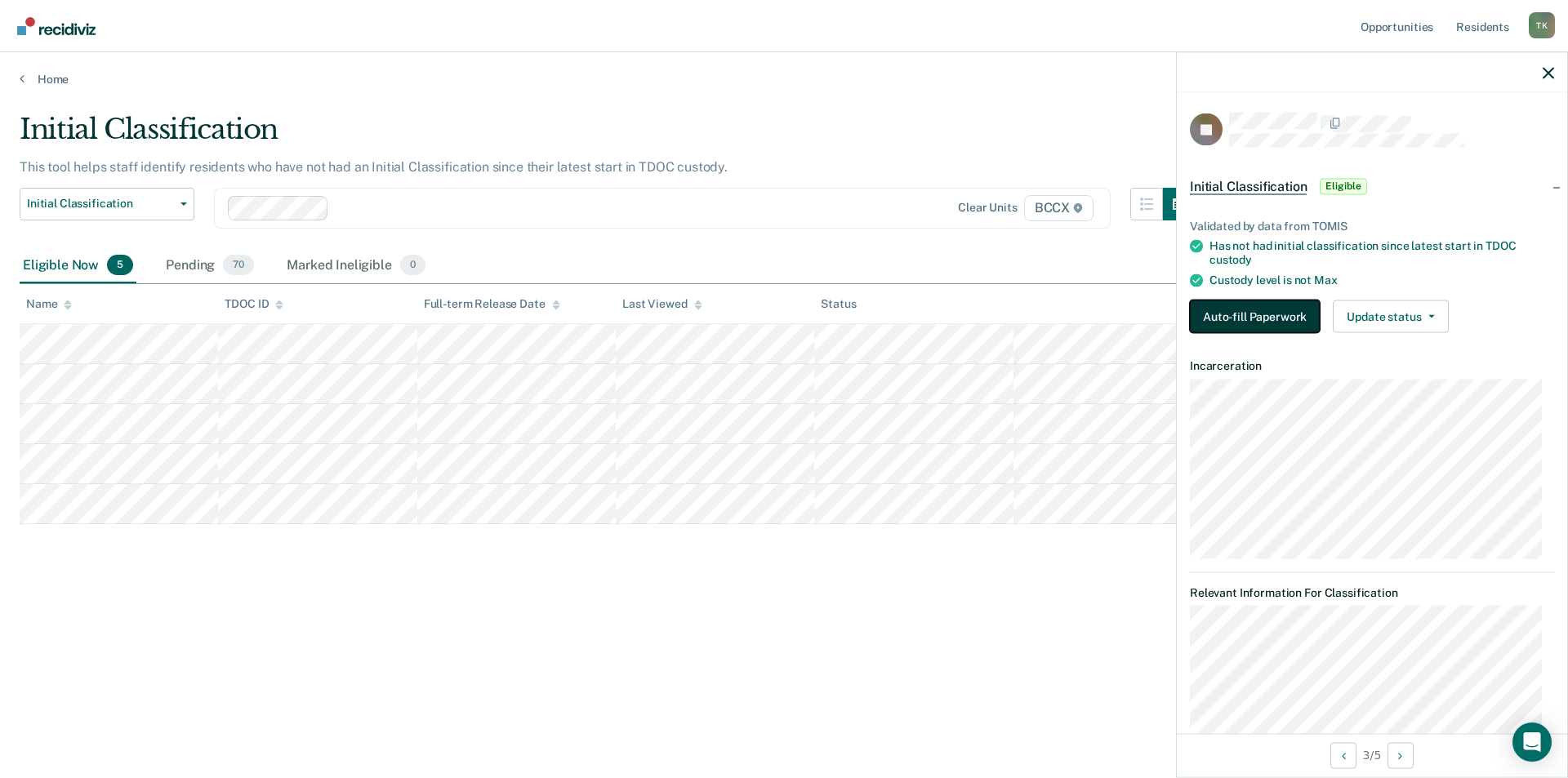
click at [1232, 308] on button "Auto-fill Paperwork" at bounding box center [1255, 316] width 130 height 33
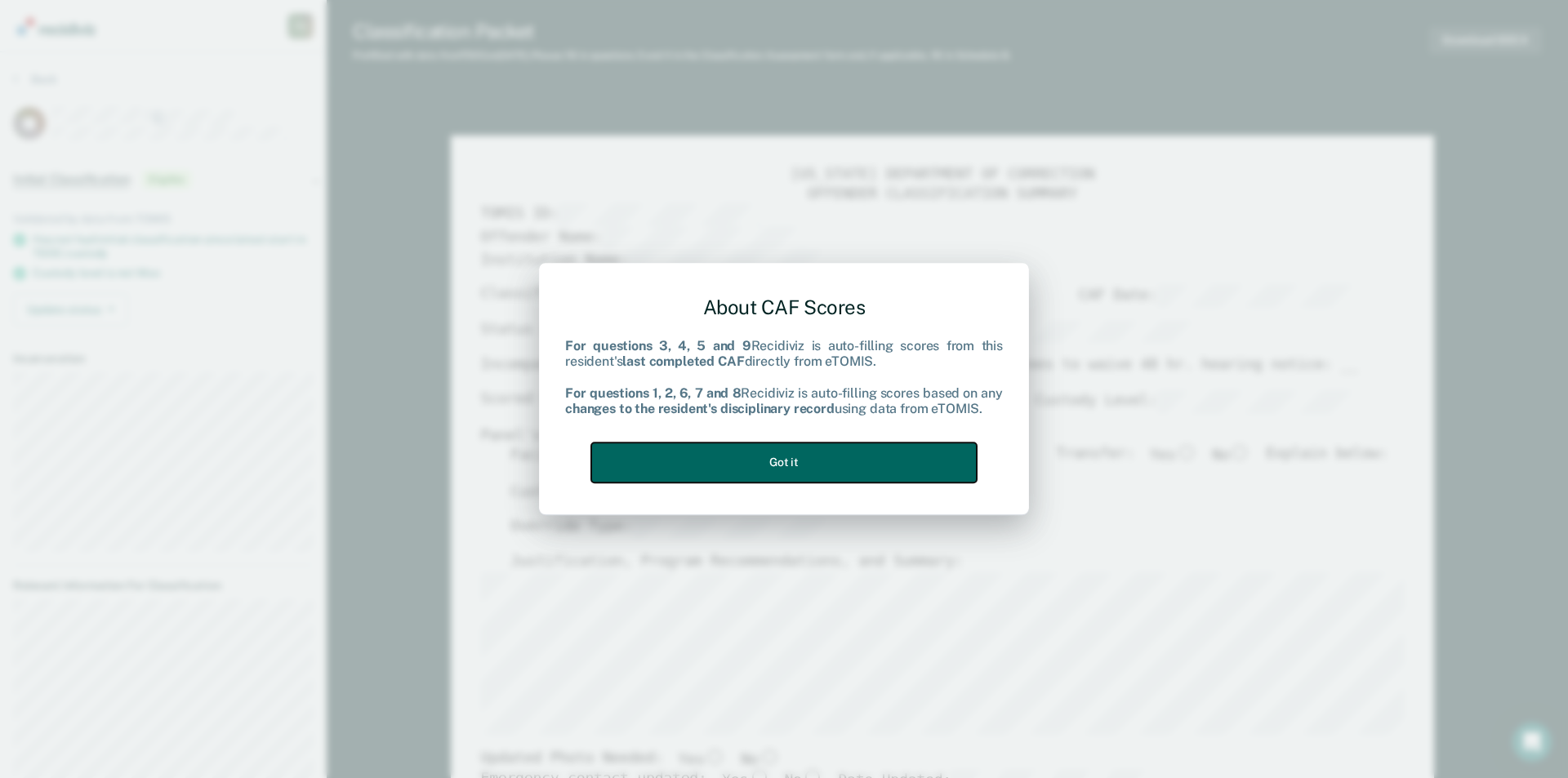
click at [790, 459] on button "Got it" at bounding box center [784, 462] width 386 height 40
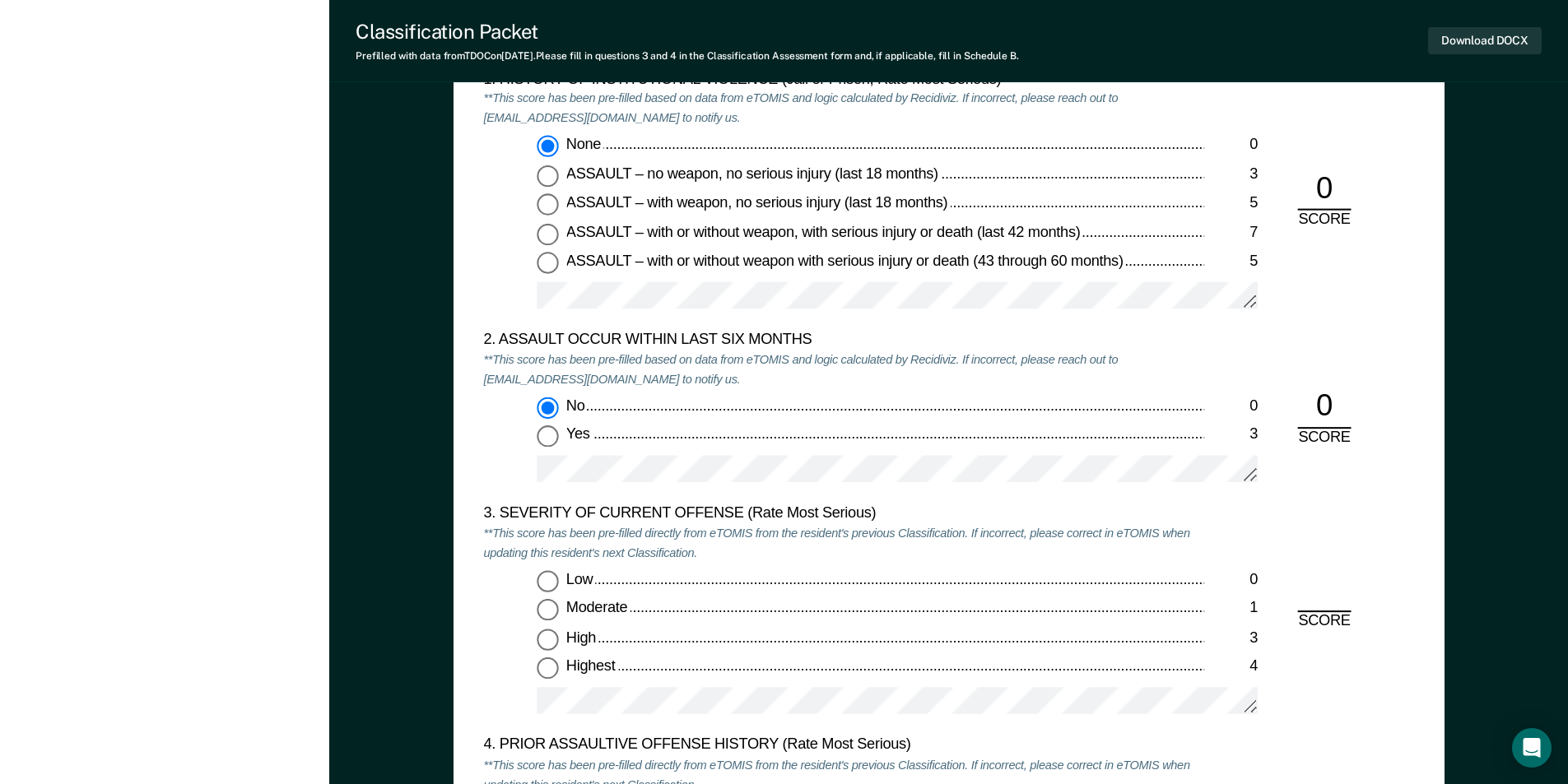
scroll to position [1974, 0]
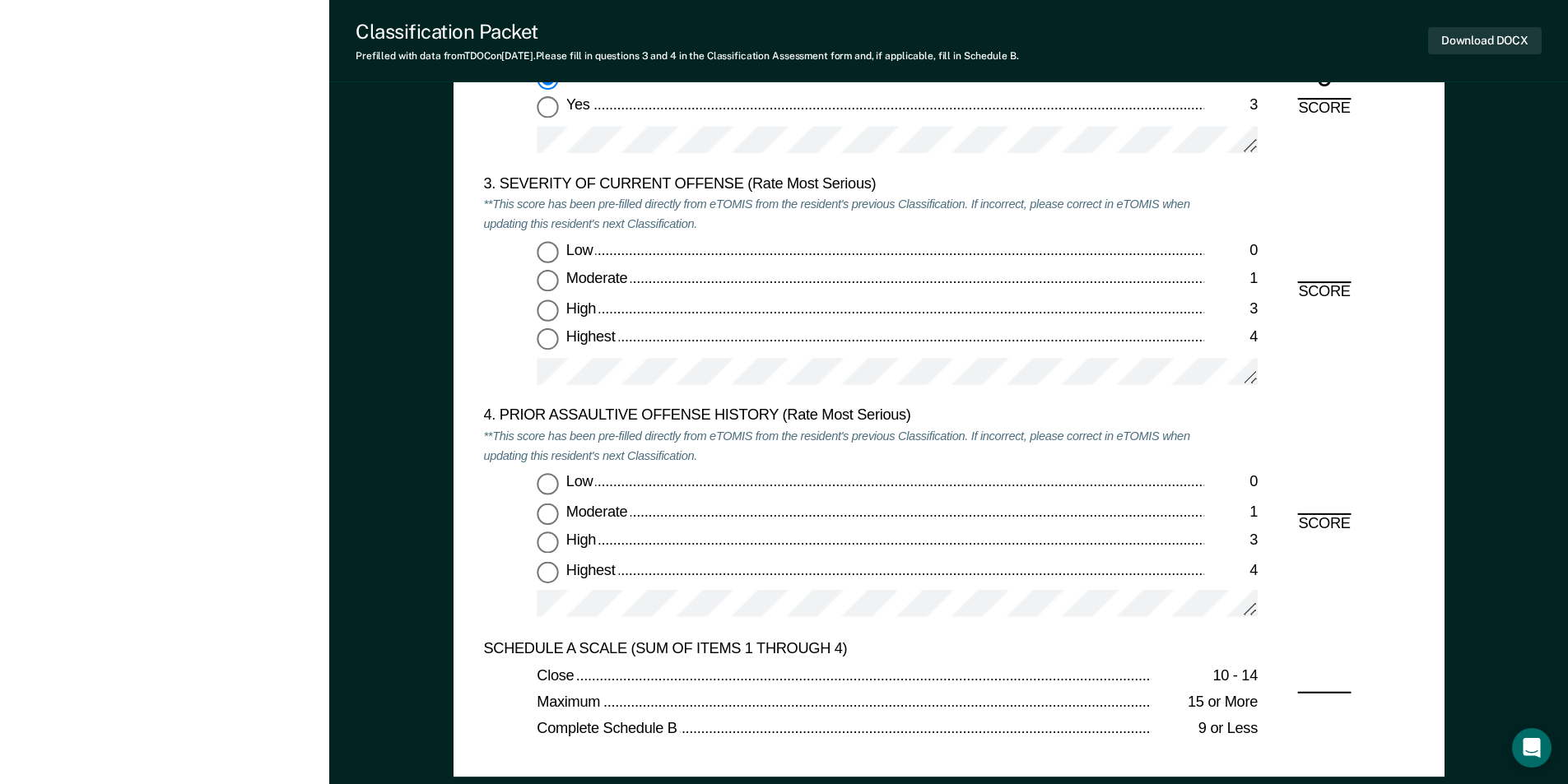
click at [546, 283] on input "Moderate 1" at bounding box center [547, 282] width 22 height 22
drag, startPoint x: 541, startPoint y: 484, endPoint x: 554, endPoint y: 504, distance: 23.9
click at [541, 484] on input "Low 0" at bounding box center [547, 484] width 22 height 22
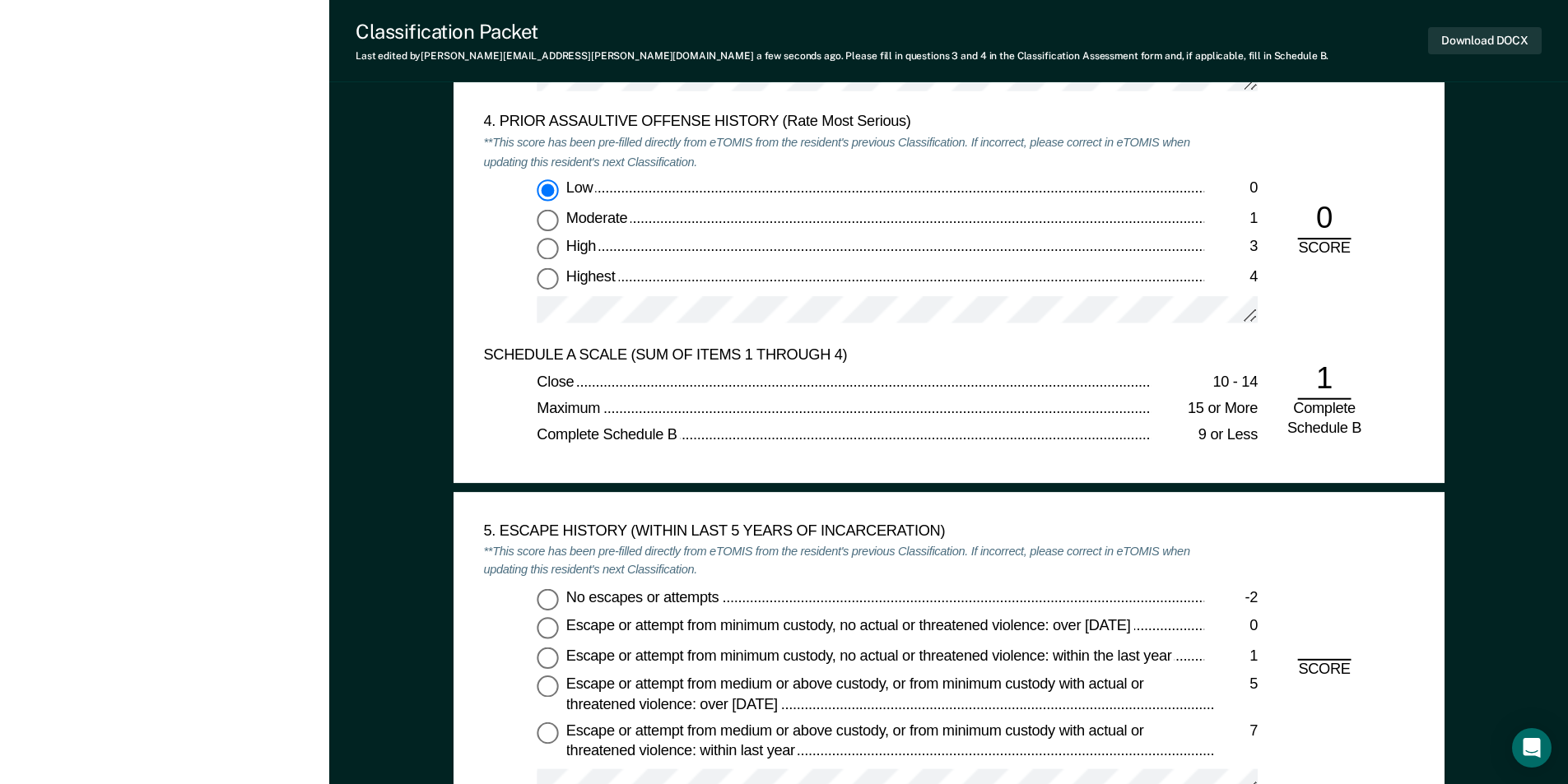
scroll to position [2386, 0]
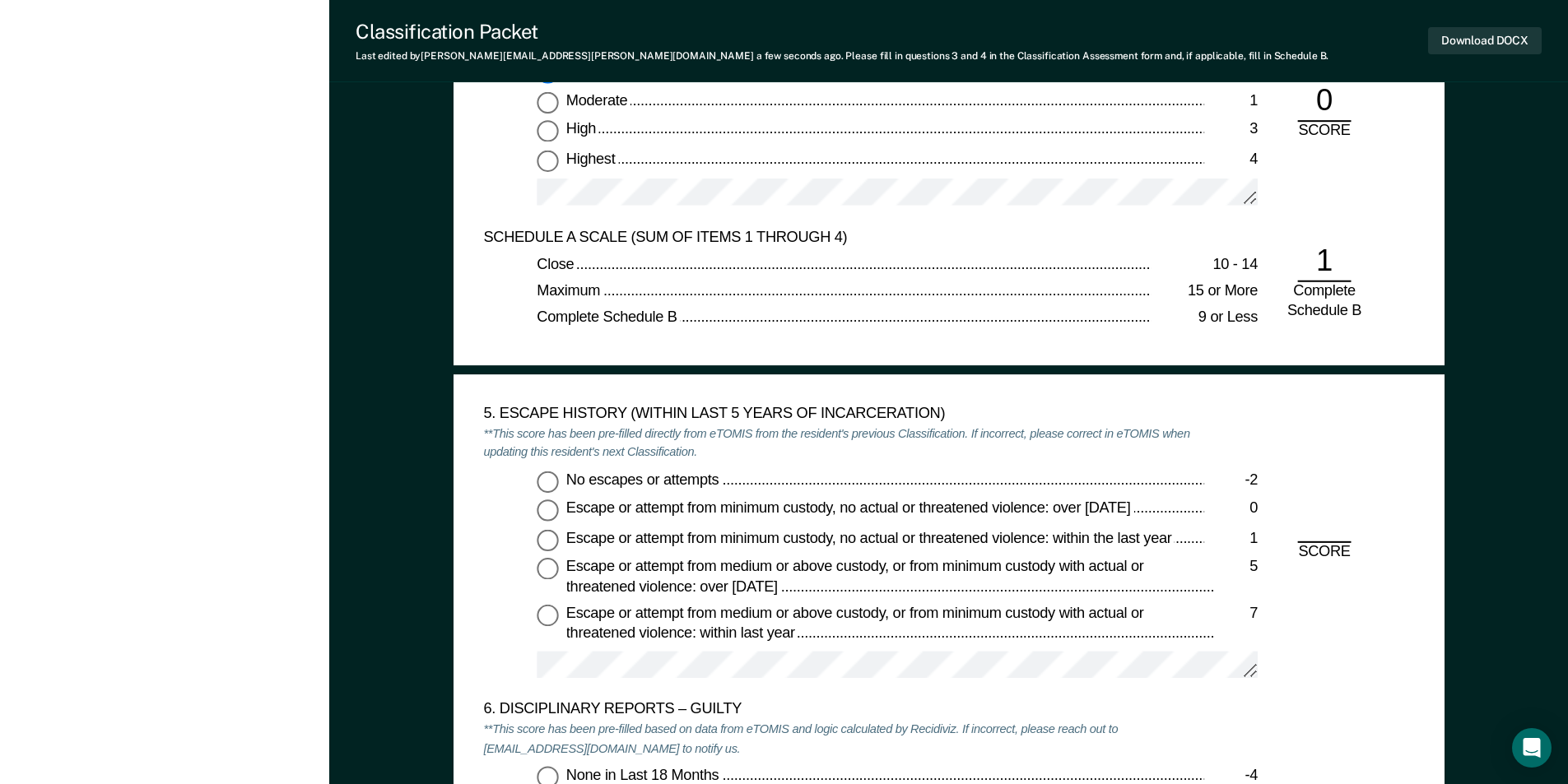
click at [546, 476] on input "No escapes or attempts -2" at bounding box center [547, 482] width 22 height 22
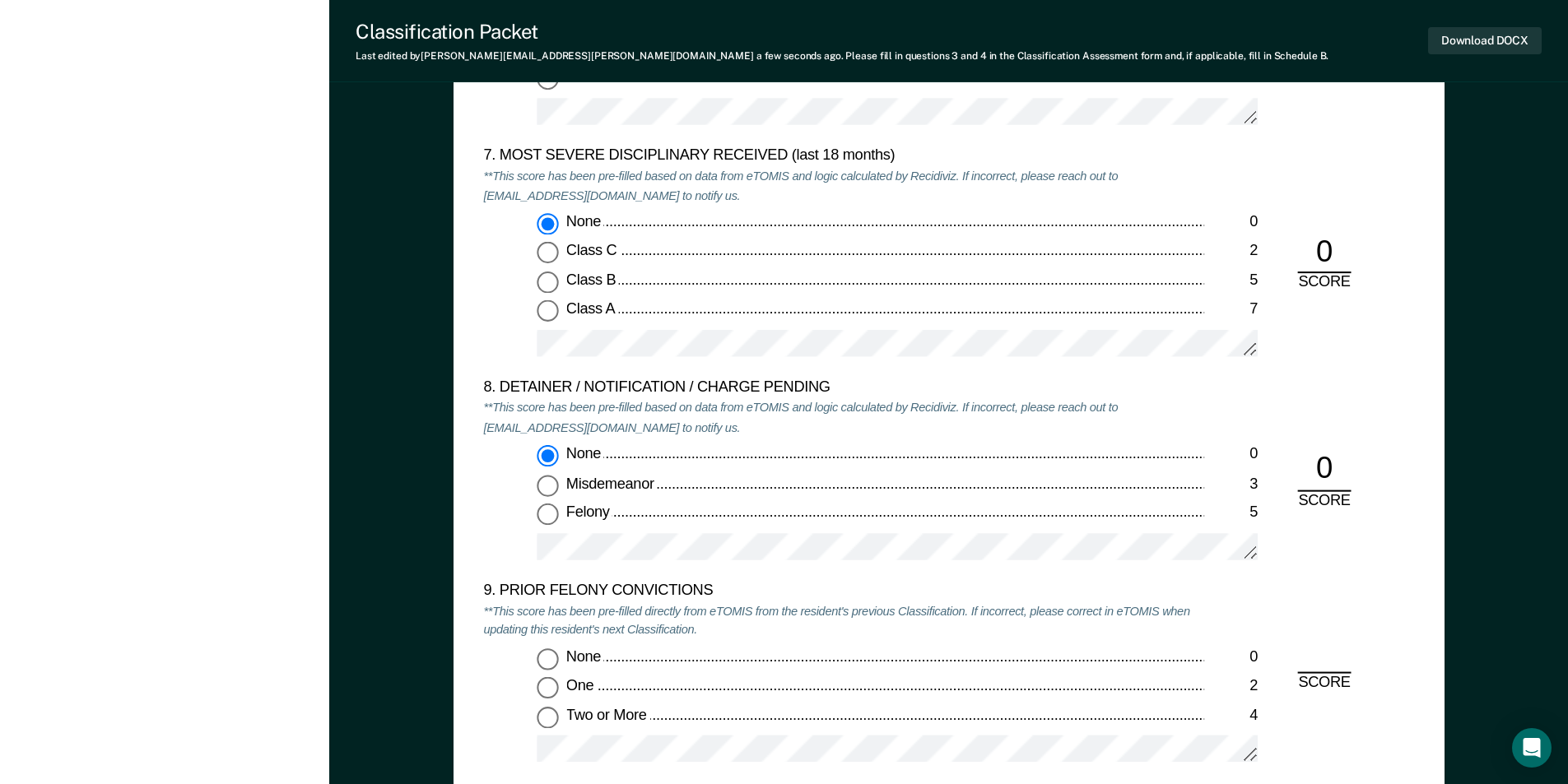
scroll to position [3373, 0]
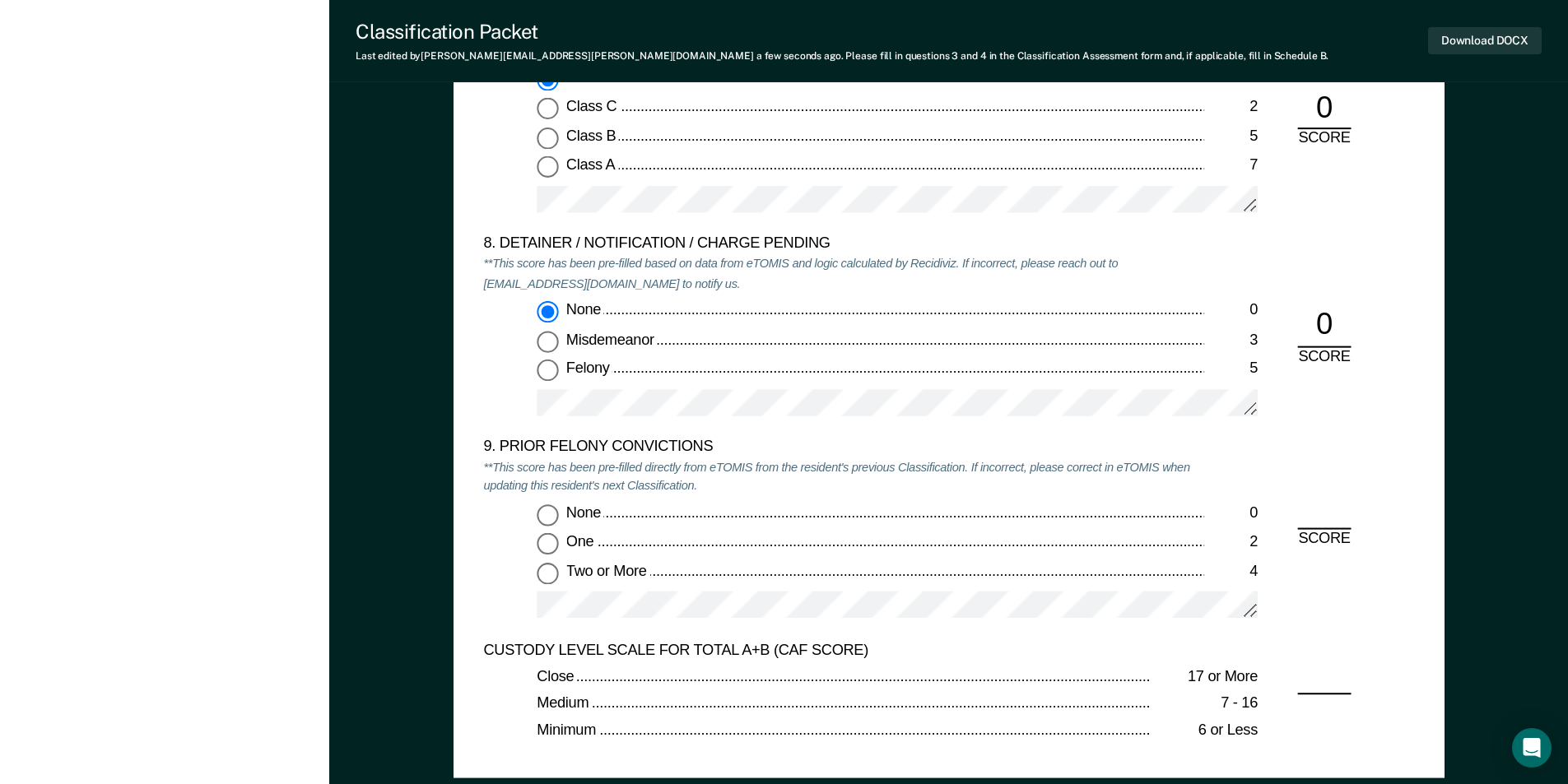
click at [550, 572] on input "Two or More 4" at bounding box center [547, 573] width 22 height 22
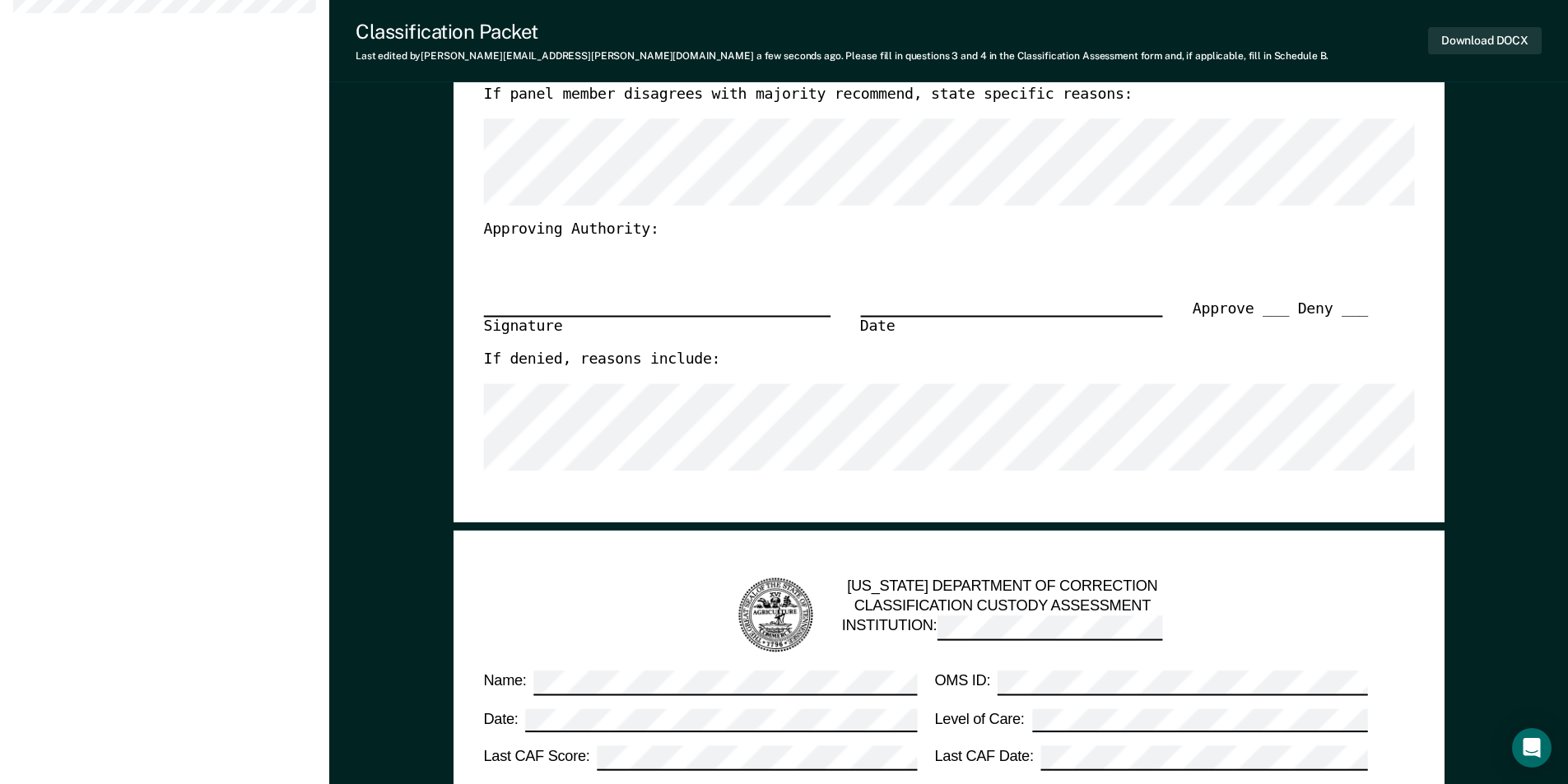
scroll to position [494, 0]
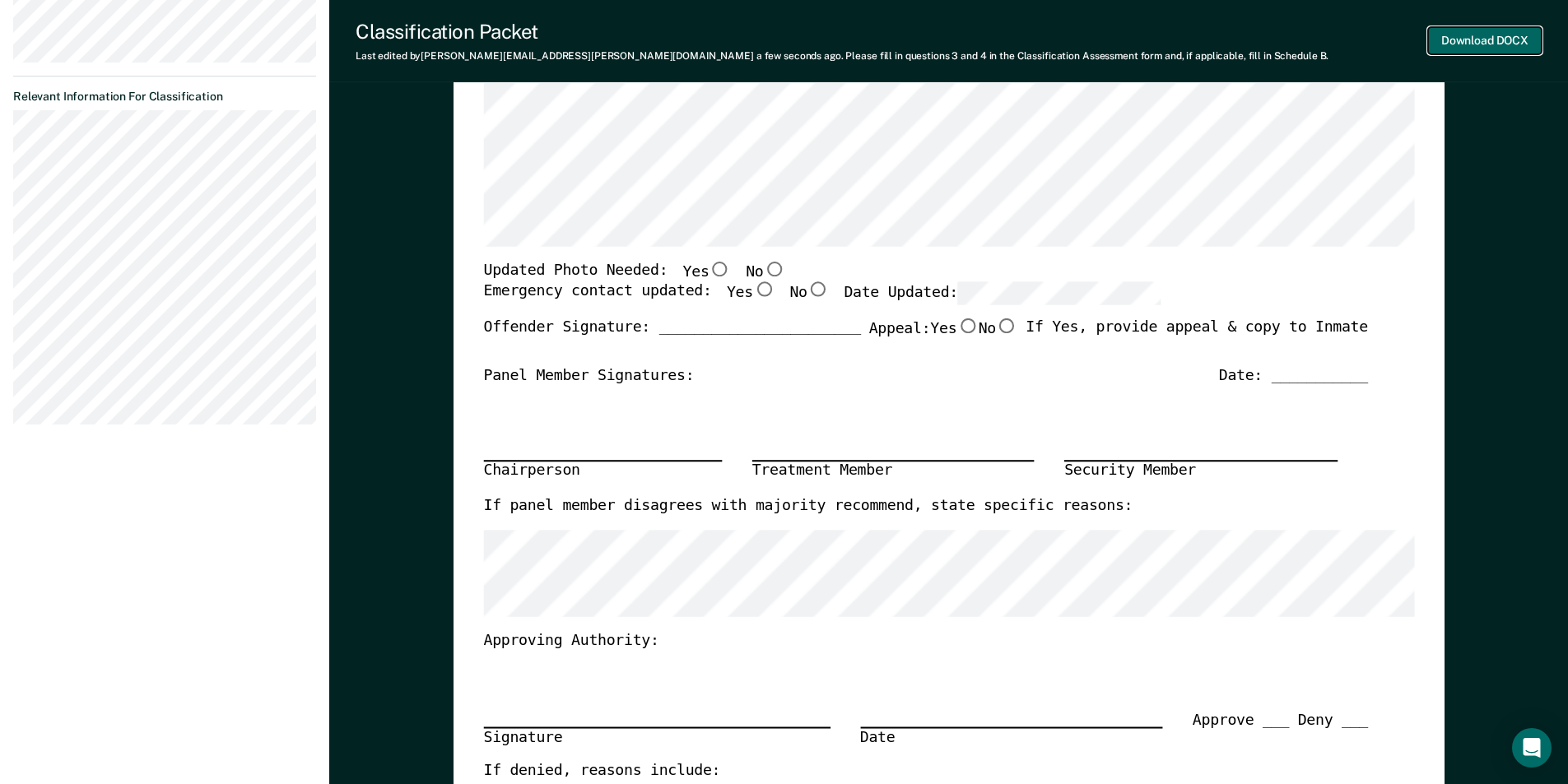
click at [1478, 41] on button "Download DOCX" at bounding box center [1484, 41] width 114 height 27
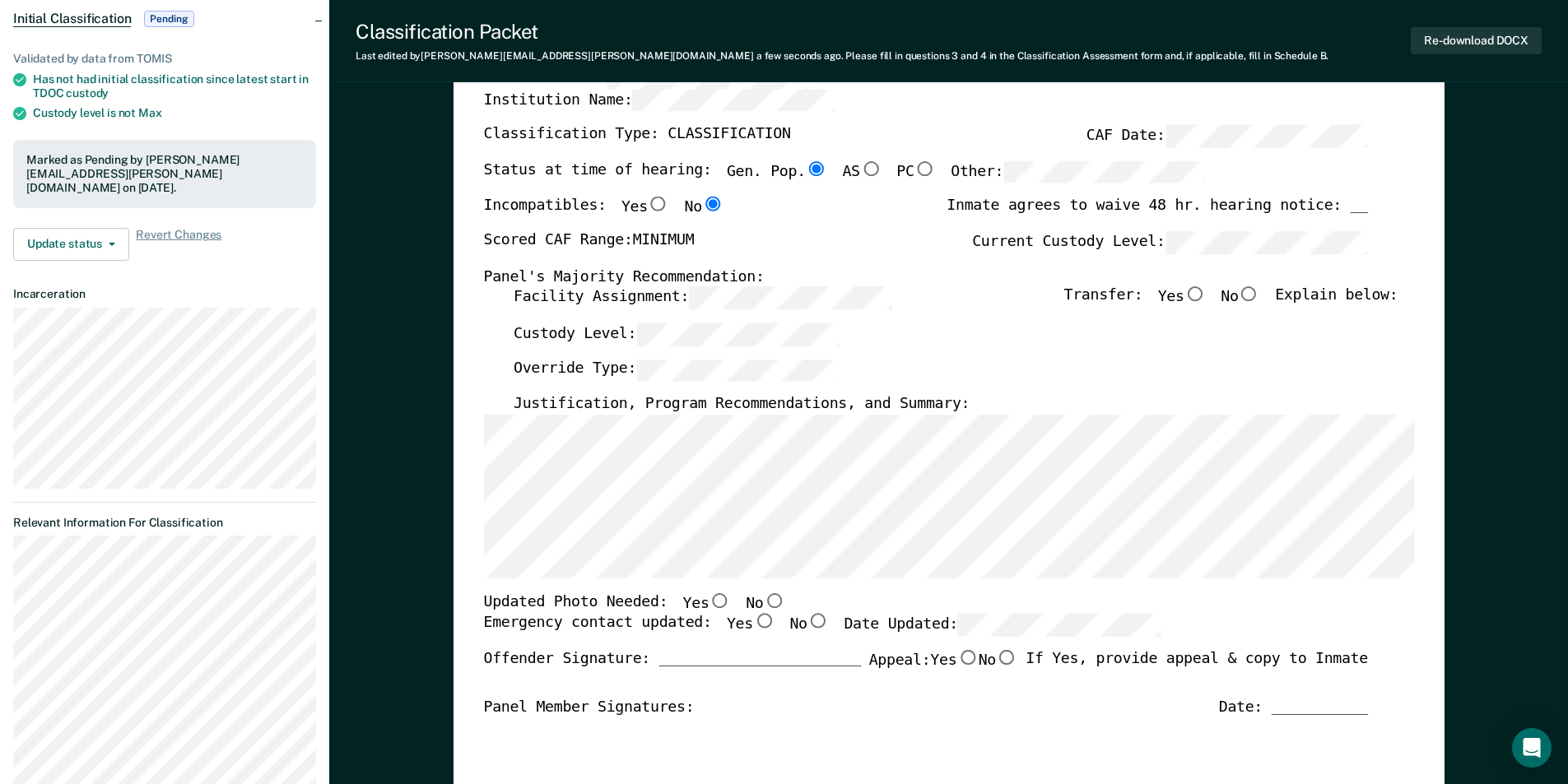
scroll to position [0, 0]
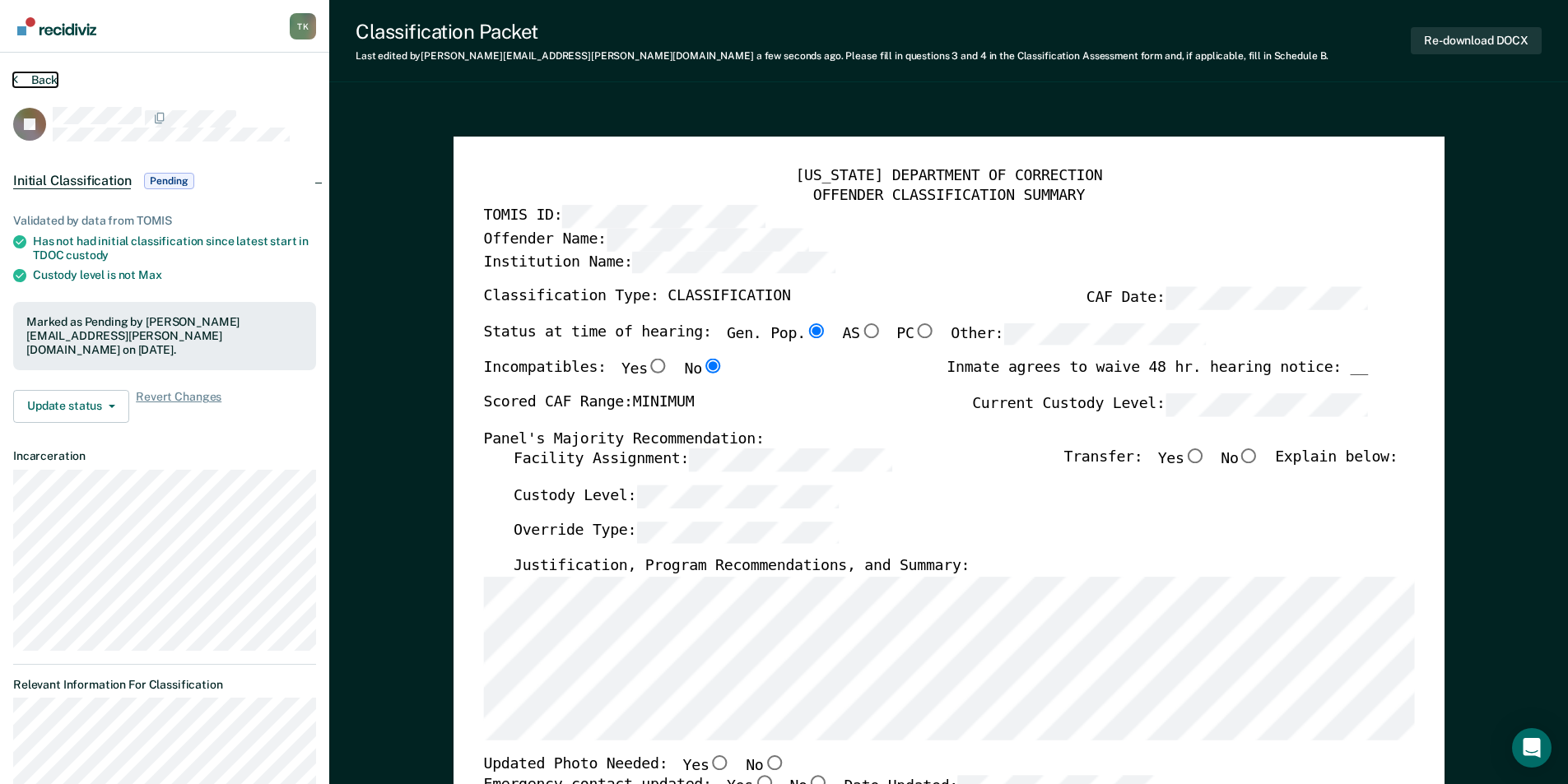
click at [36, 78] on button "Back" at bounding box center [36, 80] width 45 height 15
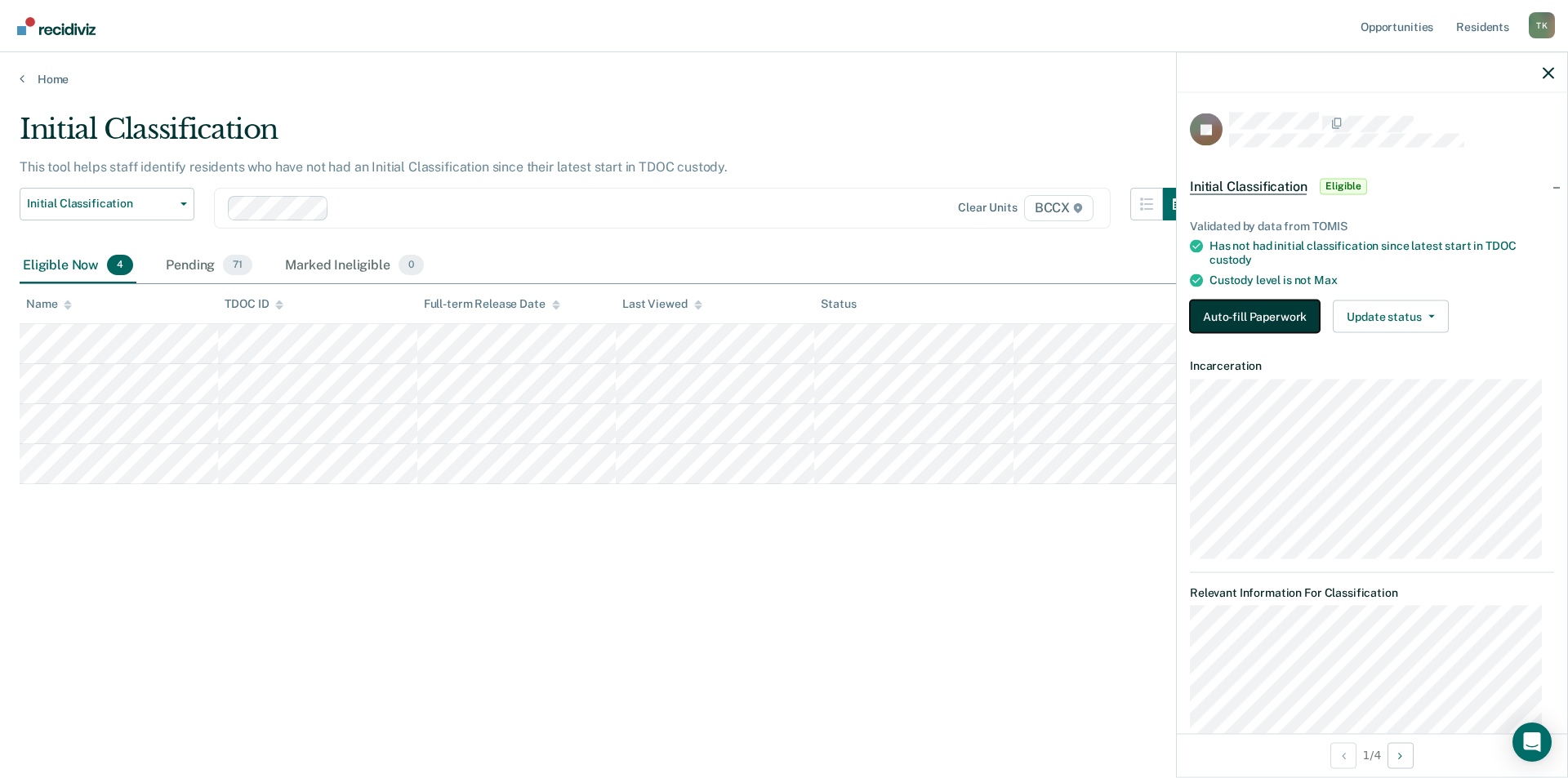
click at [1271, 308] on button "Auto-fill Paperwork" at bounding box center [1255, 316] width 130 height 33
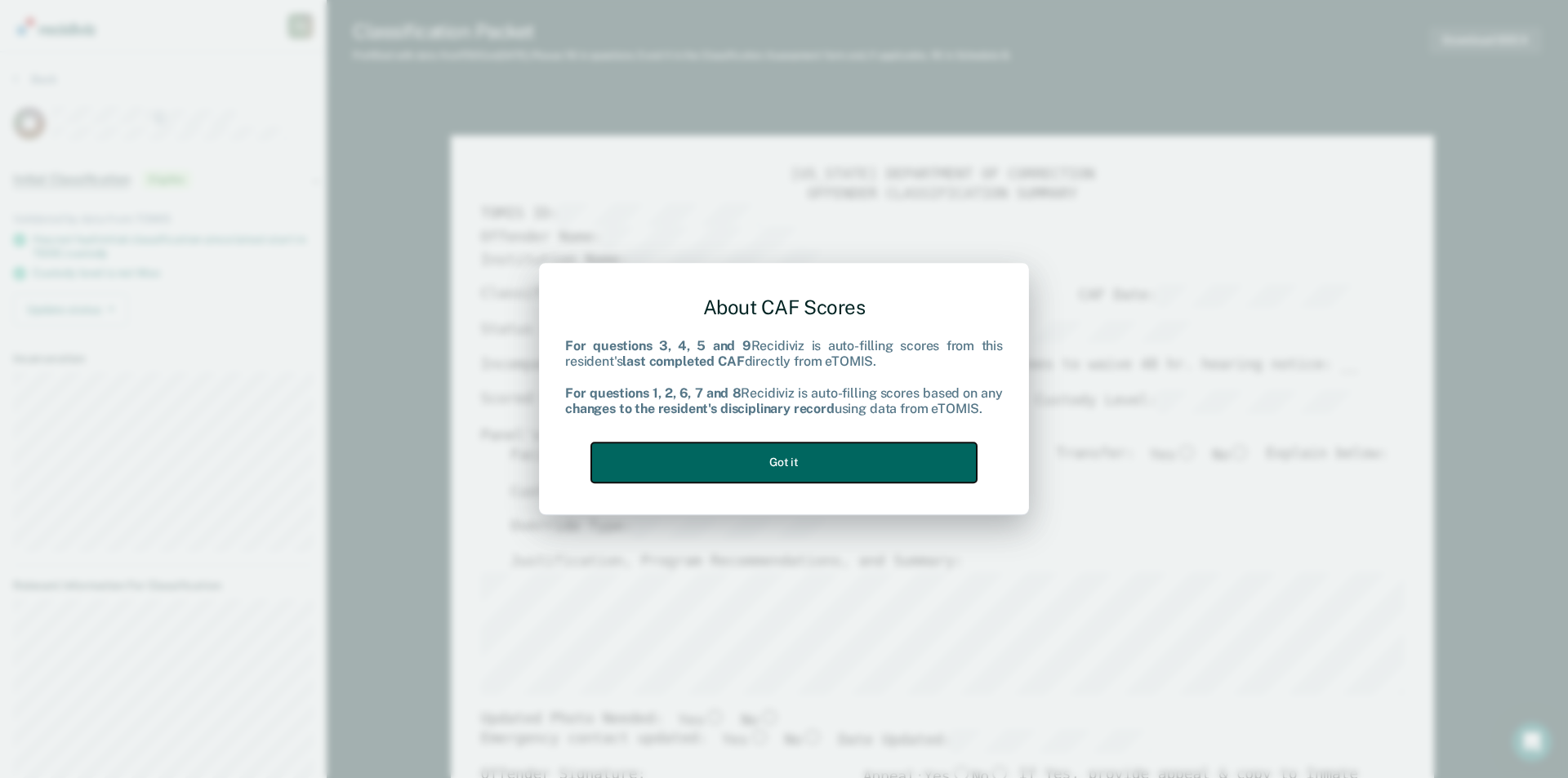
click at [918, 464] on button "Got it" at bounding box center [784, 462] width 386 height 40
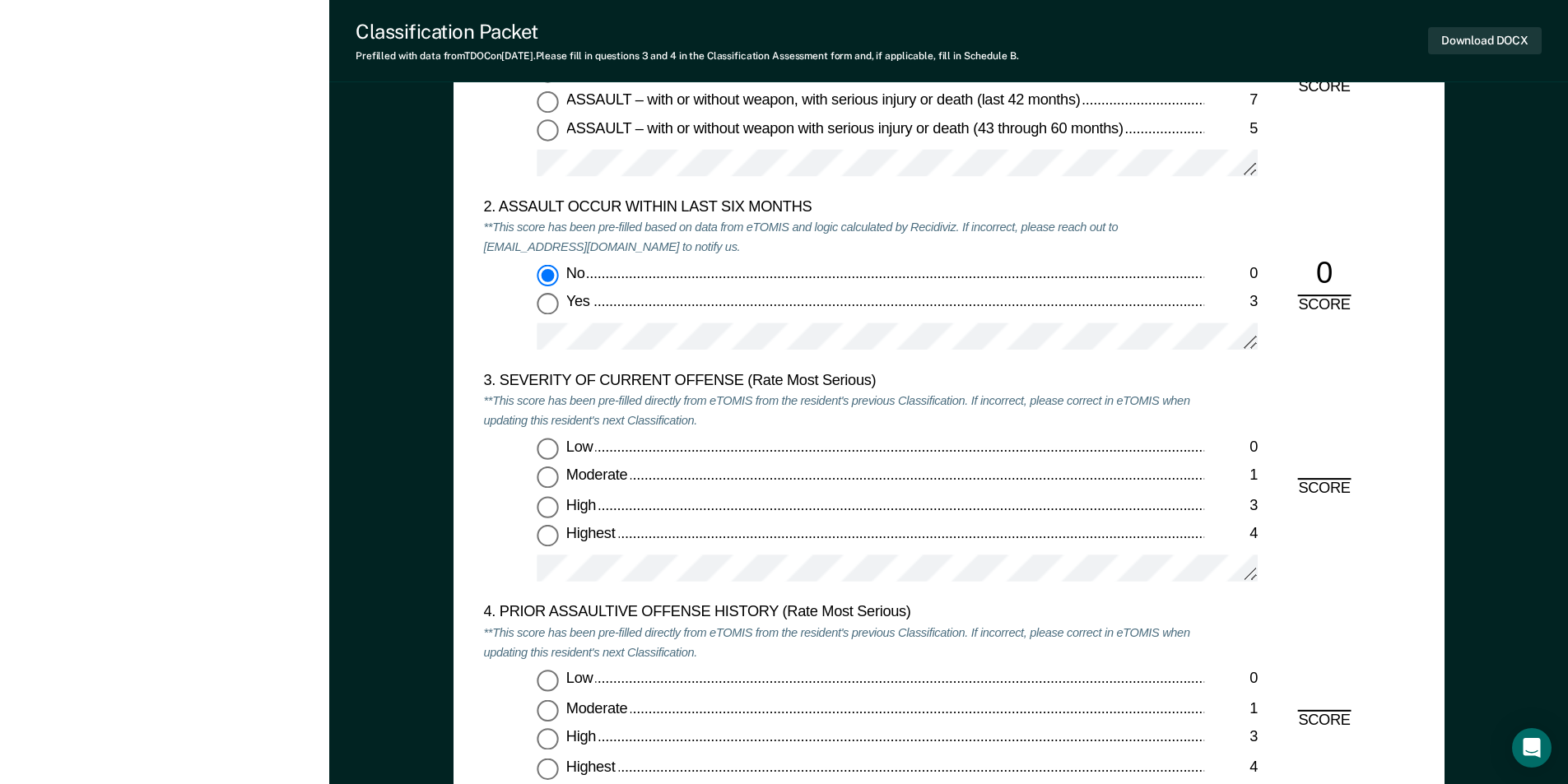
scroll to position [1892, 0]
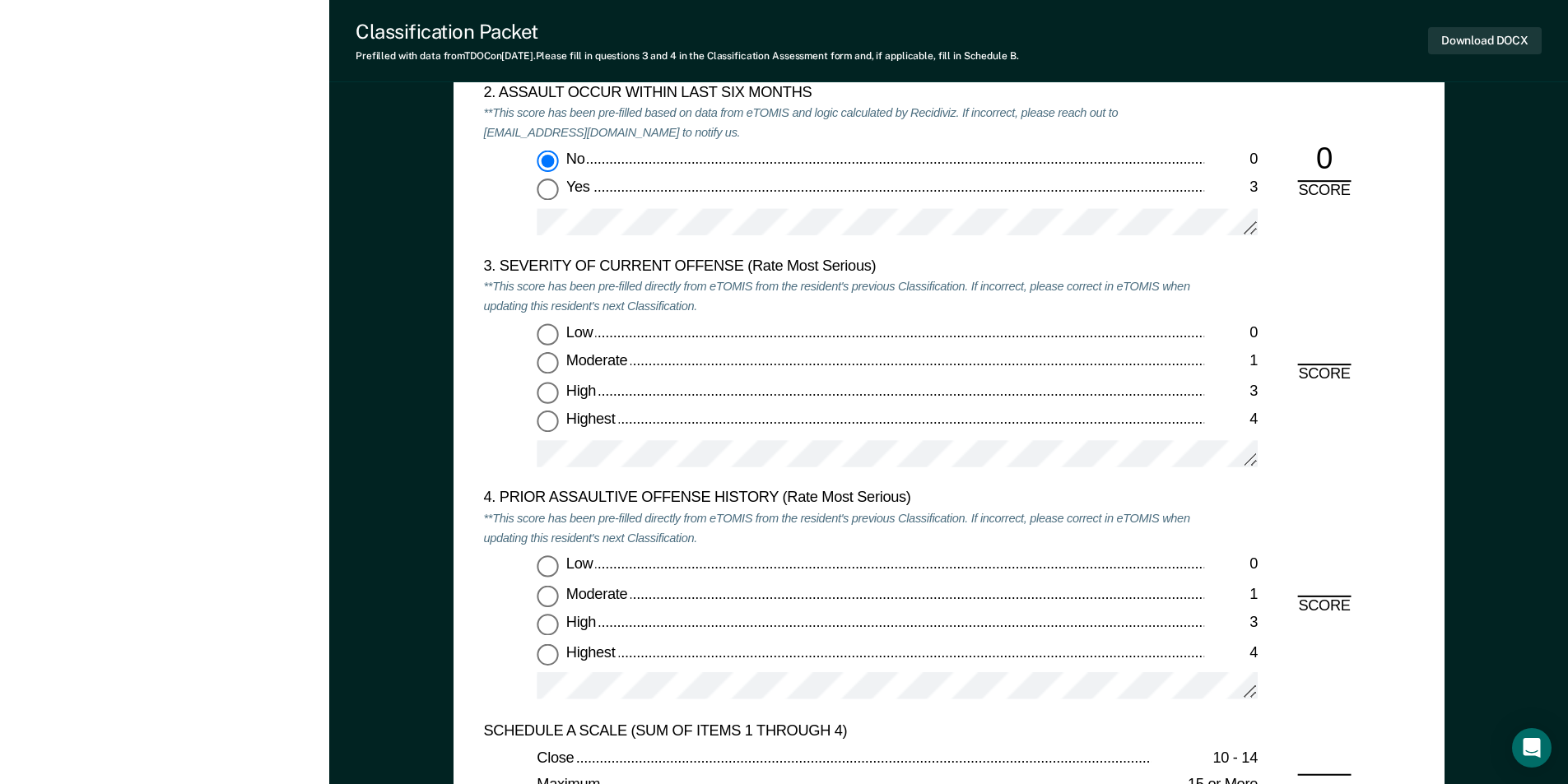
click at [541, 329] on input "Low 0" at bounding box center [547, 335] width 22 height 22
click at [546, 565] on input "Low 0" at bounding box center [547, 566] width 22 height 22
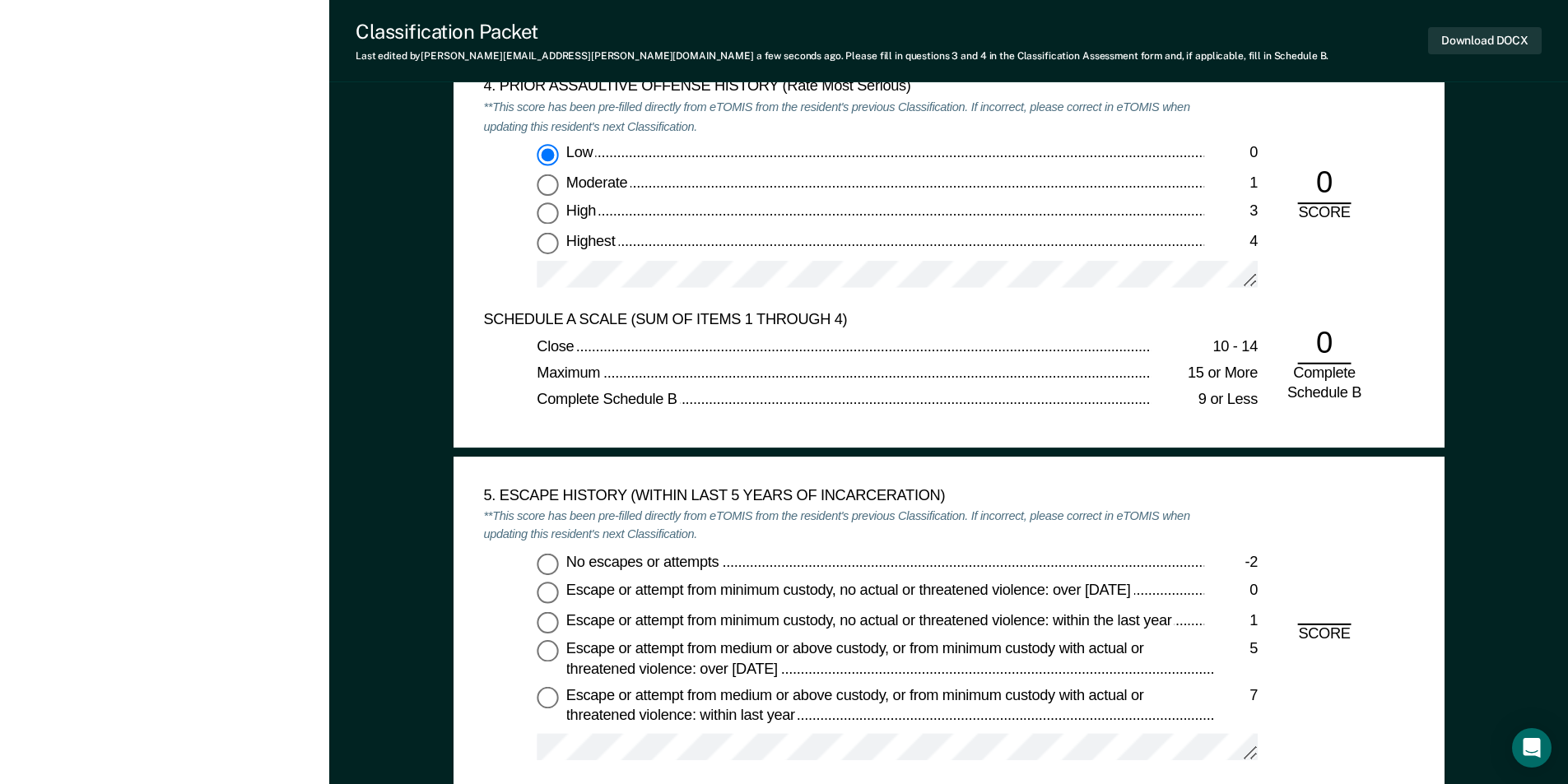
click at [542, 553] on input "No escapes or attempts -2" at bounding box center [547, 564] width 22 height 22
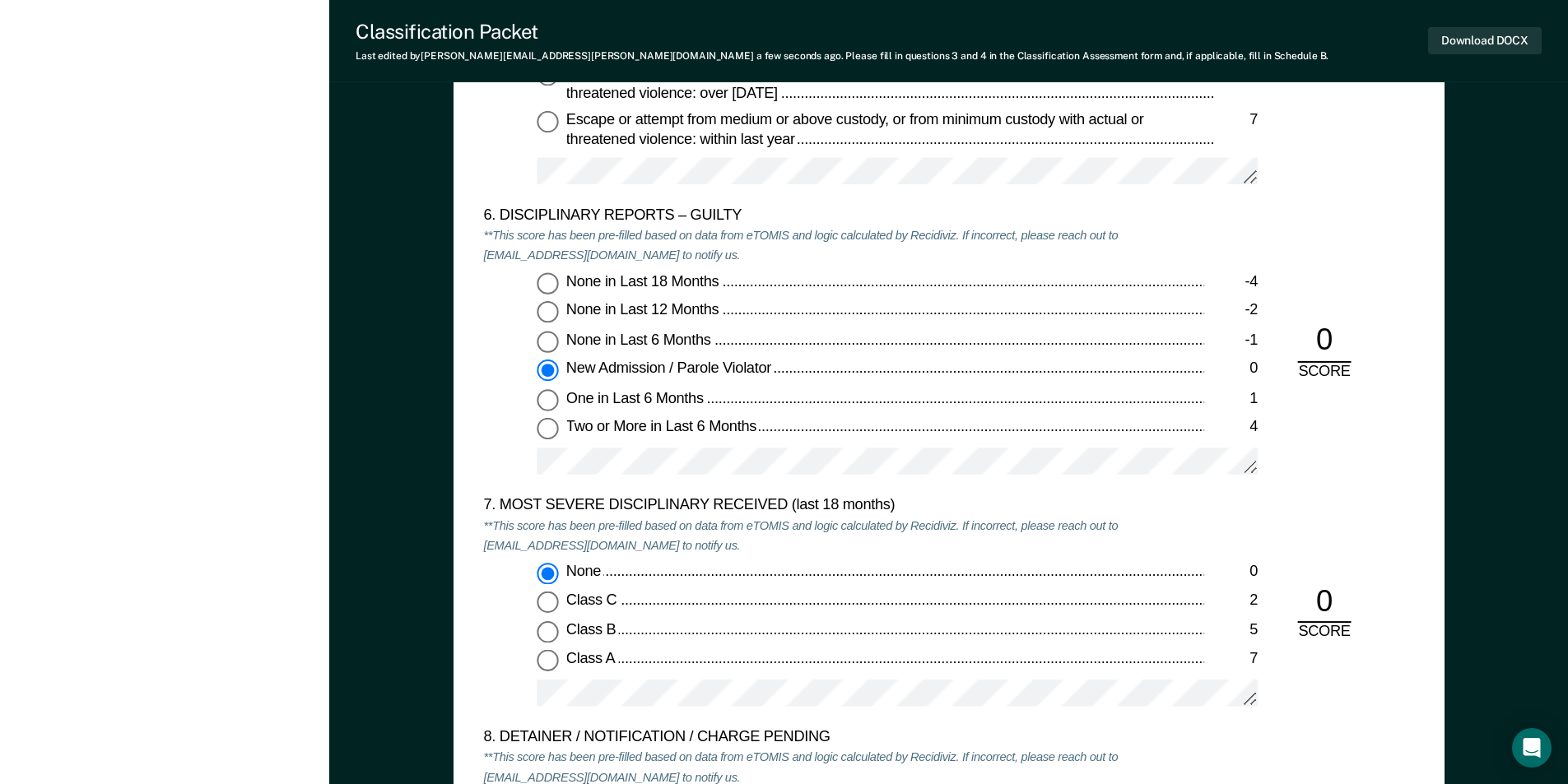
scroll to position [3455, 0]
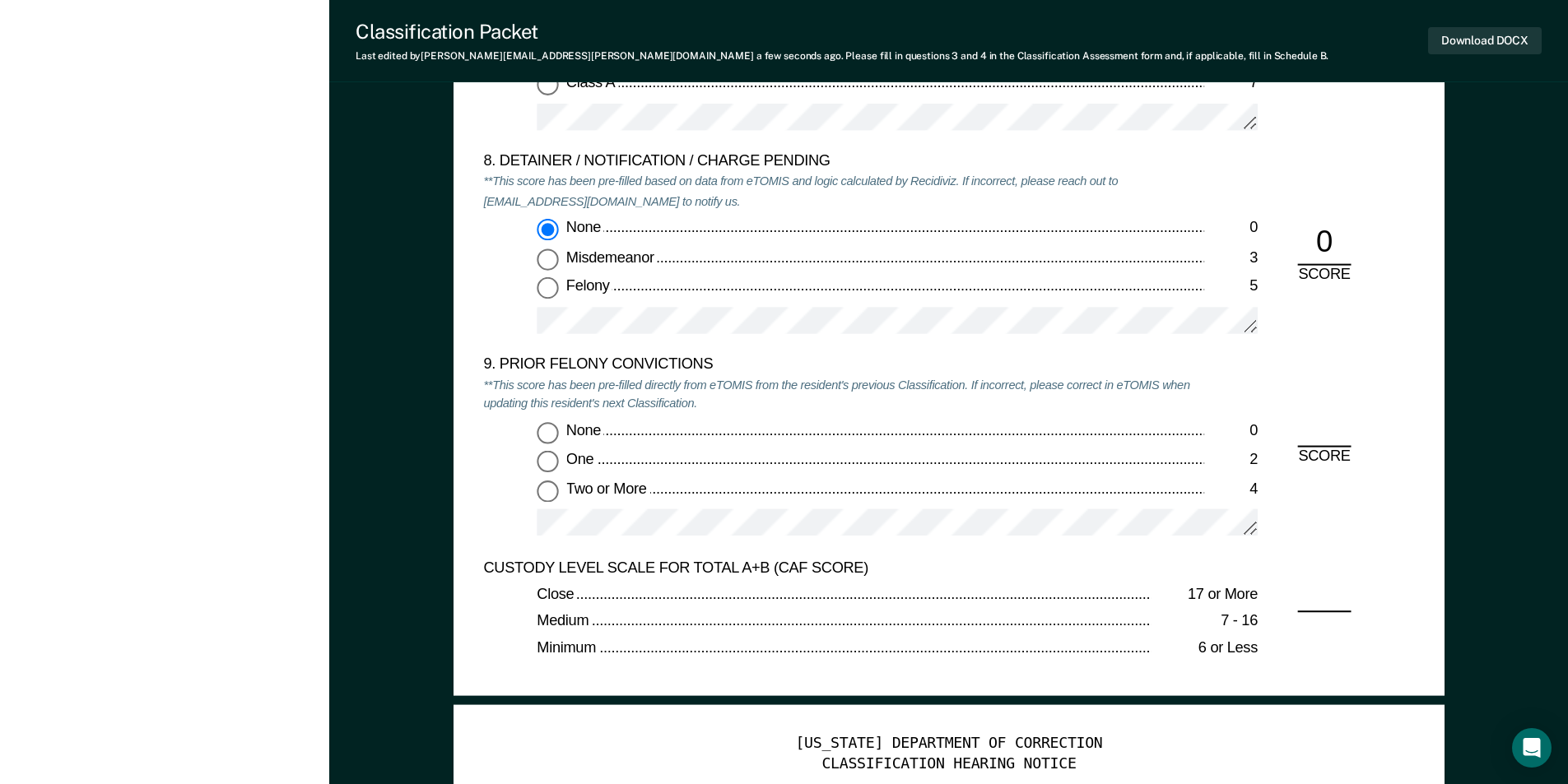
click at [551, 503] on div "None 0 One 2 Two or More 4" at bounding box center [844, 486] width 721 height 129
click at [546, 493] on input "Two or More 4" at bounding box center [547, 491] width 22 height 22
click at [1497, 53] on button "Download DOCX" at bounding box center [1484, 41] width 114 height 27
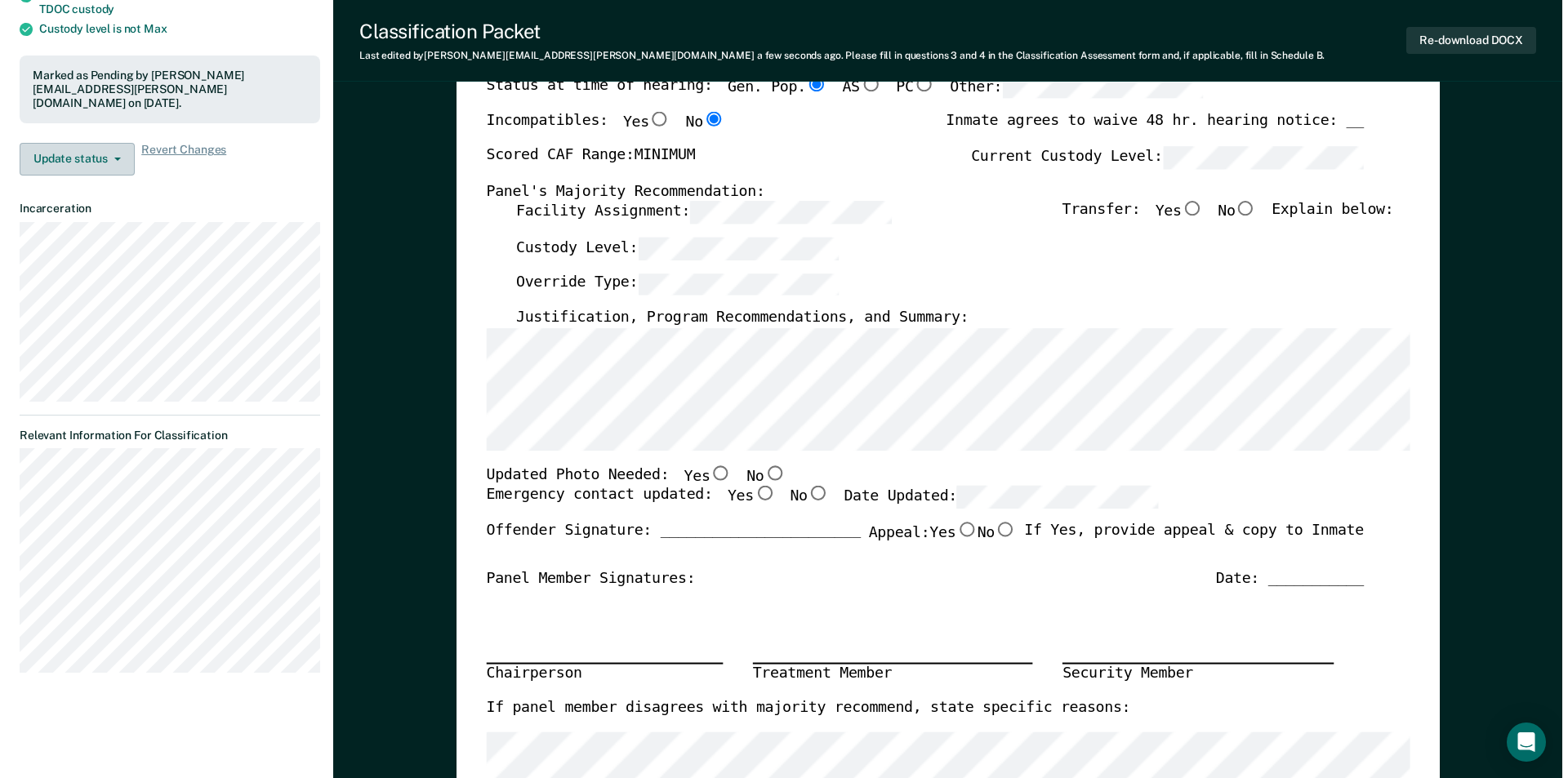
scroll to position [0, 0]
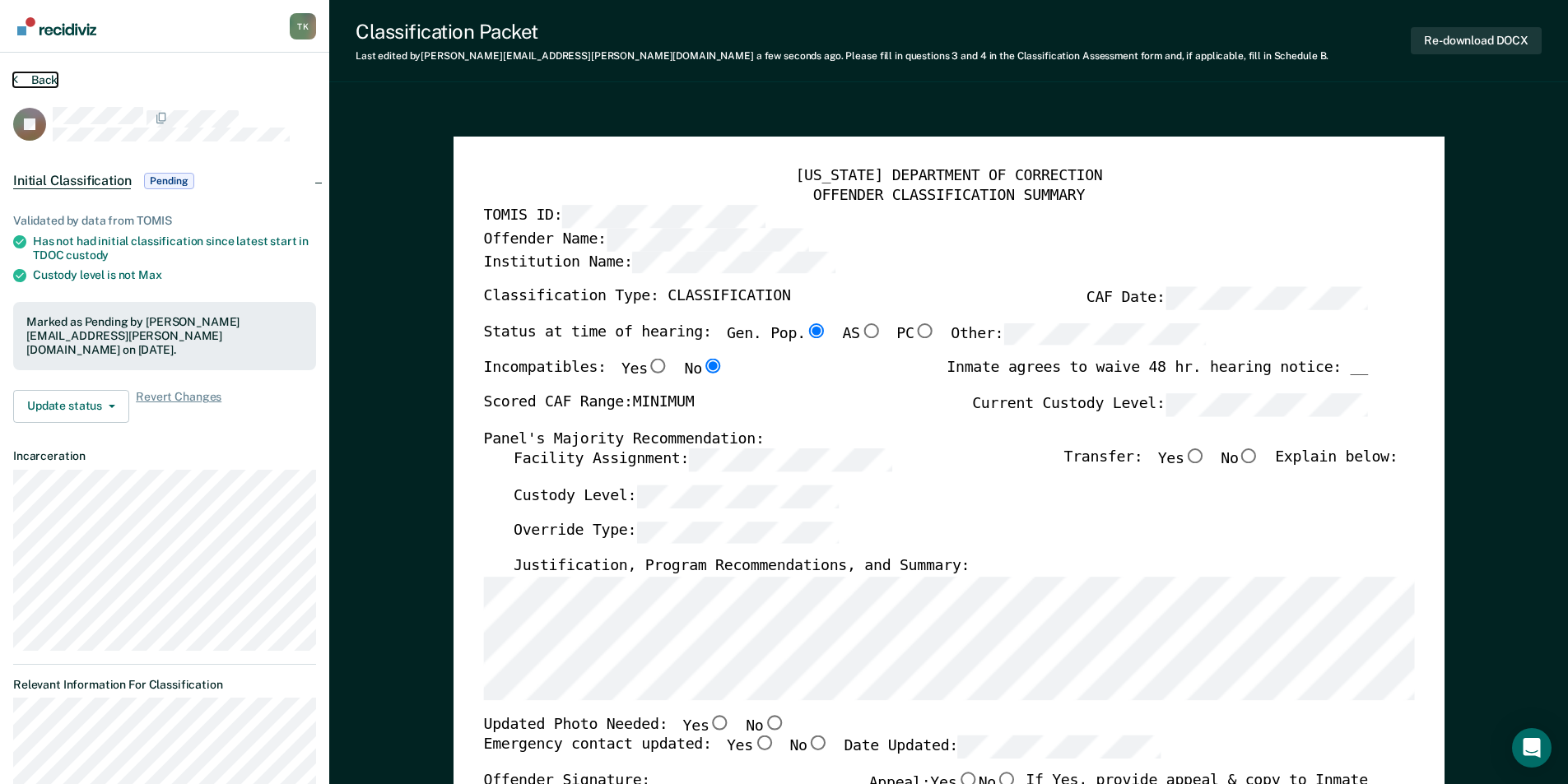
click at [38, 75] on button "Back" at bounding box center [36, 80] width 45 height 15
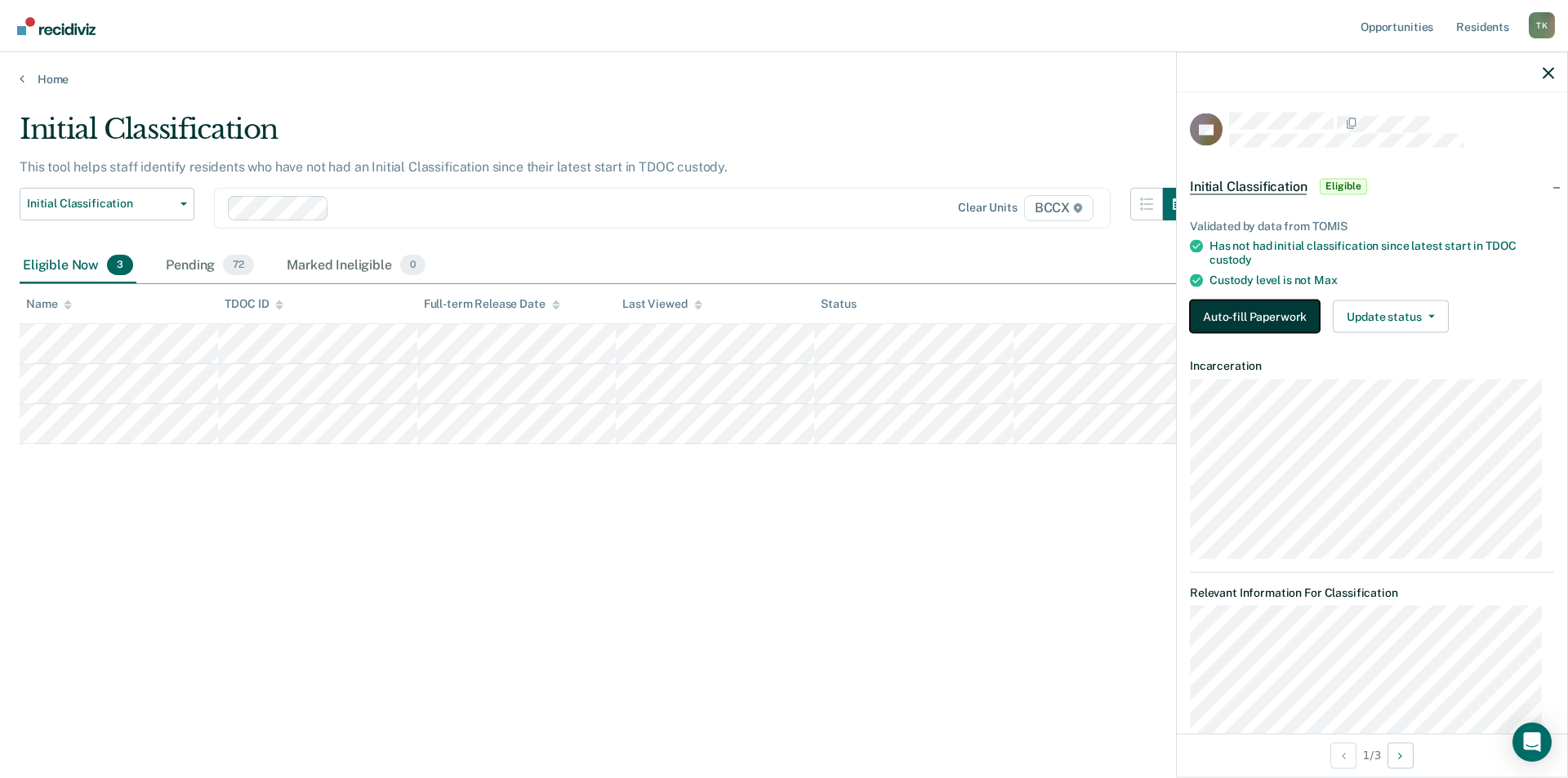
click at [1265, 320] on button "Auto-fill Paperwork" at bounding box center [1255, 316] width 130 height 33
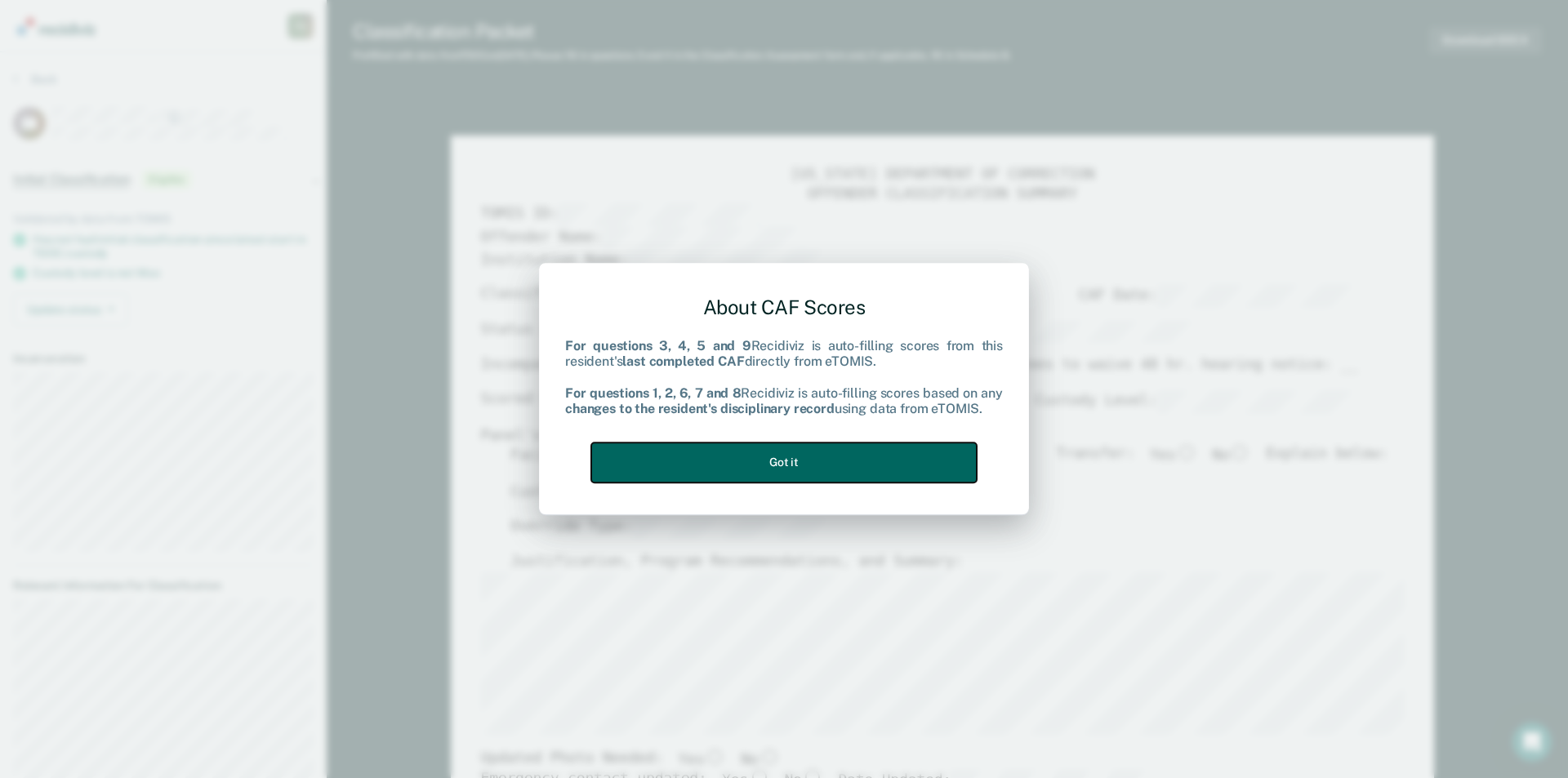
click at [810, 464] on button "Got it" at bounding box center [784, 462] width 386 height 40
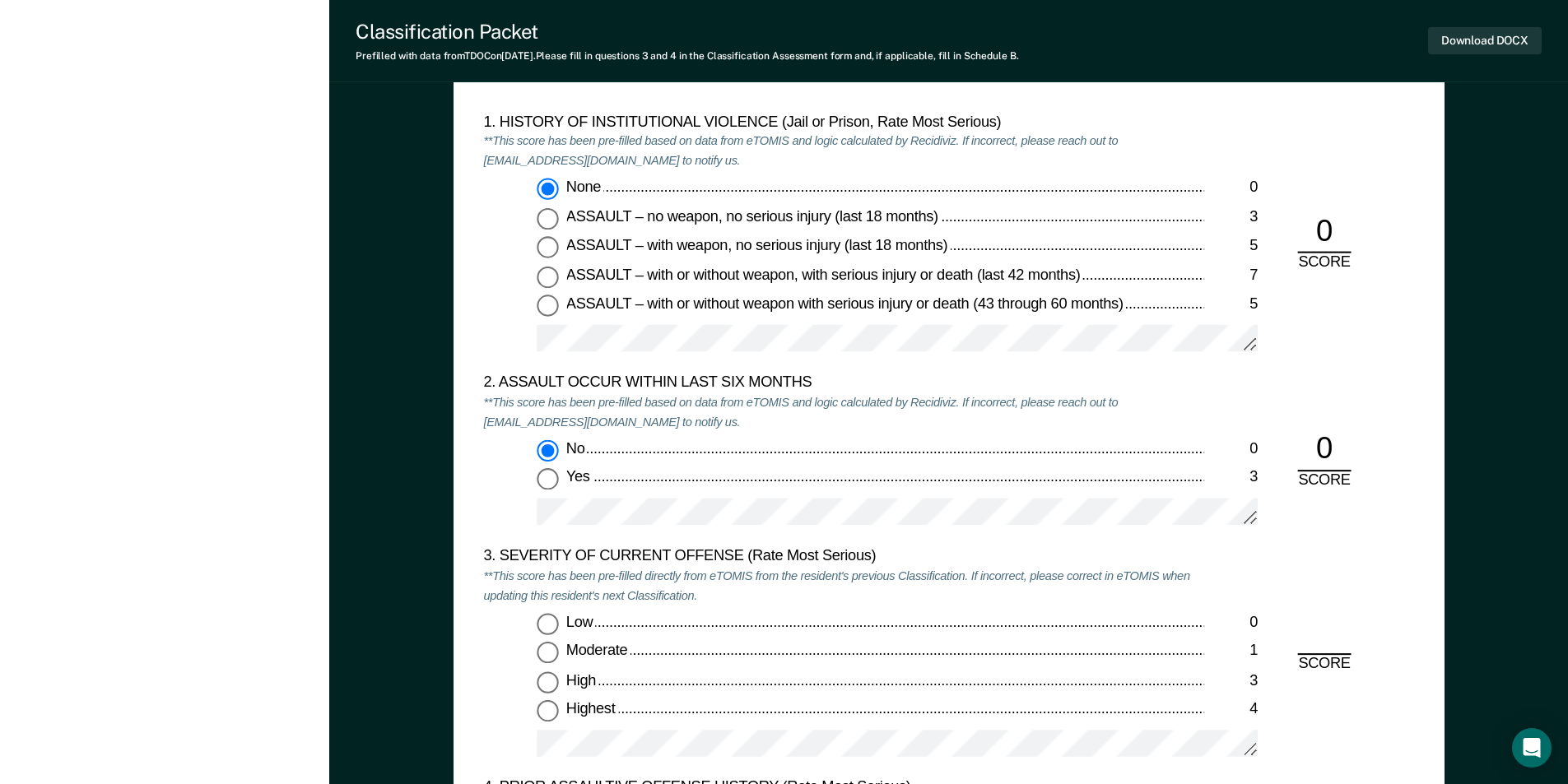
scroll to position [1728, 0]
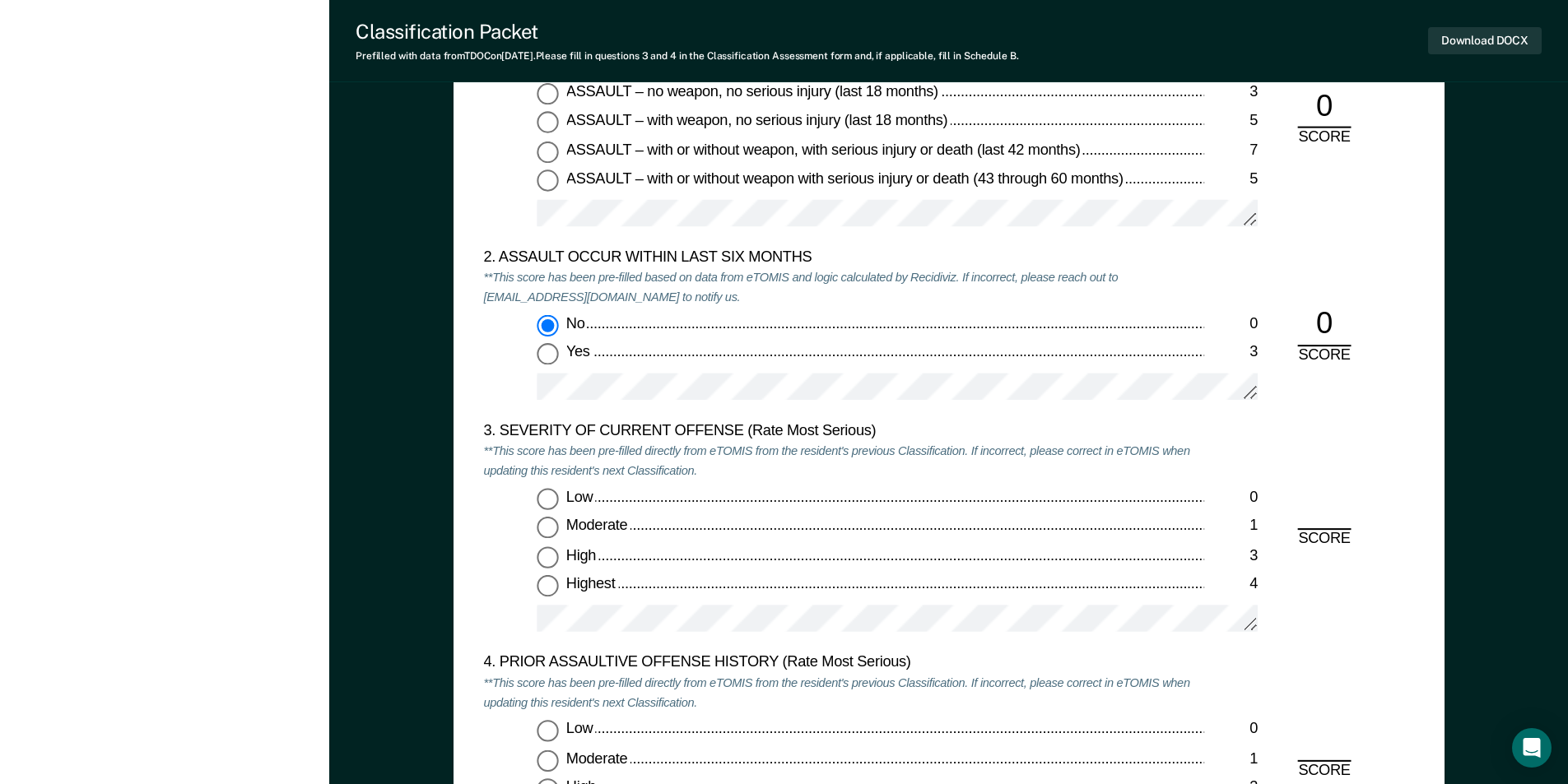
click at [551, 560] on input "High 3" at bounding box center [547, 558] width 22 height 22
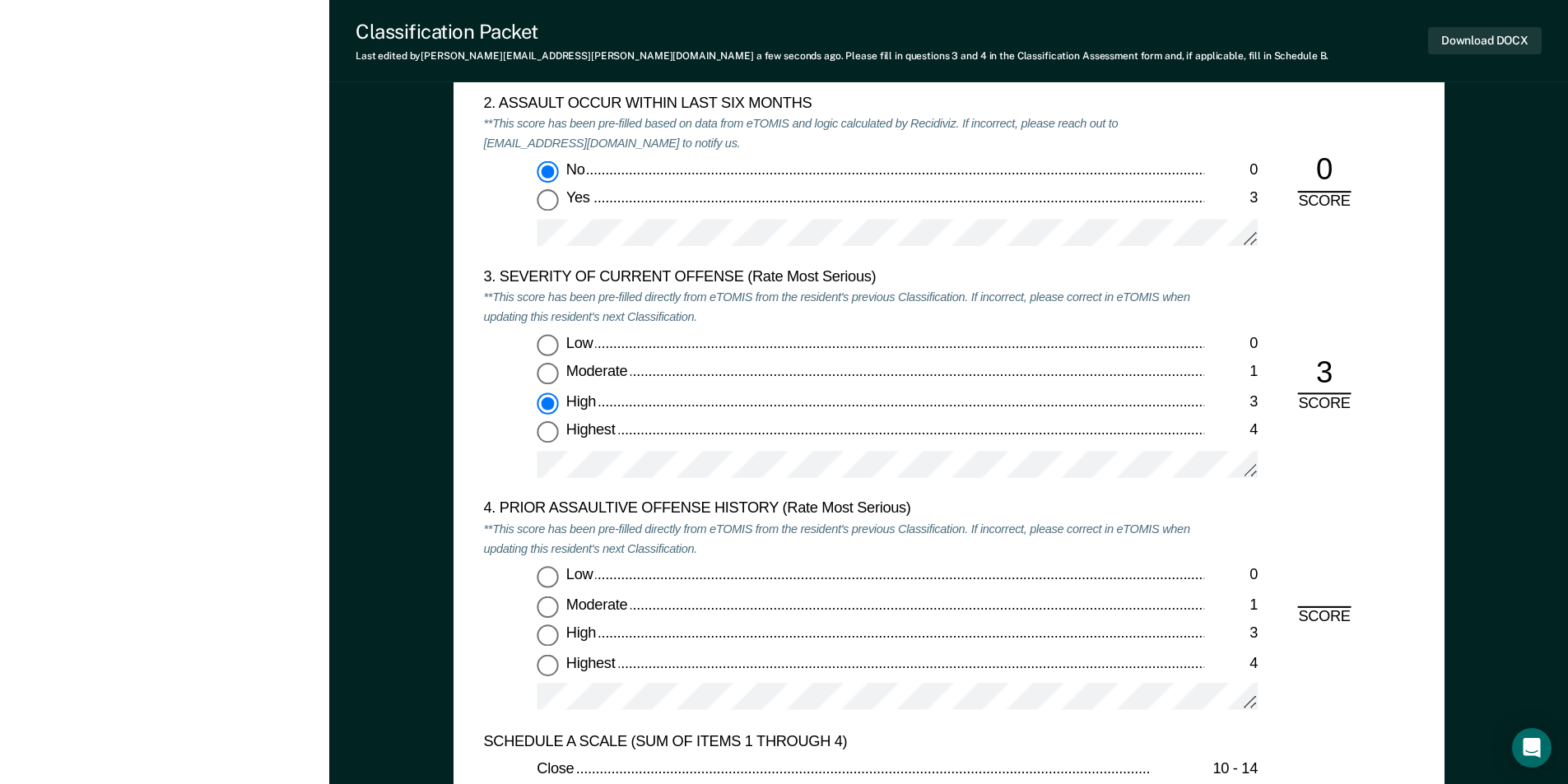
scroll to position [1892, 0]
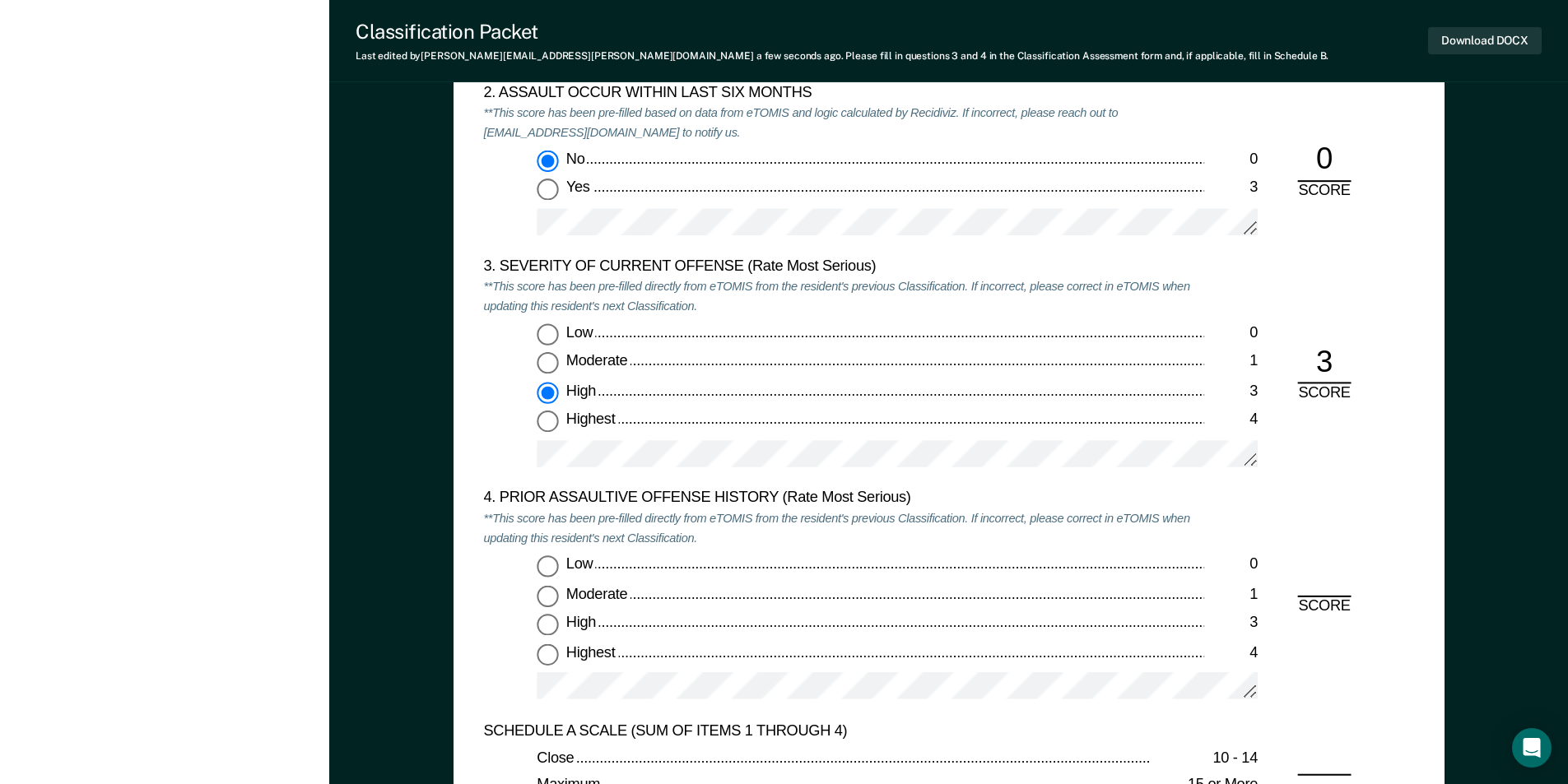
click at [549, 656] on input "Highest 4" at bounding box center [547, 654] width 22 height 22
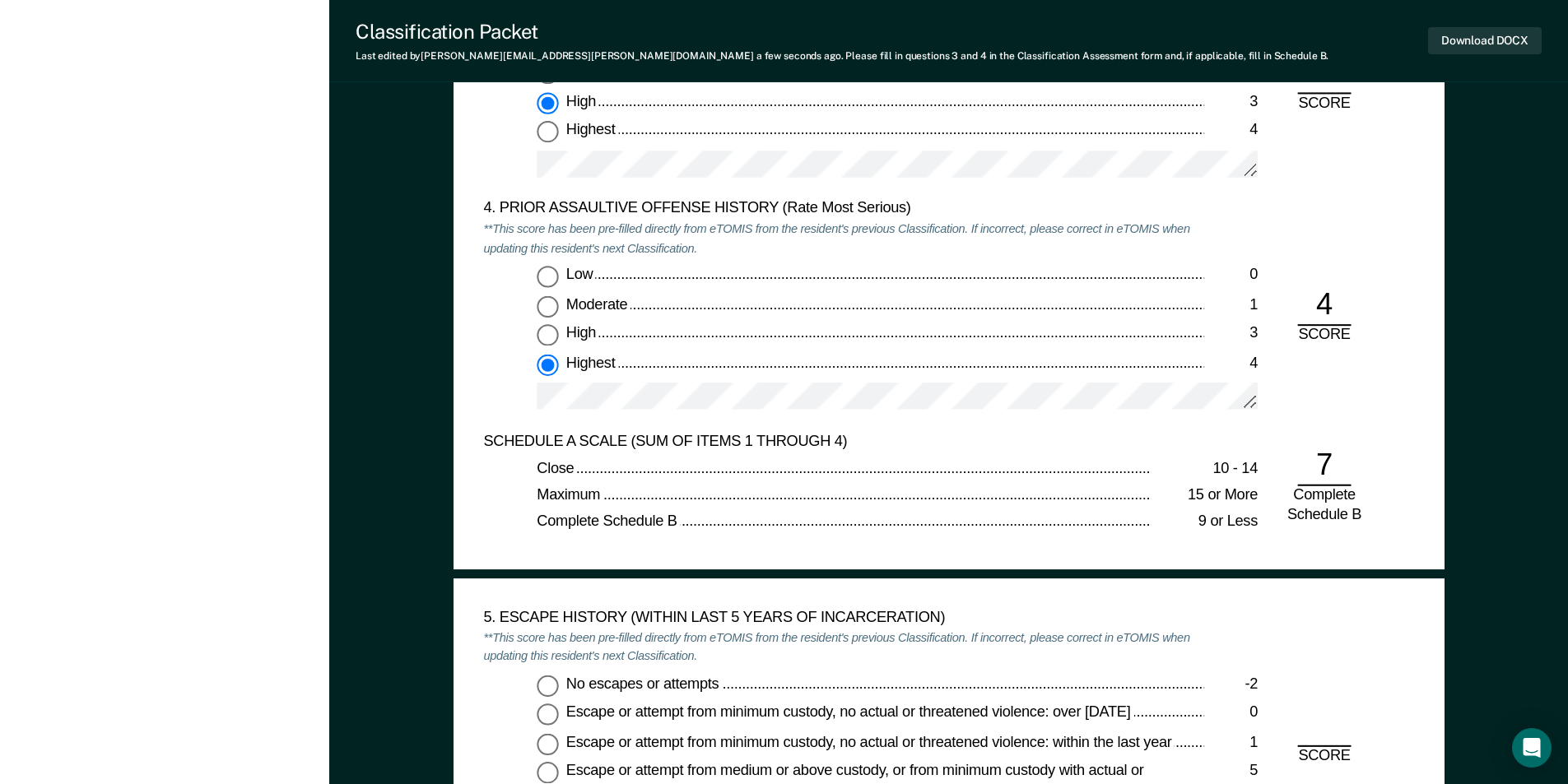
scroll to position [2221, 0]
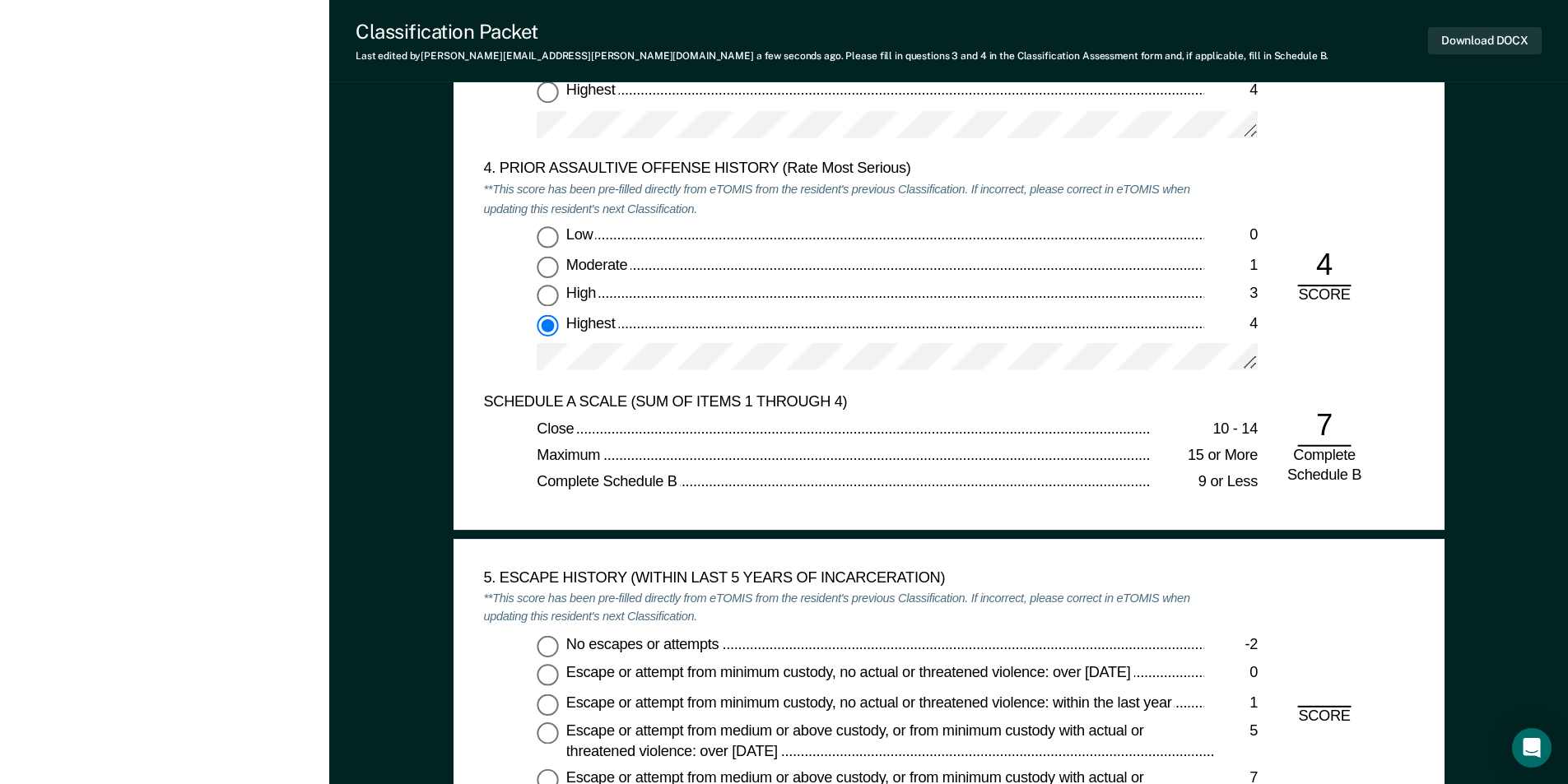
click at [551, 645] on input "No escapes or attempts -2" at bounding box center [547, 646] width 22 height 22
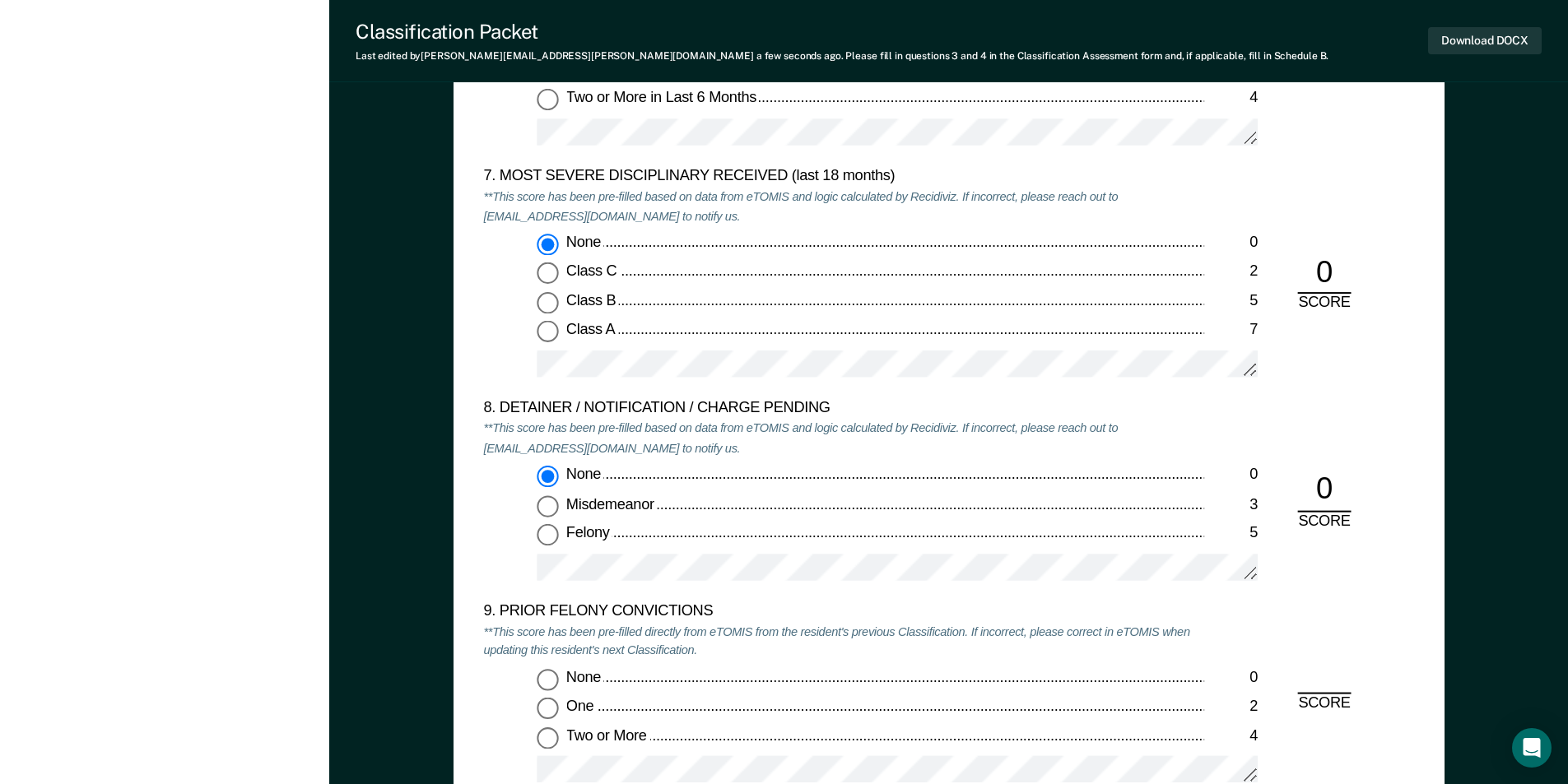
scroll to position [3538, 0]
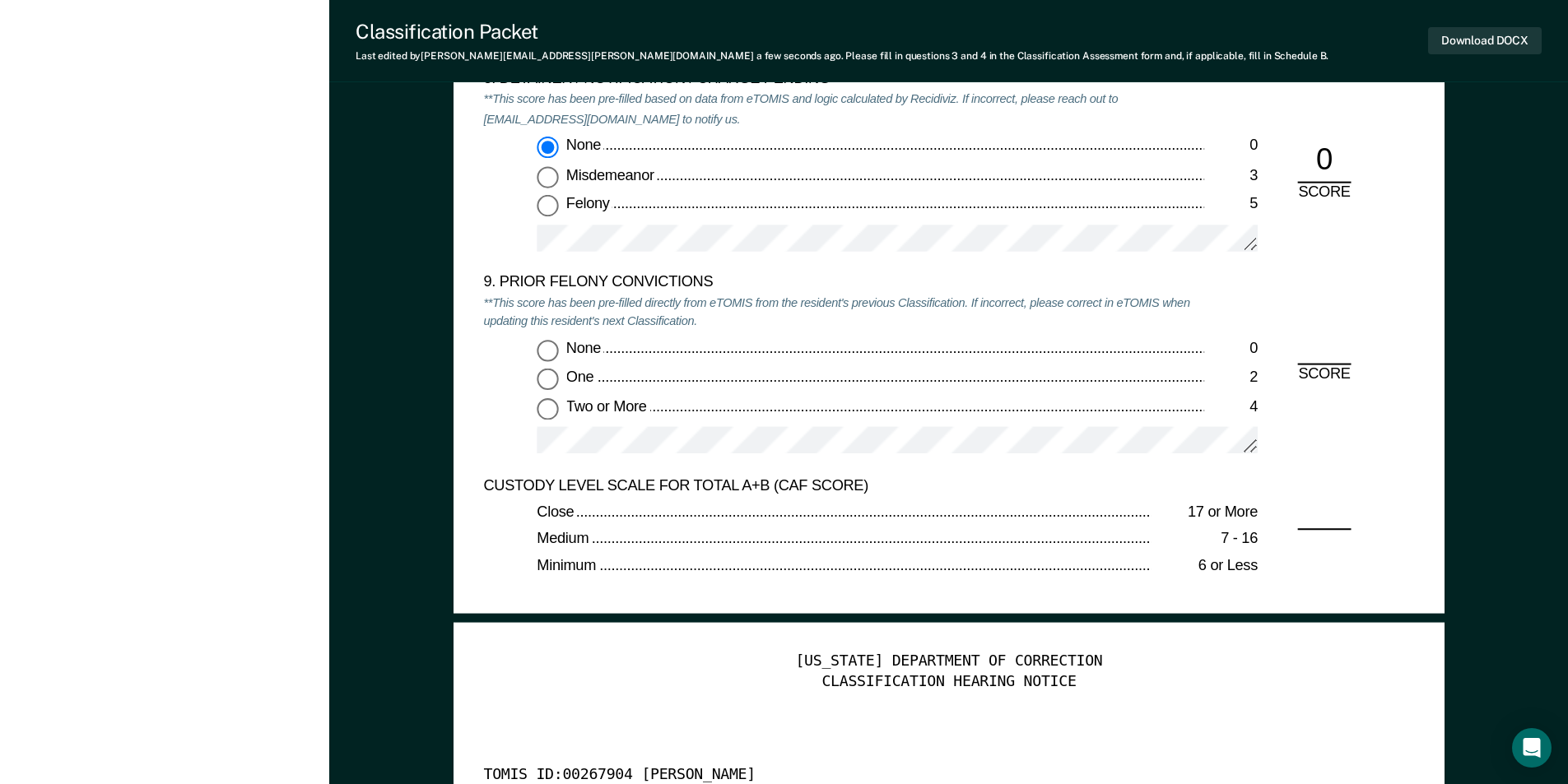
drag, startPoint x: 556, startPoint y: 413, endPoint x: 545, endPoint y: 409, distance: 11.7
click at [550, 411] on input "Two or More 4" at bounding box center [547, 409] width 22 height 22
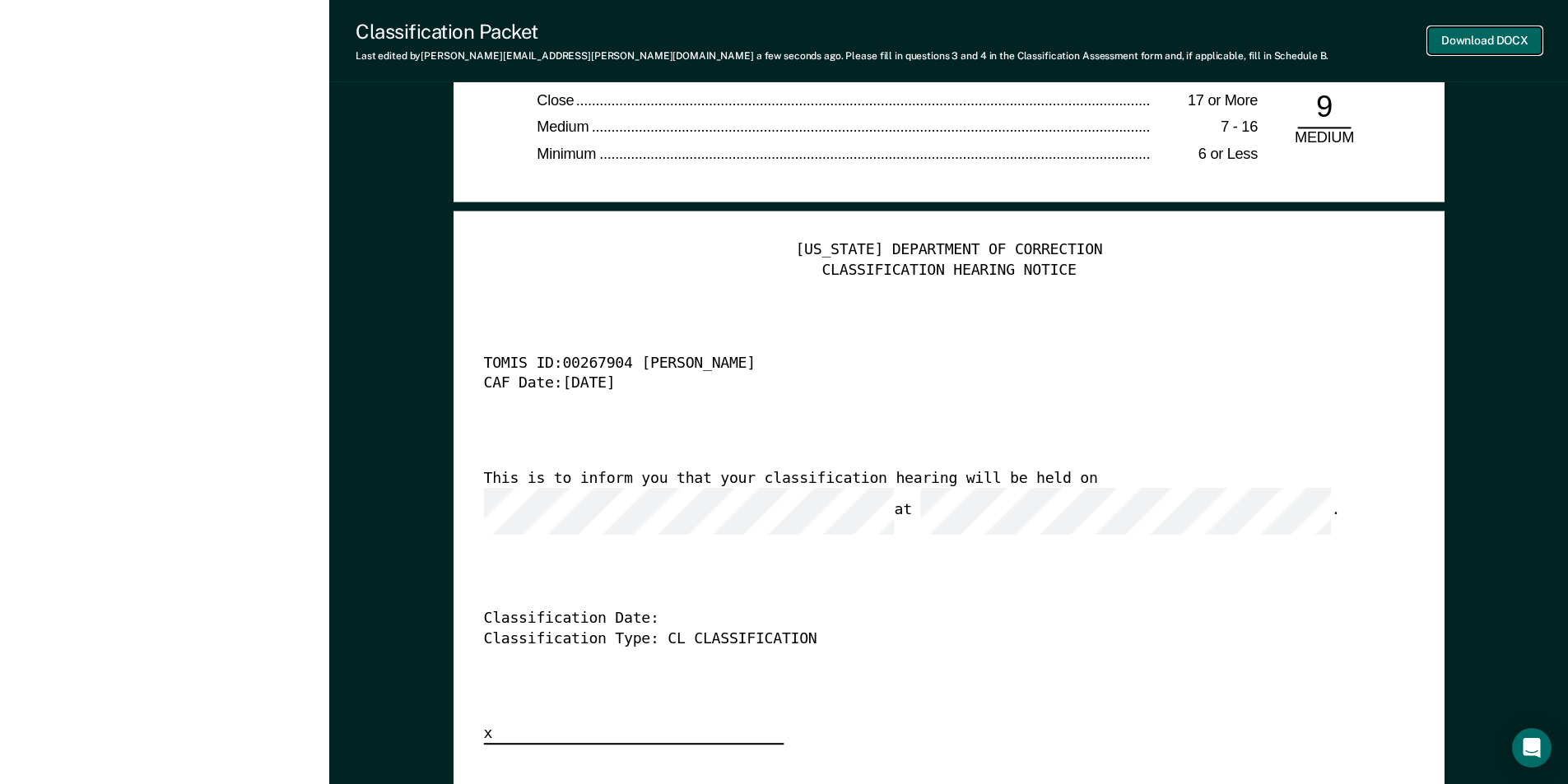
click at [1481, 33] on button "Download DOCX" at bounding box center [1484, 41] width 114 height 27
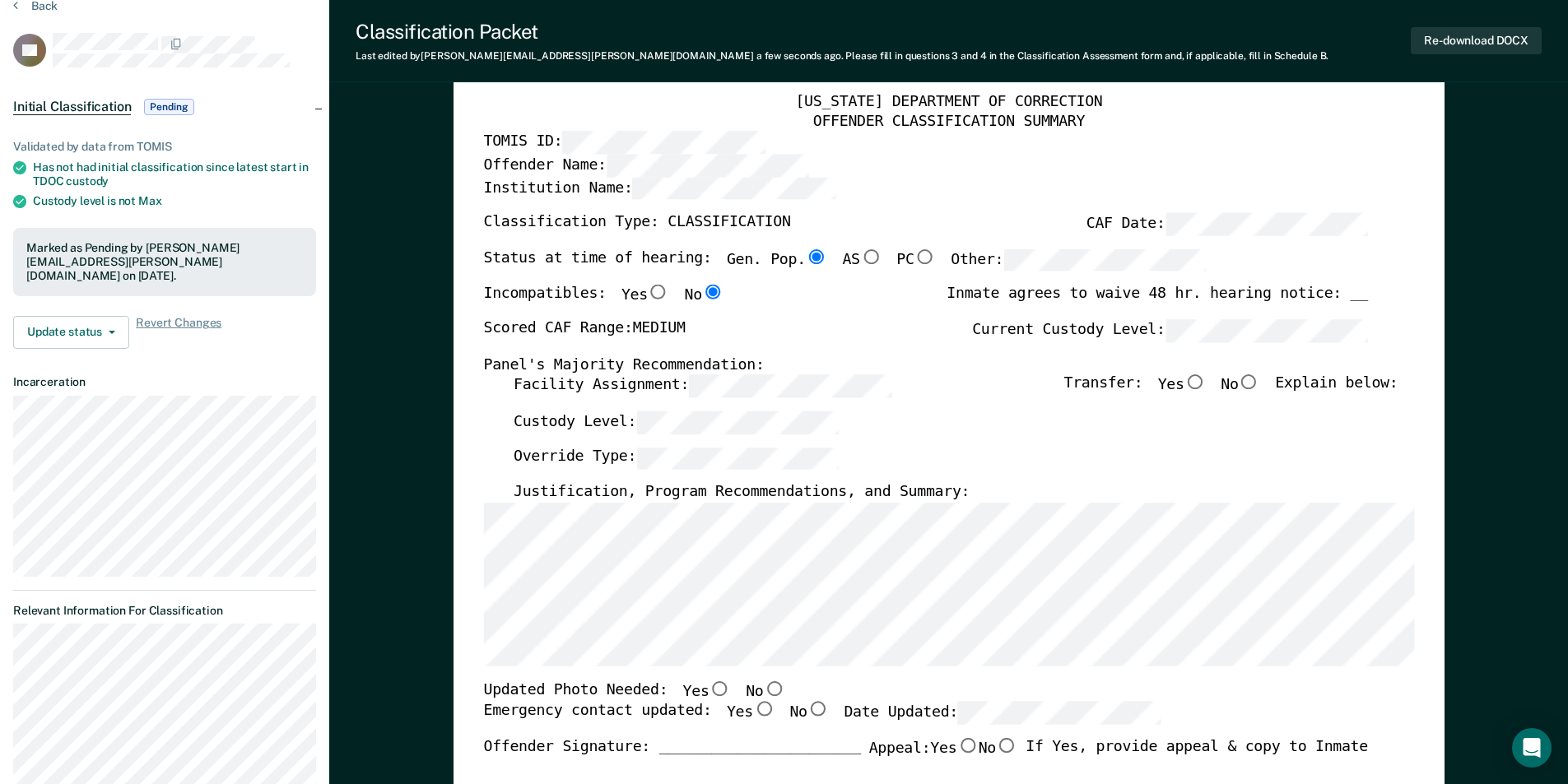
scroll to position [0, 0]
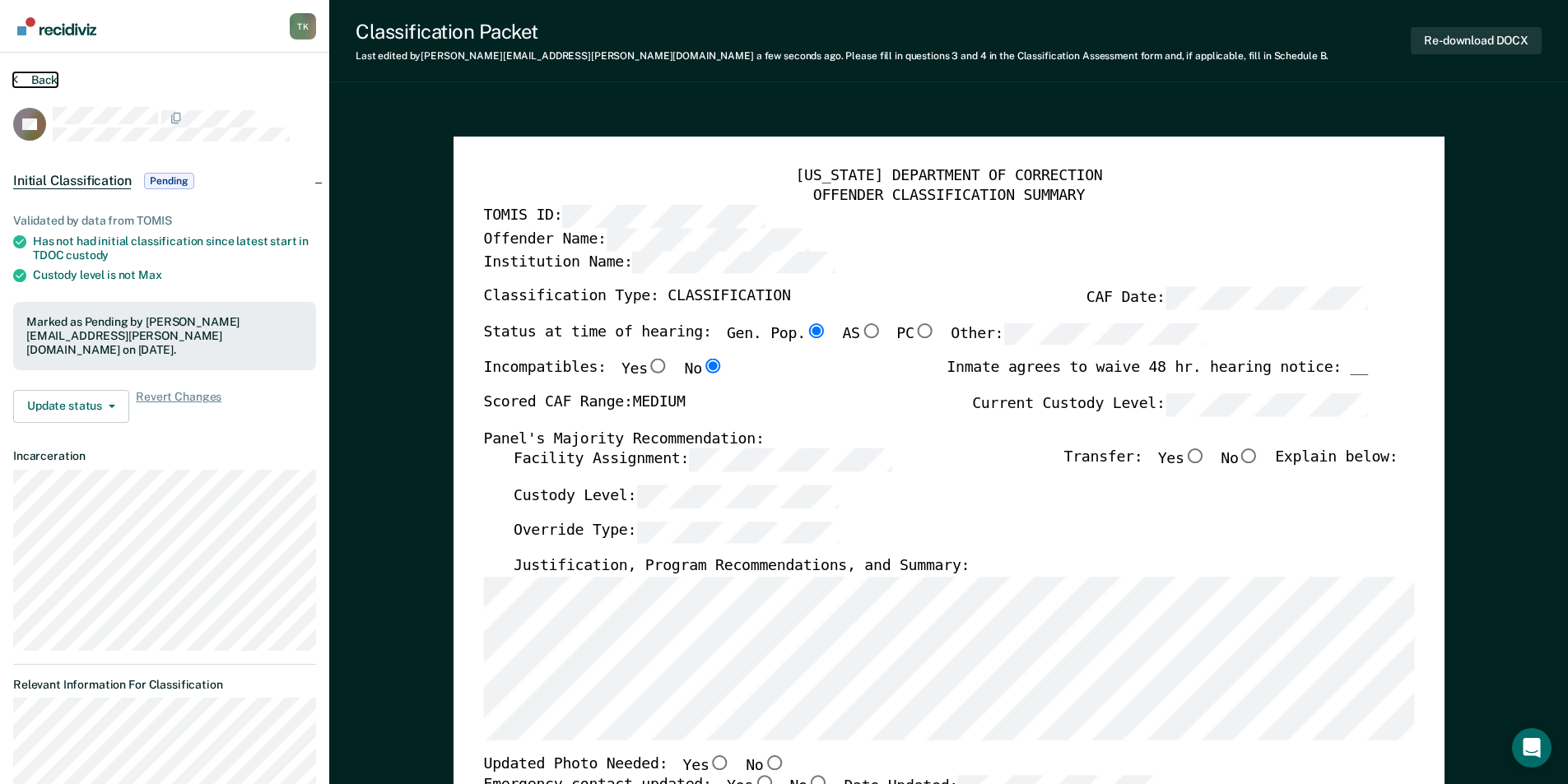
click at [43, 83] on button "Back" at bounding box center [36, 80] width 45 height 15
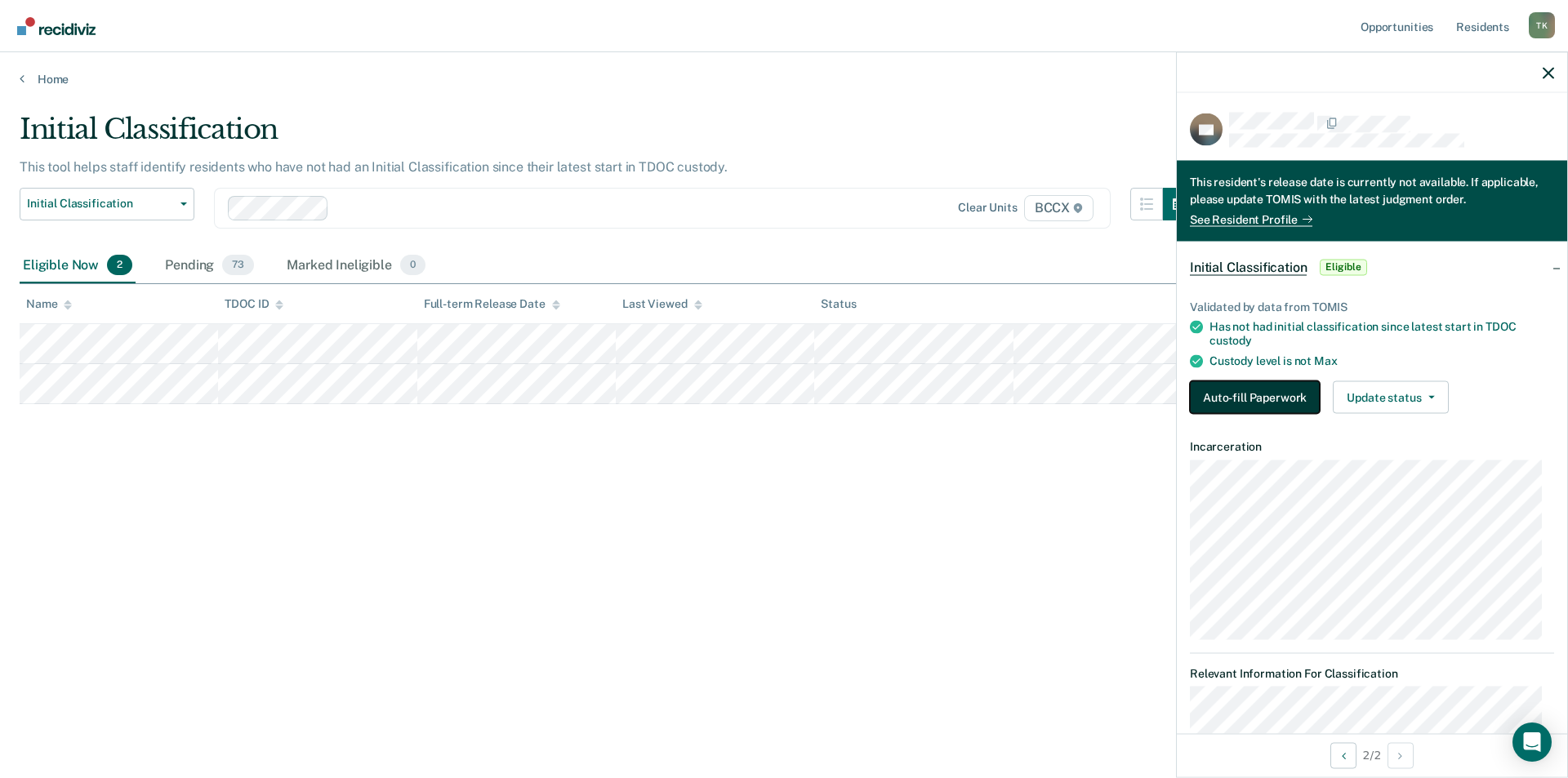
click at [1258, 388] on button "Auto-fill Paperwork" at bounding box center [1255, 397] width 130 height 33
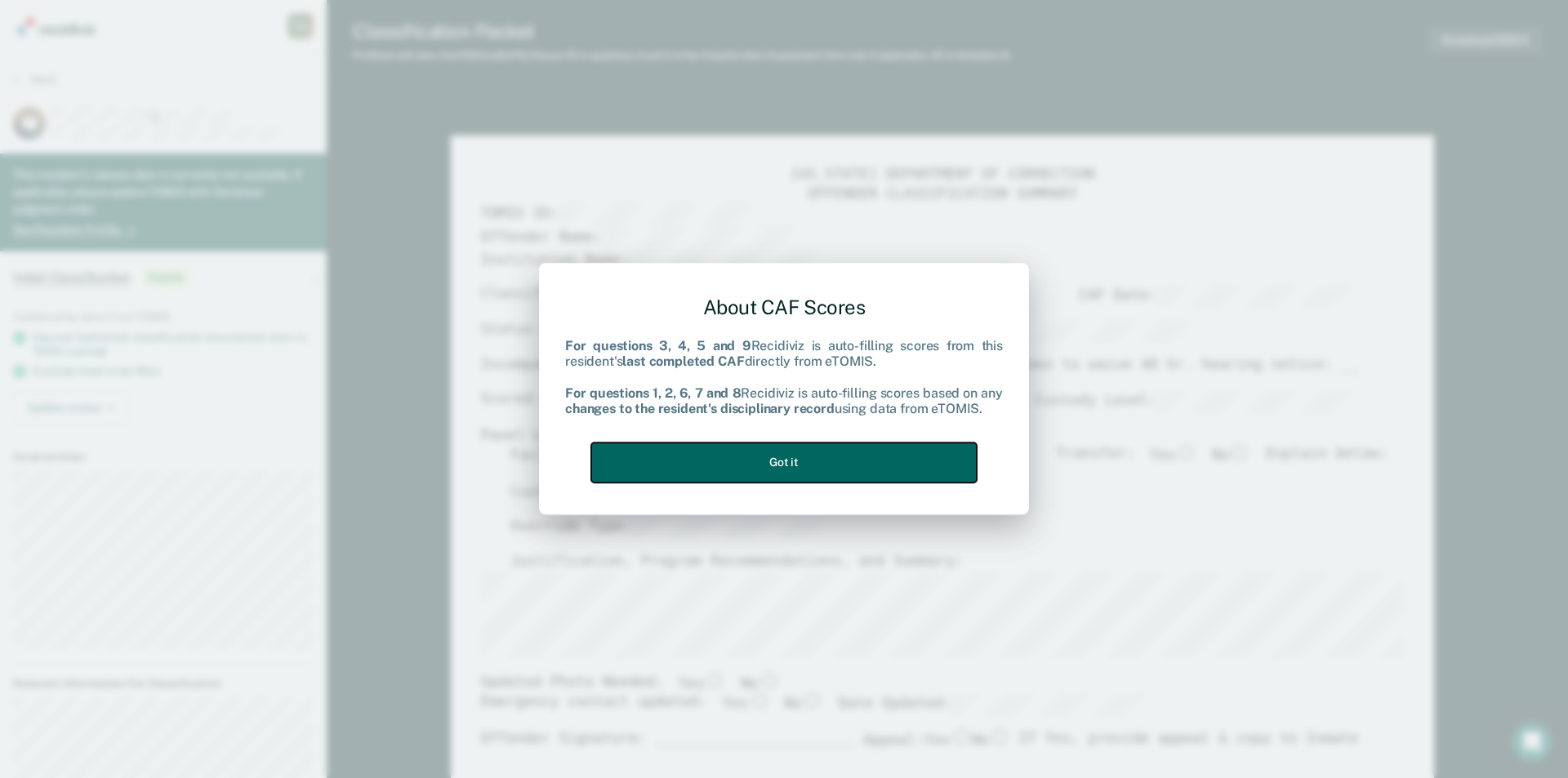
click at [769, 459] on button "Got it" at bounding box center [784, 462] width 386 height 40
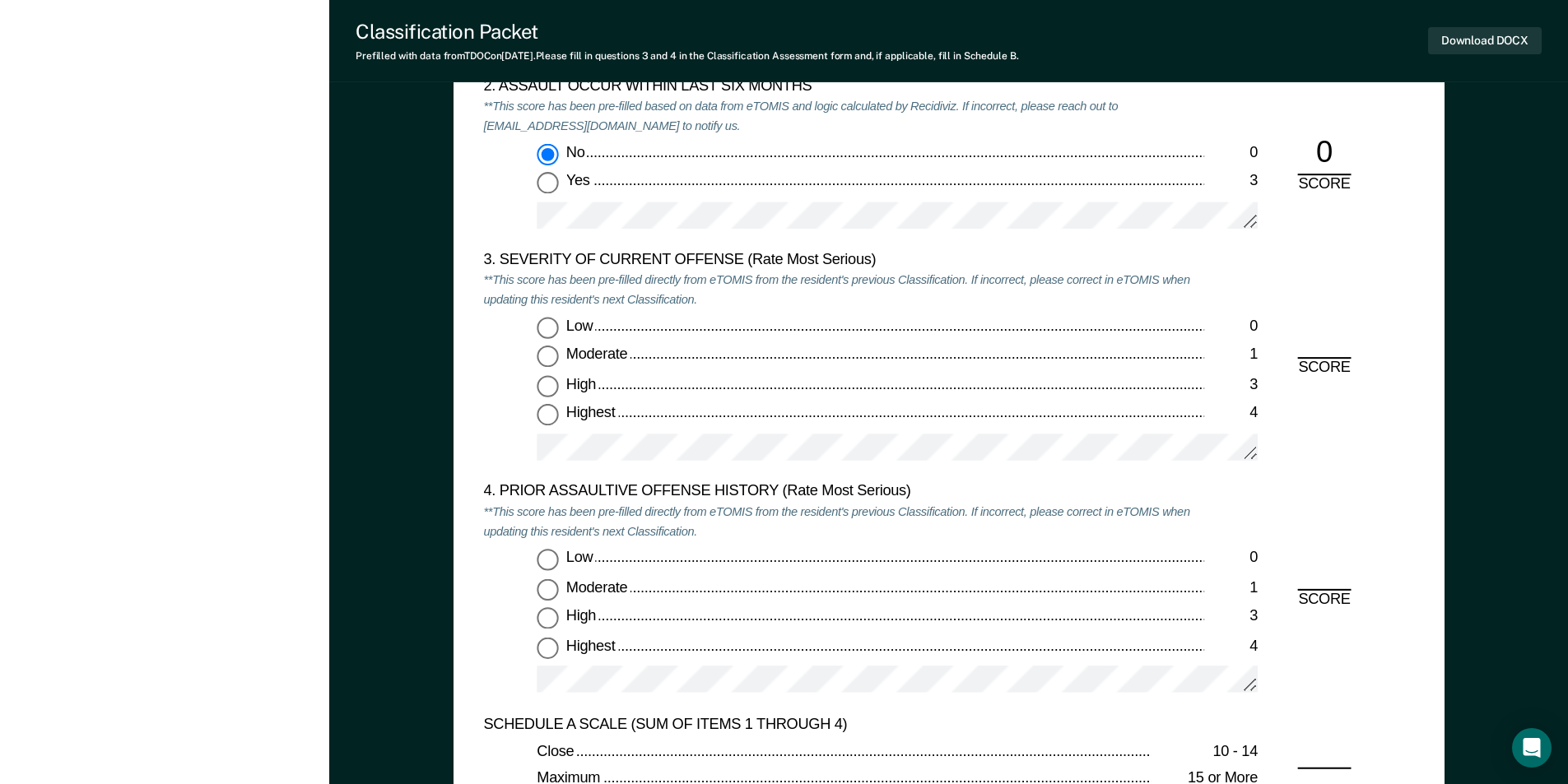
scroll to position [1892, 0]
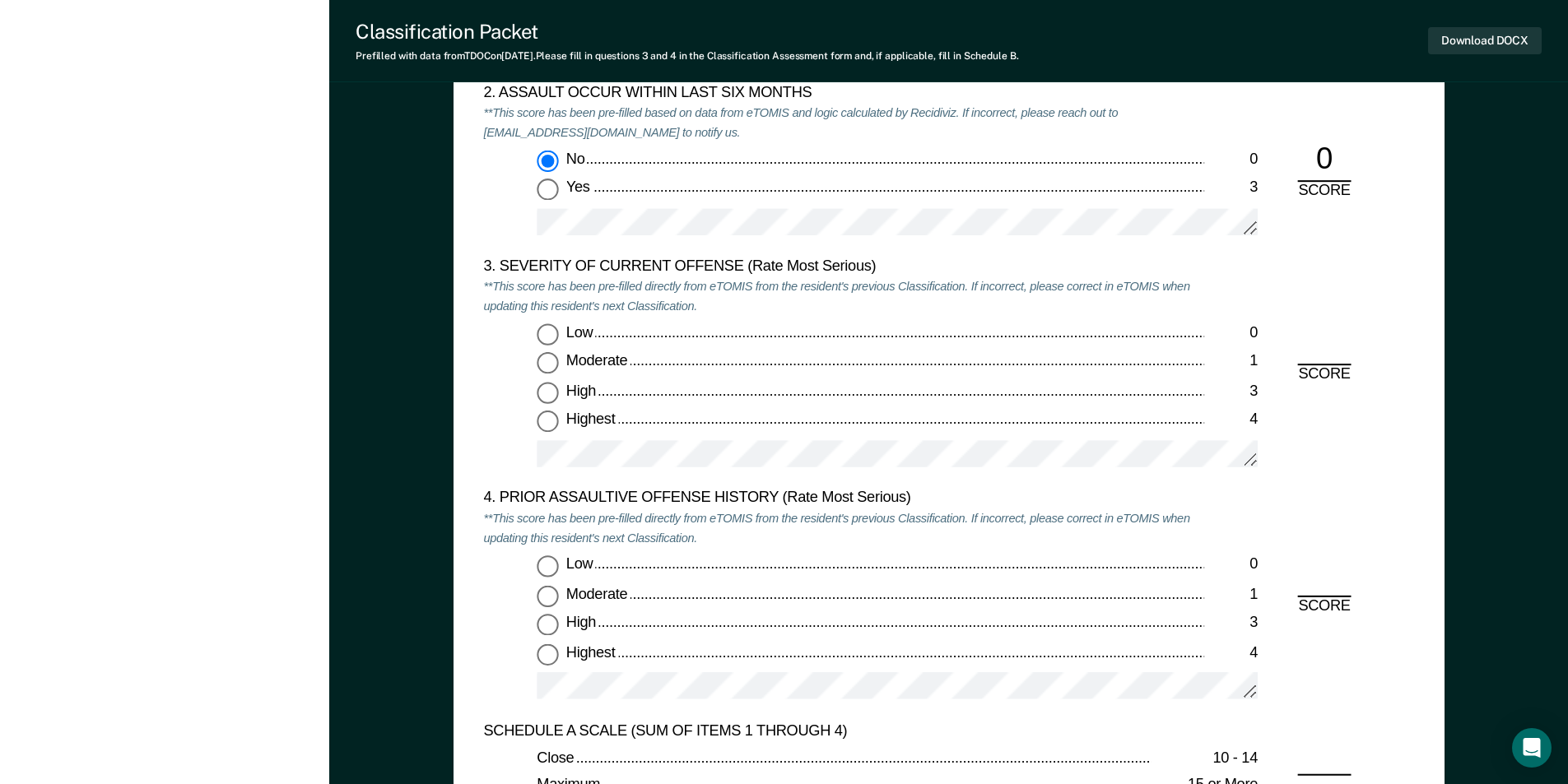
click at [556, 359] on input "Moderate 1" at bounding box center [547, 364] width 22 height 22
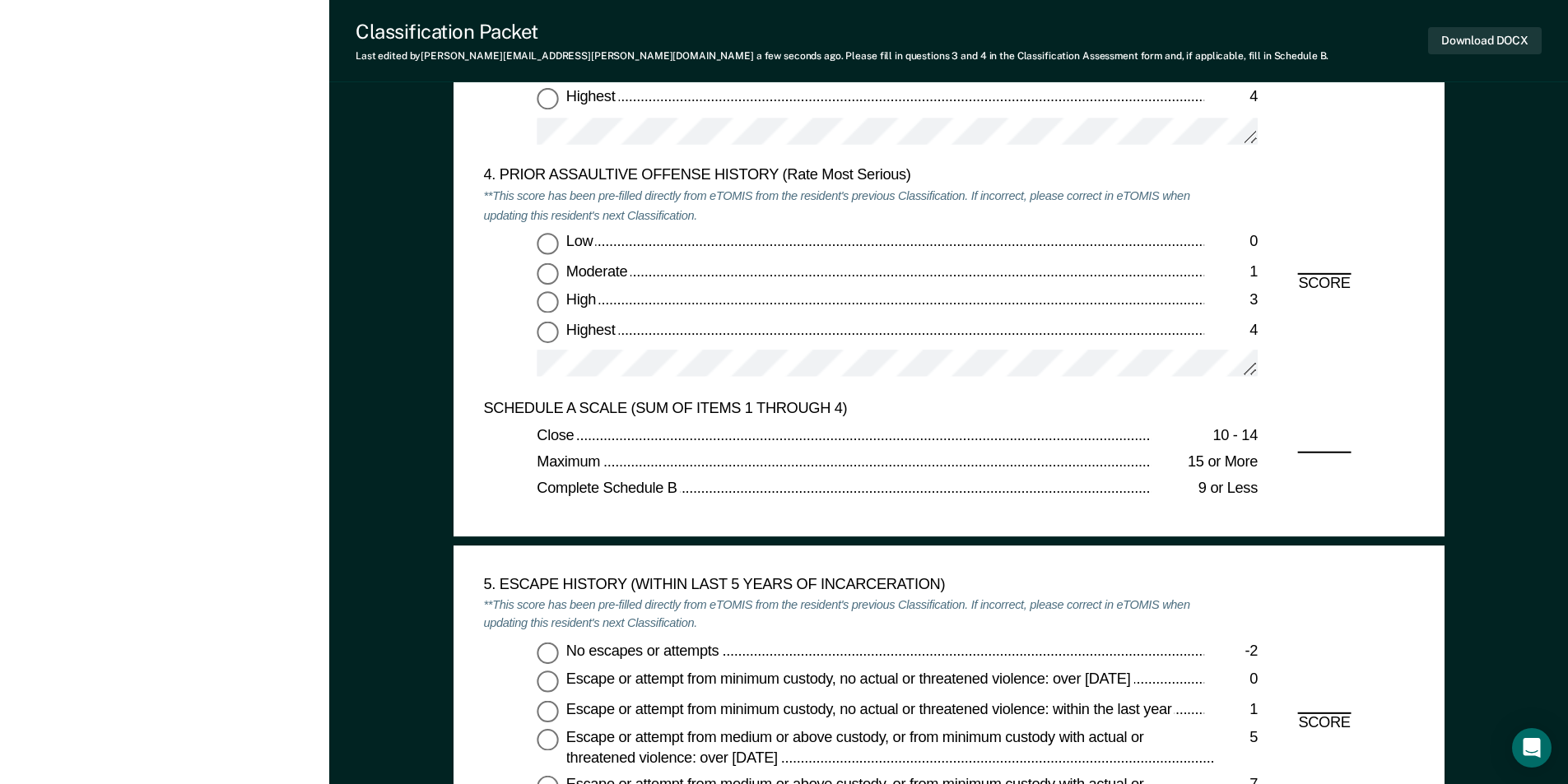
scroll to position [2221, 0]
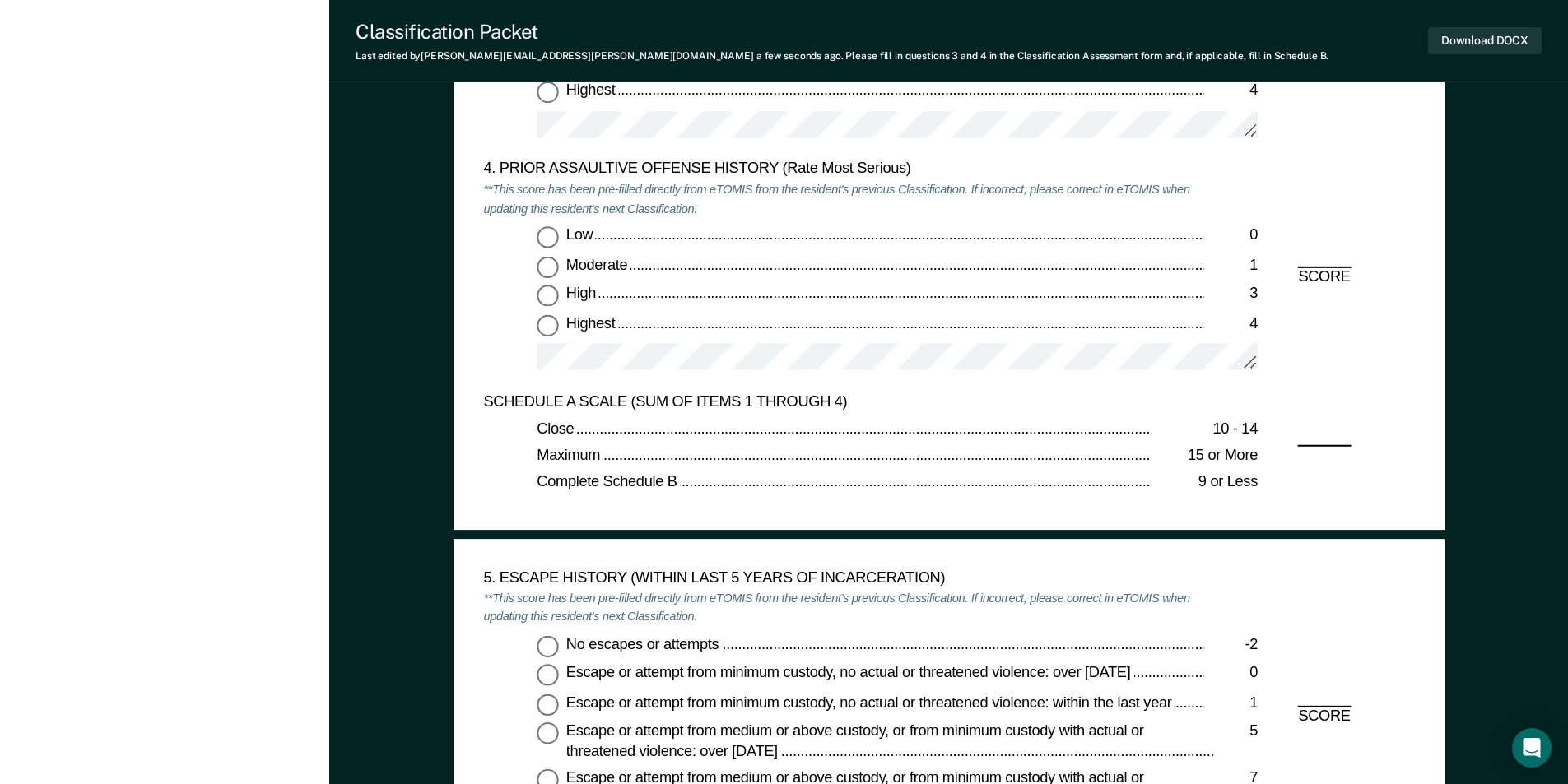
click at [543, 310] on div "Low 0 Moderate 1 High 3 Highest 4" at bounding box center [844, 306] width 721 height 159
click at [546, 322] on input "Highest 4" at bounding box center [547, 325] width 22 height 22
click at [543, 645] on input "No escapes or attempts -2" at bounding box center [547, 646] width 22 height 22
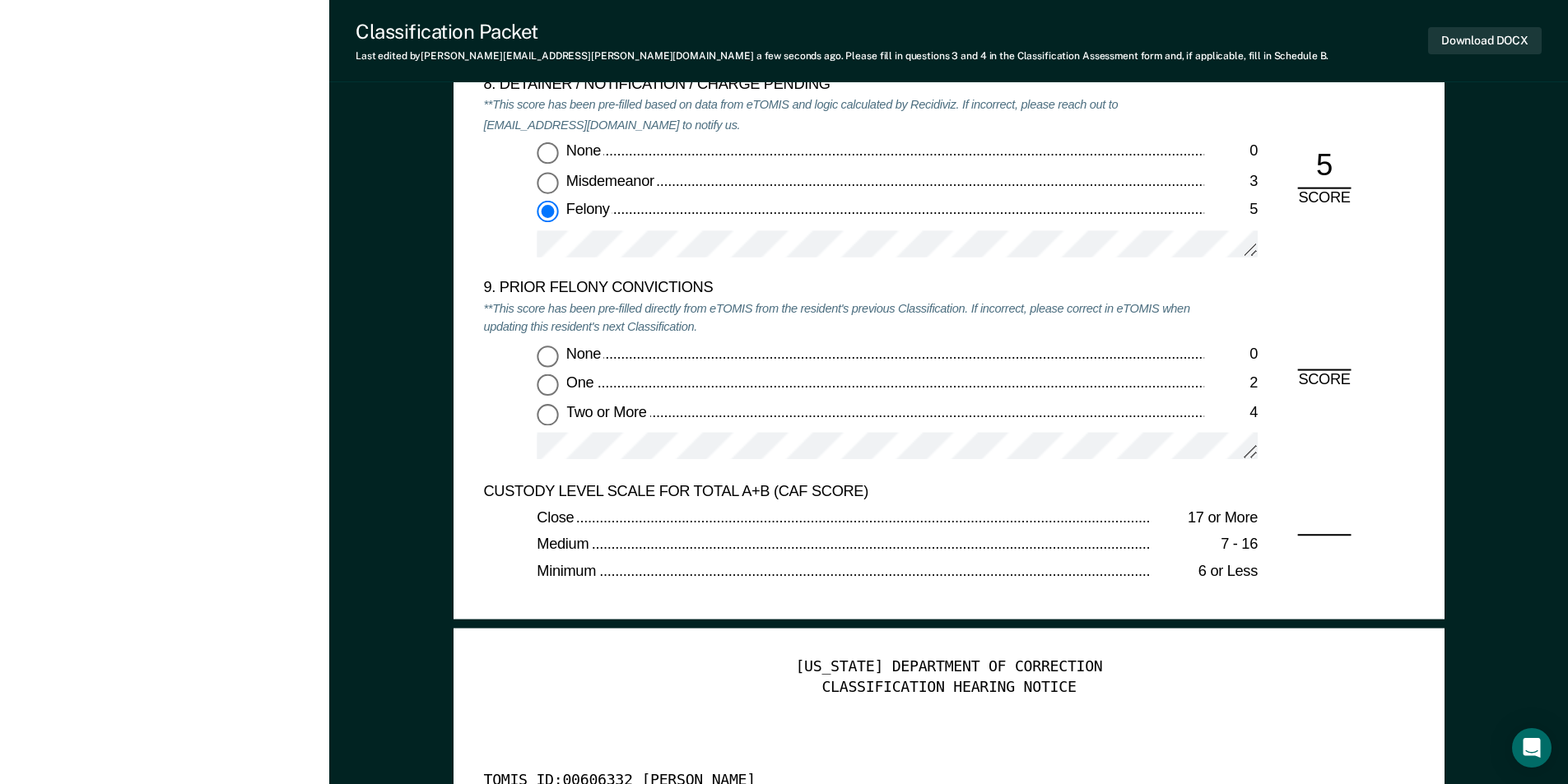
scroll to position [3538, 0]
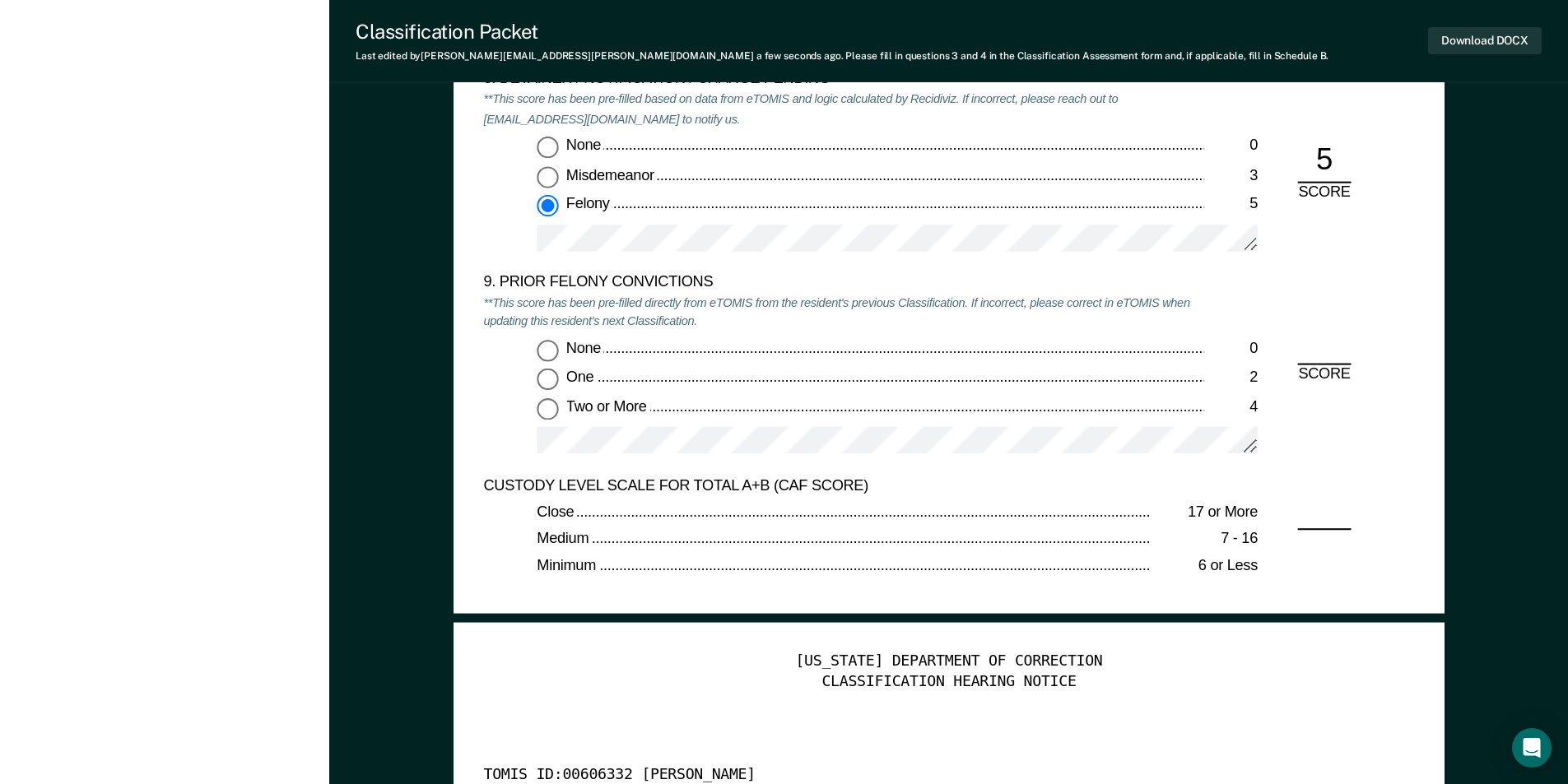
click at [545, 409] on input "Two or More 4" at bounding box center [547, 409] width 22 height 22
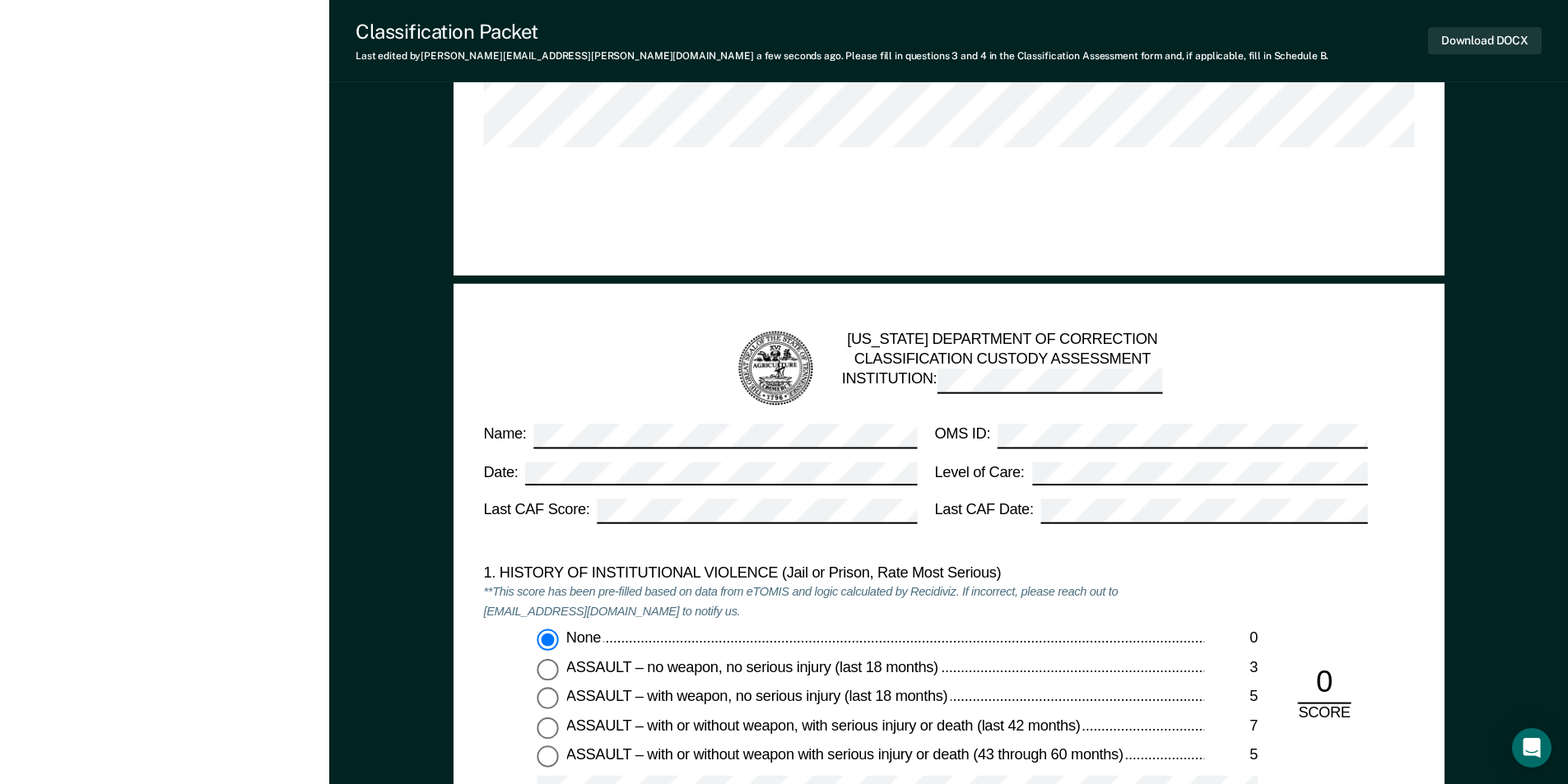
scroll to position [576, 0]
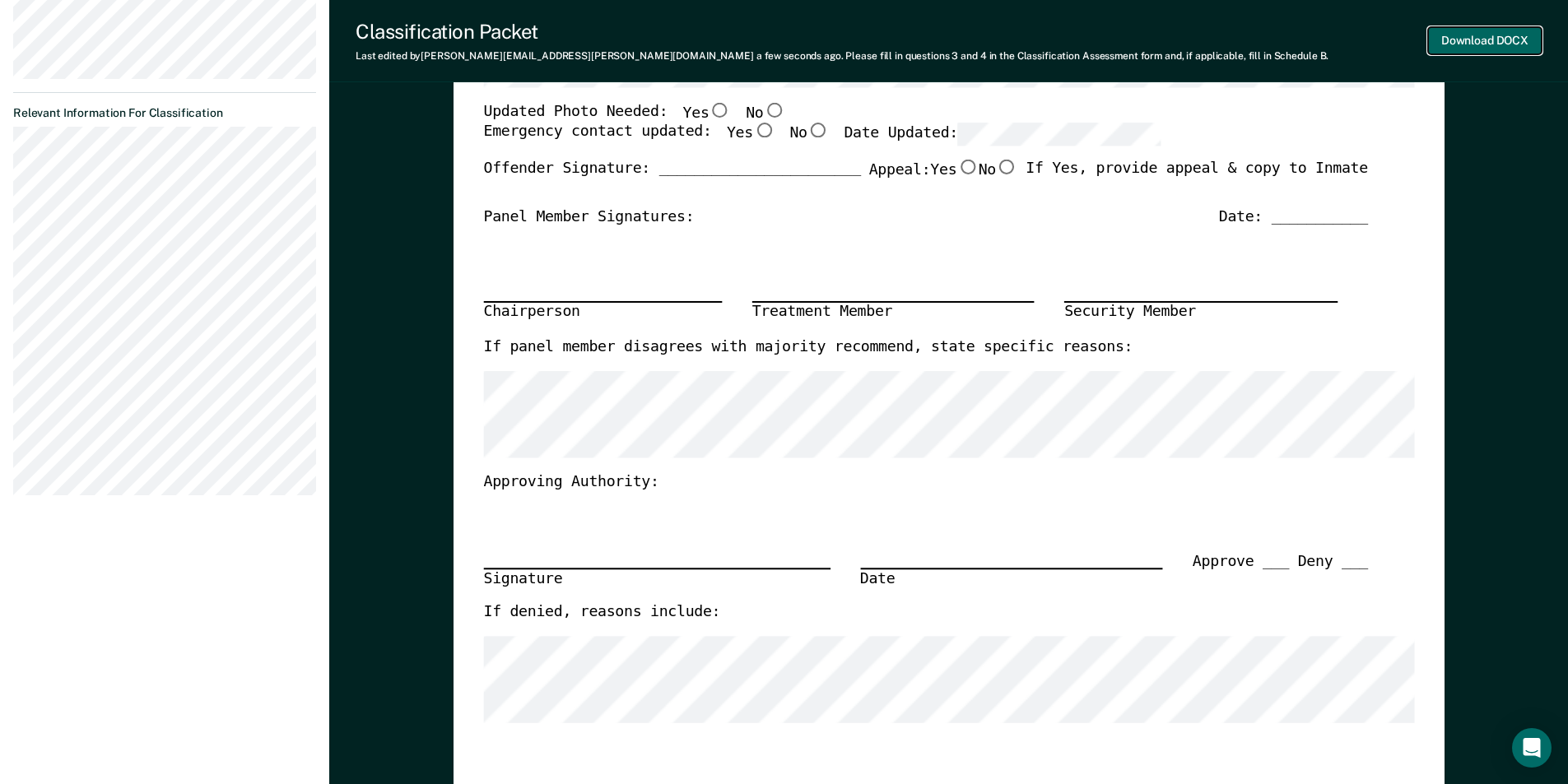
click at [1522, 46] on button "Download DOCX" at bounding box center [1484, 41] width 114 height 27
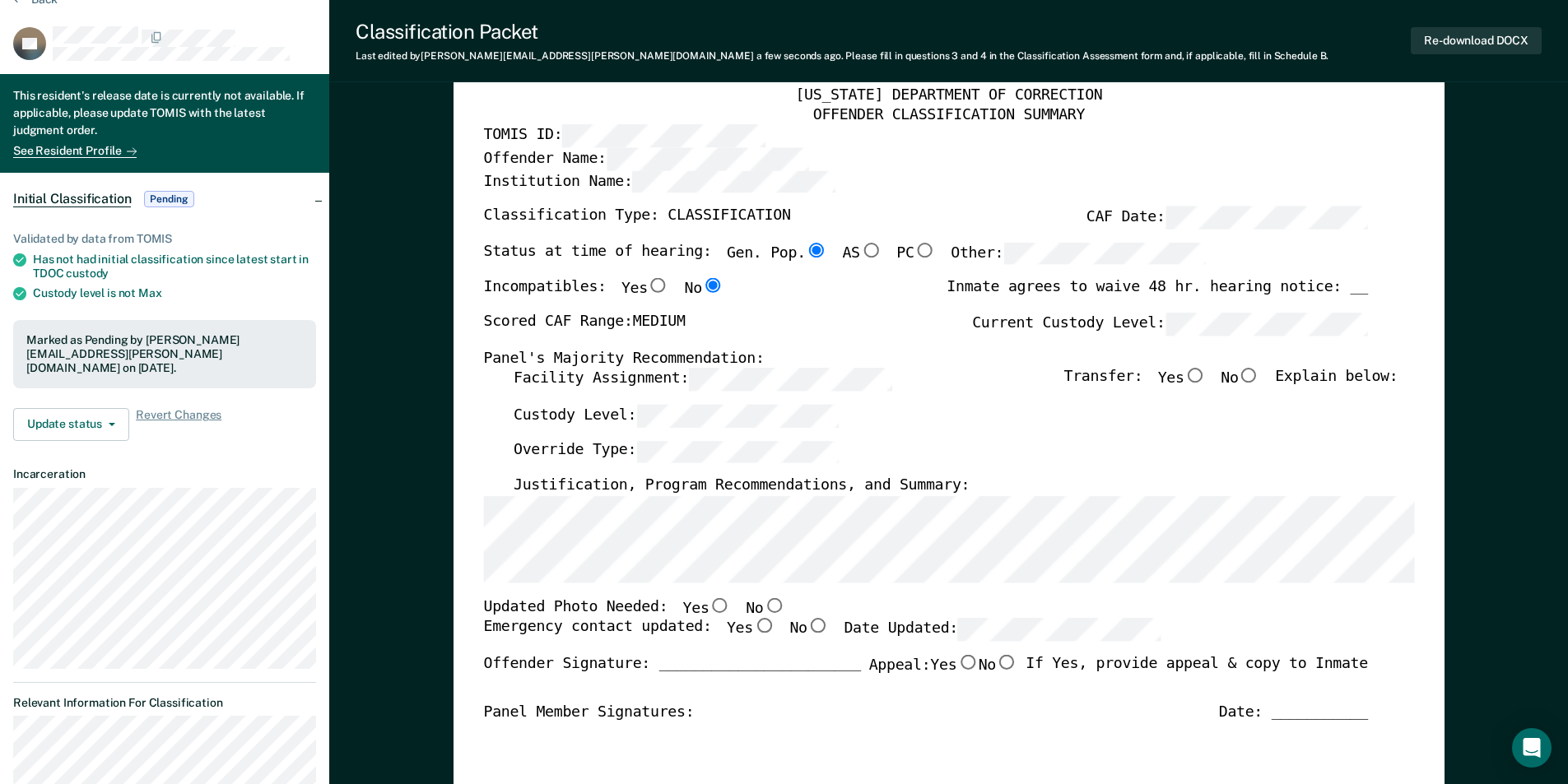
scroll to position [0, 0]
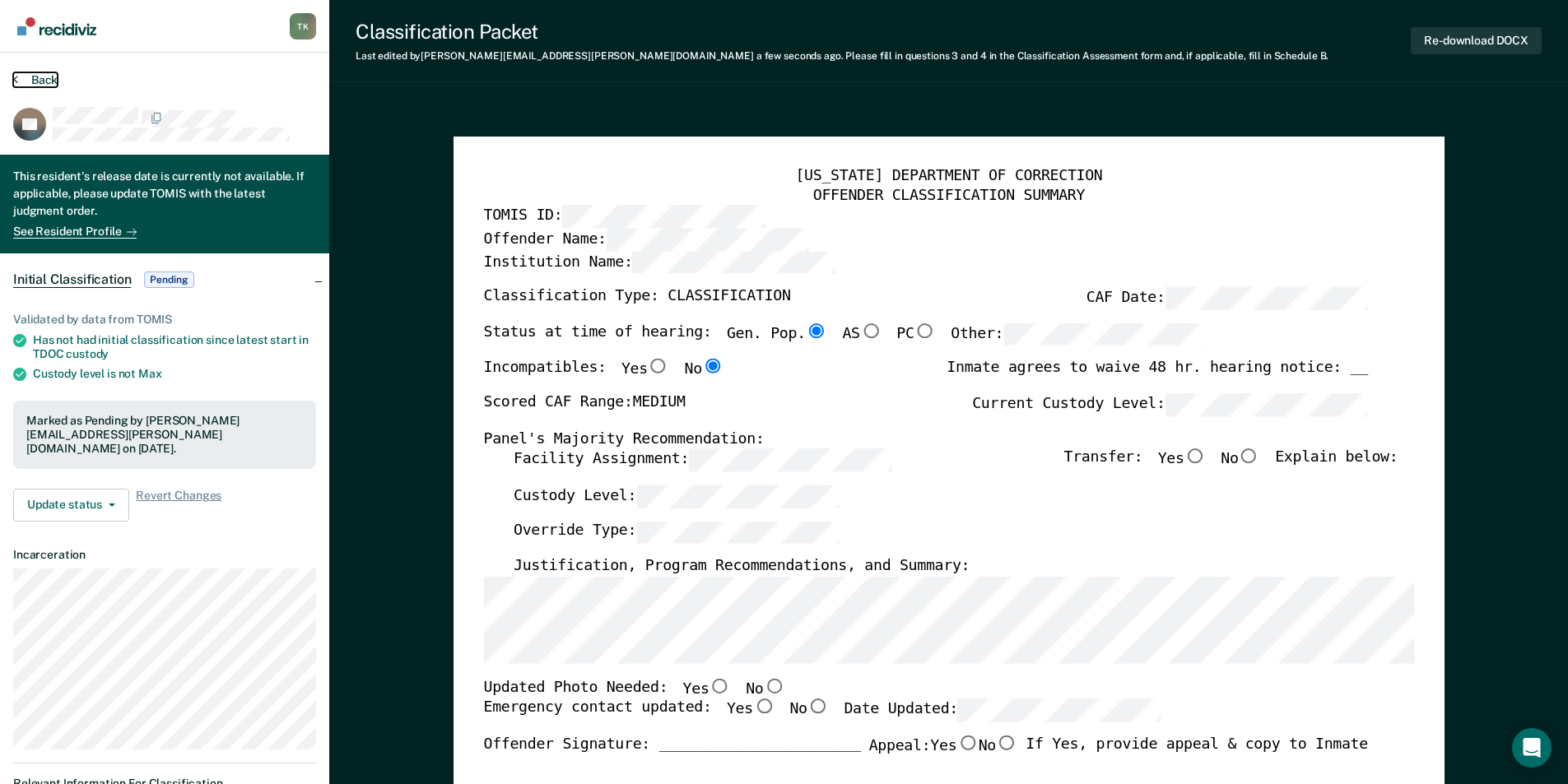
click at [44, 80] on button "Back" at bounding box center [36, 80] width 45 height 15
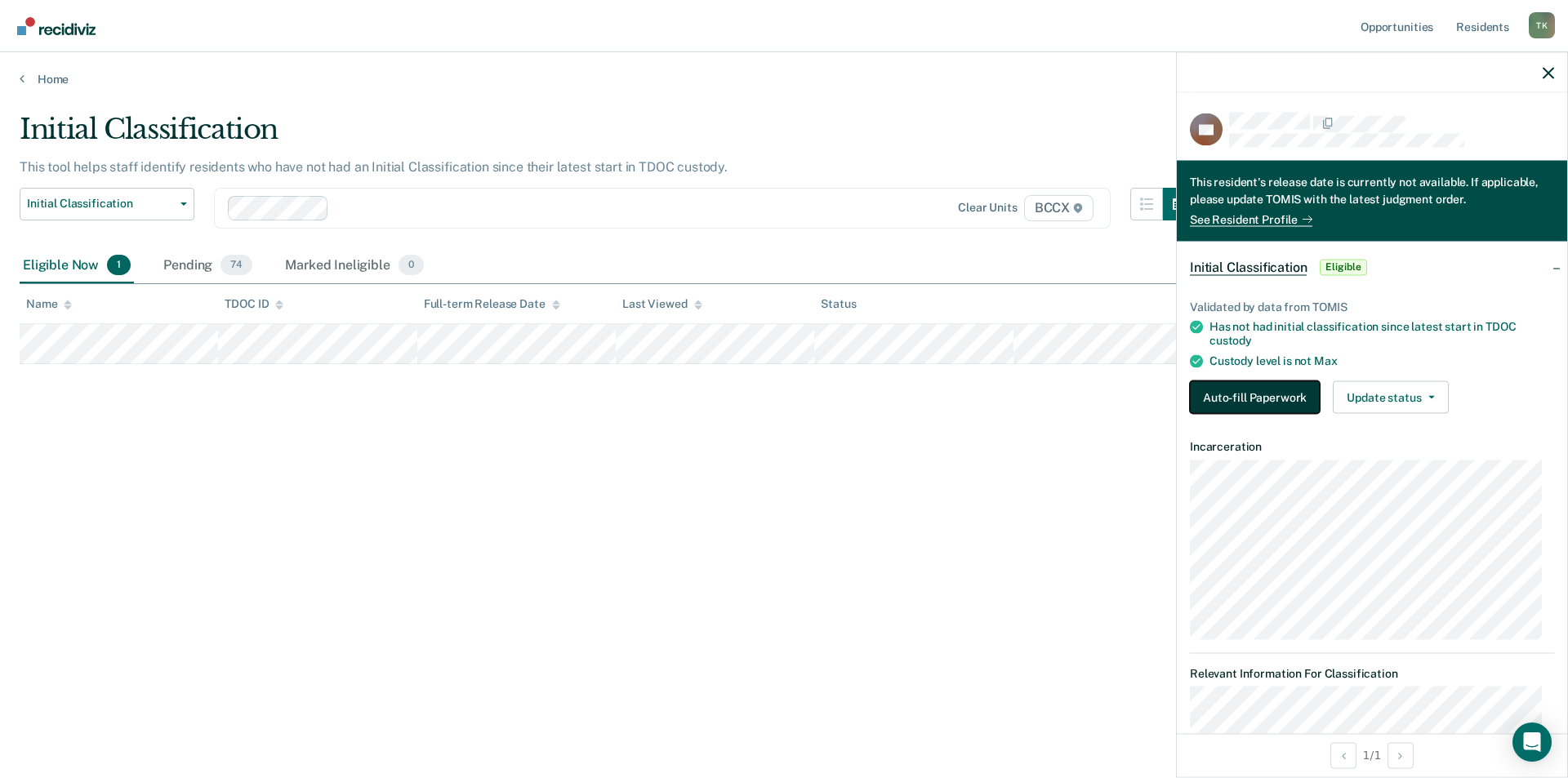
click at [1278, 396] on button "Auto-fill Paperwork" at bounding box center [1255, 397] width 130 height 33
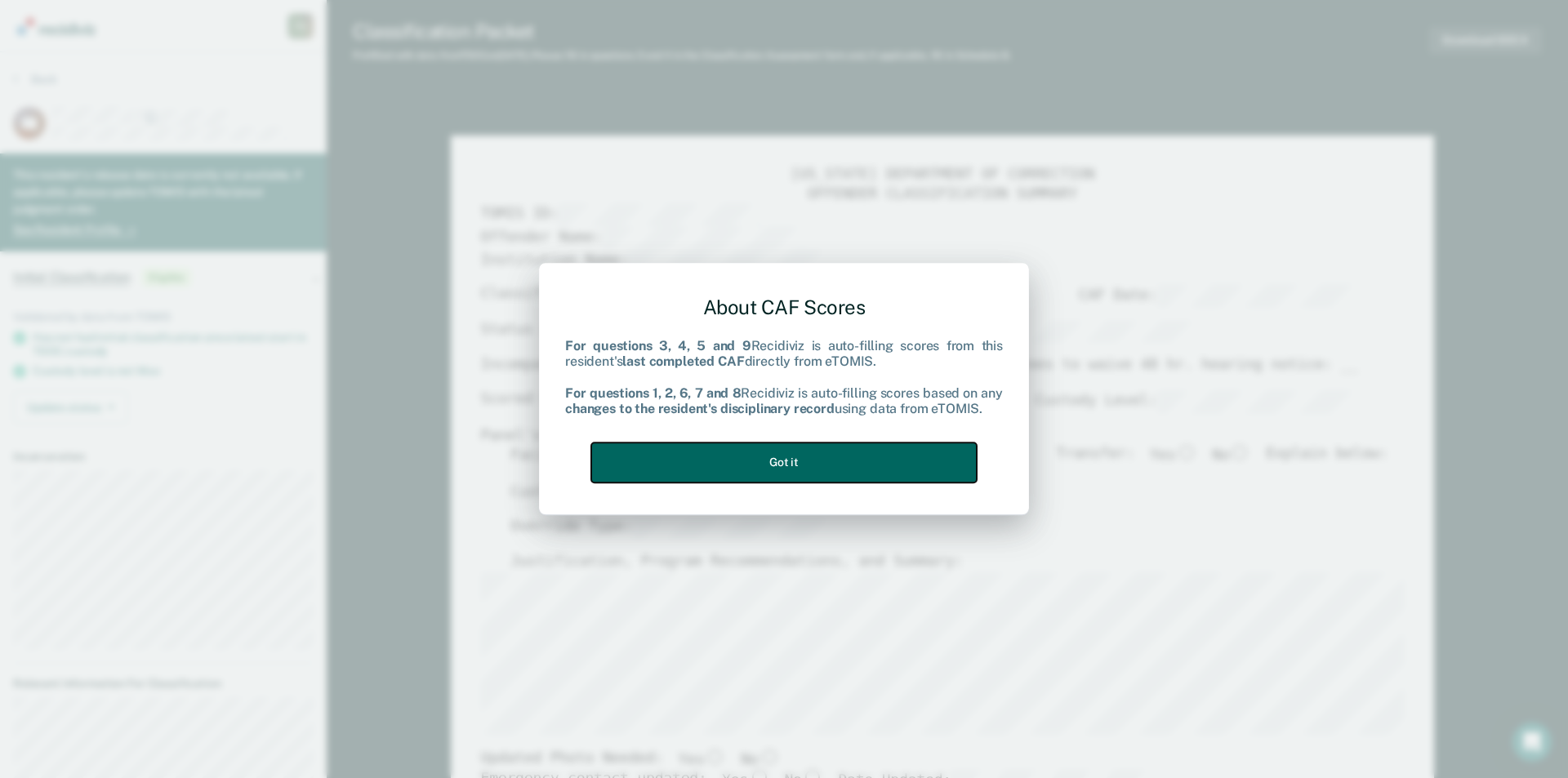
click at [705, 473] on button "Got it" at bounding box center [784, 462] width 386 height 40
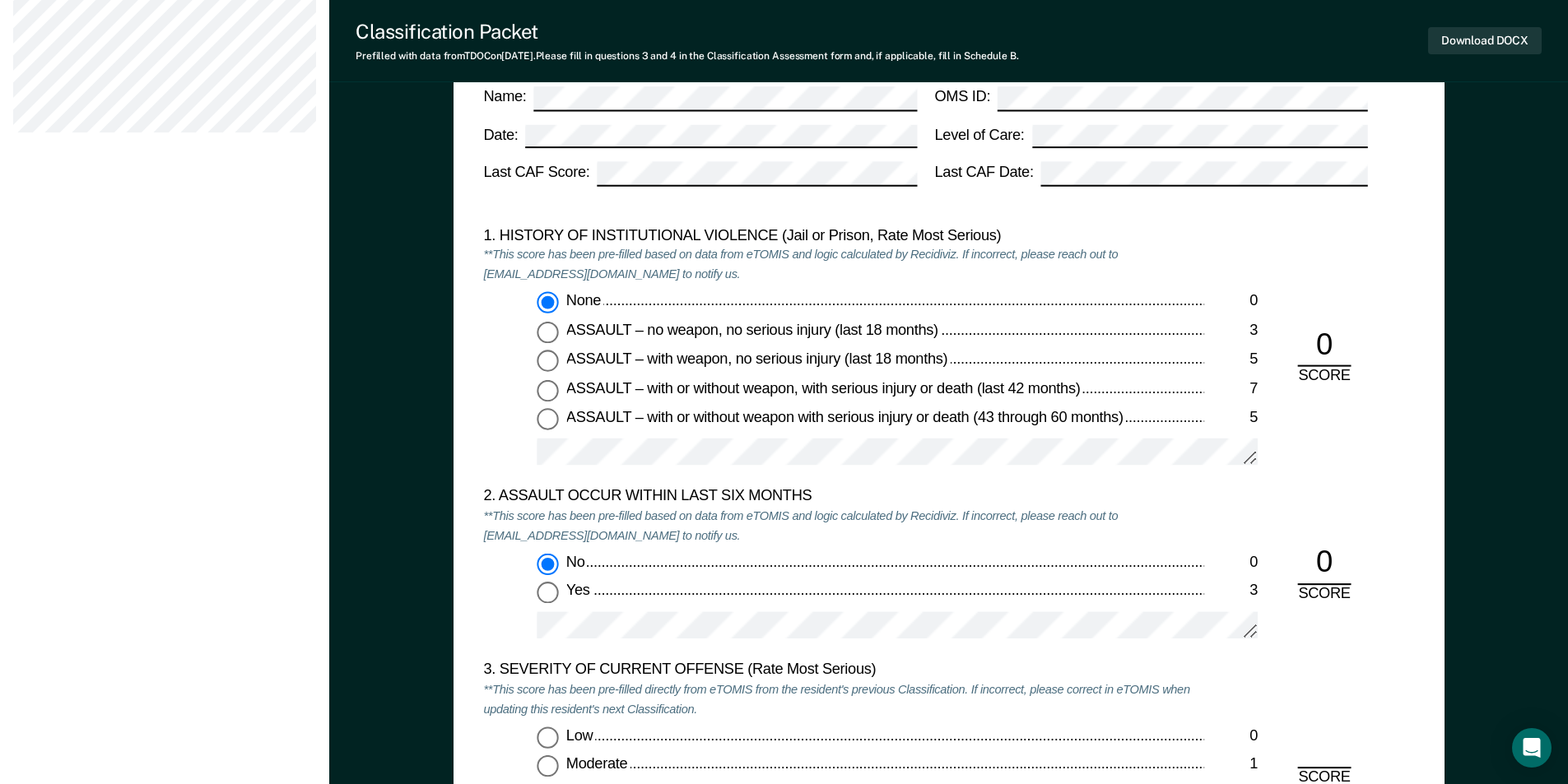
scroll to position [1728, 0]
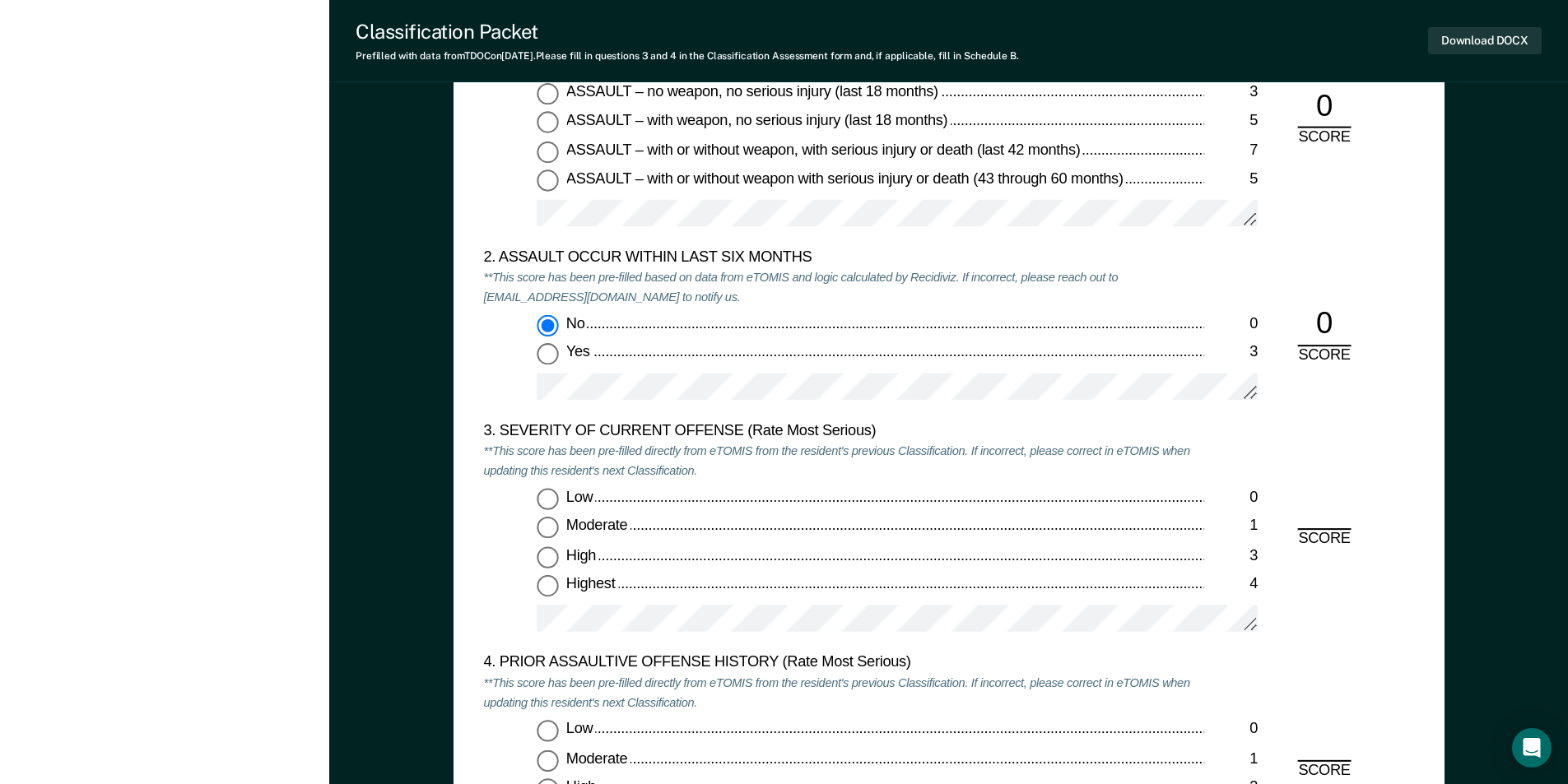
click at [539, 497] on input "Low 0" at bounding box center [547, 500] width 22 height 22
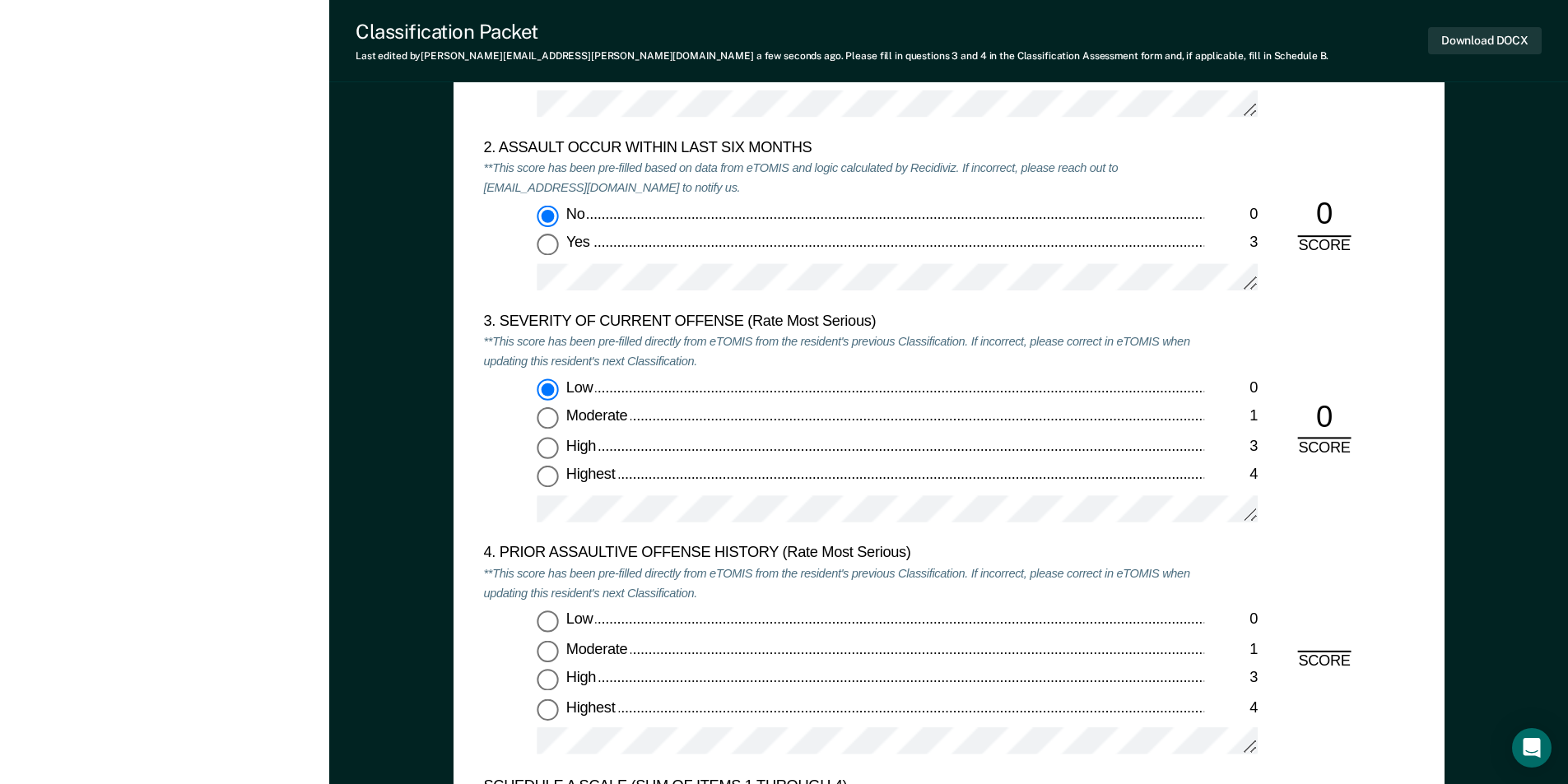
scroll to position [2057, 0]
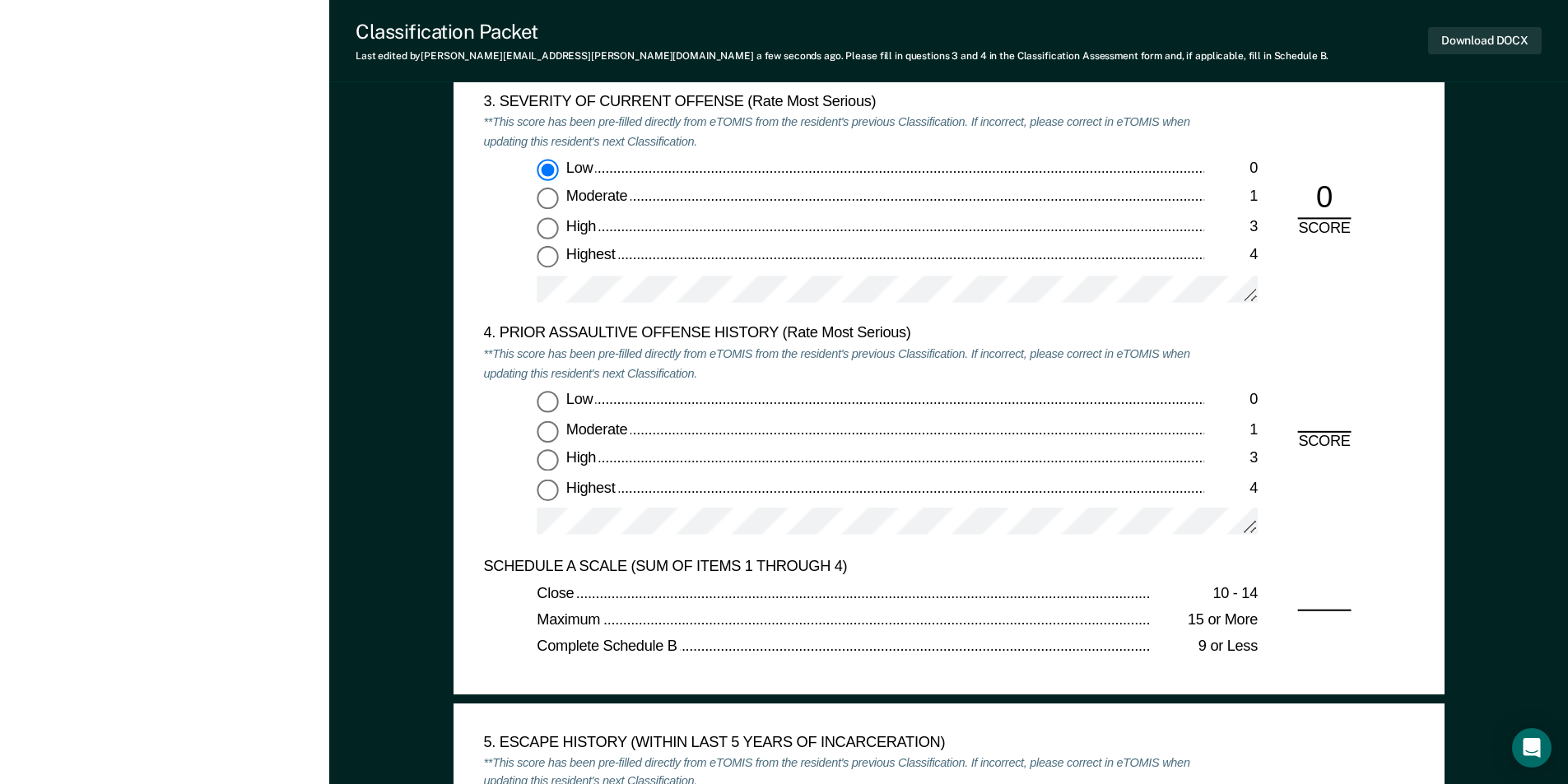
click at [547, 408] on input "Low 0" at bounding box center [547, 402] width 22 height 22
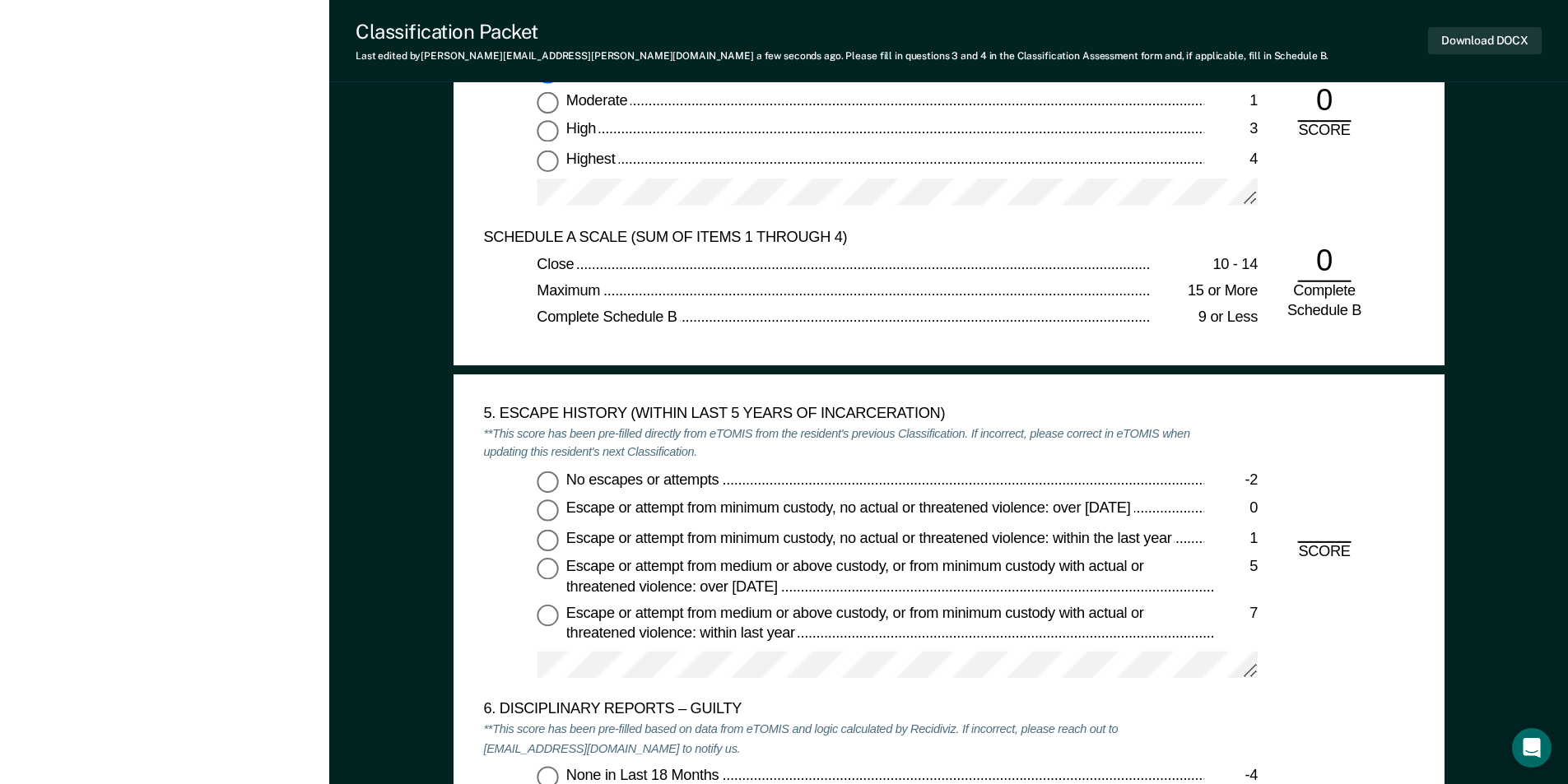
click at [549, 479] on input "No escapes or attempts -2" at bounding box center [547, 482] width 22 height 22
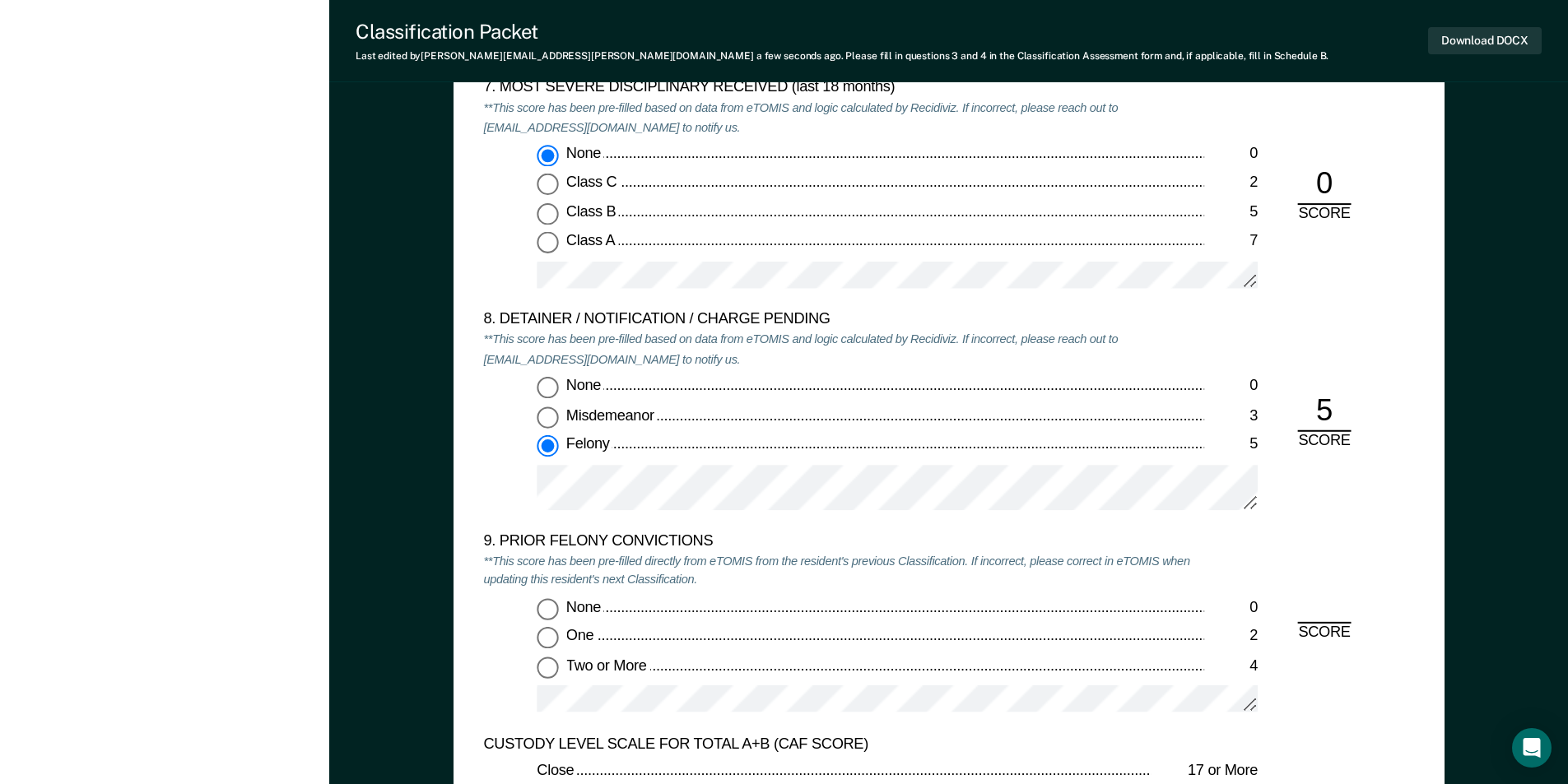
scroll to position [3455, 0]
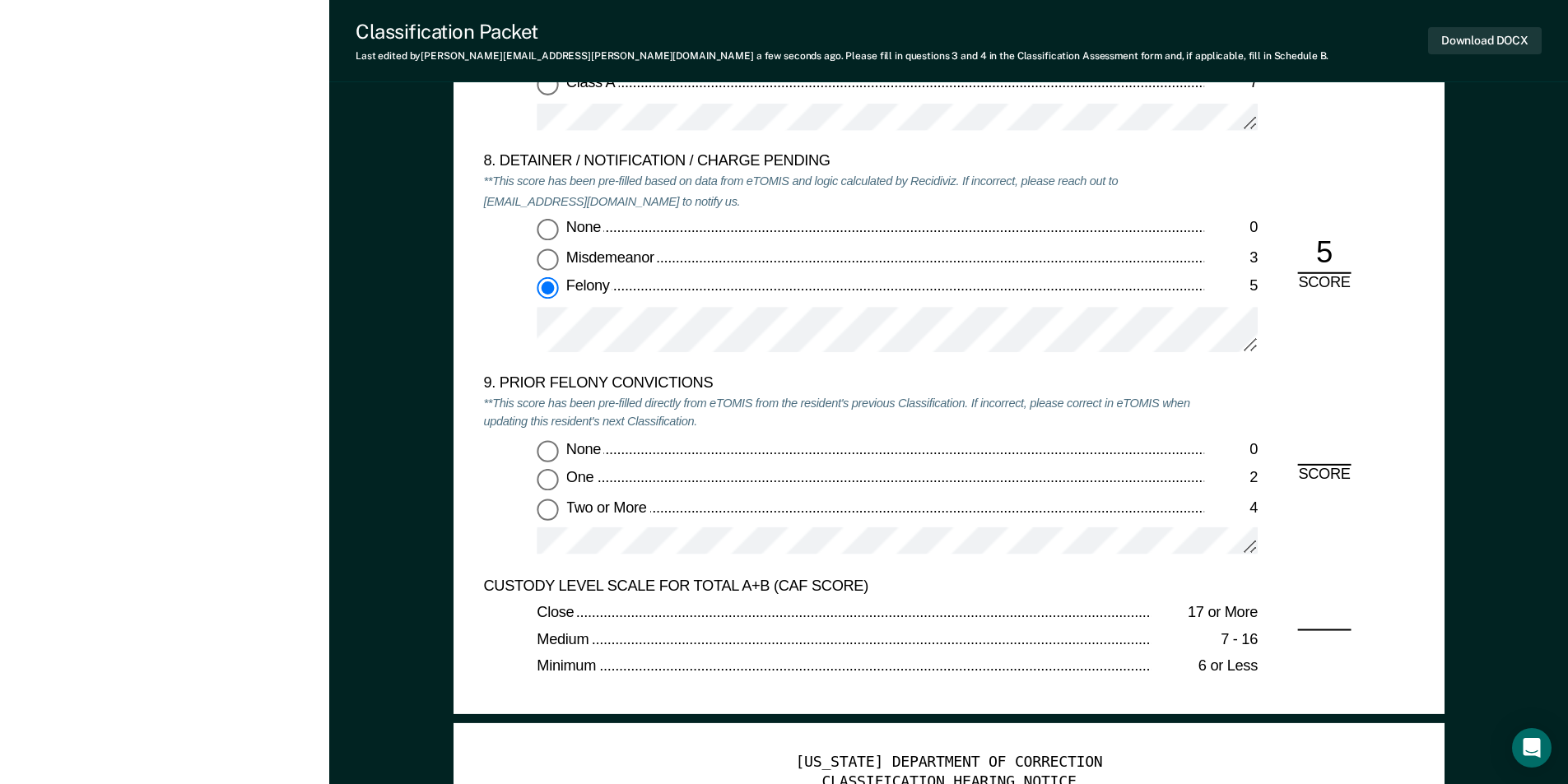
click at [547, 511] on input "Two or More 4" at bounding box center [547, 510] width 22 height 22
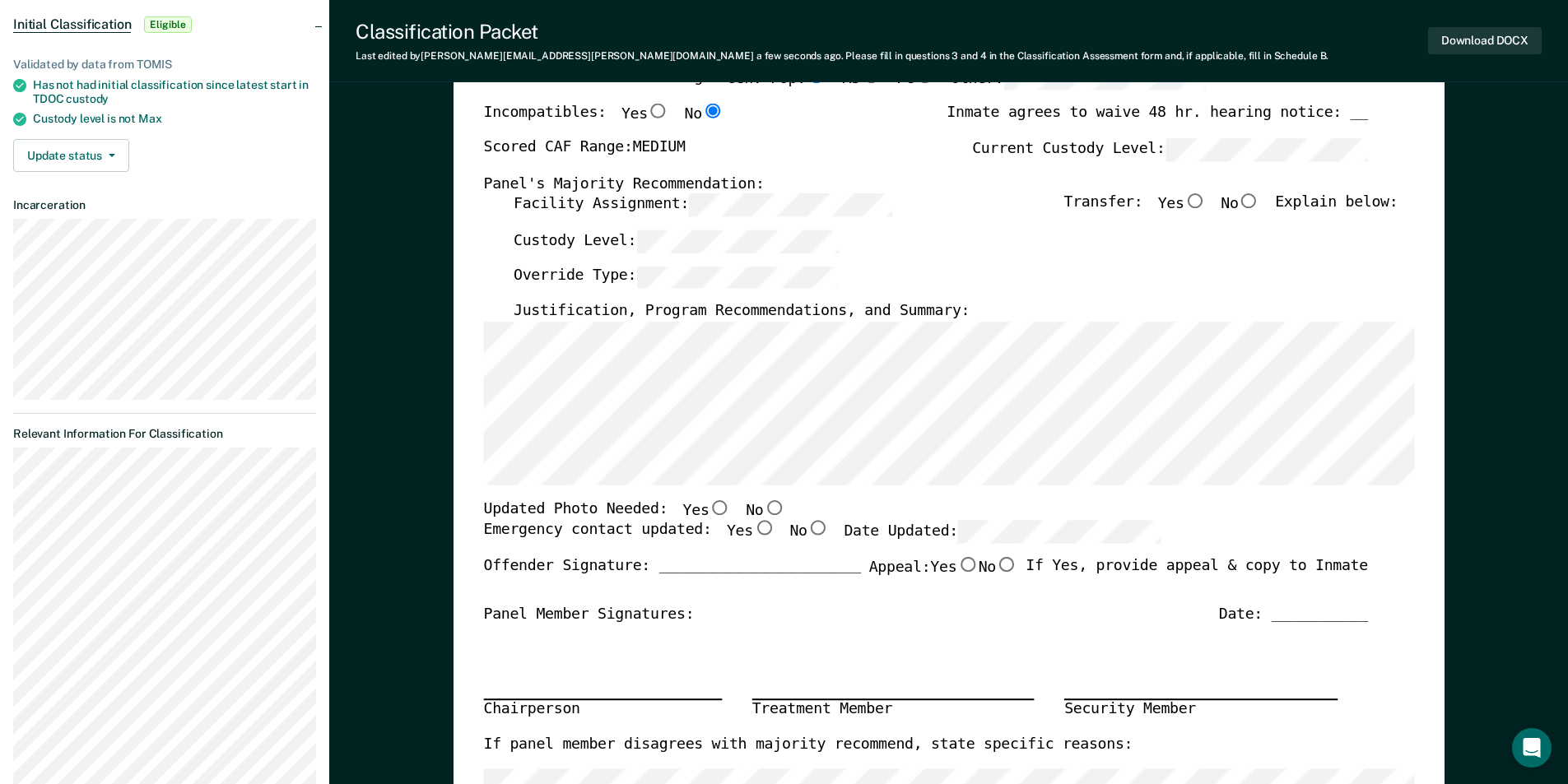
scroll to position [165, 0]
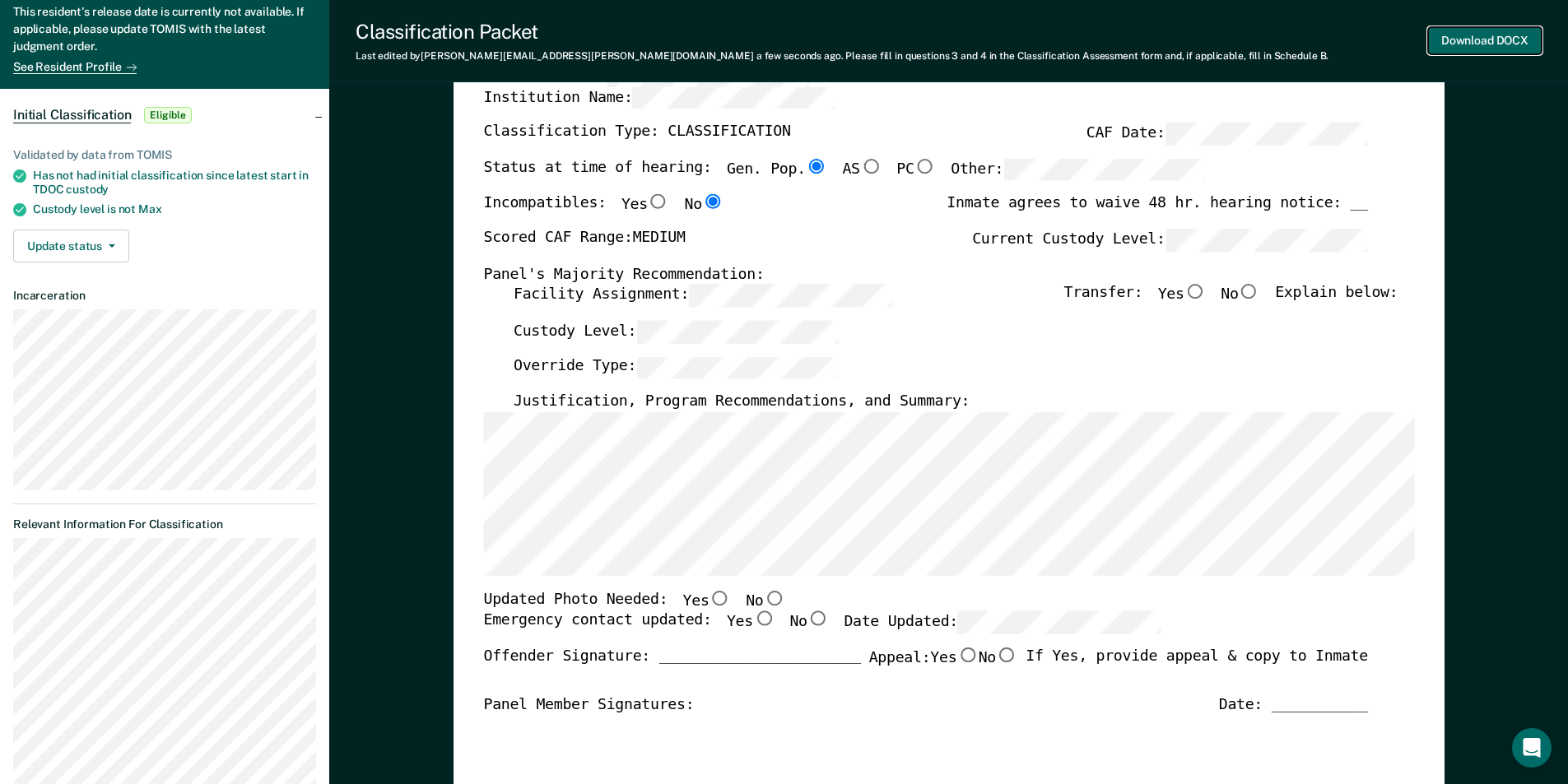
click at [1484, 36] on button "Download DOCX" at bounding box center [1484, 41] width 114 height 27
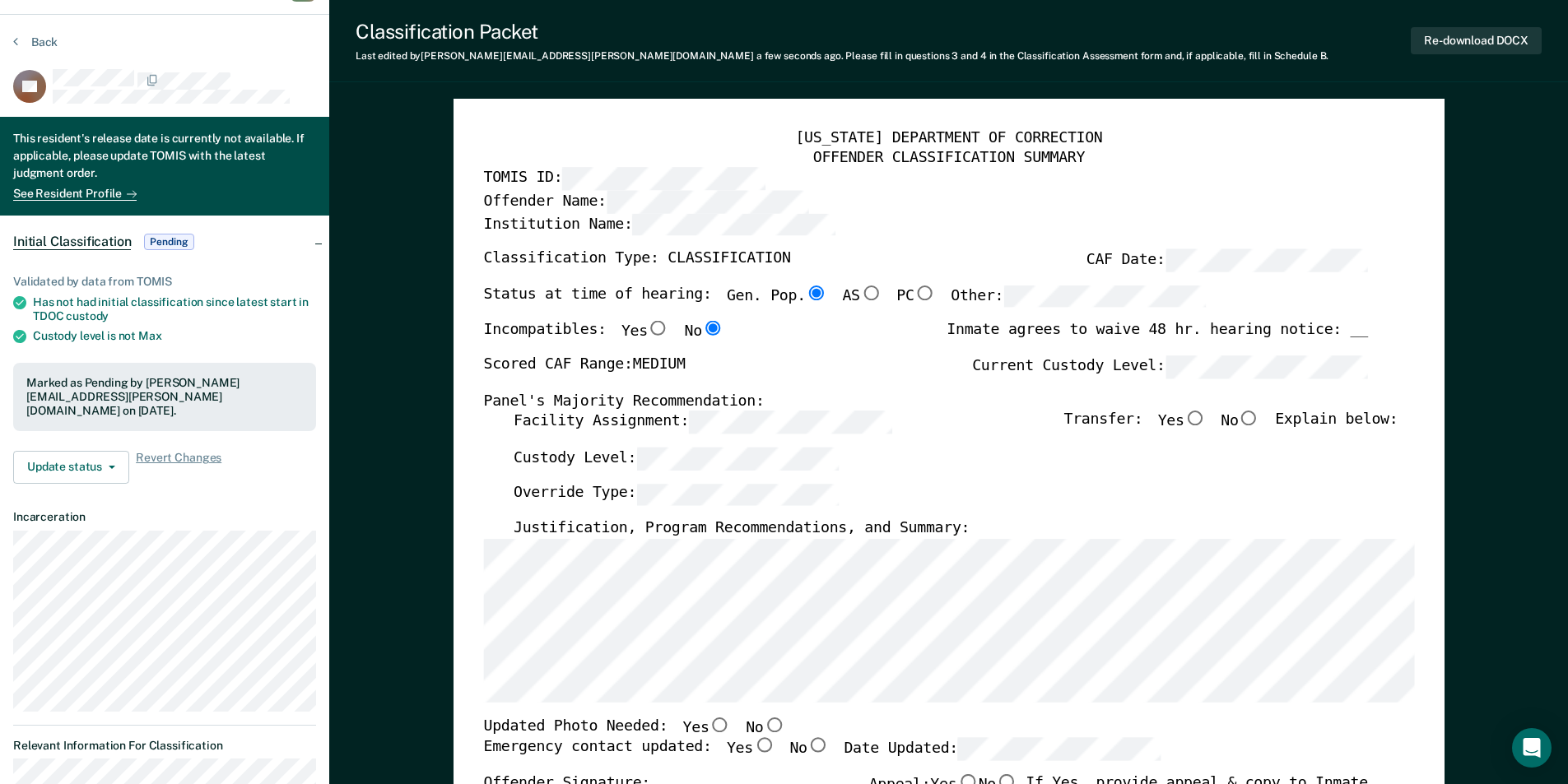
scroll to position [0, 0]
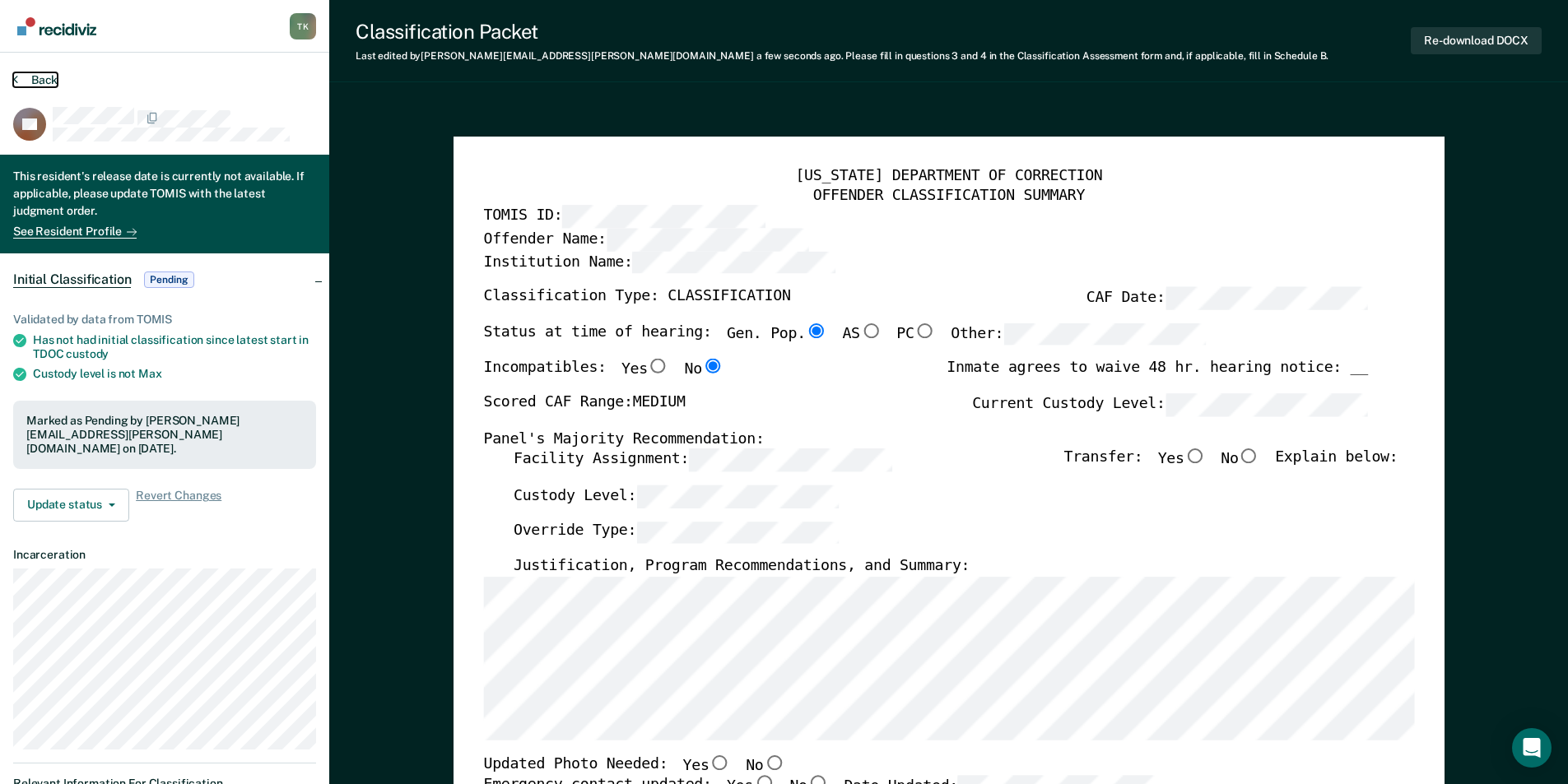
click at [36, 75] on button "Back" at bounding box center [36, 80] width 45 height 15
